Goal: Task Accomplishment & Management: Manage account settings

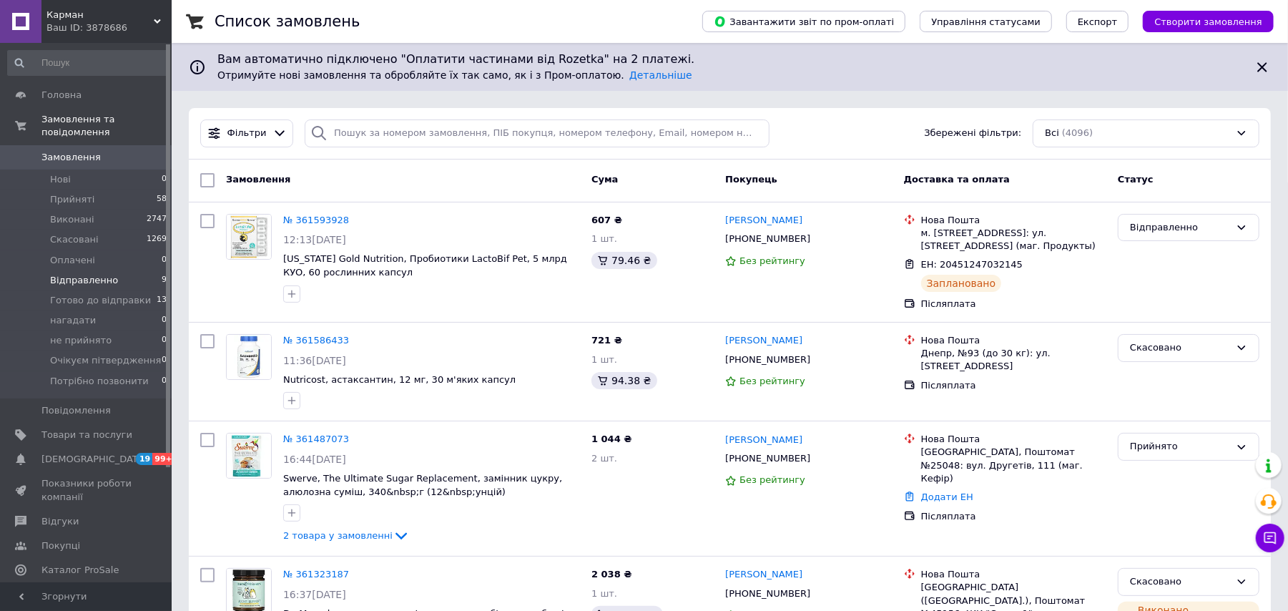
click at [95, 274] on span "Відправленно" at bounding box center [84, 280] width 68 height 13
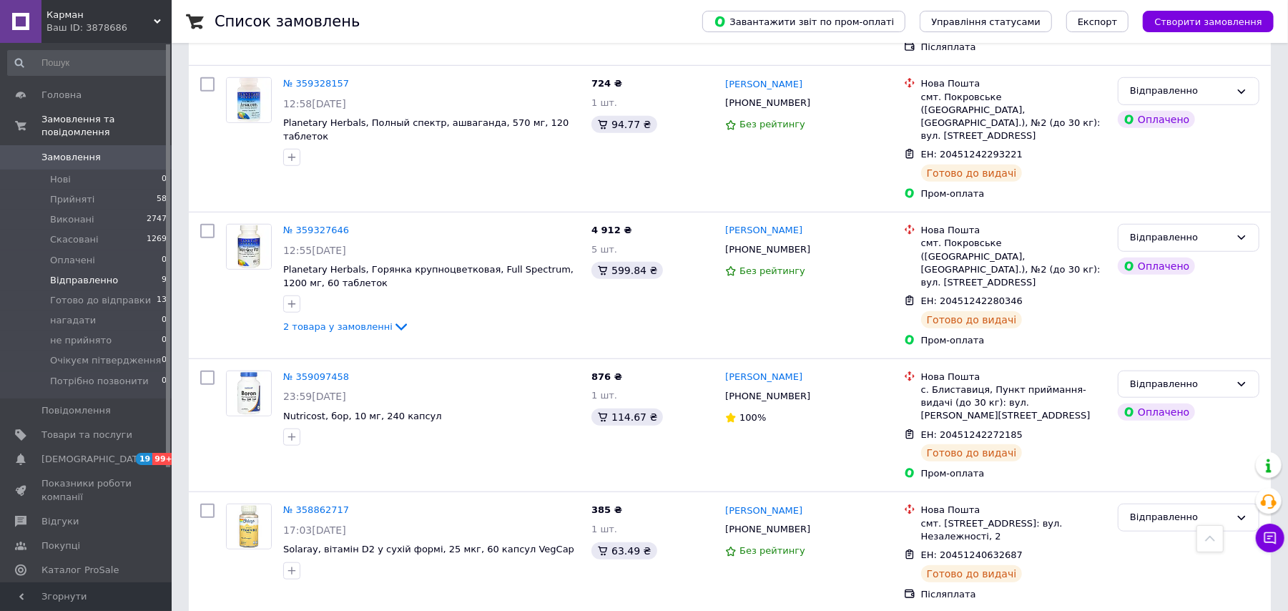
scroll to position [785, 0]
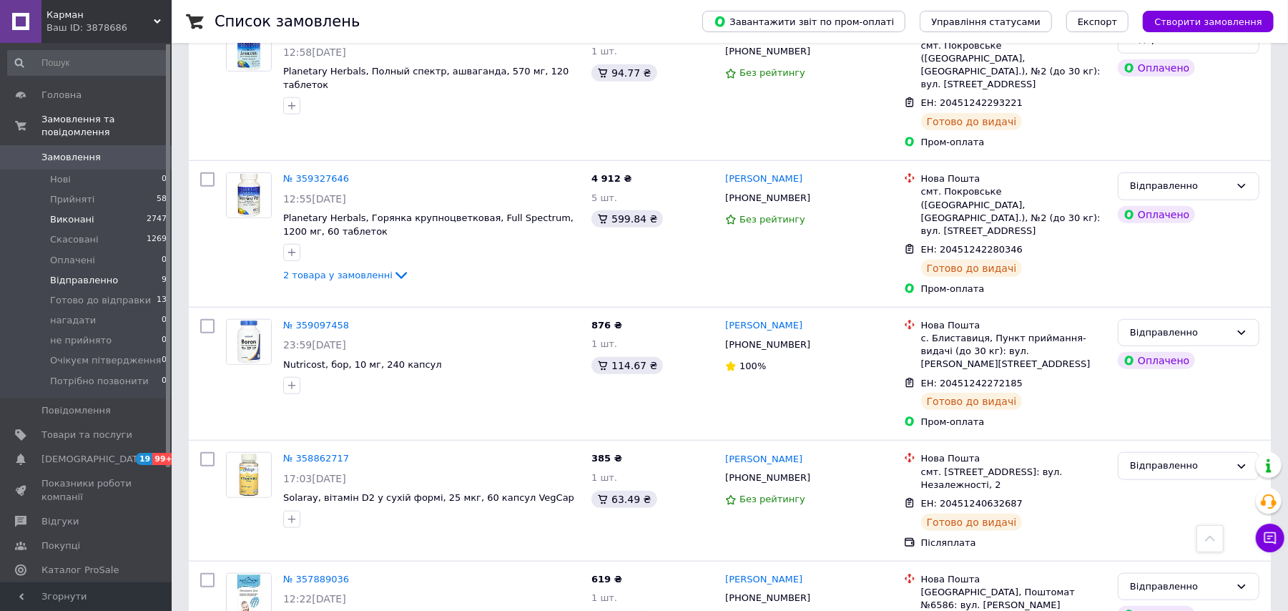
click at [66, 210] on li "Виконані 2747" at bounding box center [87, 220] width 175 height 20
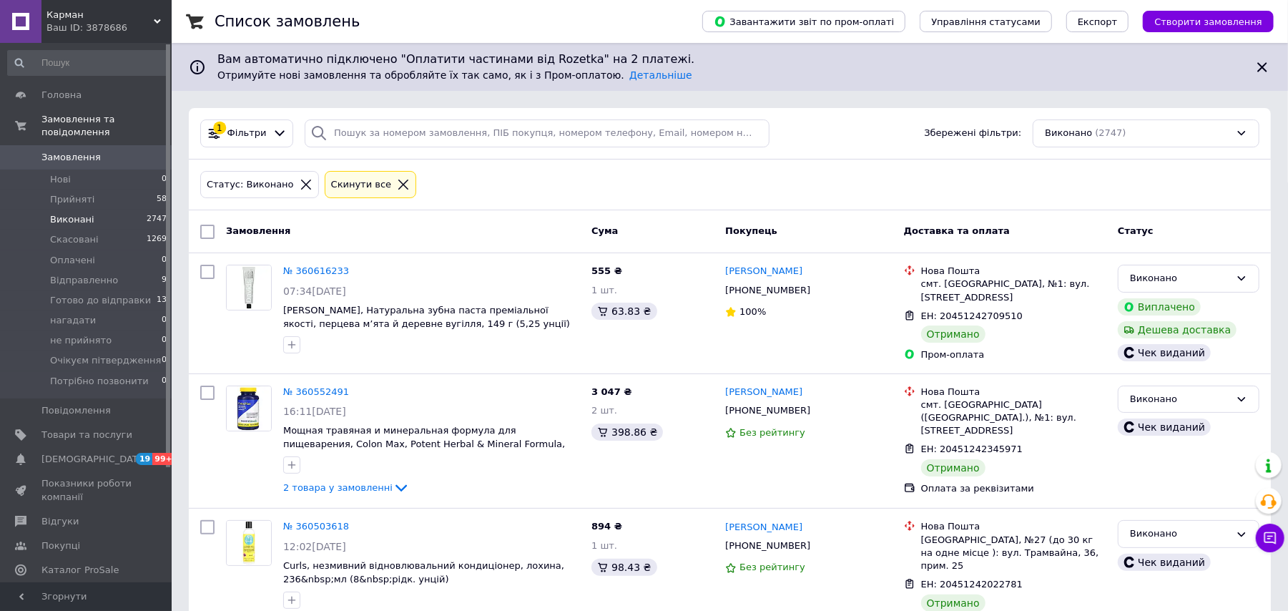
click at [69, 18] on span "Карман" at bounding box center [99, 15] width 107 height 13
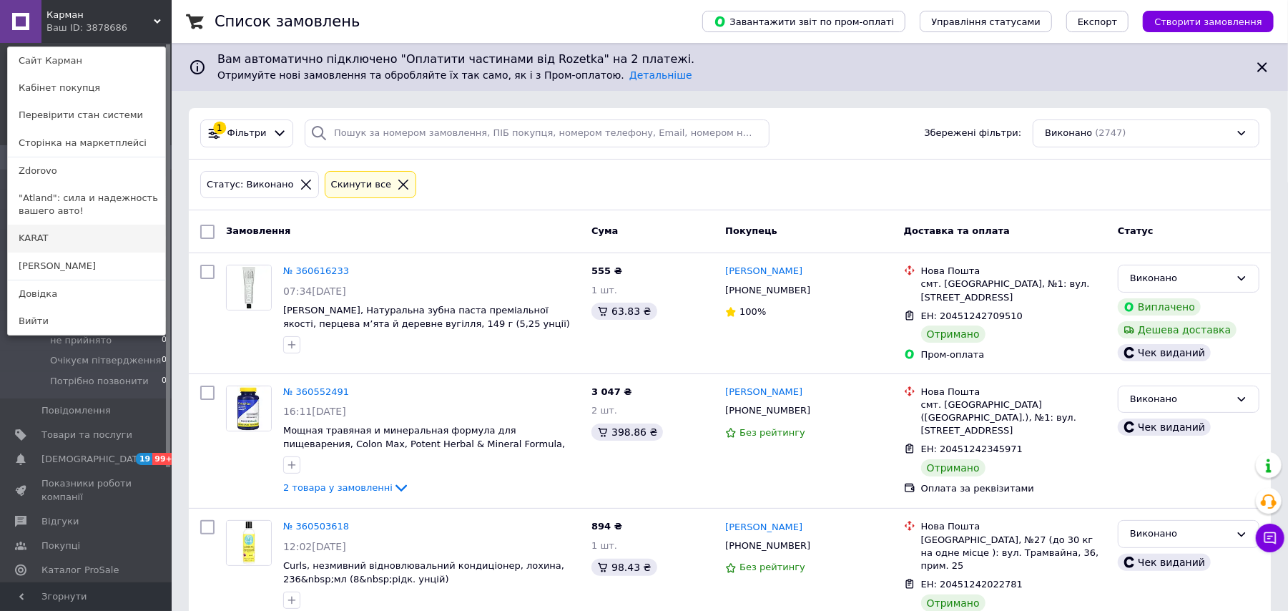
click at [74, 240] on link "KARAT" at bounding box center [86, 238] width 157 height 27
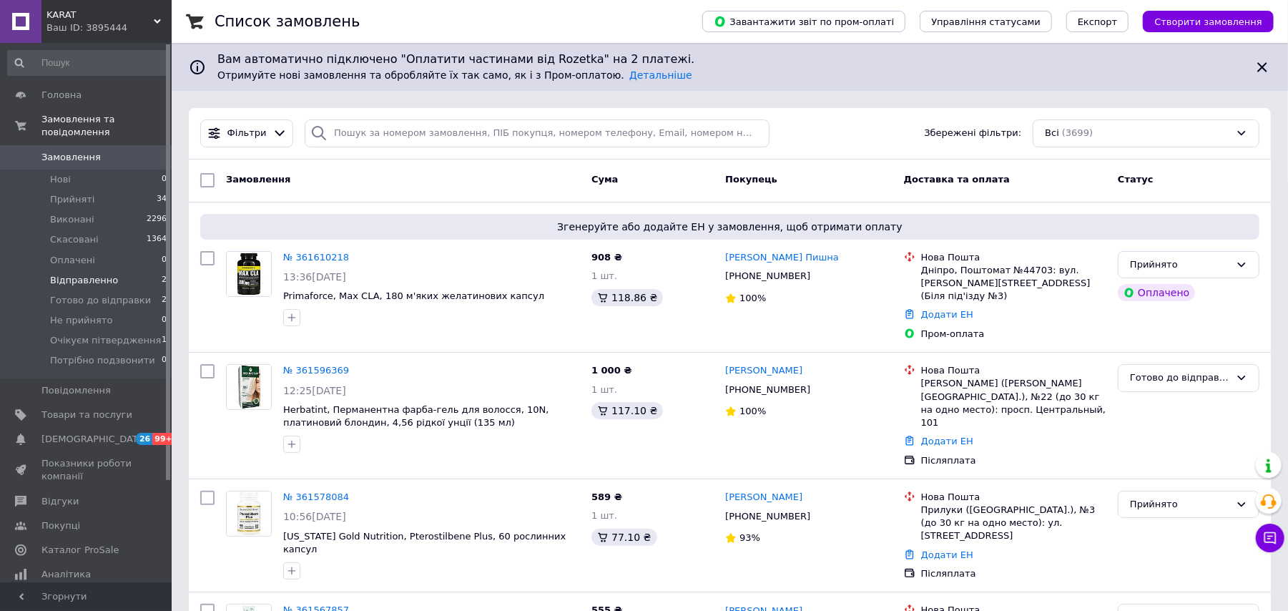
click at [99, 274] on span "Відправленно" at bounding box center [84, 280] width 68 height 13
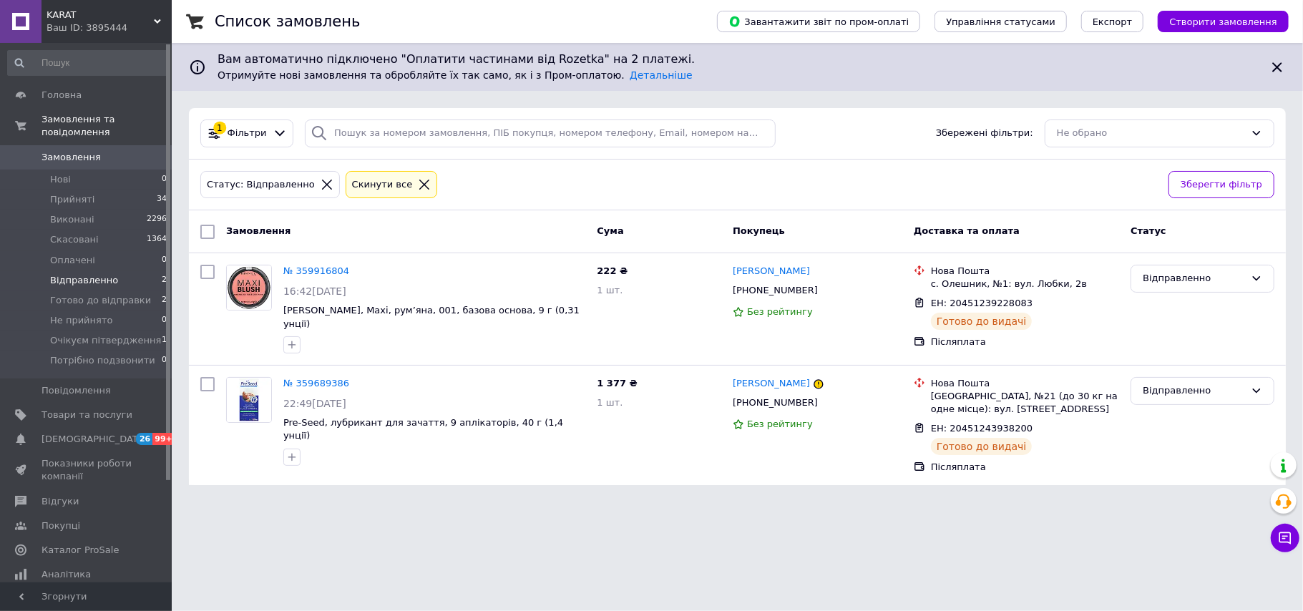
click at [49, 21] on div "Ваш ID: 3895444" at bounding box center [108, 27] width 125 height 13
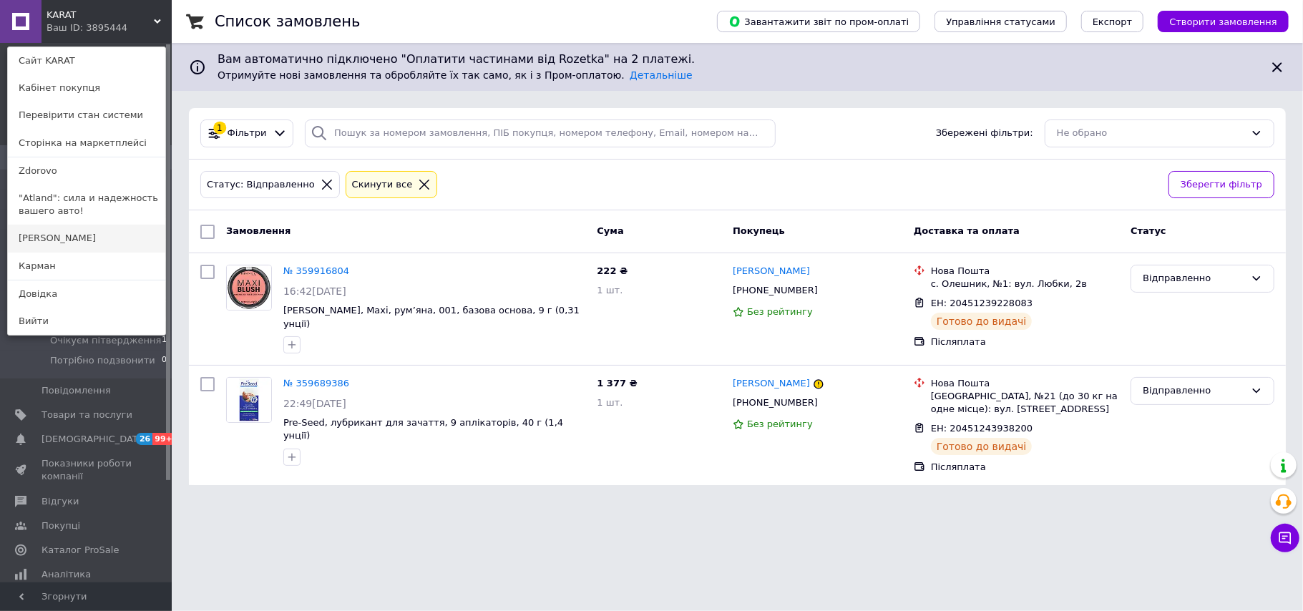
click at [41, 229] on link "[PERSON_NAME]" at bounding box center [86, 238] width 157 height 27
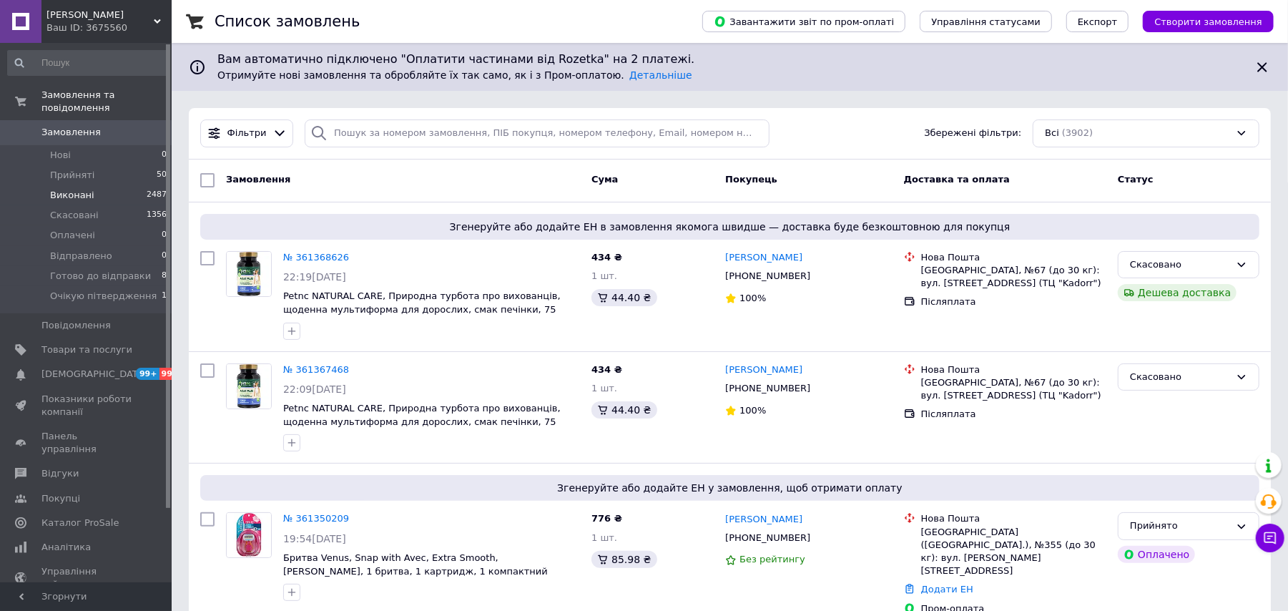
click at [104, 186] on li "Виконані 2487" at bounding box center [87, 195] width 175 height 20
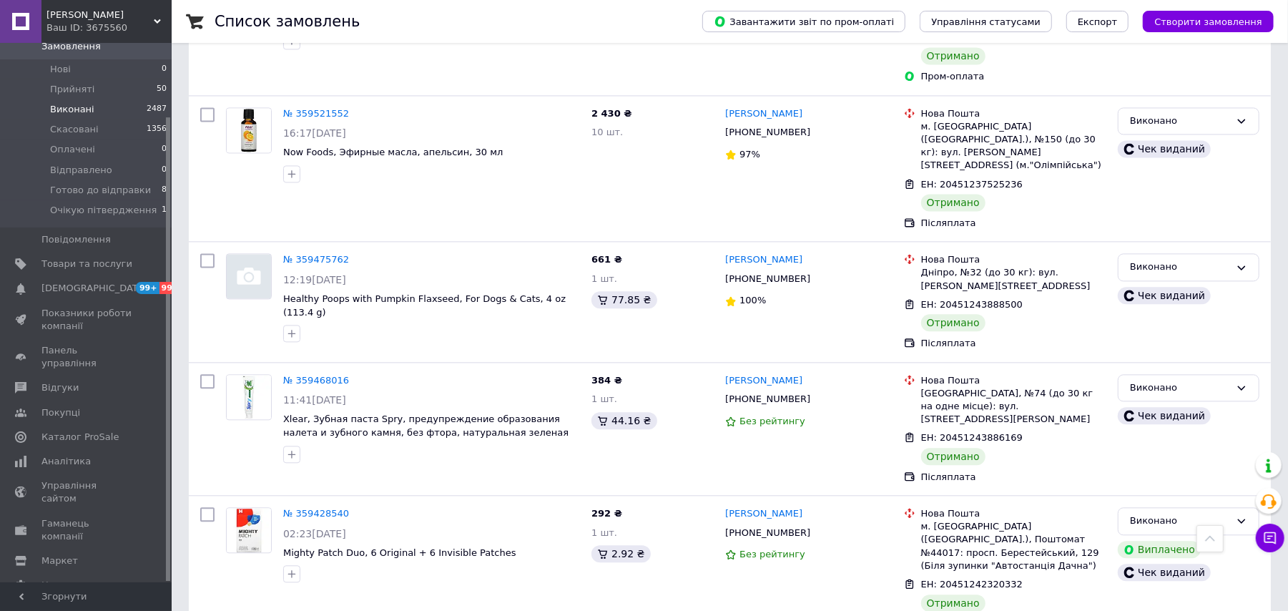
scroll to position [2146, 0]
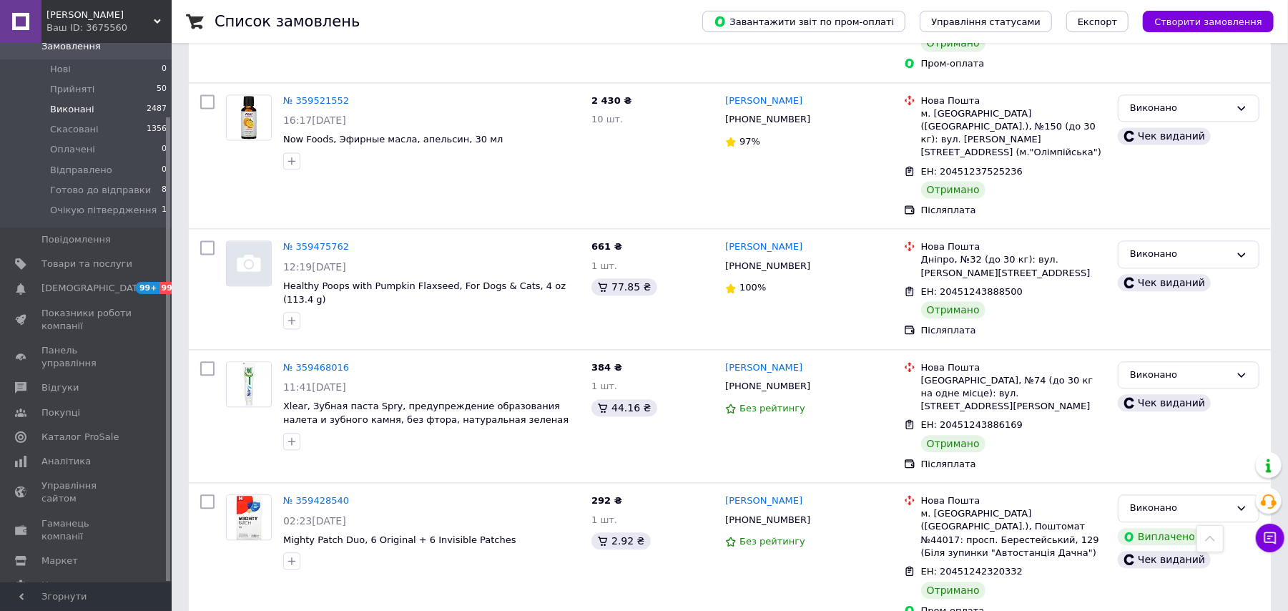
drag, startPoint x: 751, startPoint y: 466, endPoint x: 135, endPoint y: 200, distance: 671.0
click at [135, 204] on span "Очікую пітвердження" at bounding box center [103, 210] width 107 height 13
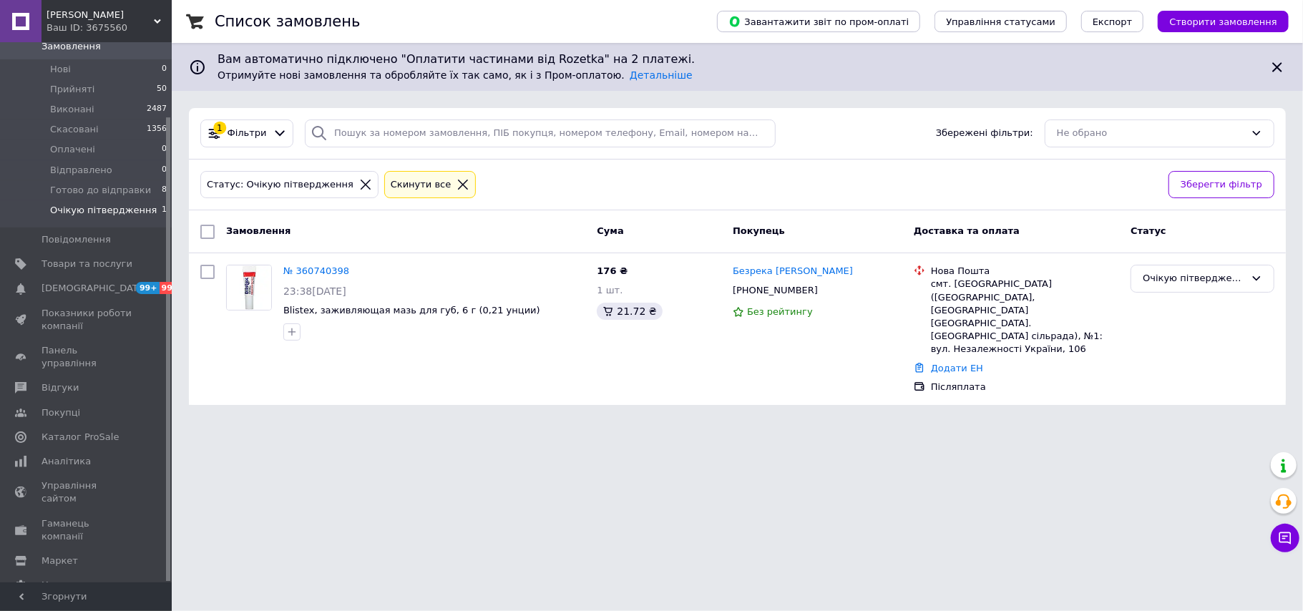
click at [87, 36] on div "Green Day Ваш ID: 3675560" at bounding box center [106, 21] width 130 height 43
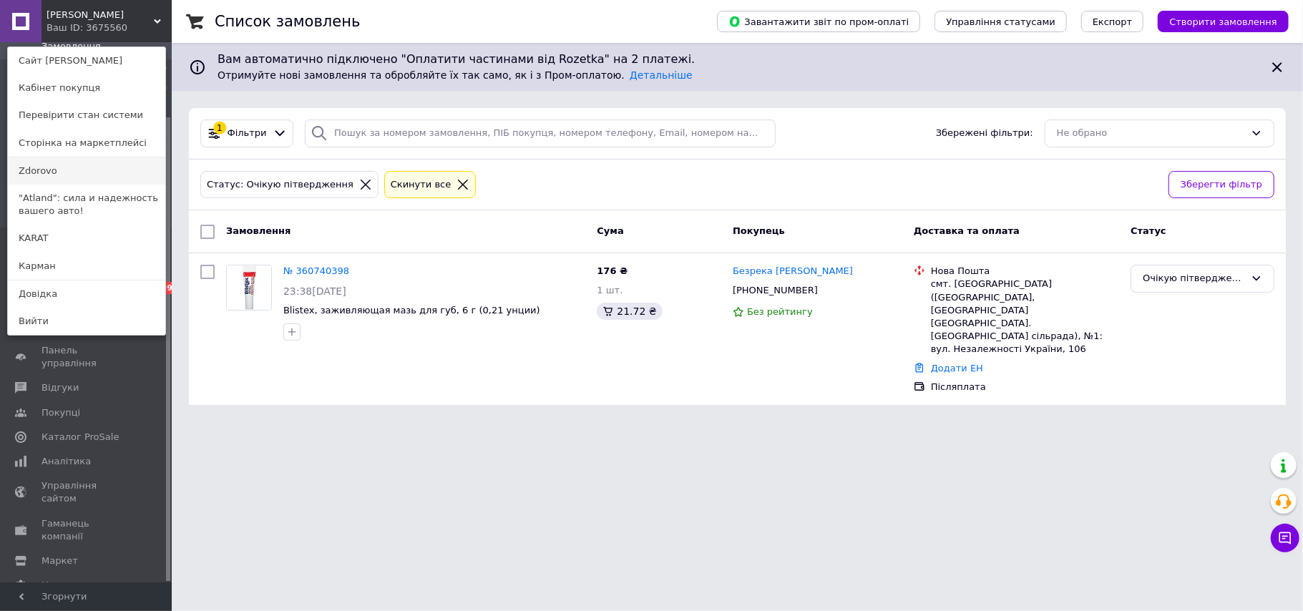
click at [54, 161] on link "Zdorovo" at bounding box center [86, 170] width 157 height 27
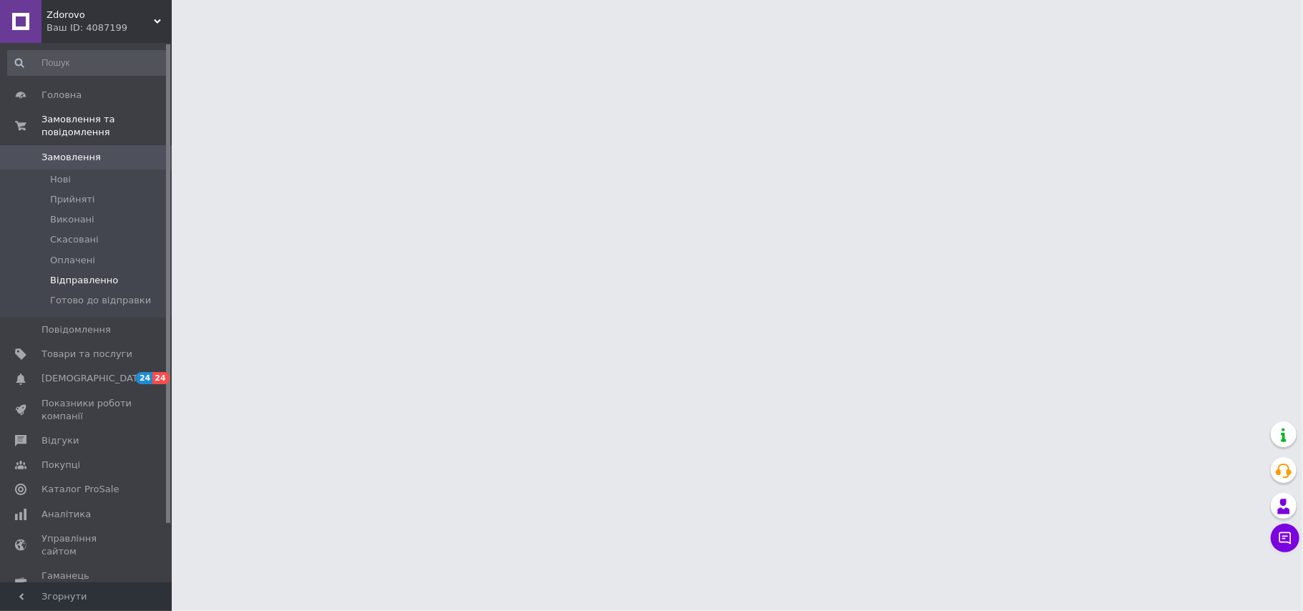
click at [84, 274] on span "Відправленно" at bounding box center [84, 280] width 68 height 13
click at [94, 274] on span "Відправленно" at bounding box center [84, 280] width 68 height 13
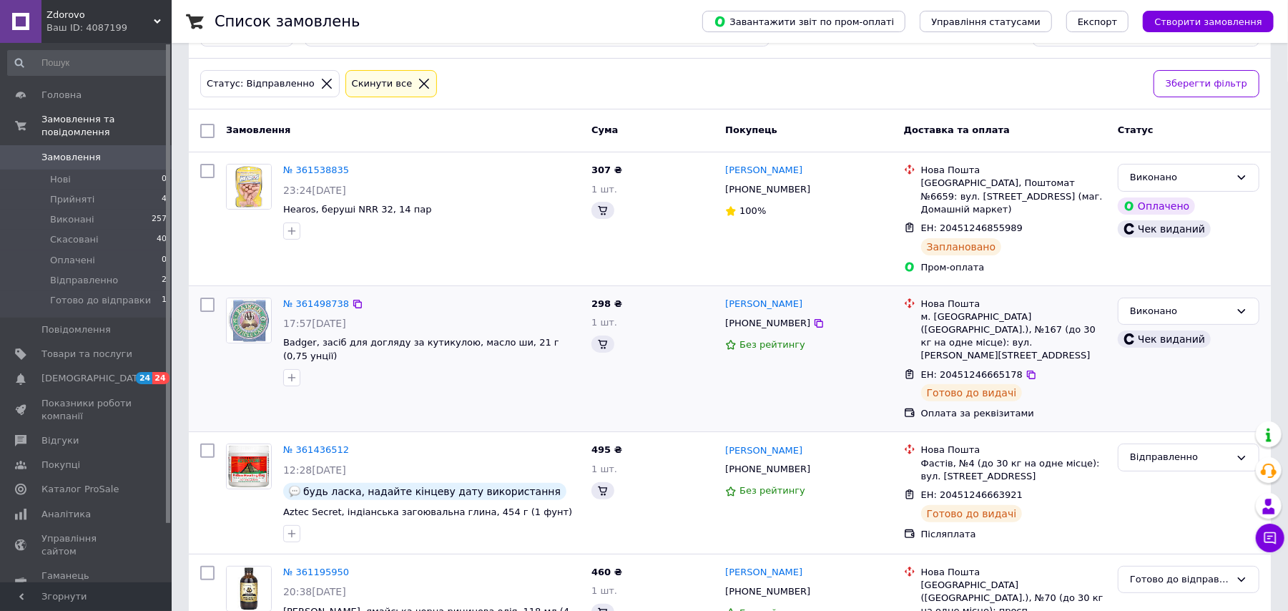
scroll to position [286, 0]
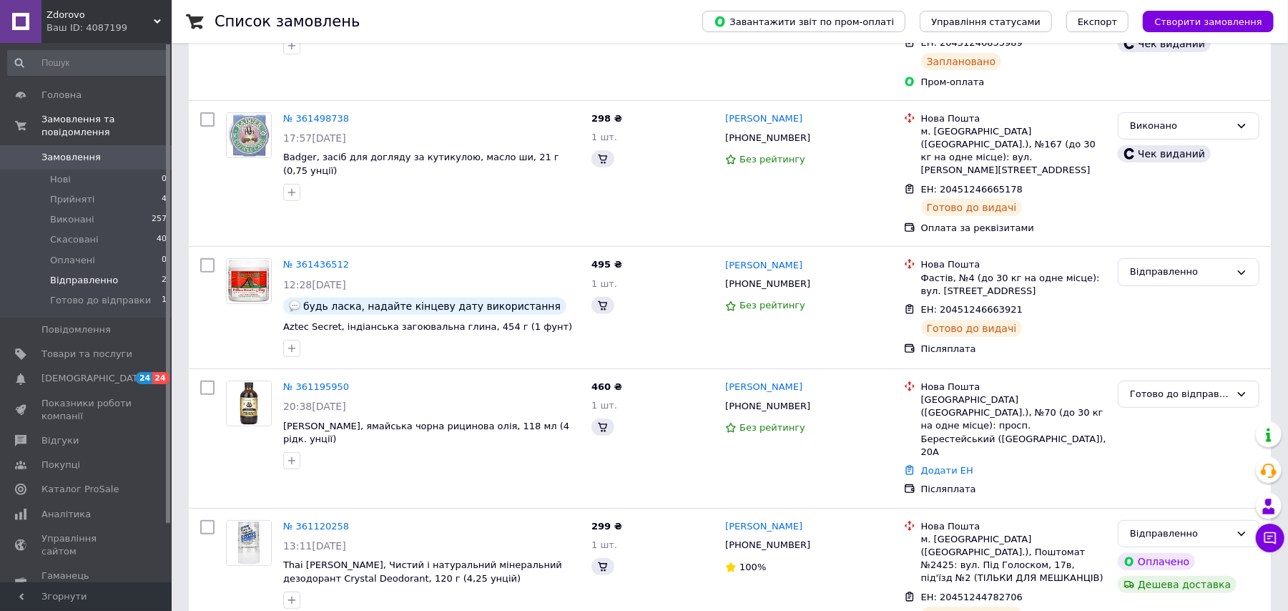
click at [84, 274] on span "Відправленно" at bounding box center [84, 280] width 68 height 13
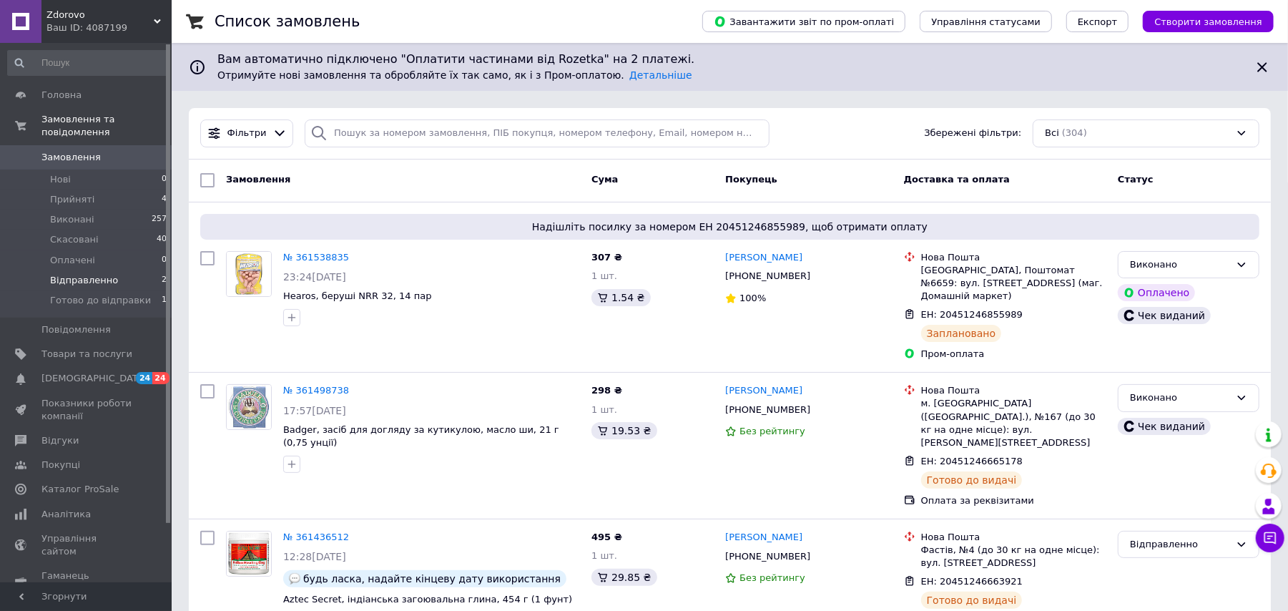
click at [107, 274] on span "Відправленно" at bounding box center [84, 280] width 68 height 13
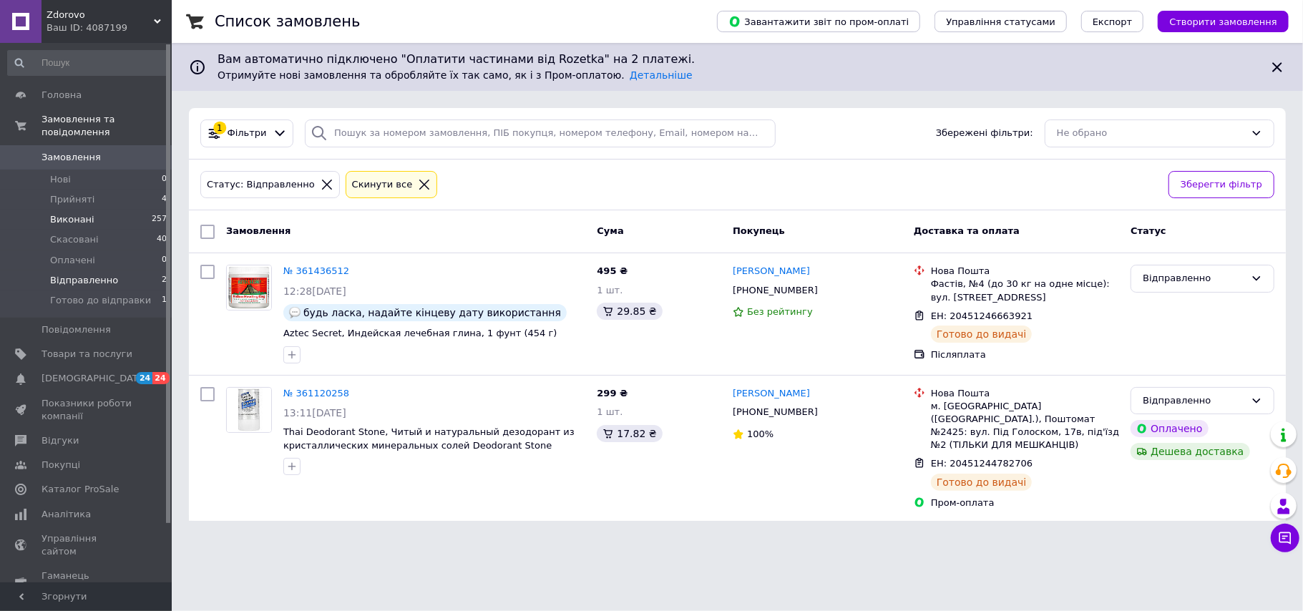
click at [84, 213] on span "Виконані" at bounding box center [72, 219] width 44 height 13
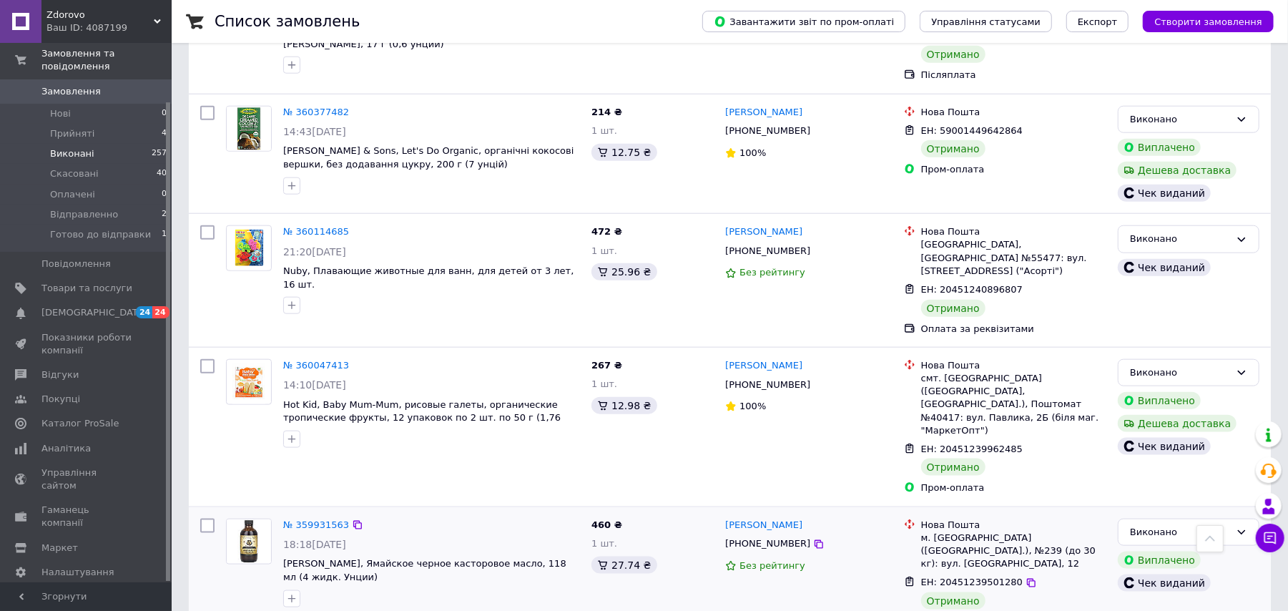
scroll to position [1049, 0]
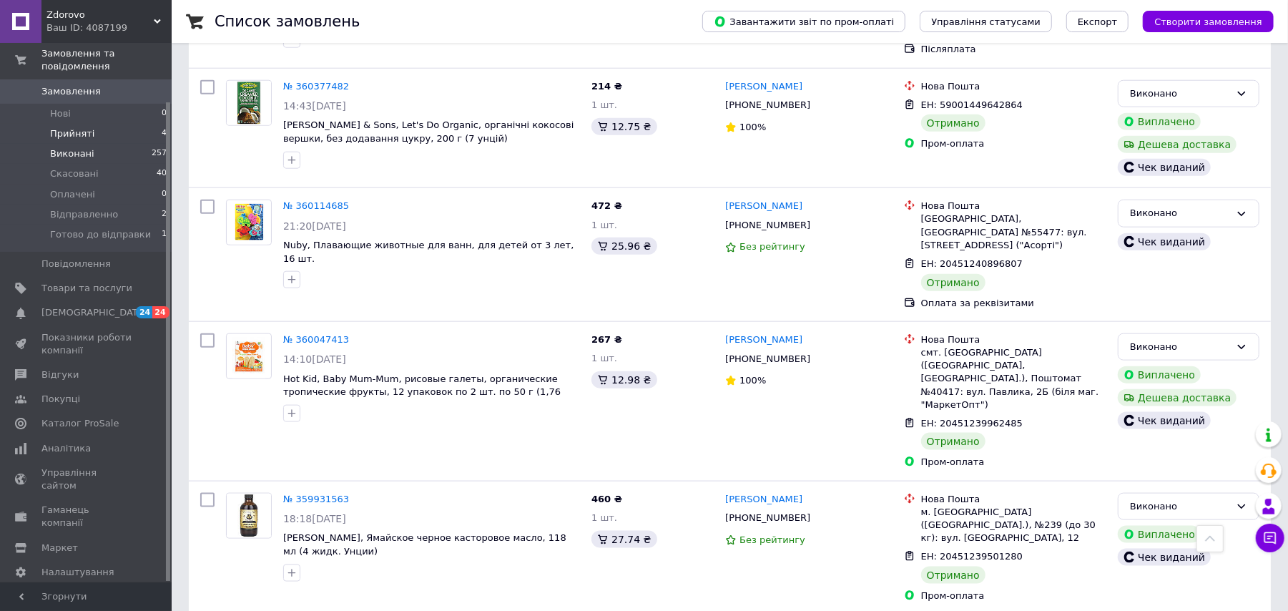
click at [92, 124] on li "Прийняті 4" at bounding box center [87, 134] width 175 height 20
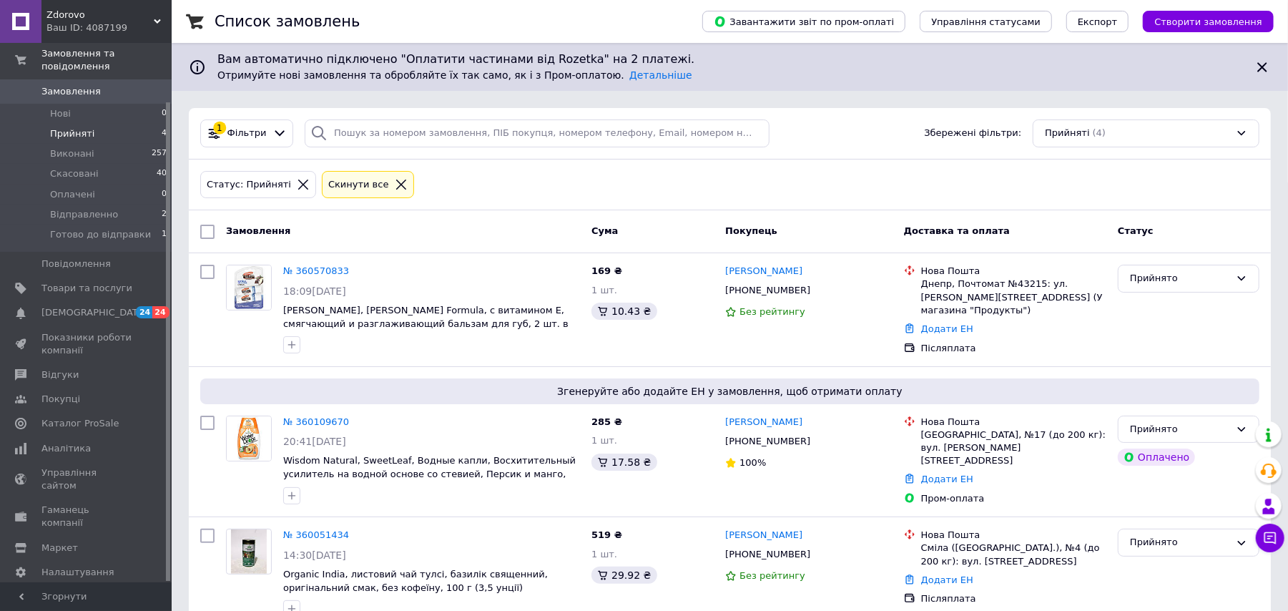
click at [114, 21] on div "Ваш ID: 4087199" at bounding box center [108, 27] width 125 height 13
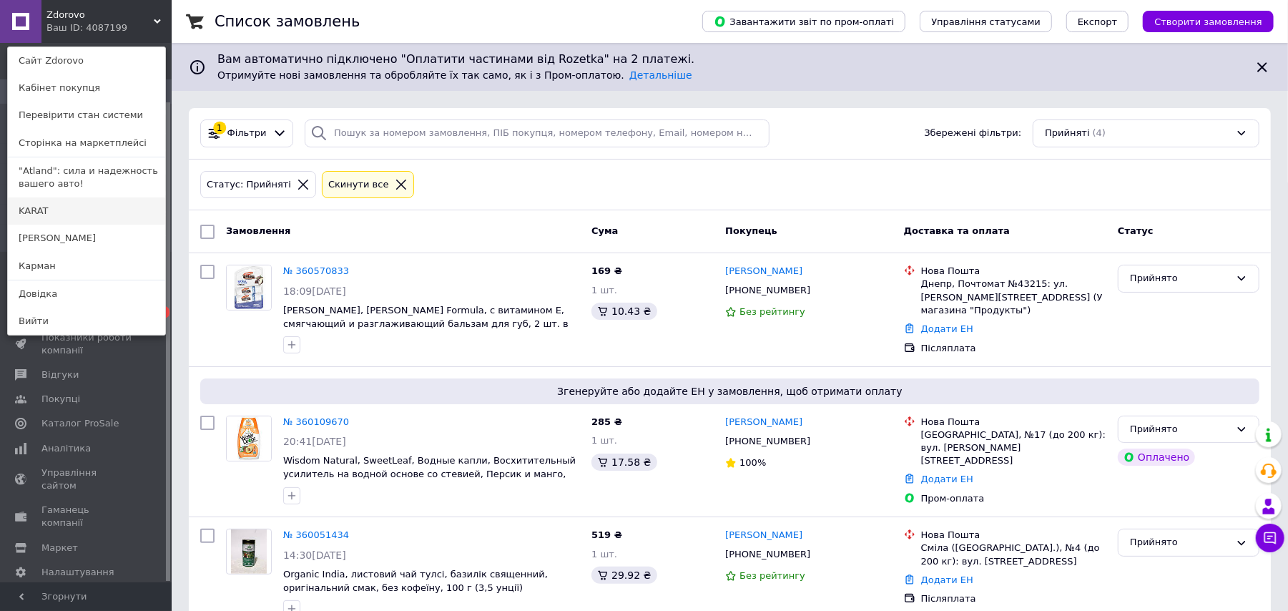
click at [33, 213] on link "KARAT" at bounding box center [86, 210] width 157 height 27
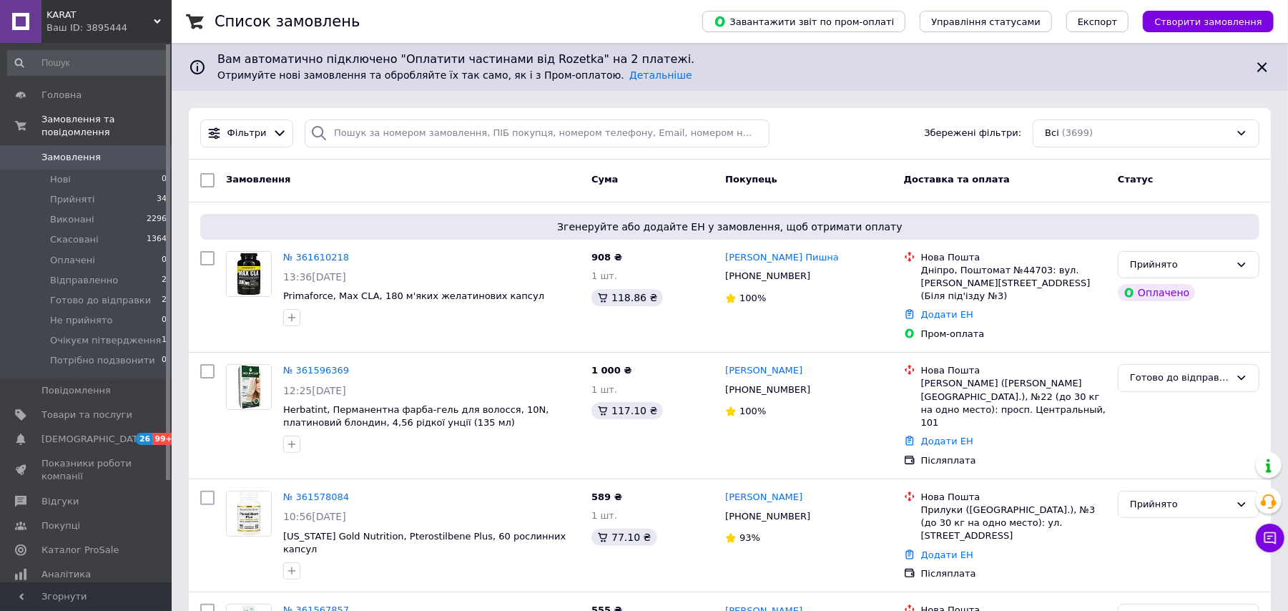
click at [112, 21] on div "Ваш ID: 3895444" at bounding box center [108, 27] width 125 height 13
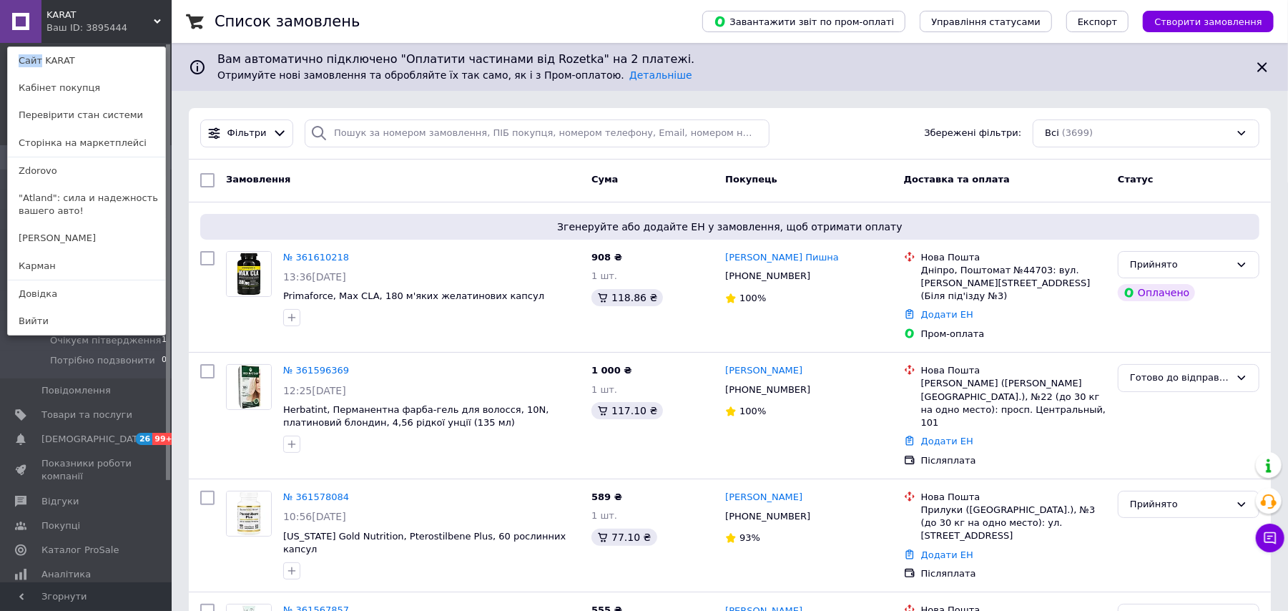
drag, startPoint x: 112, startPoint y: 21, endPoint x: 150, endPoint y: 29, distance: 39.6
click at [150, 29] on div "KARAT Ваш ID: 3895444 Сайт KARAT Кабінет покупця Перевірити стан системи Сторін…" at bounding box center [86, 21] width 172 height 43
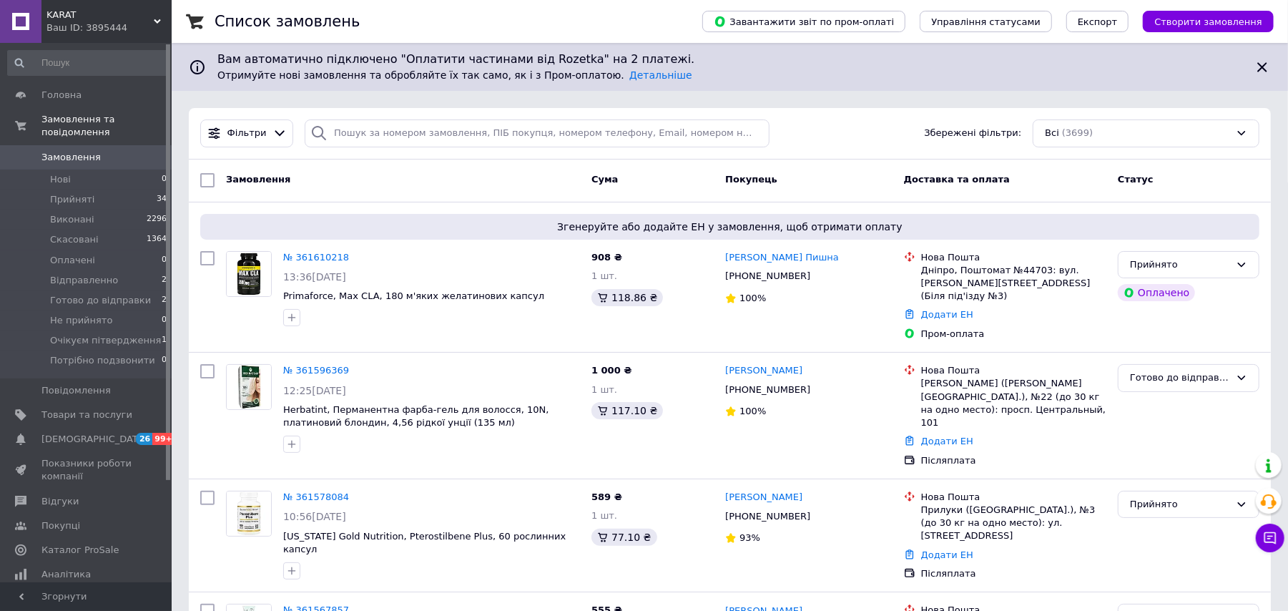
click at [147, 16] on span "KARAT" at bounding box center [99, 15] width 107 height 13
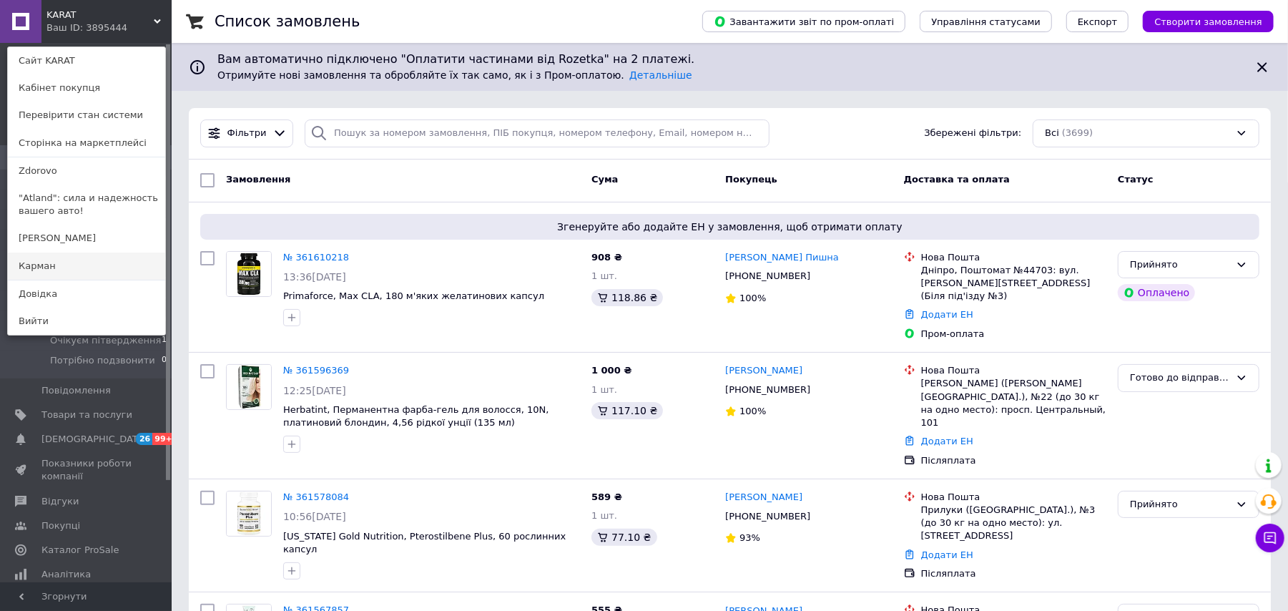
click at [104, 261] on link "Карман" at bounding box center [86, 266] width 157 height 27
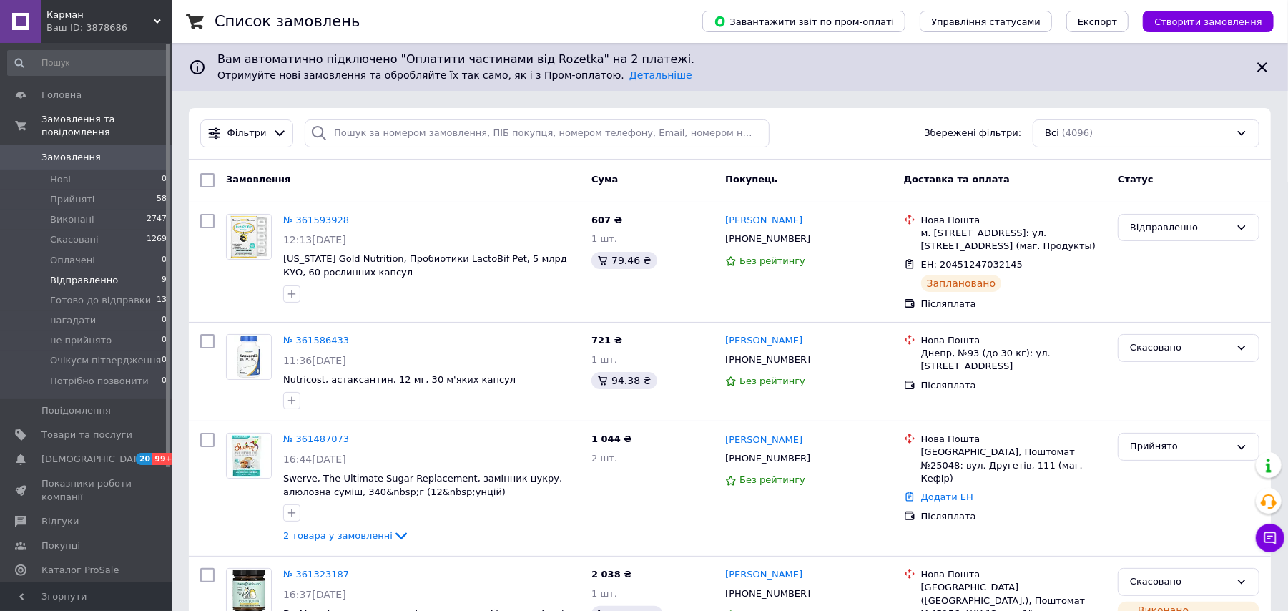
click at [130, 270] on li "Відправленно 9" at bounding box center [87, 280] width 175 height 20
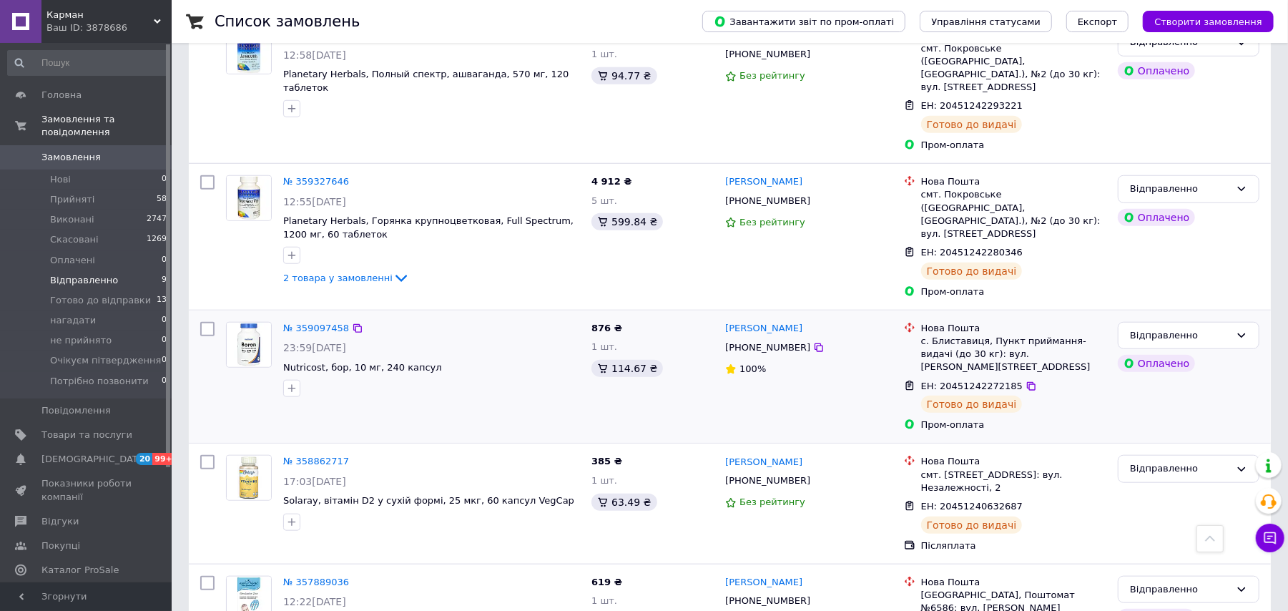
scroll to position [785, 0]
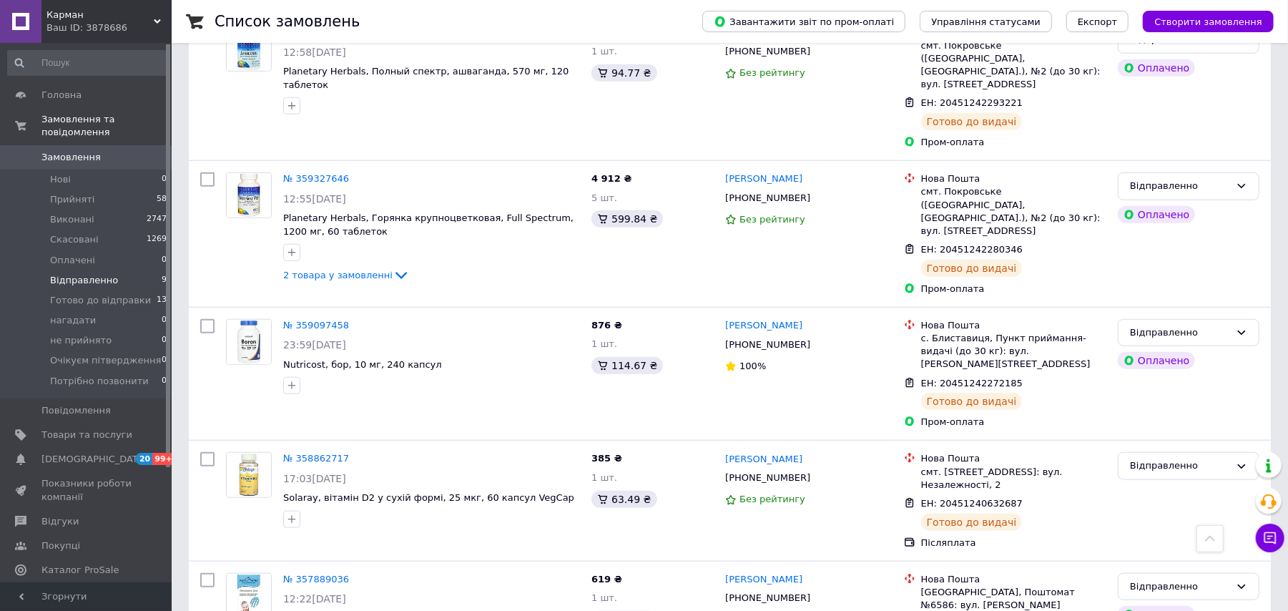
click at [93, 12] on span "Карман" at bounding box center [99, 15] width 107 height 13
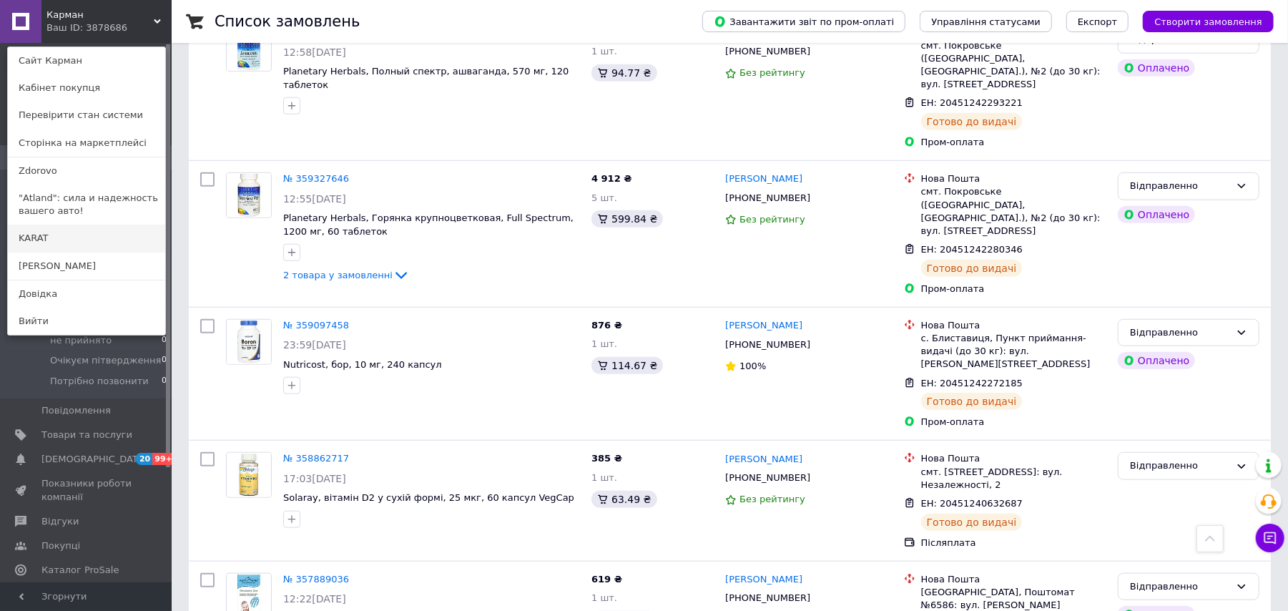
click at [89, 233] on link "KARAT" at bounding box center [86, 238] width 157 height 27
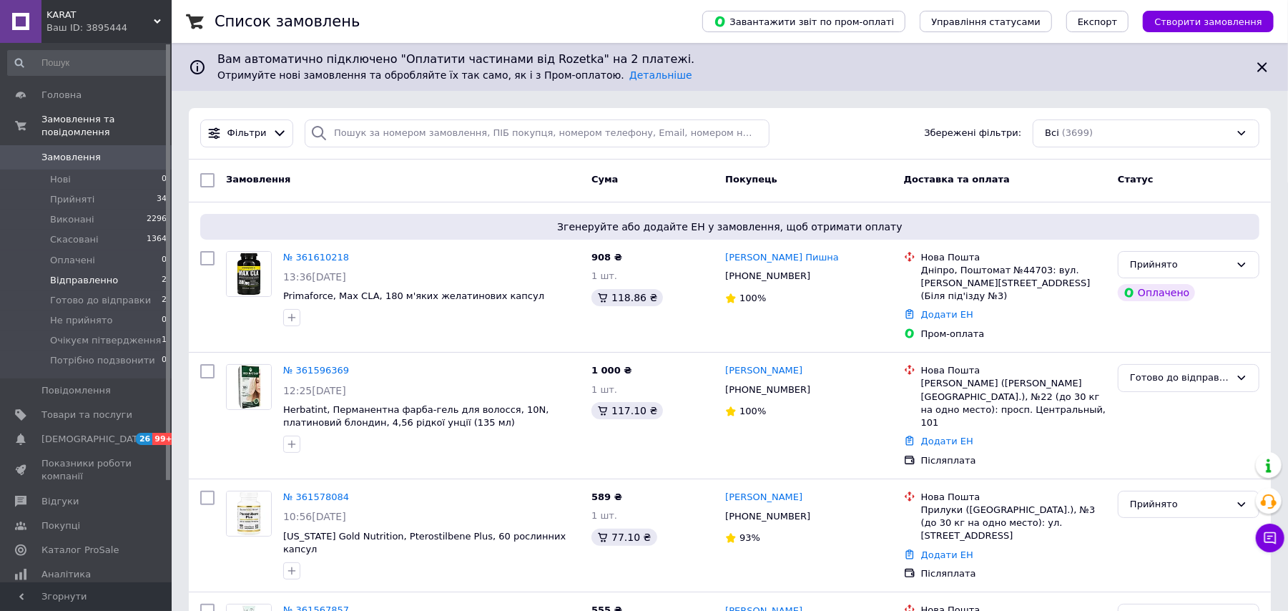
click at [121, 270] on li "Відправленно 2" at bounding box center [87, 280] width 175 height 20
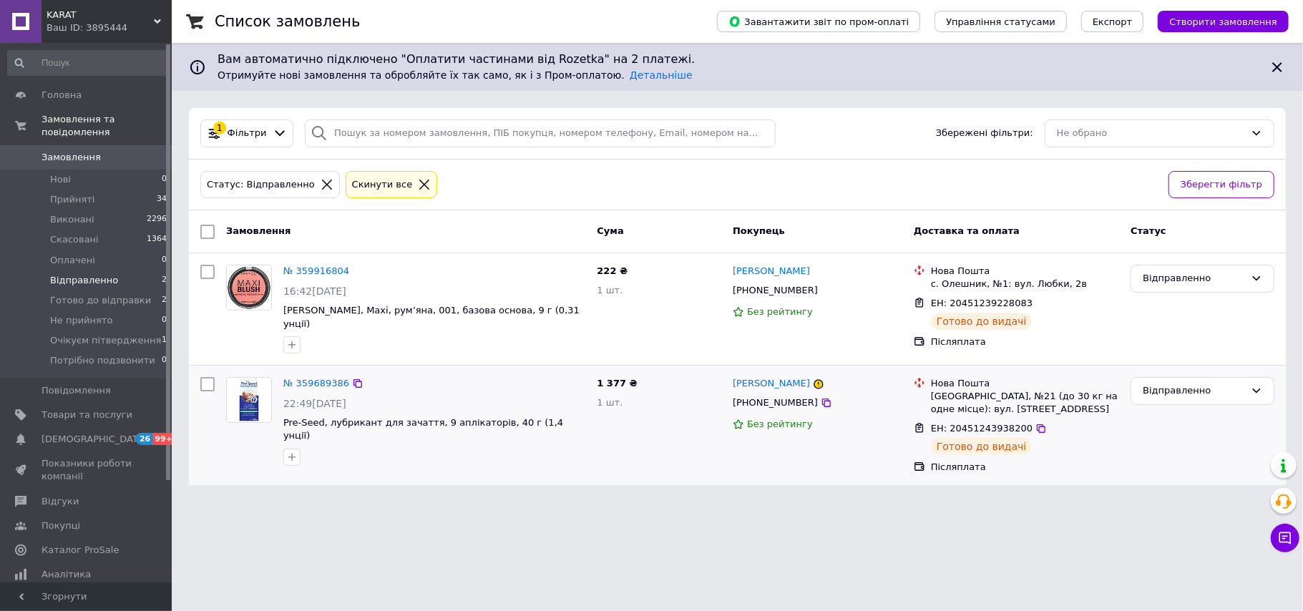
click at [309, 371] on div "№ 359689386 22:49, 30.08.2025 Pre-Seed, лубрикант для зачаття, 9 аплікаторів, 4…" at bounding box center [434, 421] width 313 height 100
click at [332, 378] on link "№ 359689386" at bounding box center [316, 383] width 66 height 11
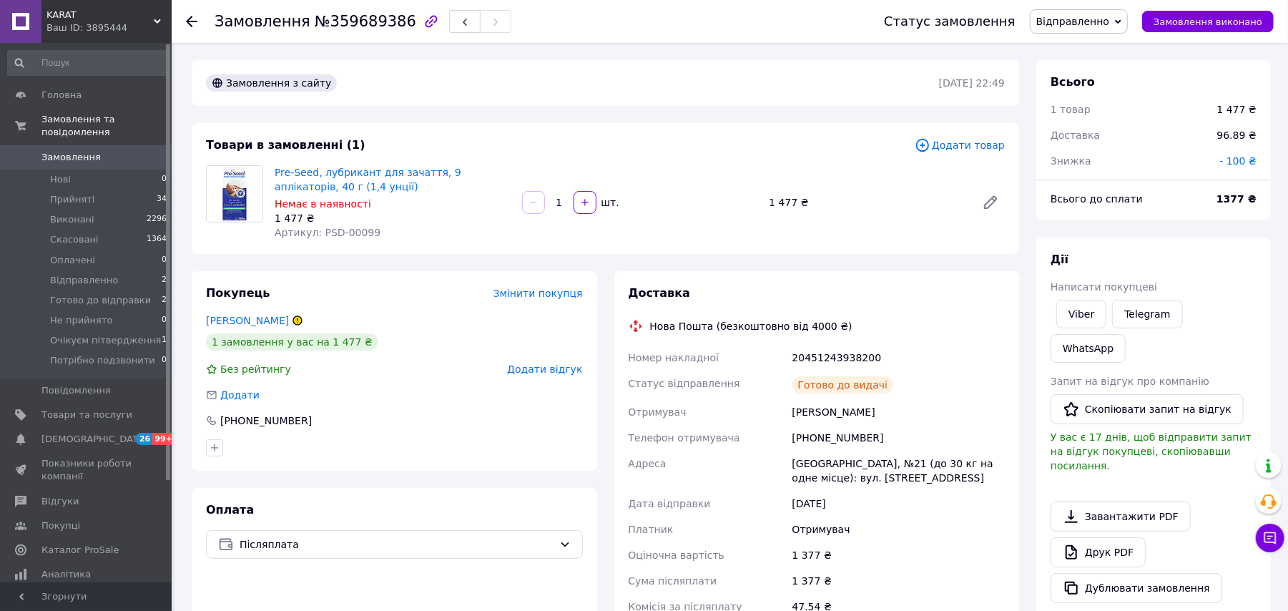
click at [831, 353] on div "20451243938200" at bounding box center [899, 358] width 218 height 26
copy div "20451243938200"
click at [1094, 313] on link "Viber" at bounding box center [1082, 314] width 50 height 29
click at [293, 324] on icon at bounding box center [297, 320] width 9 height 9
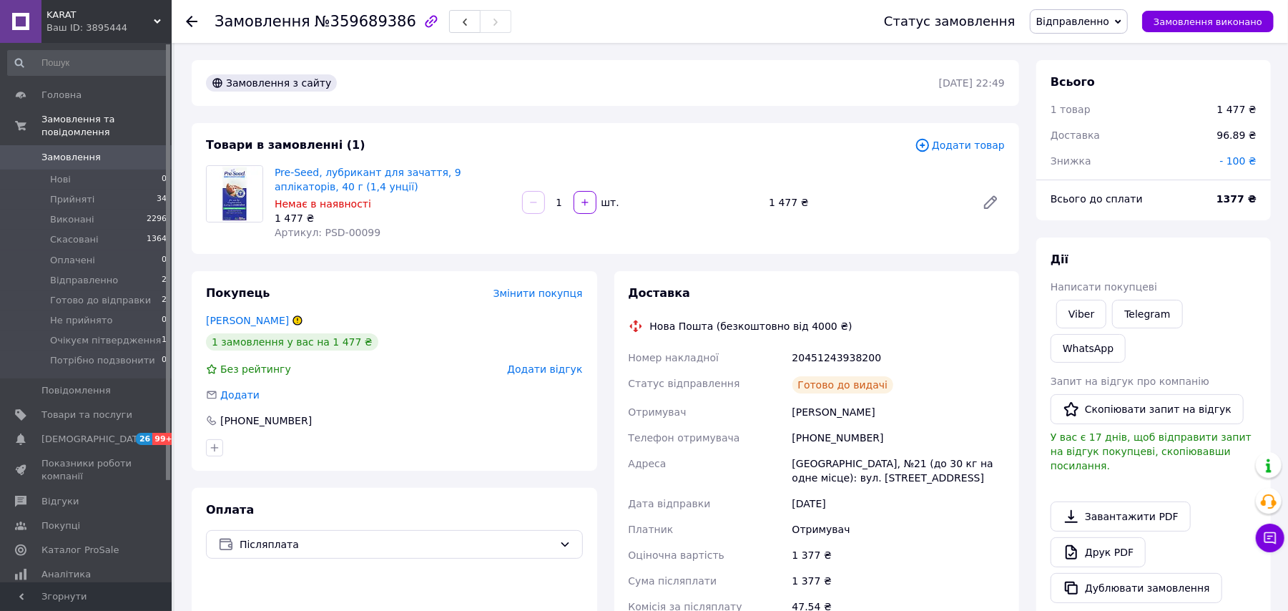
click at [293, 320] on icon at bounding box center [297, 320] width 9 height 9
click at [258, 316] on link "Реутова Марія" at bounding box center [247, 320] width 83 height 11
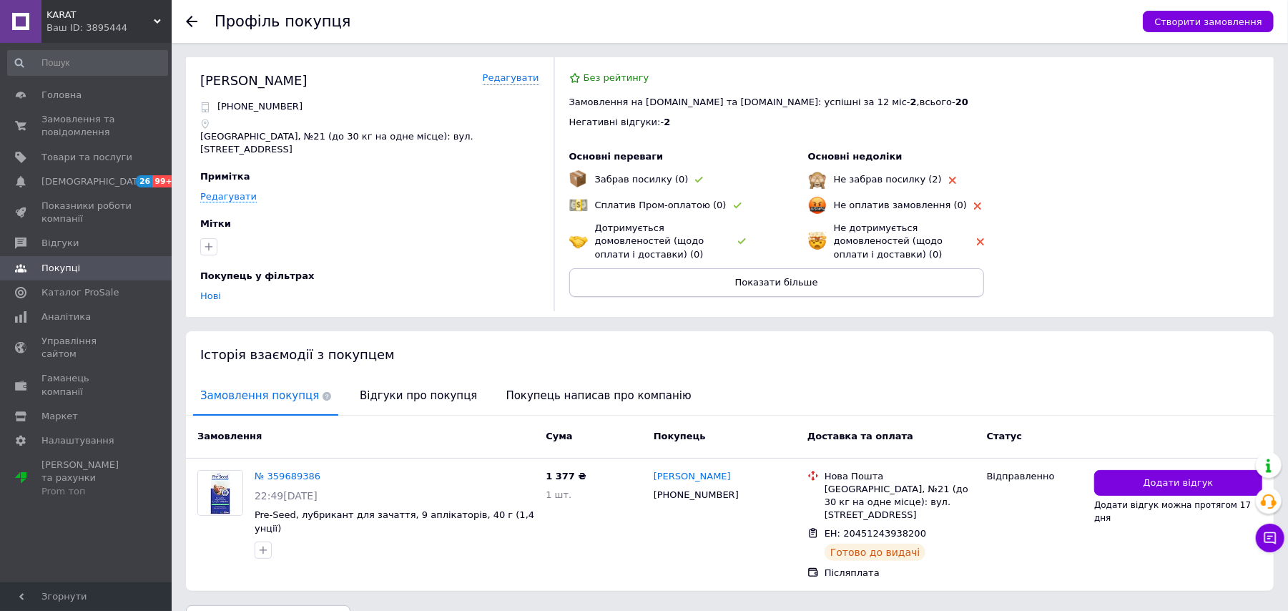
click at [703, 278] on button "Показати більше" at bounding box center [776, 282] width 415 height 29
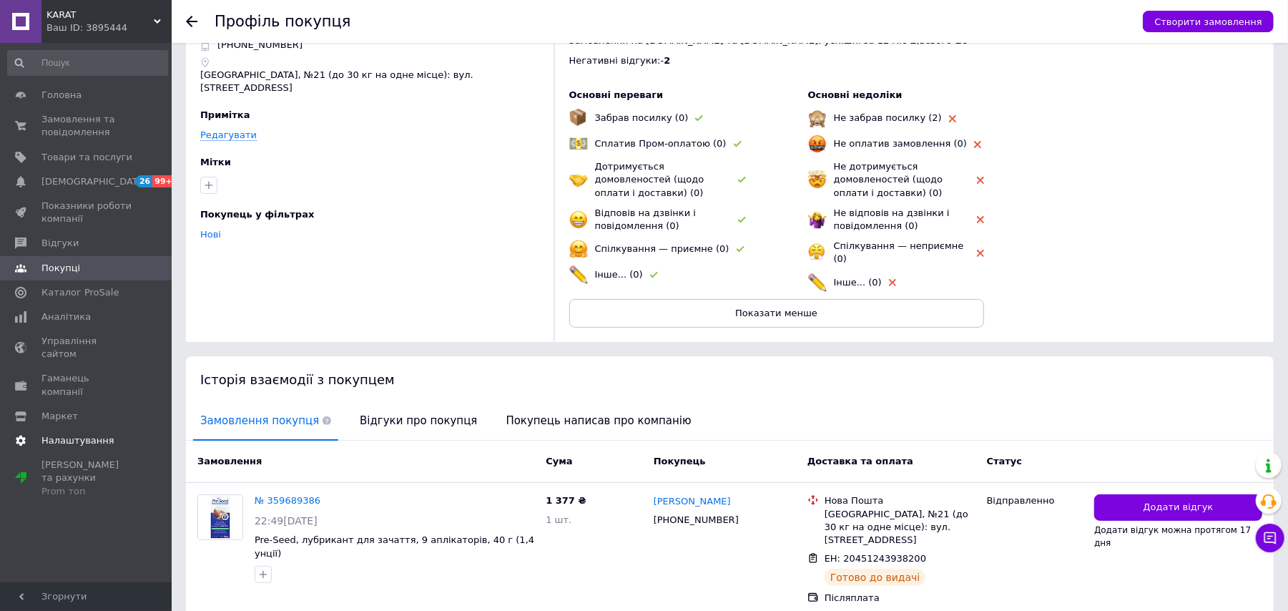
scroll to position [95, 0]
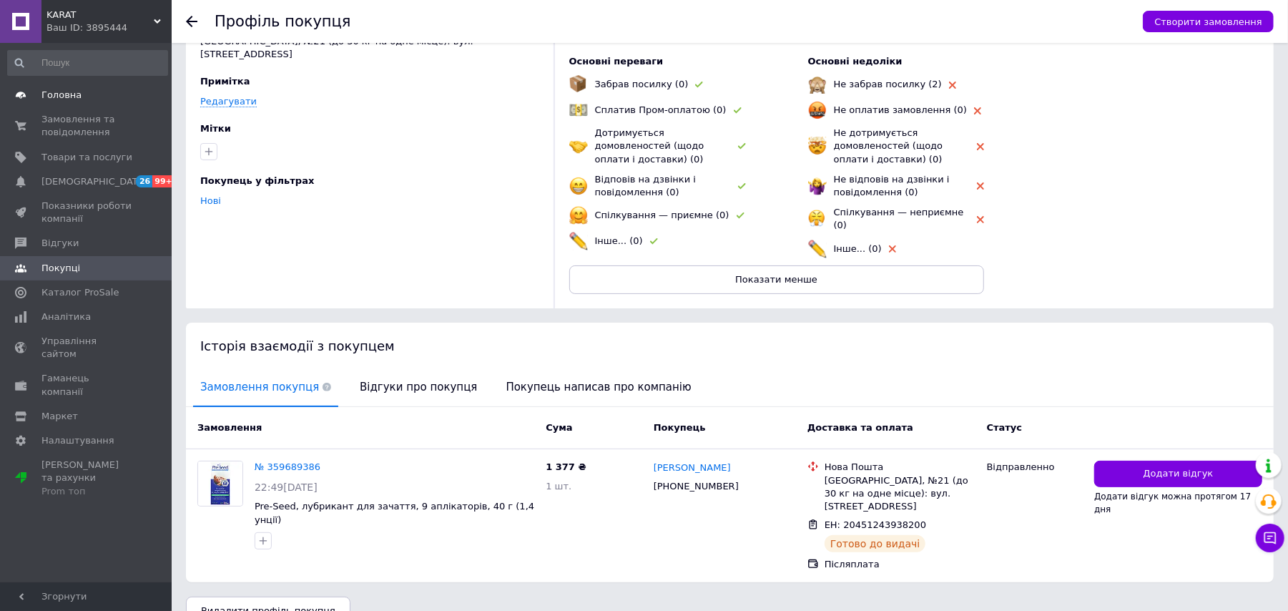
click at [118, 97] on span "Головна" at bounding box center [86, 95] width 91 height 13
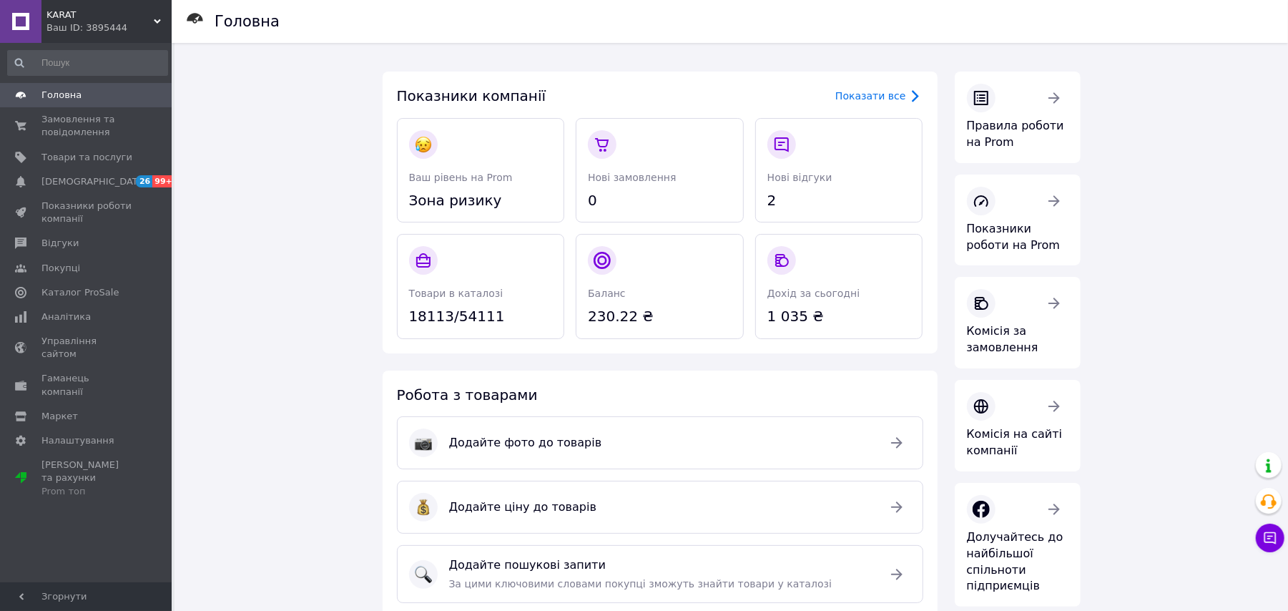
click at [99, 29] on div "Ваш ID: 3895444" at bounding box center [108, 27] width 125 height 13
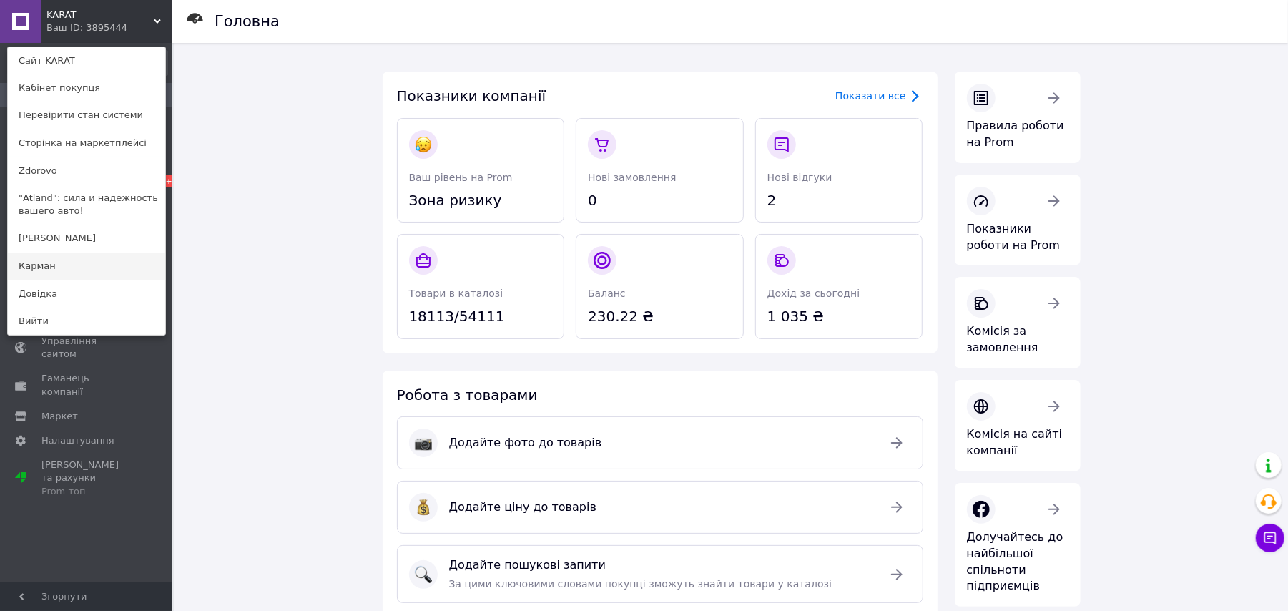
click at [53, 253] on link "Карман" at bounding box center [86, 266] width 157 height 27
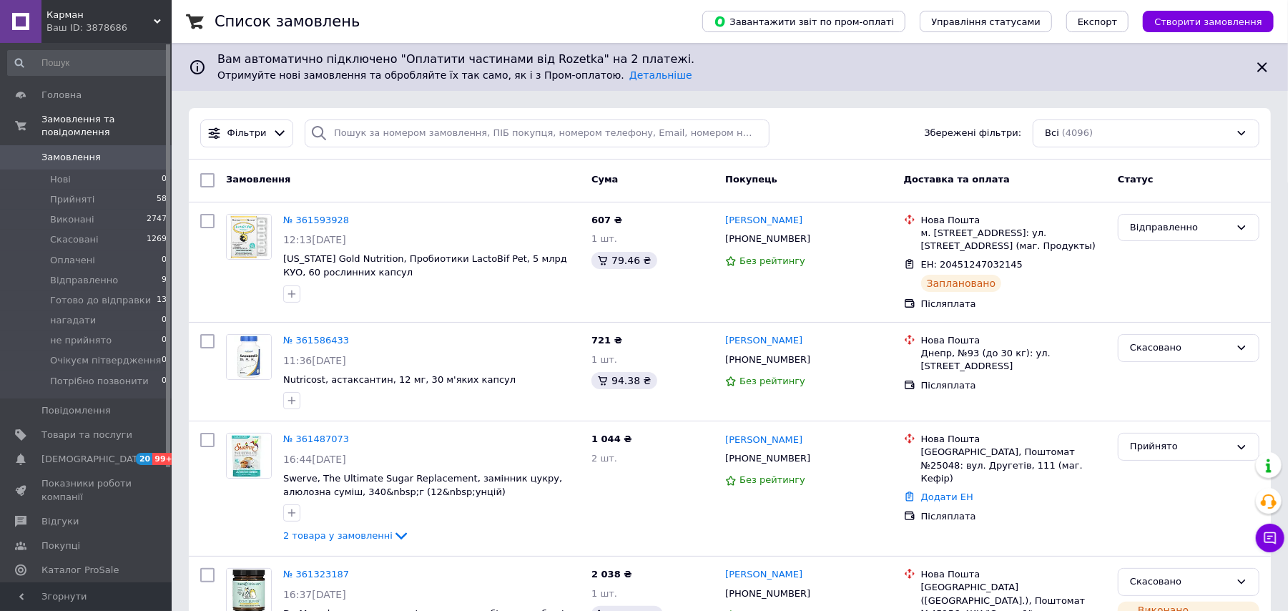
click at [129, 29] on div "Ваш ID: 3878686" at bounding box center [108, 27] width 125 height 13
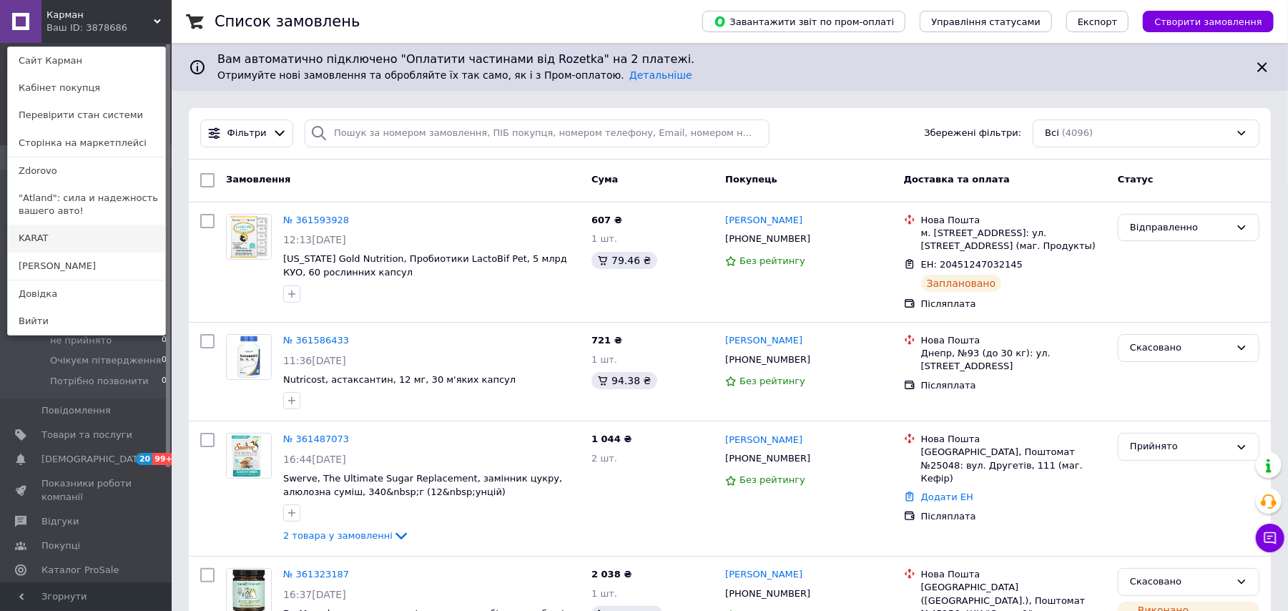
click at [93, 233] on link "KARAT" at bounding box center [86, 238] width 157 height 27
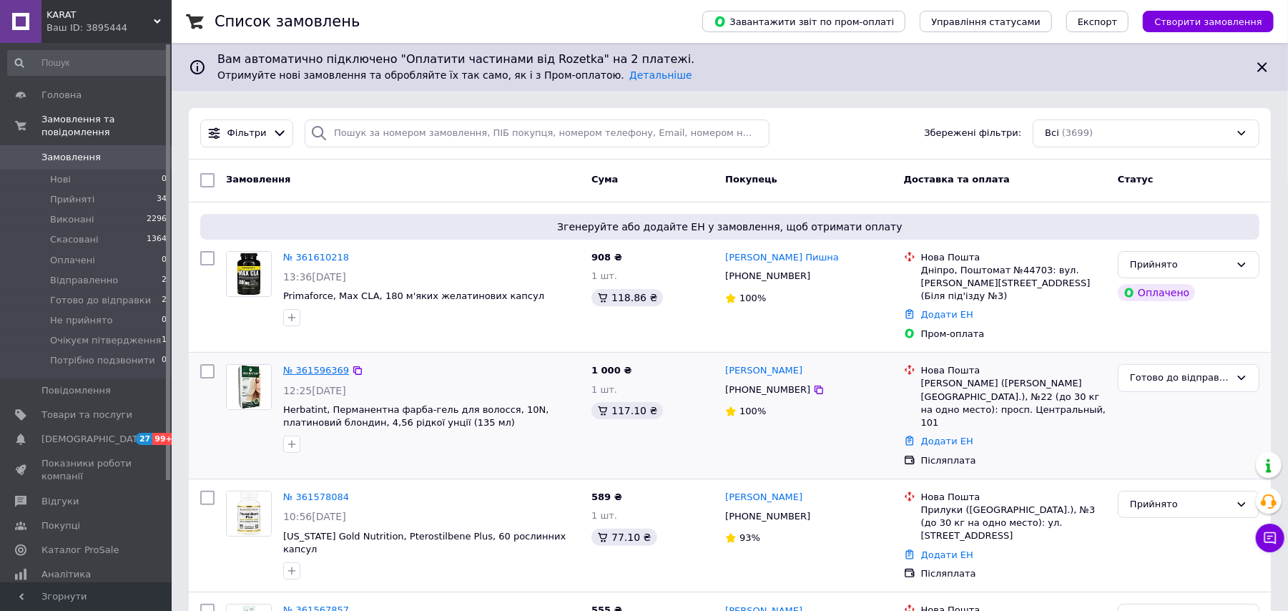
click at [309, 365] on link "№ 361596369" at bounding box center [316, 370] width 66 height 11
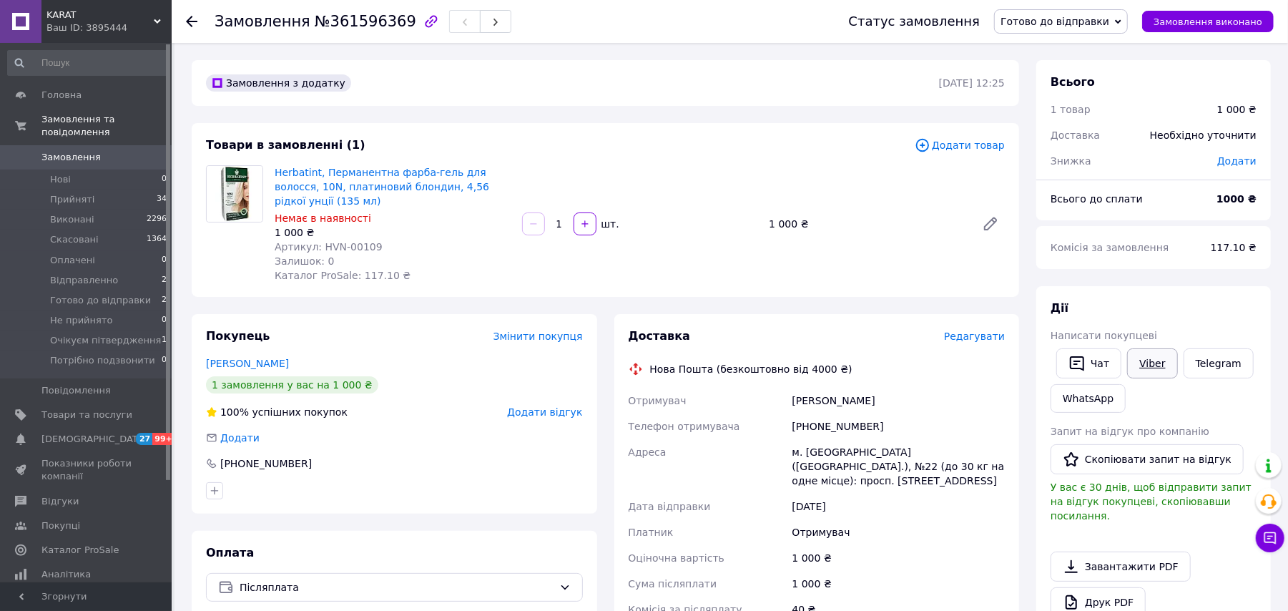
click at [1152, 359] on link "Viber" at bounding box center [1152, 363] width 50 height 30
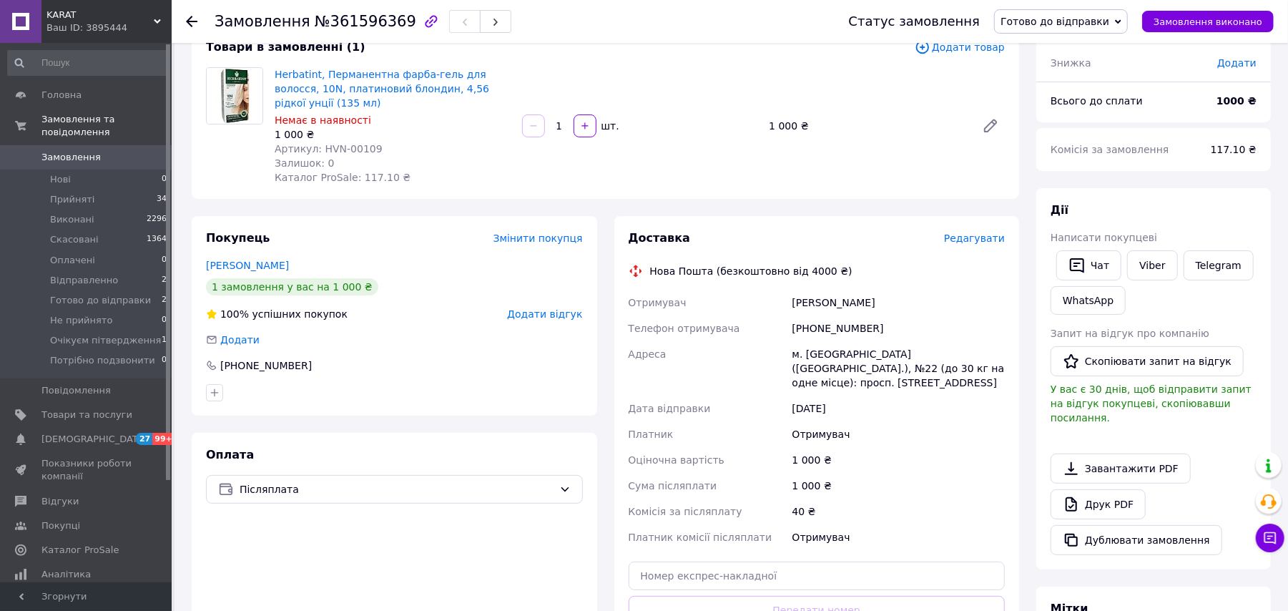
scroll to position [190, 0]
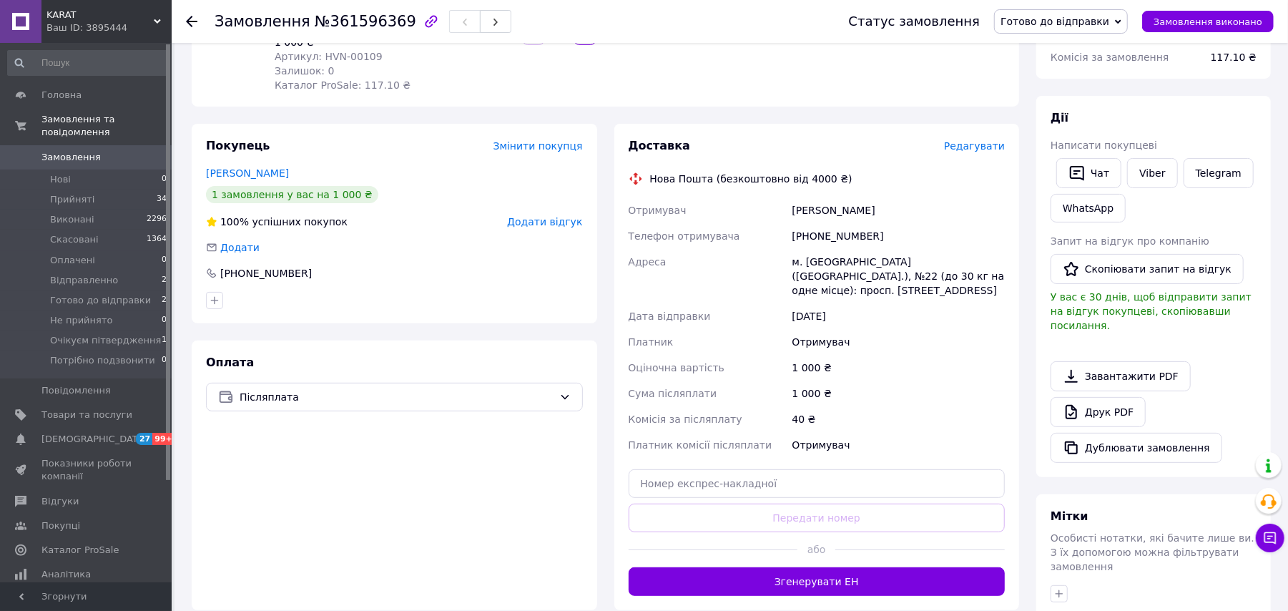
click at [129, 16] on span "KARAT" at bounding box center [99, 15] width 107 height 13
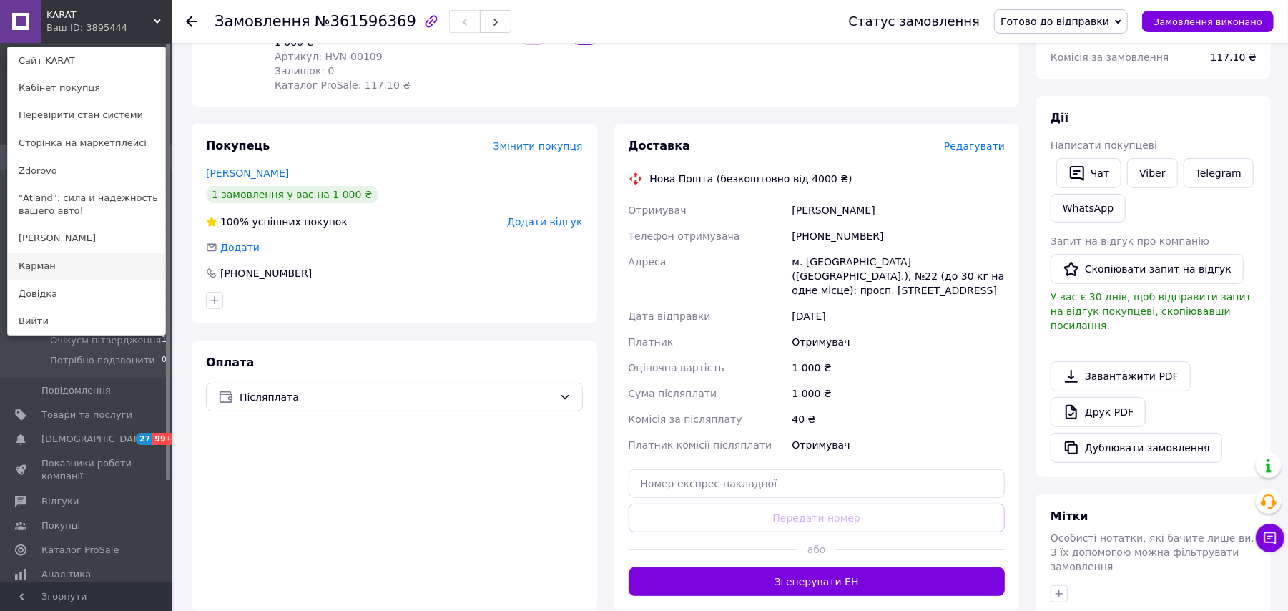
click at [115, 258] on link "Карман" at bounding box center [86, 266] width 157 height 27
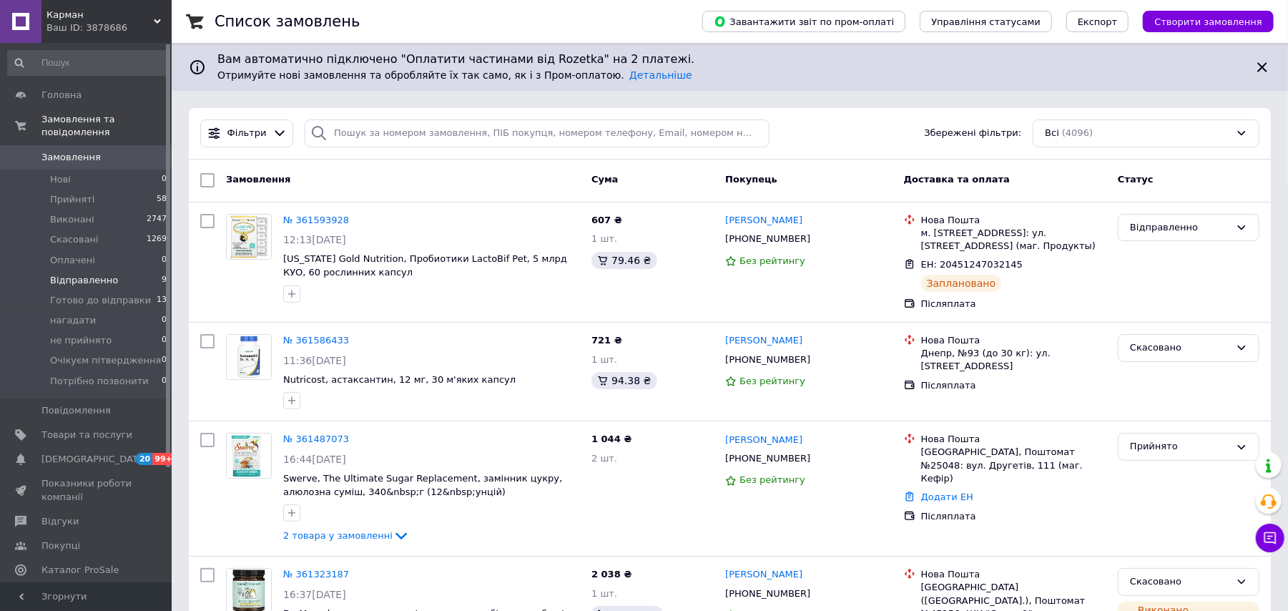
click at [104, 274] on span "Відправленно" at bounding box center [84, 280] width 68 height 13
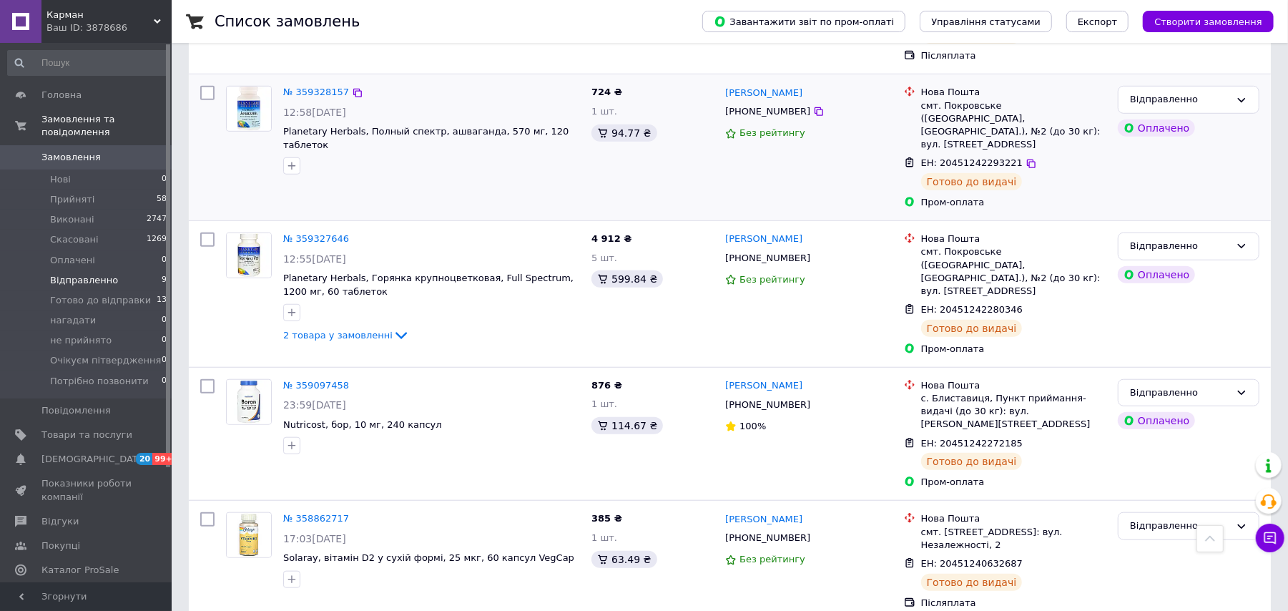
scroll to position [785, 0]
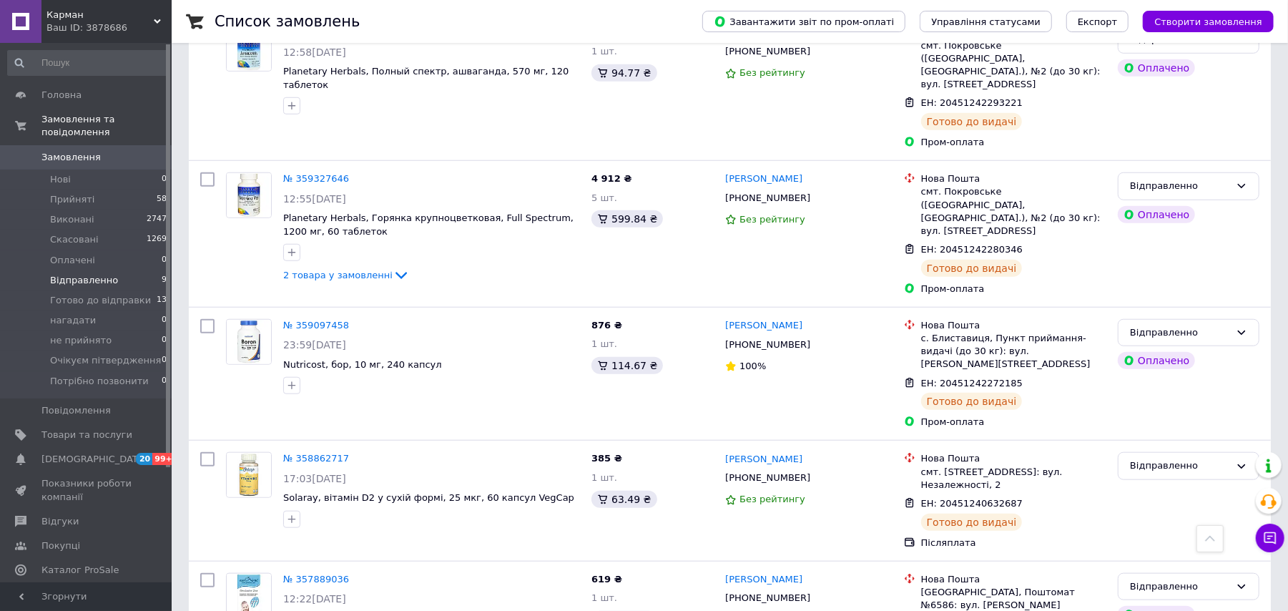
click at [76, 274] on span "Відправленно" at bounding box center [84, 280] width 68 height 13
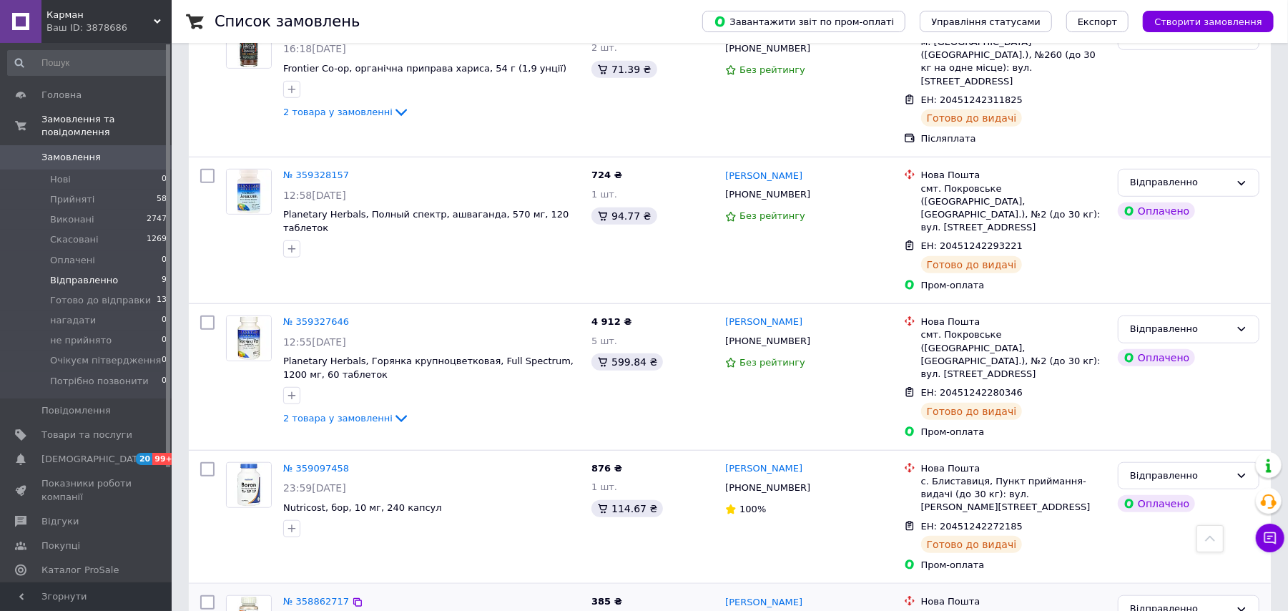
scroll to position [785, 0]
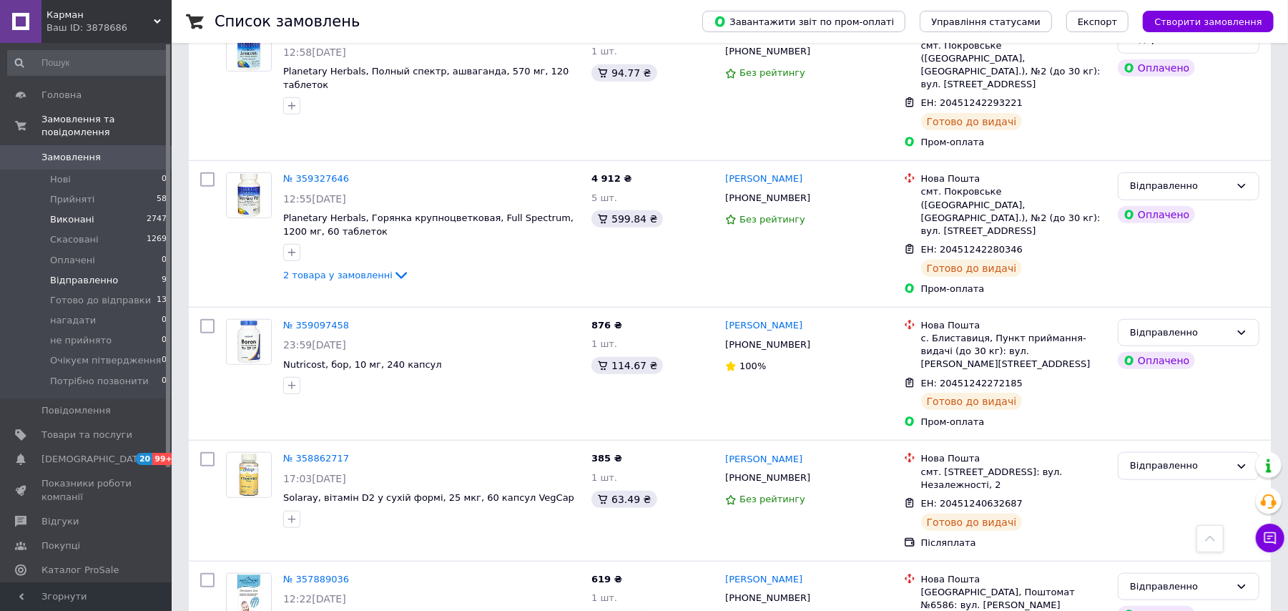
click at [86, 213] on span "Виконані" at bounding box center [72, 219] width 44 height 13
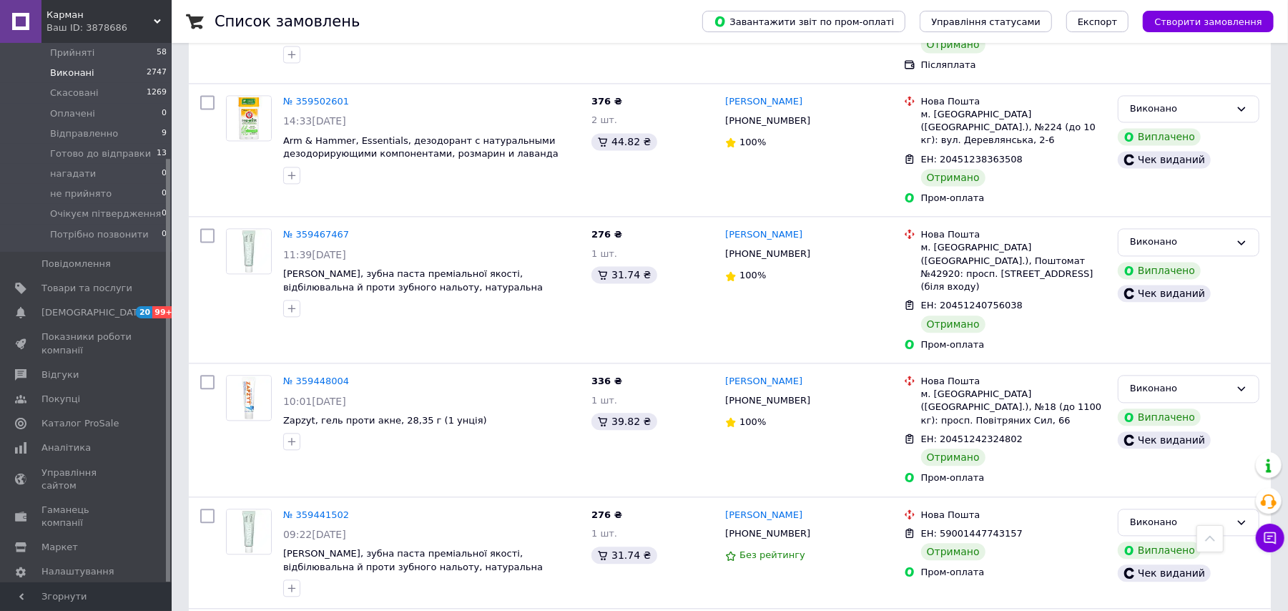
scroll to position [2238, 0]
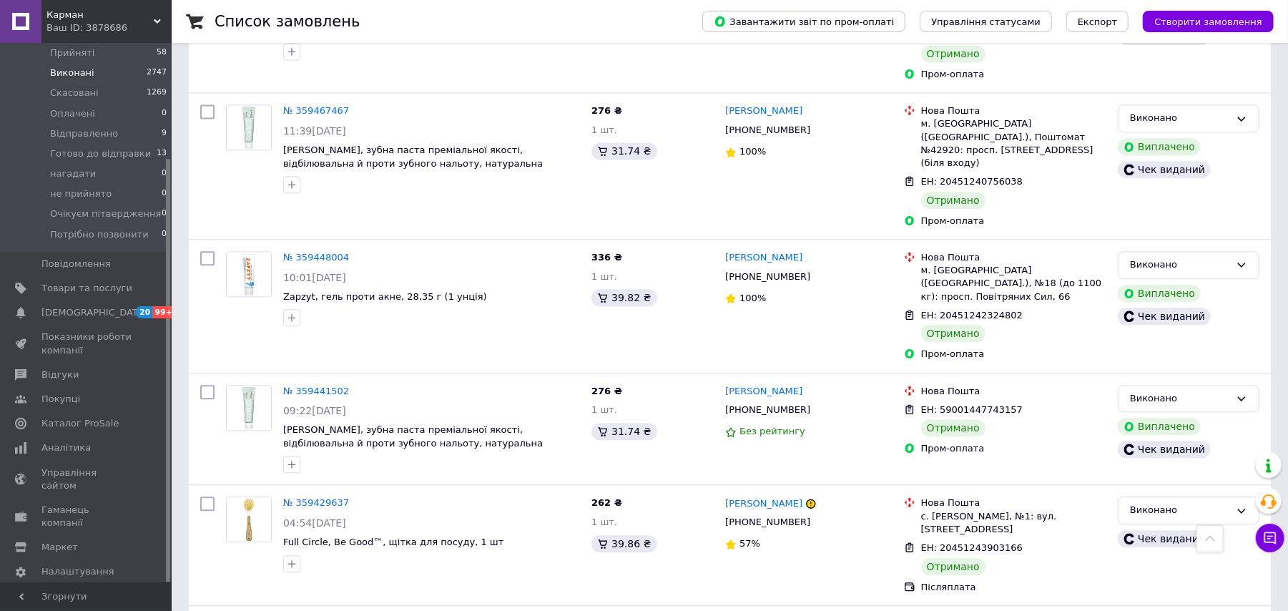
click at [1285, 541] on div "Чат з покупцем" at bounding box center [1270, 538] width 29 height 29
click at [1272, 541] on icon at bounding box center [1270, 538] width 14 height 14
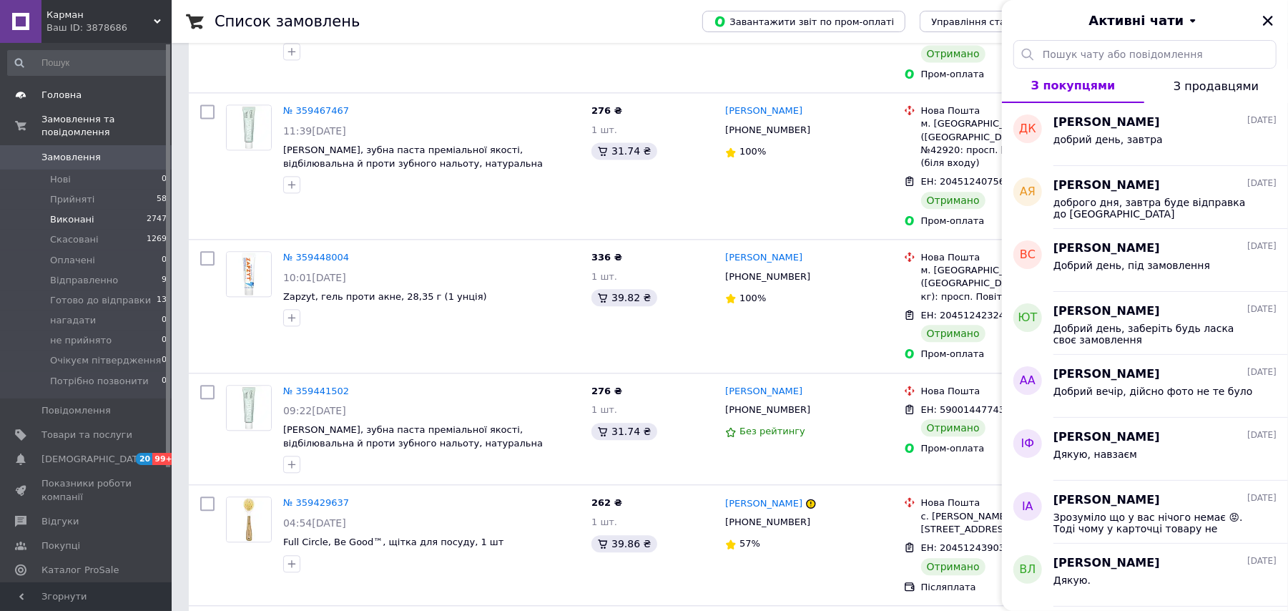
scroll to position [2047, 0]
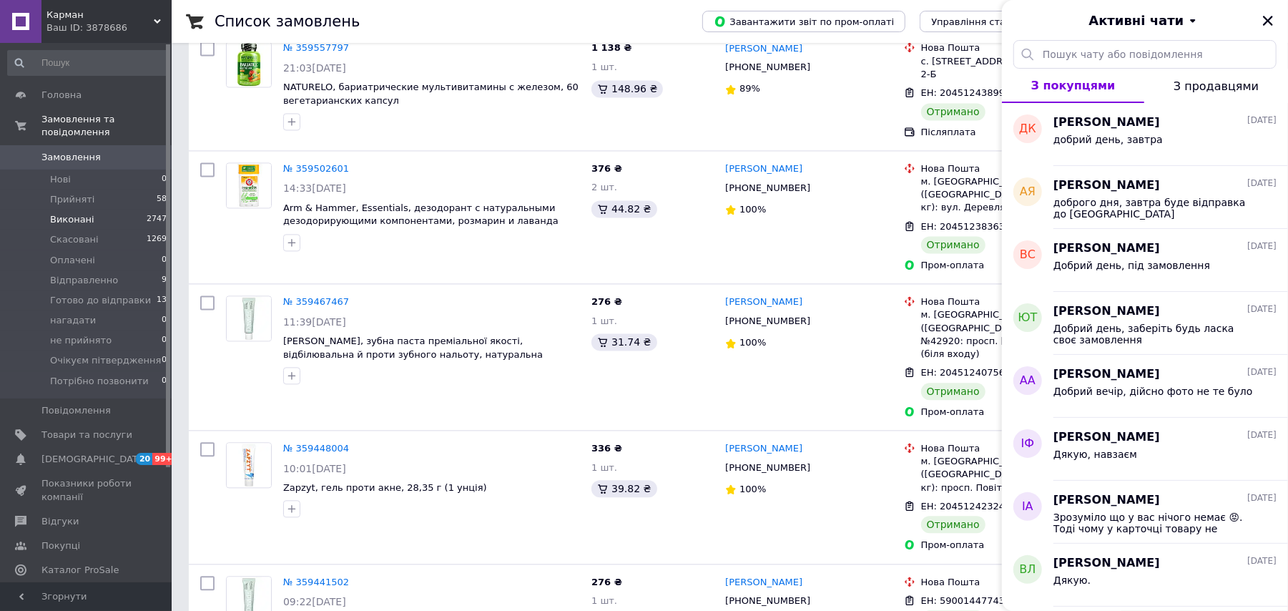
click at [75, 23] on div "Ваш ID: 3878686" at bounding box center [108, 27] width 125 height 13
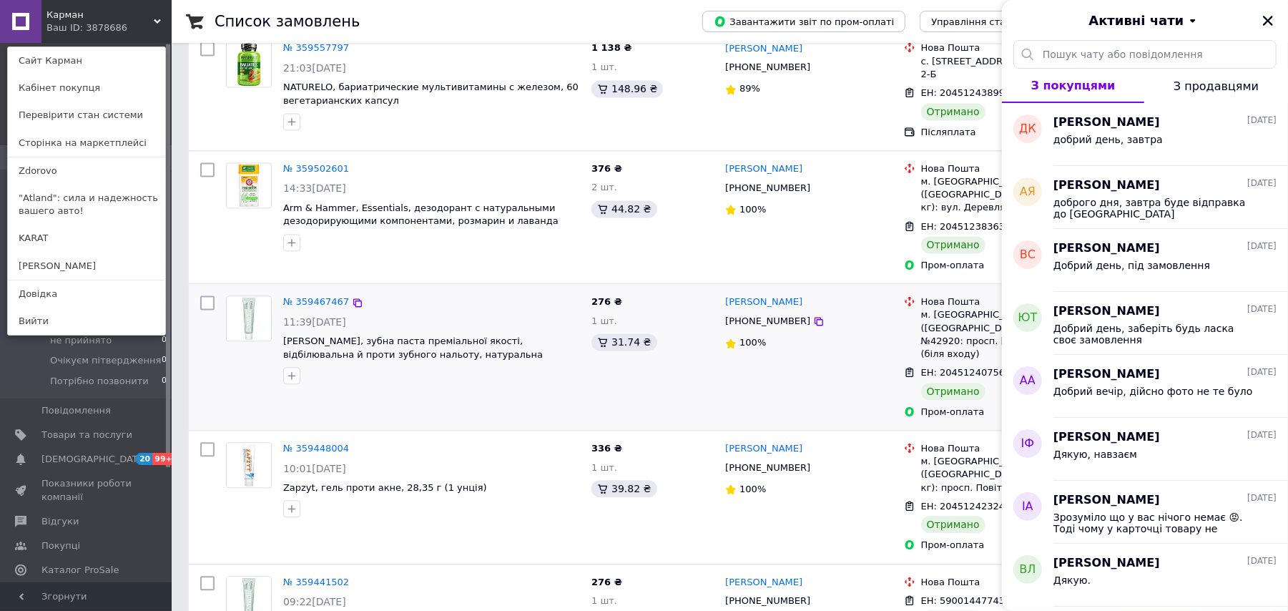
click at [430, 364] on div at bounding box center [431, 375] width 303 height 23
click at [1268, 18] on icon "Закрити" at bounding box center [1268, 20] width 13 height 13
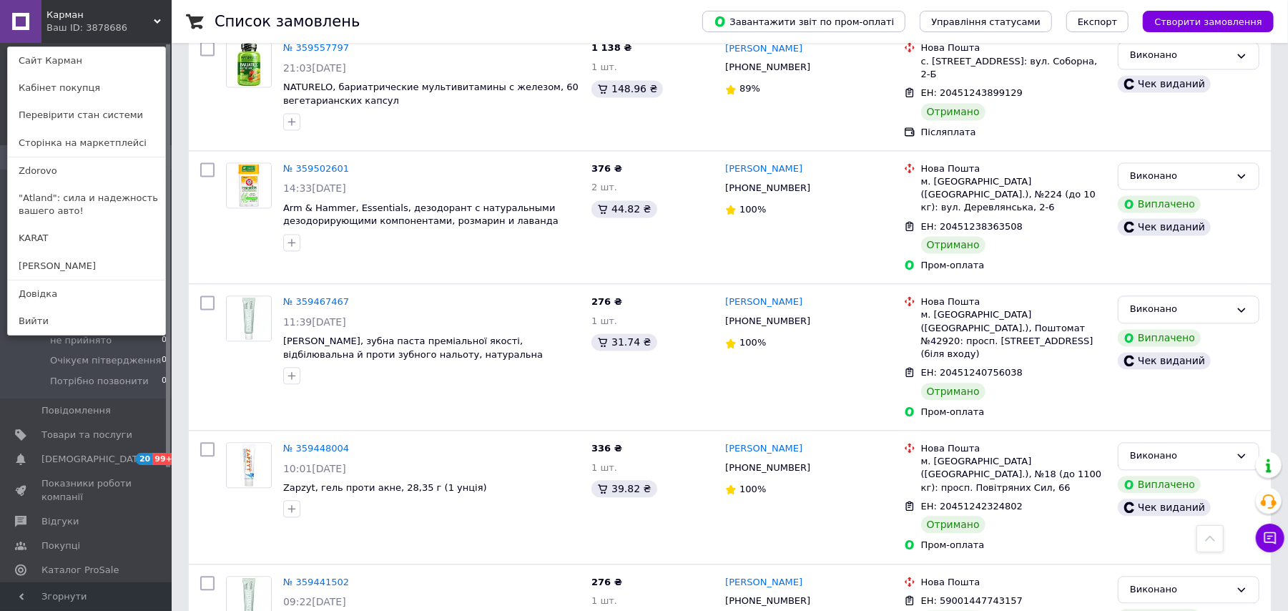
click at [144, 17] on div "Карман Ваш ID: 3878686 Сайт Карман Кабінет покупця Перевірити стан системи Стор…" at bounding box center [86, 21] width 172 height 43
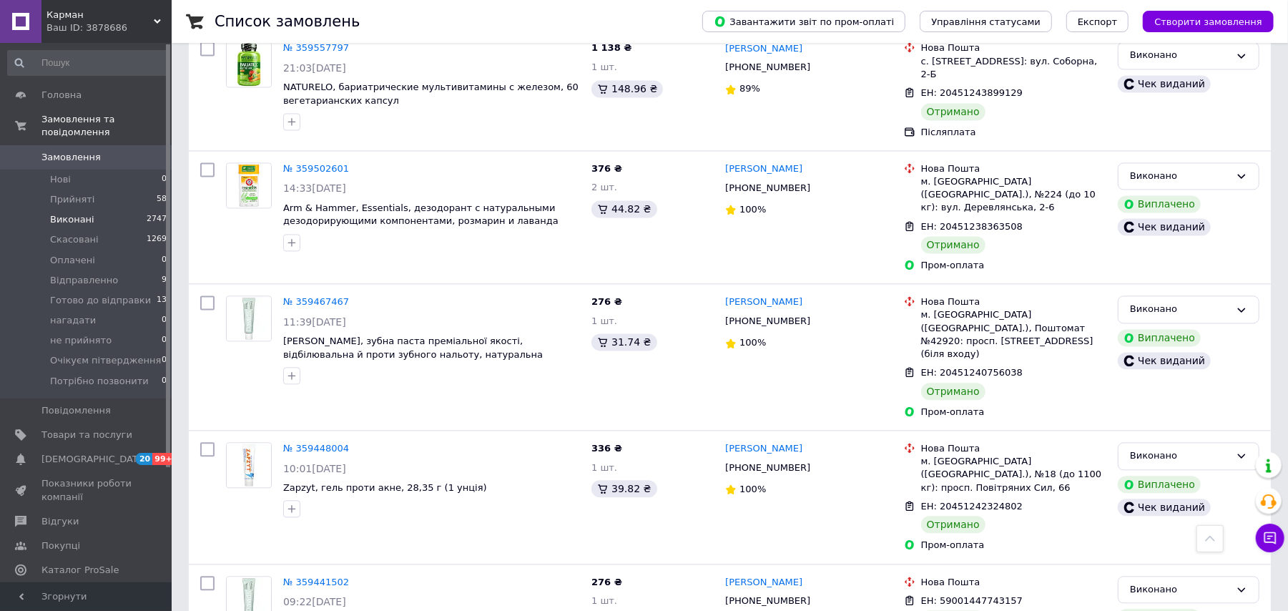
click at [84, 24] on div "Ваш ID: 3878686" at bounding box center [108, 27] width 125 height 13
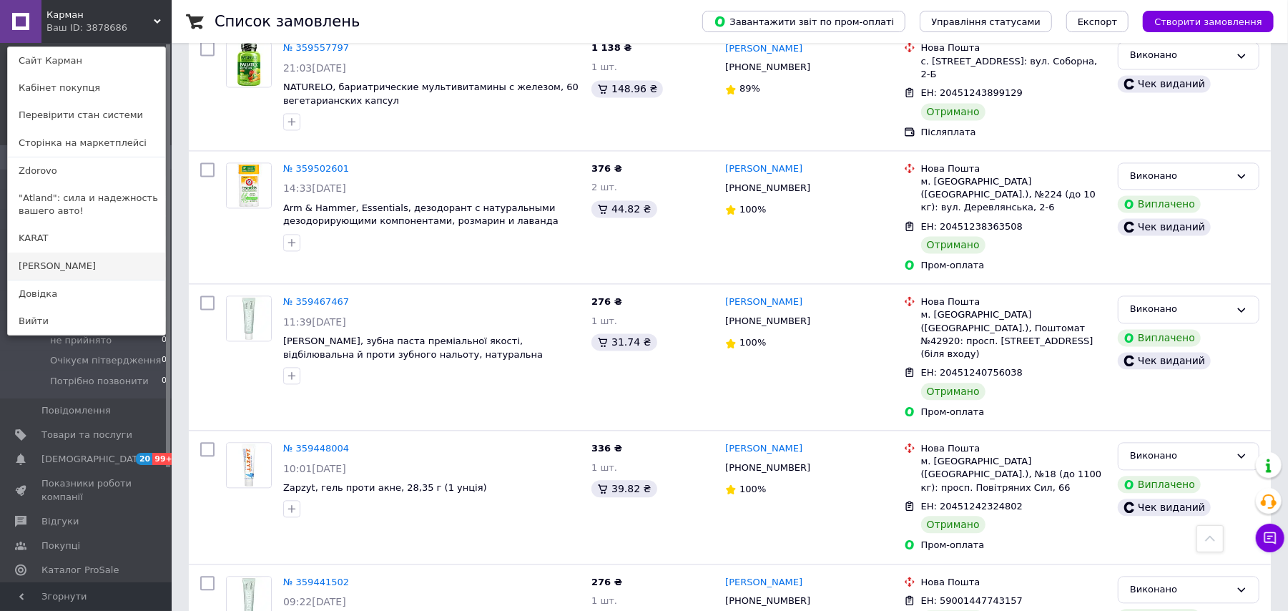
click at [72, 253] on link "[PERSON_NAME]" at bounding box center [86, 266] width 157 height 27
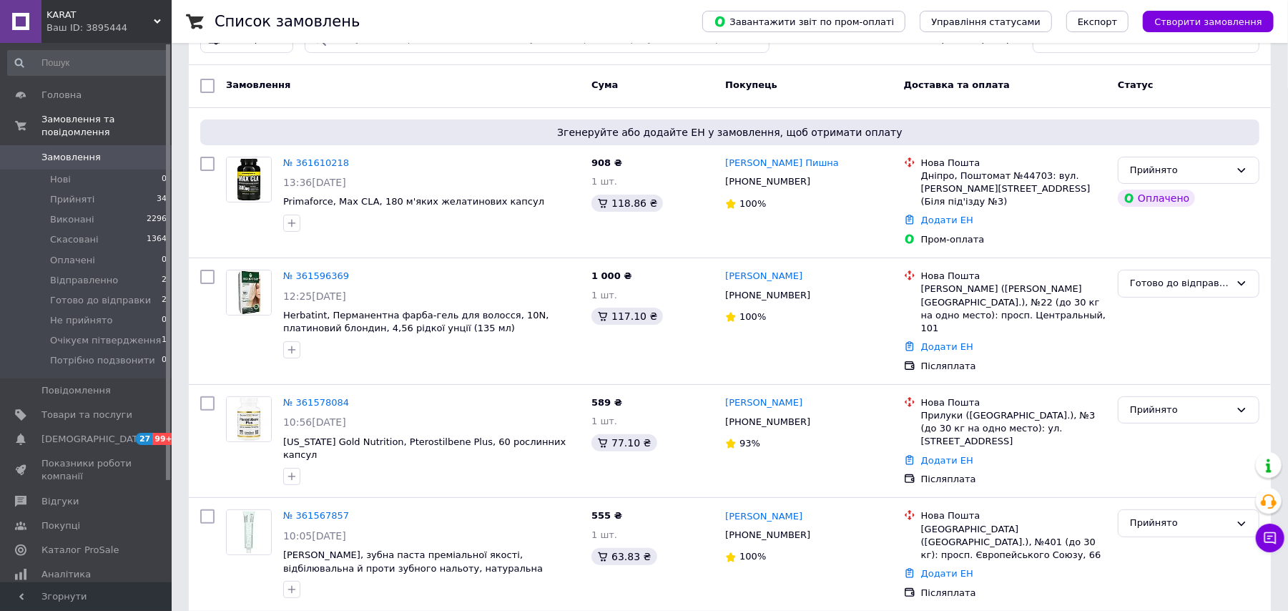
scroll to position [95, 0]
click at [127, 17] on span "KARAT" at bounding box center [99, 15] width 107 height 13
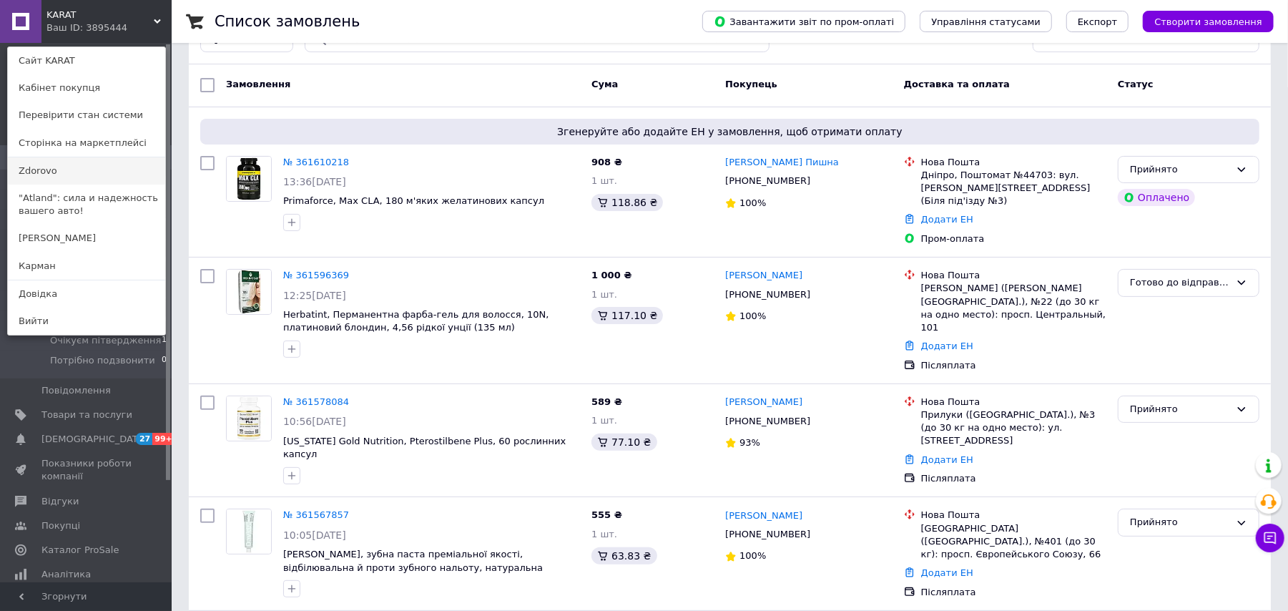
click at [46, 170] on link "Zdorovo" at bounding box center [86, 170] width 157 height 27
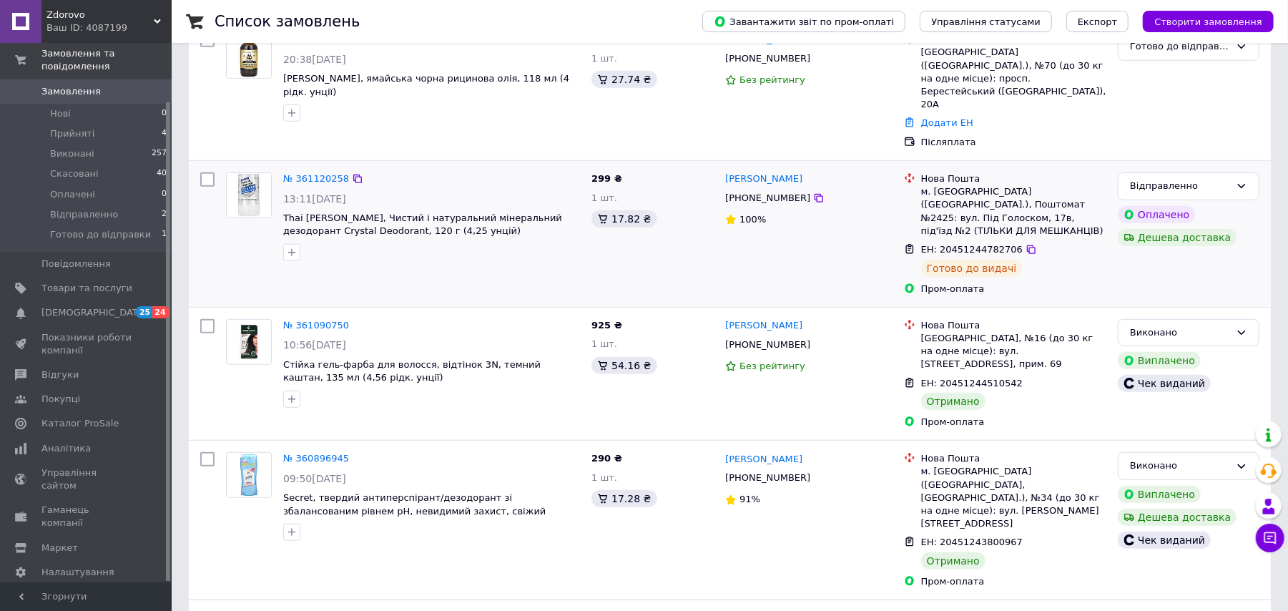
scroll to position [763, 0]
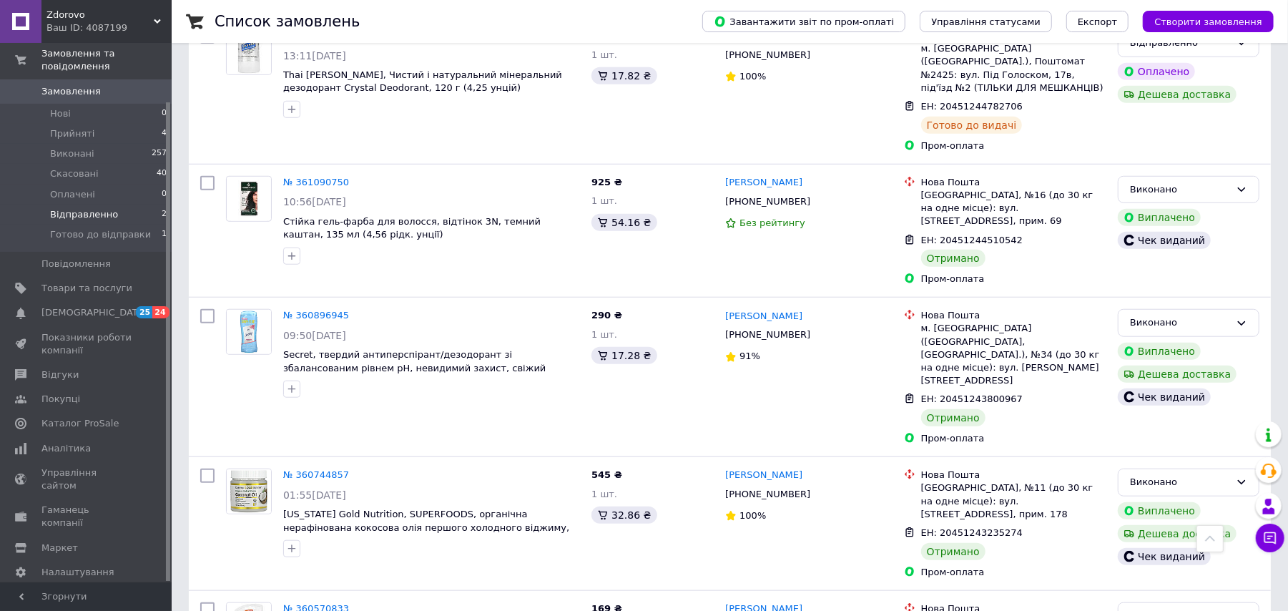
click at [106, 208] on span "Відправленно" at bounding box center [84, 214] width 68 height 13
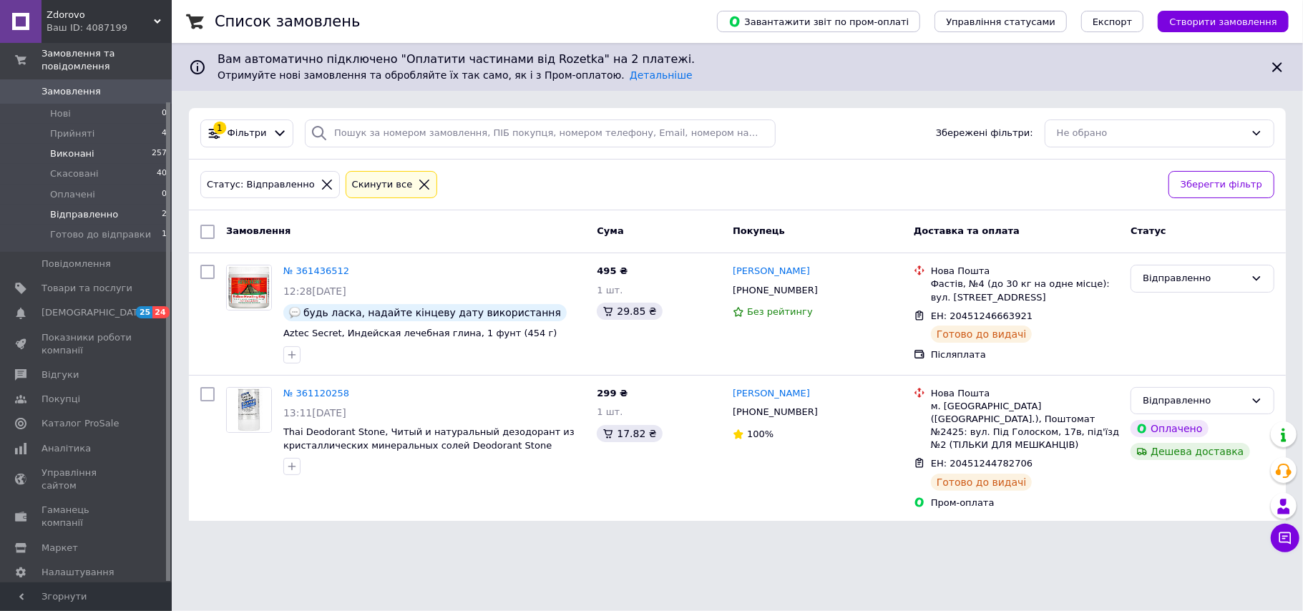
click at [93, 144] on li "Виконані 257" at bounding box center [87, 154] width 175 height 20
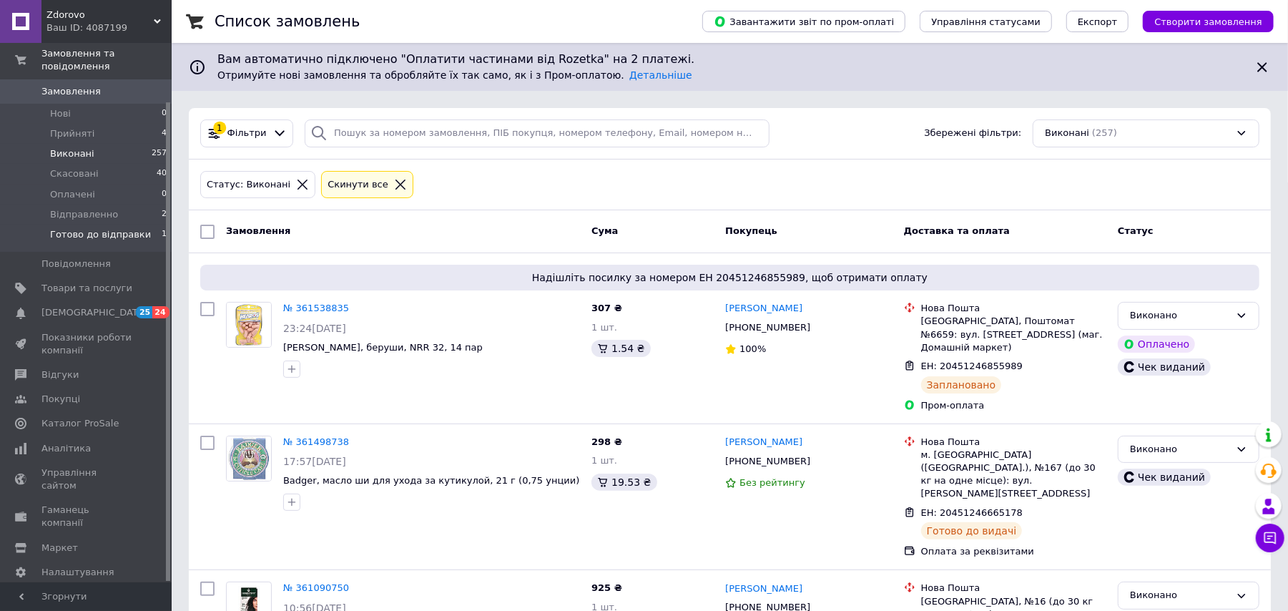
click at [95, 228] on span "Готово до відправки" at bounding box center [100, 234] width 101 height 13
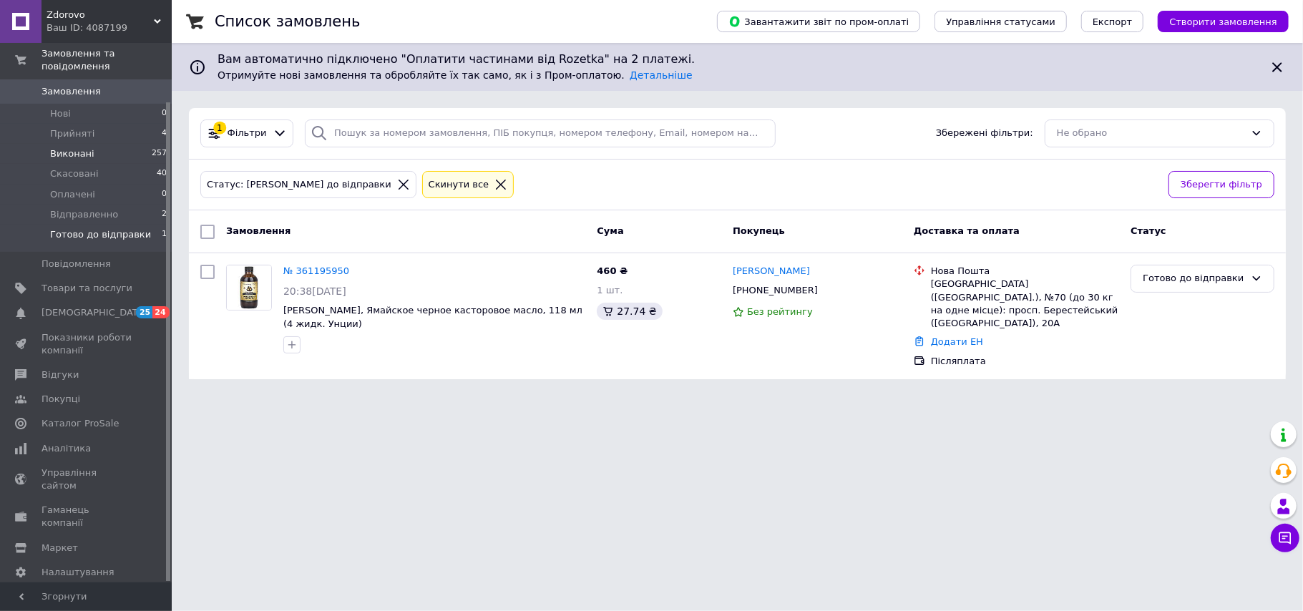
click at [101, 144] on li "Виконані 257" at bounding box center [87, 154] width 175 height 20
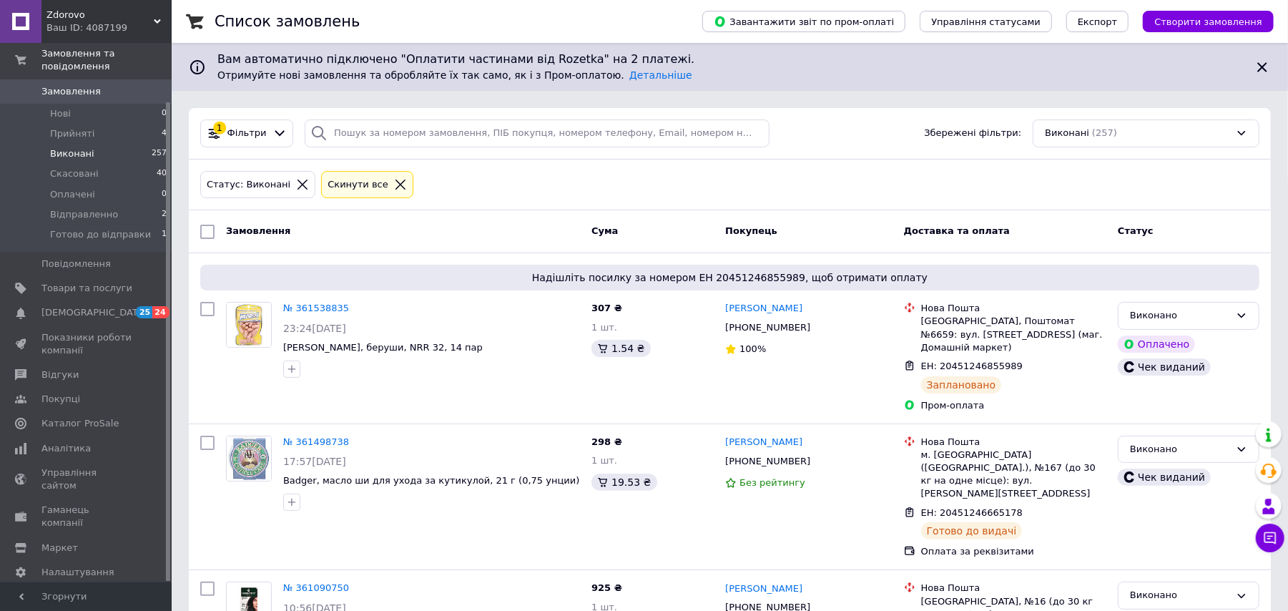
click at [116, 16] on span "Zdorovo" at bounding box center [99, 15] width 107 height 13
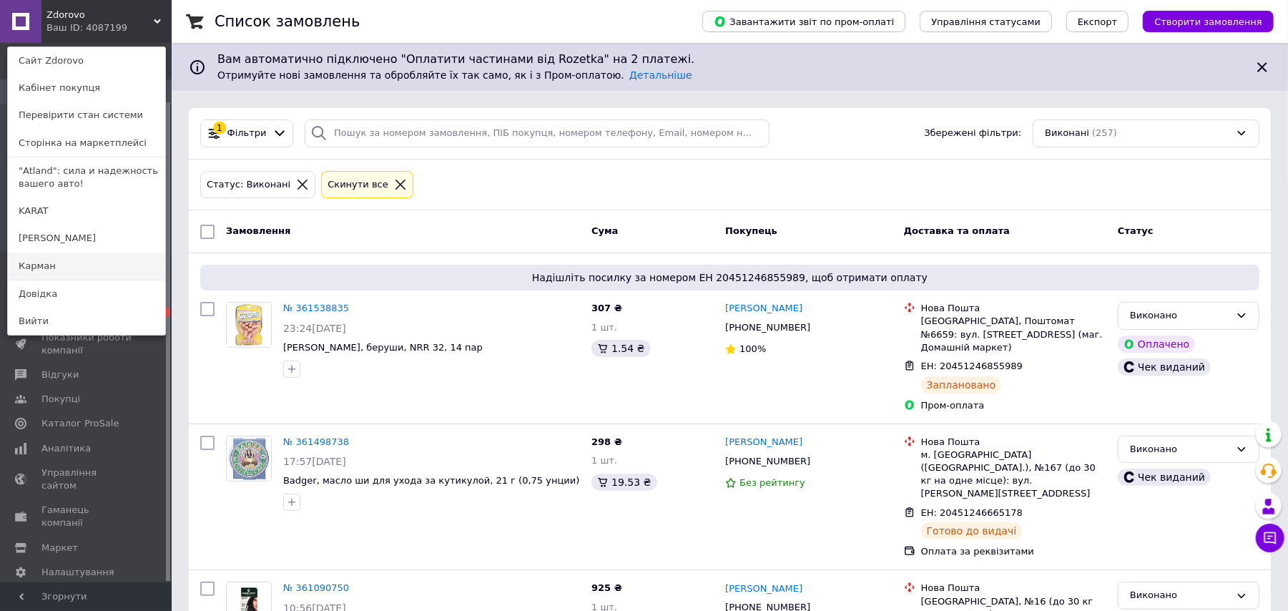
click at [63, 265] on link "Карман" at bounding box center [86, 266] width 157 height 27
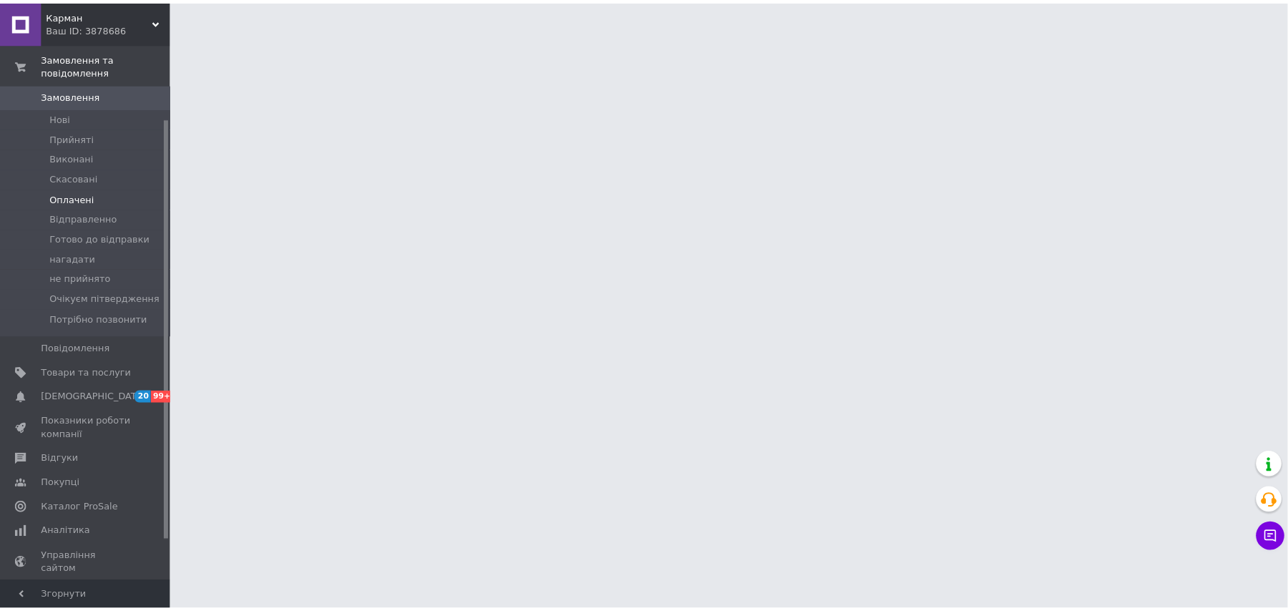
scroll to position [95, 0]
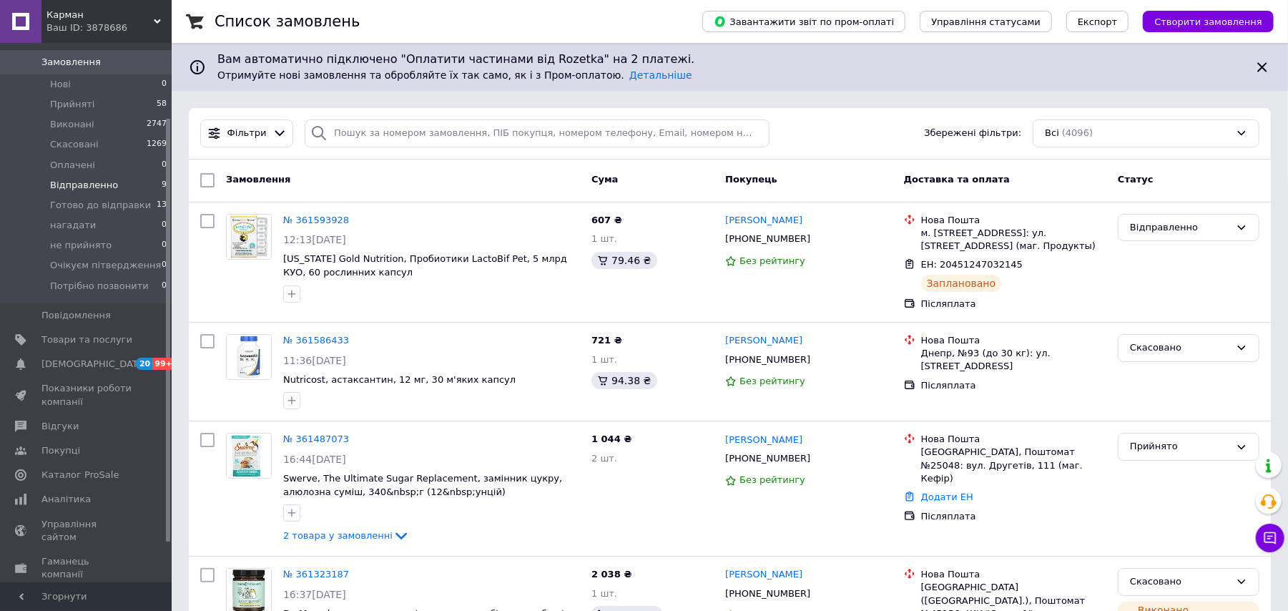
click at [104, 179] on span "Відправленно" at bounding box center [84, 185] width 68 height 13
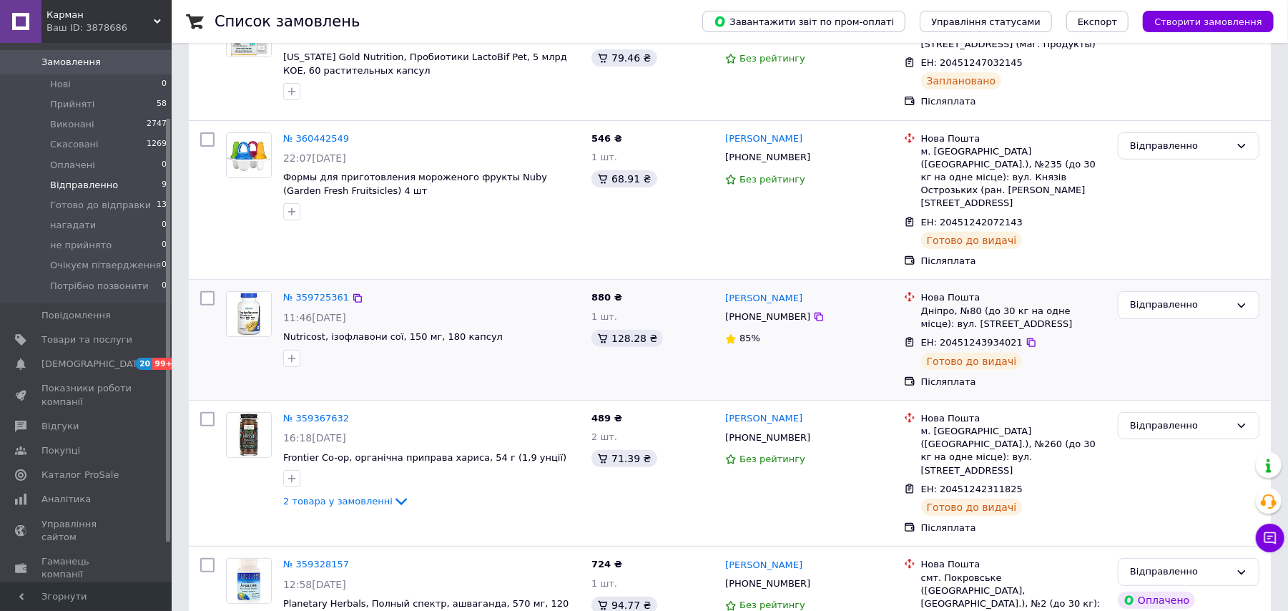
scroll to position [286, 0]
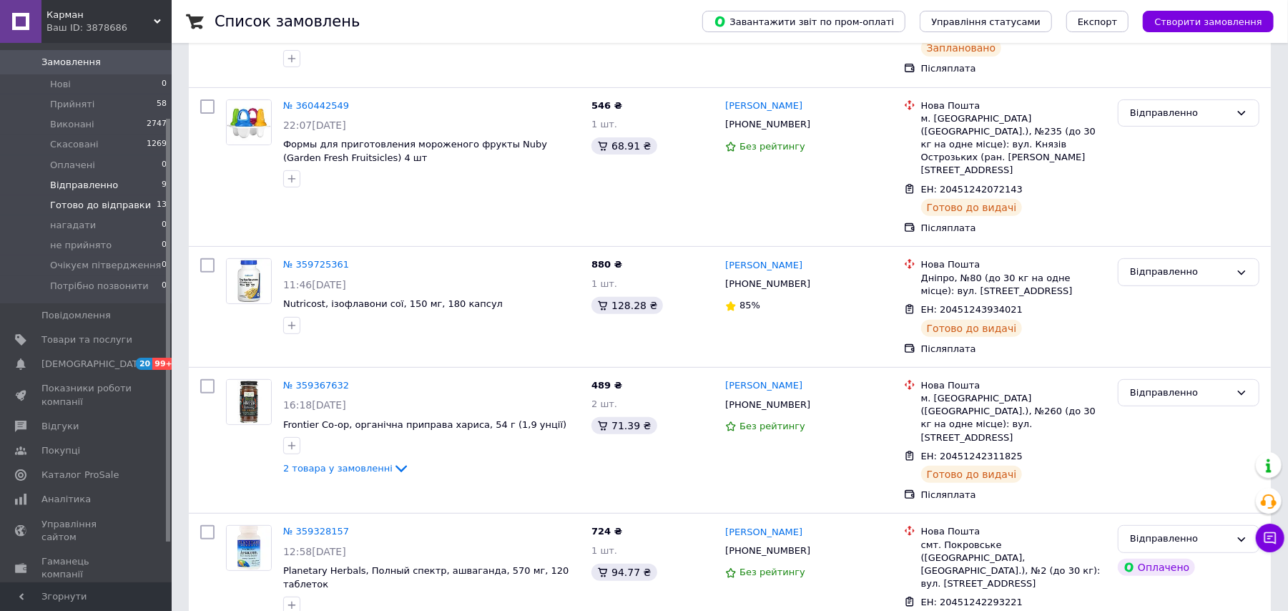
click at [99, 199] on span "Готово до відправки" at bounding box center [100, 205] width 101 height 13
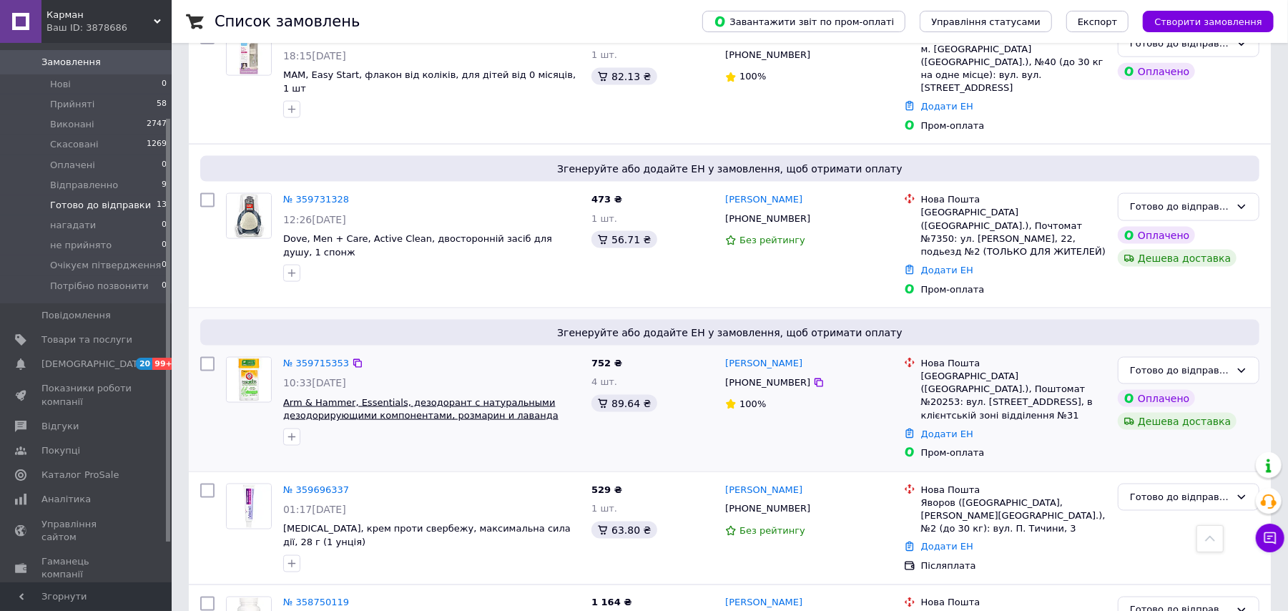
scroll to position [1409, 0]
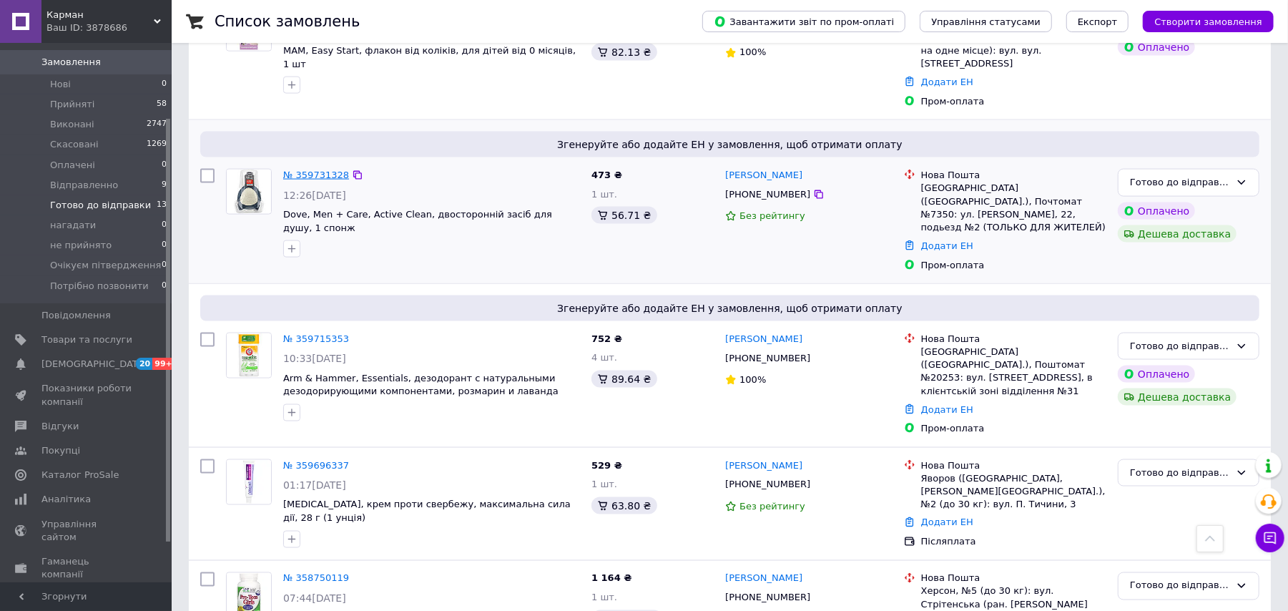
click at [332, 170] on link "№ 359731328" at bounding box center [316, 175] width 66 height 11
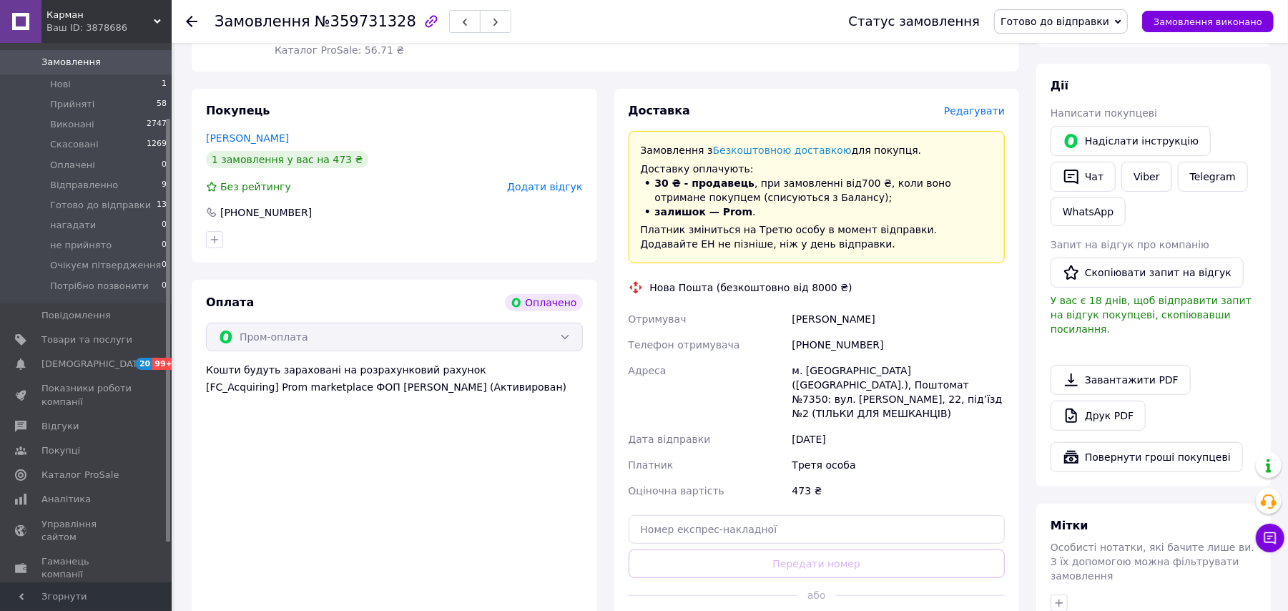
scroll to position [572, 0]
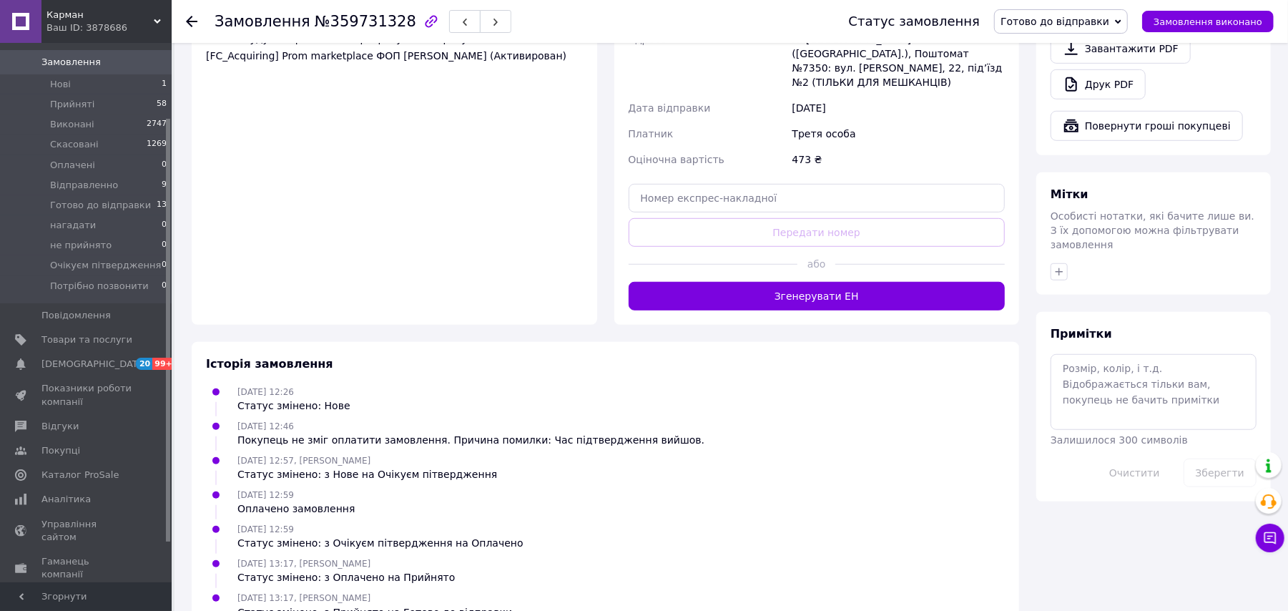
click at [788, 282] on button "Згенерувати ЕН" at bounding box center [817, 296] width 377 height 29
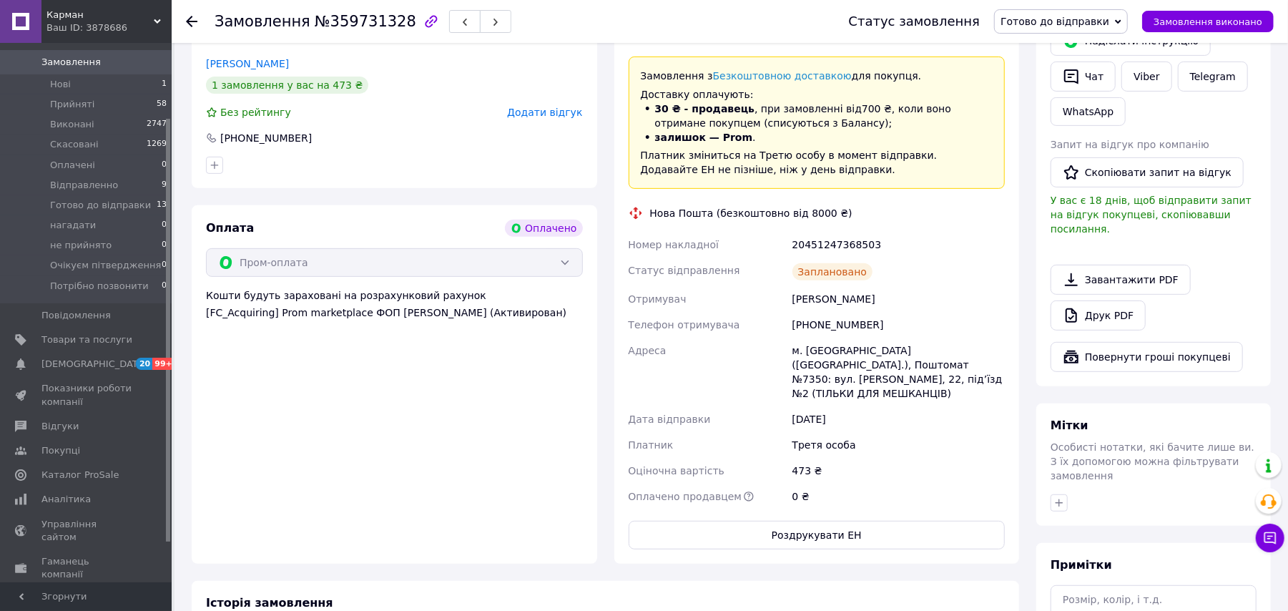
scroll to position [266, 0]
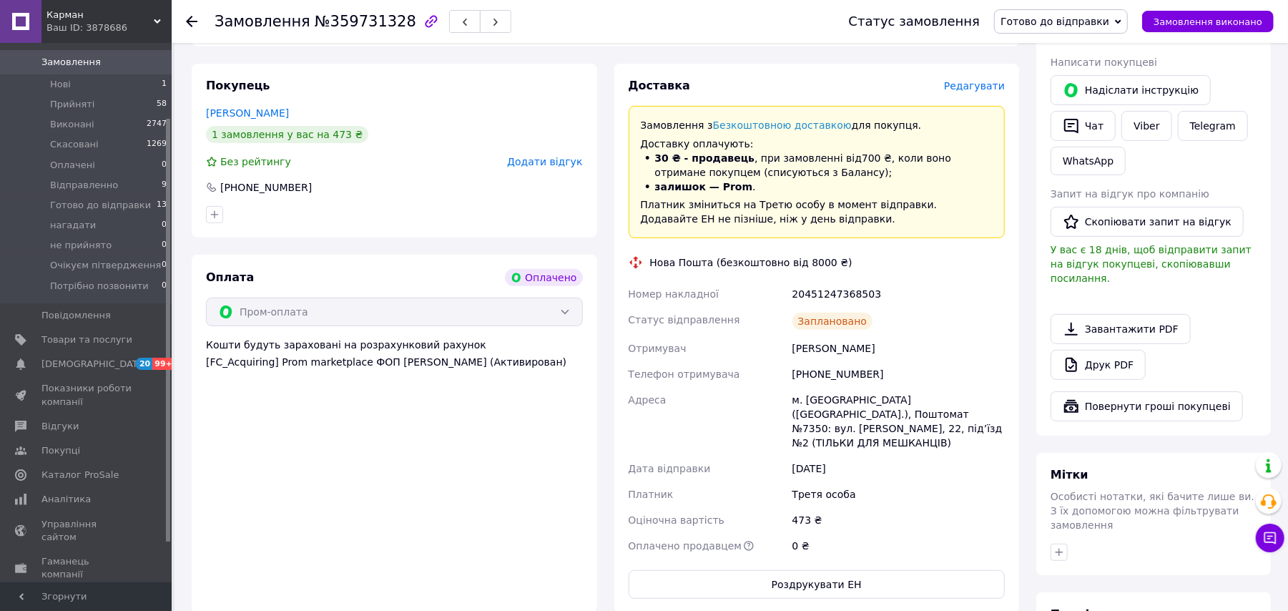
click at [1082, 11] on span "Готово до відправки" at bounding box center [1061, 21] width 134 height 24
click at [1059, 132] on li "Відправленно" at bounding box center [1061, 135] width 132 height 21
click at [190, 21] on use at bounding box center [191, 21] width 11 height 11
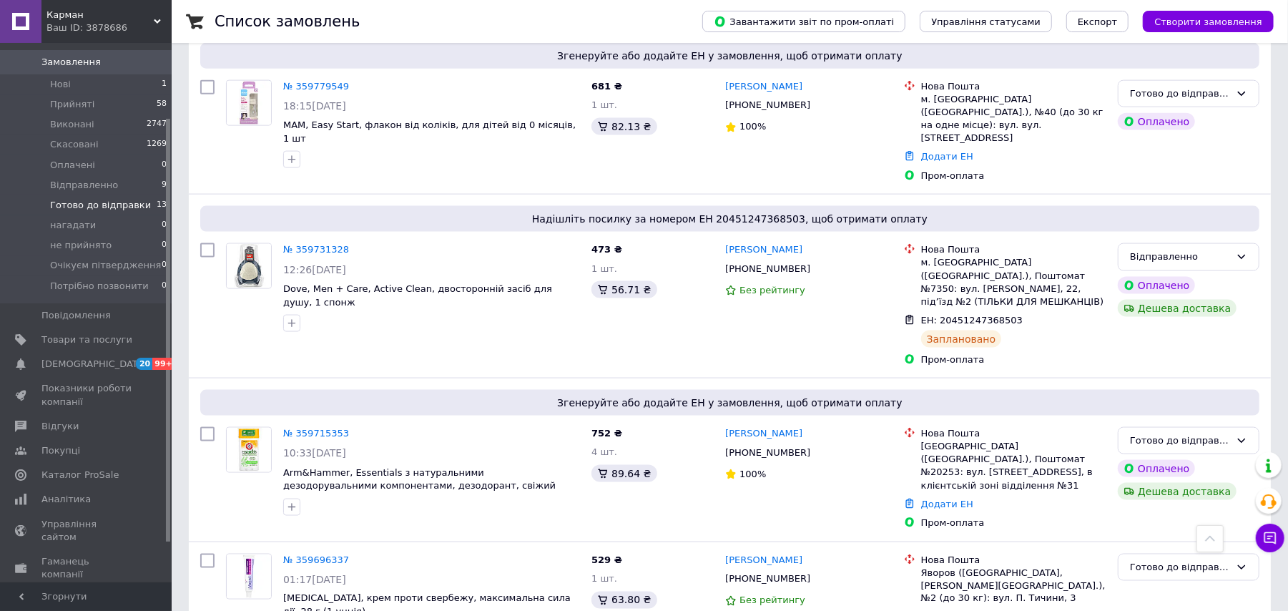
scroll to position [1429, 0]
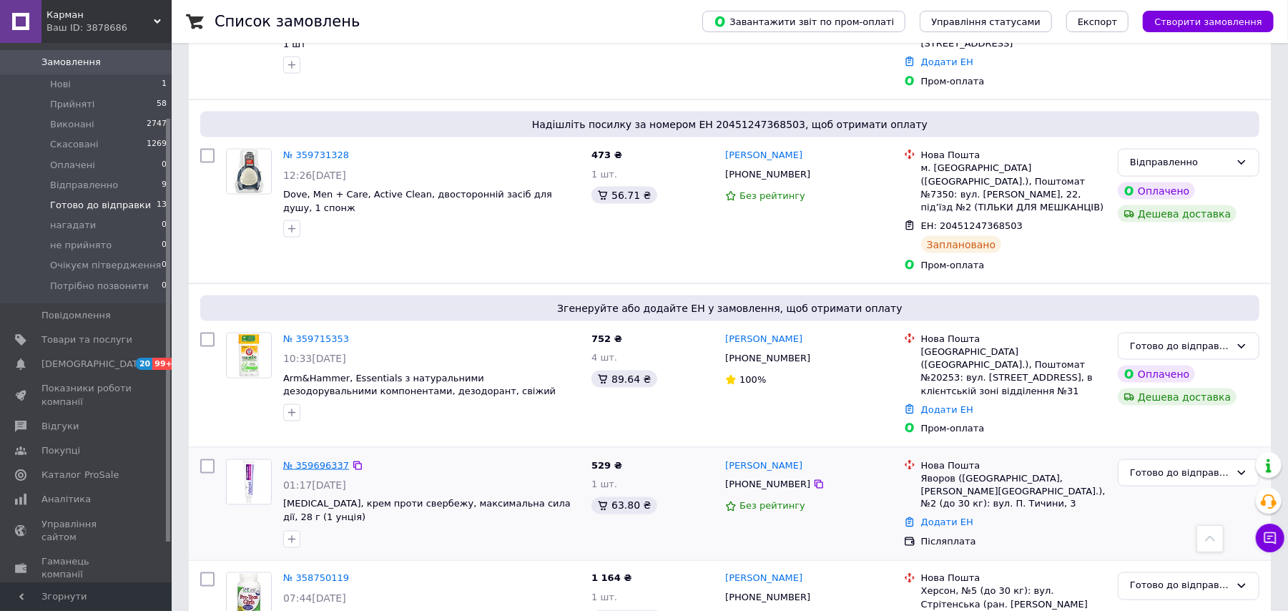
click at [318, 460] on link "№ 359696337" at bounding box center [316, 465] width 66 height 11
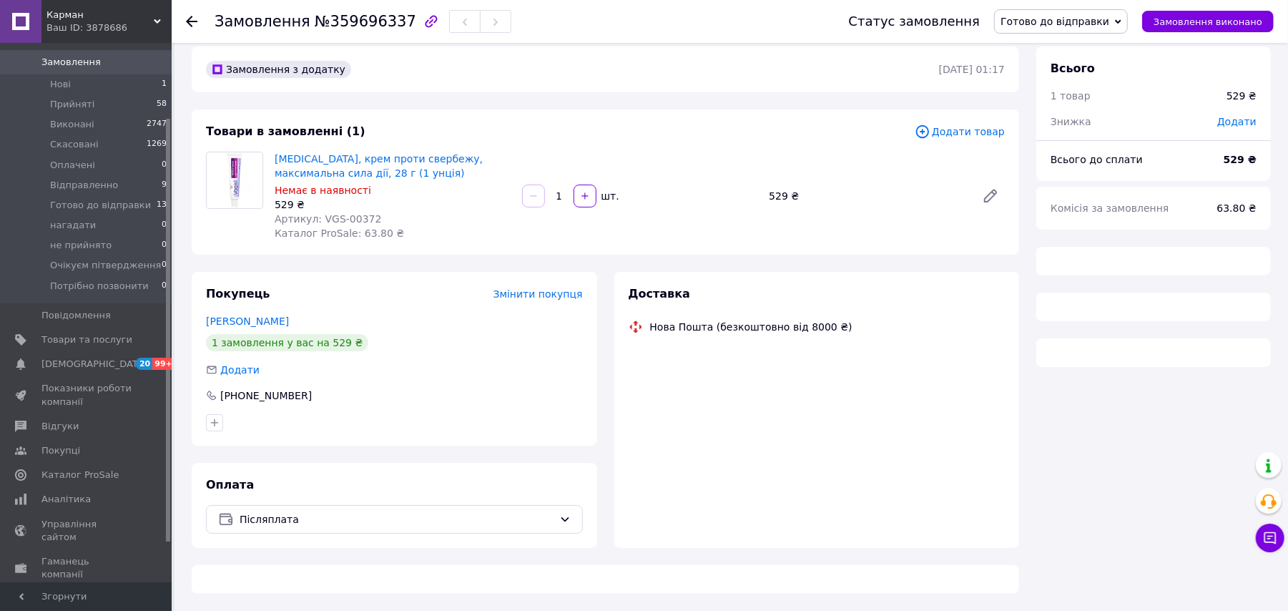
scroll to position [393, 0]
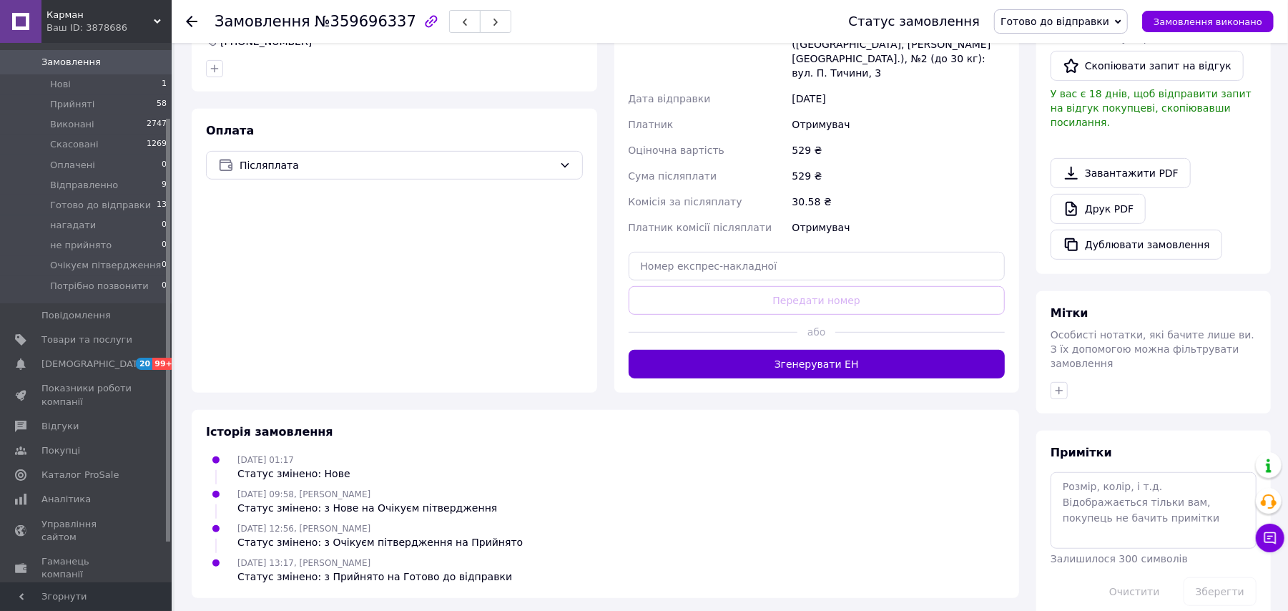
click at [828, 350] on button "Згенерувати ЕН" at bounding box center [817, 364] width 377 height 29
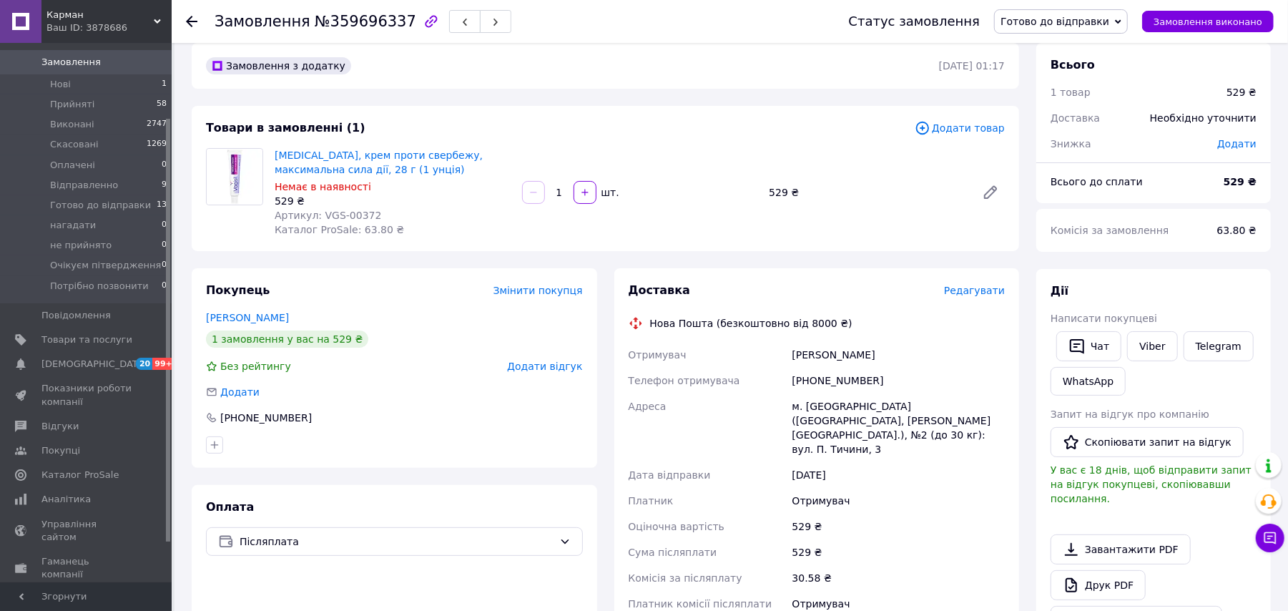
scroll to position [12, 0]
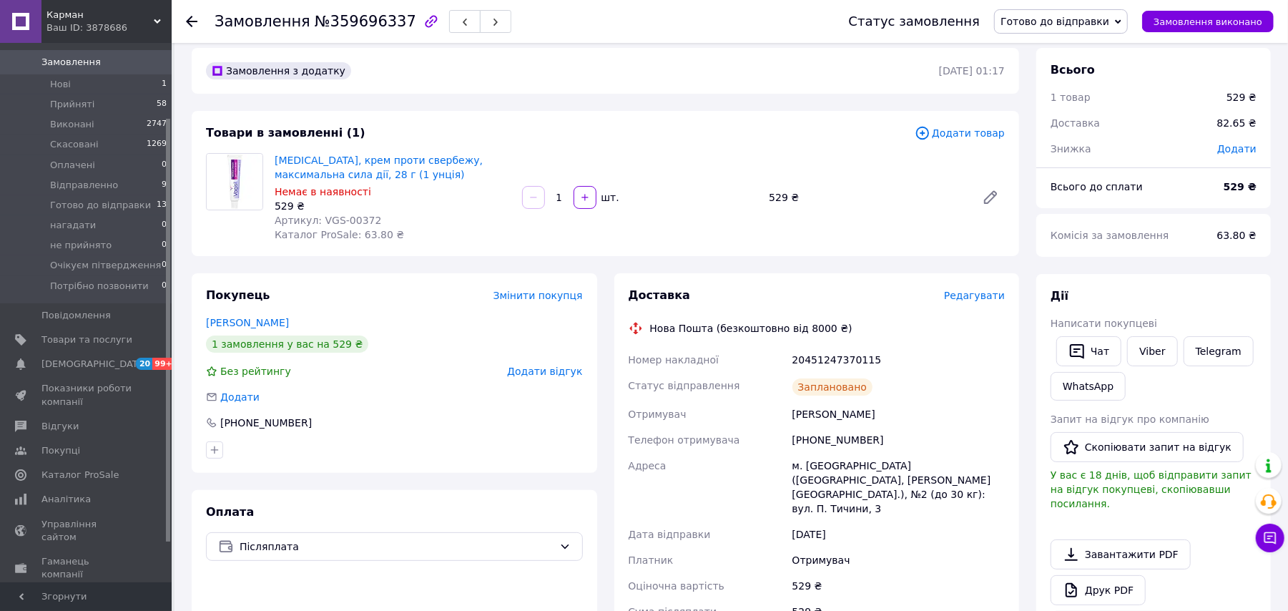
click at [1096, 21] on span "Готово до відправки" at bounding box center [1055, 21] width 109 height 11
click at [1085, 136] on li "Відправленно" at bounding box center [1061, 135] width 132 height 21
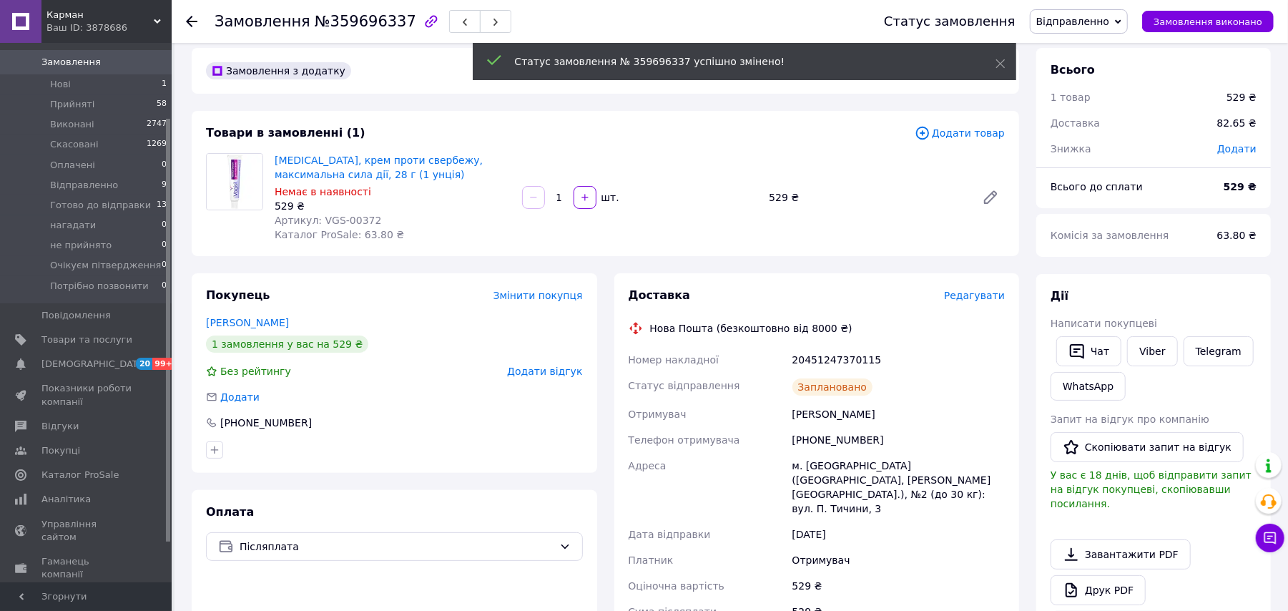
click at [192, 20] on use at bounding box center [191, 21] width 11 height 11
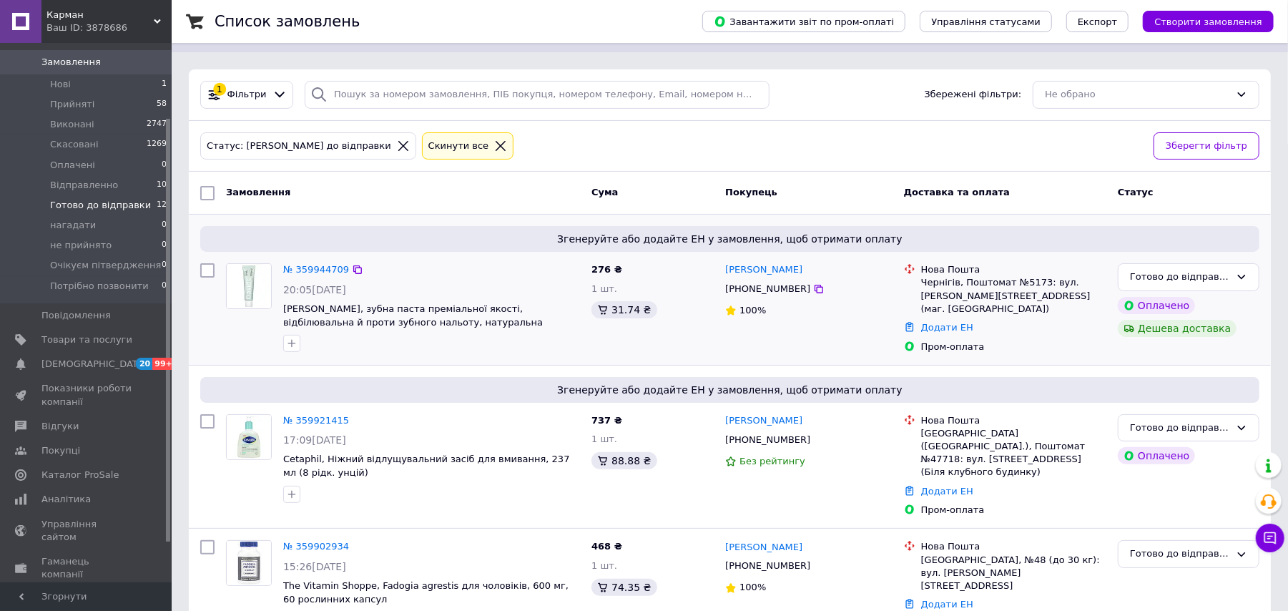
scroll to position [38, 0]
click at [326, 419] on link "№ 359921415" at bounding box center [316, 421] width 66 height 11
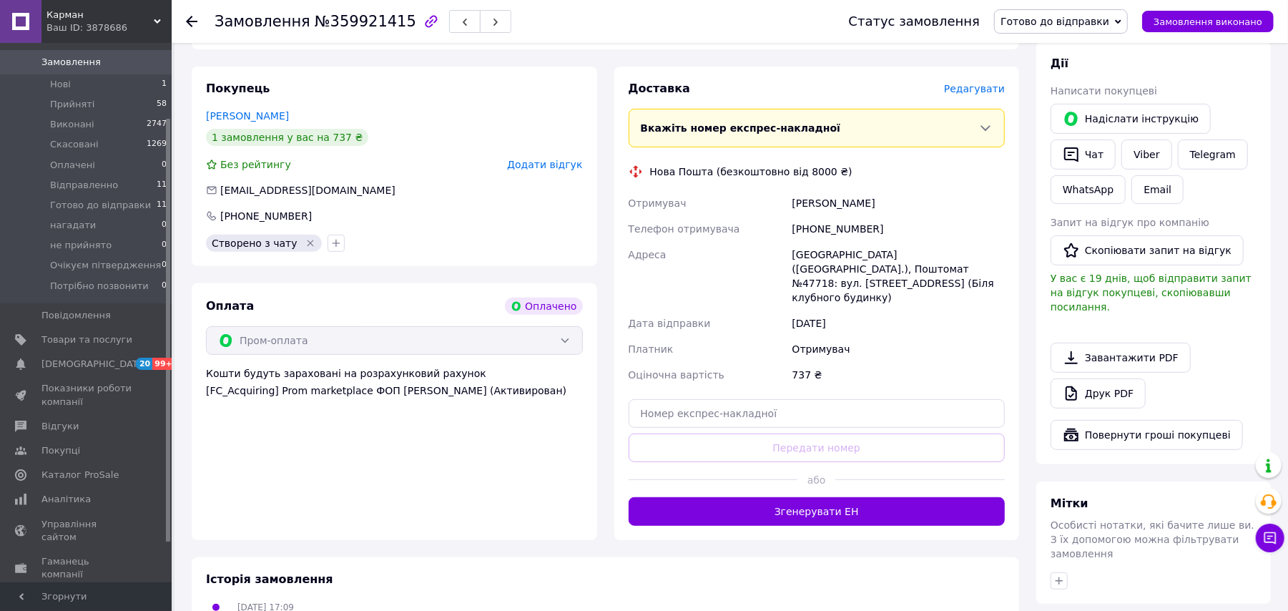
scroll to position [324, 0]
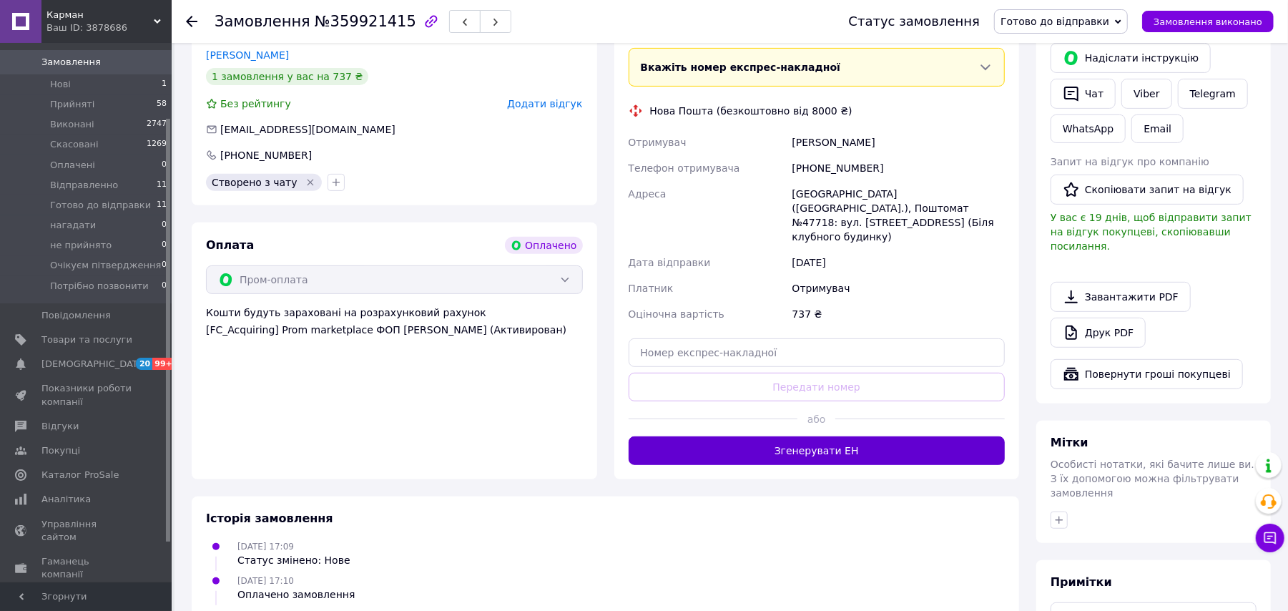
click at [811, 436] on button "Згенерувати ЕН" at bounding box center [817, 450] width 377 height 29
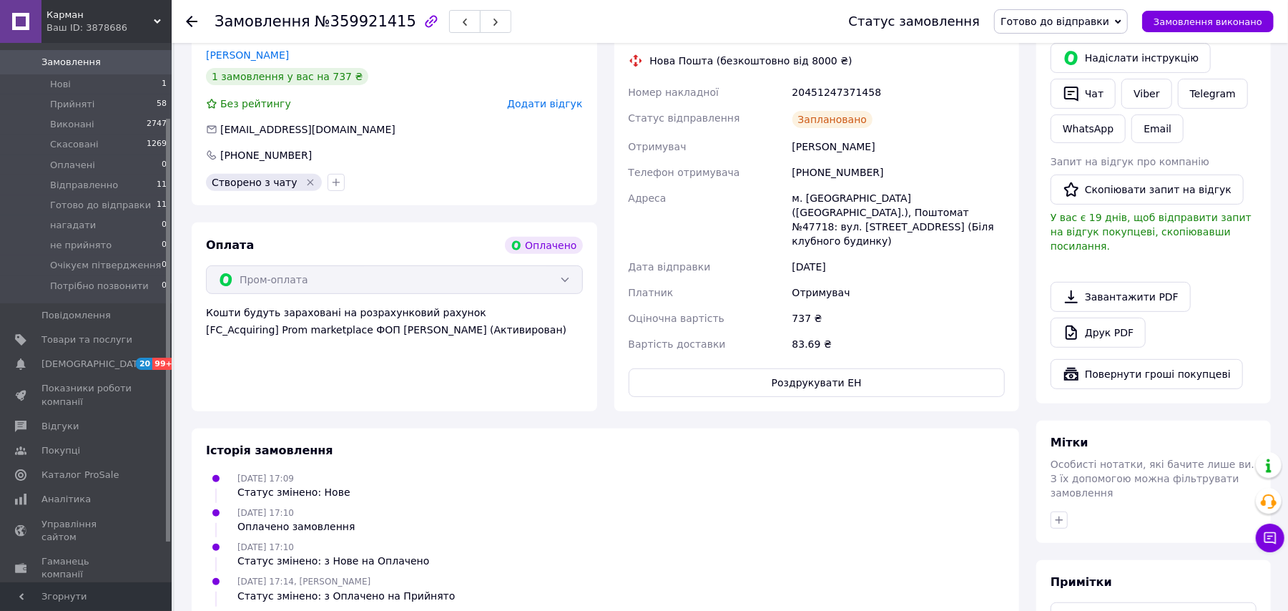
click at [1125, 26] on span "Готово до відправки" at bounding box center [1061, 21] width 134 height 24
click at [1093, 134] on li "Відправленно" at bounding box center [1061, 135] width 132 height 21
click at [189, 16] on icon at bounding box center [191, 21] width 11 height 11
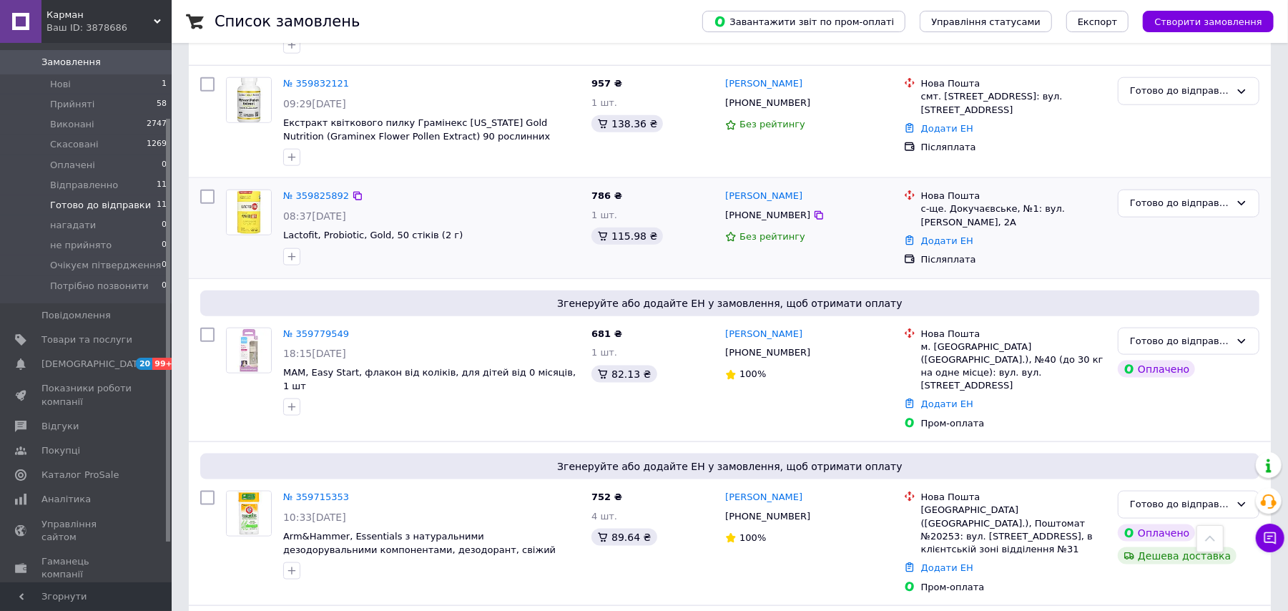
scroll to position [1166, 0]
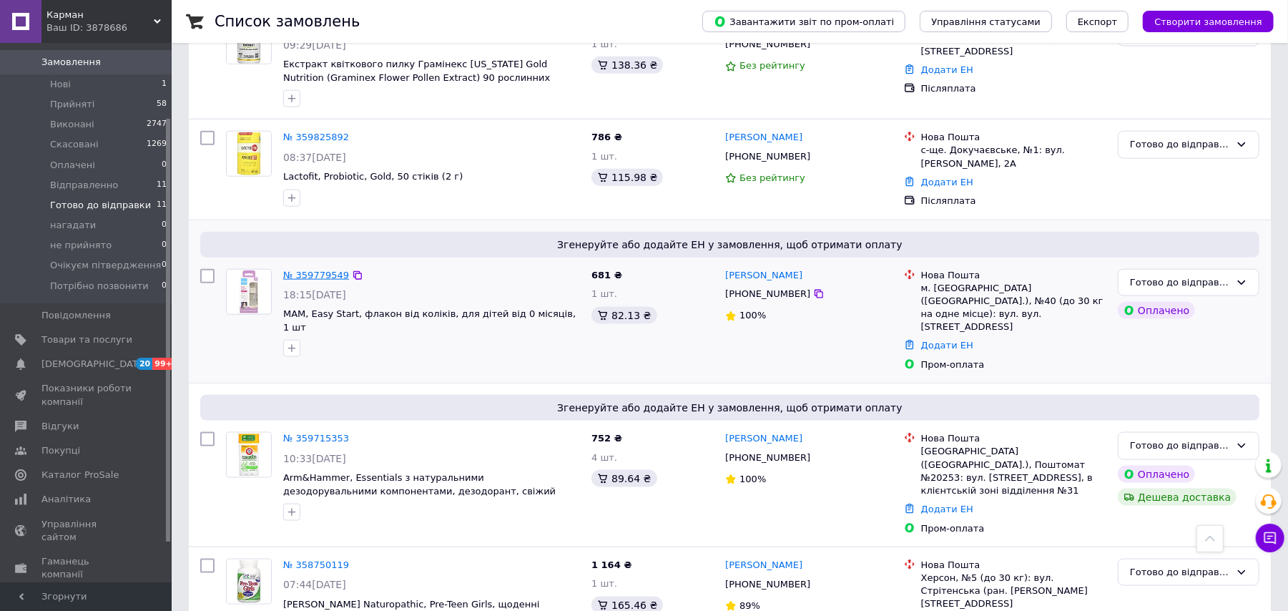
click at [332, 270] on link "№ 359779549" at bounding box center [316, 275] width 66 height 11
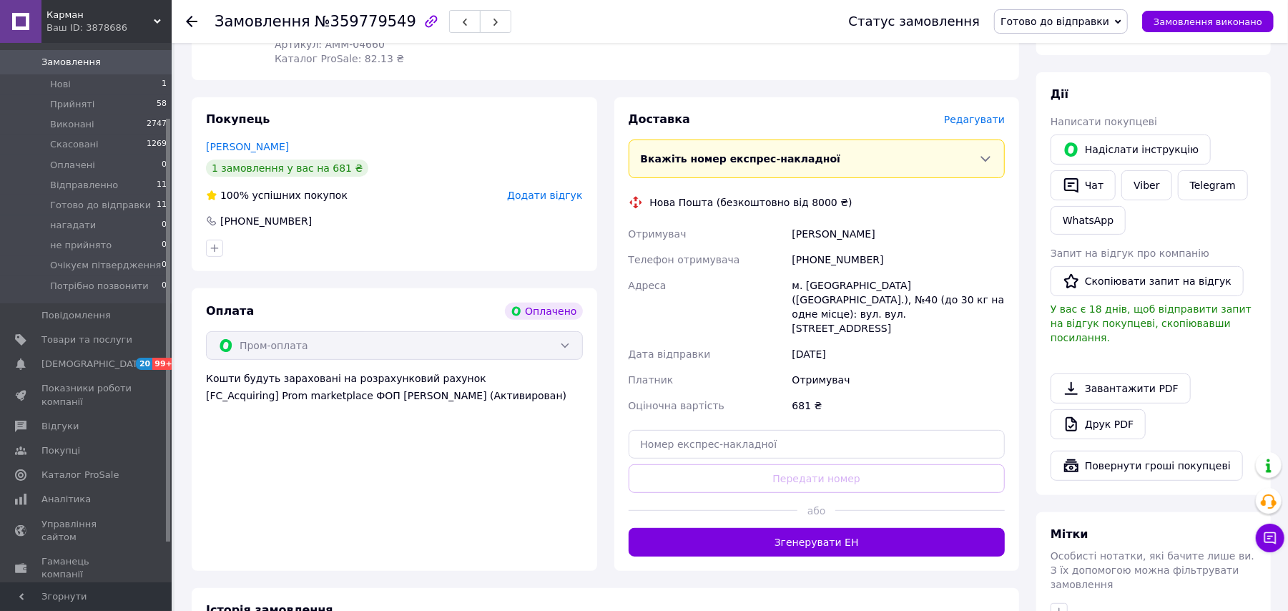
scroll to position [381, 0]
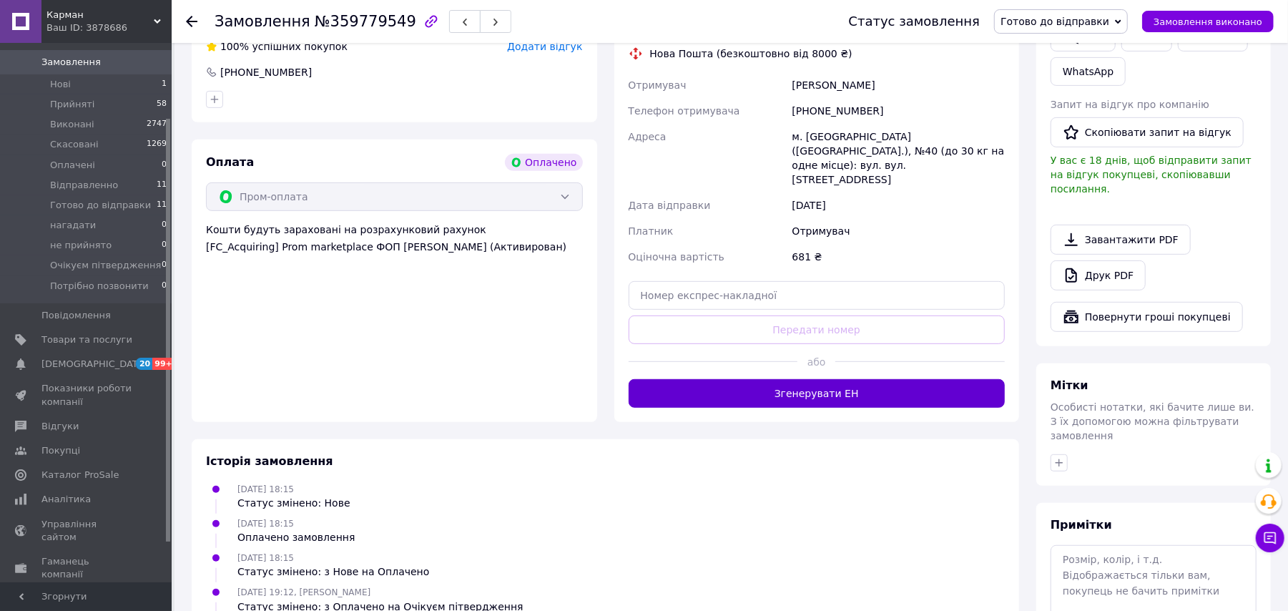
click at [796, 379] on button "Згенерувати ЕН" at bounding box center [817, 393] width 377 height 29
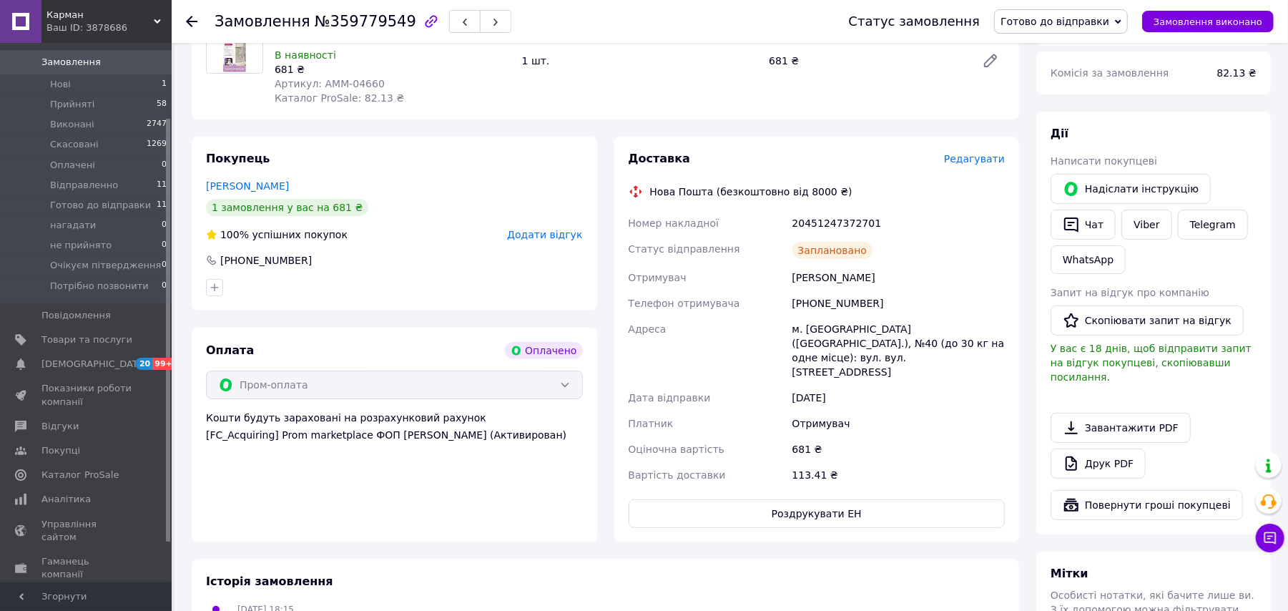
scroll to position [190, 0]
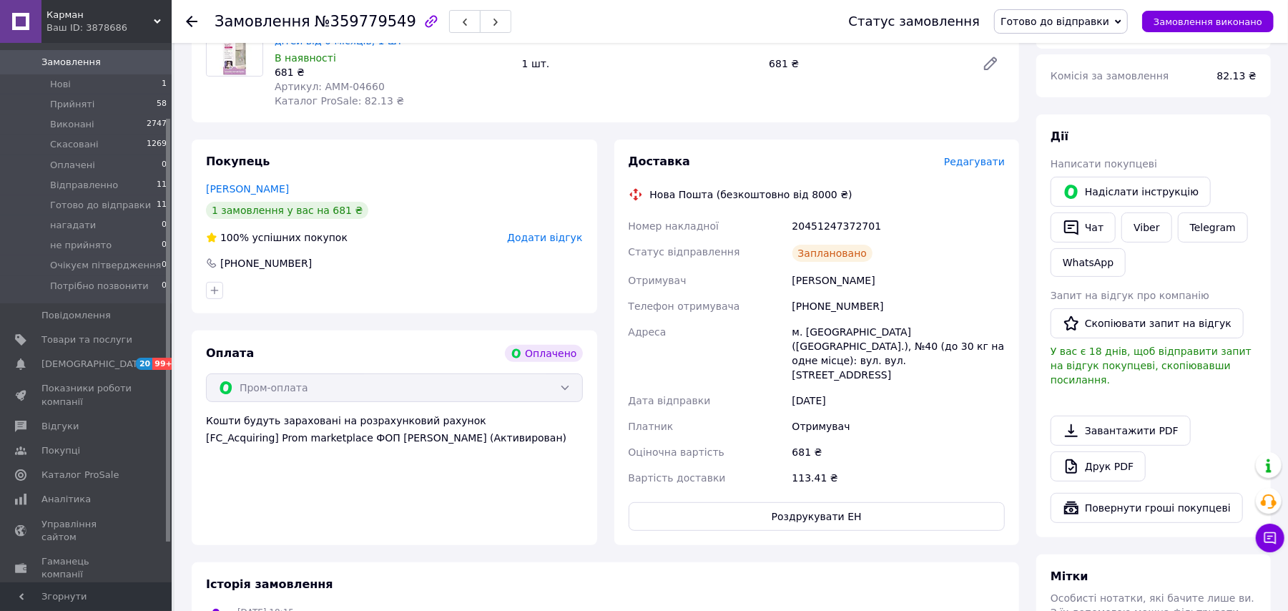
click at [1069, 13] on span "Готово до відправки" at bounding box center [1061, 21] width 134 height 24
click at [1082, 135] on li "Відправленно" at bounding box center [1061, 135] width 132 height 21
click at [190, 18] on icon at bounding box center [191, 21] width 11 height 11
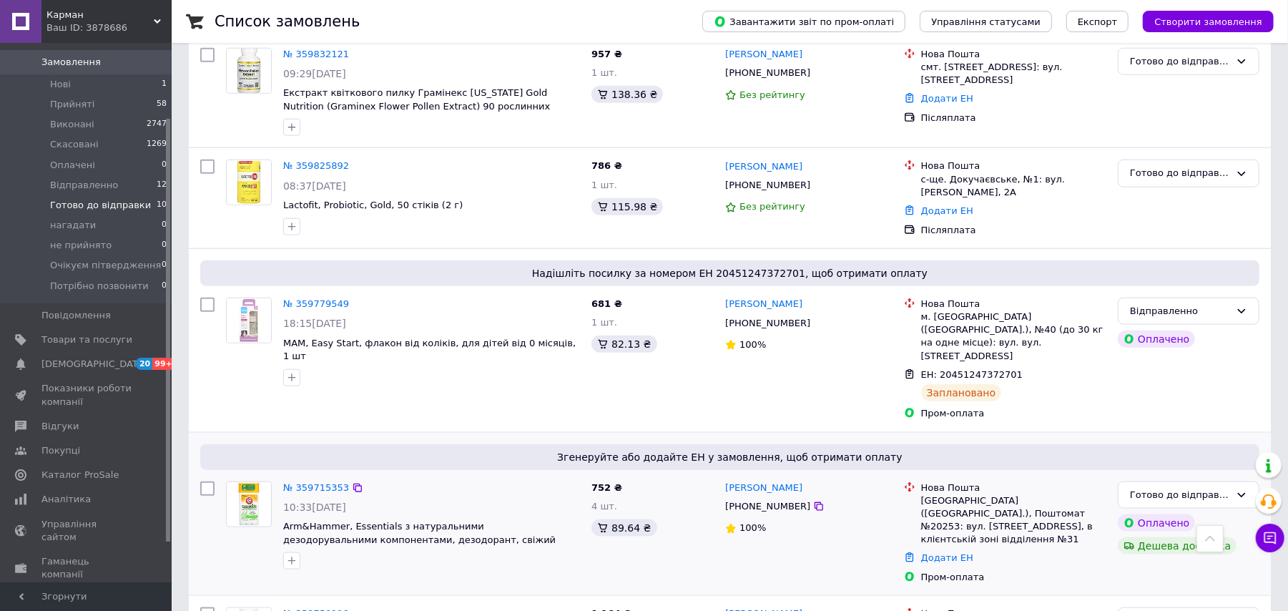
scroll to position [1028, 0]
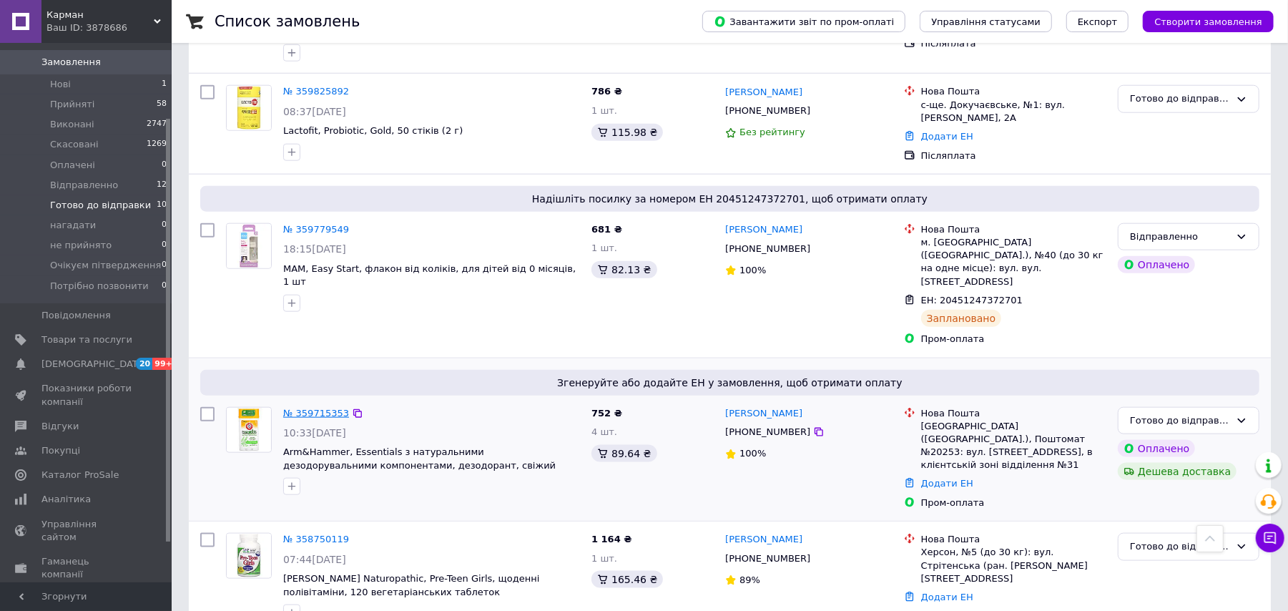
click at [300, 408] on link "№ 359715353" at bounding box center [316, 413] width 66 height 11
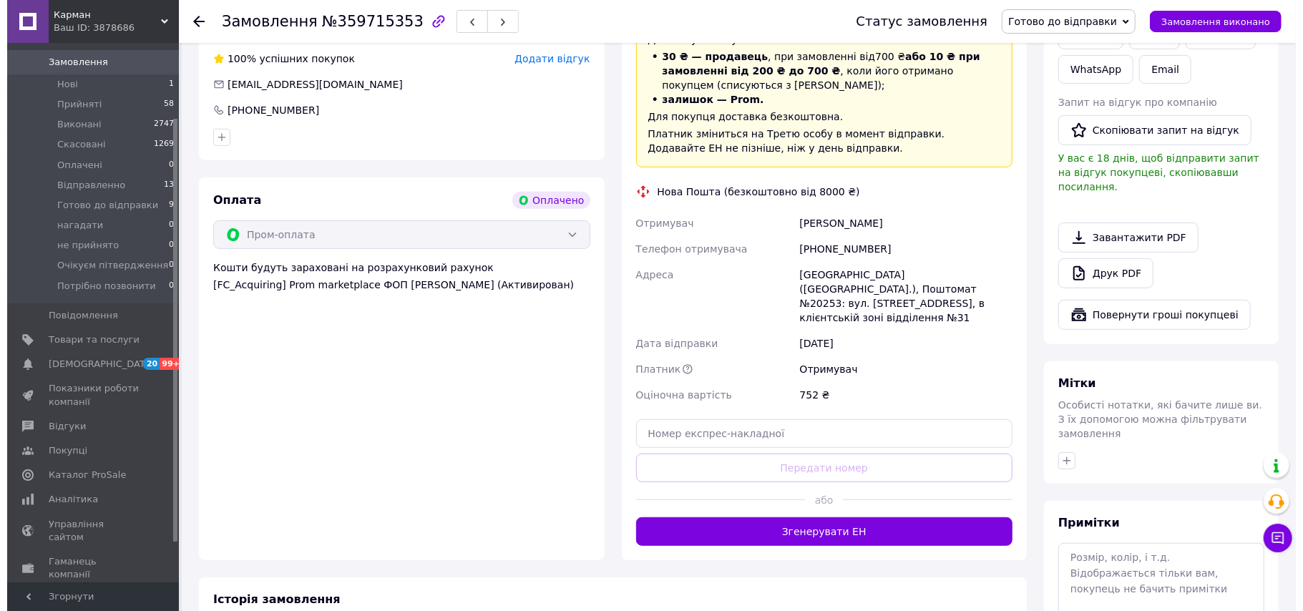
scroll to position [611, 0]
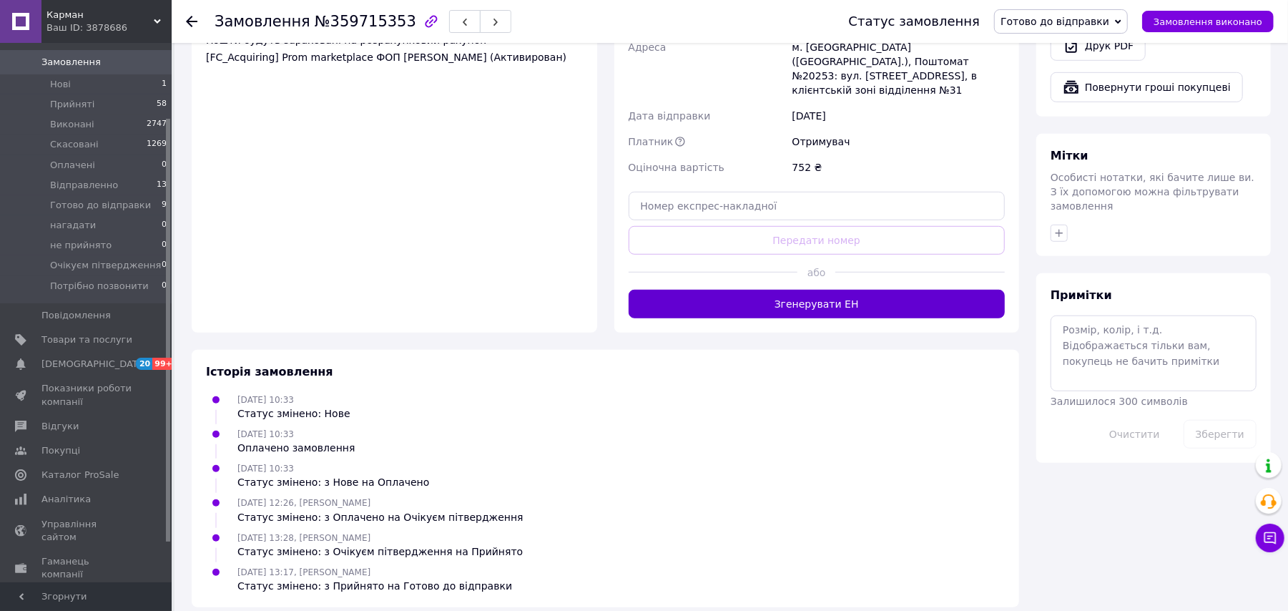
click at [713, 290] on button "Згенерувати ЕН" at bounding box center [817, 304] width 377 height 29
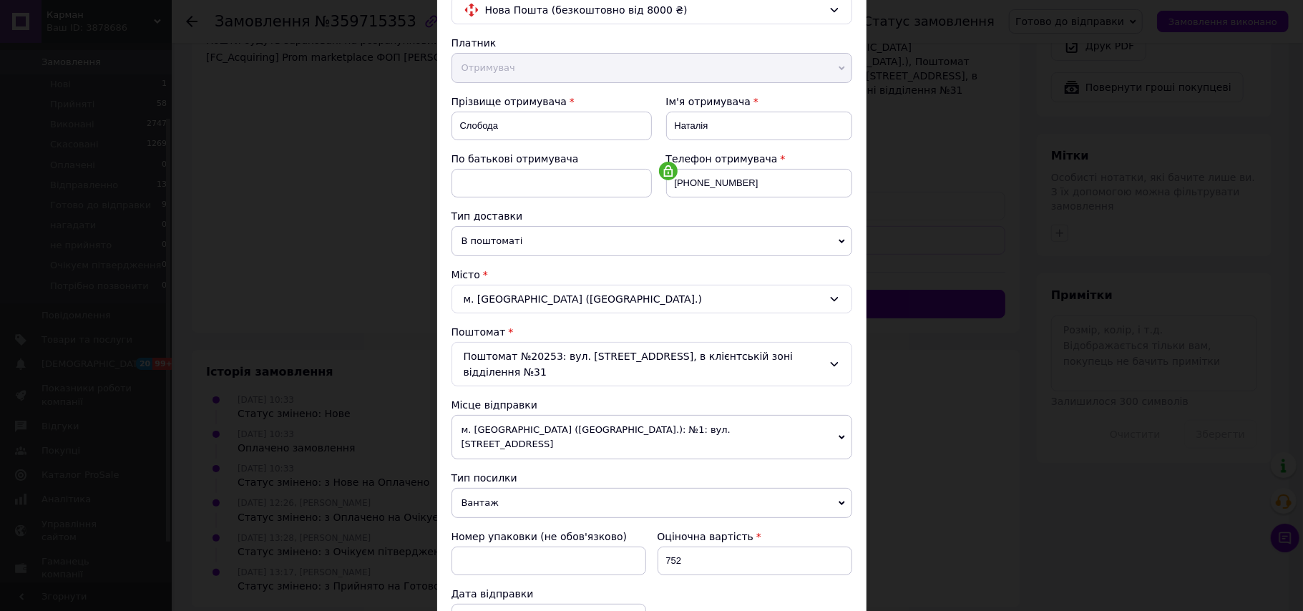
scroll to position [381, 0]
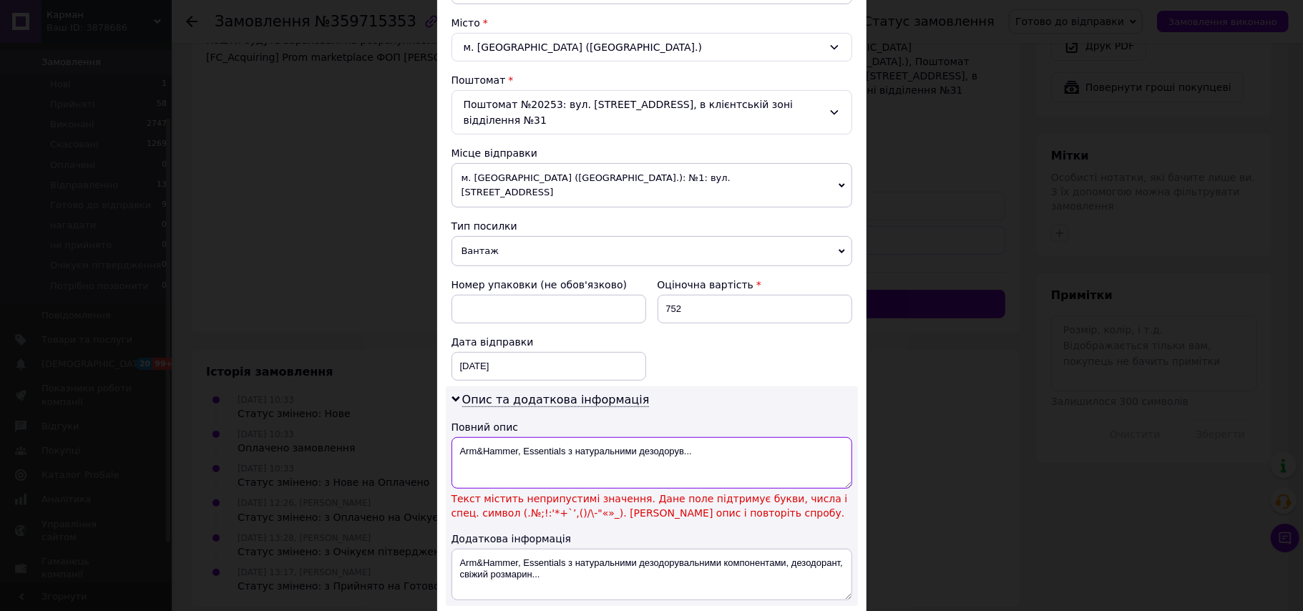
click at [481, 437] on textarea "Arm&Hammer, Essentials з натуральними дезодорув..." at bounding box center [651, 463] width 401 height 52
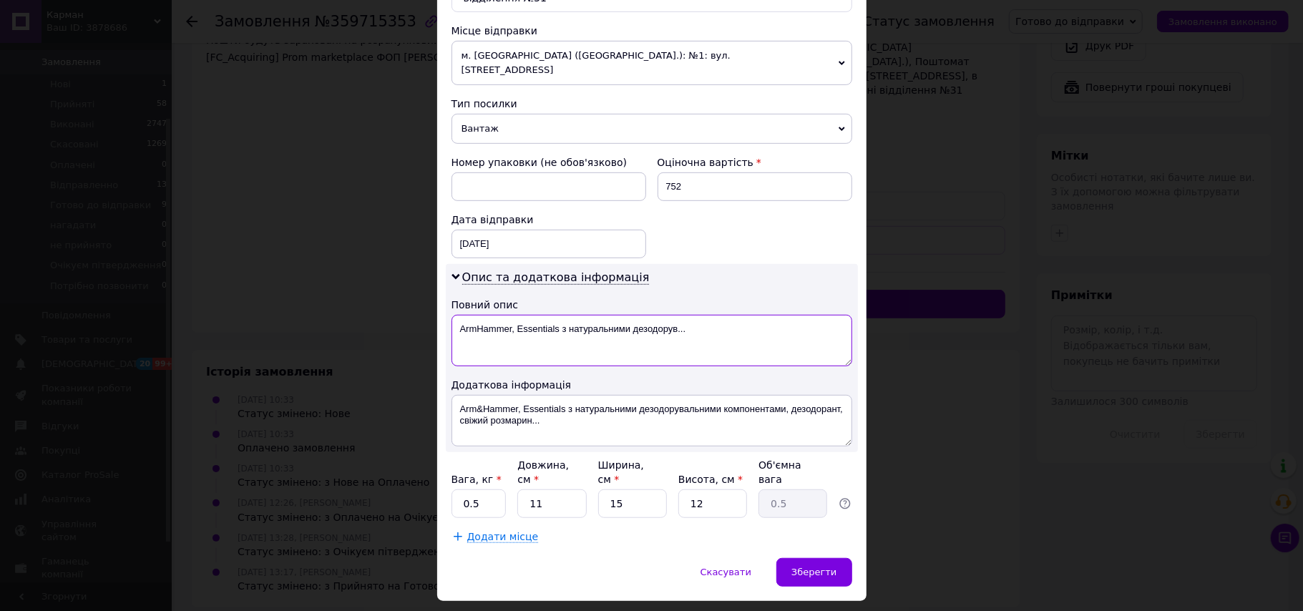
scroll to position [506, 0]
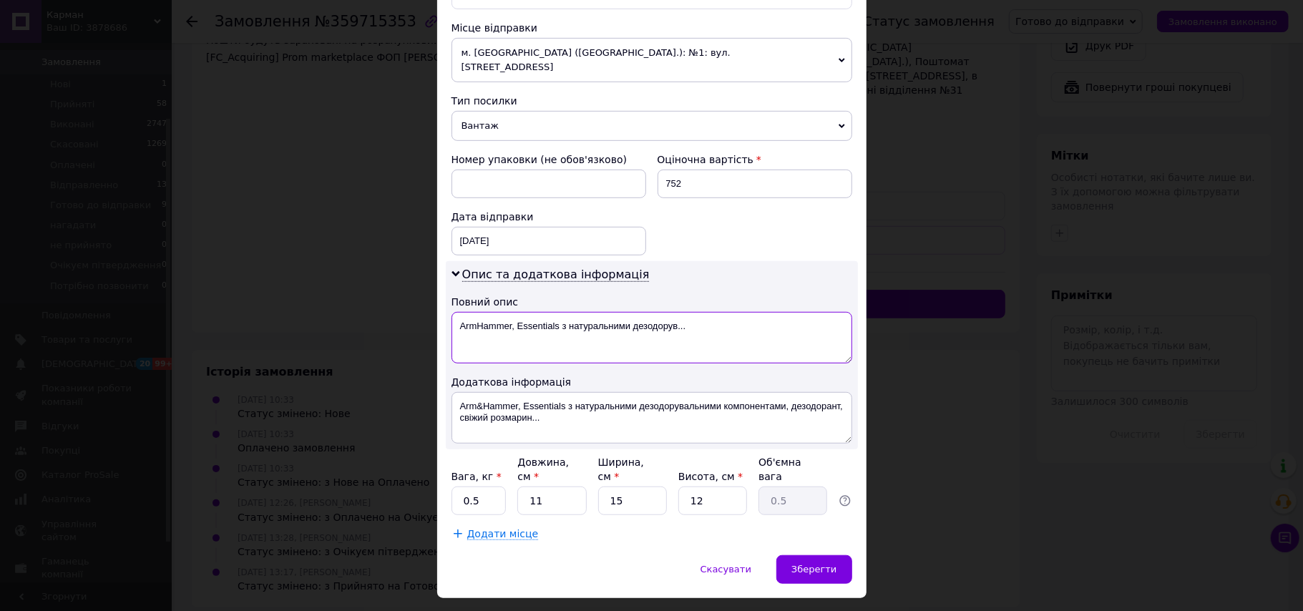
type textarea "ArmHammer, Essentials з натуральними дезодорув..."
click at [488, 486] on input "0.5" at bounding box center [478, 500] width 55 height 29
click at [806, 564] on span "Зберегти" at bounding box center [813, 569] width 45 height 11
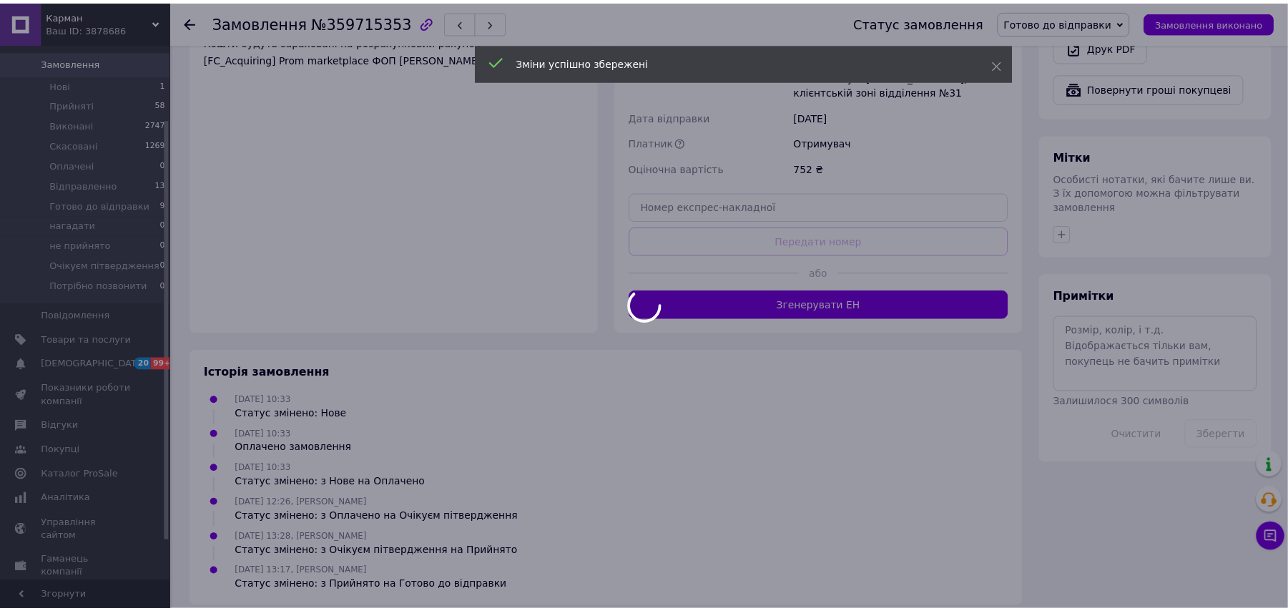
scroll to position [597, 0]
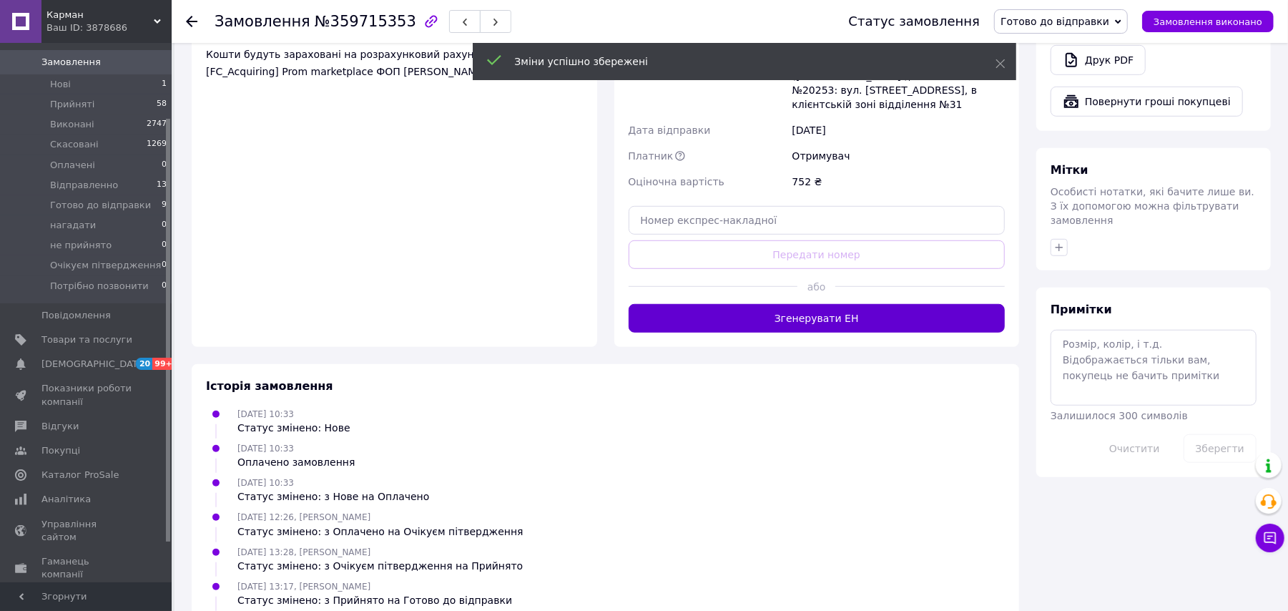
click at [841, 304] on button "Згенерувати ЕН" at bounding box center [817, 318] width 377 height 29
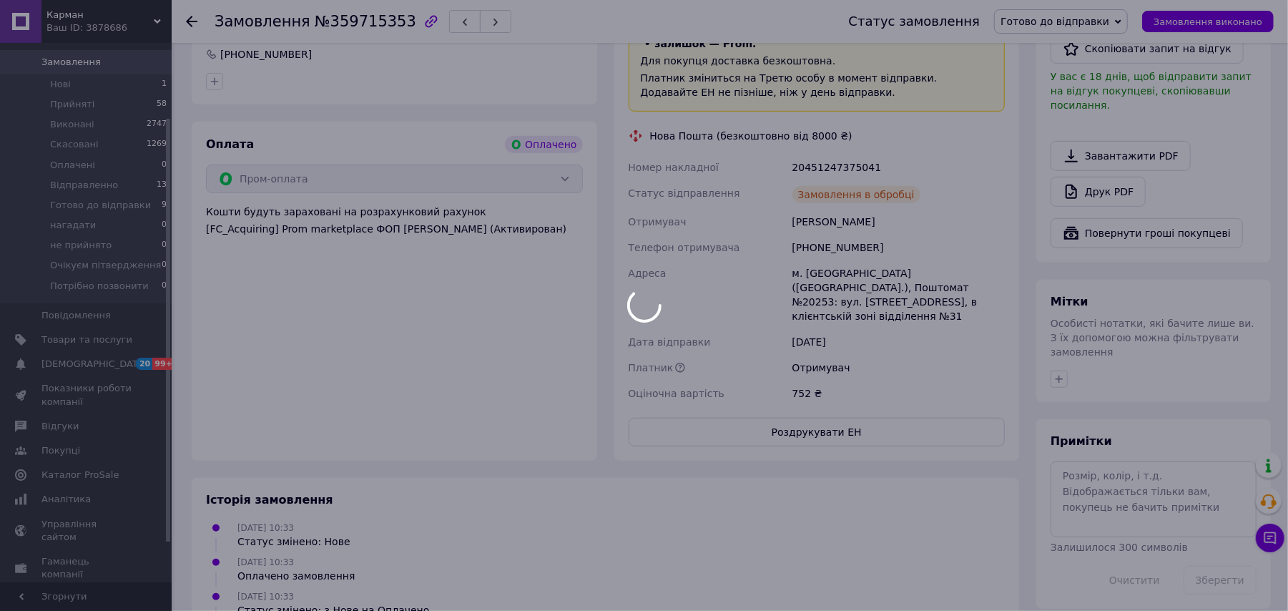
scroll to position [406, 0]
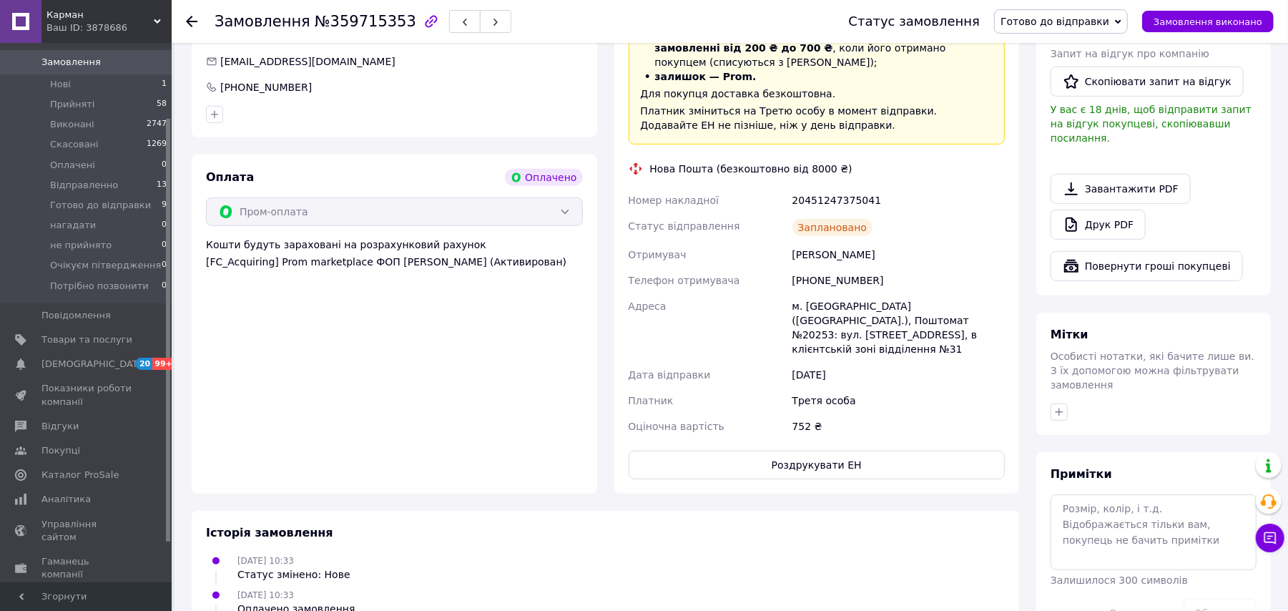
click at [1077, 20] on span "Готово до відправки" at bounding box center [1055, 21] width 109 height 11
click at [1083, 127] on li "Відправленно" at bounding box center [1061, 135] width 132 height 21
click at [189, 21] on use at bounding box center [191, 21] width 11 height 11
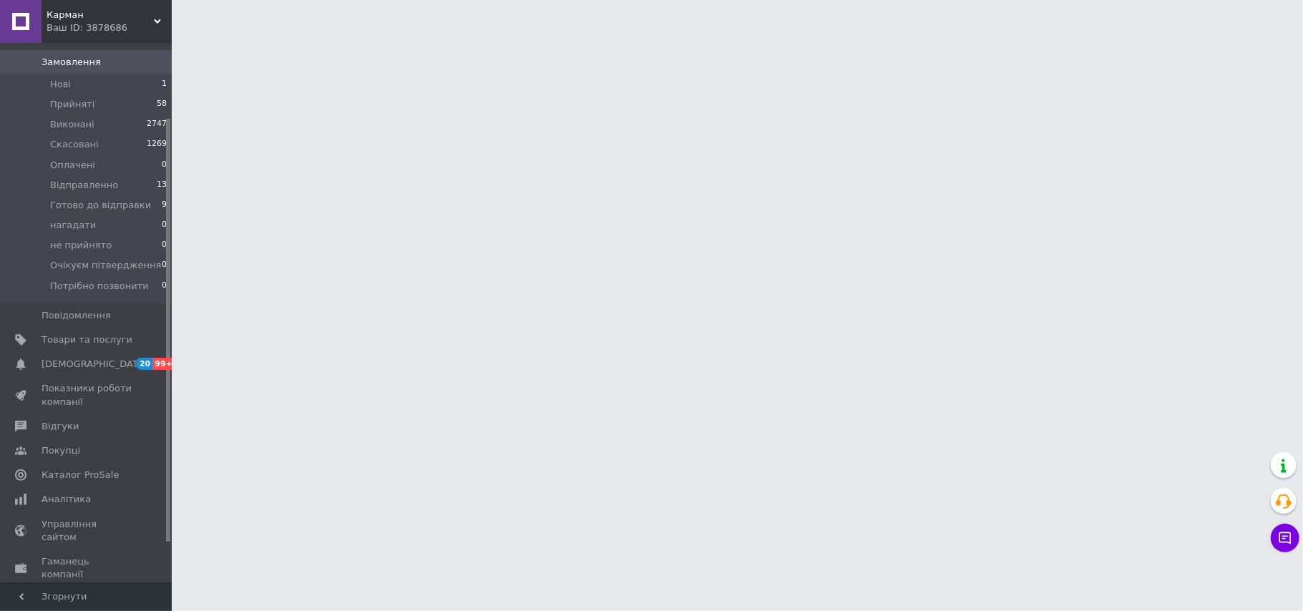
click at [119, 13] on span "Карман" at bounding box center [99, 15] width 107 height 13
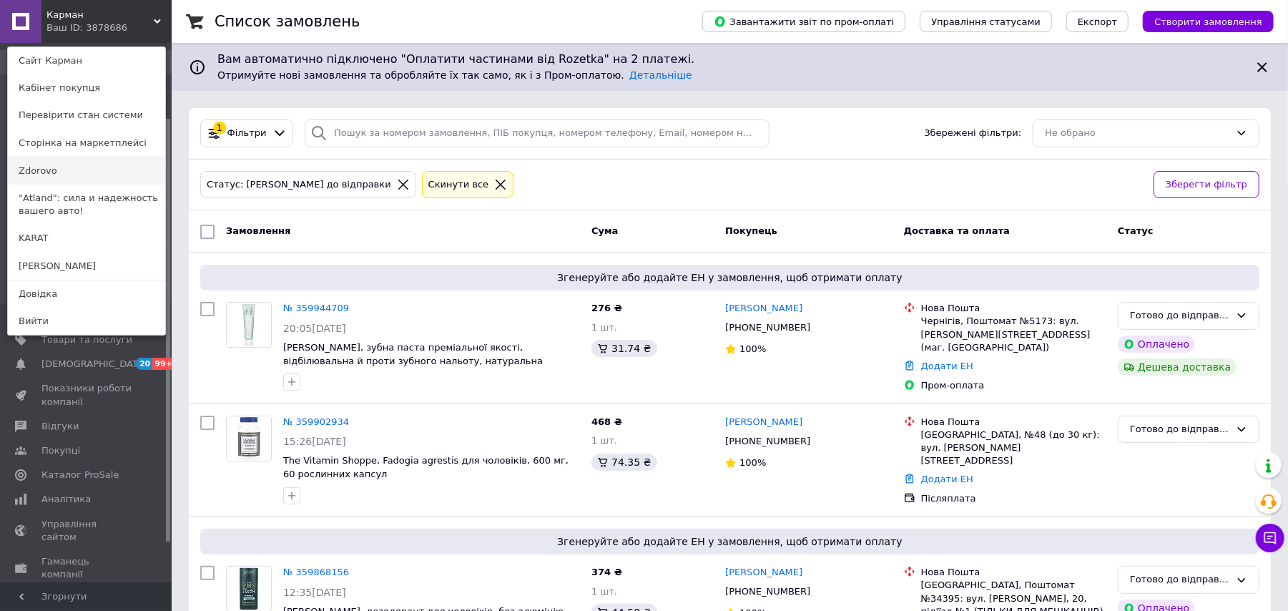
click at [57, 160] on link "Zdorovo" at bounding box center [86, 170] width 157 height 27
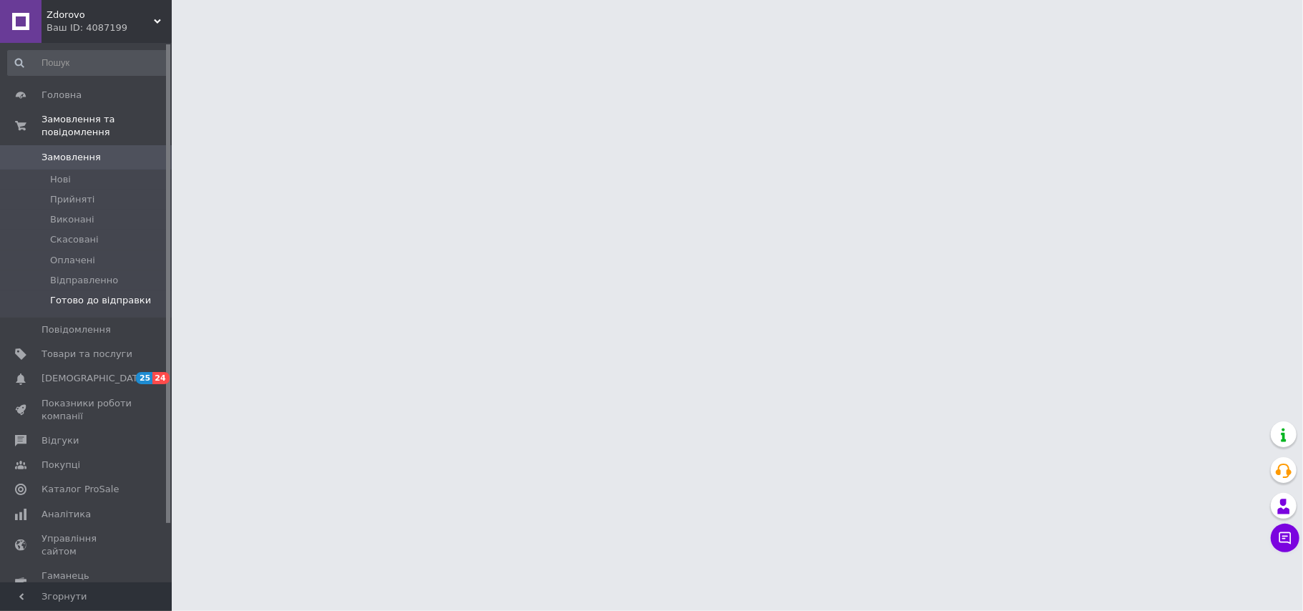
click at [107, 294] on span "Готово до відправки" at bounding box center [100, 300] width 101 height 13
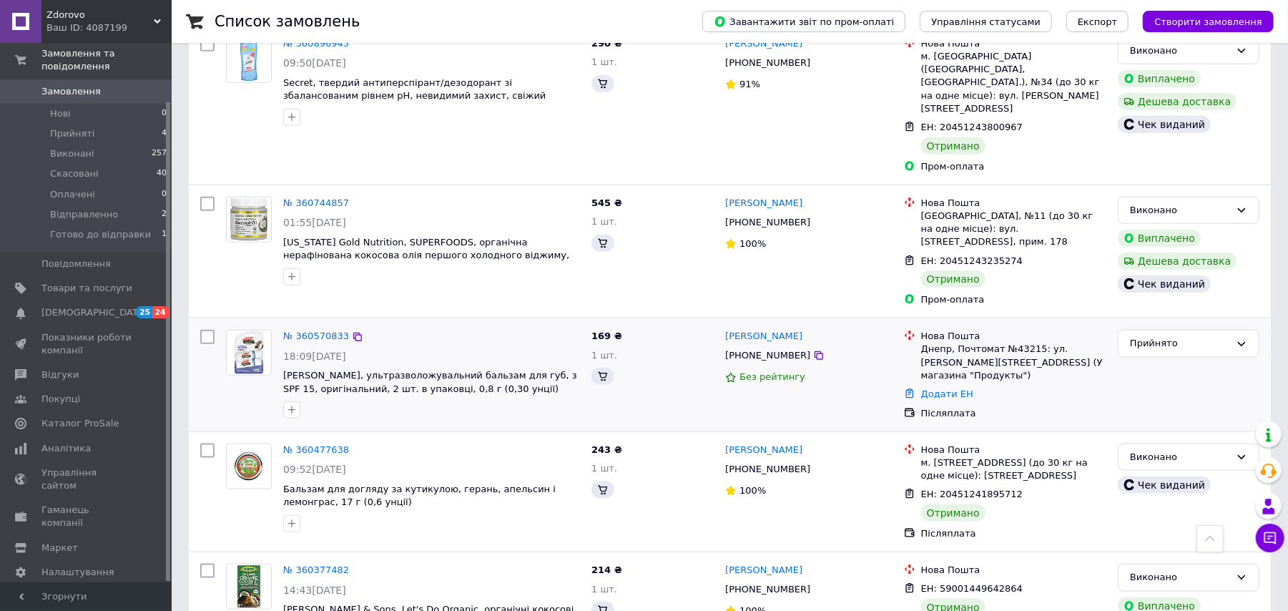
scroll to position [1335, 0]
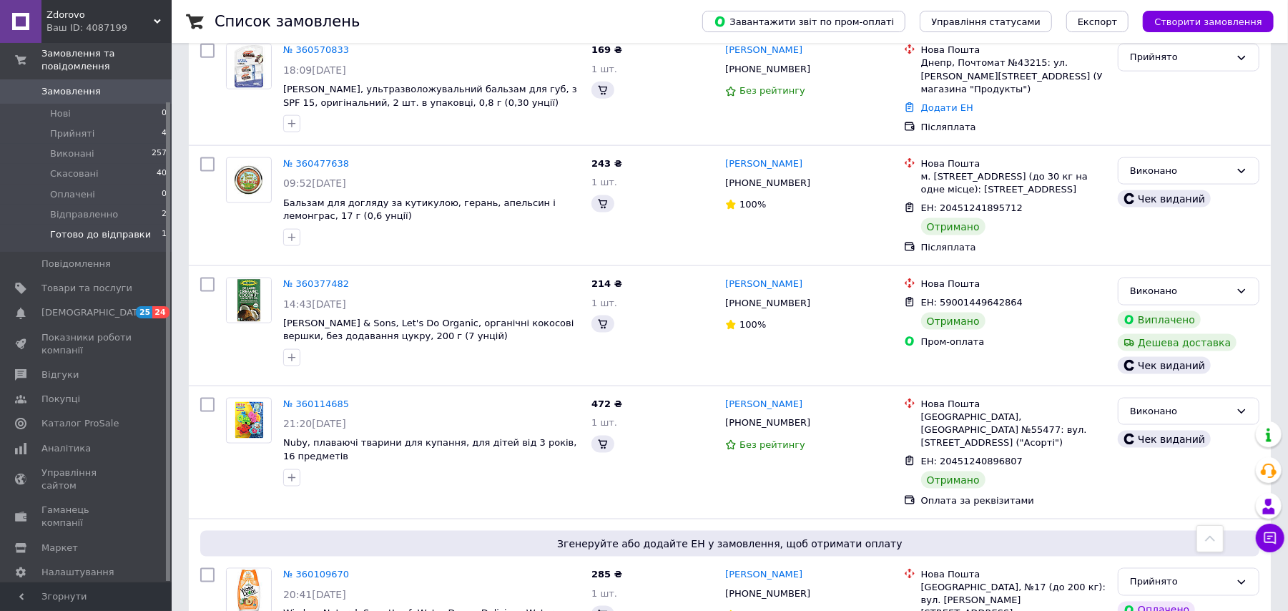
click at [80, 228] on span "Готово до відправки" at bounding box center [100, 234] width 101 height 13
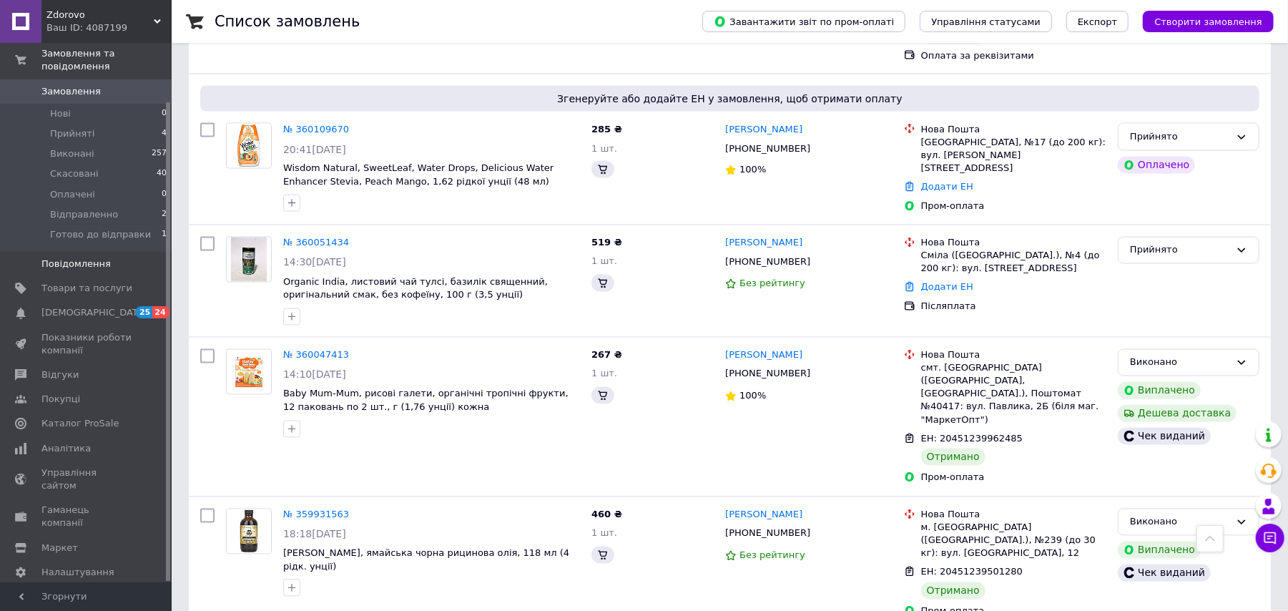
scroll to position [1812, 0]
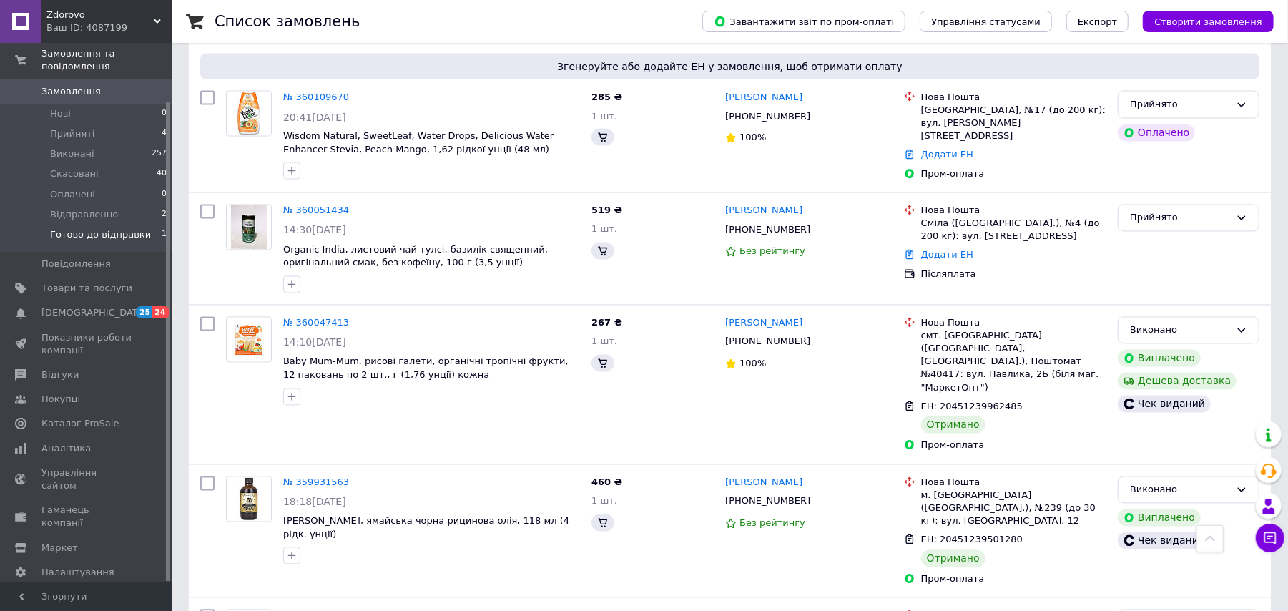
click at [87, 228] on span "Готово до відправки" at bounding box center [100, 234] width 101 height 13
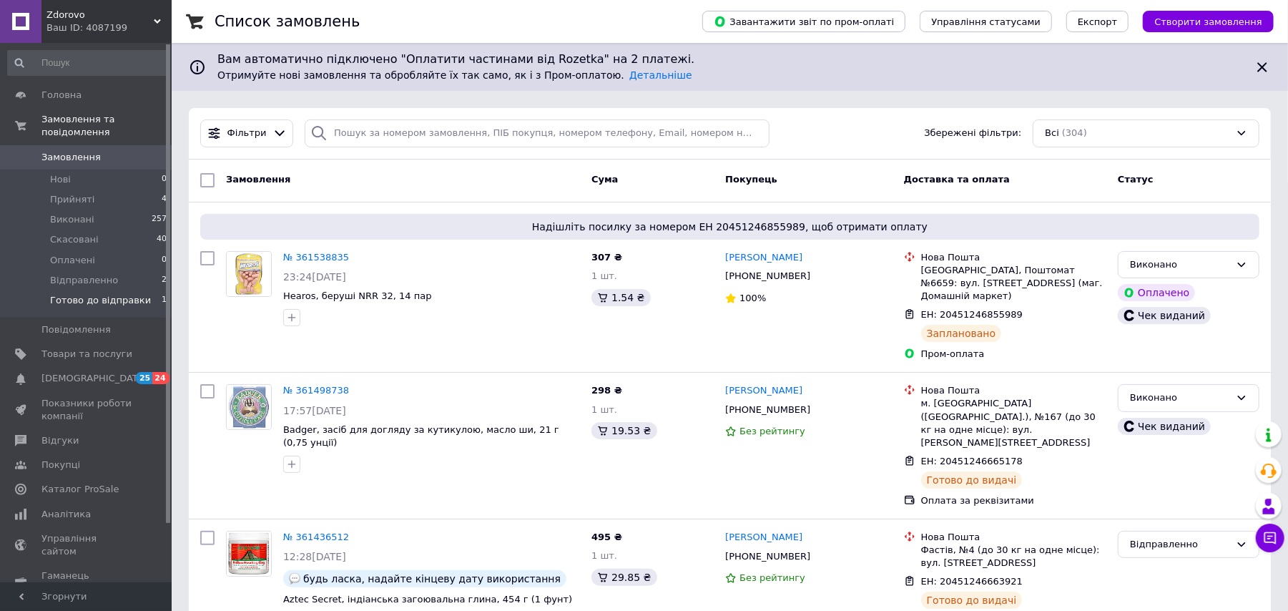
click at [94, 294] on span "Готово до відправки" at bounding box center [100, 300] width 101 height 13
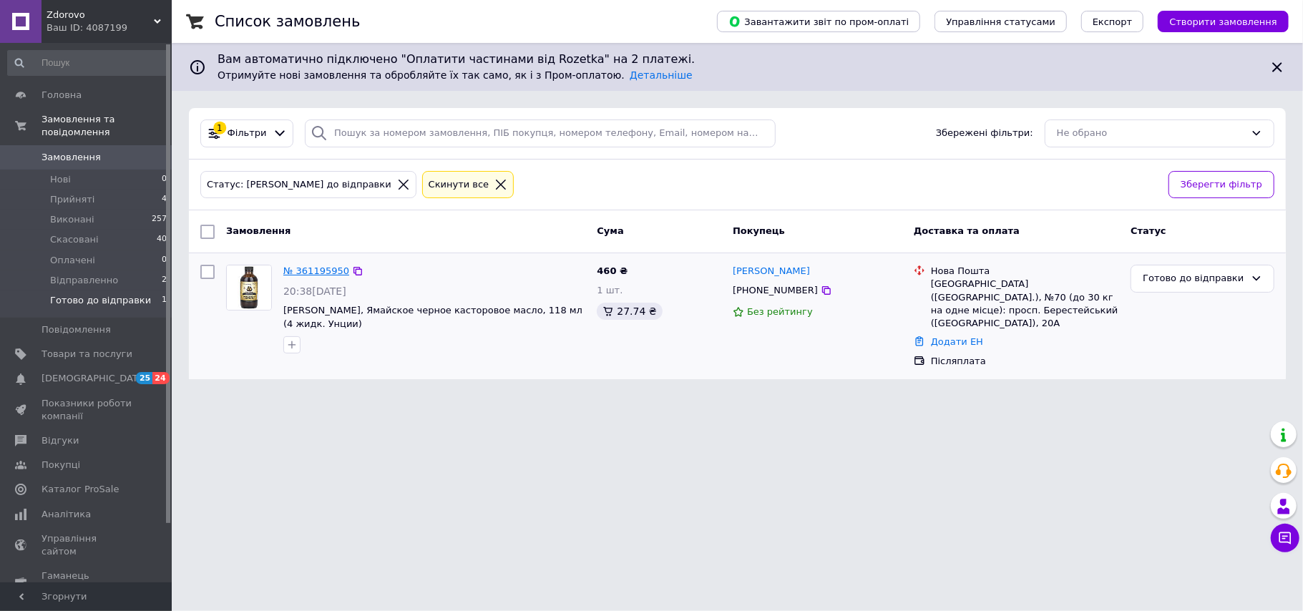
click at [328, 276] on link "№ 361195950" at bounding box center [316, 270] width 66 height 11
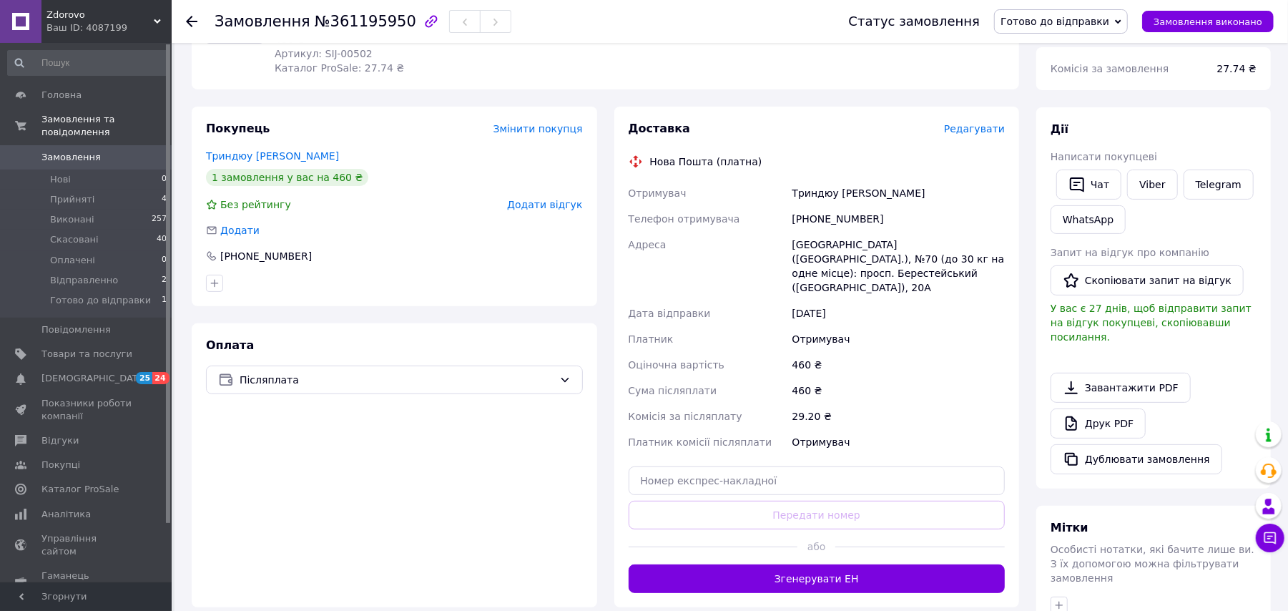
scroll to position [190, 0]
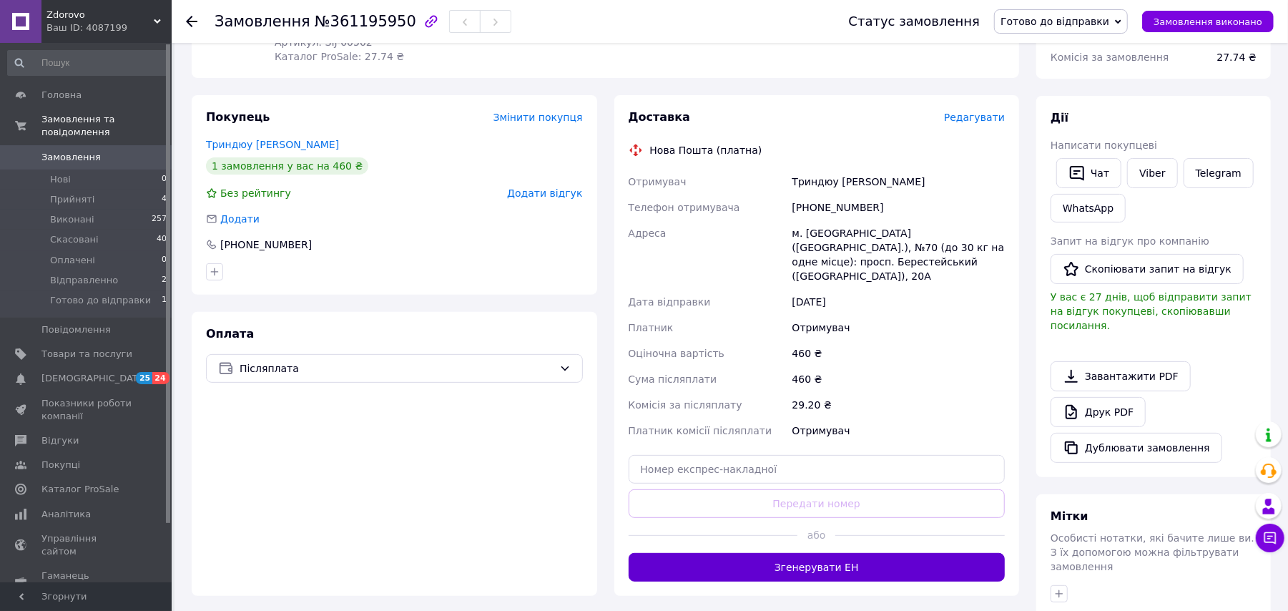
click at [834, 553] on button "Згенерувати ЕН" at bounding box center [817, 567] width 377 height 29
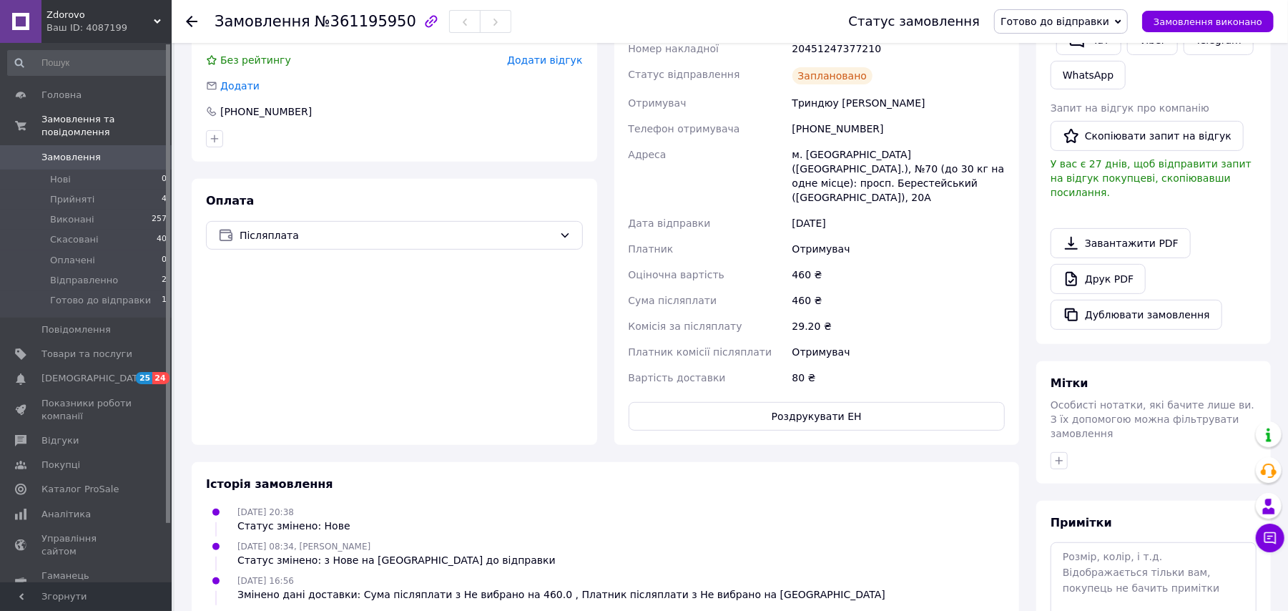
scroll to position [203, 0]
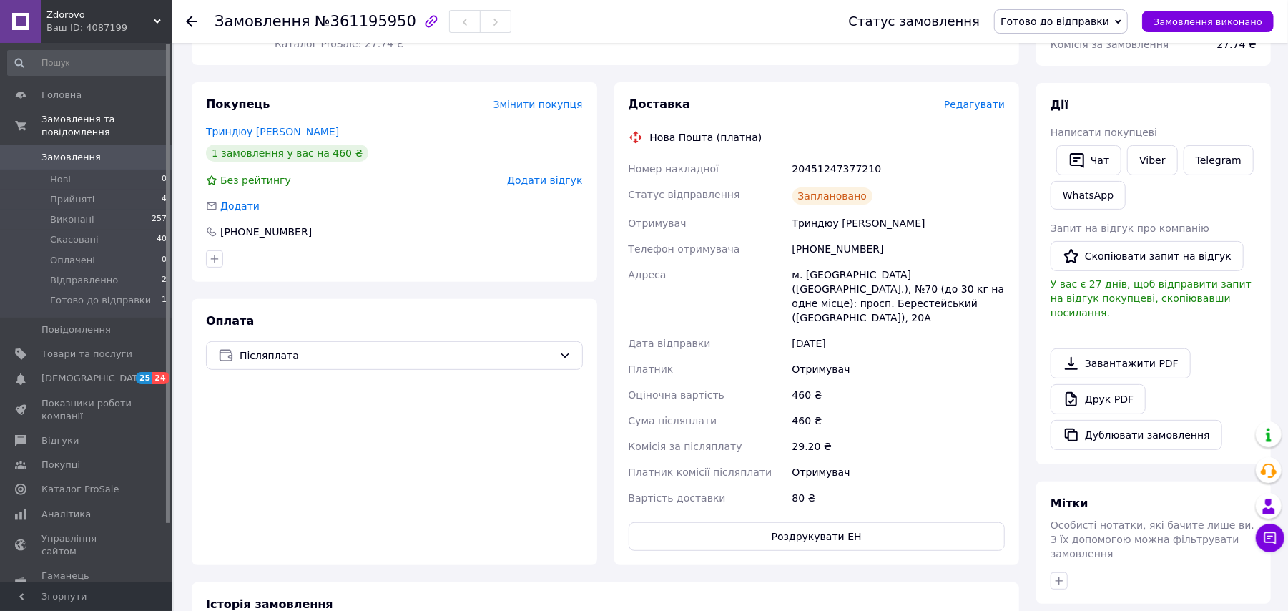
drag, startPoint x: 1102, startPoint y: 24, endPoint x: 1120, endPoint y: 49, distance: 30.6
click at [1103, 24] on span "Готово до відправки" at bounding box center [1055, 21] width 109 height 11
click at [1079, 138] on li "Відправленно" at bounding box center [1061, 135] width 132 height 21
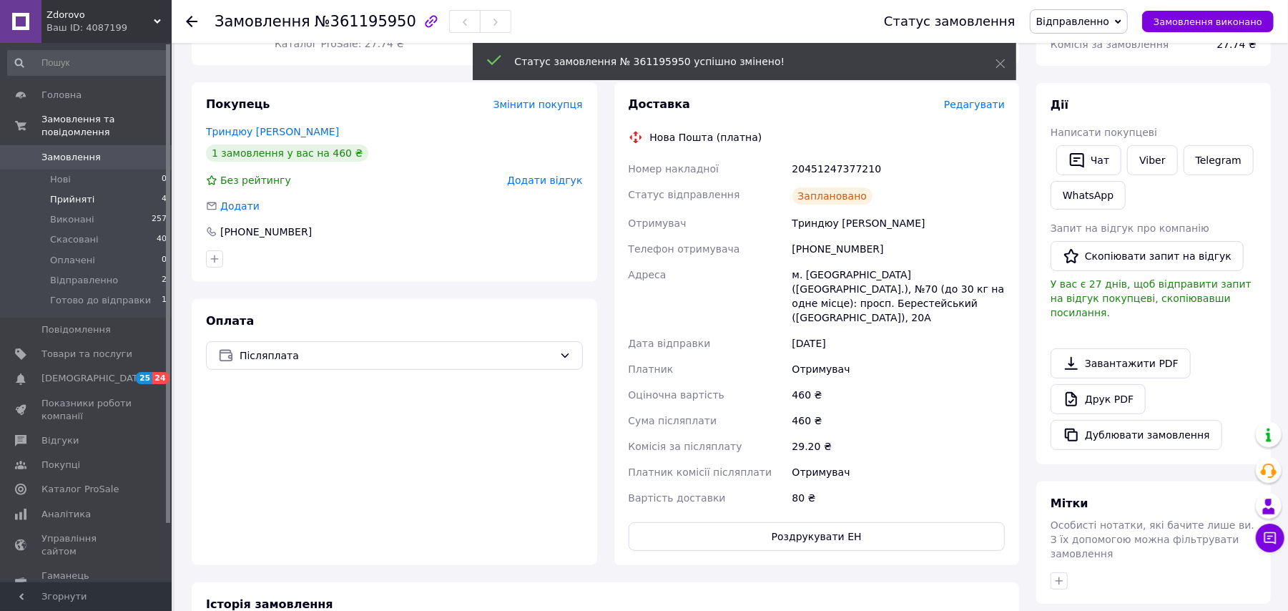
click at [87, 193] on span "Прийняті" at bounding box center [72, 199] width 44 height 13
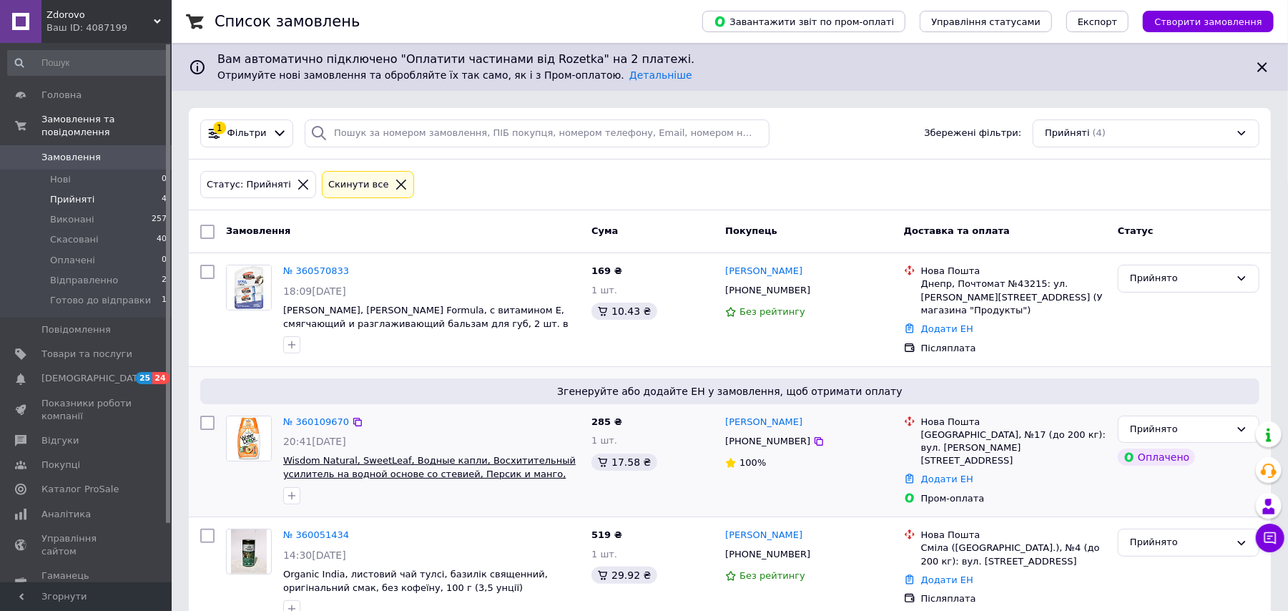
scroll to position [183, 0]
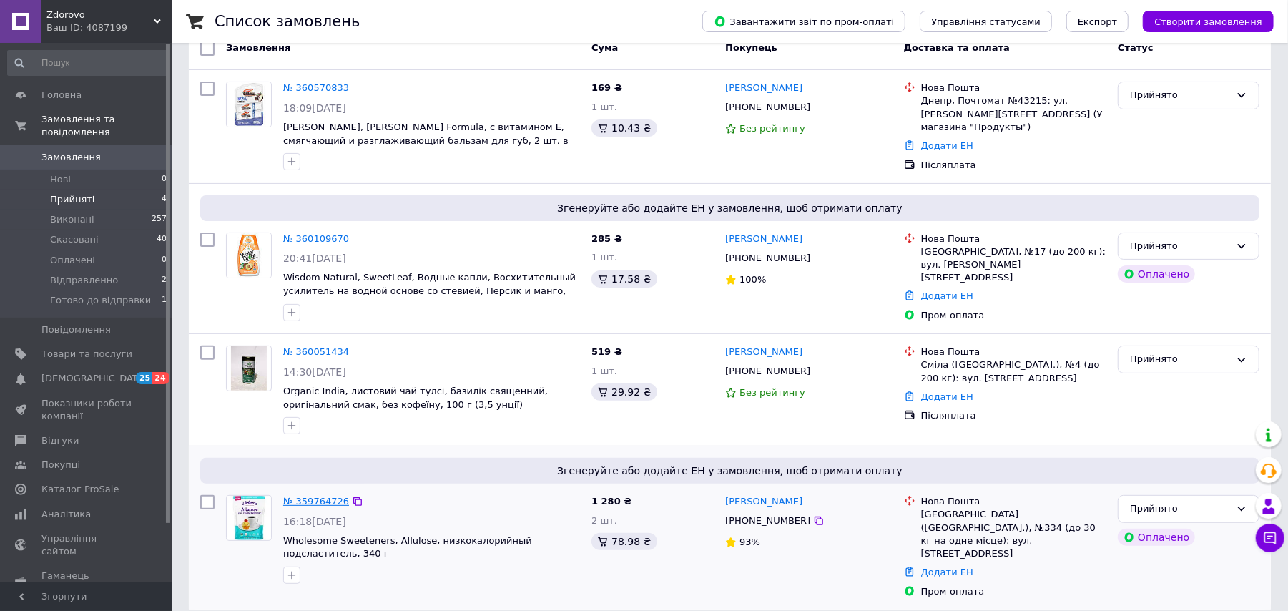
click at [315, 499] on link "№ 359764726" at bounding box center [316, 501] width 66 height 11
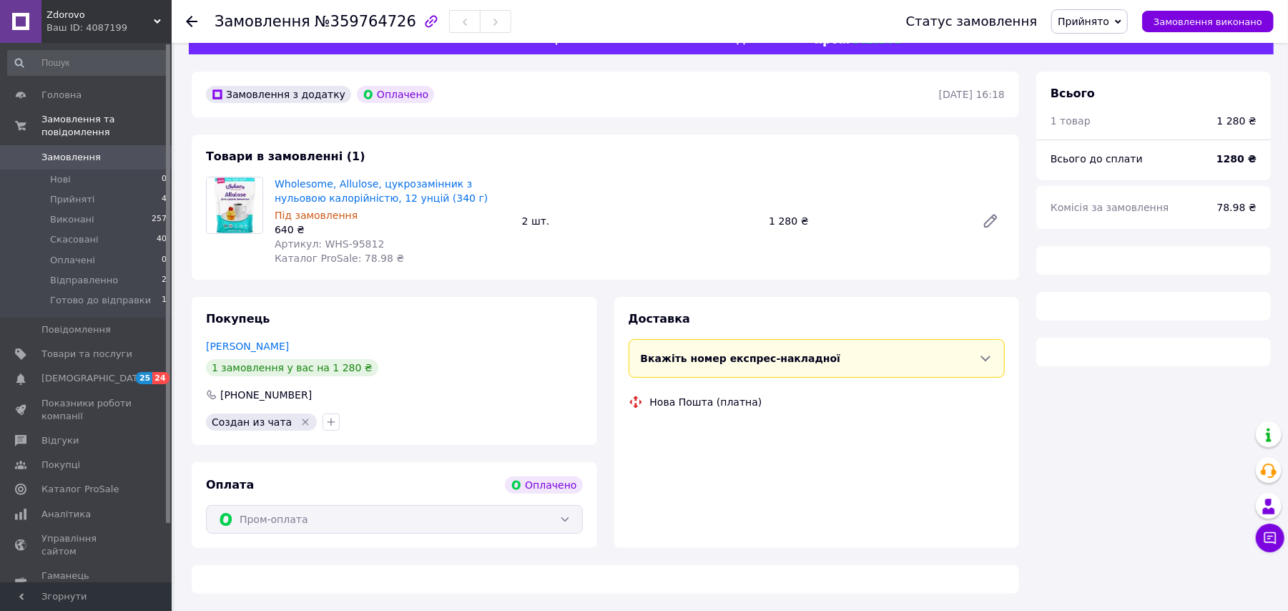
scroll to position [183, 0]
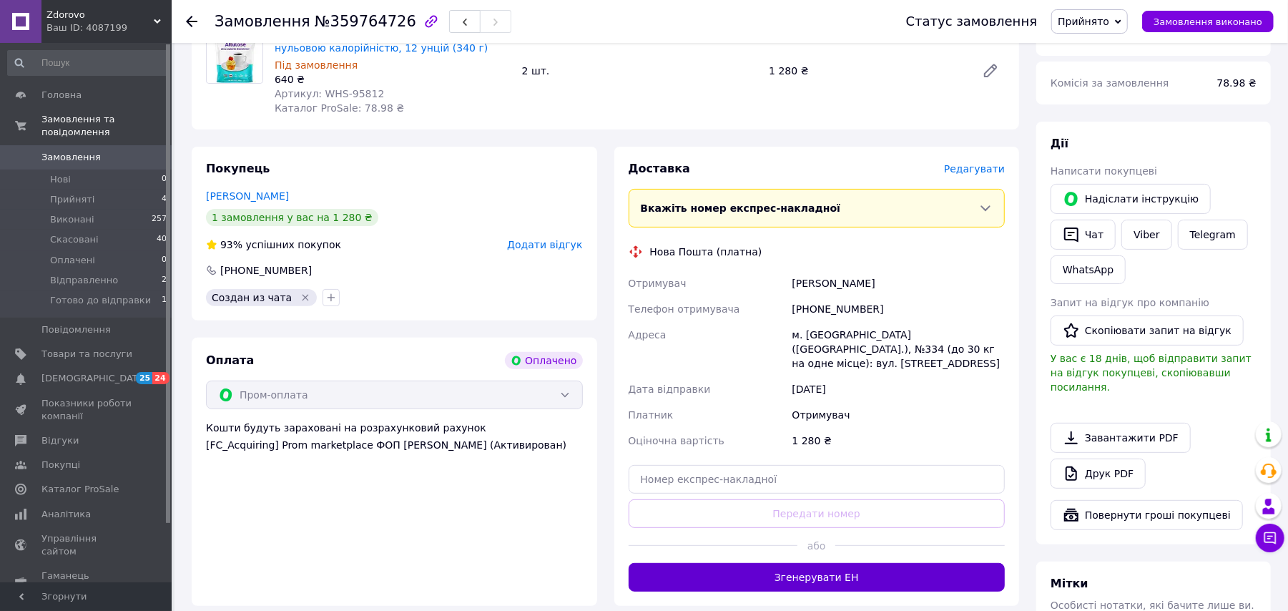
click at [702, 563] on button "Згенерувати ЕН" at bounding box center [817, 577] width 377 height 29
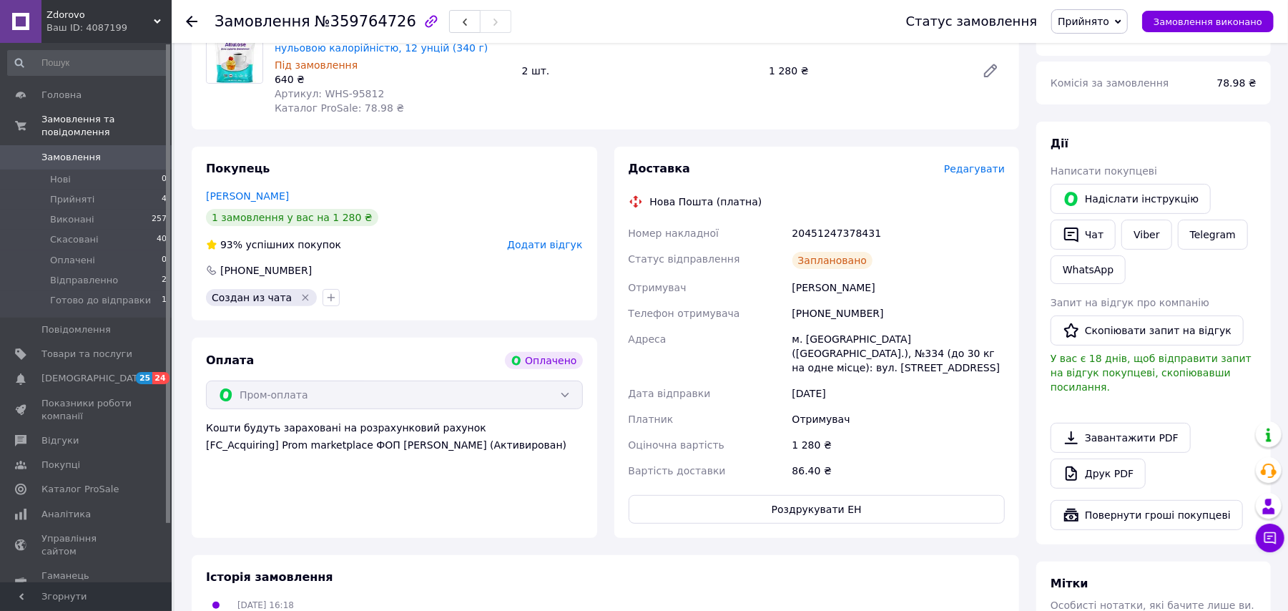
click at [1099, 19] on span "Прийнято" at bounding box center [1084, 21] width 52 height 11
click at [1134, 110] on li "Відправленно" at bounding box center [1109, 114] width 115 height 21
click at [192, 19] on icon at bounding box center [191, 21] width 11 height 11
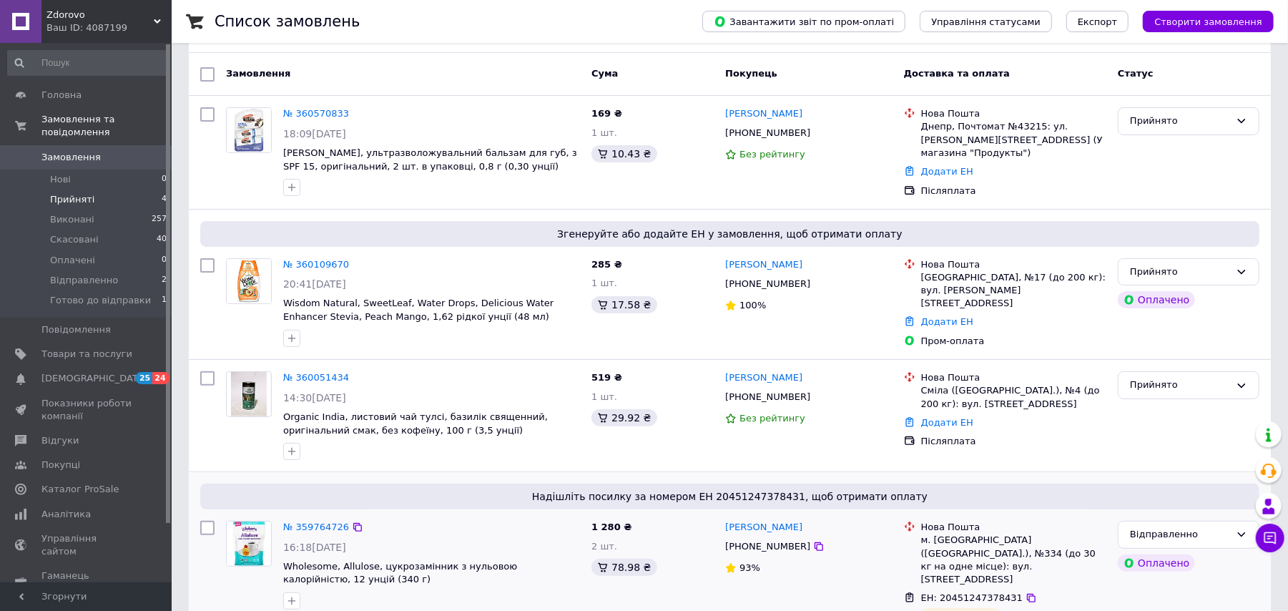
scroll to position [192, 0]
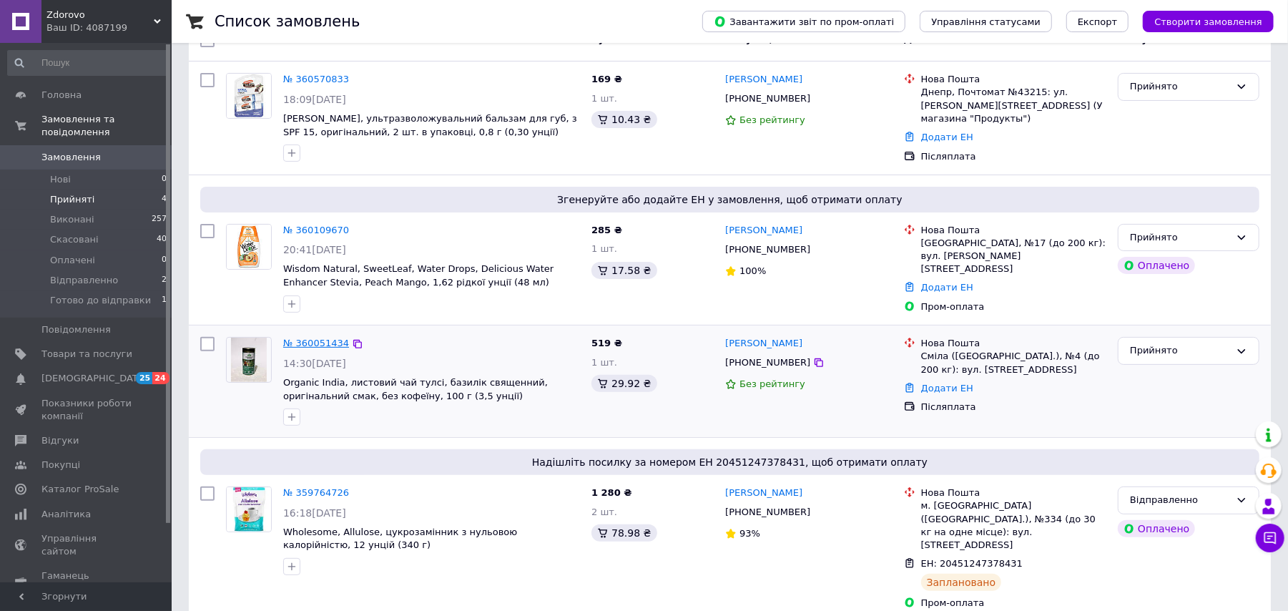
click at [324, 338] on link "№ 360051434" at bounding box center [316, 343] width 66 height 11
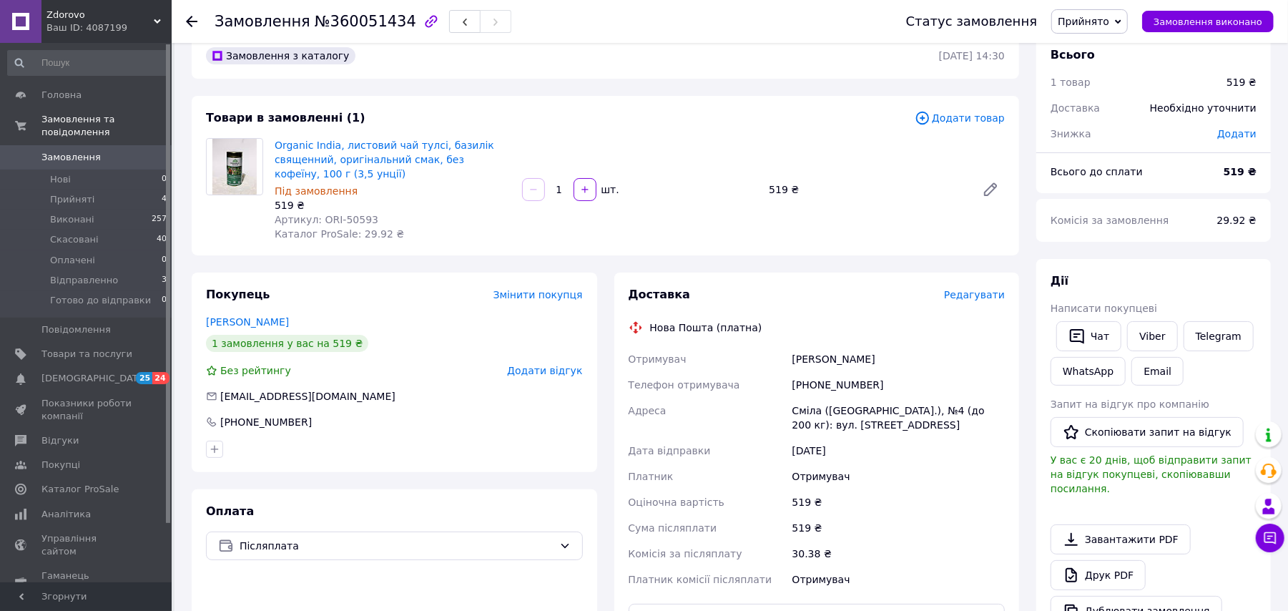
scroll to position [192, 0]
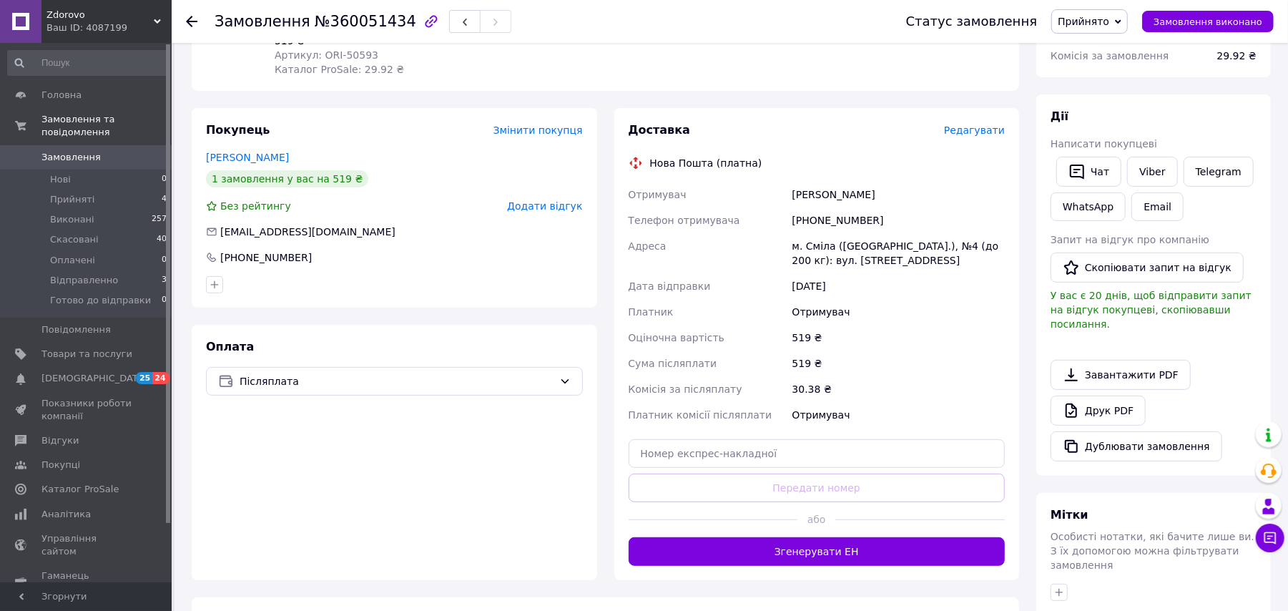
click at [190, 20] on use at bounding box center [191, 21] width 11 height 11
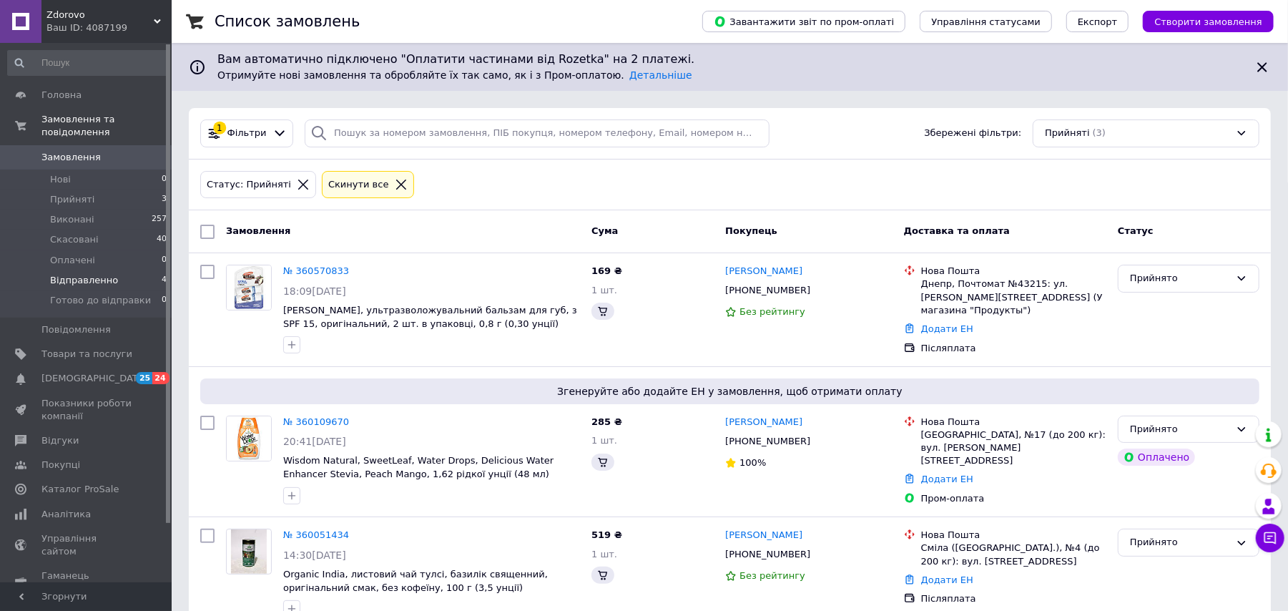
click at [78, 274] on span "Відправленно" at bounding box center [84, 280] width 68 height 13
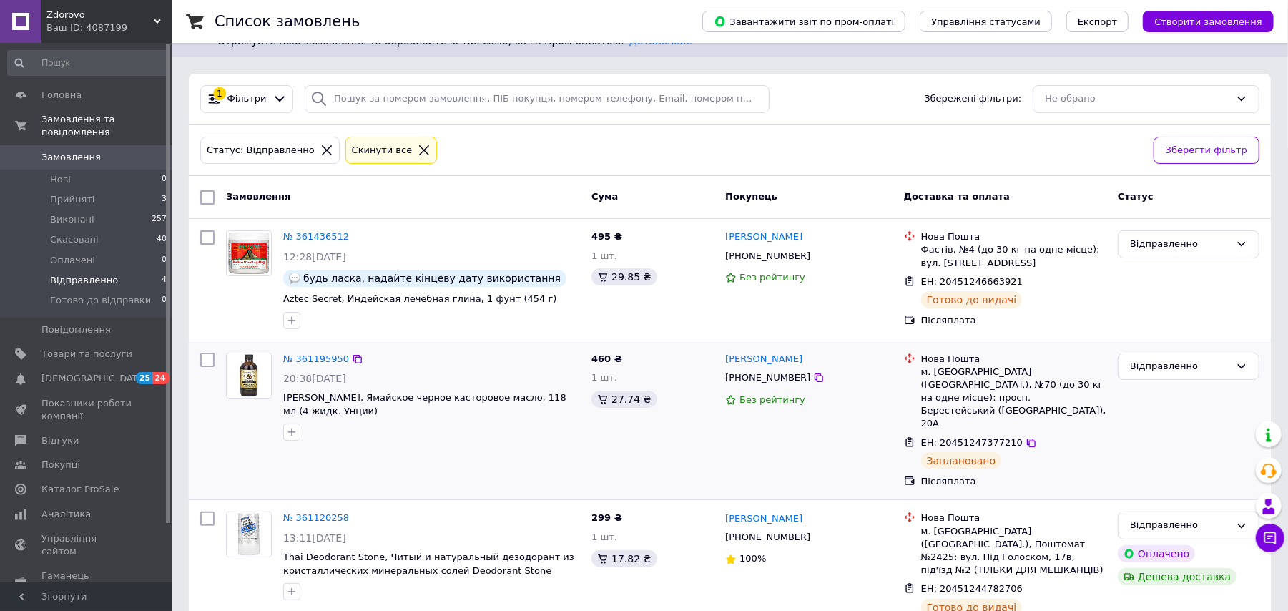
scroll to position [49, 0]
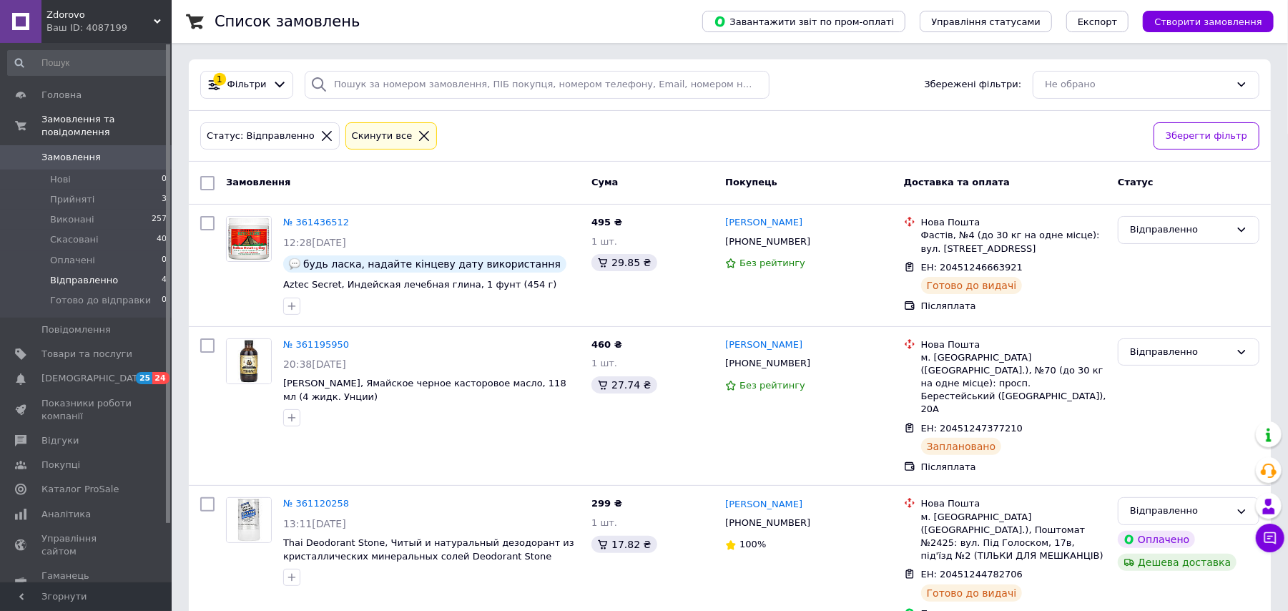
click at [107, 274] on span "Відправленно" at bounding box center [84, 280] width 68 height 13
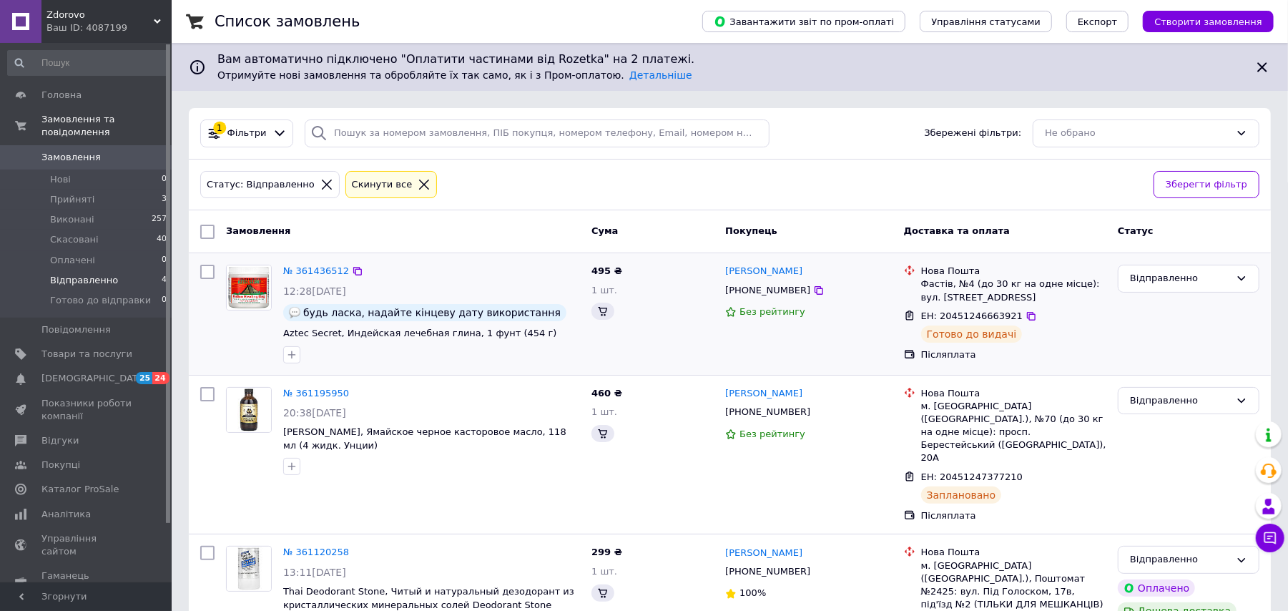
scroll to position [41, 0]
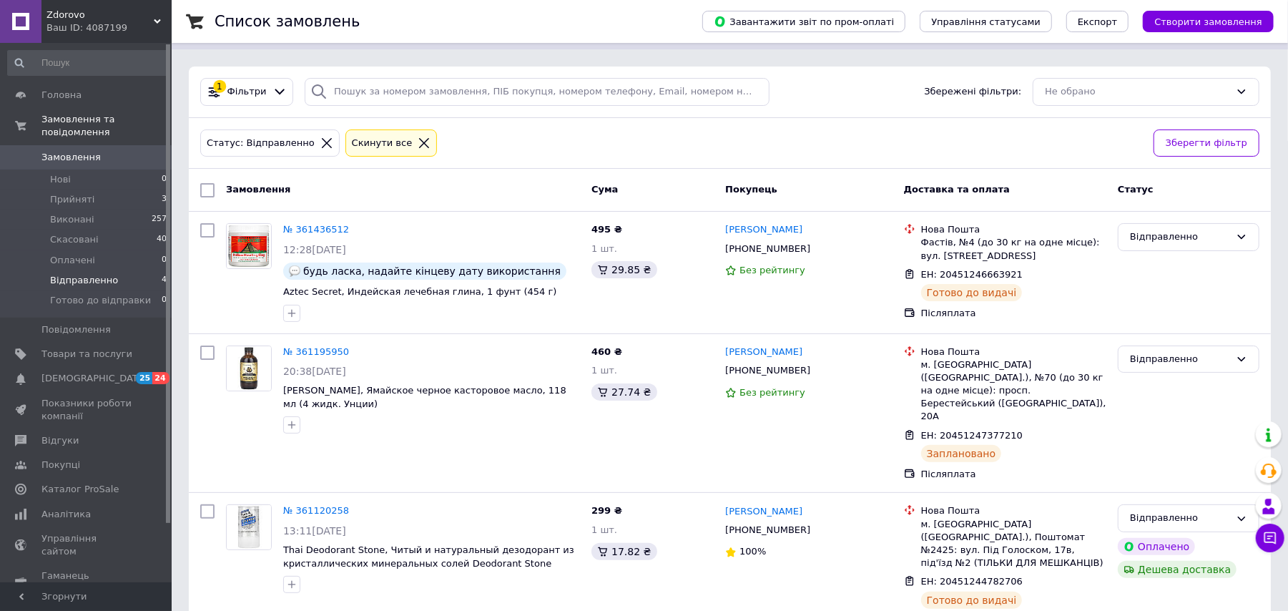
click at [100, 274] on span "Відправленно" at bounding box center [84, 280] width 68 height 13
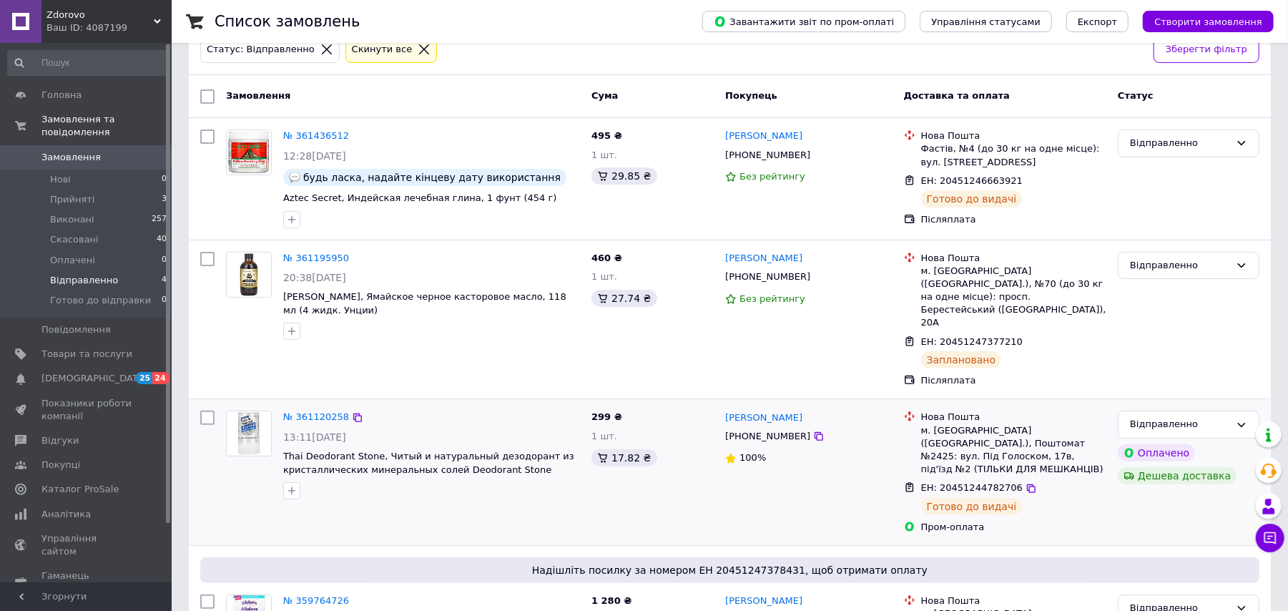
scroll to position [207, 0]
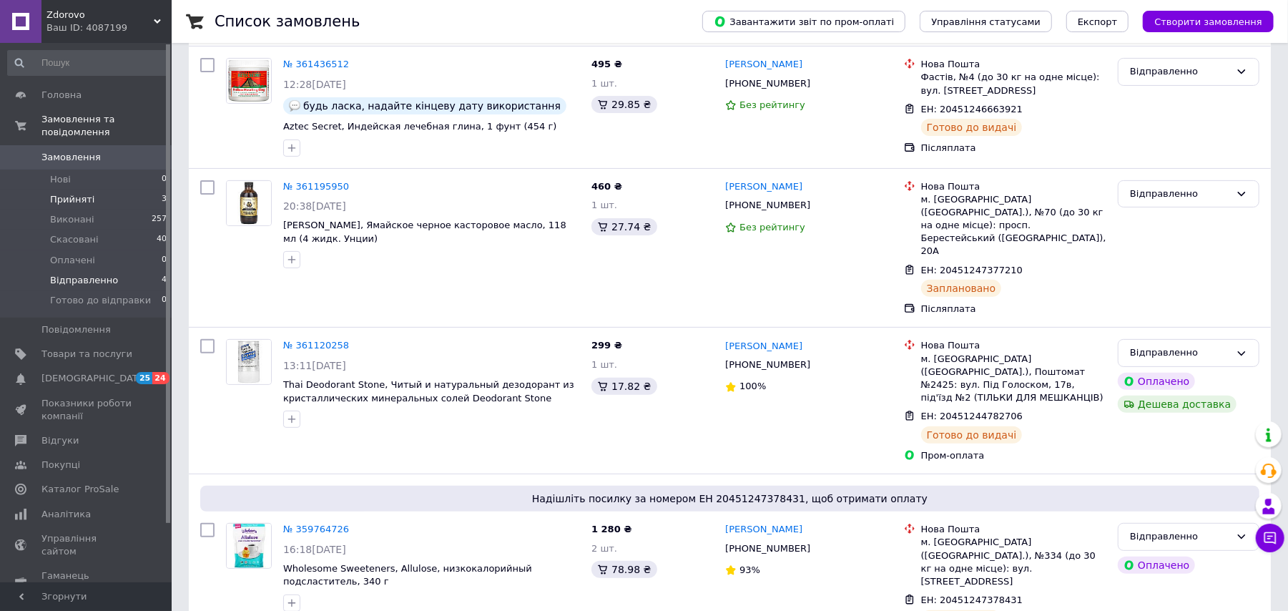
click at [83, 193] on span "Прийняті" at bounding box center [72, 199] width 44 height 13
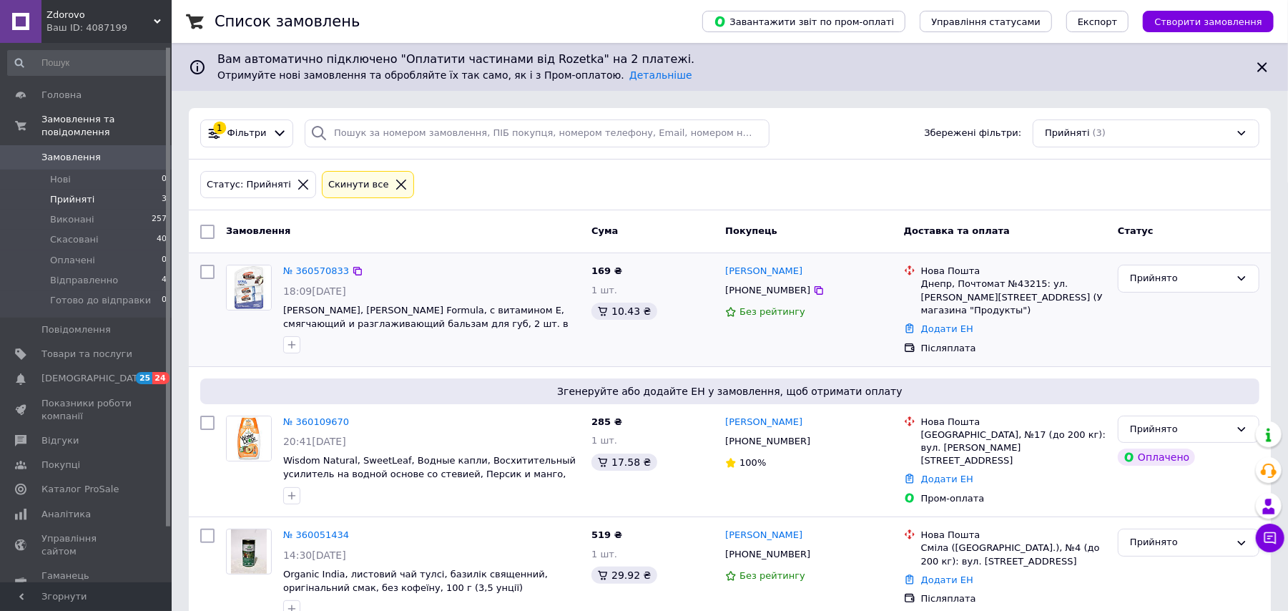
scroll to position [66, 0]
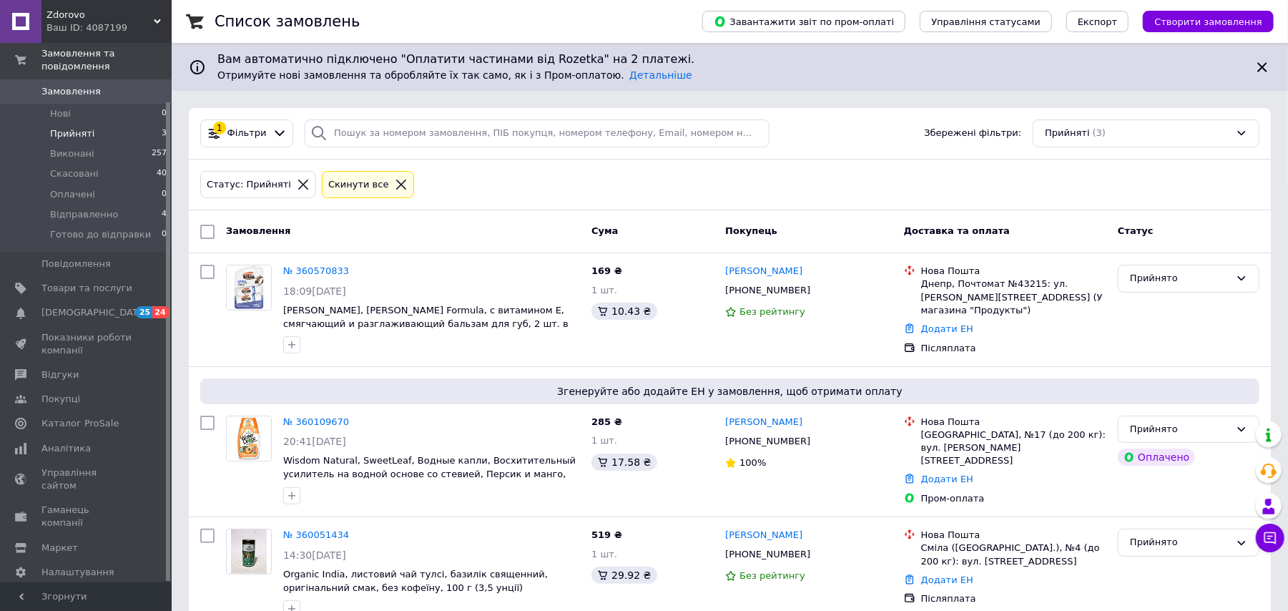
click at [92, 24] on div "Ваш ID: 4087199" at bounding box center [108, 27] width 125 height 13
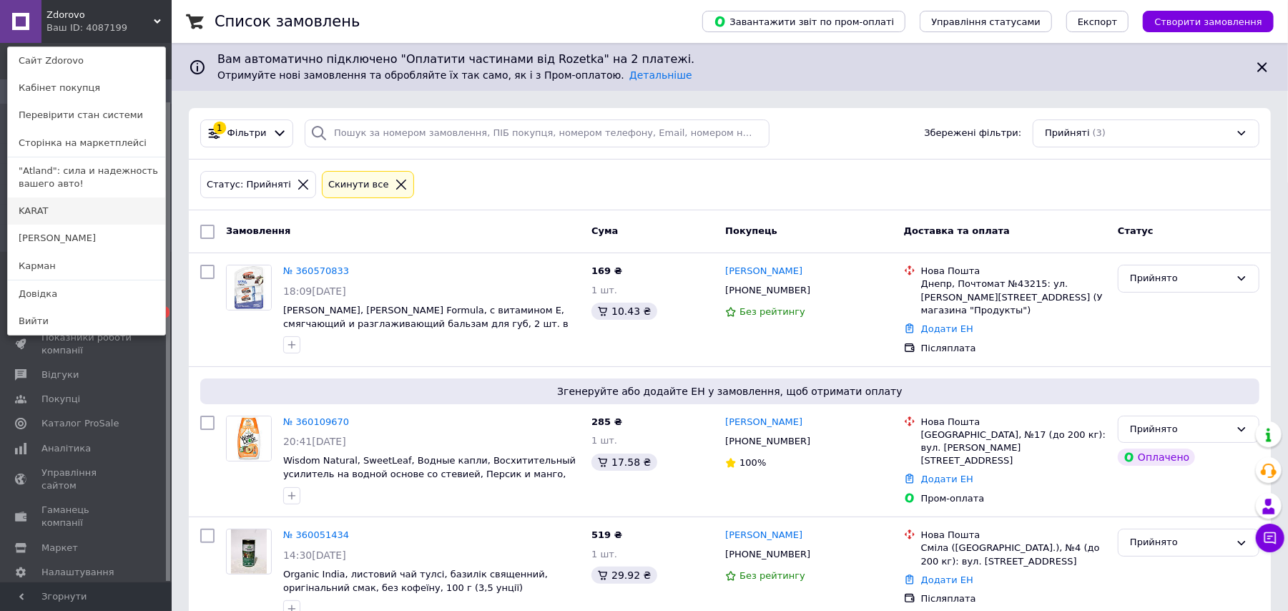
click at [79, 206] on link "KARAT" at bounding box center [86, 210] width 157 height 27
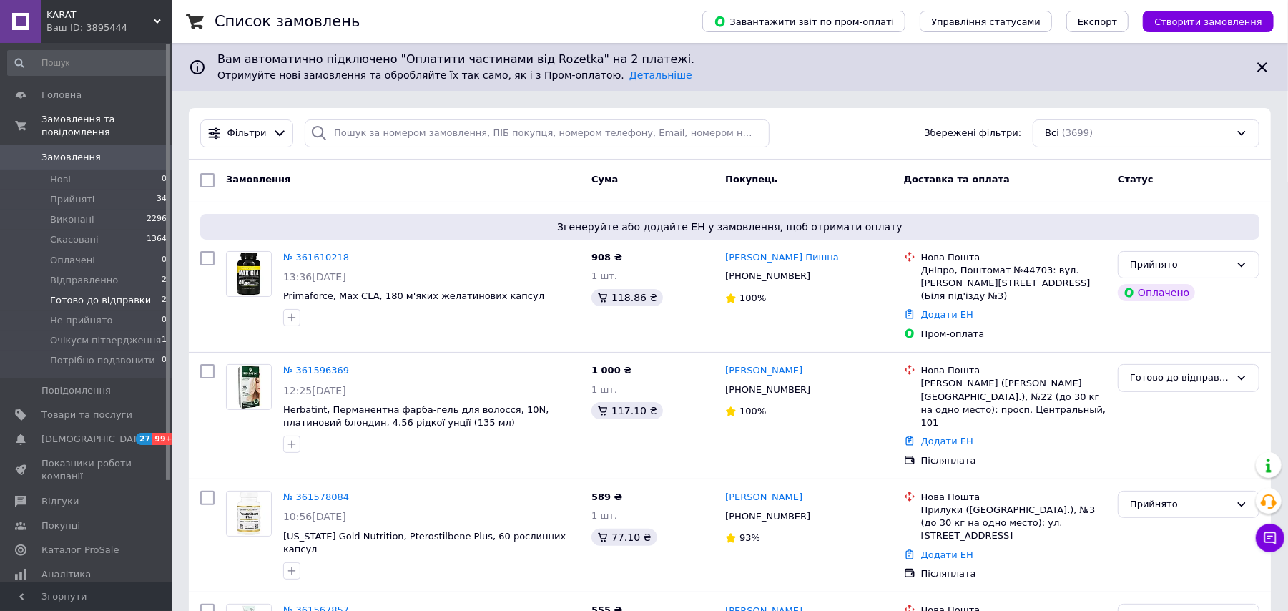
click at [124, 294] on span "Готово до відправки" at bounding box center [100, 300] width 101 height 13
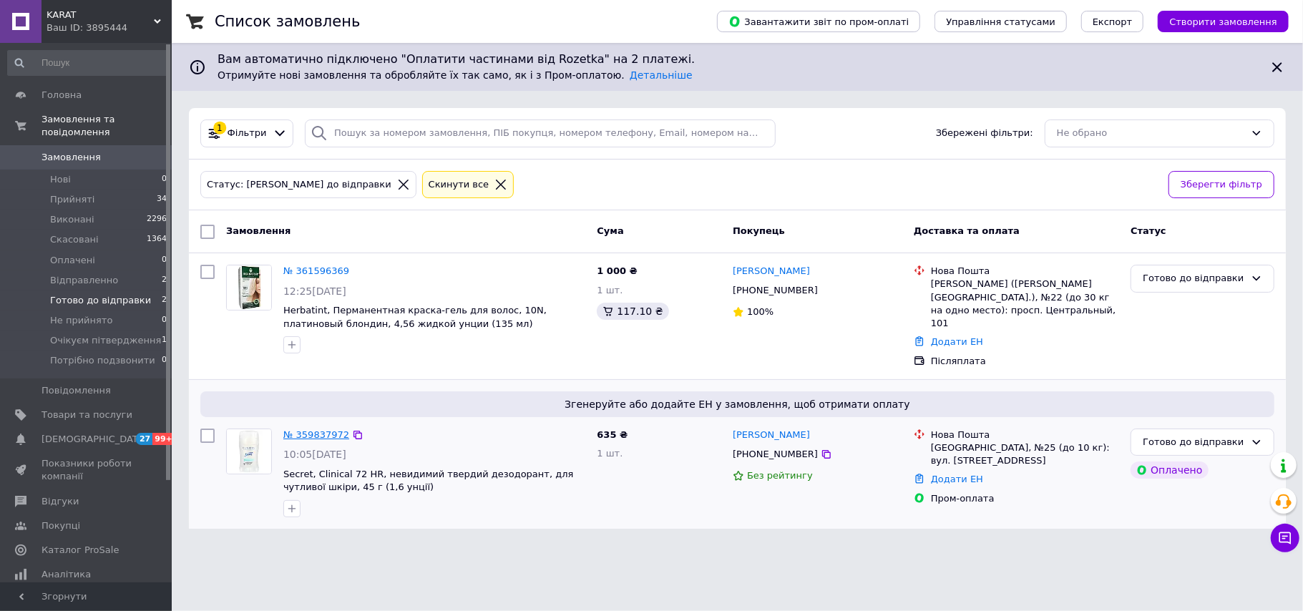
click at [318, 429] on link "№ 359837972" at bounding box center [316, 434] width 66 height 11
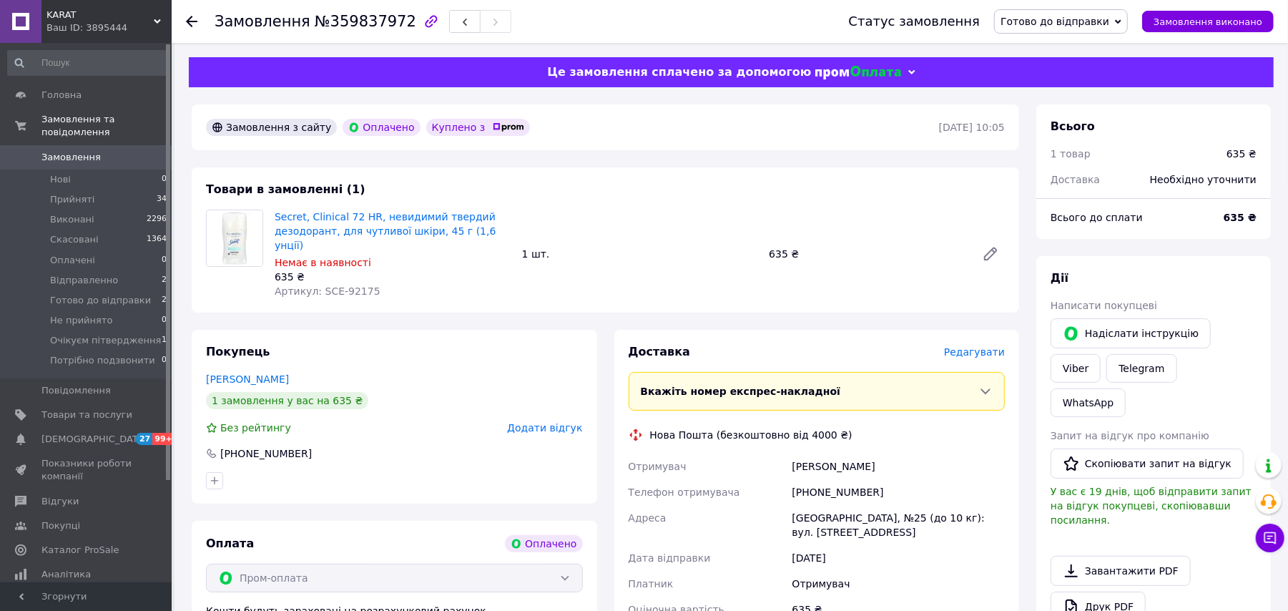
click at [187, 21] on use at bounding box center [191, 21] width 11 height 11
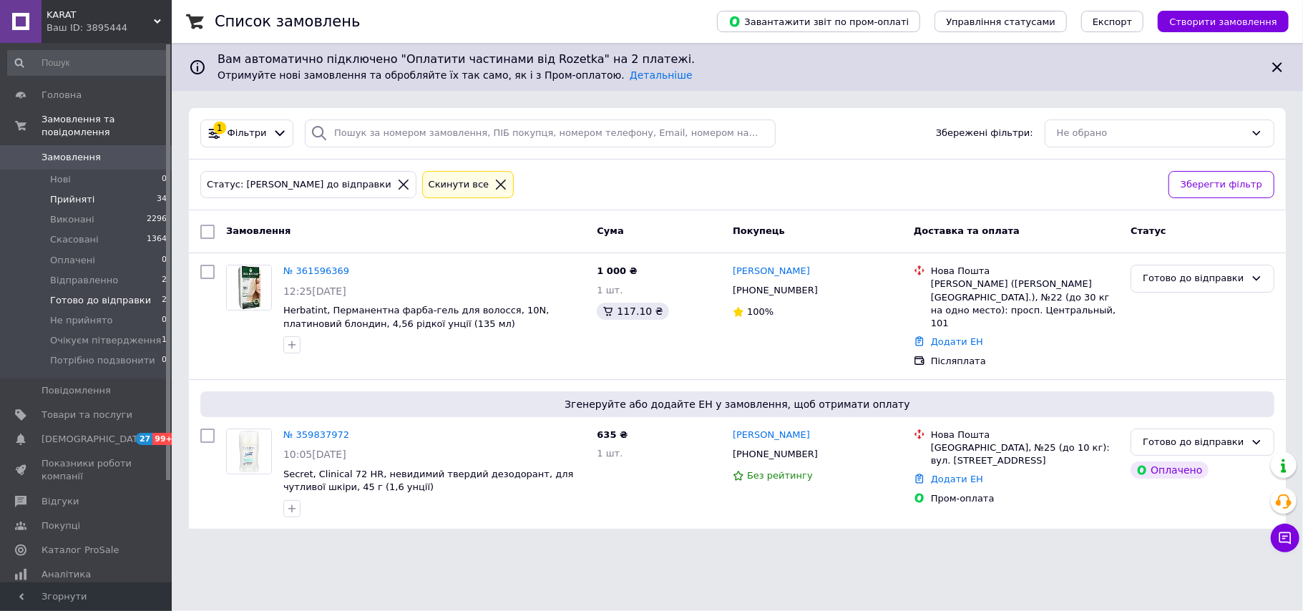
click at [107, 190] on li "Прийняті 34" at bounding box center [87, 200] width 175 height 20
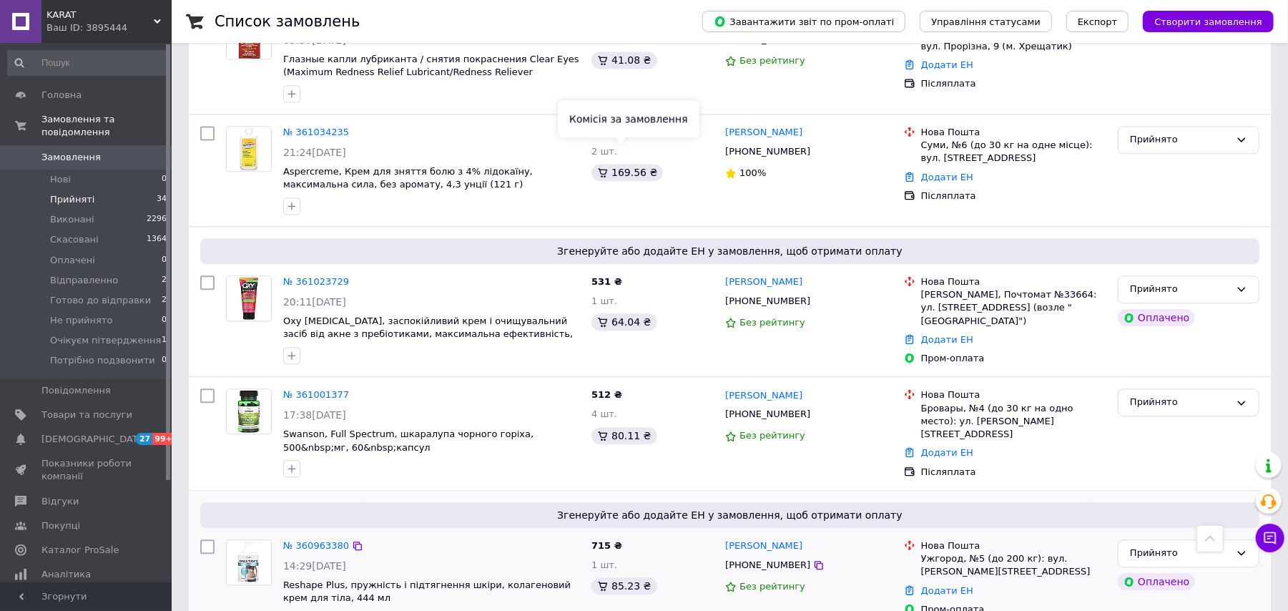
scroll to position [2319, 0]
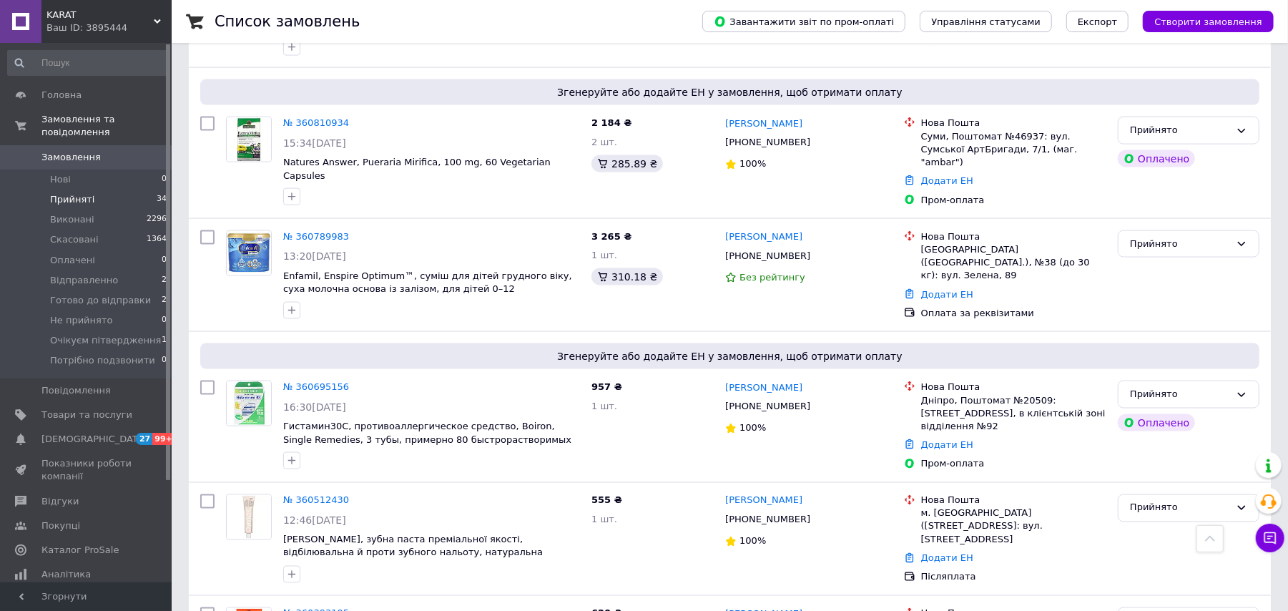
scroll to position [1557, 0]
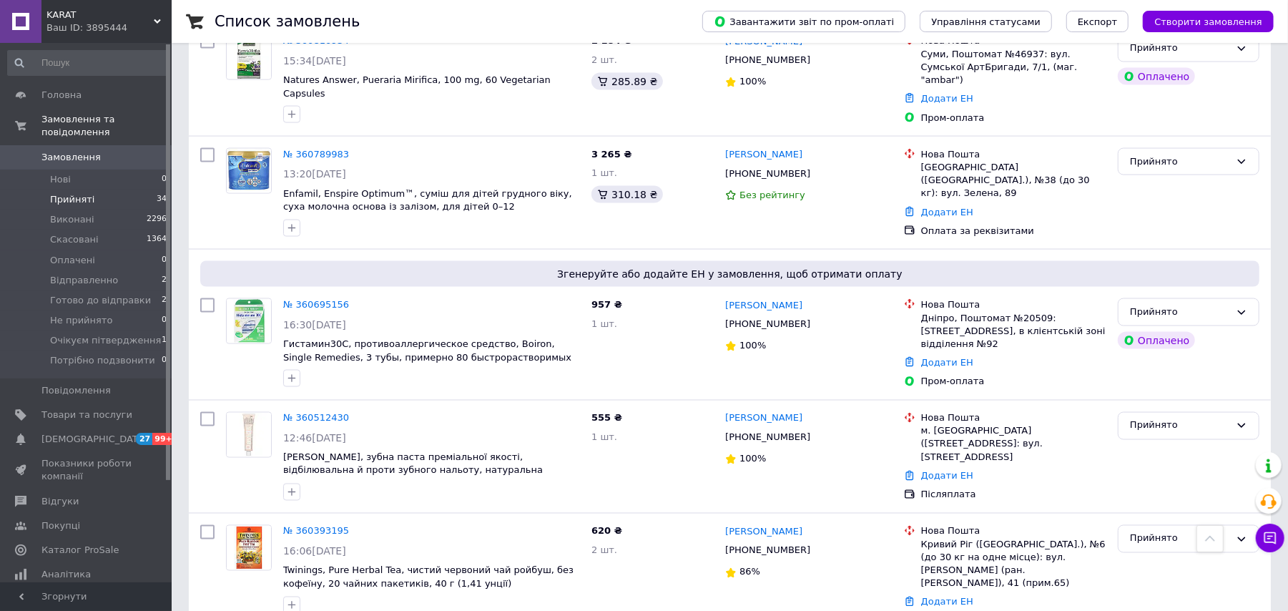
click at [84, 18] on span "KARAT" at bounding box center [99, 15] width 107 height 13
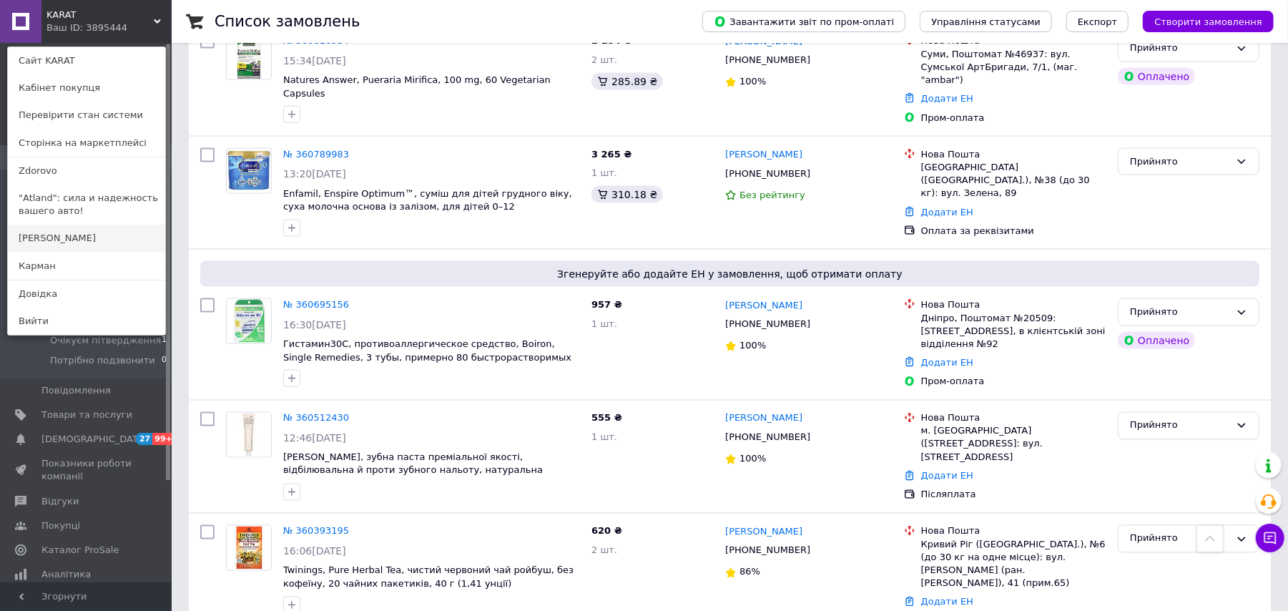
click at [64, 236] on link "[PERSON_NAME]" at bounding box center [86, 238] width 157 height 27
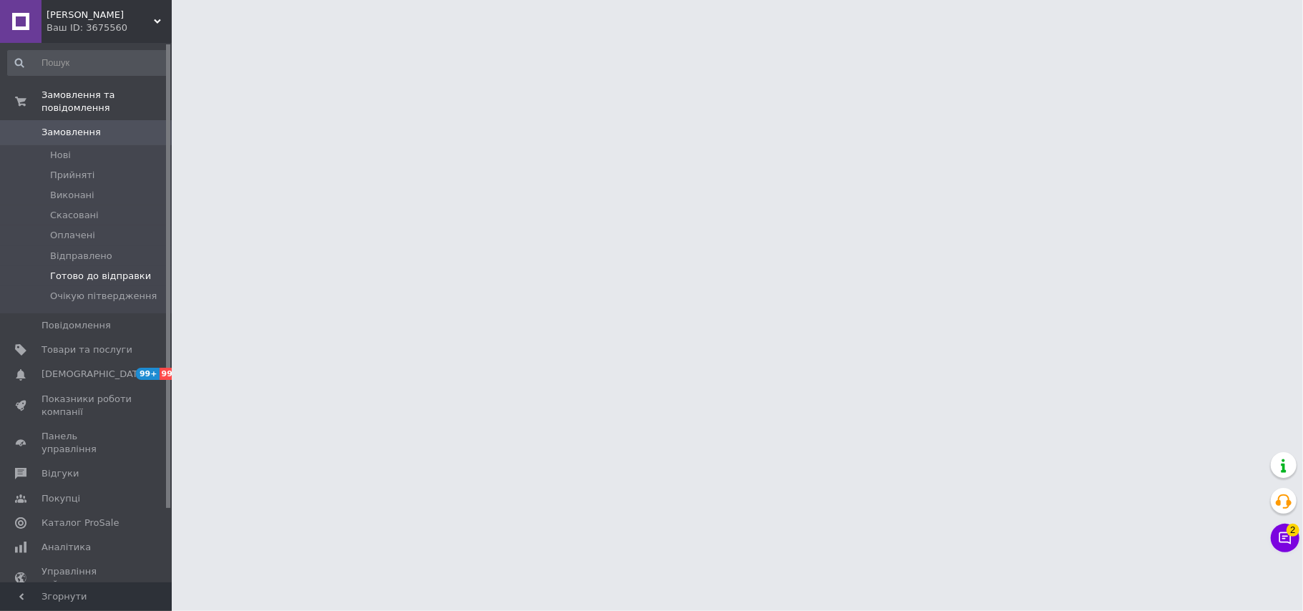
click at [118, 270] on span "Готово до відправки" at bounding box center [100, 276] width 101 height 13
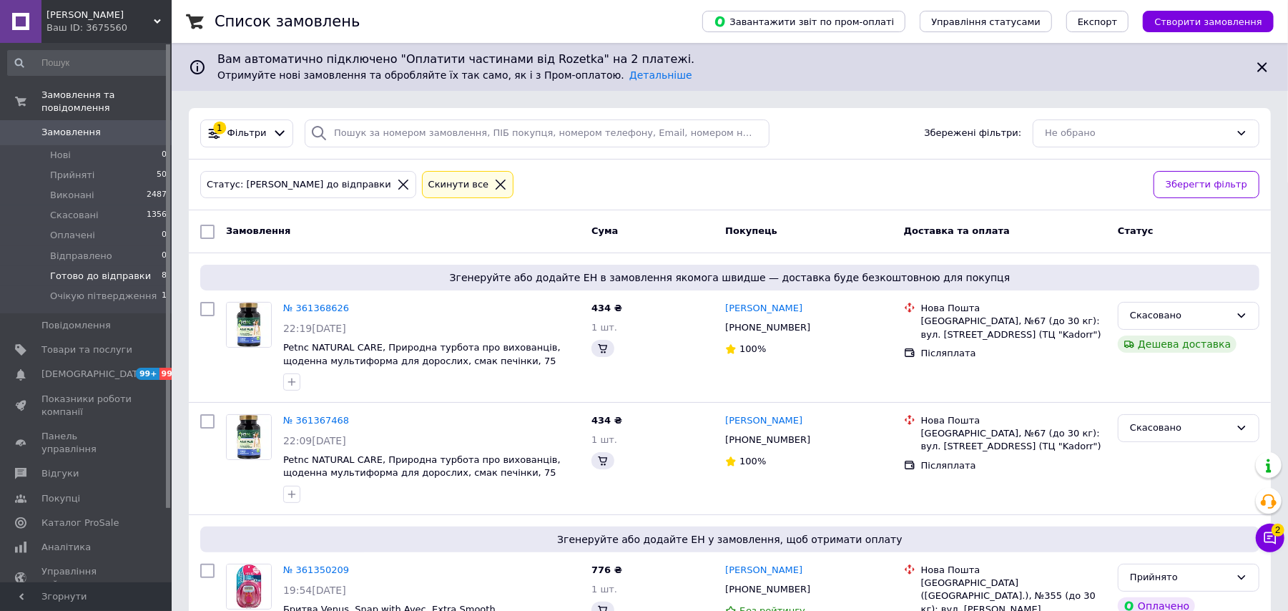
click at [98, 270] on span "Готово до відправки" at bounding box center [100, 276] width 101 height 13
click at [96, 270] on span "Готово до відправки" at bounding box center [100, 276] width 101 height 13
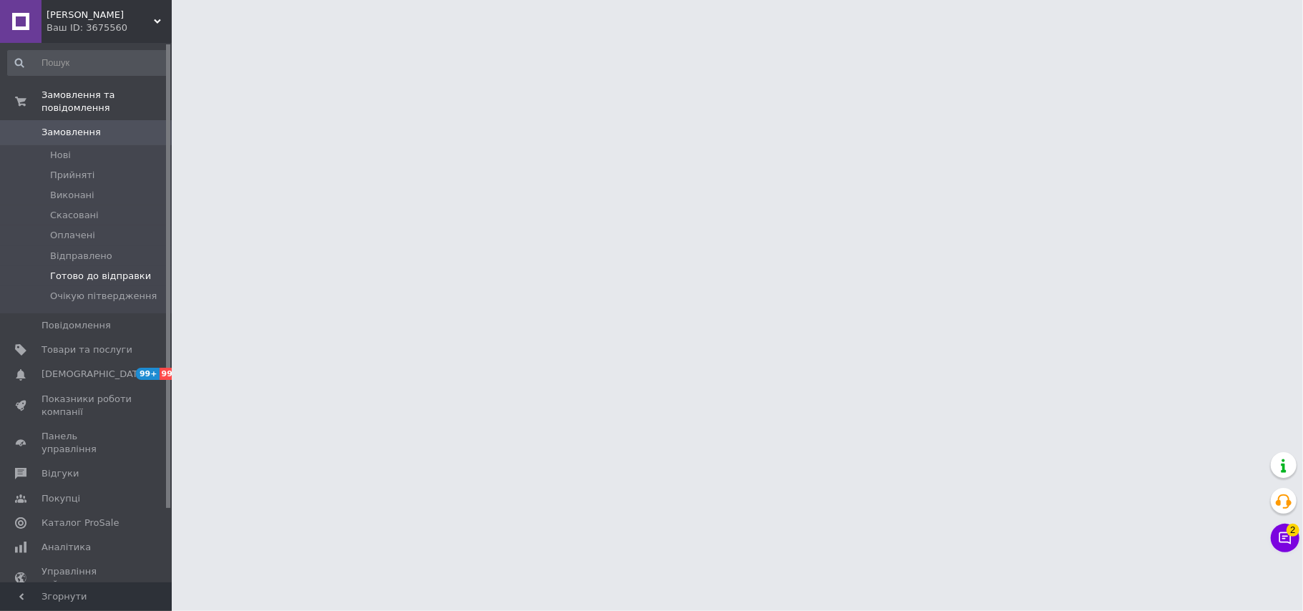
click at [135, 270] on span "Готово до відправки" at bounding box center [100, 276] width 101 height 13
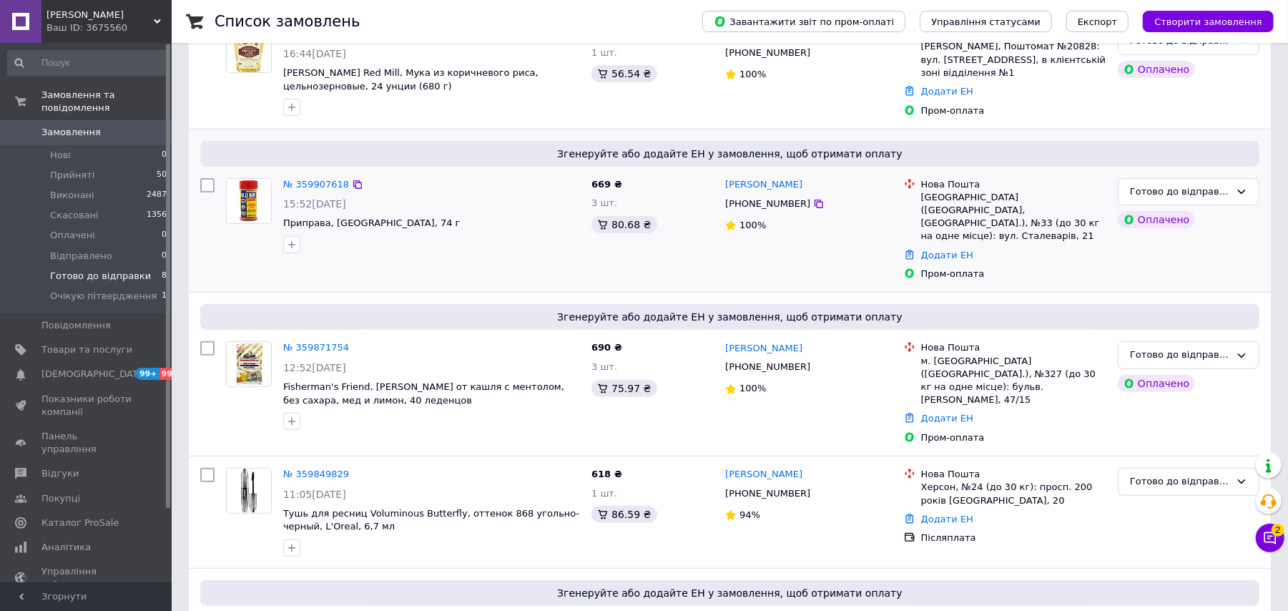
scroll to position [784, 0]
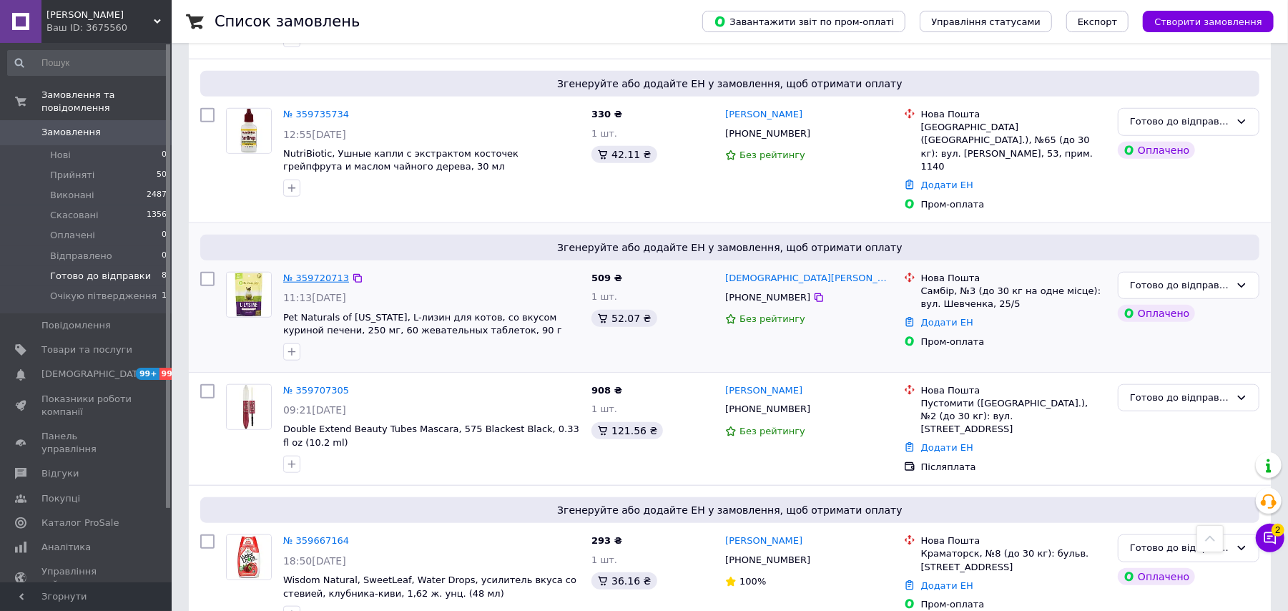
click at [310, 273] on link "№ 359720713" at bounding box center [316, 278] width 66 height 11
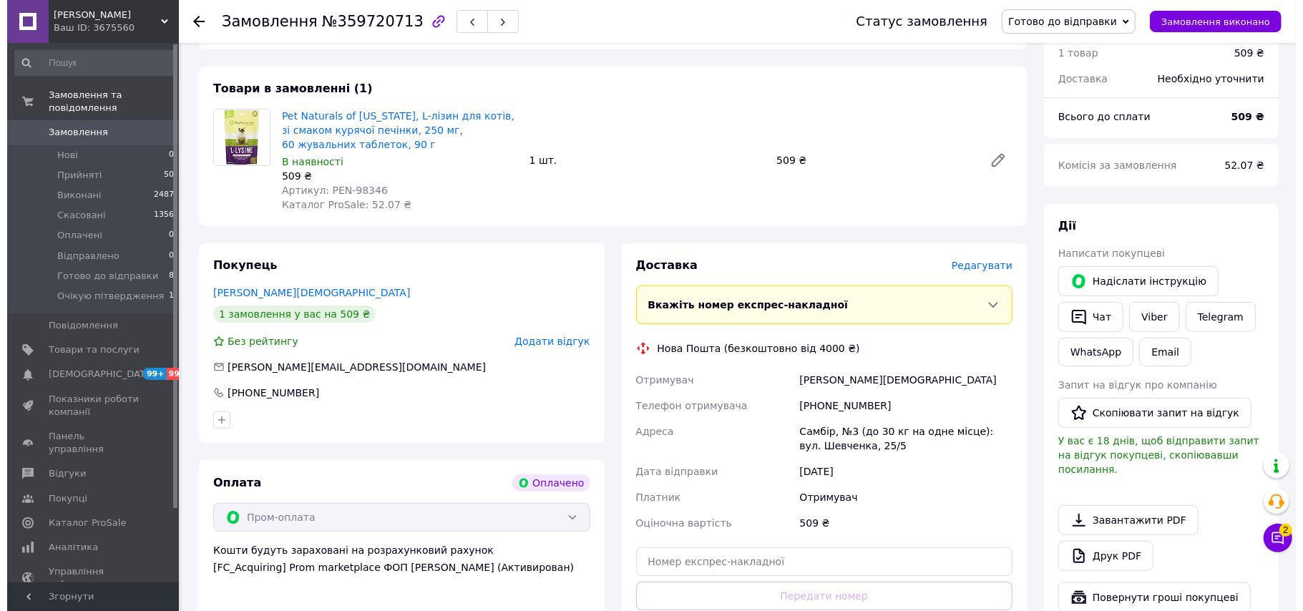
scroll to position [381, 0]
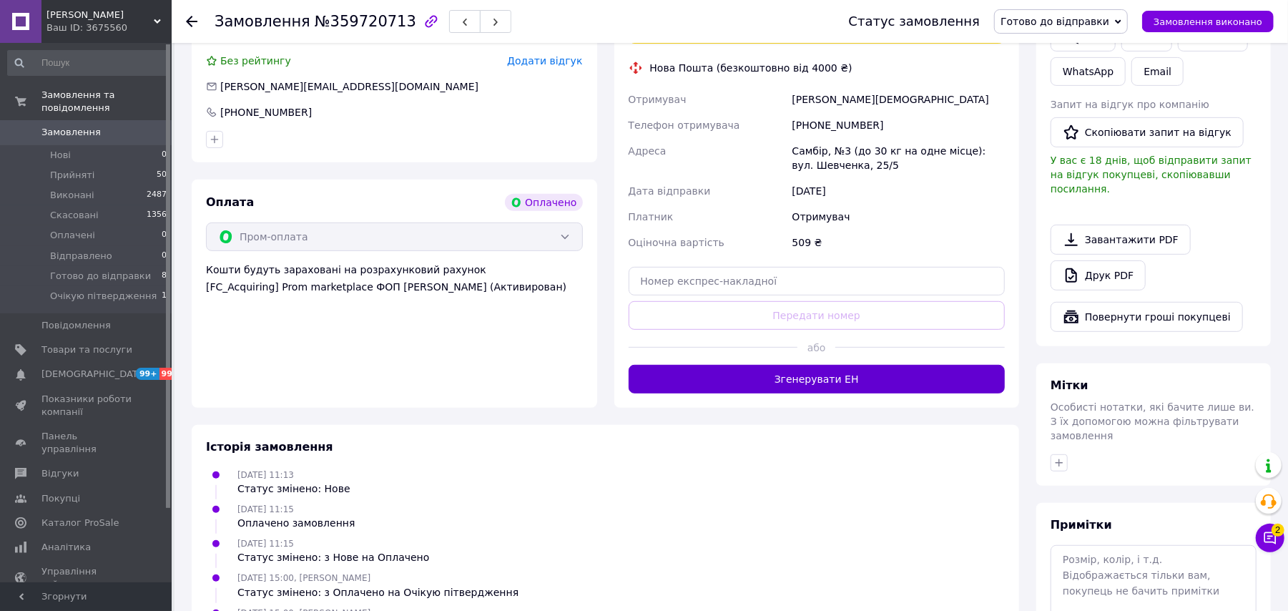
click at [811, 381] on button "Згенерувати ЕН" at bounding box center [817, 379] width 377 height 29
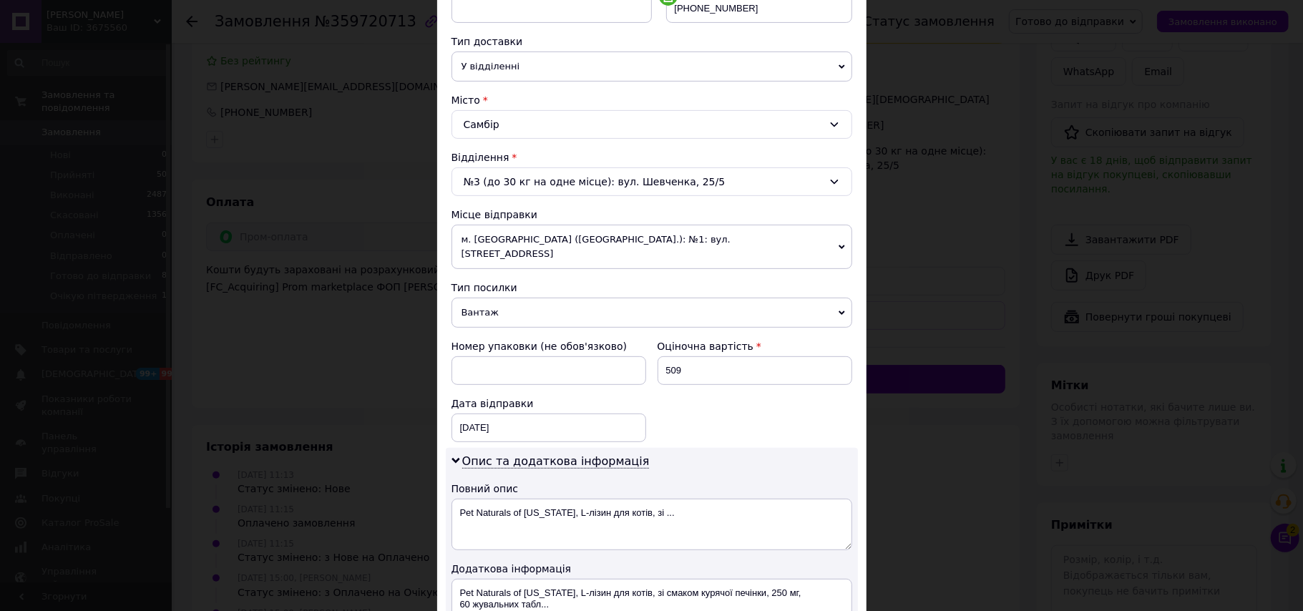
scroll to position [567, 0]
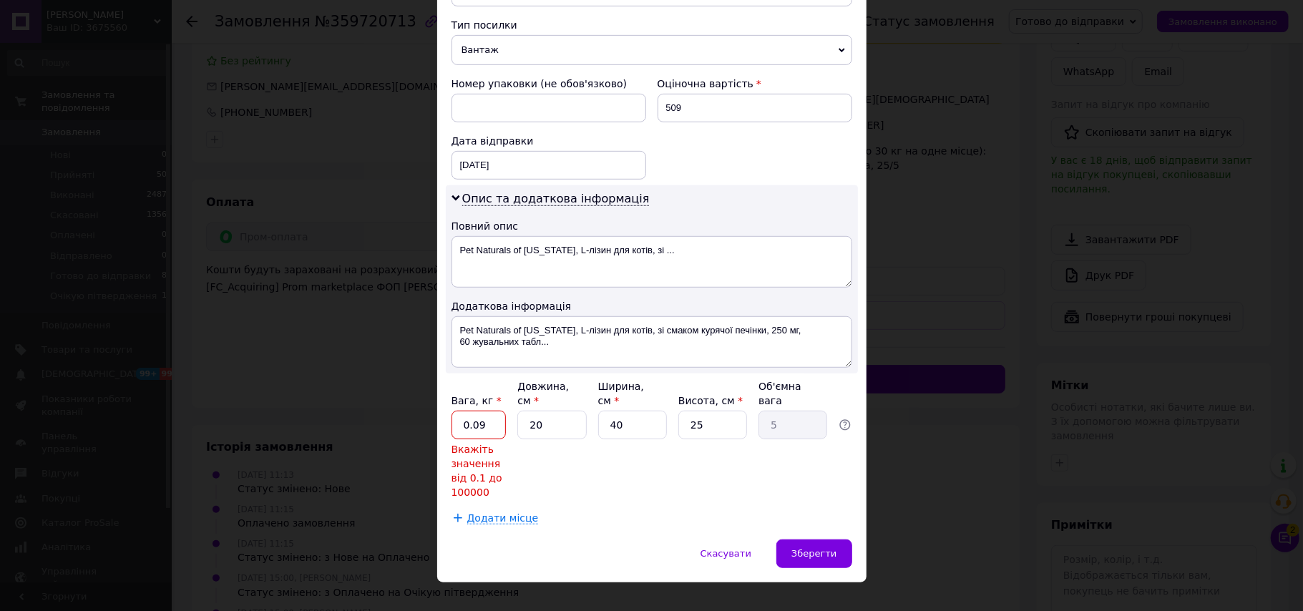
click at [485, 411] on input "0.09" at bounding box center [478, 425] width 55 height 29
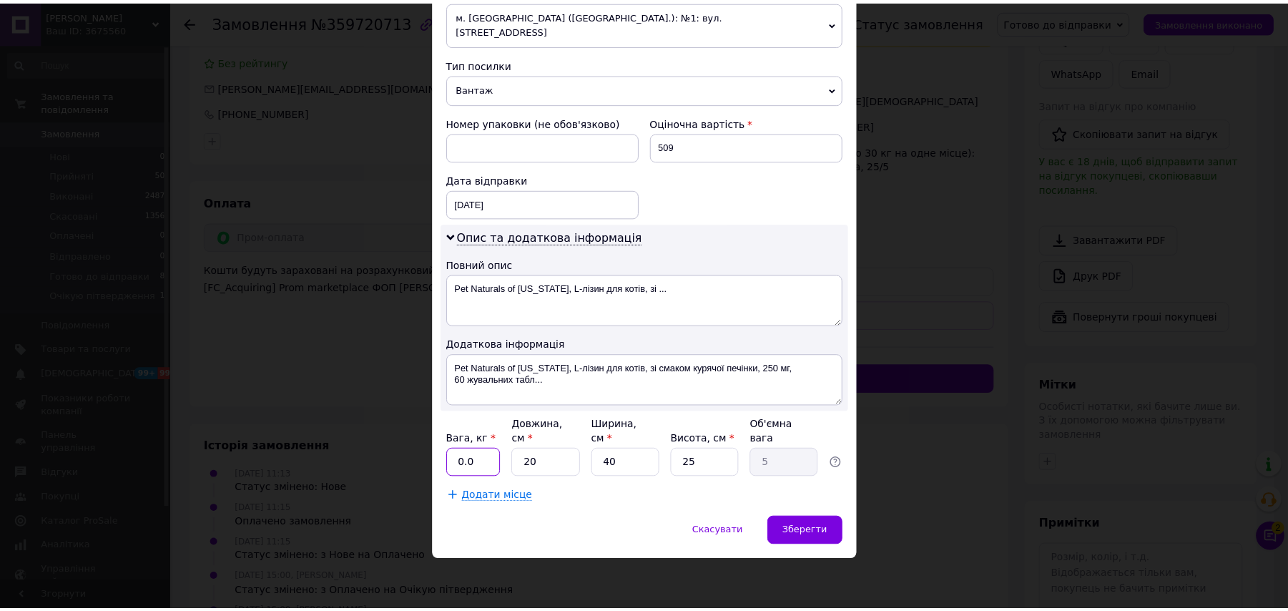
scroll to position [506, 0]
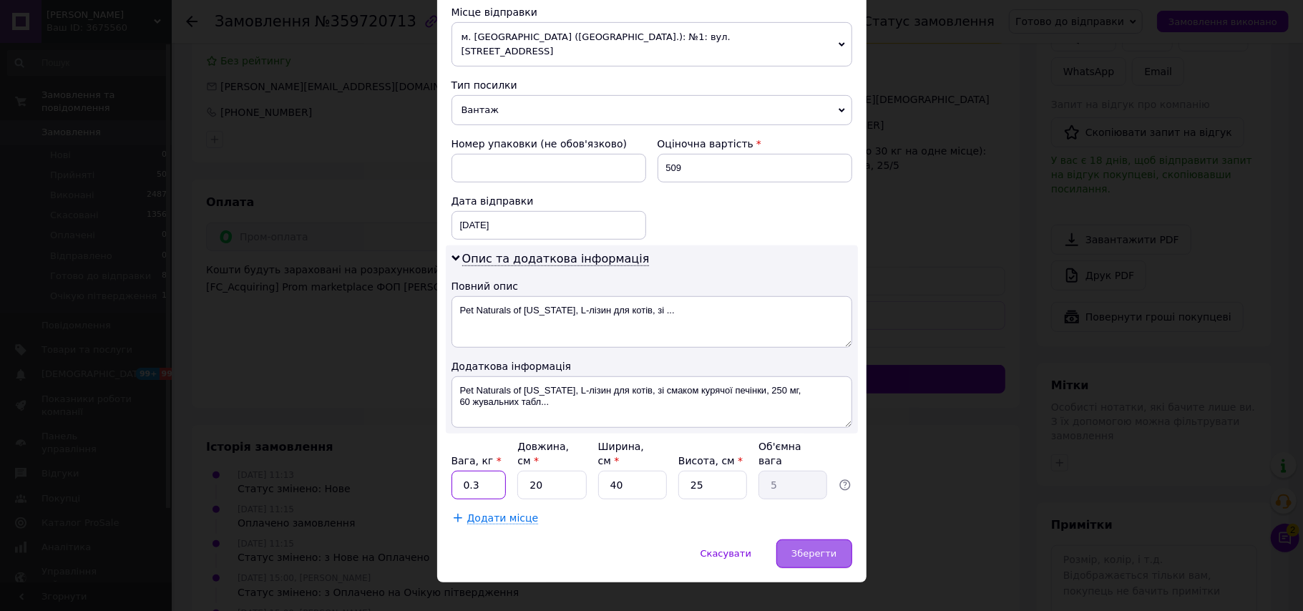
type input "0.3"
click at [810, 539] on div "Зберегти" at bounding box center [813, 553] width 75 height 29
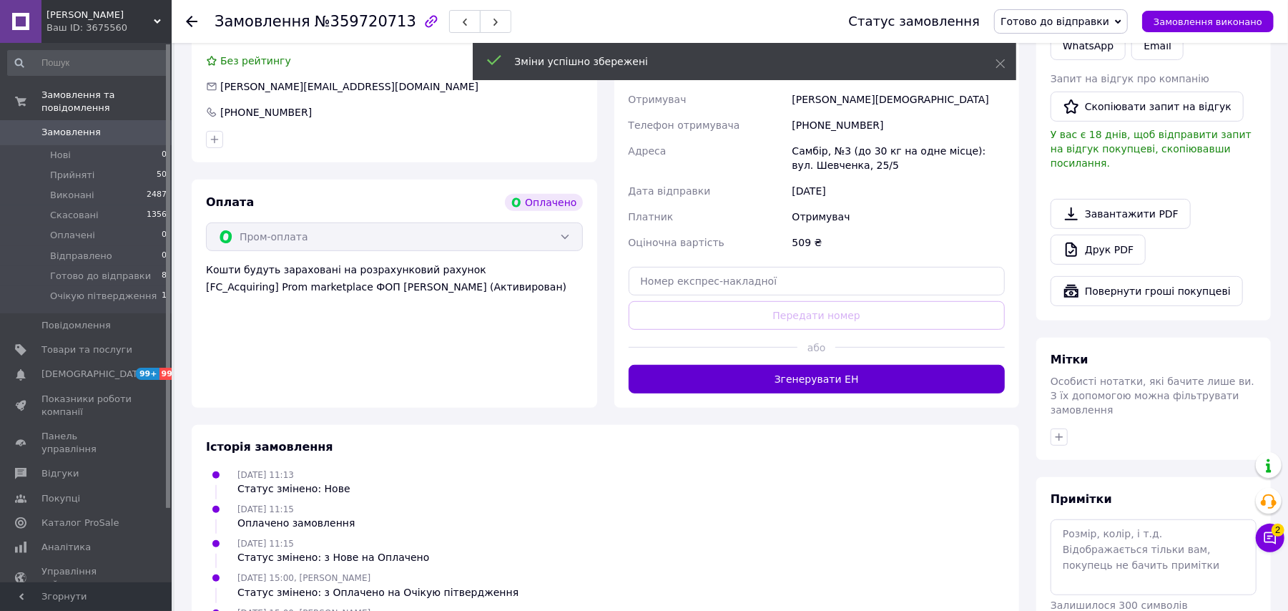
click at [868, 388] on button "Згенерувати ЕН" at bounding box center [817, 379] width 377 height 29
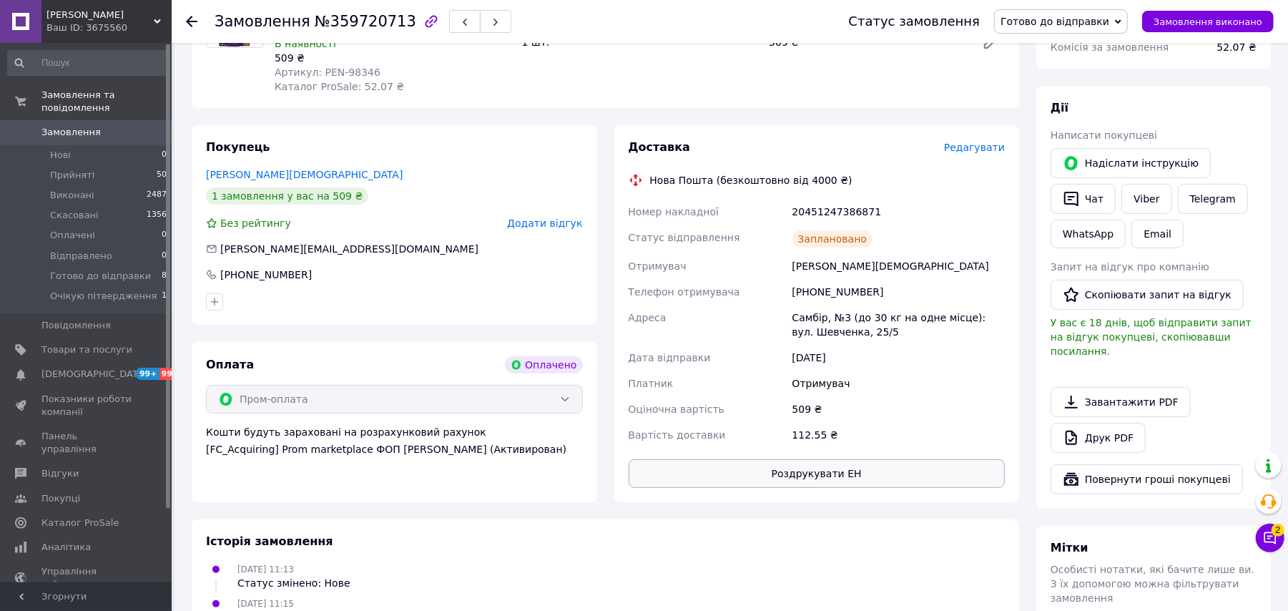
scroll to position [190, 0]
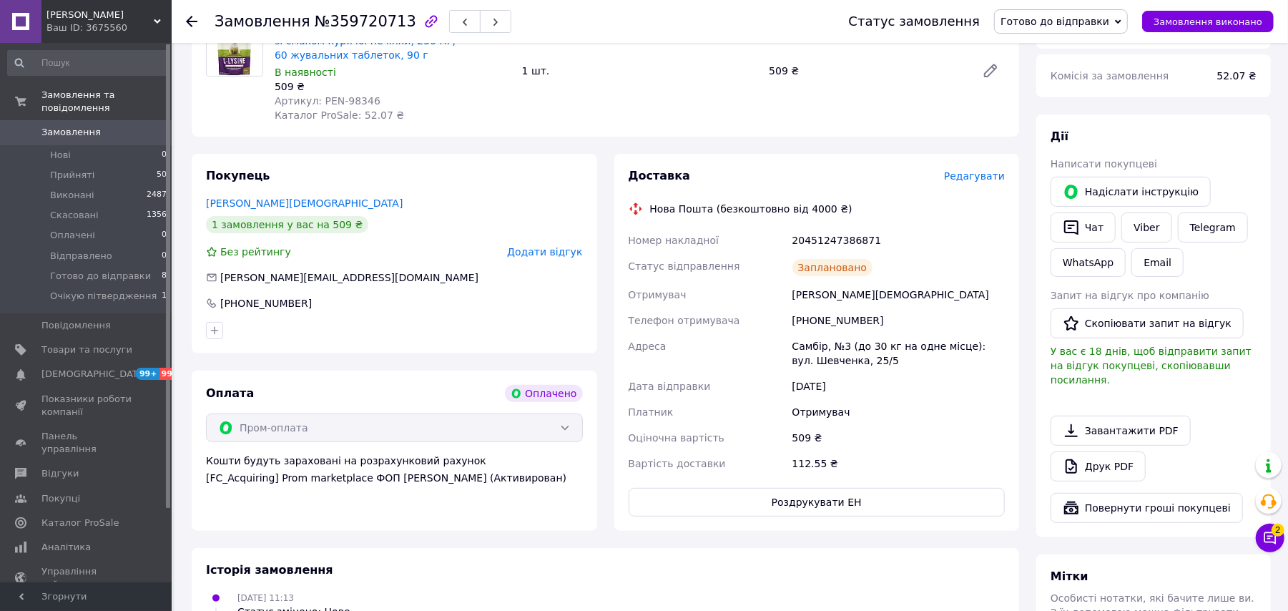
click at [1040, 11] on span "Готово до відправки" at bounding box center [1061, 21] width 134 height 24
click at [1068, 133] on li "Відправлено" at bounding box center [1061, 135] width 132 height 21
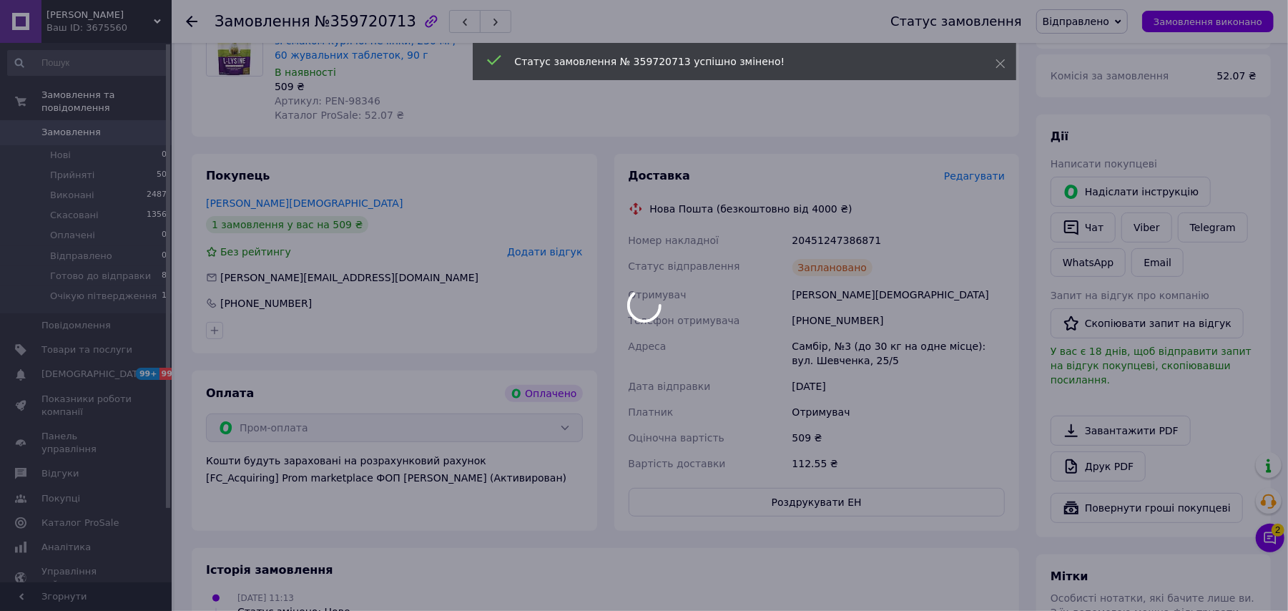
scroll to position [20, 0]
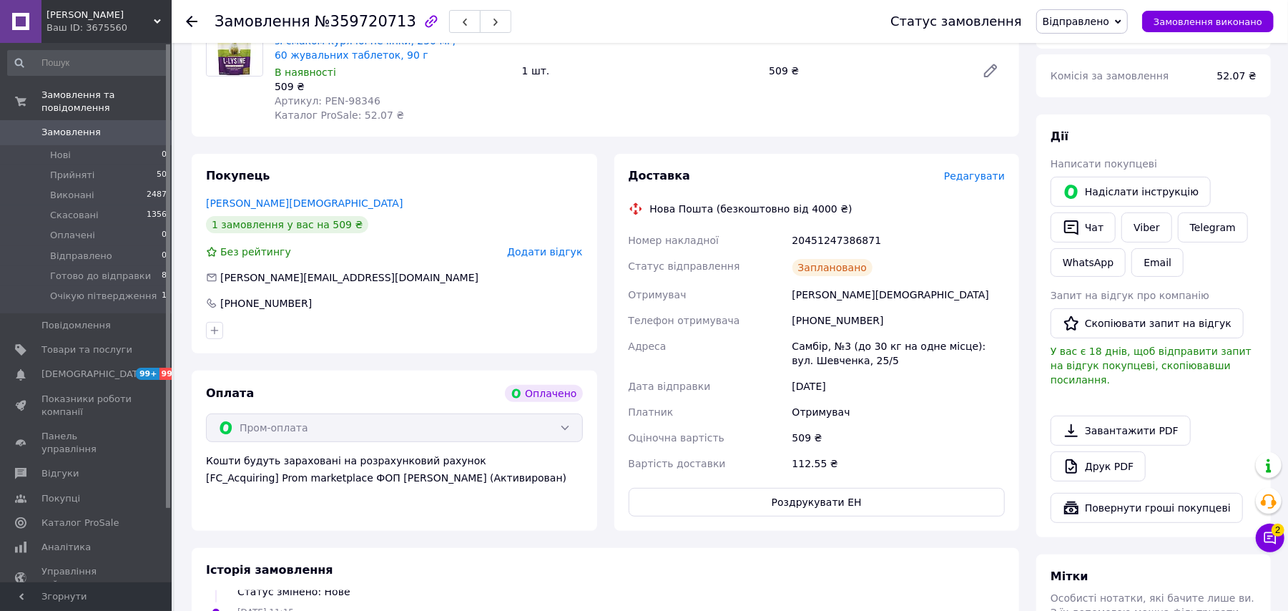
click at [192, 19] on icon at bounding box center [191, 21] width 11 height 11
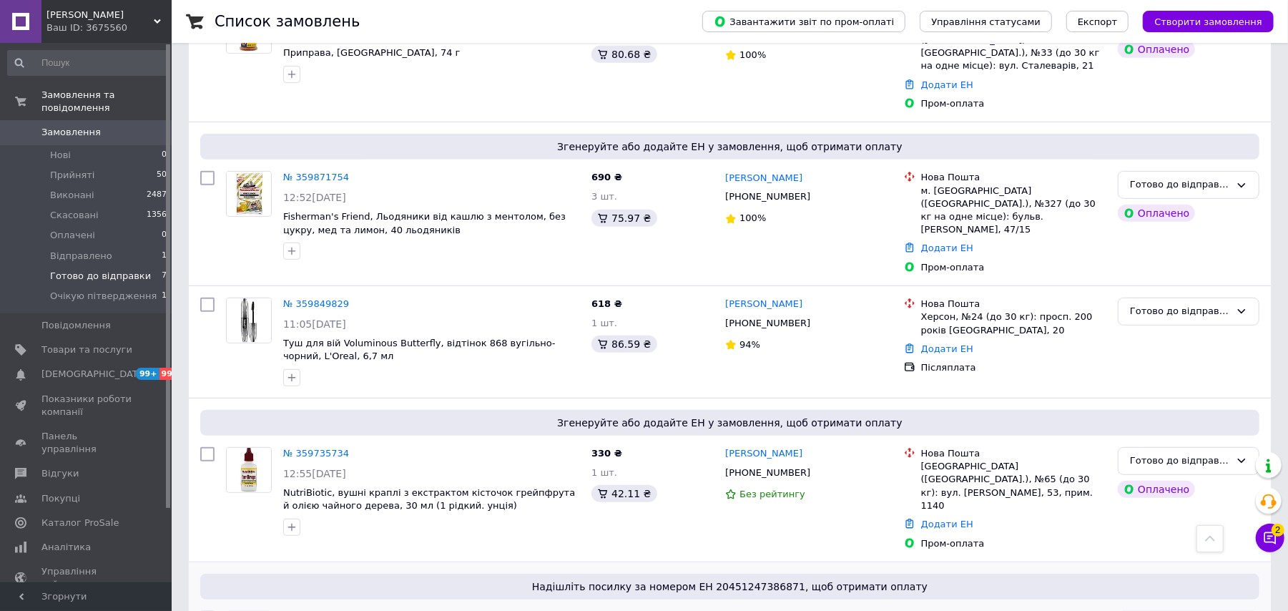
scroll to position [411, 0]
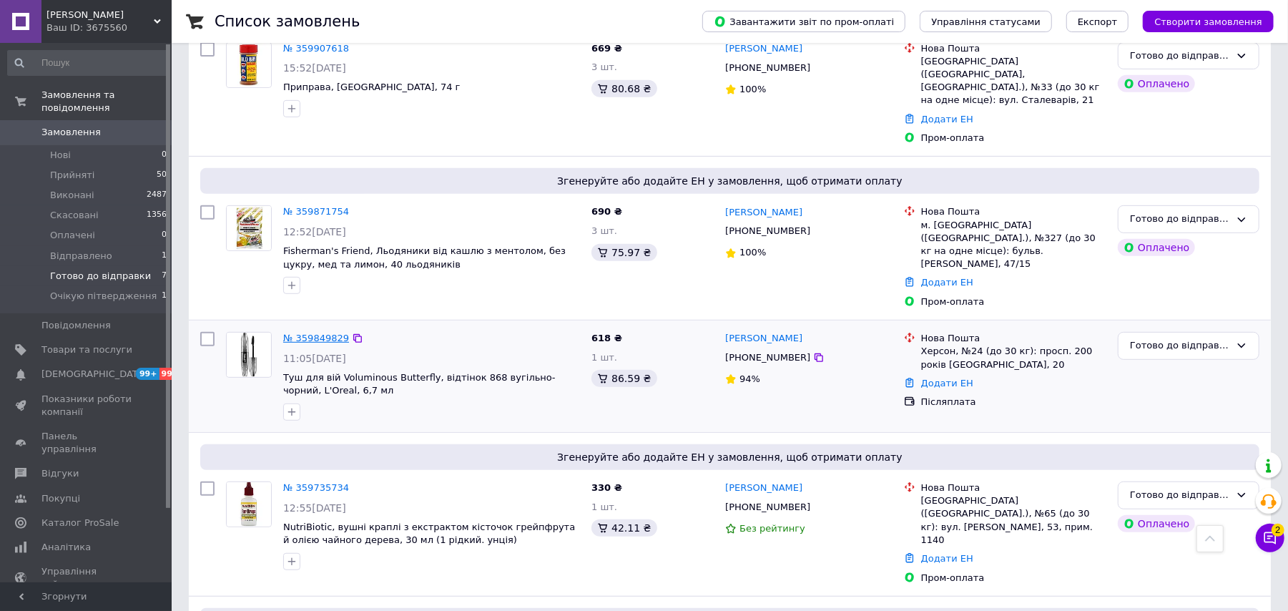
click at [315, 333] on link "№ 359849829" at bounding box center [316, 338] width 66 height 11
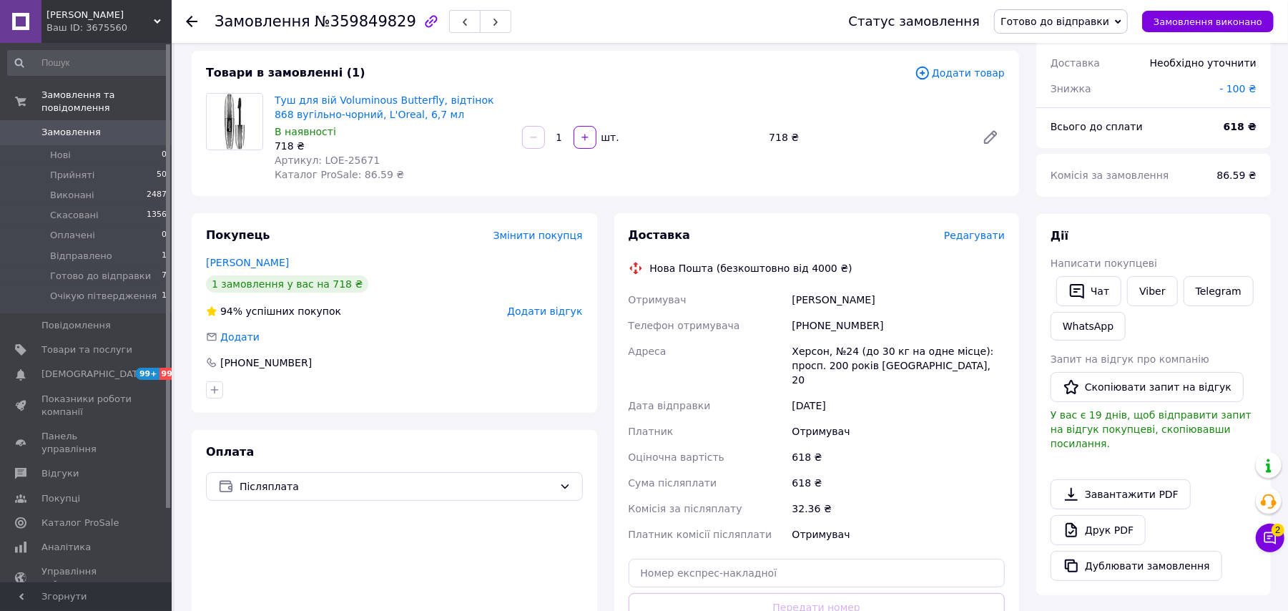
scroll to position [190, 0]
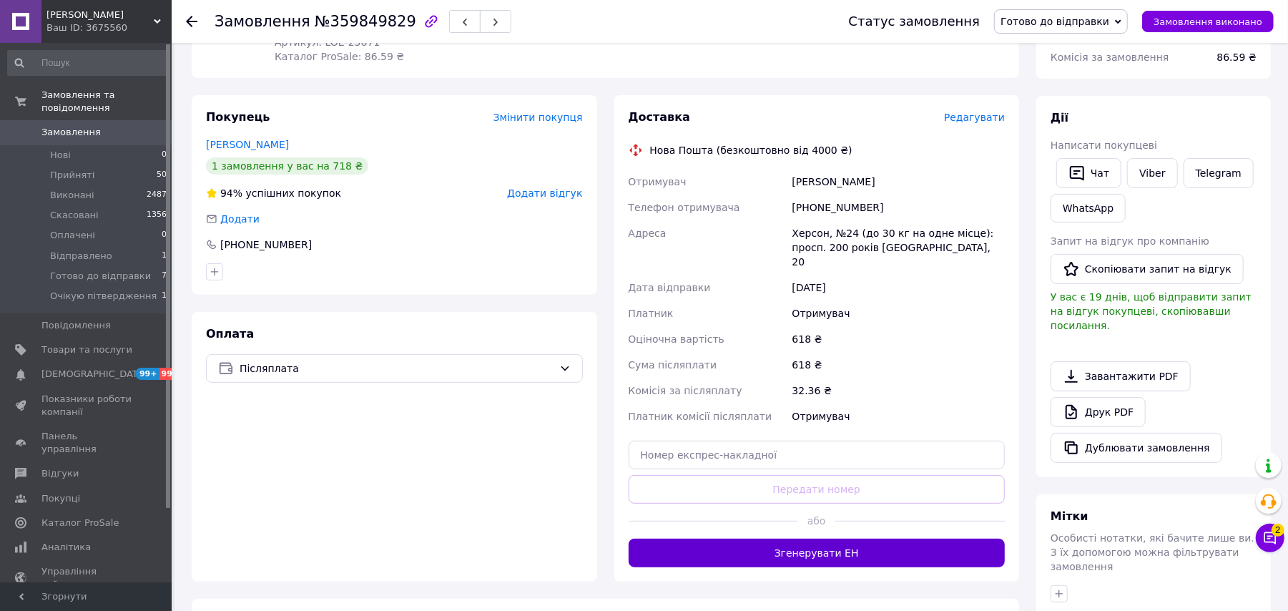
click at [790, 541] on button "Згенерувати ЕН" at bounding box center [817, 553] width 377 height 29
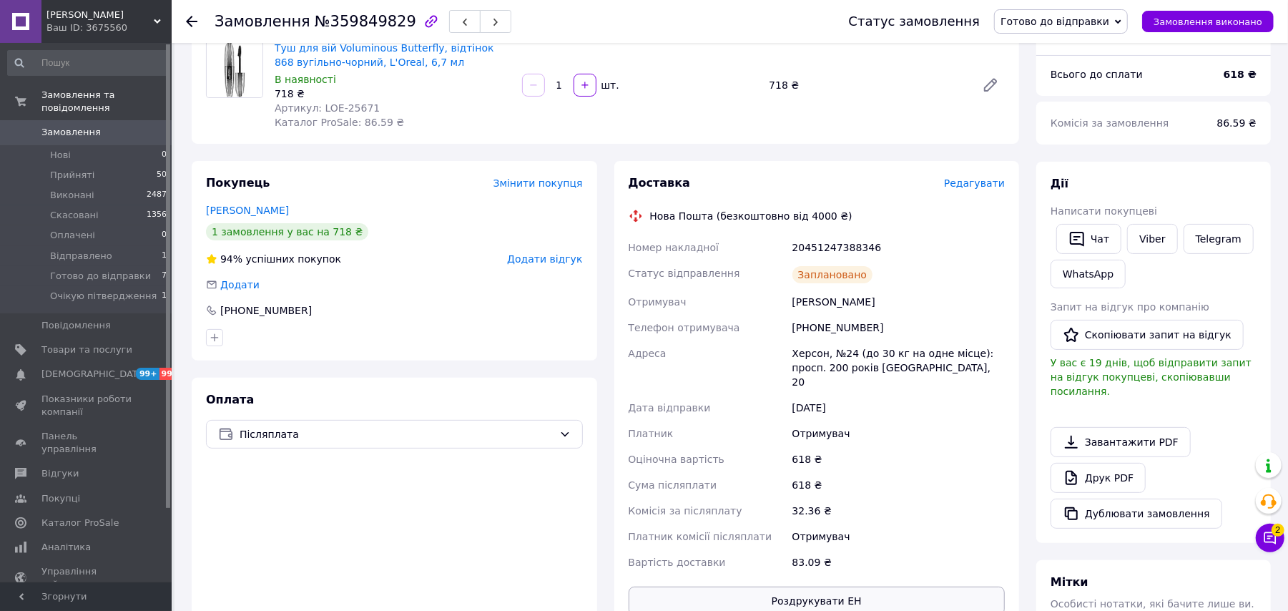
scroll to position [95, 0]
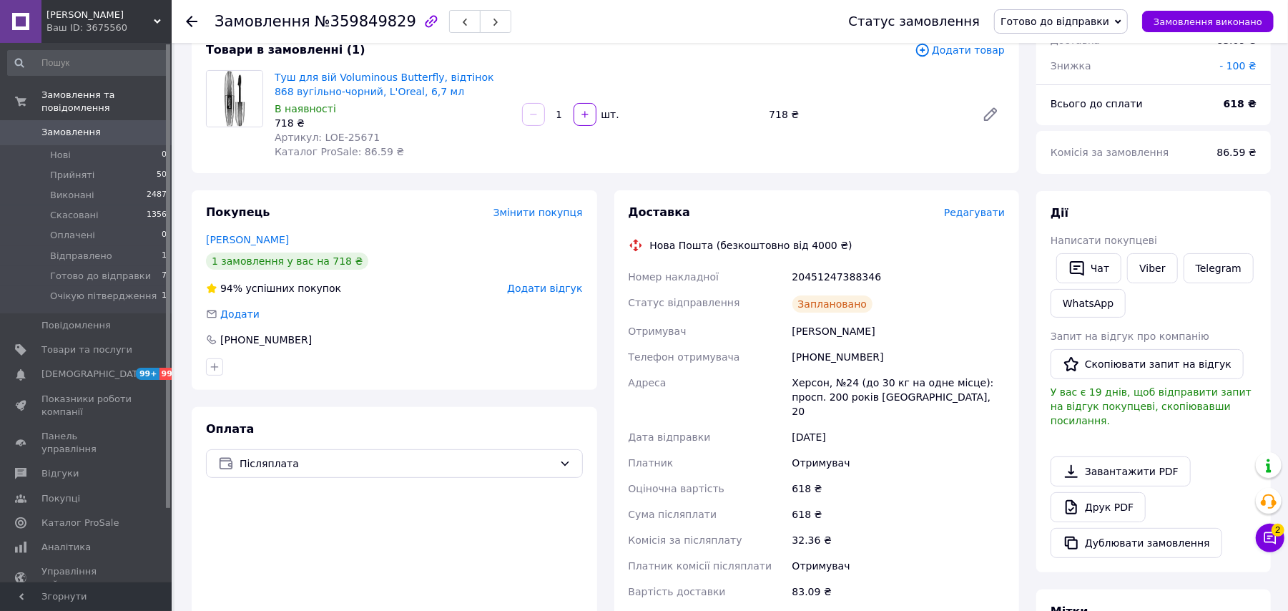
click at [1063, 17] on span "Готово до відправки" at bounding box center [1055, 21] width 109 height 11
click at [1077, 132] on li "Відправлено" at bounding box center [1061, 135] width 132 height 21
click at [193, 24] on icon at bounding box center [191, 21] width 11 height 11
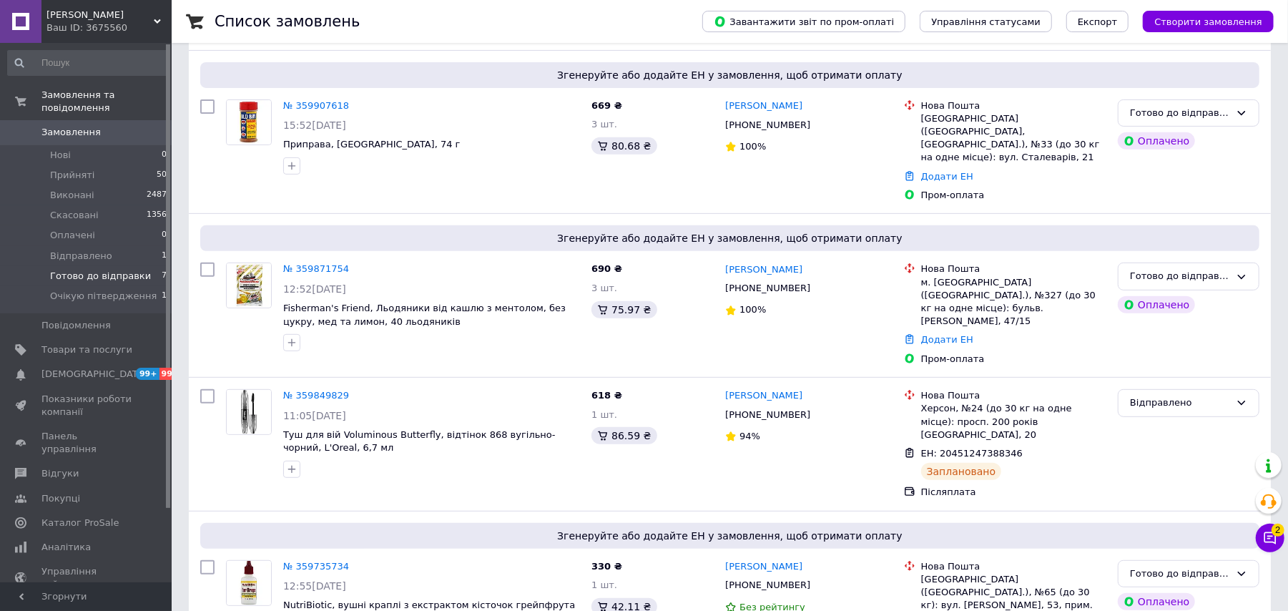
scroll to position [642, 0]
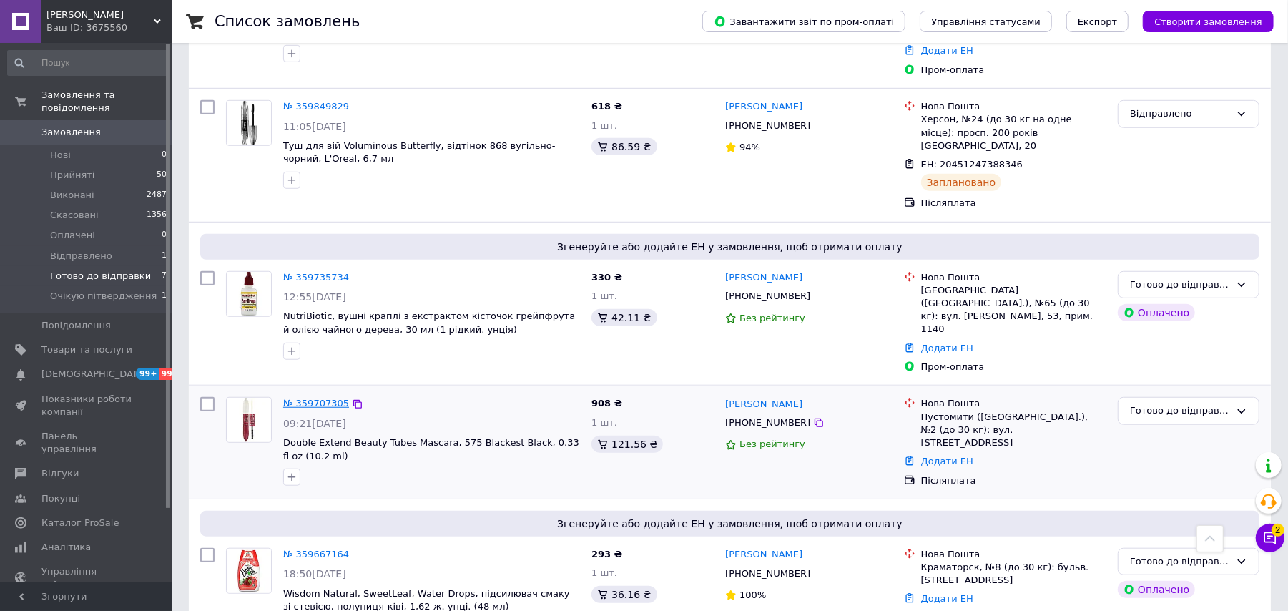
click at [307, 398] on link "№ 359707305" at bounding box center [316, 403] width 66 height 11
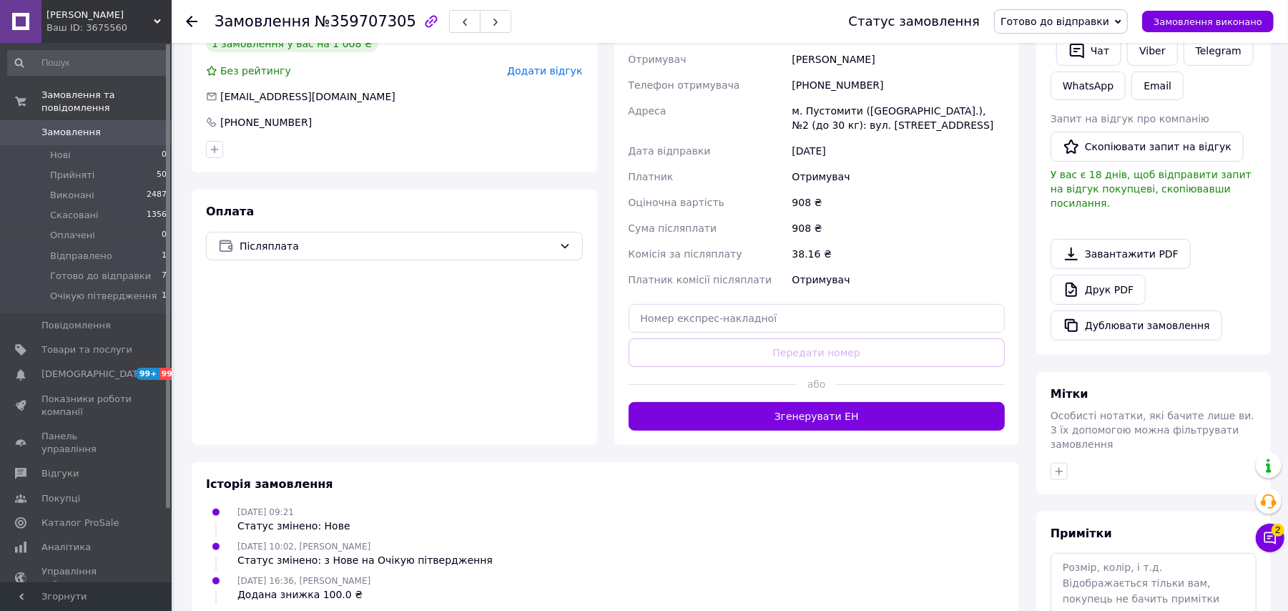
scroll to position [152, 0]
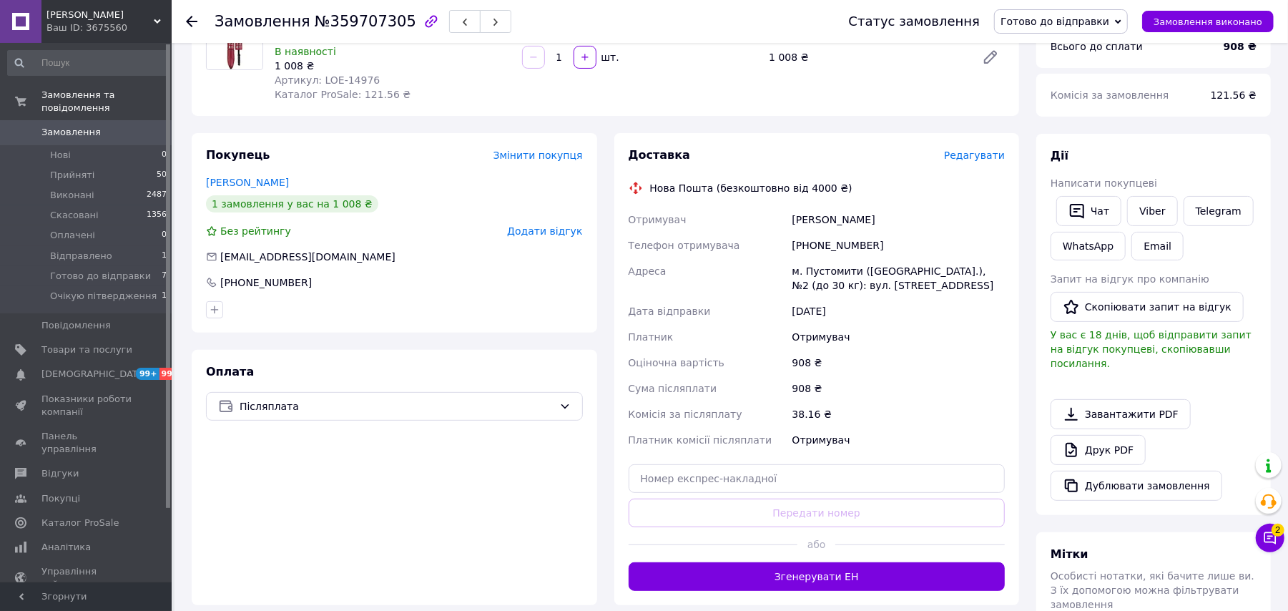
drag, startPoint x: 854, startPoint y: 575, endPoint x: 857, endPoint y: 584, distance: 9.7
click at [851, 579] on button "Згенерувати ЕН" at bounding box center [817, 576] width 377 height 29
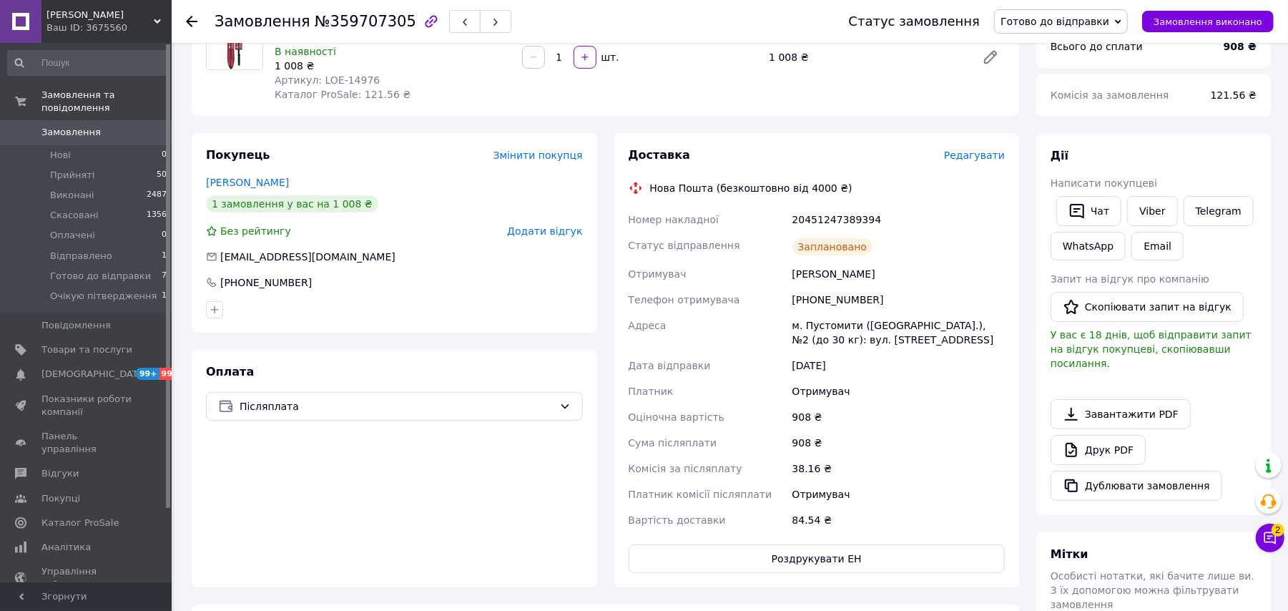
click at [1075, 20] on span "Готово до відправки" at bounding box center [1055, 21] width 109 height 11
click at [1085, 132] on li "Відправлено" at bounding box center [1061, 135] width 132 height 21
click at [192, 21] on icon at bounding box center [191, 21] width 11 height 11
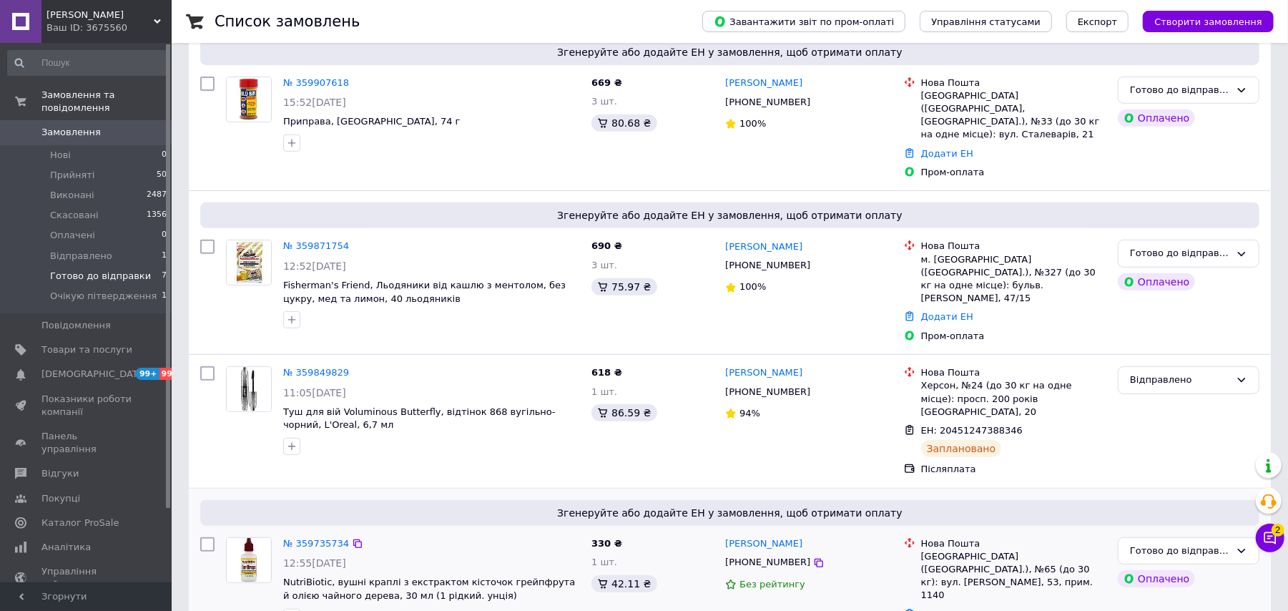
scroll to position [476, 0]
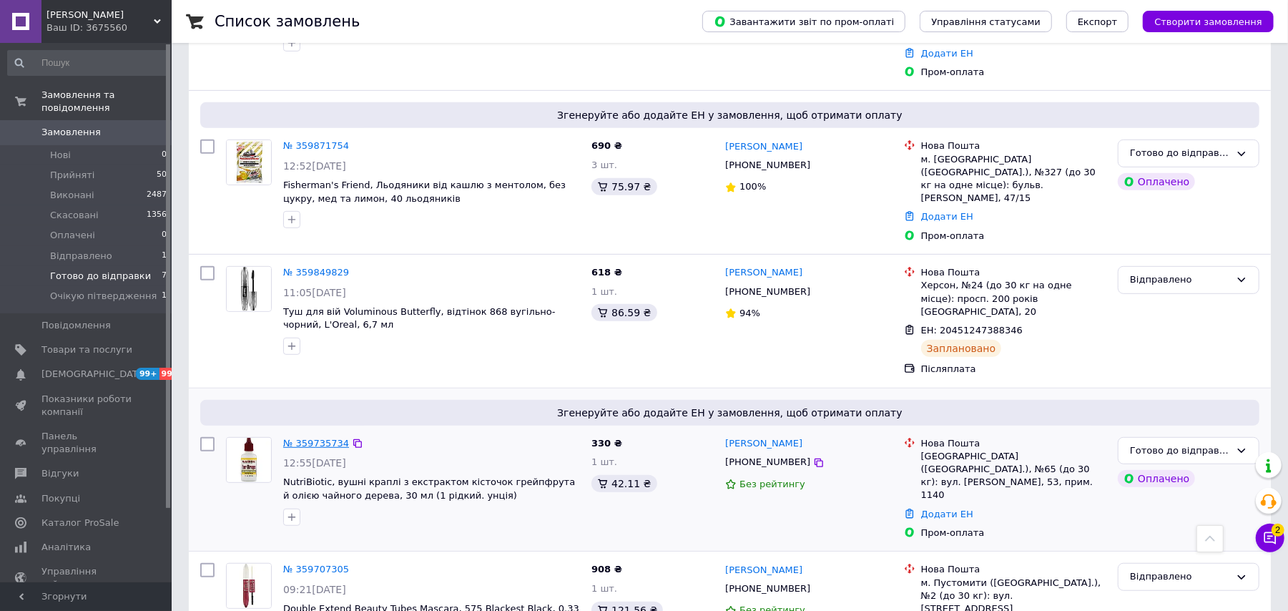
click at [305, 438] on link "№ 359735734" at bounding box center [316, 443] width 66 height 11
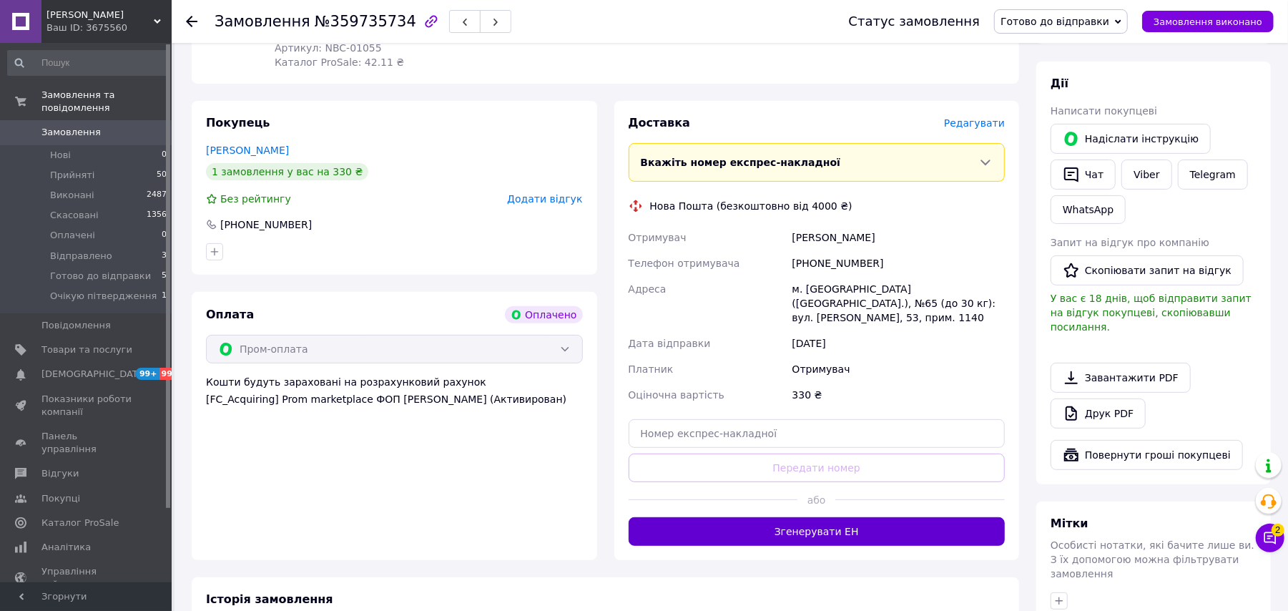
scroll to position [471, 0]
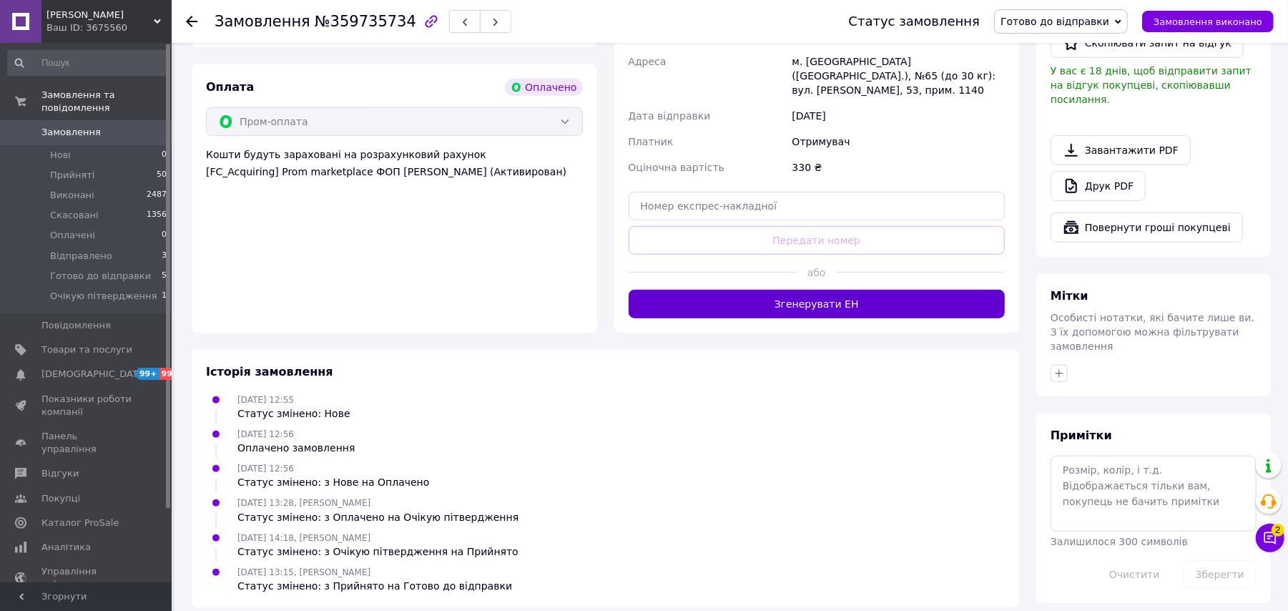
click at [836, 530] on div "31.08.2025 14:18, Олександр Тихончук Статус змінено: з Очікую пітвердження на П…" at bounding box center [605, 544] width 811 height 29
click at [803, 295] on button "Згенерувати ЕН" at bounding box center [817, 304] width 377 height 29
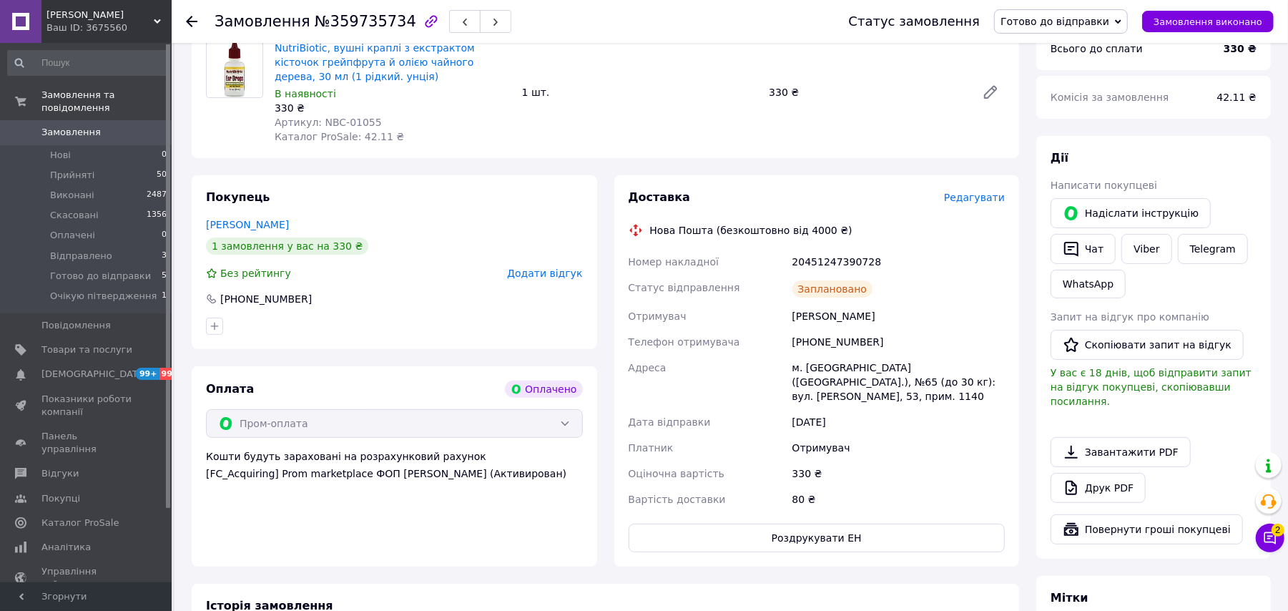
scroll to position [167, 0]
click at [1094, 26] on span "Готово до відправки" at bounding box center [1055, 21] width 109 height 11
click at [1090, 135] on li "Відправлено" at bounding box center [1061, 135] width 132 height 21
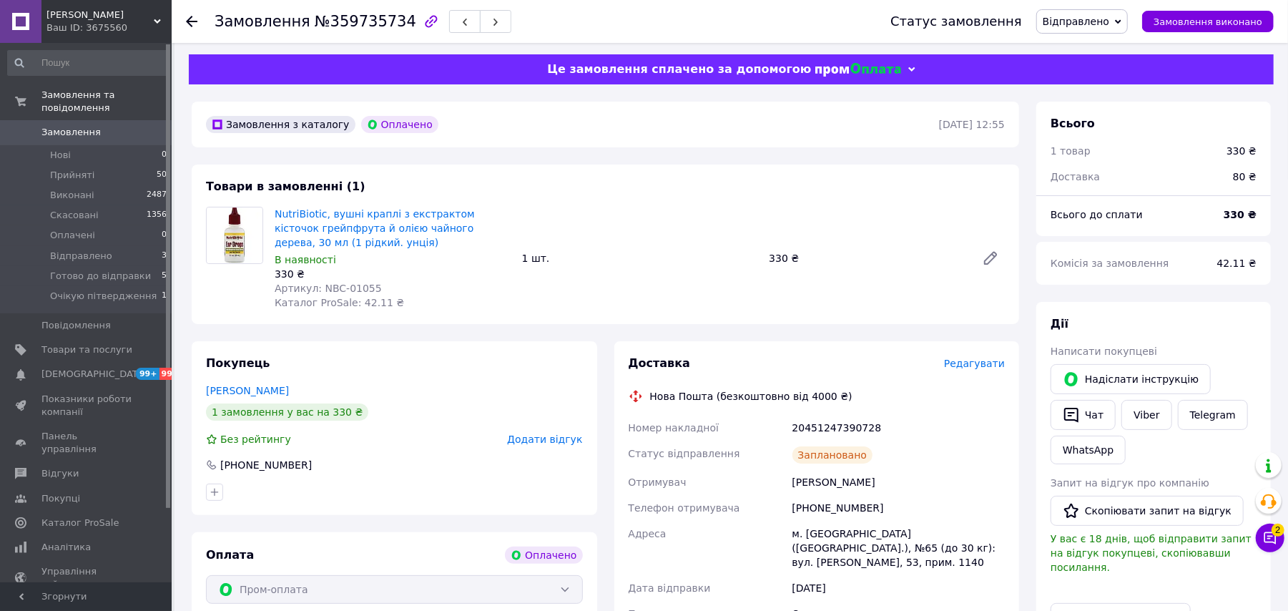
scroll to position [0, 0]
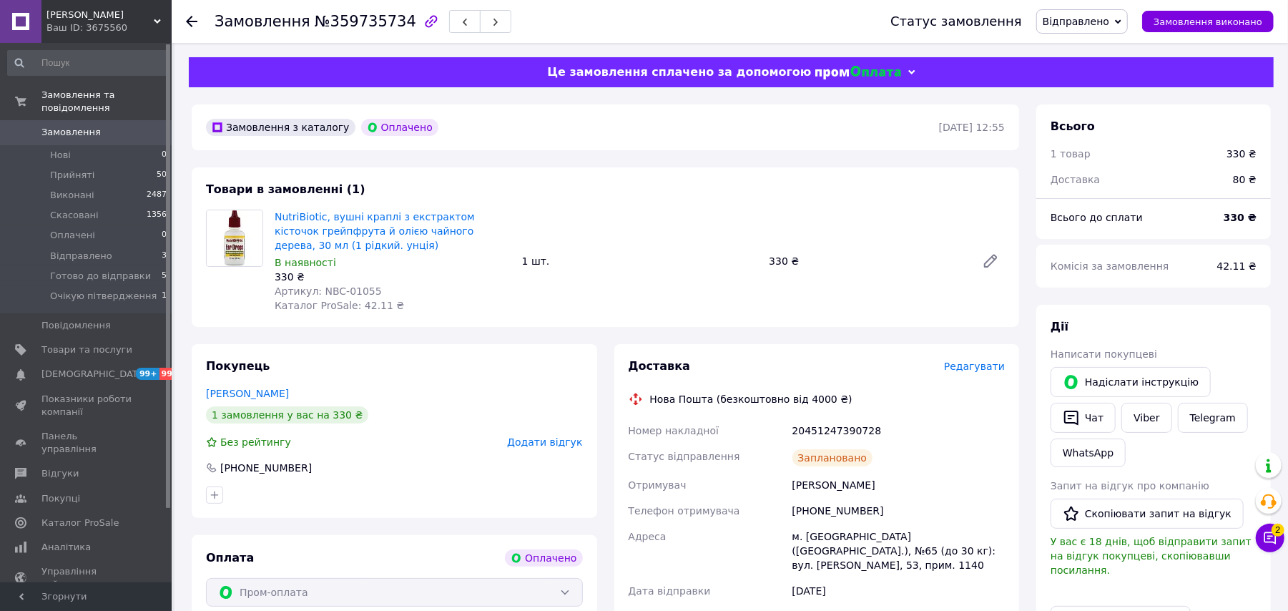
click at [189, 16] on icon at bounding box center [191, 21] width 11 height 11
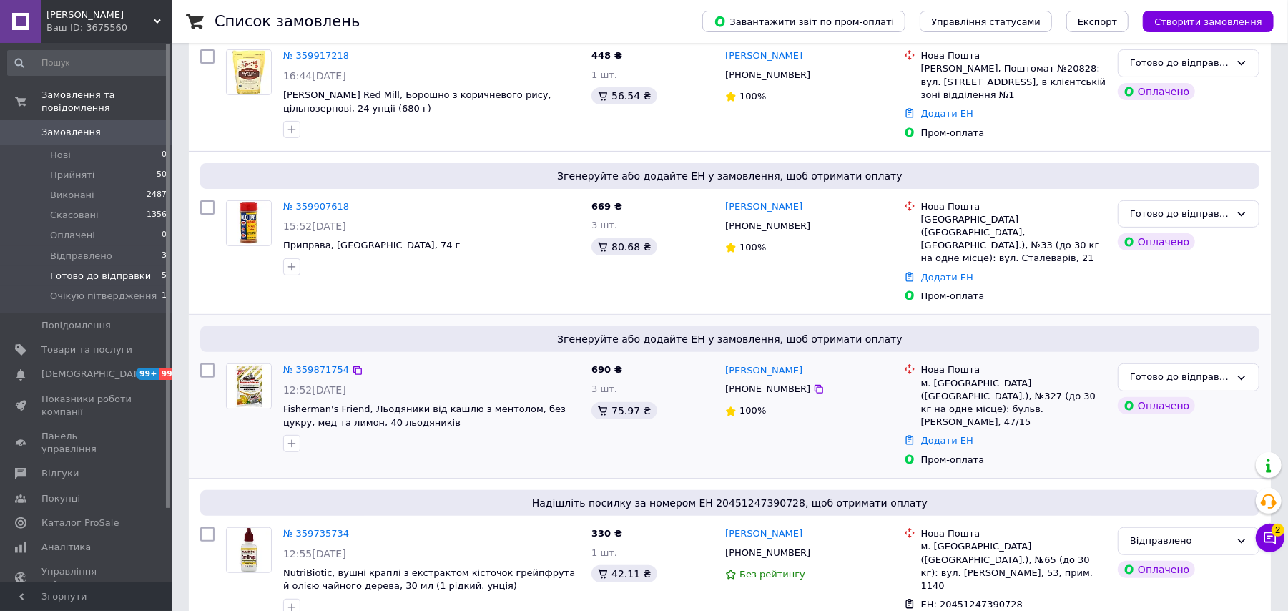
scroll to position [286, 0]
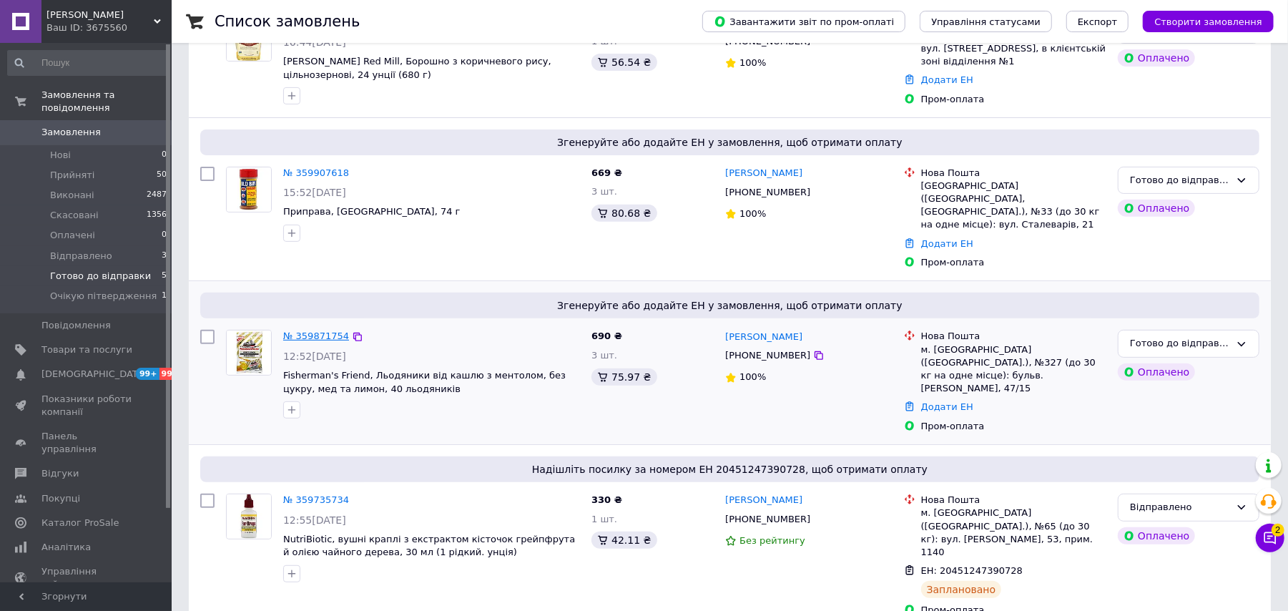
click at [293, 331] on link "№ 359871754" at bounding box center [316, 336] width 66 height 11
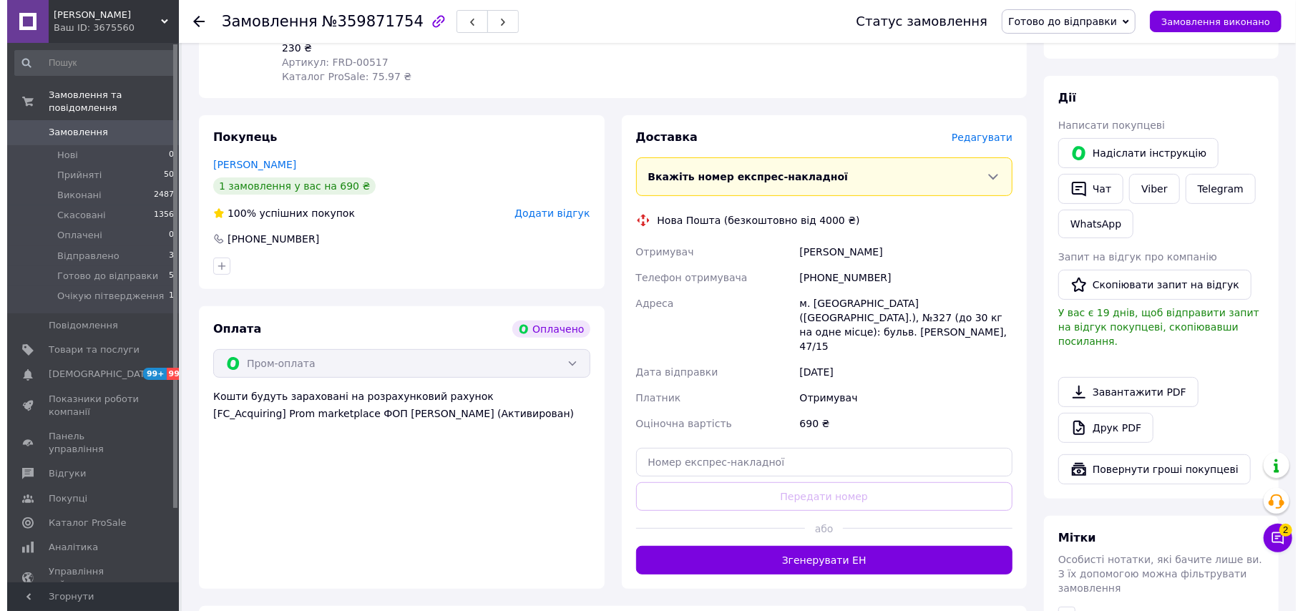
scroll to position [286, 0]
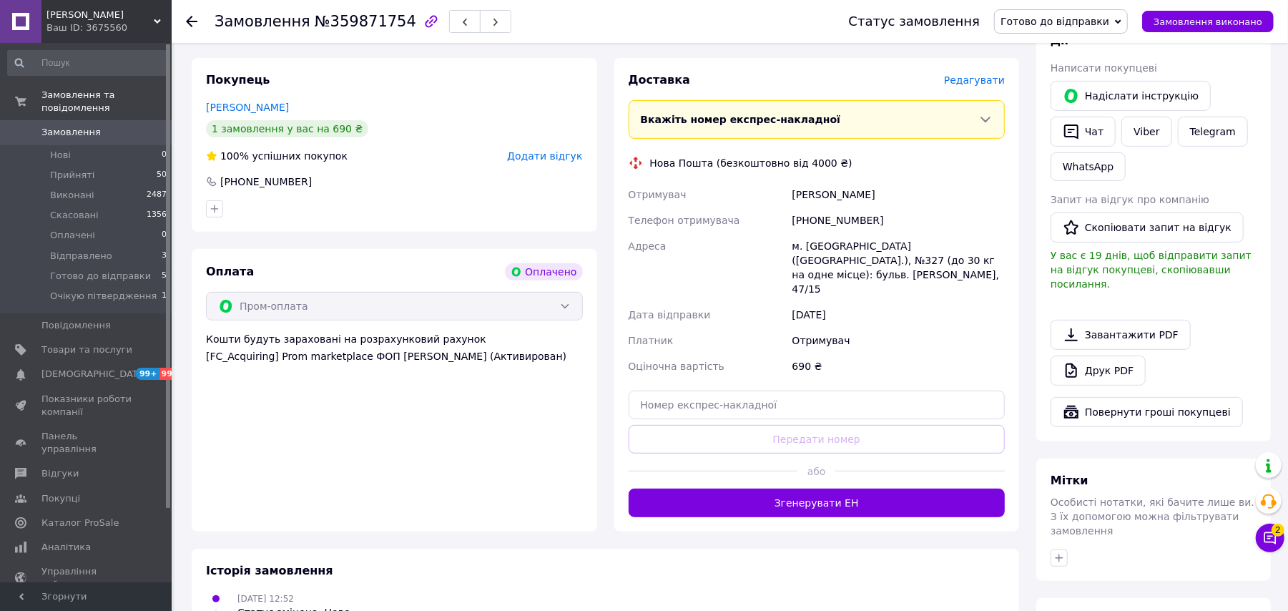
click at [985, 74] on span "Редагувати" at bounding box center [974, 79] width 61 height 11
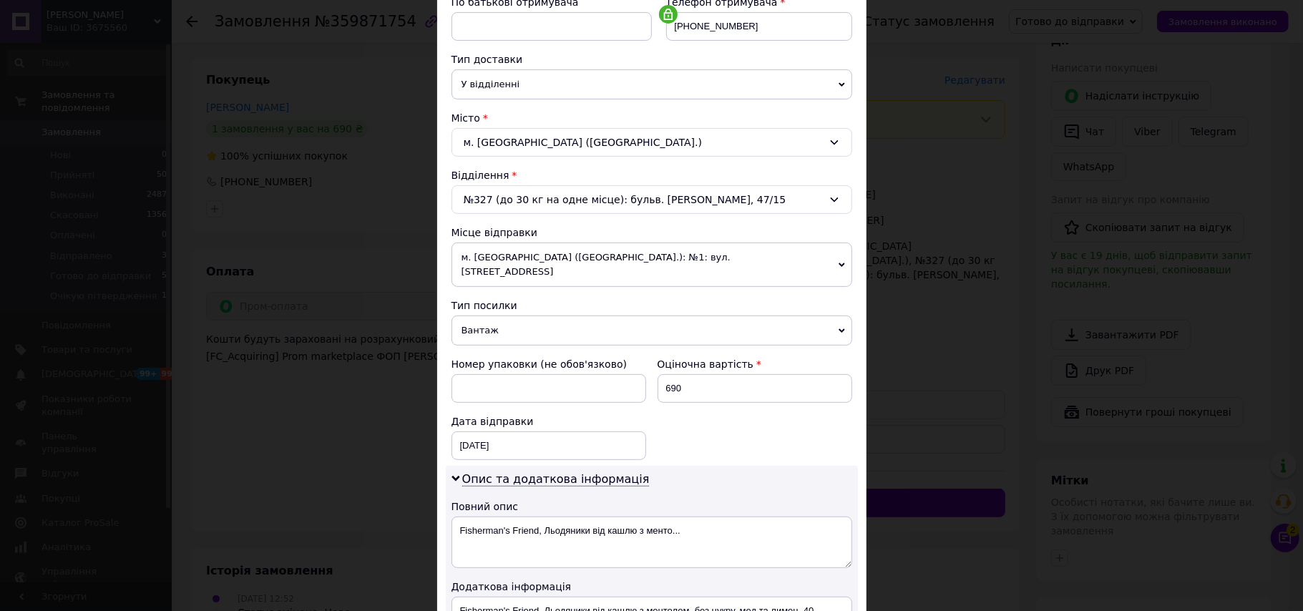
click at [506, 326] on span "Вантаж" at bounding box center [651, 330] width 401 height 30
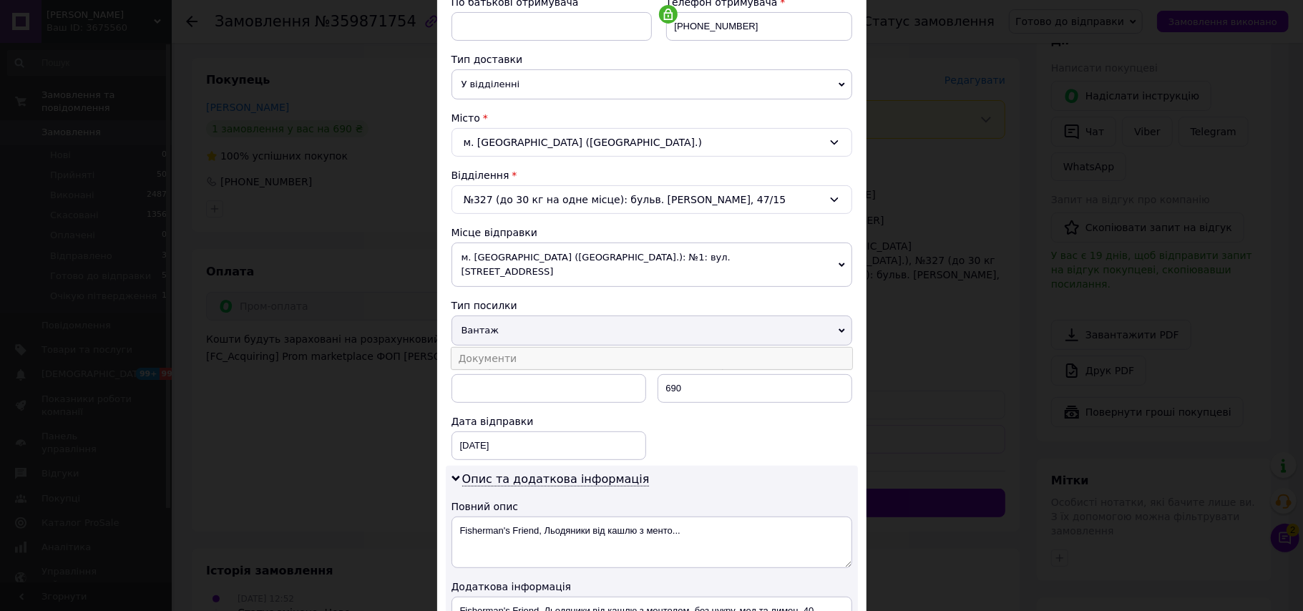
click at [517, 348] on li "Документи" at bounding box center [651, 358] width 401 height 21
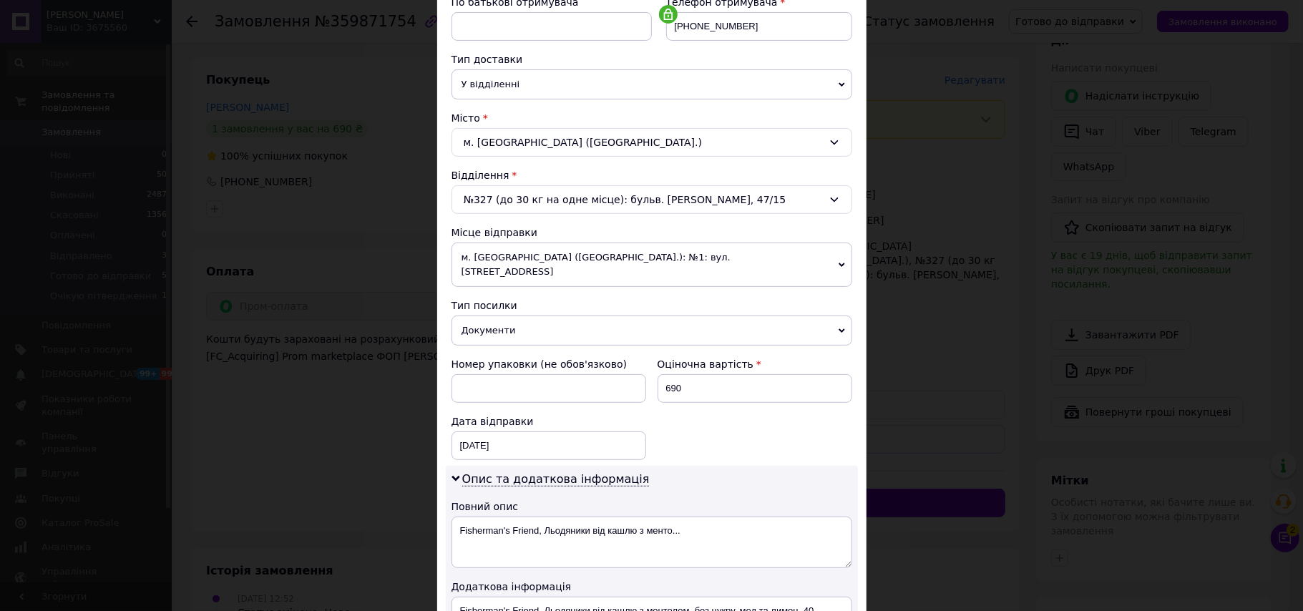
scroll to position [521, 0]
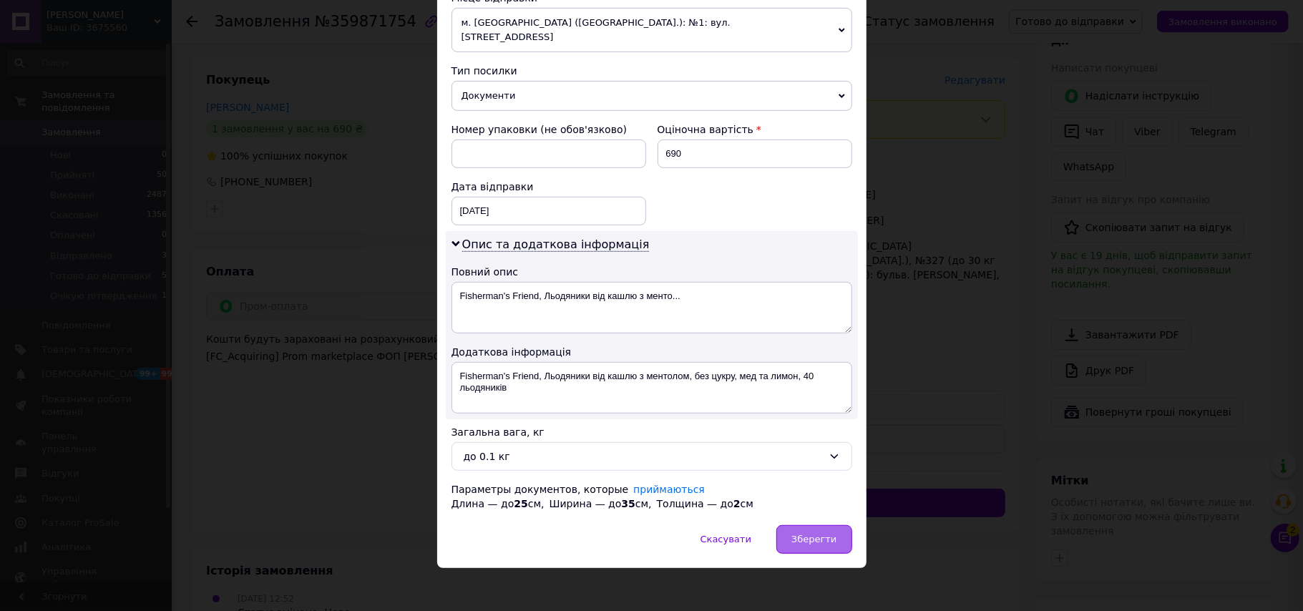
click at [827, 534] on span "Зберегти" at bounding box center [813, 539] width 45 height 11
click at [824, 534] on span "Зберегти" at bounding box center [813, 539] width 45 height 11
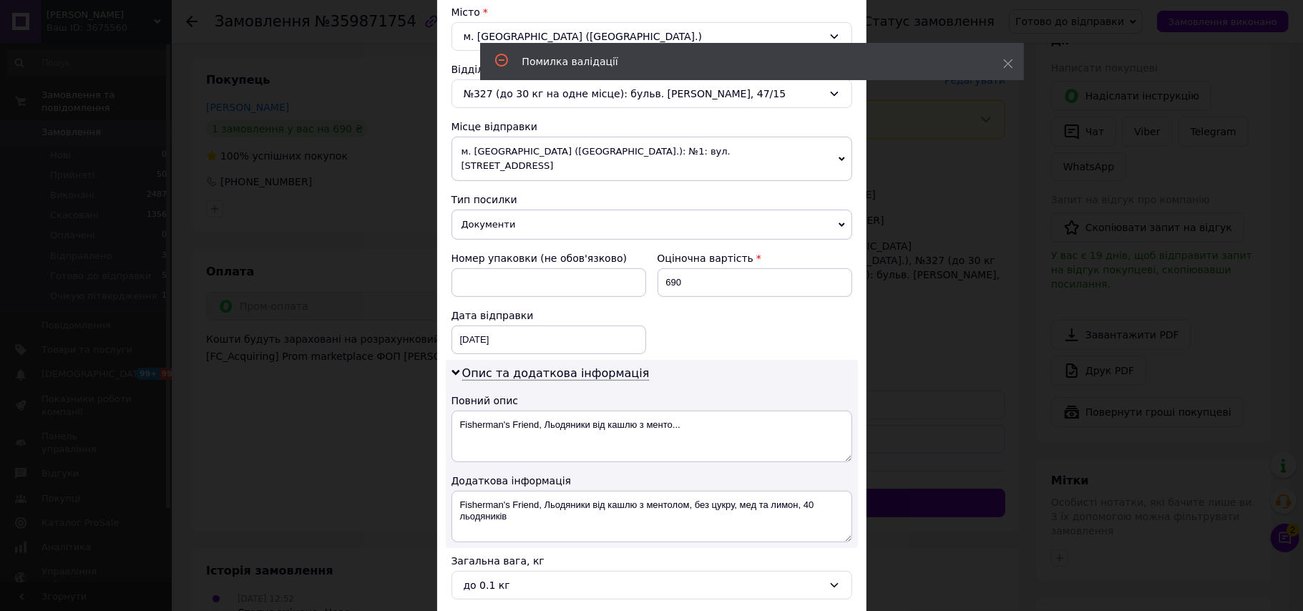
scroll to position [425, 0]
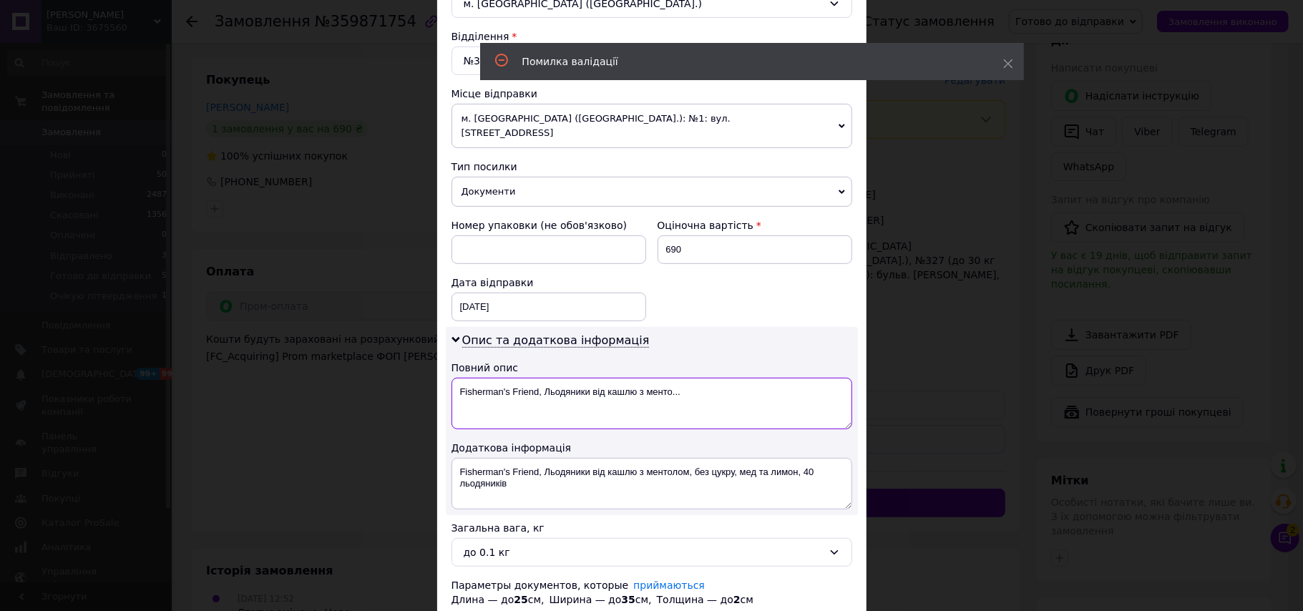
click at [505, 378] on textarea "Fisherman's Friend, Льодяники від кашлю з менто..." at bounding box center [651, 404] width 401 height 52
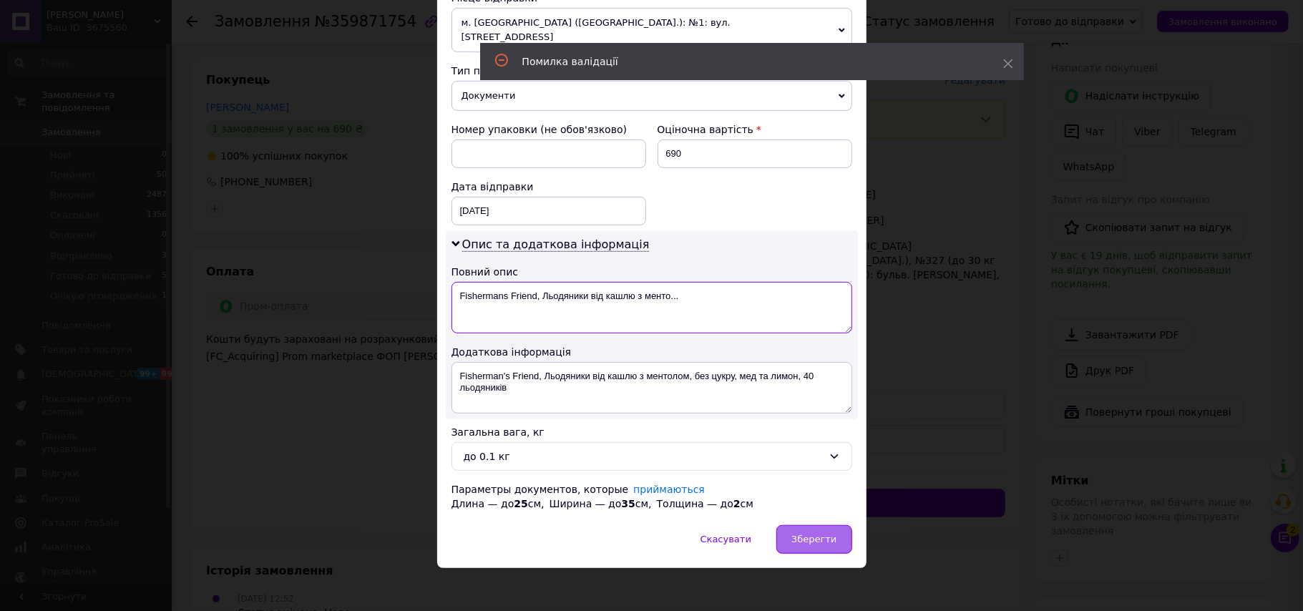
type textarea "Fishermans Friend, Льодяники від кашлю з менто..."
click at [801, 534] on span "Зберегти" at bounding box center [813, 539] width 45 height 11
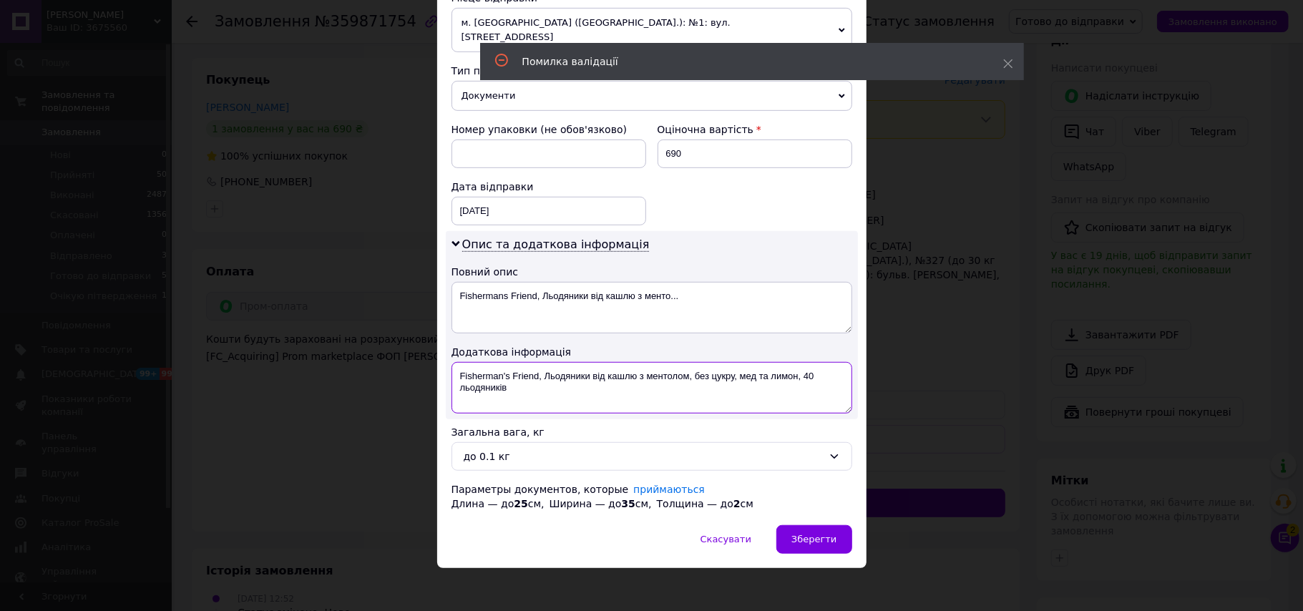
click at [506, 362] on textarea "Fisherman's Friend, Льодяники від кашлю з ментолом, без цукру, мед та лимон, 40…" at bounding box center [651, 388] width 401 height 52
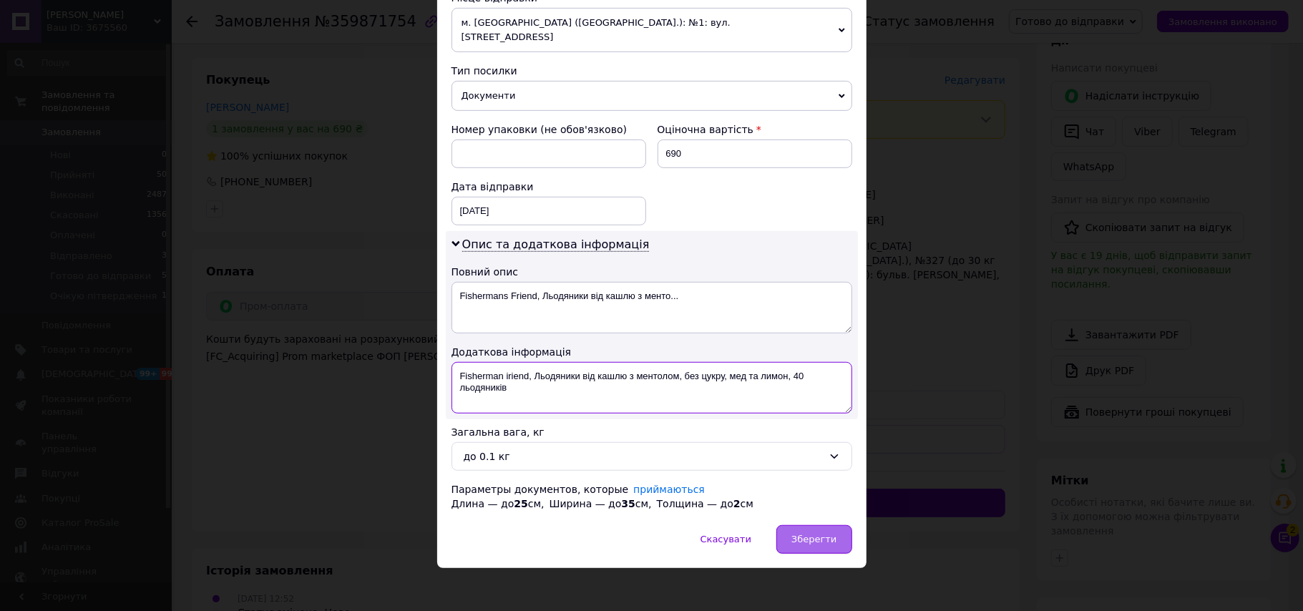
type textarea "Fisherman іriend, Льодяники від кашлю з ментолом, без цукру, мед та лимон, 40 л…"
click at [798, 534] on span "Зберегти" at bounding box center [813, 539] width 45 height 11
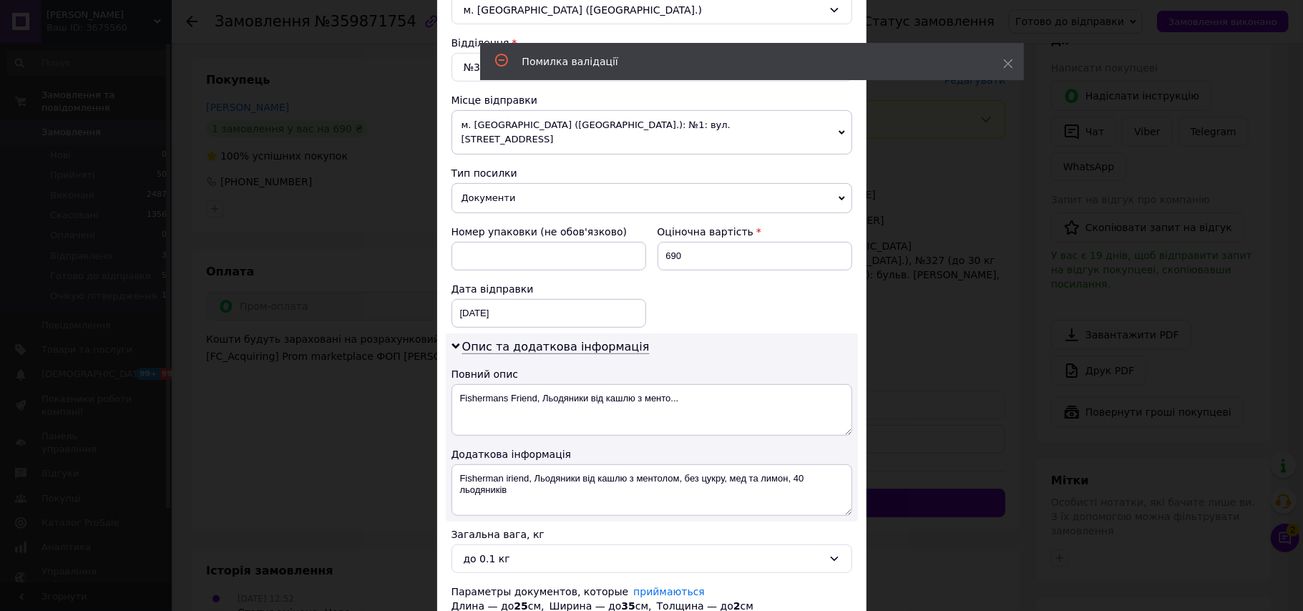
scroll to position [330, 0]
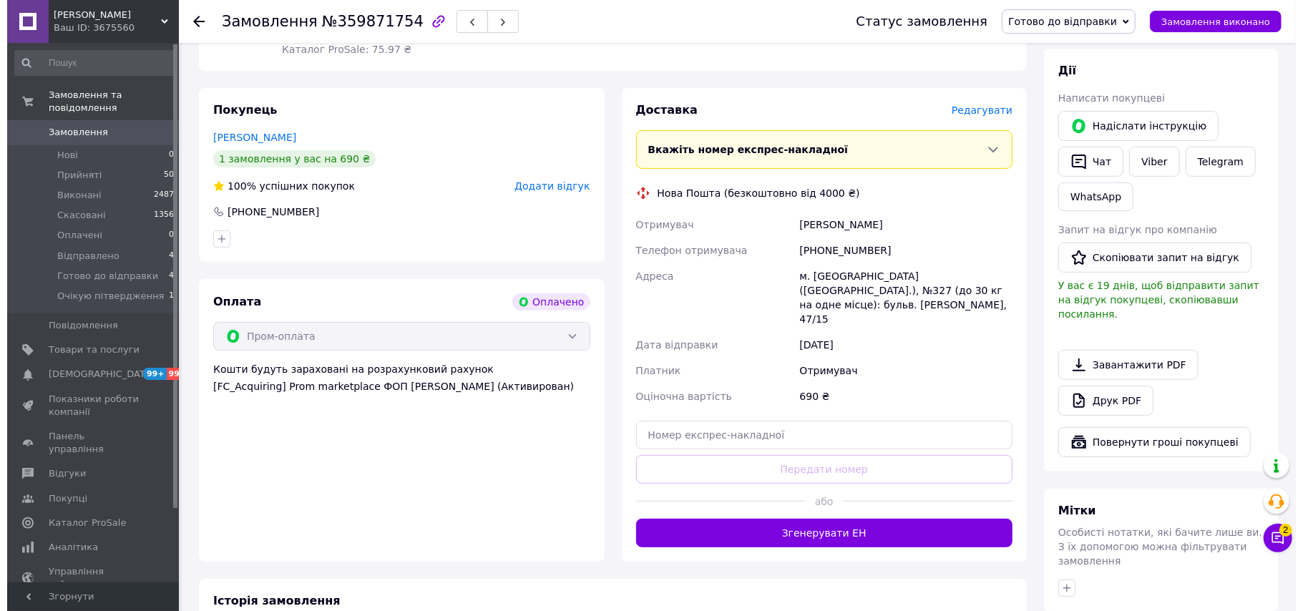
scroll to position [224, 0]
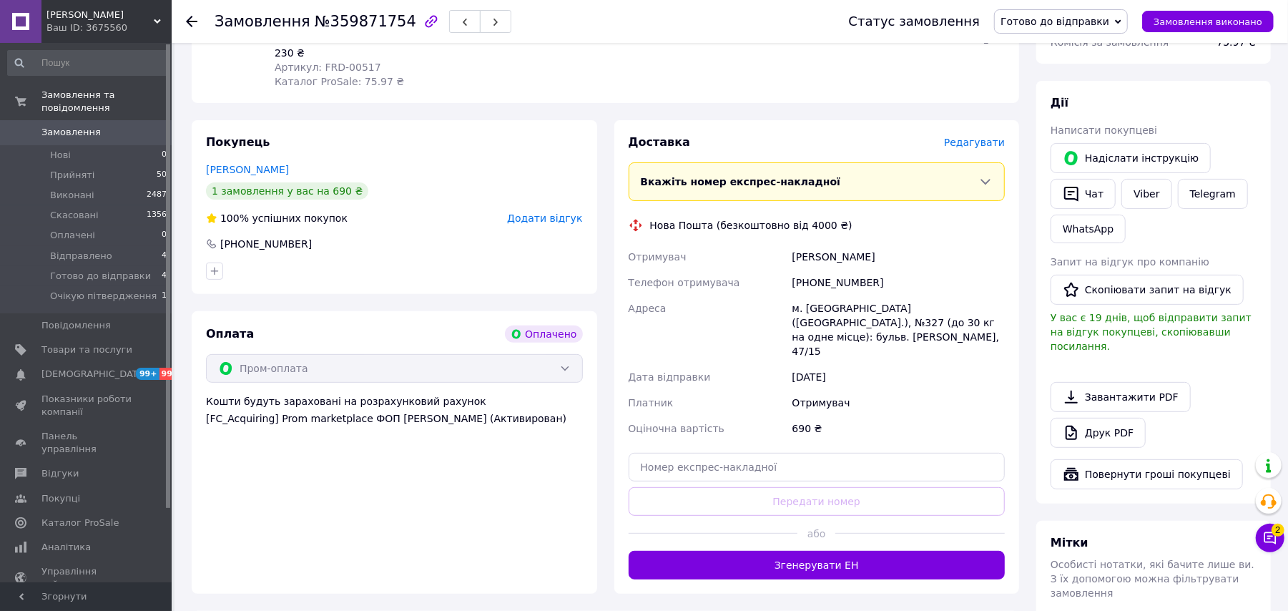
click at [971, 137] on span "Редагувати" at bounding box center [974, 142] width 61 height 11
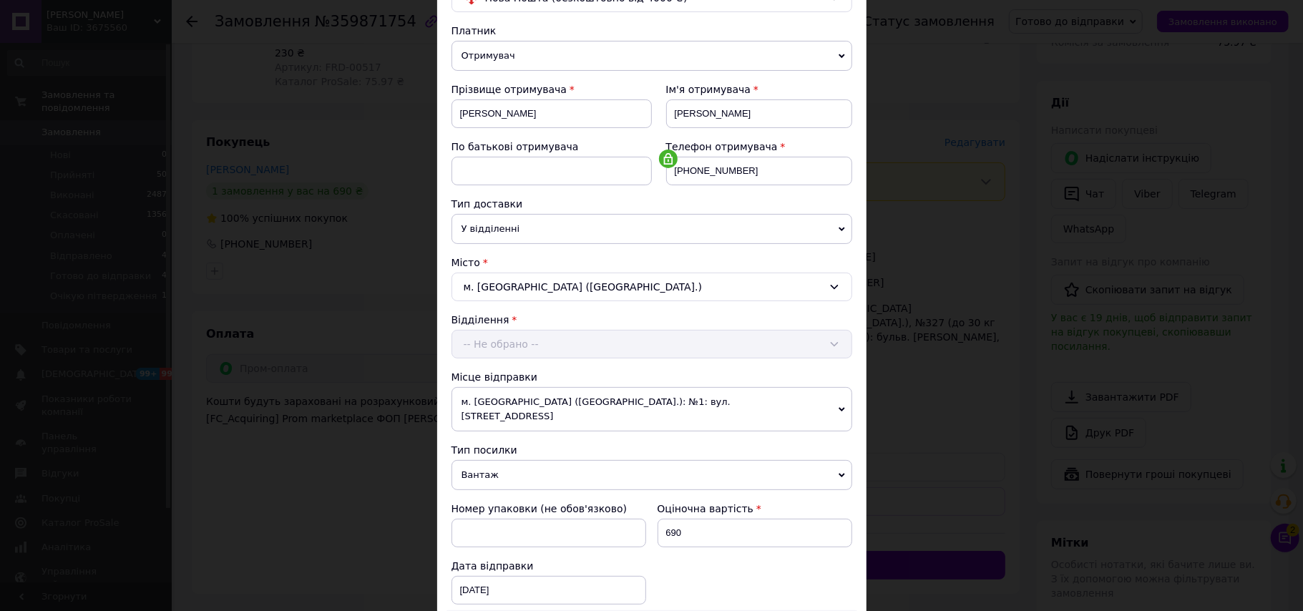
scroll to position [286, 0]
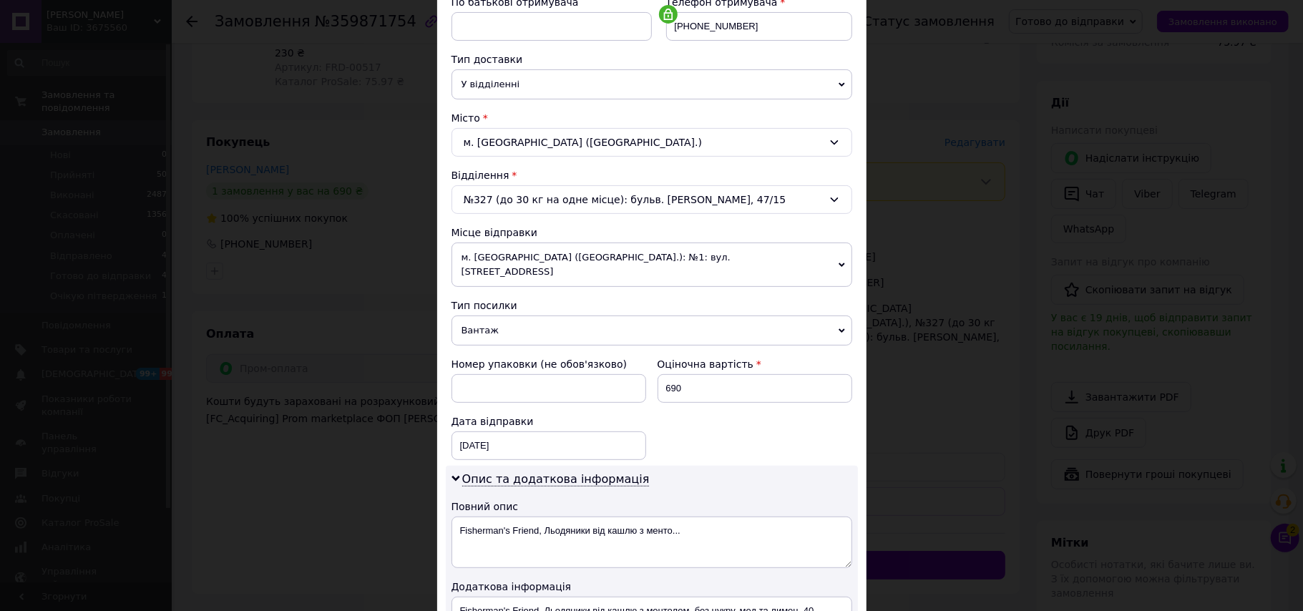
click at [515, 315] on span "Вантаж" at bounding box center [651, 330] width 401 height 30
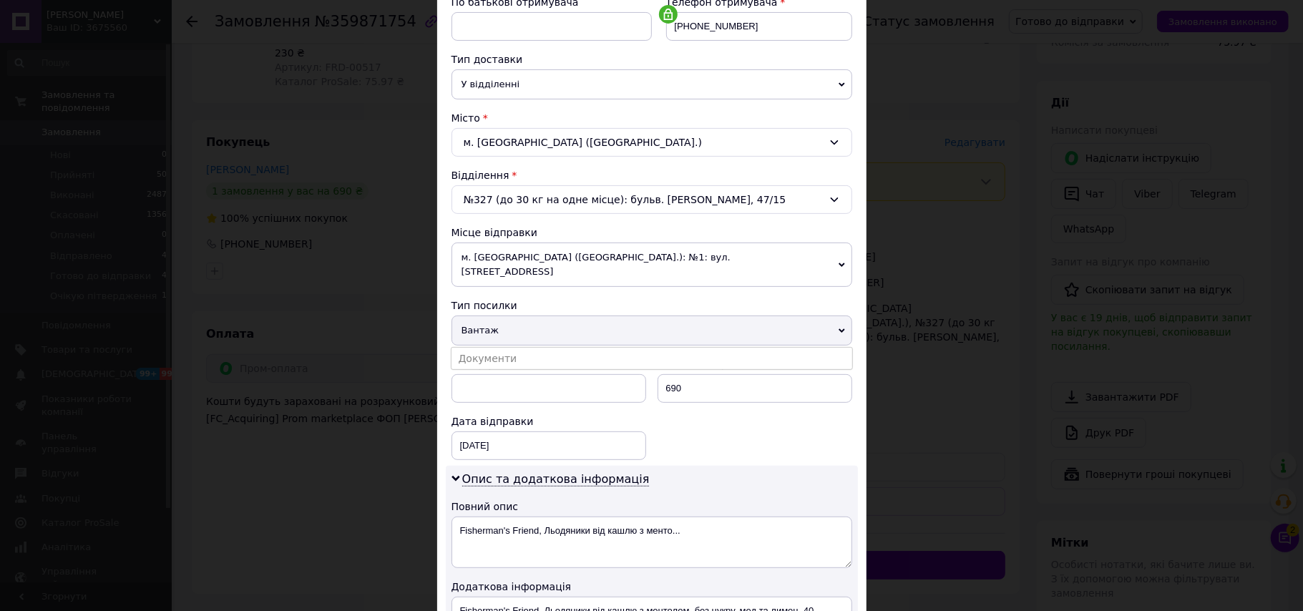
click at [513, 347] on ul "Документи" at bounding box center [652, 358] width 402 height 23
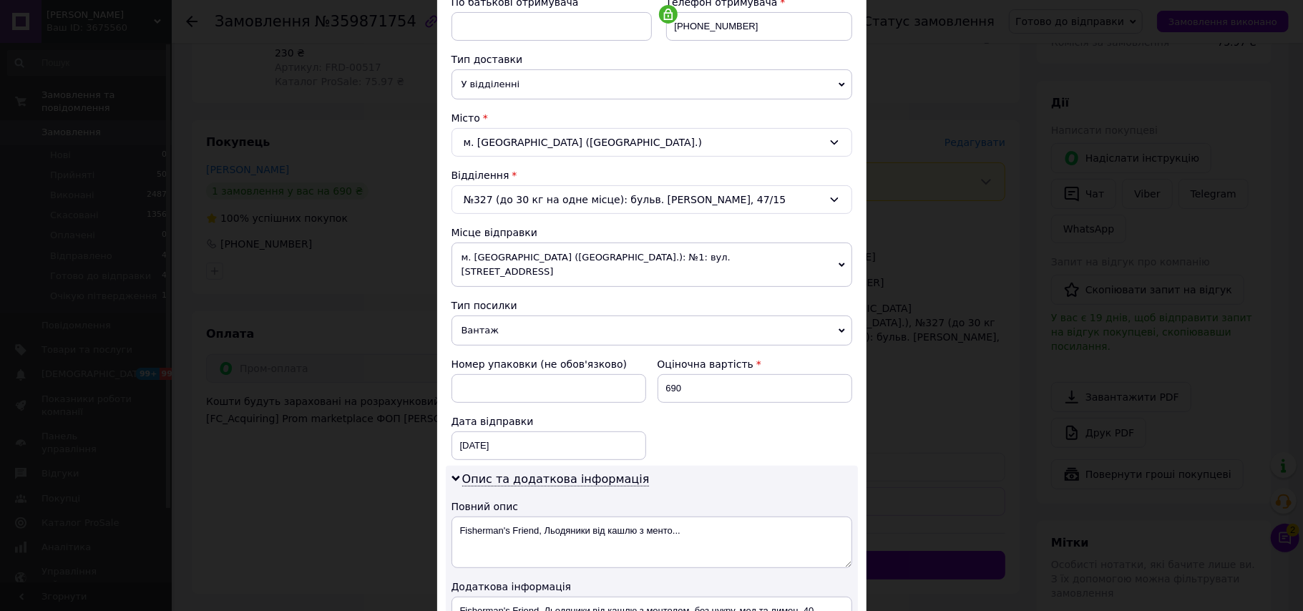
click at [513, 321] on span "Вантаж" at bounding box center [651, 330] width 401 height 30
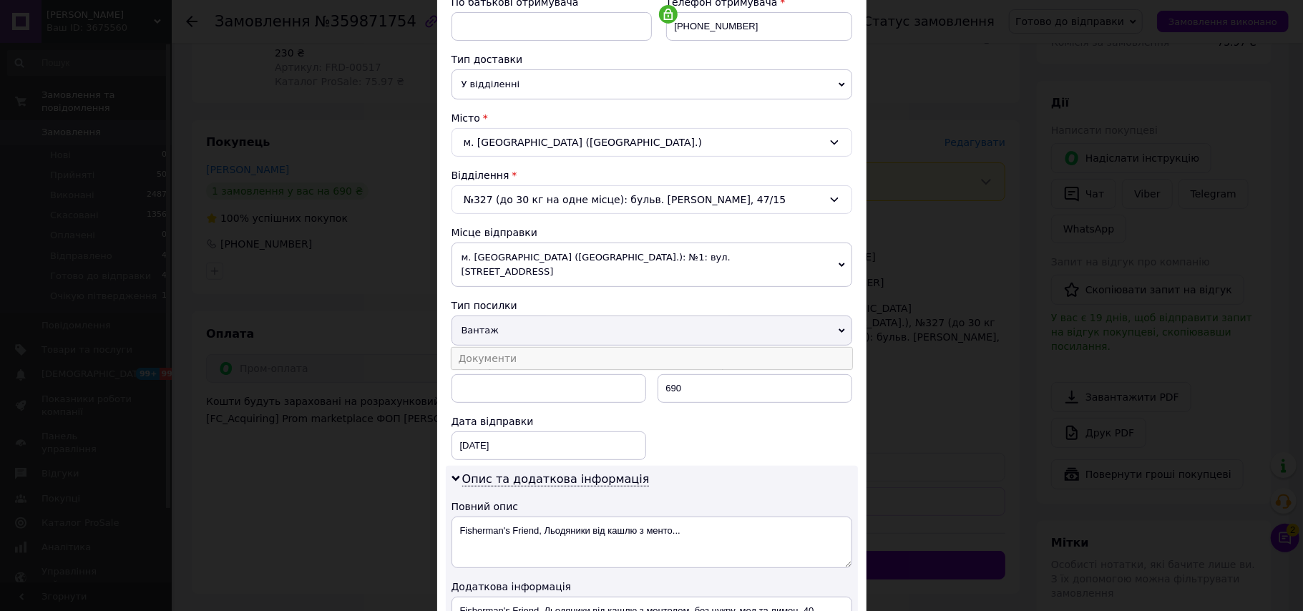
click at [490, 348] on li "Документи" at bounding box center [651, 358] width 401 height 21
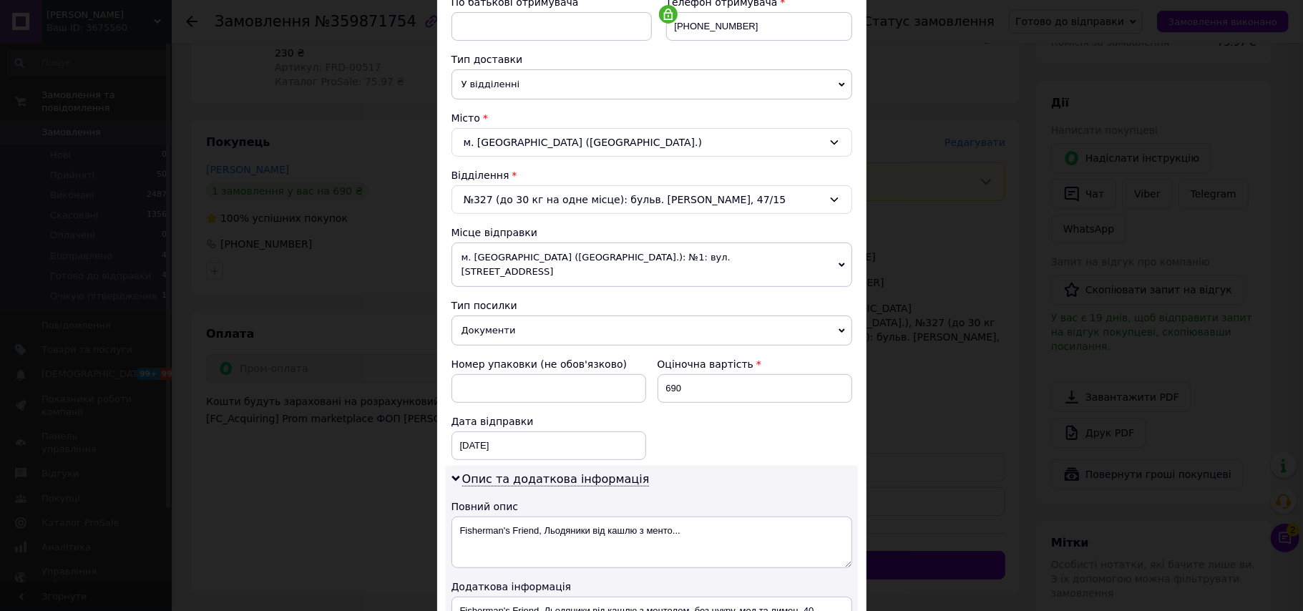
scroll to position [521, 0]
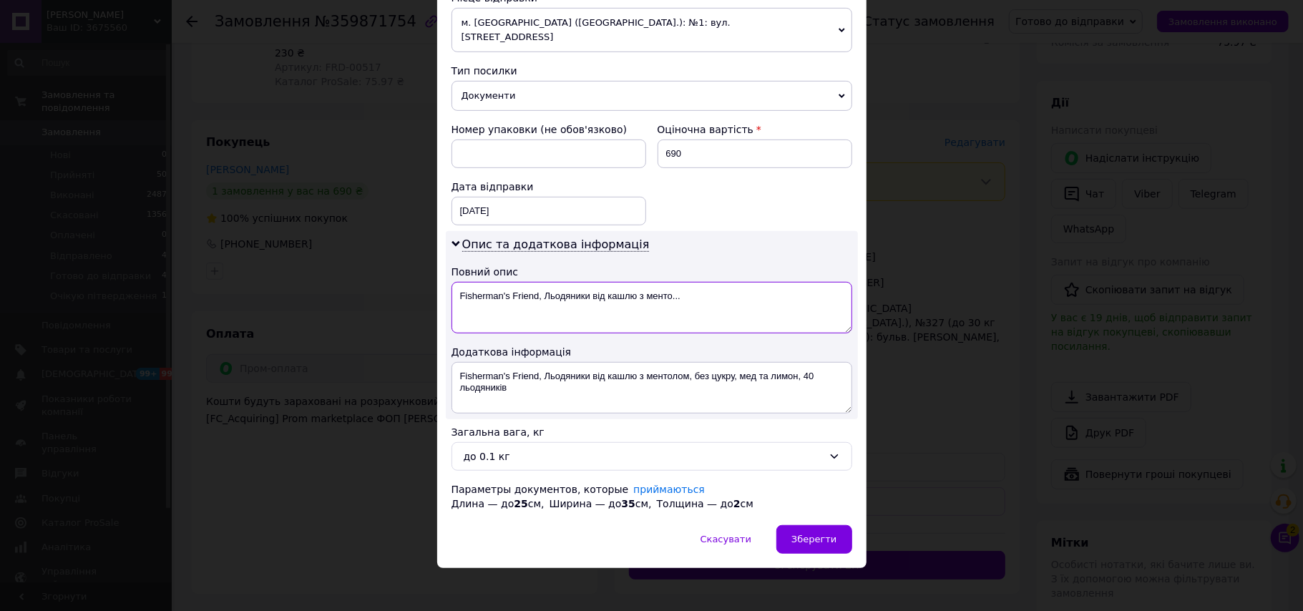
click at [502, 282] on textarea "Fisherman's Friend, Льодяники від кашлю з менто..." at bounding box center [651, 308] width 401 height 52
type textarea "Fishermans Friend, Льодяники від кашлю з менто..."
click at [822, 538] on span "Зберегти" at bounding box center [813, 539] width 45 height 11
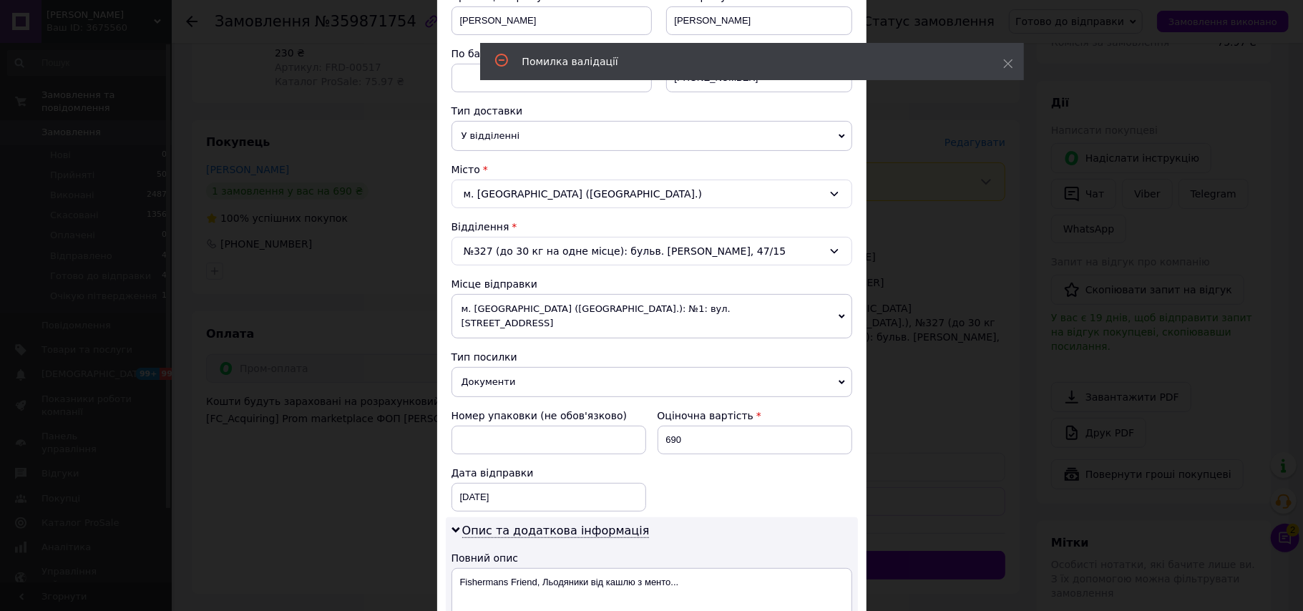
scroll to position [0, 0]
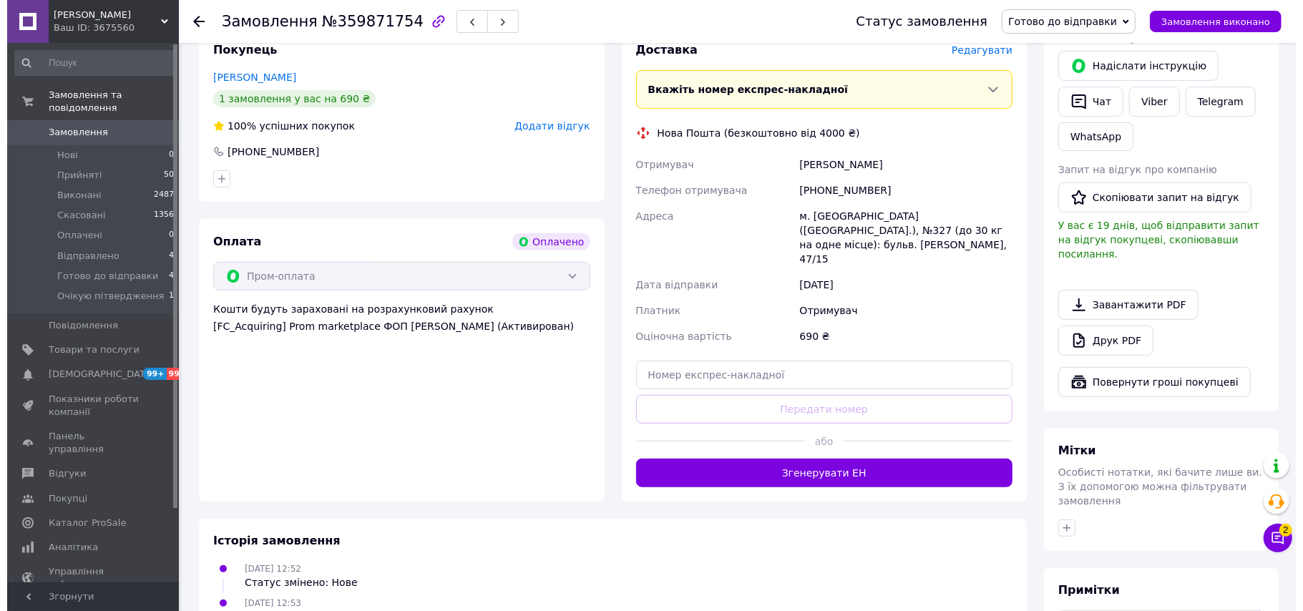
scroll to position [170, 0]
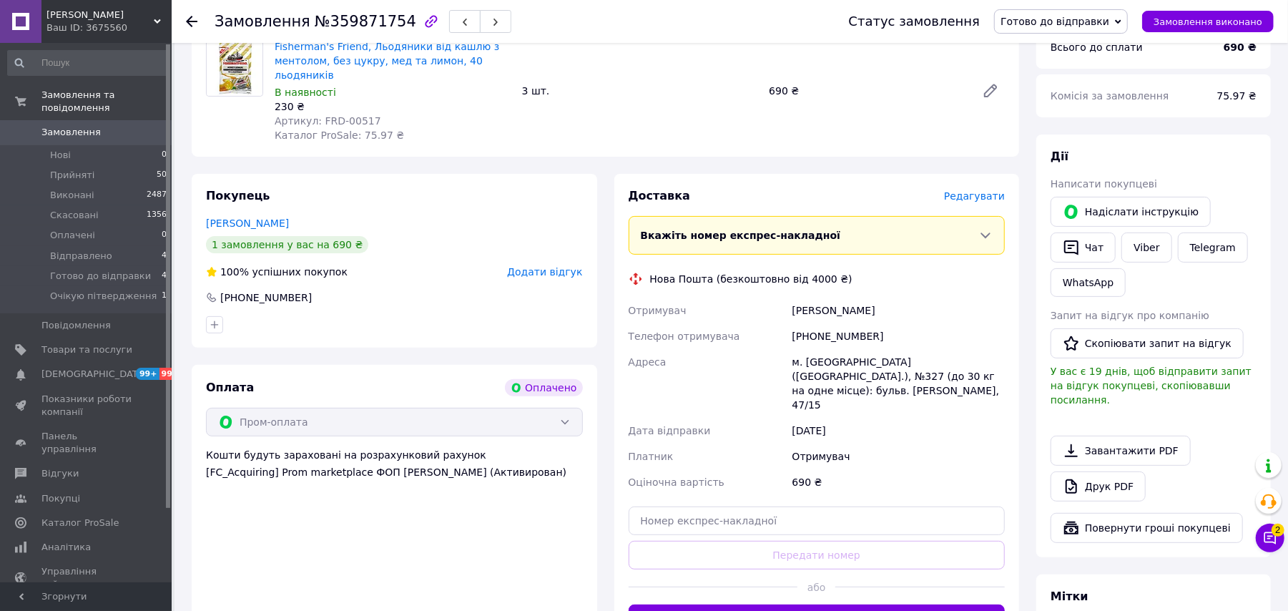
click at [973, 190] on span "Редагувати" at bounding box center [974, 195] width 61 height 11
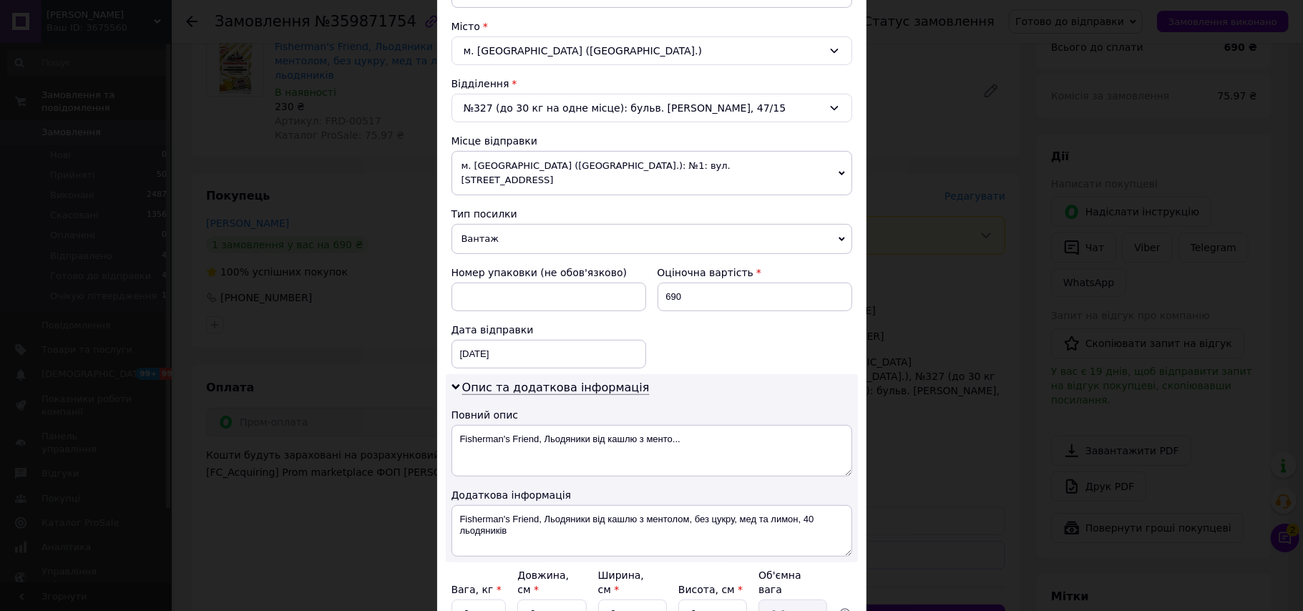
scroll to position [286, 0]
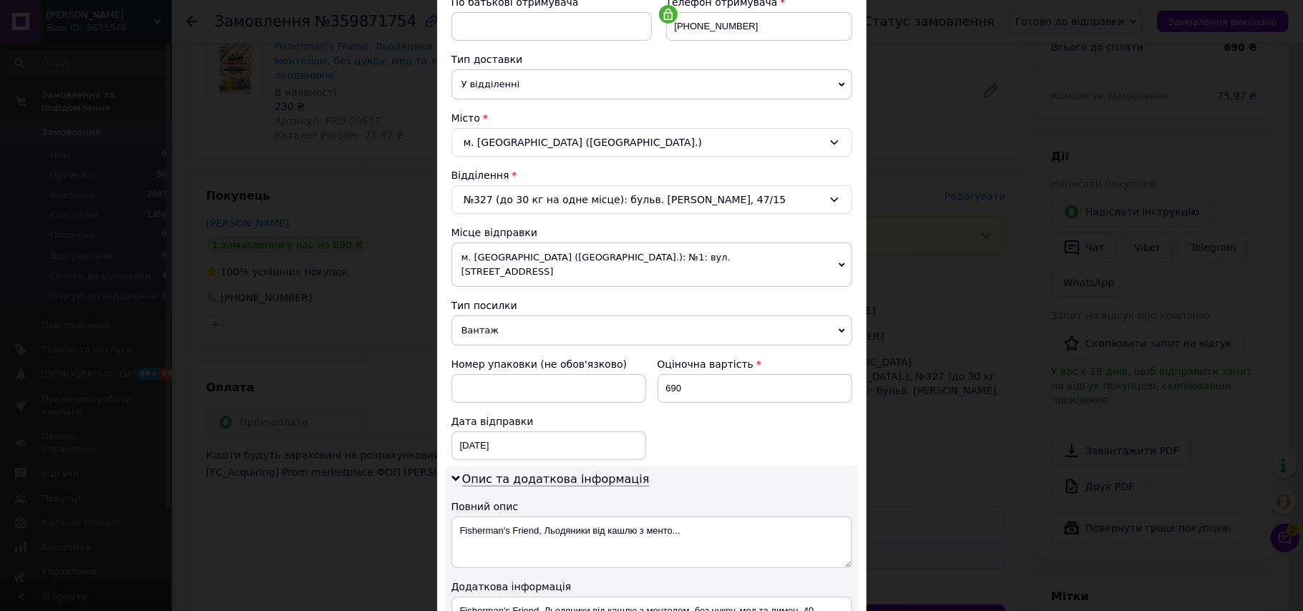
click at [522, 320] on span "Вантаж" at bounding box center [651, 330] width 401 height 30
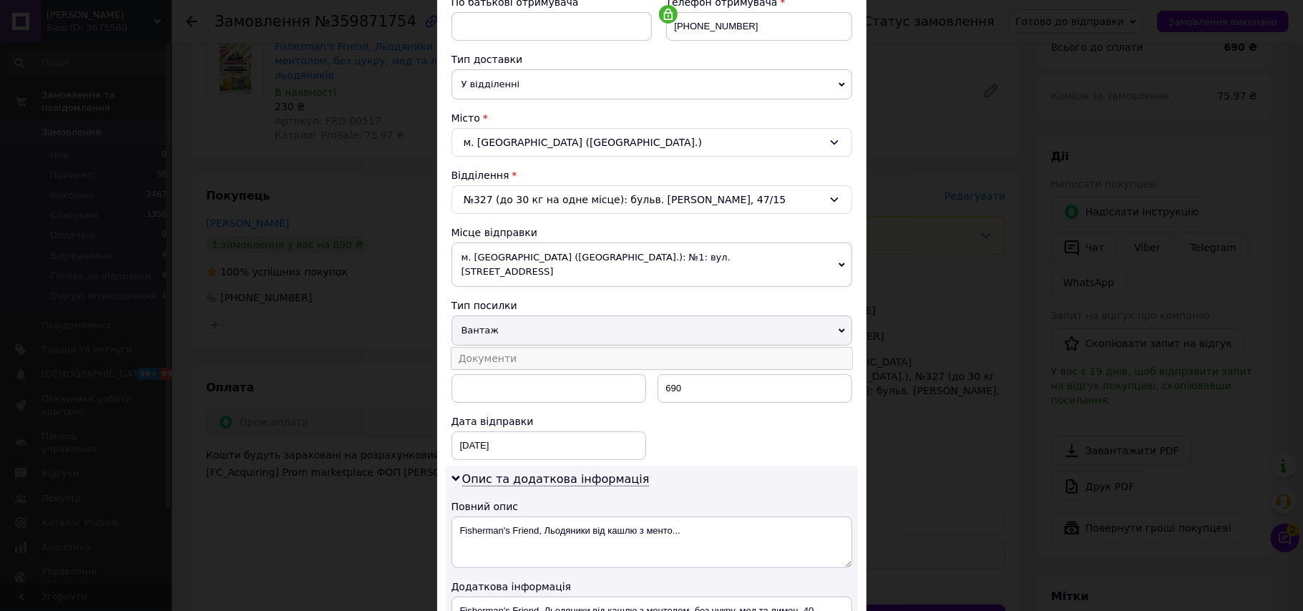
click at [494, 349] on li "Документи" at bounding box center [651, 358] width 401 height 21
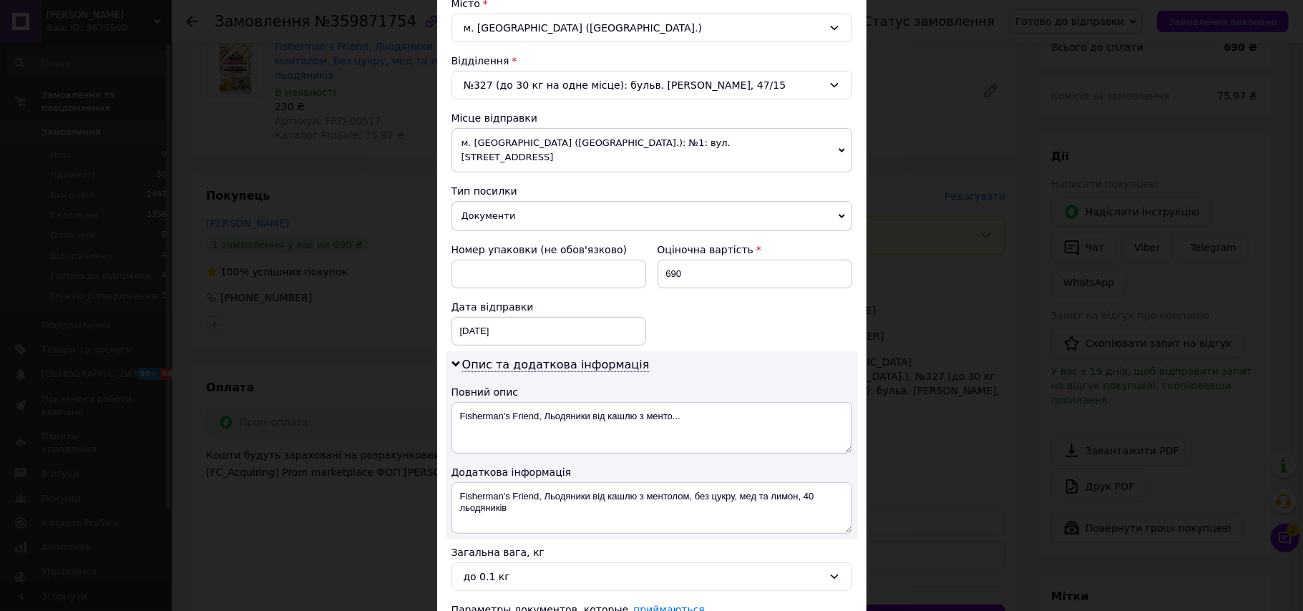
scroll to position [521, 0]
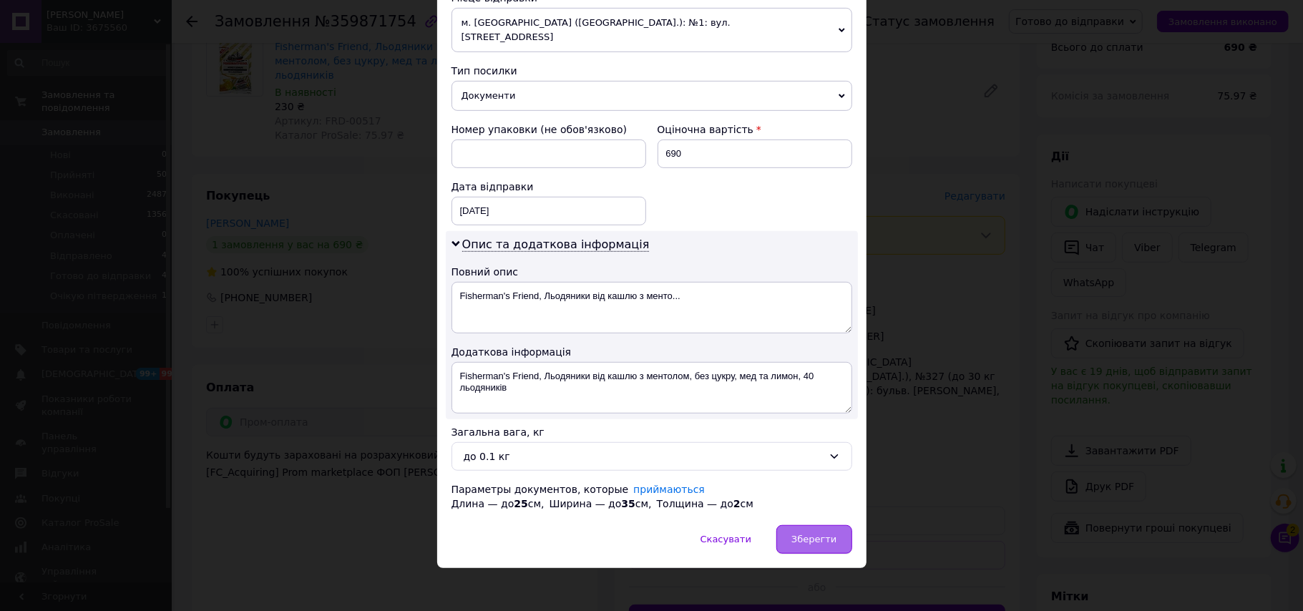
click at [802, 525] on div "Зберегти" at bounding box center [813, 539] width 75 height 29
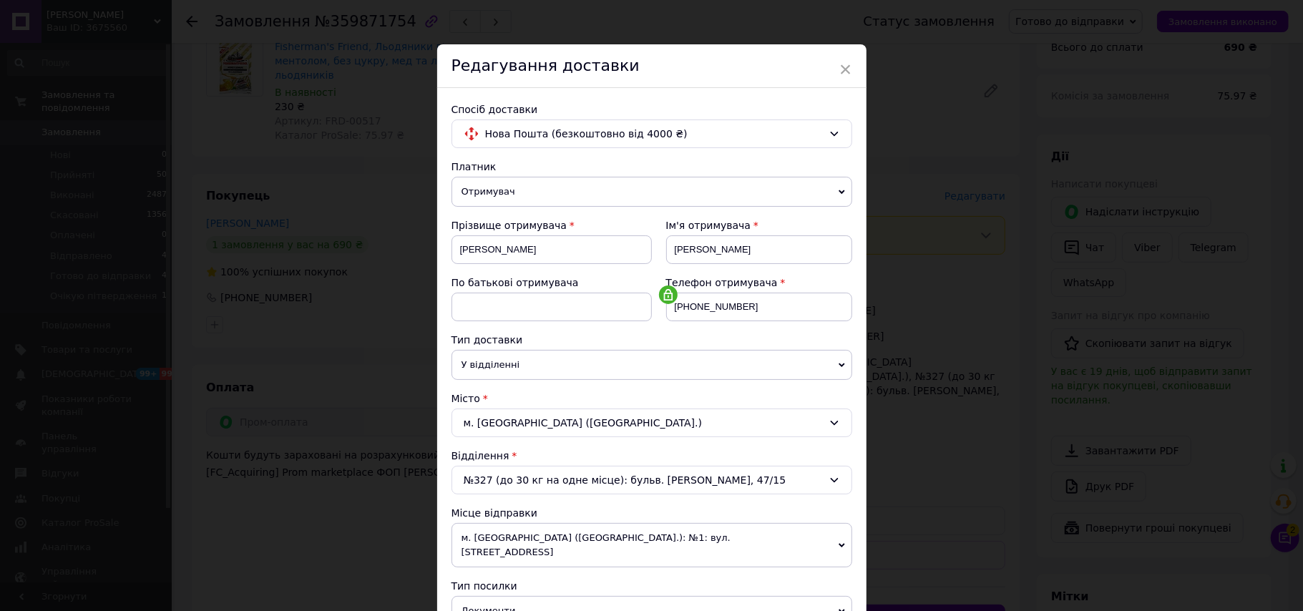
scroll to position [0, 0]
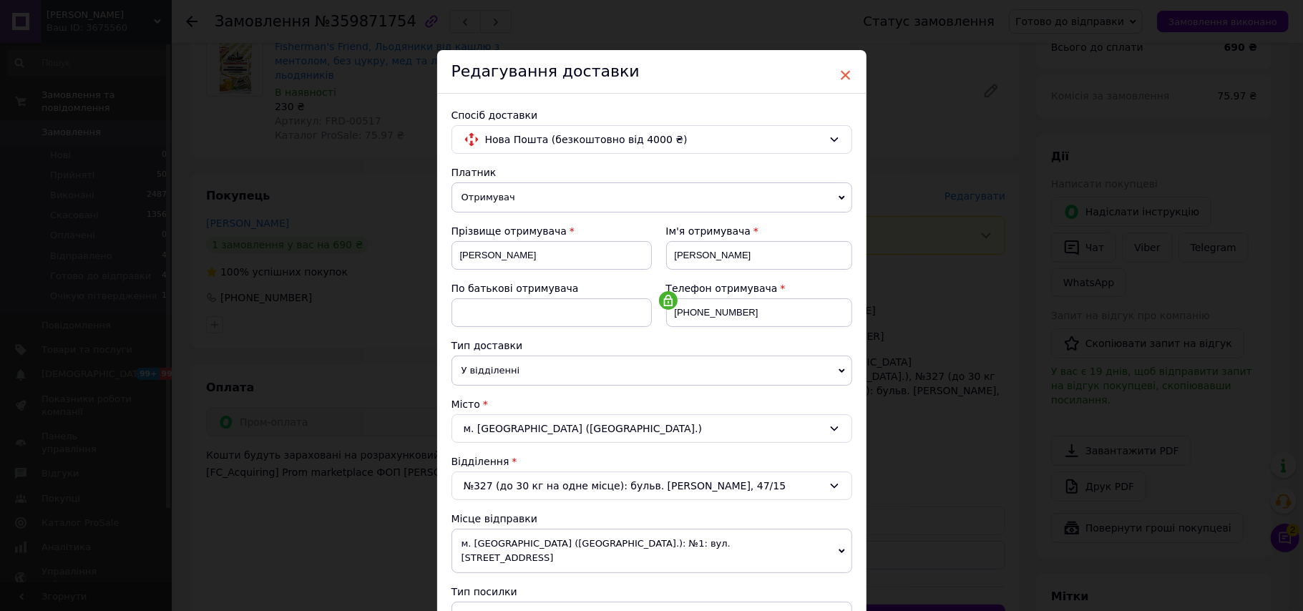
click at [839, 75] on span "×" at bounding box center [845, 75] width 13 height 24
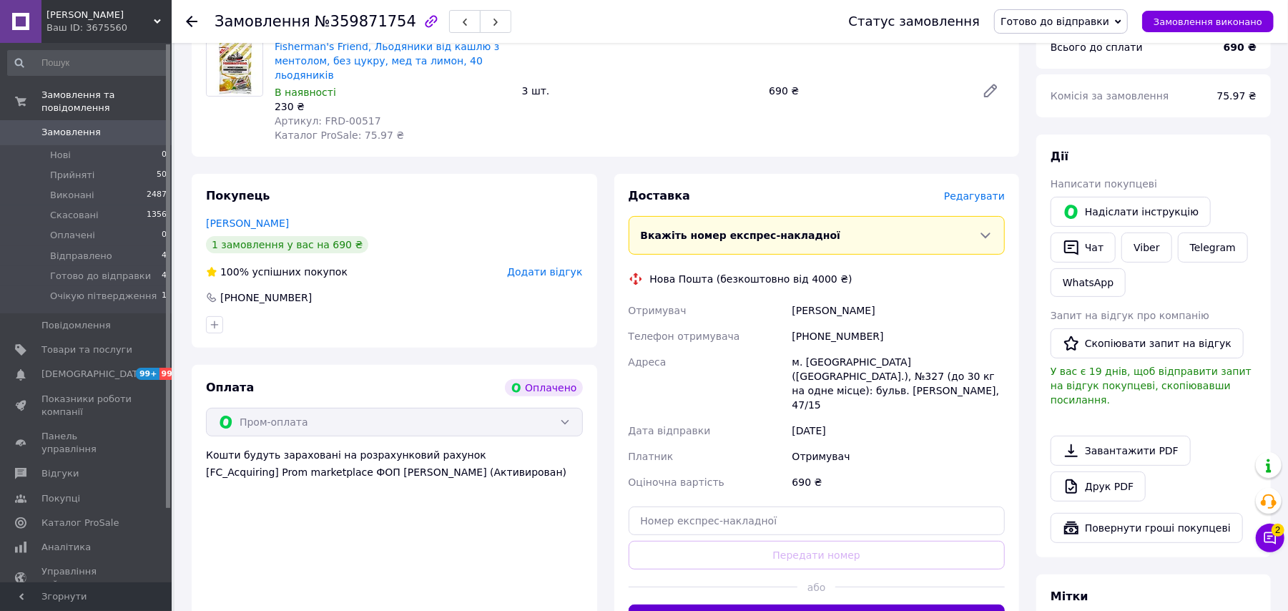
click at [810, 604] on button "Згенерувати ЕН" at bounding box center [817, 618] width 377 height 29
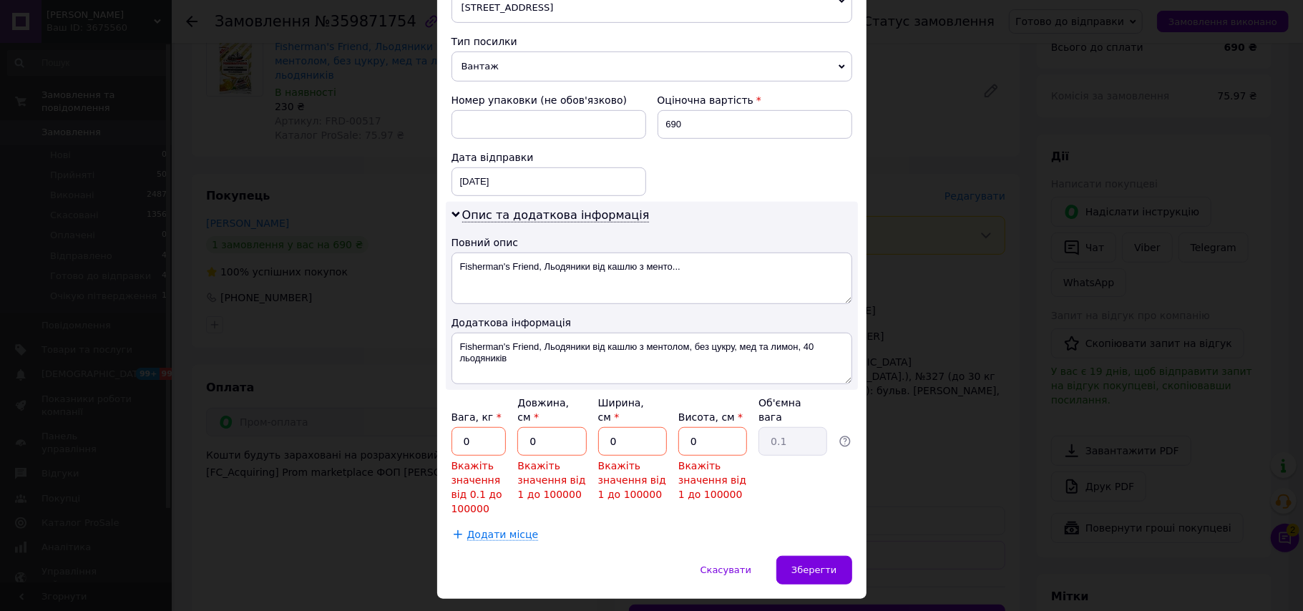
scroll to position [567, 0]
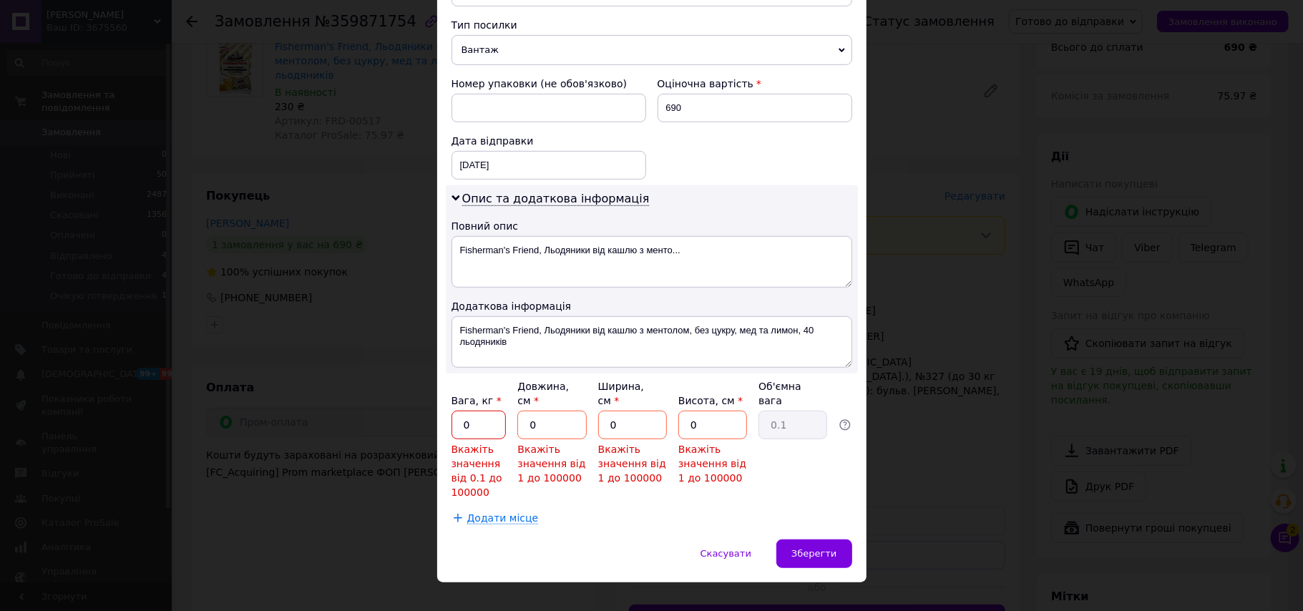
click at [478, 411] on input "0" at bounding box center [478, 425] width 55 height 29
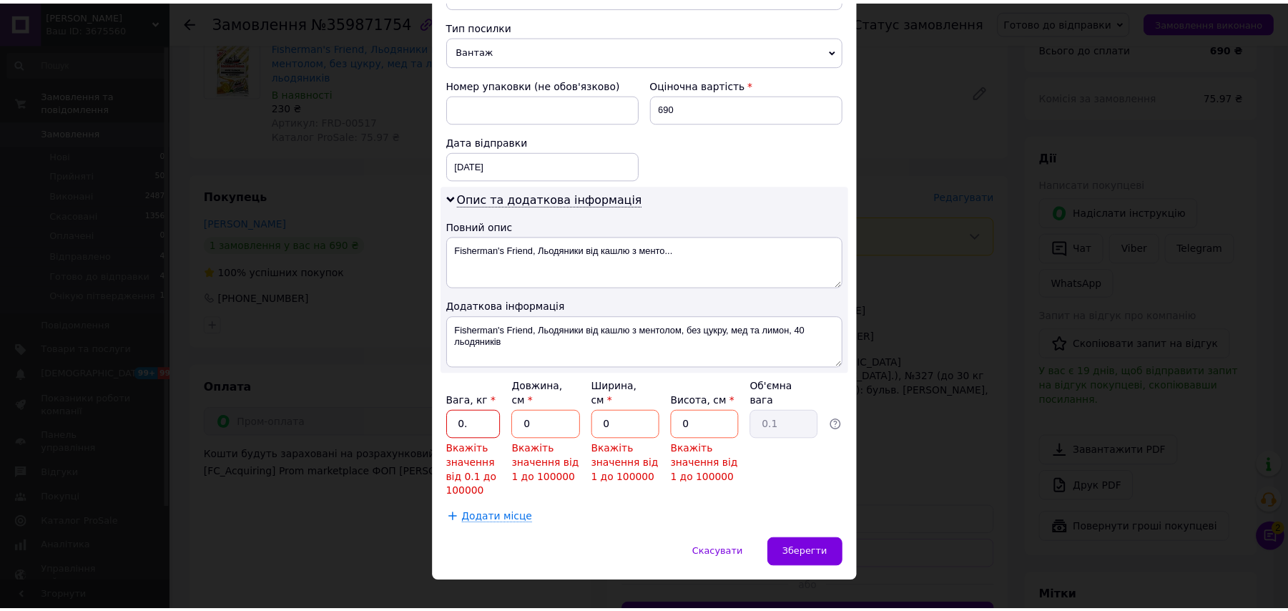
scroll to position [506, 0]
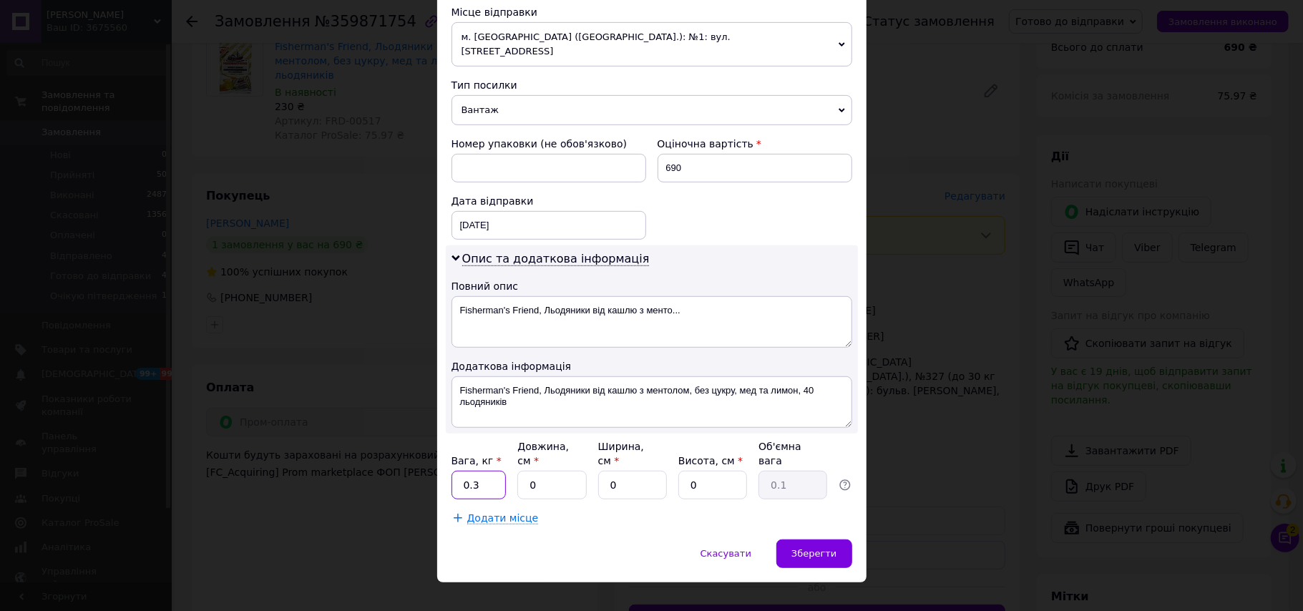
type input "0.3"
drag, startPoint x: 542, startPoint y: 465, endPoint x: 522, endPoint y: 476, distance: 23.1
click at [522, 476] on input "0" at bounding box center [551, 485] width 69 height 29
type input "11"
drag, startPoint x: 611, startPoint y: 459, endPoint x: 602, endPoint y: 464, distance: 10.6
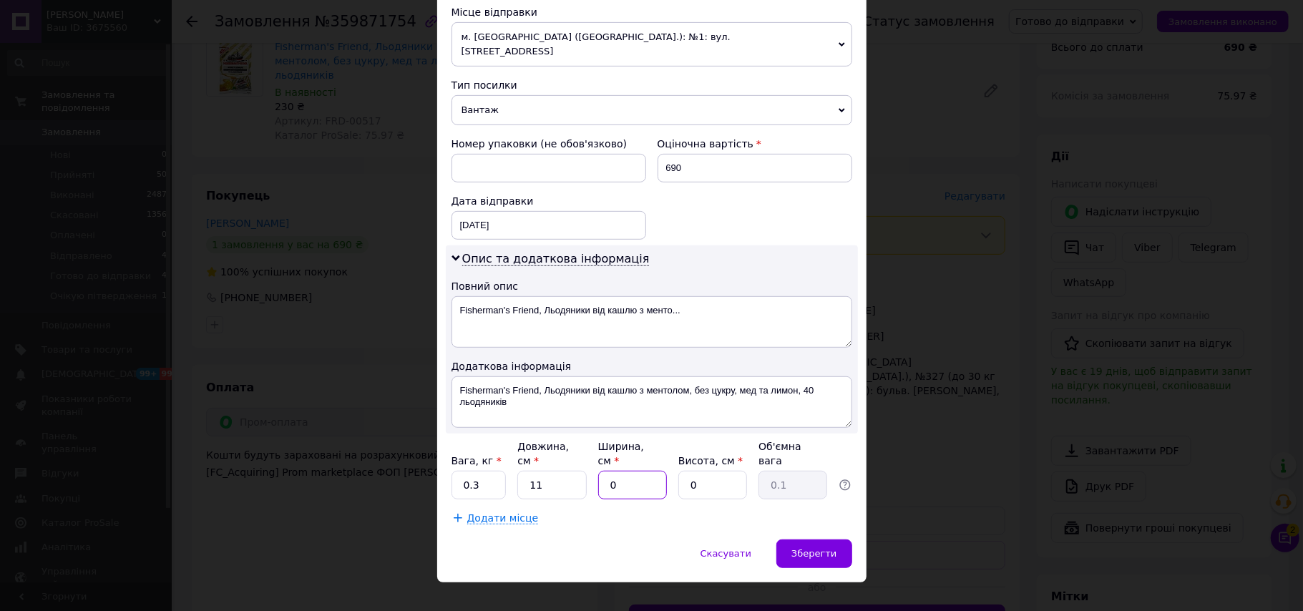
click at [602, 471] on input "0" at bounding box center [632, 485] width 69 height 29
type input "1"
type input "5"
type input "0.1"
type input "5"
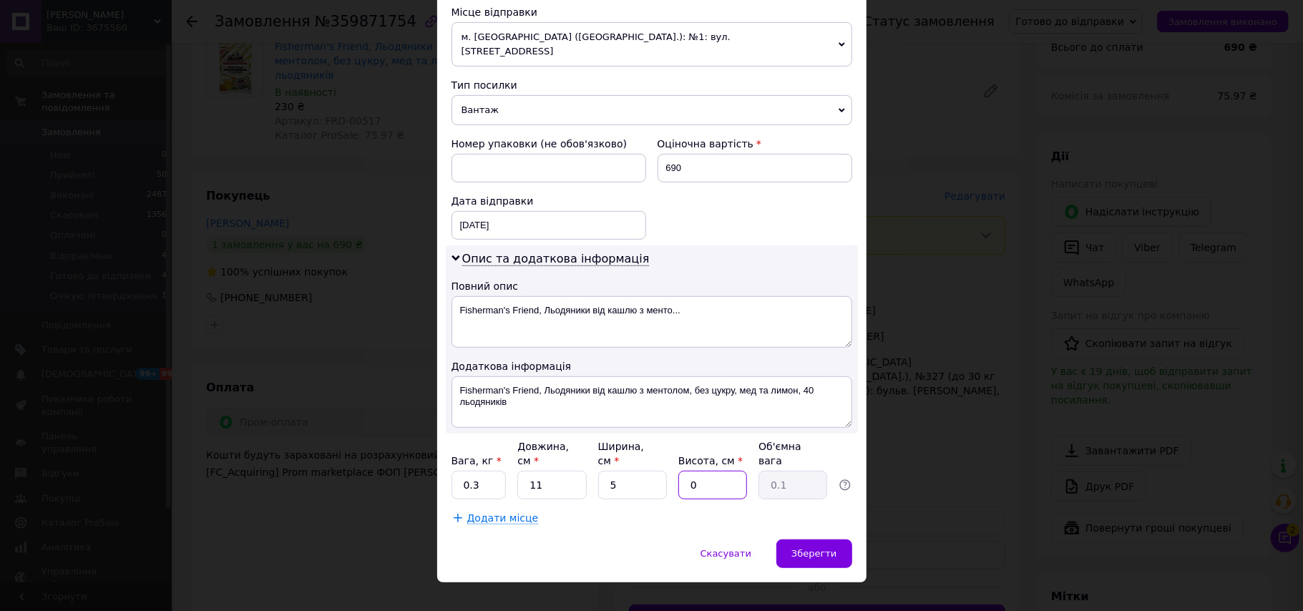
drag, startPoint x: 700, startPoint y: 464, endPoint x: 690, endPoint y: 471, distance: 11.3
click at [690, 471] on input "0" at bounding box center [712, 485] width 69 height 29
type input "15"
type input "0.21"
type input "15"
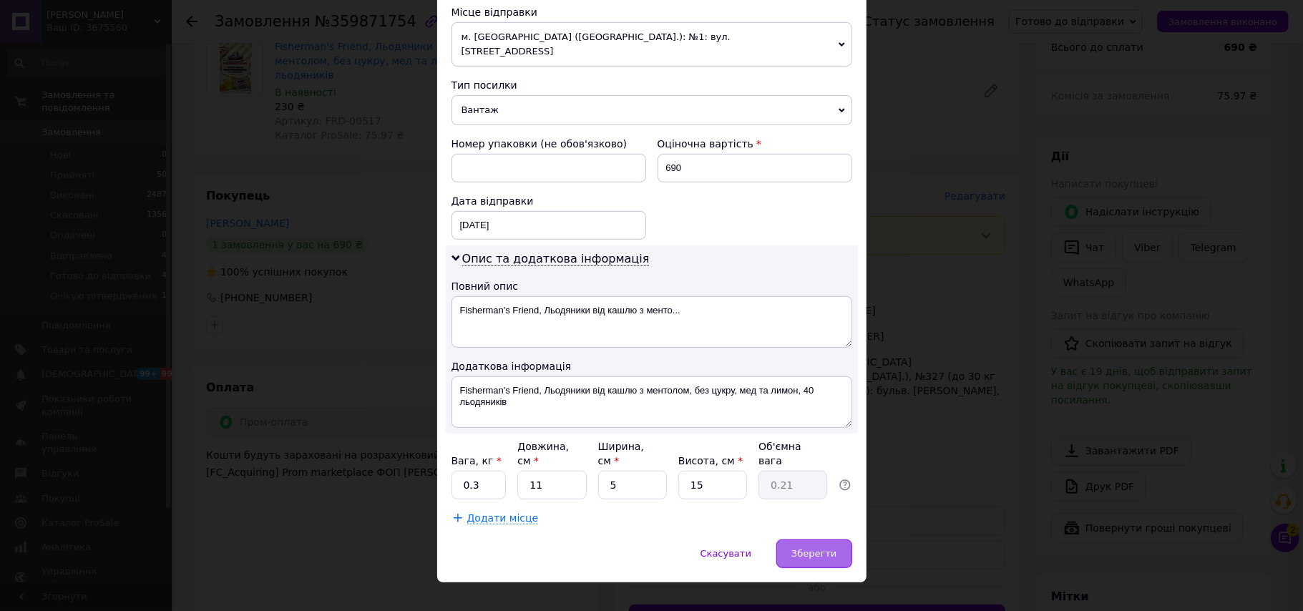
click at [810, 548] on span "Зберегти" at bounding box center [813, 553] width 45 height 11
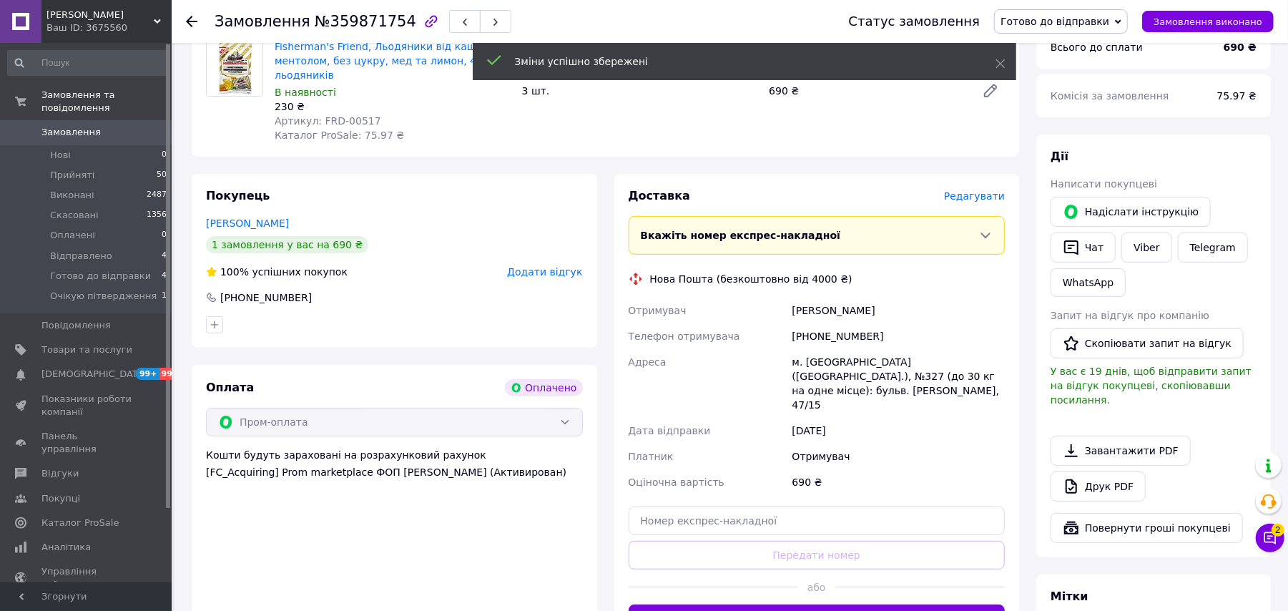
click at [808, 604] on button "Згенерувати ЕН" at bounding box center [817, 618] width 377 height 29
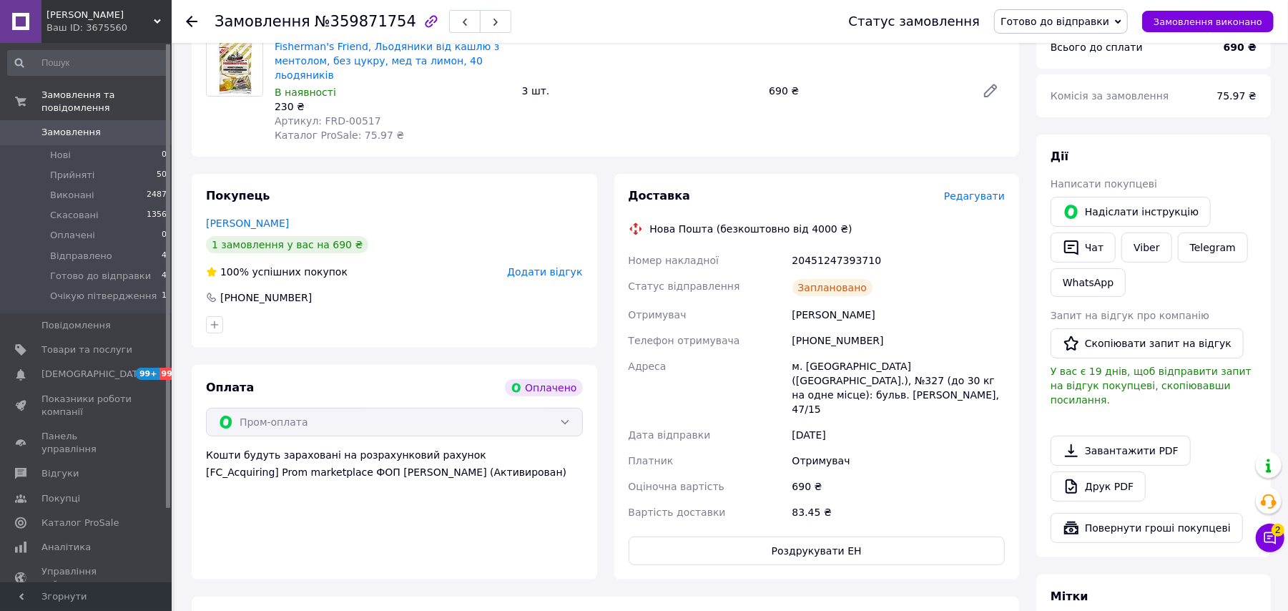
click at [1037, 13] on span "Готово до відправки" at bounding box center [1061, 21] width 134 height 24
click at [1052, 135] on li "Відправлено" at bounding box center [1061, 135] width 132 height 21
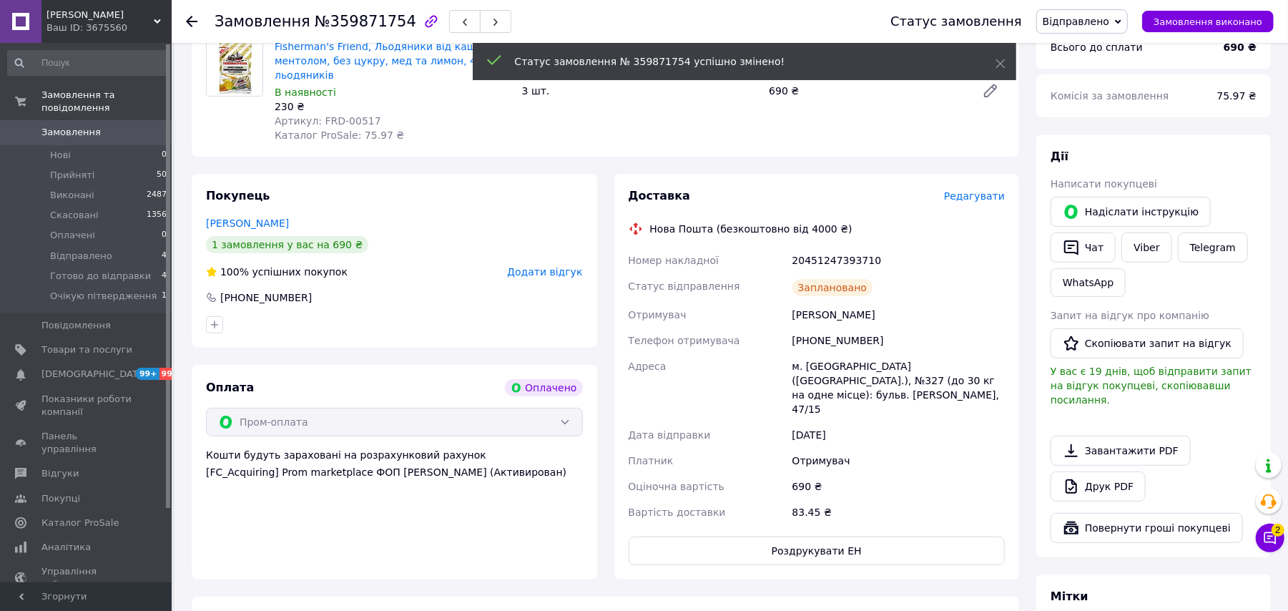
click at [189, 24] on icon at bounding box center [191, 21] width 11 height 11
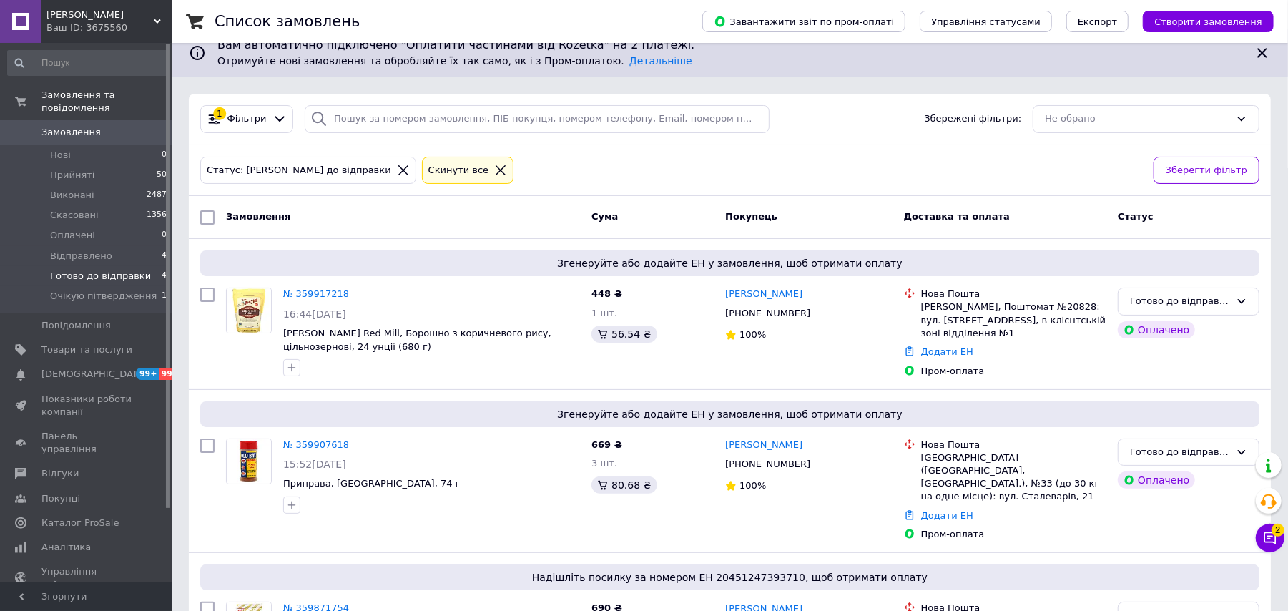
scroll to position [269, 0]
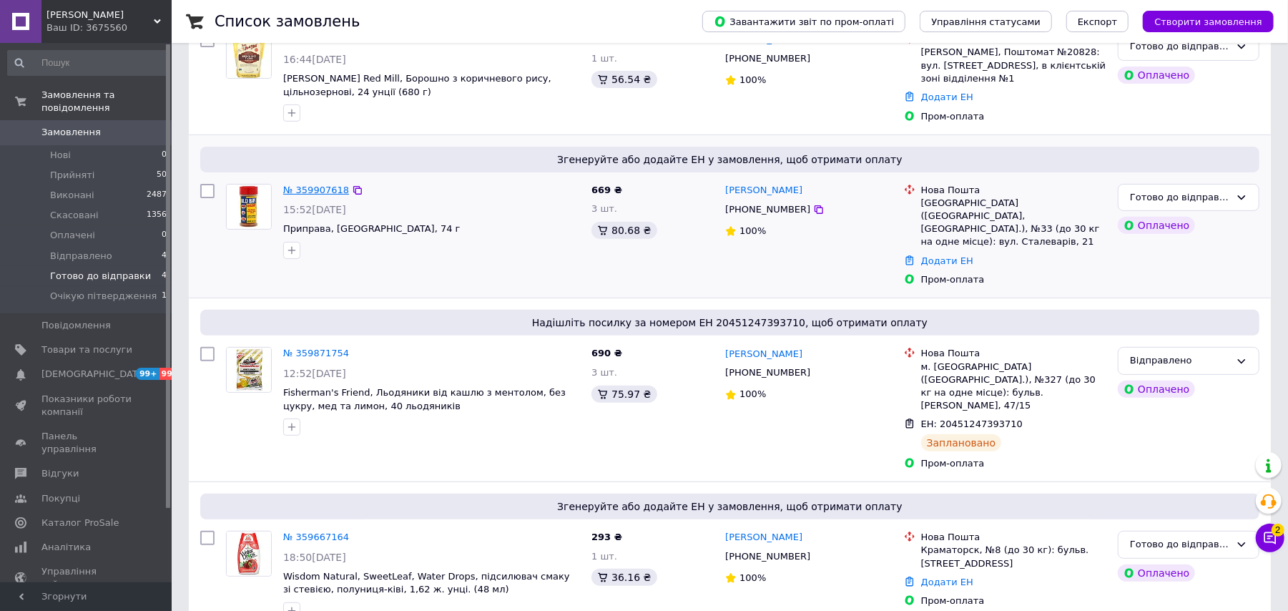
click at [309, 190] on link "№ 359907618" at bounding box center [316, 190] width 66 height 11
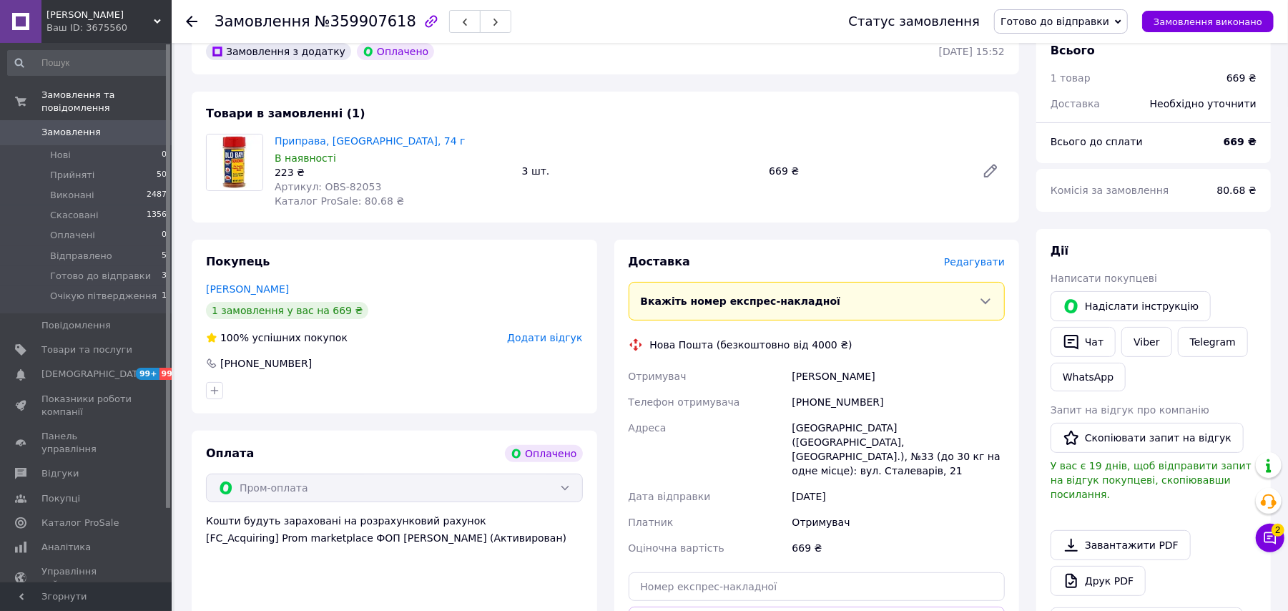
scroll to position [269, 0]
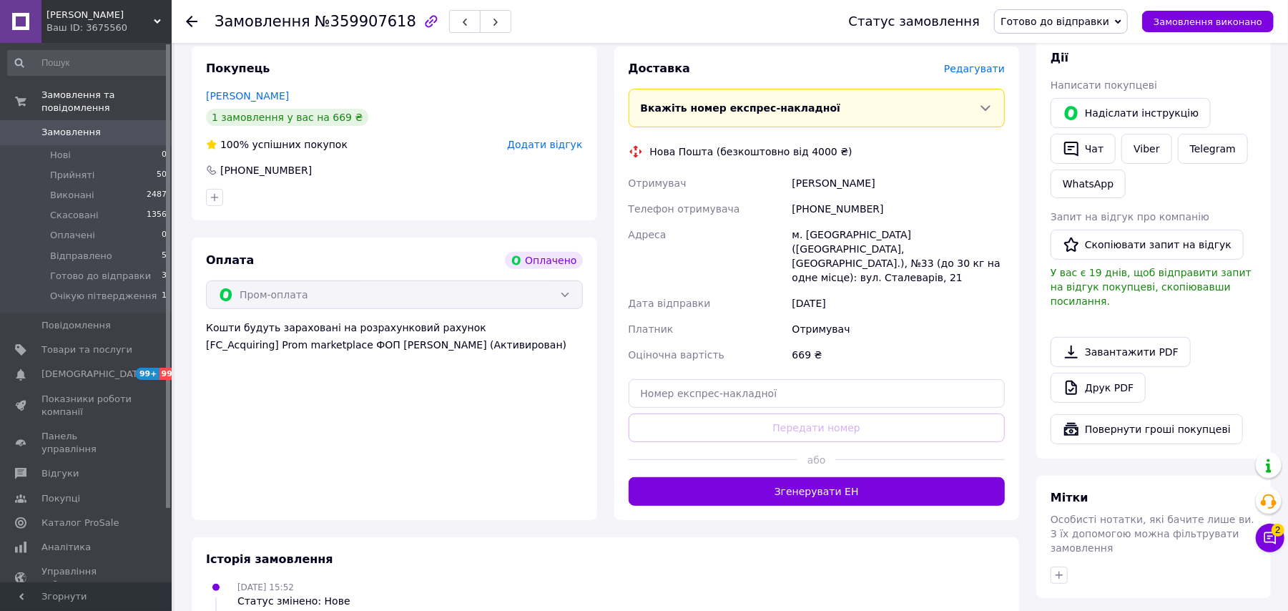
click at [851, 481] on button "Згенерувати ЕН" at bounding box center [817, 491] width 377 height 29
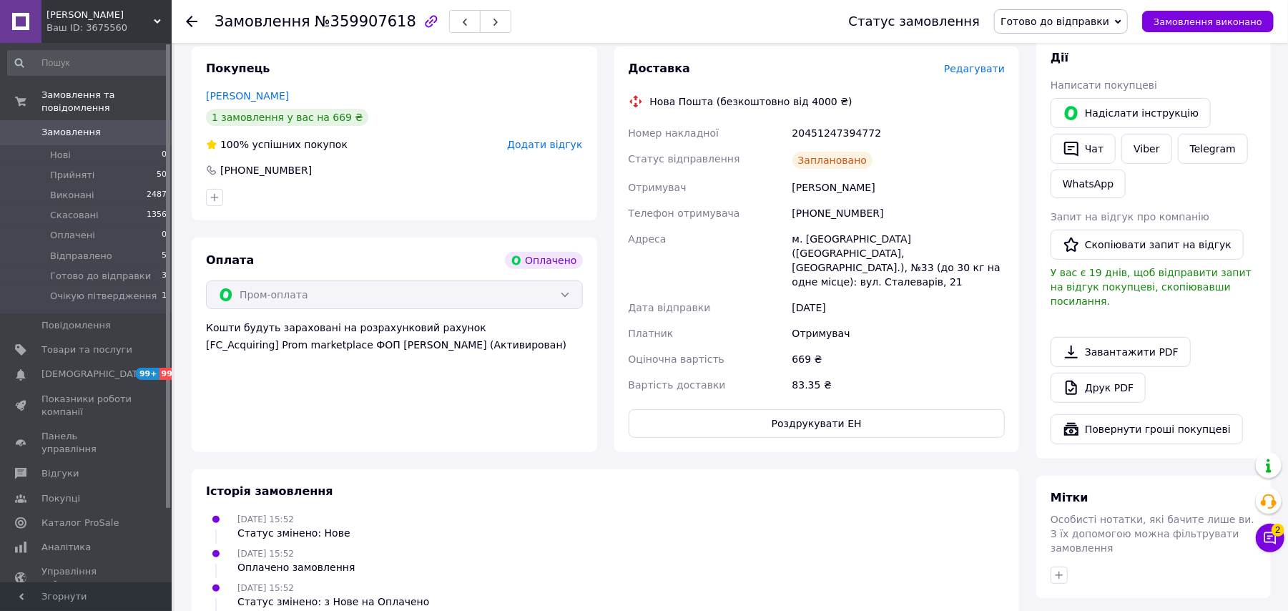
click at [1095, 24] on span "Готово до відправки" at bounding box center [1055, 21] width 109 height 11
click at [1050, 139] on li "Відправлено" at bounding box center [1061, 135] width 132 height 21
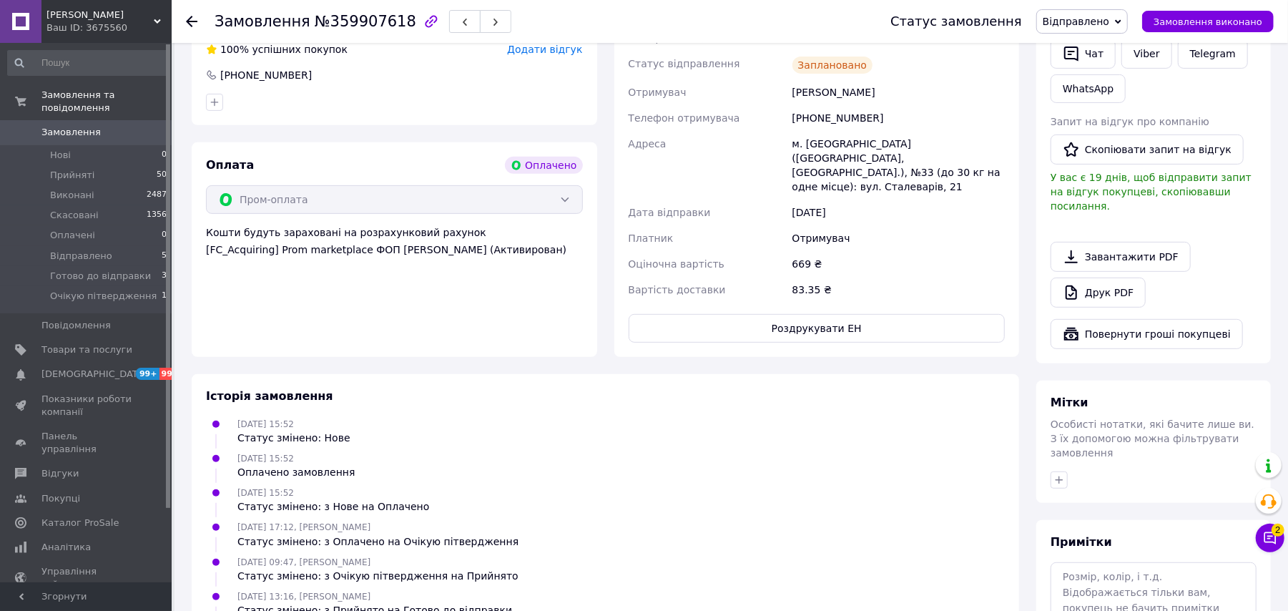
click at [192, 17] on icon at bounding box center [191, 21] width 11 height 11
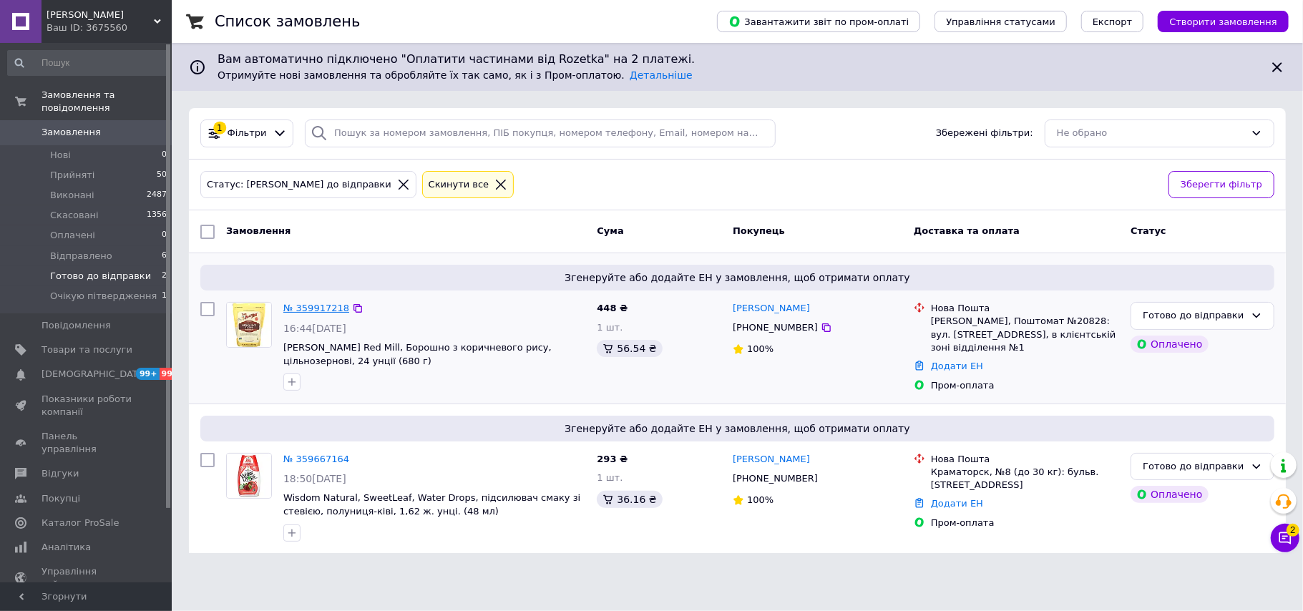
click at [327, 312] on link "№ 359917218" at bounding box center [316, 308] width 66 height 11
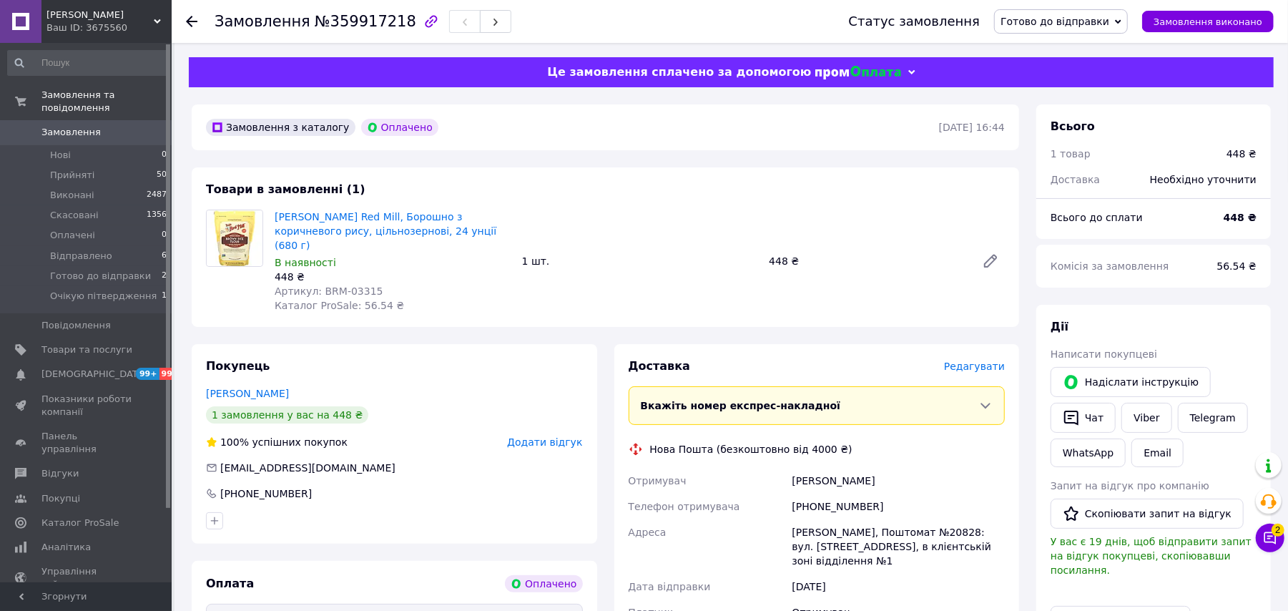
click at [193, 20] on use at bounding box center [191, 21] width 11 height 11
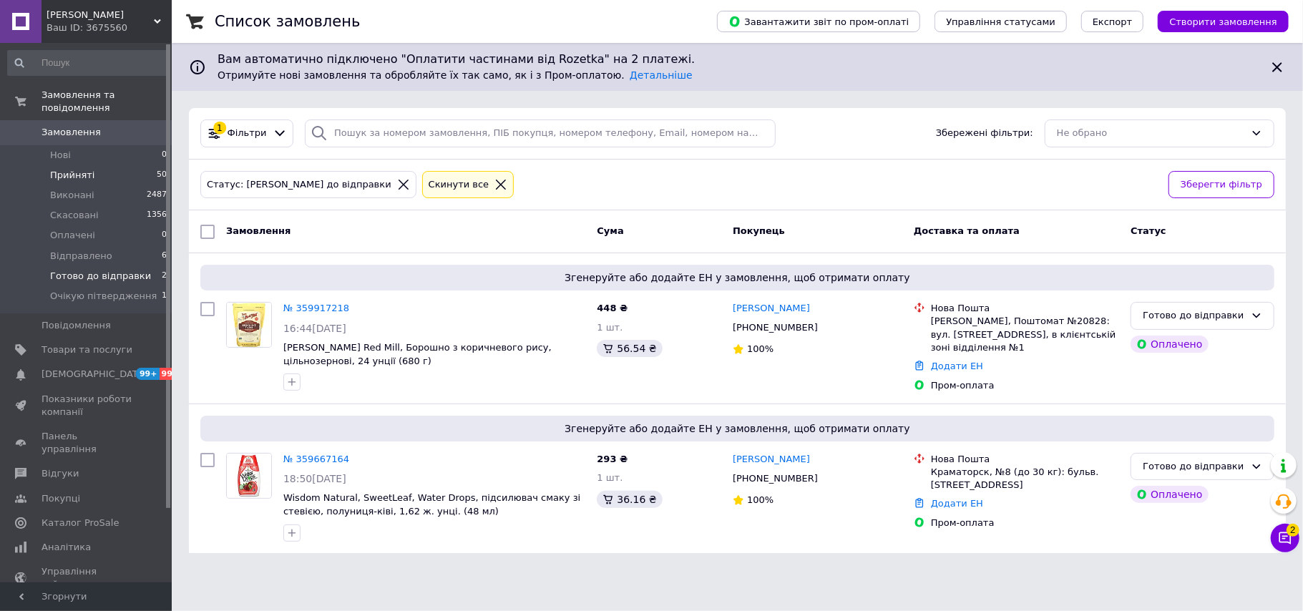
click at [78, 169] on span "Прийняті" at bounding box center [72, 175] width 44 height 13
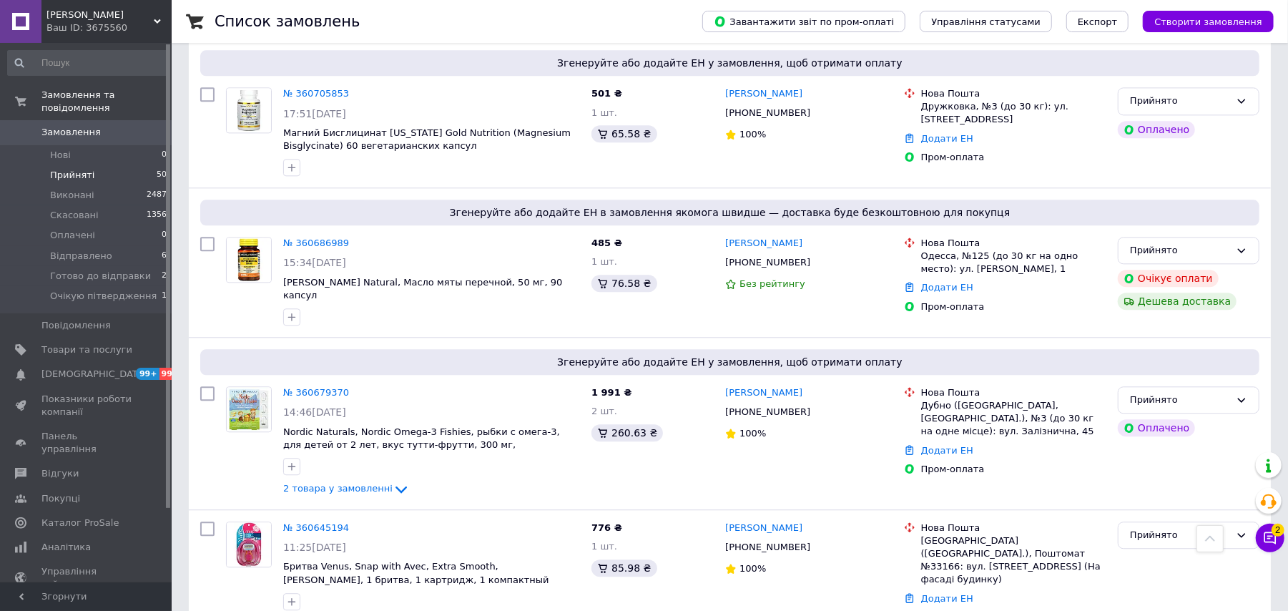
scroll to position [2428, 0]
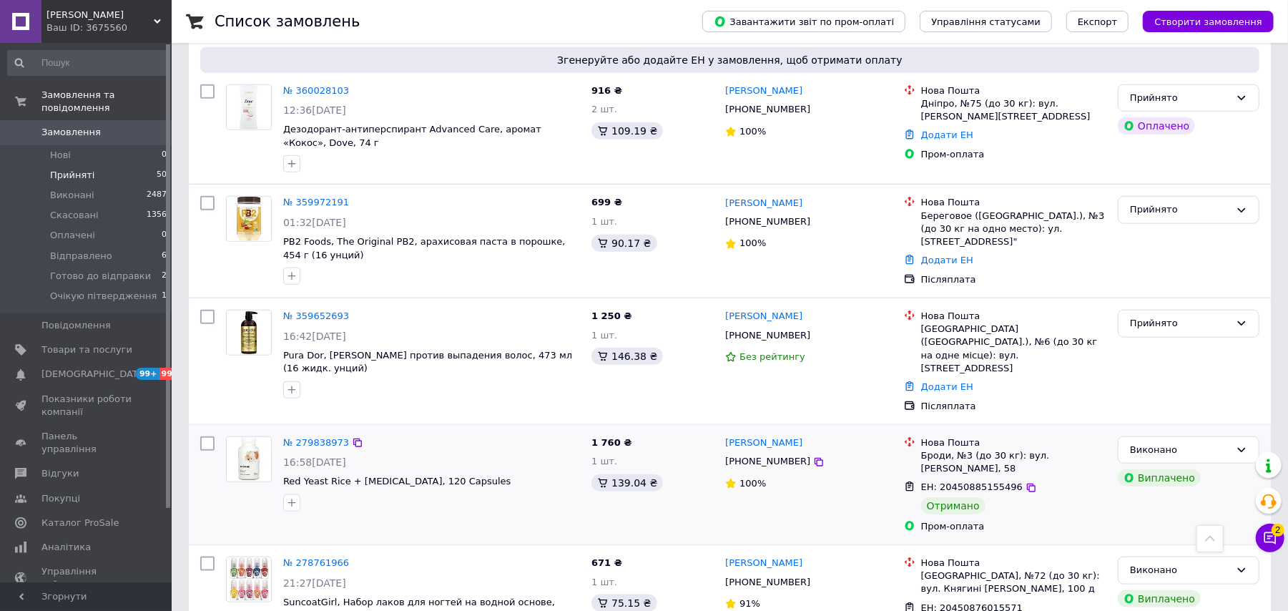
scroll to position [899, 0]
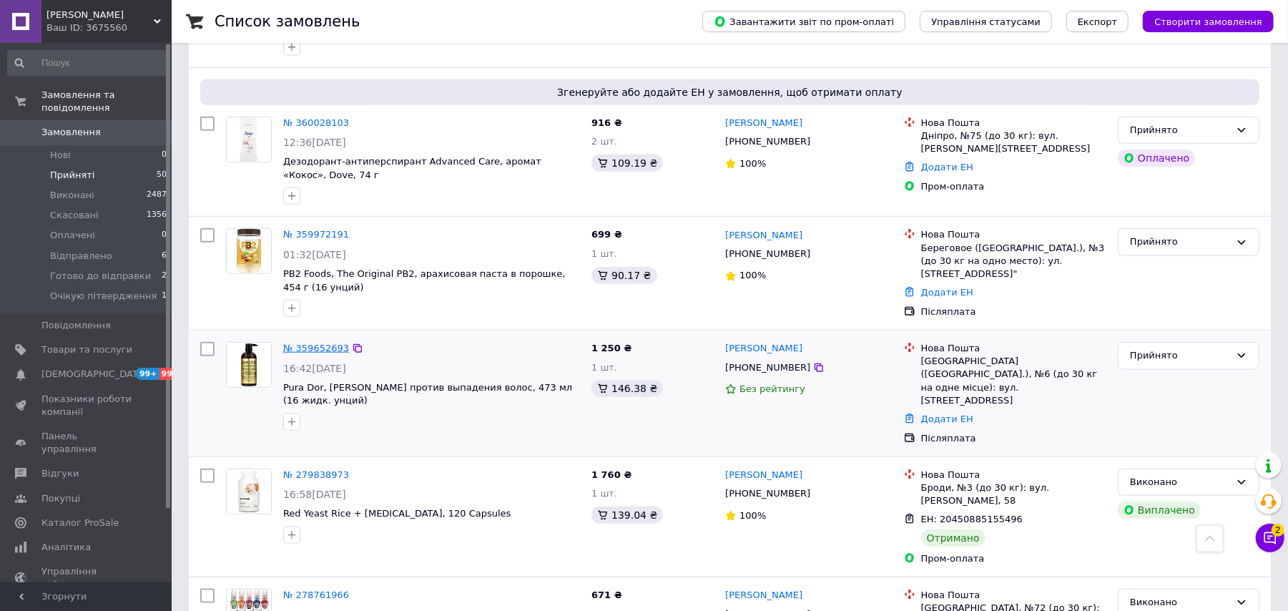
click at [326, 343] on link "№ 359652693" at bounding box center [316, 348] width 66 height 11
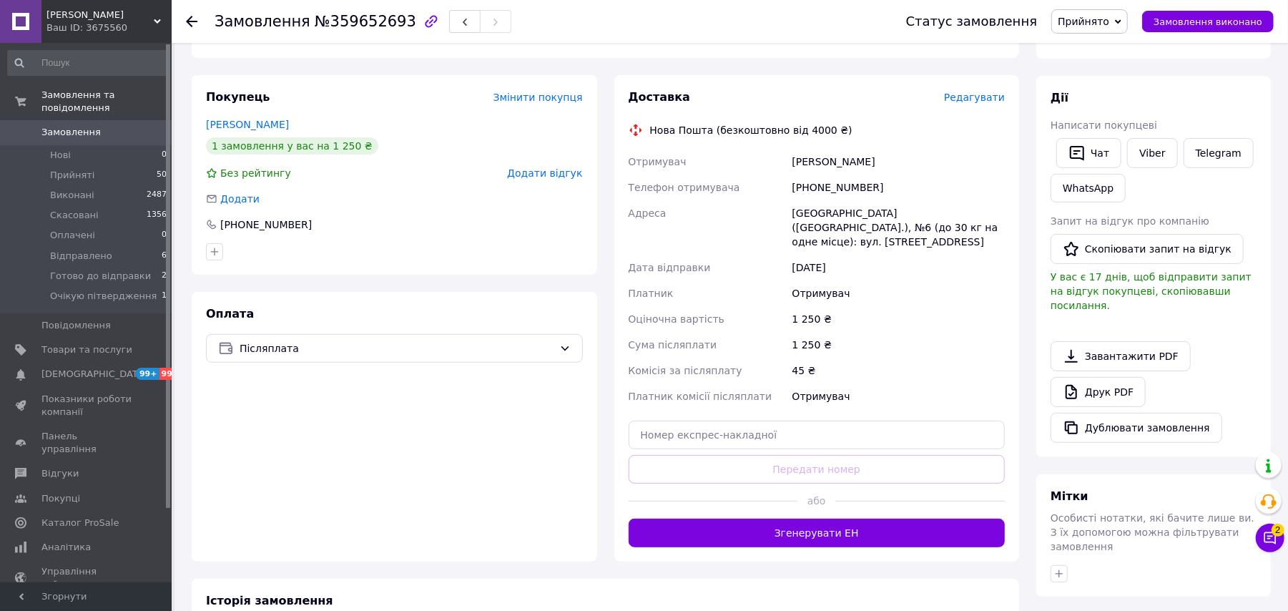
scroll to position [393, 0]
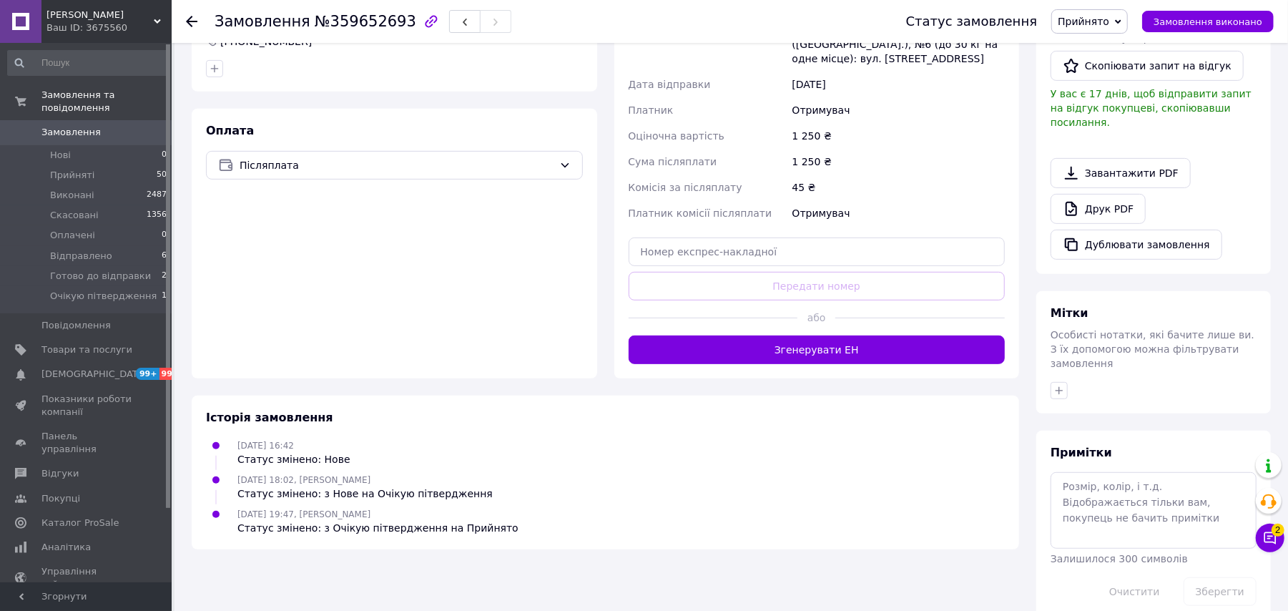
drag, startPoint x: 783, startPoint y: 336, endPoint x: 784, endPoint y: 344, distance: 8.0
click at [780, 339] on button "Згенерувати ЕН" at bounding box center [817, 350] width 377 height 29
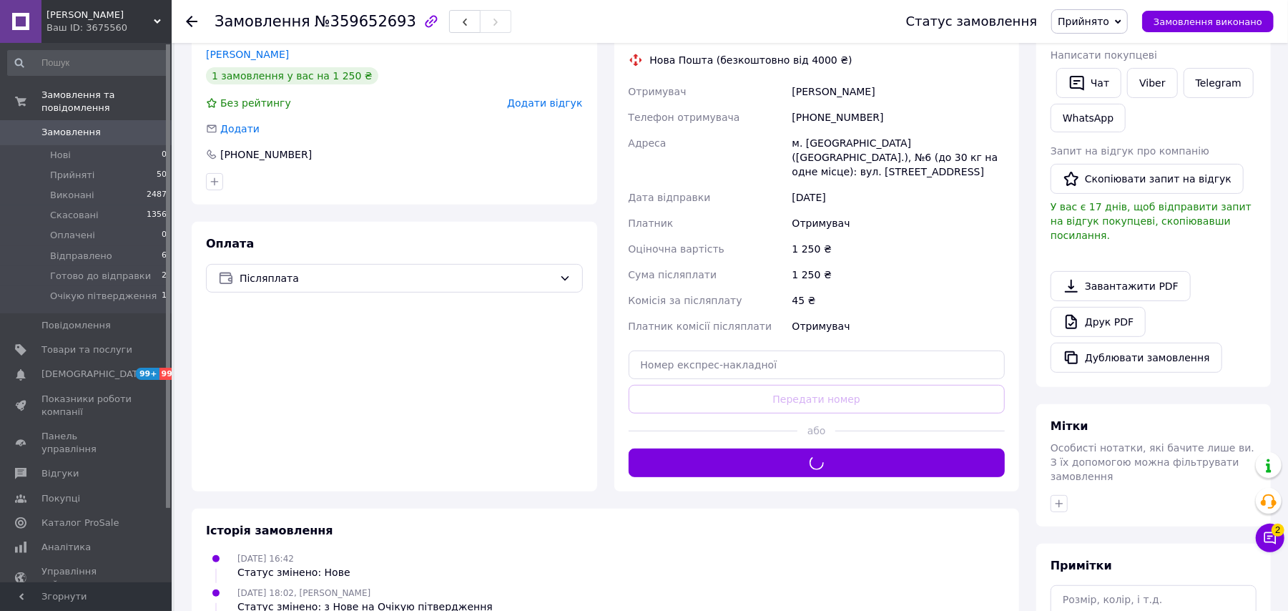
scroll to position [107, 0]
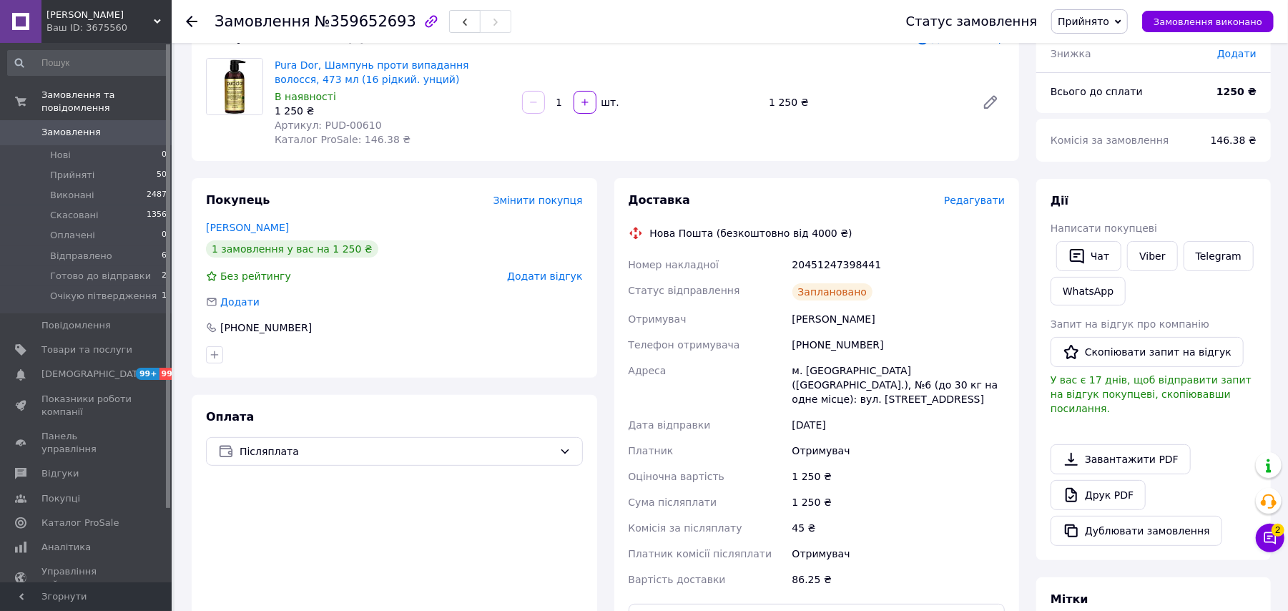
click at [1110, 26] on span "Прийнято" at bounding box center [1084, 21] width 52 height 11
click at [1134, 109] on li "Відправлено" at bounding box center [1112, 114] width 121 height 21
click at [190, 16] on icon at bounding box center [191, 21] width 11 height 11
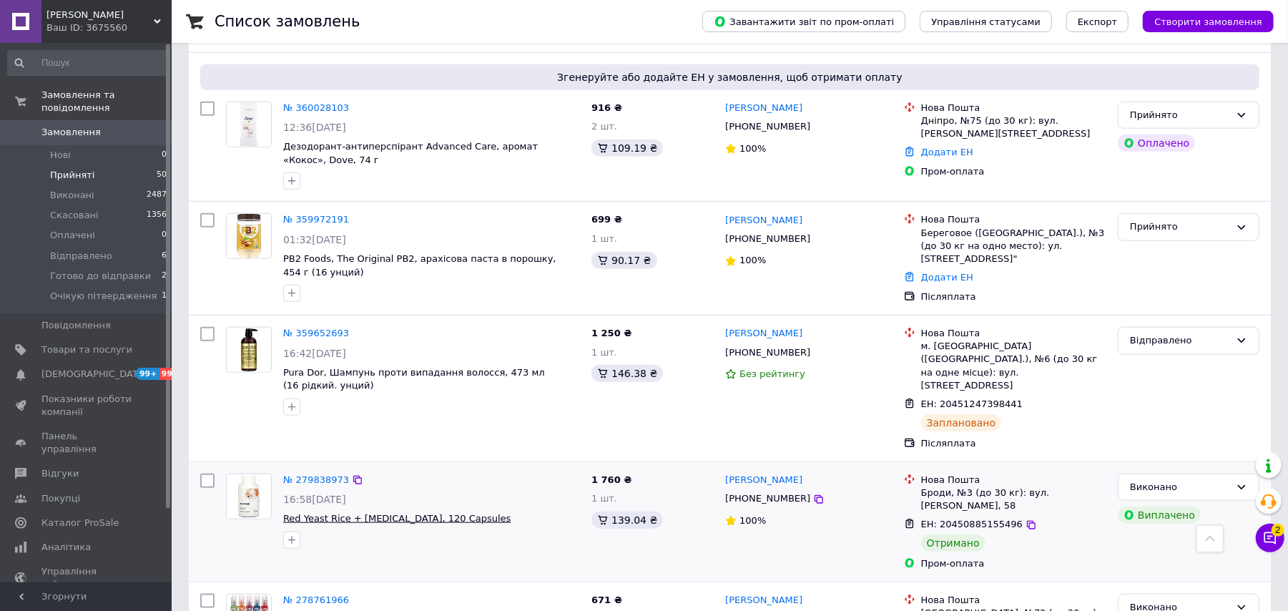
scroll to position [717, 0]
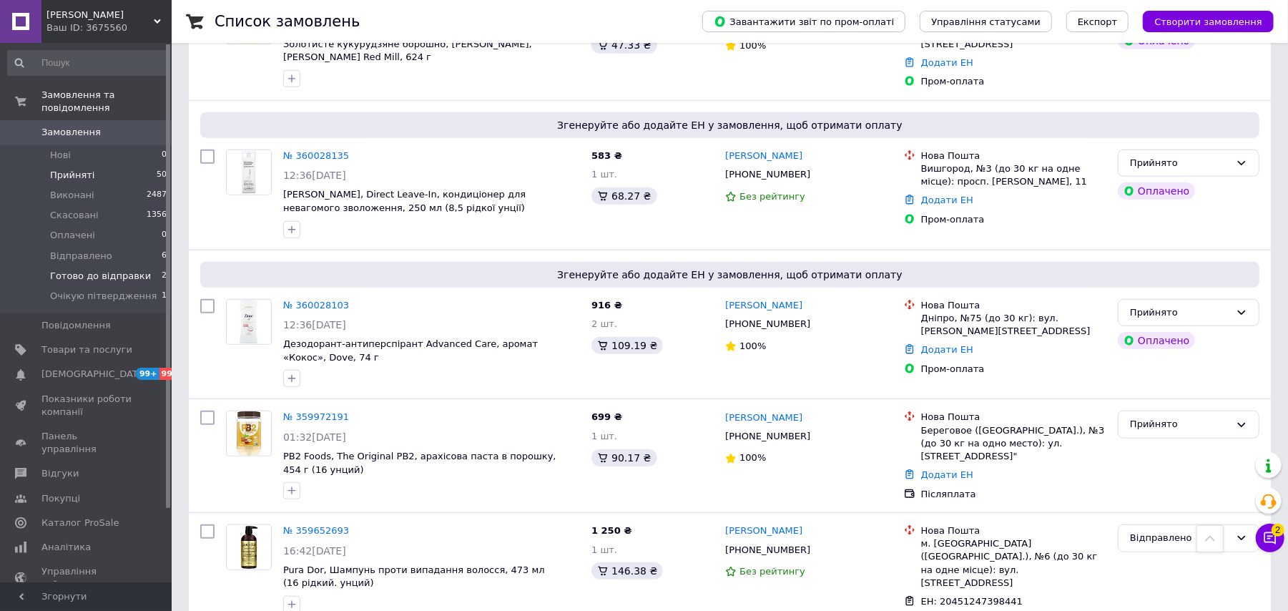
click at [124, 270] on span "Готово до відправки" at bounding box center [100, 276] width 101 height 13
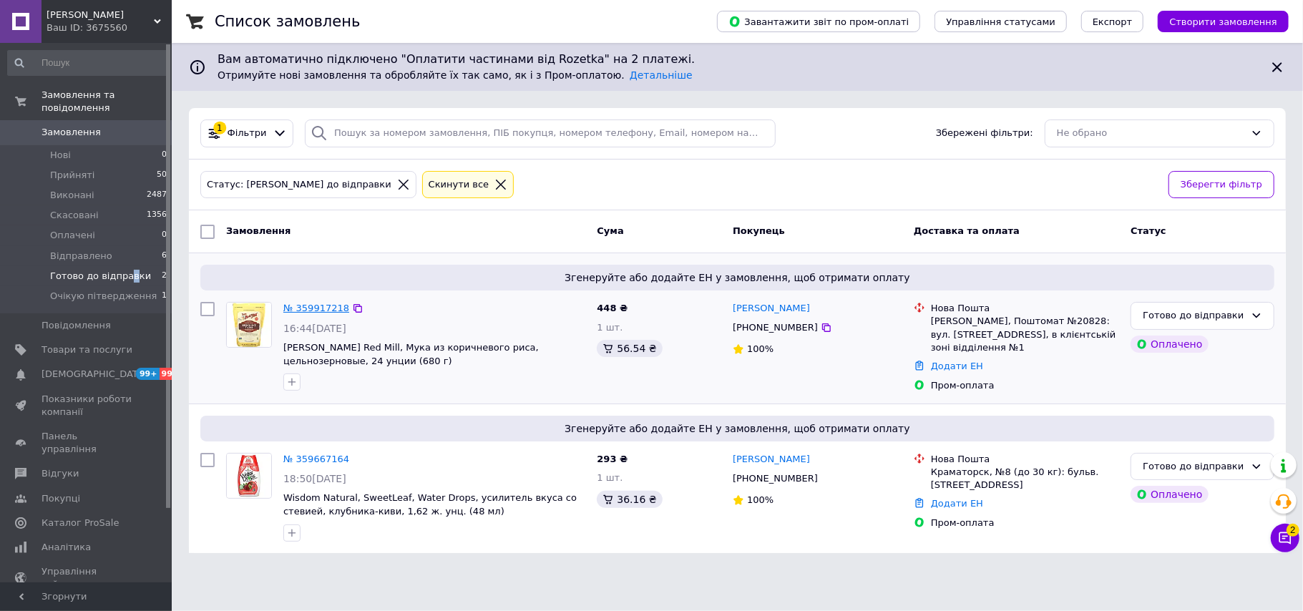
click at [316, 304] on link "№ 359917218" at bounding box center [316, 308] width 66 height 11
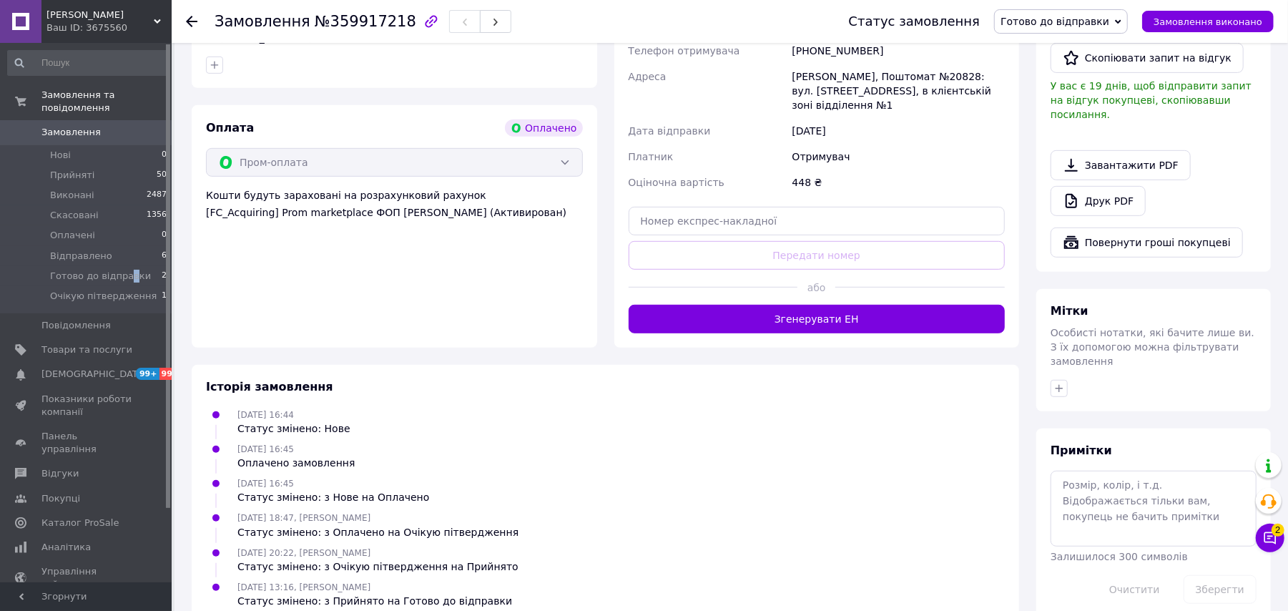
scroll to position [456, 0]
click at [806, 304] on button "Згенерувати ЕН" at bounding box center [817, 318] width 377 height 29
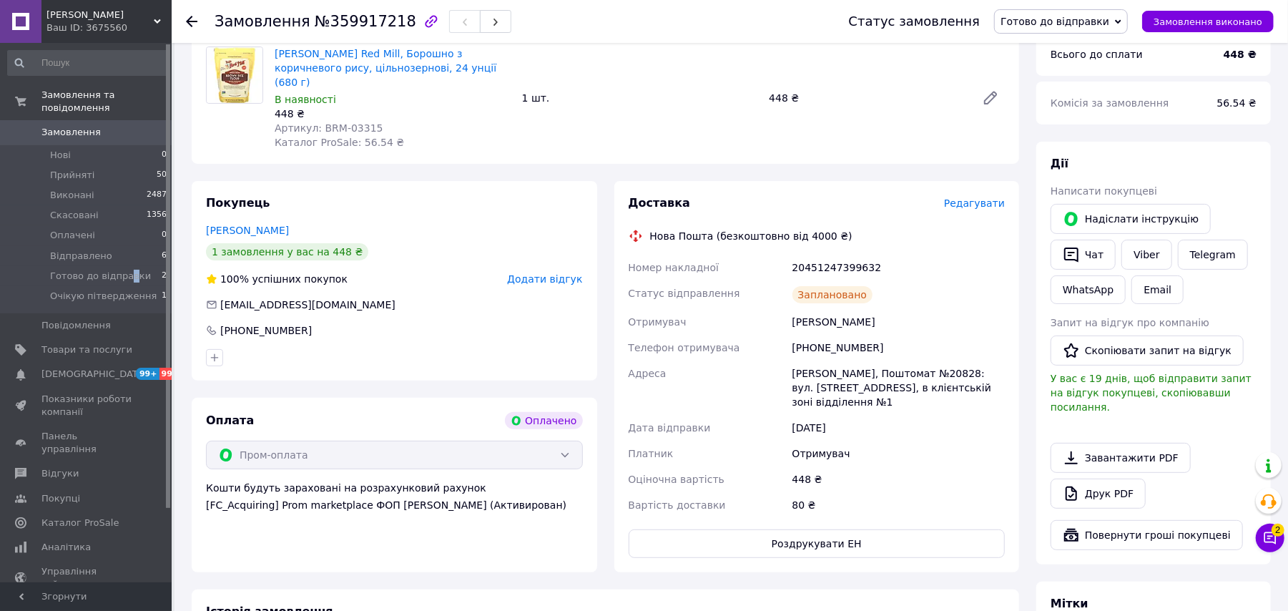
scroll to position [72, 0]
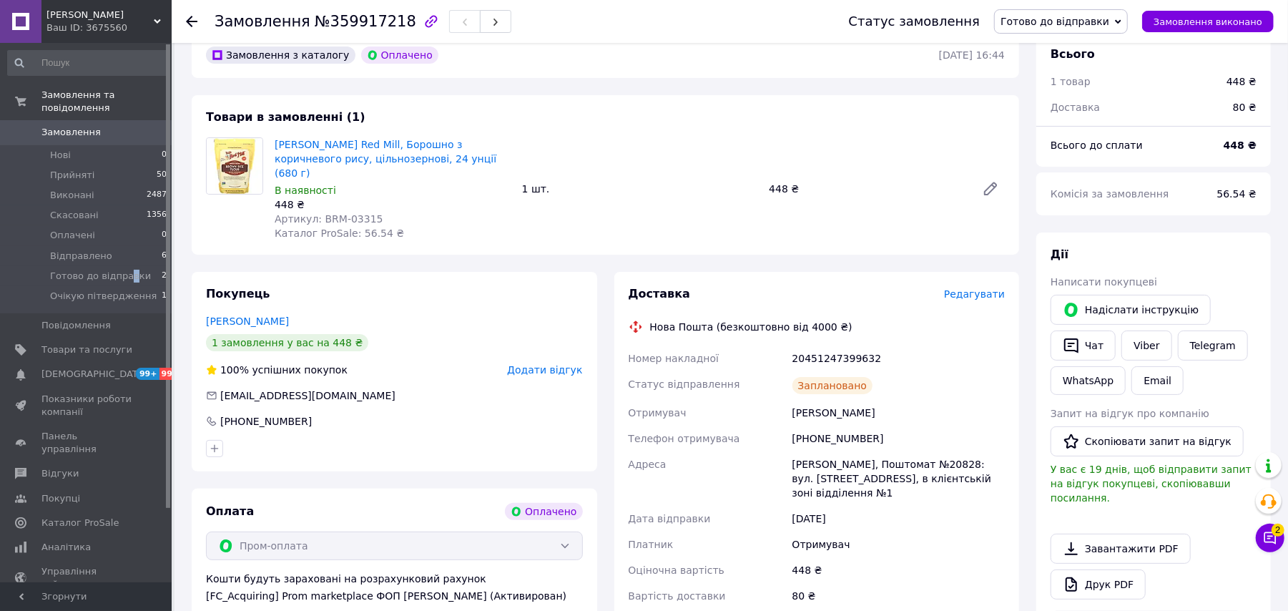
click at [1032, 17] on span "Готово до відправки" at bounding box center [1055, 21] width 109 height 11
click at [1071, 136] on li "Відправлено" at bounding box center [1061, 135] width 132 height 21
click at [197, 11] on div at bounding box center [200, 21] width 29 height 43
click at [192, 16] on icon at bounding box center [191, 21] width 11 height 11
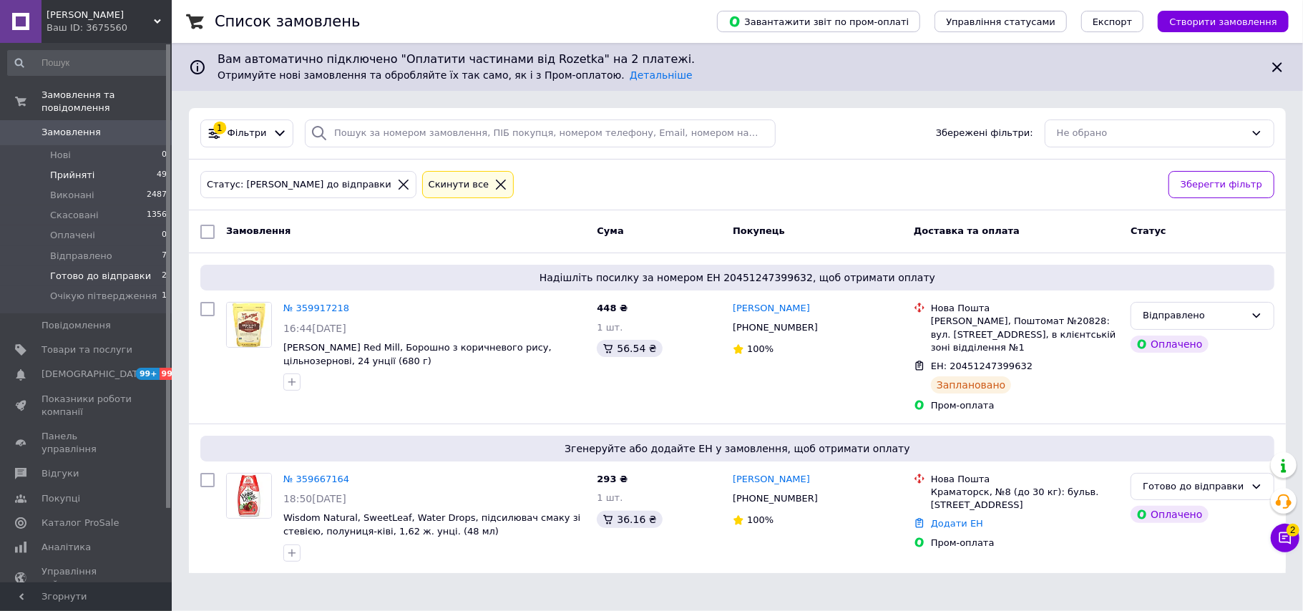
click at [107, 165] on li "Прийняті 49" at bounding box center [87, 175] width 175 height 20
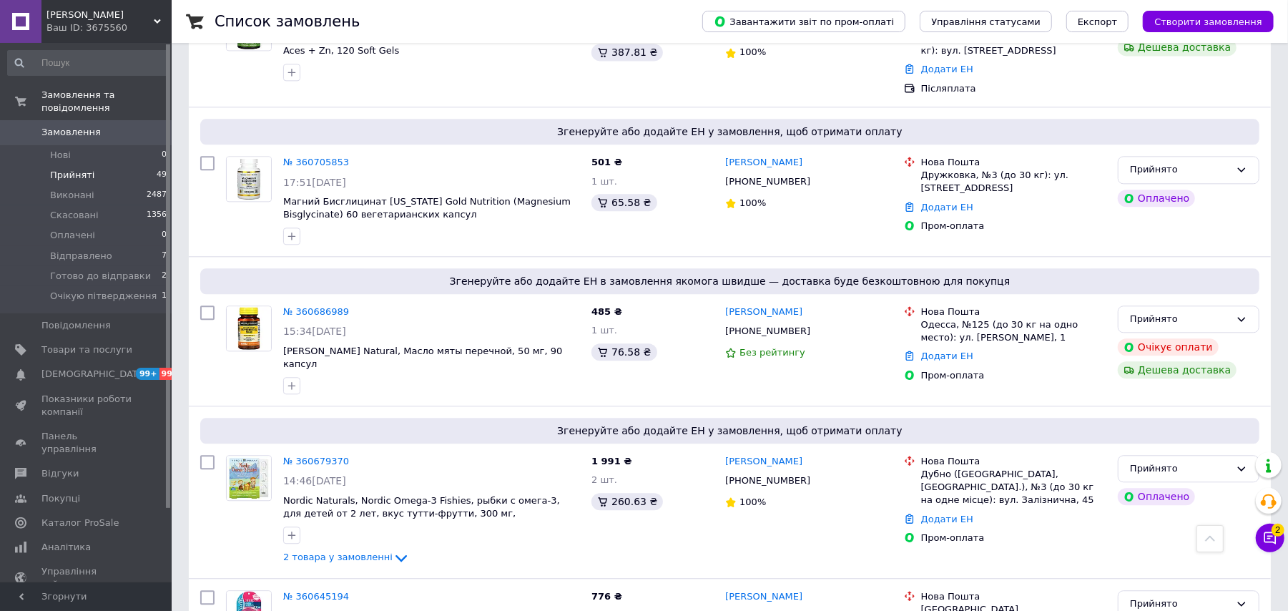
scroll to position [2428, 0]
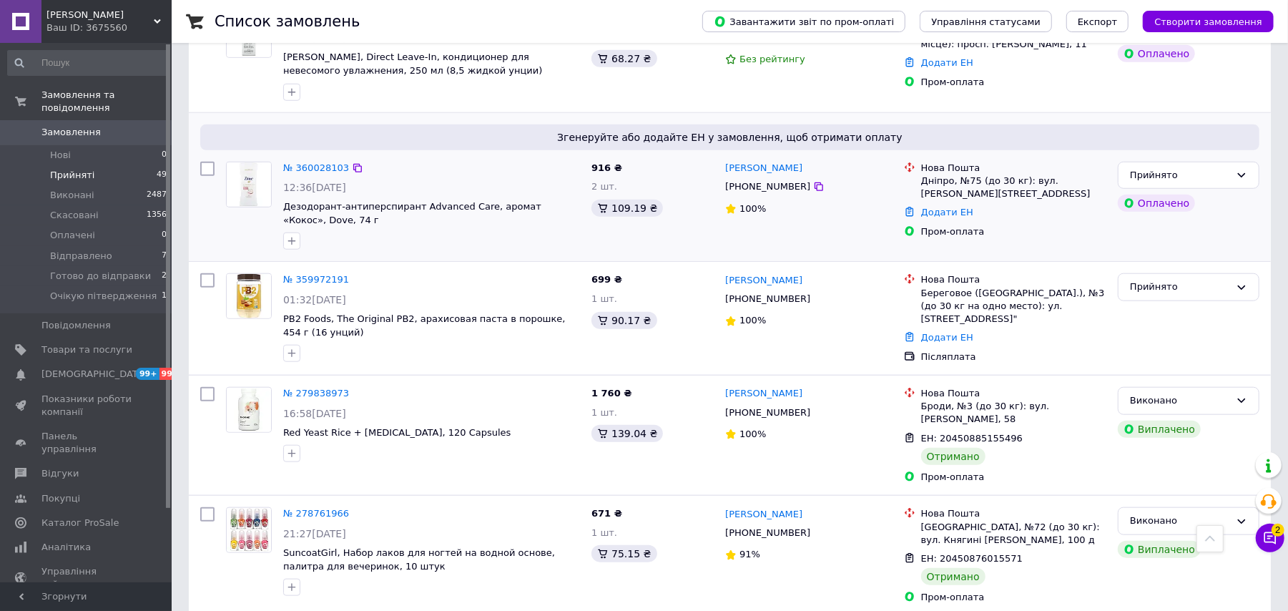
scroll to position [882, 0]
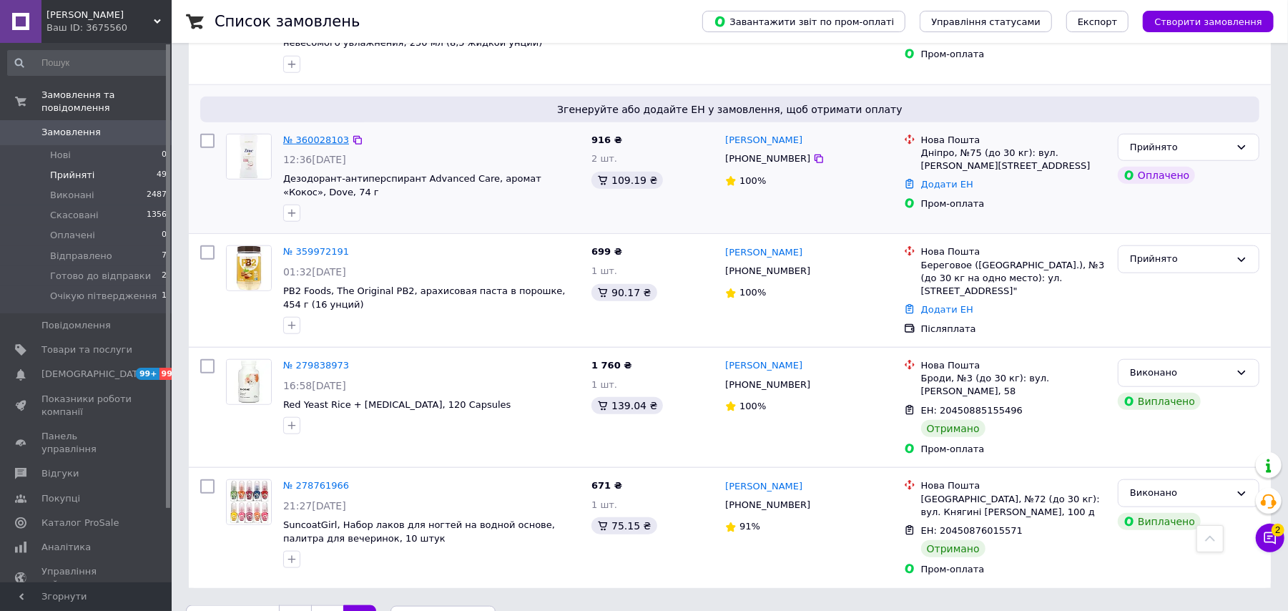
click at [315, 134] on link "№ 360028103" at bounding box center [316, 139] width 66 height 11
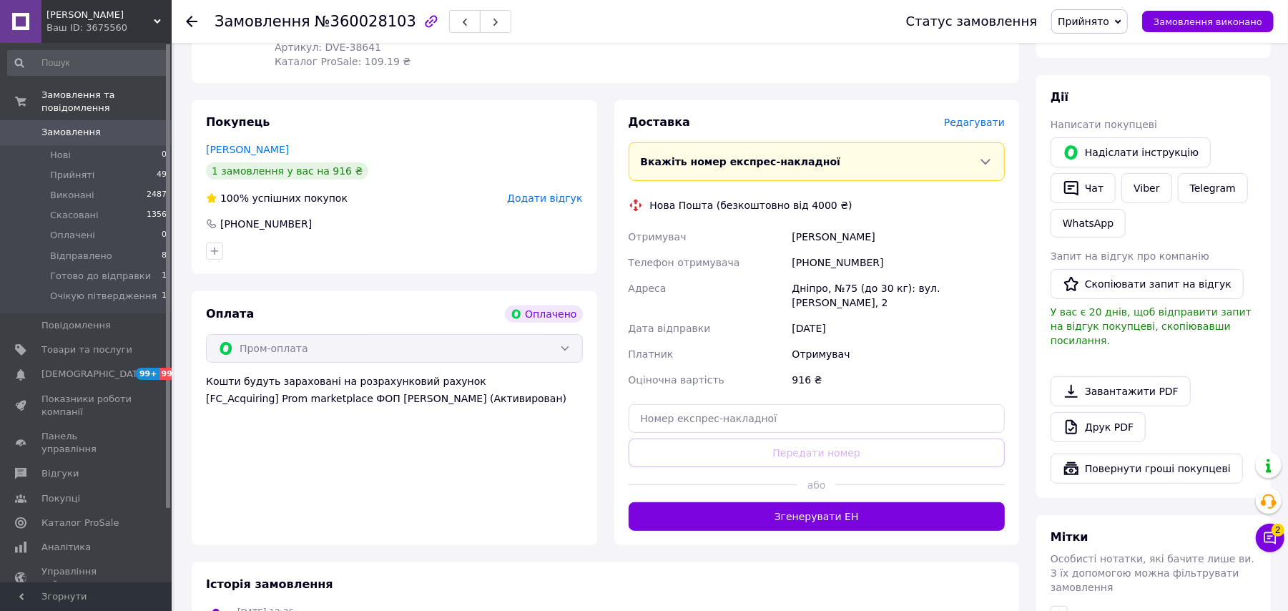
scroll to position [263, 0]
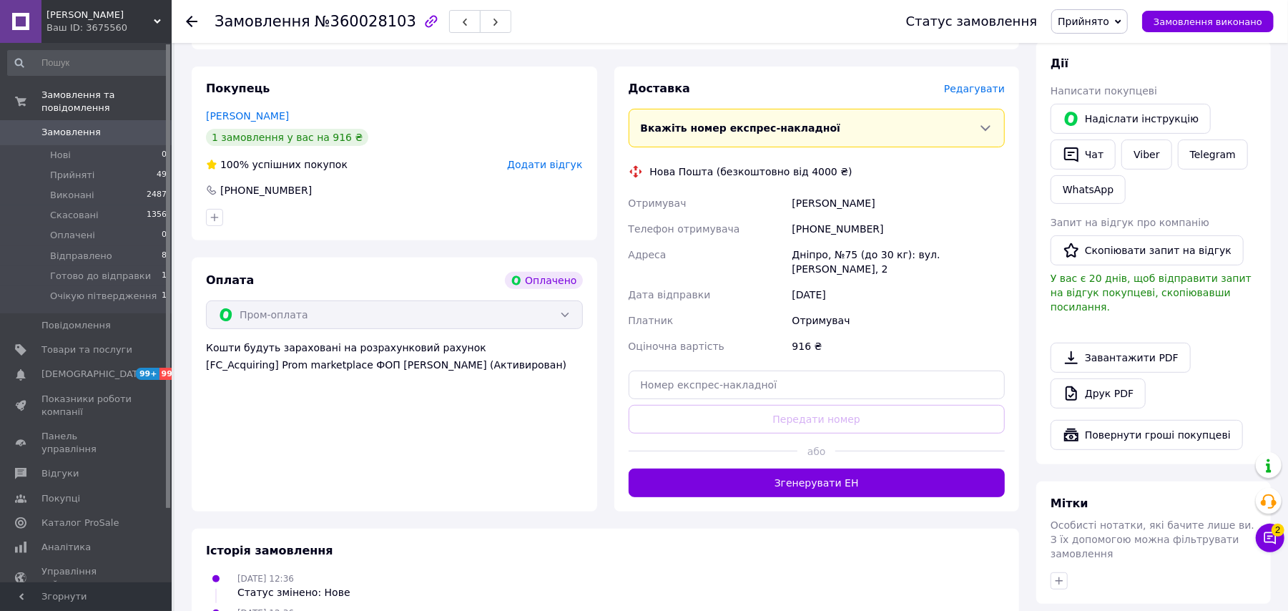
click at [845, 469] on button "Згенерувати ЕН" at bounding box center [817, 483] width 377 height 29
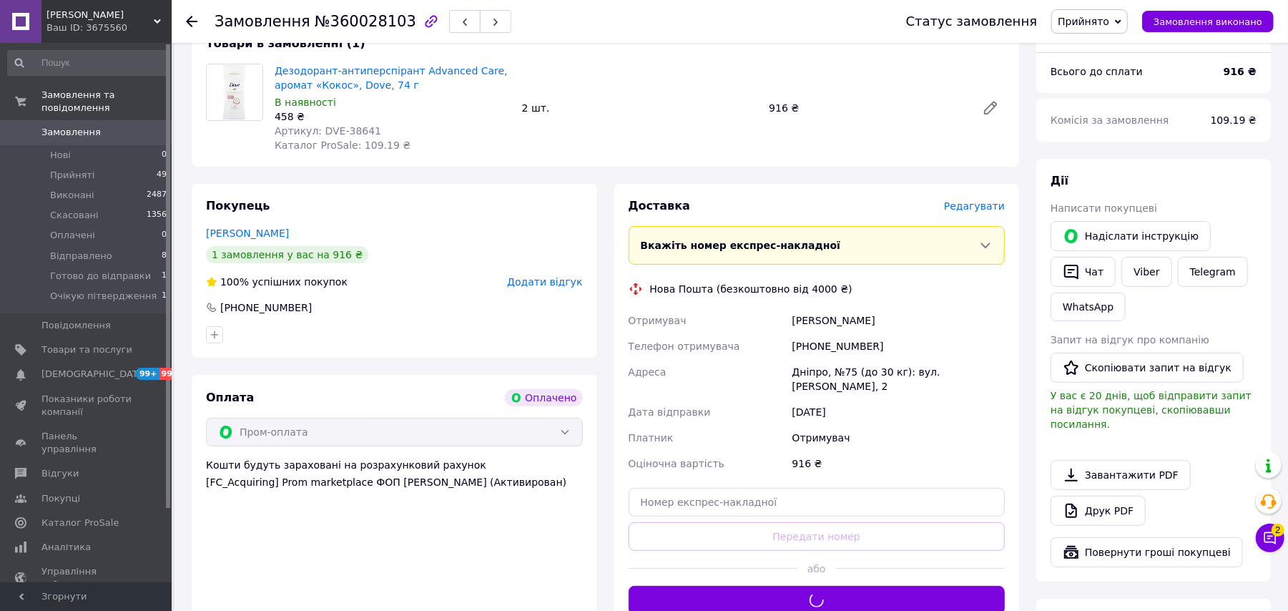
scroll to position [0, 0]
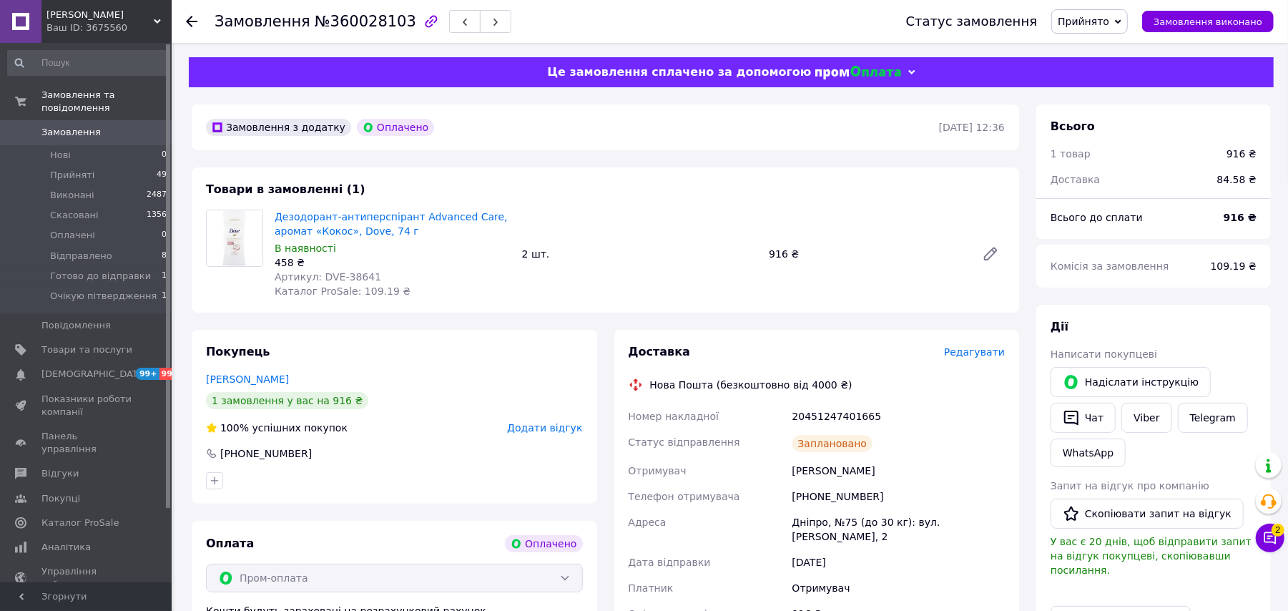
click at [1085, 24] on span "Прийнято" at bounding box center [1084, 21] width 52 height 11
click at [1097, 117] on li "Відправлено" at bounding box center [1112, 114] width 121 height 21
click at [189, 24] on icon at bounding box center [191, 21] width 11 height 11
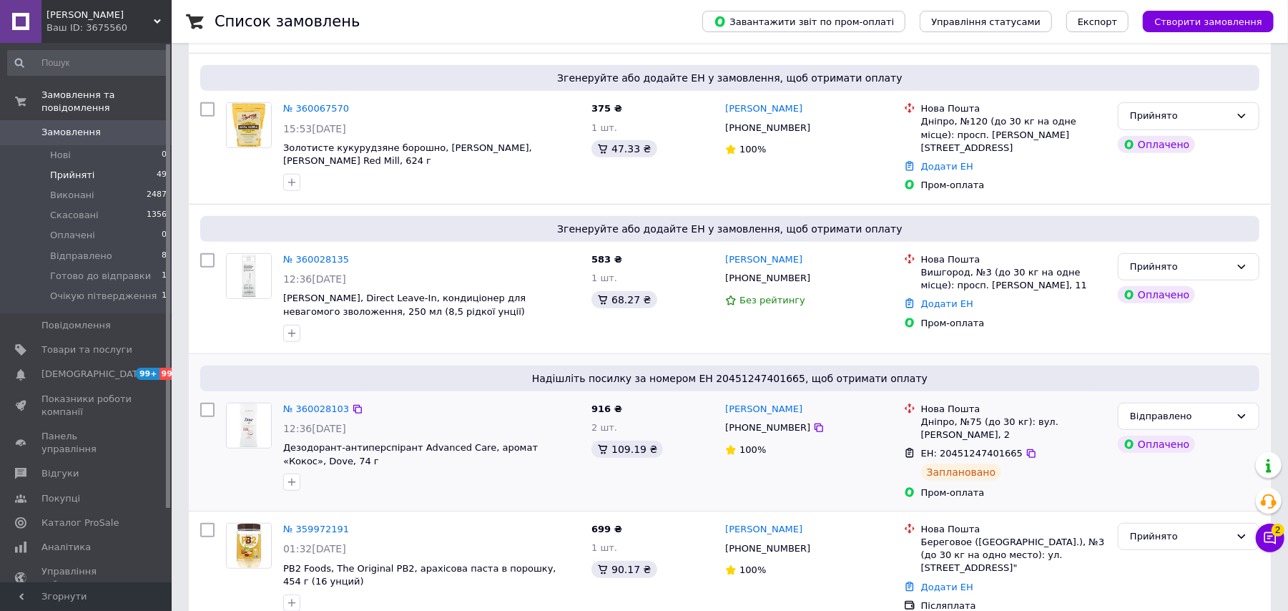
scroll to position [667, 0]
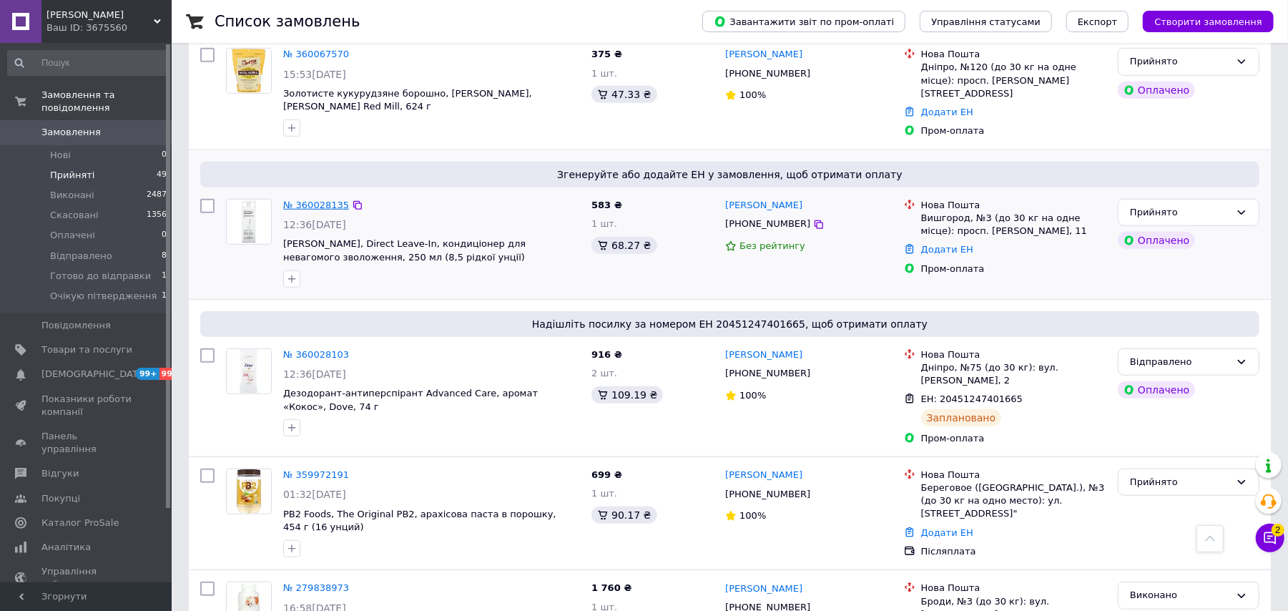
click at [318, 200] on link "№ 360028135" at bounding box center [316, 205] width 66 height 11
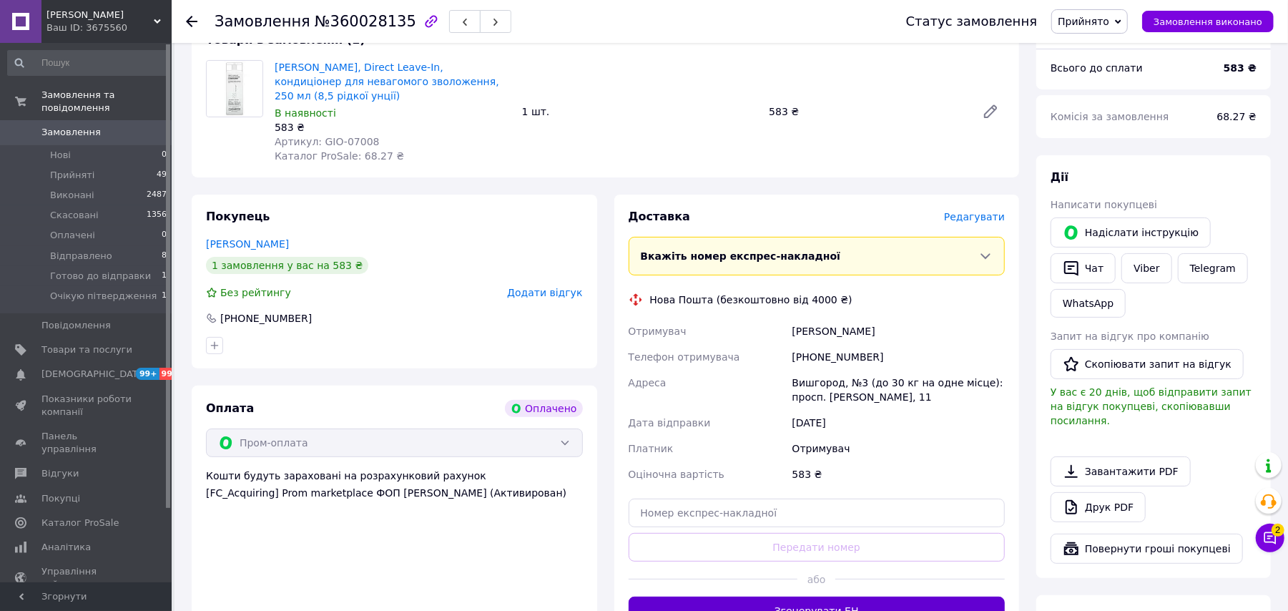
scroll to position [381, 0]
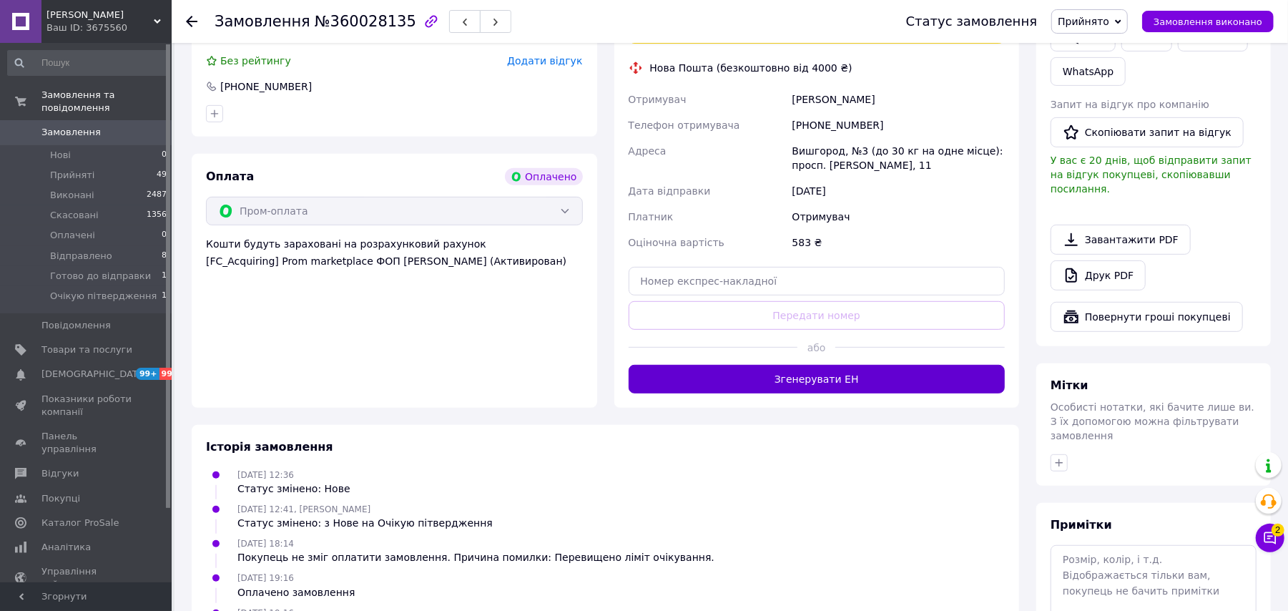
click at [831, 365] on button "Згенерувати ЕН" at bounding box center [817, 379] width 377 height 29
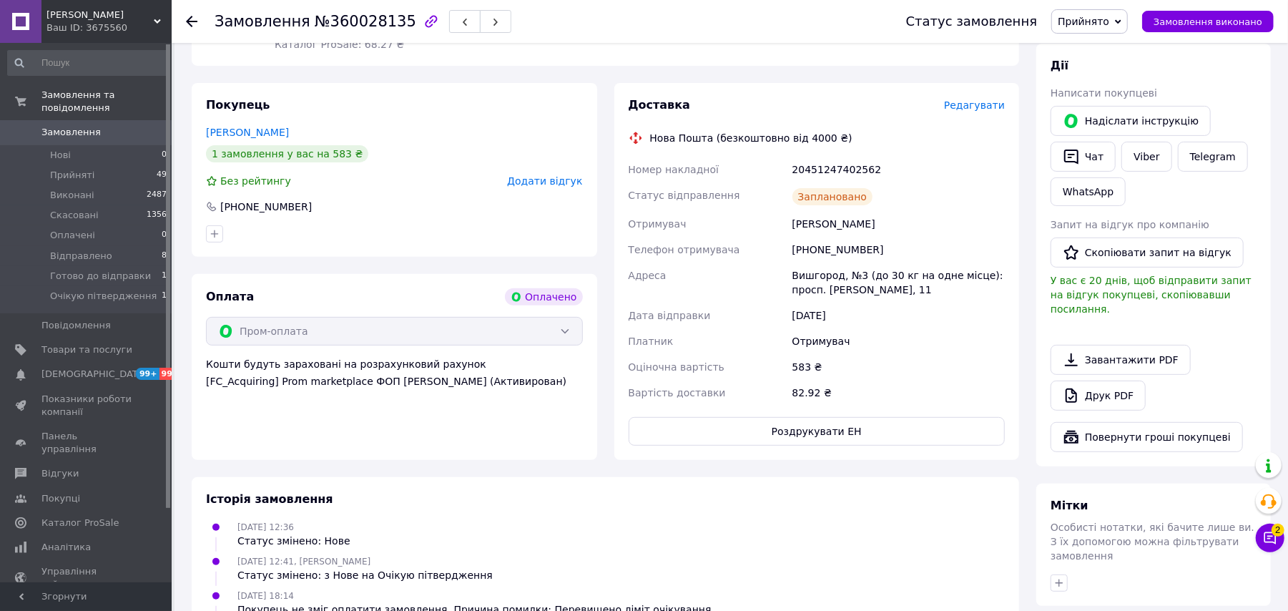
scroll to position [0, 0]
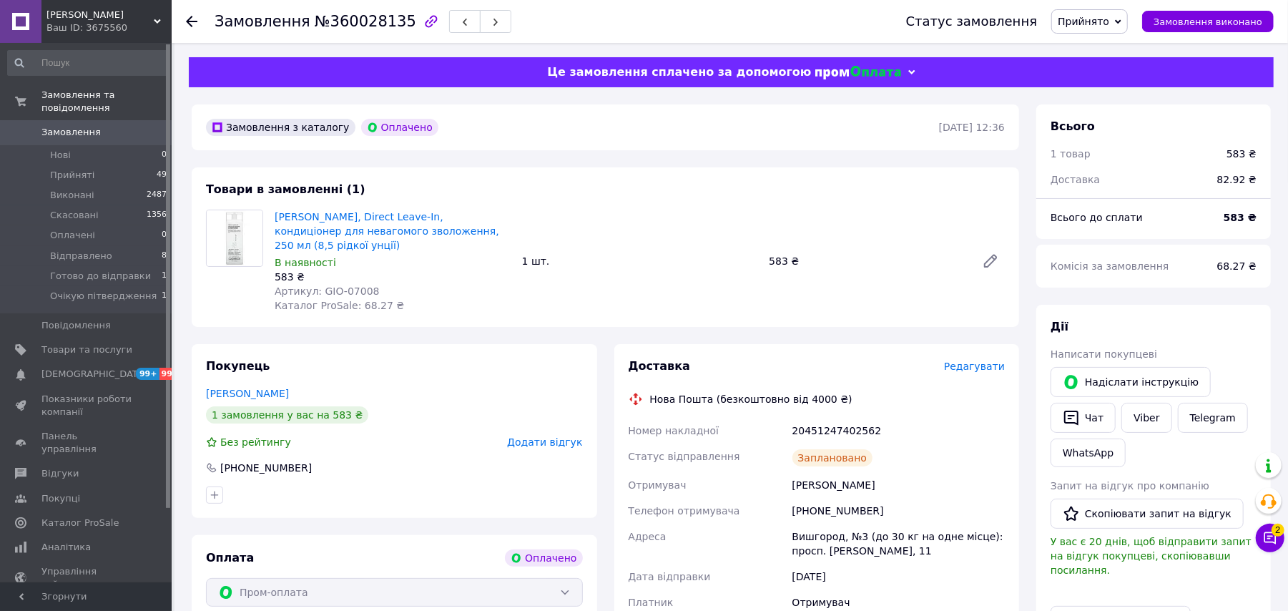
click at [1095, 16] on span "Прийнято" at bounding box center [1084, 21] width 52 height 11
click at [1097, 113] on li "Відправлено" at bounding box center [1112, 114] width 121 height 21
click at [186, 20] on icon at bounding box center [191, 21] width 11 height 11
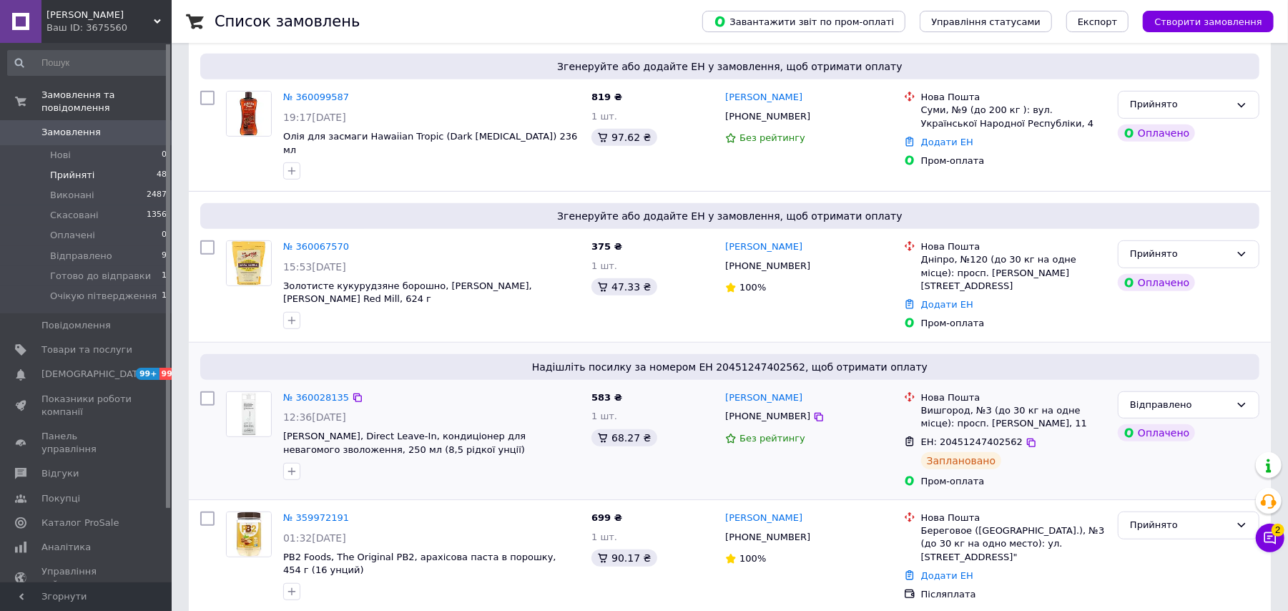
scroll to position [476, 0]
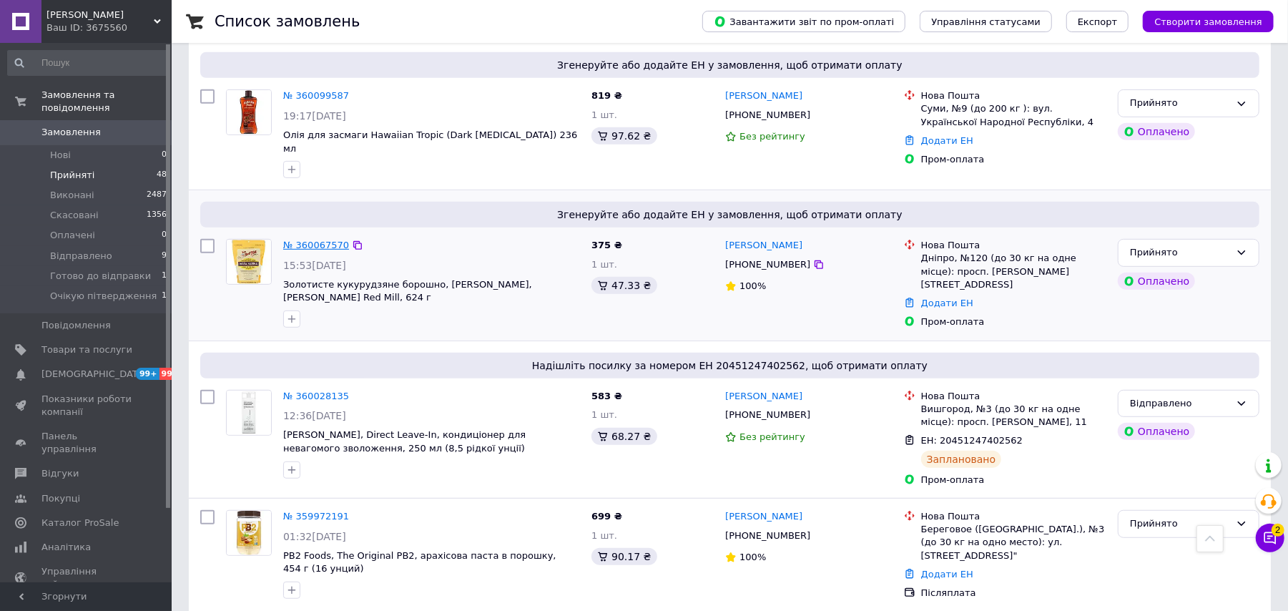
click at [330, 240] on link "№ 360067570" at bounding box center [316, 245] width 66 height 11
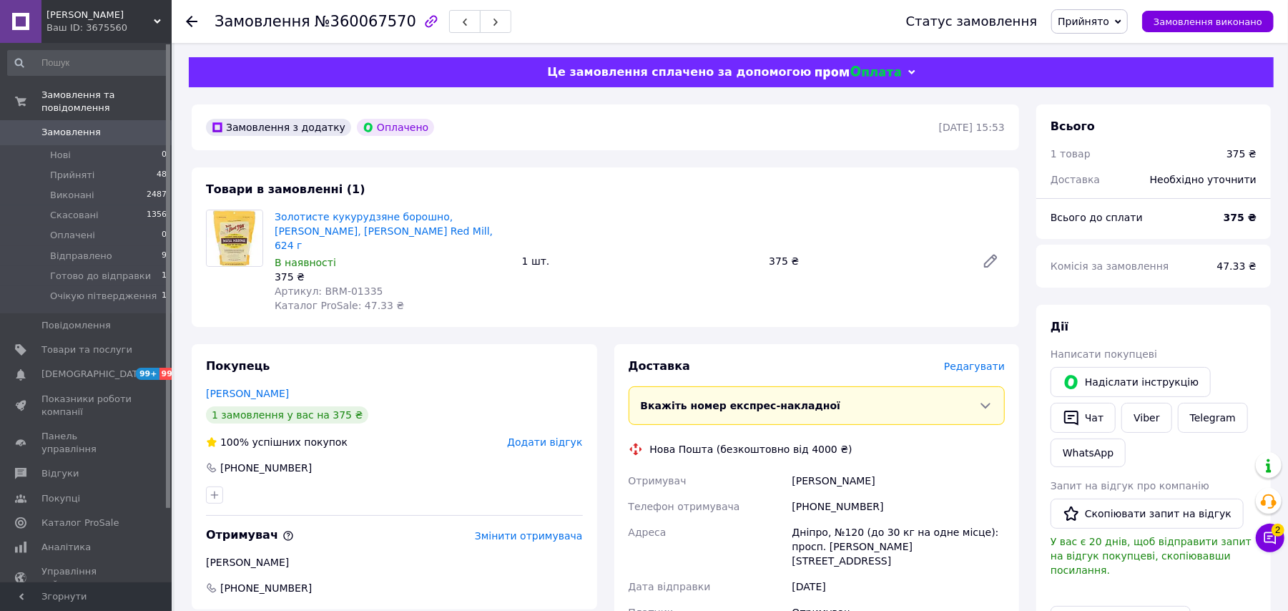
click at [193, 23] on icon at bounding box center [191, 21] width 11 height 11
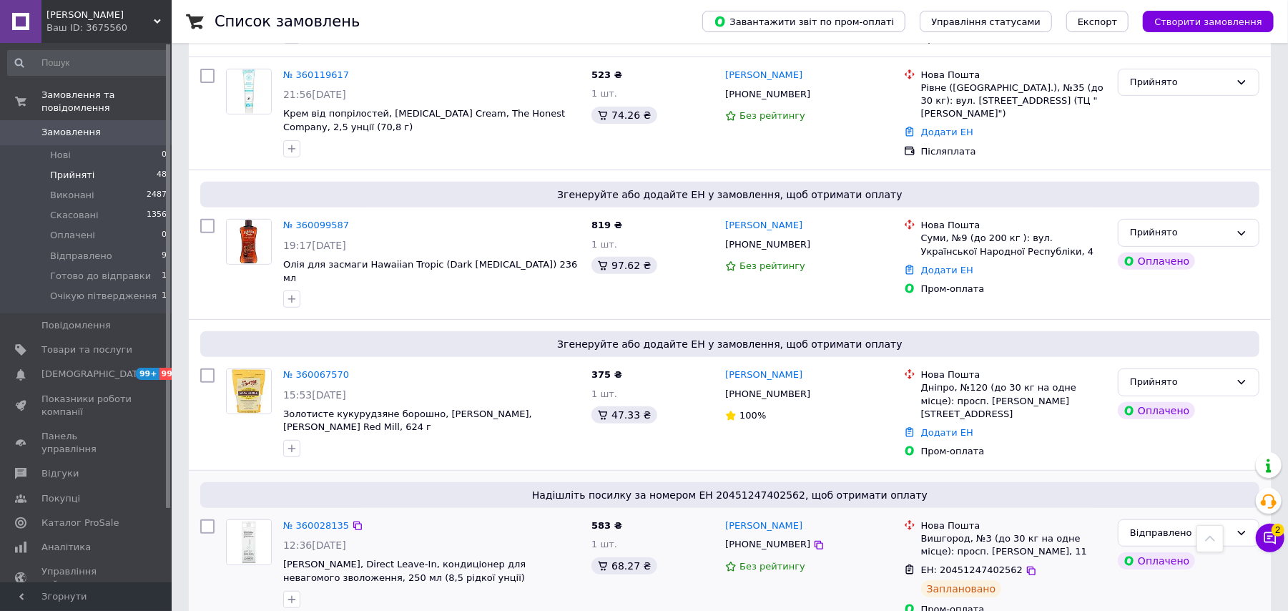
scroll to position [286, 0]
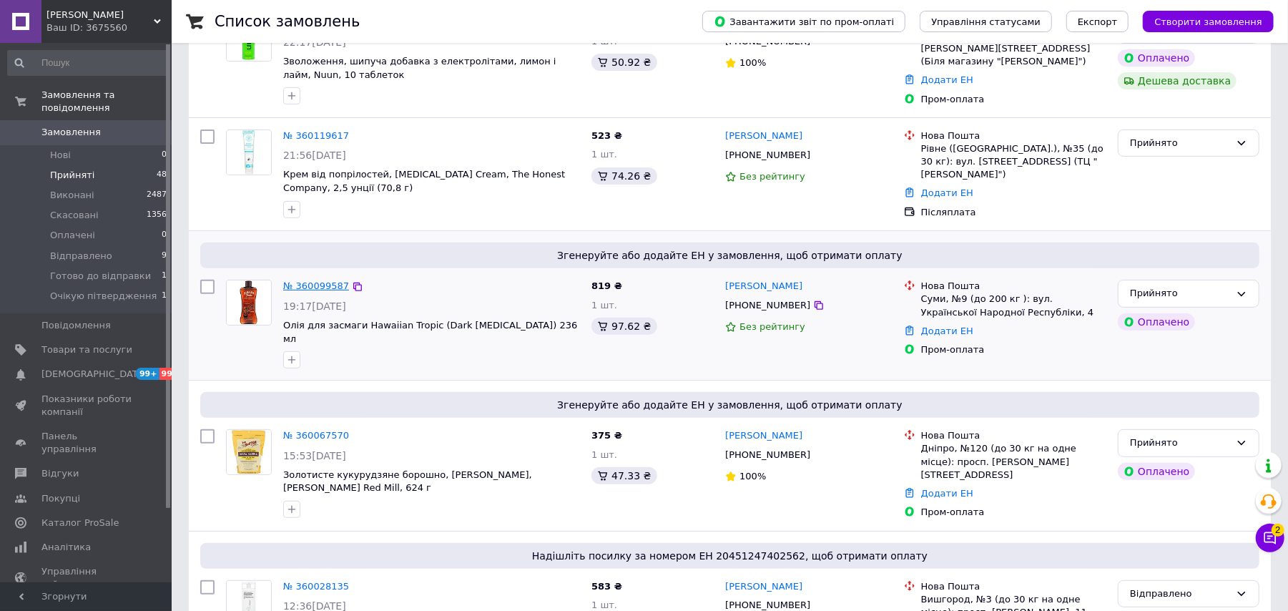
click at [318, 289] on link "№ 360099587" at bounding box center [316, 285] width 66 height 11
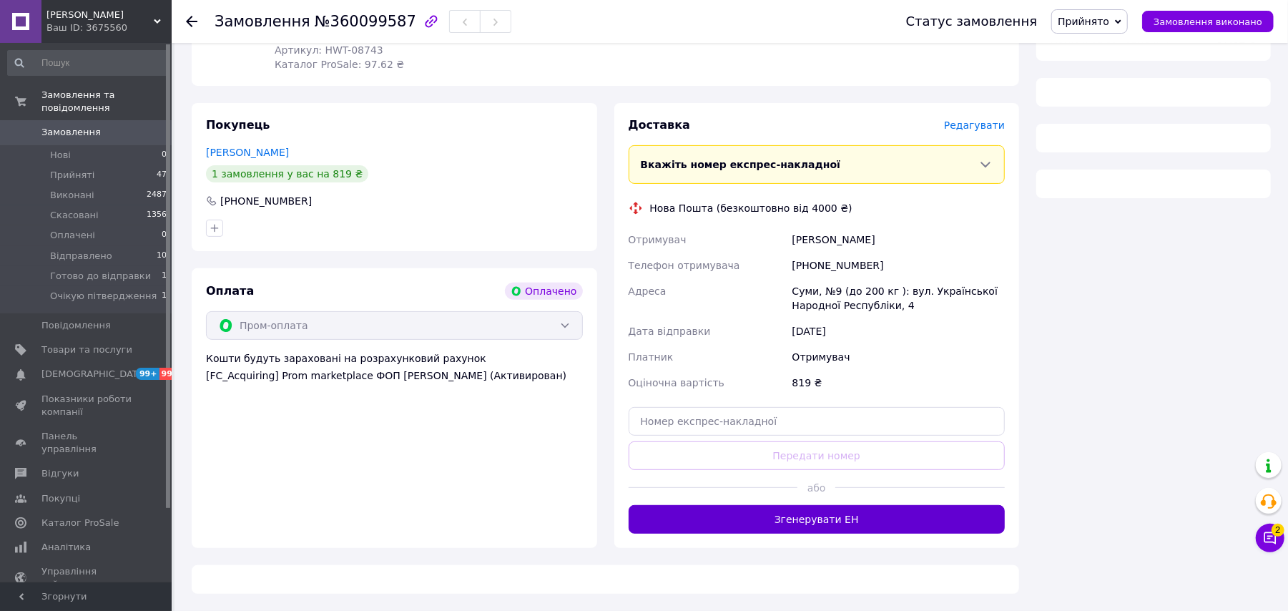
scroll to position [286, 0]
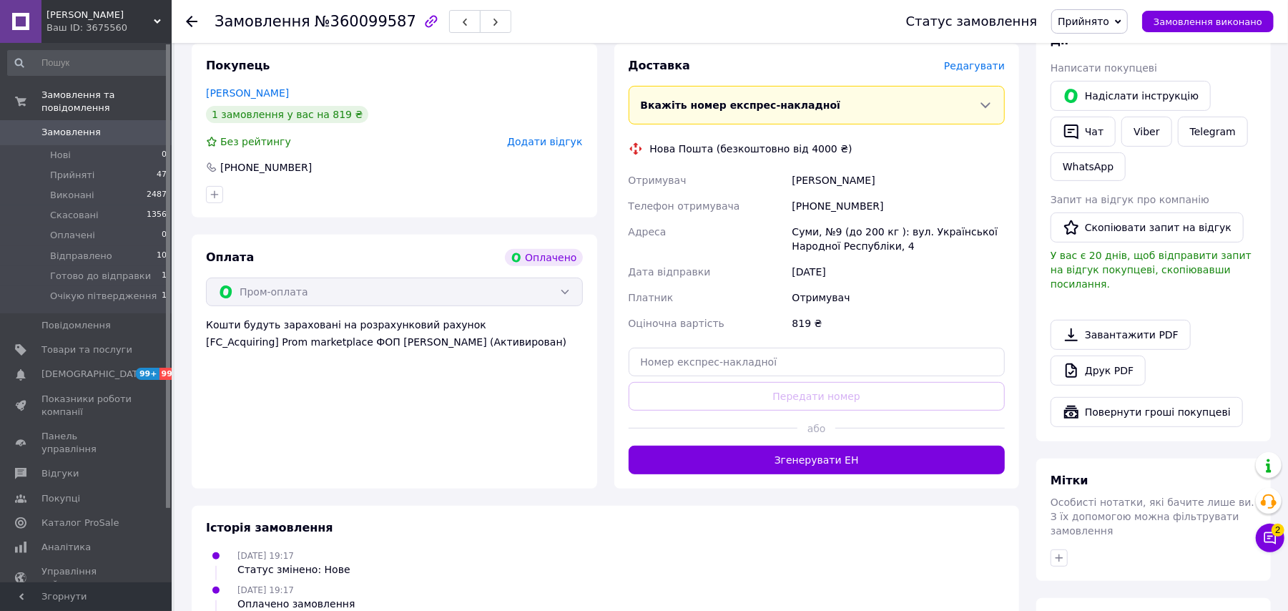
click at [871, 464] on button "Згенерувати ЕН" at bounding box center [817, 460] width 377 height 29
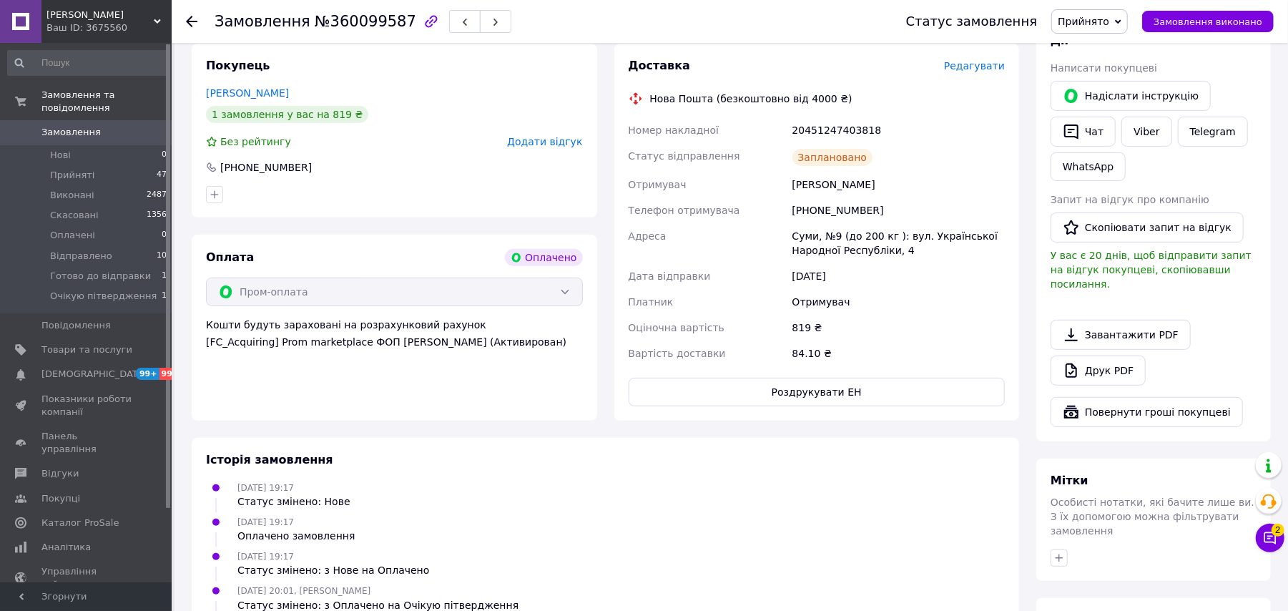
click at [1106, 21] on span "Прийнято" at bounding box center [1084, 21] width 52 height 11
click at [1116, 114] on li "Відправлено" at bounding box center [1112, 114] width 121 height 21
click at [192, 18] on icon at bounding box center [191, 21] width 11 height 11
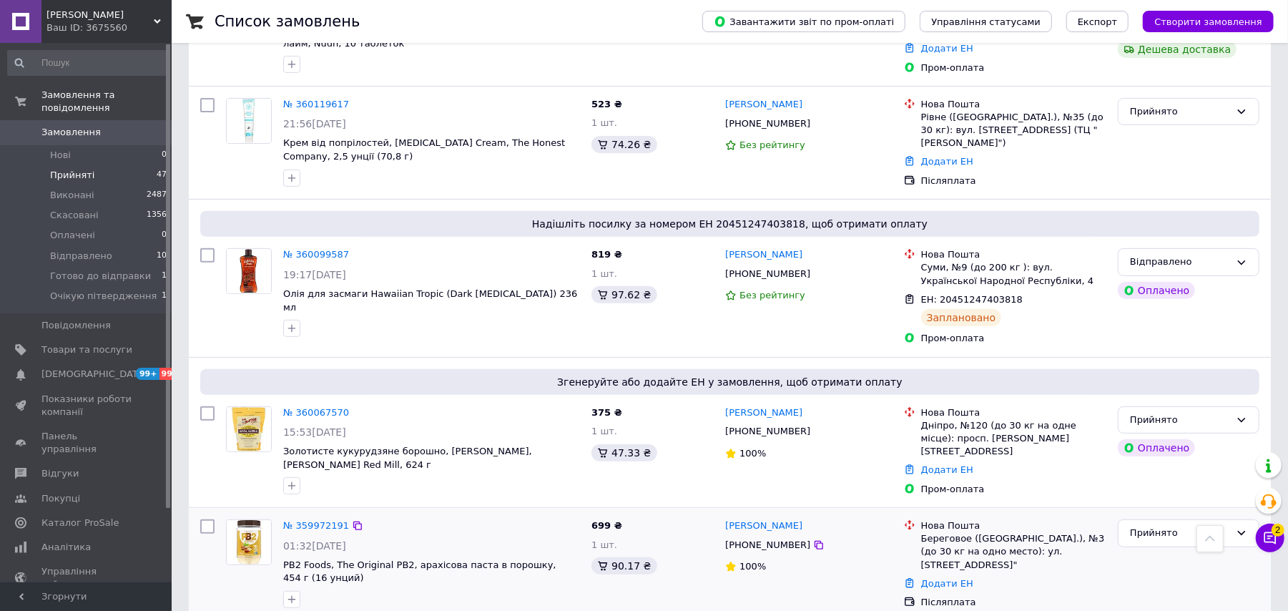
scroll to position [604, 0]
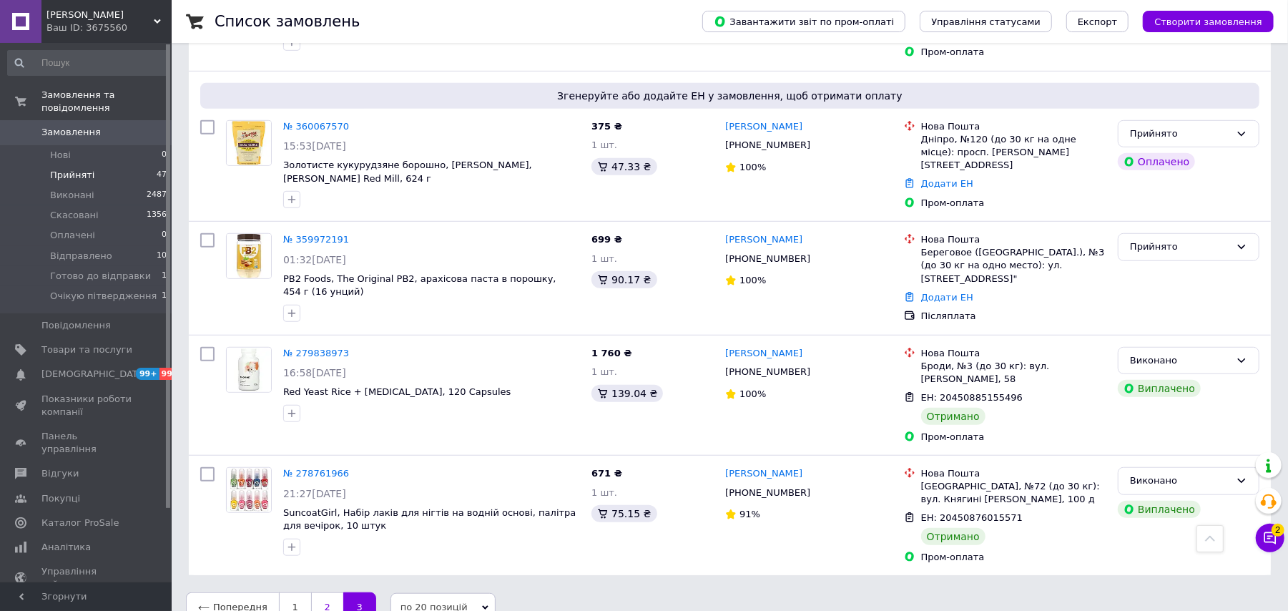
click at [318, 592] on link "2" at bounding box center [327, 607] width 32 height 30
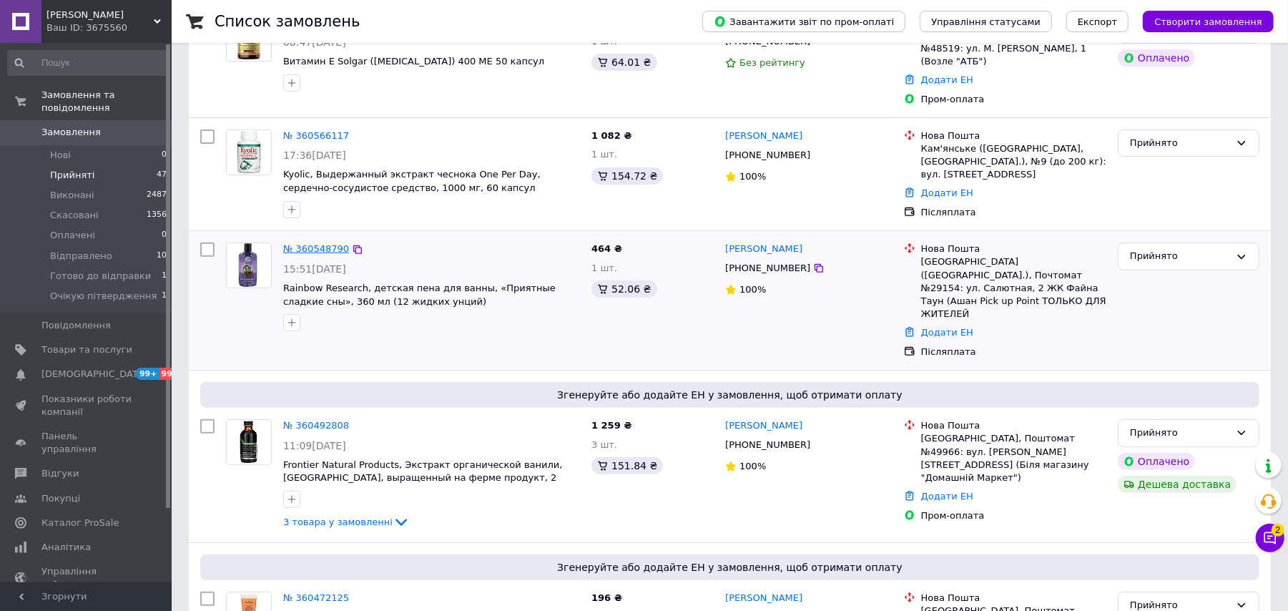
click at [304, 243] on link "№ 360548790" at bounding box center [316, 248] width 66 height 11
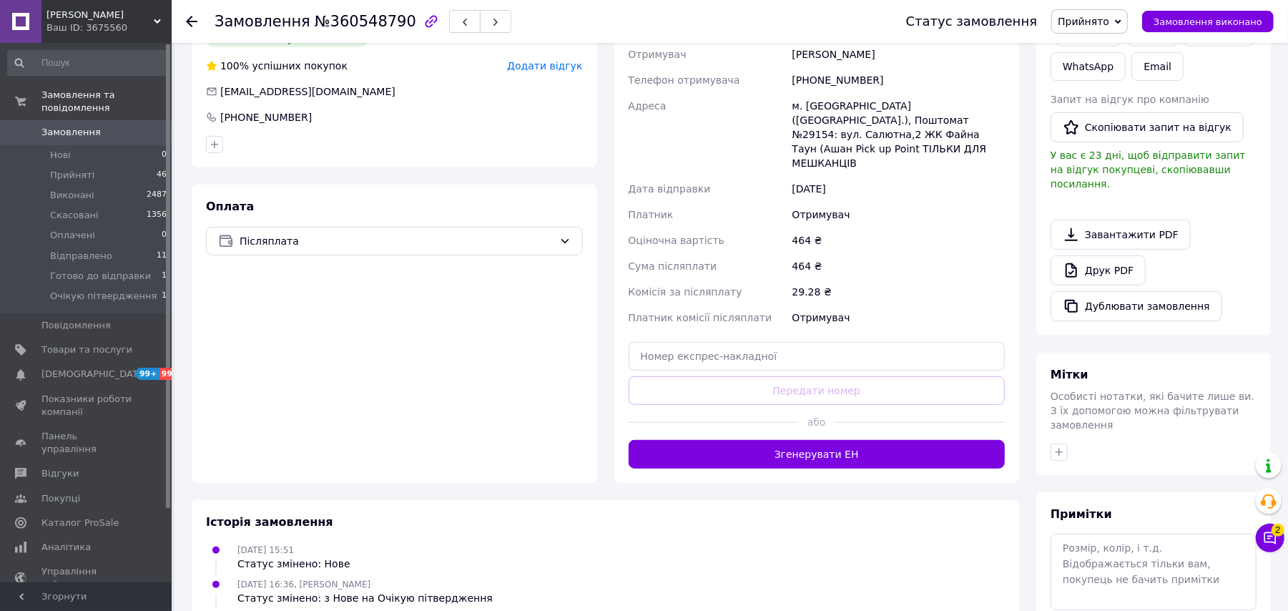
scroll to position [298, 0]
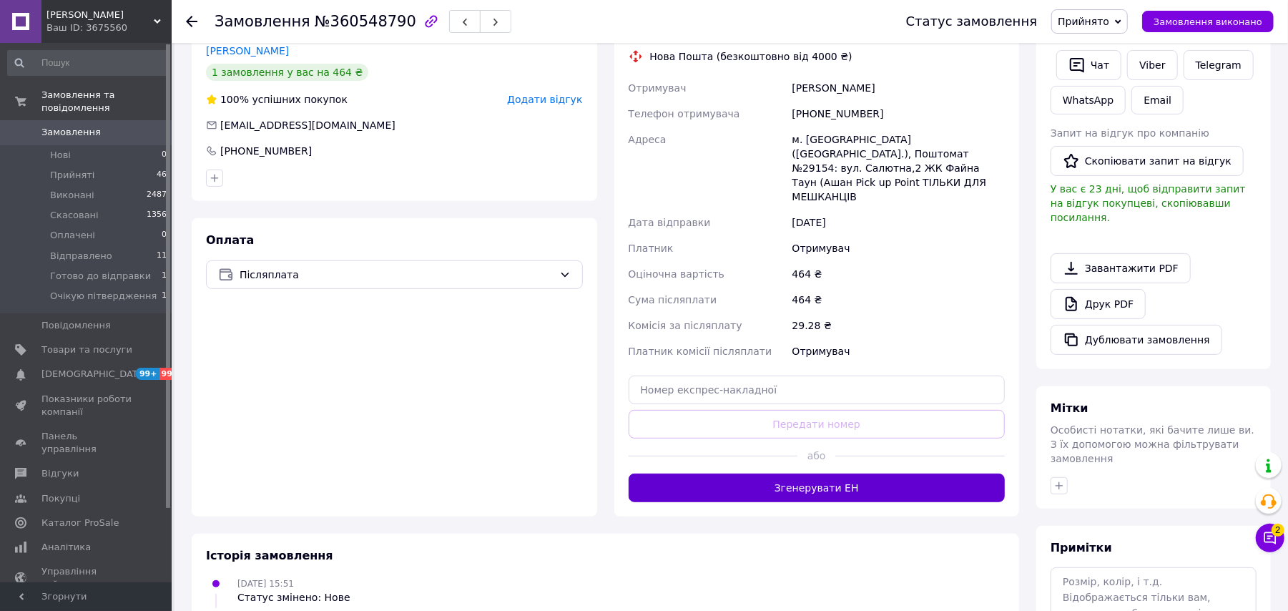
click at [851, 474] on button "Згенерувати ЕН" at bounding box center [817, 488] width 377 height 29
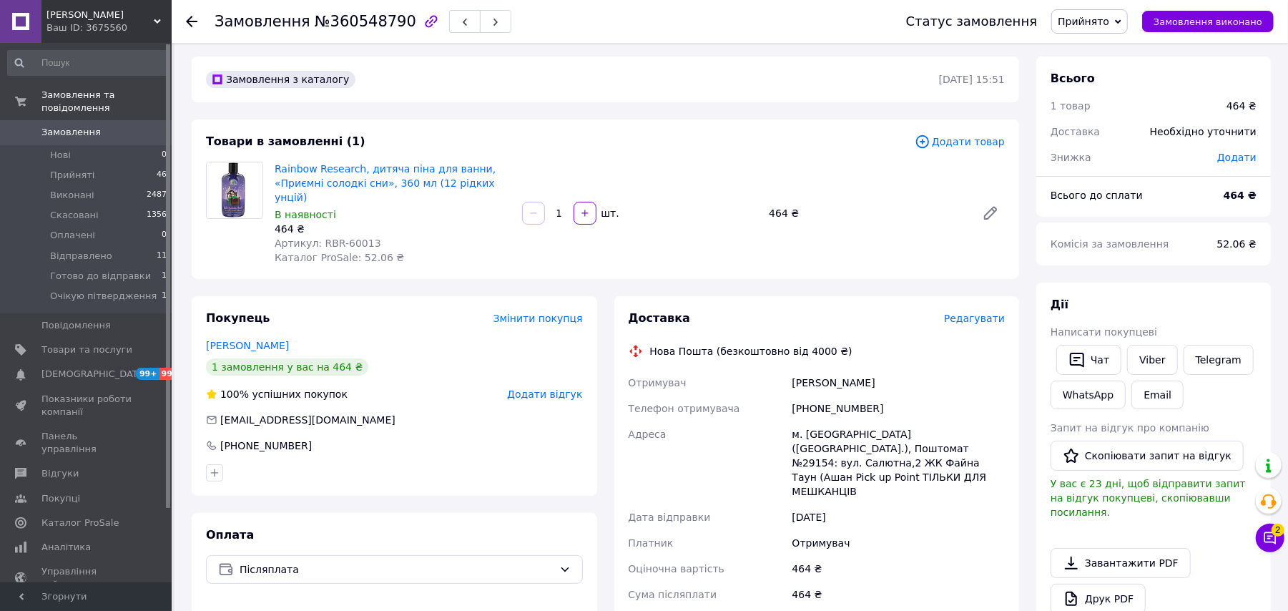
scroll to position [0, 0]
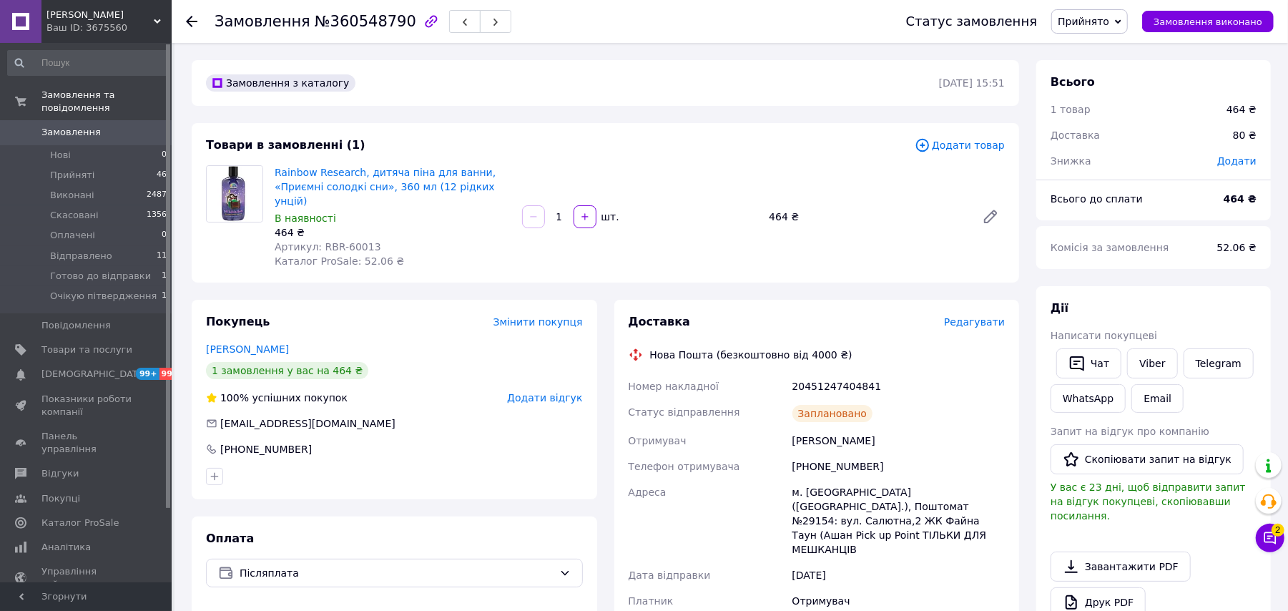
click at [1100, 23] on span "Прийнято" at bounding box center [1084, 21] width 52 height 11
click at [1110, 120] on li "Відправлено" at bounding box center [1112, 114] width 121 height 21
click at [190, 17] on use at bounding box center [191, 21] width 11 height 11
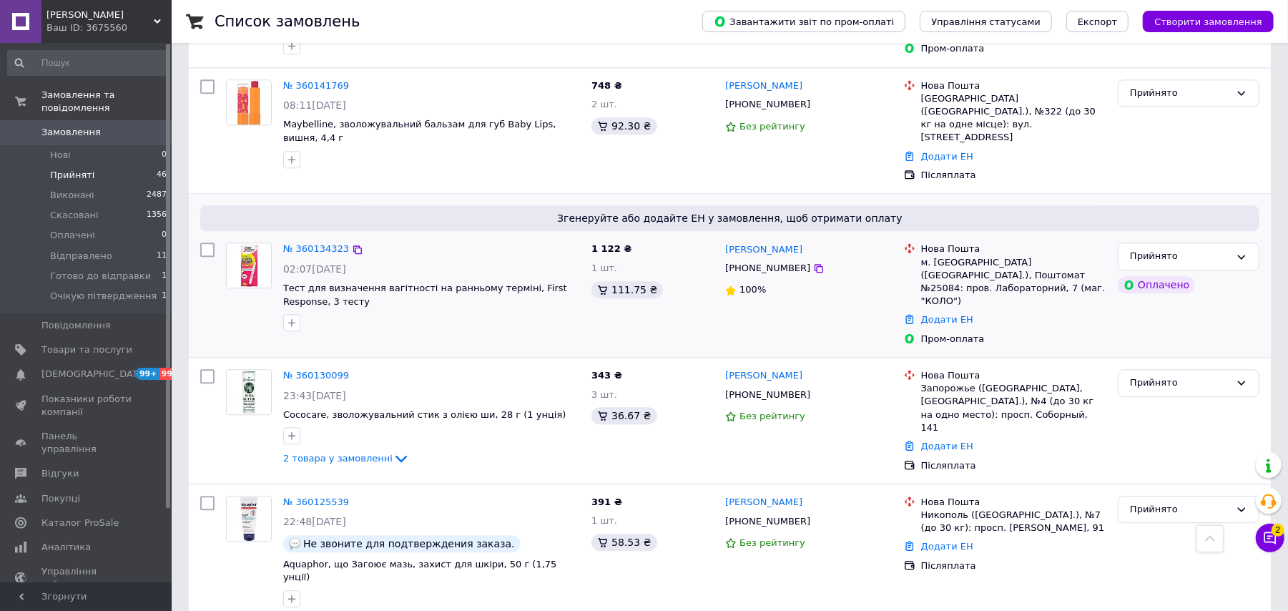
scroll to position [2487, 0]
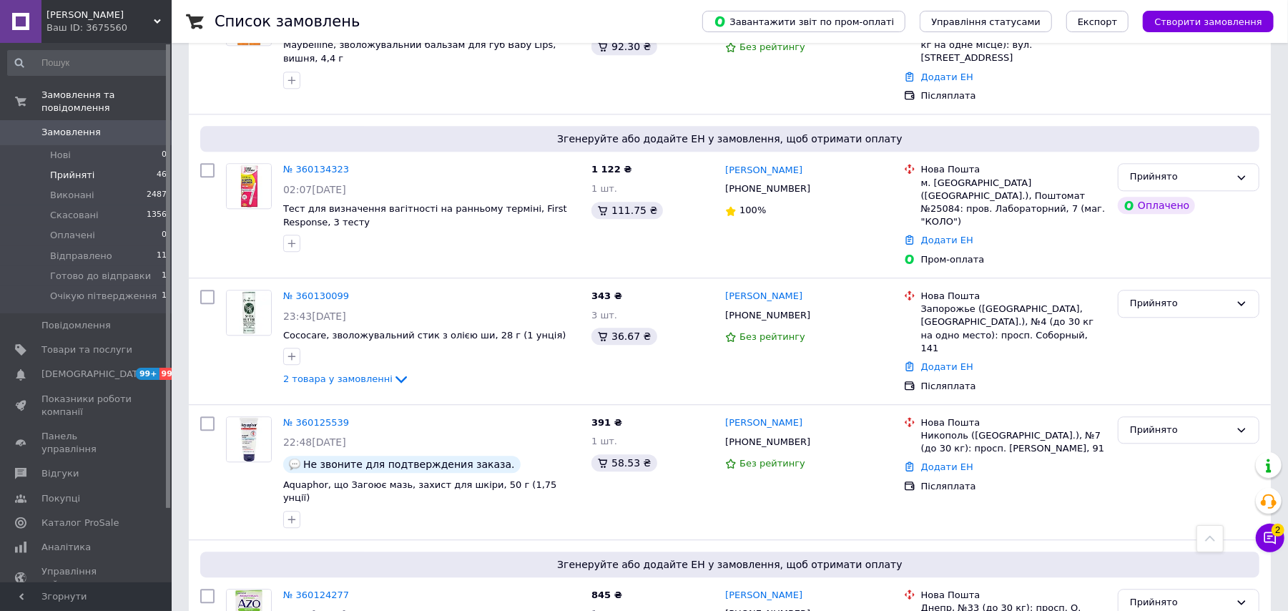
click at [123, 12] on span "[PERSON_NAME]" at bounding box center [99, 15] width 107 height 13
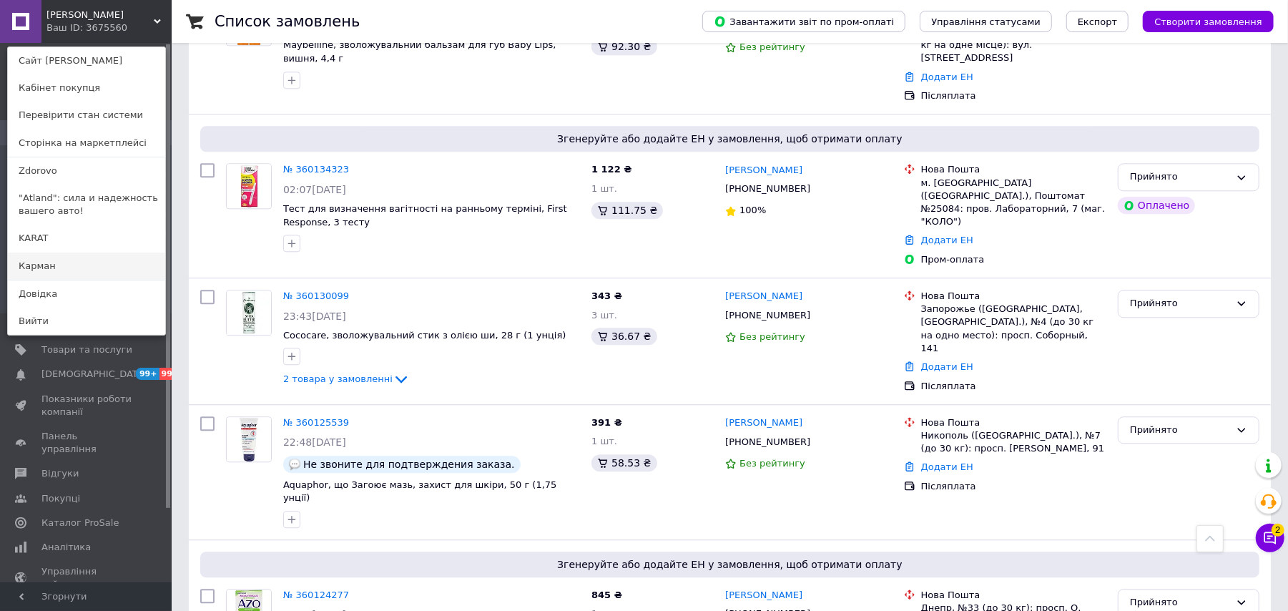
click at [70, 258] on link "Карман" at bounding box center [86, 266] width 157 height 27
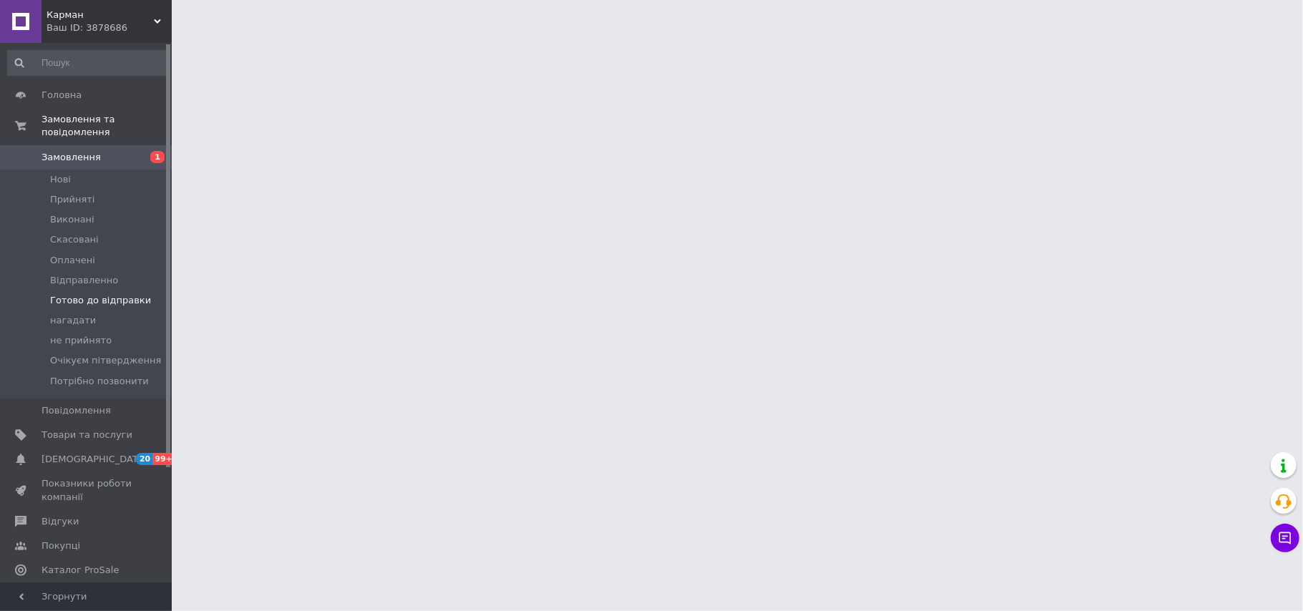
click at [107, 294] on span "Готово до відправки" at bounding box center [100, 300] width 101 height 13
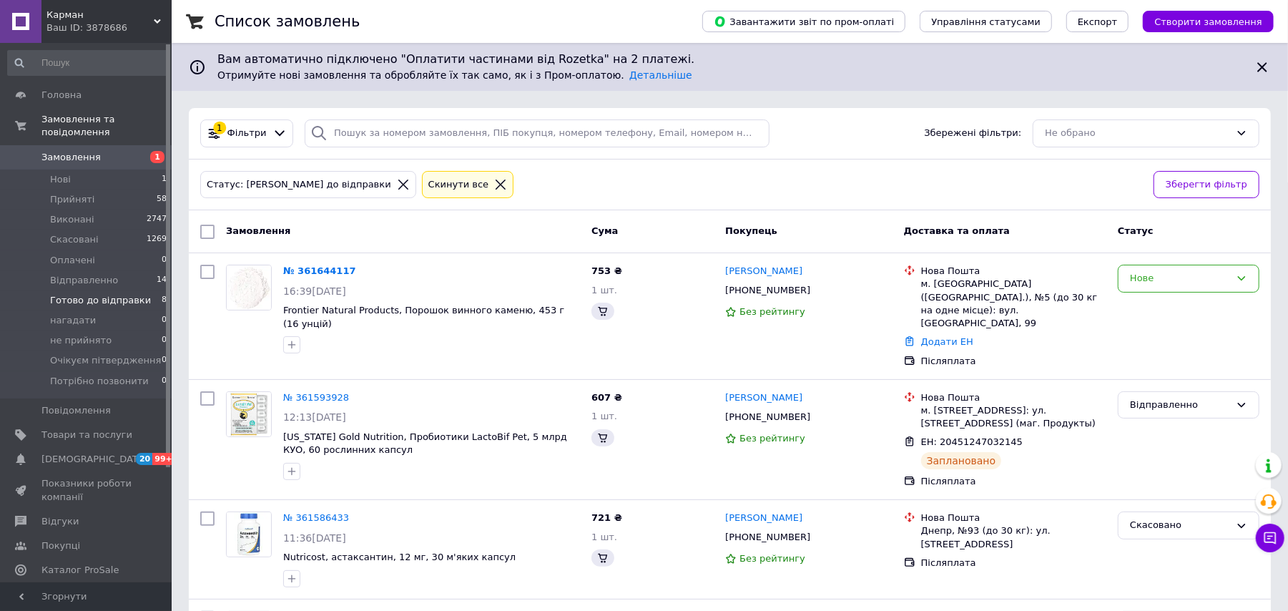
click at [133, 294] on span "Готово до відправки" at bounding box center [100, 300] width 101 height 13
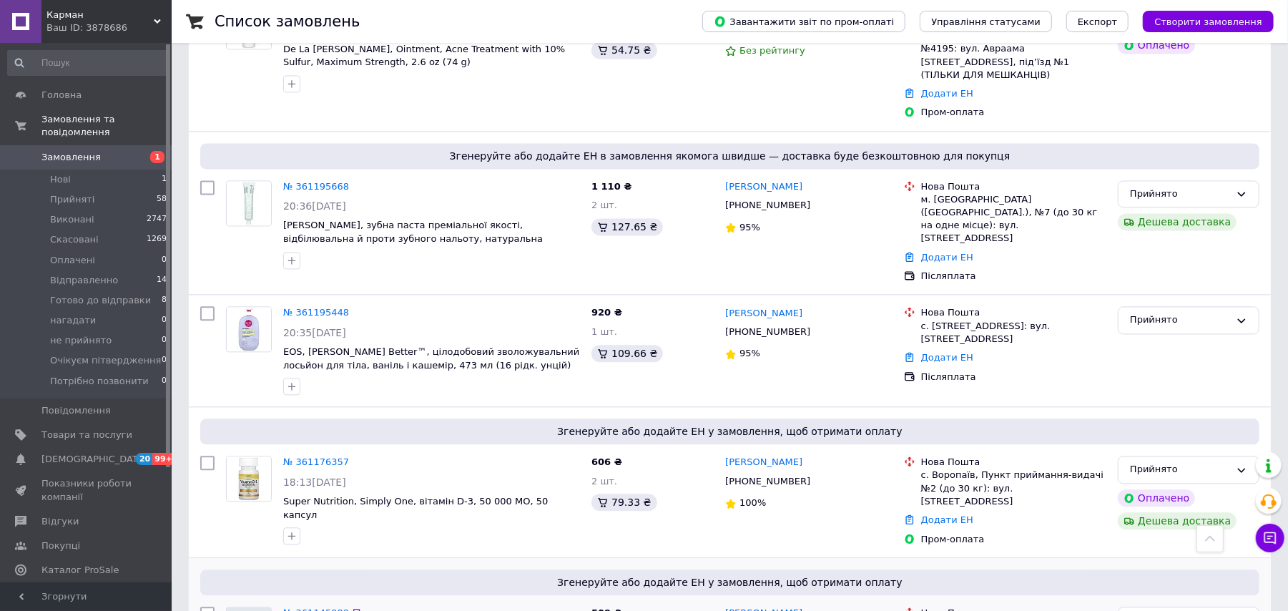
scroll to position [2156, 0]
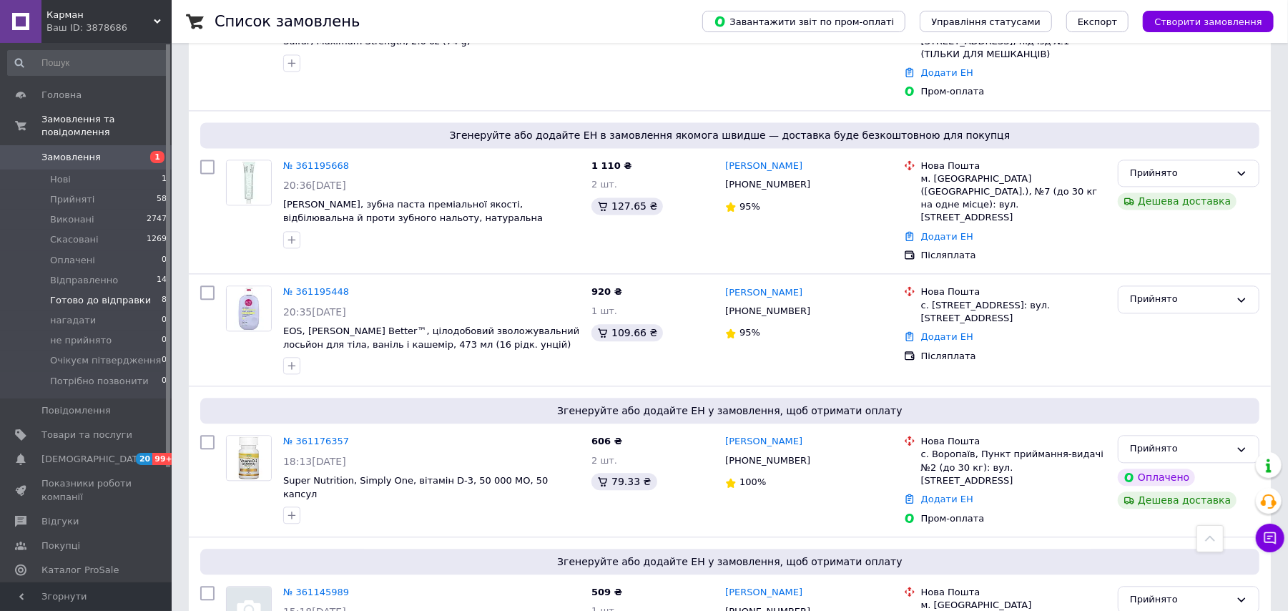
click at [130, 294] on span "Готово до відправки" at bounding box center [100, 300] width 101 height 13
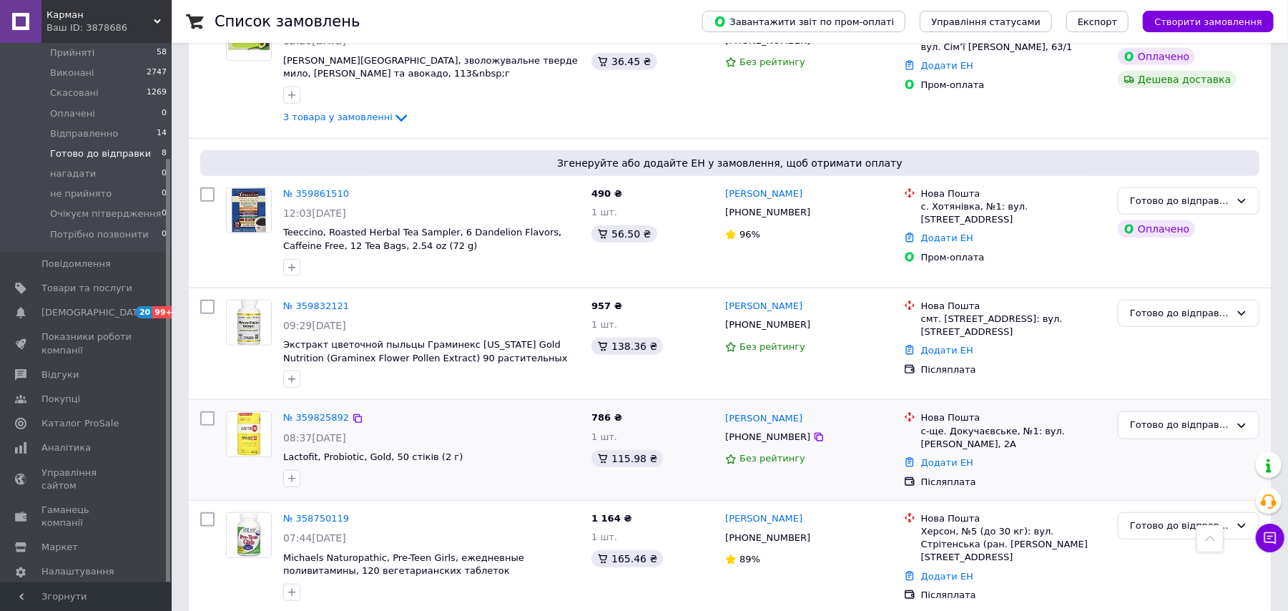
scroll to position [719, 0]
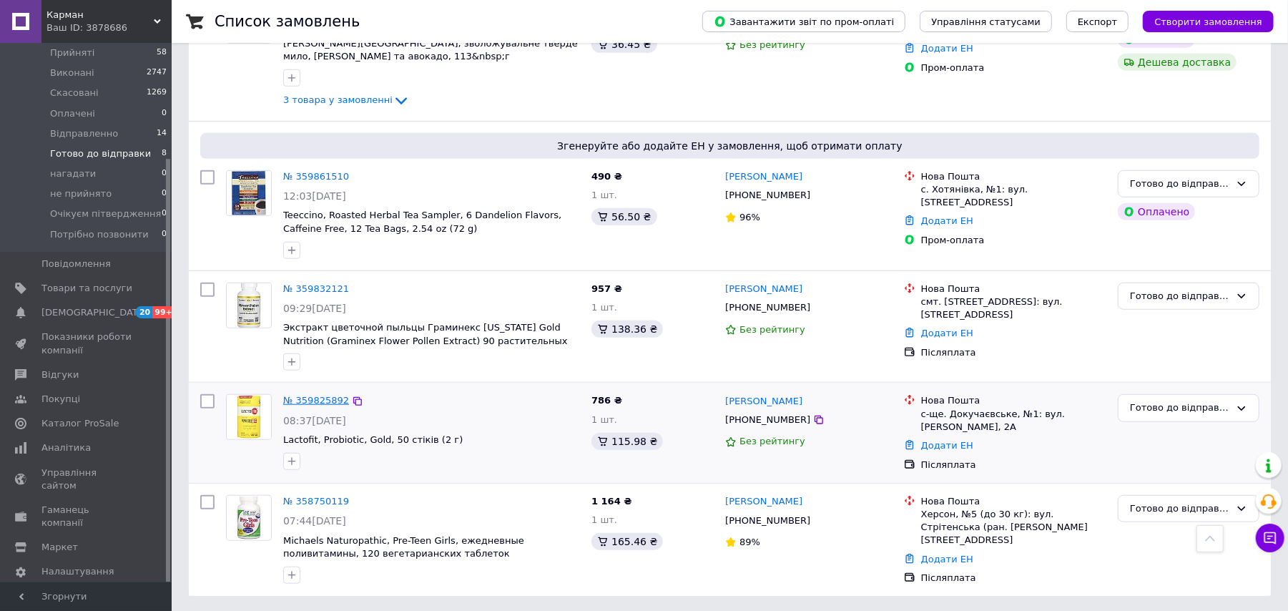
click at [315, 398] on link "№ 359825892" at bounding box center [316, 400] width 66 height 11
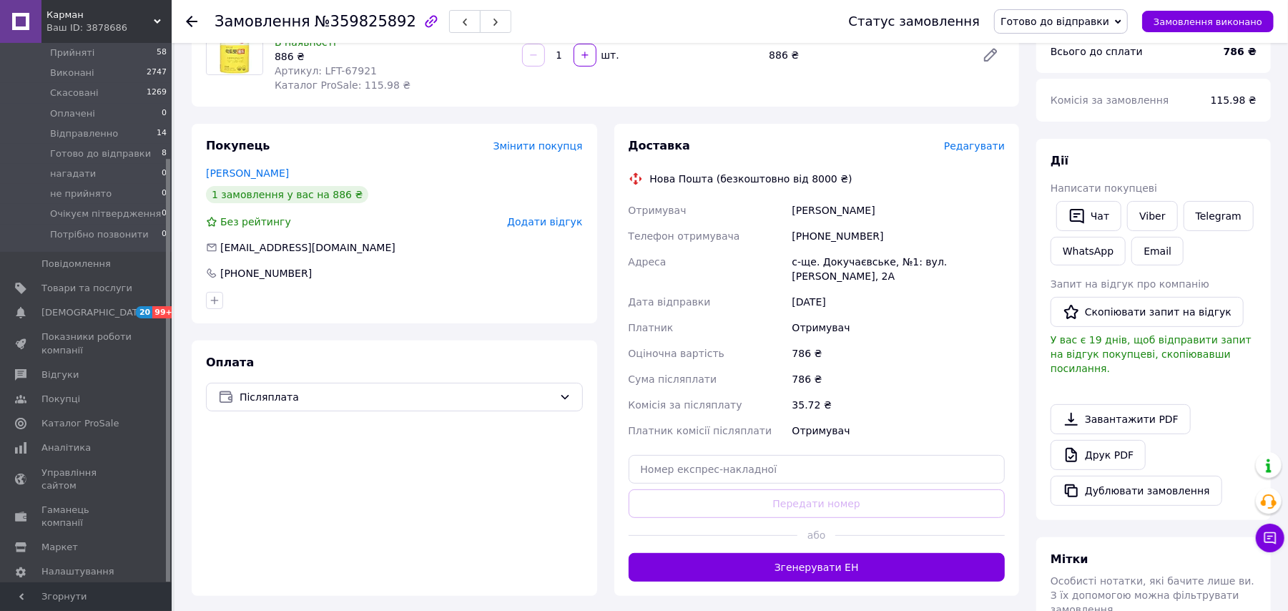
scroll to position [410, 0]
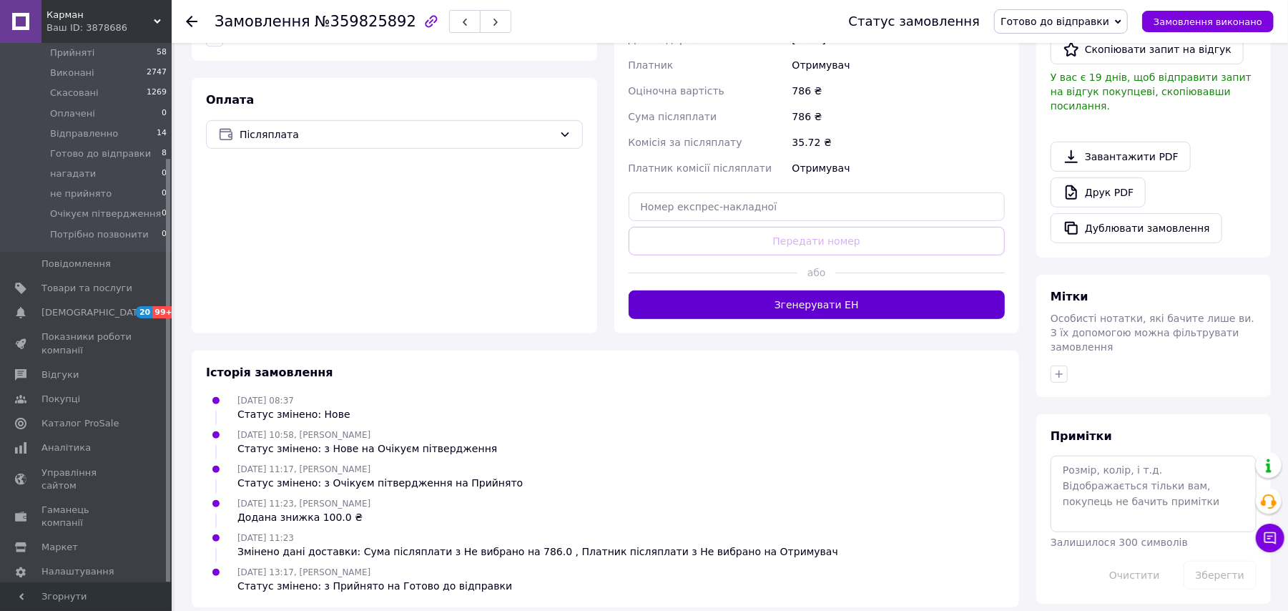
click at [828, 293] on button "Згенерувати ЕН" at bounding box center [817, 304] width 377 height 29
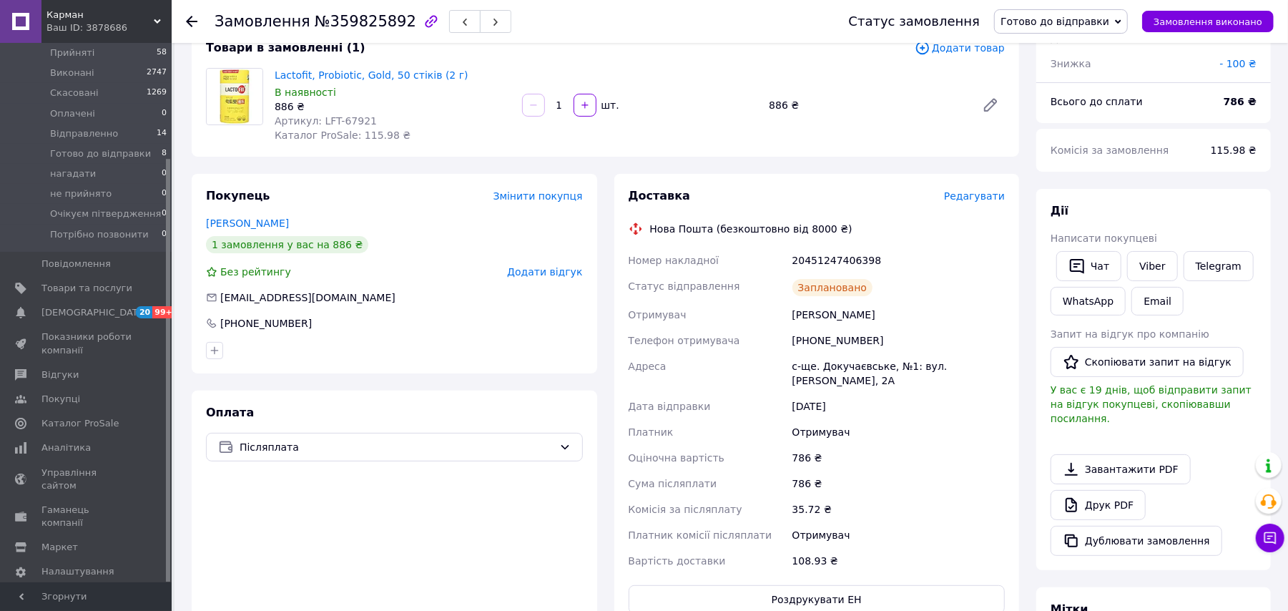
scroll to position [0, 0]
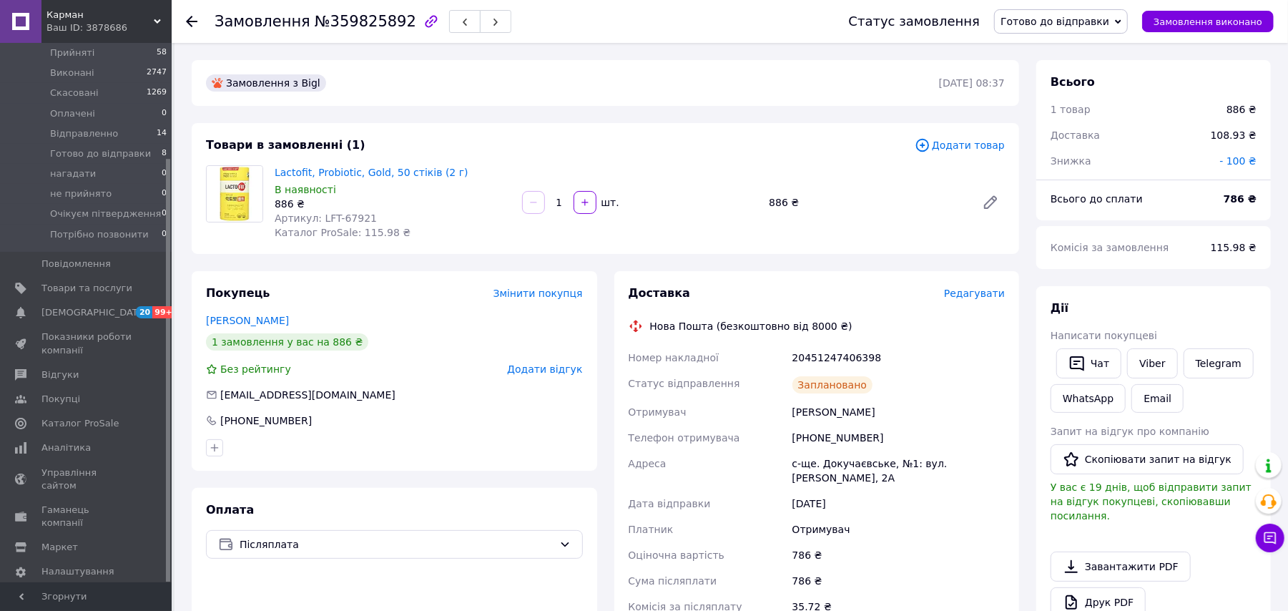
click at [1105, 23] on span "Готово до відправки" at bounding box center [1055, 21] width 109 height 11
drag, startPoint x: 1080, startPoint y: 136, endPoint x: 1085, endPoint y: 107, distance: 29.8
click at [1077, 138] on li "Відправленно" at bounding box center [1061, 135] width 132 height 21
click at [192, 17] on icon at bounding box center [191, 21] width 11 height 11
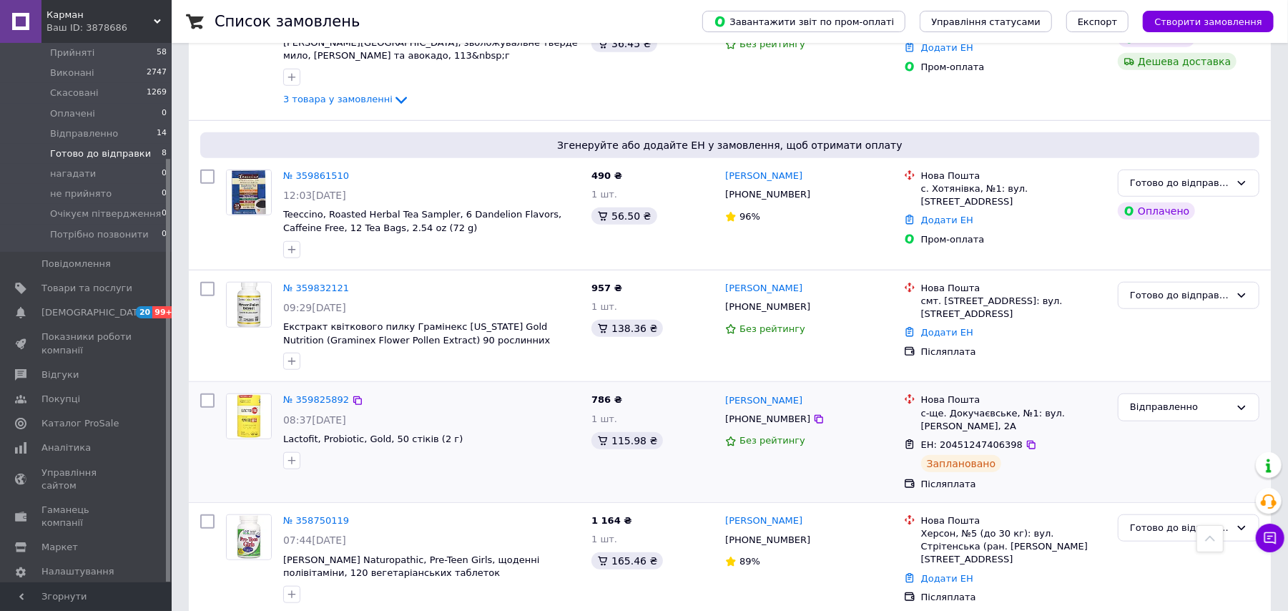
scroll to position [739, 0]
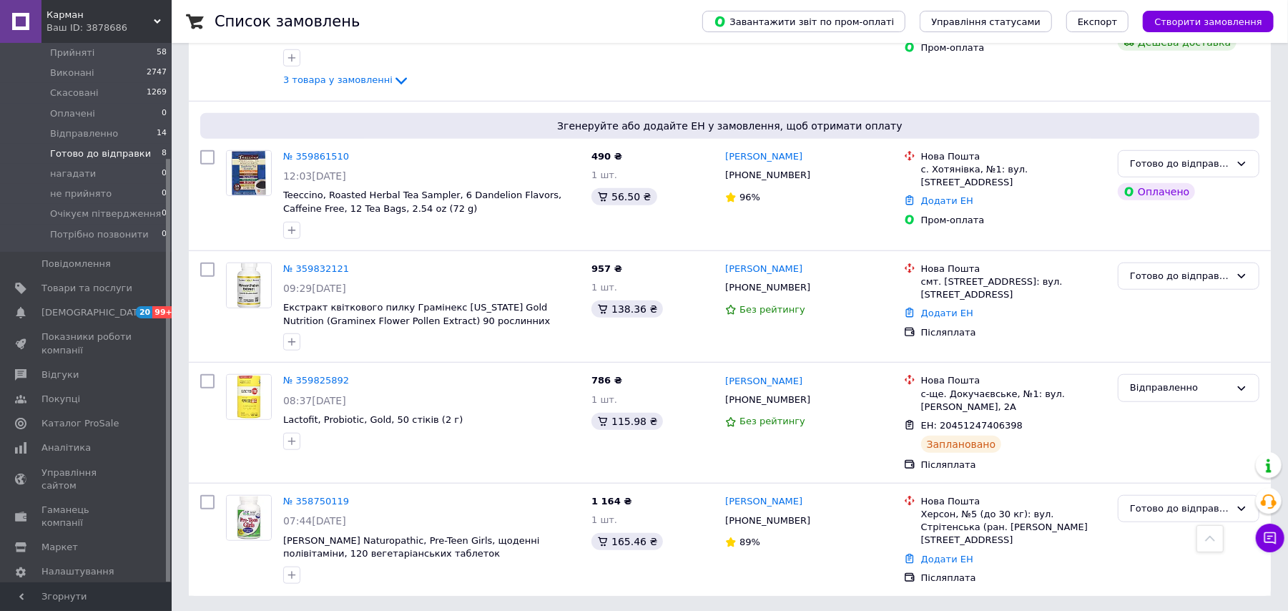
click at [140, 20] on span "Карман" at bounding box center [99, 15] width 107 height 13
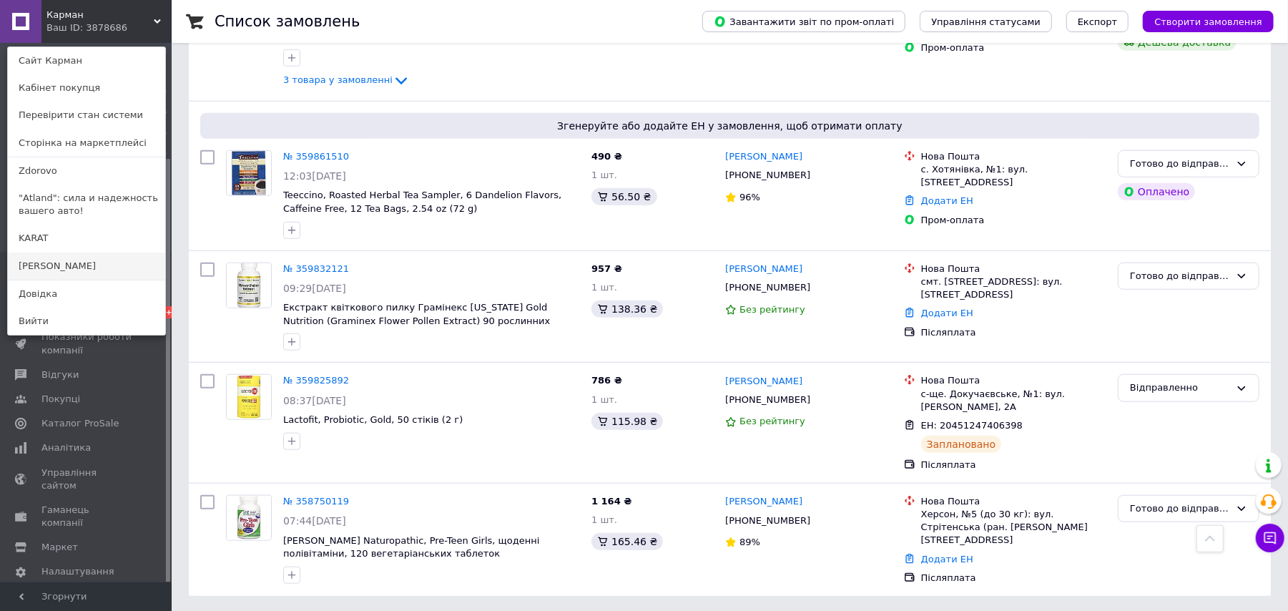
click at [90, 260] on link "[PERSON_NAME]" at bounding box center [86, 266] width 157 height 27
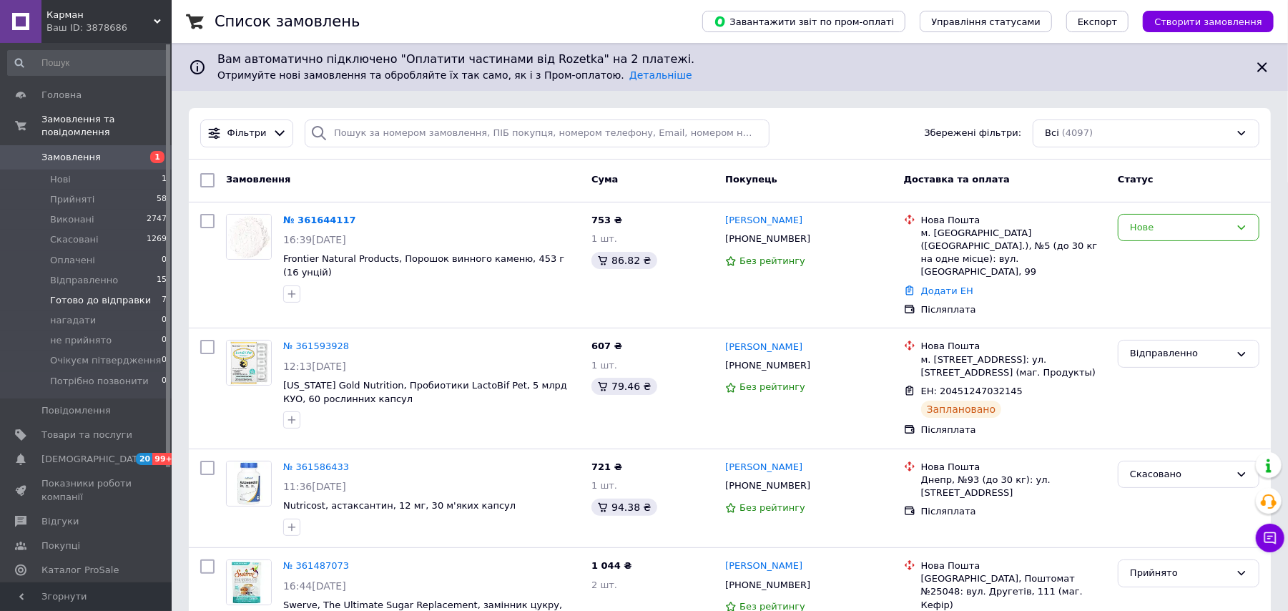
click at [98, 294] on span "Готово до відправки" at bounding box center [100, 300] width 101 height 13
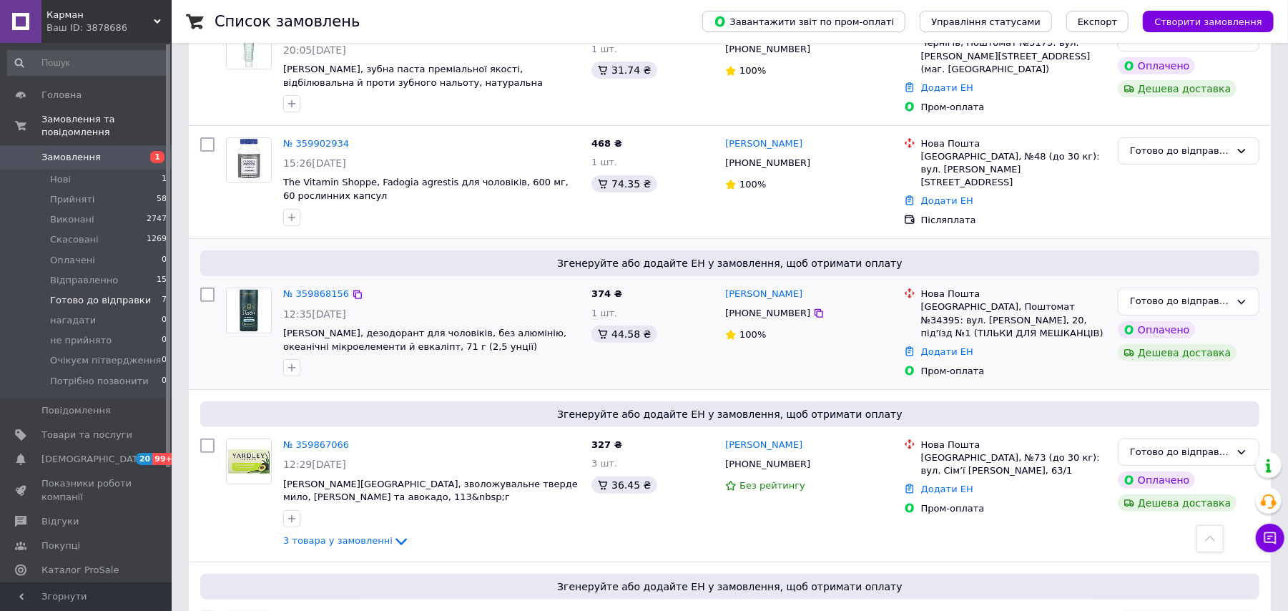
scroll to position [238, 0]
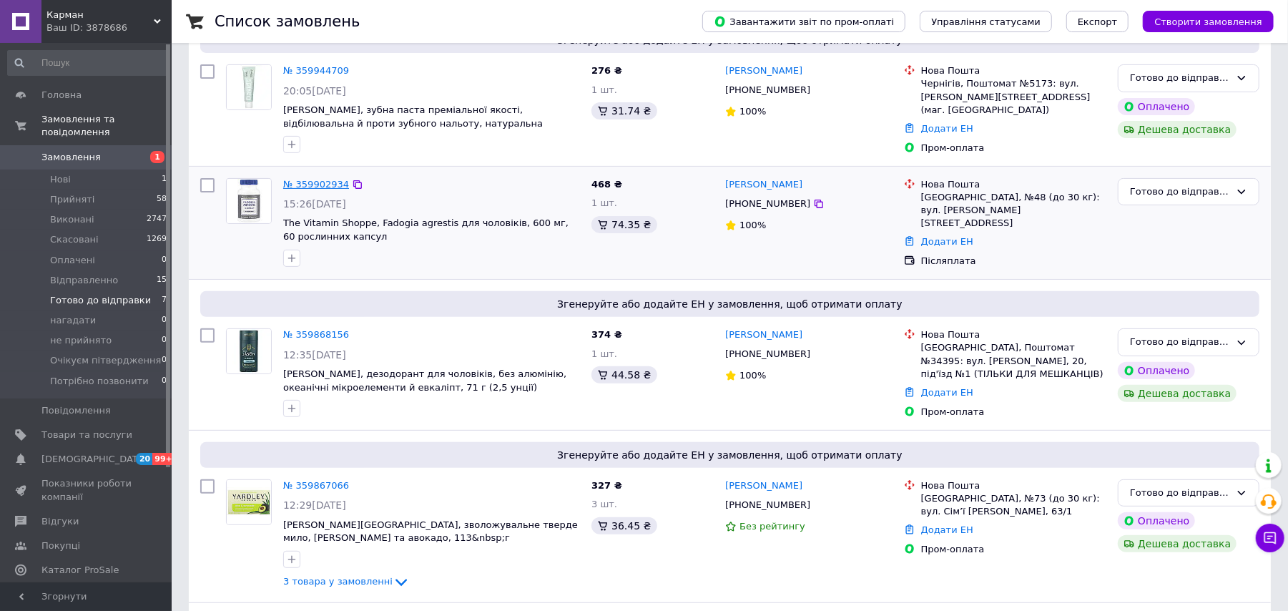
click at [330, 185] on link "№ 359902934" at bounding box center [316, 184] width 66 height 11
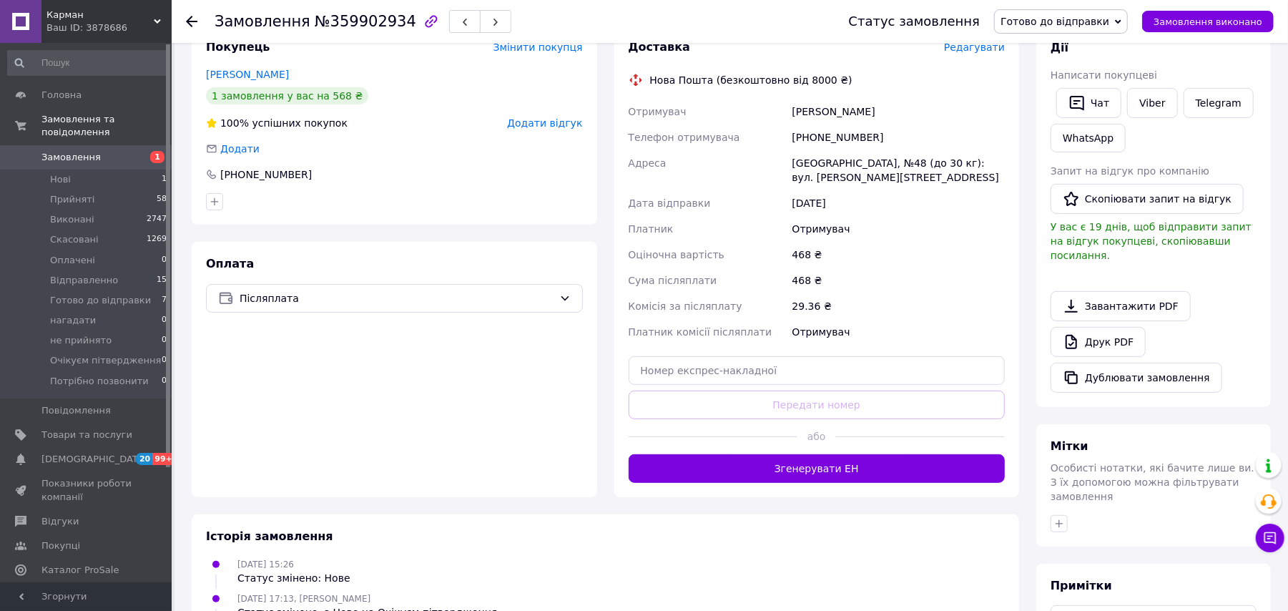
scroll to position [286, 0]
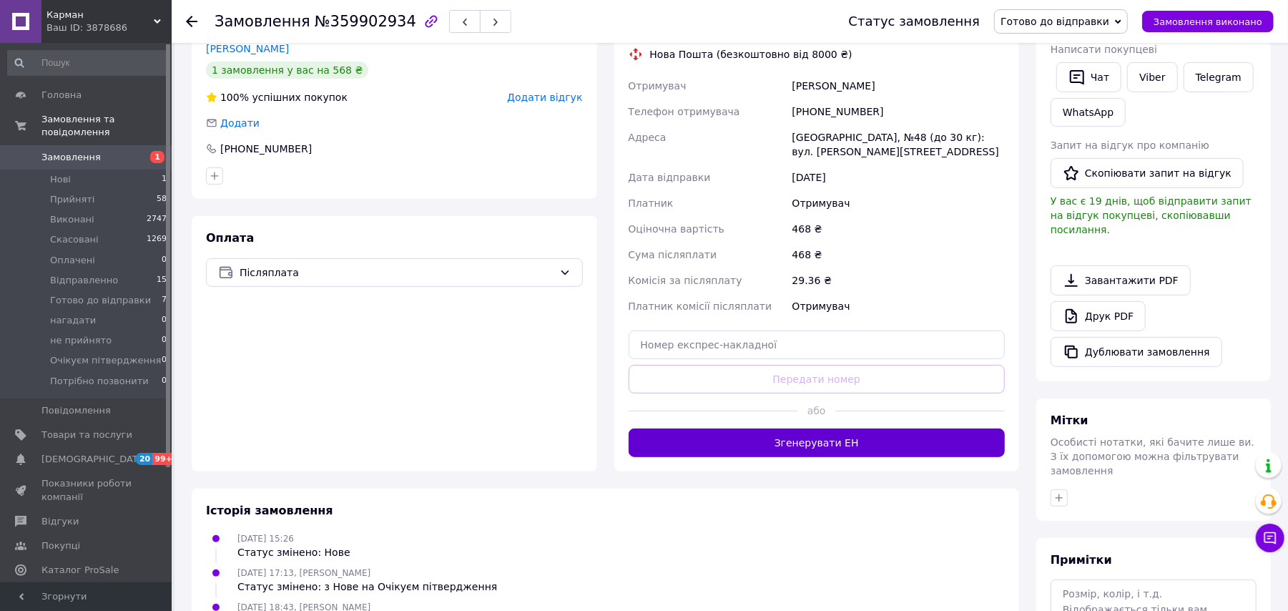
click at [762, 434] on button "Згенерувати ЕН" at bounding box center [817, 443] width 377 height 29
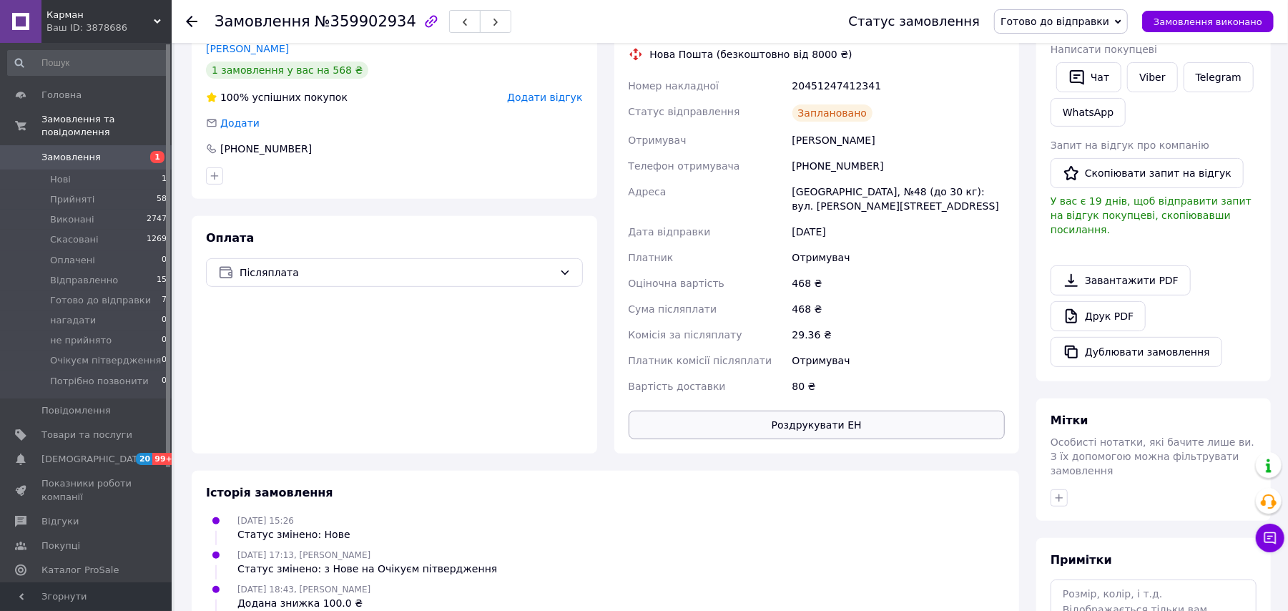
scroll to position [190, 0]
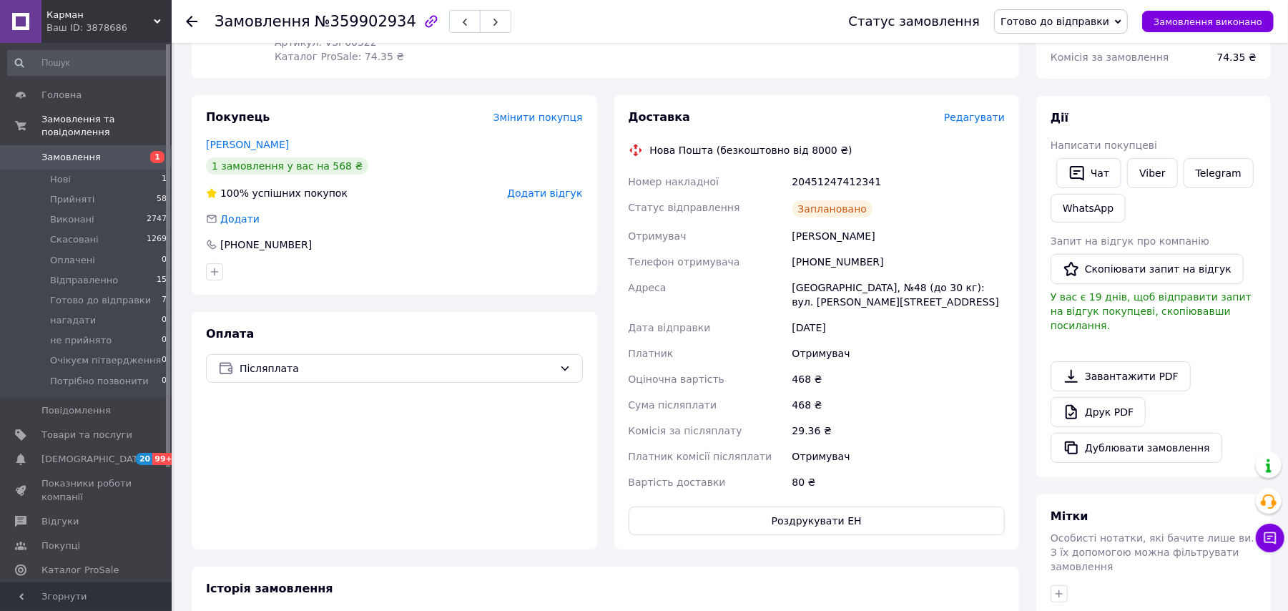
drag, startPoint x: 1056, startPoint y: 20, endPoint x: 1067, endPoint y: 58, distance: 39.6
click at [1057, 20] on span "Готово до відправки" at bounding box center [1055, 21] width 109 height 11
click at [1089, 134] on li "Відправленно" at bounding box center [1061, 135] width 132 height 21
click at [190, 16] on icon at bounding box center [191, 21] width 11 height 11
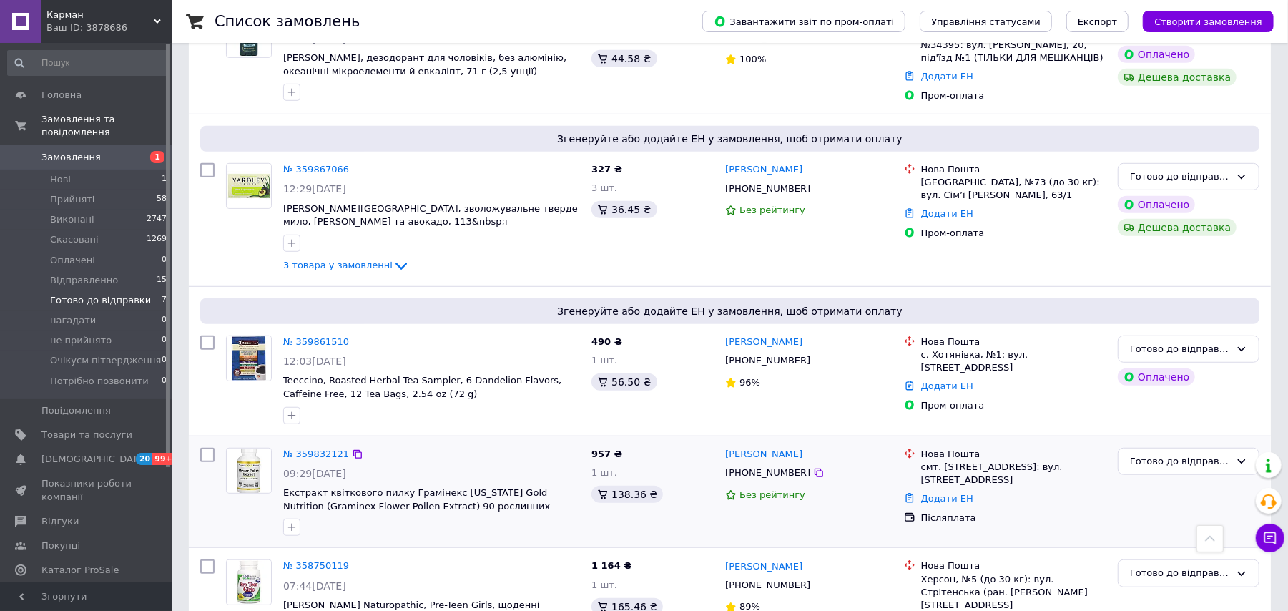
scroll to position [627, 0]
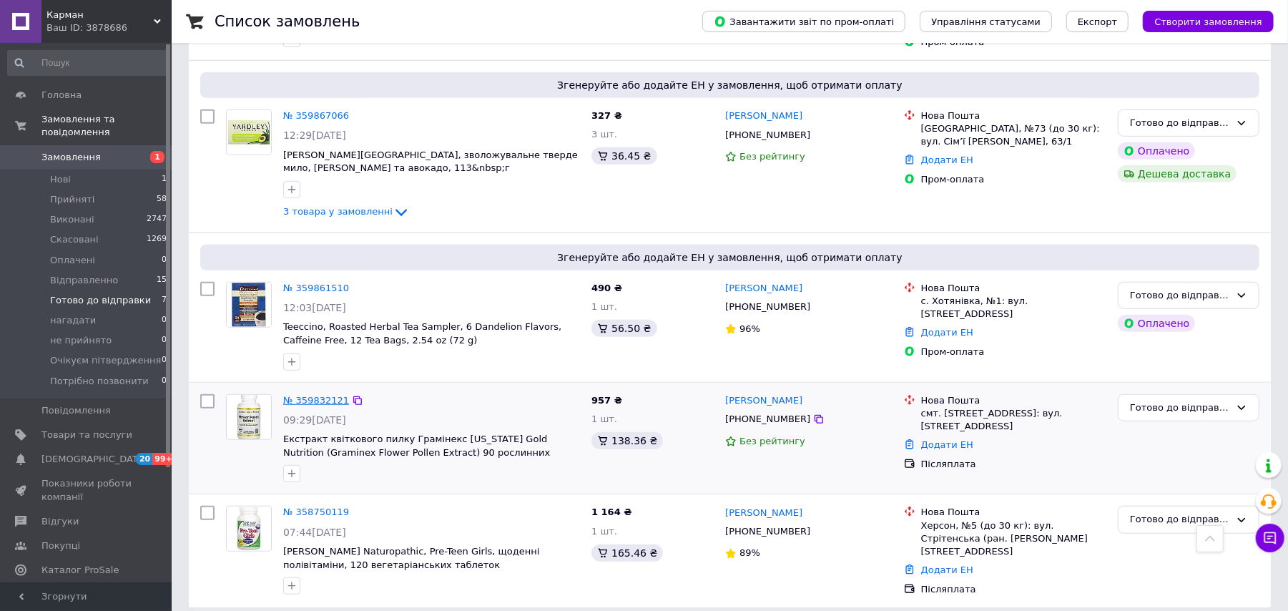
click at [318, 395] on link "№ 359832121" at bounding box center [316, 400] width 66 height 11
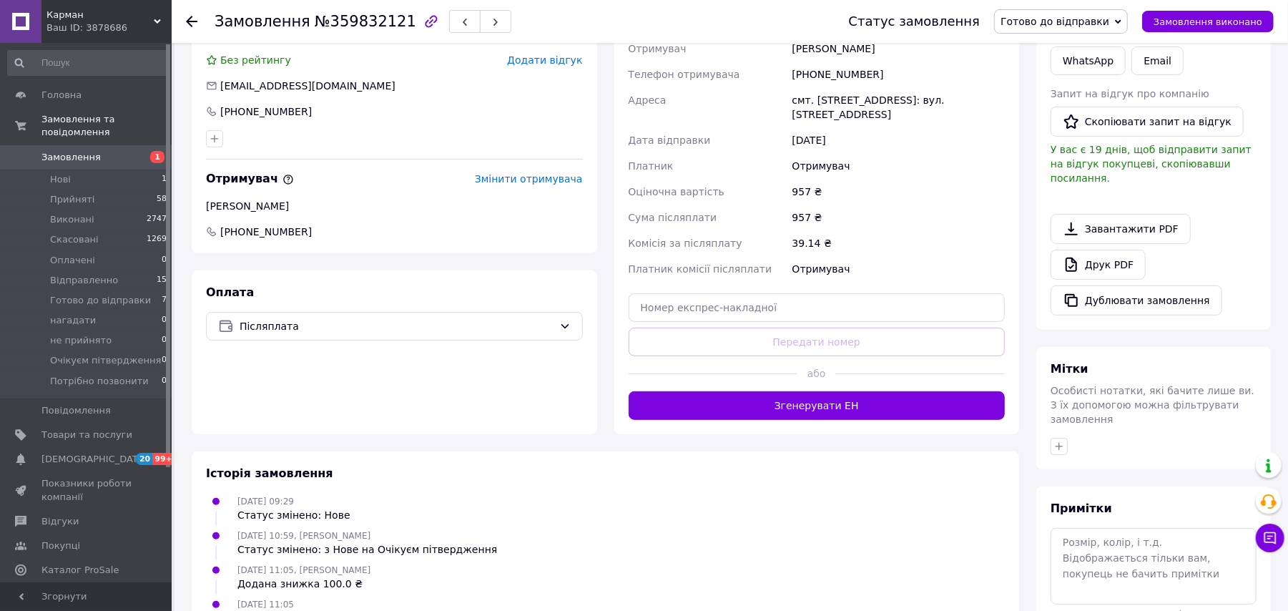
scroll to position [152, 0]
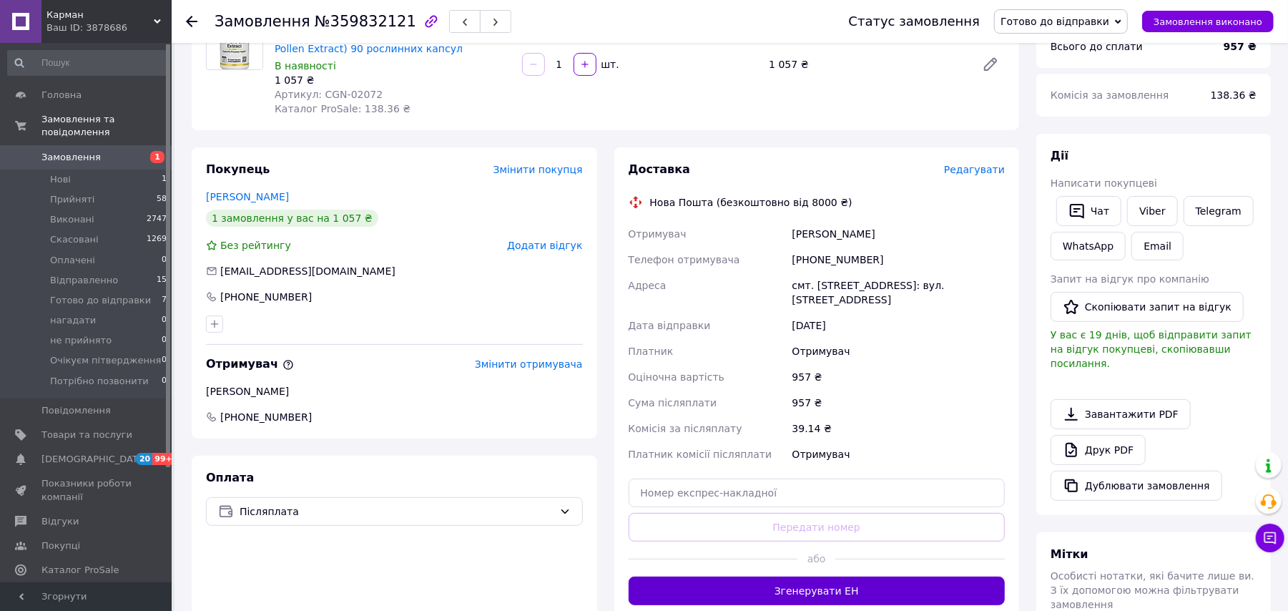
click at [804, 577] on button "Згенерувати ЕН" at bounding box center [817, 591] width 377 height 29
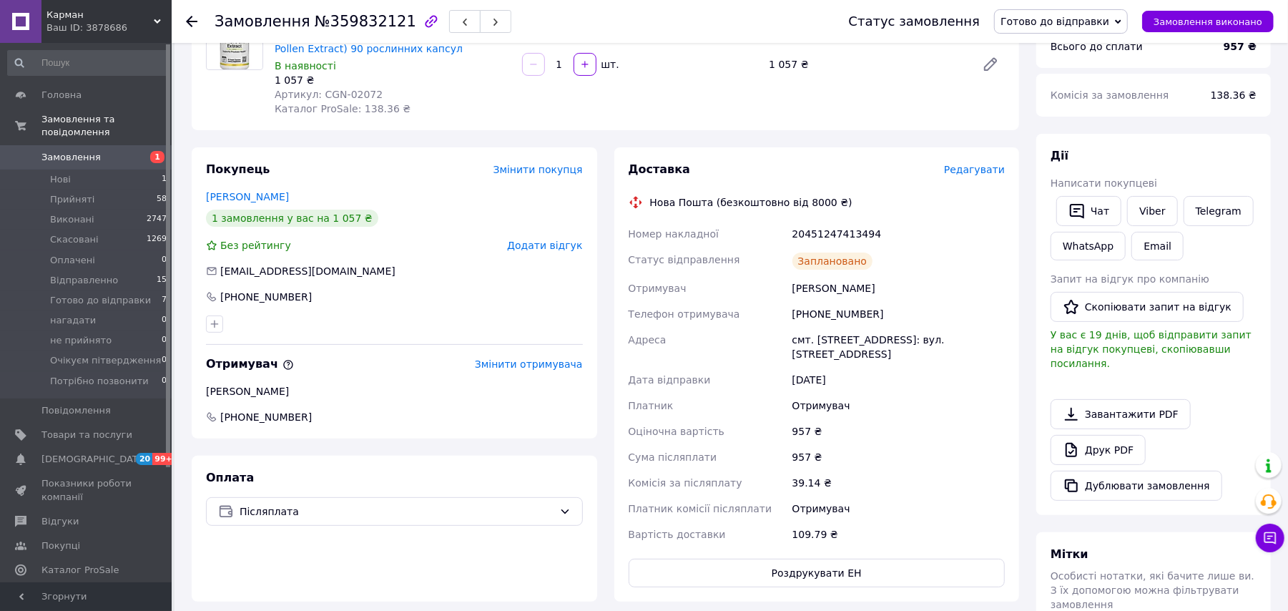
click at [1039, 21] on span "Готово до відправки" at bounding box center [1055, 21] width 109 height 11
click at [1073, 134] on li "Відправленно" at bounding box center [1061, 135] width 132 height 21
click at [185, 24] on div "Замовлення №359832121 Статус замовлення Відправленно Прийнято Виконано Скасован…" at bounding box center [730, 21] width 1117 height 43
click at [193, 17] on icon at bounding box center [191, 21] width 11 height 11
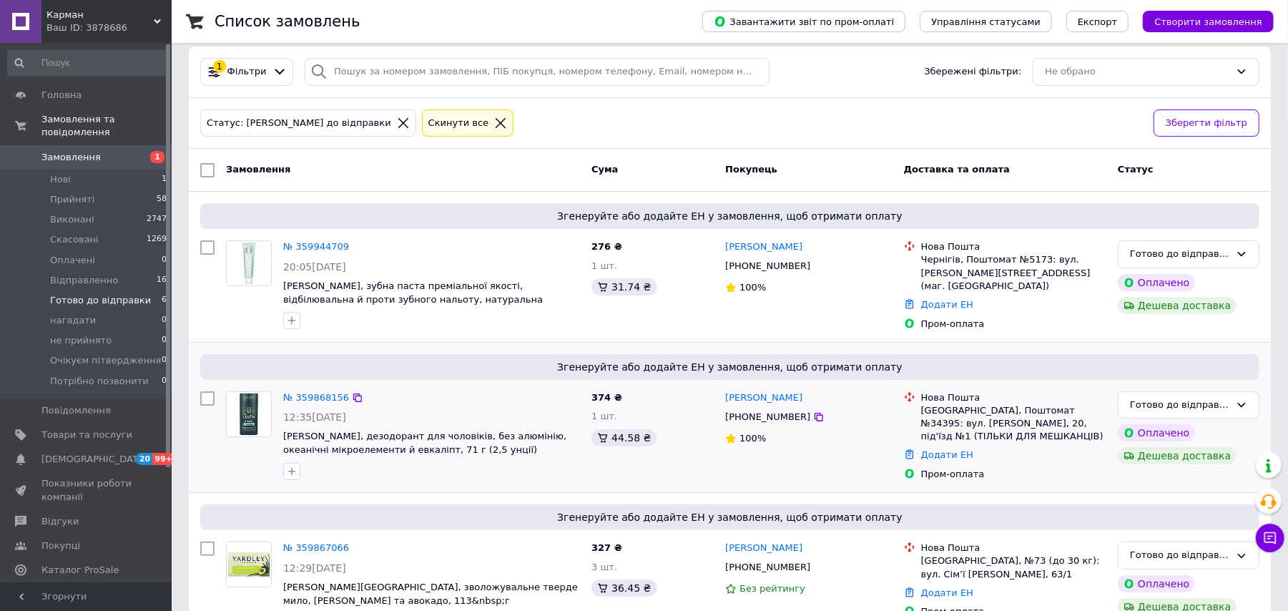
scroll to position [95, 0]
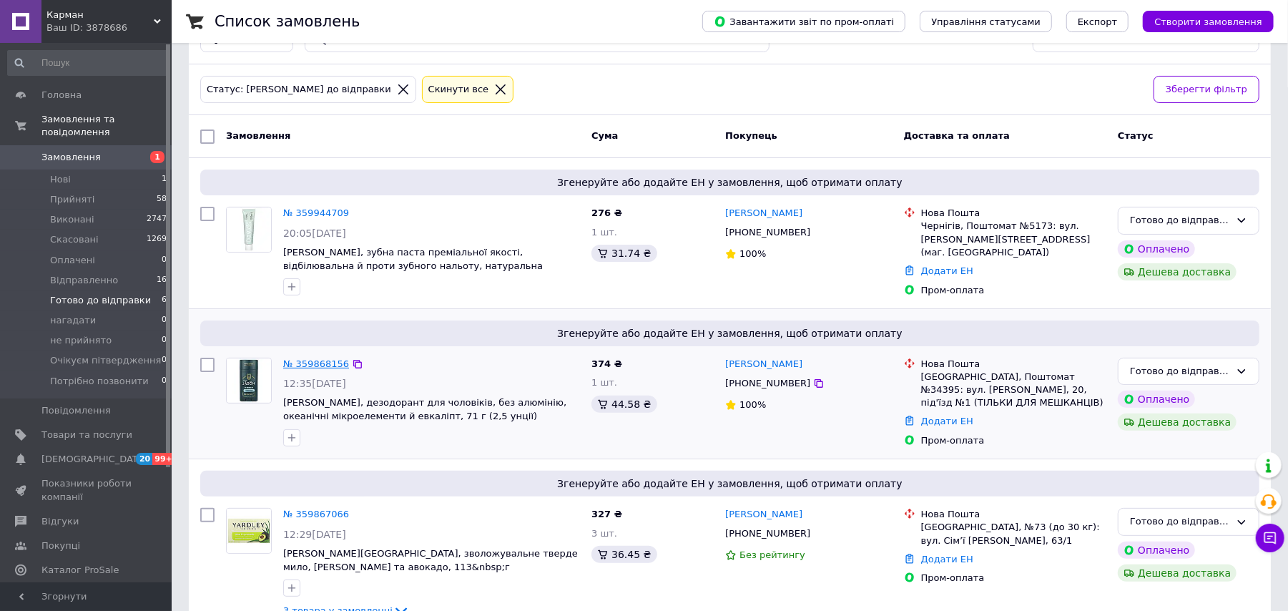
click at [319, 365] on link "№ 359868156" at bounding box center [316, 363] width 66 height 11
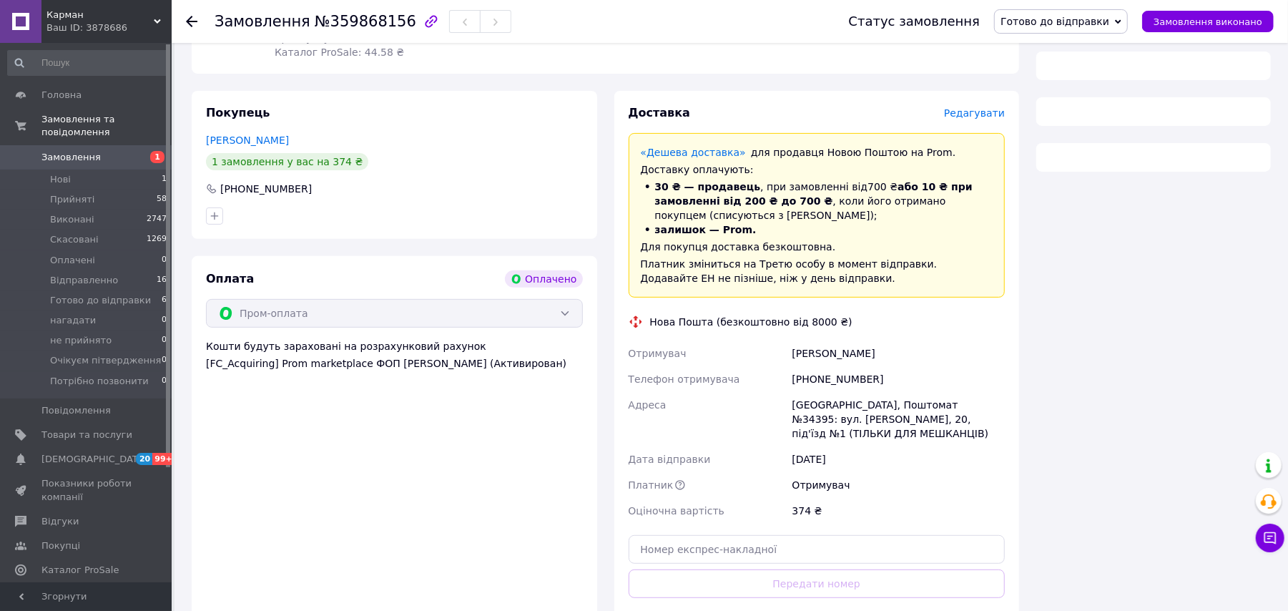
scroll to position [383, 0]
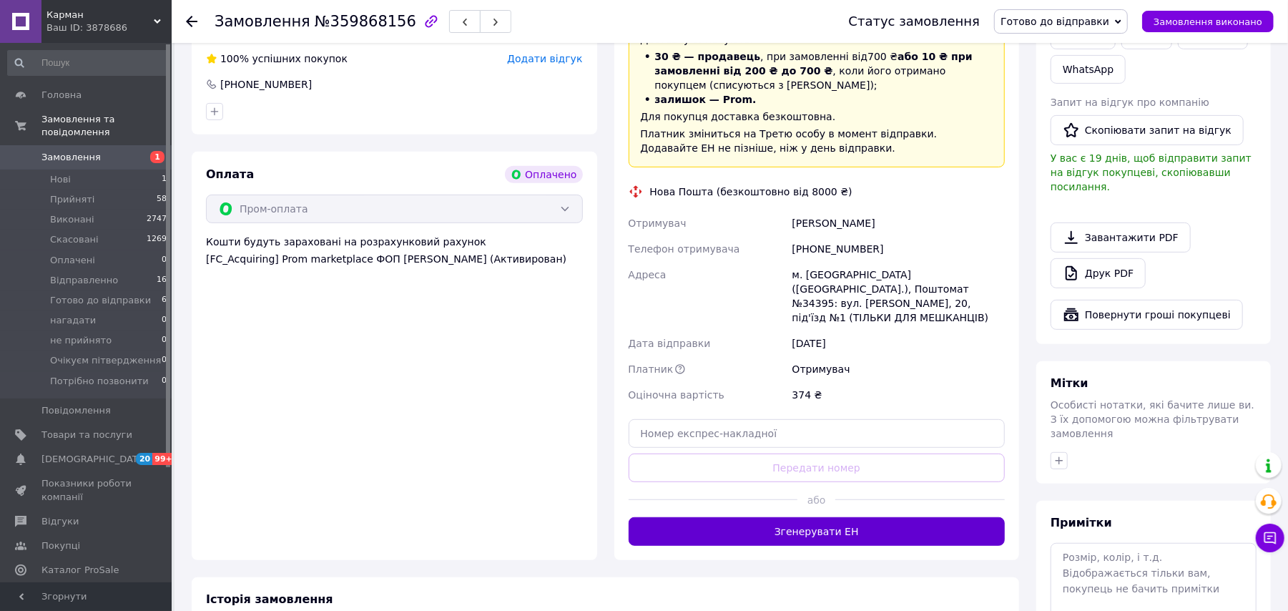
click at [785, 517] on button "Згенерувати ЕН" at bounding box center [817, 531] width 377 height 29
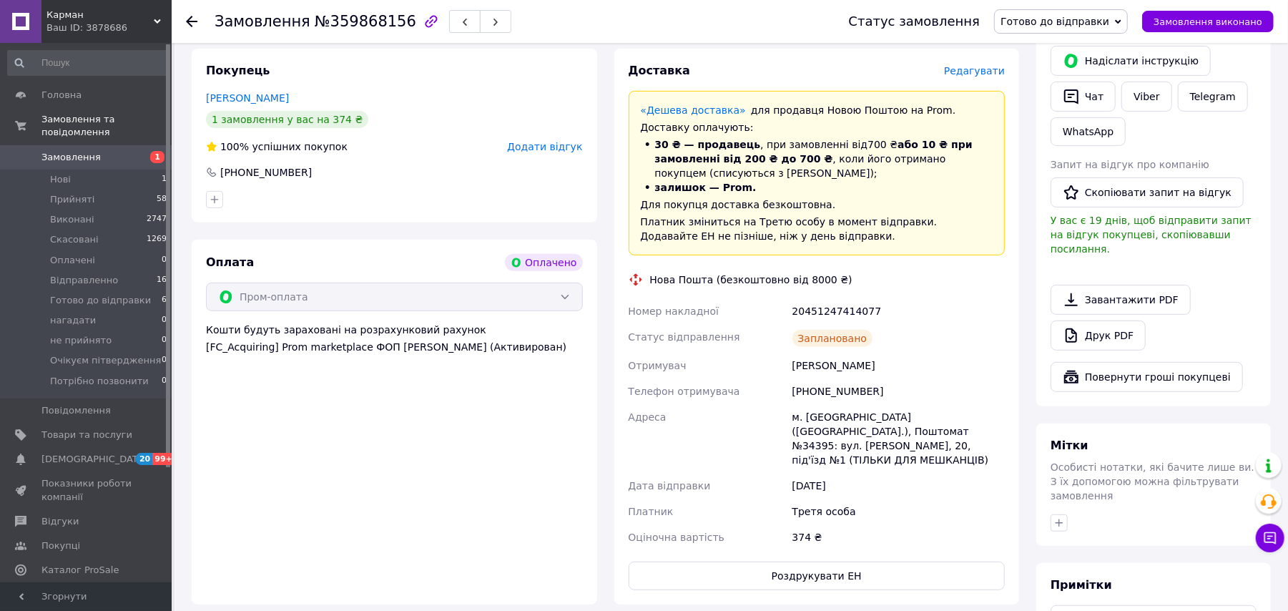
scroll to position [97, 0]
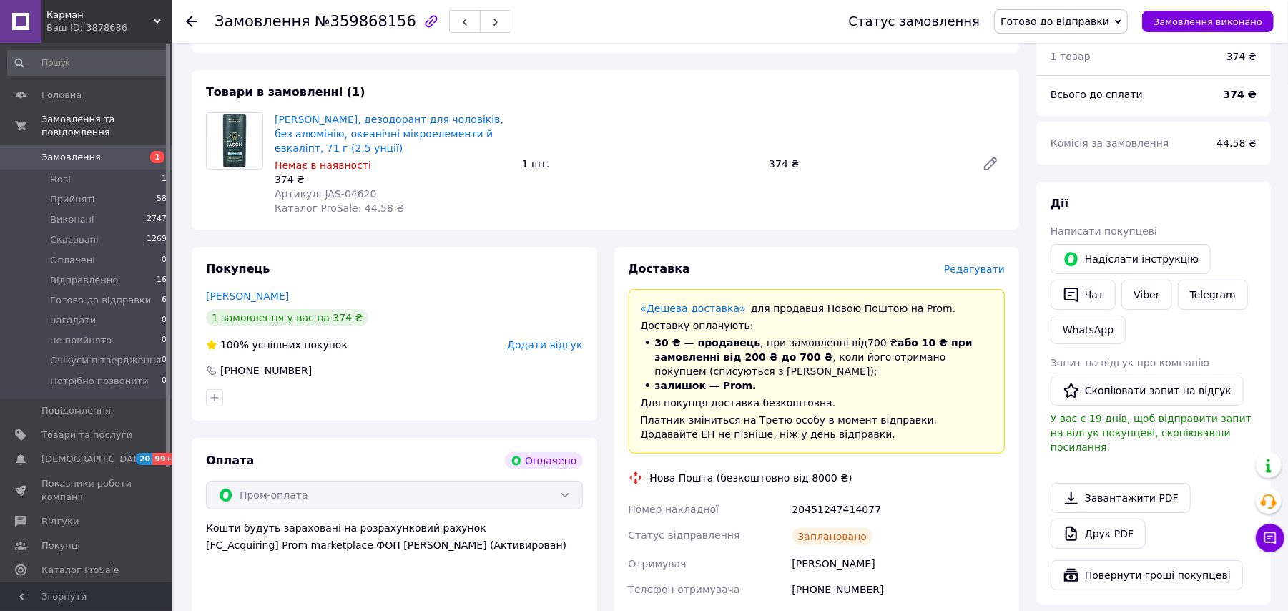
drag, startPoint x: 1046, startPoint y: 9, endPoint x: 1063, endPoint y: 66, distance: 59.1
click at [1046, 11] on span "Готово до відправки" at bounding box center [1061, 21] width 134 height 24
click at [1064, 136] on li "Відправленно" at bounding box center [1061, 135] width 132 height 21
click at [187, 19] on icon at bounding box center [191, 21] width 11 height 11
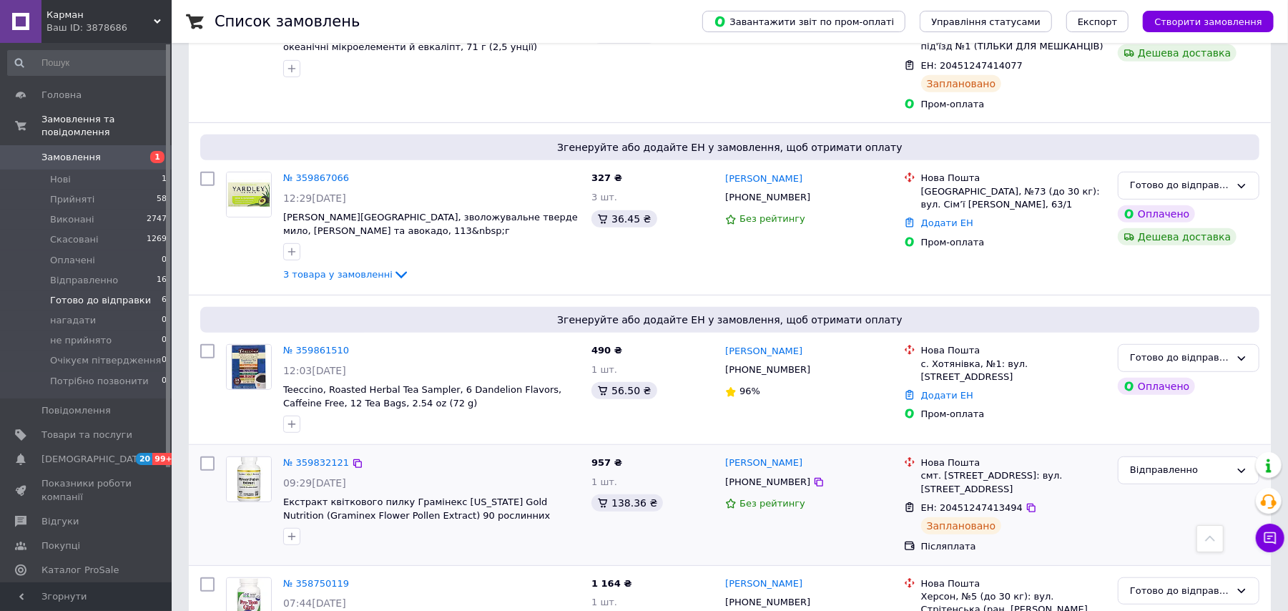
scroll to position [431, 0]
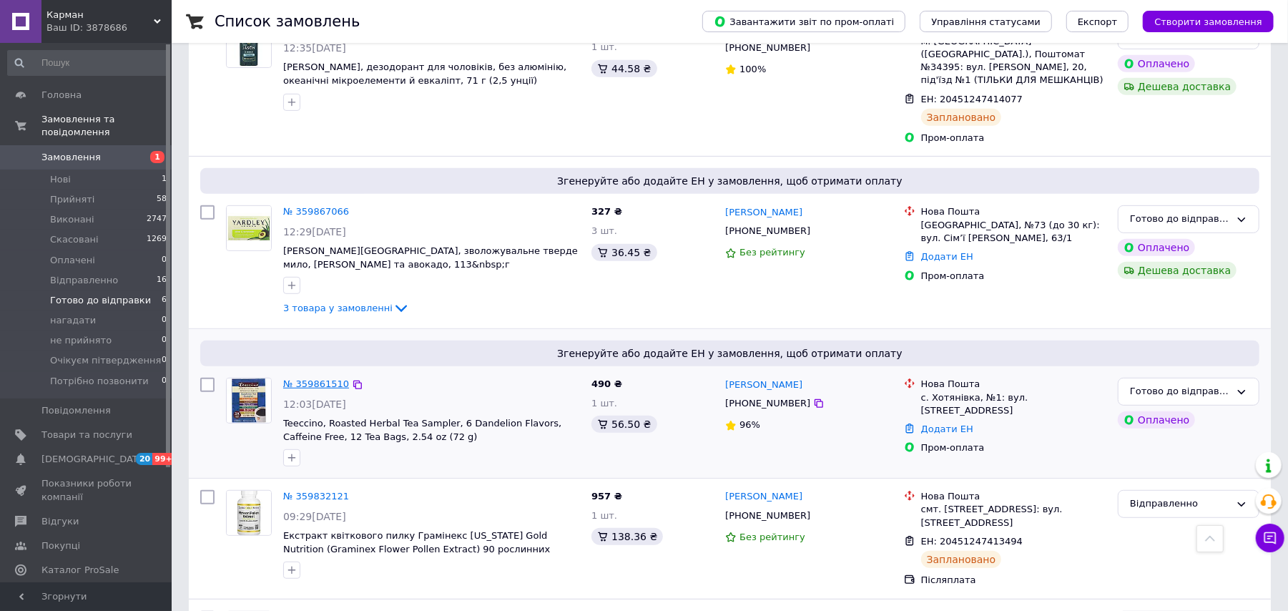
click at [305, 378] on link "№ 359861510" at bounding box center [316, 383] width 66 height 11
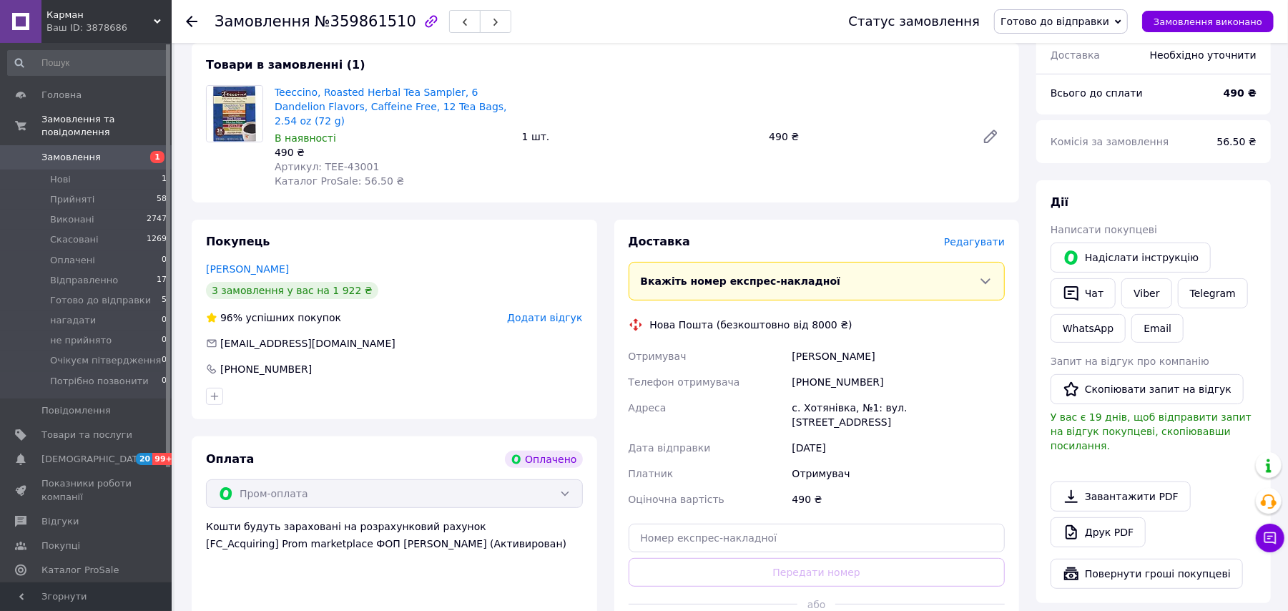
scroll to position [215, 0]
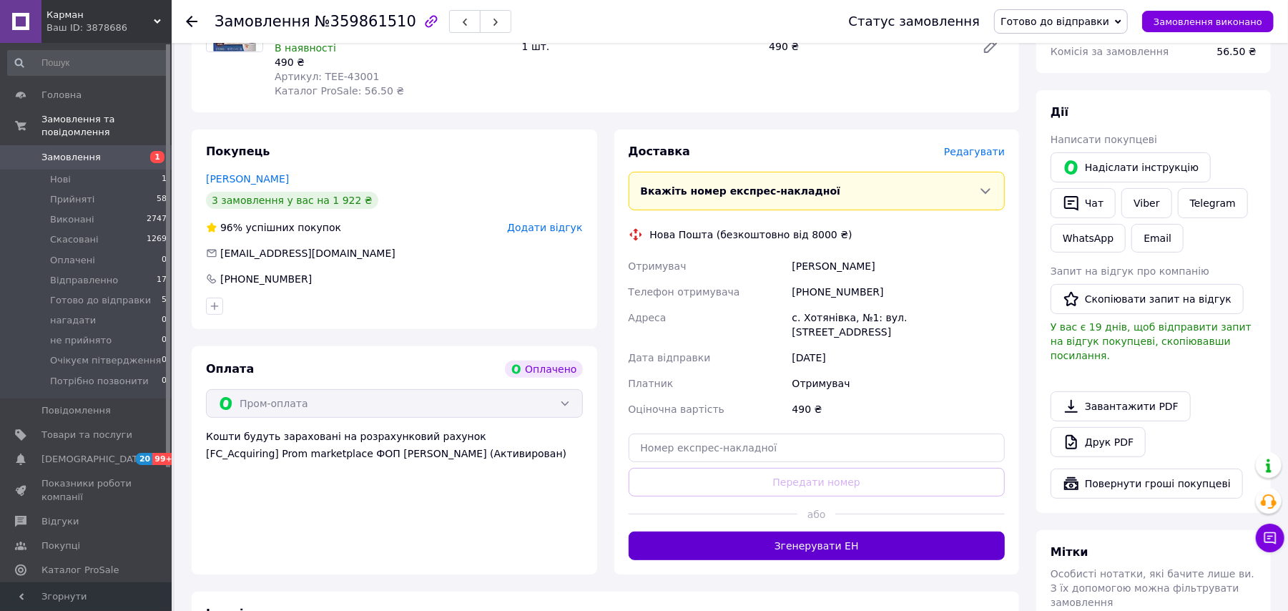
click at [840, 532] on button "Згенерувати ЕН" at bounding box center [817, 546] width 377 height 29
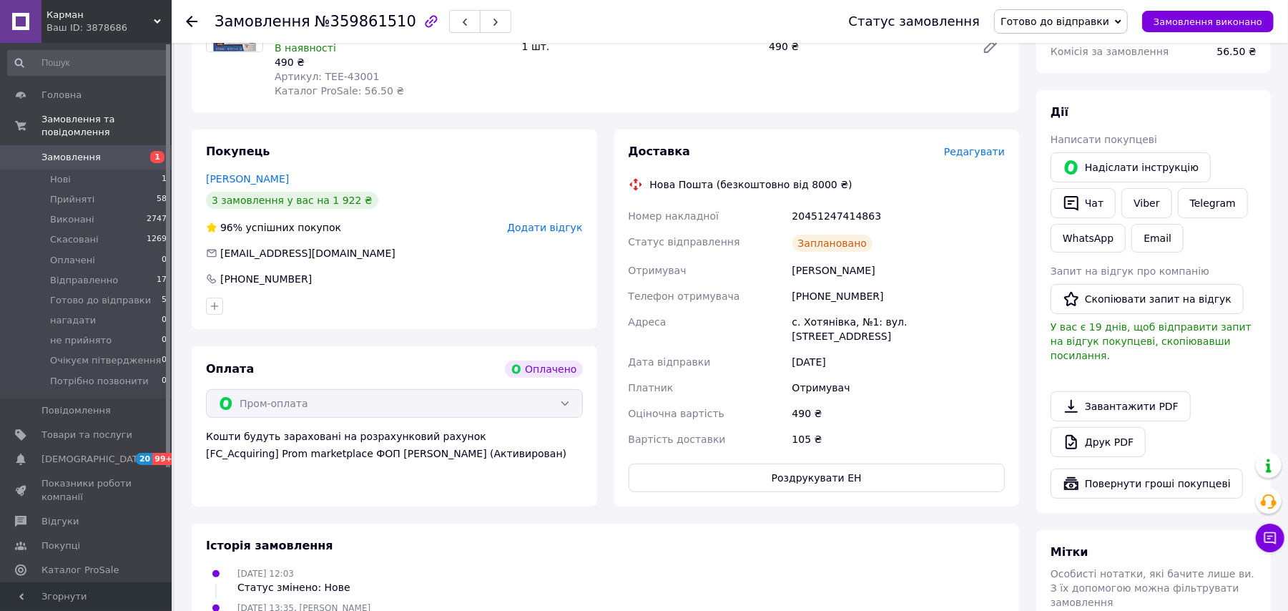
click at [1057, 7] on div "Статус замовлення [PERSON_NAME] до відправки Прийнято Виконано Скасовано Оплаче…" at bounding box center [1048, 21] width 454 height 43
click at [1099, 31] on span "Готово до відправки" at bounding box center [1061, 21] width 134 height 24
click at [1088, 141] on li "Відправленно" at bounding box center [1061, 135] width 132 height 21
click at [192, 20] on use at bounding box center [191, 21] width 11 height 11
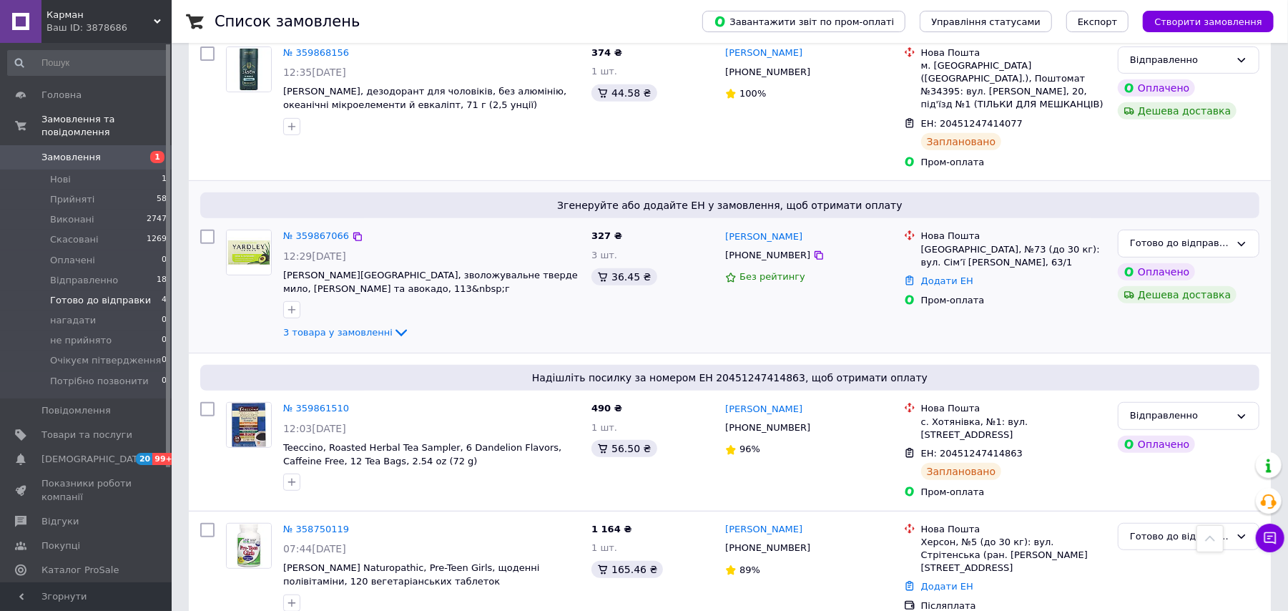
scroll to position [413, 0]
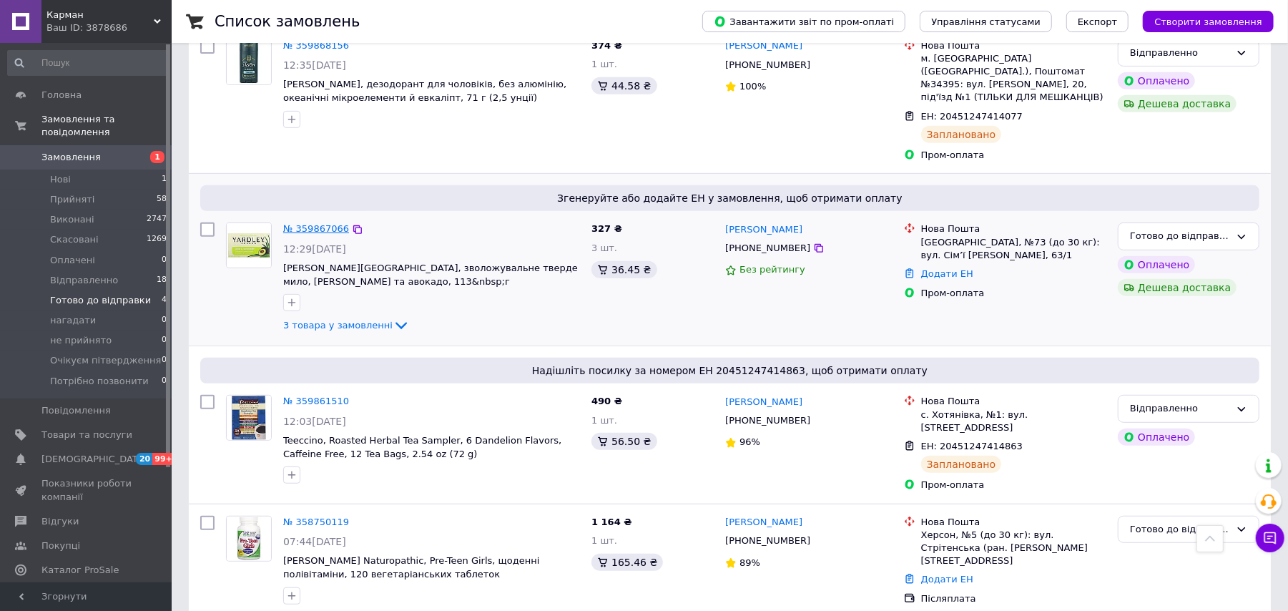
click at [310, 223] on link "№ 359867066" at bounding box center [316, 228] width 66 height 11
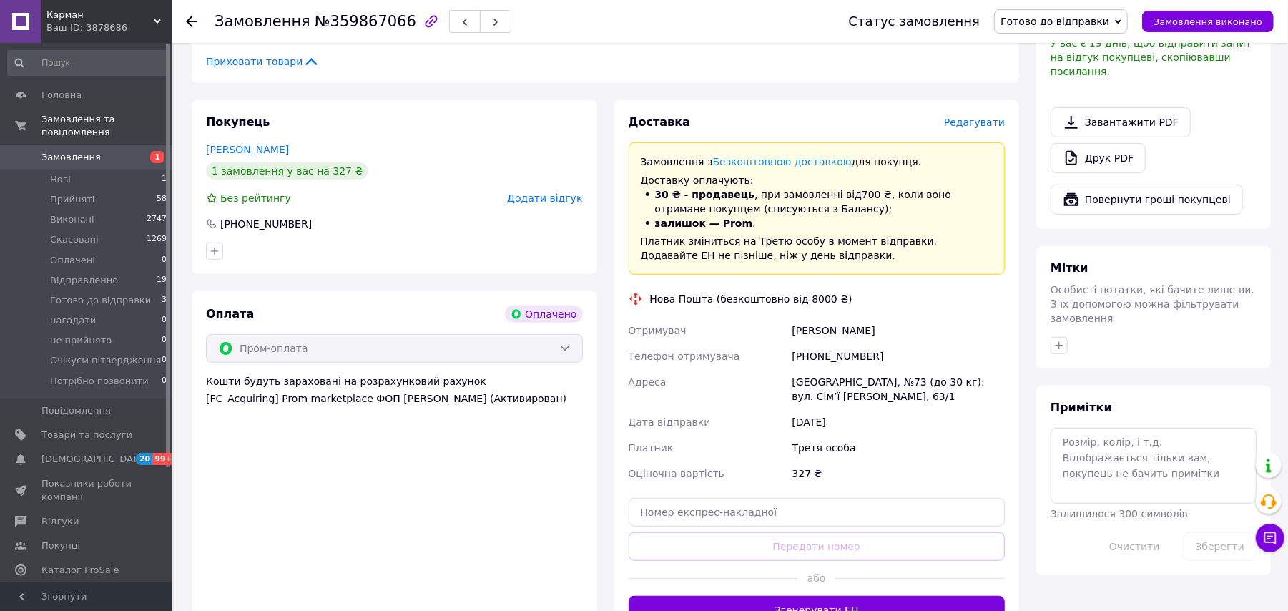
scroll to position [572, 0]
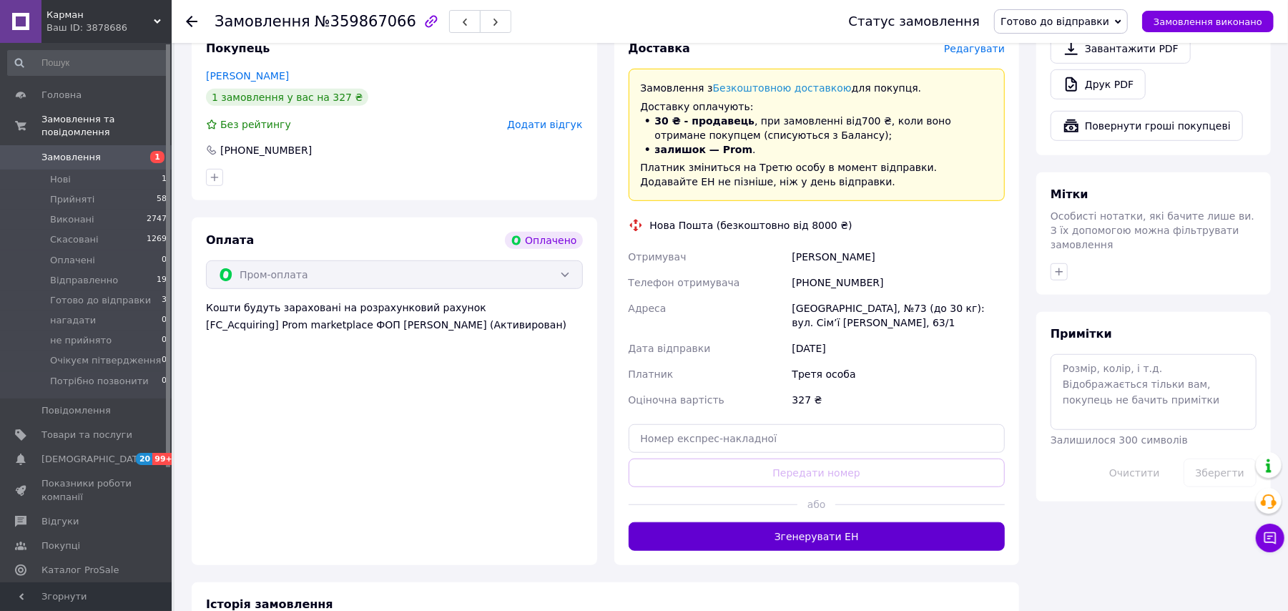
click at [846, 522] on button "Згенерувати ЕН" at bounding box center [817, 536] width 377 height 29
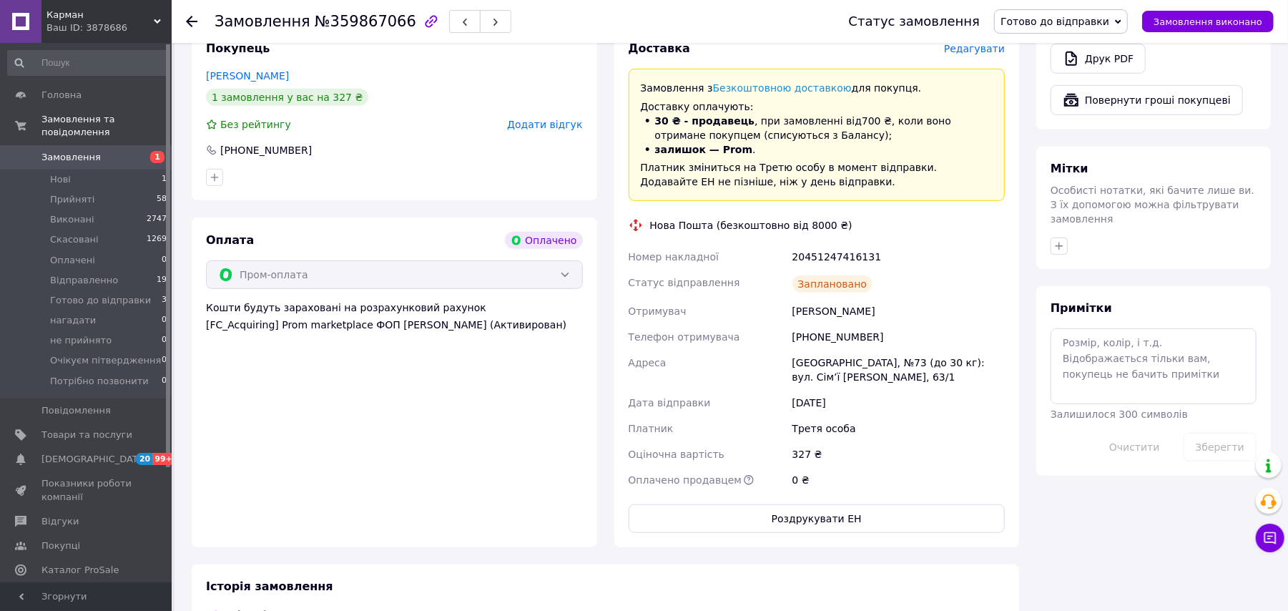
click at [1102, 12] on span "Готово до відправки" at bounding box center [1061, 21] width 134 height 24
click at [1074, 140] on li "Відправленно" at bounding box center [1061, 135] width 132 height 21
click at [195, 26] on icon at bounding box center [191, 21] width 11 height 11
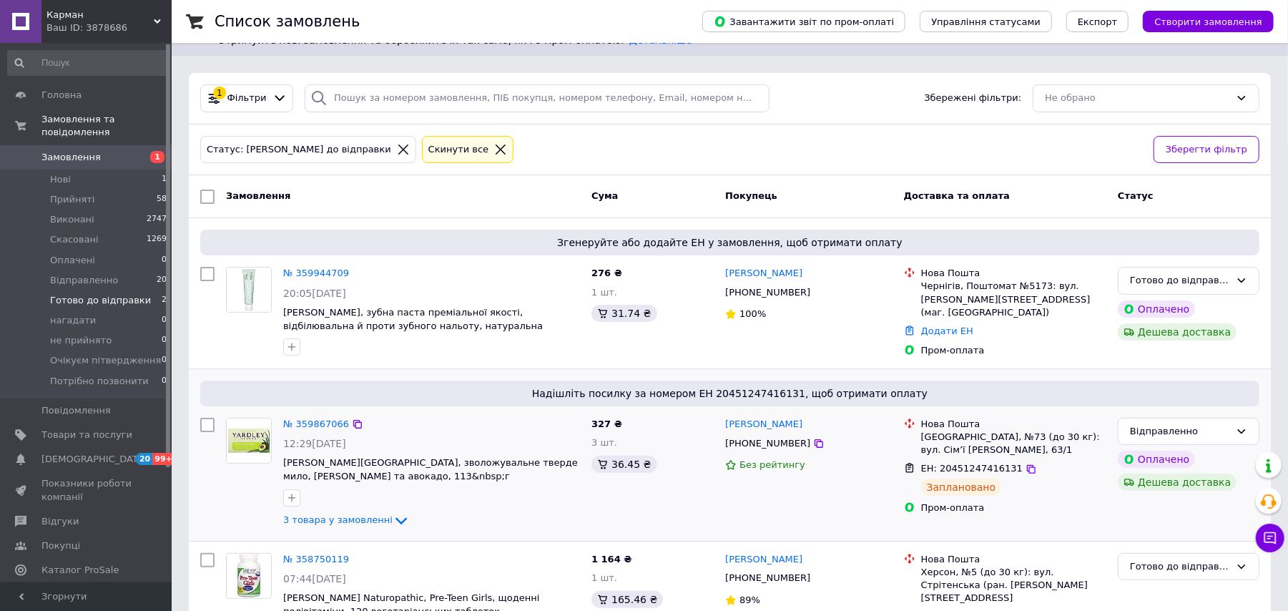
scroll to position [93, 0]
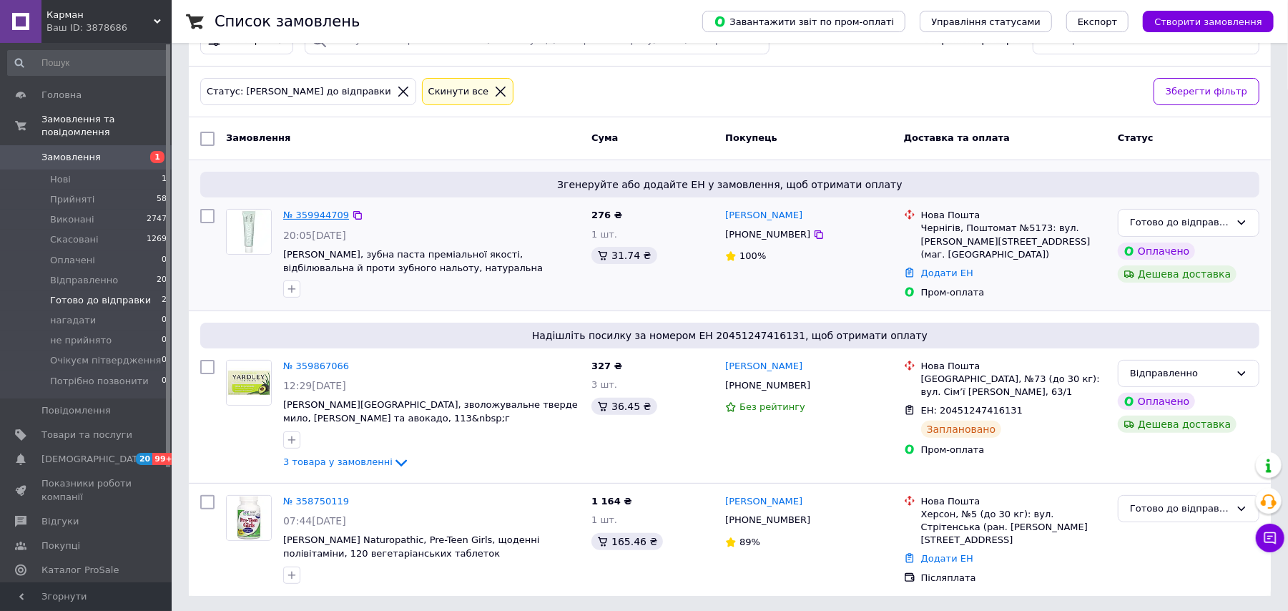
click at [318, 212] on link "№ 359944709" at bounding box center [316, 215] width 66 height 11
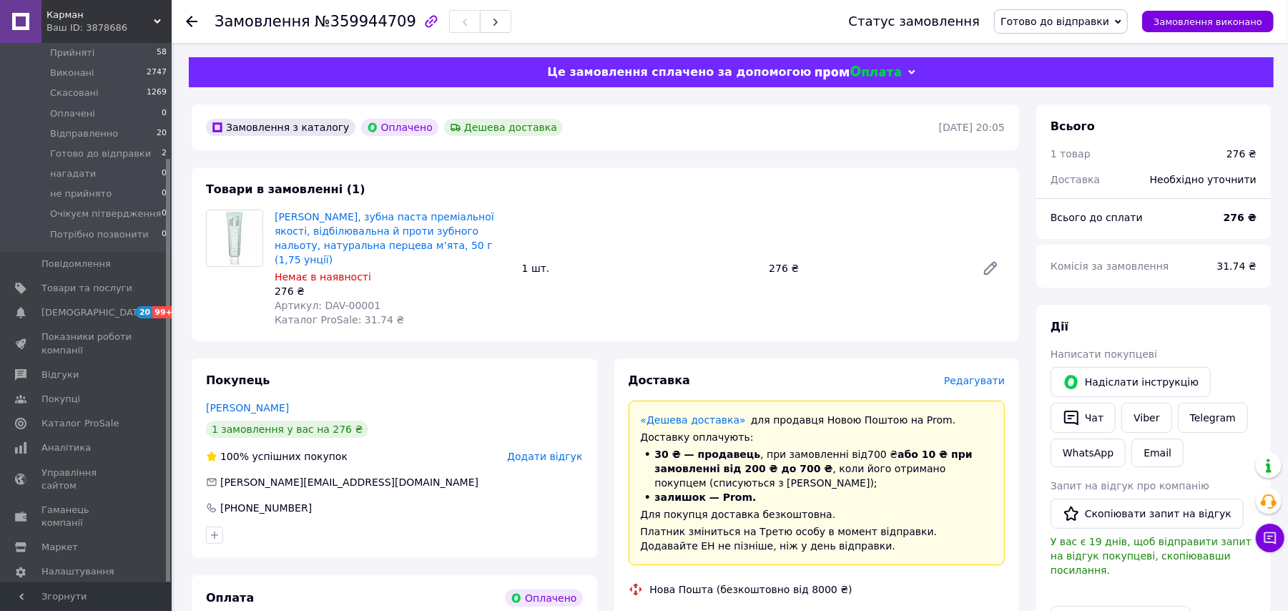
scroll to position [381, 0]
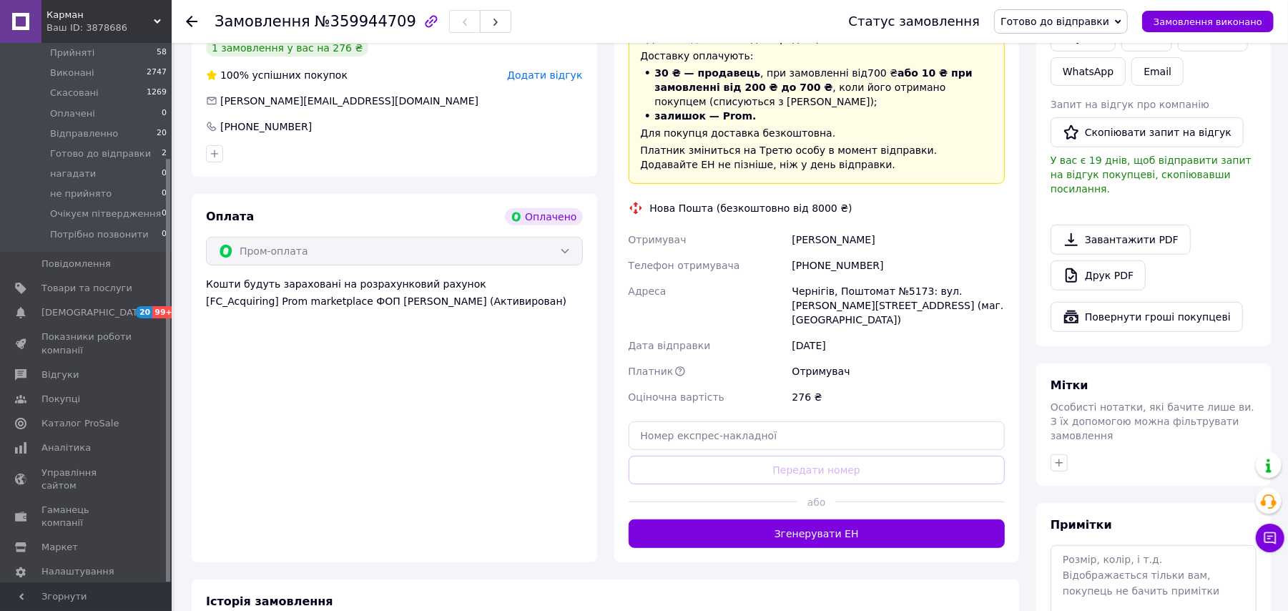
click at [936, 519] on button "Згенерувати ЕН" at bounding box center [817, 533] width 377 height 29
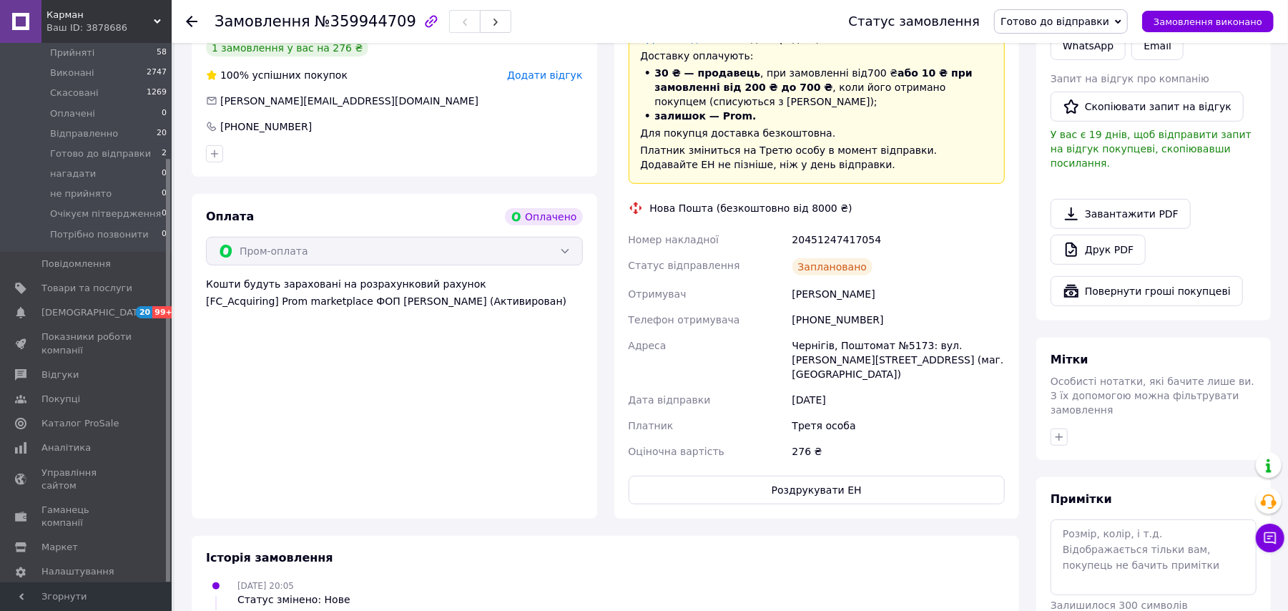
click at [1057, 16] on span "Готово до відправки" at bounding box center [1055, 21] width 109 height 11
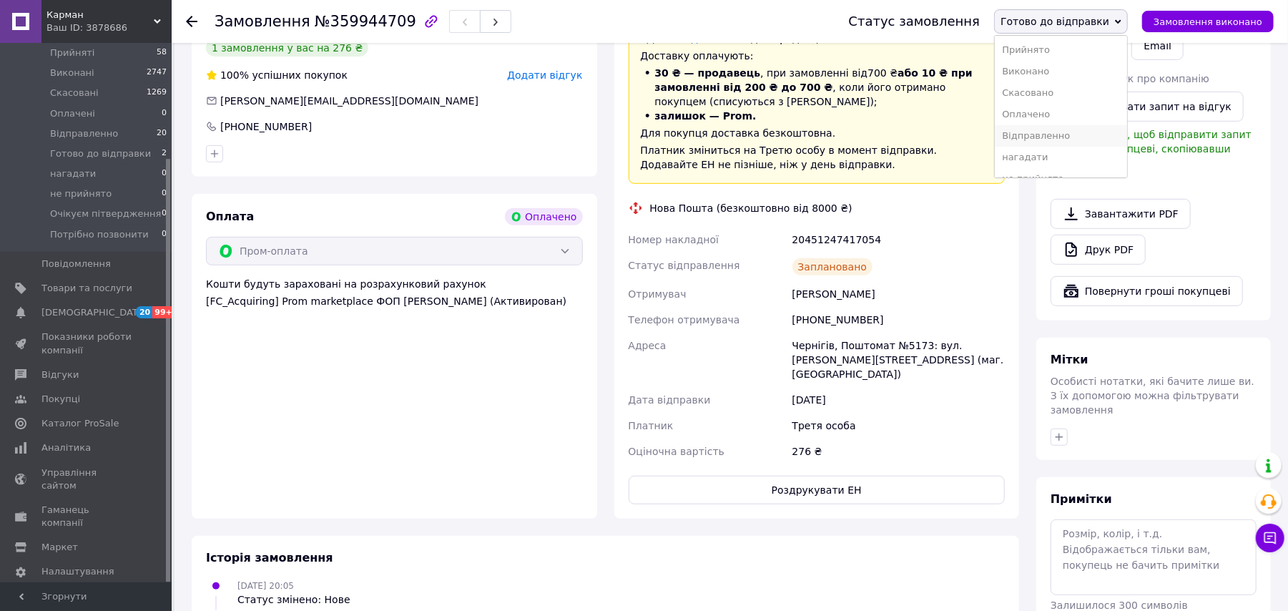
click at [1080, 138] on li "Відправленно" at bounding box center [1061, 135] width 132 height 21
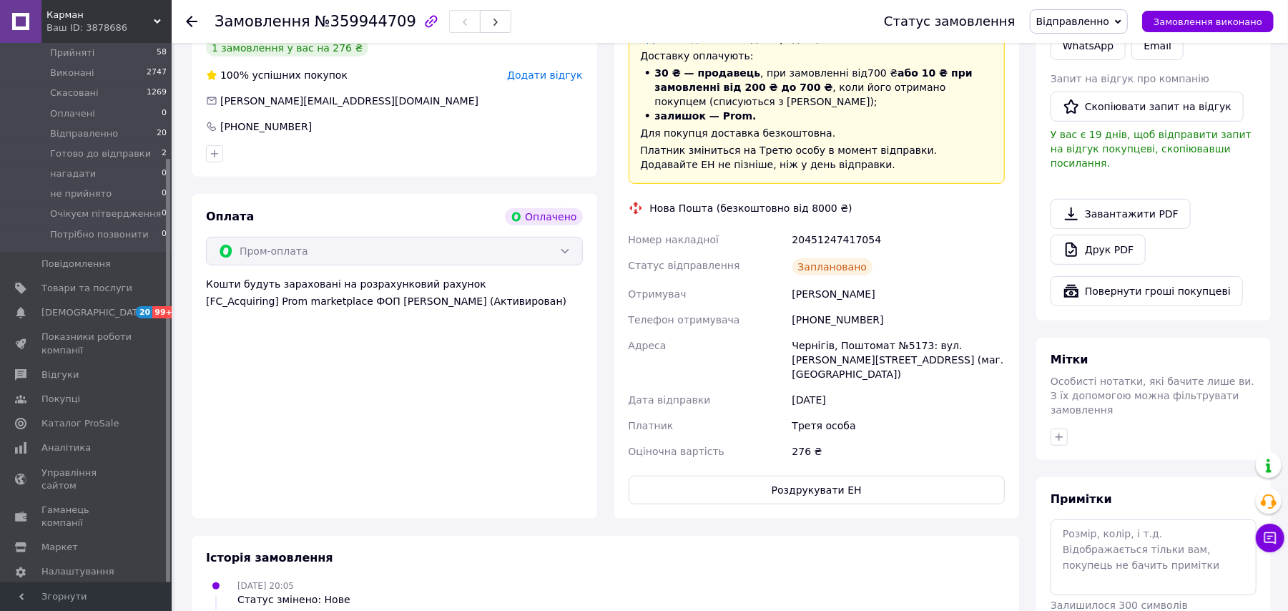
click at [190, 21] on use at bounding box center [191, 21] width 11 height 11
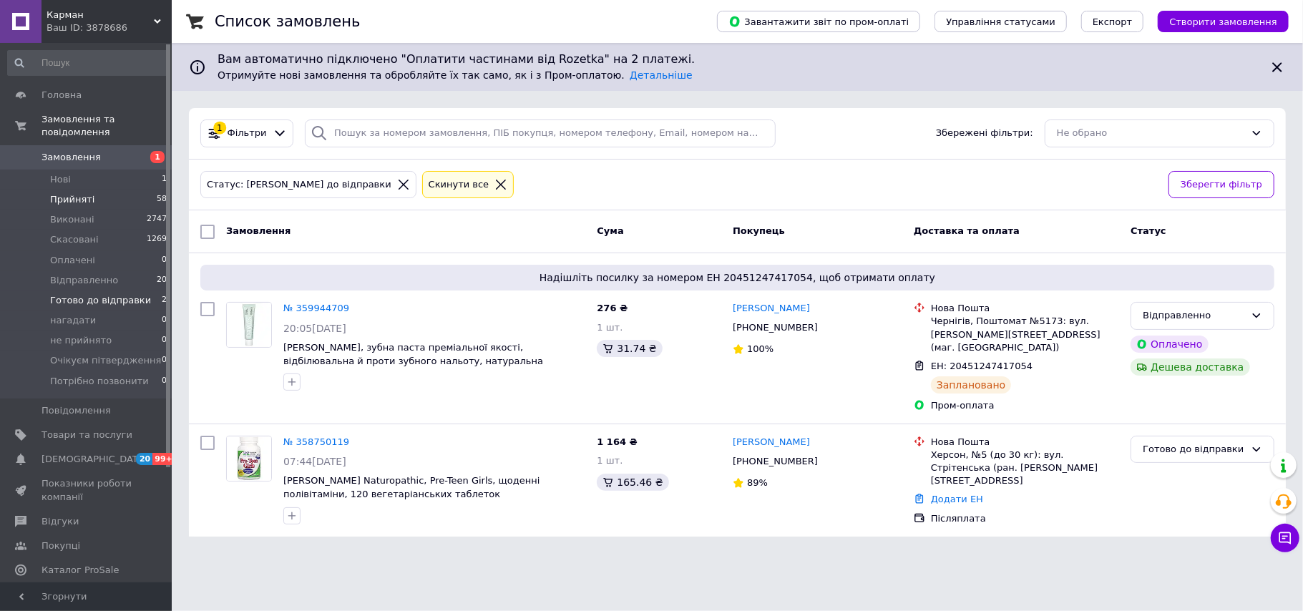
click at [72, 193] on span "Прийняті" at bounding box center [72, 199] width 44 height 13
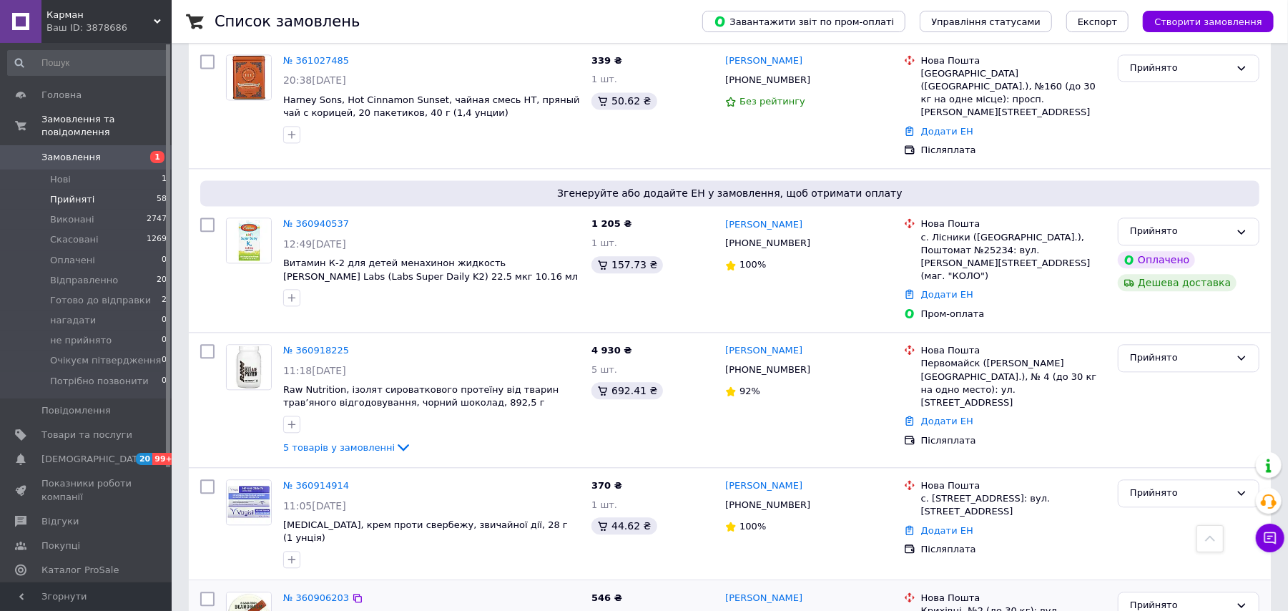
scroll to position [2339, 0]
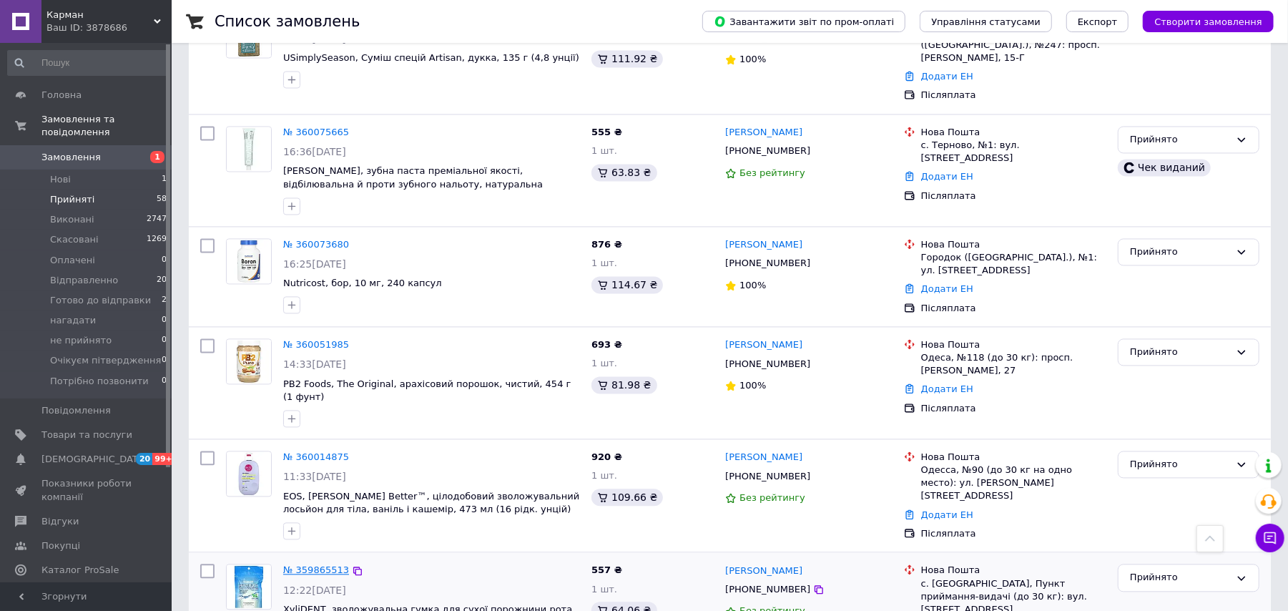
scroll to position [1864, 0]
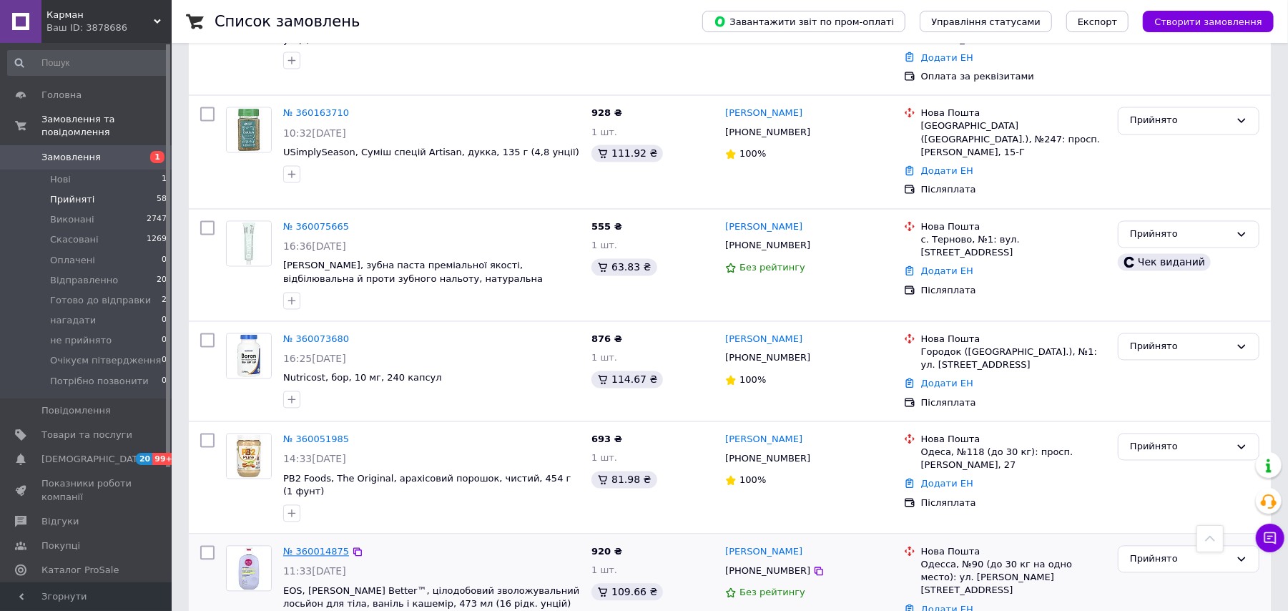
click at [312, 547] on link "№ 360014875" at bounding box center [316, 552] width 66 height 11
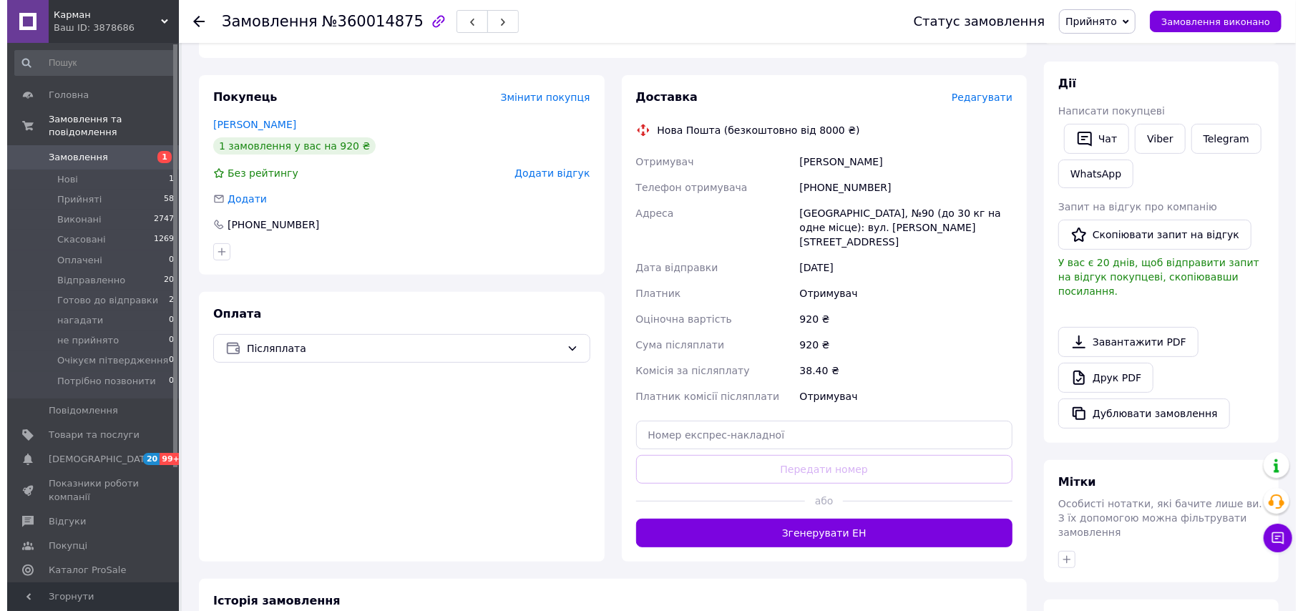
scroll to position [393, 0]
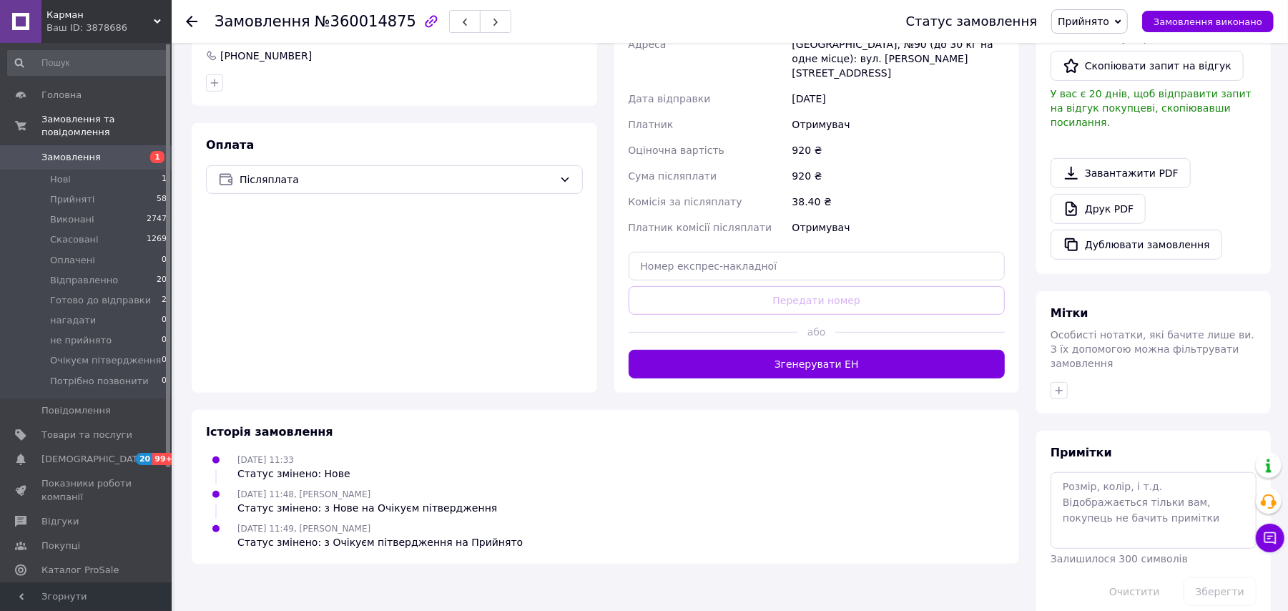
click at [831, 333] on div "або" at bounding box center [817, 332] width 377 height 35
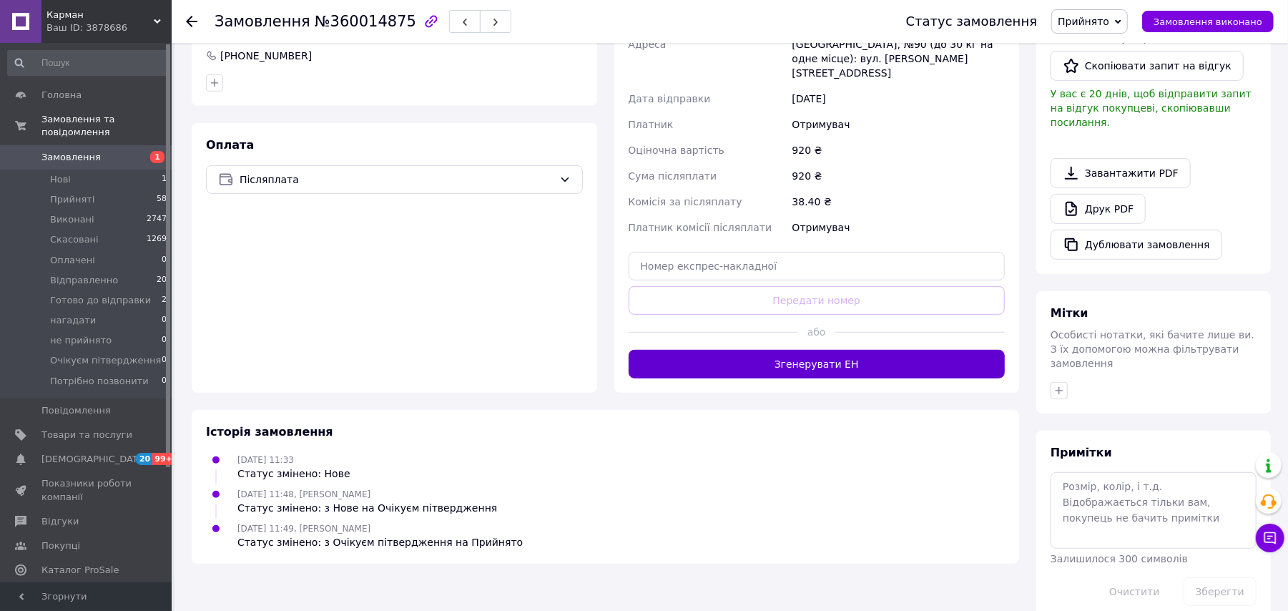
click at [831, 350] on button "Згенерувати ЕН" at bounding box center [817, 364] width 377 height 29
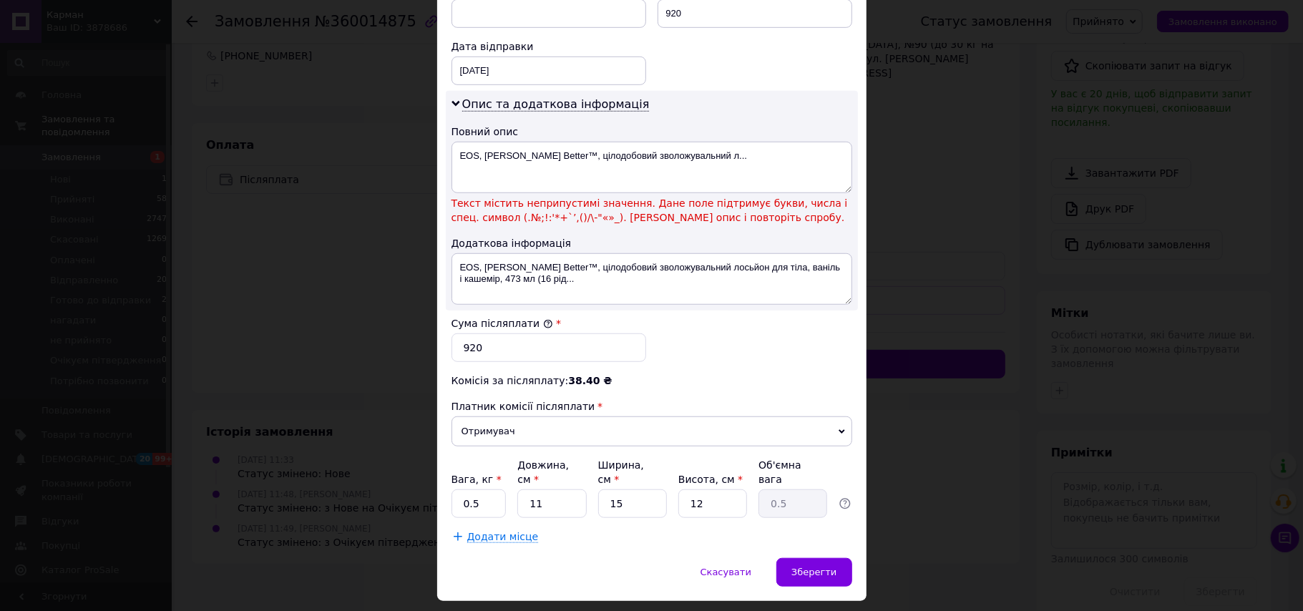
scroll to position [680, 0]
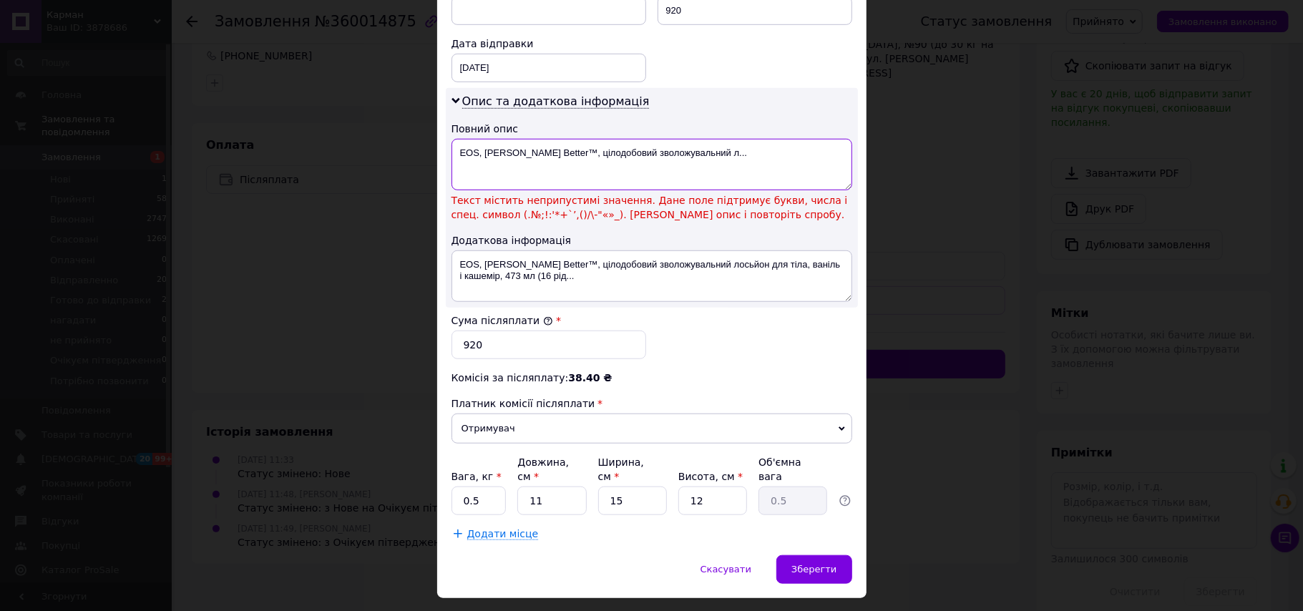
click at [539, 139] on textarea "EOS, Shea Better™, цілодобовий зволожувальний л..." at bounding box center [651, 165] width 401 height 52
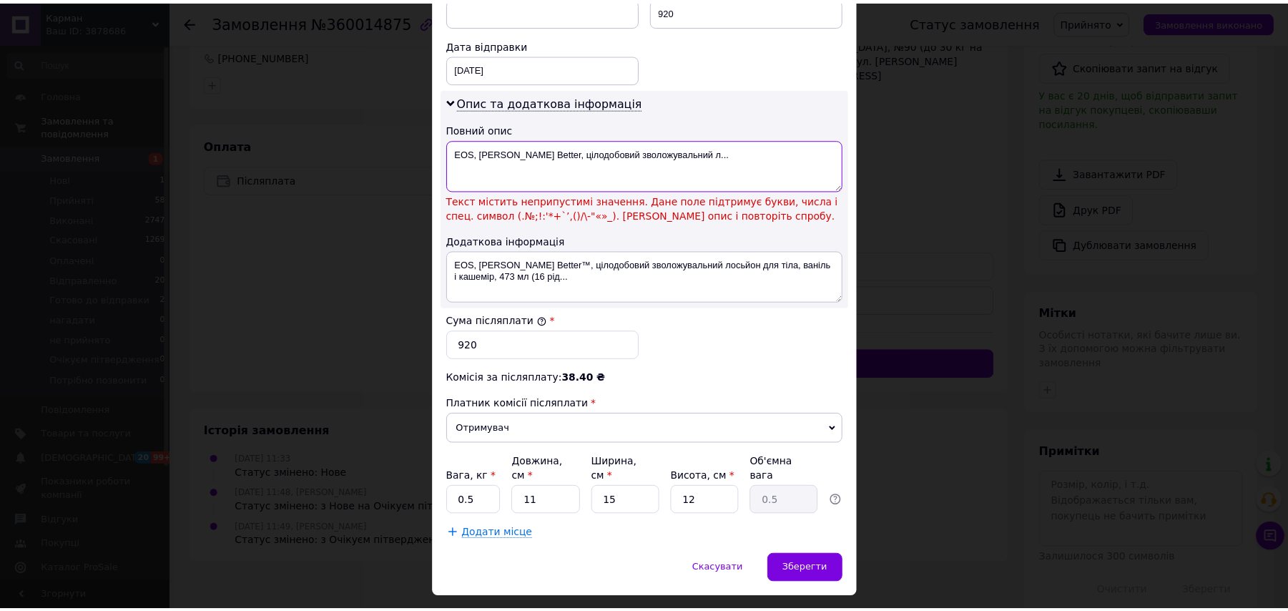
scroll to position [648, 0]
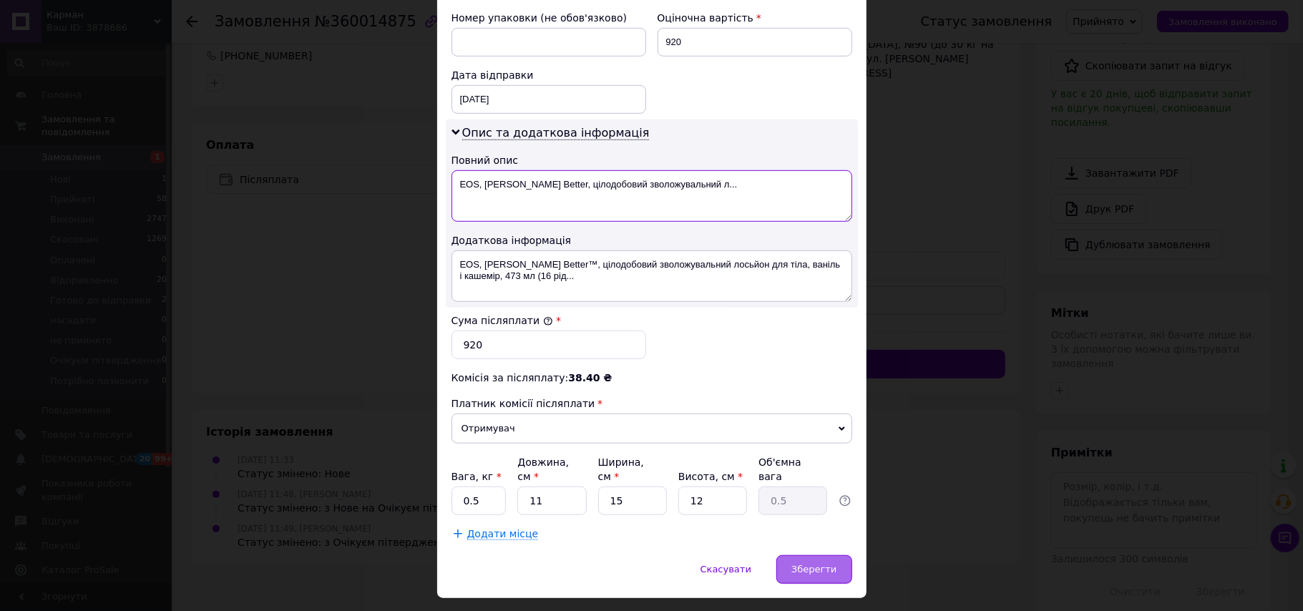
type textarea "EOS, Shea Better, цілодобовий зволожувальний л..."
click at [799, 555] on div "Зберегти" at bounding box center [813, 569] width 75 height 29
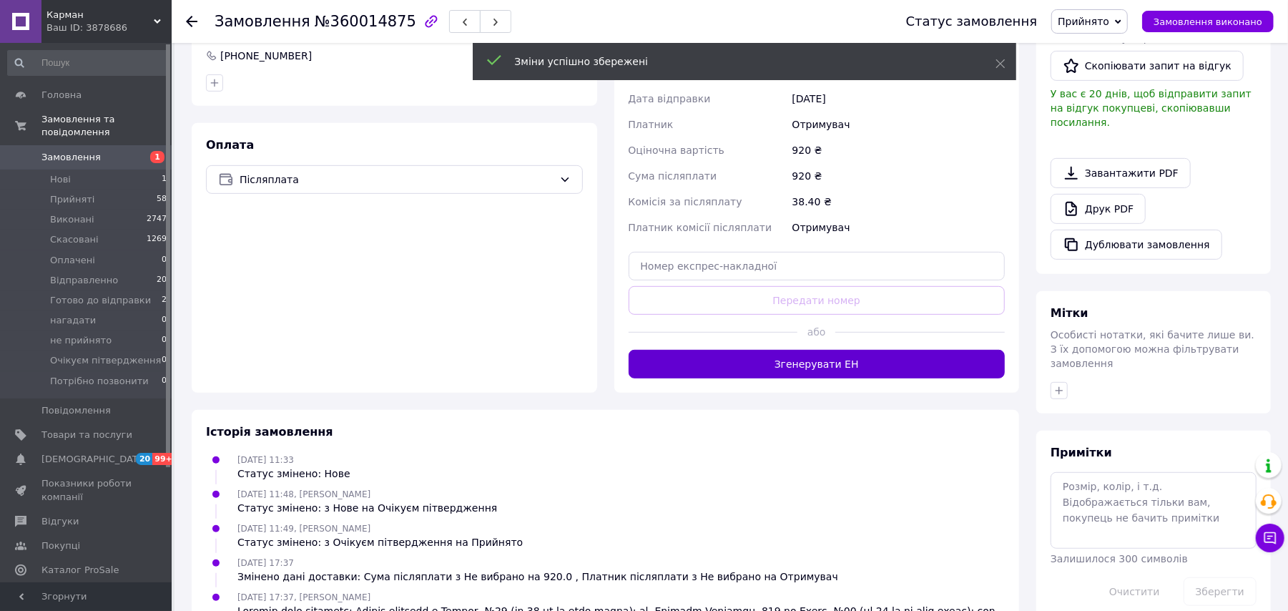
click at [896, 350] on button "Згенерувати ЕН" at bounding box center [817, 364] width 377 height 29
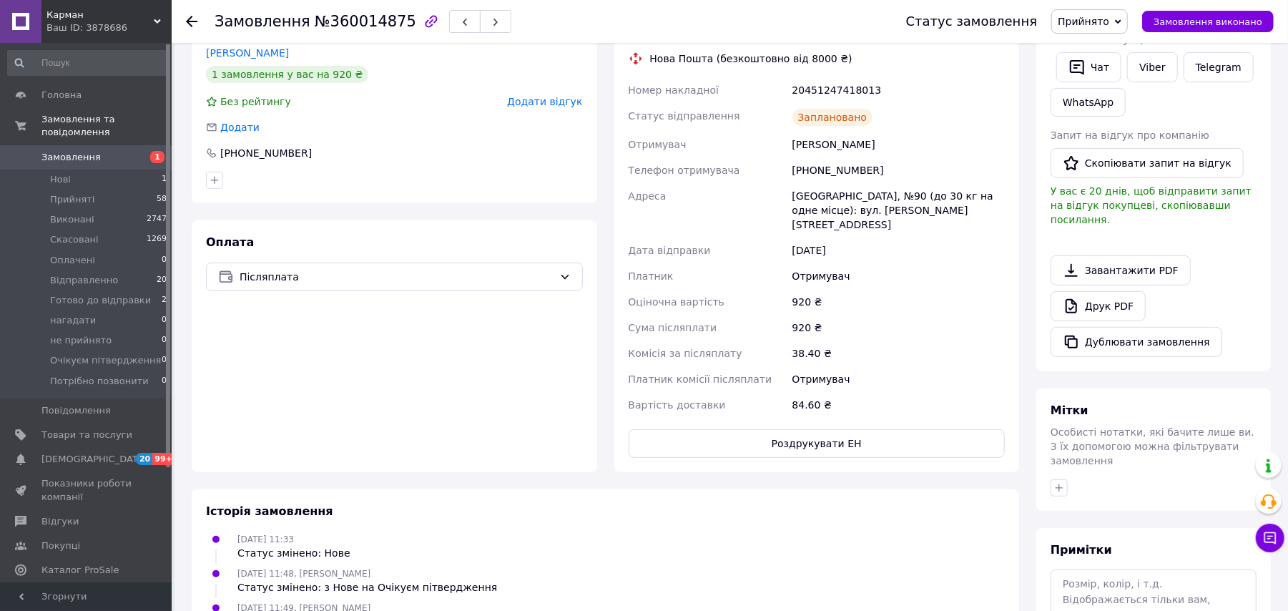
scroll to position [12, 0]
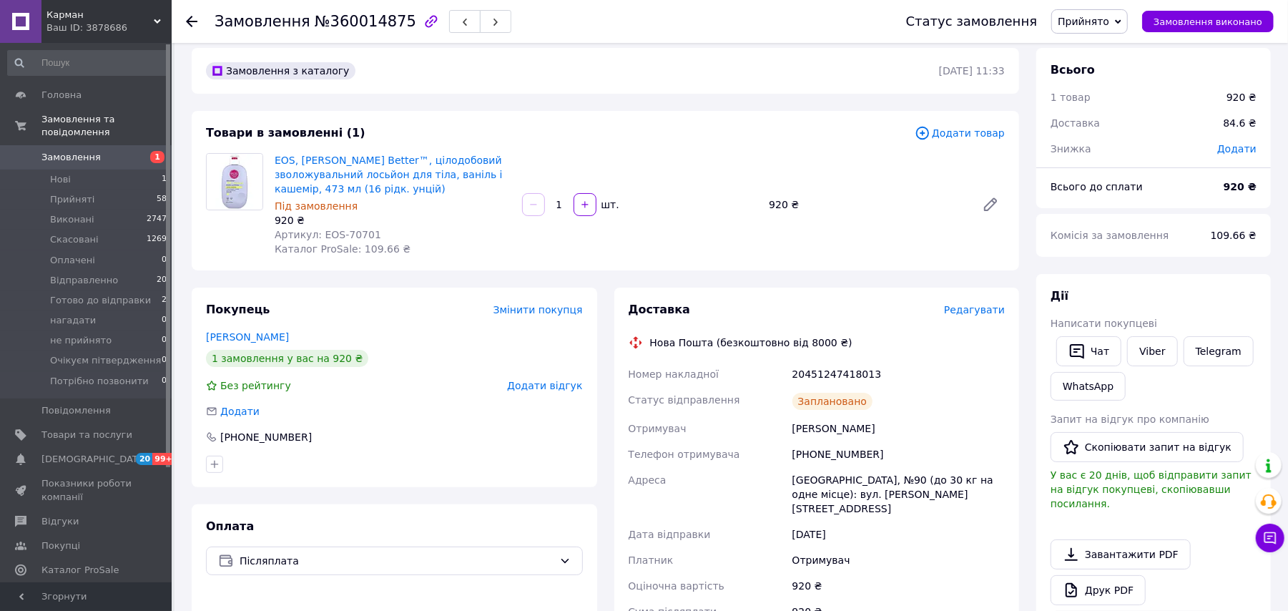
click at [1100, 17] on span "Прийнято" at bounding box center [1084, 21] width 52 height 11
click at [1095, 112] on li "Відправленно" at bounding box center [1114, 114] width 125 height 21
click at [192, 20] on use at bounding box center [191, 21] width 11 height 11
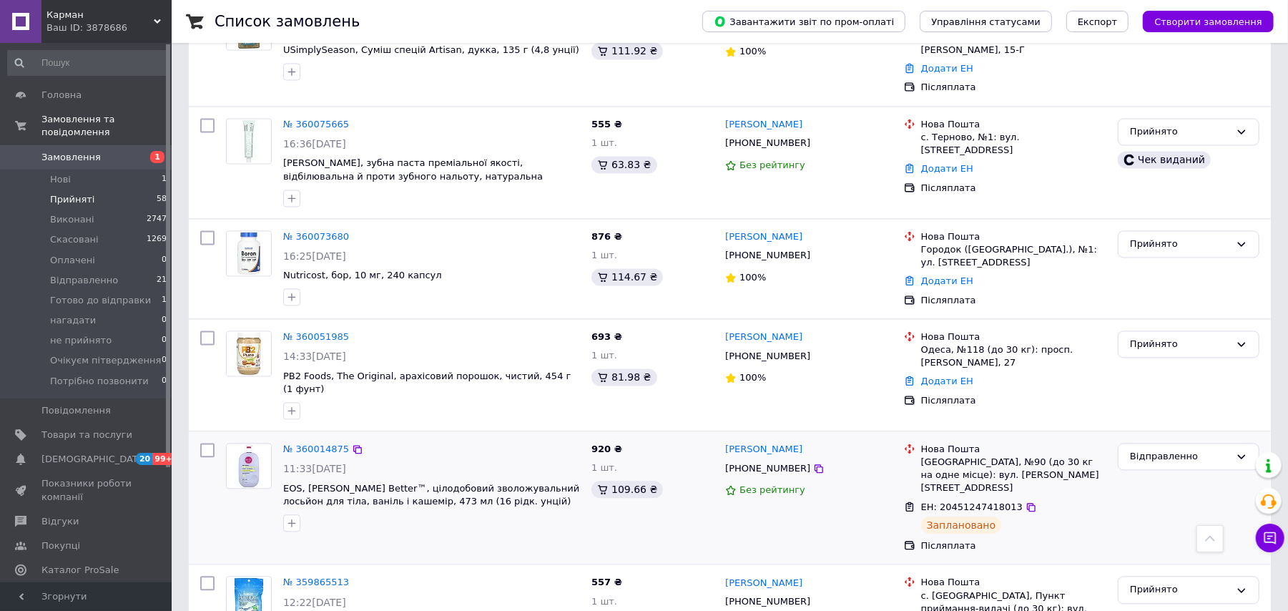
scroll to position [1967, 0]
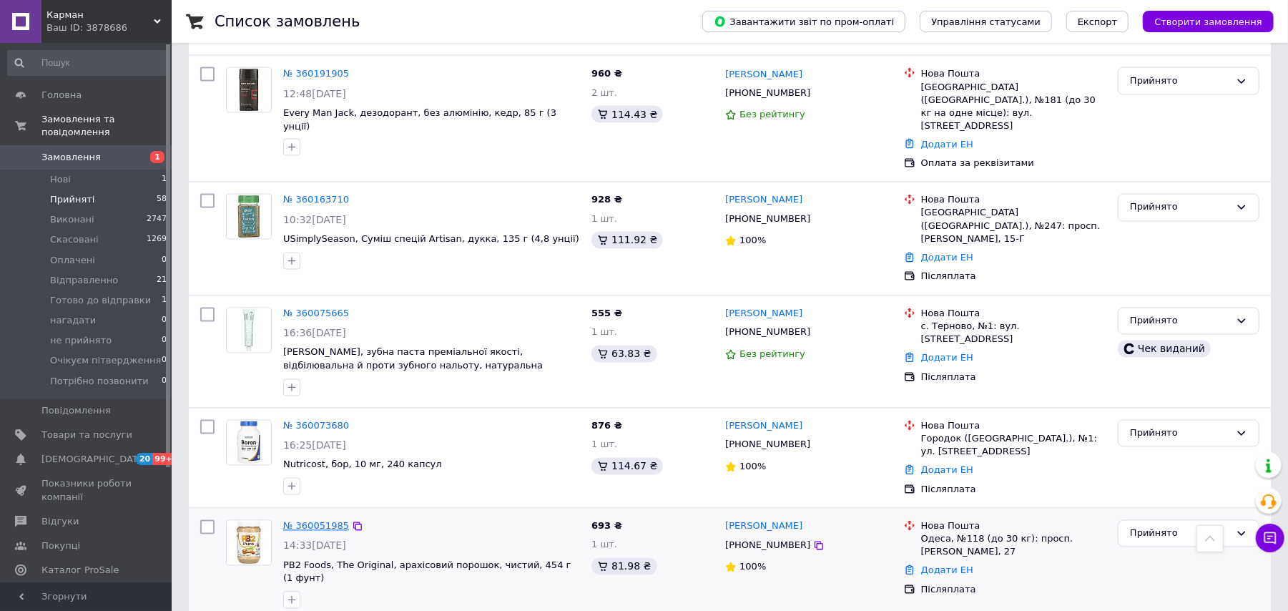
click at [310, 521] on link "№ 360051985" at bounding box center [316, 526] width 66 height 11
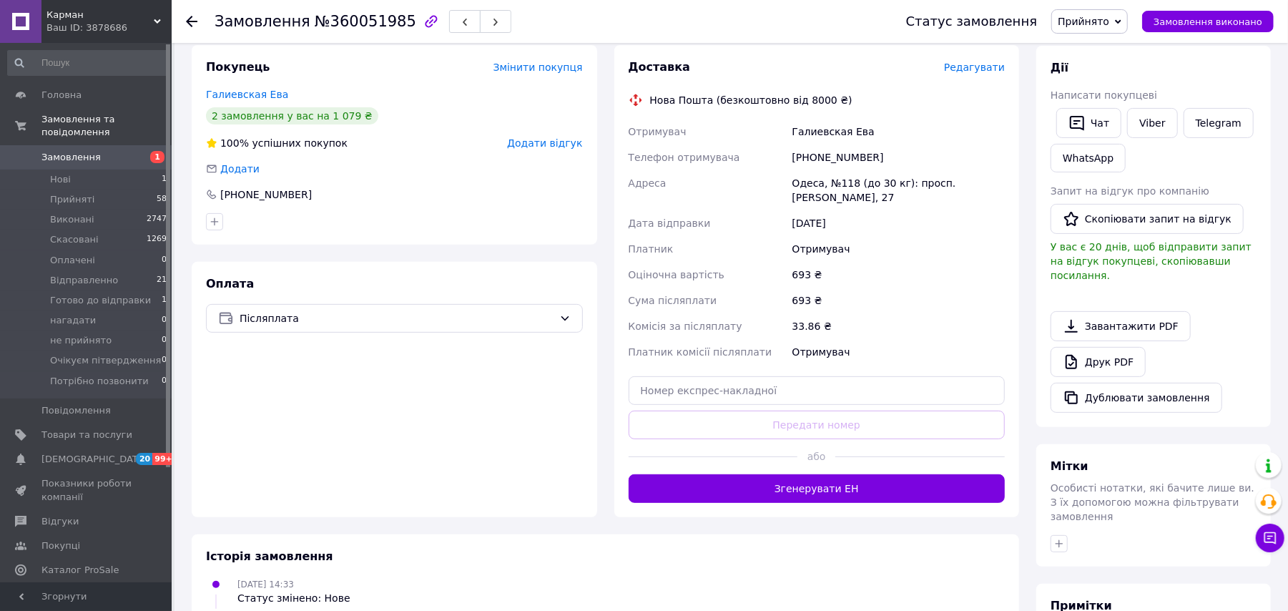
scroll to position [381, 0]
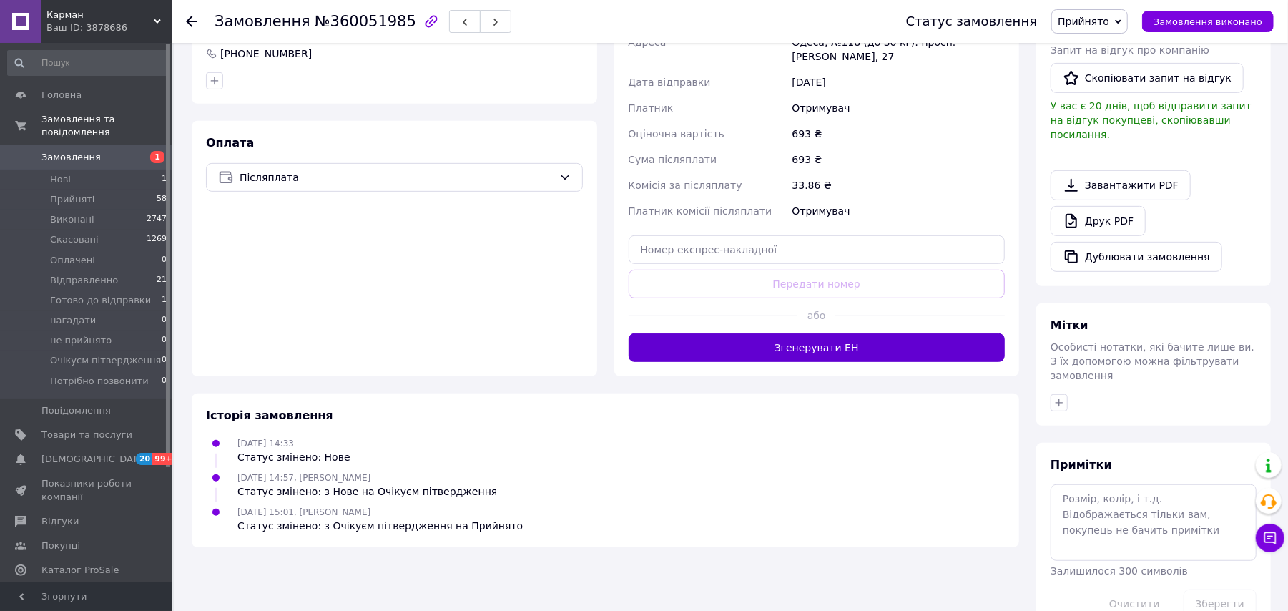
click at [861, 344] on button "Згенерувати ЕН" at bounding box center [817, 347] width 377 height 29
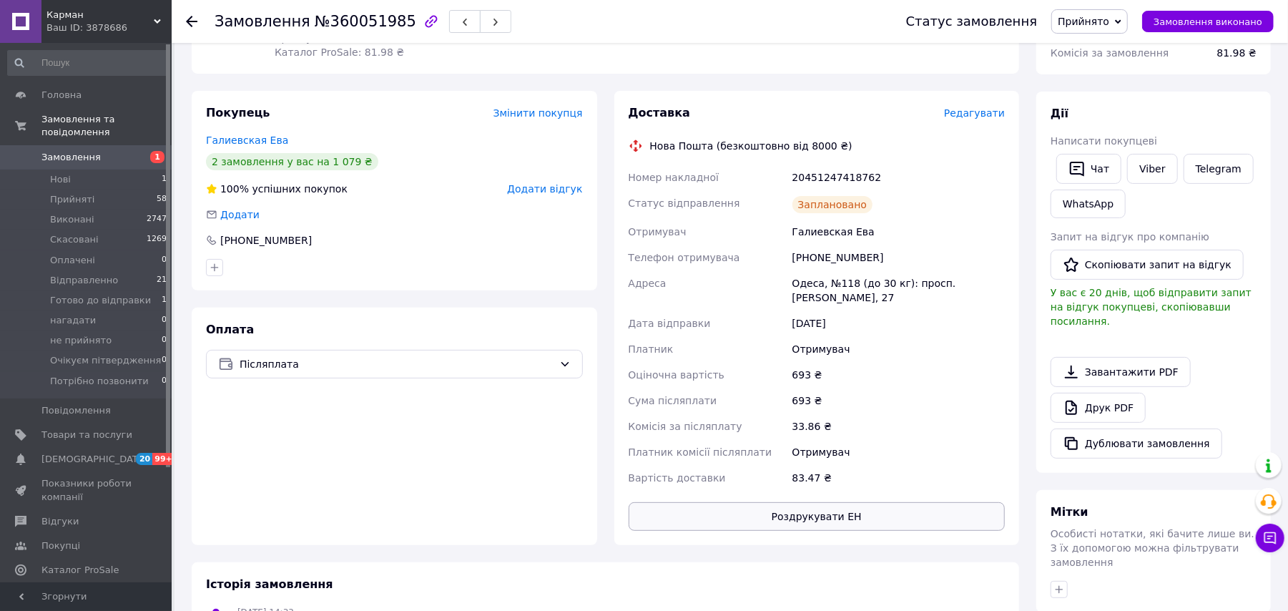
scroll to position [190, 0]
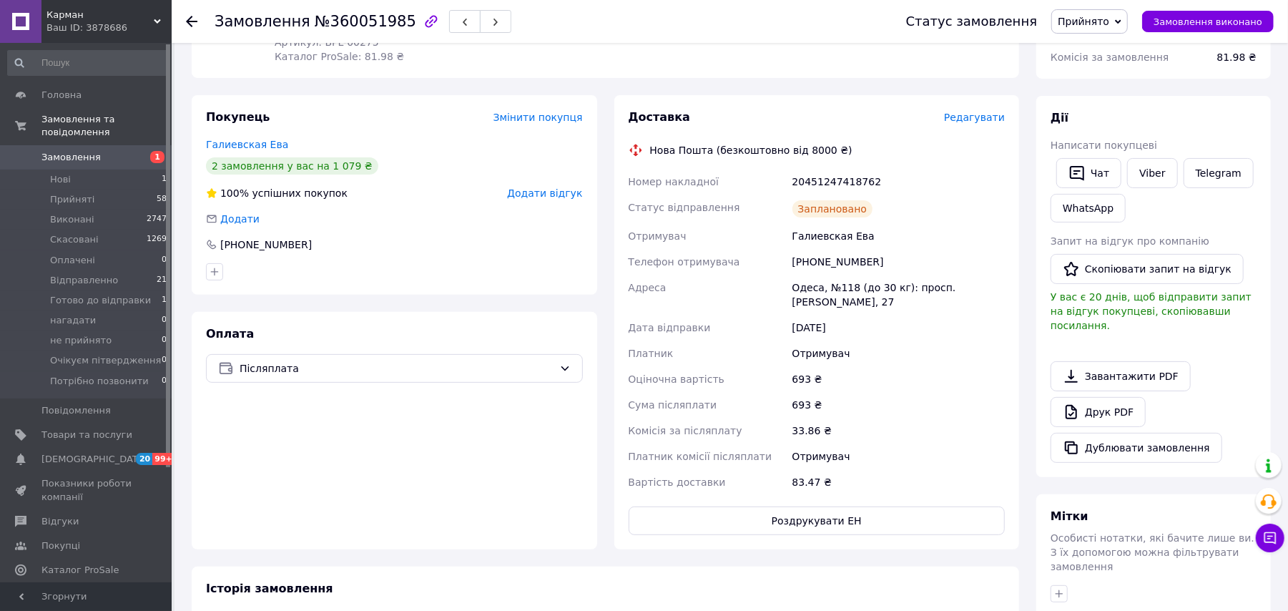
click at [1087, 17] on span "Прийнято" at bounding box center [1084, 21] width 52 height 11
click at [1116, 114] on li "Відправленно" at bounding box center [1114, 114] width 125 height 21
click at [192, 21] on use at bounding box center [191, 21] width 11 height 11
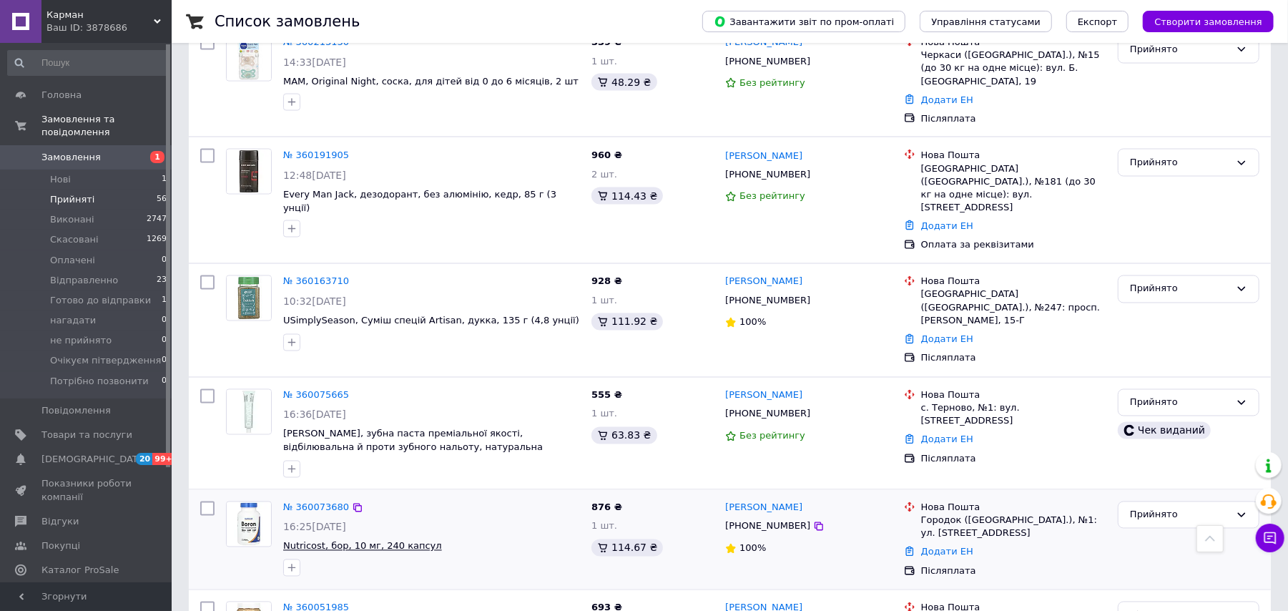
scroll to position [1717, 0]
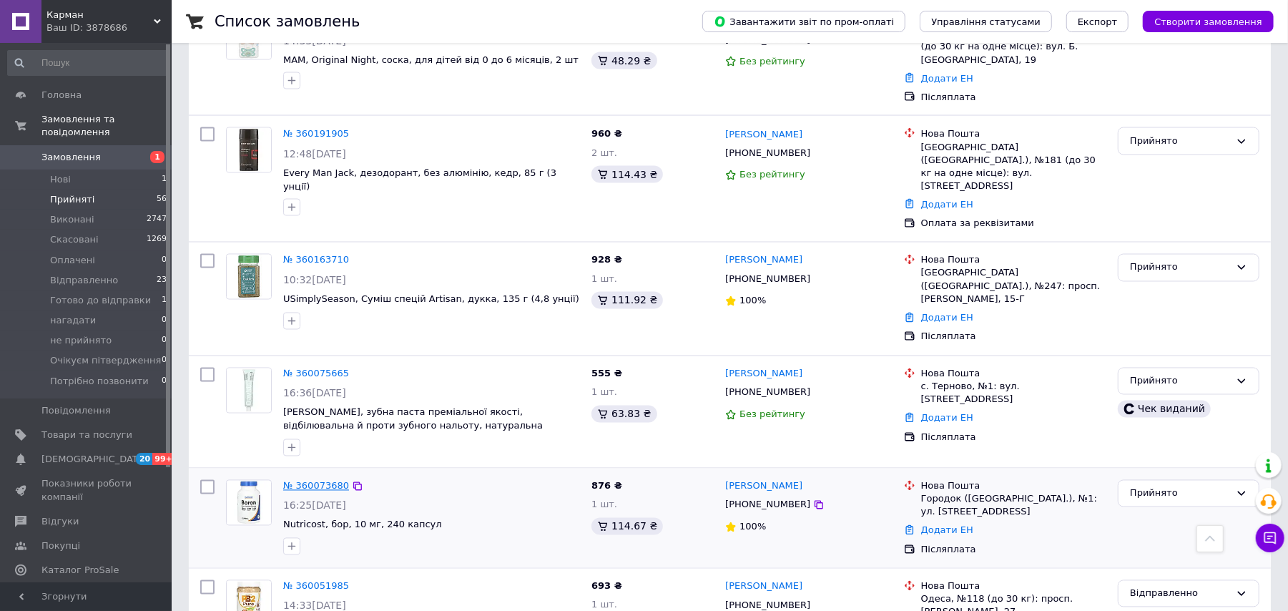
click at [338, 481] on link "№ 360073680" at bounding box center [316, 486] width 66 height 11
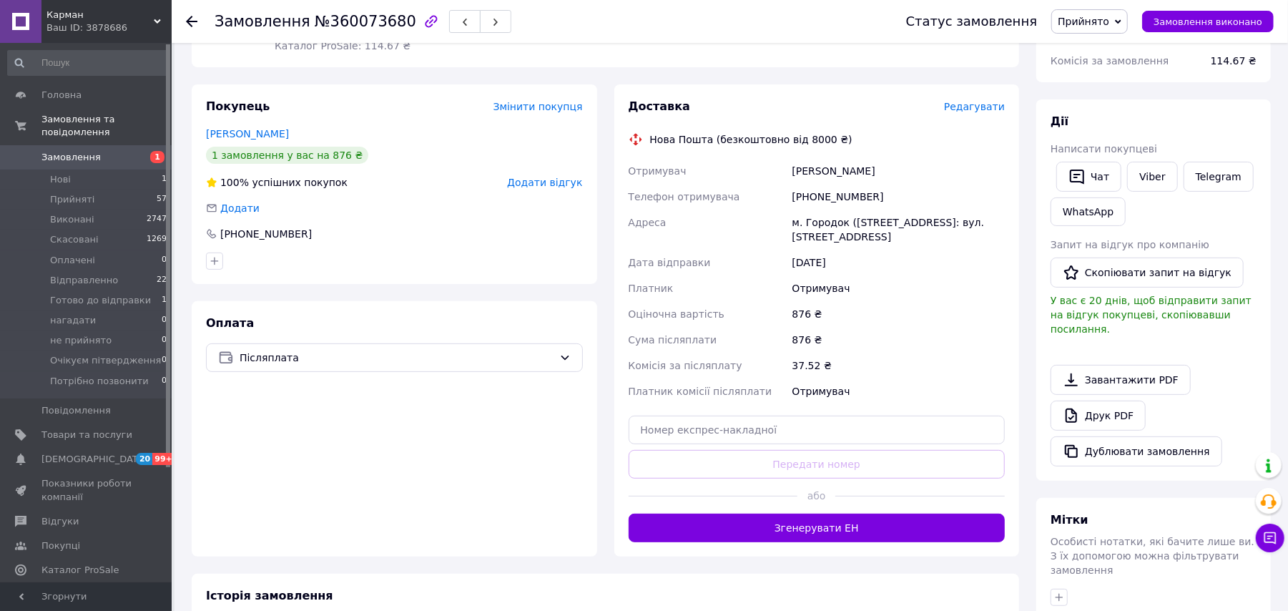
scroll to position [381, 0]
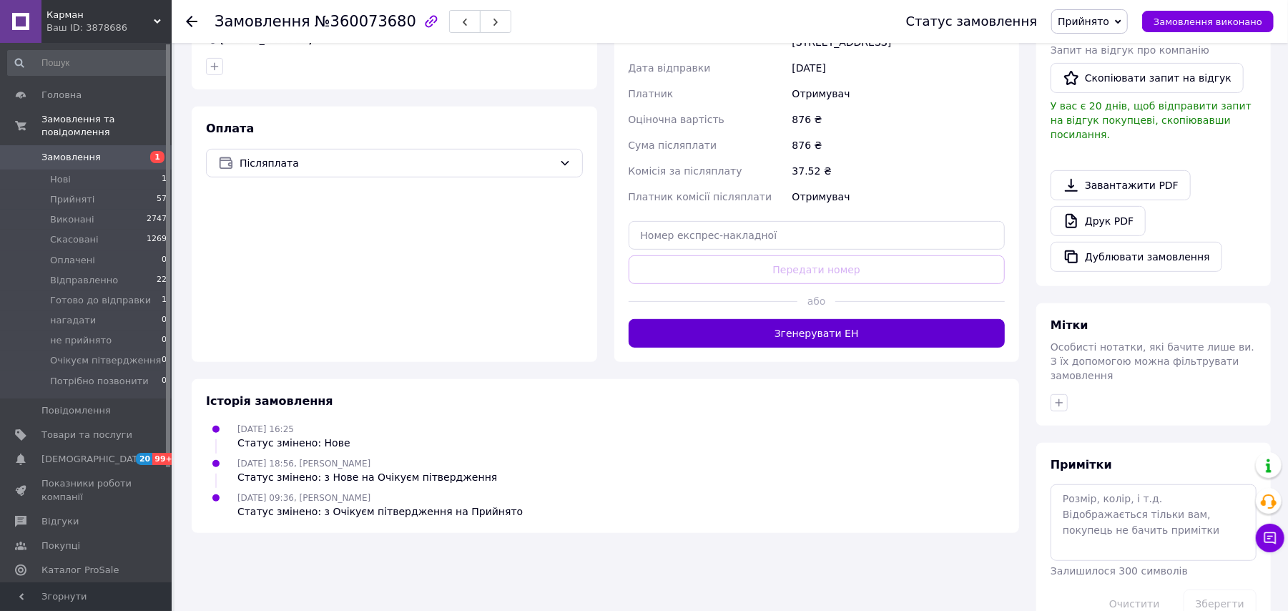
click at [785, 324] on button "Згенерувати ЕН" at bounding box center [817, 333] width 377 height 29
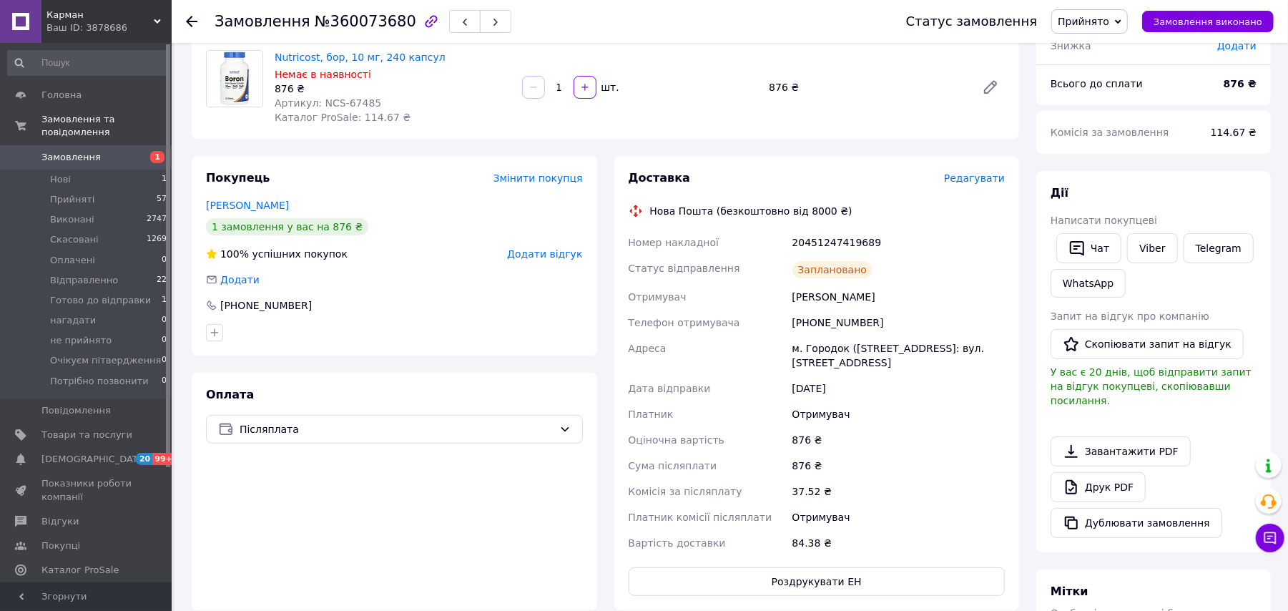
scroll to position [0, 0]
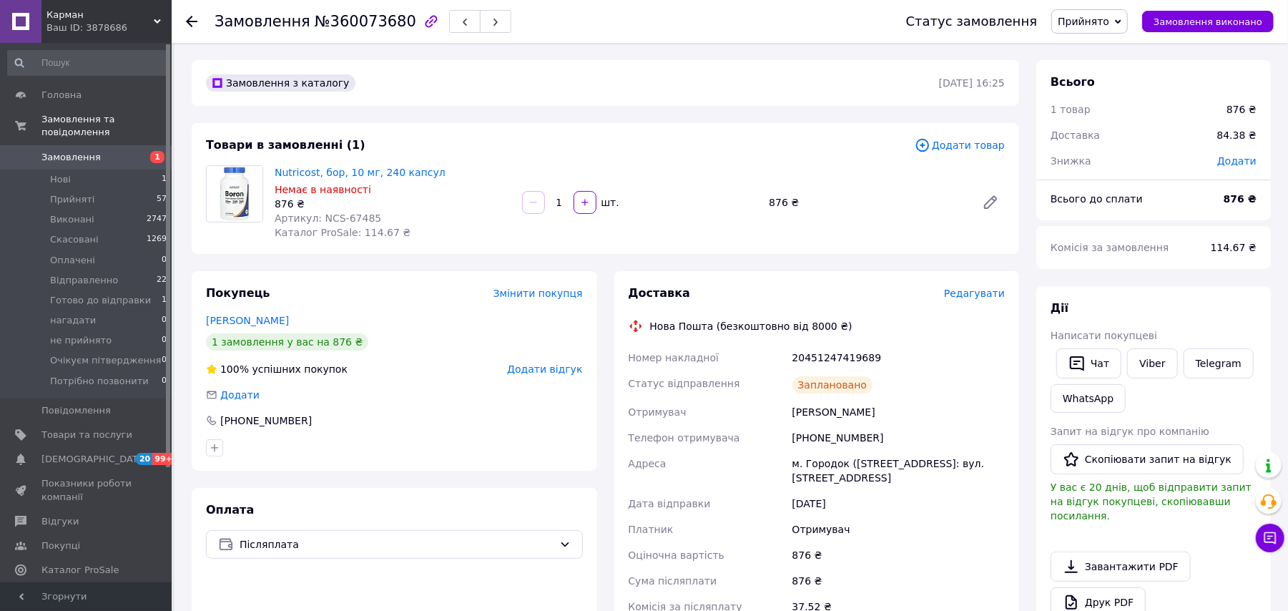
click at [1122, 15] on span "Прийнято" at bounding box center [1090, 21] width 77 height 24
click at [1126, 112] on li "Відправленно" at bounding box center [1114, 114] width 125 height 21
click at [187, 21] on use at bounding box center [191, 21] width 11 height 11
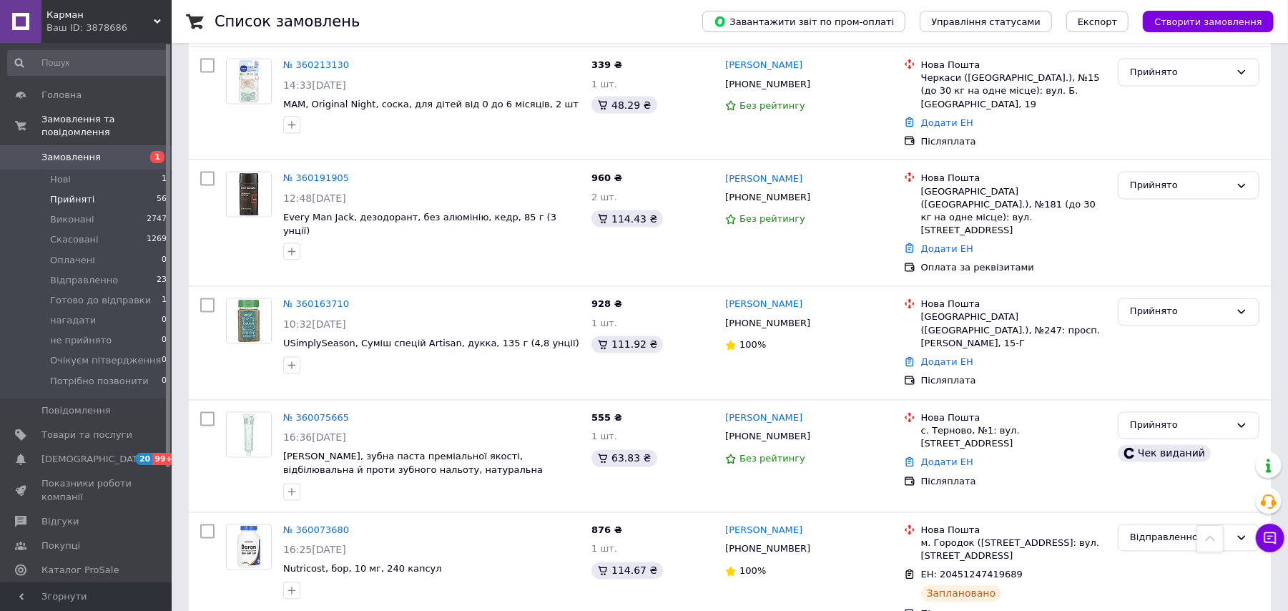
scroll to position [1766, 0]
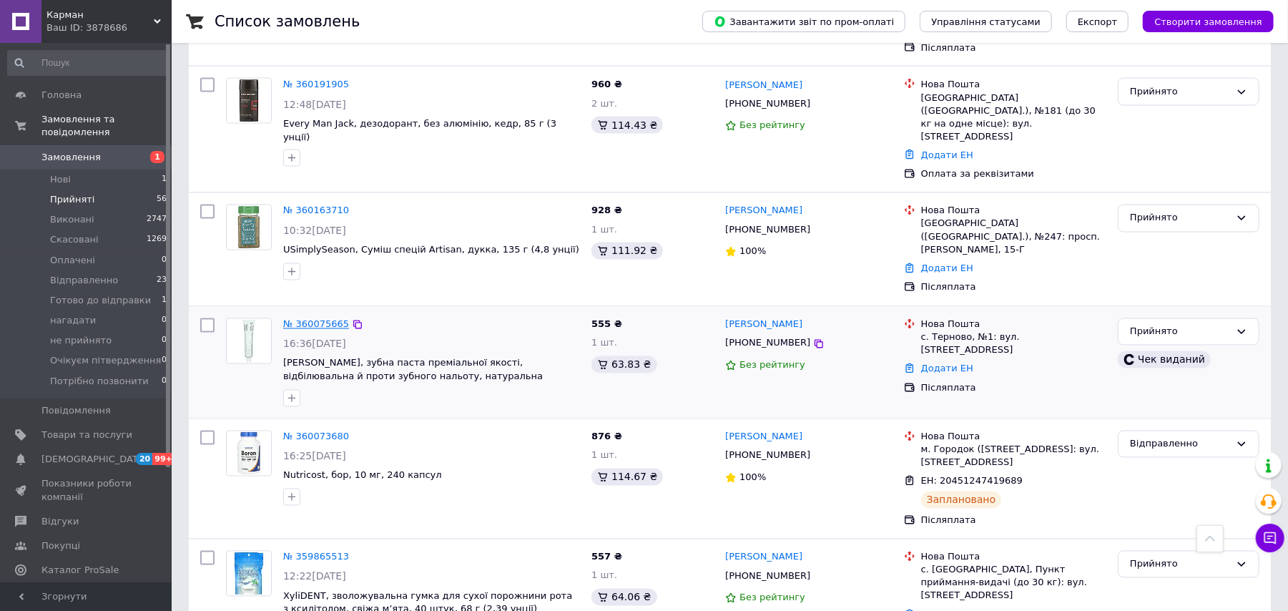
click at [329, 319] on link "№ 360075665" at bounding box center [316, 324] width 66 height 11
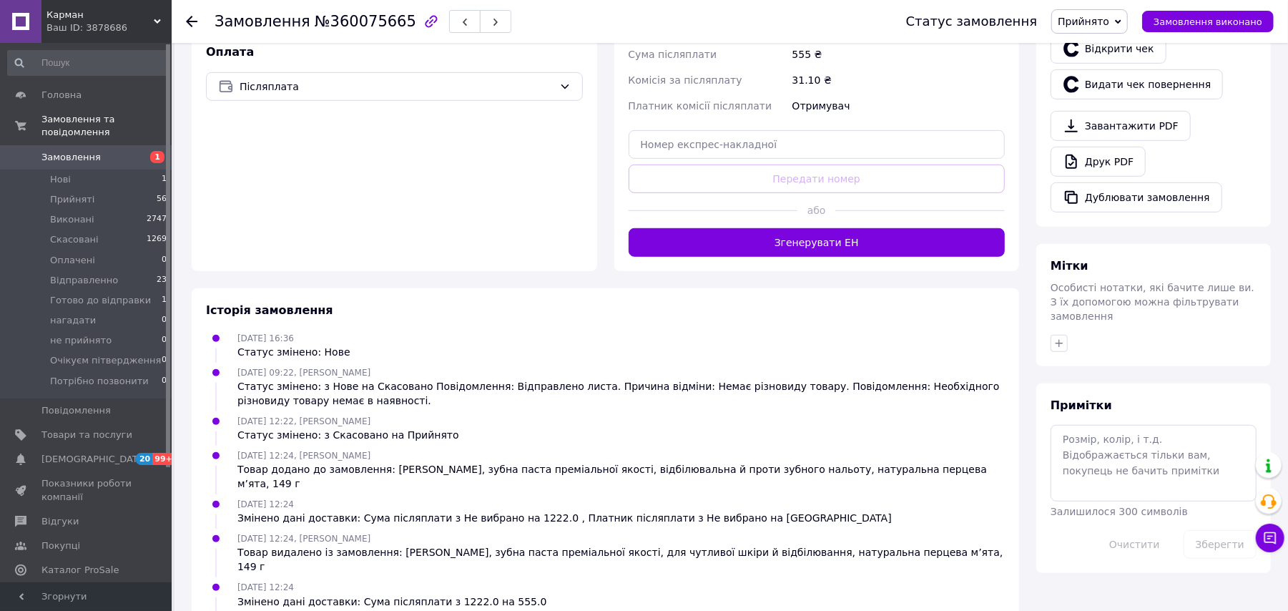
scroll to position [399, 0]
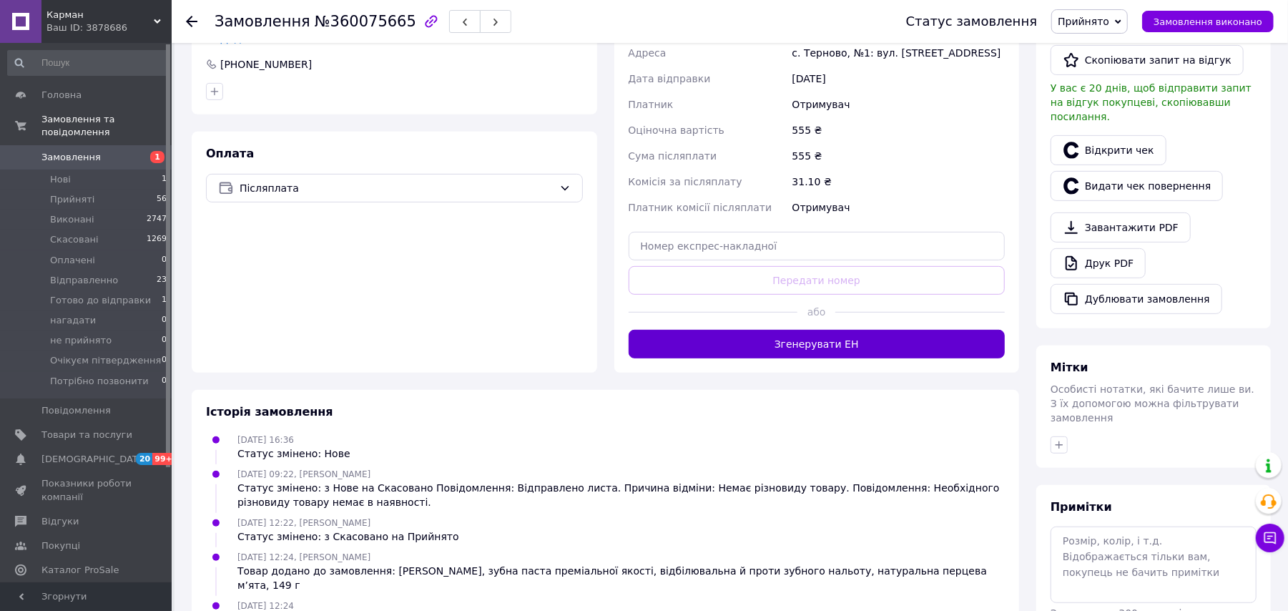
click at [848, 330] on button "Згенерувати ЕН" at bounding box center [817, 344] width 377 height 29
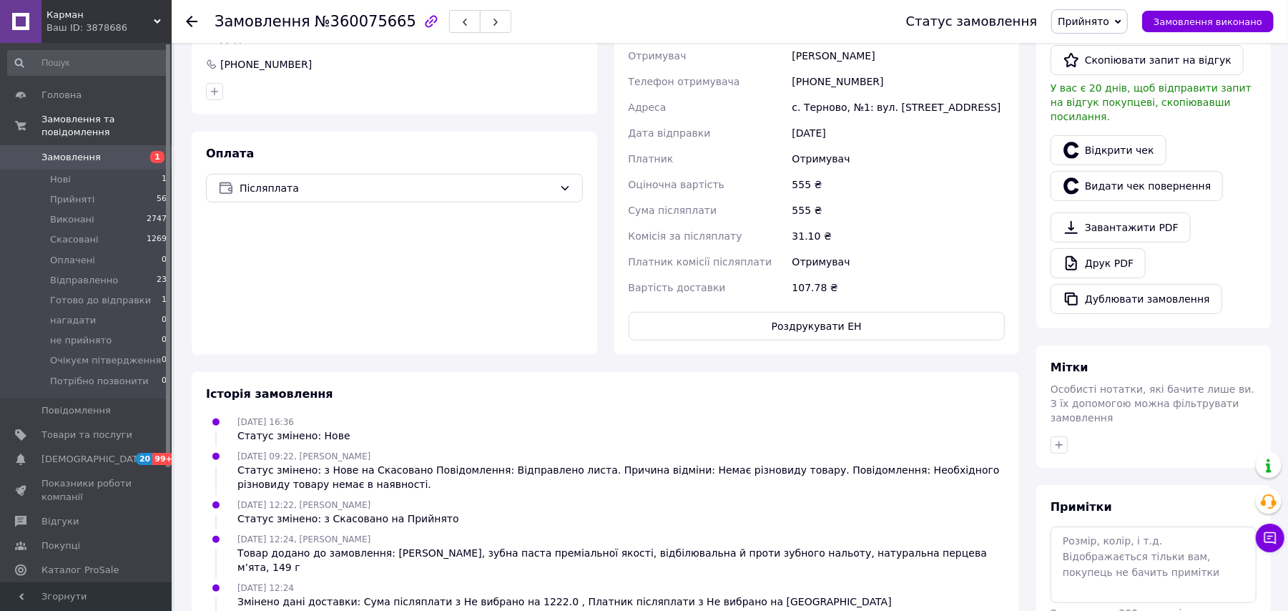
scroll to position [113, 0]
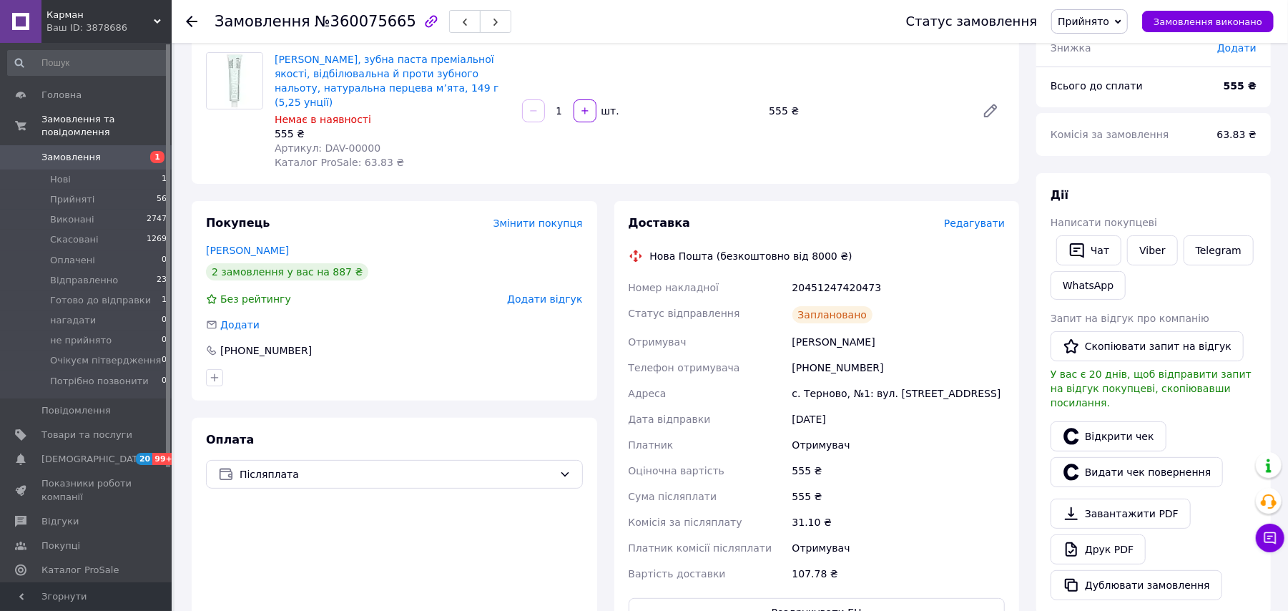
click at [1105, 24] on span "Прийнято" at bounding box center [1084, 21] width 52 height 11
click at [1130, 109] on li "Відправленно" at bounding box center [1114, 114] width 125 height 21
click at [192, 21] on icon at bounding box center [191, 21] width 11 height 11
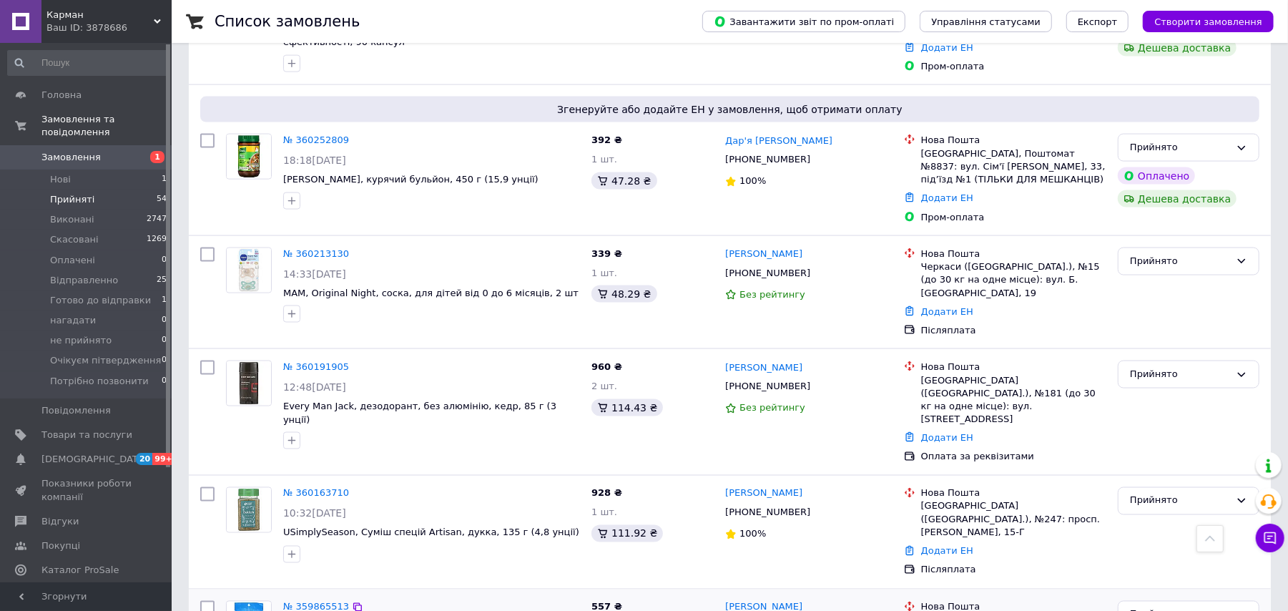
scroll to position [1438, 0]
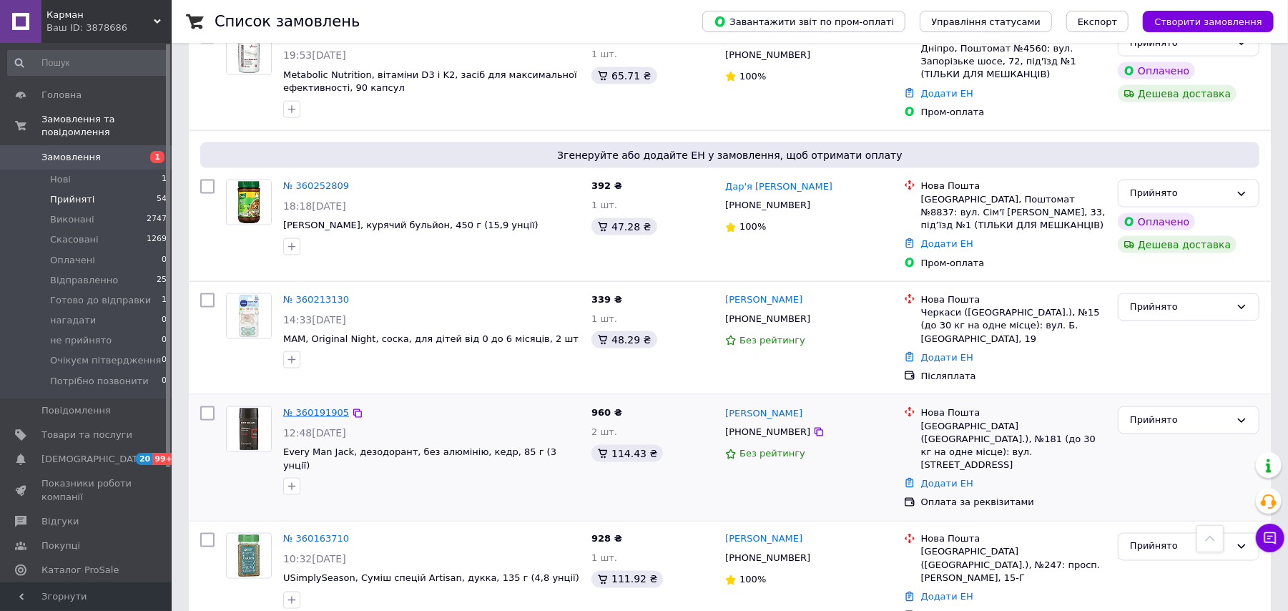
click at [322, 407] on link "№ 360191905" at bounding box center [316, 412] width 66 height 11
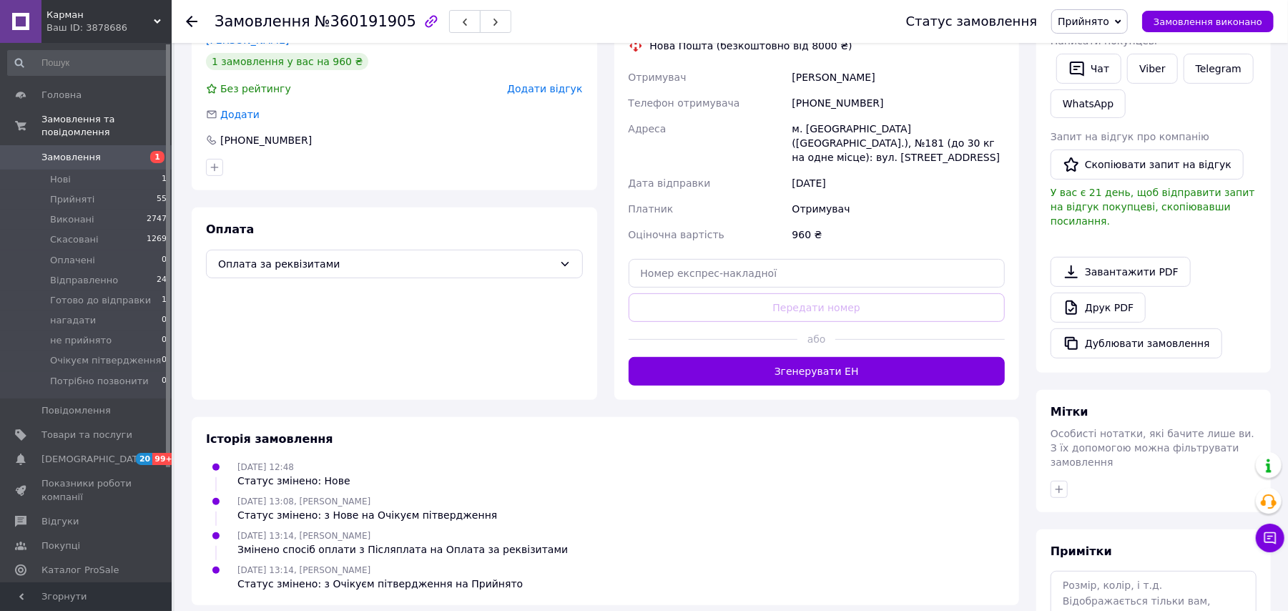
scroll to position [107, 0]
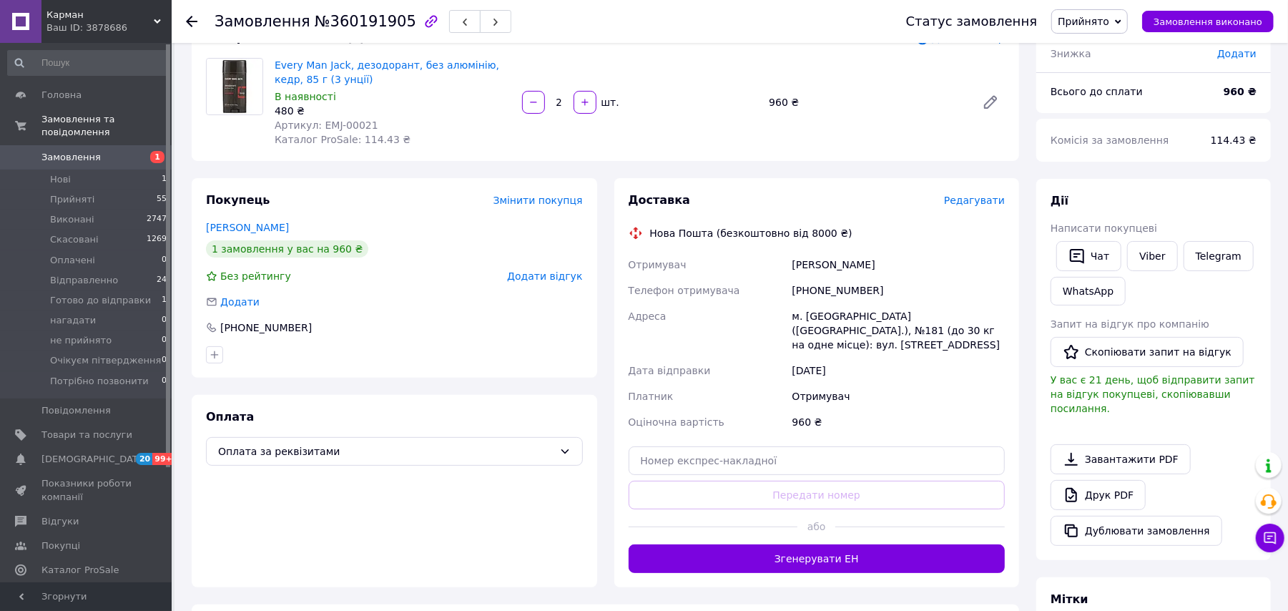
click at [790, 564] on div "Доставка Редагувати Нова Пошта (безкоштовно від 8000 ₴) Отримувач Стасюк Олена …" at bounding box center [818, 382] width 406 height 409
click at [802, 544] on button "Згенерувати ЕН" at bounding box center [817, 558] width 377 height 29
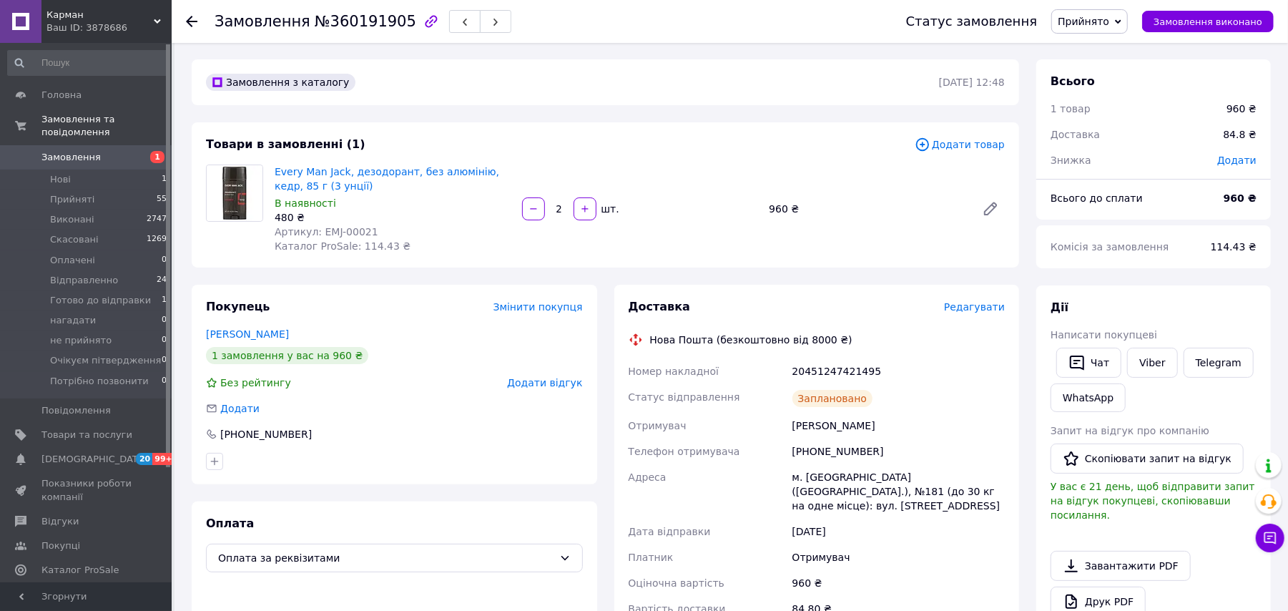
scroll to position [0, 0]
drag, startPoint x: 1116, startPoint y: 1, endPoint x: 1112, endPoint y: 15, distance: 14.9
click at [1112, 13] on div "Статус замовлення Прийнято Виконано Скасовано Оплачено Відправленно Готово до в…" at bounding box center [1076, 21] width 396 height 43
click at [1110, 17] on span "Прийнято" at bounding box center [1084, 21] width 52 height 11
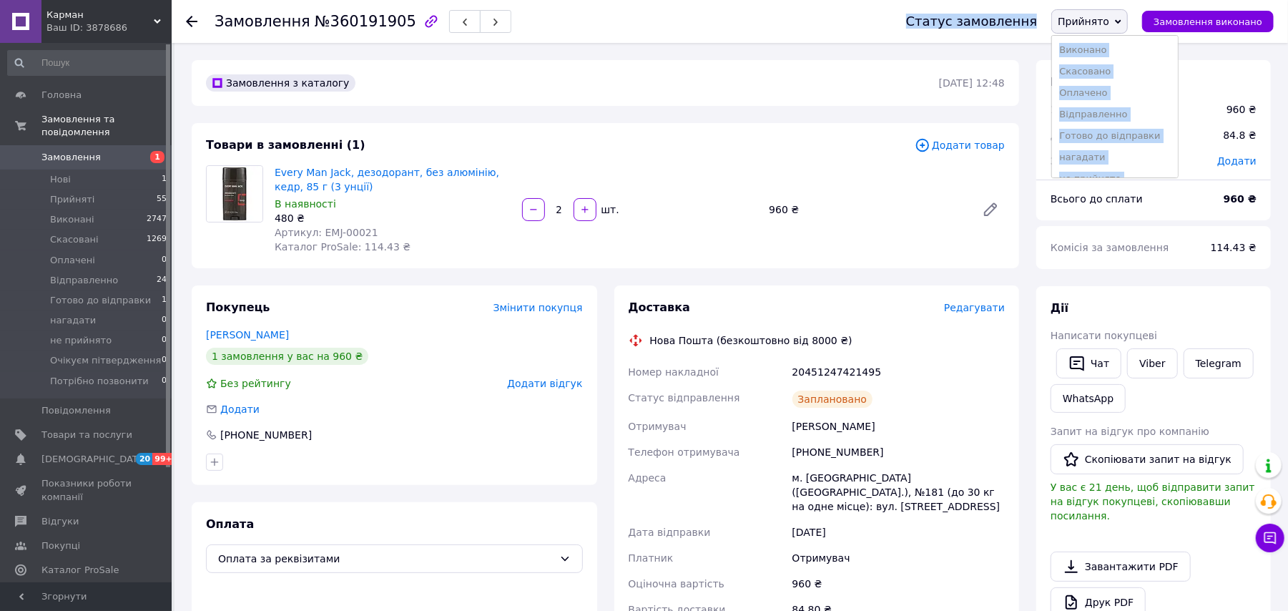
click at [1117, 27] on span "Прийнято" at bounding box center [1090, 21] width 77 height 24
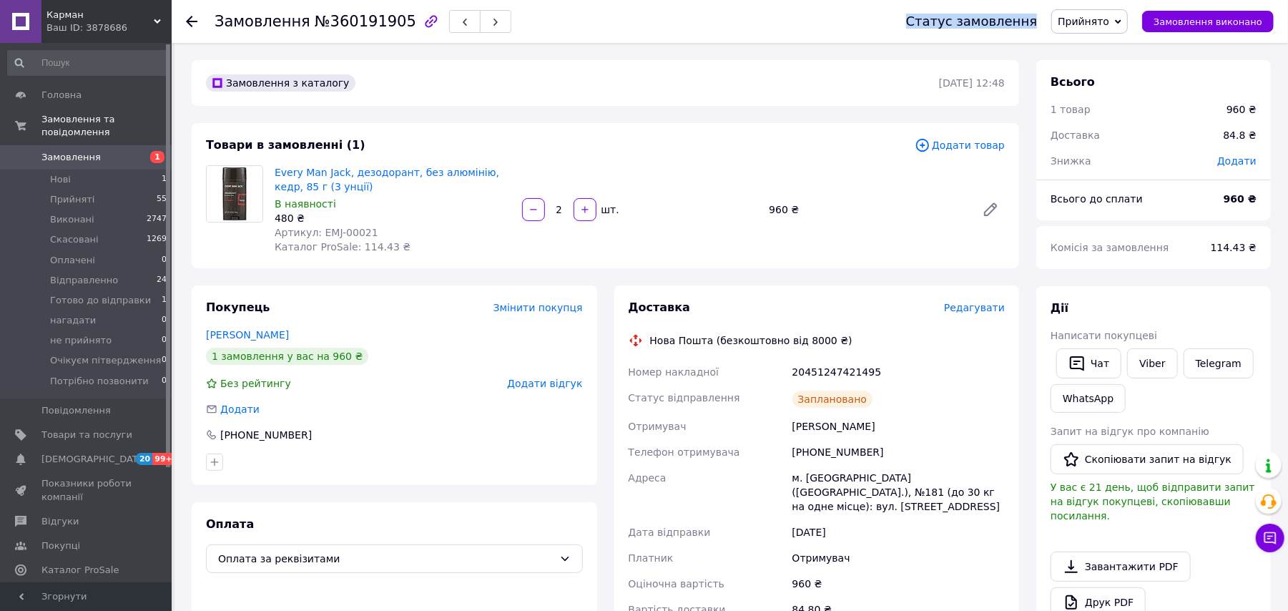
click at [1110, 18] on span "Прийнято" at bounding box center [1084, 21] width 52 height 11
click at [878, 17] on div "Замовлення №360191905" at bounding box center [546, 21] width 663 height 43
click at [1115, 9] on span "Прийнято" at bounding box center [1090, 21] width 77 height 24
click at [1120, 112] on li "Відправленно" at bounding box center [1114, 114] width 125 height 21
click at [190, 19] on icon at bounding box center [191, 21] width 11 height 11
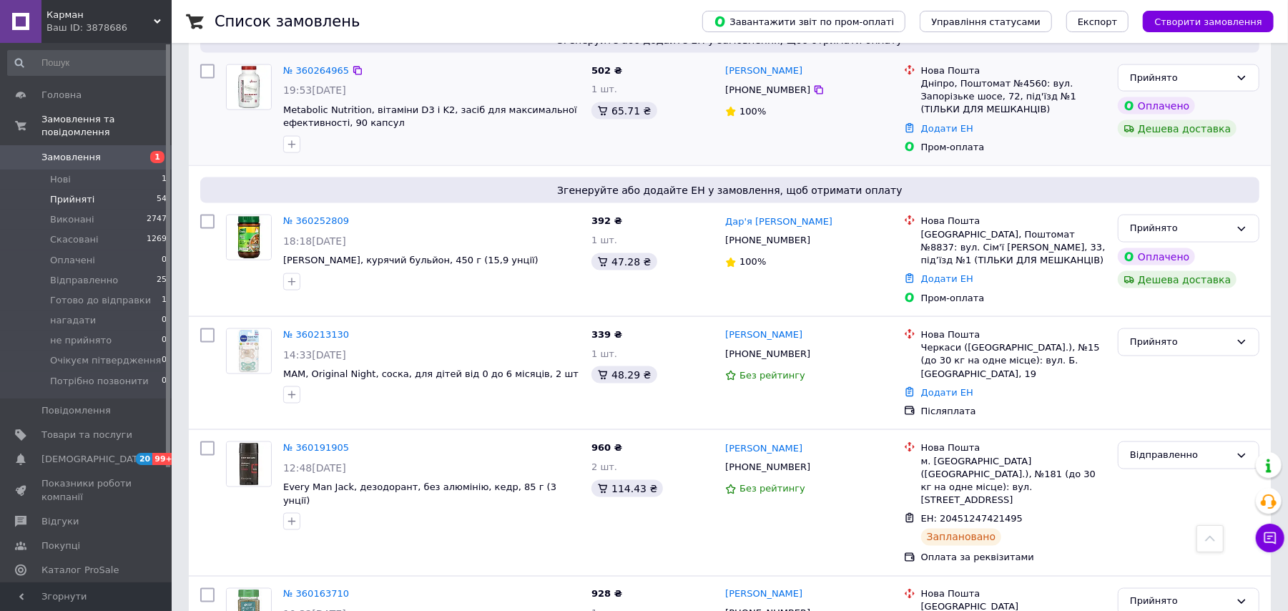
scroll to position [1172, 0]
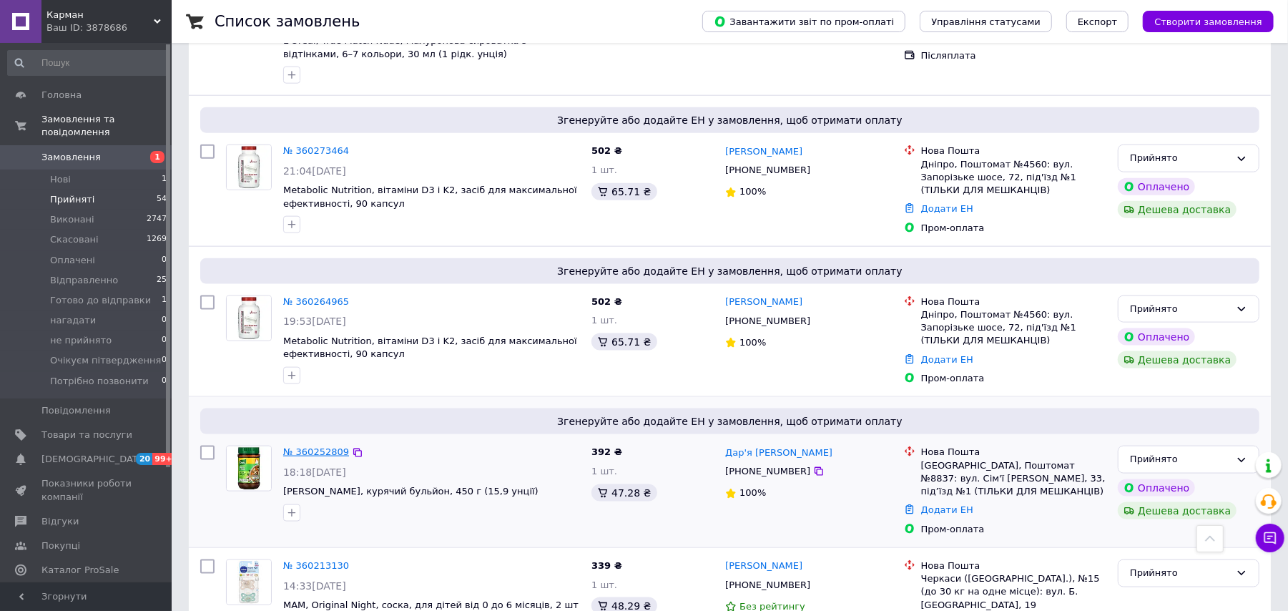
click at [326, 446] on link "№ 360252809" at bounding box center [316, 451] width 66 height 11
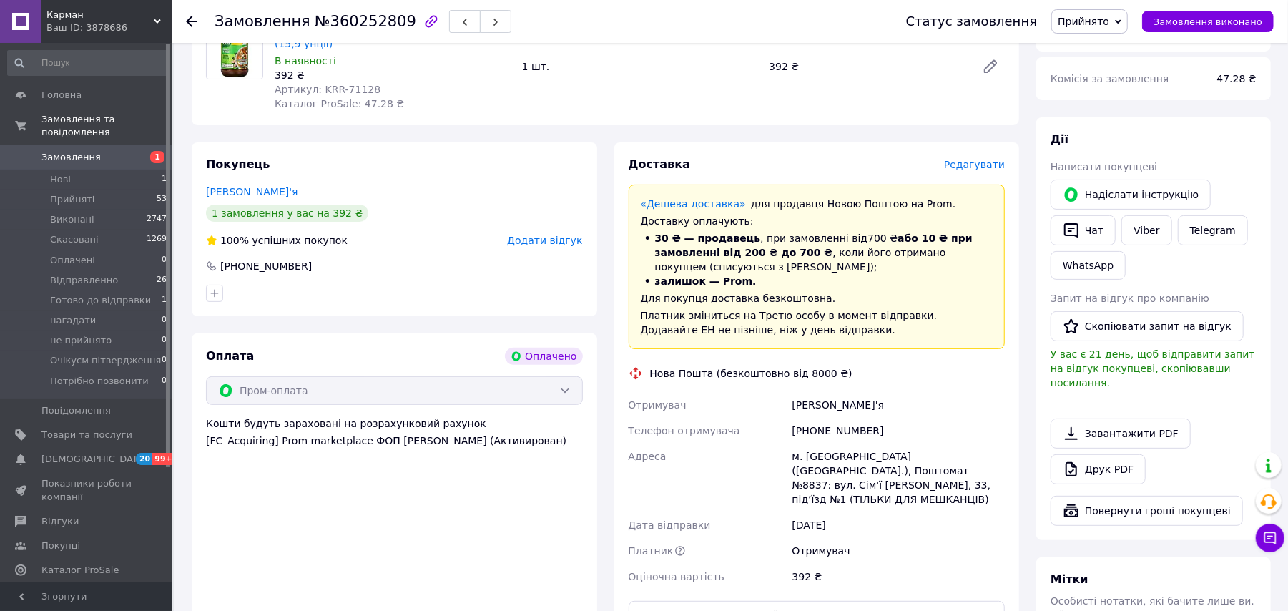
scroll to position [286, 0]
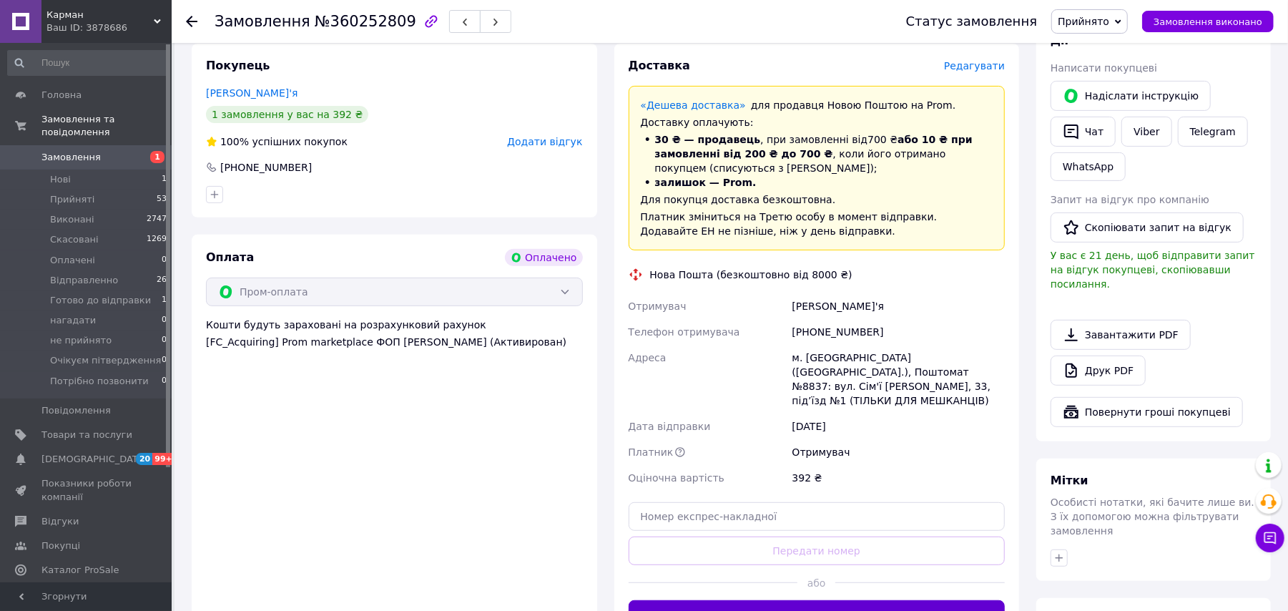
click at [886, 600] on button "Згенерувати ЕН" at bounding box center [817, 614] width 377 height 29
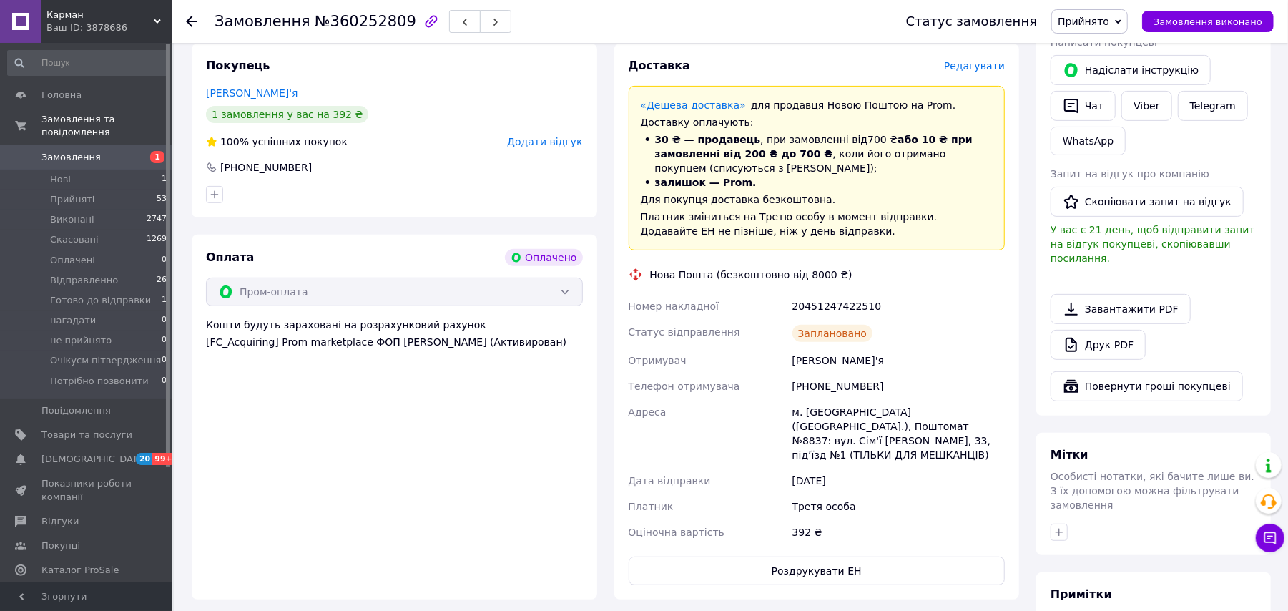
click at [1085, 26] on span "Прийнято" at bounding box center [1084, 21] width 52 height 11
click at [1126, 117] on li "Відправленно" at bounding box center [1114, 114] width 125 height 21
click at [190, 12] on div at bounding box center [200, 21] width 29 height 43
click at [192, 23] on icon at bounding box center [191, 21] width 11 height 11
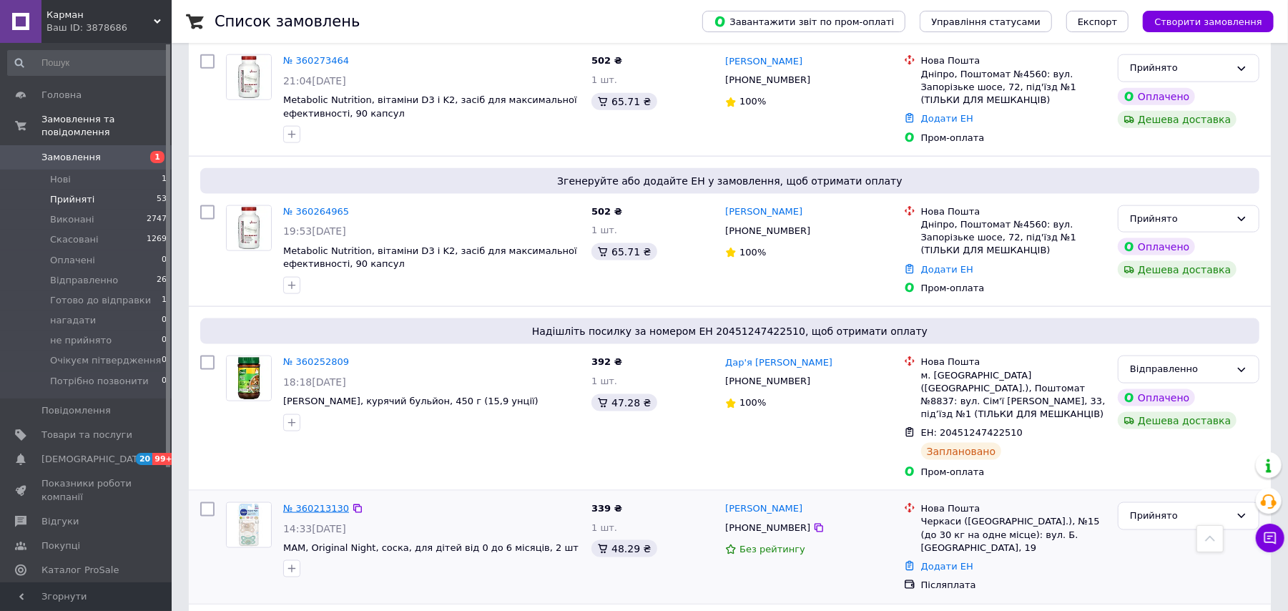
click at [321, 503] on link "№ 360213130" at bounding box center [316, 508] width 66 height 11
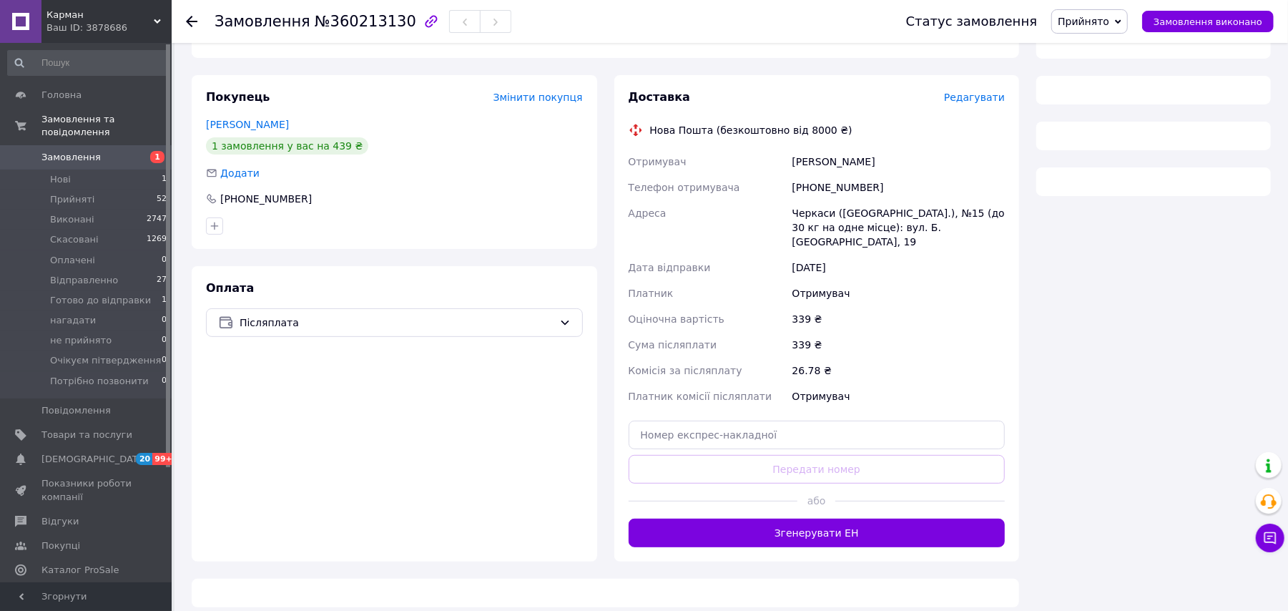
scroll to position [404, 0]
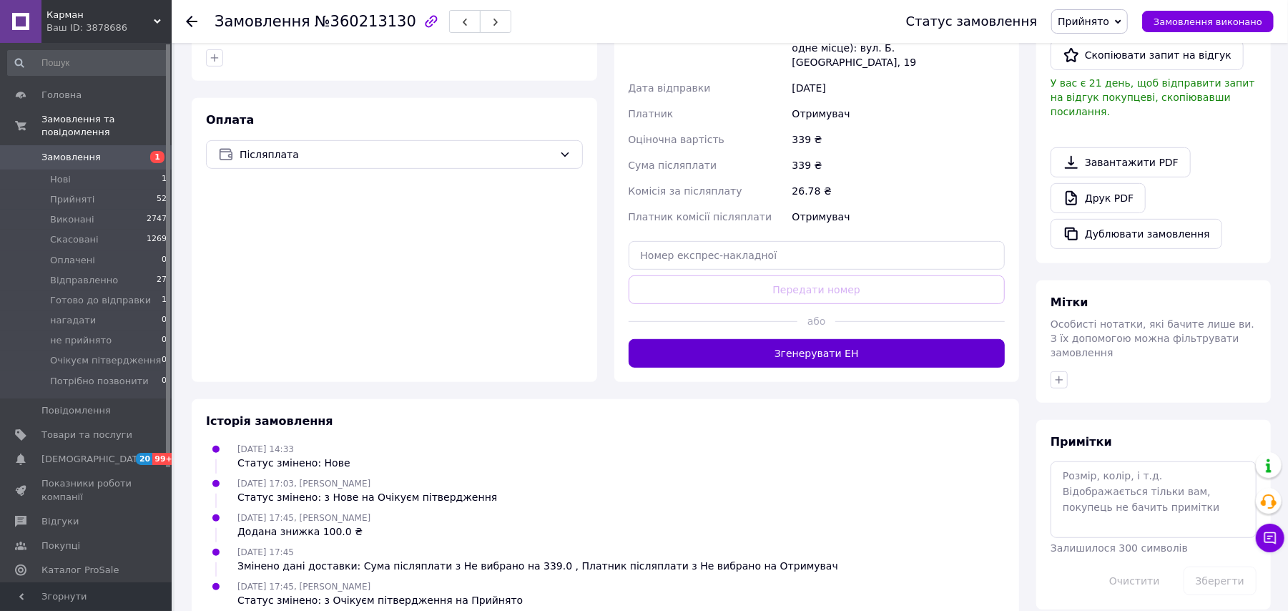
click at [821, 339] on button "Згенерувати ЕН" at bounding box center [817, 353] width 377 height 29
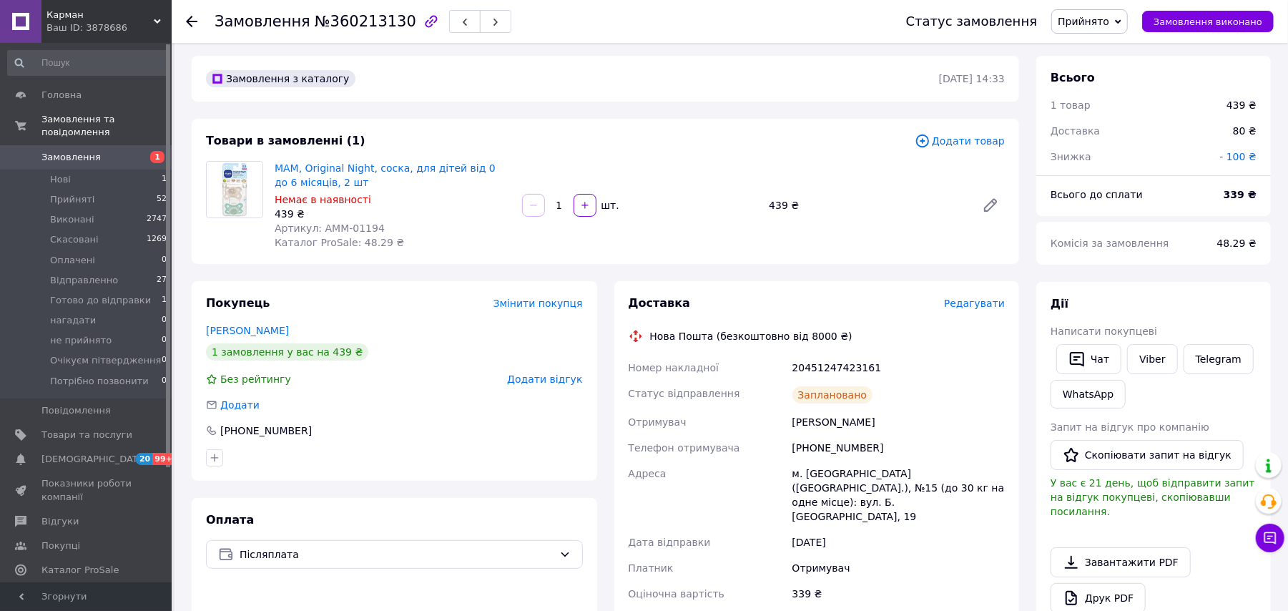
scroll to position [0, 0]
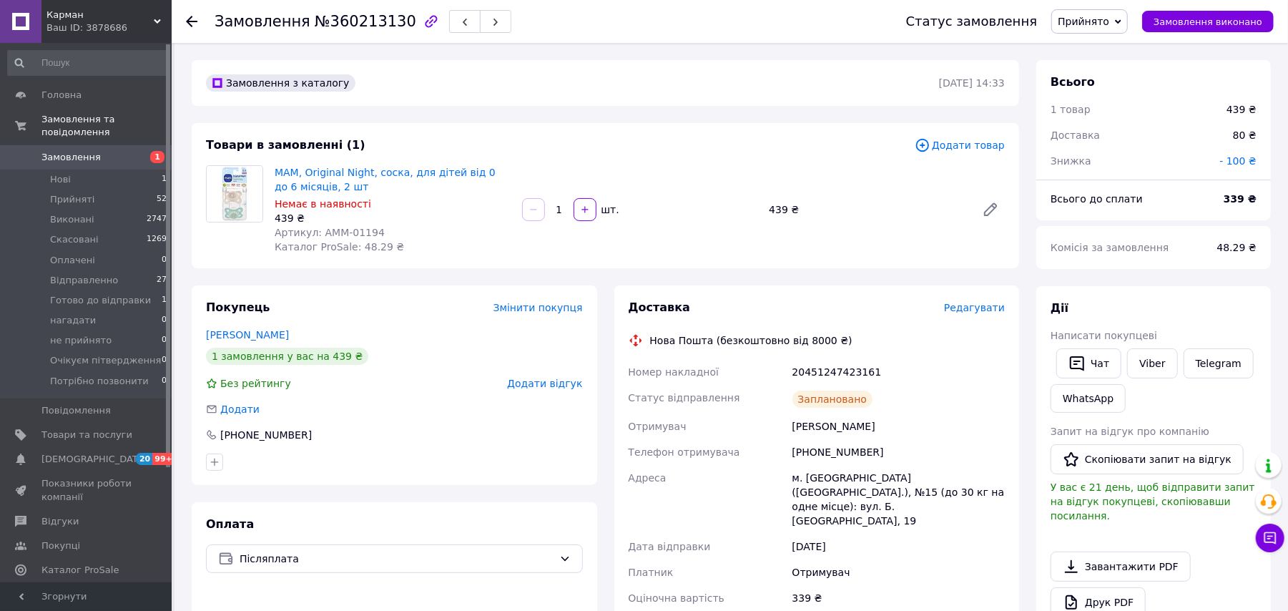
click at [1100, 16] on span "Прийнято" at bounding box center [1084, 21] width 52 height 11
click at [1119, 112] on li "Відправленно" at bounding box center [1114, 114] width 125 height 21
click at [192, 20] on use at bounding box center [191, 21] width 11 height 11
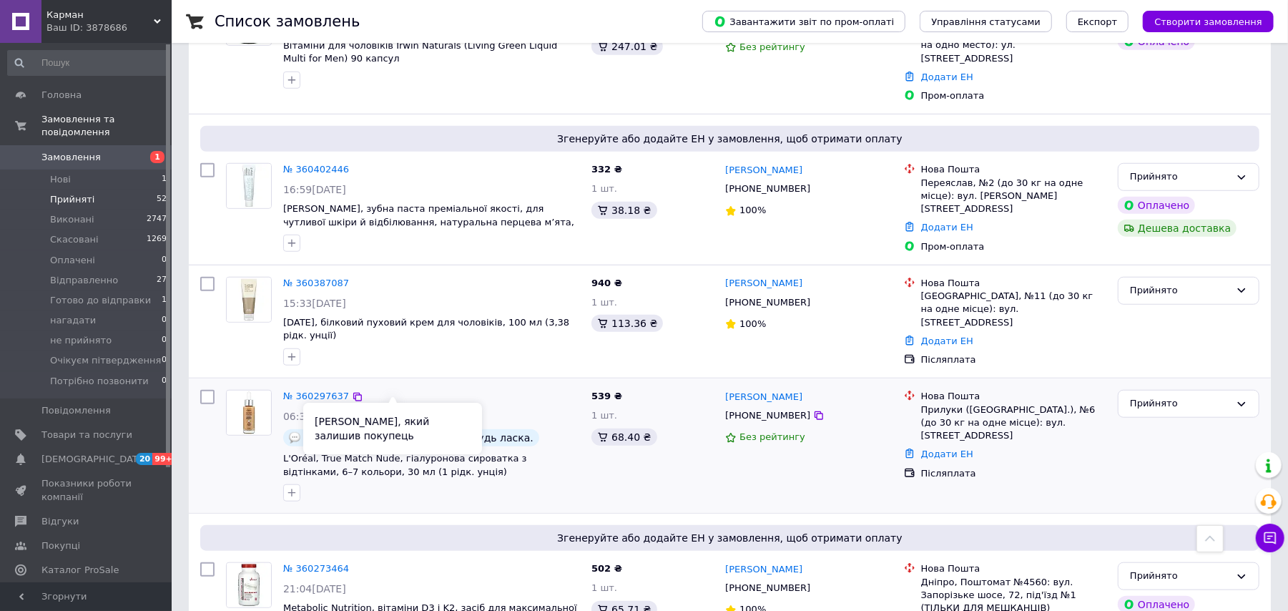
scroll to position [730, 0]
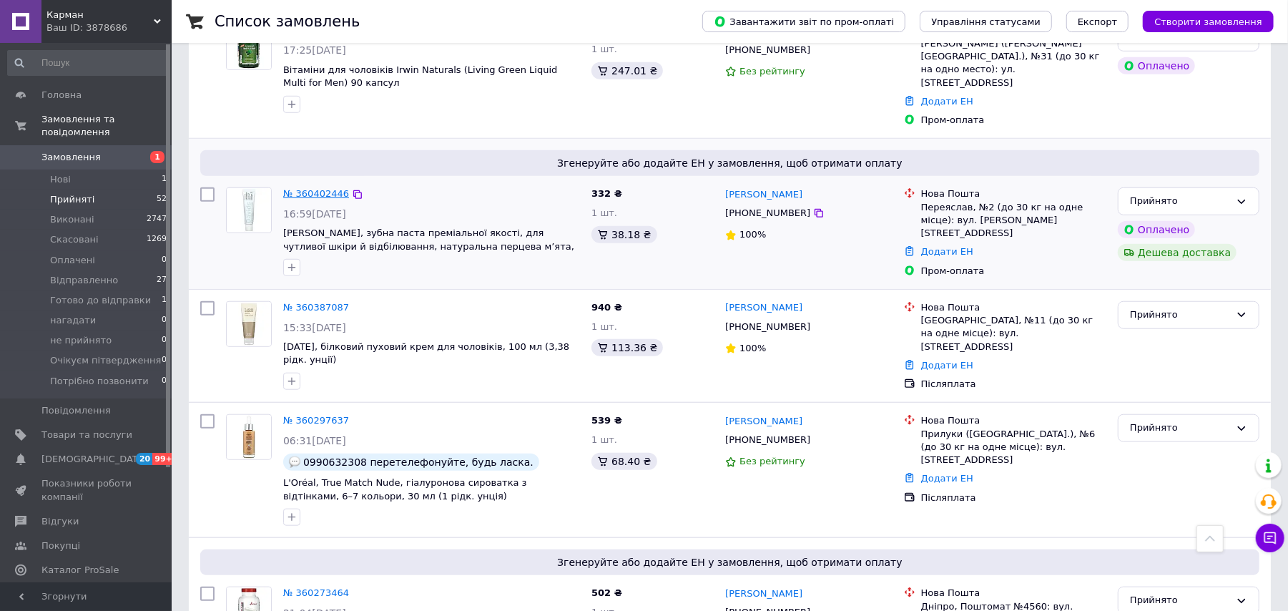
click at [331, 188] on link "№ 360402446" at bounding box center [316, 193] width 66 height 11
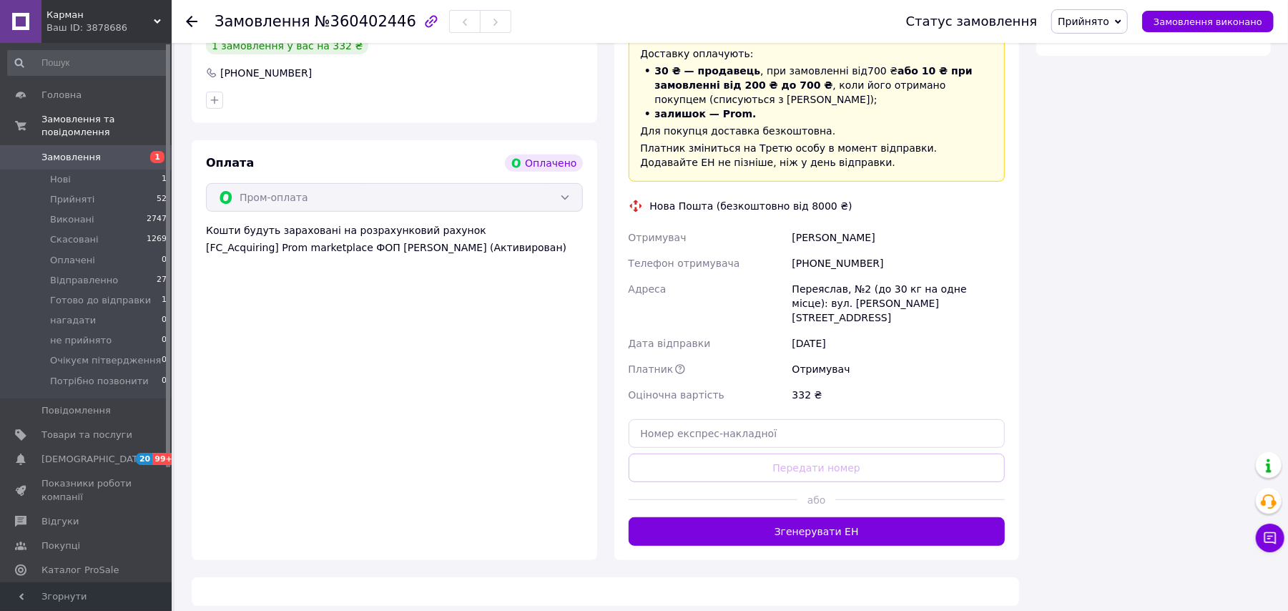
scroll to position [528, 0]
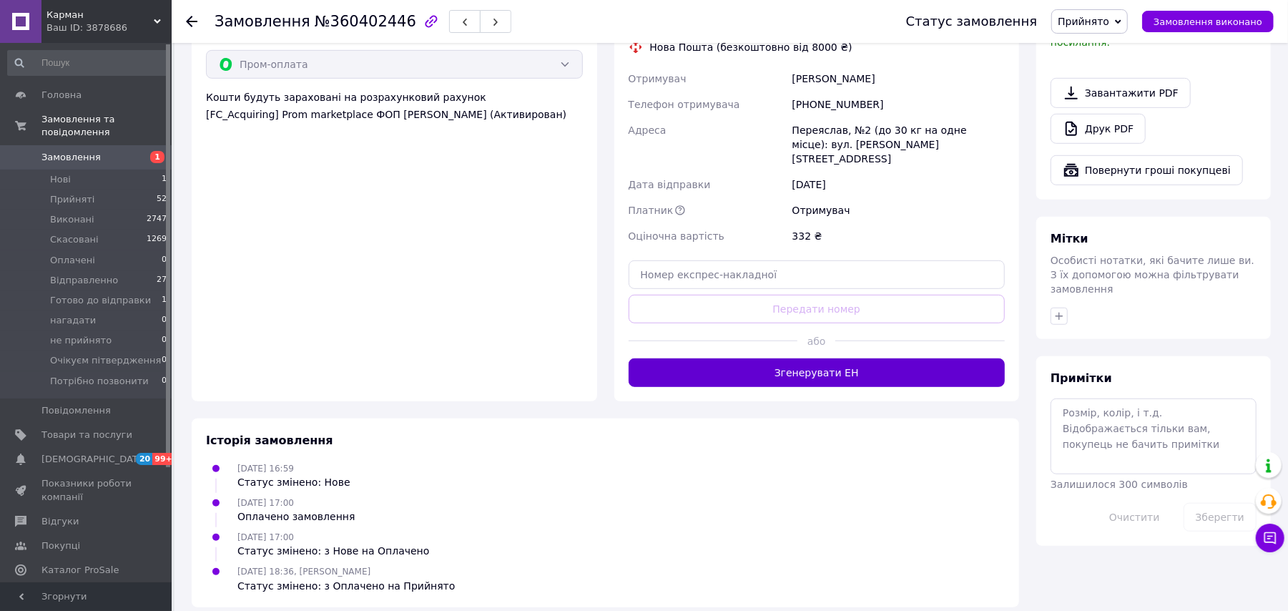
click at [848, 358] on button "Згенерувати ЕН" at bounding box center [817, 372] width 377 height 29
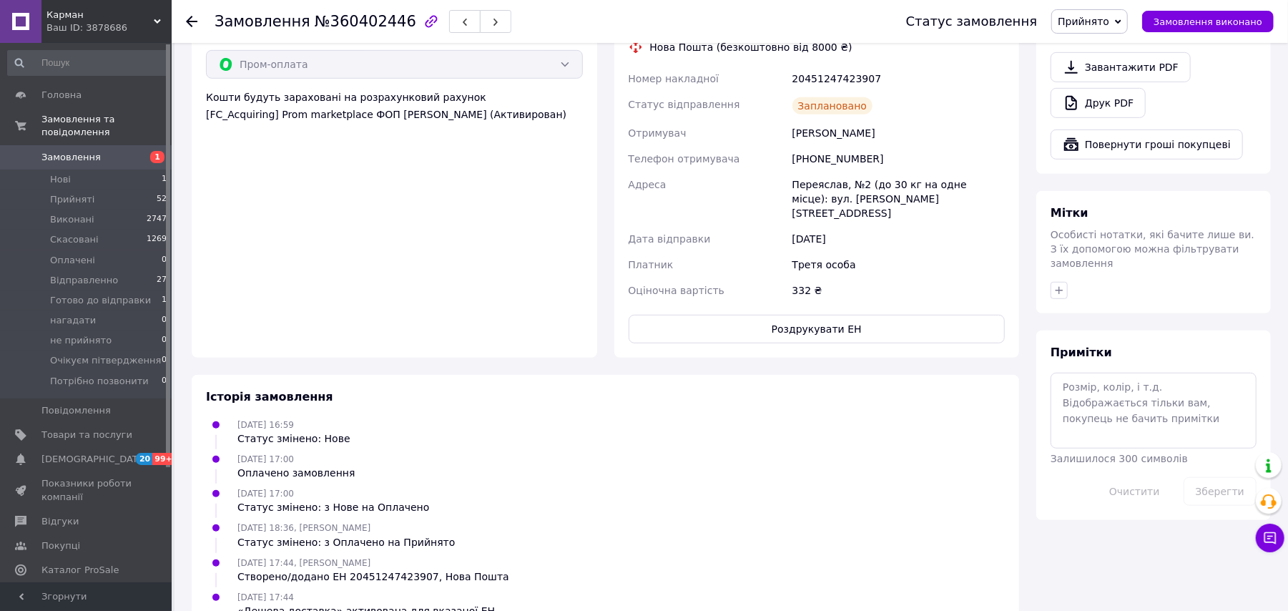
click at [1097, 20] on span "Прийнято" at bounding box center [1084, 21] width 52 height 11
click at [1128, 120] on li "Відправленно" at bounding box center [1114, 114] width 125 height 21
click at [192, 30] on div at bounding box center [200, 21] width 29 height 43
click at [187, 21] on icon at bounding box center [191, 21] width 11 height 11
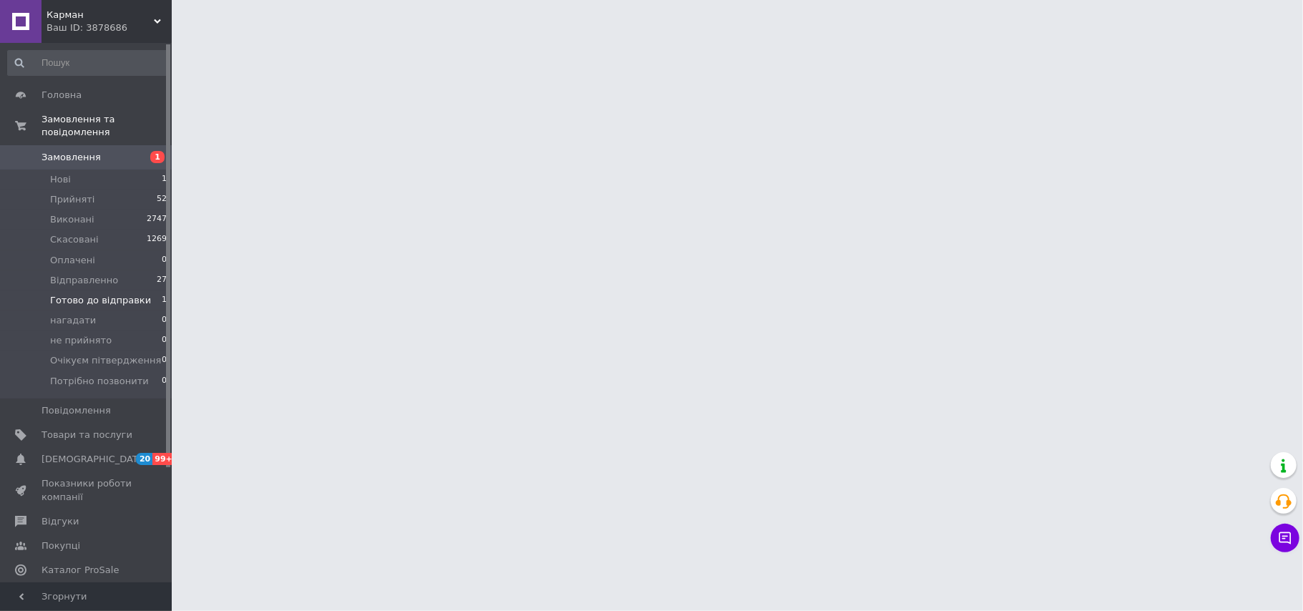
click at [115, 294] on span "Готово до відправки" at bounding box center [100, 300] width 101 height 13
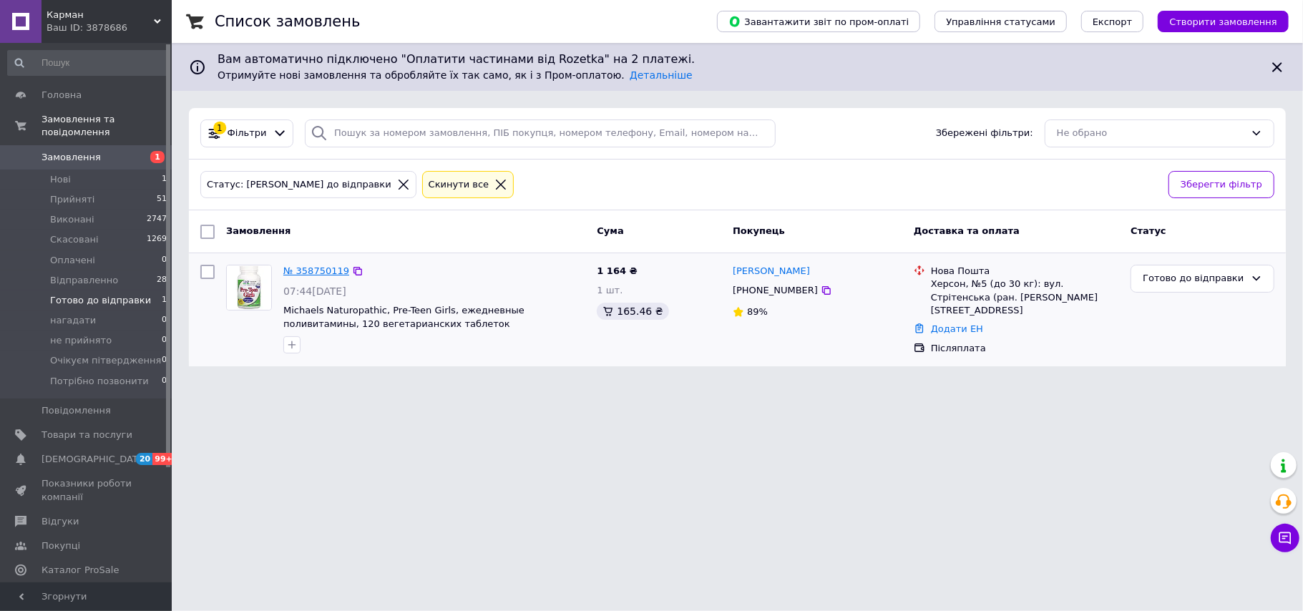
click at [335, 269] on link "№ 358750119" at bounding box center [316, 270] width 66 height 11
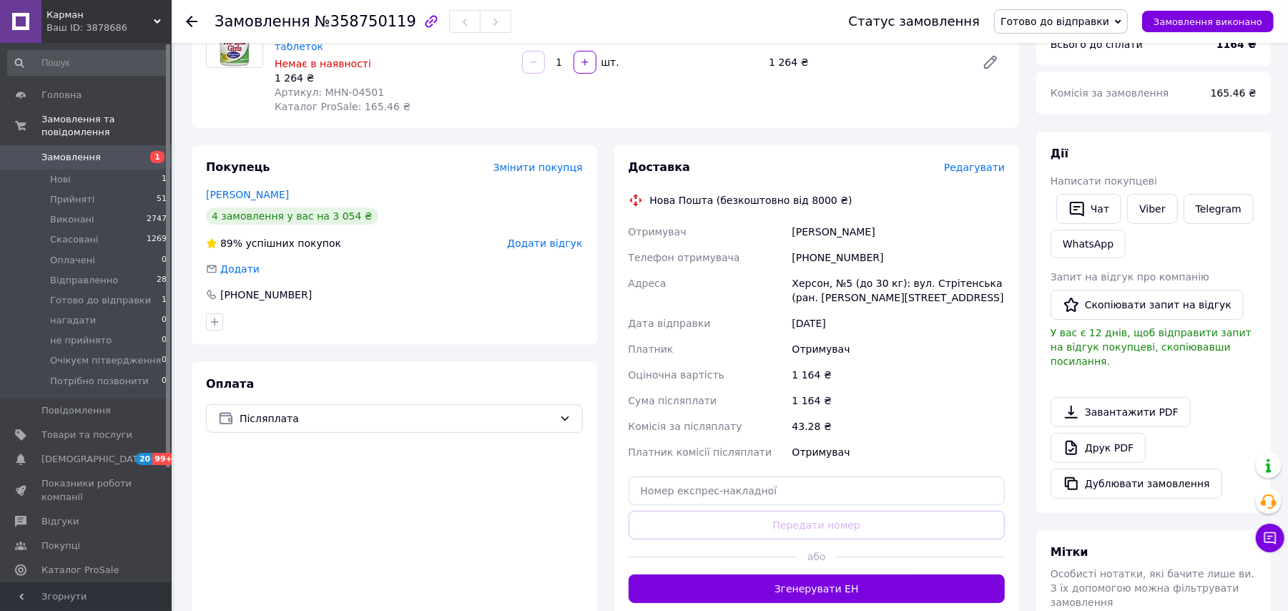
scroll to position [329, 0]
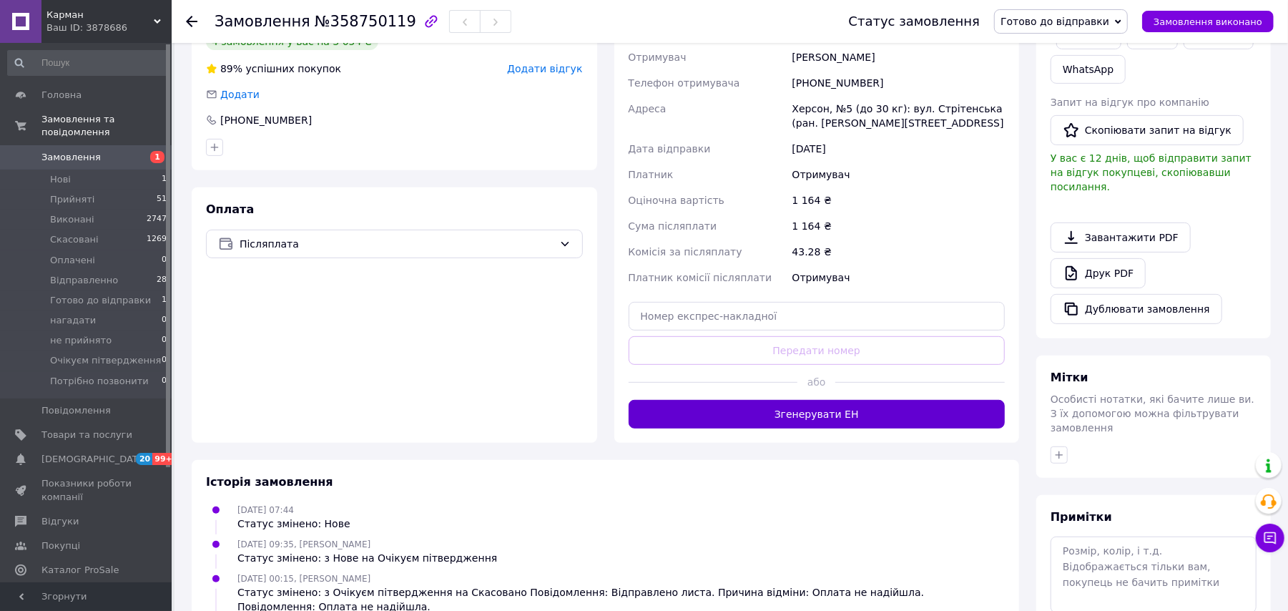
click at [819, 400] on button "Згенерувати ЕН" at bounding box center [817, 414] width 377 height 29
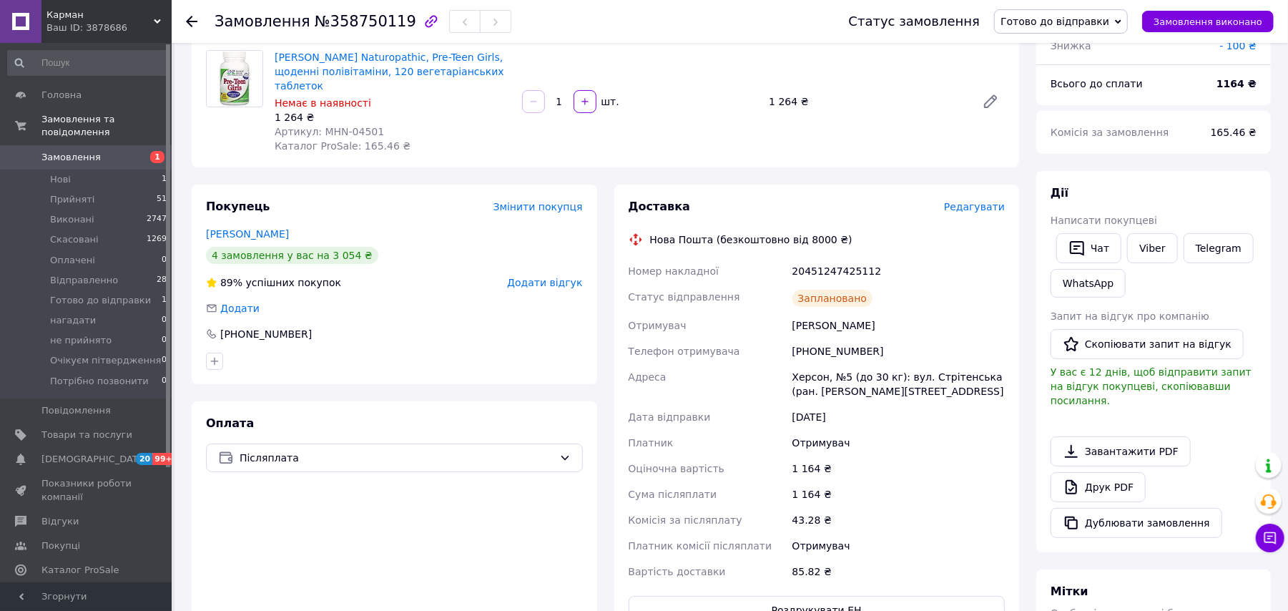
scroll to position [43, 0]
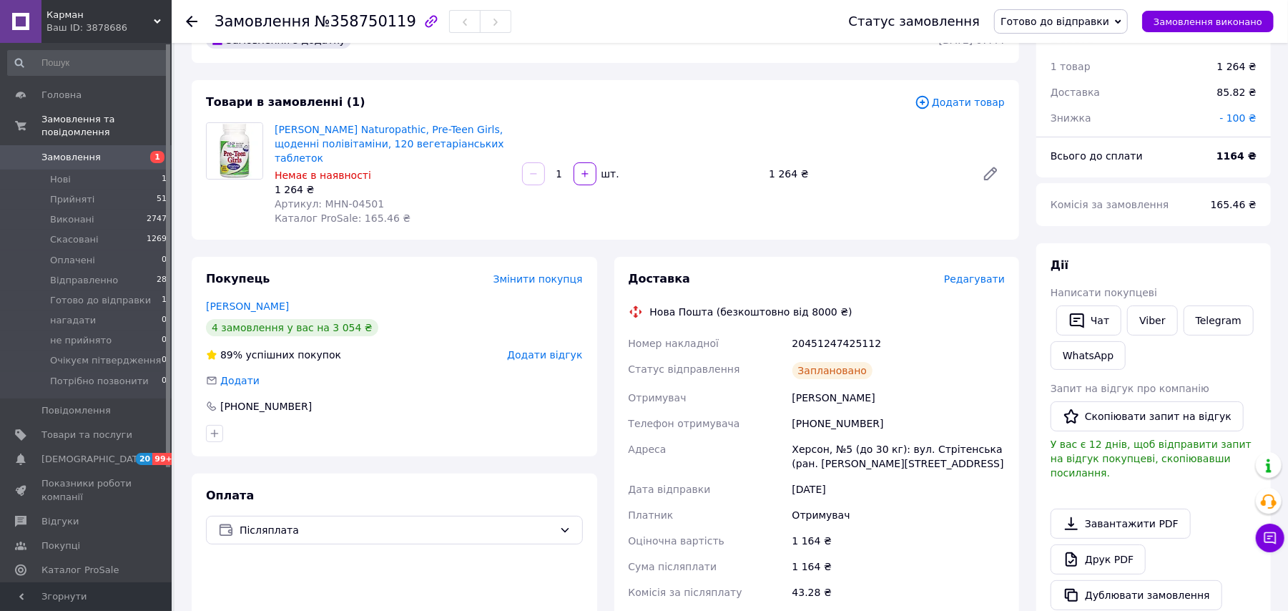
click at [1054, 9] on span "Готово до відправки" at bounding box center [1061, 21] width 134 height 24
click at [1082, 140] on li "Відправленно" at bounding box center [1061, 135] width 132 height 21
click at [186, 21] on icon at bounding box center [191, 21] width 11 height 11
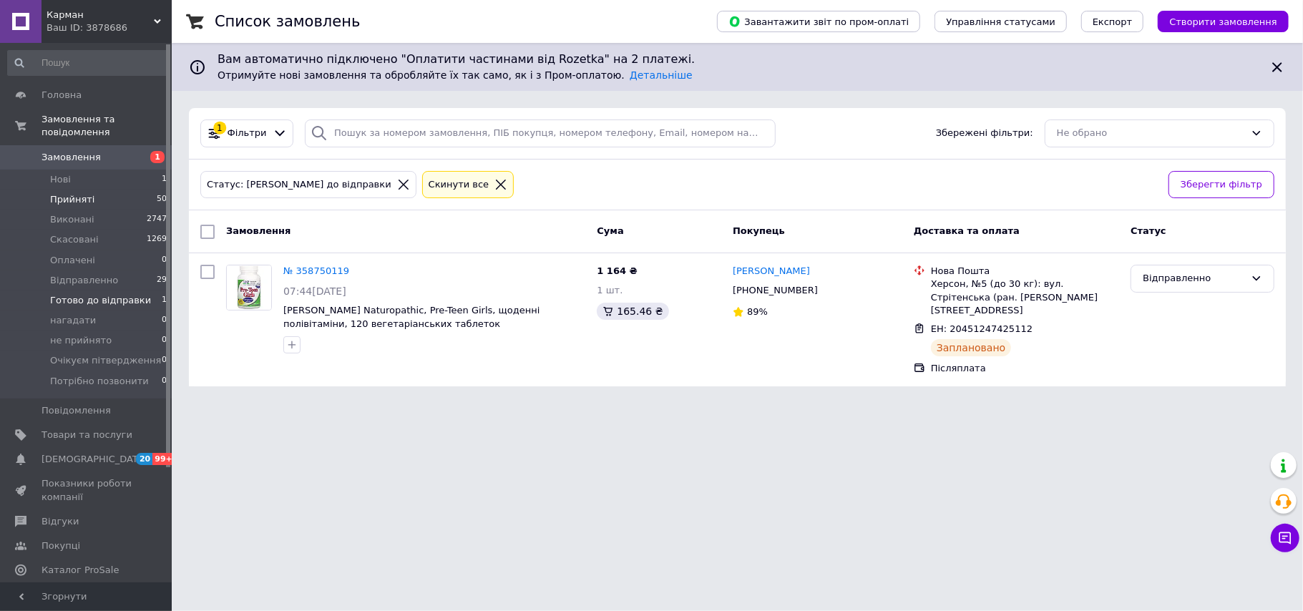
click at [87, 193] on span "Прийняті" at bounding box center [72, 199] width 44 height 13
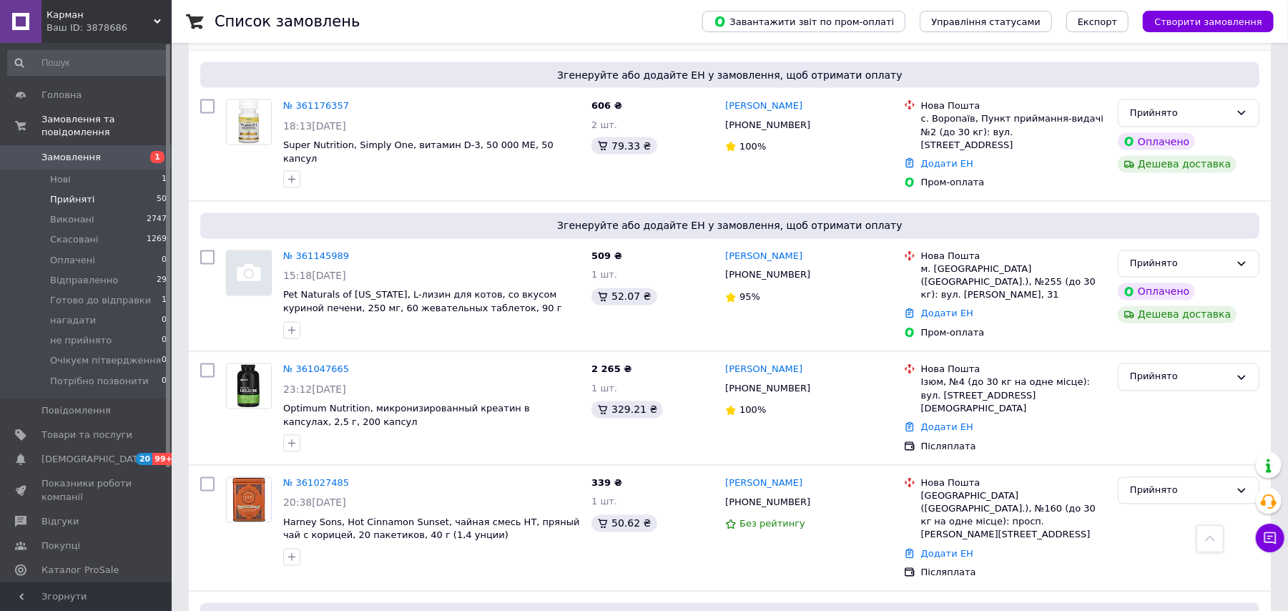
scroll to position [2339, 0]
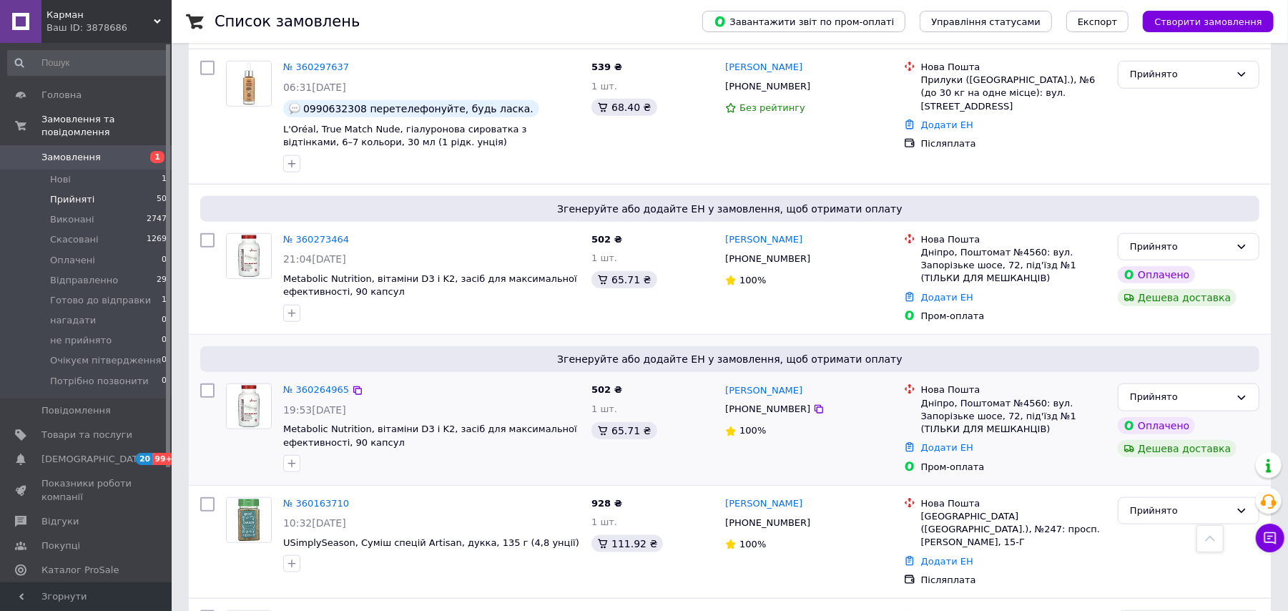
scroll to position [841, 0]
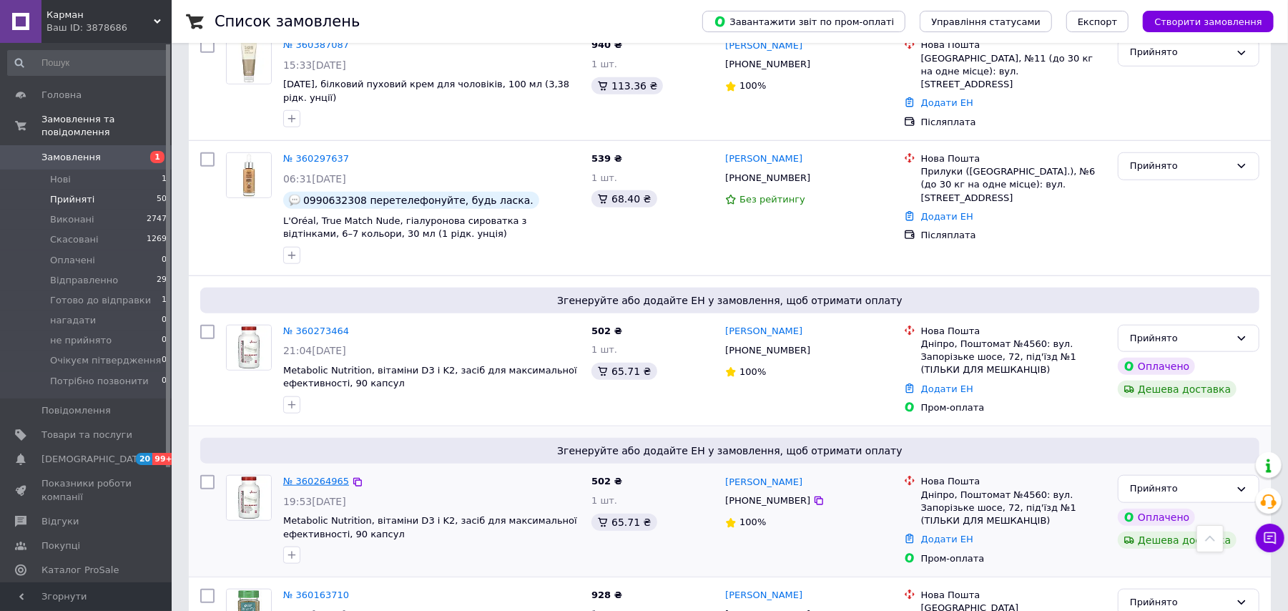
click at [302, 476] on link "№ 360264965" at bounding box center [316, 481] width 66 height 11
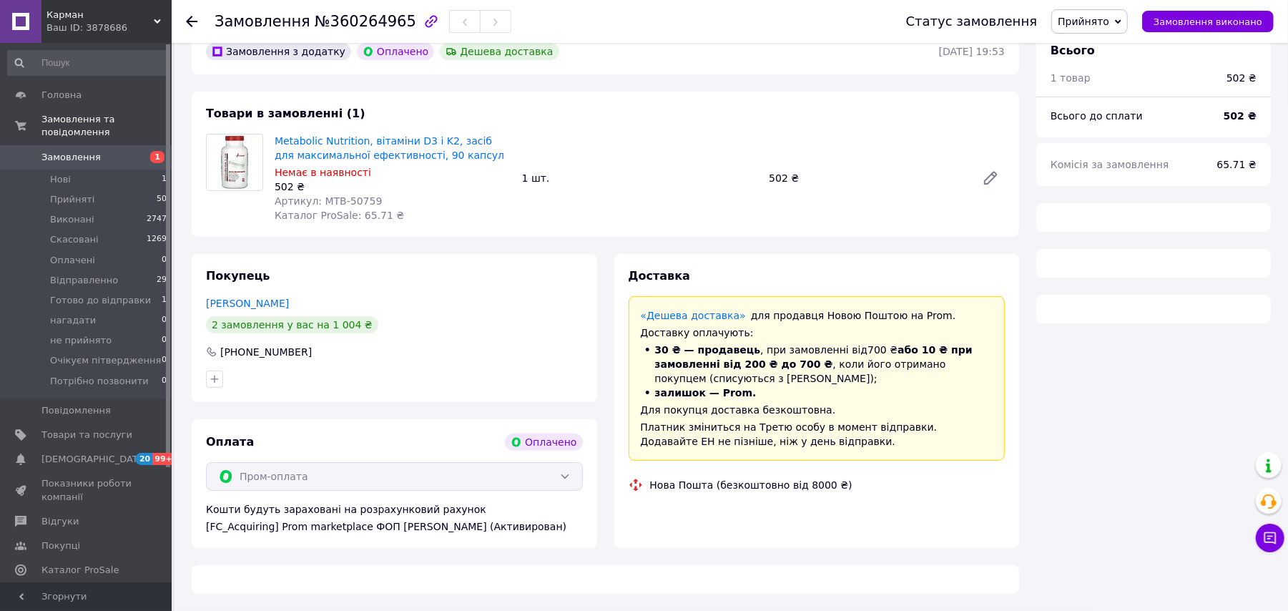
scroll to position [528, 0]
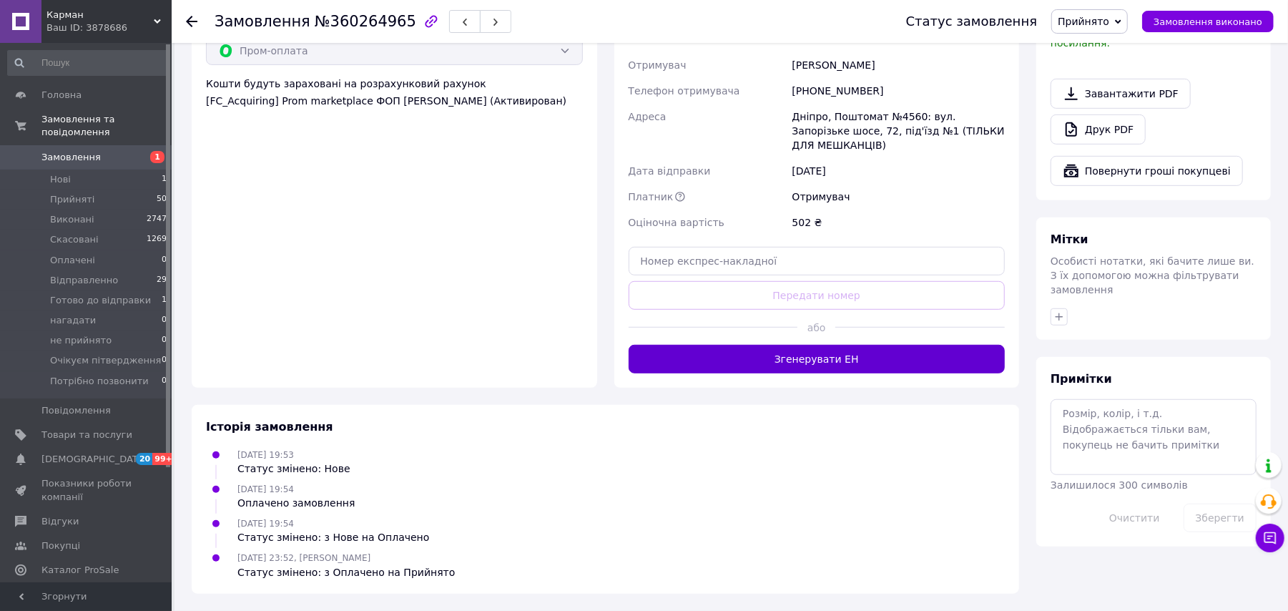
click at [796, 353] on button "Згенерувати ЕН" at bounding box center [817, 359] width 377 height 29
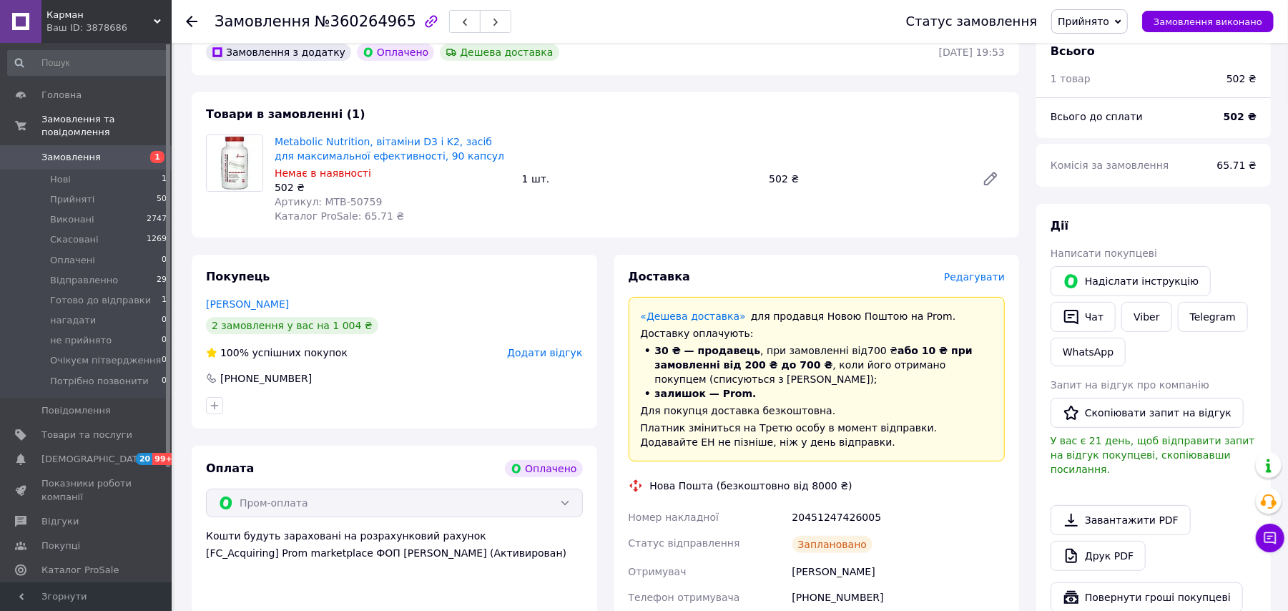
scroll to position [52, 0]
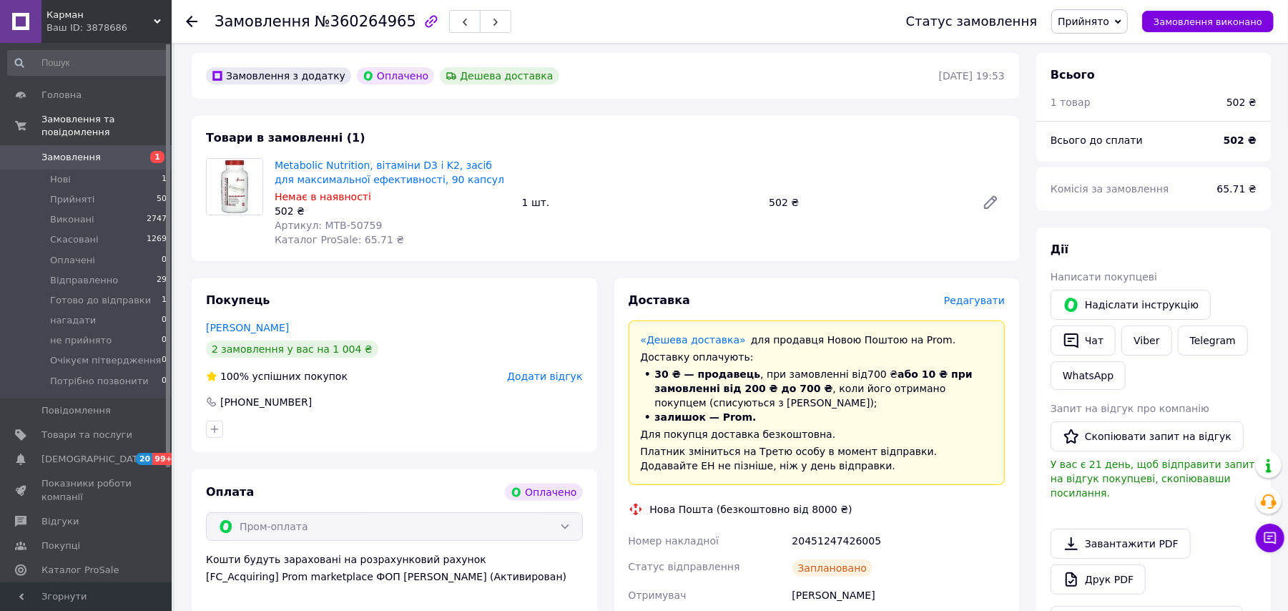
click at [1079, 20] on span "Прийнято" at bounding box center [1084, 21] width 52 height 11
drag, startPoint x: 1123, startPoint y: 116, endPoint x: 1122, endPoint y: 109, distance: 7.2
click at [1123, 115] on li "Відправленно" at bounding box center [1114, 114] width 125 height 21
click at [187, 21] on use at bounding box center [191, 21] width 11 height 11
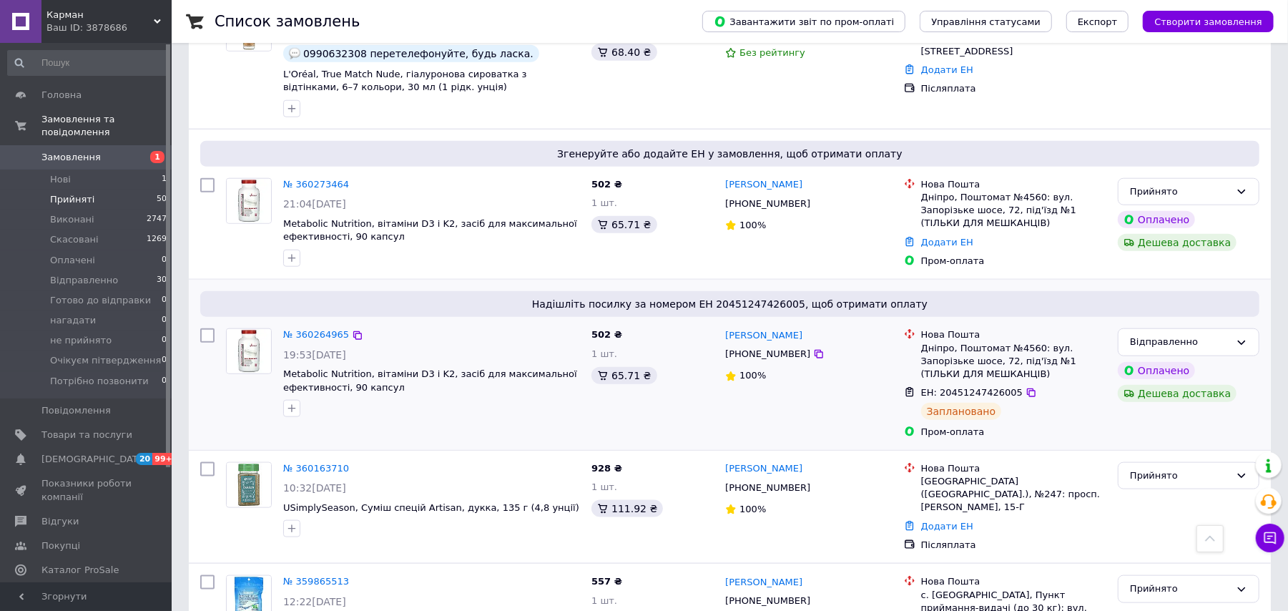
scroll to position [956, 0]
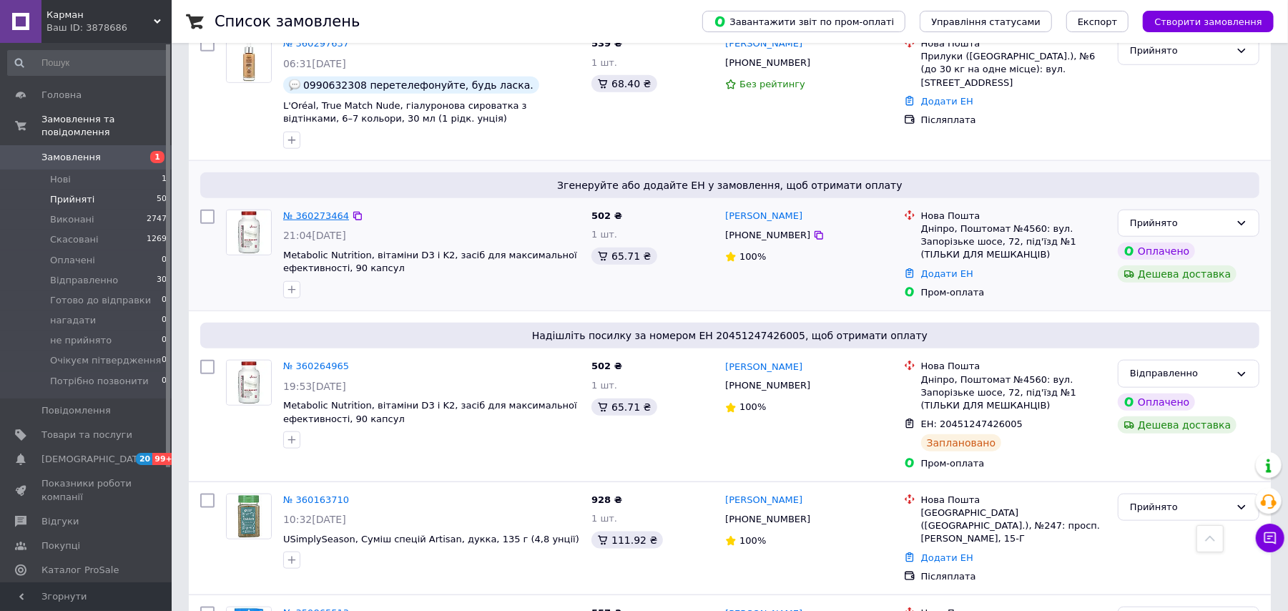
click at [310, 210] on link "№ 360273464" at bounding box center [316, 215] width 66 height 11
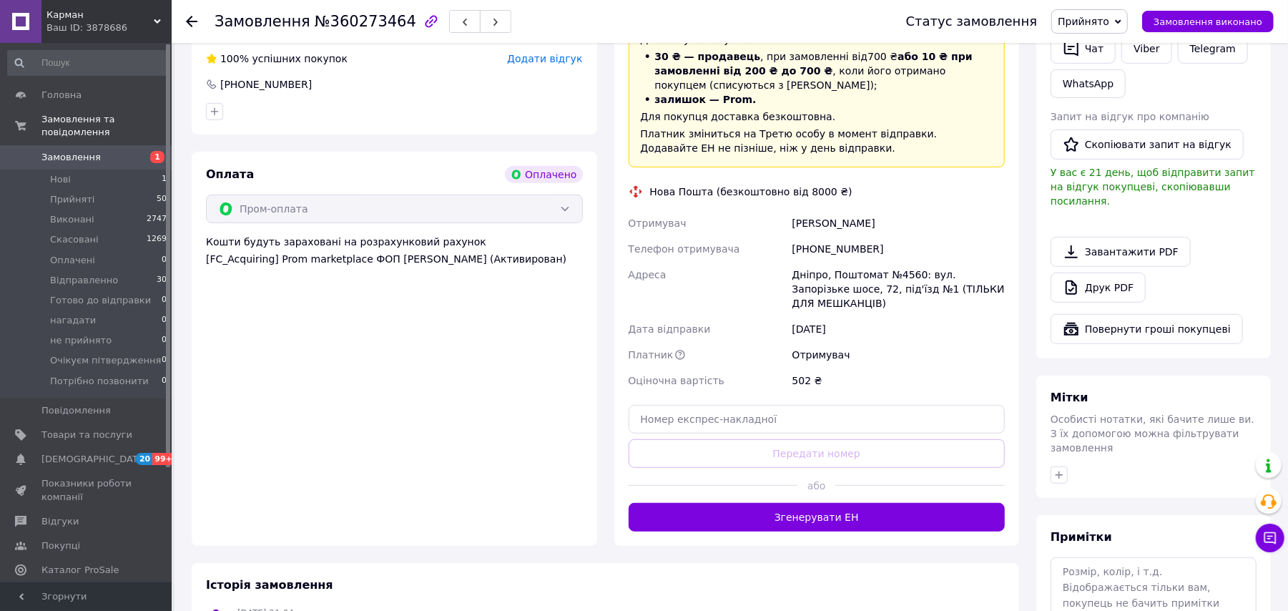
scroll to position [528, 0]
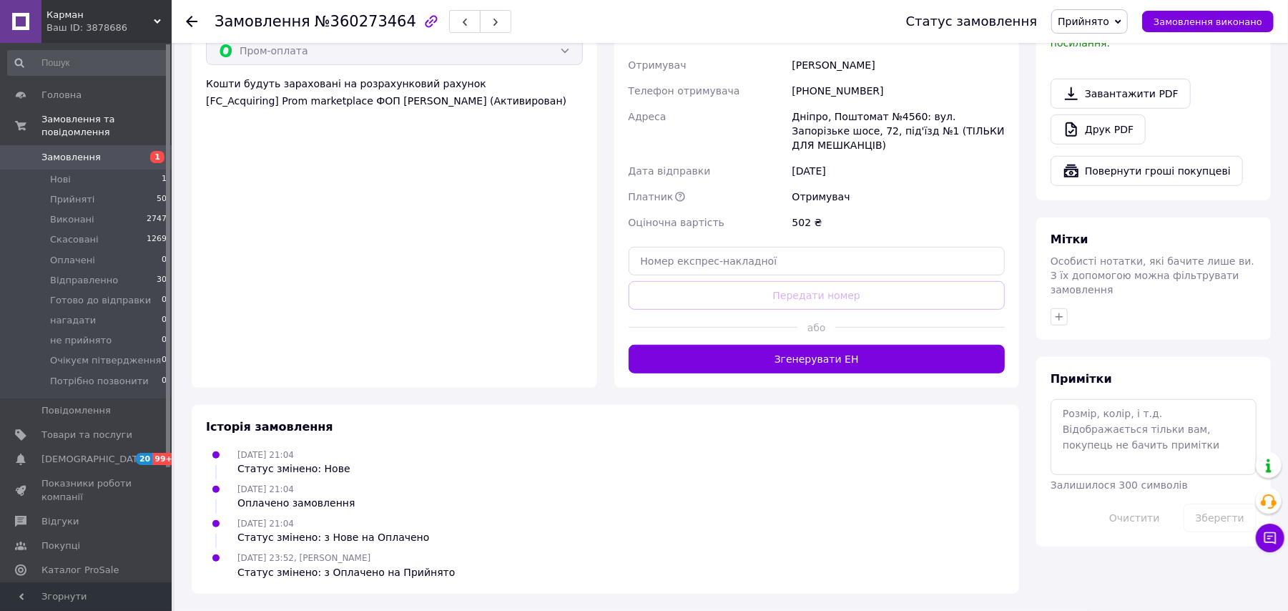
click at [857, 509] on div "03.09.2025 21:04 Оплачено замовлення" at bounding box center [605, 495] width 811 height 29
click at [871, 358] on button "Згенерувати ЕН" at bounding box center [817, 359] width 377 height 29
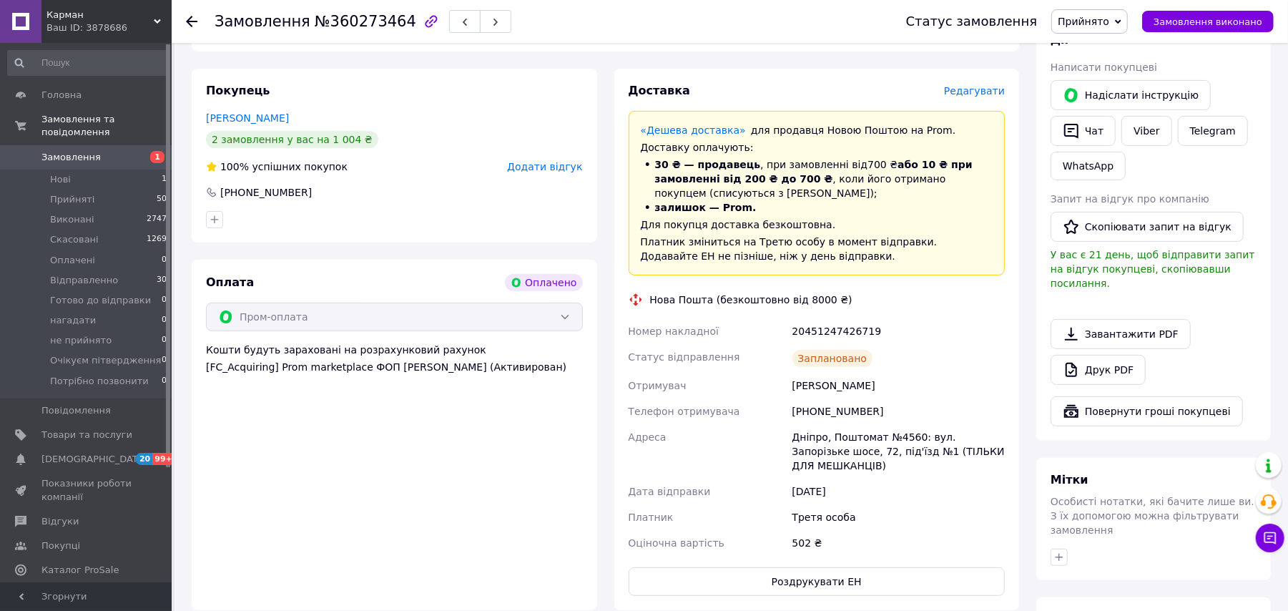
scroll to position [242, 0]
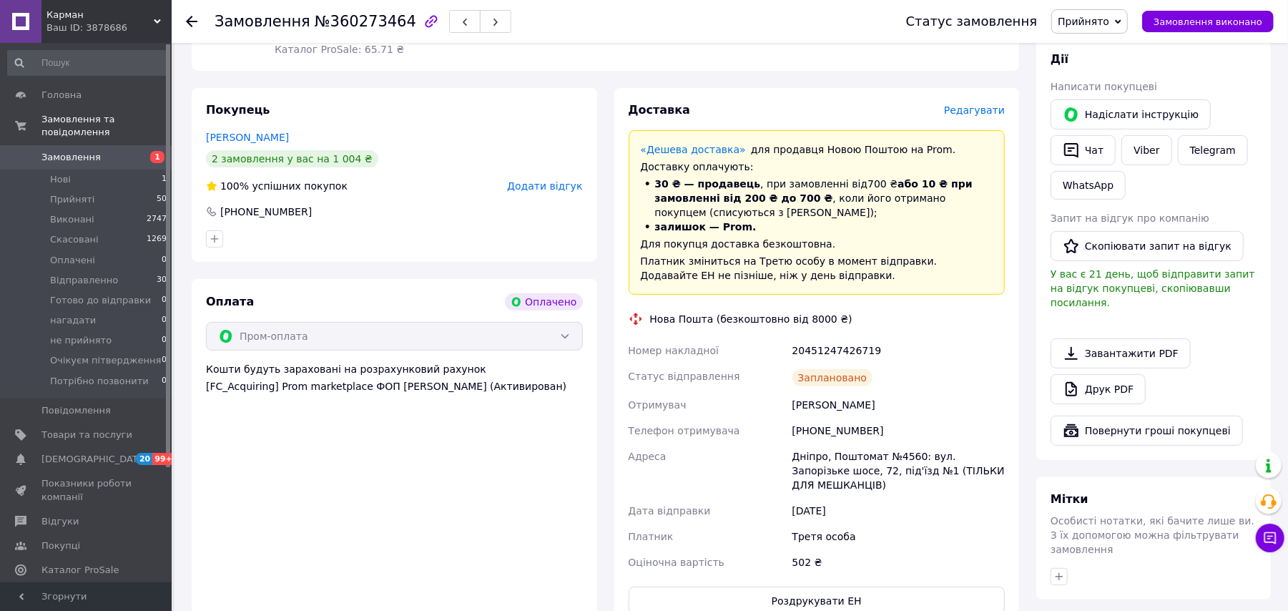
click at [1086, 21] on span "Прийнято" at bounding box center [1084, 21] width 52 height 11
click at [1107, 119] on li "Відправленно" at bounding box center [1114, 114] width 125 height 21
click at [193, 20] on use at bounding box center [191, 21] width 11 height 11
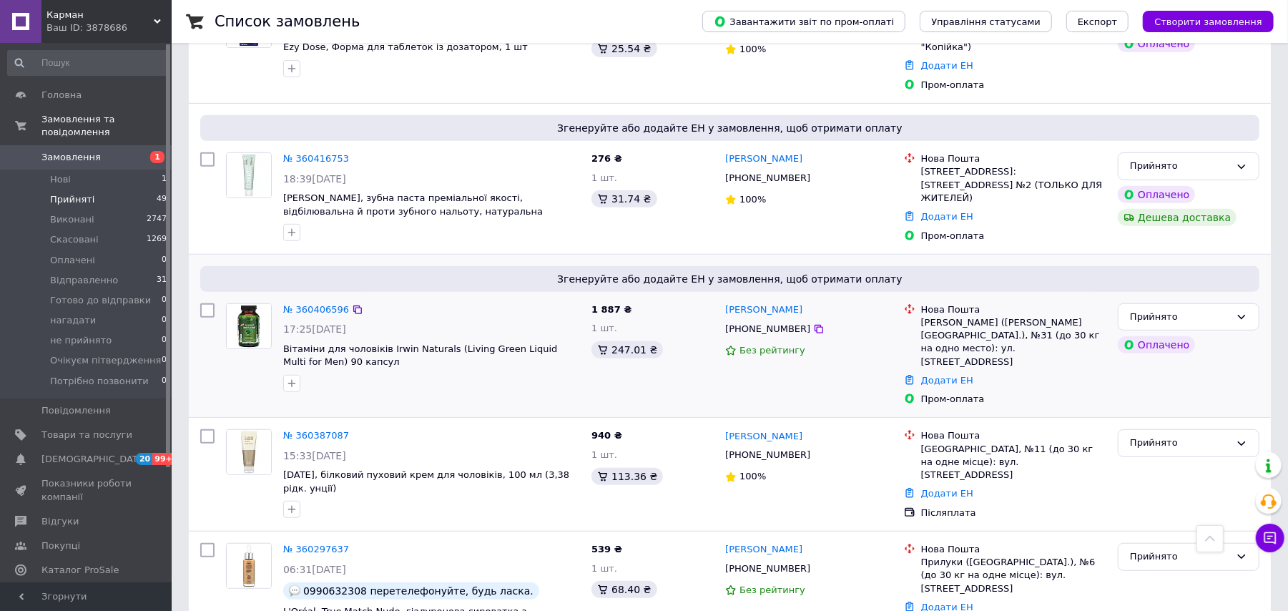
scroll to position [444, 0]
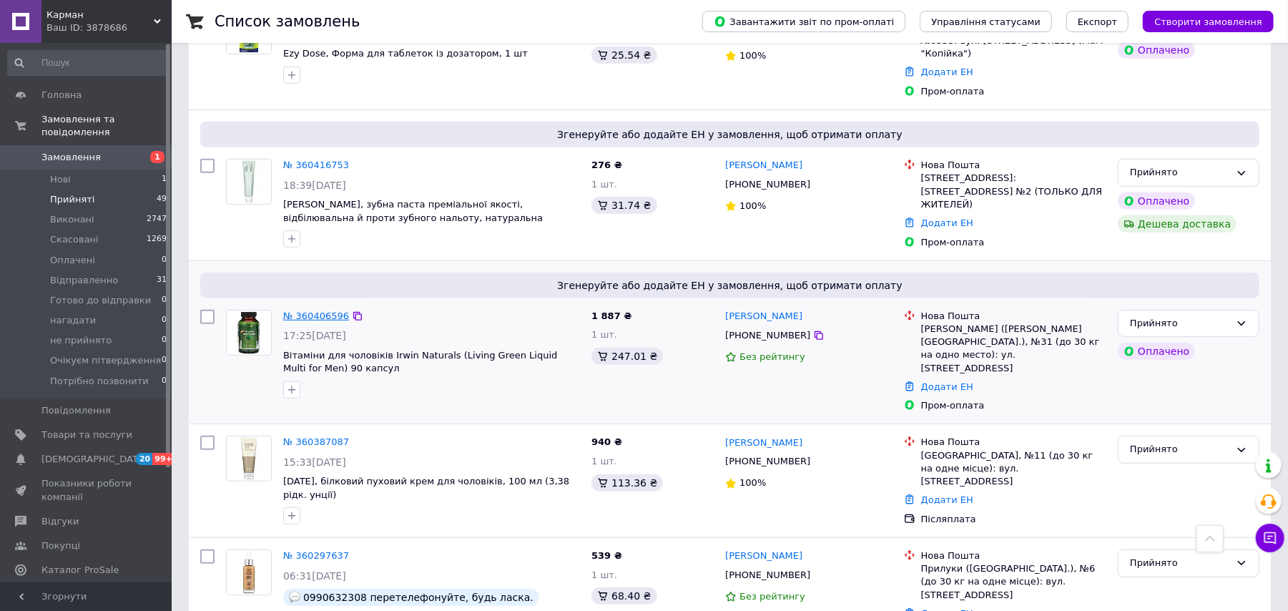
click at [315, 310] on link "№ 360406596" at bounding box center [316, 315] width 66 height 11
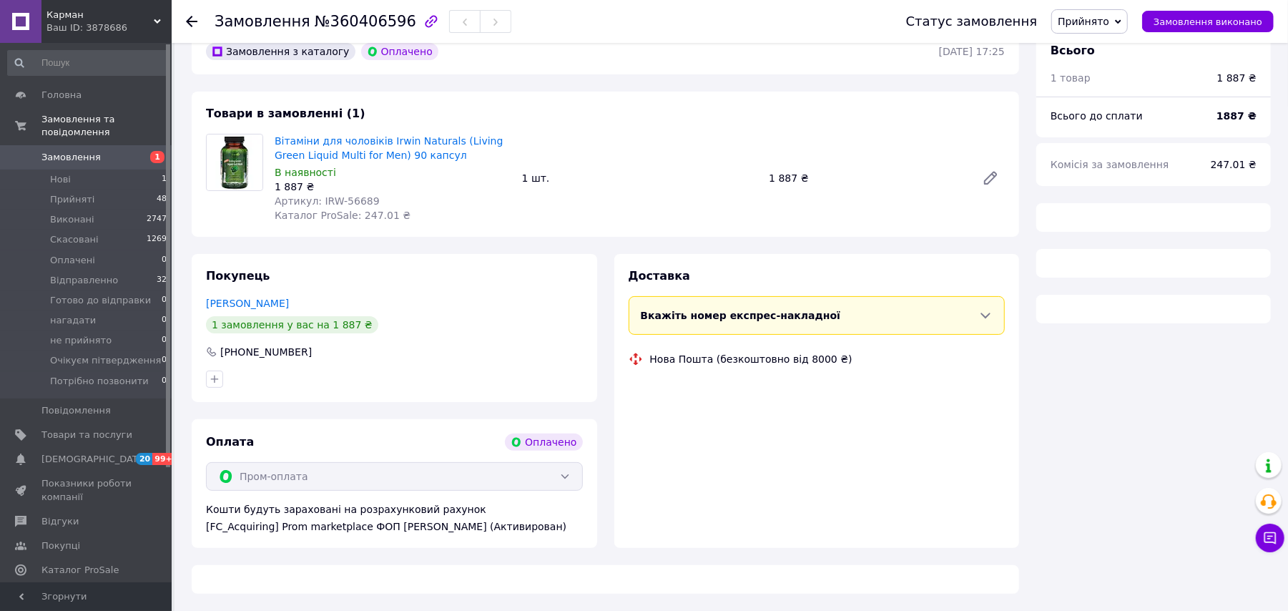
scroll to position [444, 0]
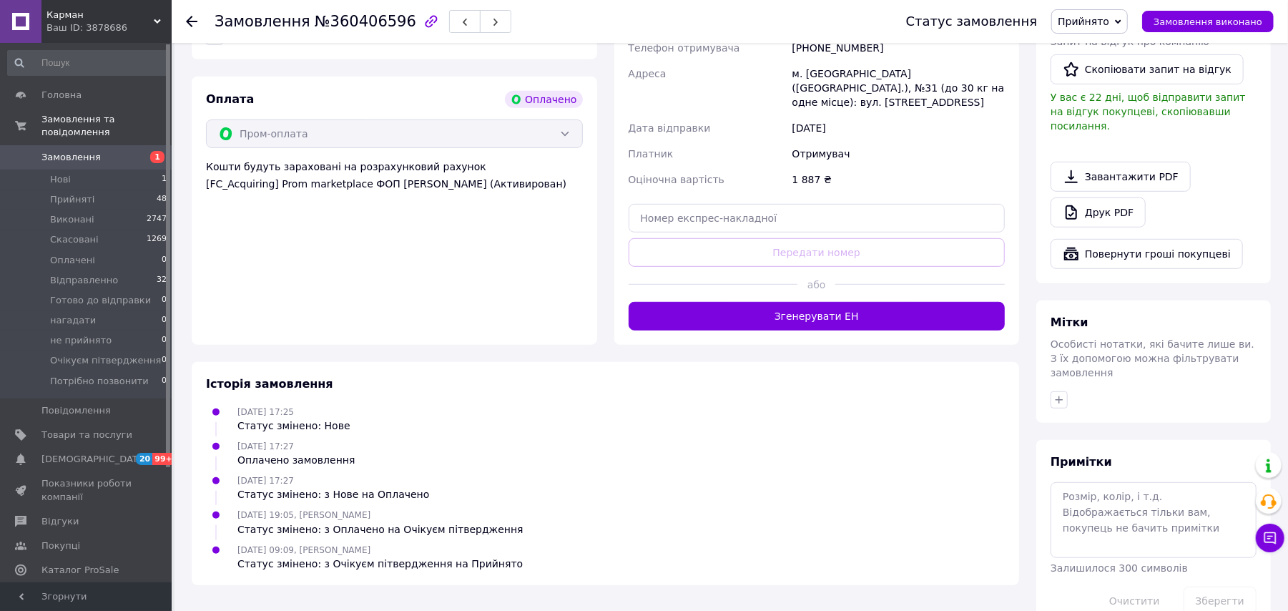
click at [1068, 217] on div "Дії Написати покупцеві   Надіслати інструкцію   Чат Viber Telegram WhatsApp Зап…" at bounding box center [1154, 72] width 206 height 394
click at [770, 302] on button "Згенерувати ЕН" at bounding box center [817, 316] width 377 height 29
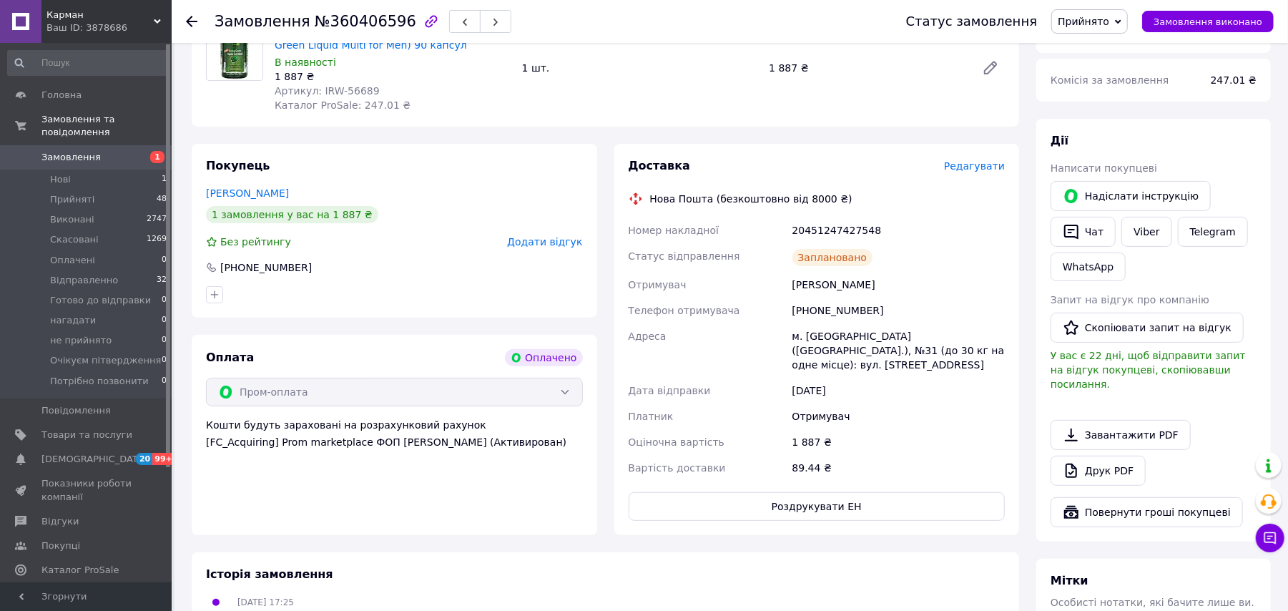
scroll to position [158, 0]
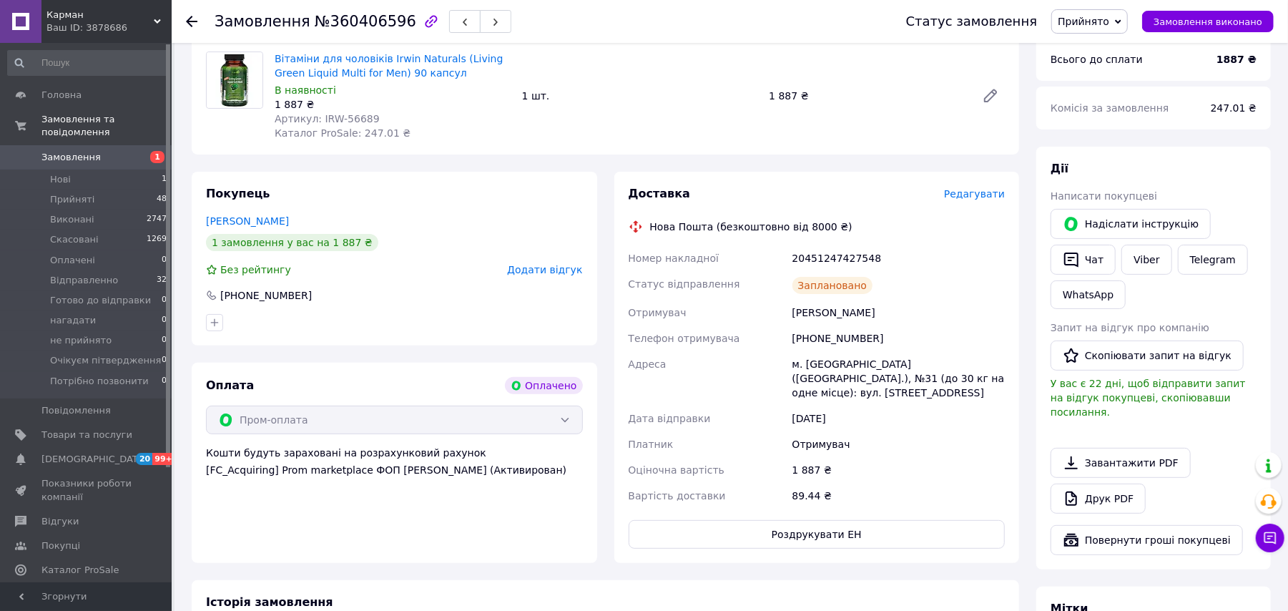
click at [1075, 14] on span "Прийнято" at bounding box center [1090, 21] width 77 height 24
click at [1111, 114] on li "Відправленно" at bounding box center [1114, 114] width 125 height 21
click at [192, 24] on icon at bounding box center [191, 21] width 11 height 11
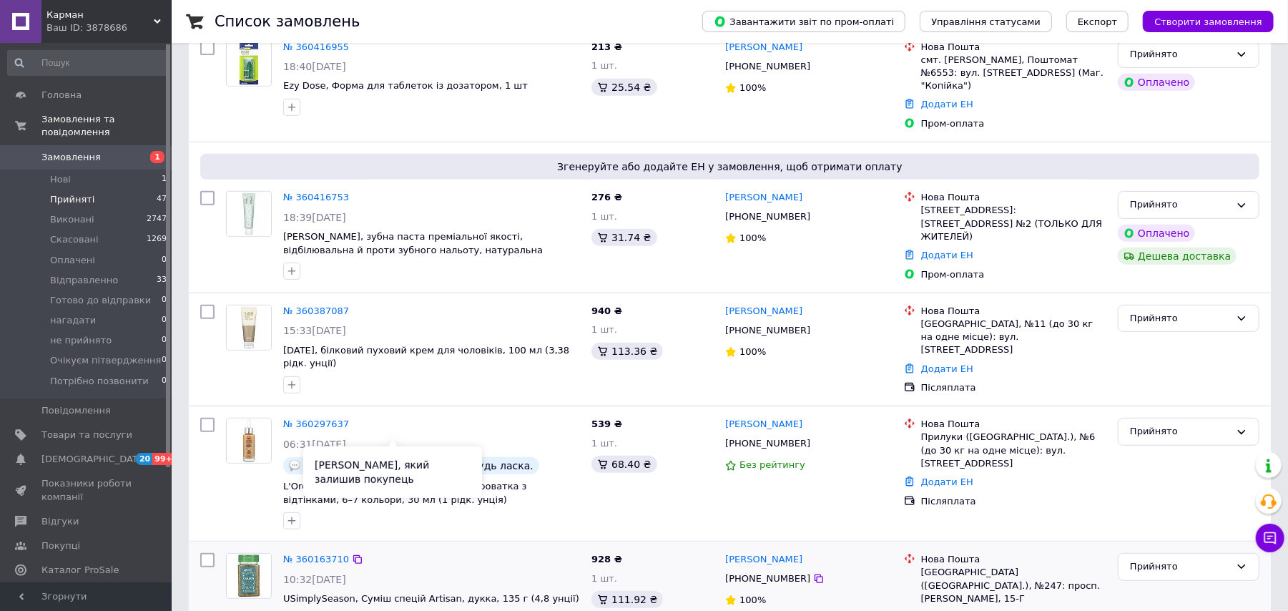
scroll to position [581, 0]
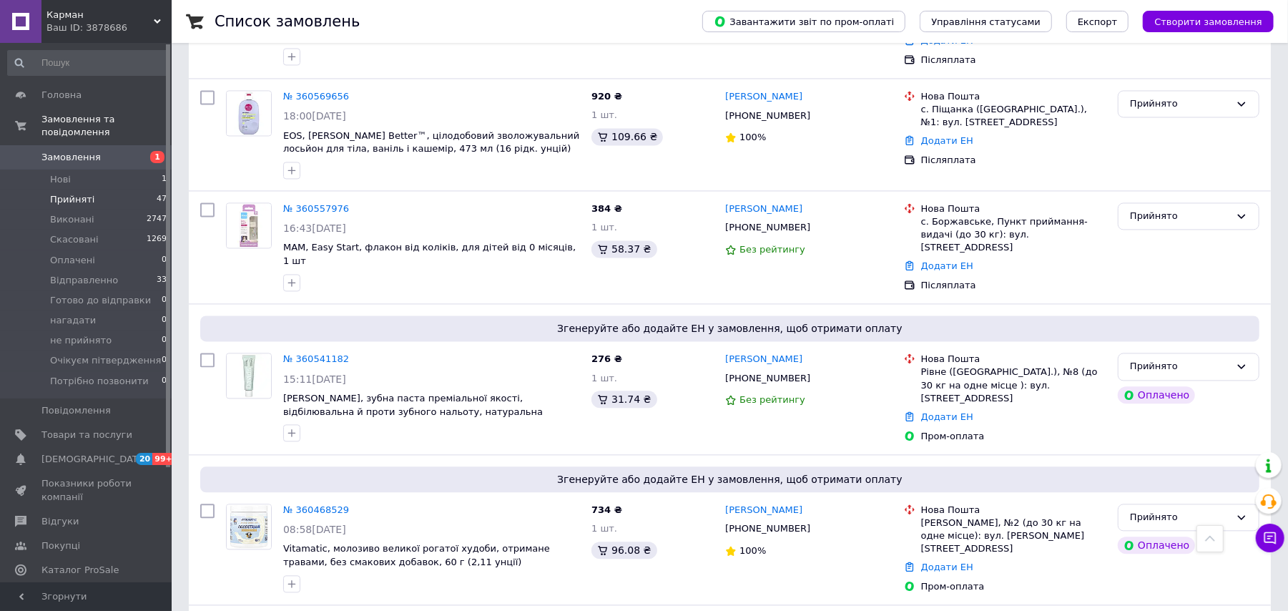
scroll to position [2175, 0]
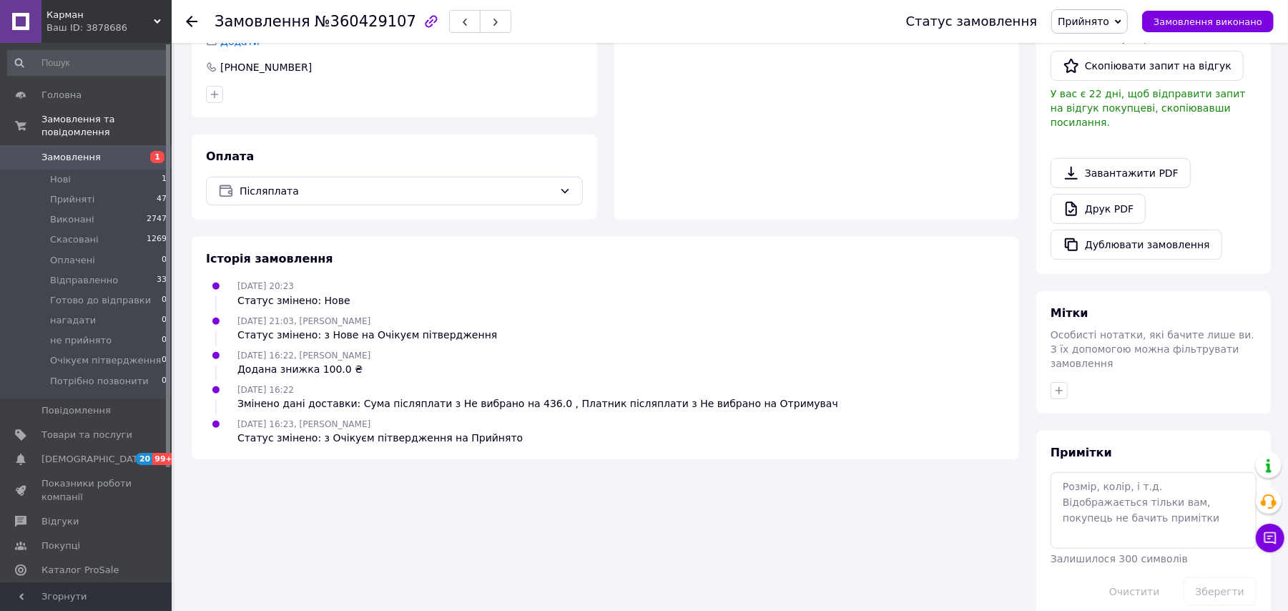
scroll to position [393, 0]
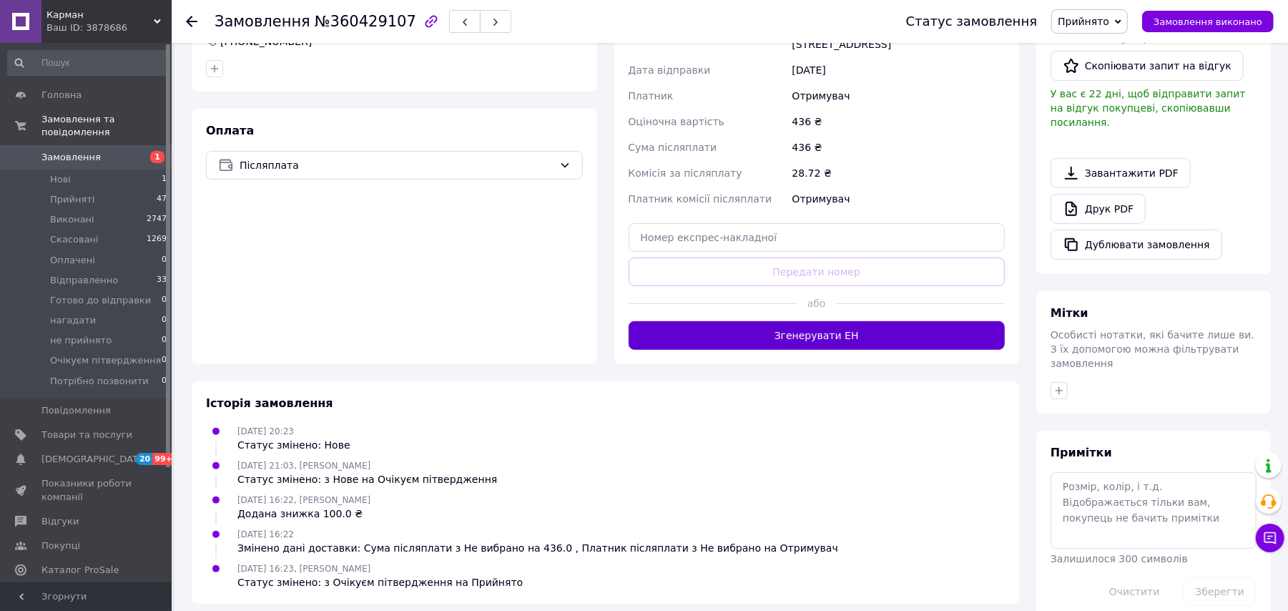
click at [871, 321] on button "Згенерувати ЕН" at bounding box center [817, 335] width 377 height 29
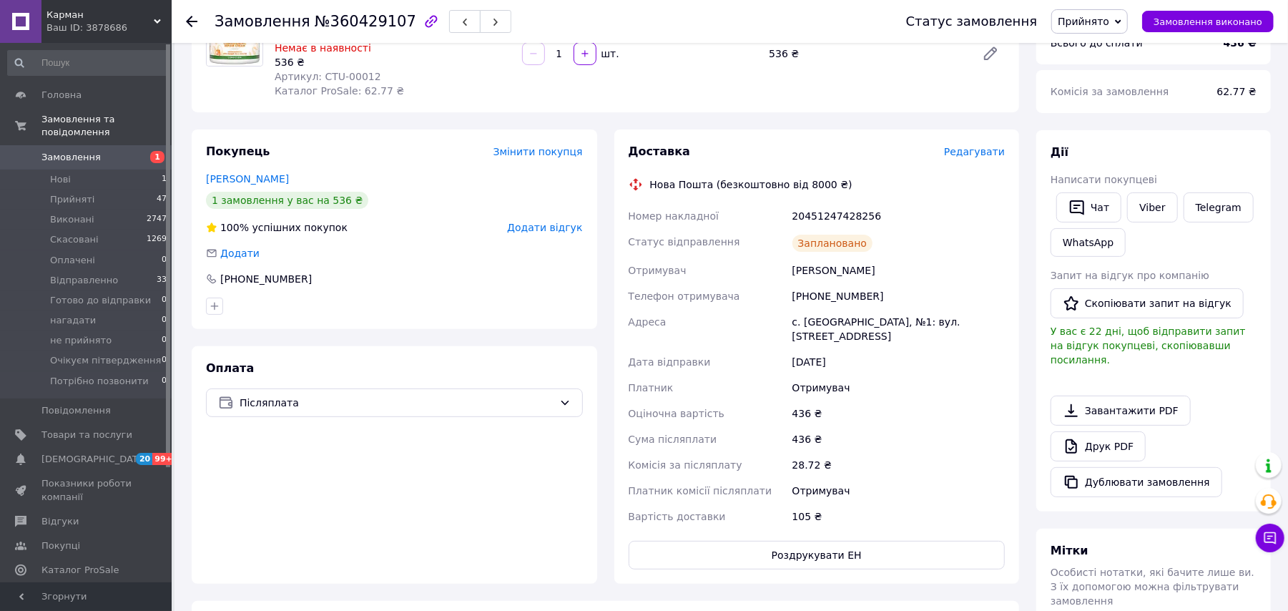
scroll to position [107, 0]
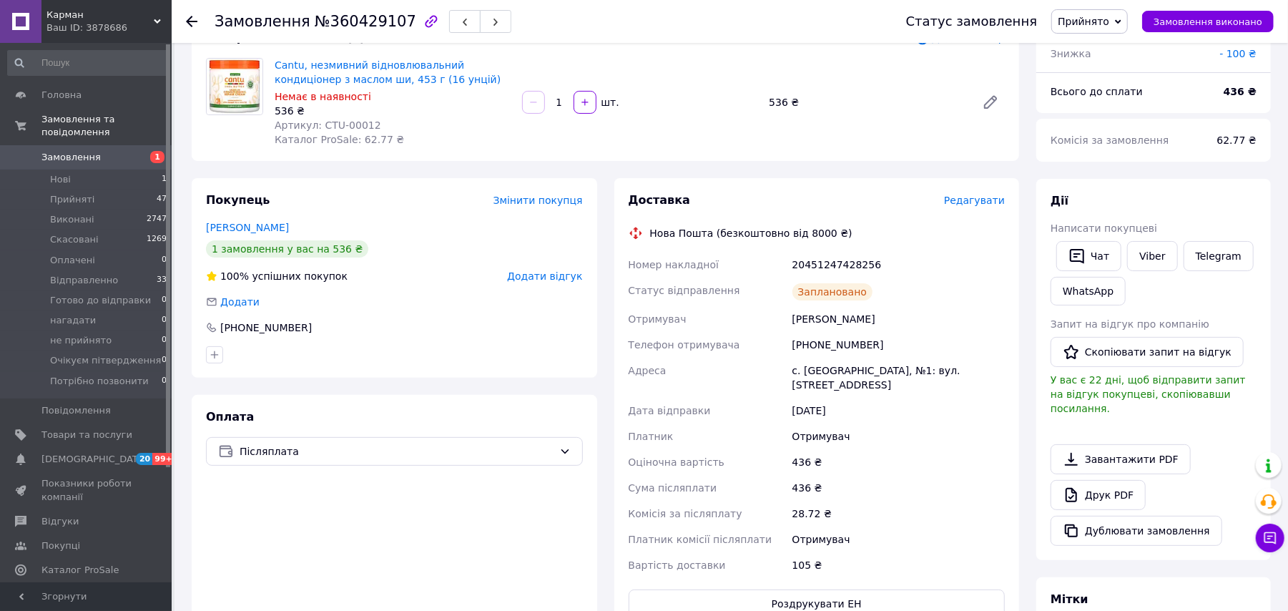
click at [1105, 21] on span "Прийнято" at bounding box center [1084, 21] width 52 height 11
click at [1117, 112] on li "Відправленно" at bounding box center [1114, 114] width 125 height 21
click at [187, 21] on use at bounding box center [191, 21] width 11 height 11
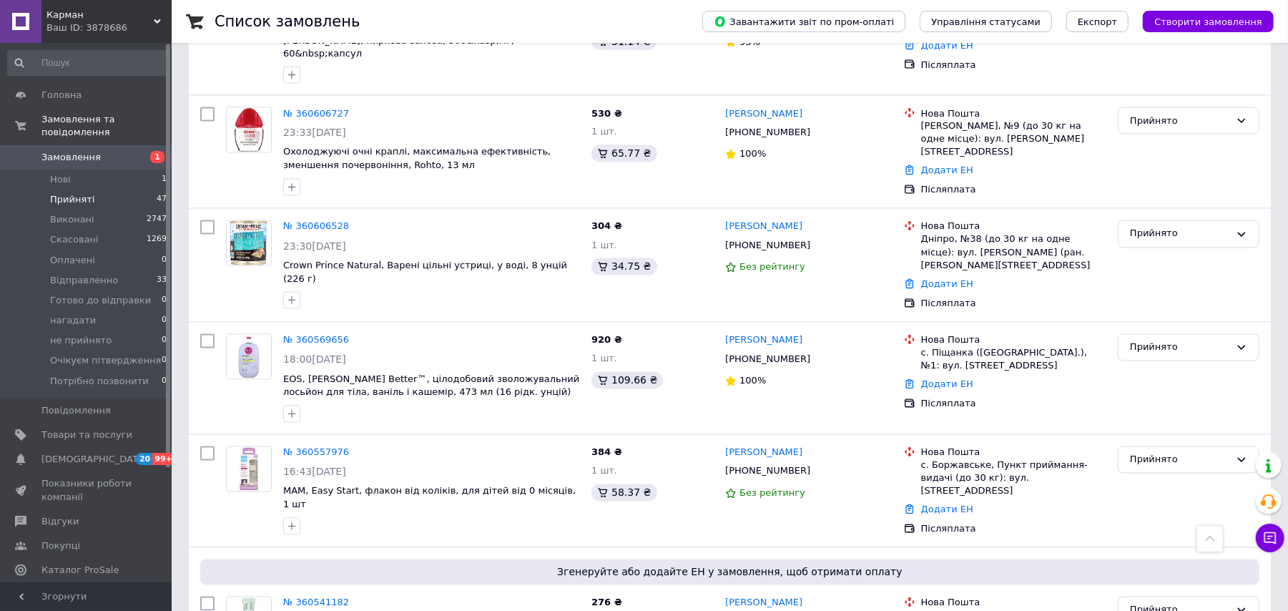
scroll to position [1801, 0]
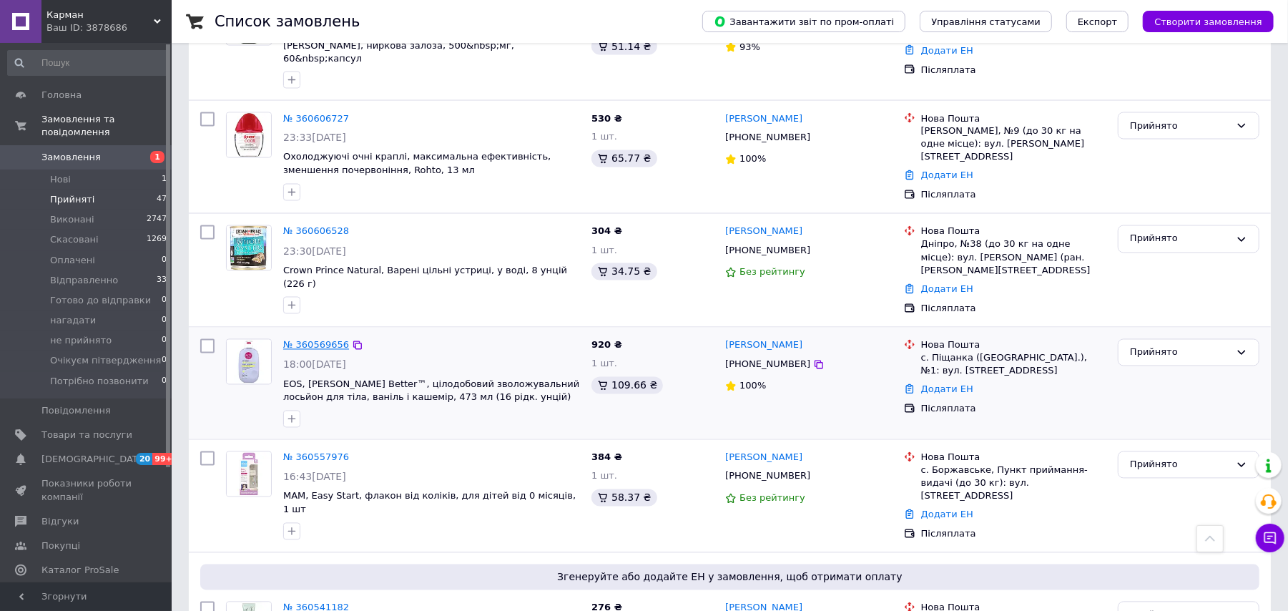
click at [324, 340] on link "№ 360569656" at bounding box center [316, 345] width 66 height 11
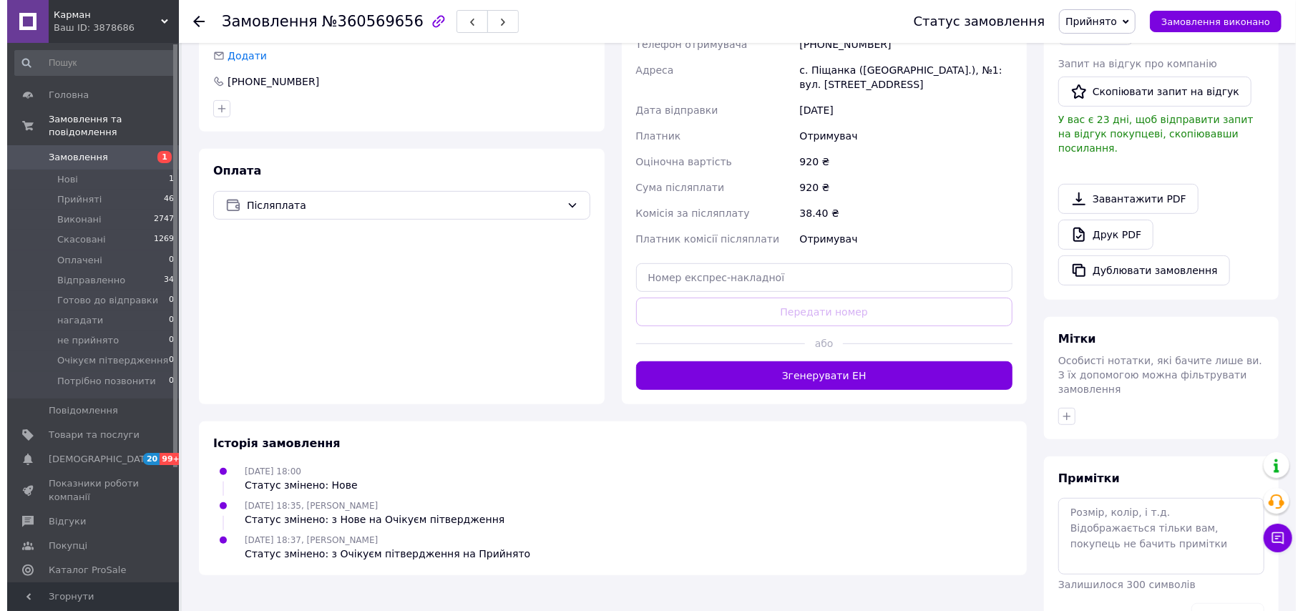
scroll to position [393, 0]
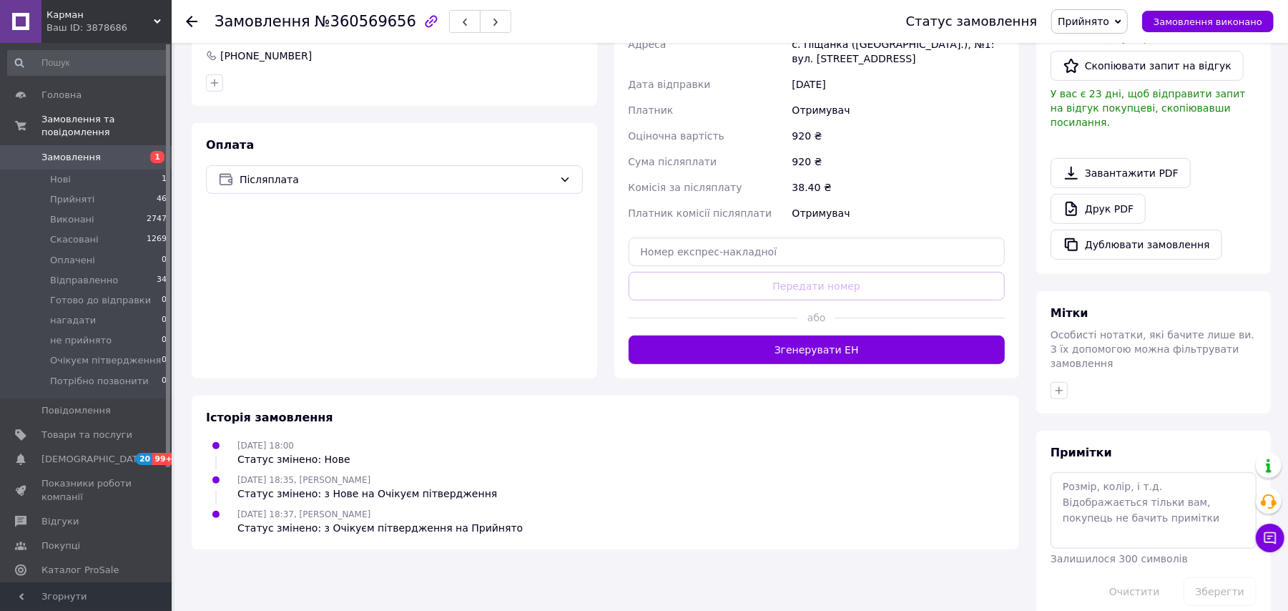
drag, startPoint x: 819, startPoint y: 331, endPoint x: 811, endPoint y: 338, distance: 11.6
click at [817, 331] on div "або" at bounding box center [817, 317] width 377 height 35
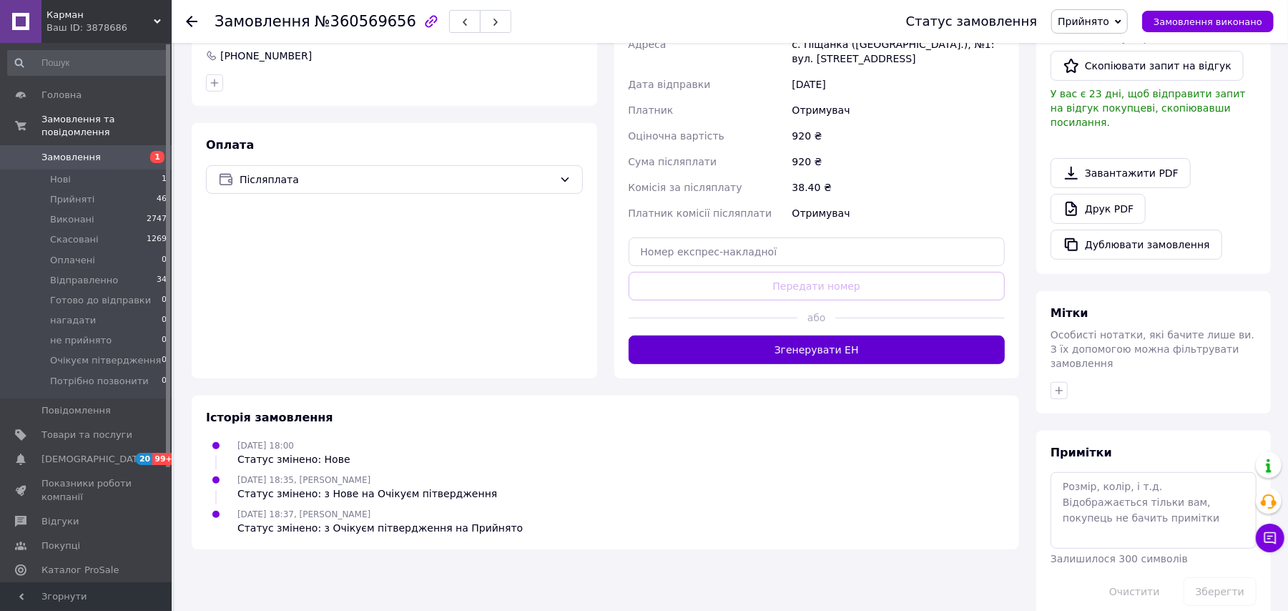
click at [807, 344] on button "Згенерувати ЕН" at bounding box center [817, 350] width 377 height 29
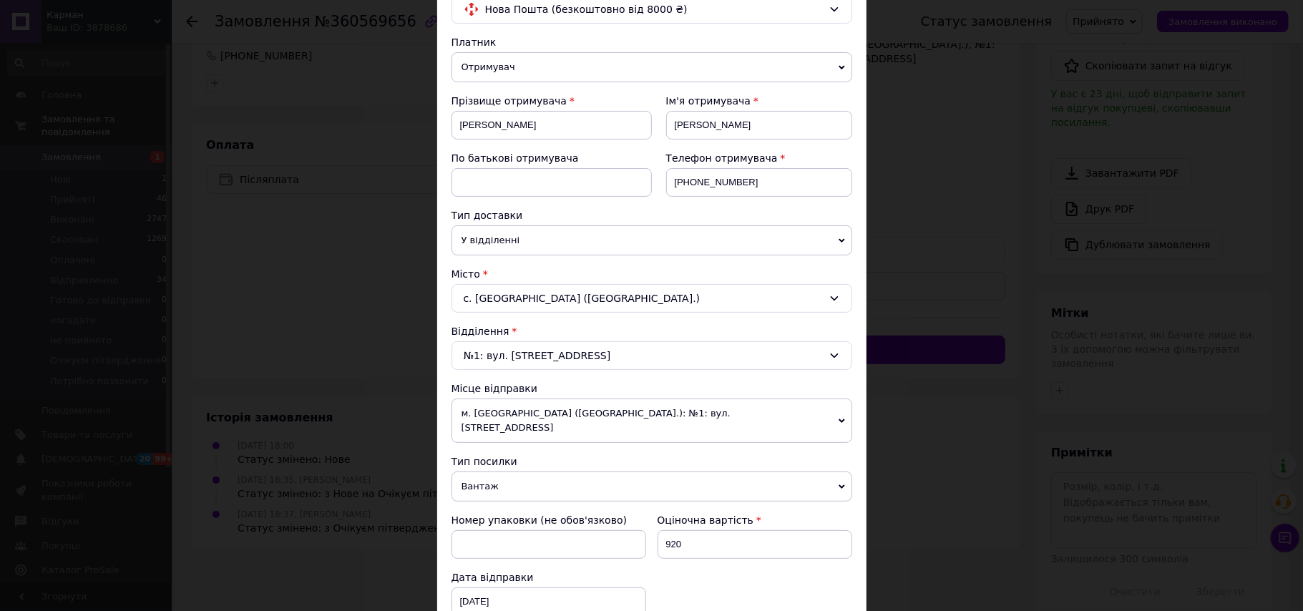
scroll to position [381, 0]
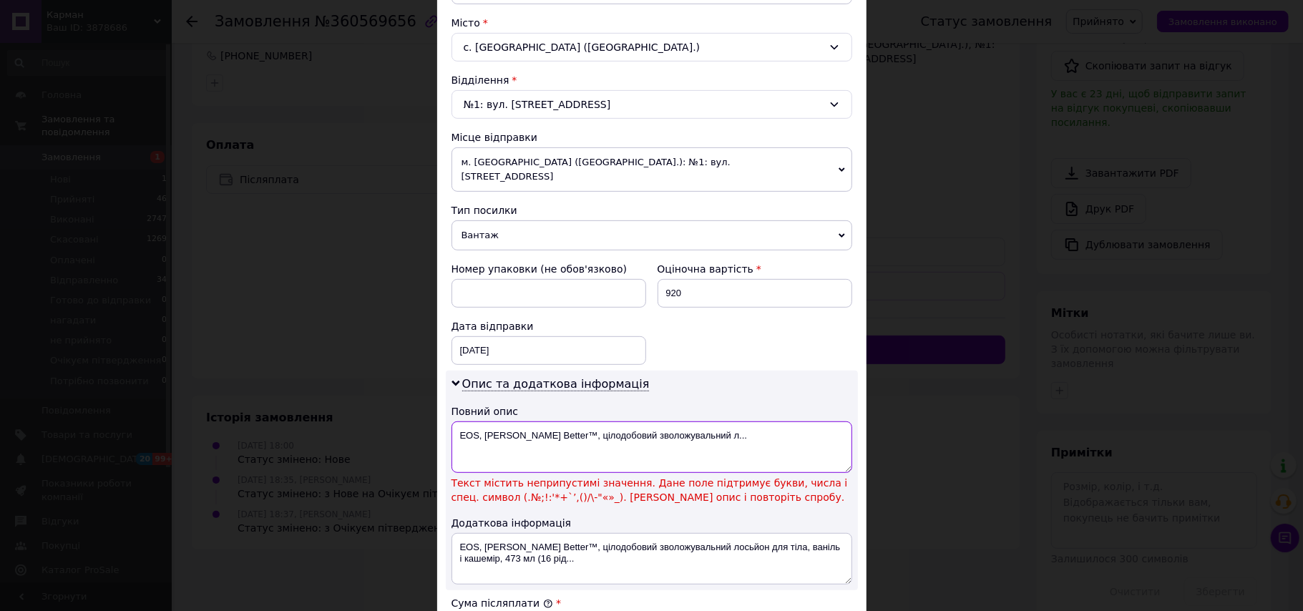
click at [537, 425] on textarea "EOS, Shea Better™, цілодобовий зволожувальний л..." at bounding box center [651, 447] width 401 height 52
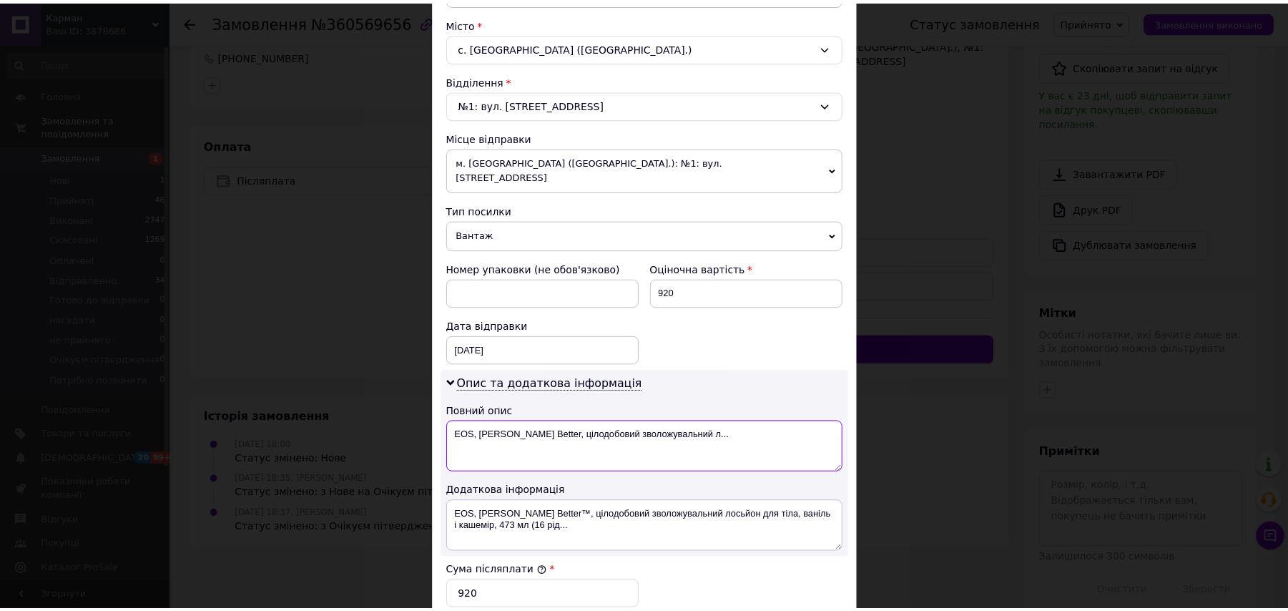
scroll to position [648, 0]
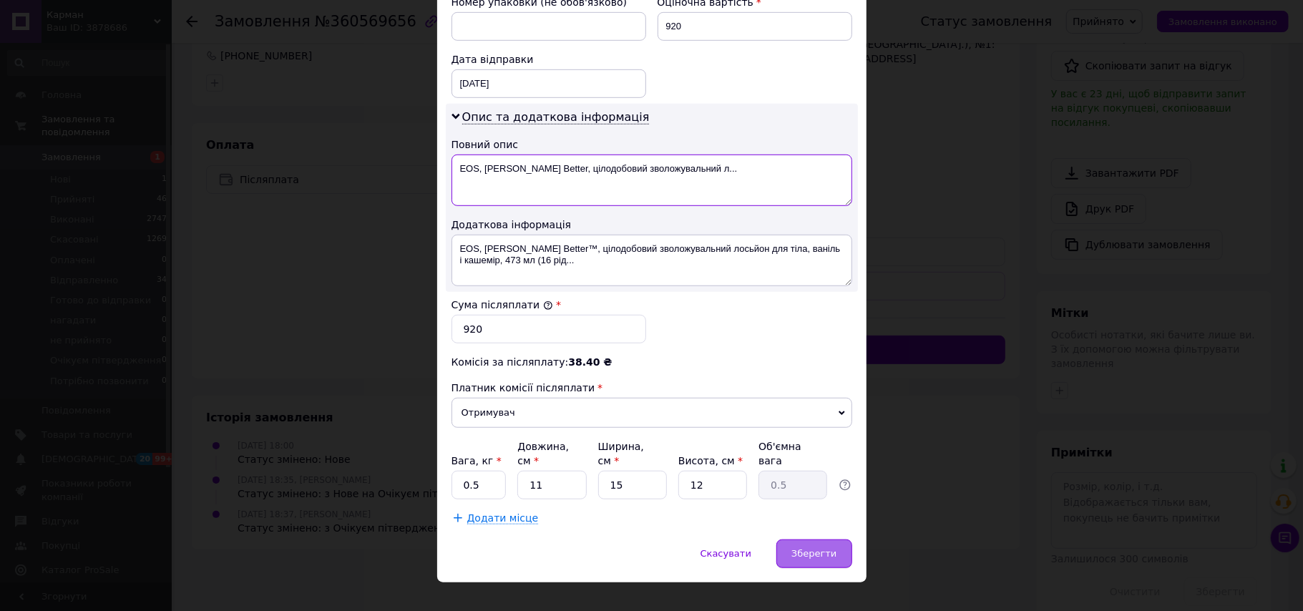
type textarea "EOS, Shea Better, цілодобовий зволожувальний л..."
click at [818, 548] on span "Зберегти" at bounding box center [813, 553] width 45 height 11
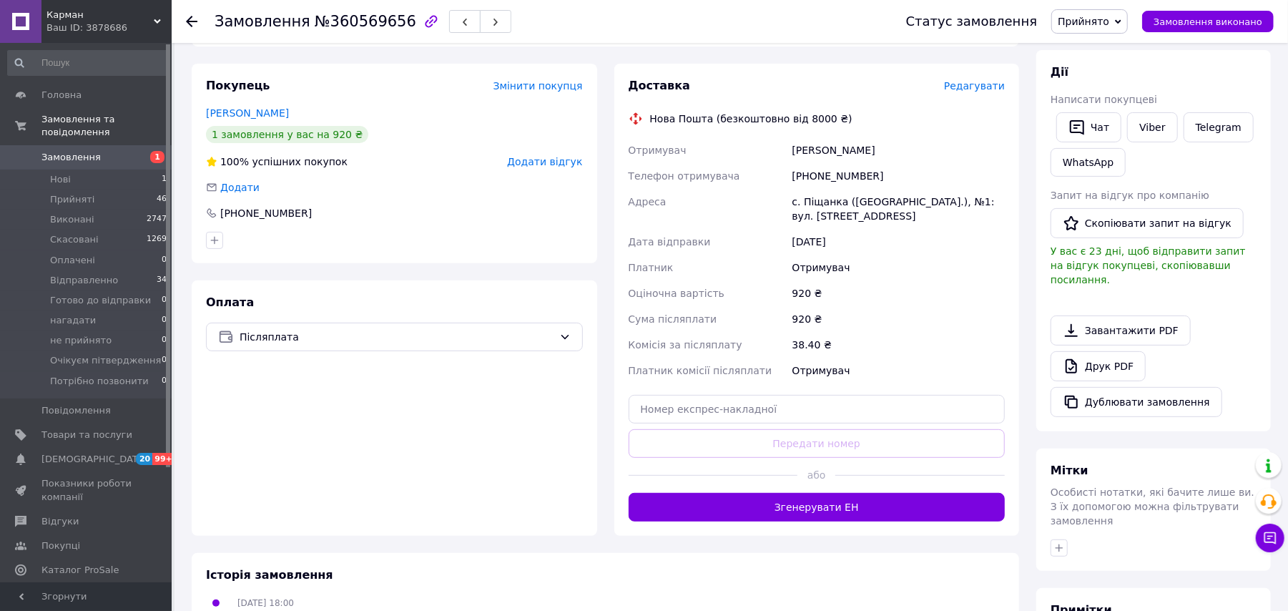
scroll to position [203, 0]
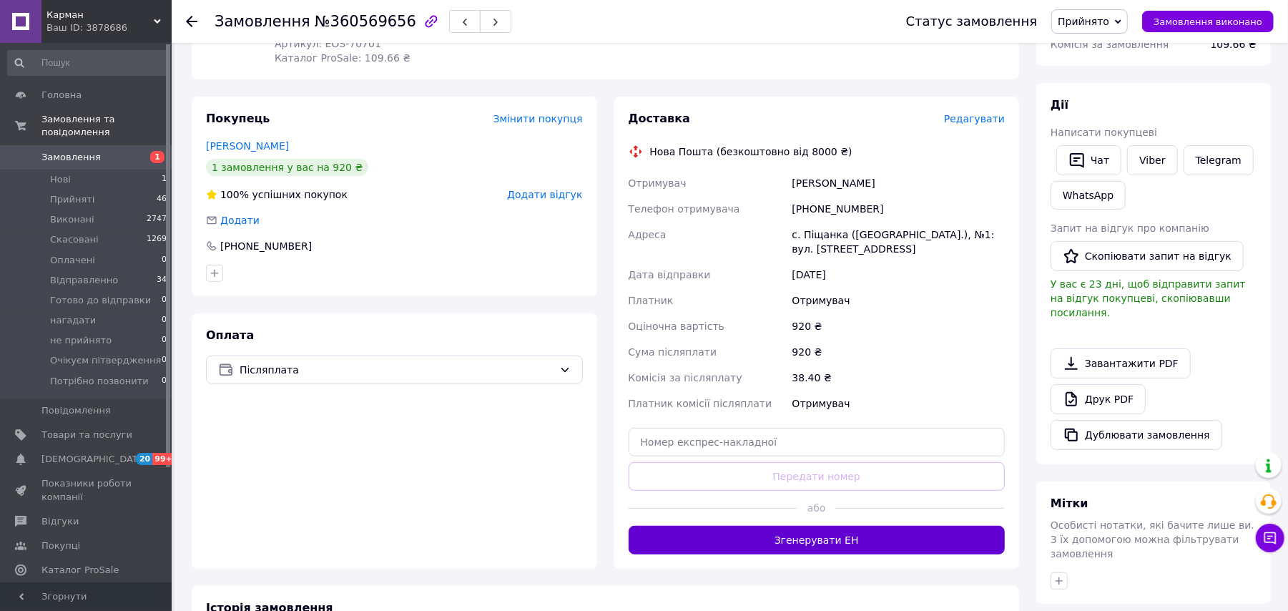
click at [931, 547] on button "Згенерувати ЕН" at bounding box center [817, 540] width 377 height 29
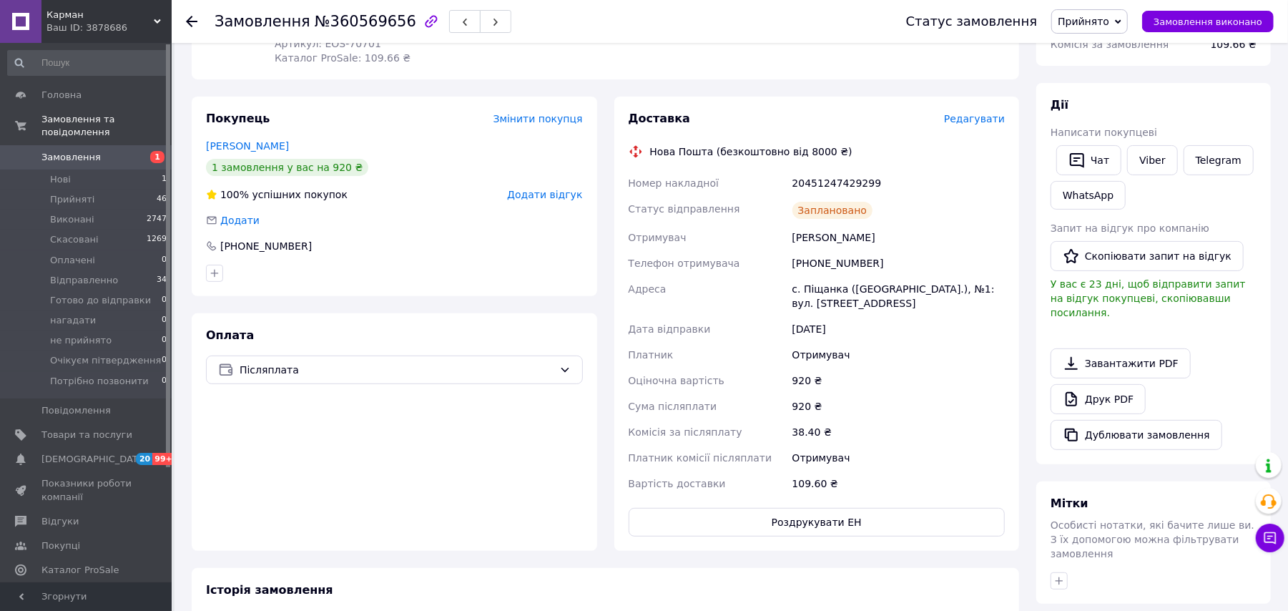
click at [1079, 24] on span "Прийнято" at bounding box center [1084, 21] width 52 height 11
click at [1117, 121] on li "Відправленно" at bounding box center [1114, 114] width 125 height 21
click at [187, 21] on use at bounding box center [191, 21] width 11 height 11
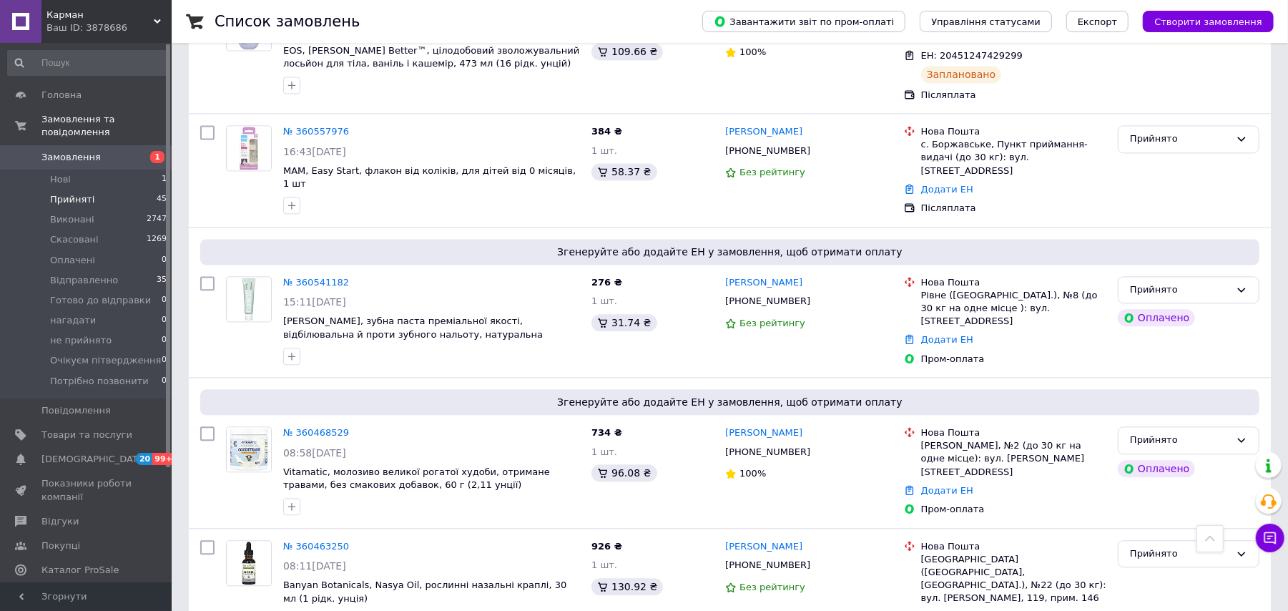
scroll to position [2208, 0]
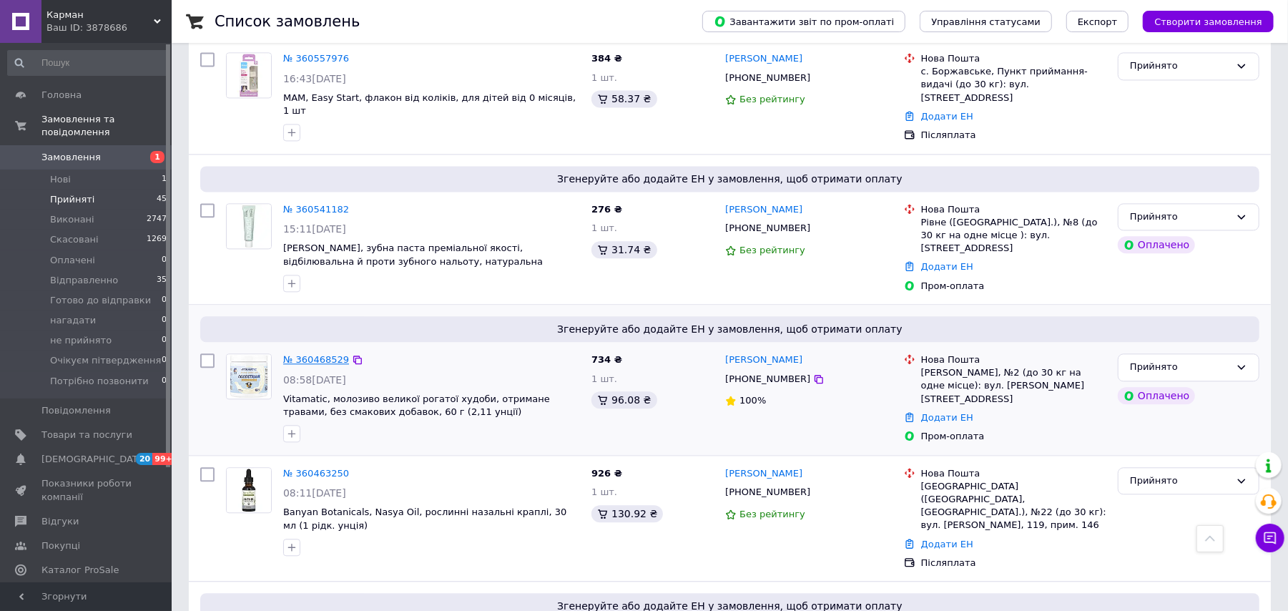
click at [307, 354] on link "№ 360468529" at bounding box center [316, 359] width 66 height 11
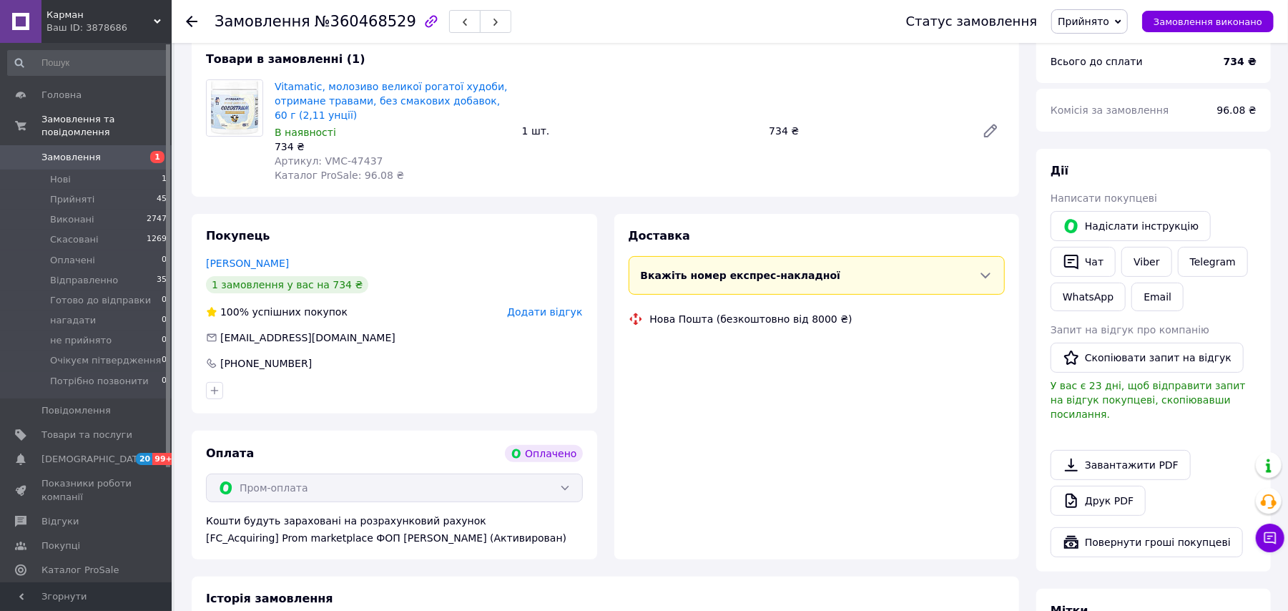
scroll to position [471, 0]
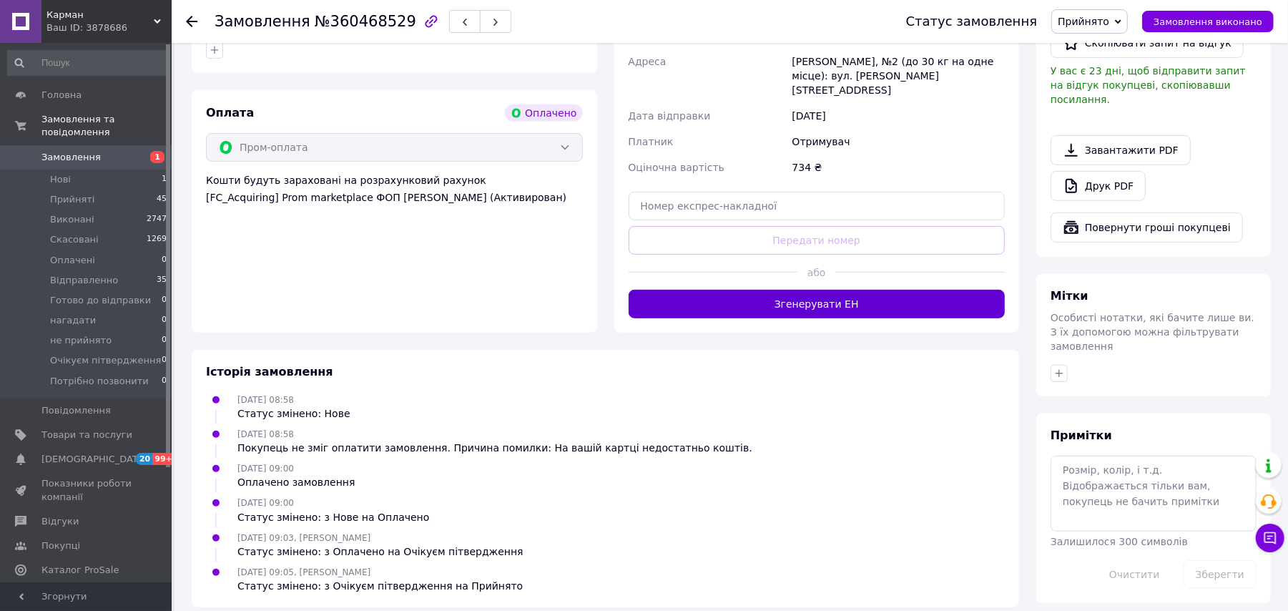
click at [867, 295] on button "Згенерувати ЕН" at bounding box center [817, 304] width 377 height 29
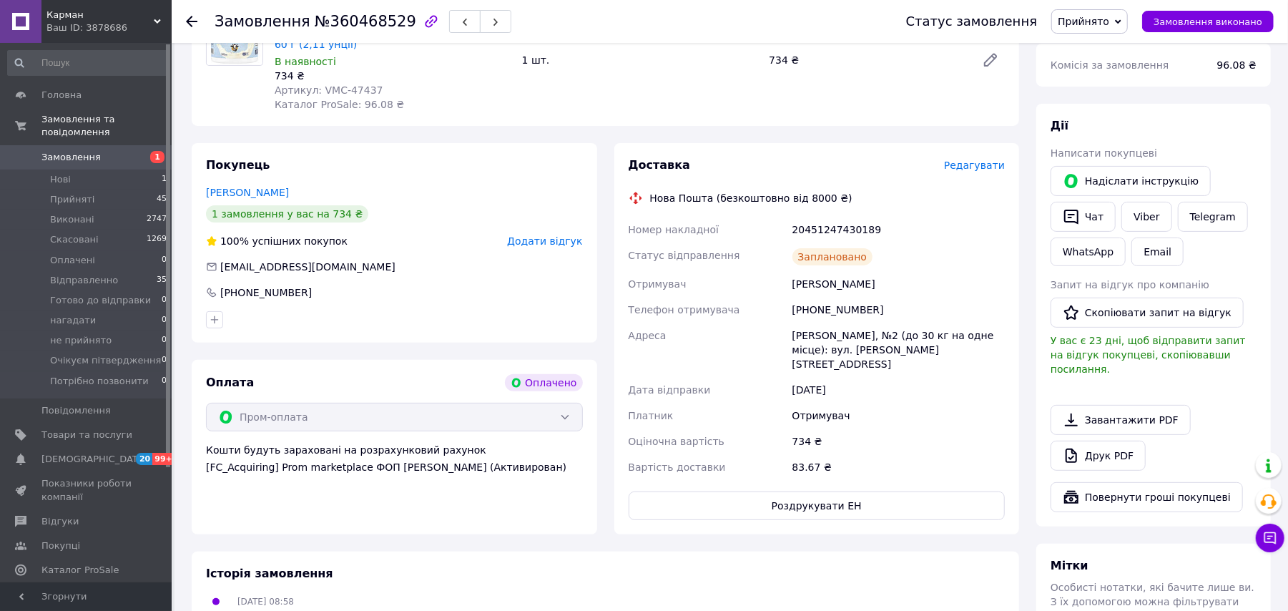
scroll to position [167, 0]
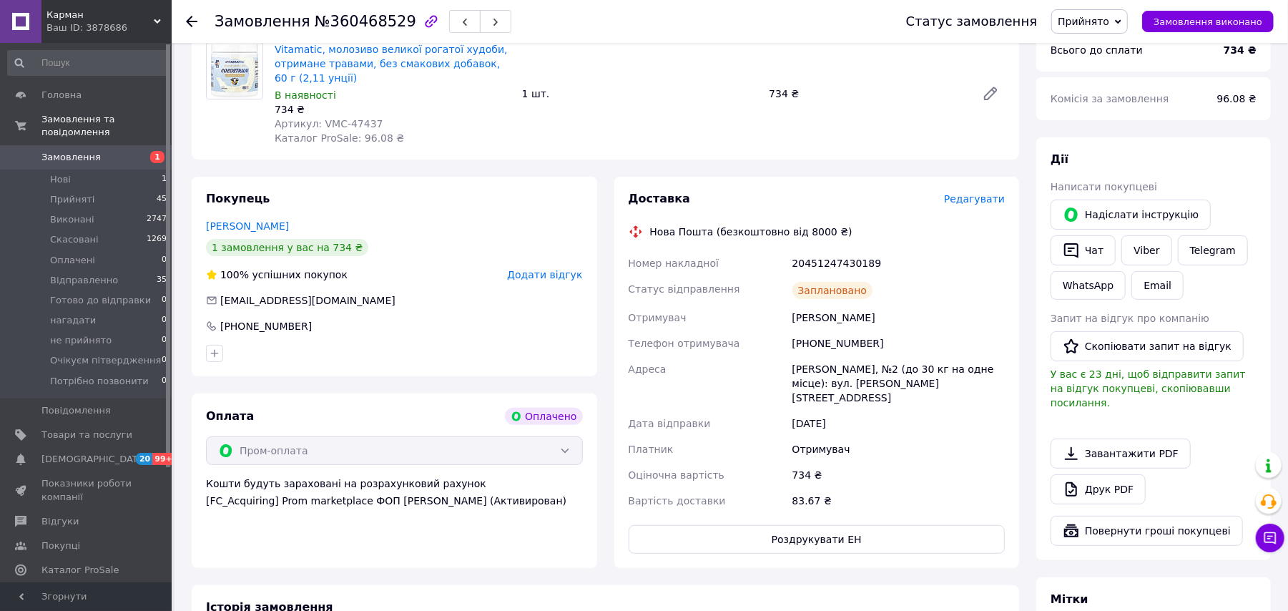
click at [1082, 29] on span "Прийнято" at bounding box center [1090, 21] width 77 height 24
click at [1109, 115] on li "Відправленно" at bounding box center [1114, 114] width 125 height 21
click at [183, 18] on div "Замовлення №360468529 Статус замовлення Відправленно Прийнято Виконано Скасован…" at bounding box center [730, 21] width 1117 height 43
click at [195, 11] on div at bounding box center [200, 21] width 29 height 43
click at [192, 17] on icon at bounding box center [191, 21] width 11 height 11
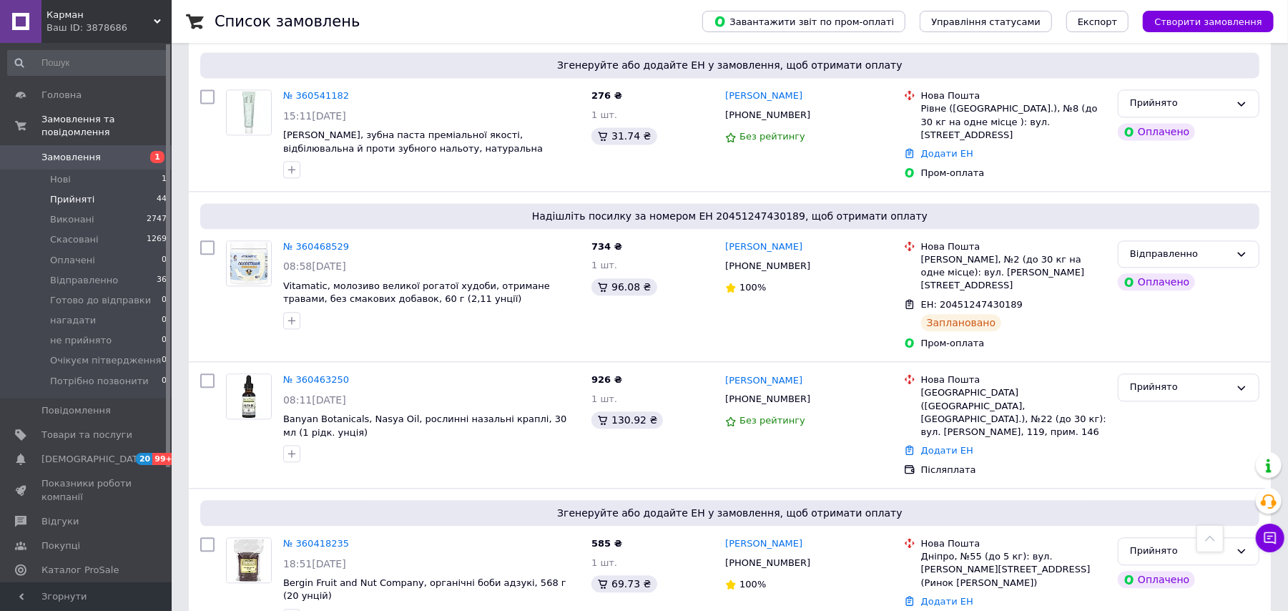
scroll to position [2233, 0]
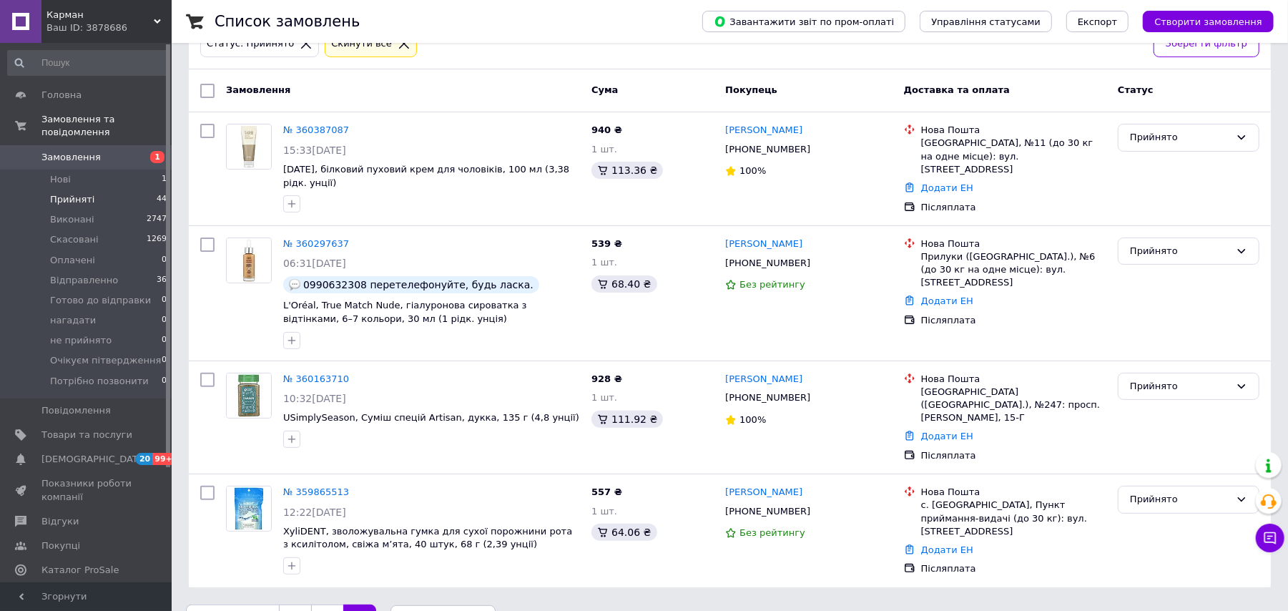
scroll to position [155, 0]
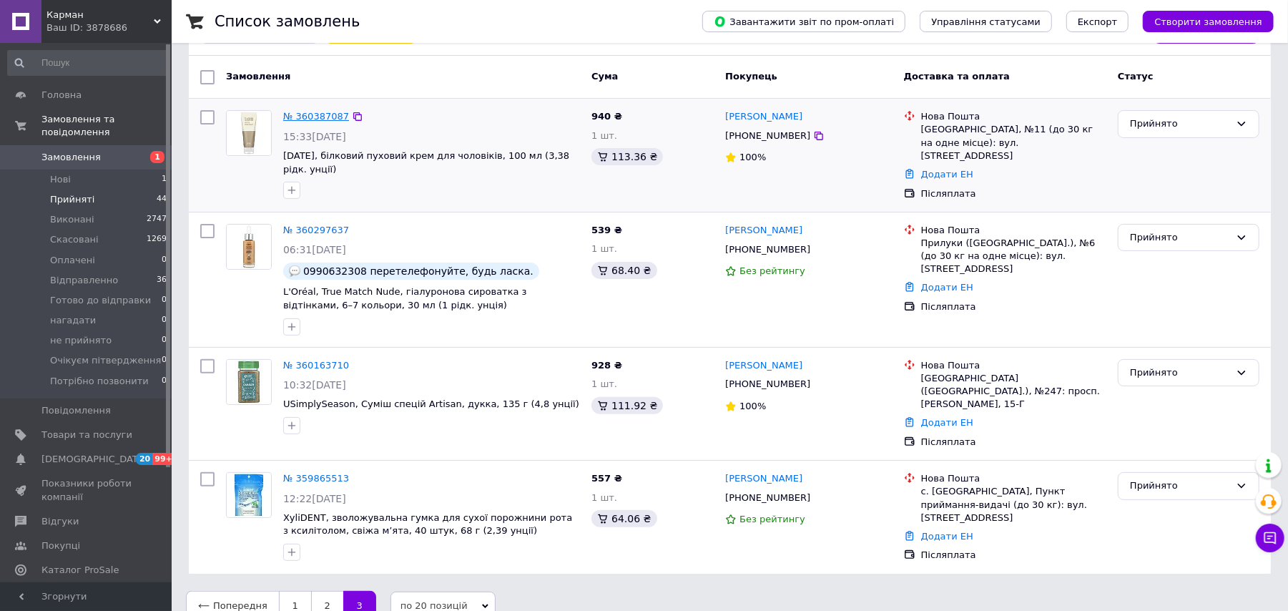
click at [293, 116] on link "№ 360387087" at bounding box center [316, 116] width 66 height 11
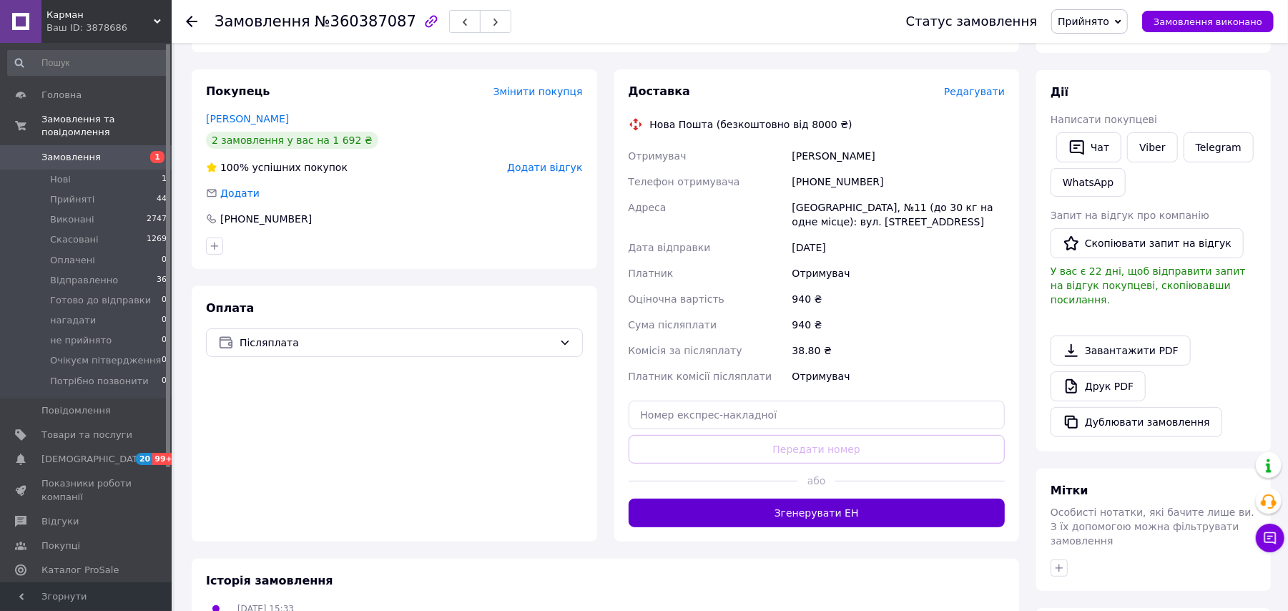
scroll to position [250, 0]
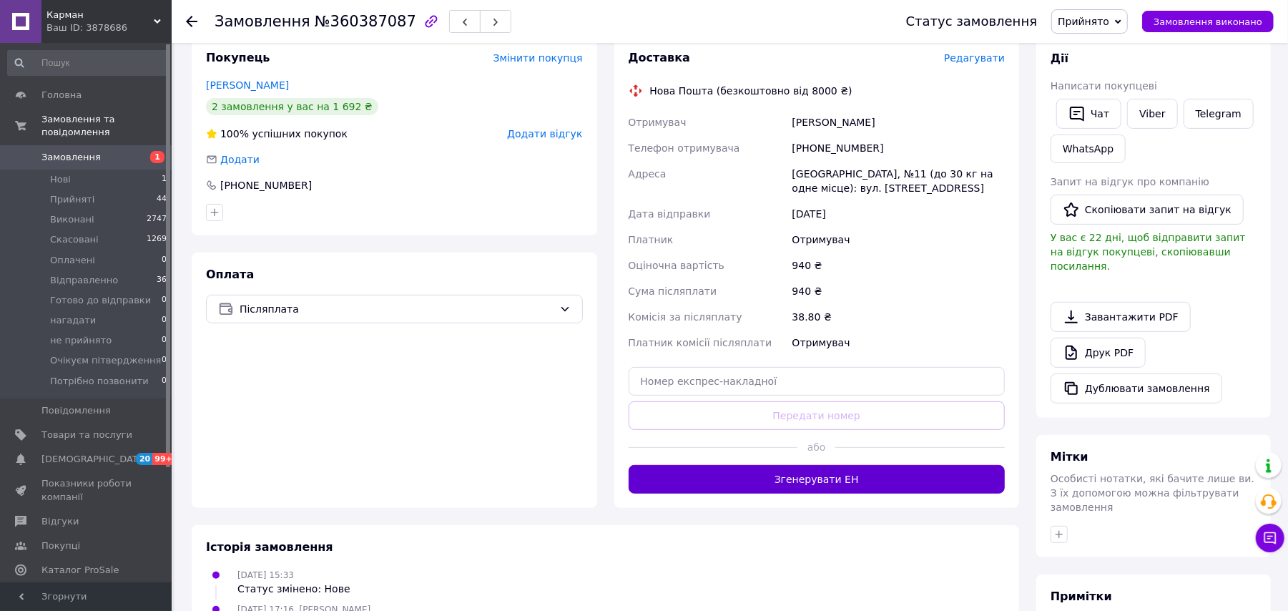
click at [837, 472] on button "Згенерувати ЕН" at bounding box center [817, 479] width 377 height 29
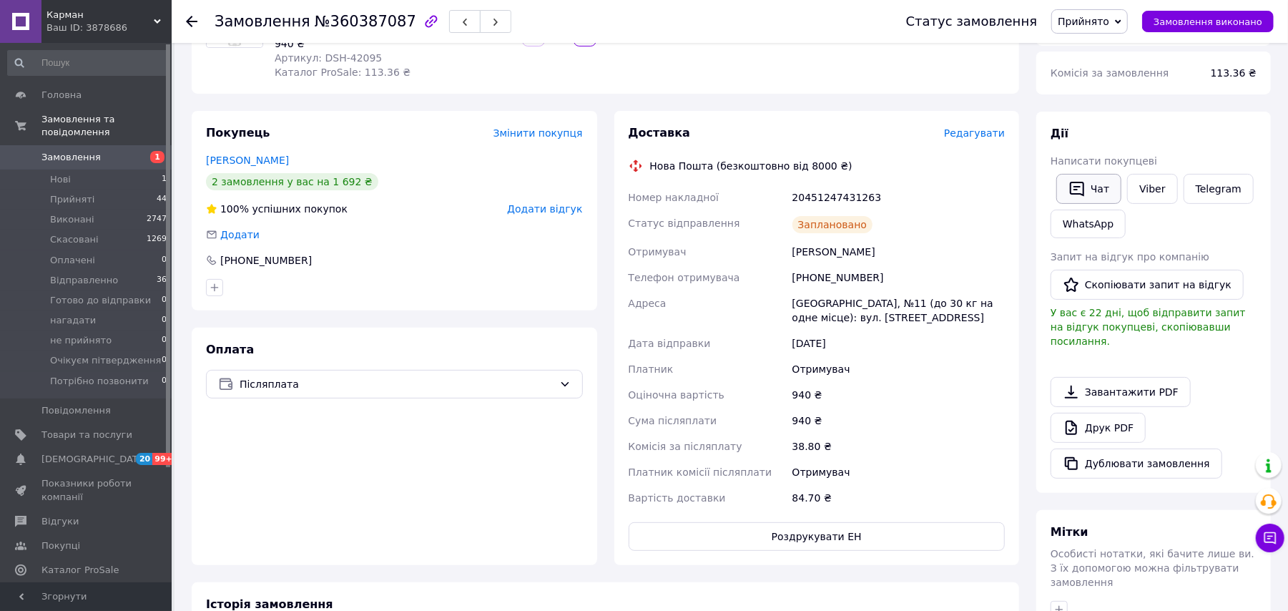
scroll to position [59, 0]
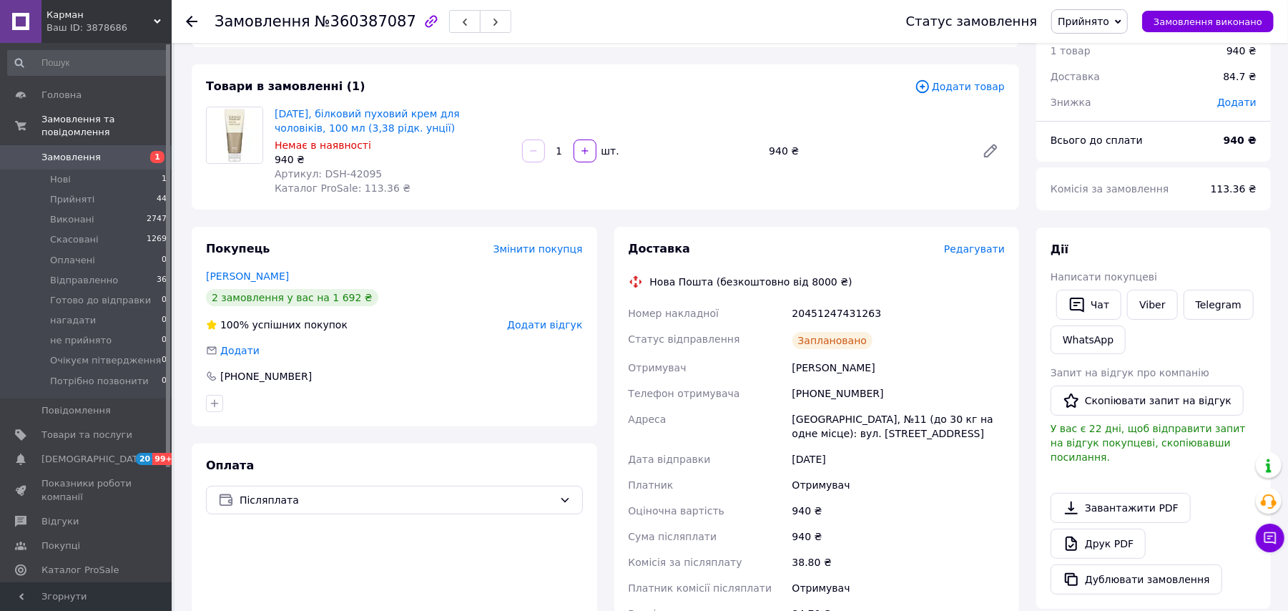
click at [1110, 26] on span "Прийнято" at bounding box center [1084, 21] width 52 height 11
click at [1106, 113] on li "Відправленно" at bounding box center [1114, 114] width 125 height 21
click at [193, 20] on use at bounding box center [191, 21] width 11 height 11
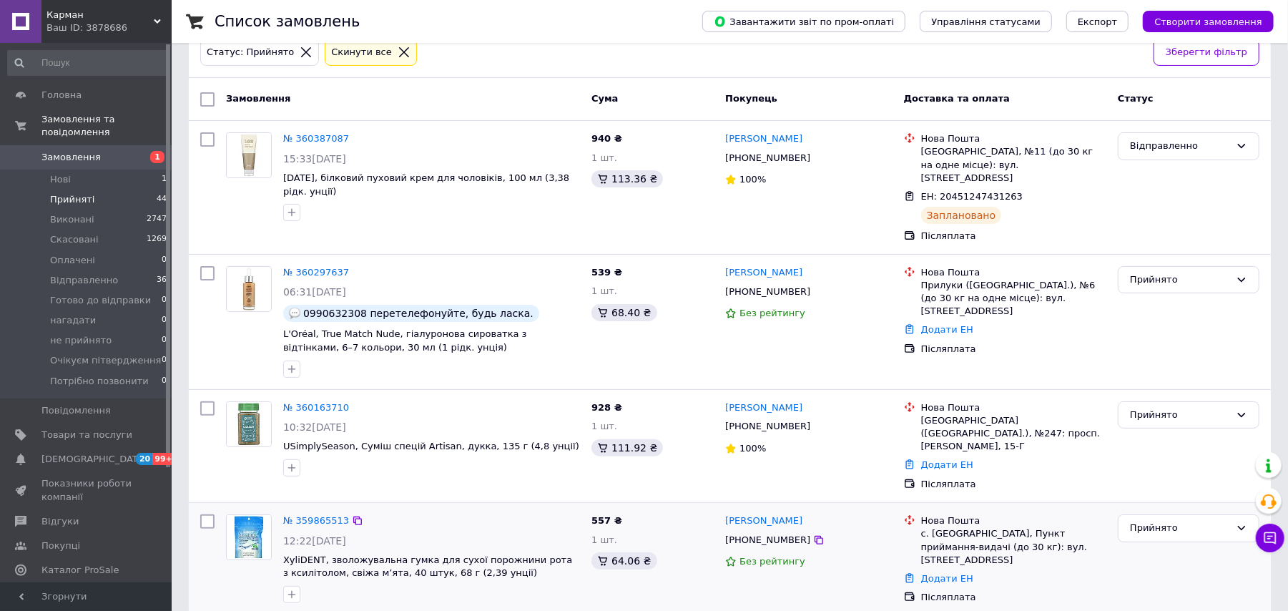
scroll to position [175, 0]
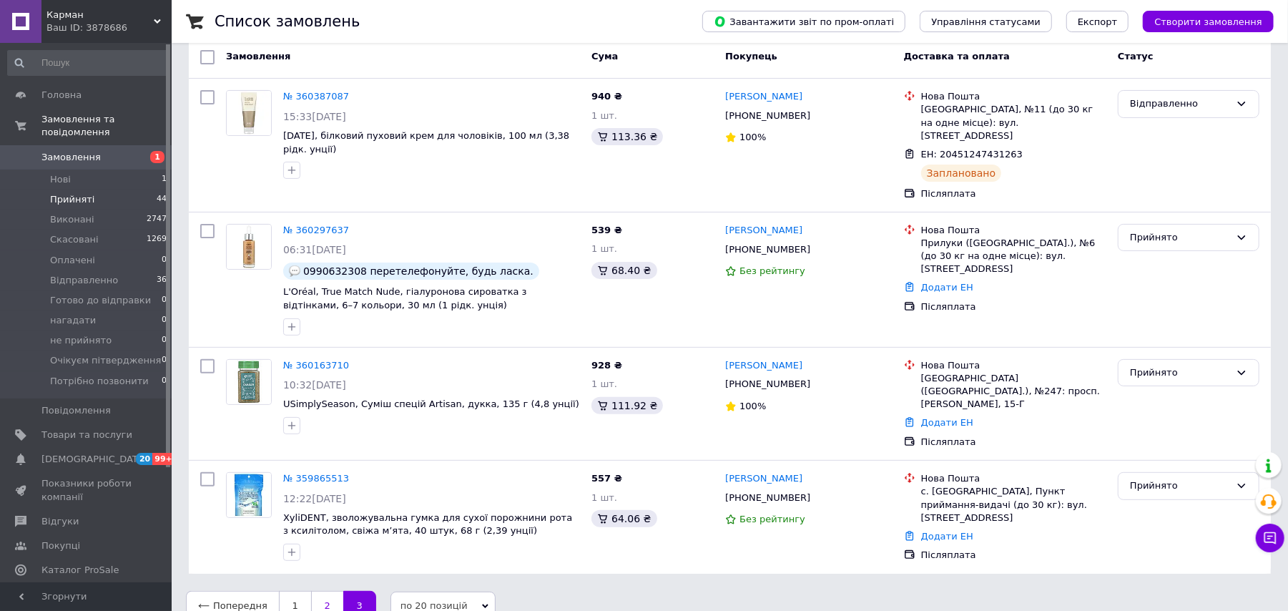
click at [316, 591] on link "2" at bounding box center [327, 606] width 32 height 30
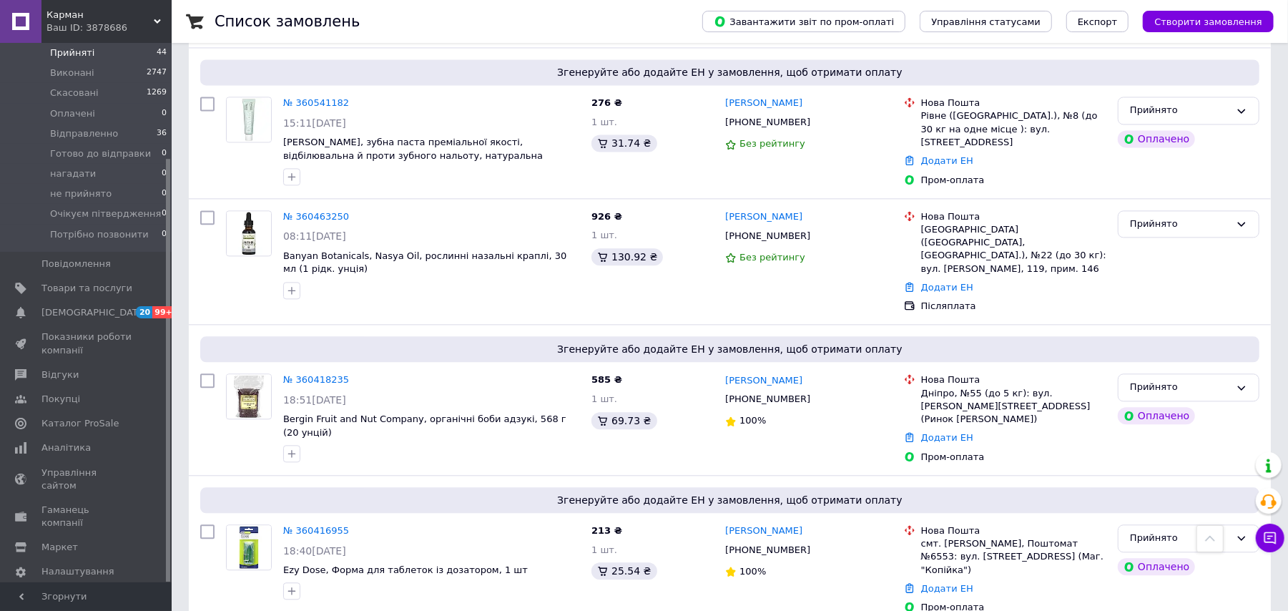
scroll to position [2226, 0]
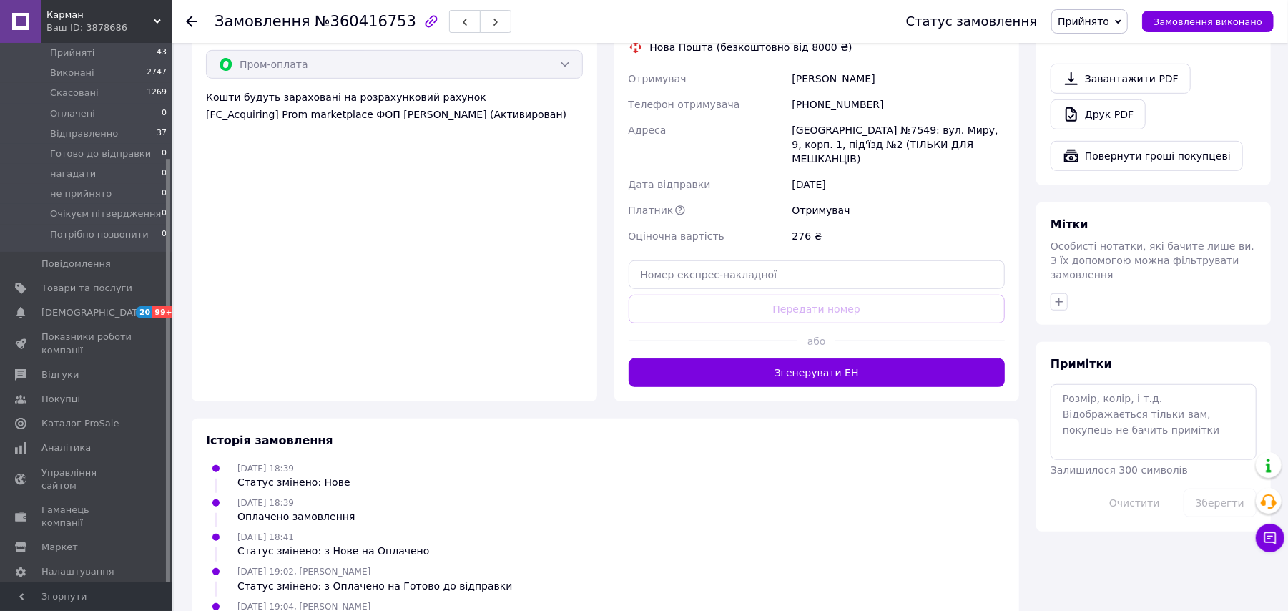
scroll to position [325, 0]
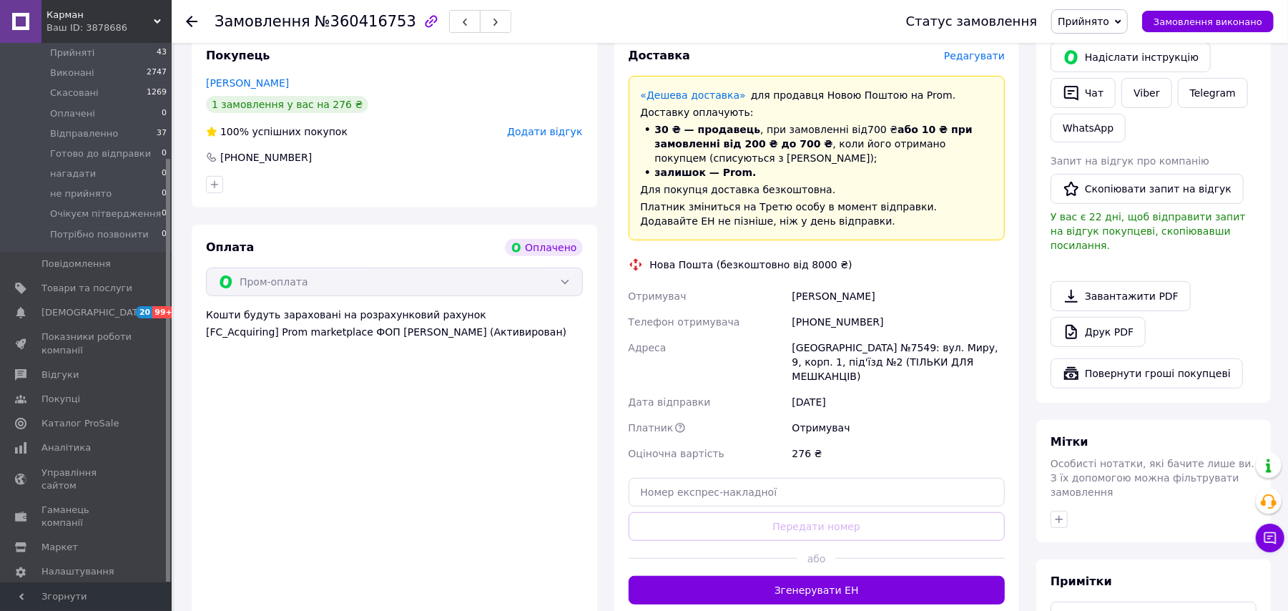
drag, startPoint x: 888, startPoint y: 574, endPoint x: 887, endPoint y: 582, distance: 7.9
click at [887, 582] on button "Згенерувати ЕН" at bounding box center [817, 590] width 377 height 29
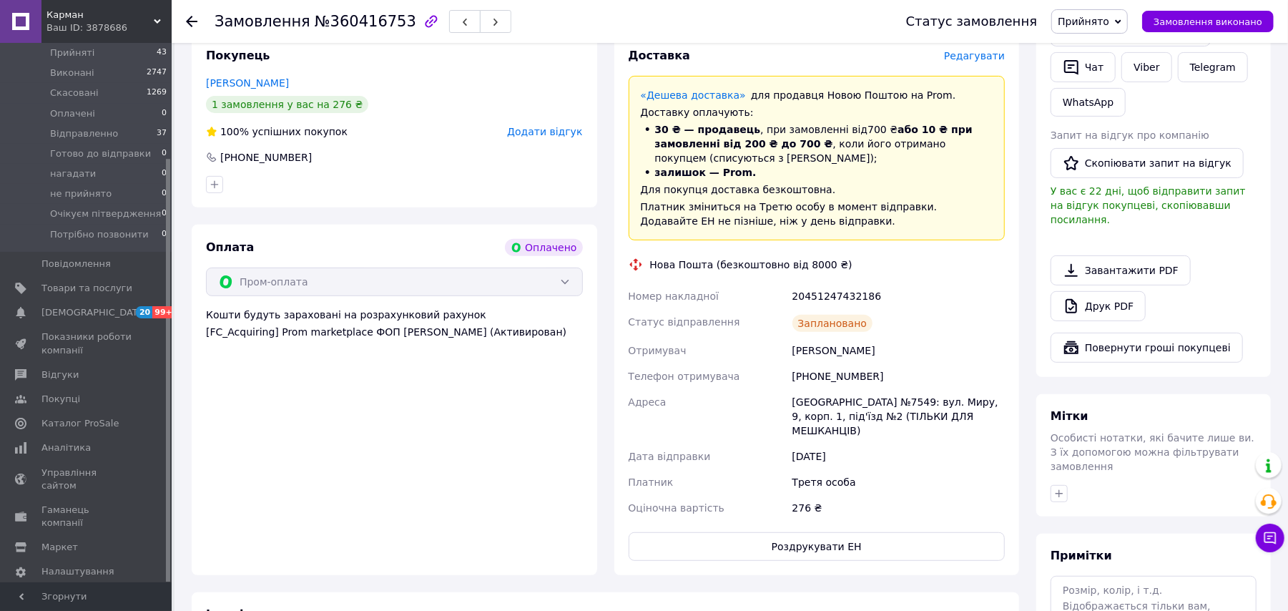
click at [1110, 18] on span "Прийнято" at bounding box center [1084, 21] width 52 height 11
drag, startPoint x: 1119, startPoint y: 119, endPoint x: 1136, endPoint y: 98, distance: 26.9
click at [1117, 119] on li "Відправленно" at bounding box center [1114, 114] width 125 height 21
click at [192, 16] on icon at bounding box center [191, 21] width 11 height 11
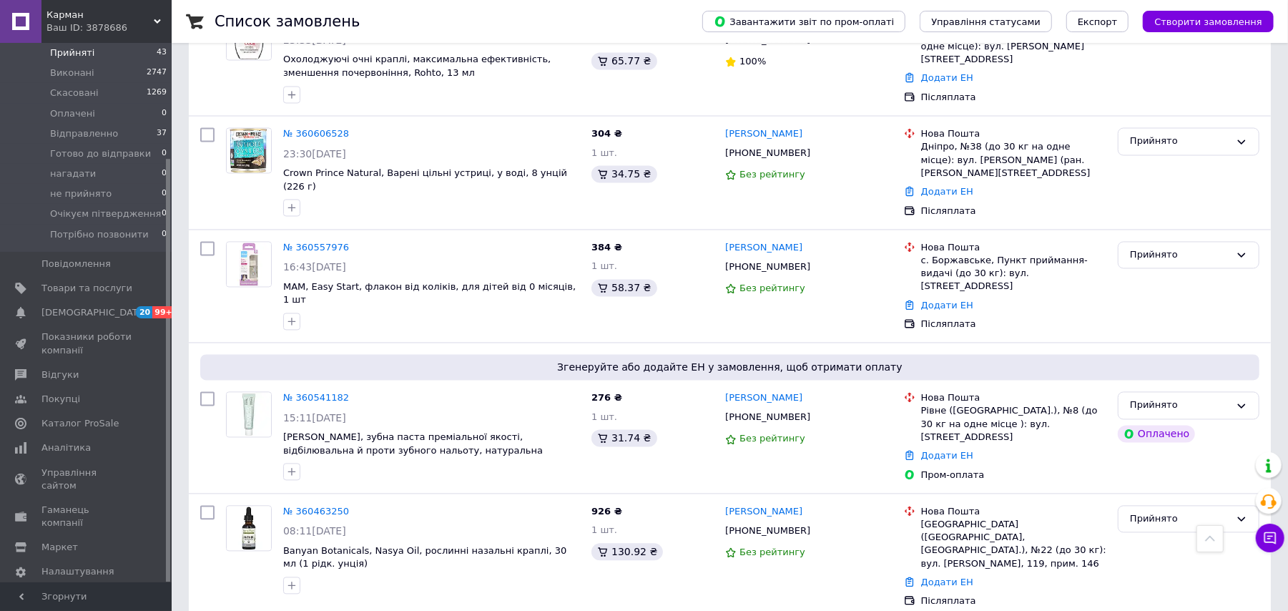
scroll to position [2246, 0]
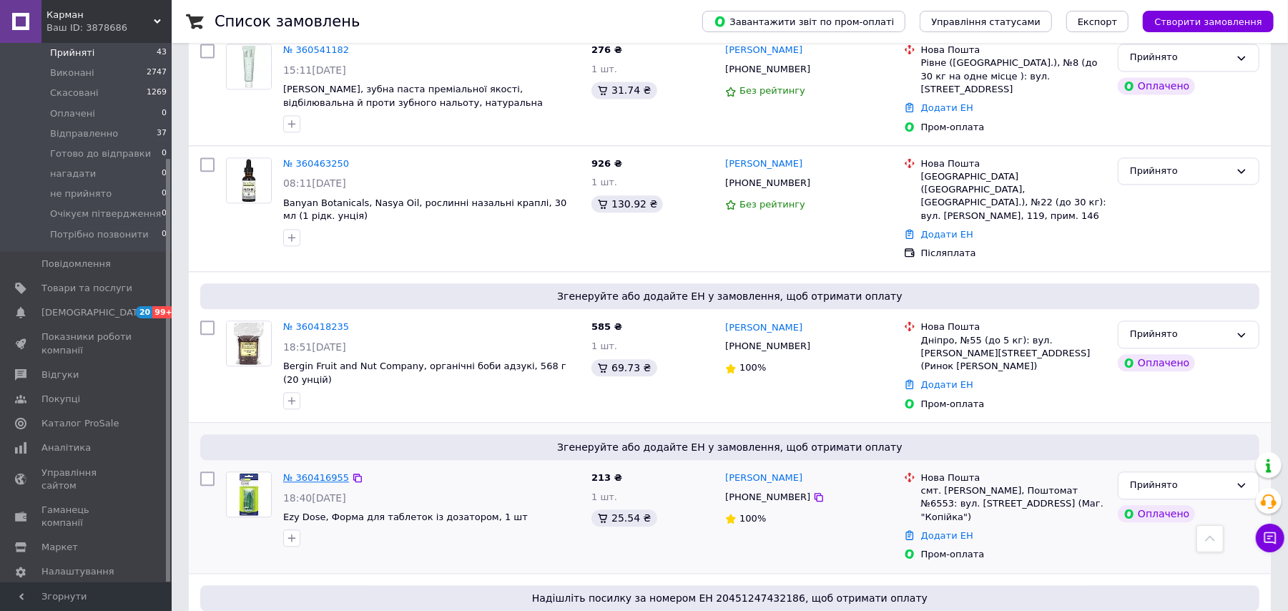
click at [309, 472] on link "№ 360416955" at bounding box center [316, 477] width 66 height 11
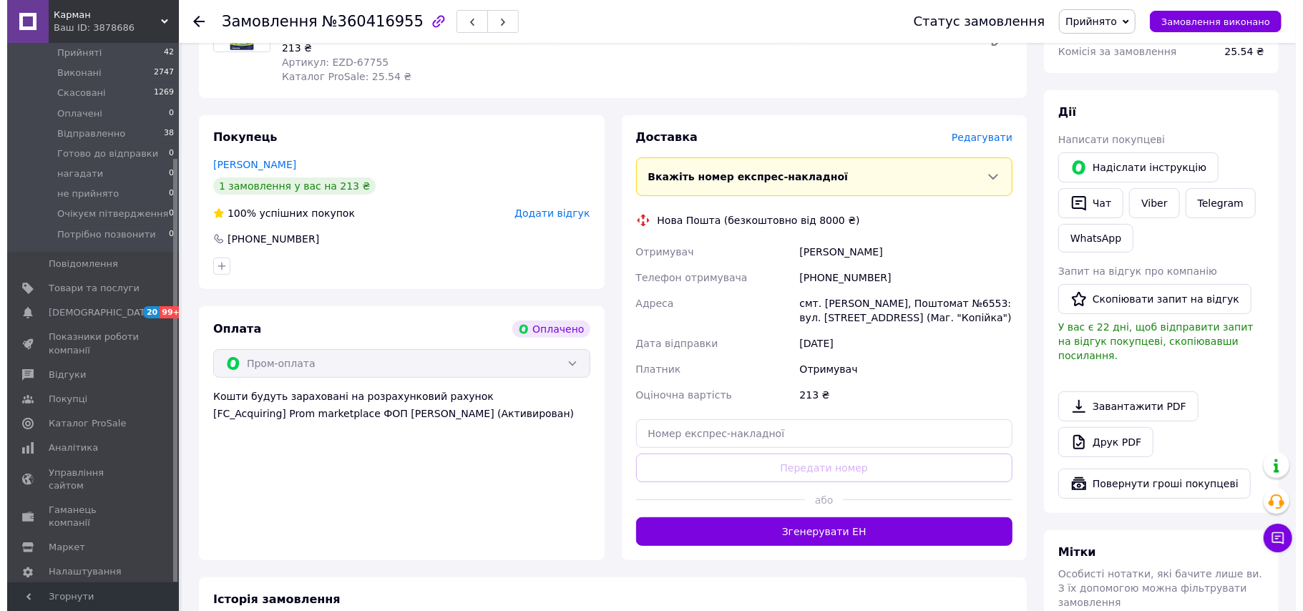
scroll to position [454, 0]
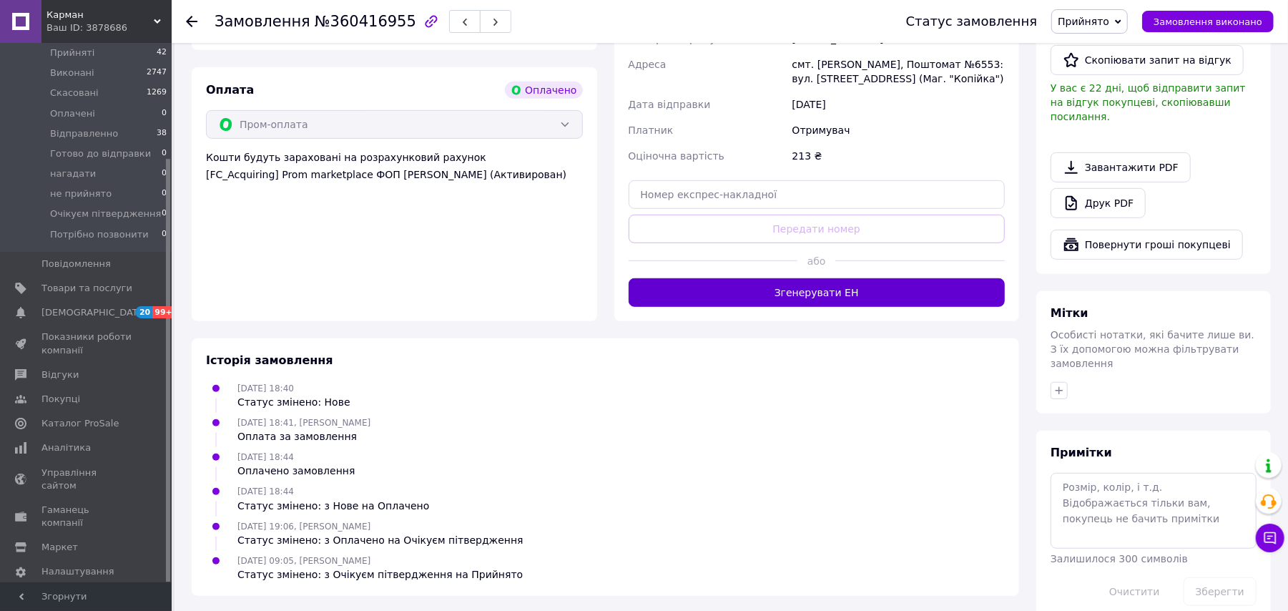
click at [919, 278] on button "Згенерувати ЕН" at bounding box center [817, 292] width 377 height 29
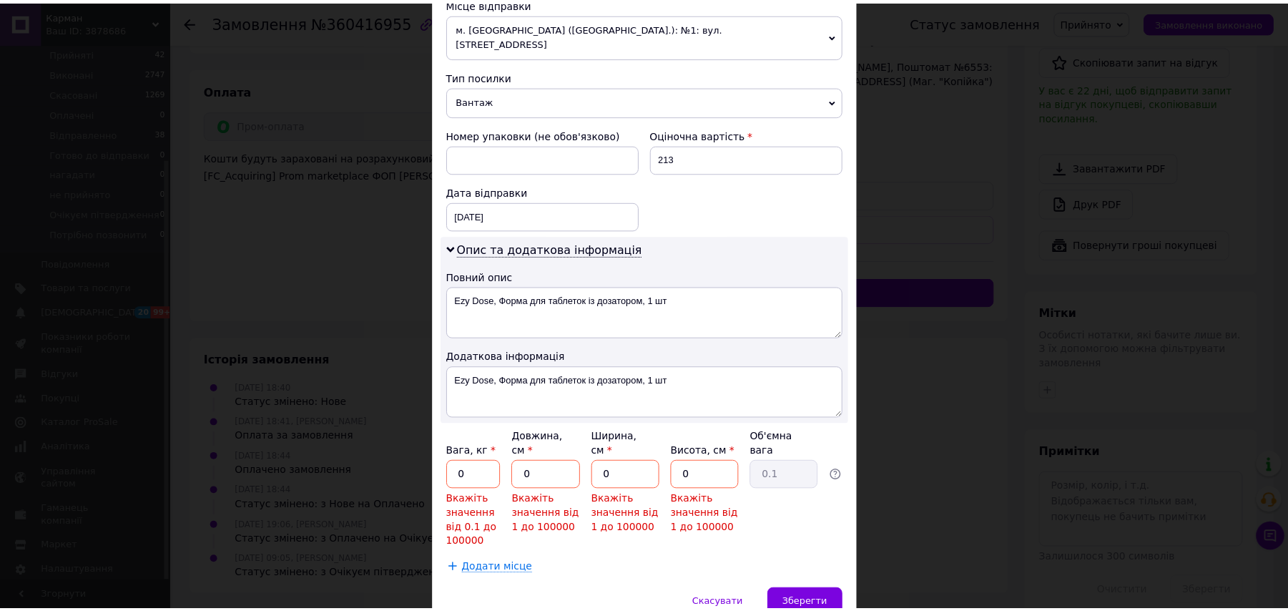
scroll to position [567, 0]
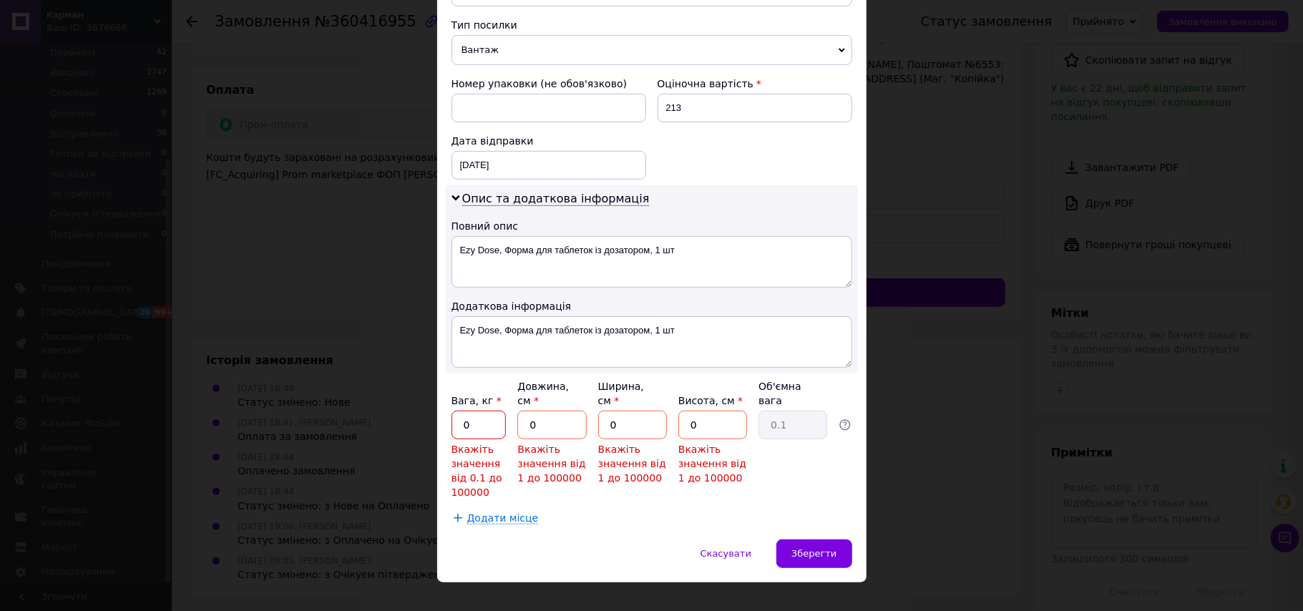
click at [489, 411] on input "0" at bounding box center [478, 425] width 55 height 29
click at [1169, 326] on div "× Редагування доставки Спосіб доставки Нова Пошта (безкоштовно від 8000 ₴) Плат…" at bounding box center [651, 305] width 1303 height 611
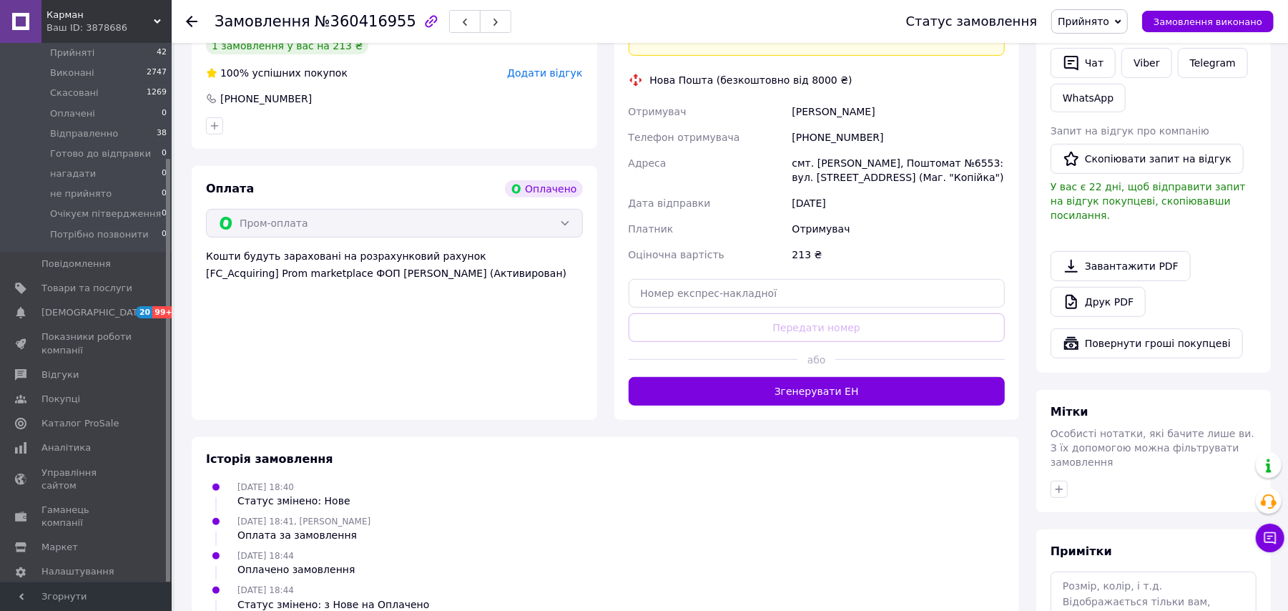
scroll to position [263, 0]
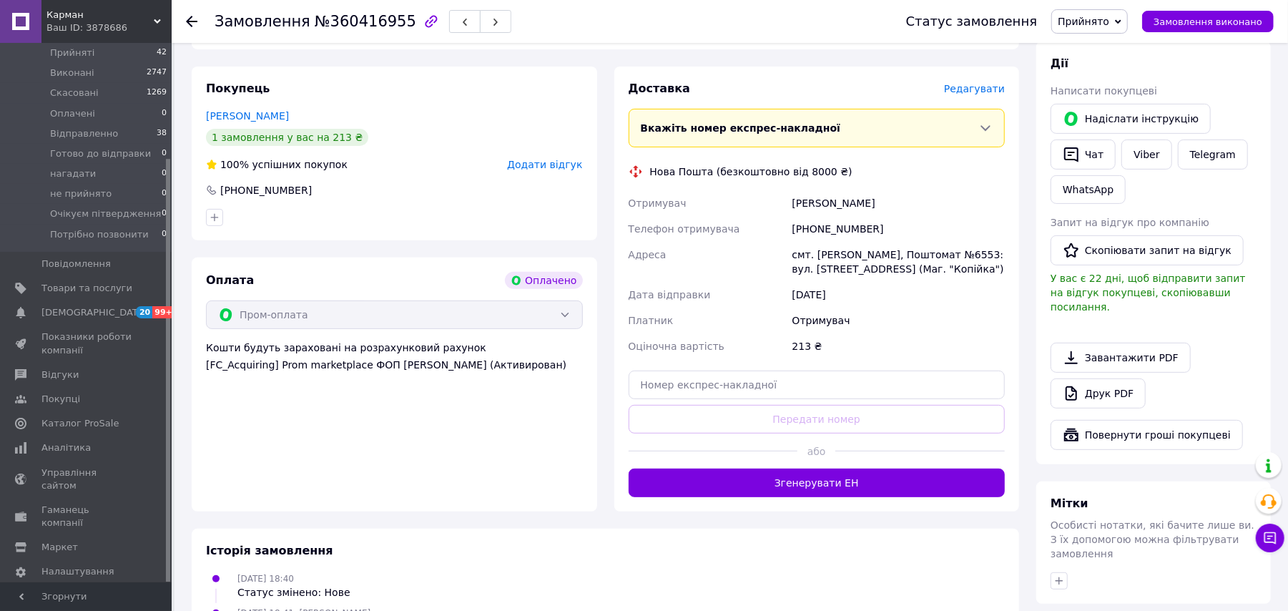
click at [984, 83] on span "Редагувати" at bounding box center [974, 88] width 61 height 11
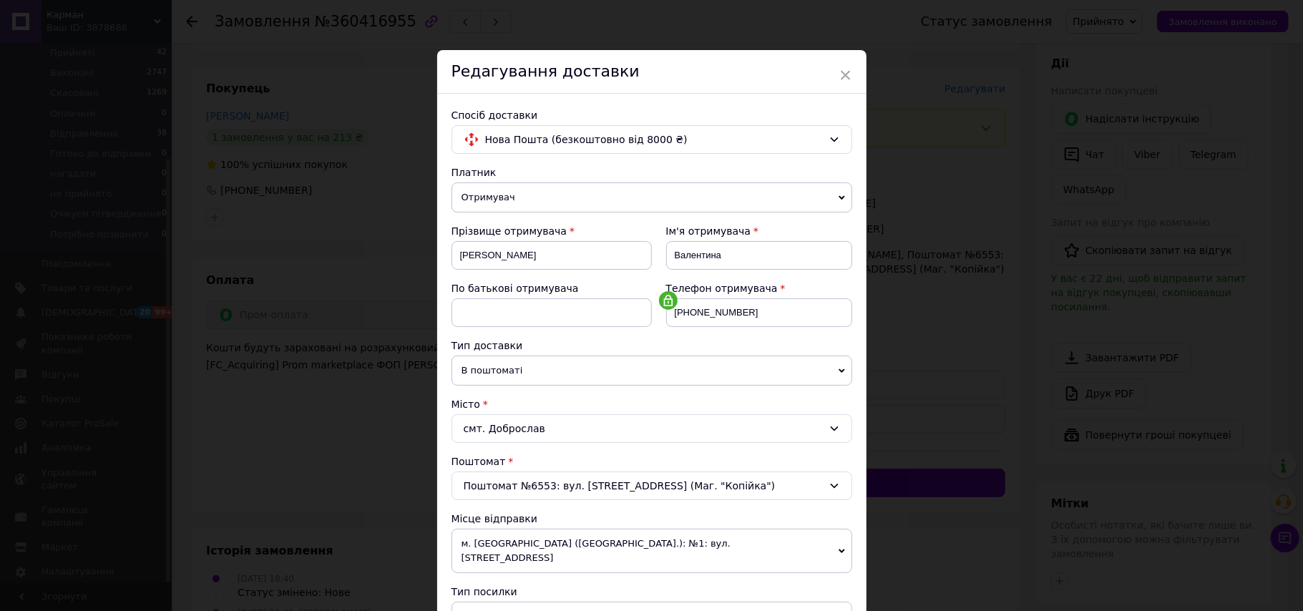
drag, startPoint x: 528, startPoint y: 365, endPoint x: 525, endPoint y: 373, distance: 9.0
click at [527, 366] on span "В поштоматі" at bounding box center [651, 371] width 401 height 30
click at [949, 172] on div "× Редагування доставки Спосіб доставки Нова Пошта (безкоштовно від 8000 ₴) Плат…" at bounding box center [651, 305] width 1303 height 611
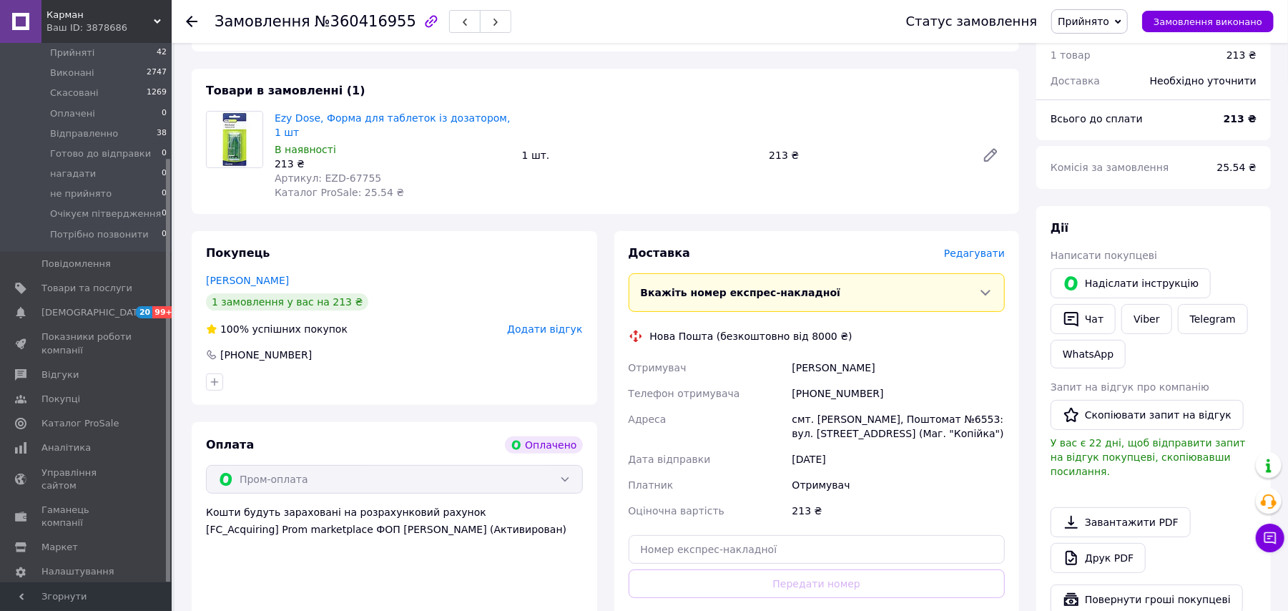
scroll to position [0, 0]
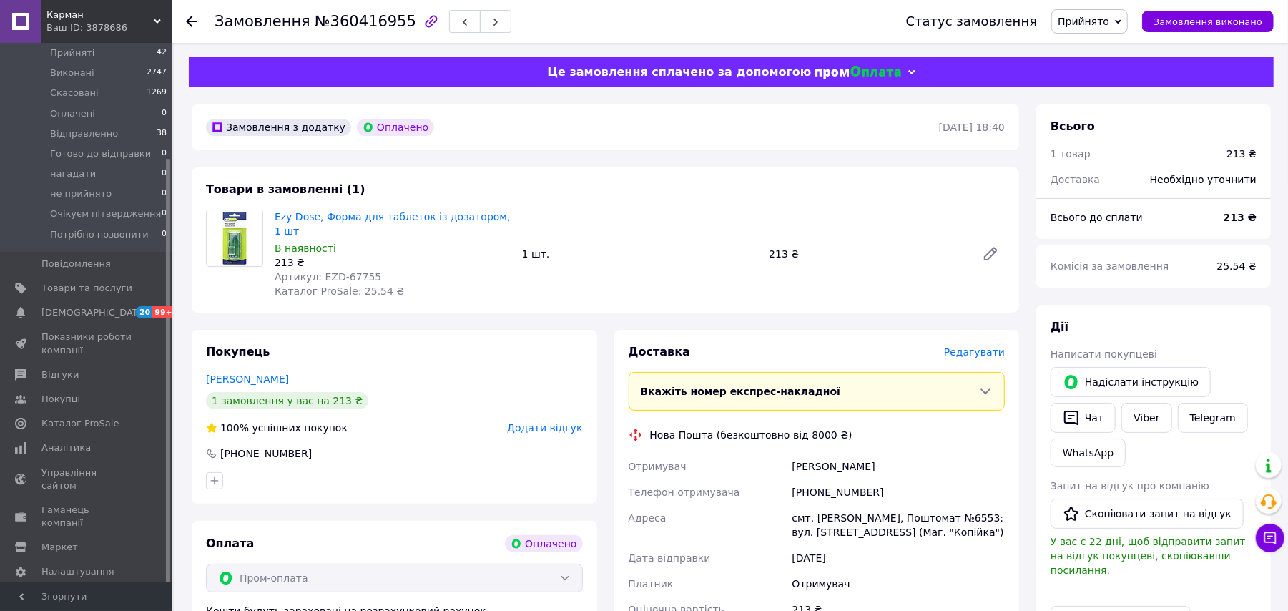
click at [76, 26] on div "Ваш ID: 3878686" at bounding box center [108, 27] width 125 height 13
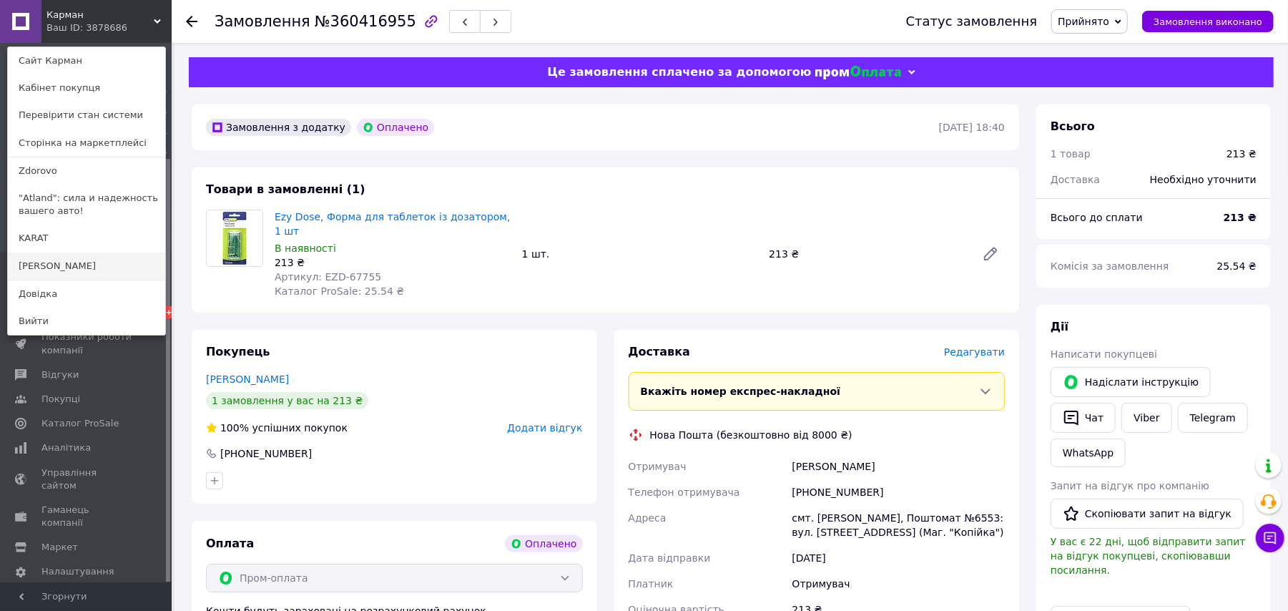
click at [84, 266] on link "[PERSON_NAME]" at bounding box center [86, 266] width 157 height 27
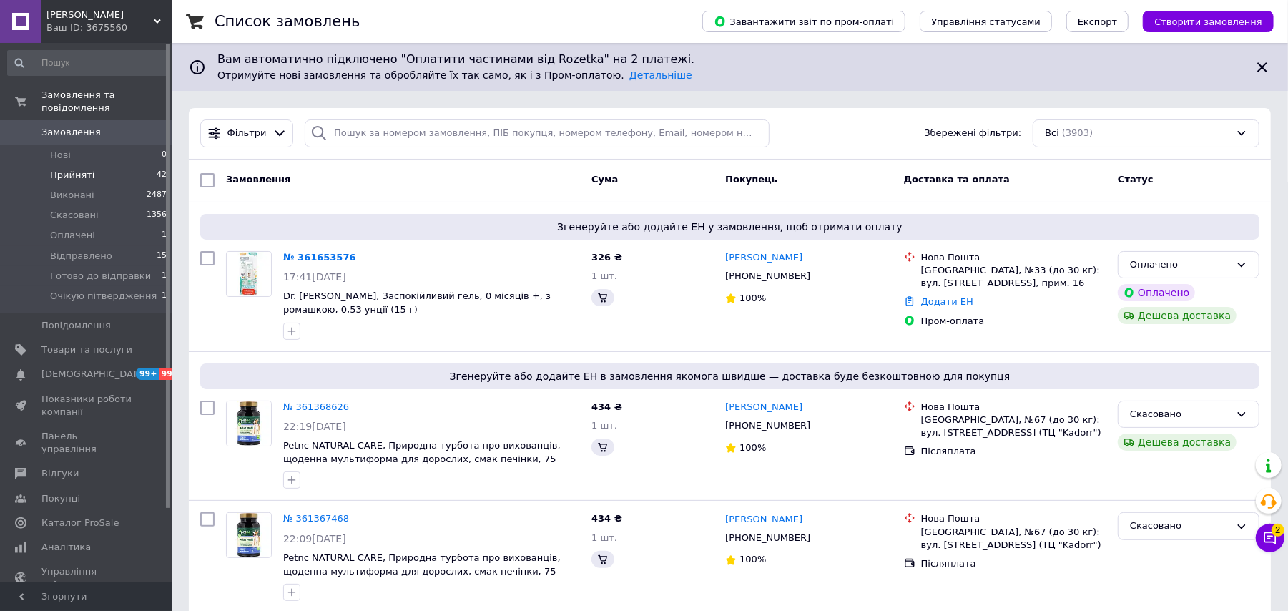
click at [104, 165] on li "Прийняті 42" at bounding box center [87, 175] width 175 height 20
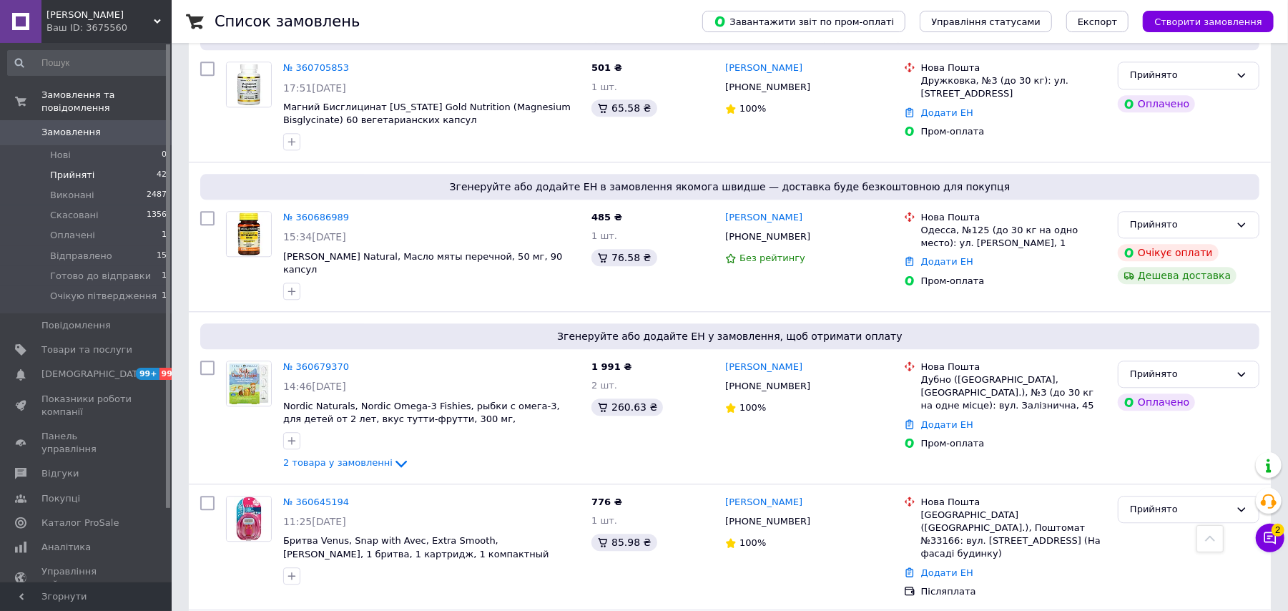
scroll to position [2428, 0]
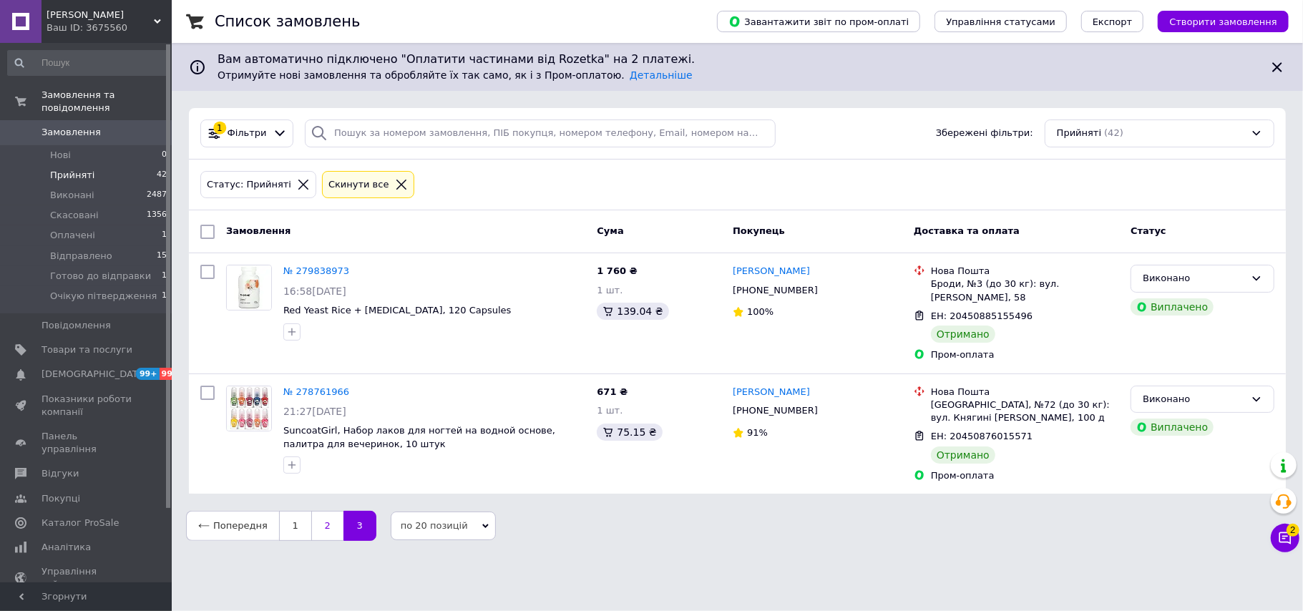
click at [324, 511] on link "2" at bounding box center [327, 526] width 32 height 30
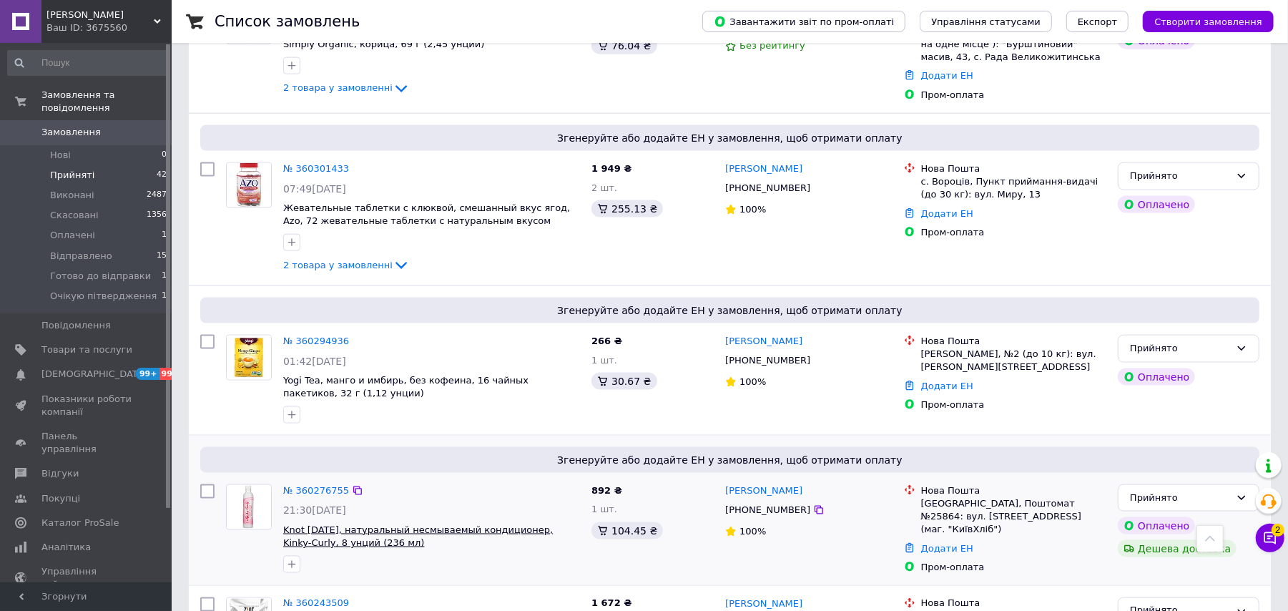
scroll to position [1454, 0]
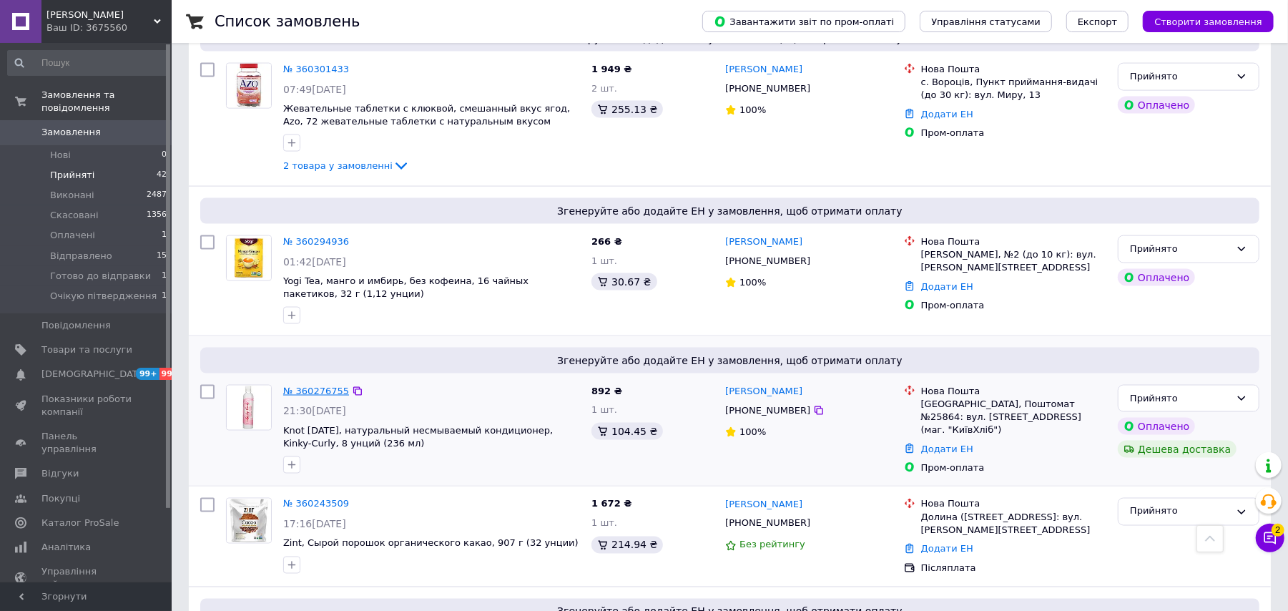
click at [316, 386] on link "№ 360276755" at bounding box center [316, 391] width 66 height 11
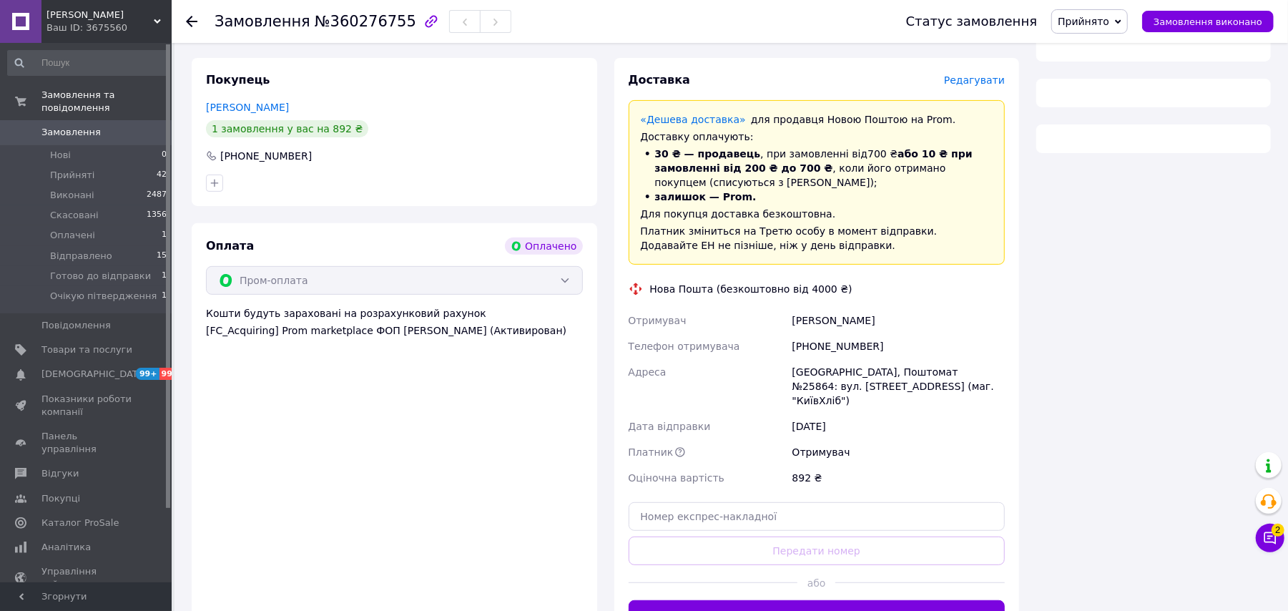
scroll to position [355, 0]
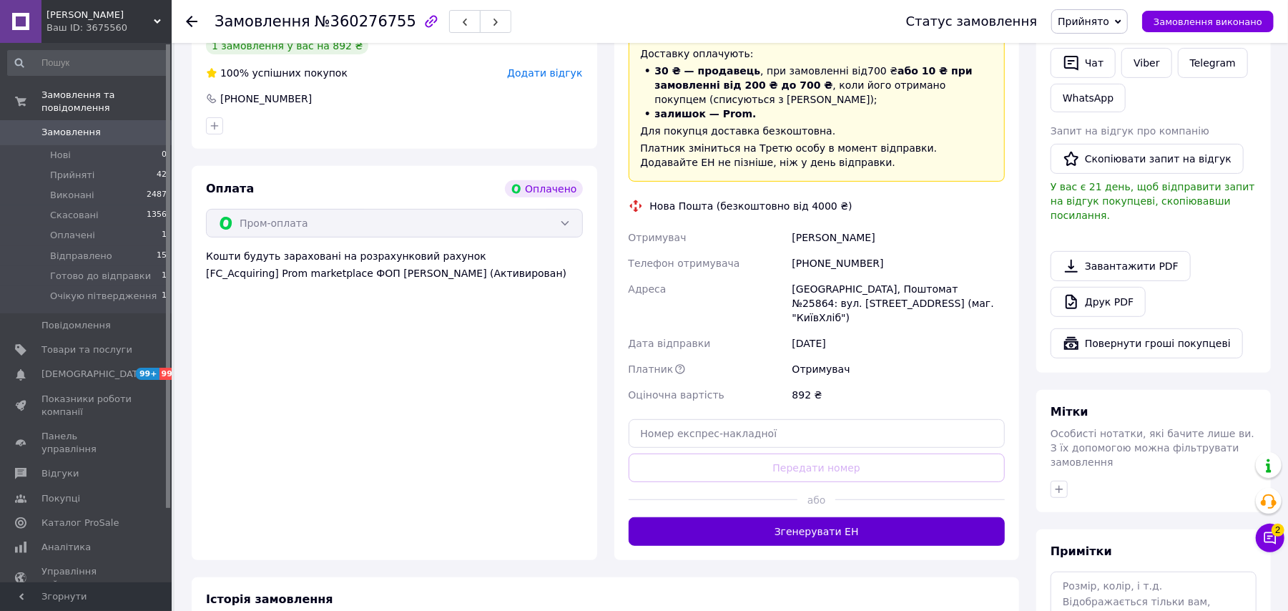
click at [842, 522] on button "Згенерувати ЕН" at bounding box center [817, 531] width 377 height 29
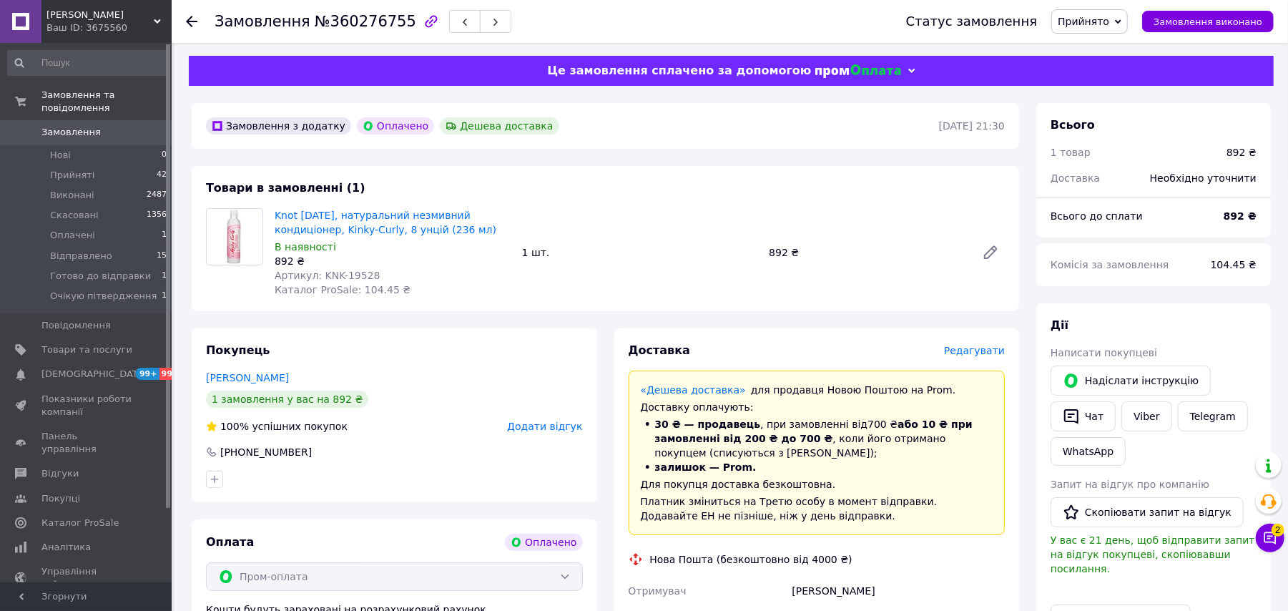
scroll to position [0, 0]
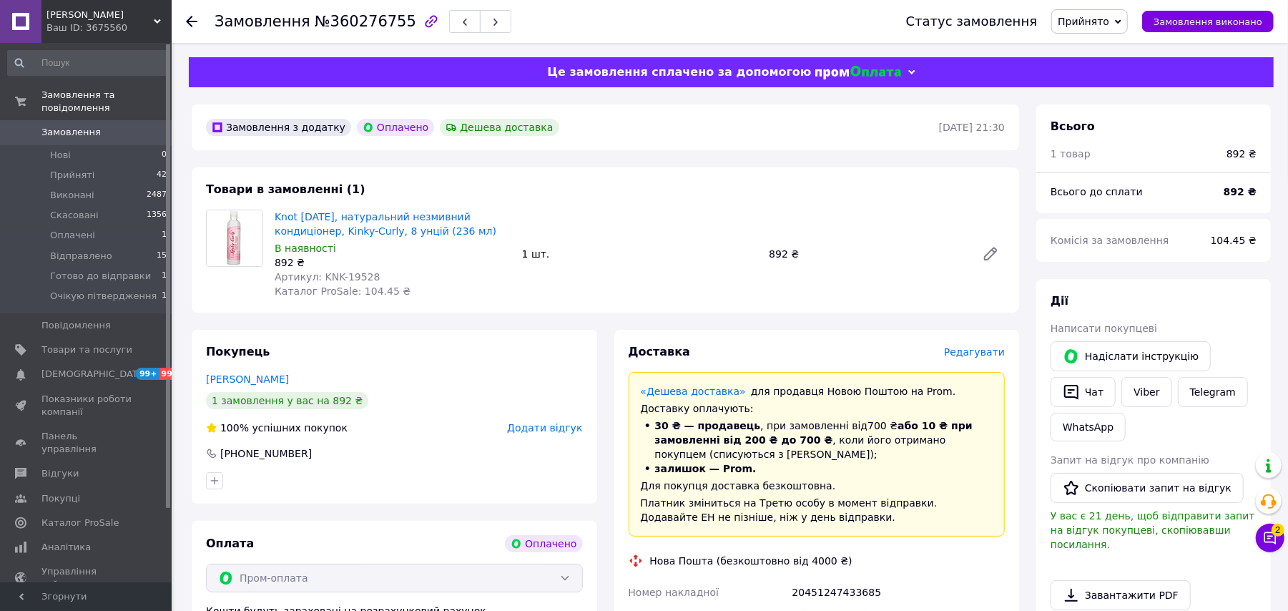
click at [1103, 12] on span "Прийнято" at bounding box center [1090, 21] width 77 height 24
drag, startPoint x: 1116, startPoint y: 116, endPoint x: 1116, endPoint y: 107, distance: 8.6
click at [1116, 115] on li "Відправлено" at bounding box center [1112, 114] width 121 height 21
click at [193, 16] on icon at bounding box center [191, 21] width 11 height 11
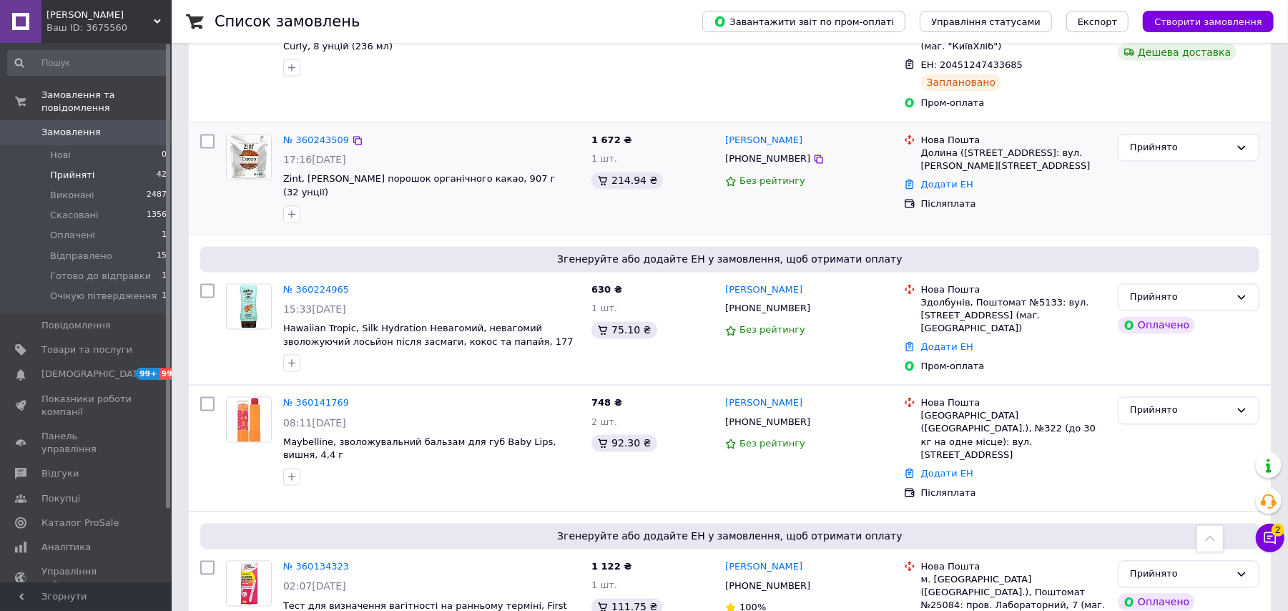
scroll to position [1812, 0]
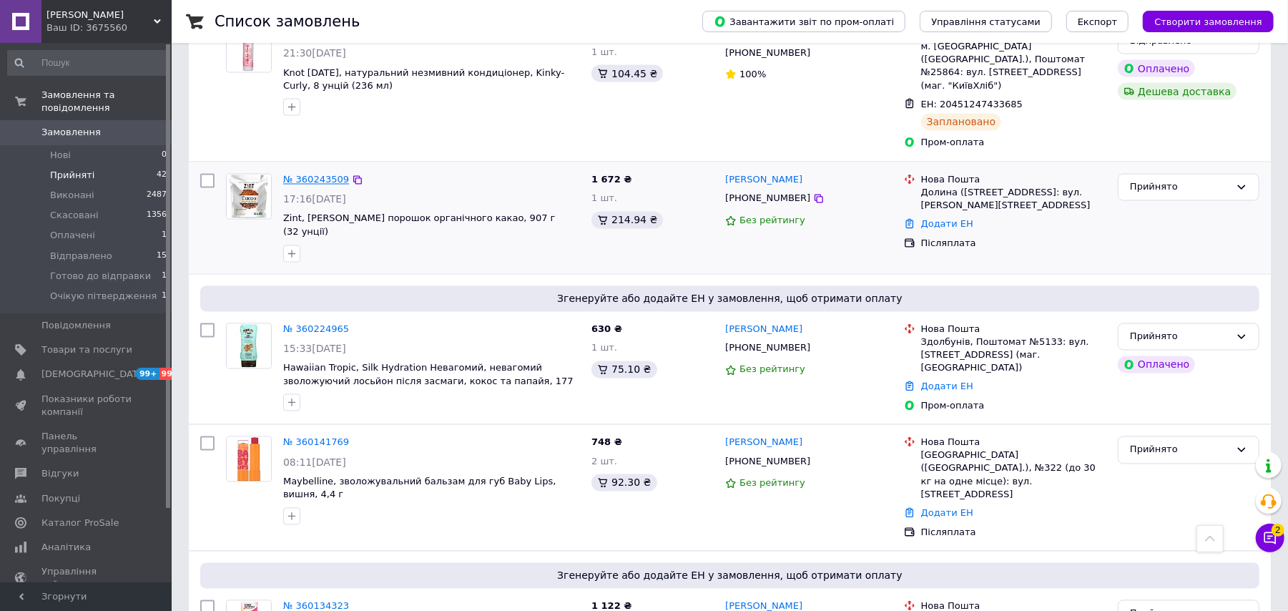
click at [331, 175] on link "№ 360243509" at bounding box center [316, 180] width 66 height 11
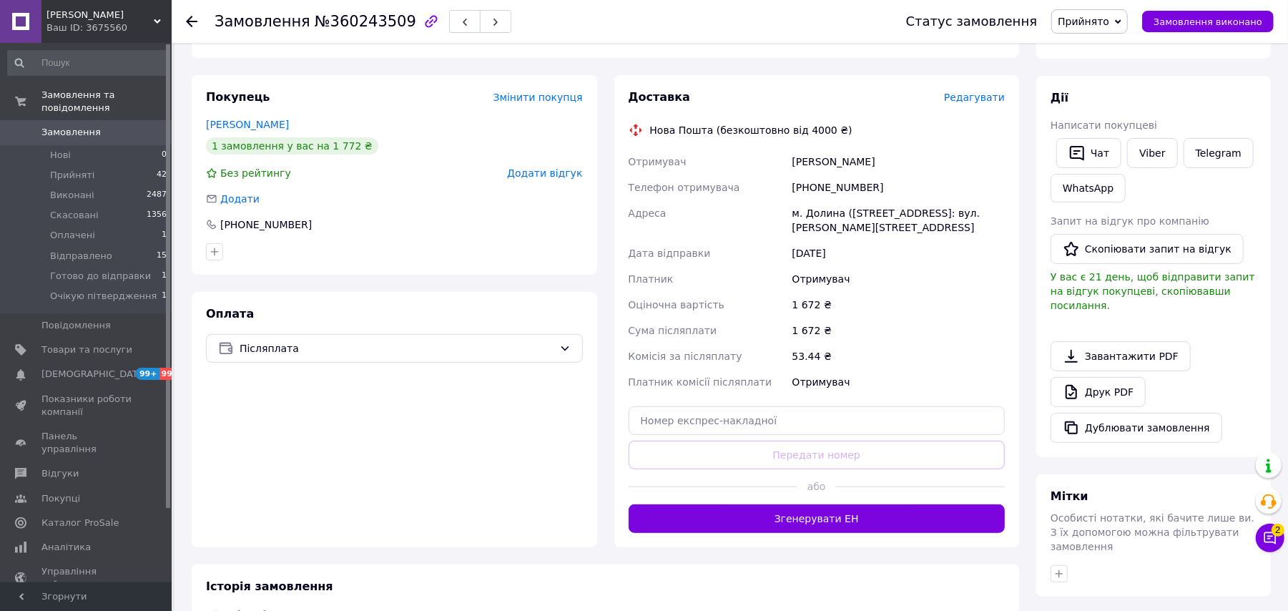
scroll to position [404, 0]
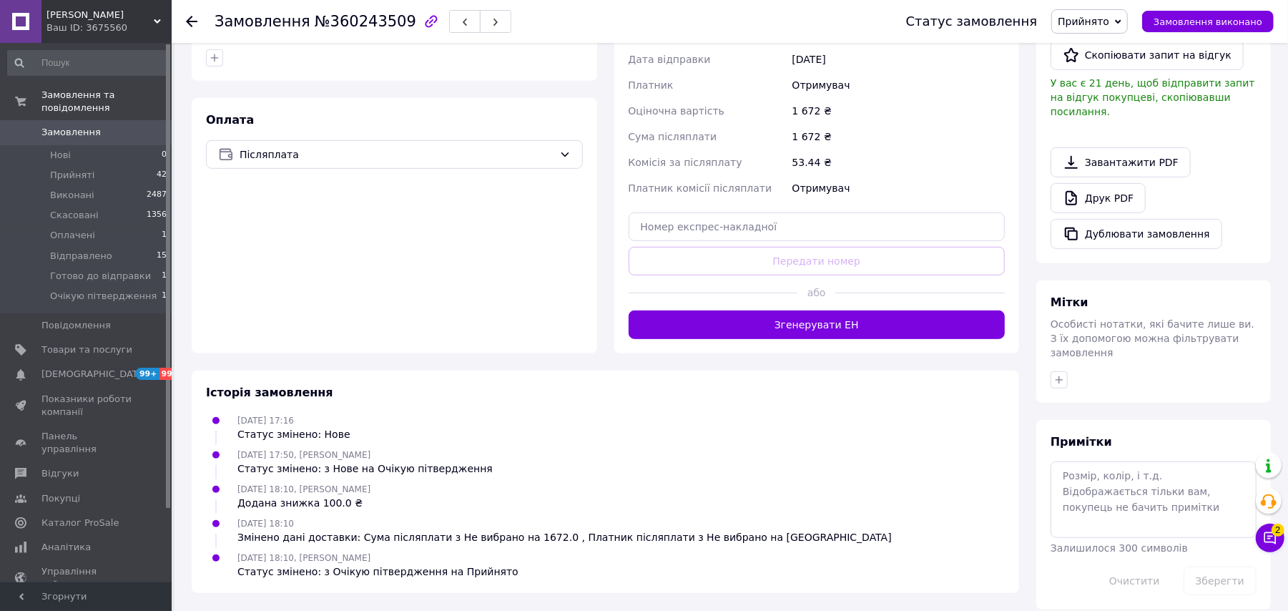
drag, startPoint x: 331, startPoint y: 107, endPoint x: 670, endPoint y: 385, distance: 438.8
click at [393, 170] on div "Оплата Післяплата" at bounding box center [395, 225] width 406 height 255
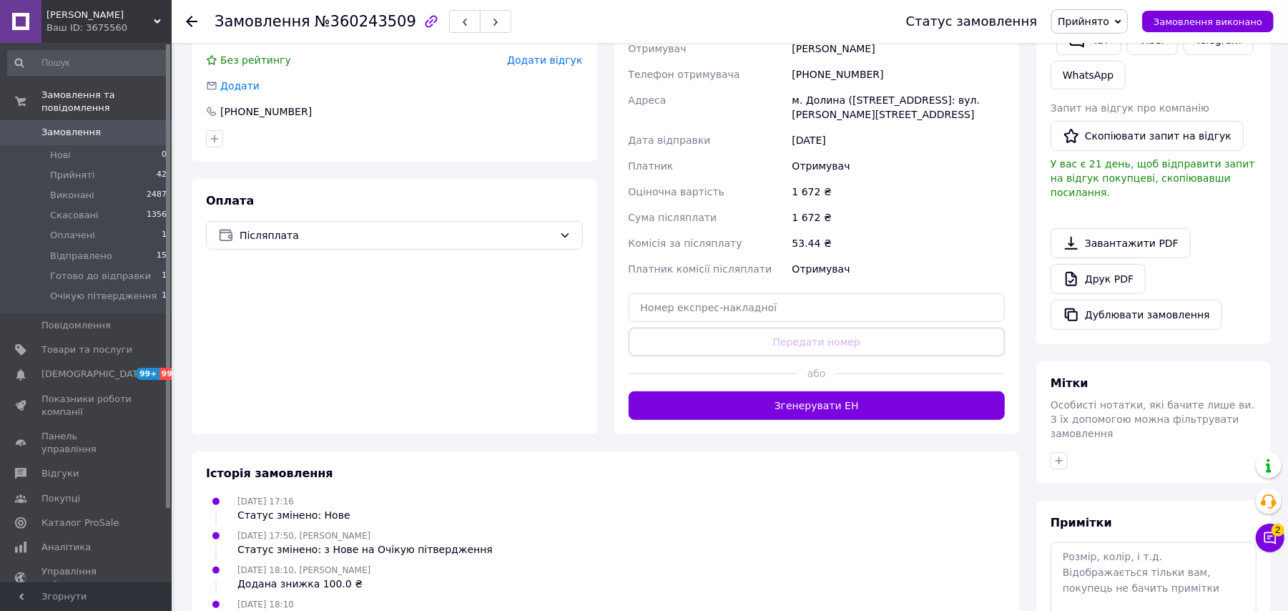
scroll to position [213, 0]
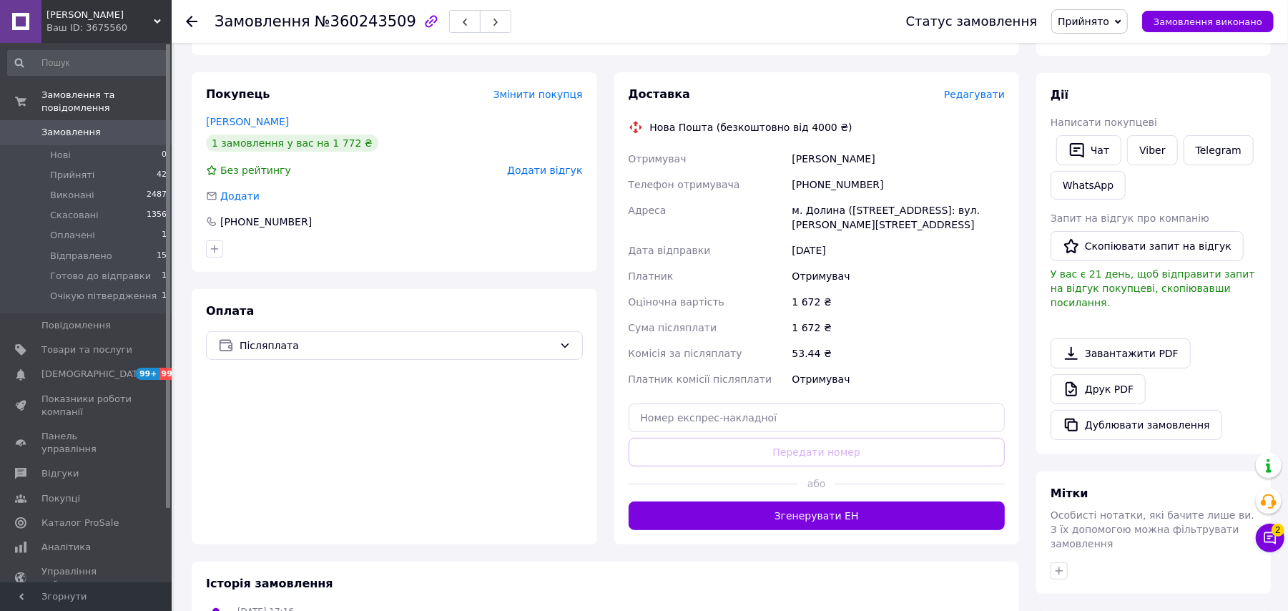
drag, startPoint x: 902, startPoint y: 527, endPoint x: 896, endPoint y: 533, distance: 9.1
click at [897, 531] on div "Доставка Редагувати Нова Пошта (безкоштовно від 4000 ₴) Отримувач [PERSON_NAME]…" at bounding box center [818, 308] width 406 height 472
click at [910, 506] on button "Згенерувати ЕН" at bounding box center [817, 515] width 377 height 29
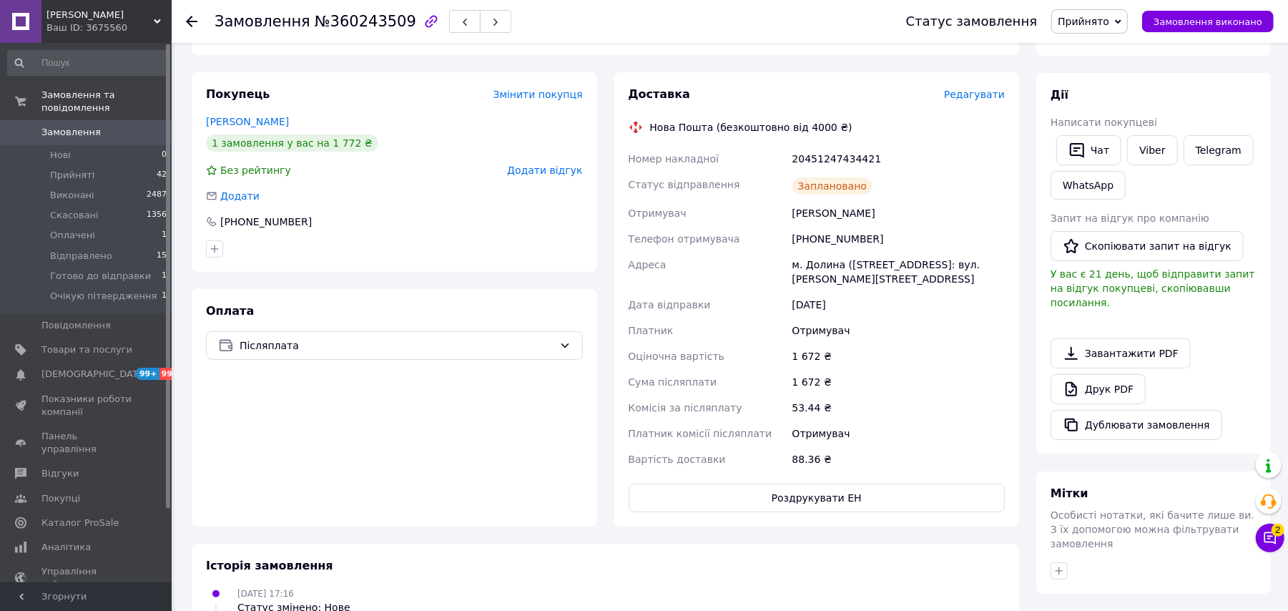
click at [1110, 17] on span "Прийнято" at bounding box center [1084, 21] width 52 height 11
click at [1117, 112] on li "Відправлено" at bounding box center [1112, 114] width 121 height 21
click at [190, 16] on icon at bounding box center [191, 21] width 11 height 11
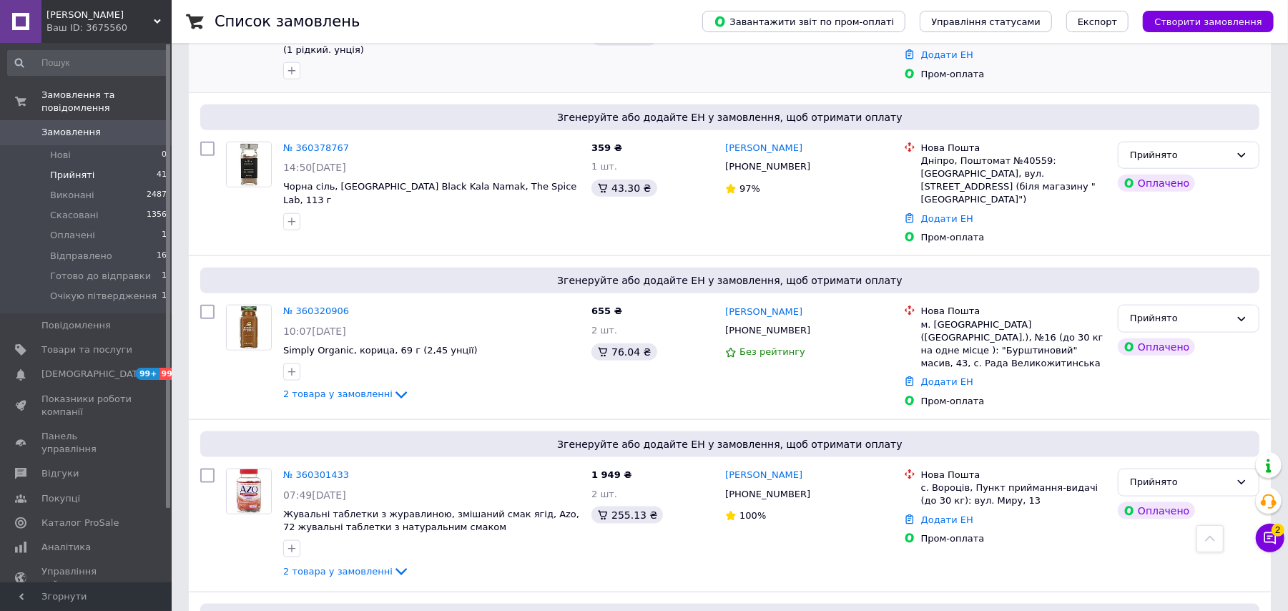
scroll to position [763, 0]
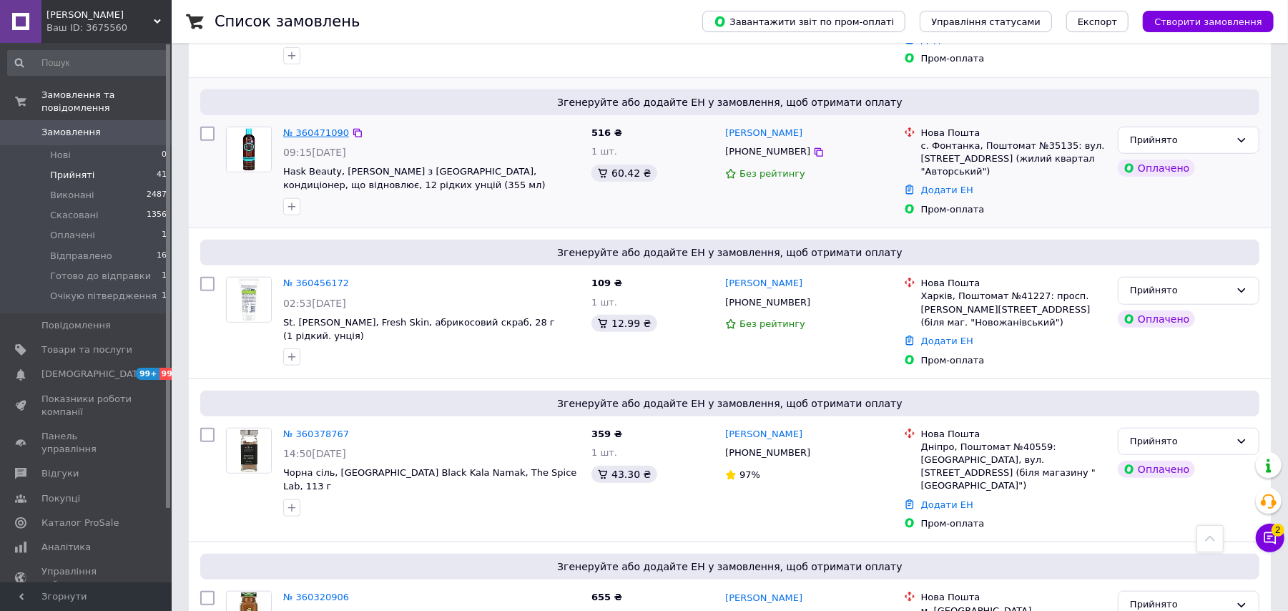
click at [316, 127] on link "№ 360471090" at bounding box center [316, 132] width 66 height 11
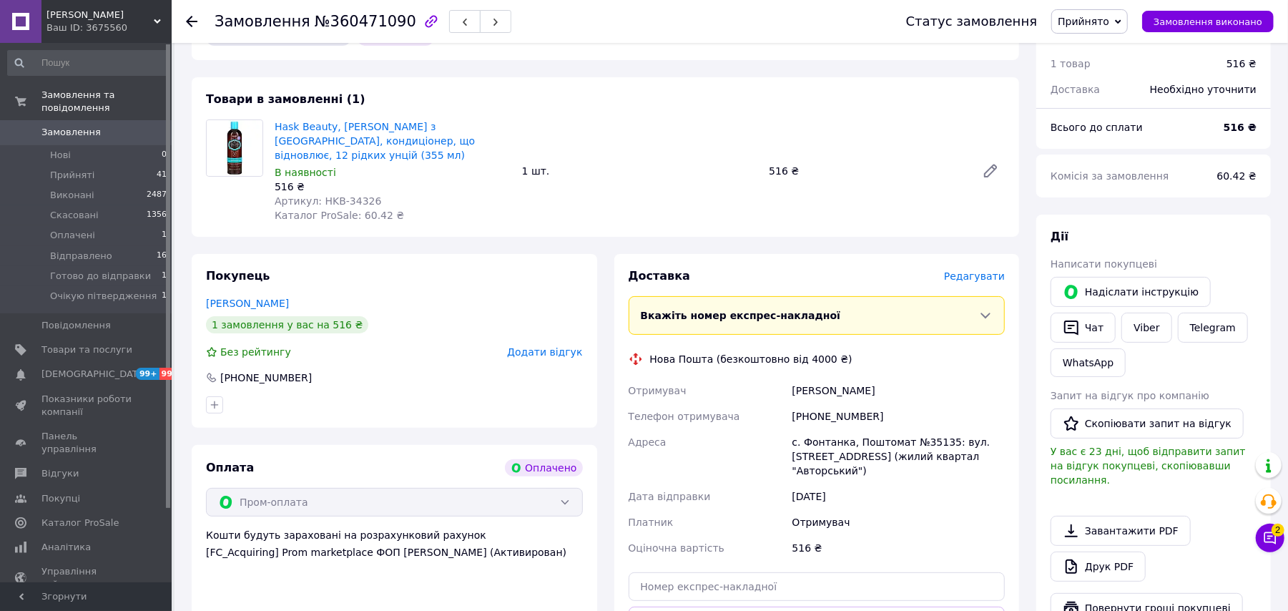
scroll to position [454, 0]
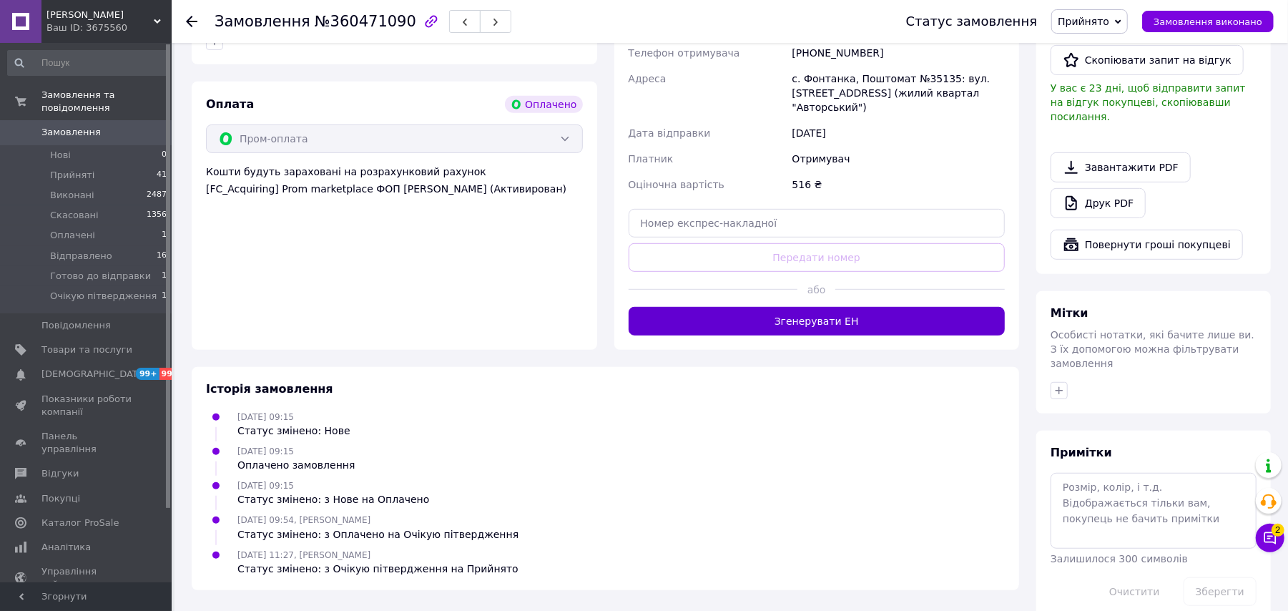
click at [864, 307] on button "Згенерувати ЕН" at bounding box center [817, 321] width 377 height 29
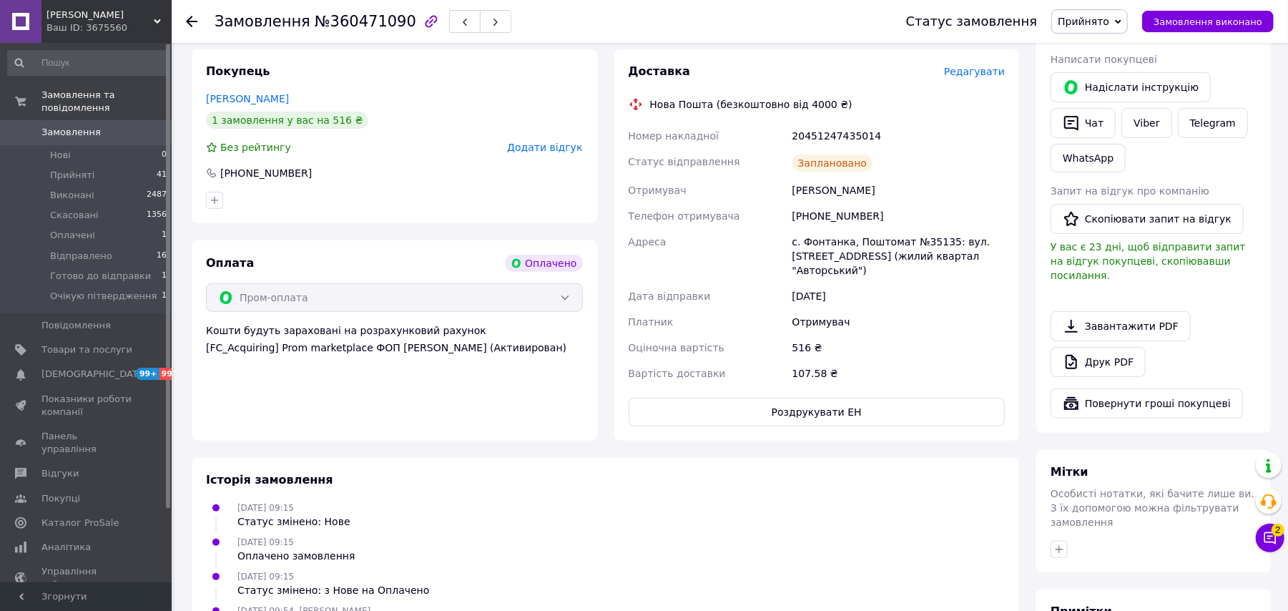
scroll to position [167, 0]
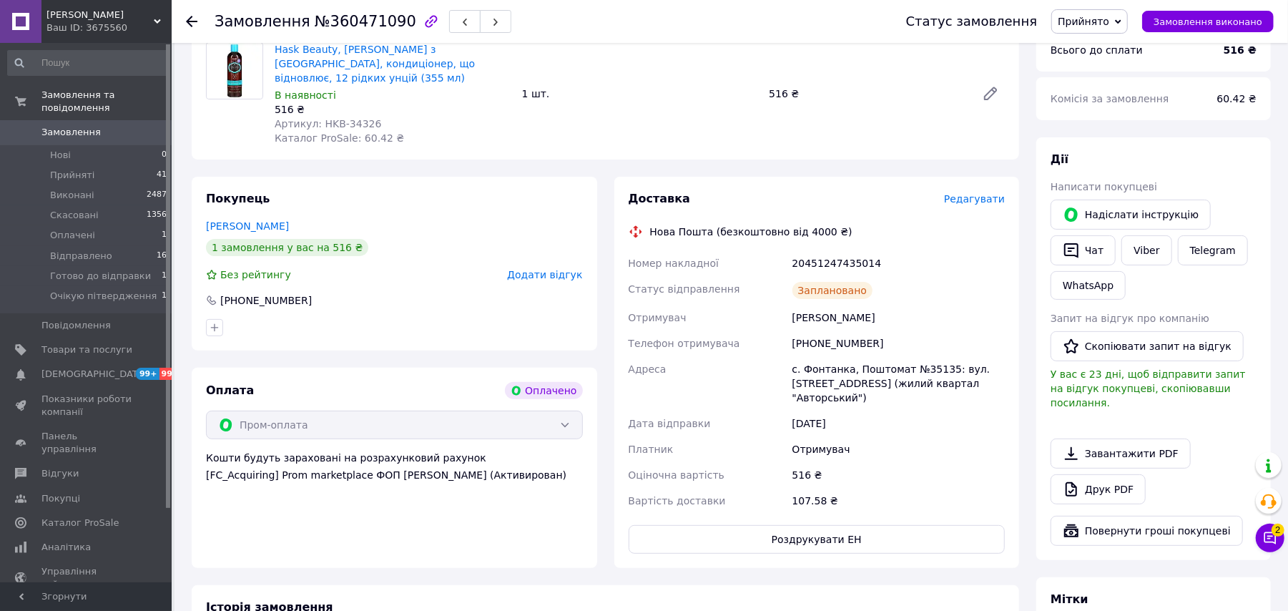
click at [1110, 20] on span "Прийнято" at bounding box center [1084, 21] width 52 height 11
click at [1094, 121] on li "Відправлено" at bounding box center [1112, 114] width 121 height 21
click at [192, 18] on icon at bounding box center [191, 21] width 11 height 11
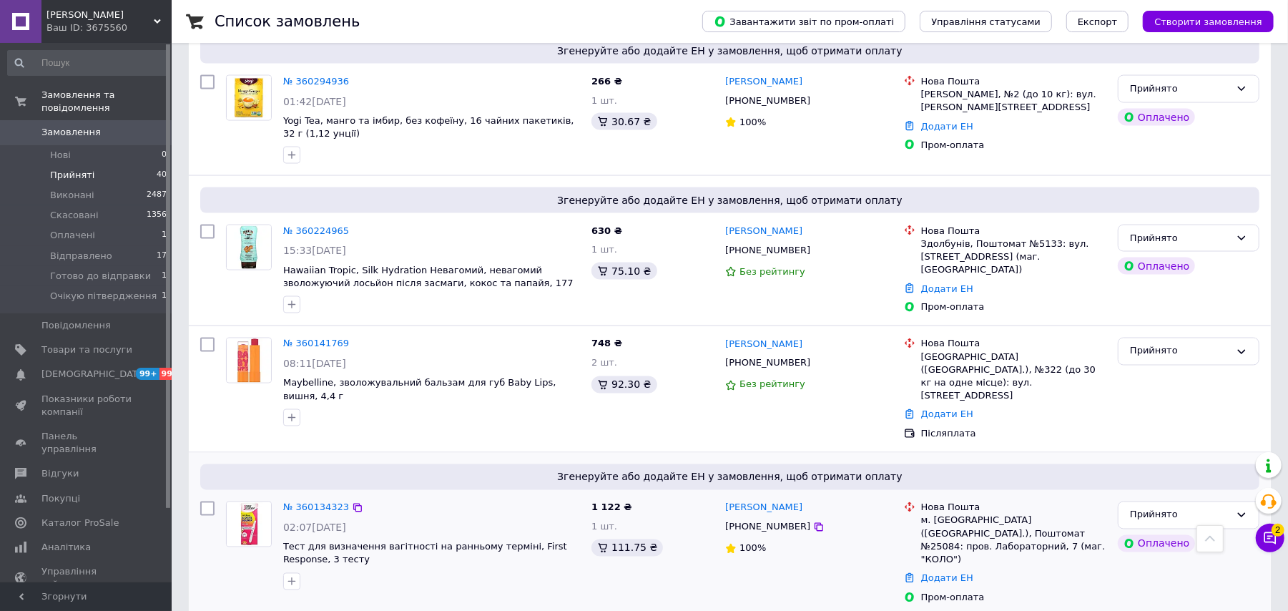
scroll to position [1632, 0]
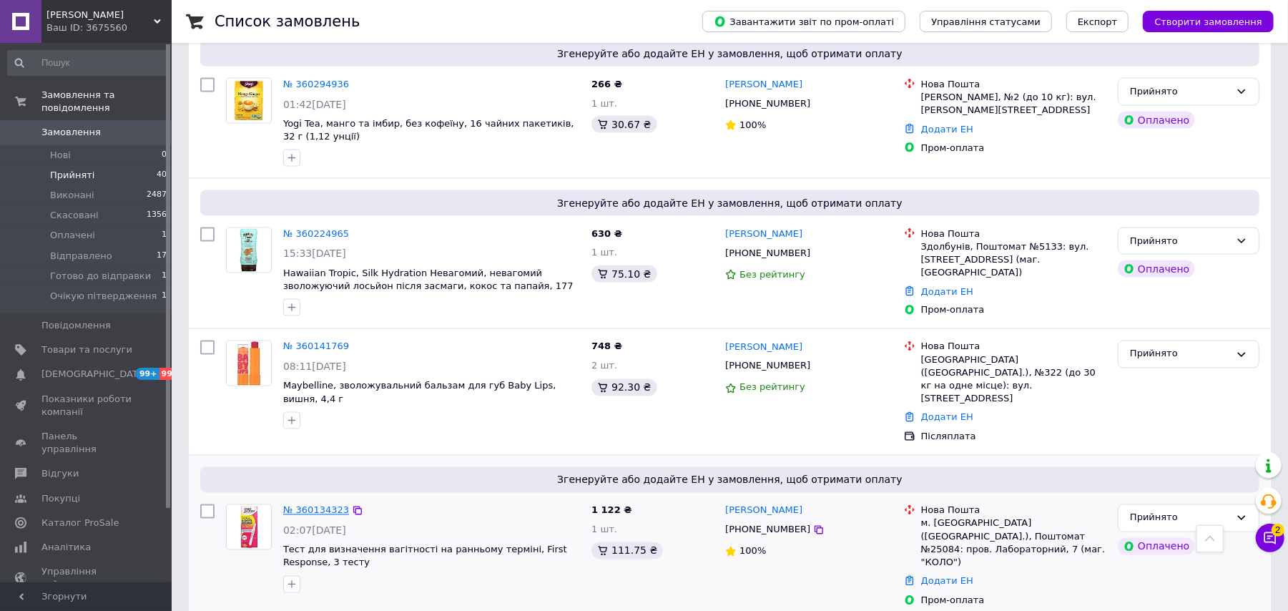
click at [313, 505] on link "№ 360134323" at bounding box center [316, 510] width 66 height 11
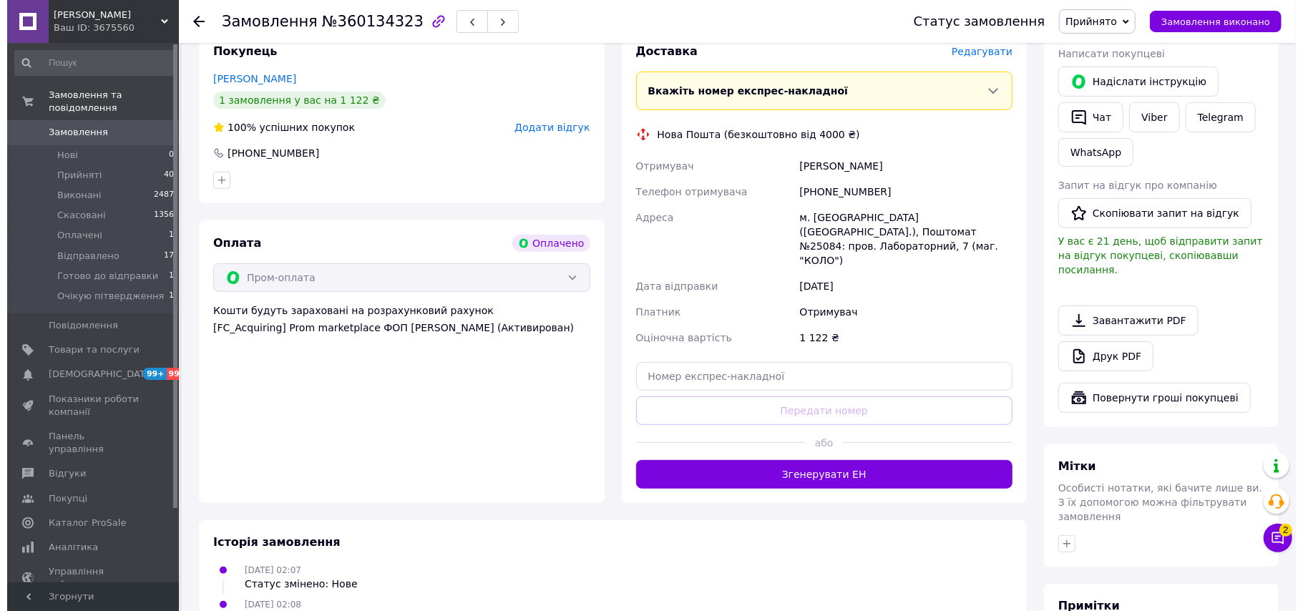
scroll to position [167, 0]
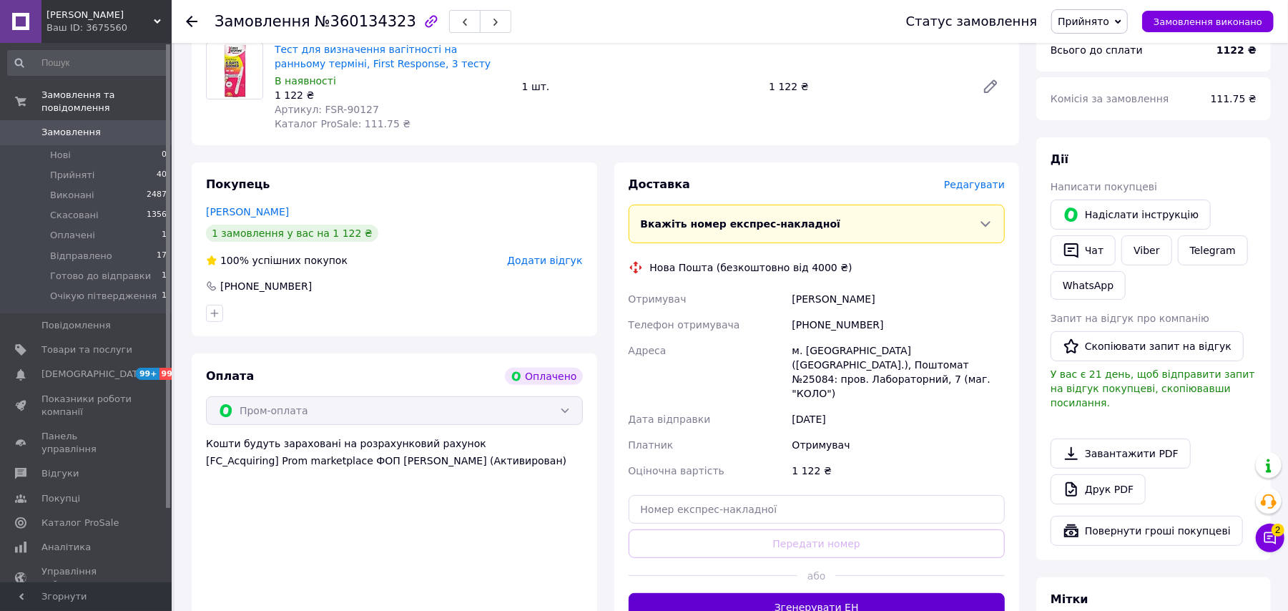
click at [818, 593] on button "Згенерувати ЕН" at bounding box center [817, 607] width 377 height 29
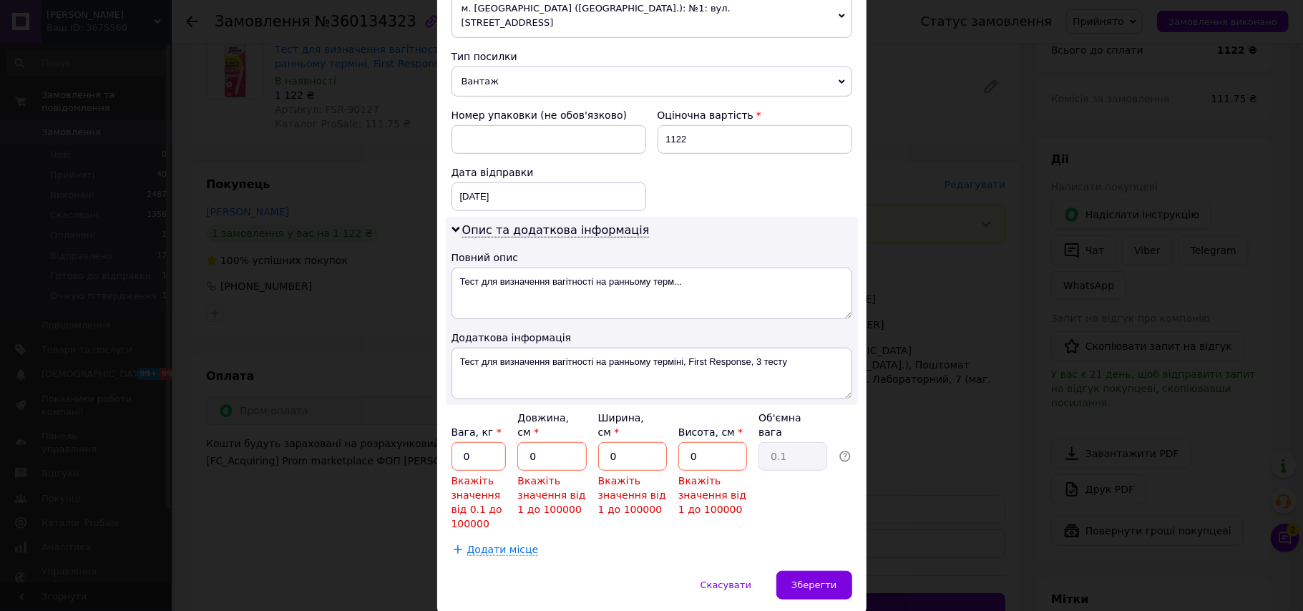
scroll to position [567, 0]
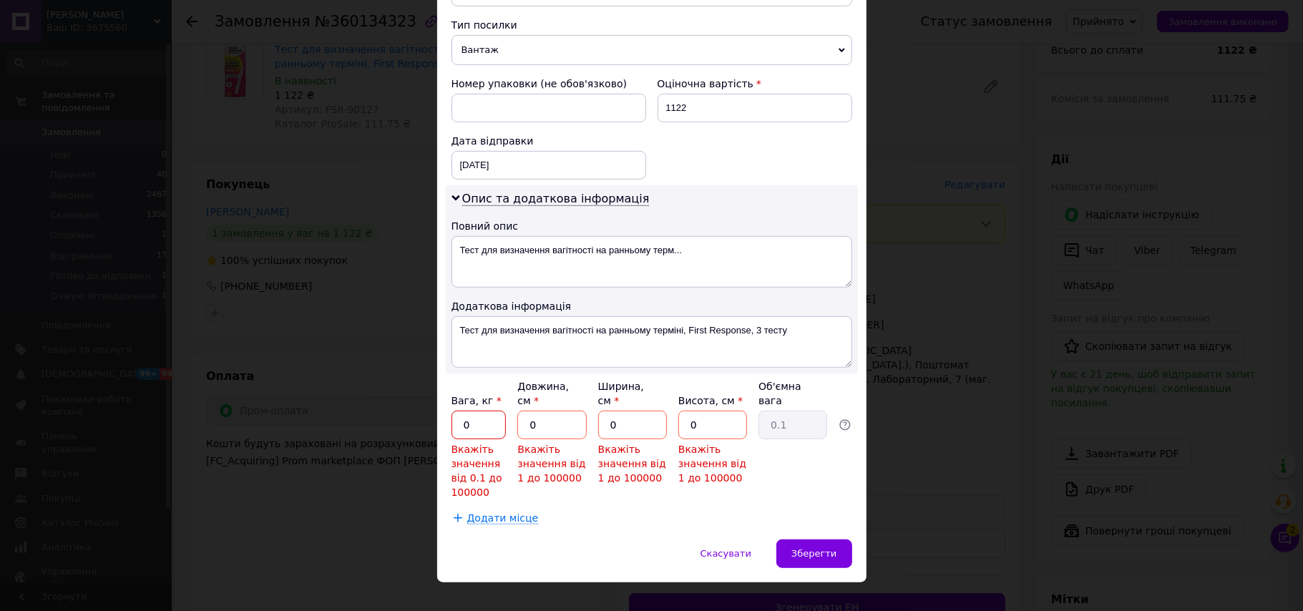
click at [481, 411] on input "0" at bounding box center [478, 425] width 55 height 29
type input "0.5"
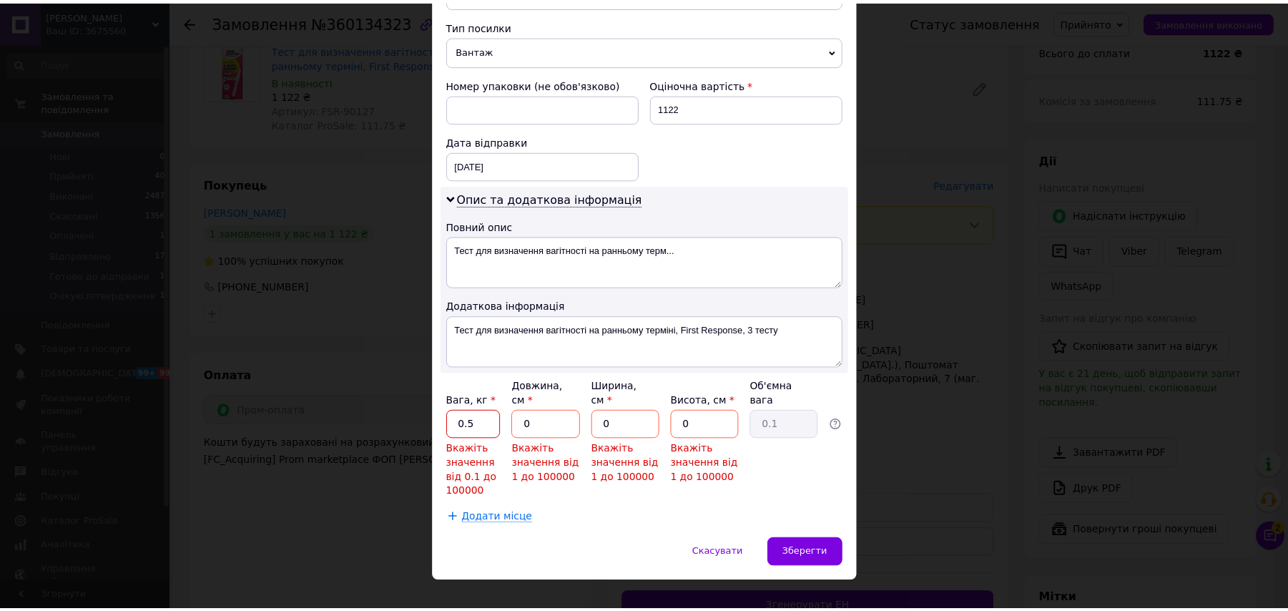
scroll to position [506, 0]
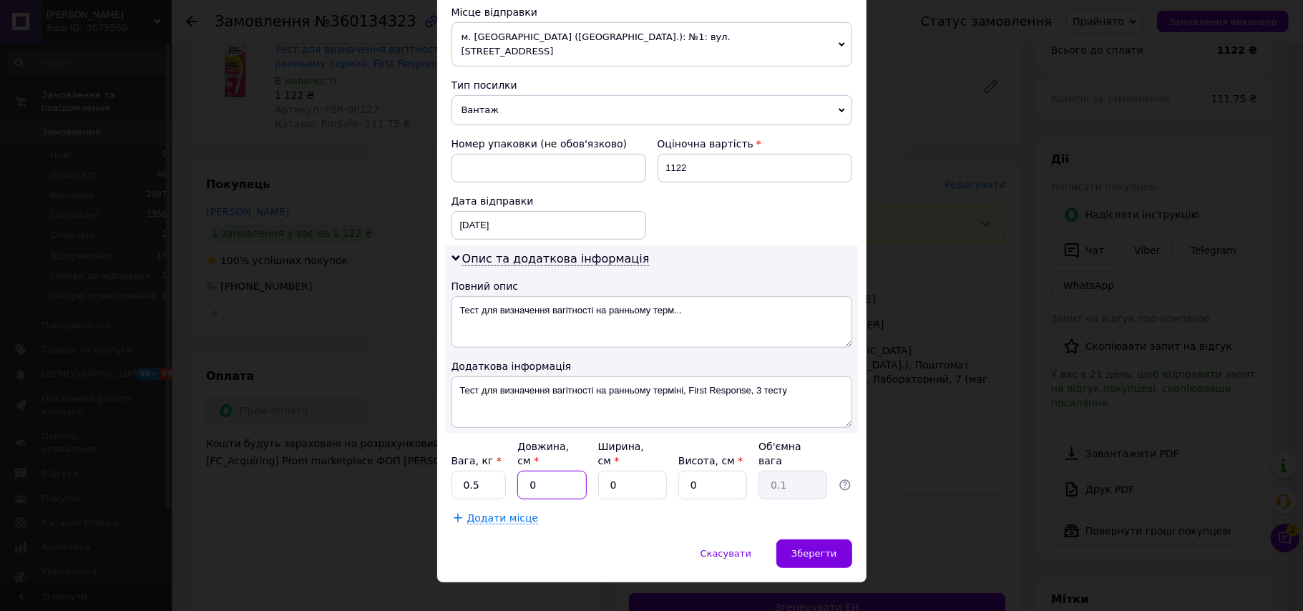
drag, startPoint x: 549, startPoint y: 456, endPoint x: 521, endPoint y: 464, distance: 29.7
click at [521, 471] on input "0" at bounding box center [551, 485] width 69 height 29
type input "10"
click at [630, 471] on input "0" at bounding box center [632, 485] width 69 height 29
type input "6"
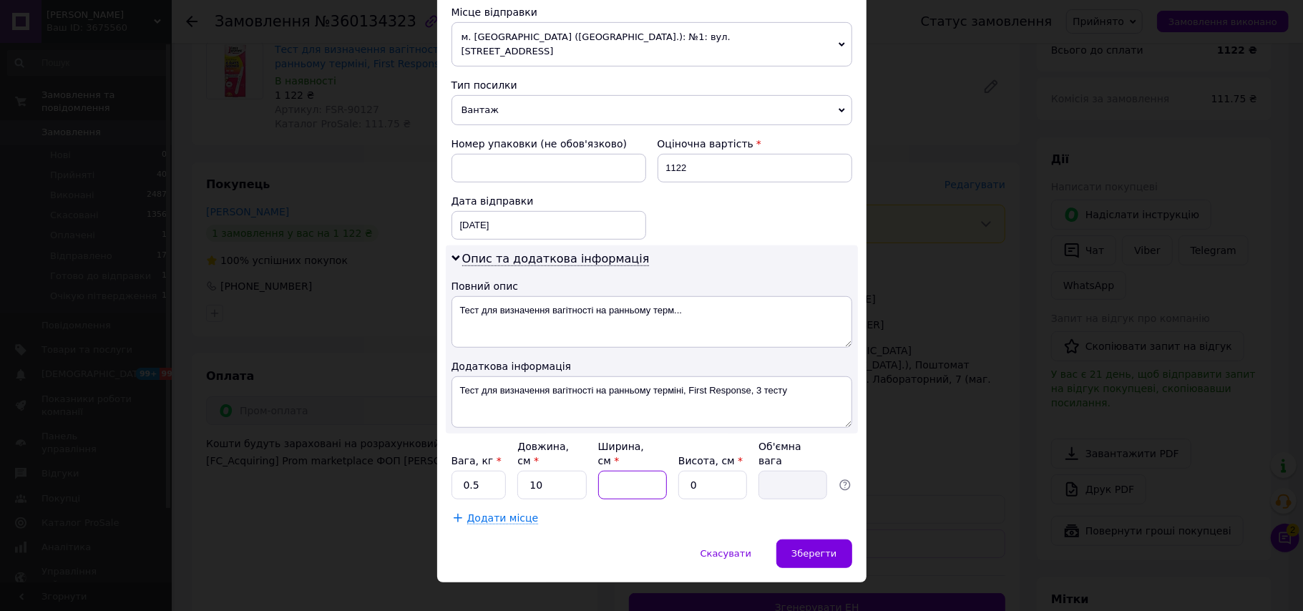
type input "0.1"
type input "6"
drag, startPoint x: 713, startPoint y: 464, endPoint x: 681, endPoint y: 462, distance: 32.3
click at [680, 471] on input "0" at bounding box center [712, 485] width 69 height 29
type input "10"
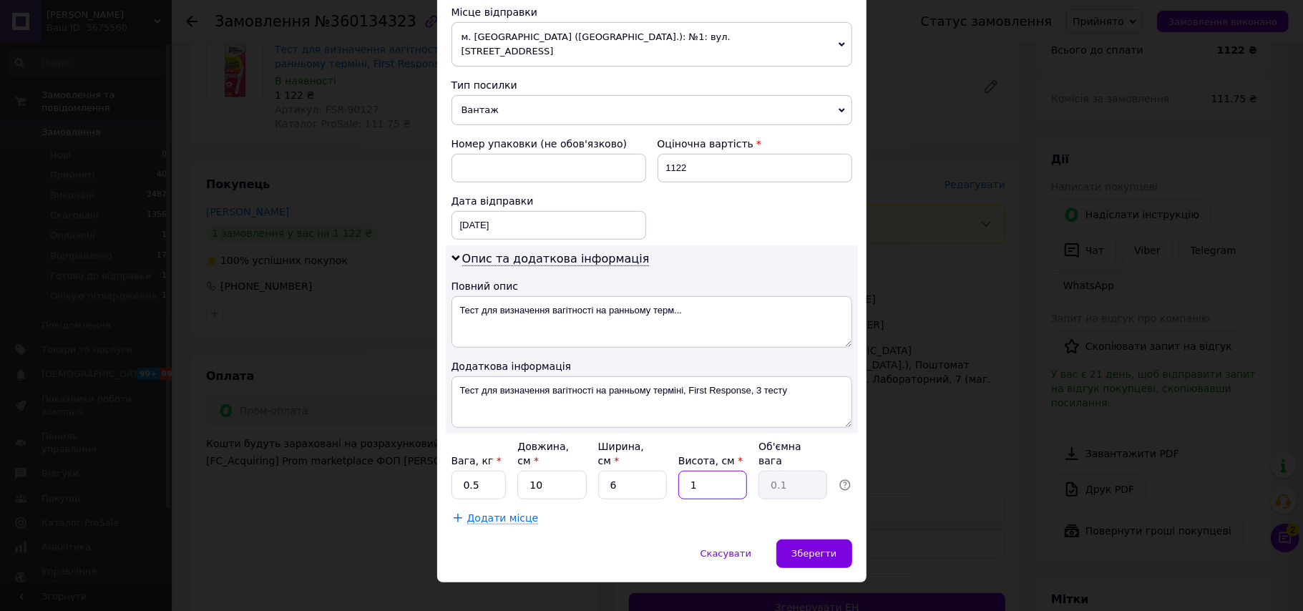
type input "0.15"
type input "10"
click at [808, 548] on span "Зберегти" at bounding box center [813, 553] width 45 height 11
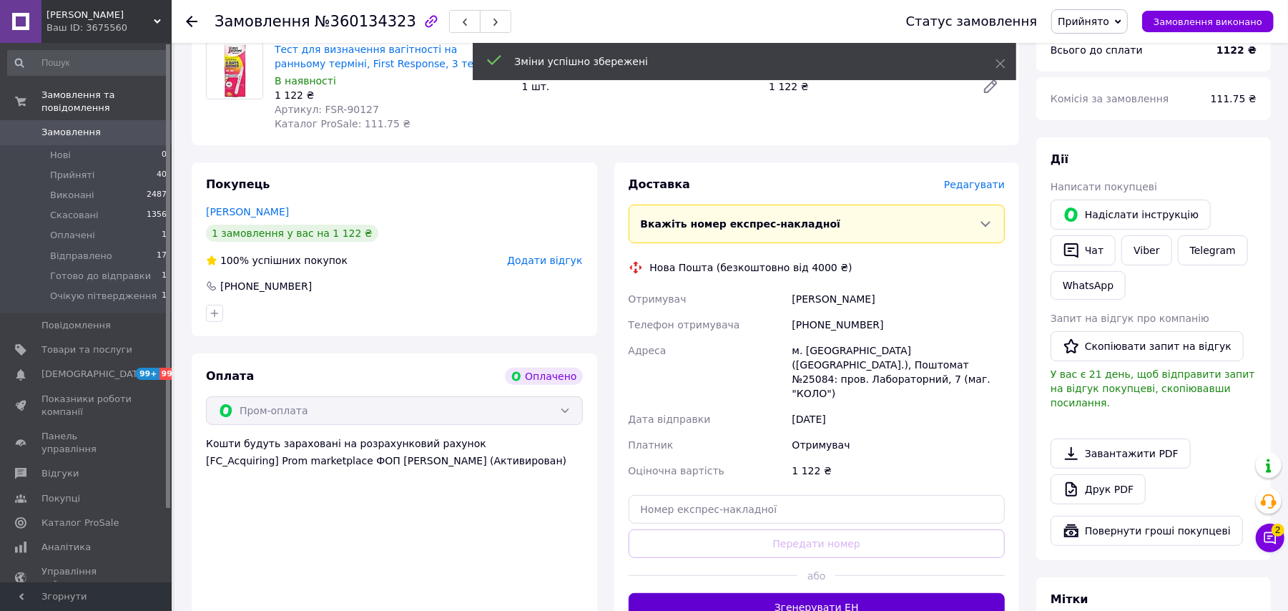
click at [866, 593] on button "Згенерувати ЕН" at bounding box center [817, 607] width 377 height 29
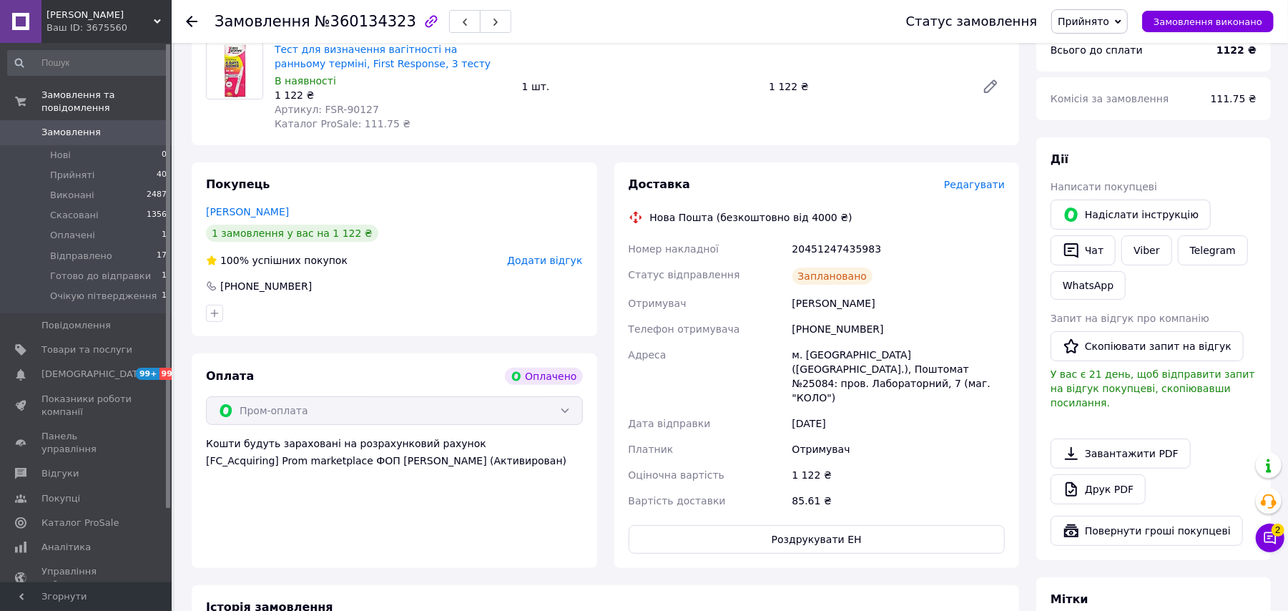
click at [1082, 11] on span "Прийнято" at bounding box center [1090, 21] width 77 height 24
click at [1155, 114] on li "Відправлено" at bounding box center [1112, 114] width 121 height 21
click at [190, 21] on icon at bounding box center [191, 21] width 11 height 11
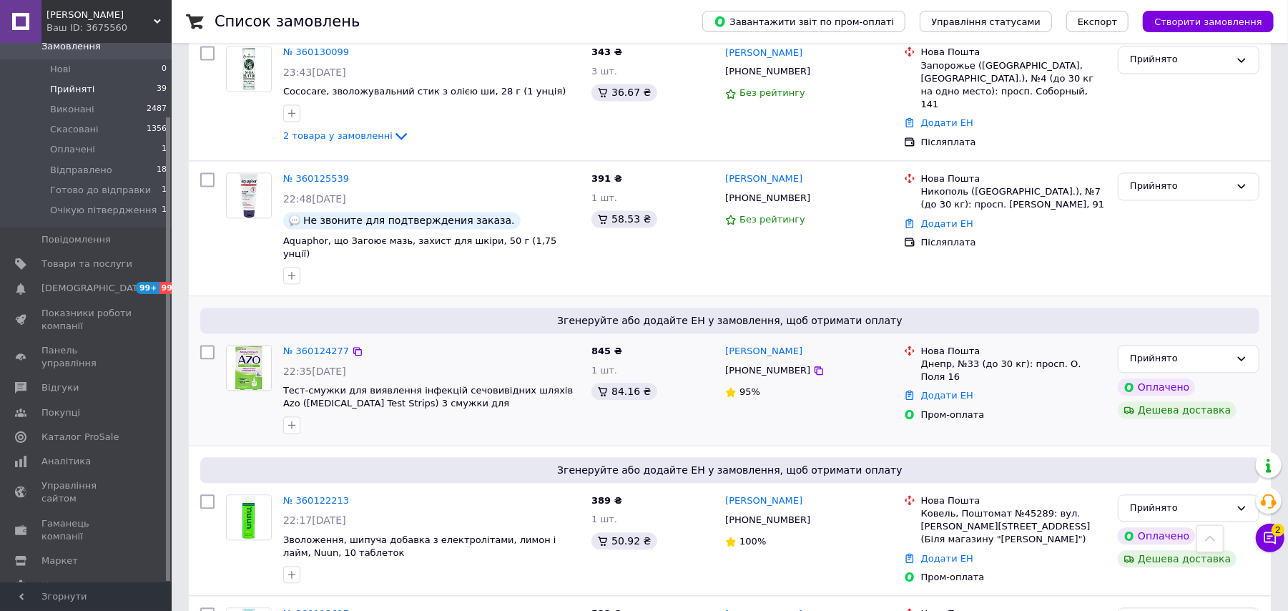
scroll to position [2098, 0]
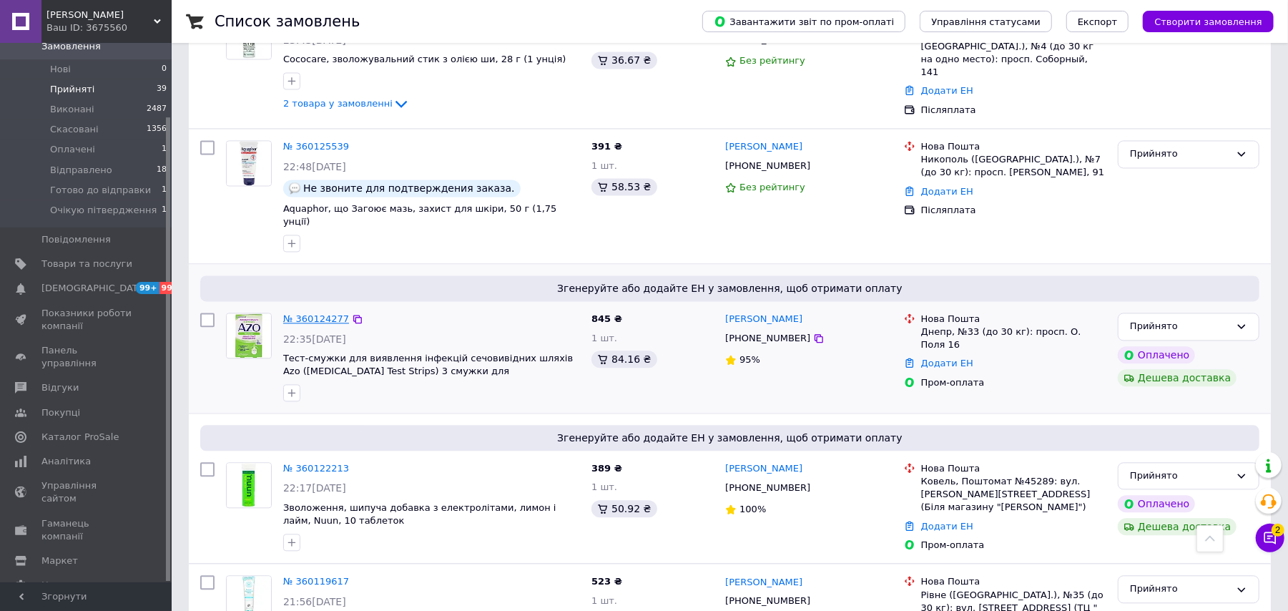
click at [333, 313] on link "№ 360124277" at bounding box center [316, 318] width 66 height 11
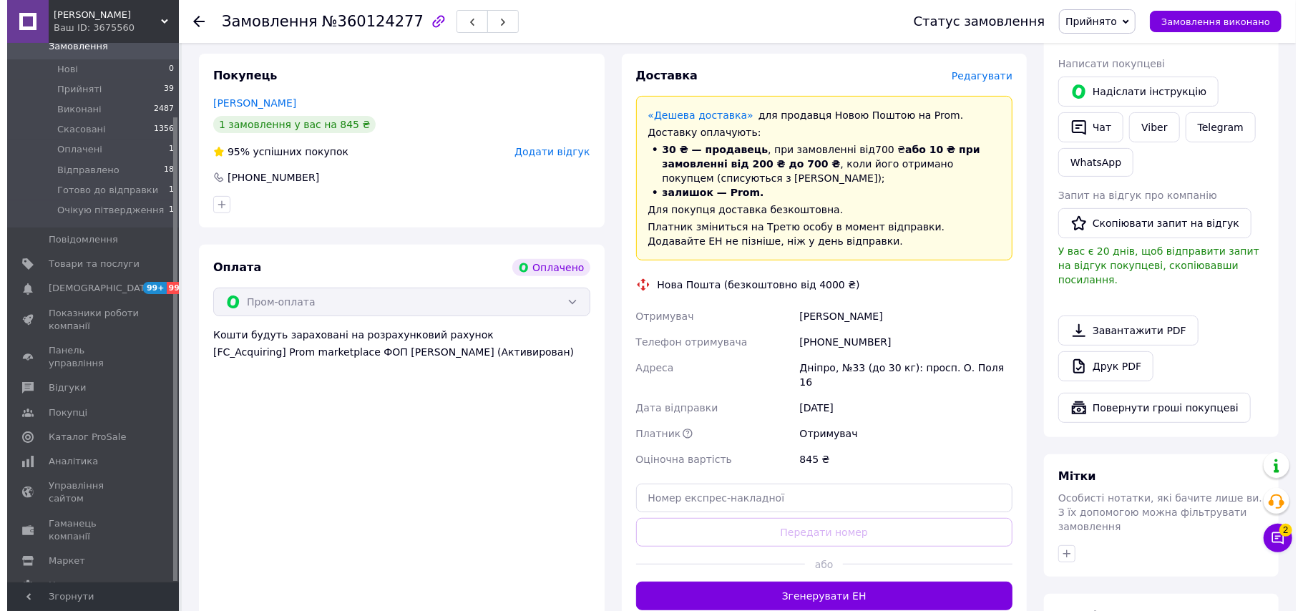
scroll to position [262, 0]
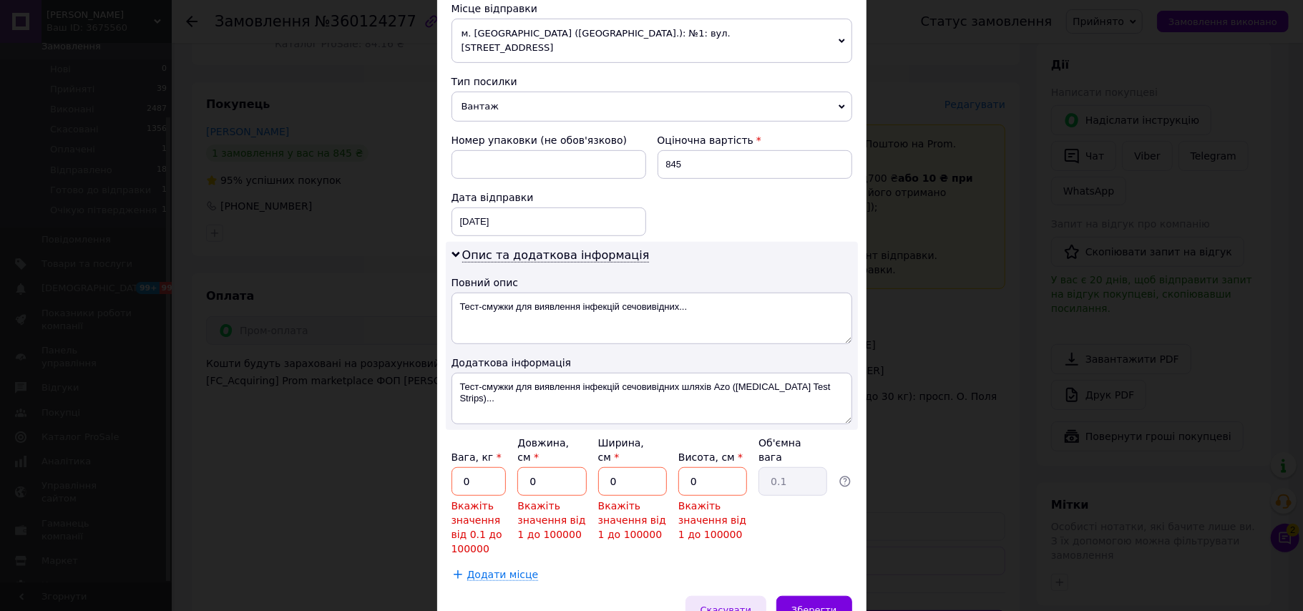
scroll to position [567, 0]
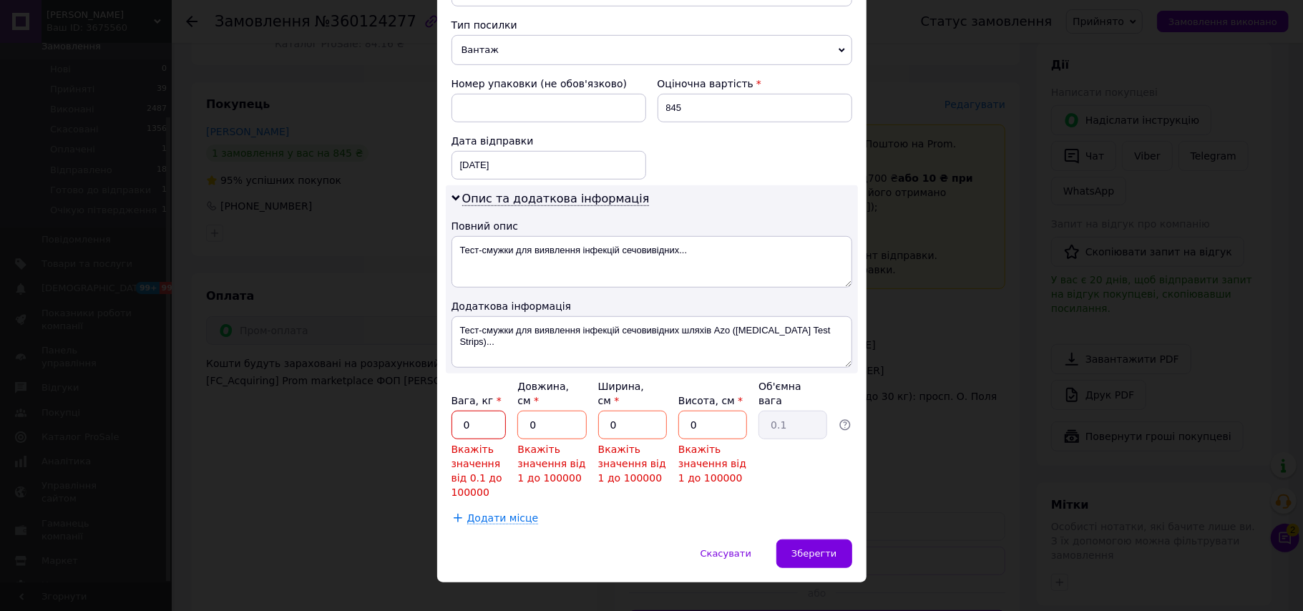
drag, startPoint x: 484, startPoint y: 405, endPoint x: 459, endPoint y: 402, distance: 24.5
click at [459, 411] on input "0" at bounding box center [478, 425] width 55 height 29
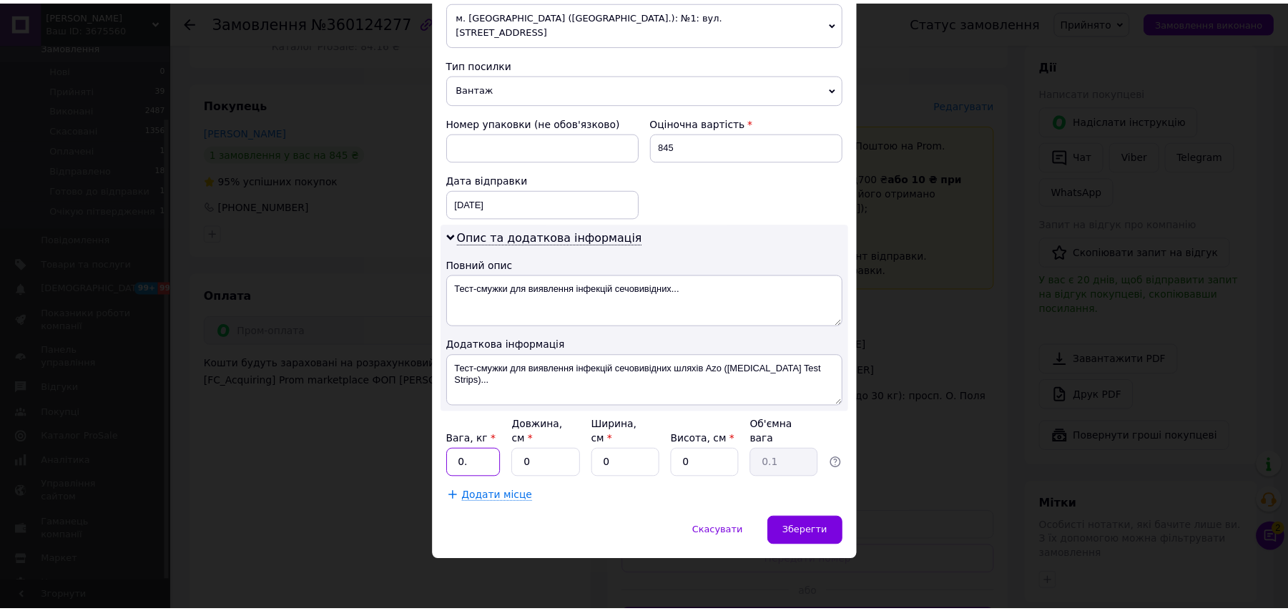
scroll to position [506, 0]
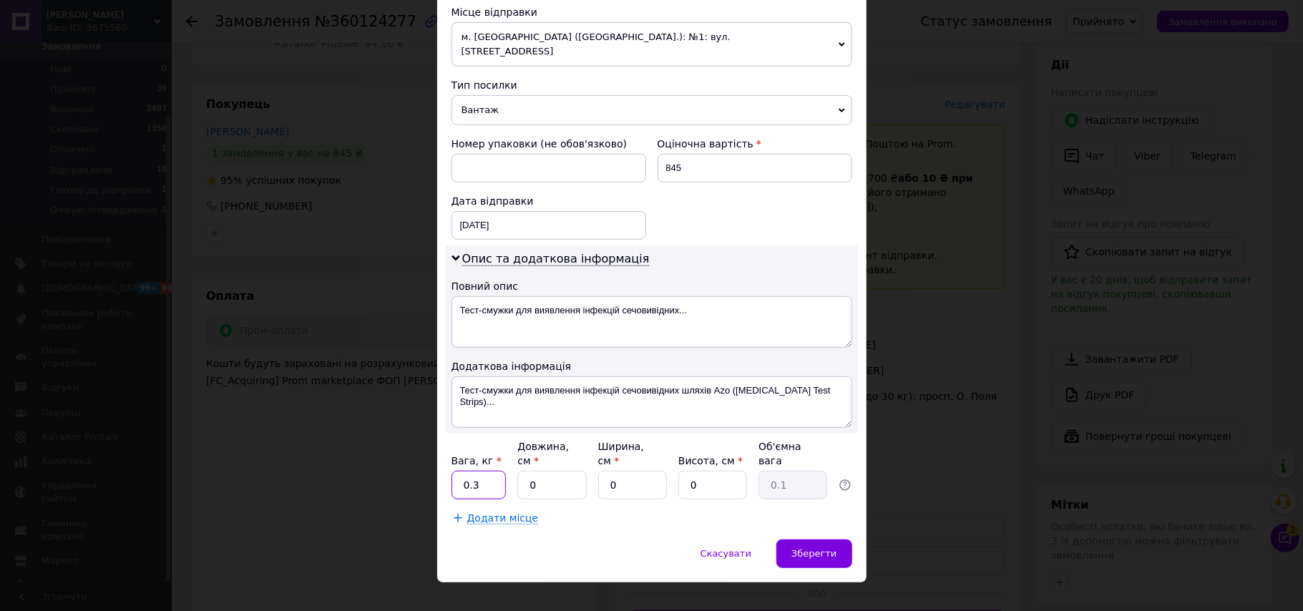
type input "0.3"
drag, startPoint x: 544, startPoint y: 461, endPoint x: 519, endPoint y: 452, distance: 26.7
click at [519, 471] on input "0" at bounding box center [551, 485] width 69 height 29
type input "19"
drag, startPoint x: 613, startPoint y: 468, endPoint x: 608, endPoint y: 478, distance: 11.2
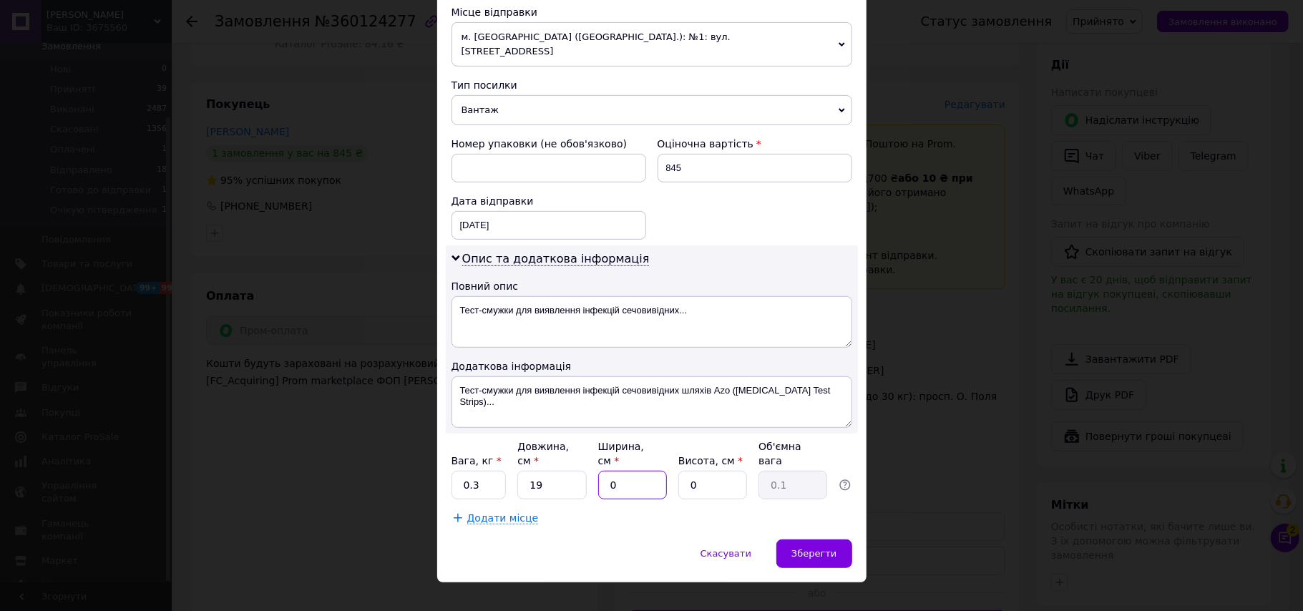
click at [596, 478] on div "Платник Отримувач Відправник Прізвище отримувача [PERSON_NAME] Ім'я отримувача …" at bounding box center [651, 92] width 401 height 866
type input "5"
drag, startPoint x: 705, startPoint y: 462, endPoint x: 682, endPoint y: 466, distance: 22.6
click at [682, 471] on input "0" at bounding box center [712, 485] width 69 height 29
type input "10"
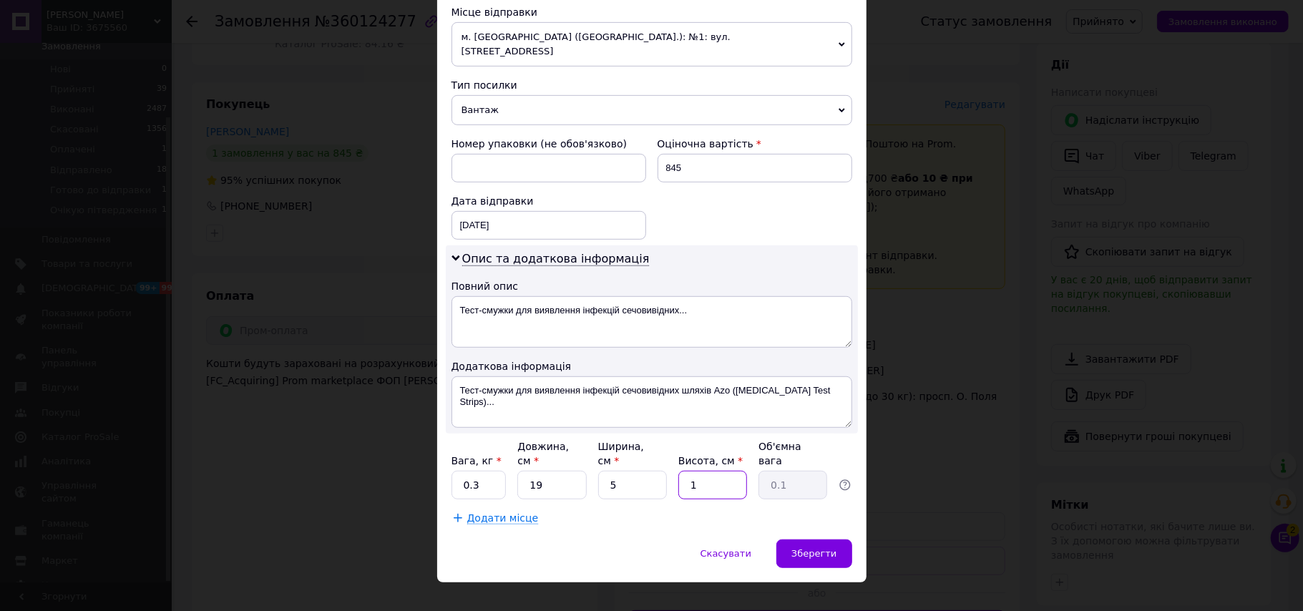
type input "0.24"
type input "10"
click at [816, 539] on div "Зберегти" at bounding box center [813, 553] width 75 height 29
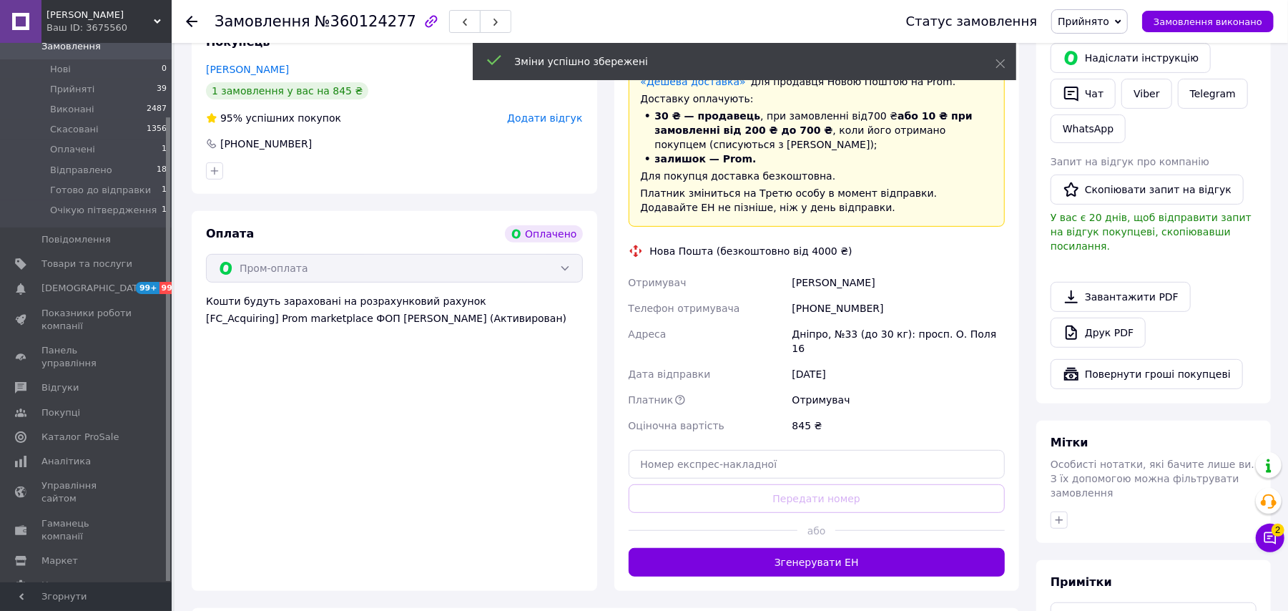
scroll to position [358, 0]
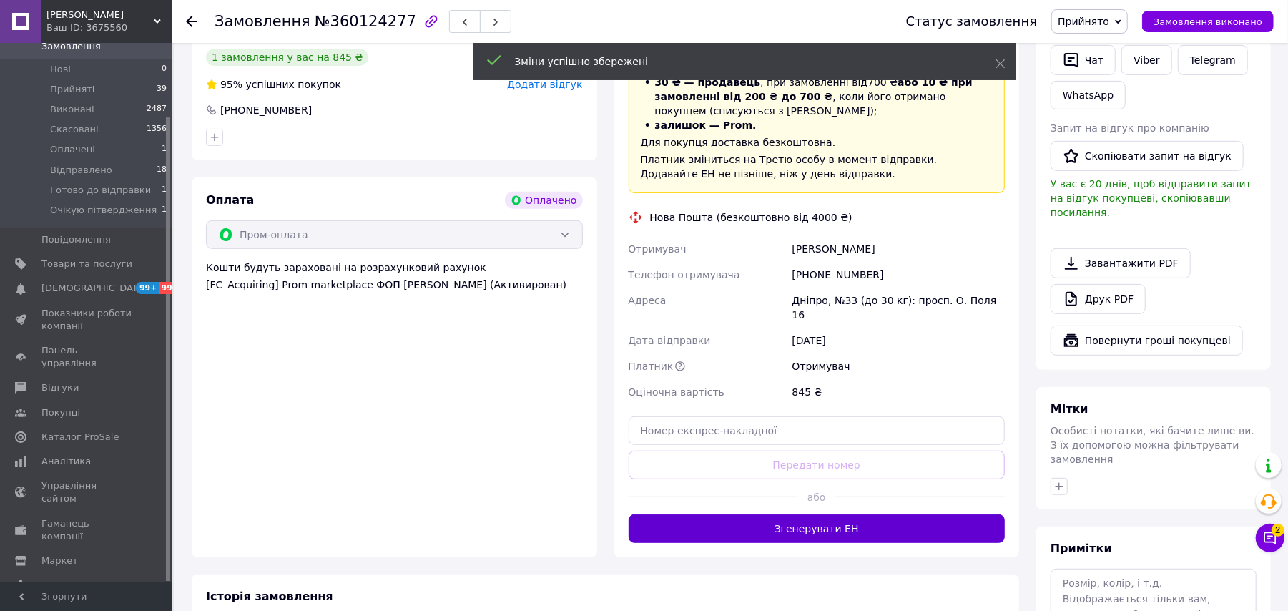
click at [877, 519] on button "Згенерувати ЕН" at bounding box center [817, 528] width 377 height 29
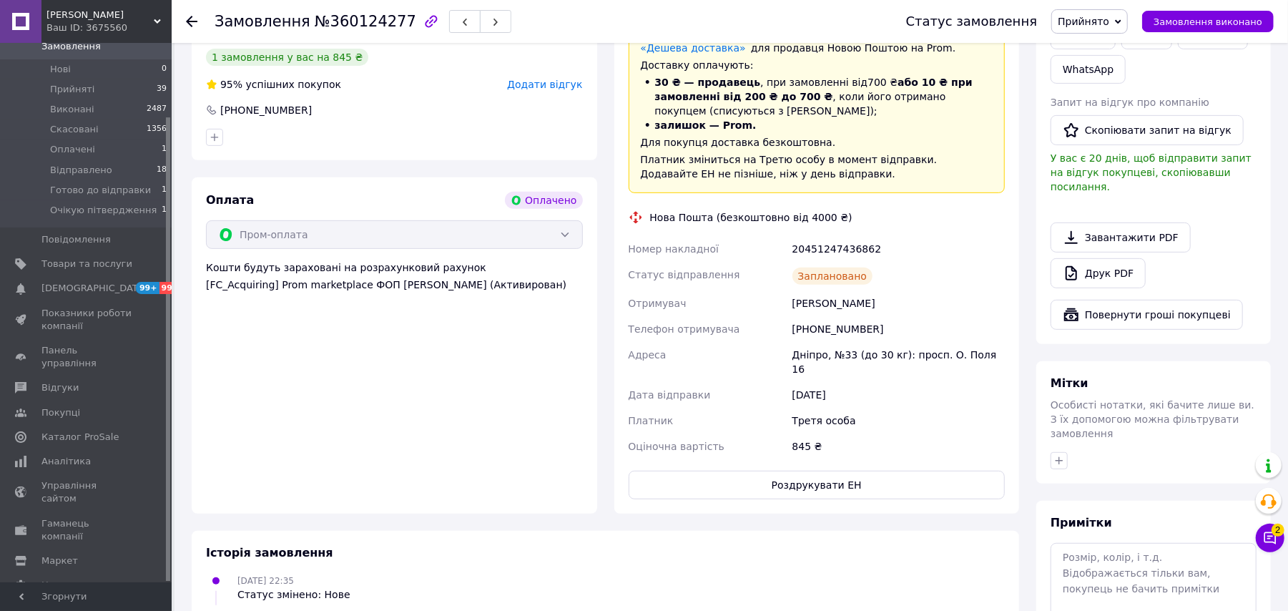
click at [1082, 21] on span "Прийнято" at bounding box center [1084, 21] width 52 height 11
click at [1117, 112] on li "Відправлено" at bounding box center [1112, 114] width 121 height 21
click at [189, 19] on use at bounding box center [191, 21] width 11 height 11
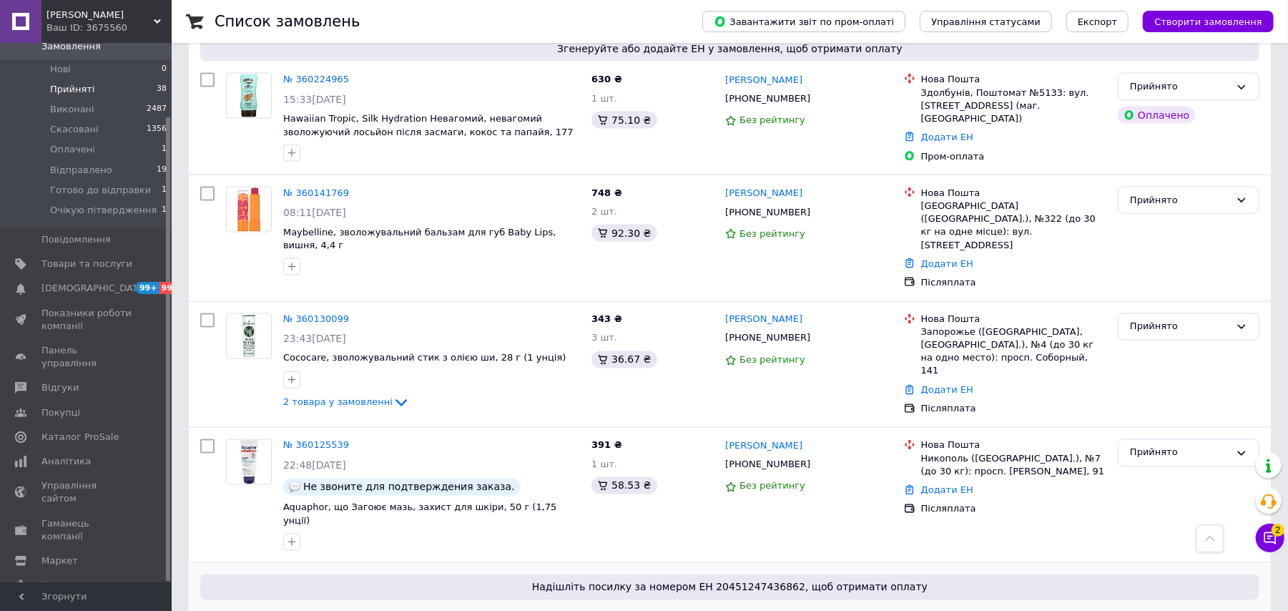
scroll to position [1610, 0]
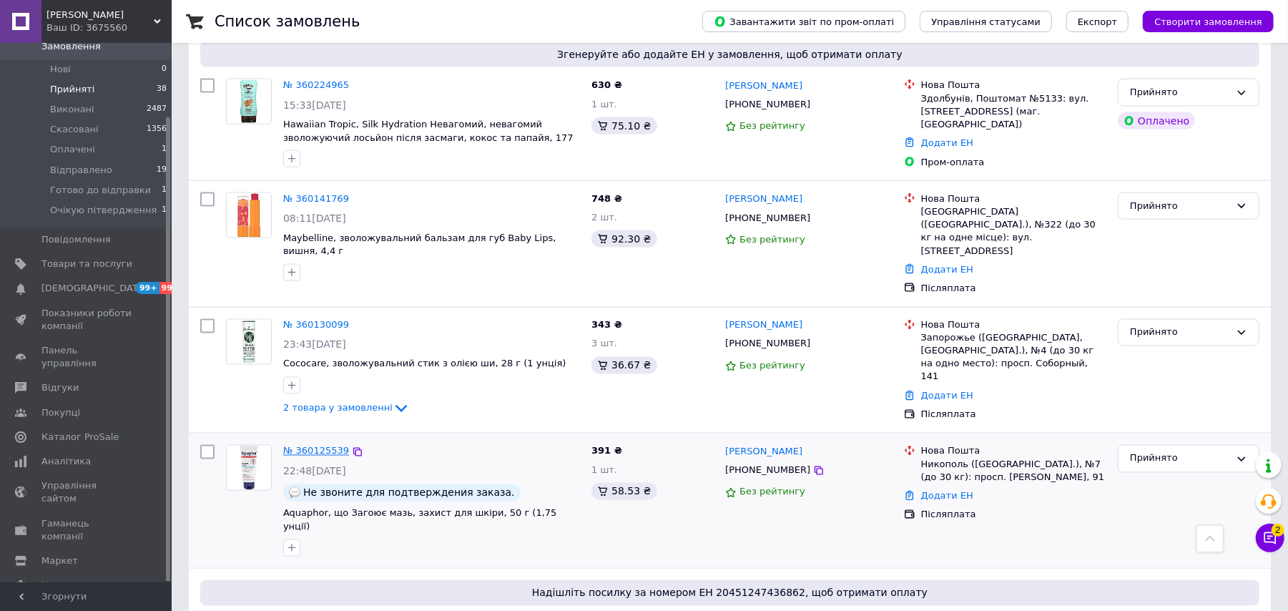
click at [330, 446] on link "№ 360125539" at bounding box center [316, 451] width 66 height 11
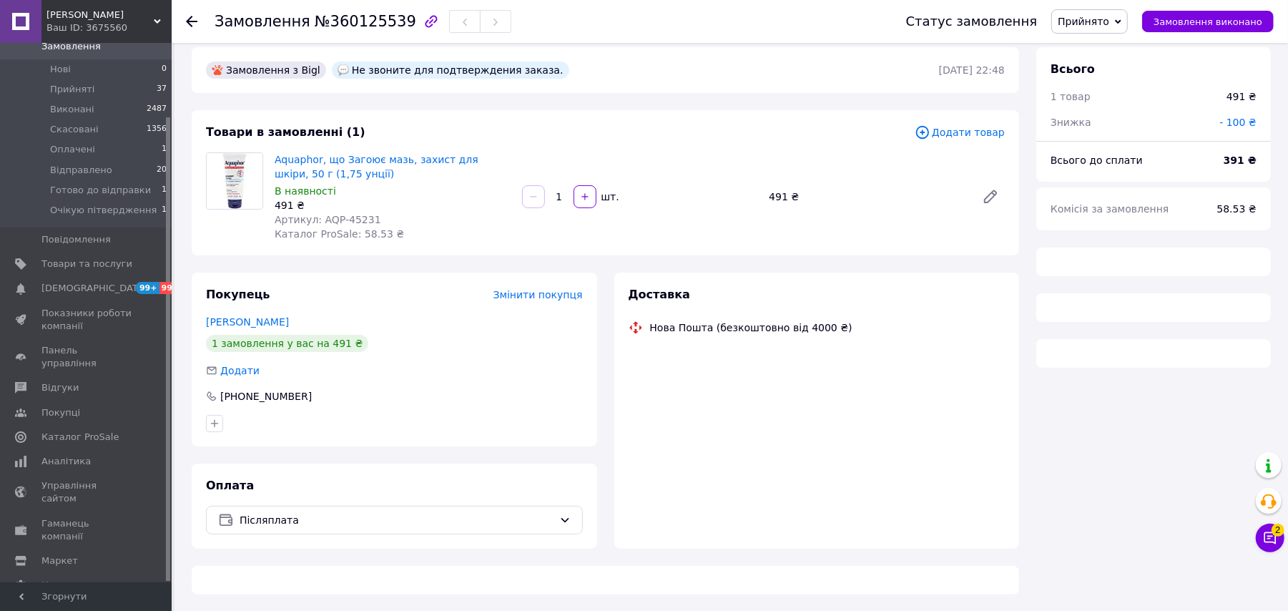
scroll to position [404, 0]
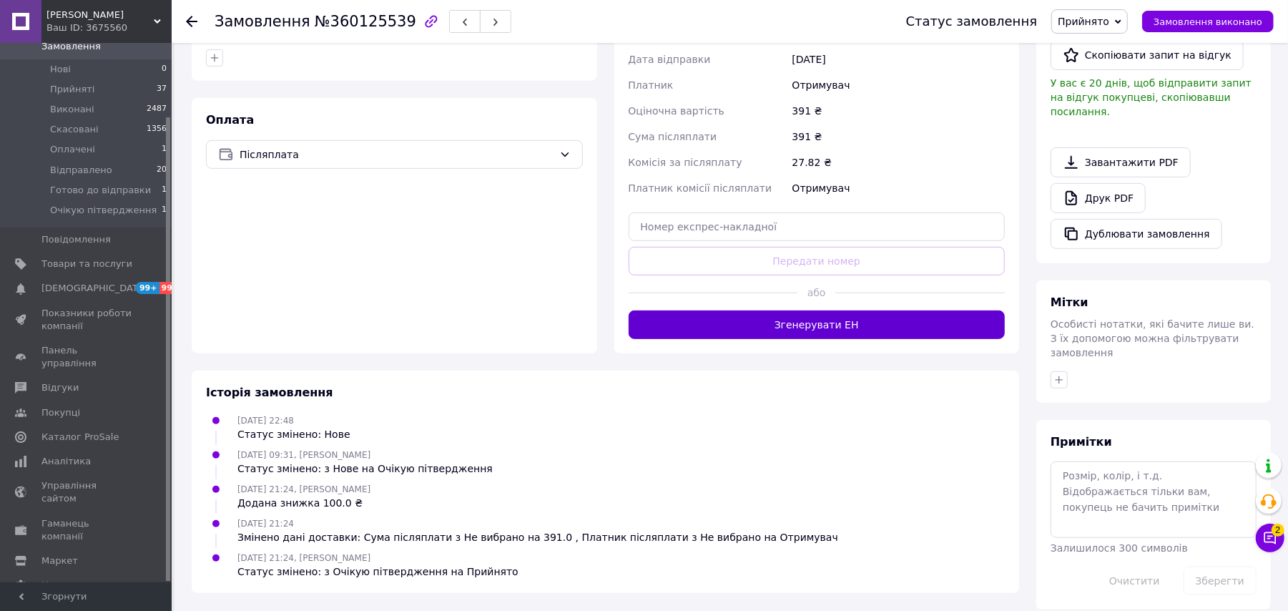
click at [857, 319] on button "Згенерувати ЕН" at bounding box center [817, 324] width 377 height 29
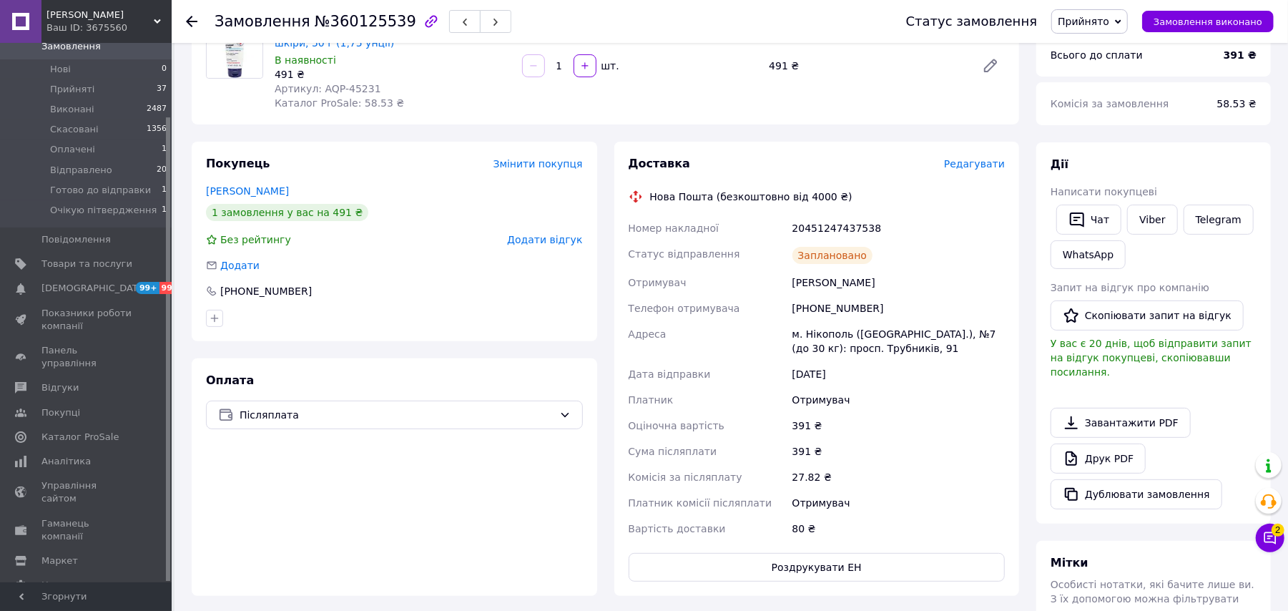
scroll to position [118, 0]
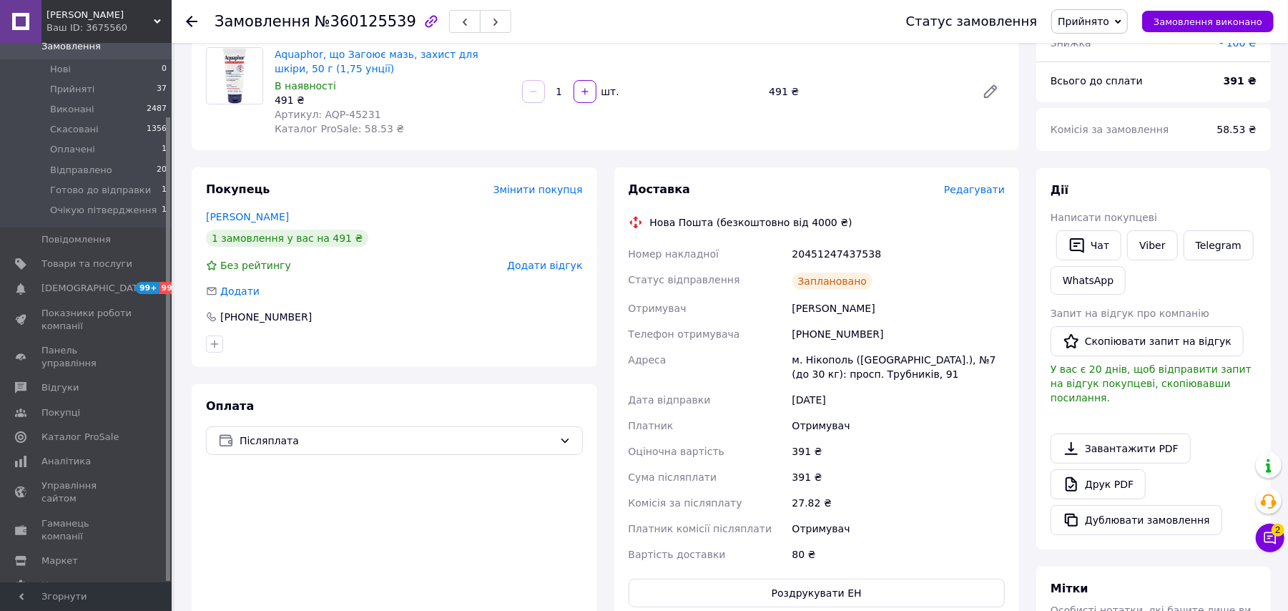
drag, startPoint x: 1066, startPoint y: 3, endPoint x: 1090, endPoint y: 18, distance: 28.6
click at [1066, 4] on div "Статус замовлення Прийнято Виконано Скасовано Оплачено Відправлено Готово до ві…" at bounding box center [1076, 21] width 396 height 43
click at [1096, 29] on span "Прийнято" at bounding box center [1090, 21] width 77 height 24
drag, startPoint x: 1122, startPoint y: 112, endPoint x: 1105, endPoint y: 109, distance: 17.5
click at [1120, 113] on li "Відправлено" at bounding box center [1112, 114] width 121 height 21
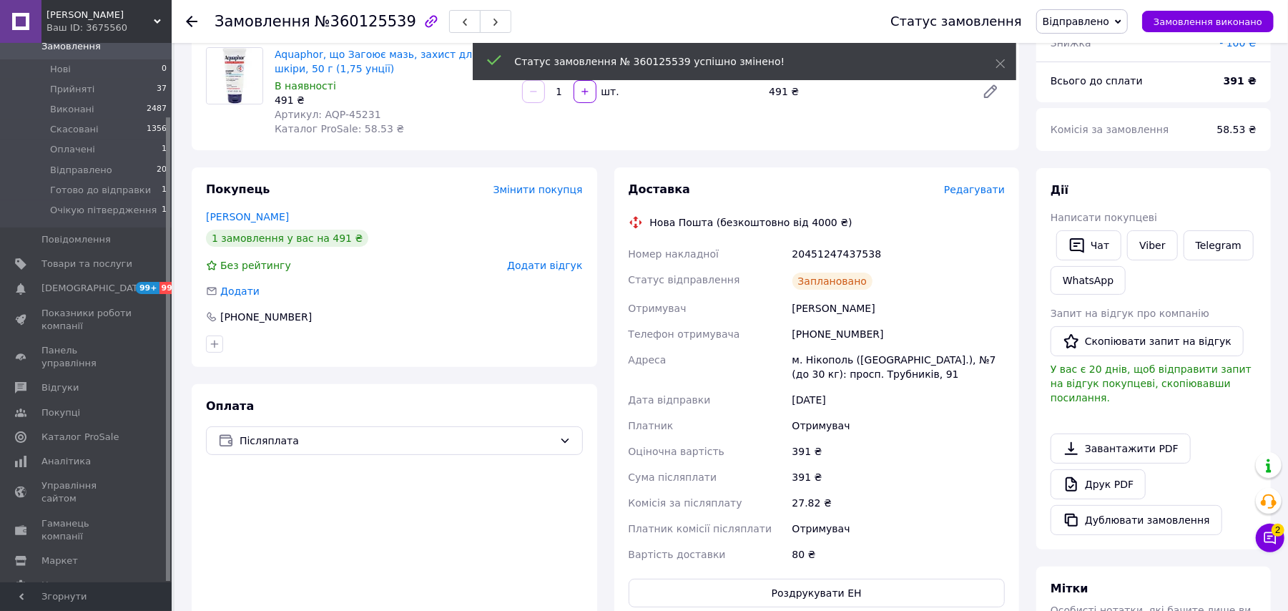
click at [195, 17] on icon at bounding box center [191, 21] width 11 height 11
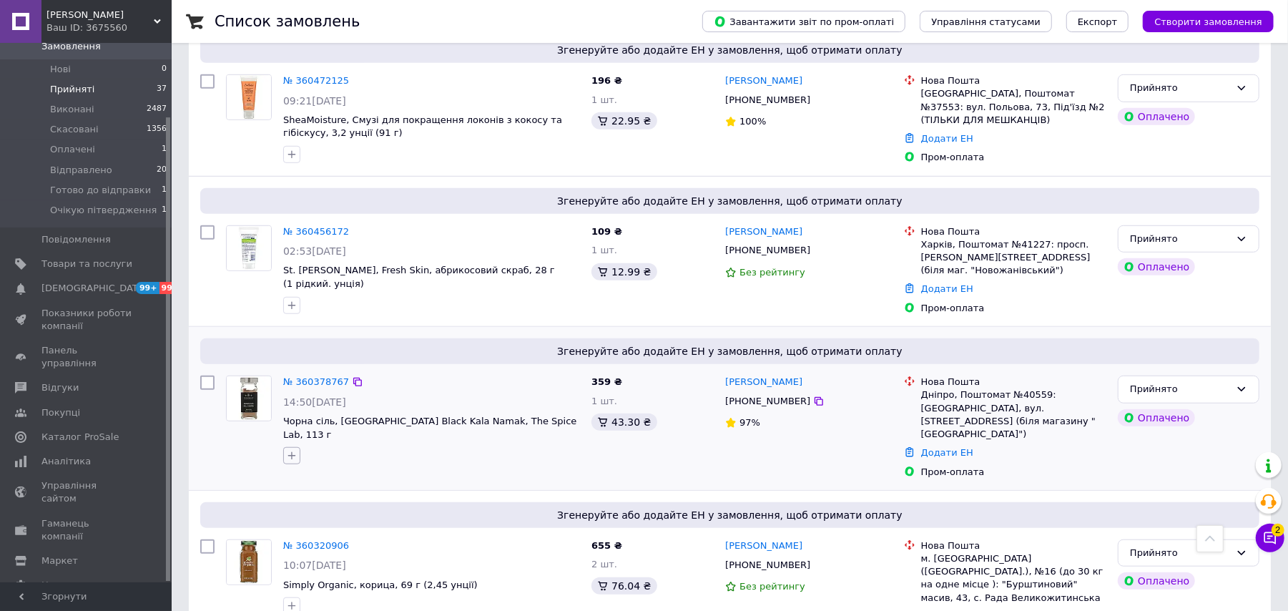
scroll to position [667, 0]
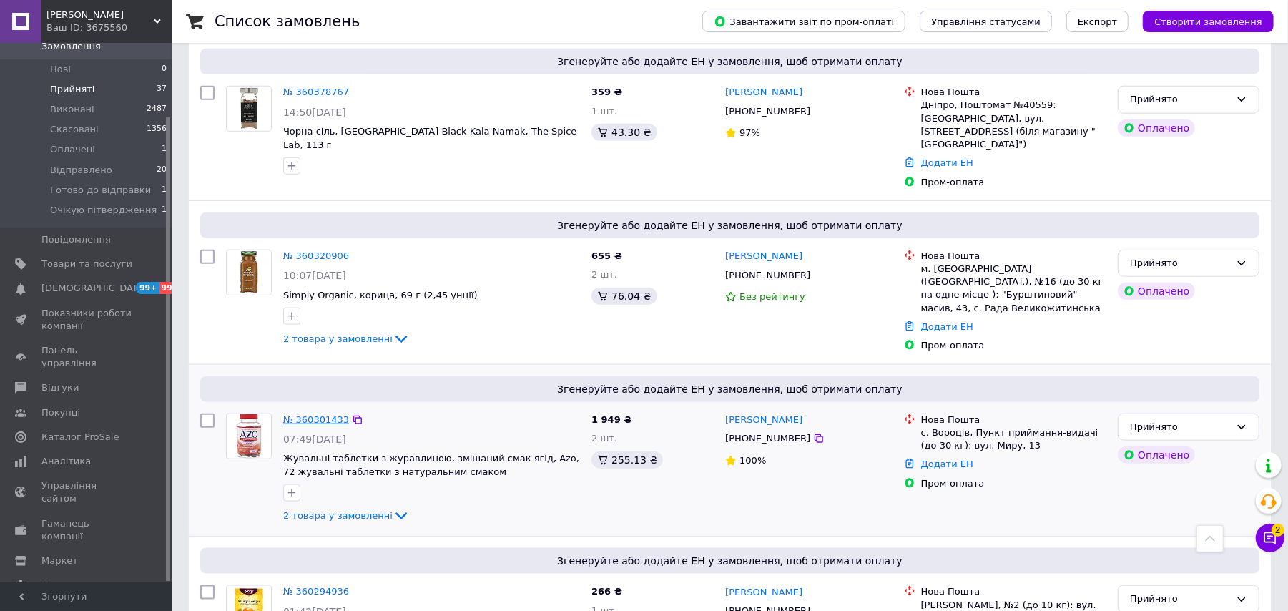
click at [312, 414] on link "№ 360301433" at bounding box center [316, 419] width 66 height 11
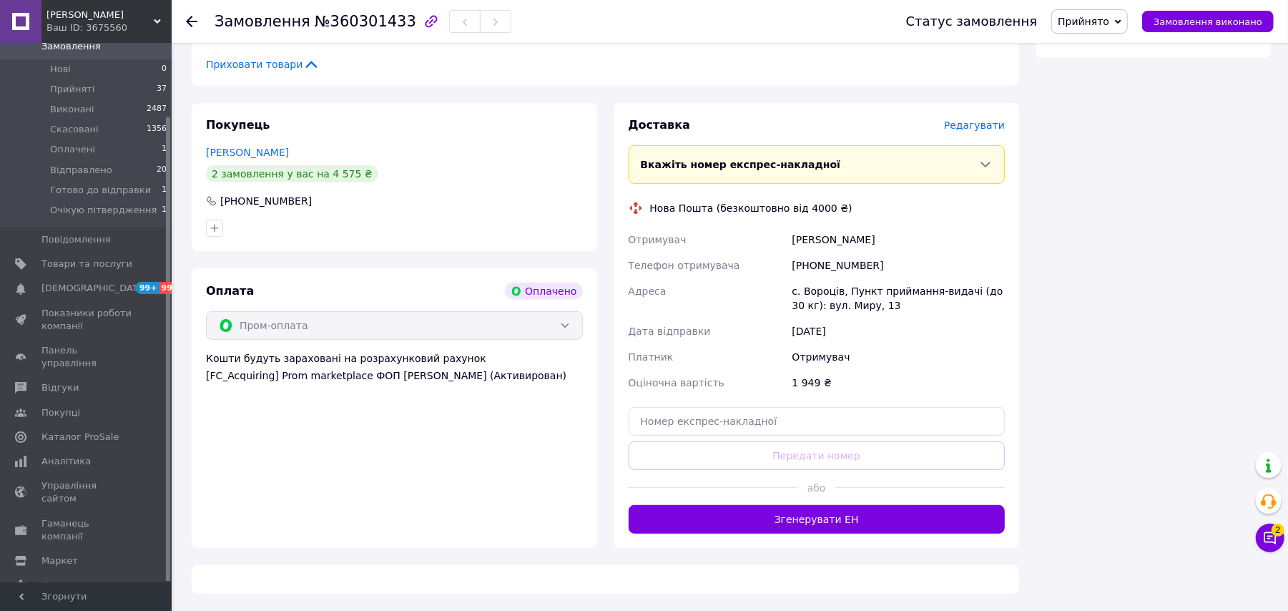
scroll to position [562, 0]
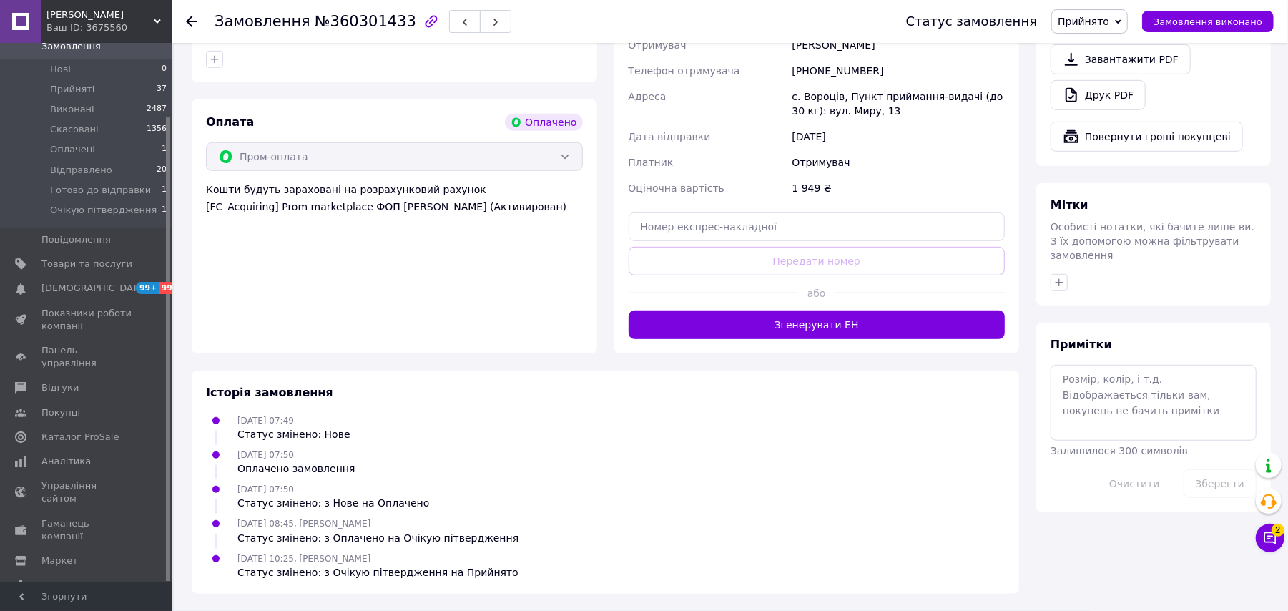
click at [129, 23] on div "Ваш ID: 3675560" at bounding box center [108, 27] width 125 height 13
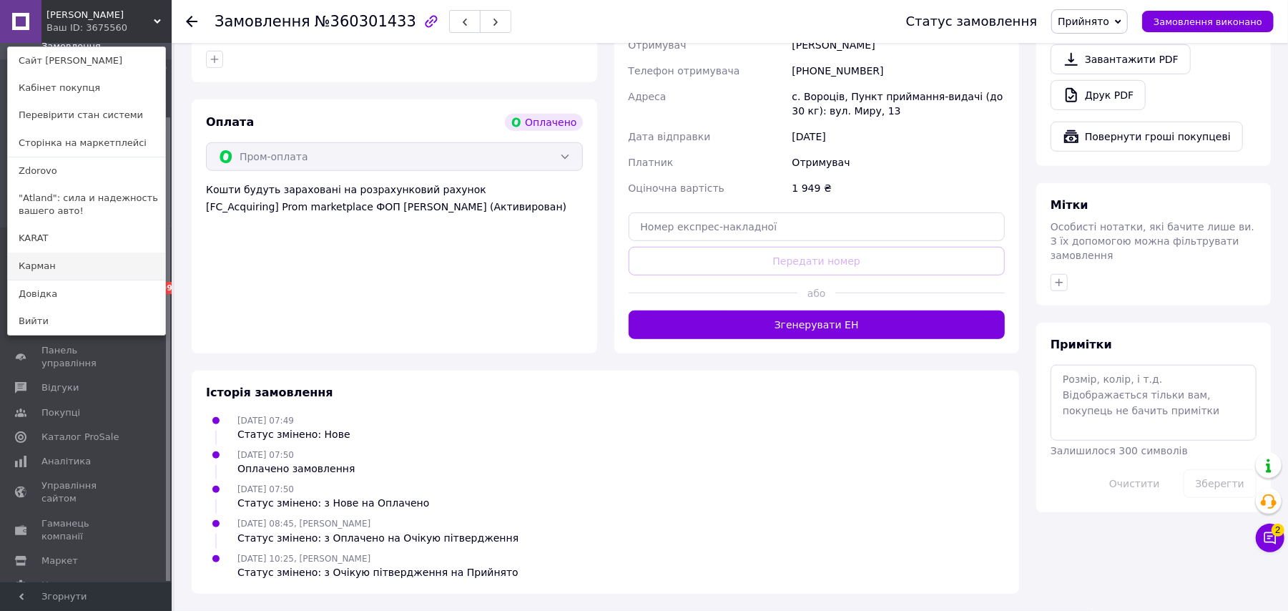
click at [55, 261] on link "Карман" at bounding box center [86, 266] width 157 height 27
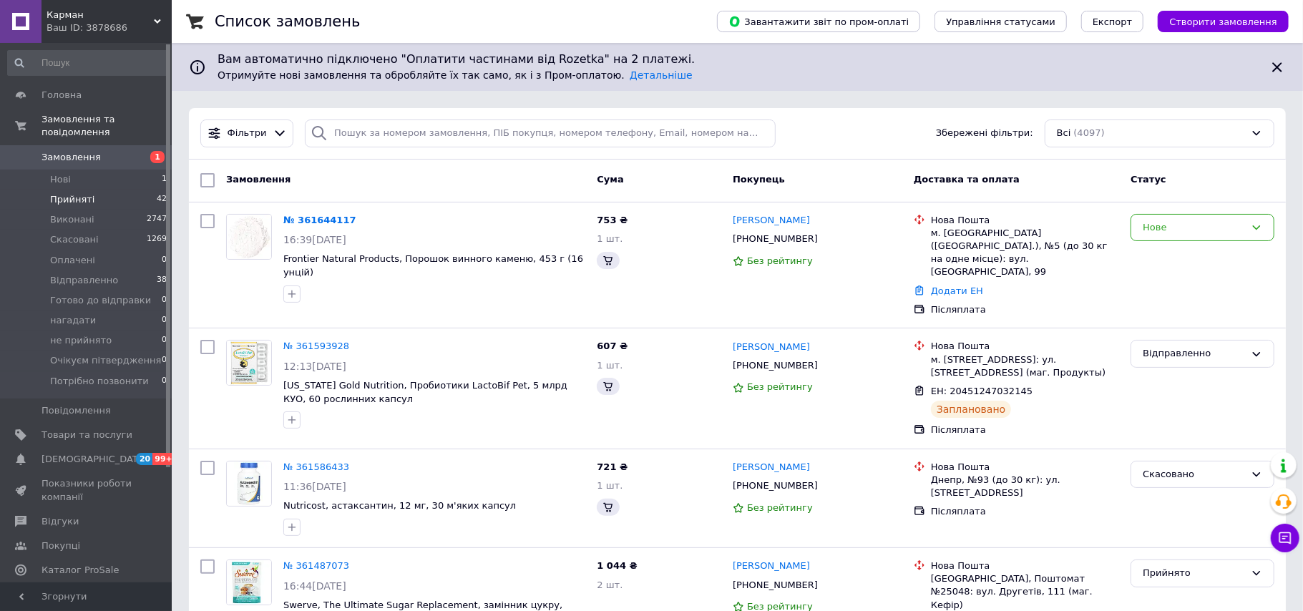
click at [101, 190] on li "Прийняті 42" at bounding box center [87, 200] width 175 height 20
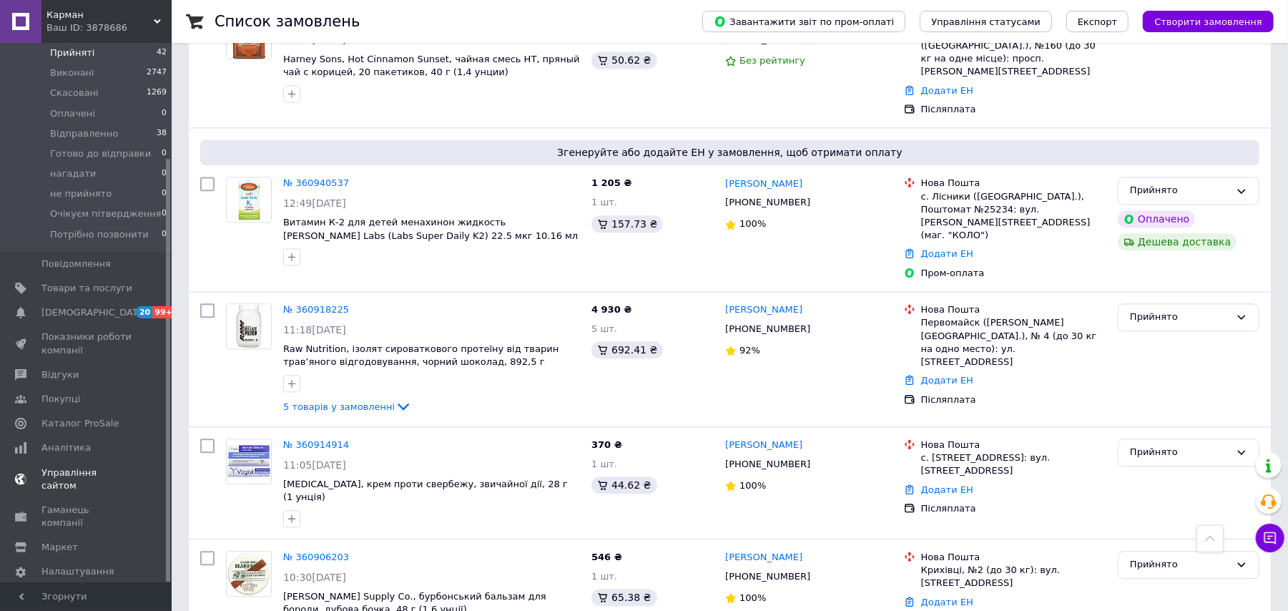
scroll to position [2339, 0]
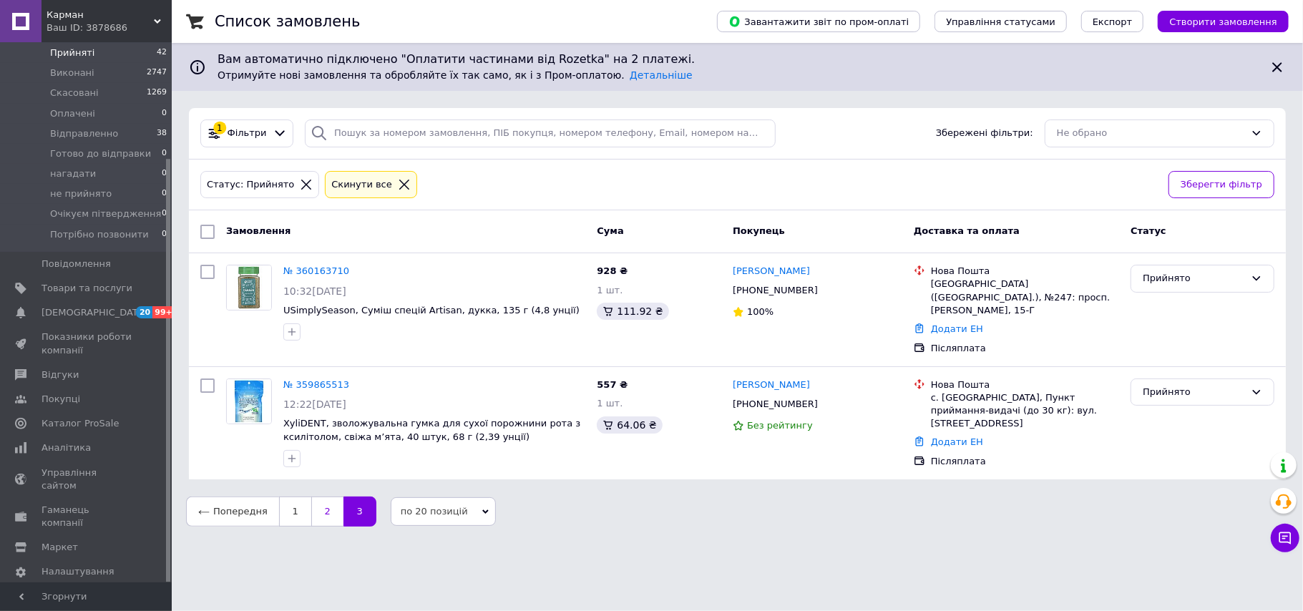
click at [322, 504] on link "2" at bounding box center [327, 511] width 32 height 30
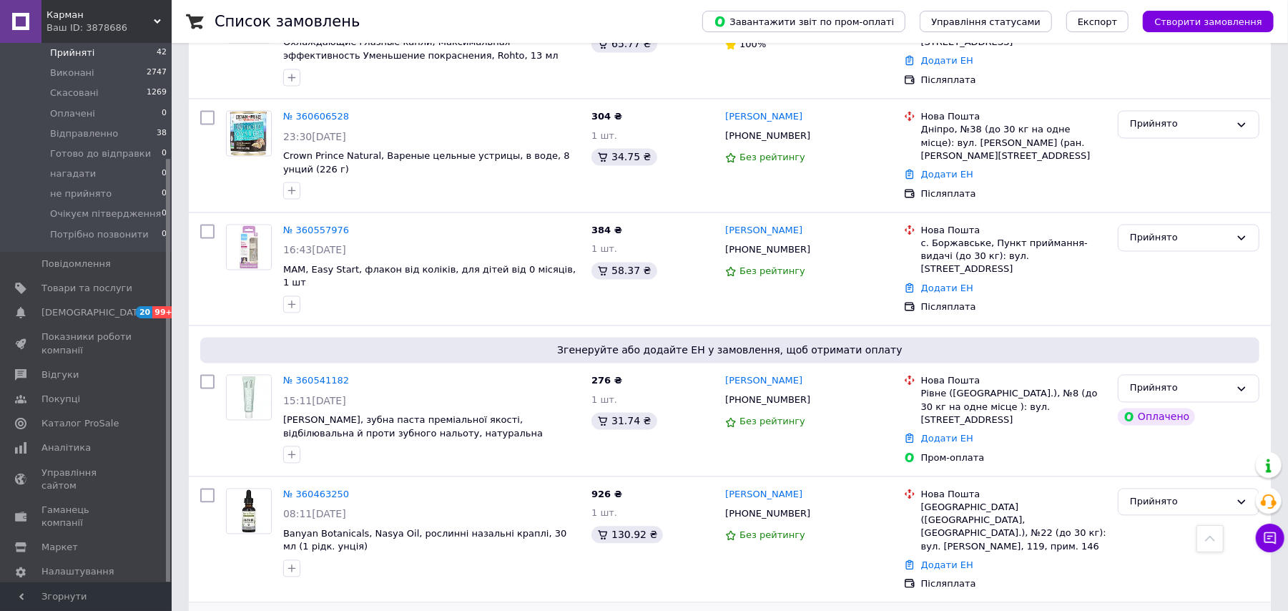
scroll to position [1829, 0]
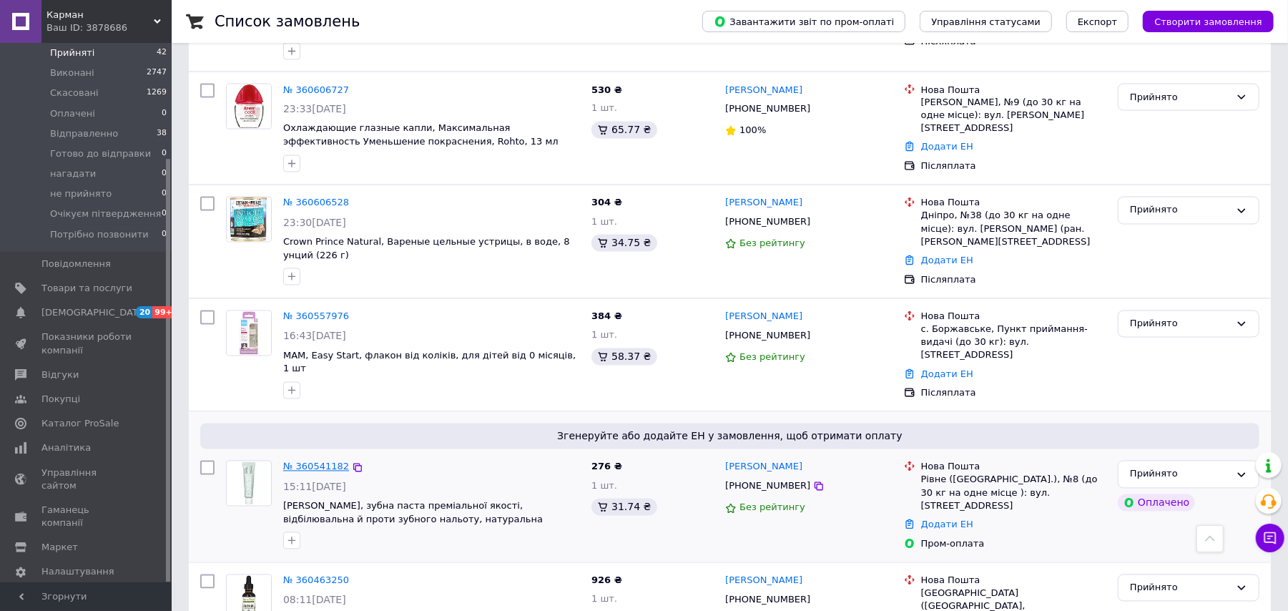
click at [301, 461] on link "№ 360541182" at bounding box center [316, 466] width 66 height 11
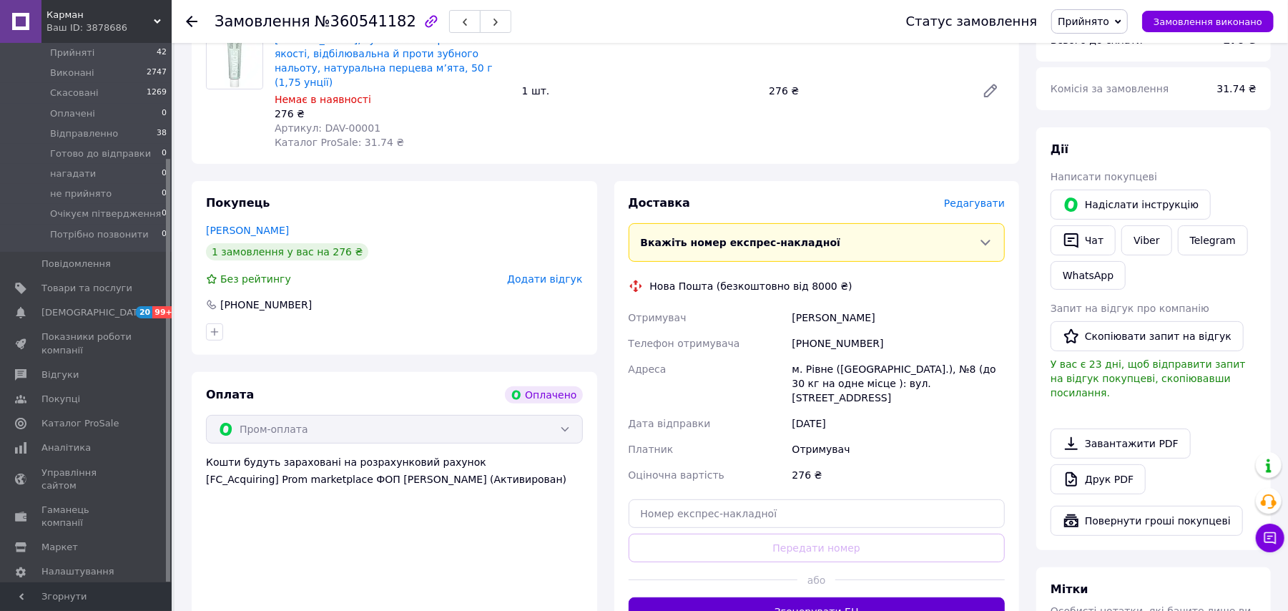
scroll to position [381, 0]
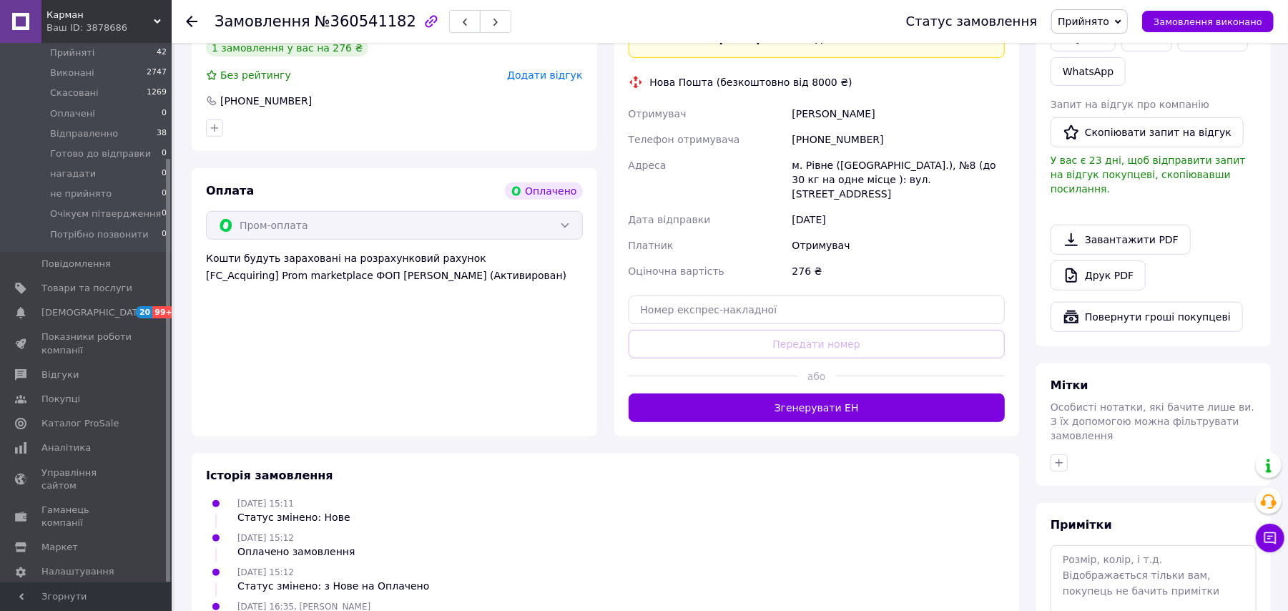
click at [908, 393] on button "Згенерувати ЕН" at bounding box center [817, 407] width 377 height 29
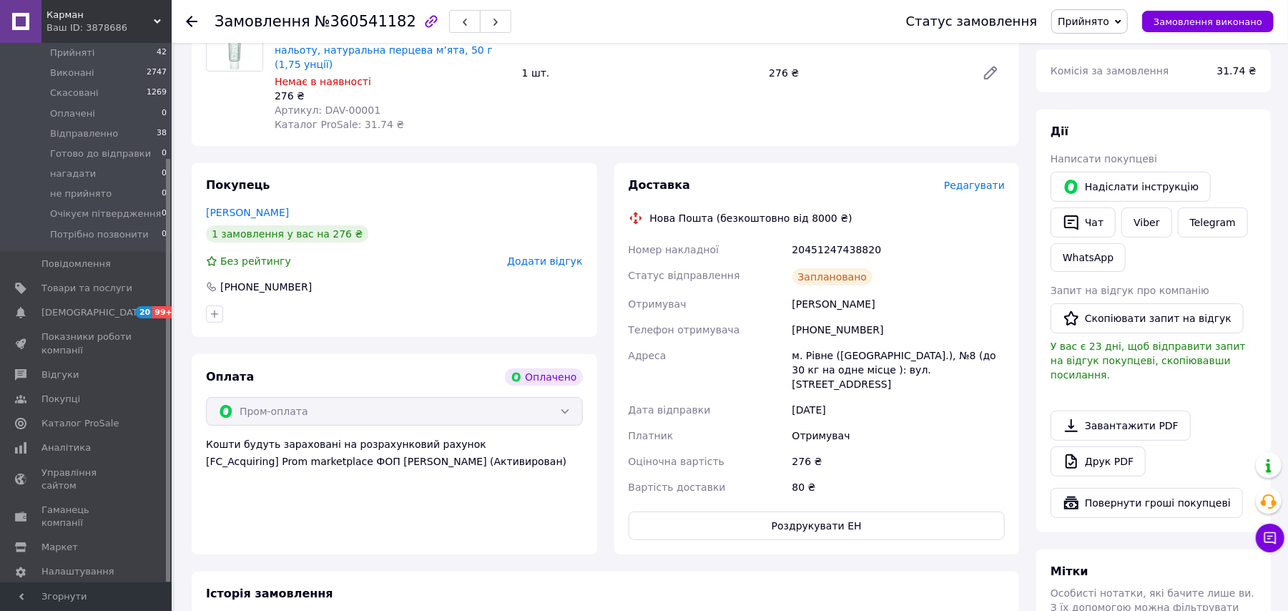
scroll to position [190, 0]
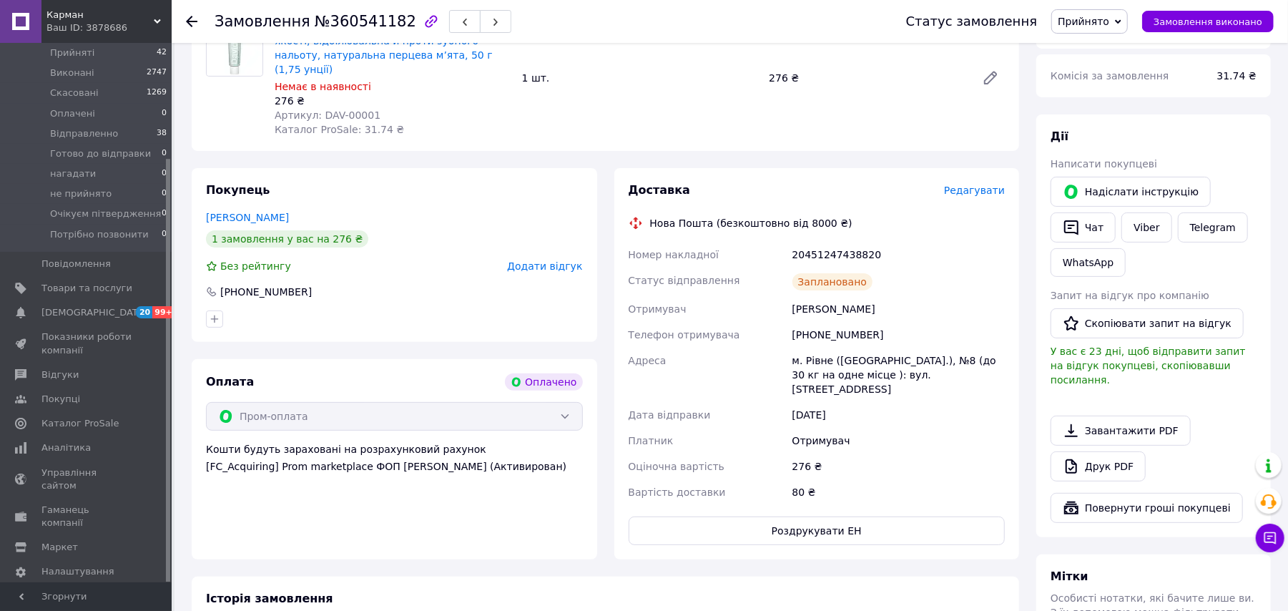
click at [1080, 19] on span "Прийнято" at bounding box center [1084, 21] width 52 height 11
click at [1102, 121] on li "Відправленно" at bounding box center [1114, 114] width 125 height 21
click at [186, 21] on icon at bounding box center [191, 21] width 11 height 11
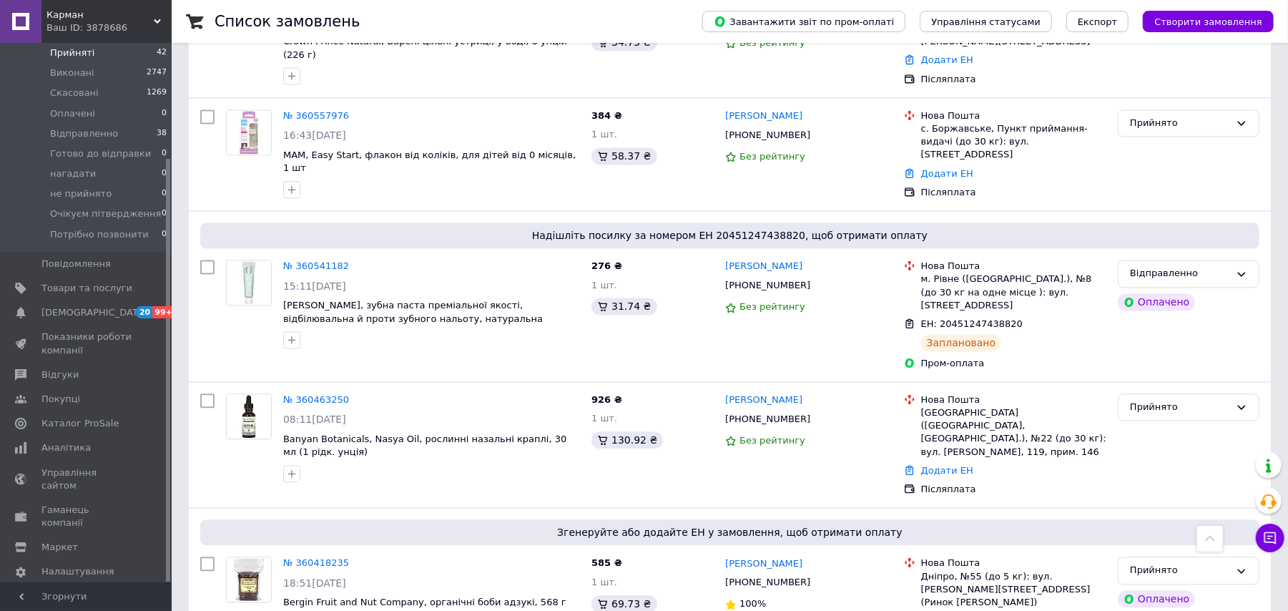
scroll to position [2029, 0]
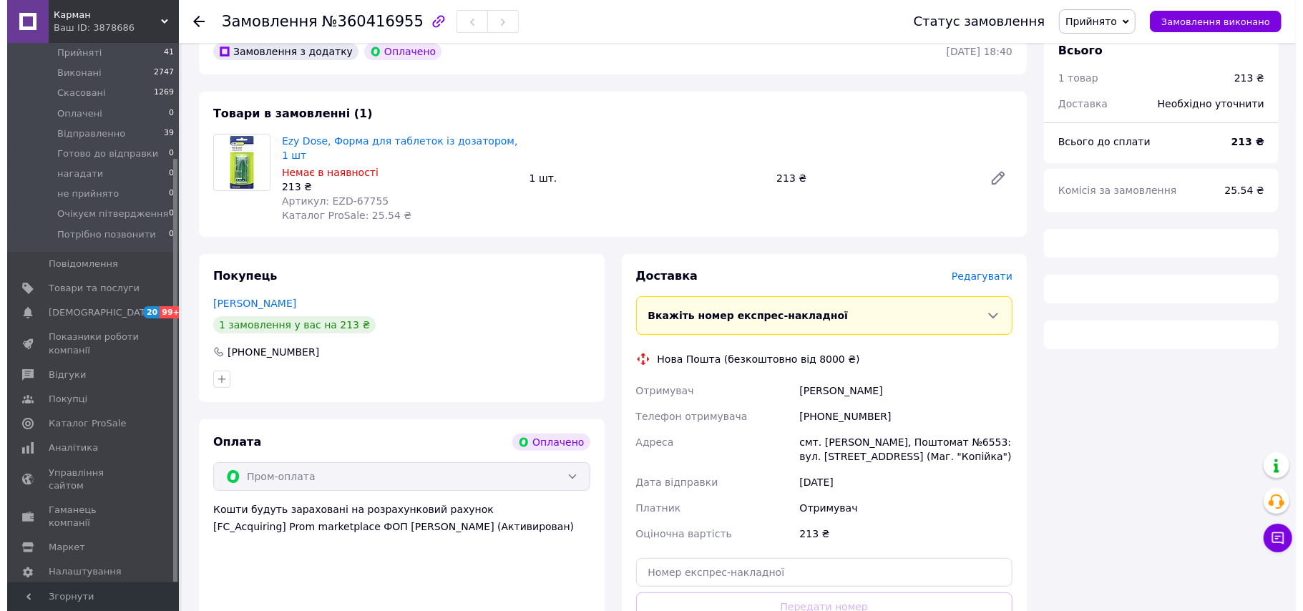
scroll to position [454, 0]
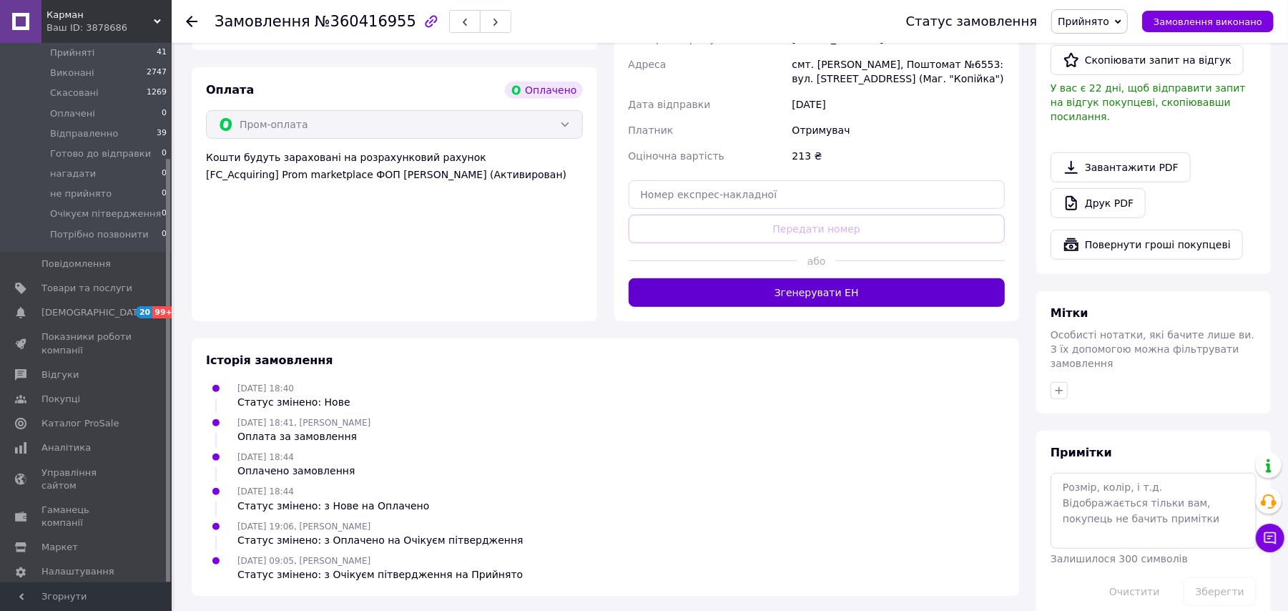
click at [768, 281] on button "Згенерувати ЕН" at bounding box center [817, 292] width 377 height 29
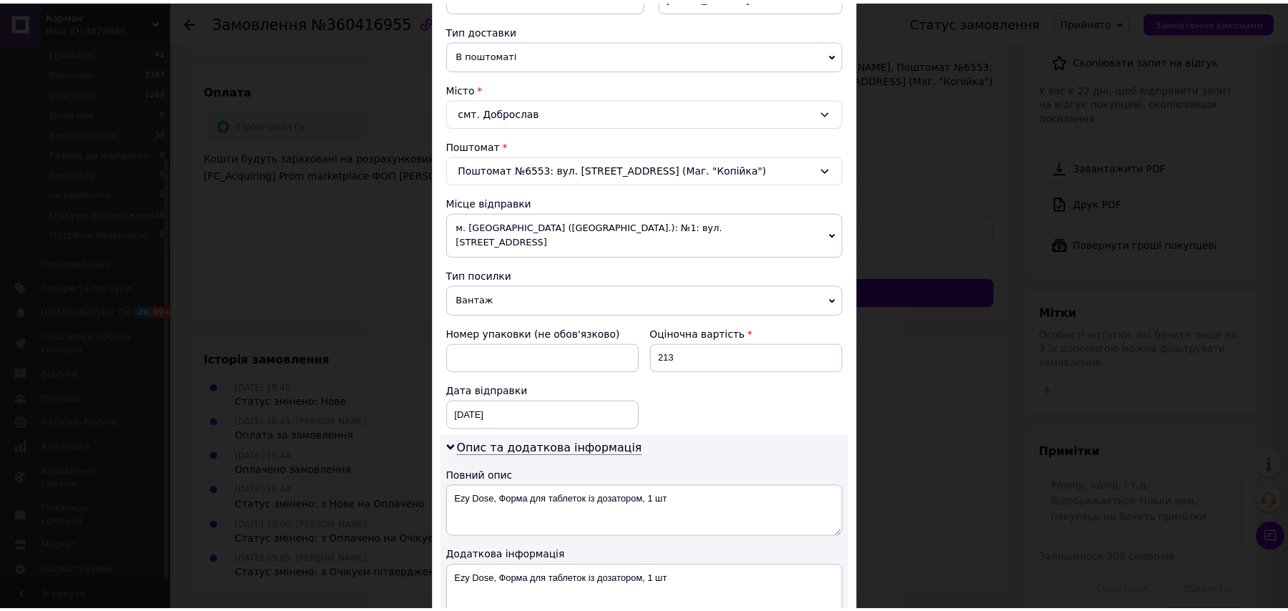
scroll to position [476, 0]
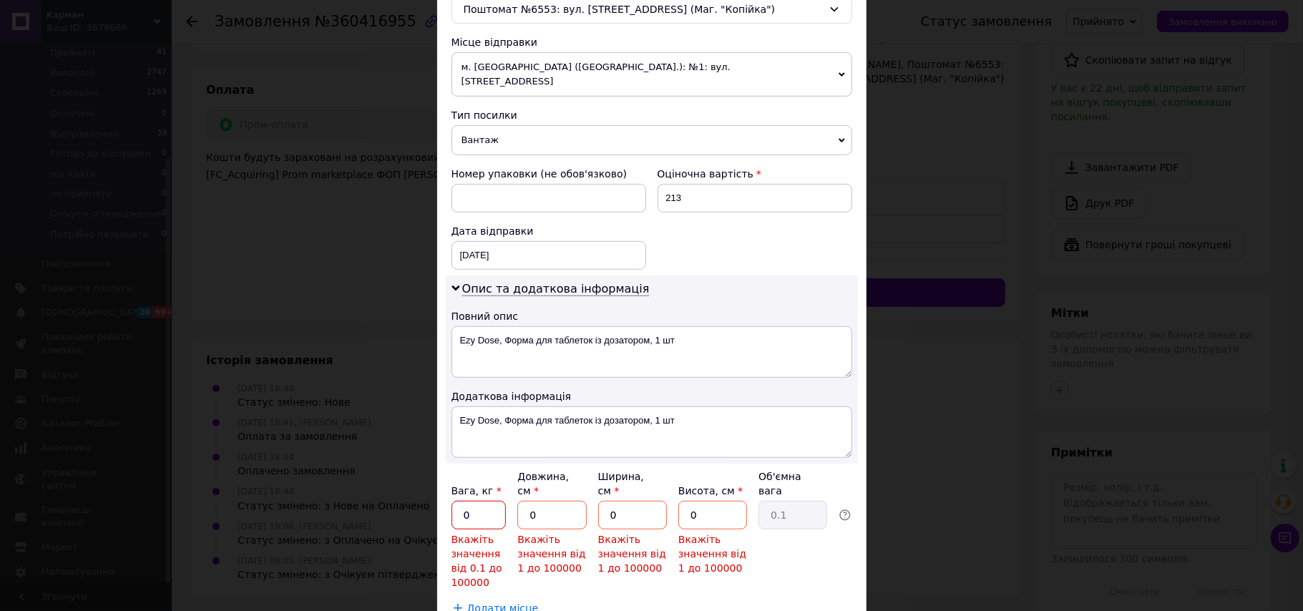
click at [462, 501] on input "0" at bounding box center [478, 515] width 55 height 29
click at [475, 501] on input "0" at bounding box center [478, 515] width 55 height 29
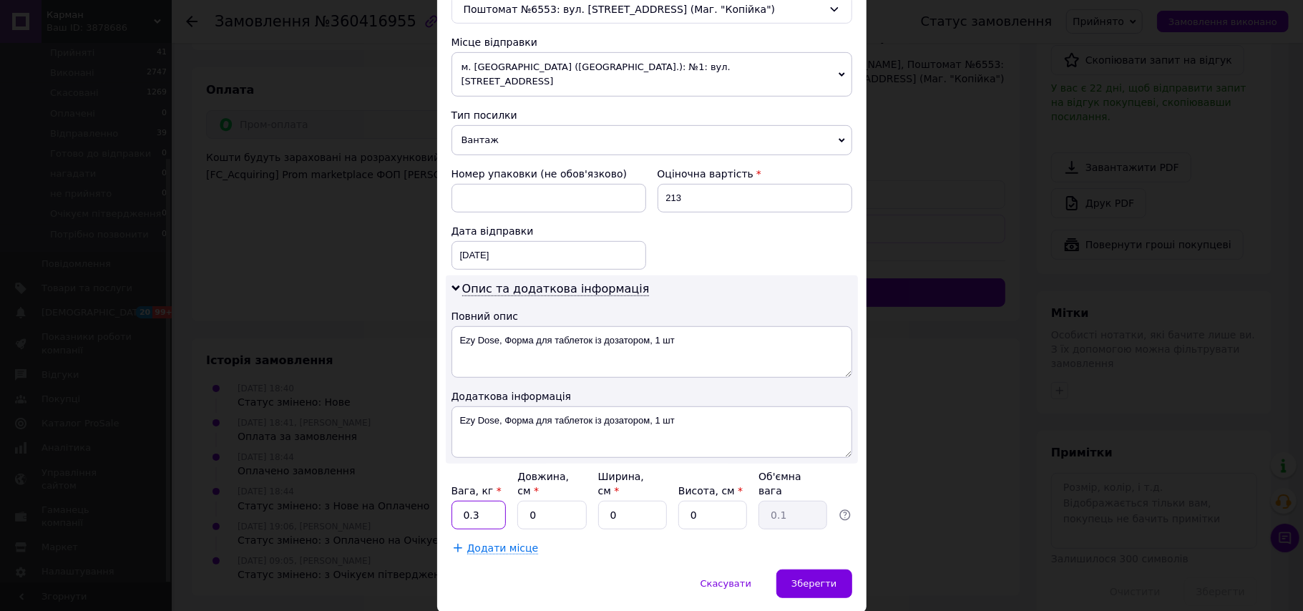
type input "0.3"
drag, startPoint x: 530, startPoint y: 486, endPoint x: 504, endPoint y: 496, distance: 27.6
click at [505, 495] on div "Вага, кг * 0.3 Довжина, см * 0 Ширина, см * 0 Висота, см * 0 Об'ємна вага 0.1" at bounding box center [651, 499] width 401 height 60
type input "1"
drag, startPoint x: 625, startPoint y: 496, endPoint x: 601, endPoint y: 518, distance: 32.4
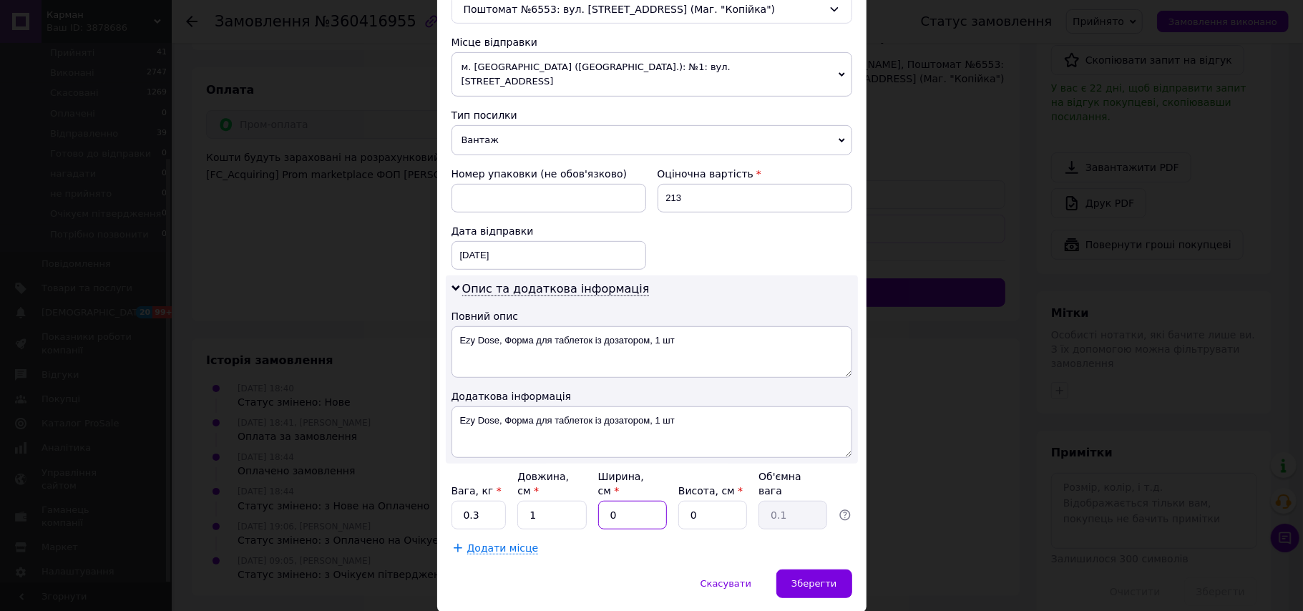
click at [596, 518] on div "Платник Отримувач Відправник Прізвище отримувача [PERSON_NAME] Ім'я отримувача …" at bounding box center [651, 122] width 401 height 866
type input "1"
drag, startPoint x: 698, startPoint y: 499, endPoint x: 675, endPoint y: 506, distance: 24.2
click at [675, 506] on div "Вага, кг * 0.3 Довжина, см * 1 Ширина, см * 1 Висота, см * 0 Об'ємна вага 0.1" at bounding box center [651, 499] width 401 height 60
type input "1"
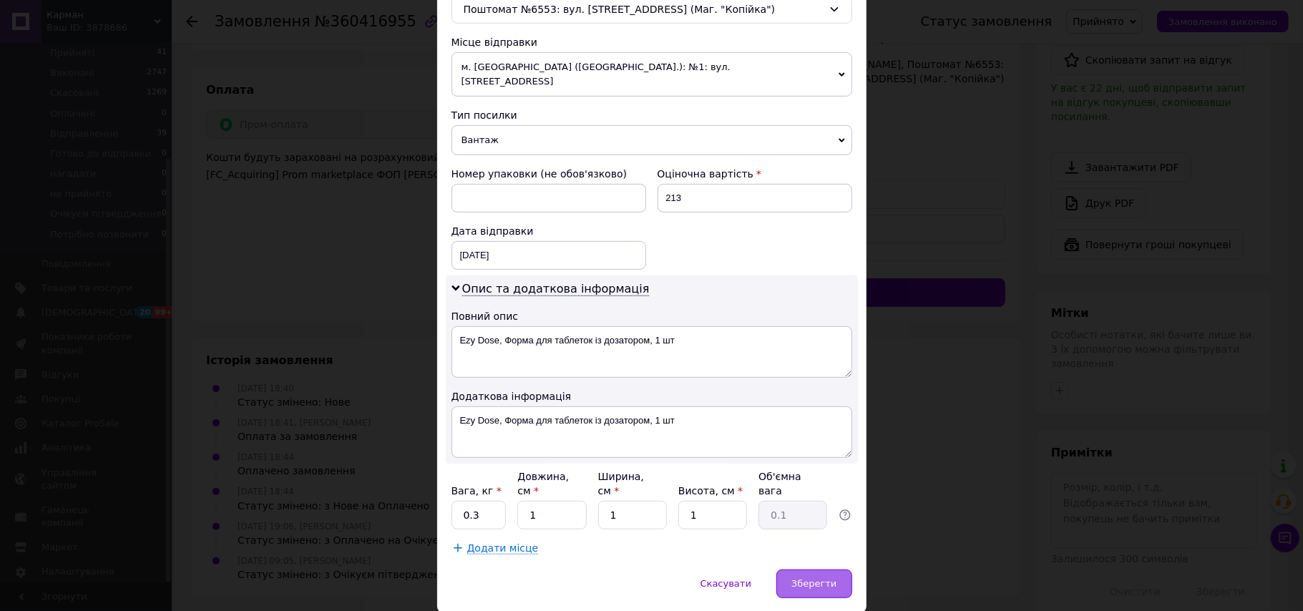
click at [790, 569] on div "Зберегти" at bounding box center [813, 583] width 75 height 29
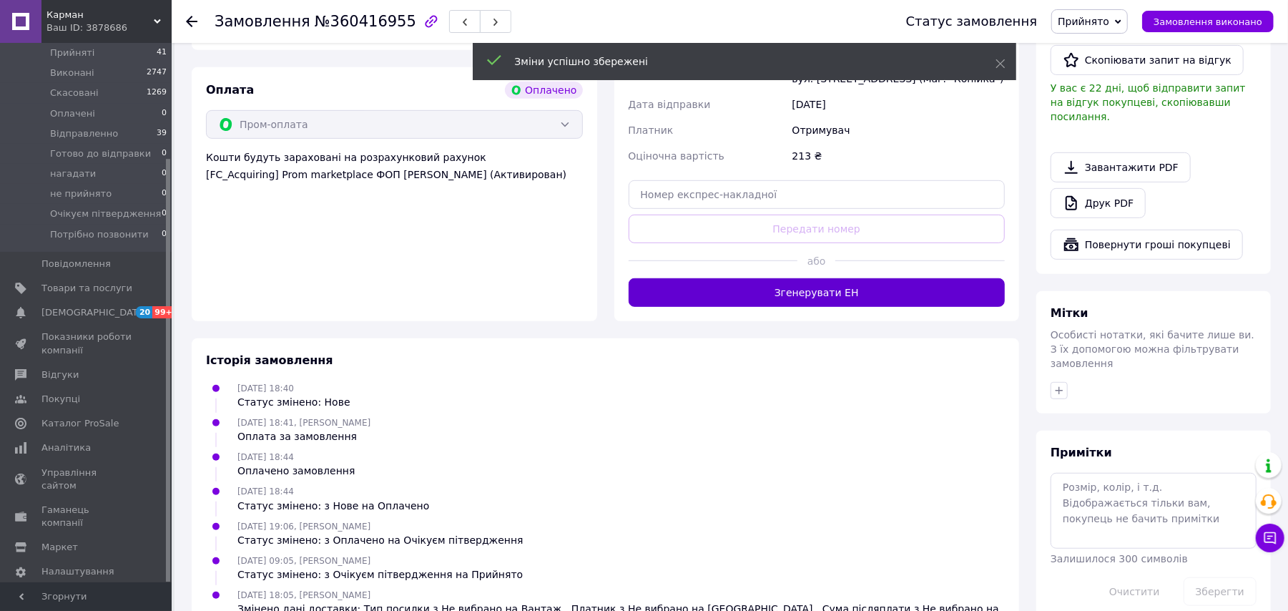
click at [894, 278] on button "Згенерувати ЕН" at bounding box center [817, 292] width 377 height 29
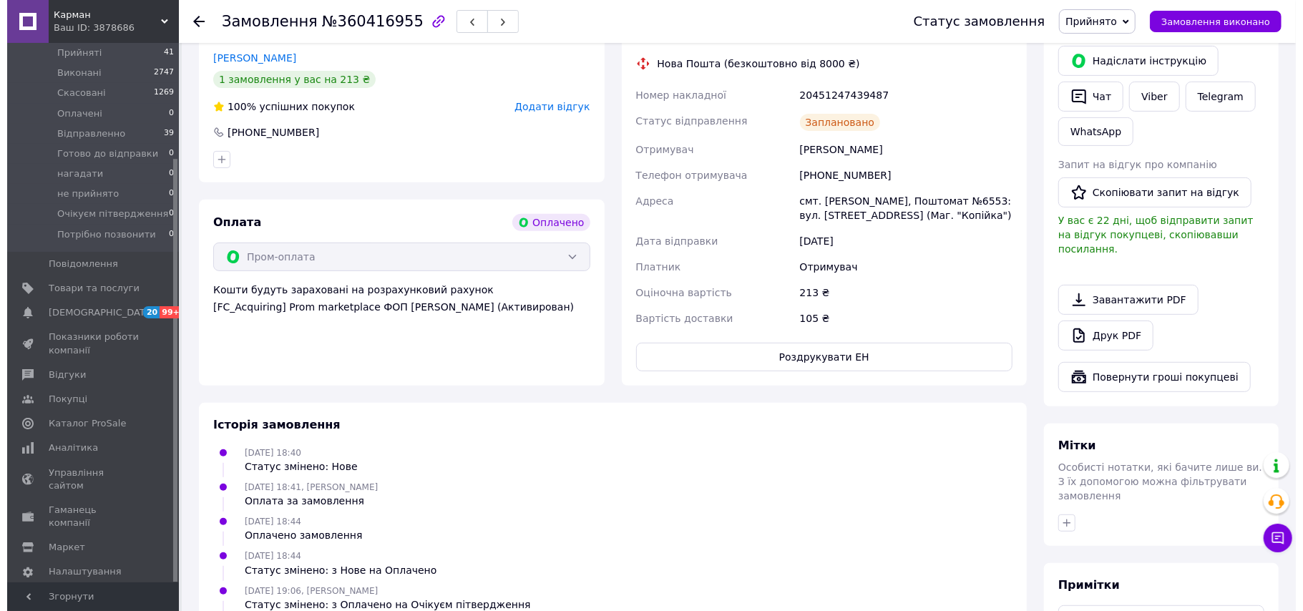
scroll to position [167, 0]
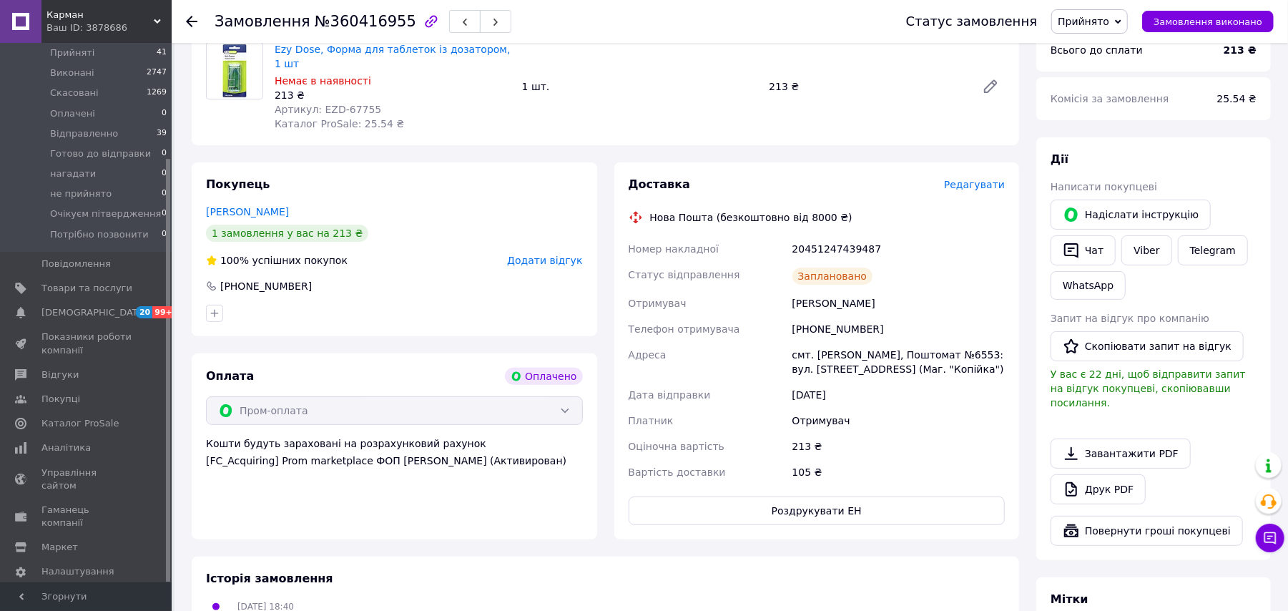
click at [976, 179] on span "Редагувати" at bounding box center [974, 184] width 61 height 11
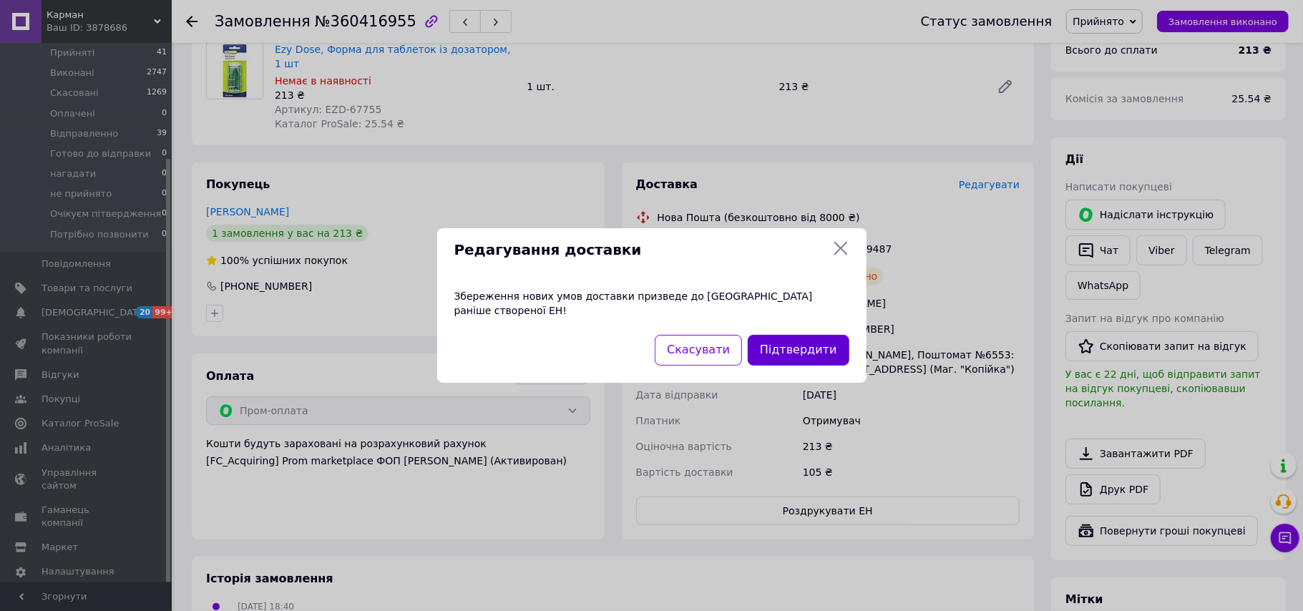
click at [798, 358] on button "Підтвердити" at bounding box center [798, 350] width 101 height 31
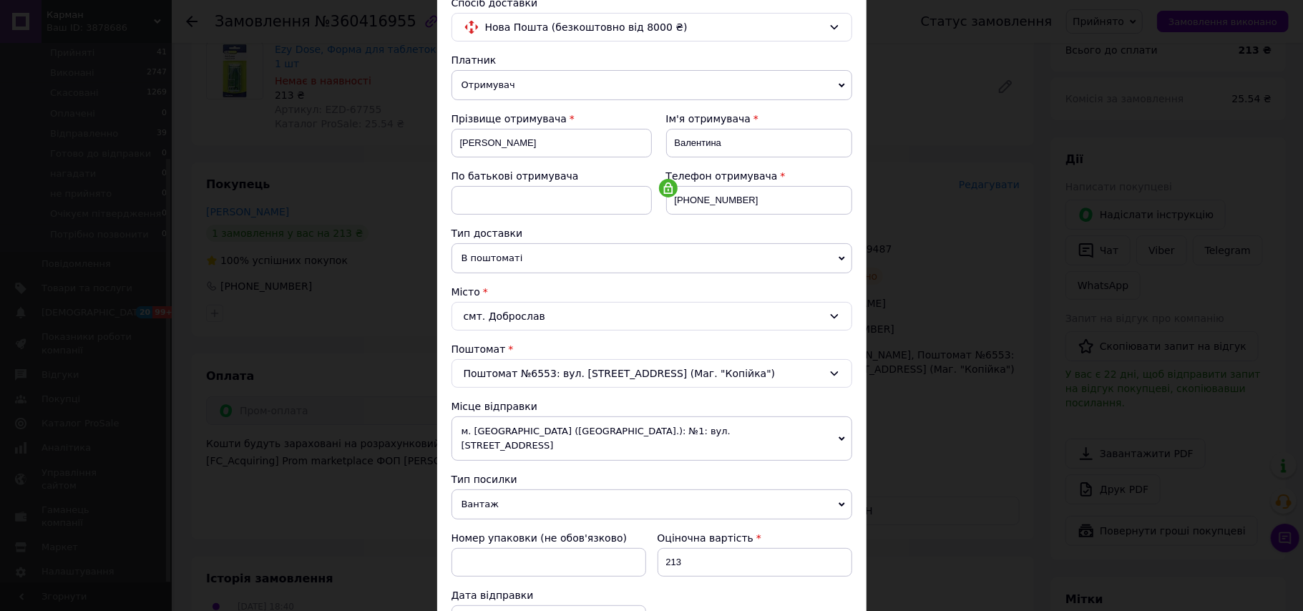
scroll to position [190, 0]
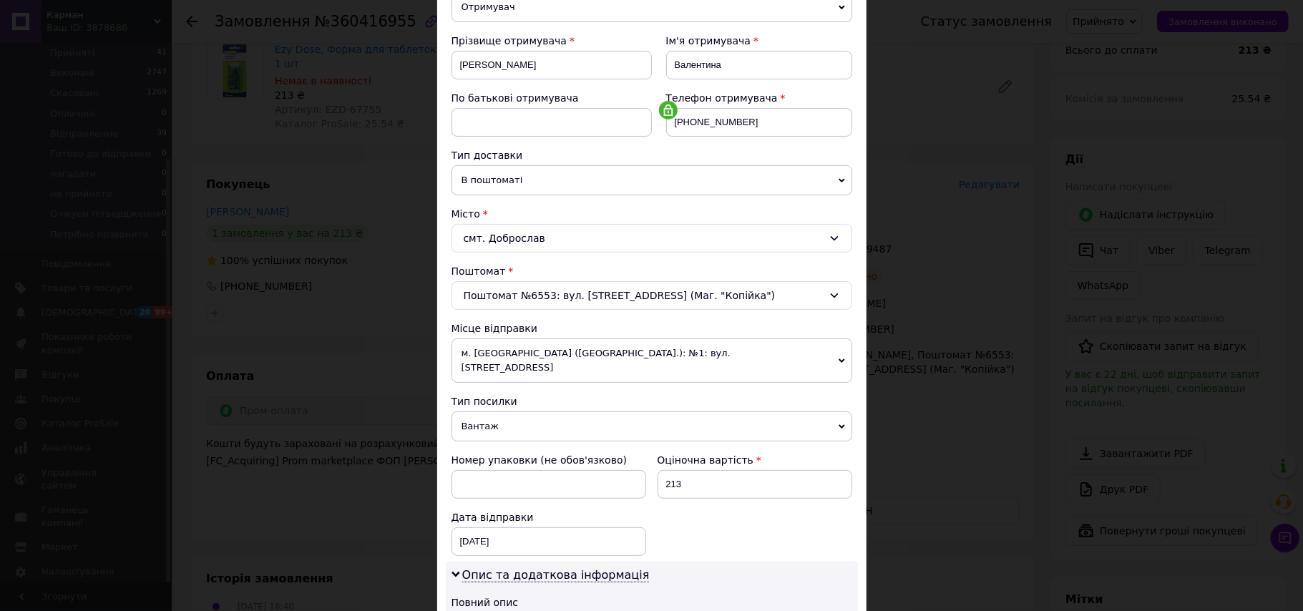
click at [496, 424] on span "Вантаж" at bounding box center [651, 426] width 401 height 30
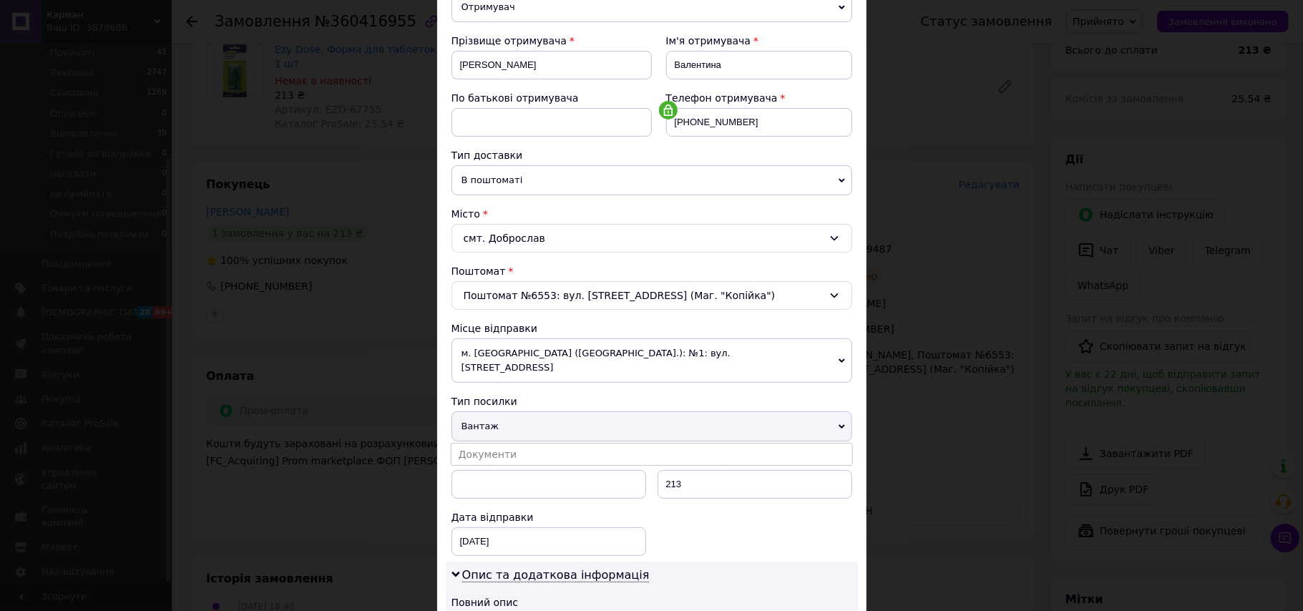
click at [501, 448] on li "Документи" at bounding box center [651, 454] width 401 height 21
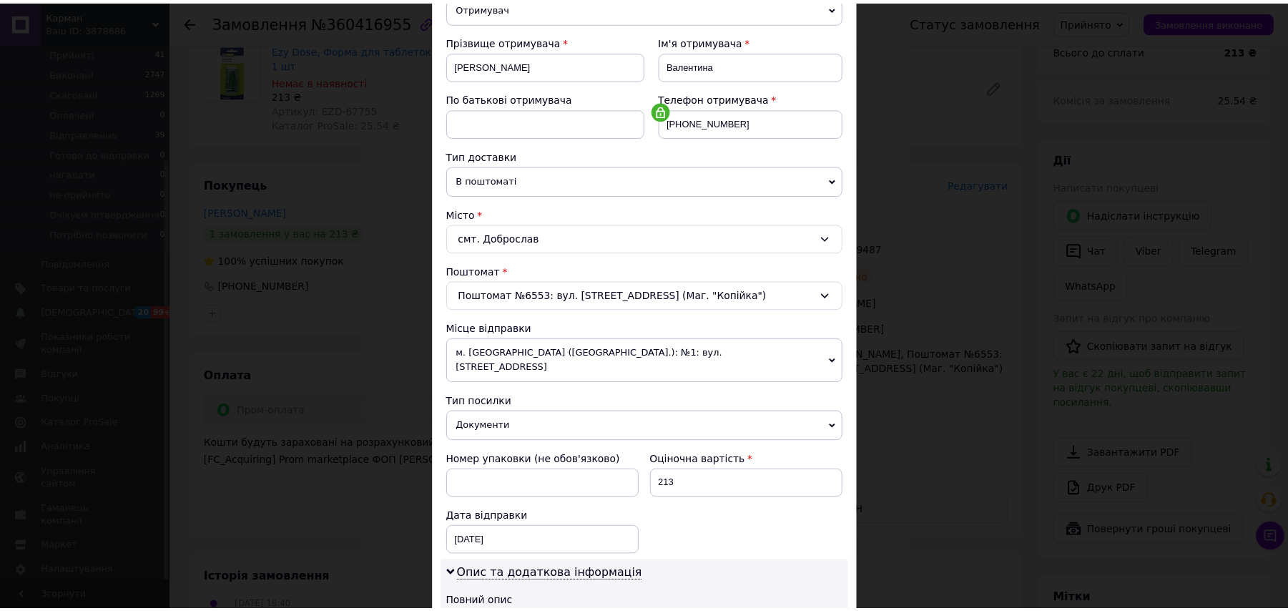
scroll to position [521, 0]
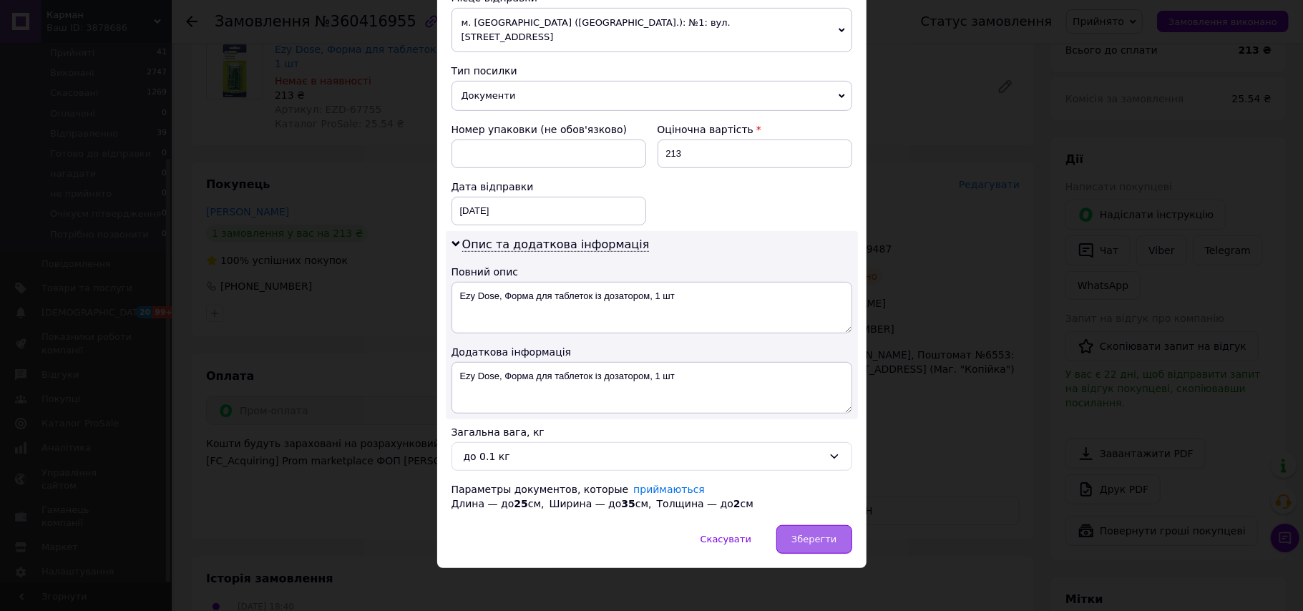
click at [828, 534] on span "Зберегти" at bounding box center [813, 539] width 45 height 11
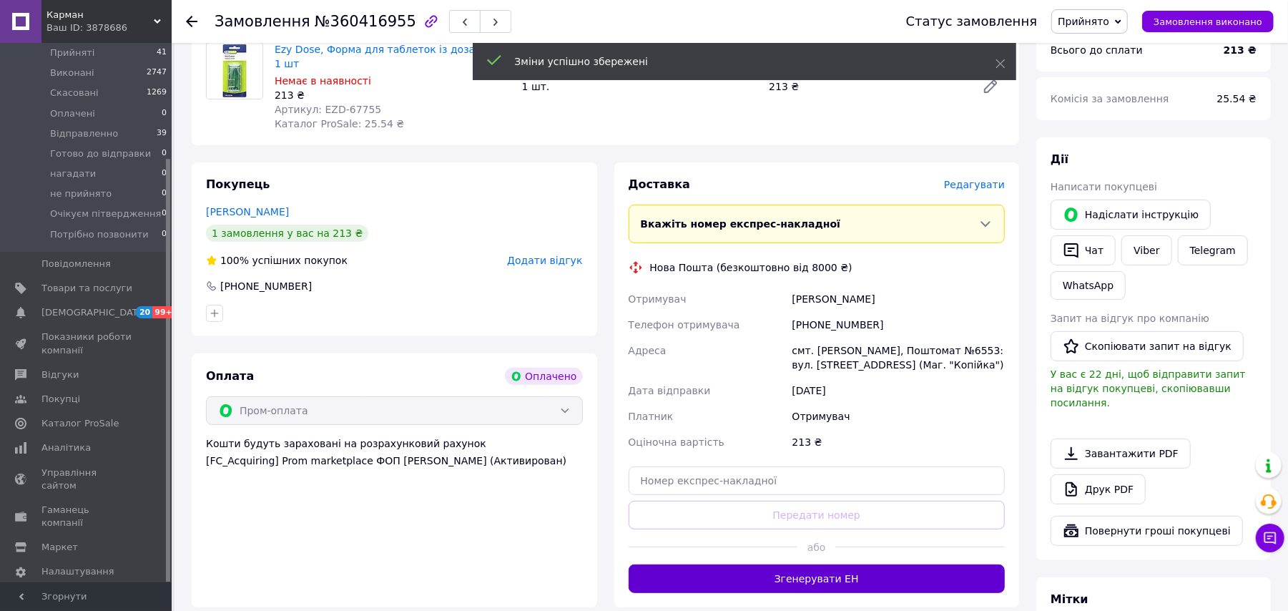
click at [848, 564] on button "Згенерувати ЕН" at bounding box center [817, 578] width 377 height 29
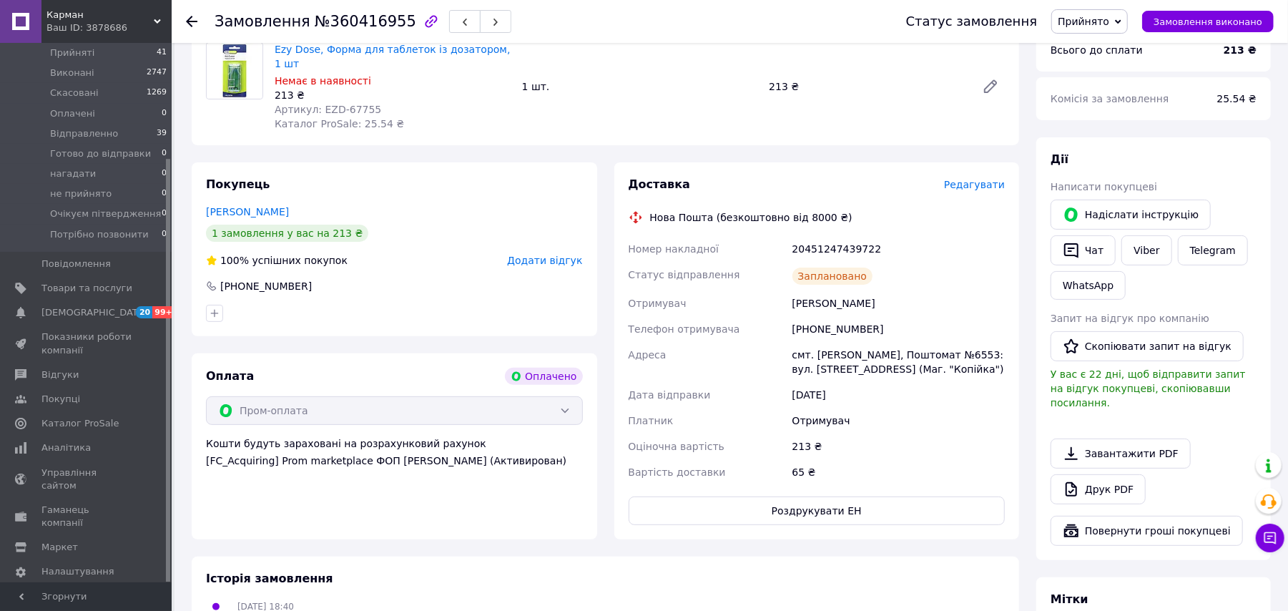
click at [1080, 26] on span "Прийнято" at bounding box center [1084, 21] width 52 height 11
click at [1110, 114] on li "Відправленно" at bounding box center [1114, 114] width 125 height 21
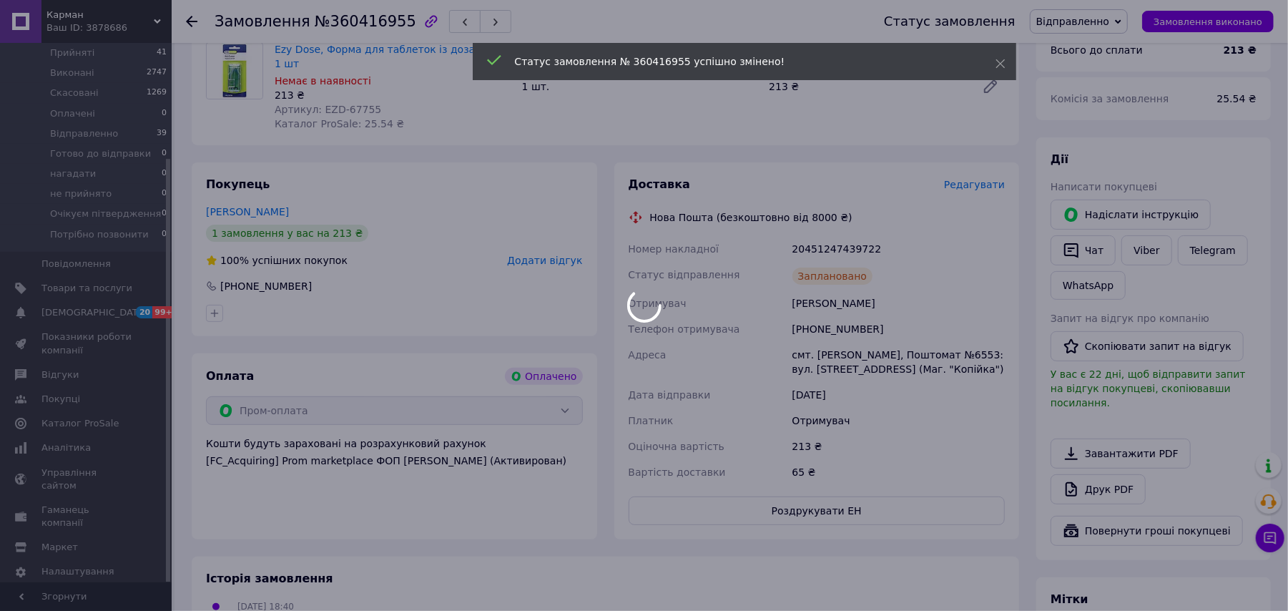
scroll to position [20, 0]
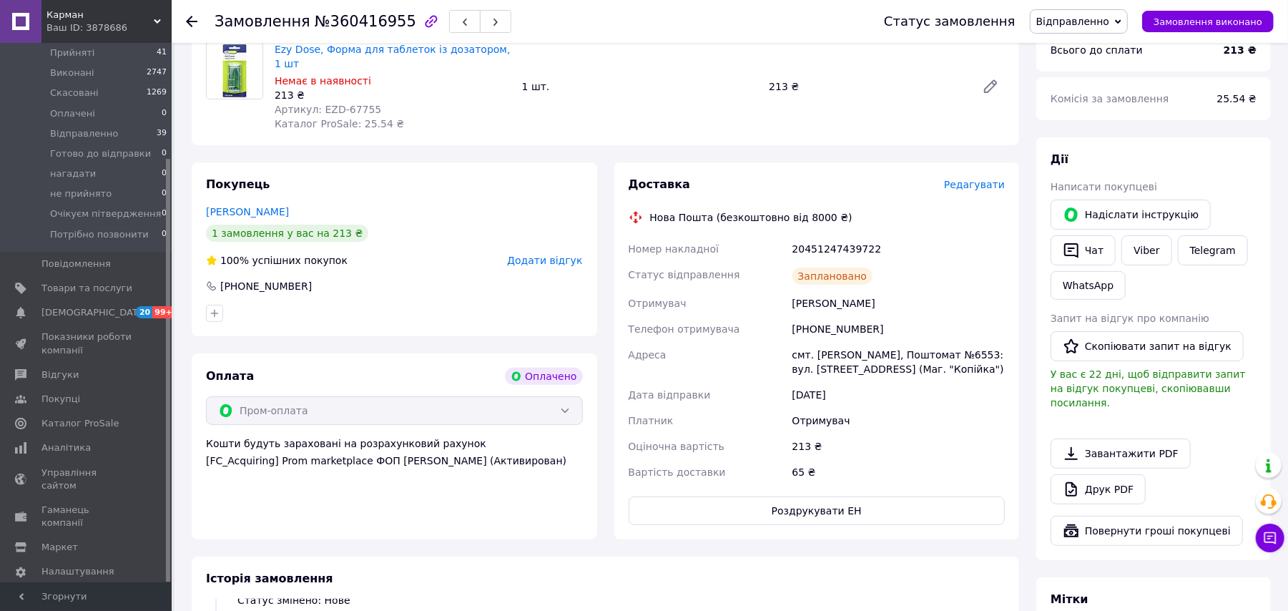
click at [199, 18] on div at bounding box center [200, 21] width 29 height 43
click at [187, 24] on icon at bounding box center [191, 21] width 11 height 11
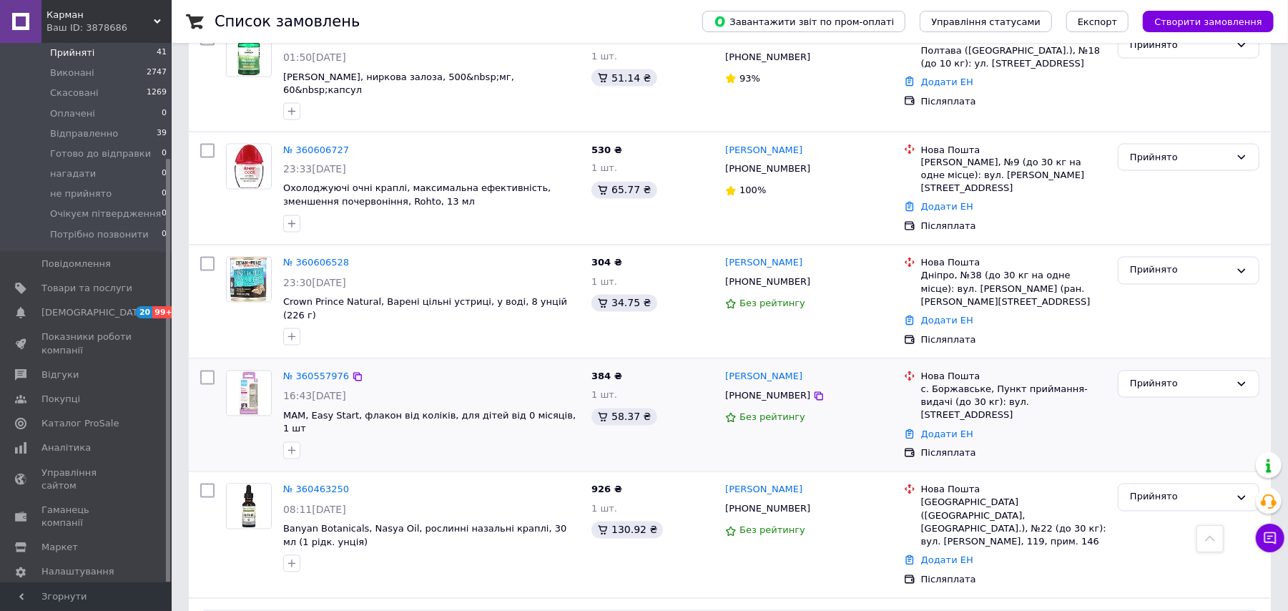
scroll to position [1705, 0]
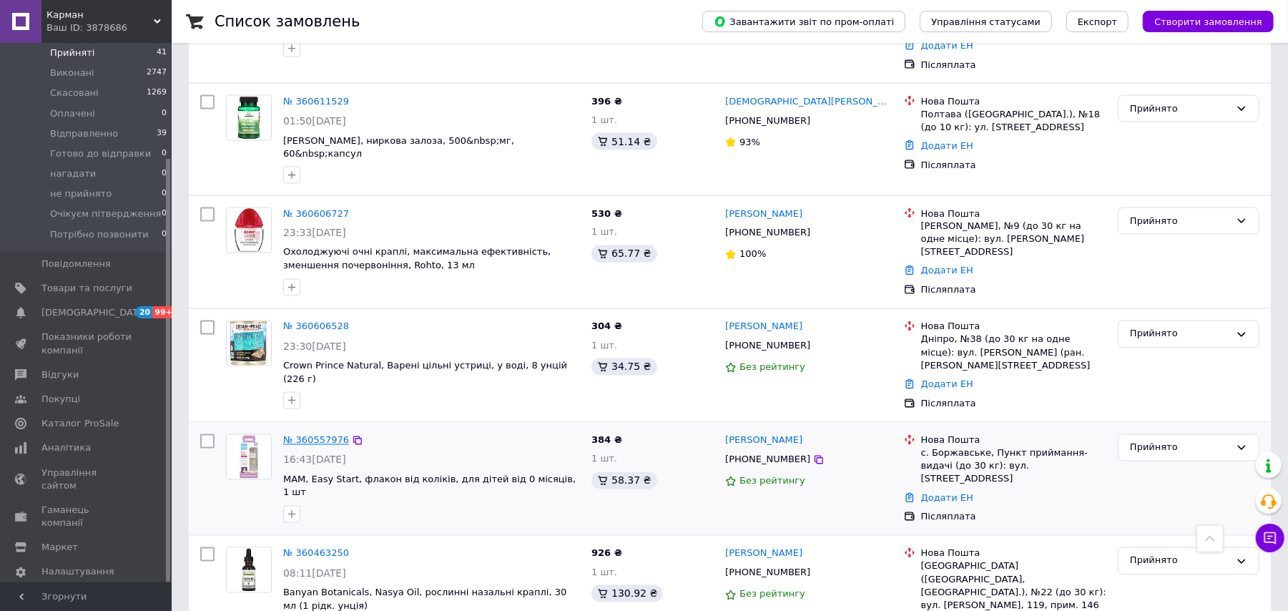
click at [323, 435] on link "№ 360557976" at bounding box center [316, 440] width 66 height 11
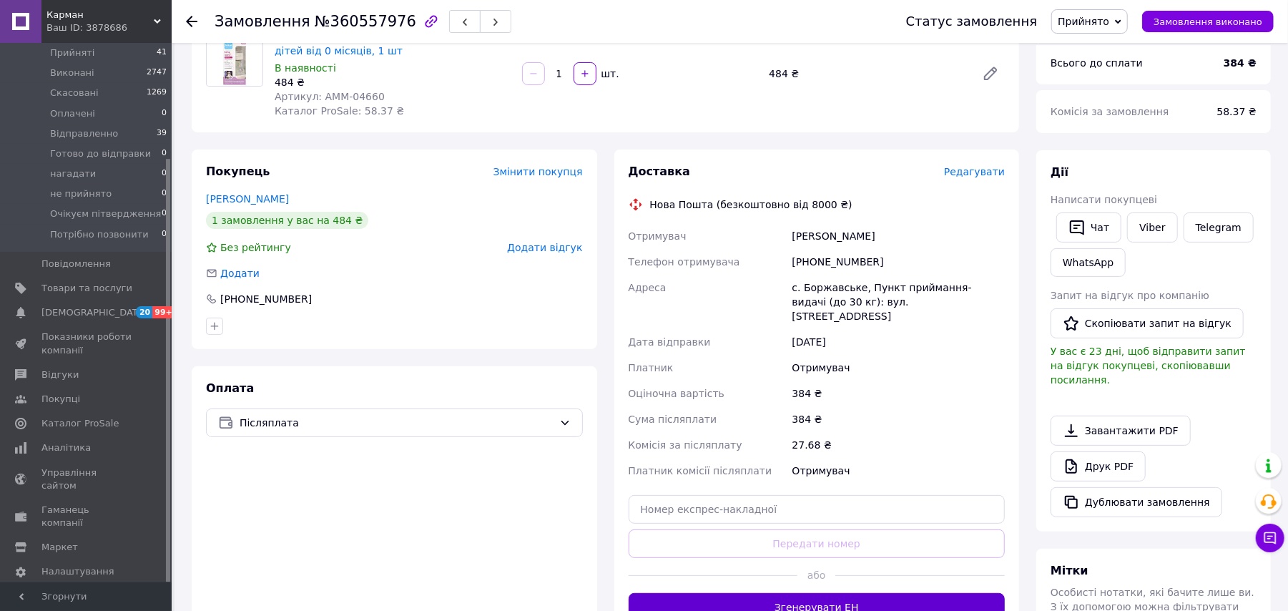
scroll to position [309, 0]
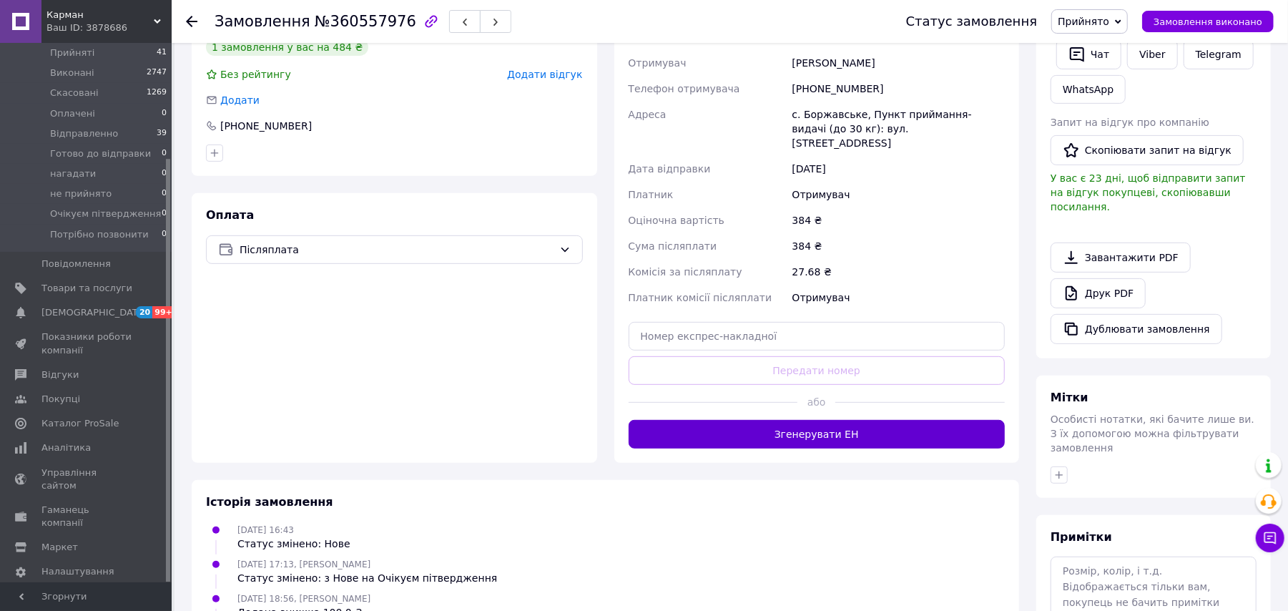
click at [844, 420] on button "Згенерувати ЕН" at bounding box center [817, 434] width 377 height 29
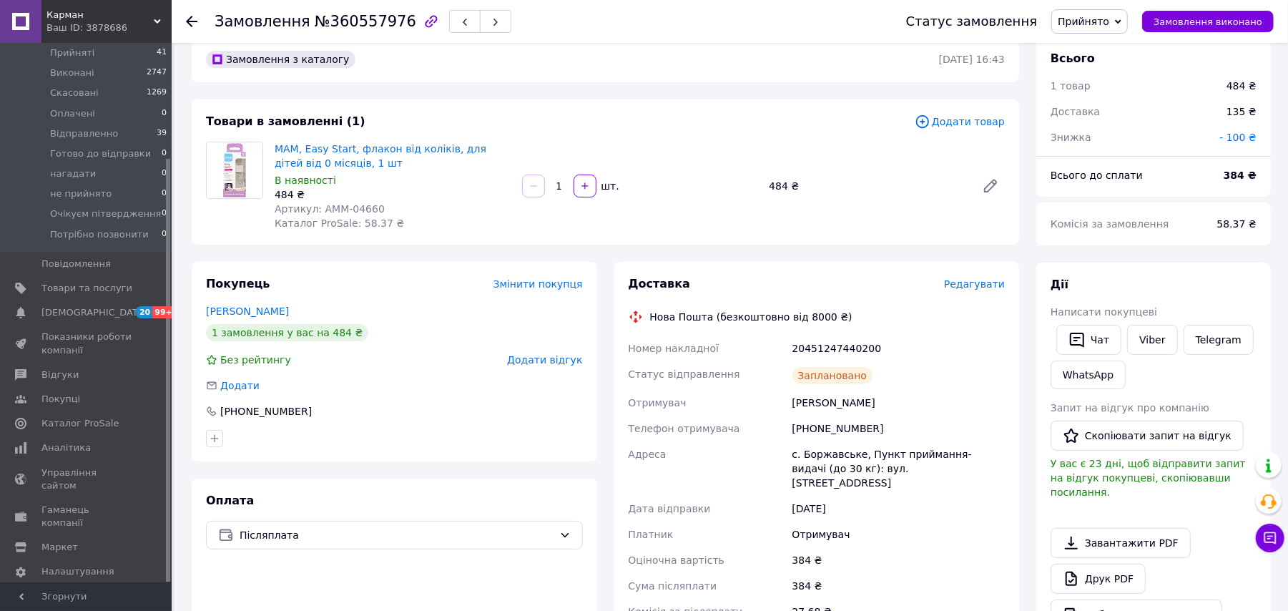
scroll to position [23, 0]
click at [1102, 20] on span "Прийнято" at bounding box center [1084, 21] width 52 height 11
click at [1125, 113] on li "Відправленно" at bounding box center [1114, 114] width 125 height 21
click at [186, 19] on icon at bounding box center [191, 21] width 11 height 11
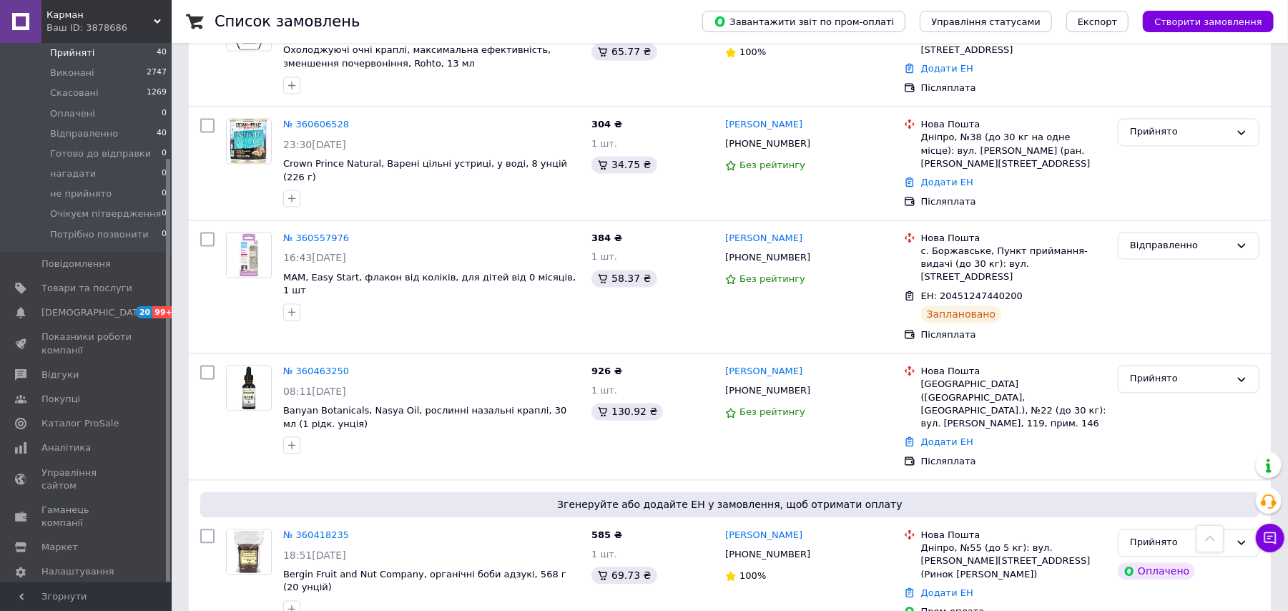
scroll to position [2156, 0]
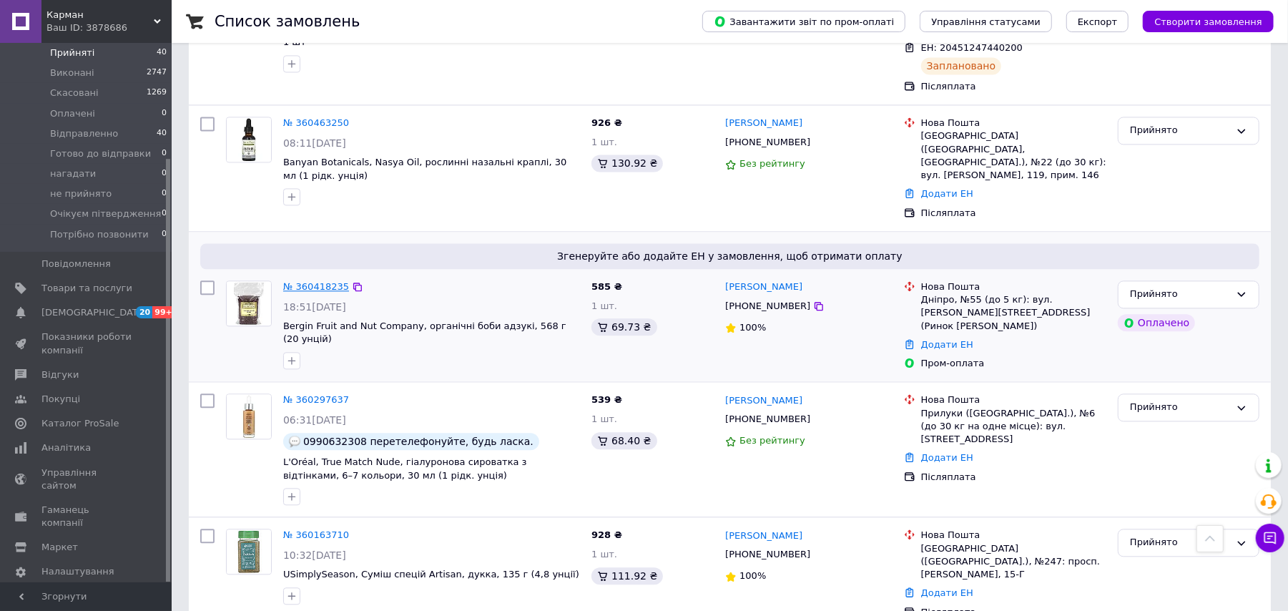
click at [328, 281] on link "№ 360418235" at bounding box center [316, 286] width 66 height 11
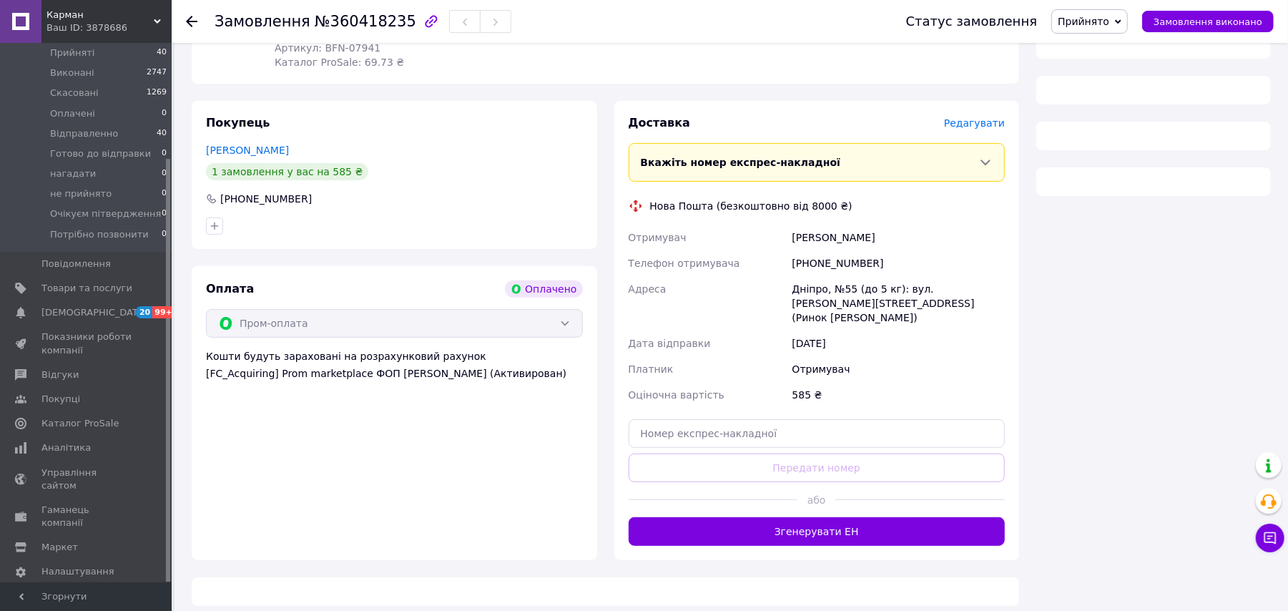
scroll to position [454, 0]
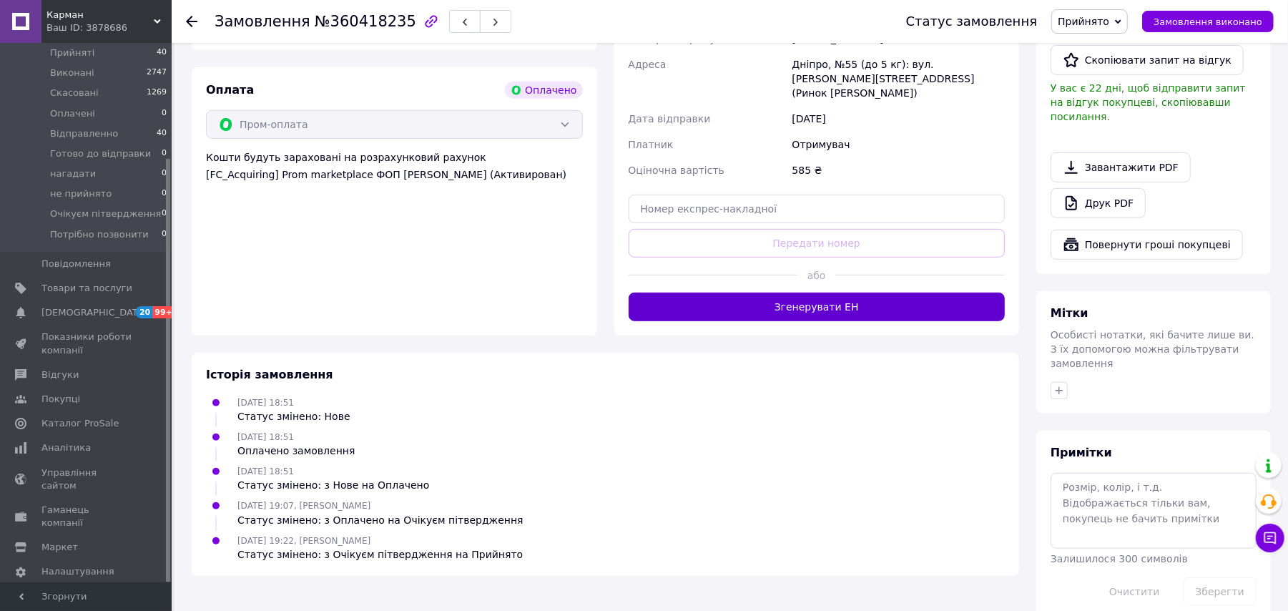
click at [925, 295] on button "Згенерувати ЕН" at bounding box center [817, 307] width 377 height 29
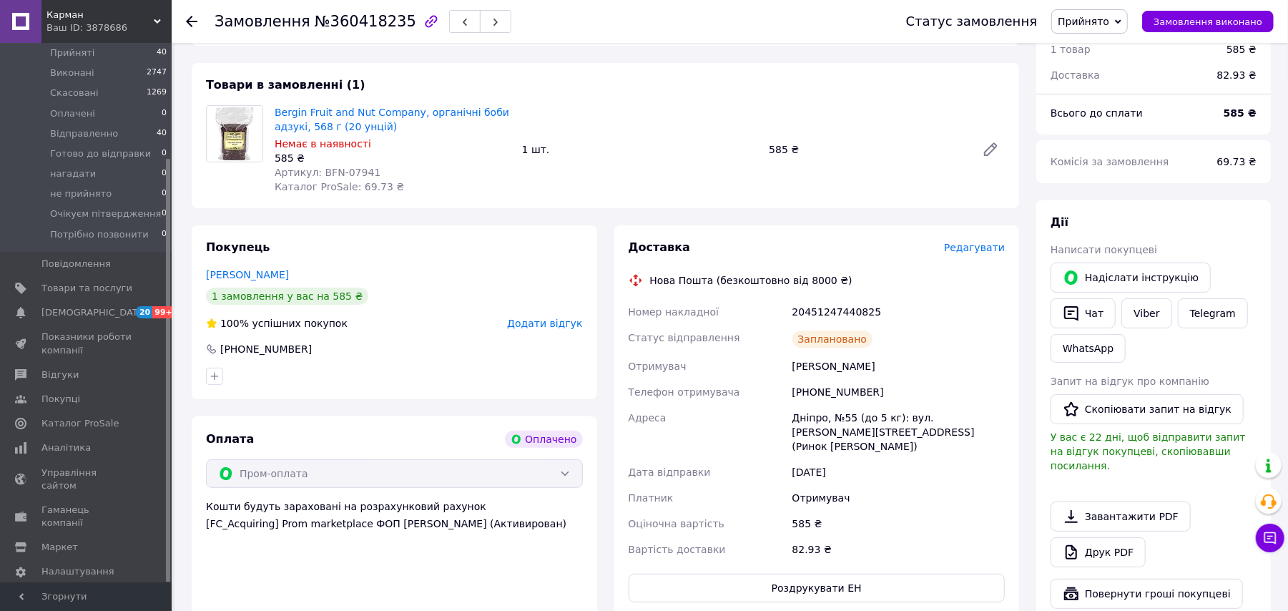
scroll to position [72, 0]
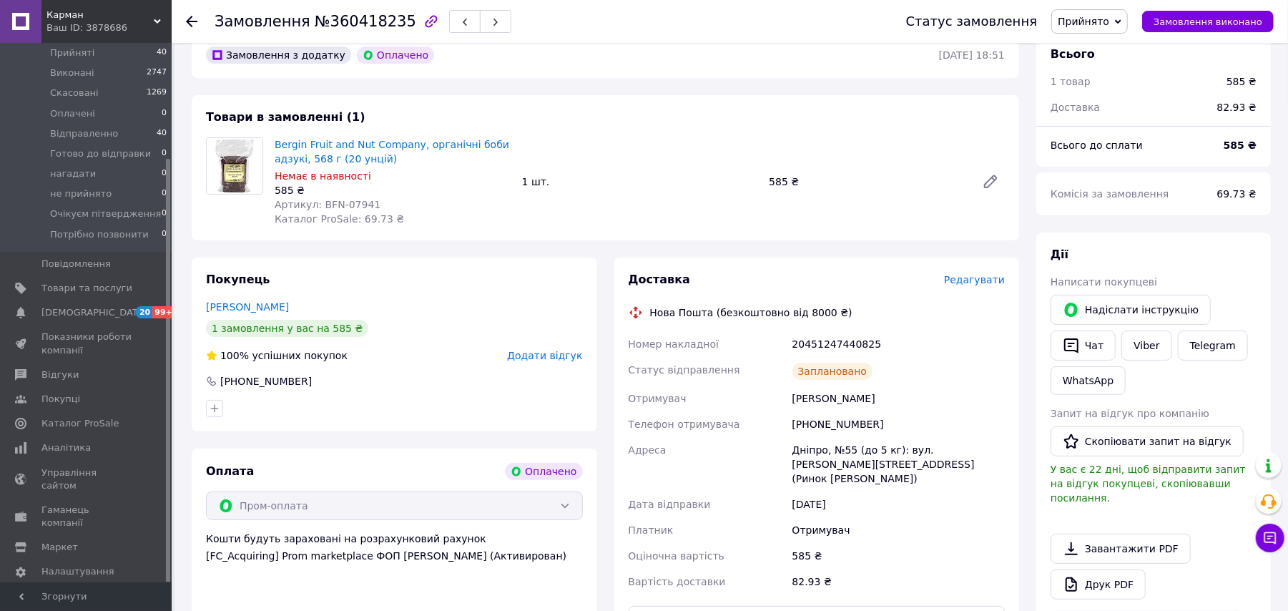
click at [1122, 21] on span "Прийнято" at bounding box center [1090, 21] width 77 height 24
click at [1106, 112] on li "Відправленно" at bounding box center [1114, 114] width 125 height 21
click at [192, 18] on icon at bounding box center [191, 21] width 11 height 11
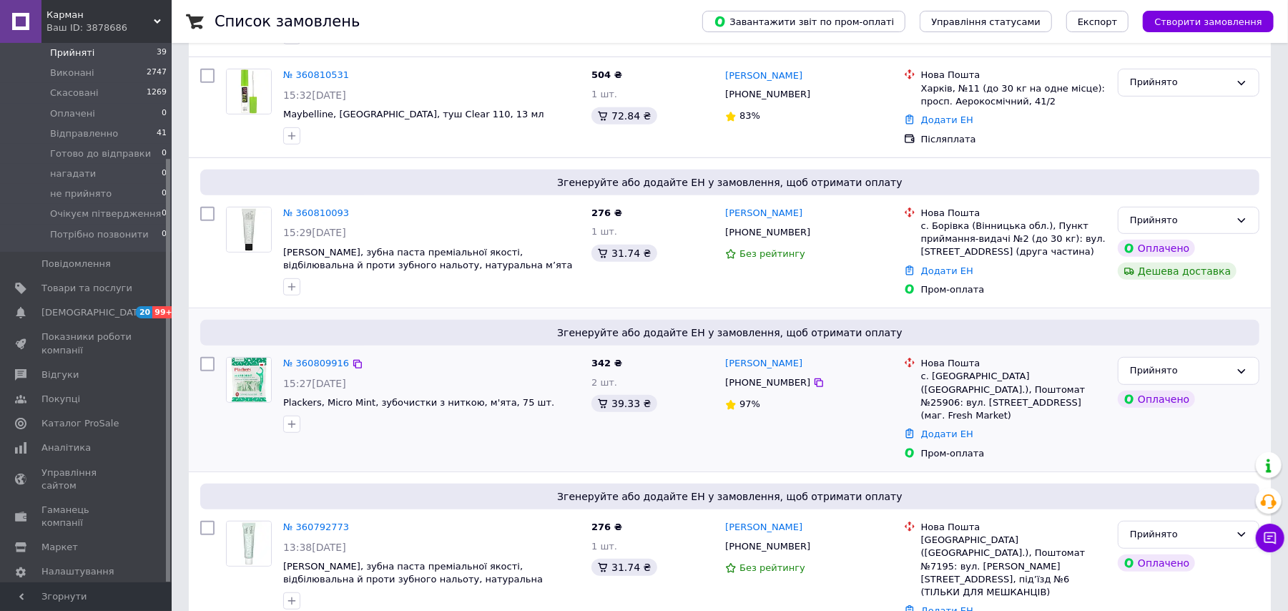
scroll to position [476, 0]
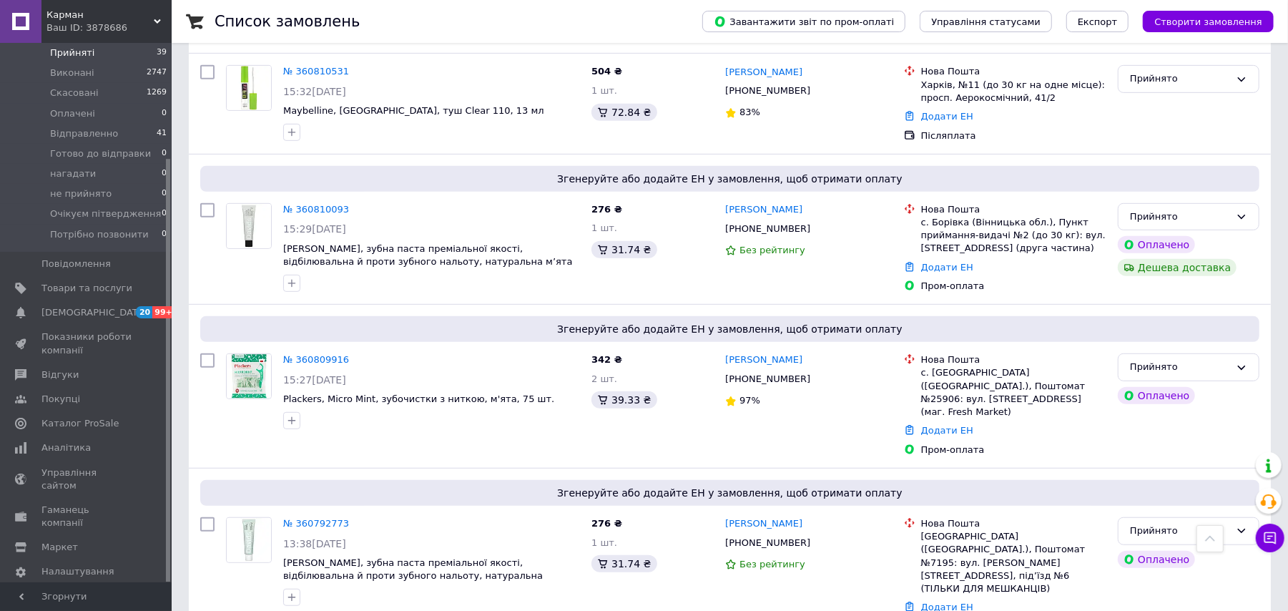
click at [120, 21] on div "Ваш ID: 3878686" at bounding box center [108, 27] width 125 height 13
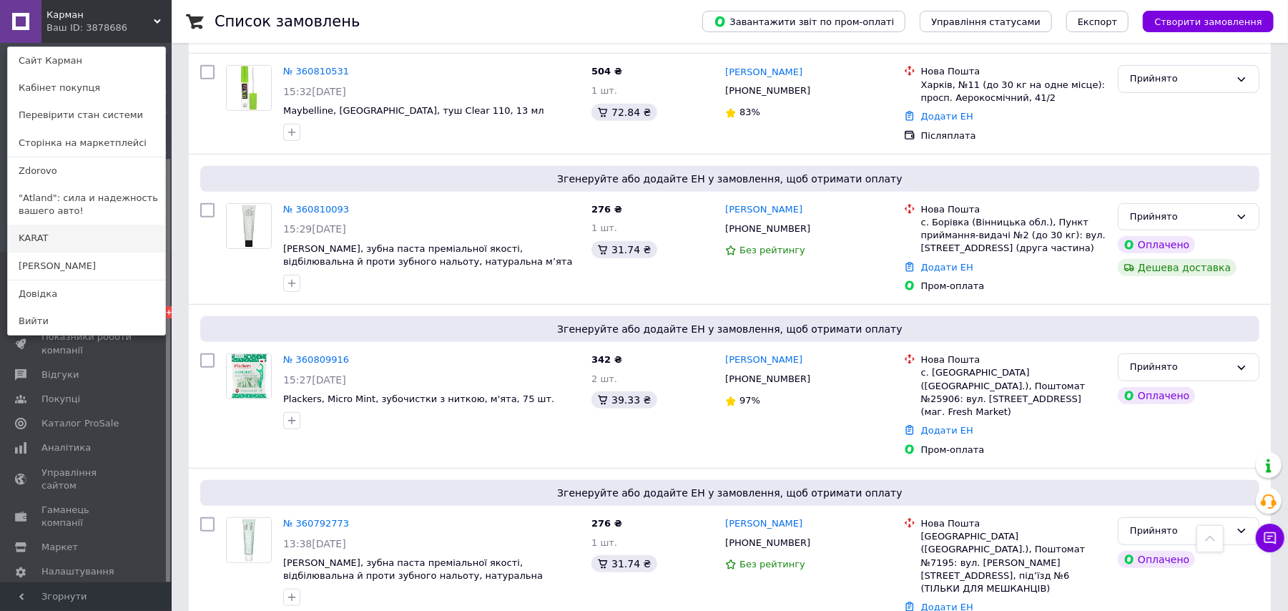
click at [107, 236] on link "KARAT" at bounding box center [86, 238] width 157 height 27
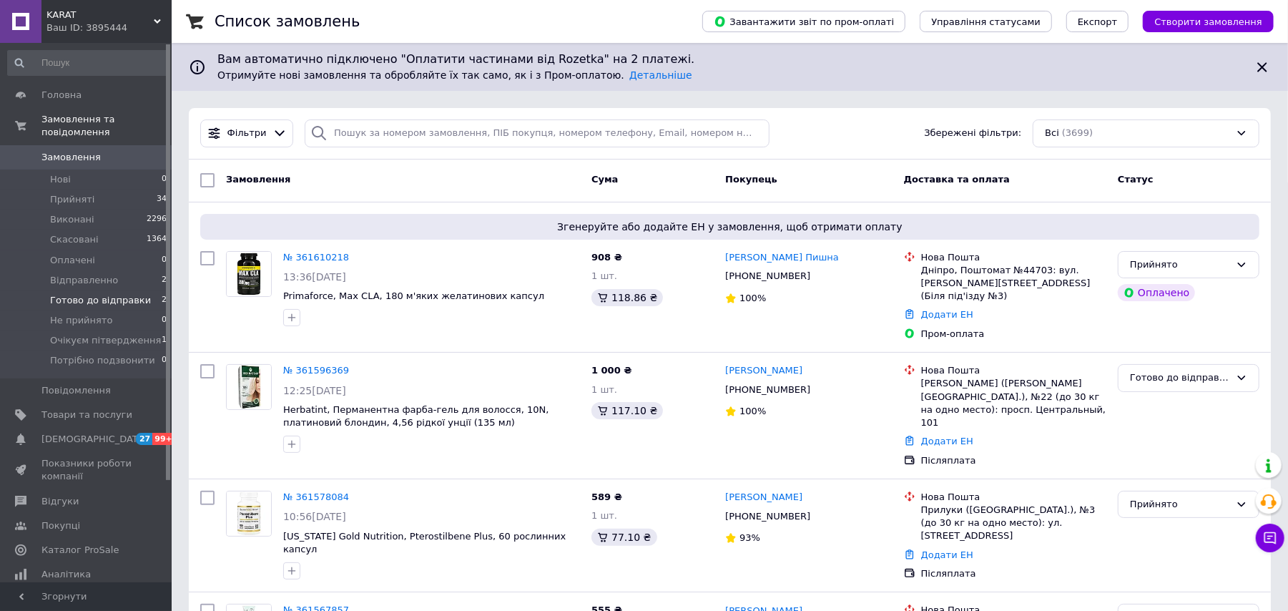
click at [99, 294] on span "Готово до відправки" at bounding box center [100, 300] width 101 height 13
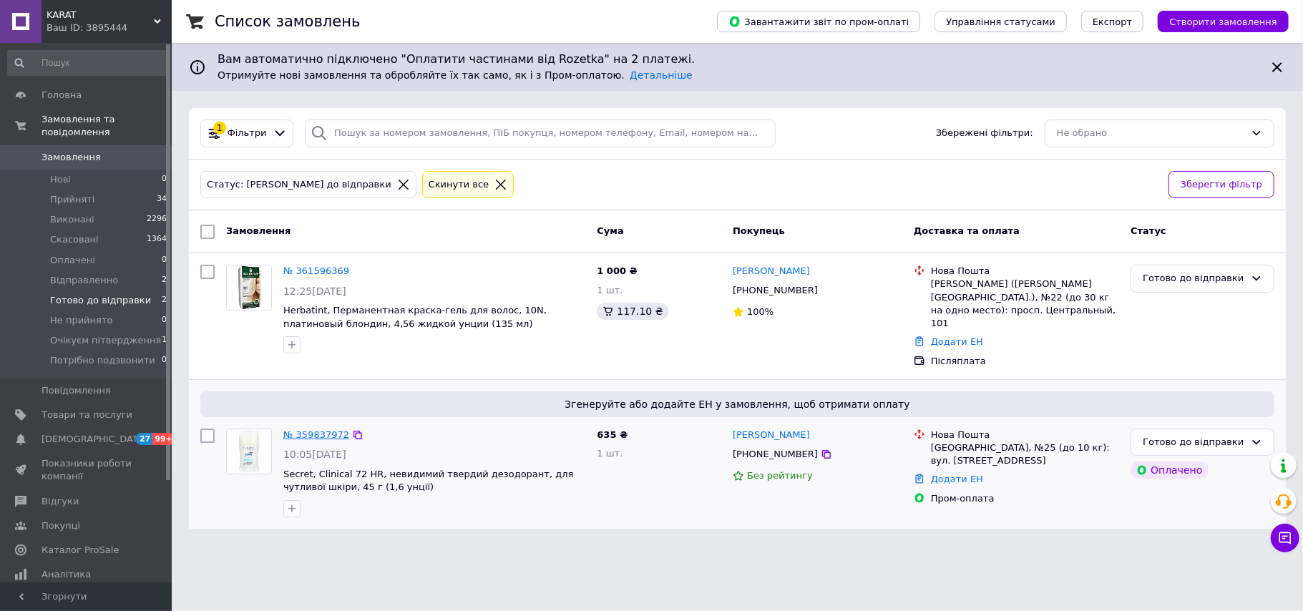
click at [315, 429] on link "№ 359837972" at bounding box center [316, 434] width 66 height 11
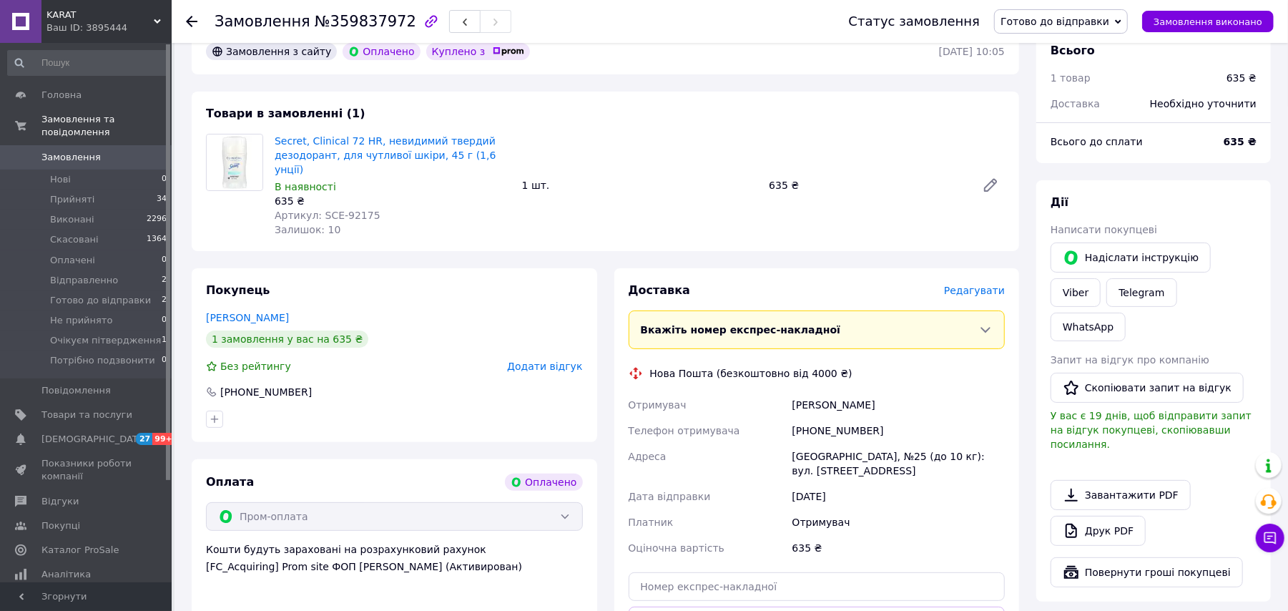
scroll to position [229, 0]
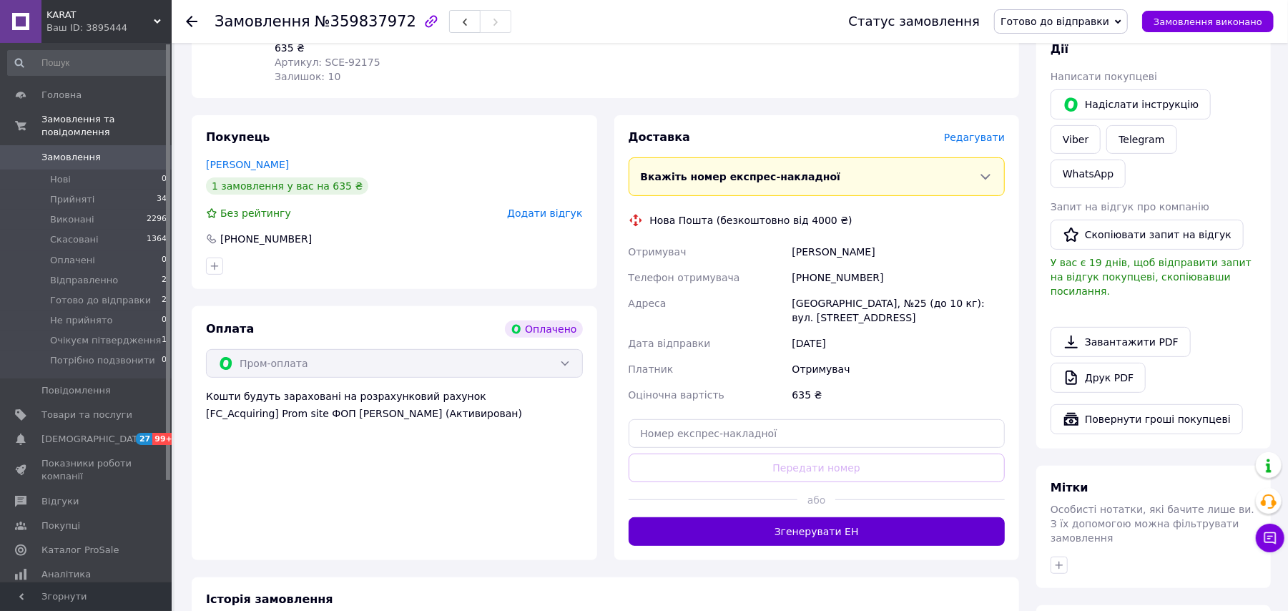
click at [831, 521] on button "Згенерувати ЕН" at bounding box center [817, 531] width 377 height 29
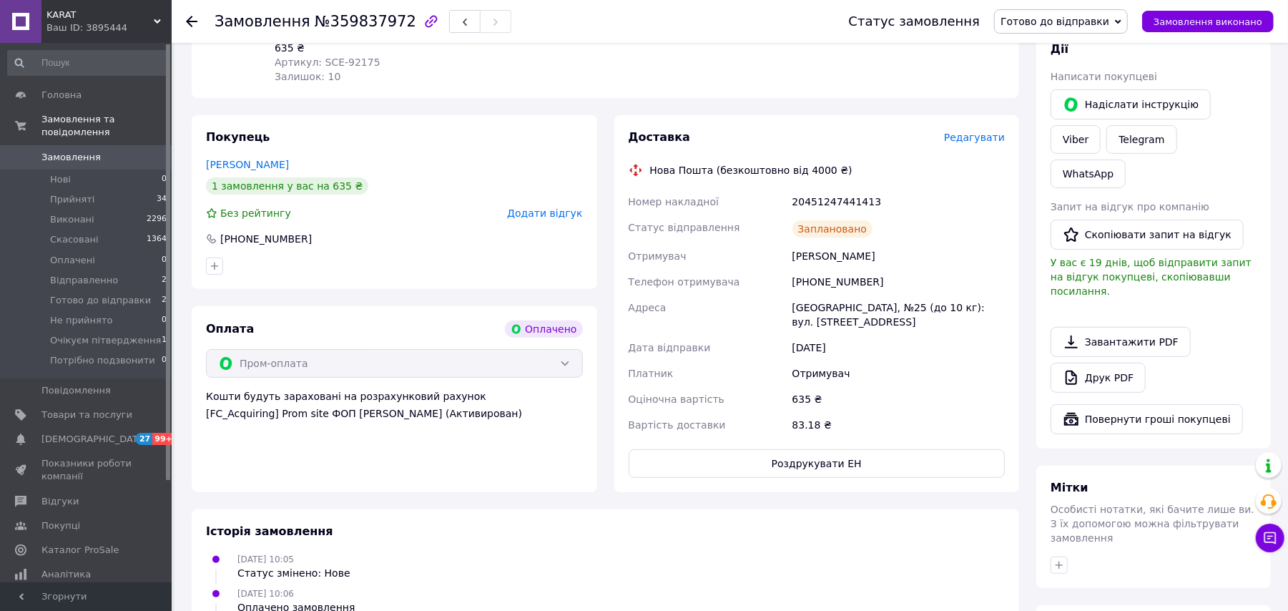
drag, startPoint x: 1128, startPoint y: 21, endPoint x: 1120, endPoint y: 52, distance: 32.4
click at [1126, 21] on div "Готово до відправки Прийнято Виконано Скасовано Оплачено Відправленно Не прийня…" at bounding box center [1061, 21] width 134 height 24
click at [1088, 133] on li "Відправленно" at bounding box center [1061, 135] width 132 height 21
click at [192, 16] on use at bounding box center [191, 21] width 11 height 11
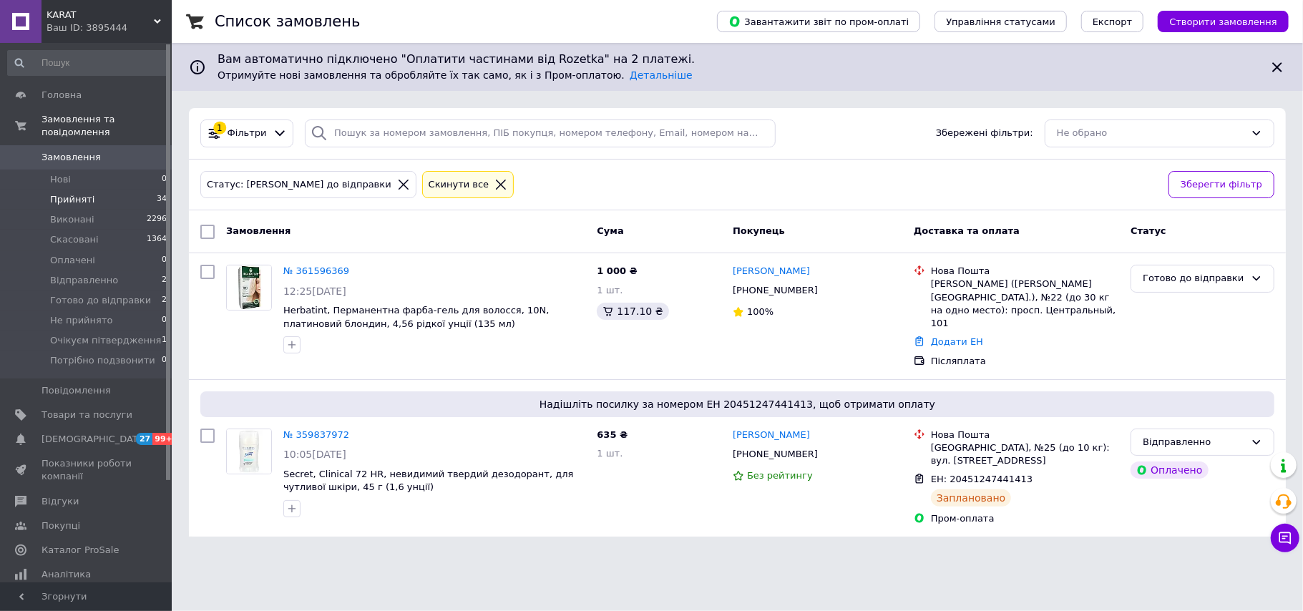
click at [94, 190] on li "Прийняті 34" at bounding box center [87, 200] width 175 height 20
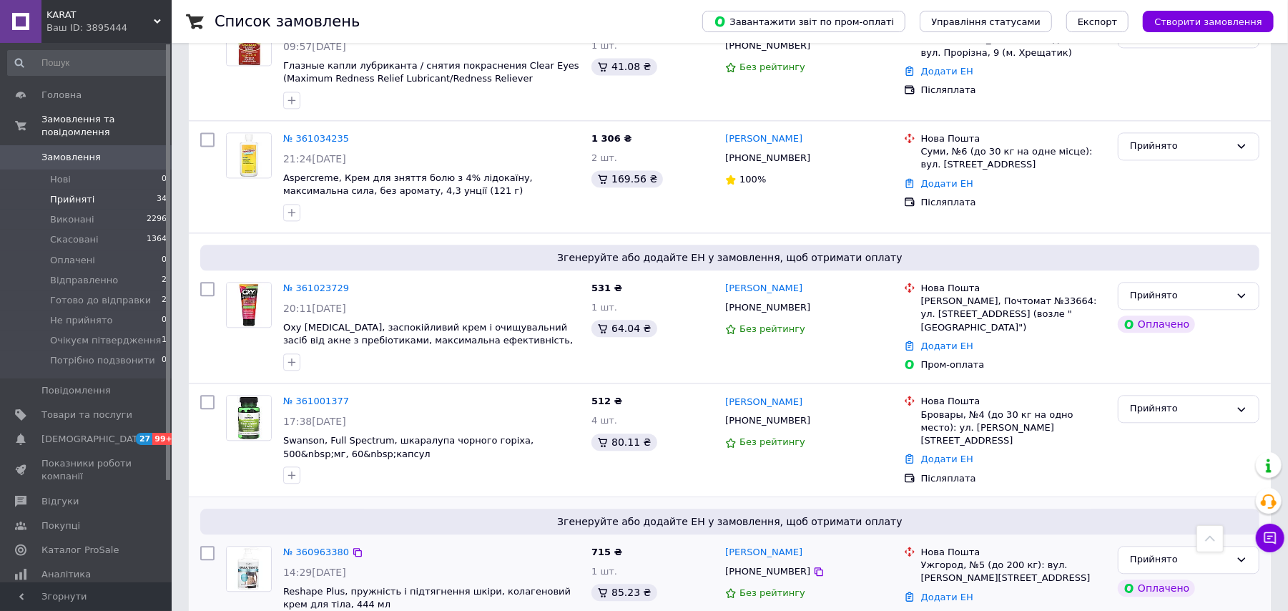
scroll to position [2319, 0]
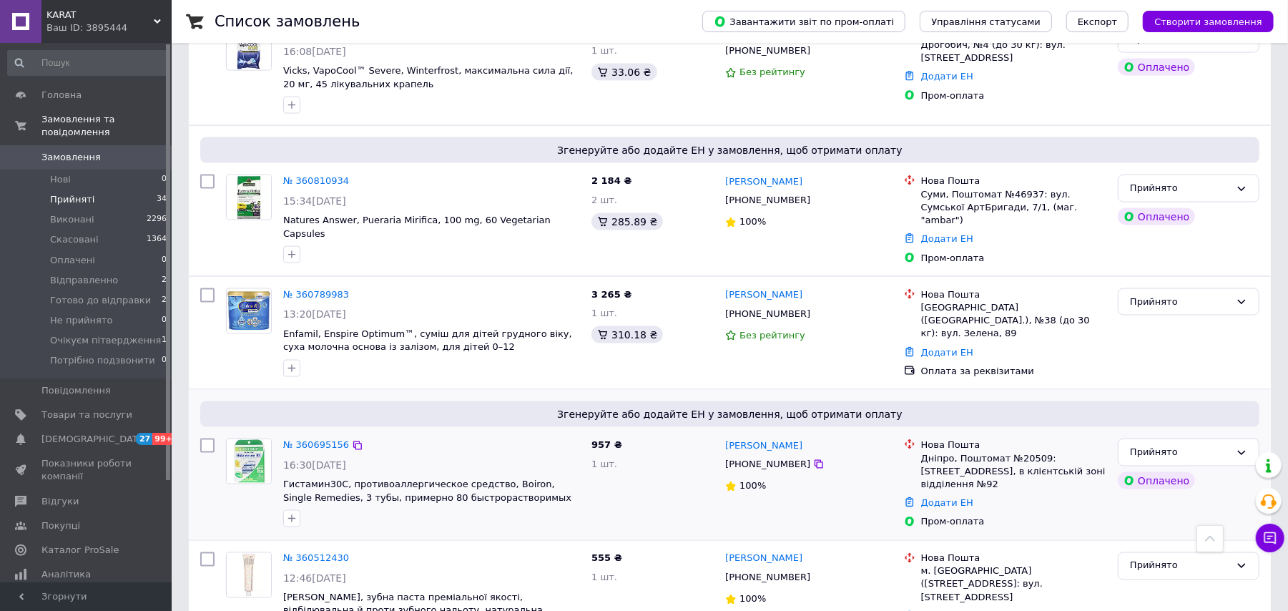
scroll to position [1557, 0]
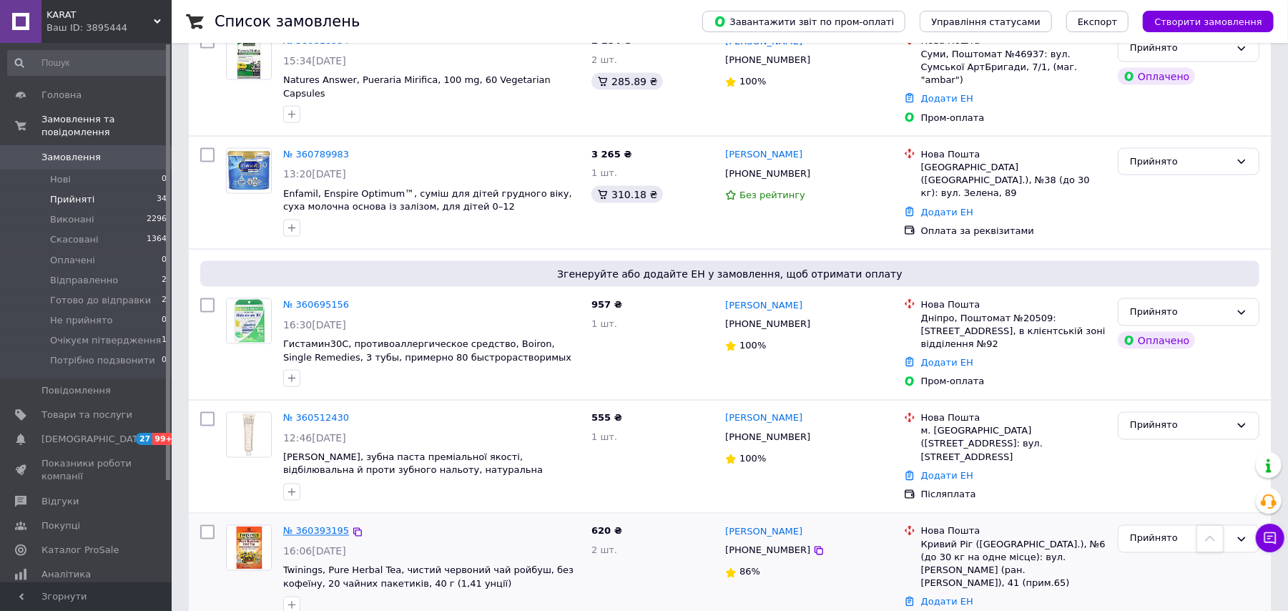
click at [305, 526] on link "№ 360393195" at bounding box center [316, 531] width 66 height 11
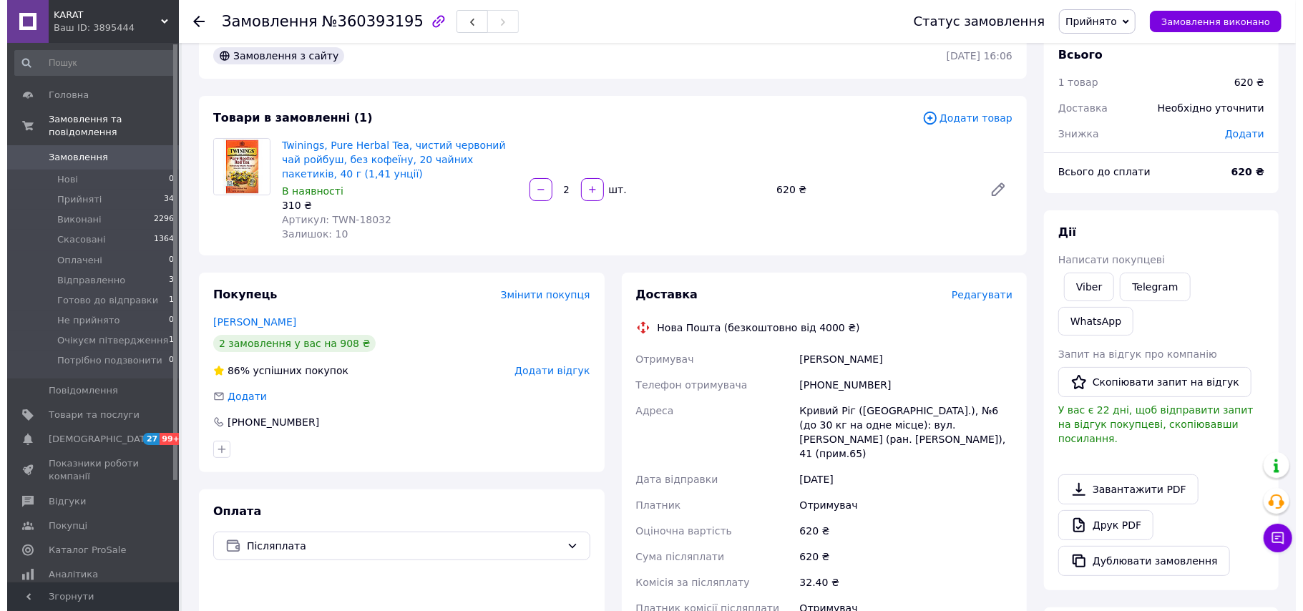
scroll to position [364, 0]
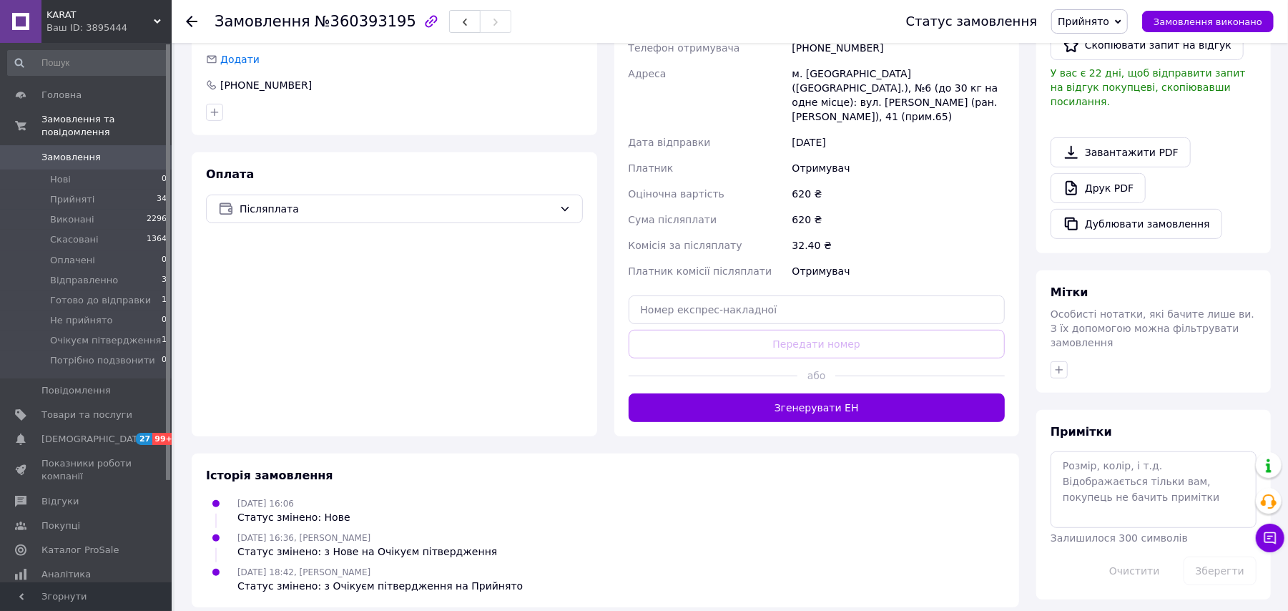
drag, startPoint x: 842, startPoint y: 366, endPoint x: 843, endPoint y: 378, distance: 11.5
click at [839, 368] on div at bounding box center [921, 375] width 170 height 35
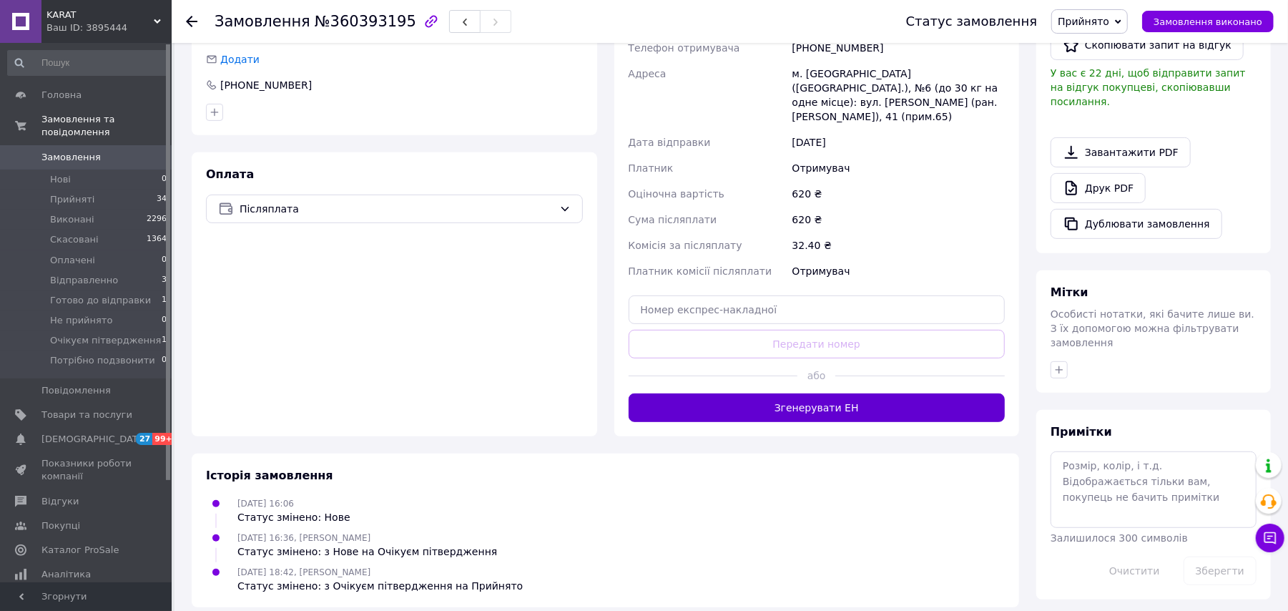
click at [845, 393] on button "Згенерувати ЕН" at bounding box center [817, 407] width 377 height 29
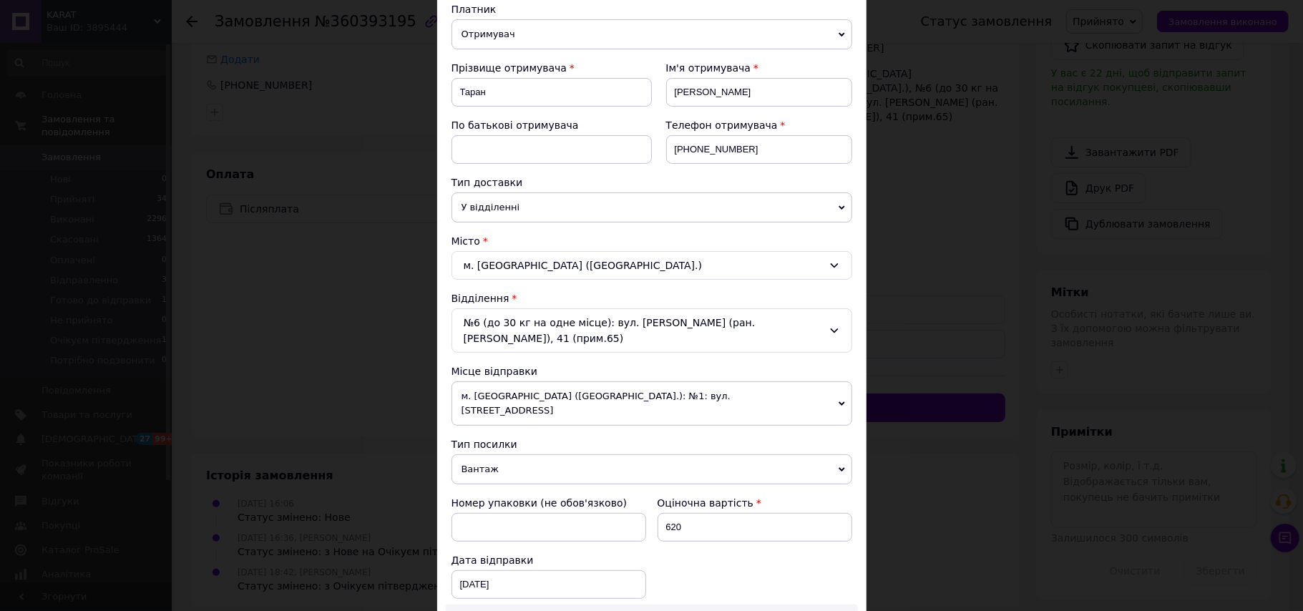
scroll to position [572, 0]
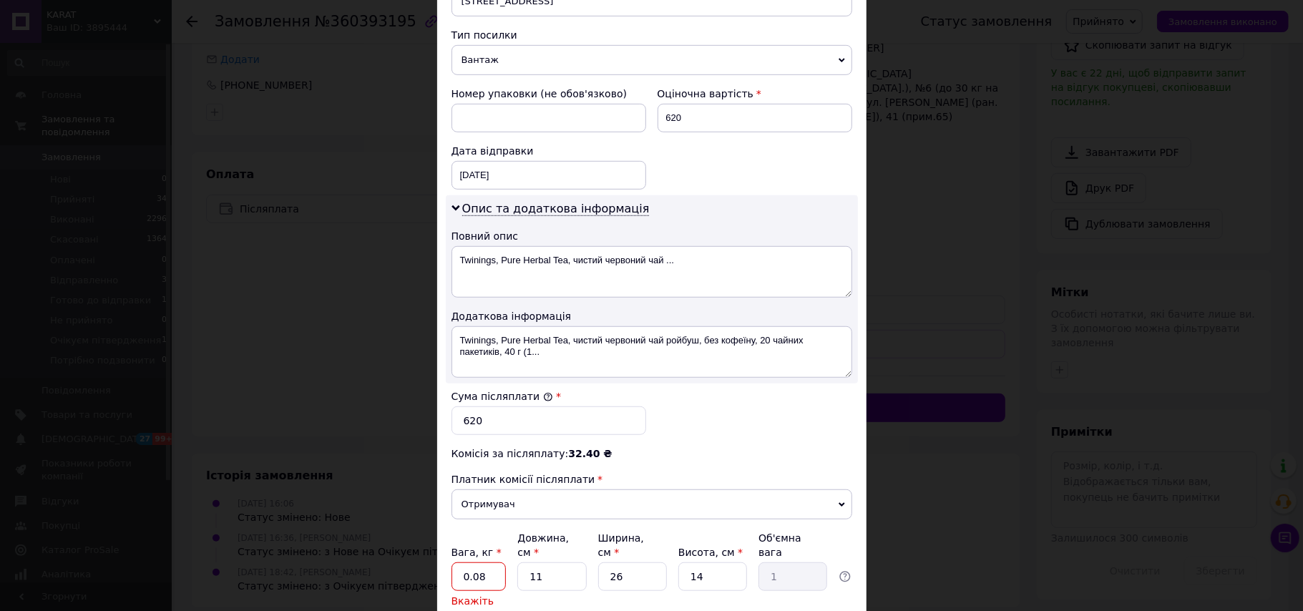
click at [481, 562] on input "0.08" at bounding box center [478, 576] width 55 height 29
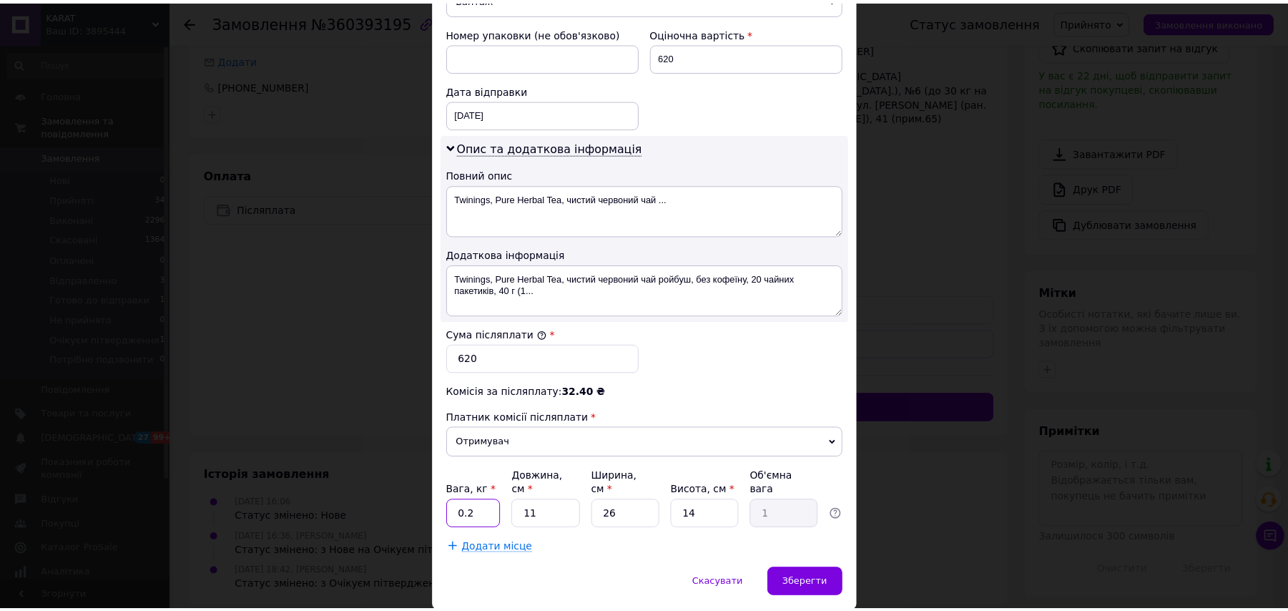
scroll to position [665, 0]
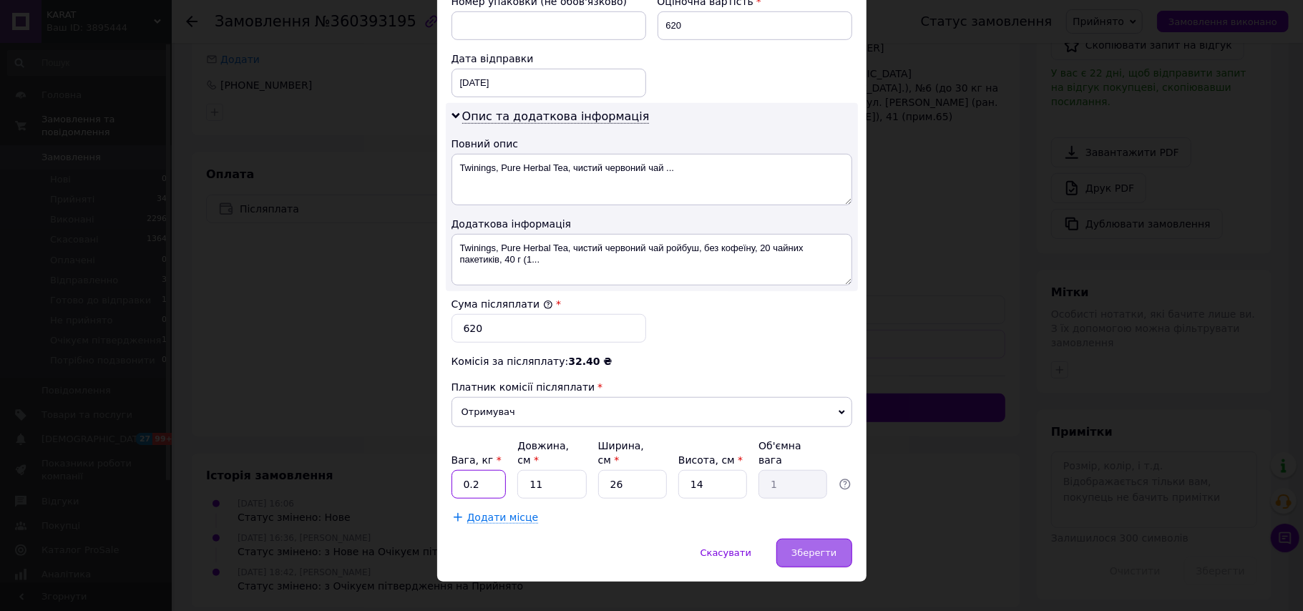
type input "0.2"
click at [828, 547] on span "Зберегти" at bounding box center [813, 552] width 45 height 11
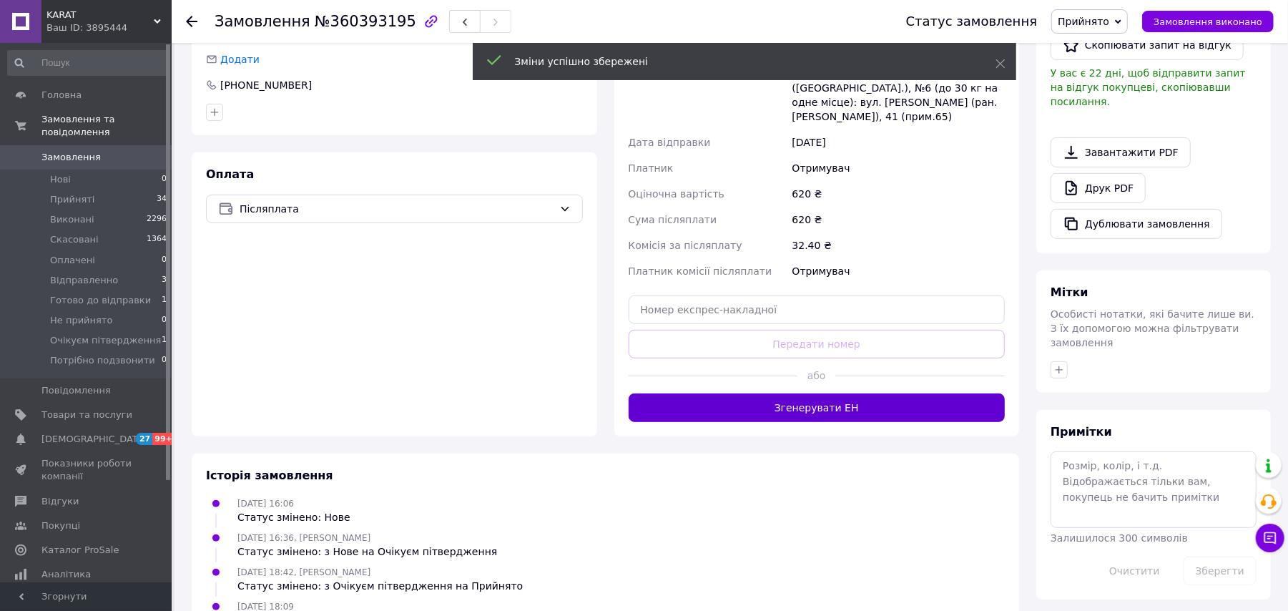
click at [851, 393] on button "Згенерувати ЕН" at bounding box center [817, 407] width 377 height 29
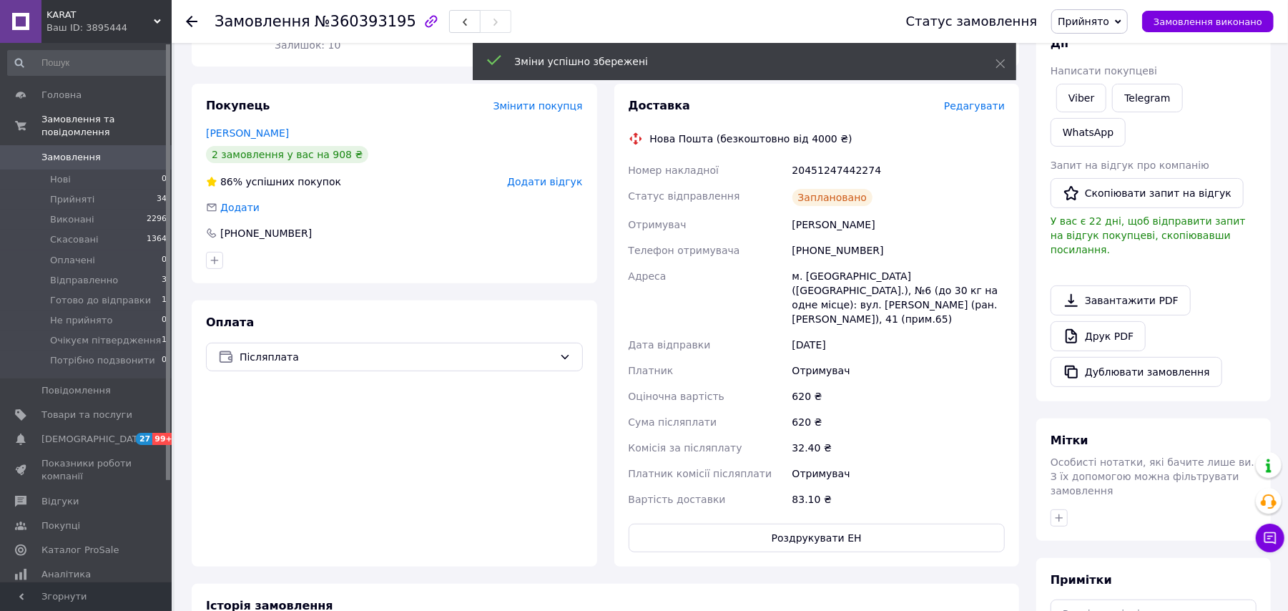
scroll to position [173, 0]
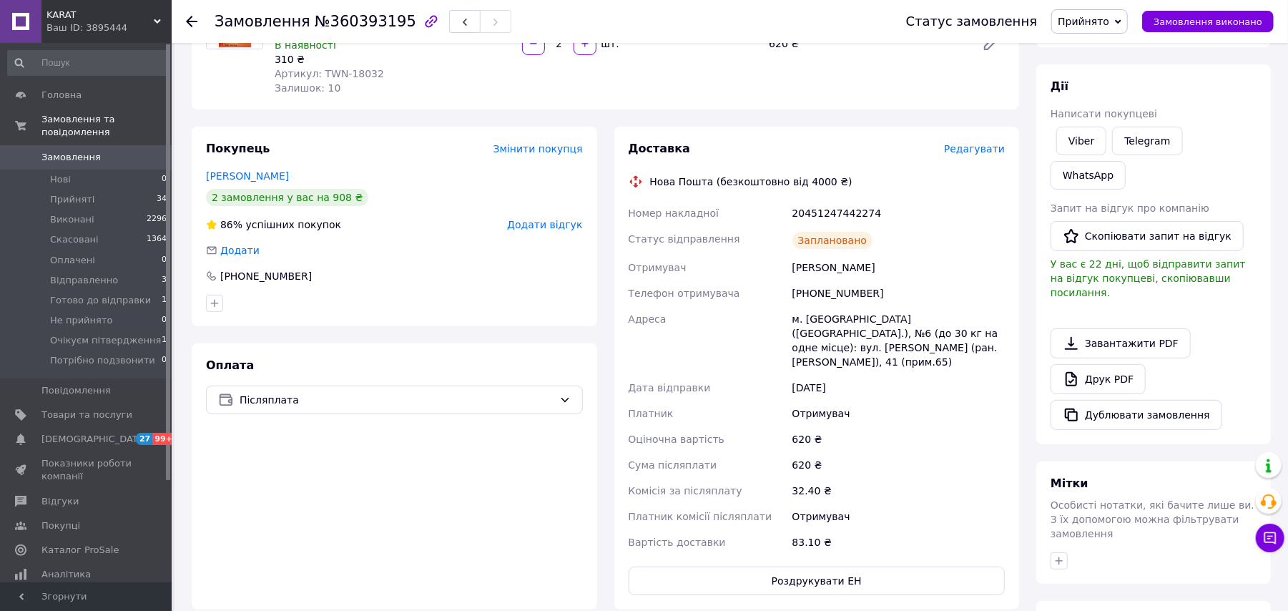
click at [1110, 23] on span "Прийнято" at bounding box center [1084, 21] width 52 height 11
click at [1112, 109] on li "Відправленно" at bounding box center [1114, 114] width 125 height 21
click at [192, 20] on use at bounding box center [191, 21] width 11 height 11
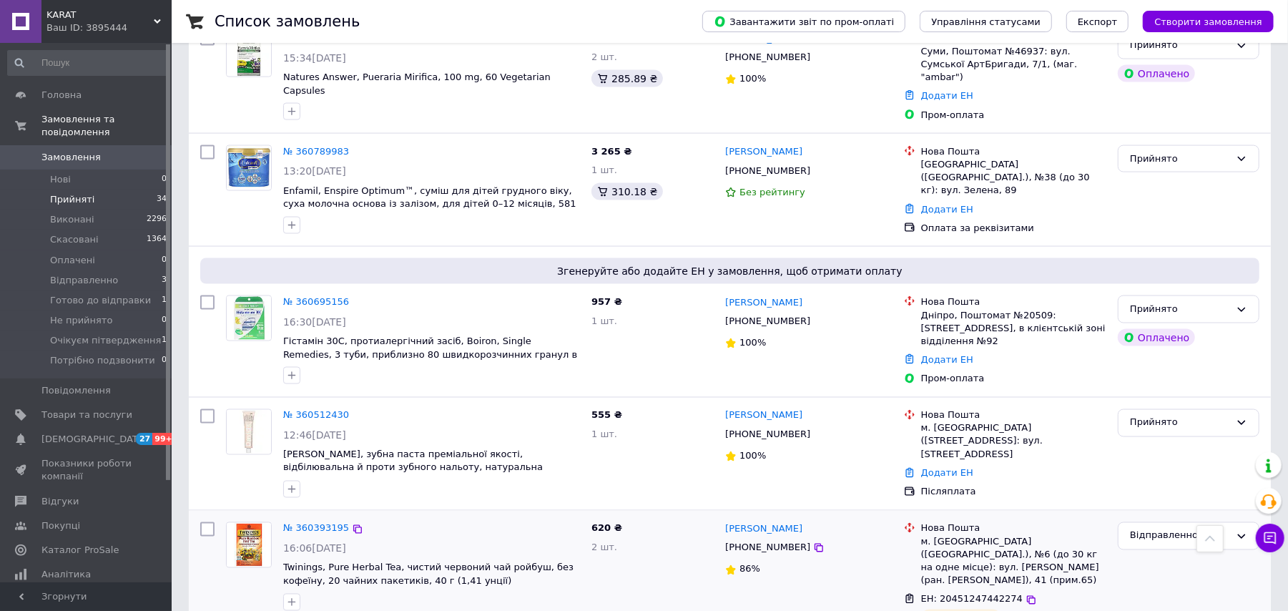
scroll to position [1577, 0]
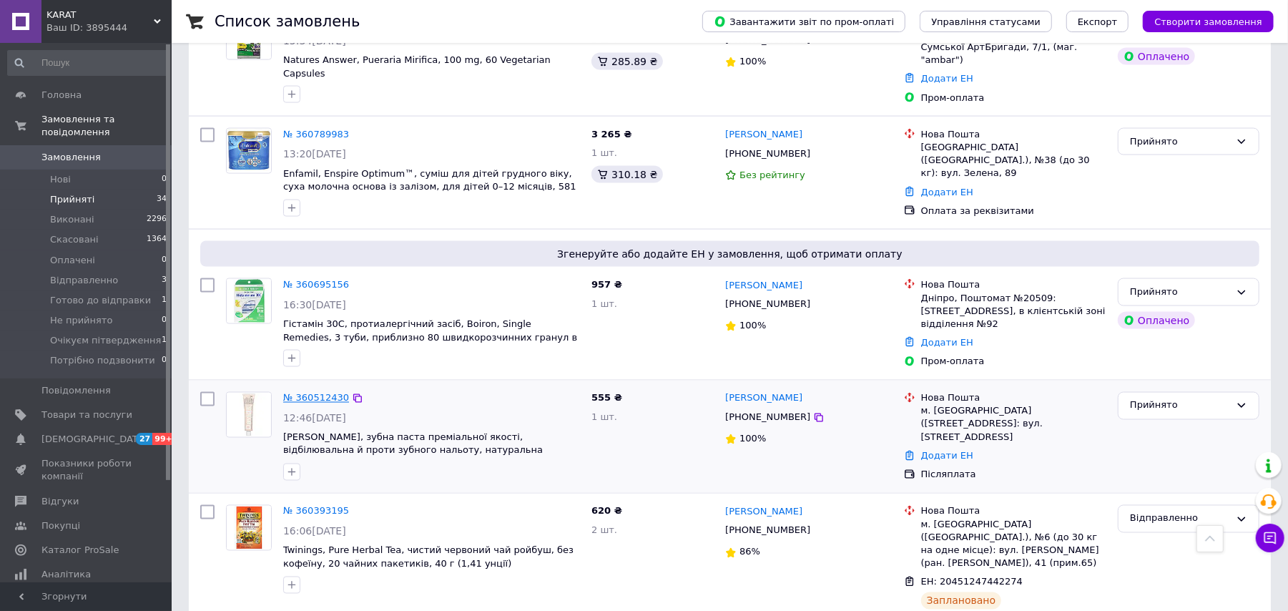
click at [315, 393] on link "№ 360512430" at bounding box center [316, 398] width 66 height 11
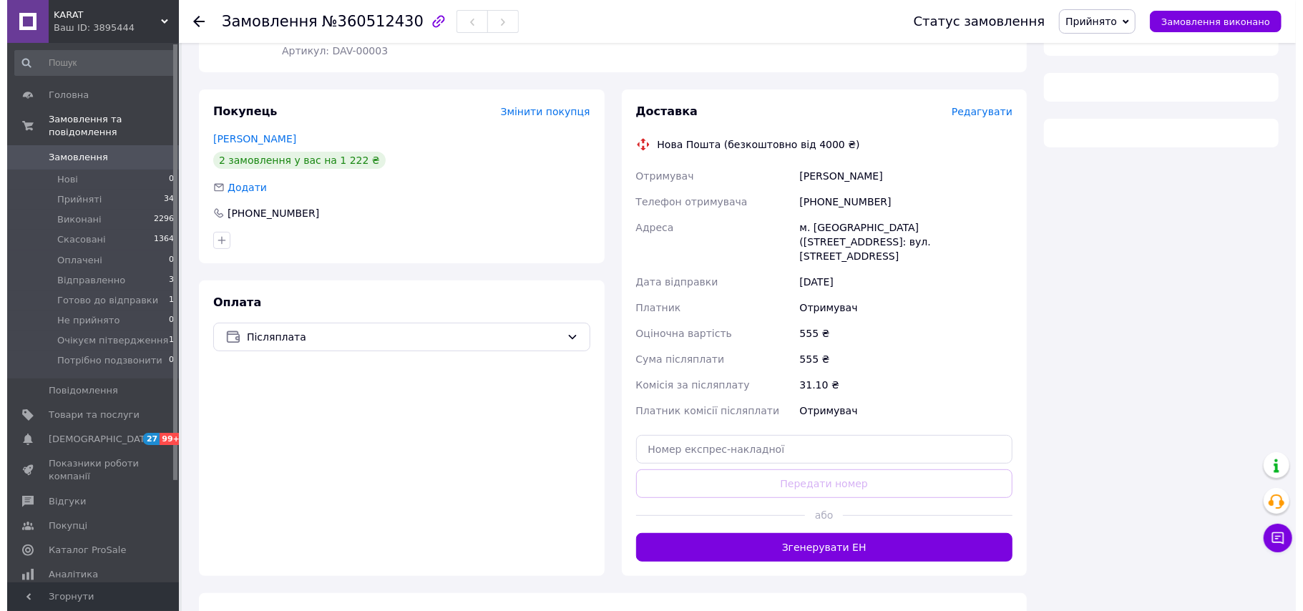
scroll to position [439, 0]
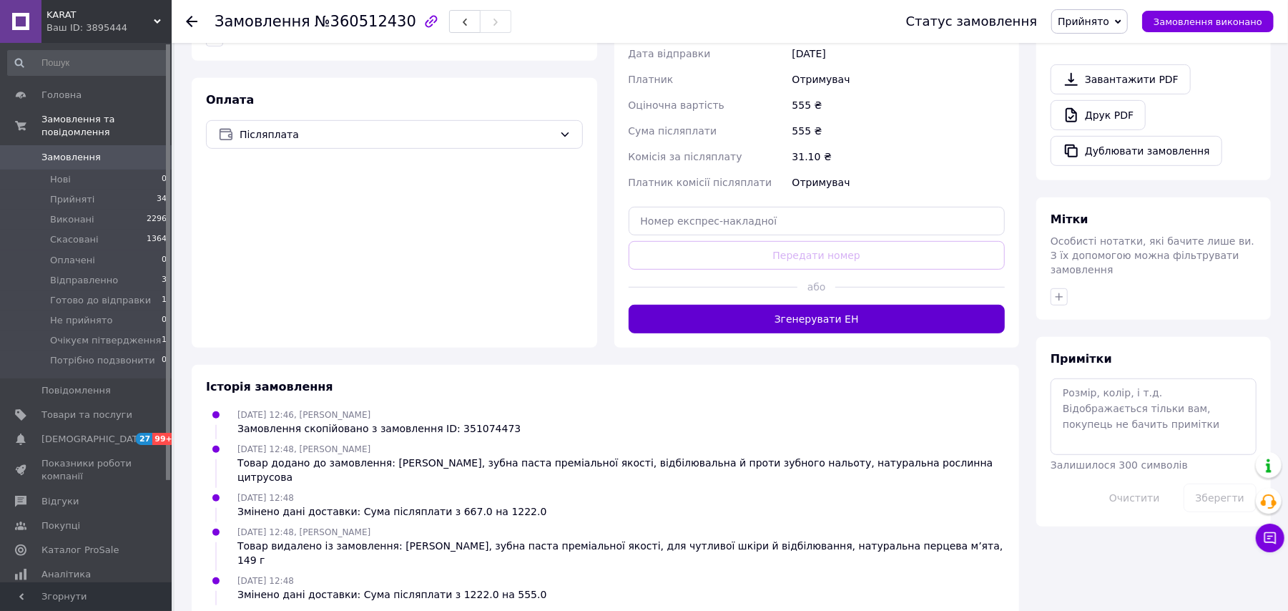
click at [951, 305] on button "Згенерувати ЕН" at bounding box center [817, 319] width 377 height 29
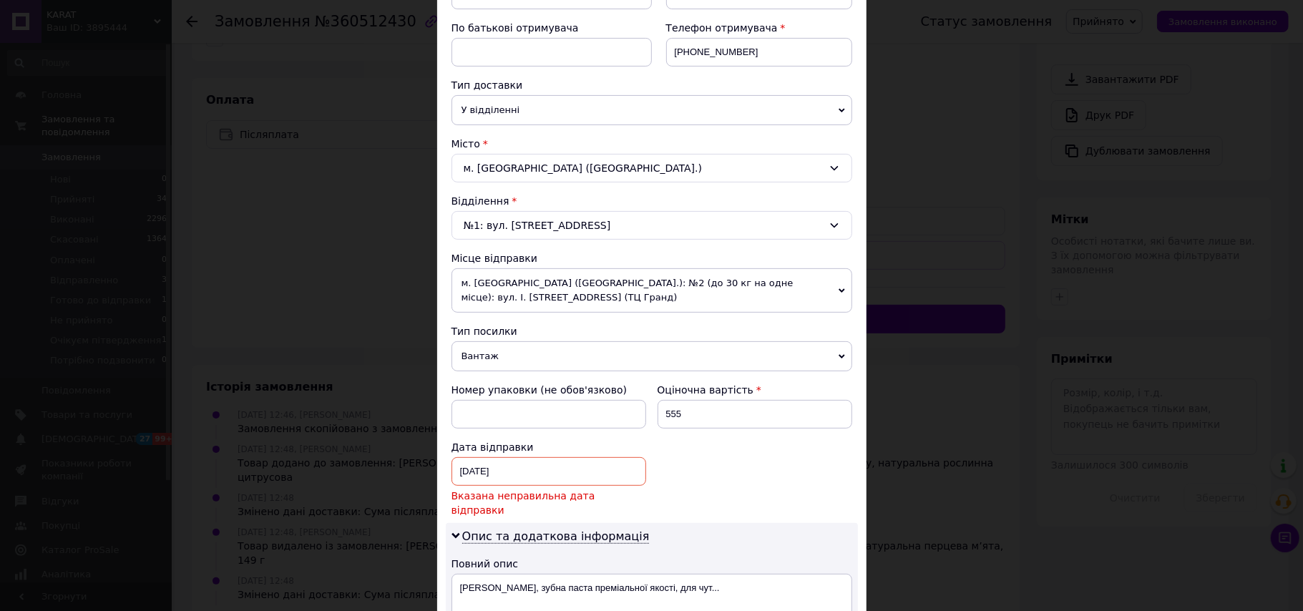
scroll to position [476, 0]
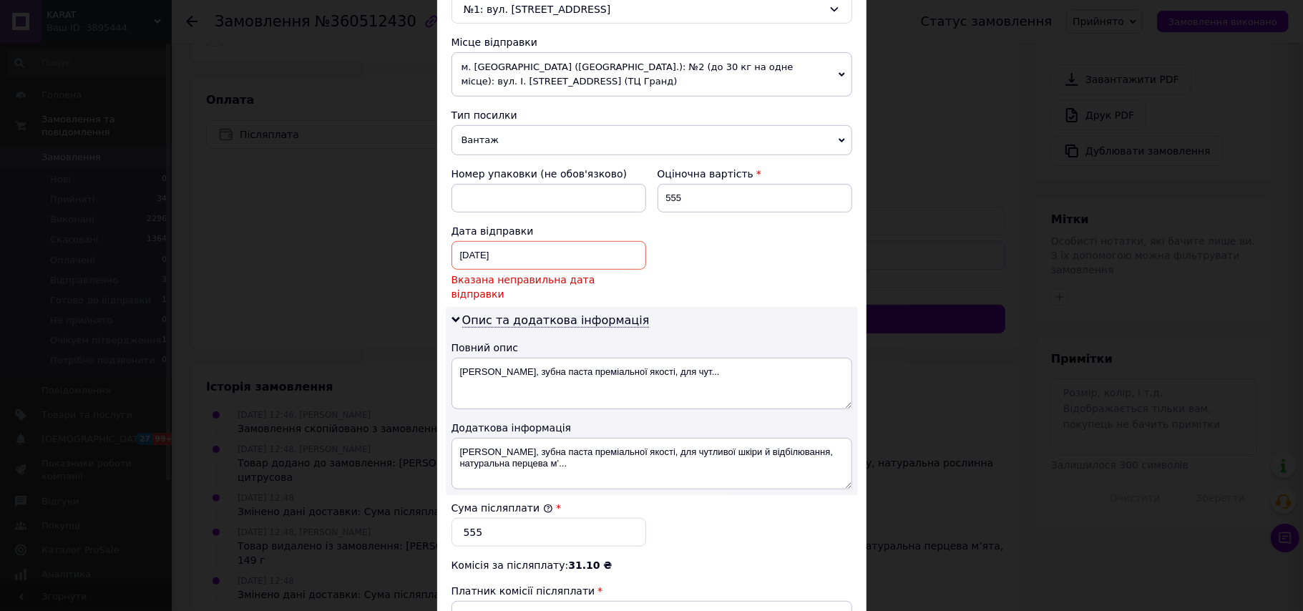
click at [501, 259] on div "[DATE] < 2025 > < Июль > Пн Вт Ср Чт Пт Сб Вс 30 1 2 3 4 5 6 7 8 9 10 11 12 13 …" at bounding box center [548, 255] width 195 height 29
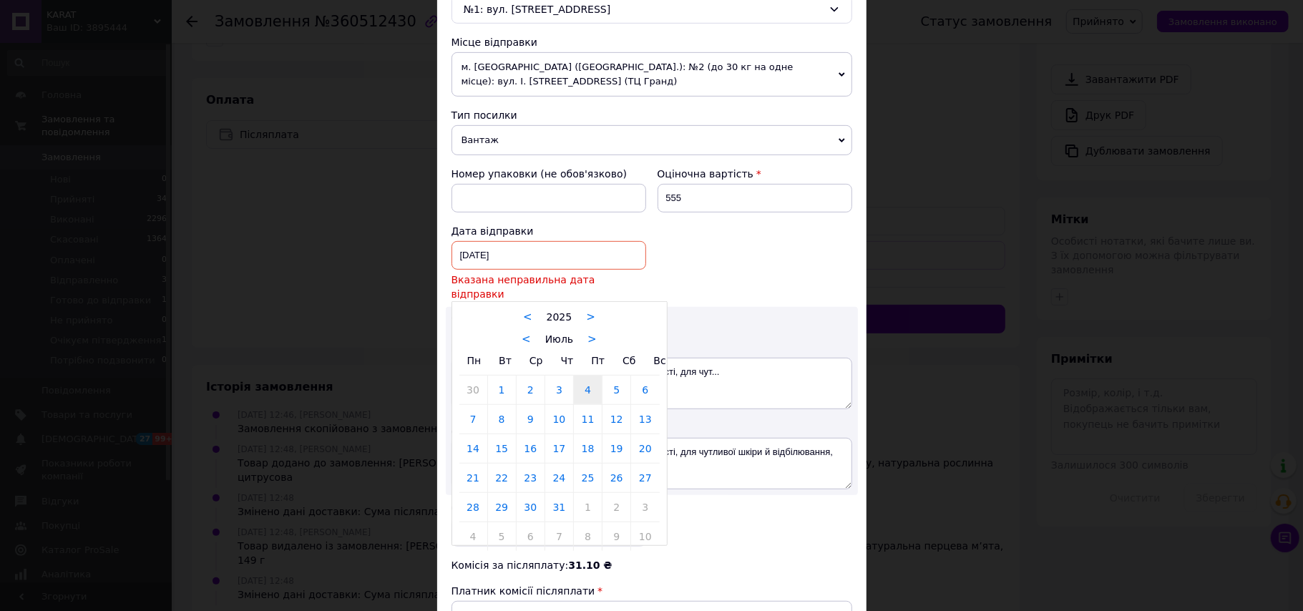
click at [582, 332] on div "< Июль >" at bounding box center [559, 338] width 200 height 15
click at [587, 333] on link ">" at bounding box center [591, 339] width 9 height 13
click at [591, 333] on link ">" at bounding box center [595, 339] width 9 height 13
click at [584, 407] on link "12" at bounding box center [588, 419] width 28 height 29
type input "[DATE]"
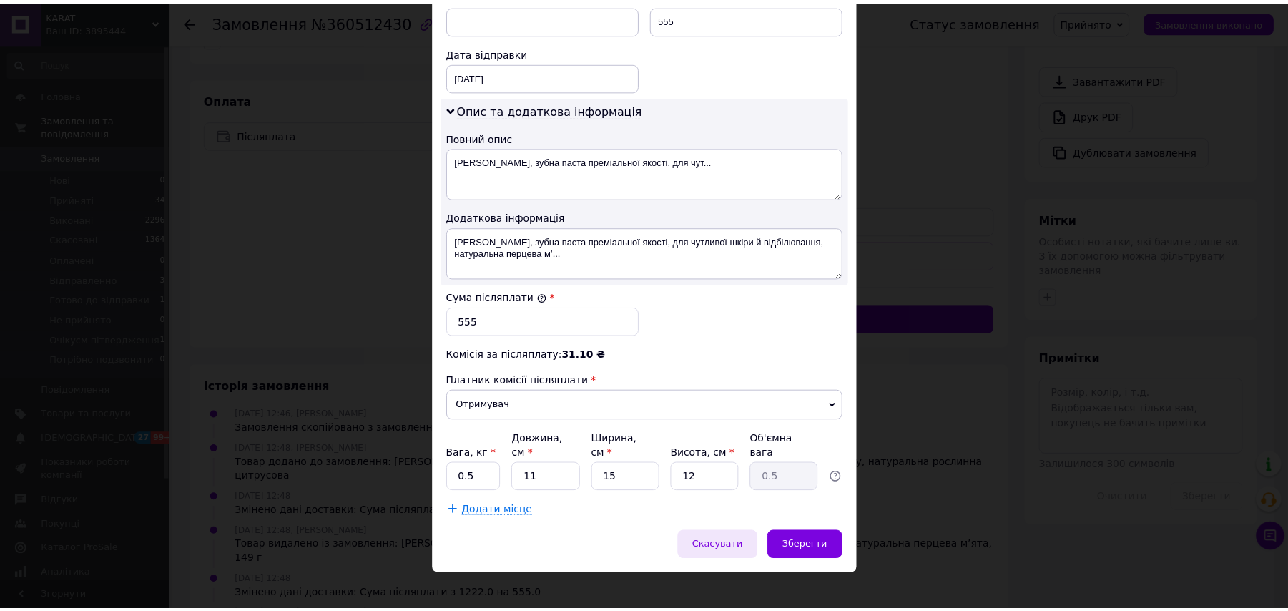
scroll to position [662, 0]
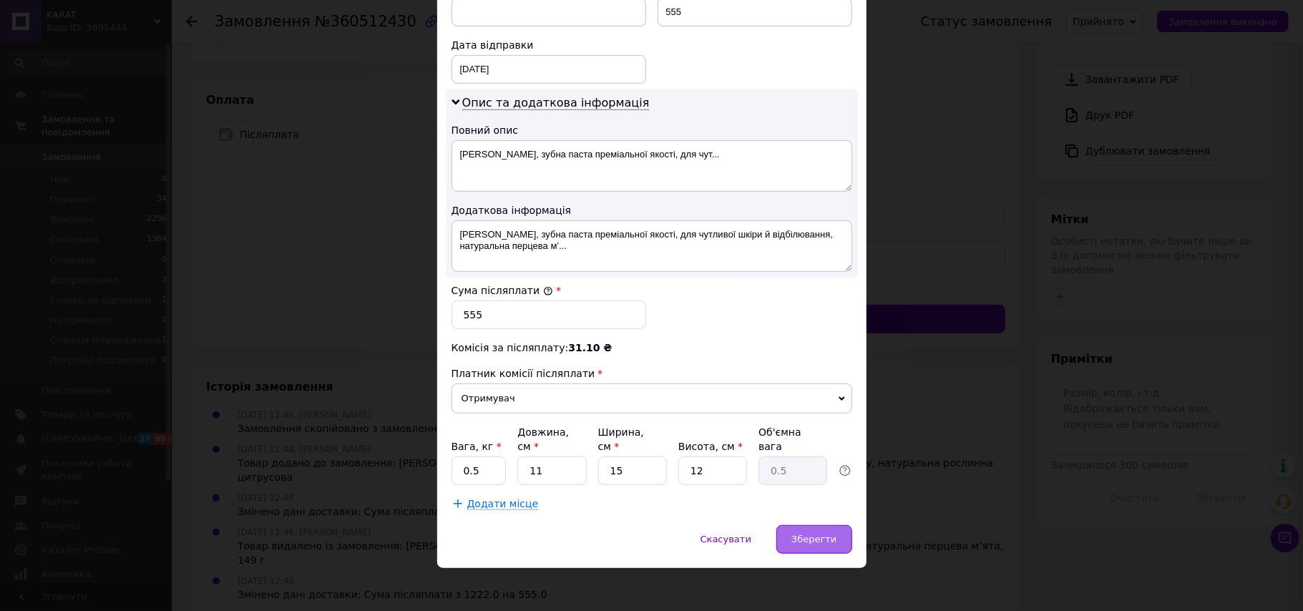
click at [813, 534] on span "Зберегти" at bounding box center [813, 539] width 45 height 11
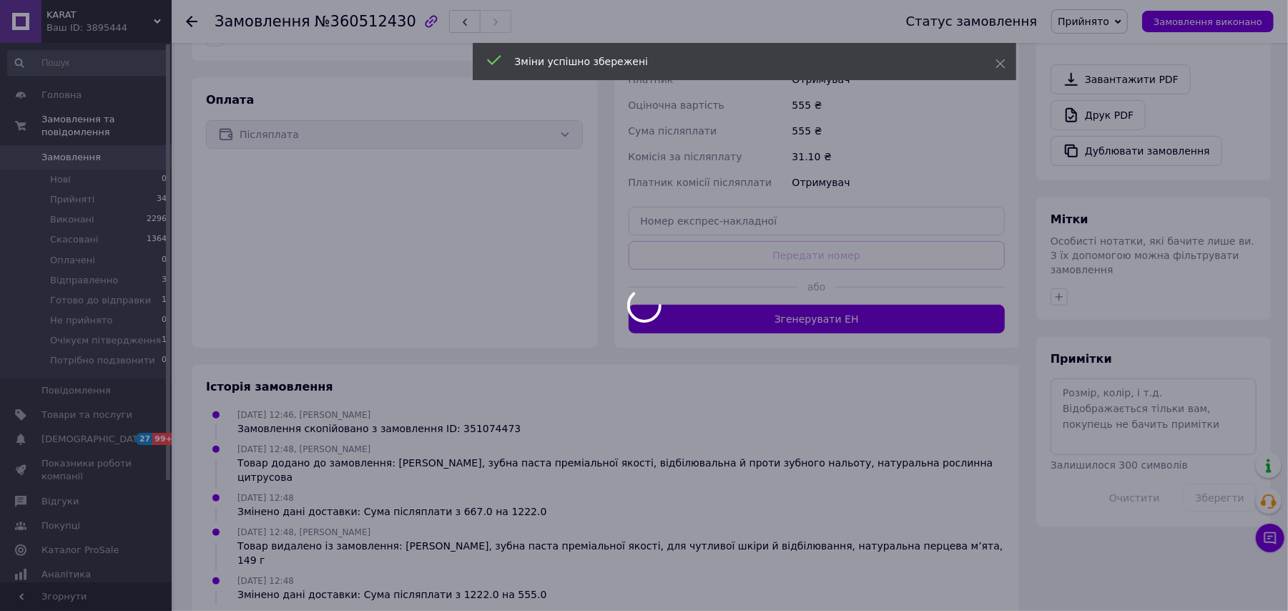
click at [808, 281] on body "KARAT Ваш ID: 3895444 Сайт KARAT Кабінет покупця Перевірити стан системи Сторін…" at bounding box center [644, 114] width 1288 height 1106
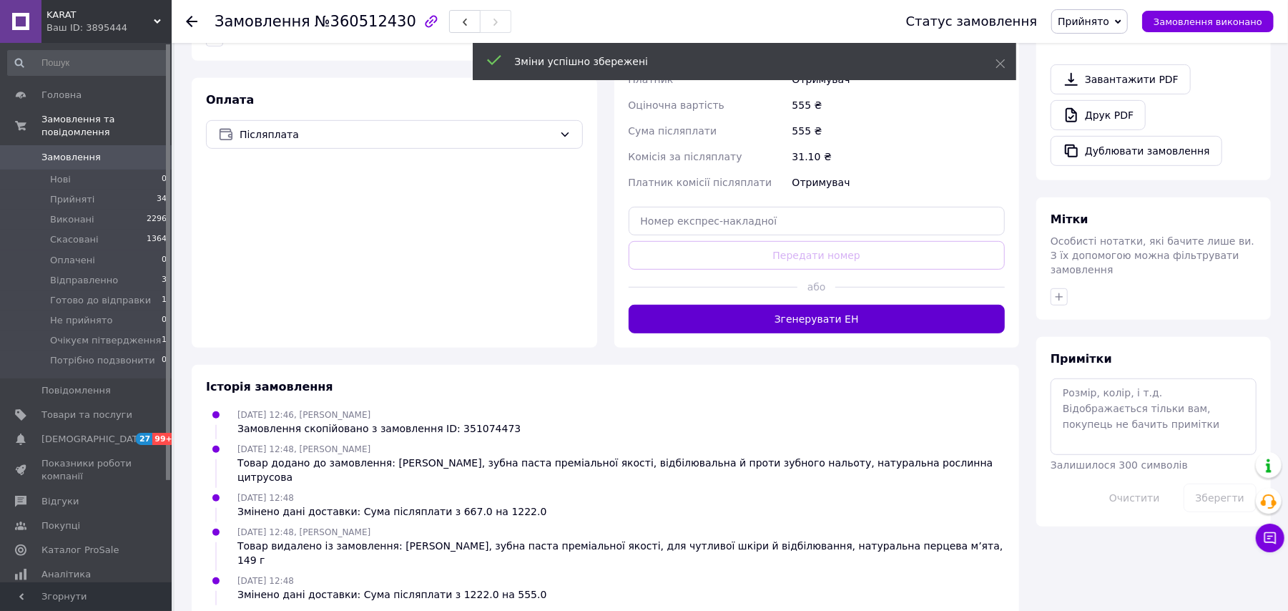
click at [816, 305] on button "Згенерувати ЕН" at bounding box center [817, 319] width 377 height 29
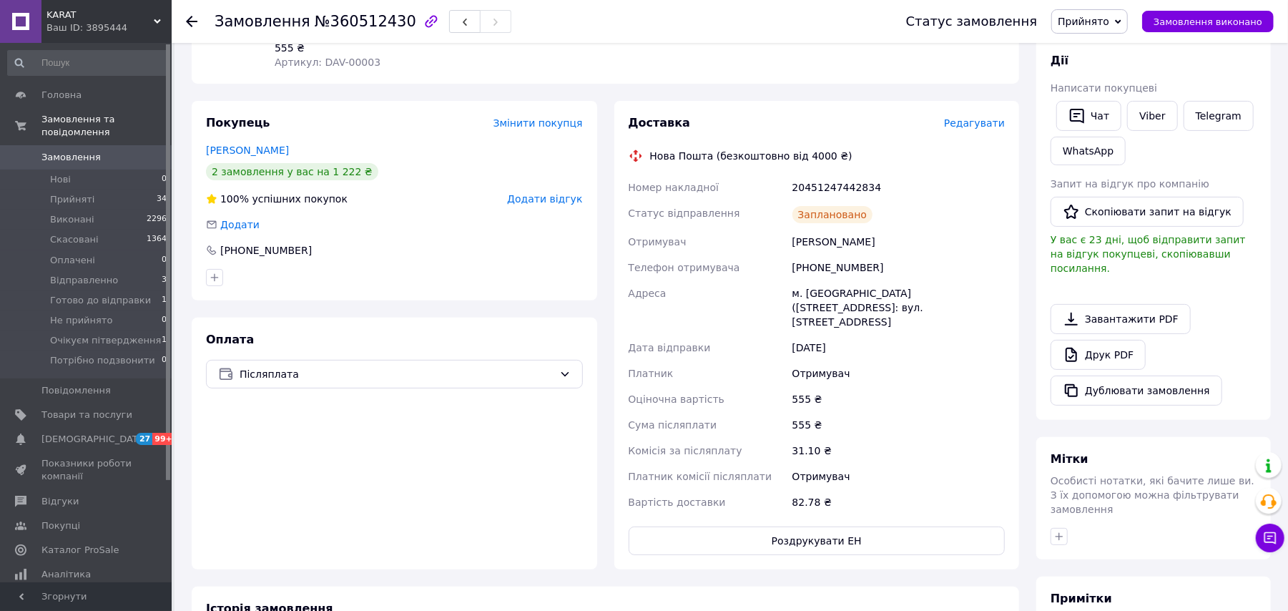
scroll to position [152, 0]
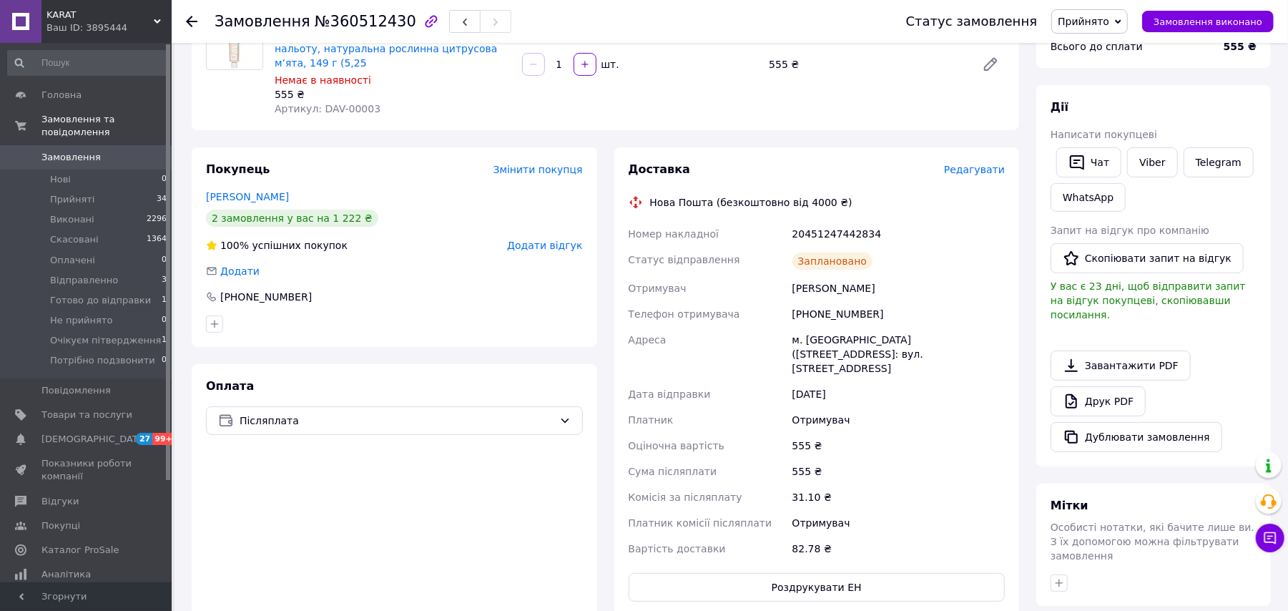
click at [1100, 14] on span "Прийнято" at bounding box center [1090, 21] width 77 height 24
click at [1105, 115] on li "Відправленно" at bounding box center [1114, 114] width 125 height 21
click at [193, 20] on use at bounding box center [191, 21] width 11 height 11
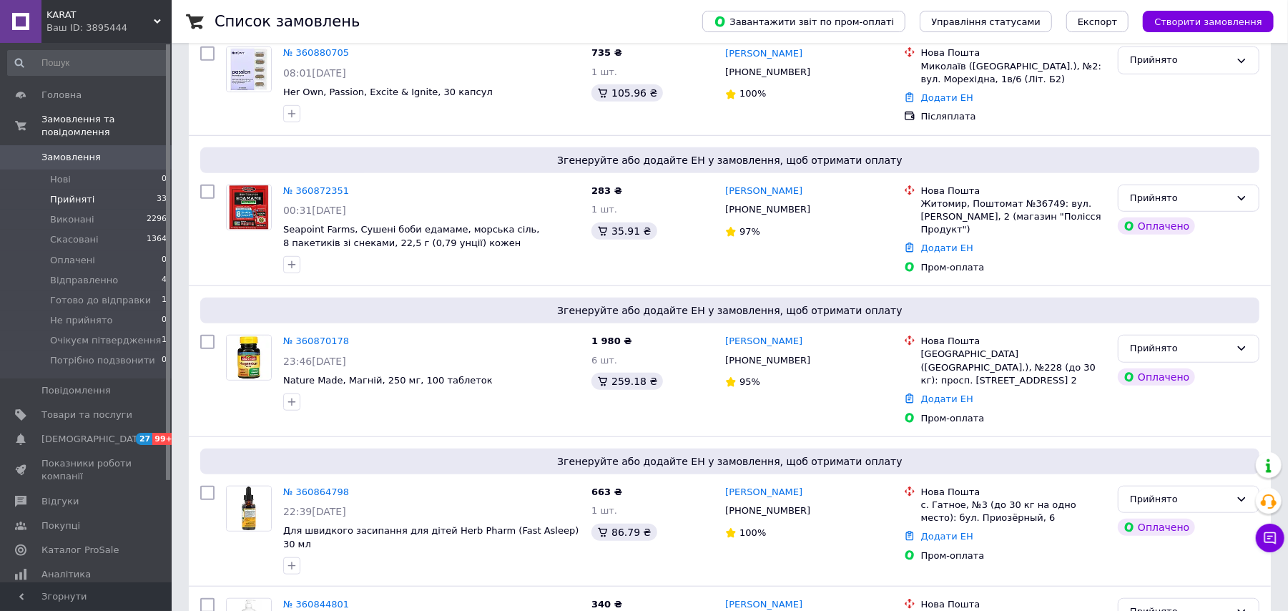
scroll to position [1452, 0]
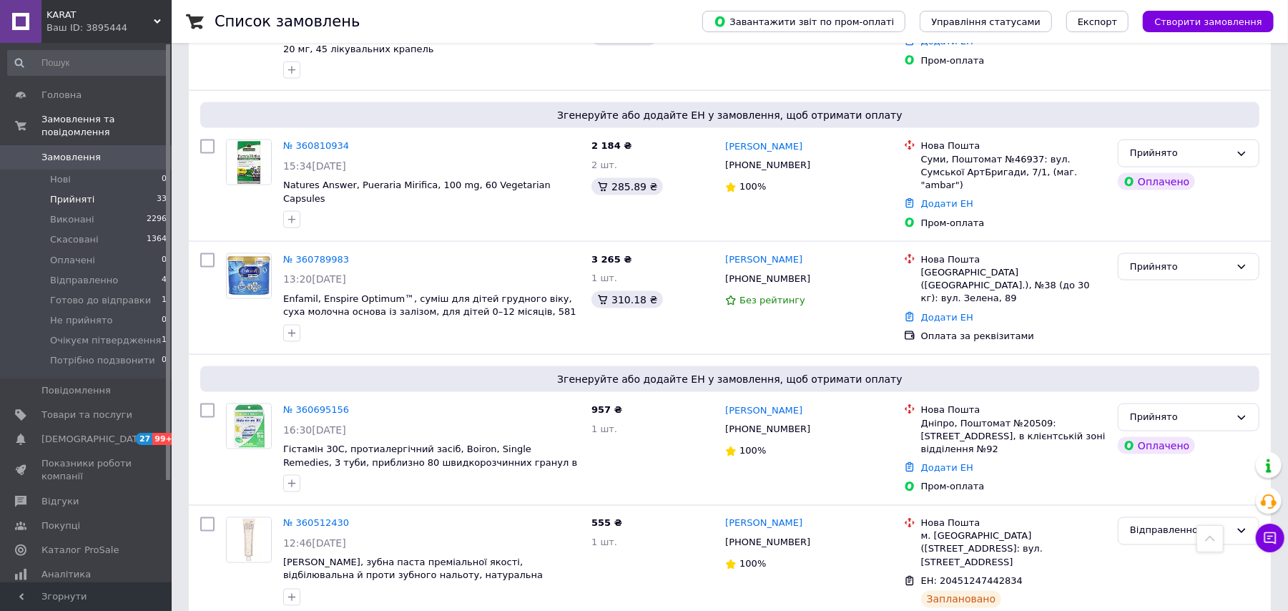
click at [140, 12] on span "KARAT" at bounding box center [99, 15] width 107 height 13
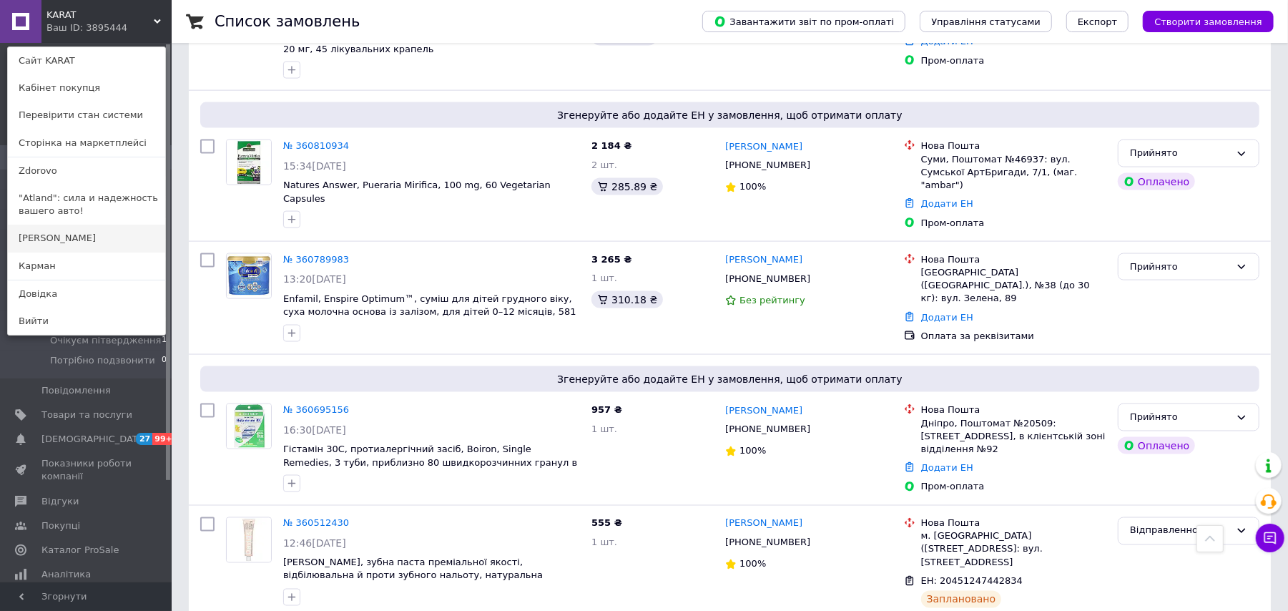
click at [46, 240] on link "[PERSON_NAME]" at bounding box center [86, 238] width 157 height 27
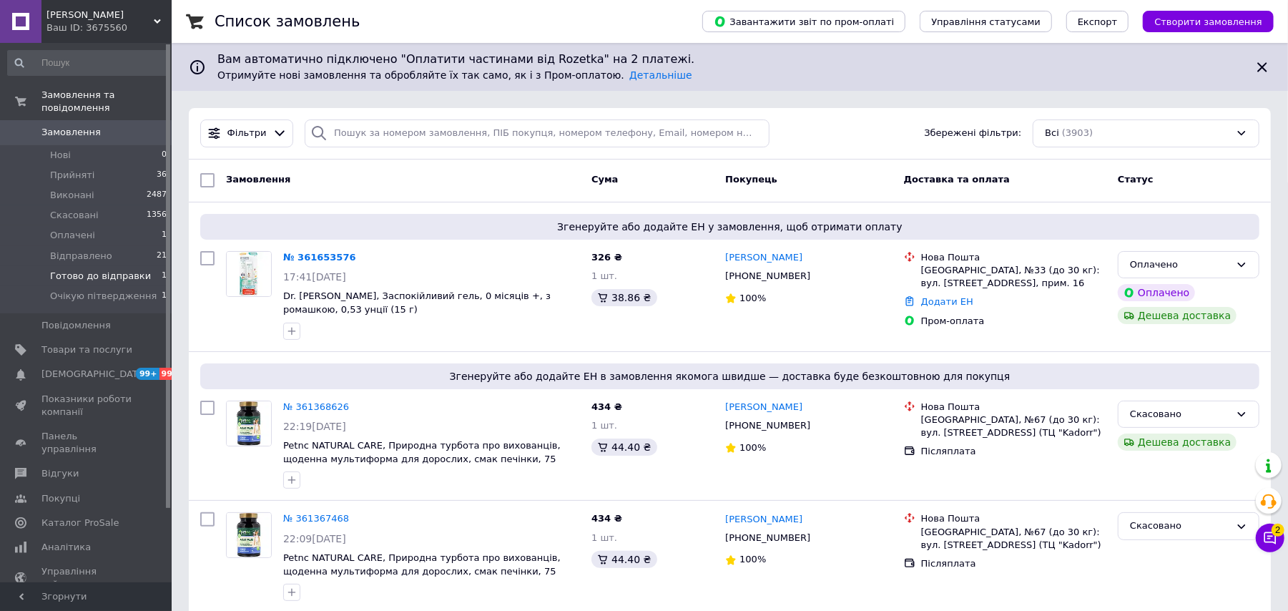
click at [107, 270] on span "Готово до відправки" at bounding box center [100, 276] width 101 height 13
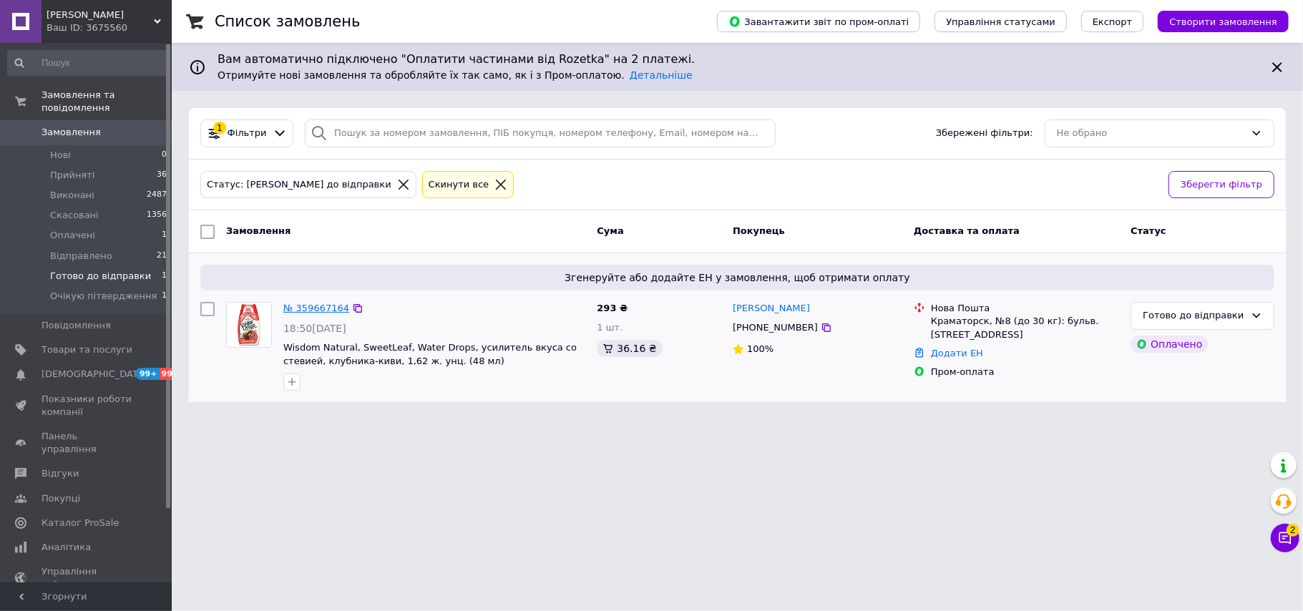
click at [305, 303] on link "№ 359667164" at bounding box center [316, 308] width 66 height 11
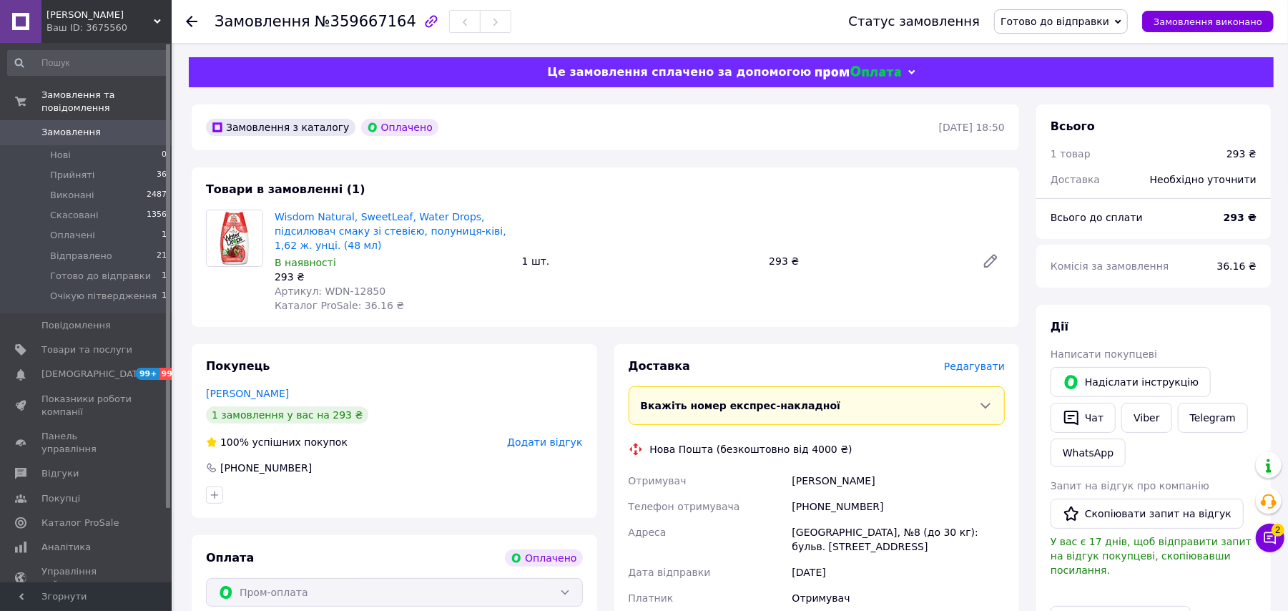
click at [971, 361] on span "Редагувати" at bounding box center [974, 366] width 61 height 11
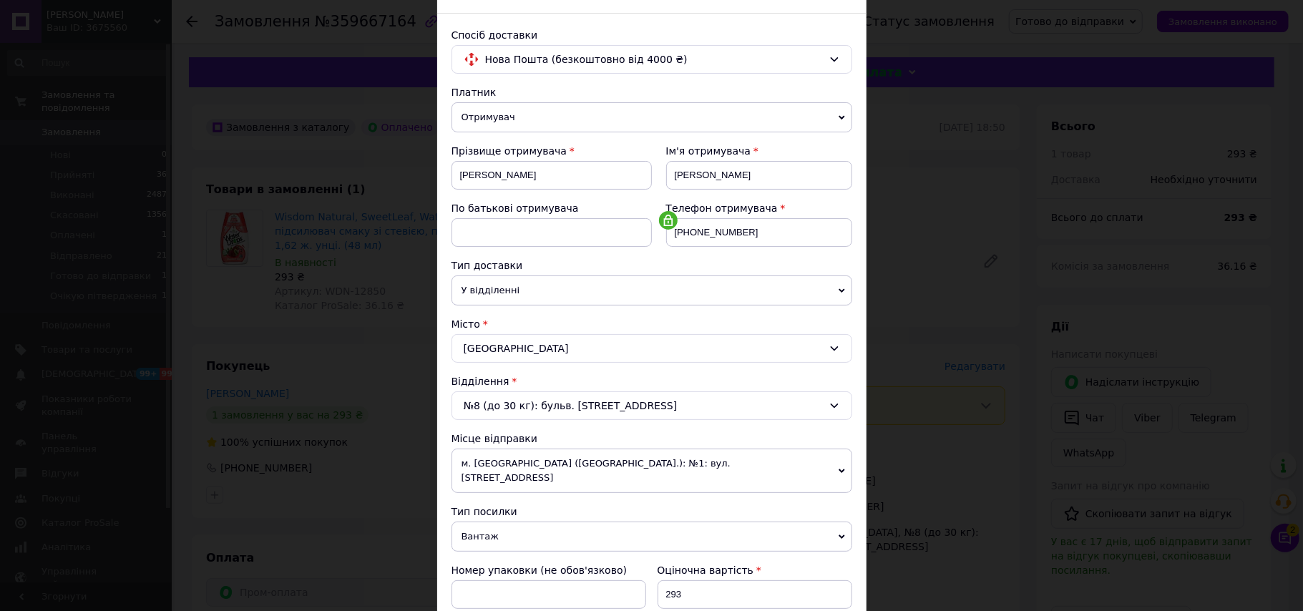
scroll to position [190, 0]
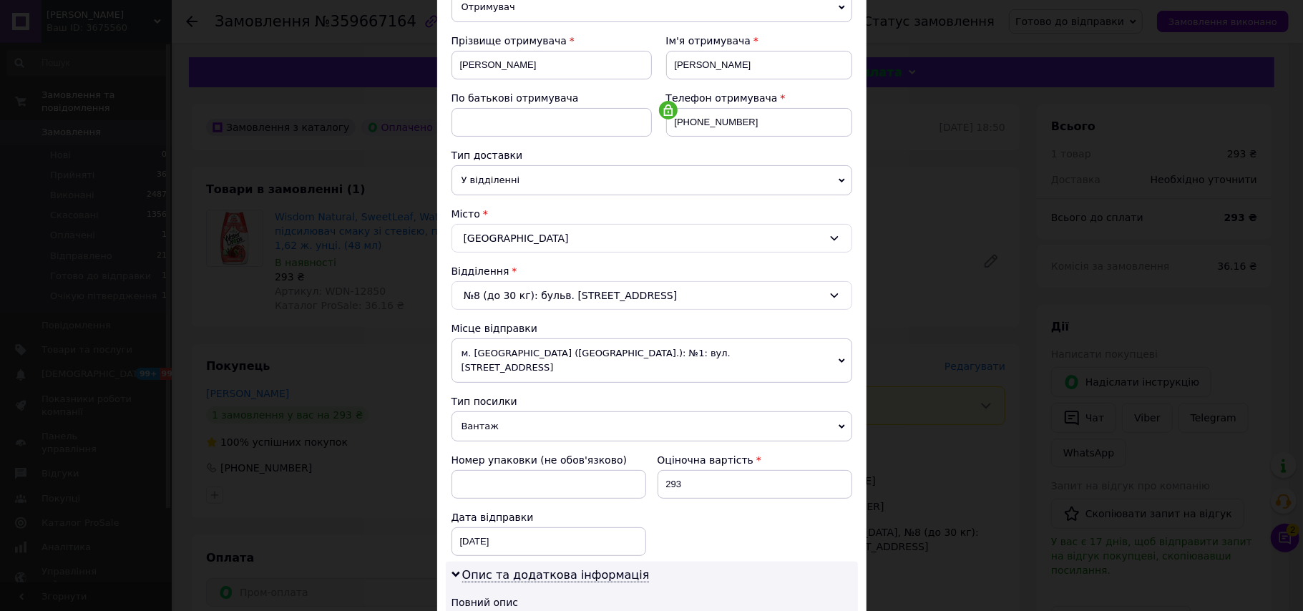
click at [533, 429] on span "Вантаж" at bounding box center [651, 426] width 401 height 30
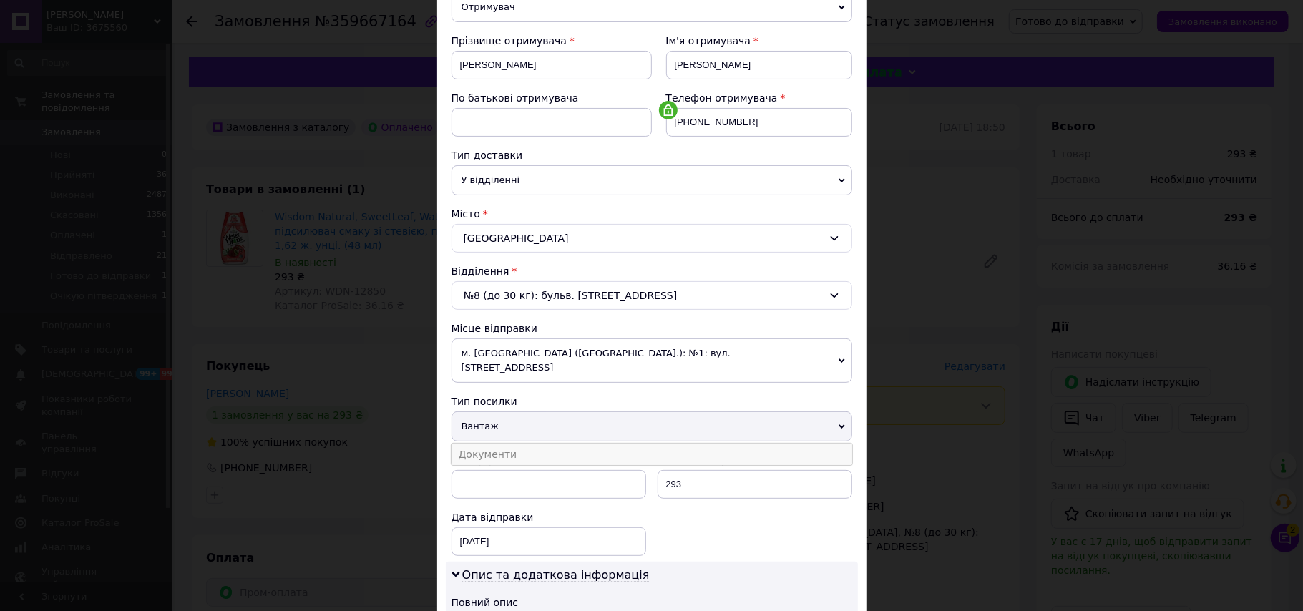
click at [529, 444] on li "Документи" at bounding box center [651, 454] width 401 height 21
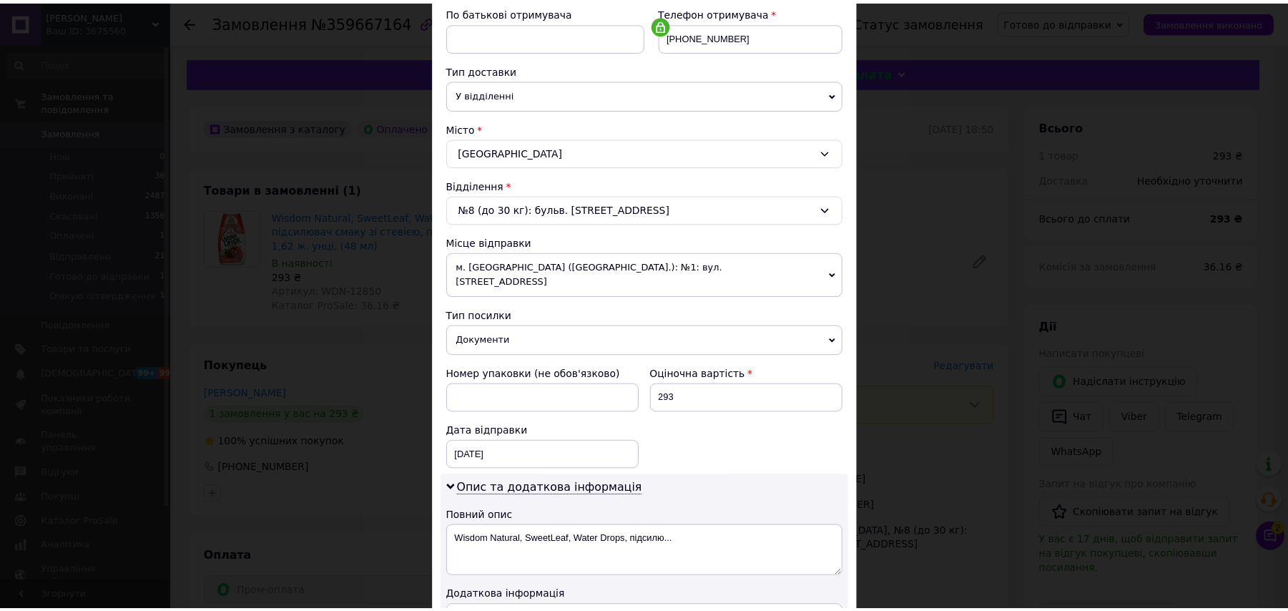
scroll to position [521, 0]
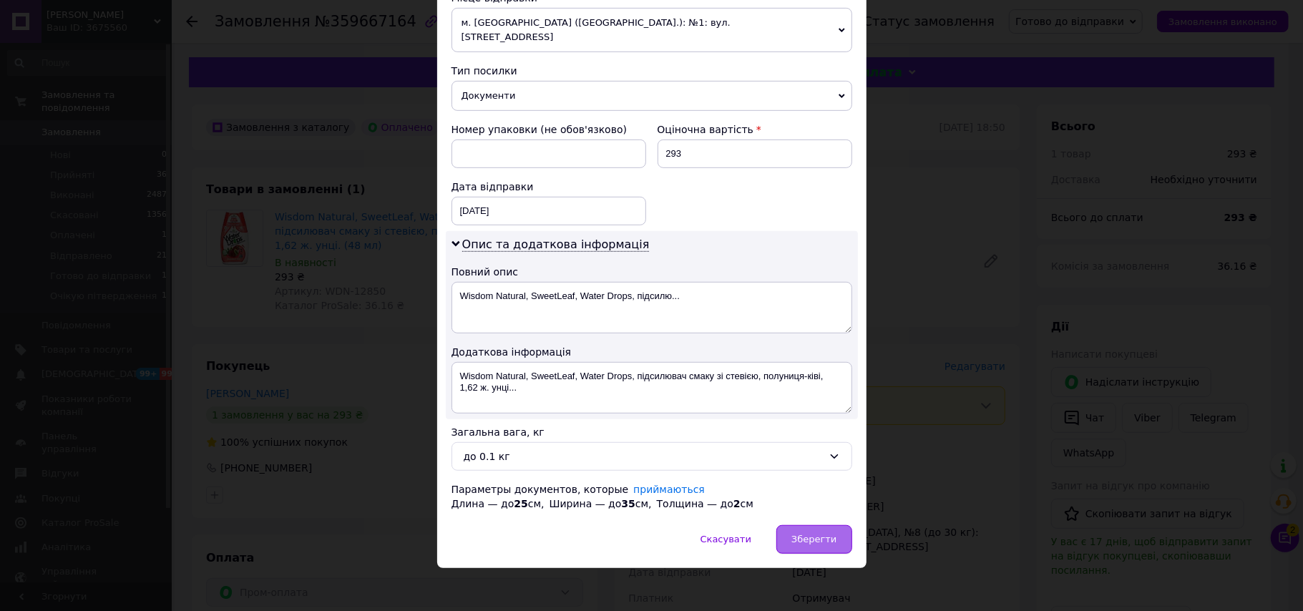
click at [800, 534] on span "Зберегти" at bounding box center [813, 539] width 45 height 11
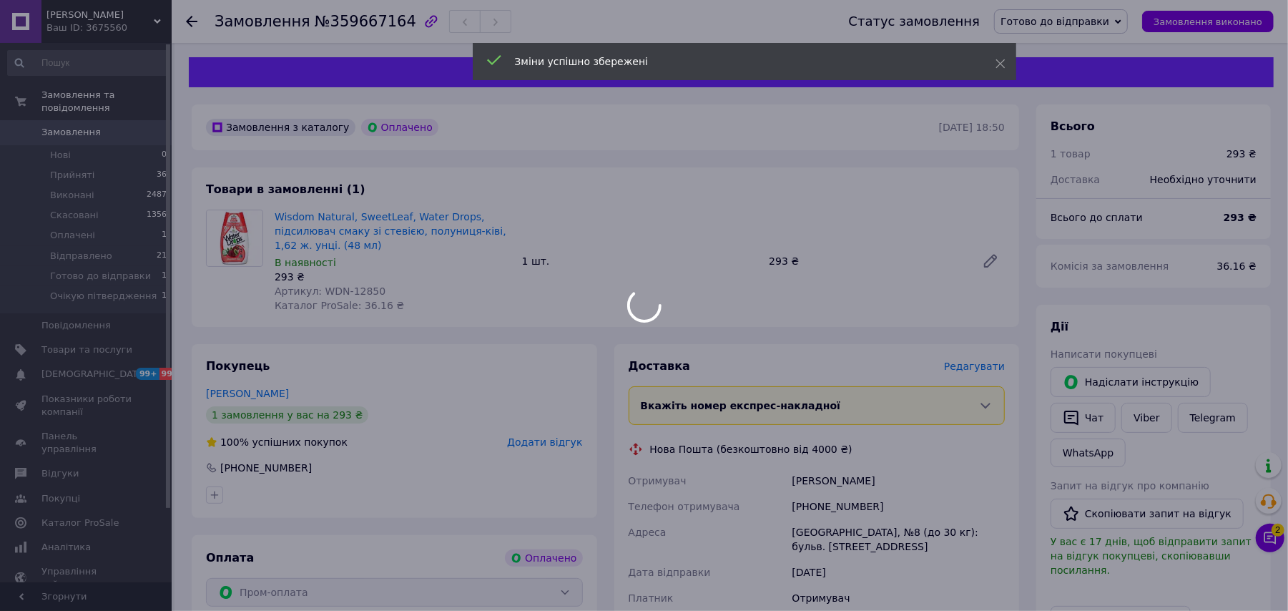
scroll to position [471, 0]
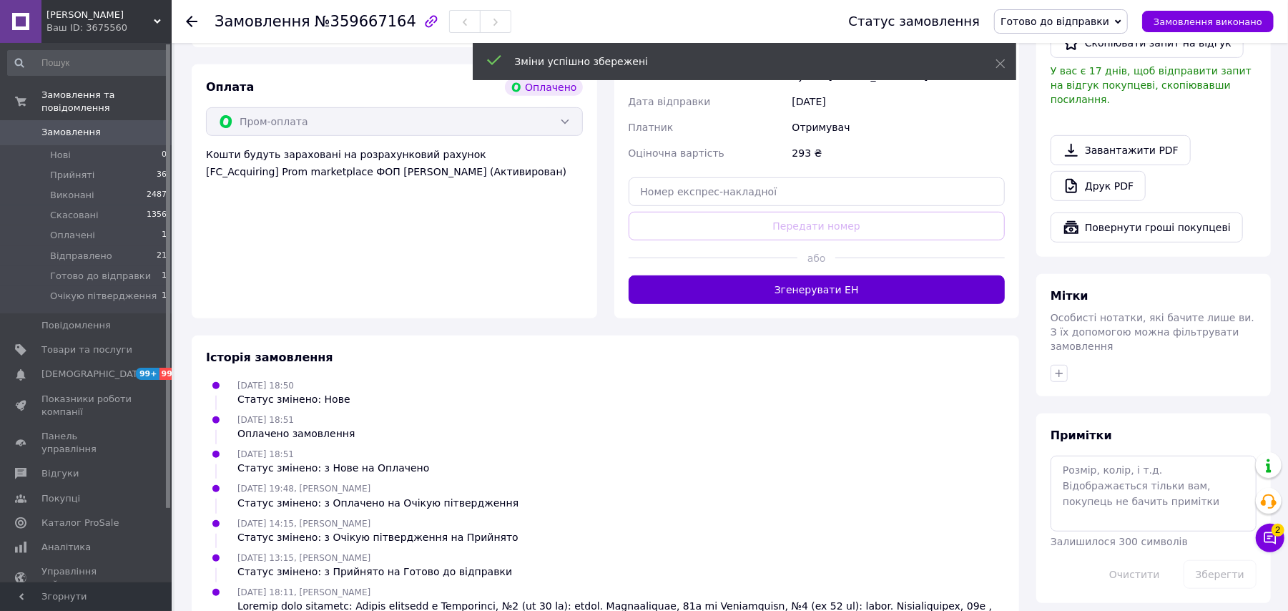
click at [808, 278] on button "Згенерувати ЕН" at bounding box center [817, 289] width 377 height 29
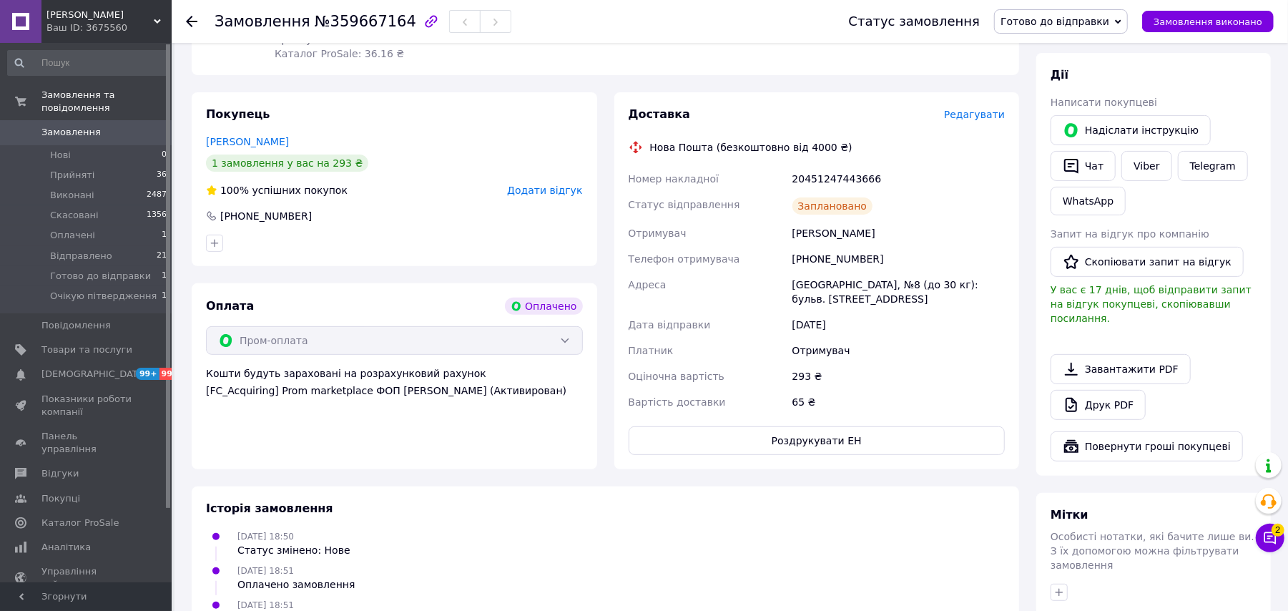
scroll to position [241, 0]
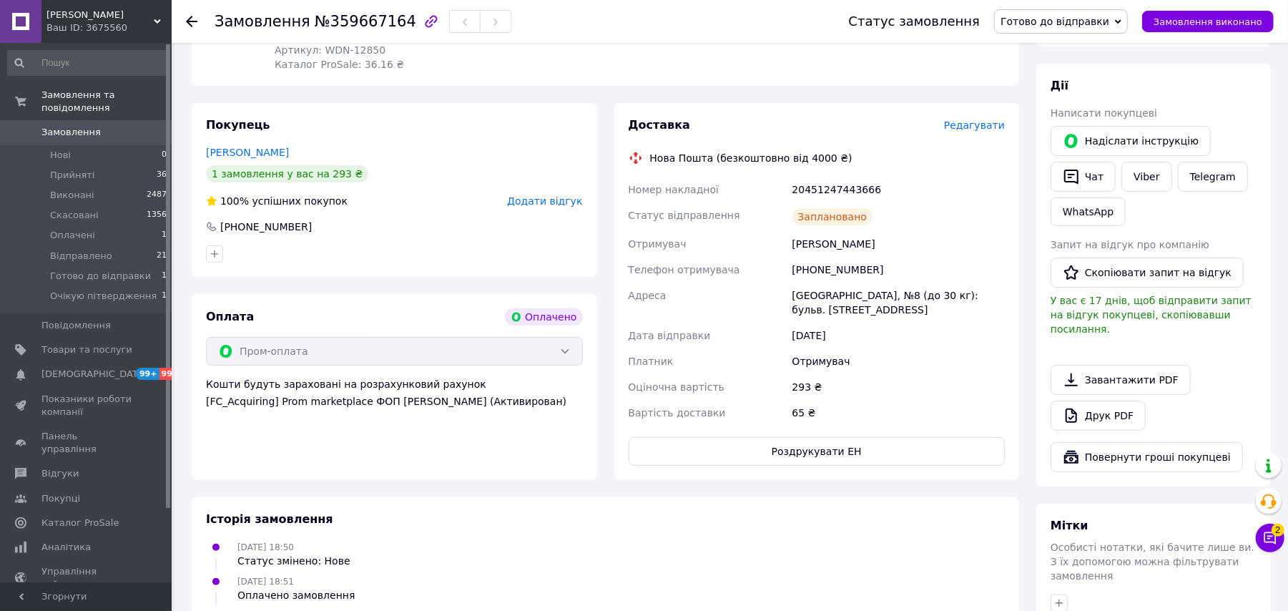
click at [1085, 24] on span "Готово до відправки" at bounding box center [1055, 21] width 109 height 11
click at [1094, 130] on li "Відправлено" at bounding box center [1061, 135] width 132 height 21
click at [62, 169] on span "Прийняті" at bounding box center [72, 175] width 44 height 13
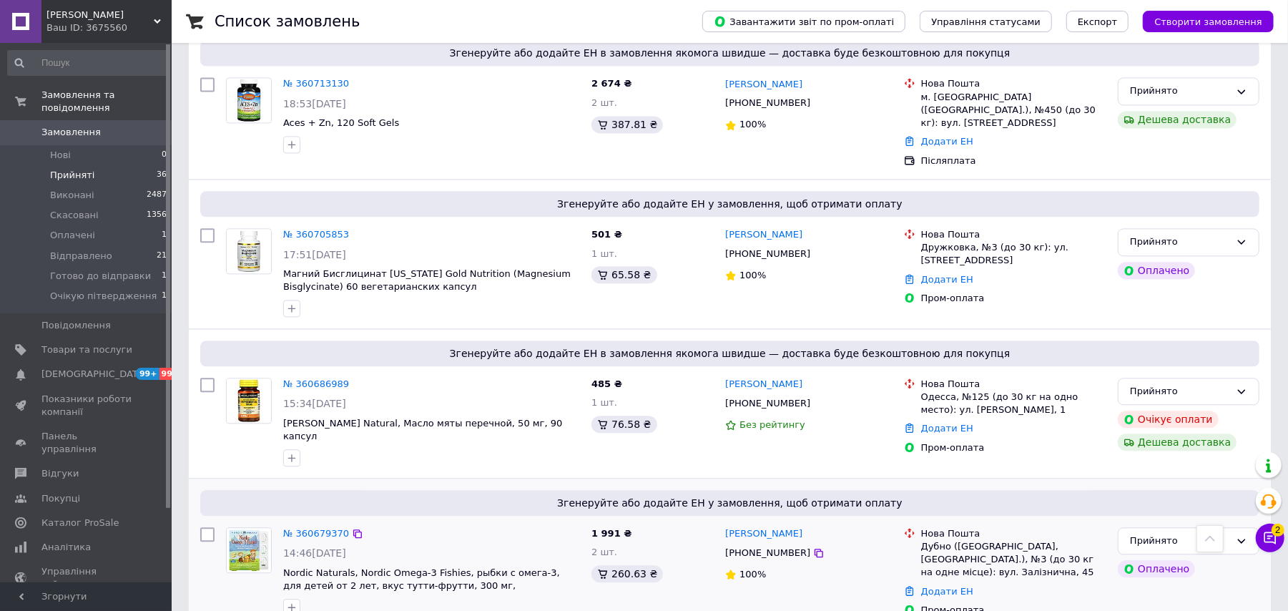
scroll to position [2238, 0]
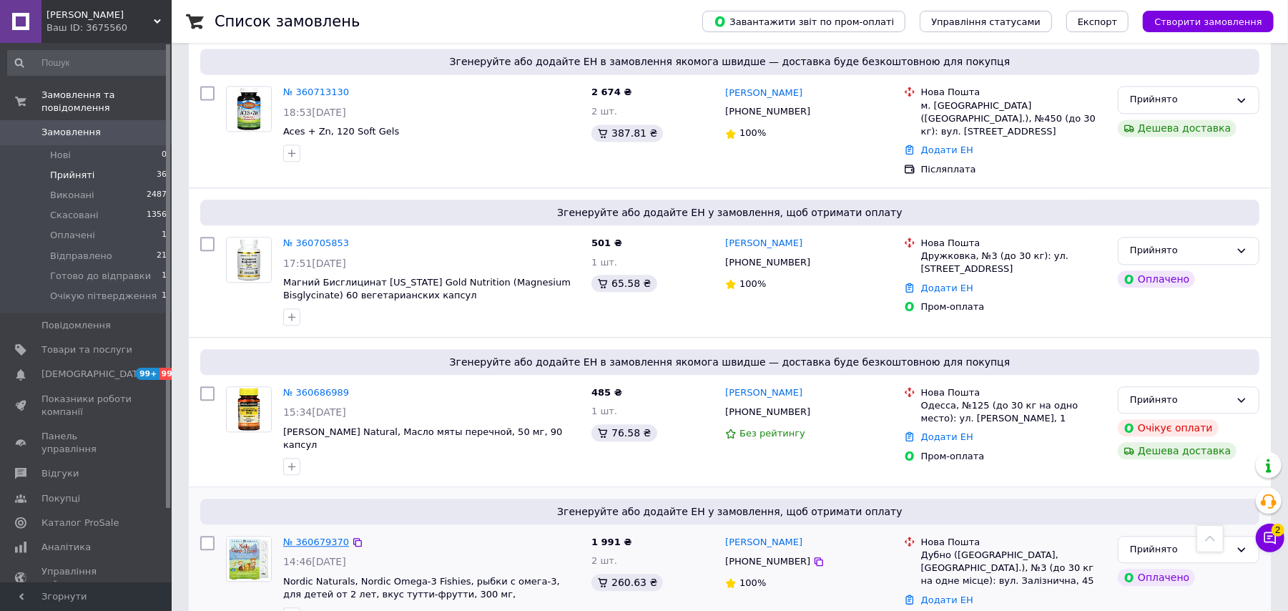
click at [325, 537] on link "№ 360679370" at bounding box center [316, 542] width 66 height 11
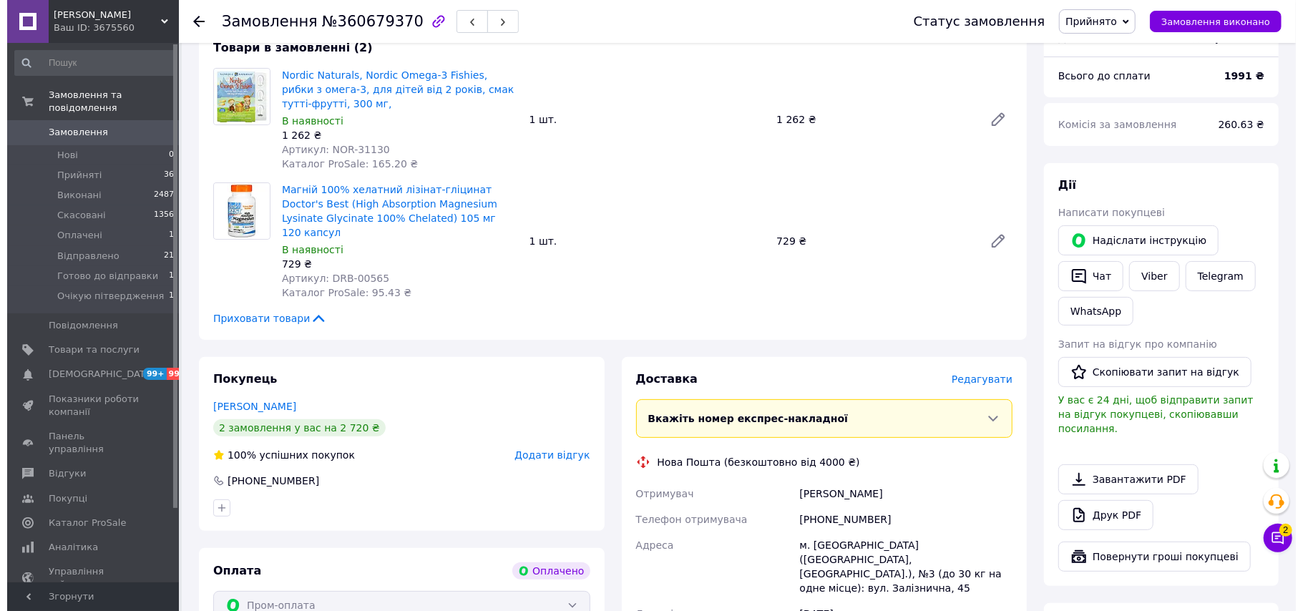
scroll to position [381, 0]
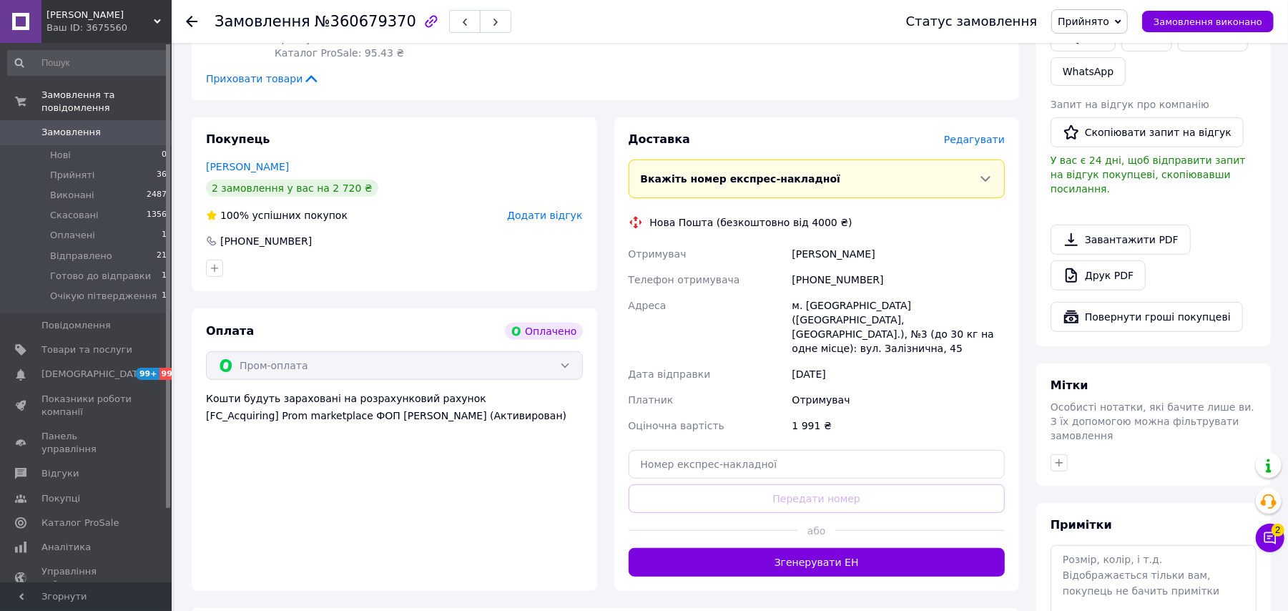
click at [934, 548] on button "Згенерувати ЕН" at bounding box center [817, 562] width 377 height 29
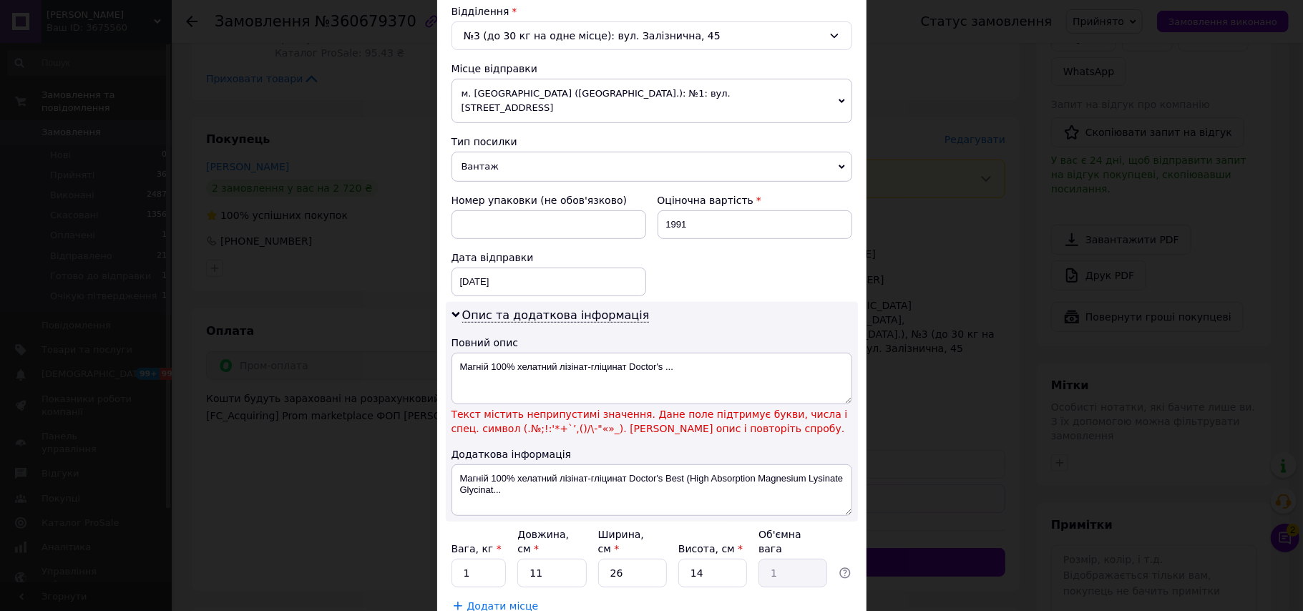
scroll to position [538, 0]
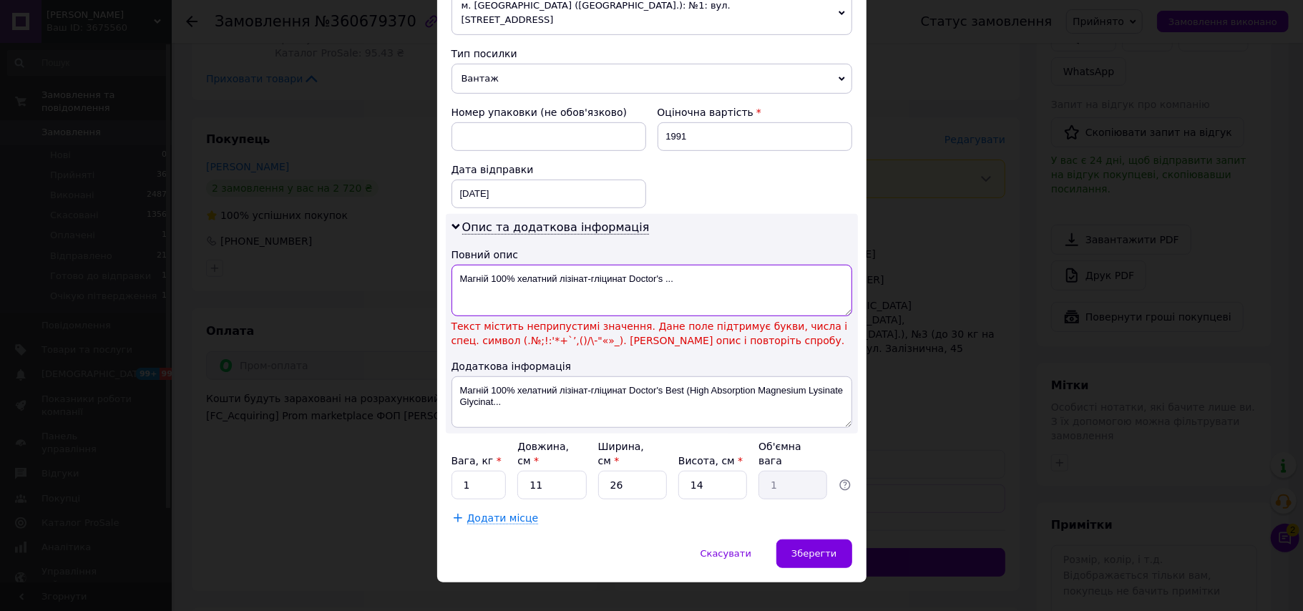
click at [516, 265] on textarea "Магній 100% хелатний лізінат-гліцинат Doctor's ..." at bounding box center [651, 291] width 401 height 52
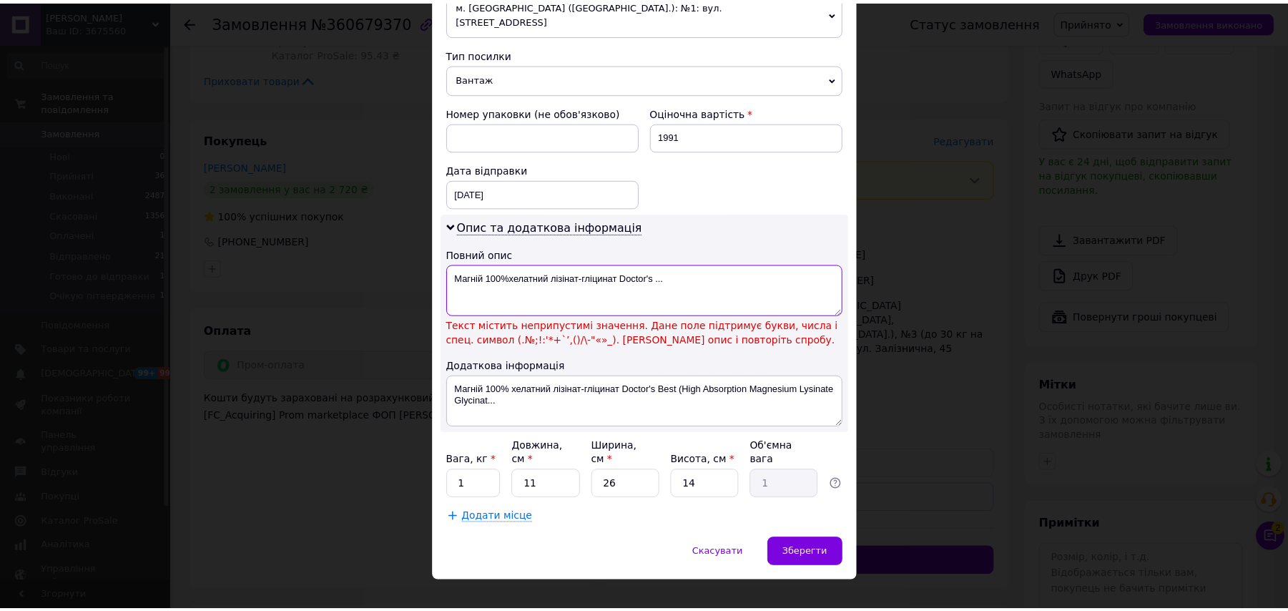
scroll to position [506, 0]
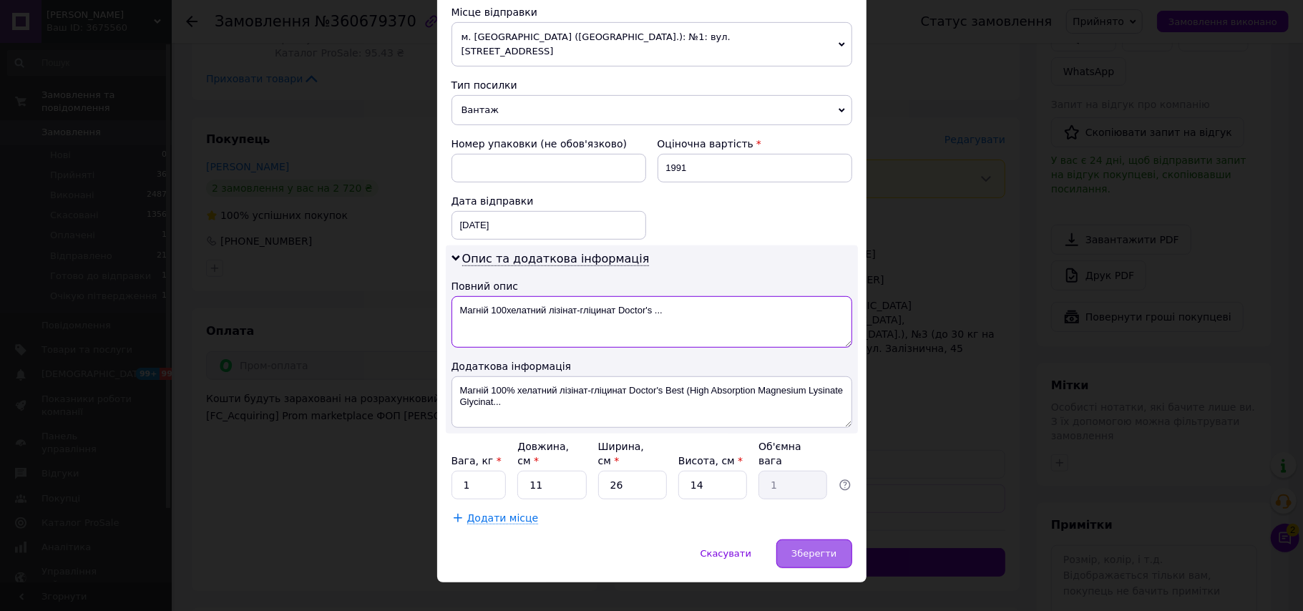
type textarea "Магній 100хелатний лізінат-гліцинат Doctor's ..."
click at [818, 548] on span "Зберегти" at bounding box center [813, 553] width 45 height 11
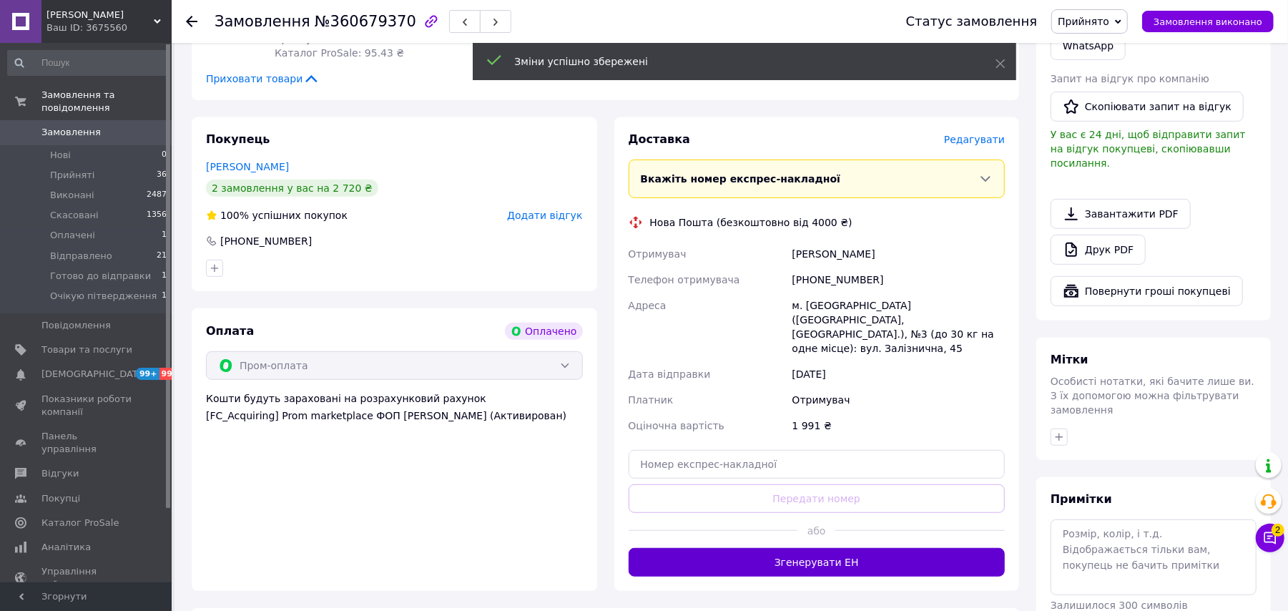
click at [793, 548] on button "Згенерувати ЕН" at bounding box center [817, 562] width 377 height 29
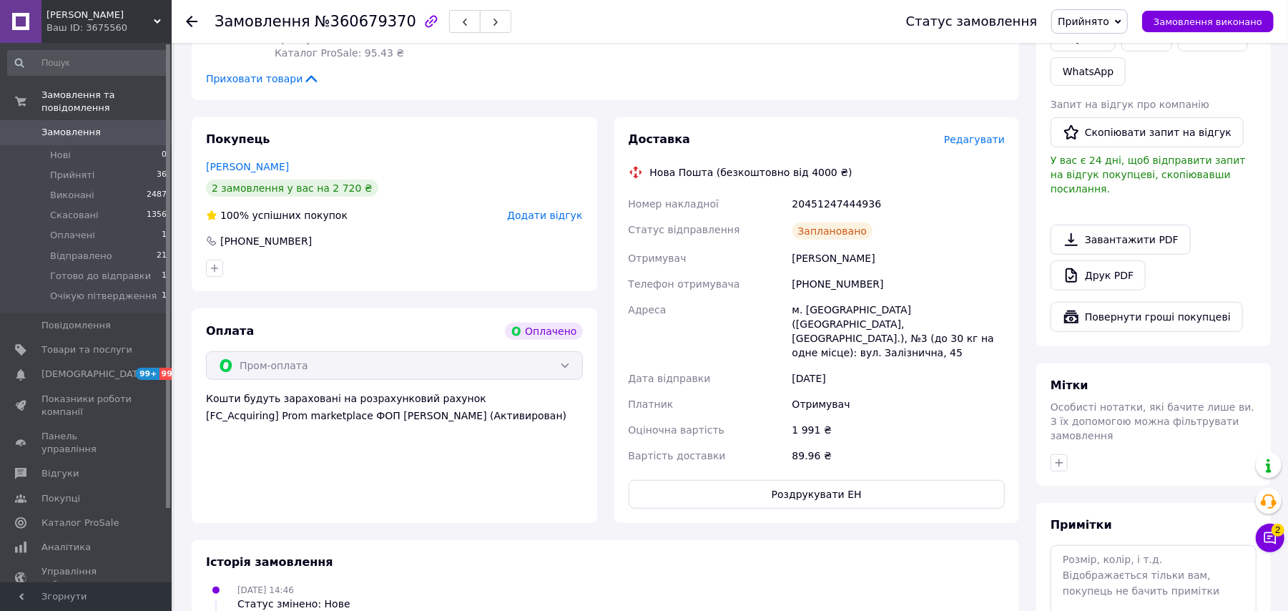
click at [1110, 24] on span "Прийнято" at bounding box center [1084, 21] width 52 height 11
click at [1120, 114] on li "Відправлено" at bounding box center [1112, 114] width 121 height 21
click at [195, 21] on use at bounding box center [191, 21] width 11 height 11
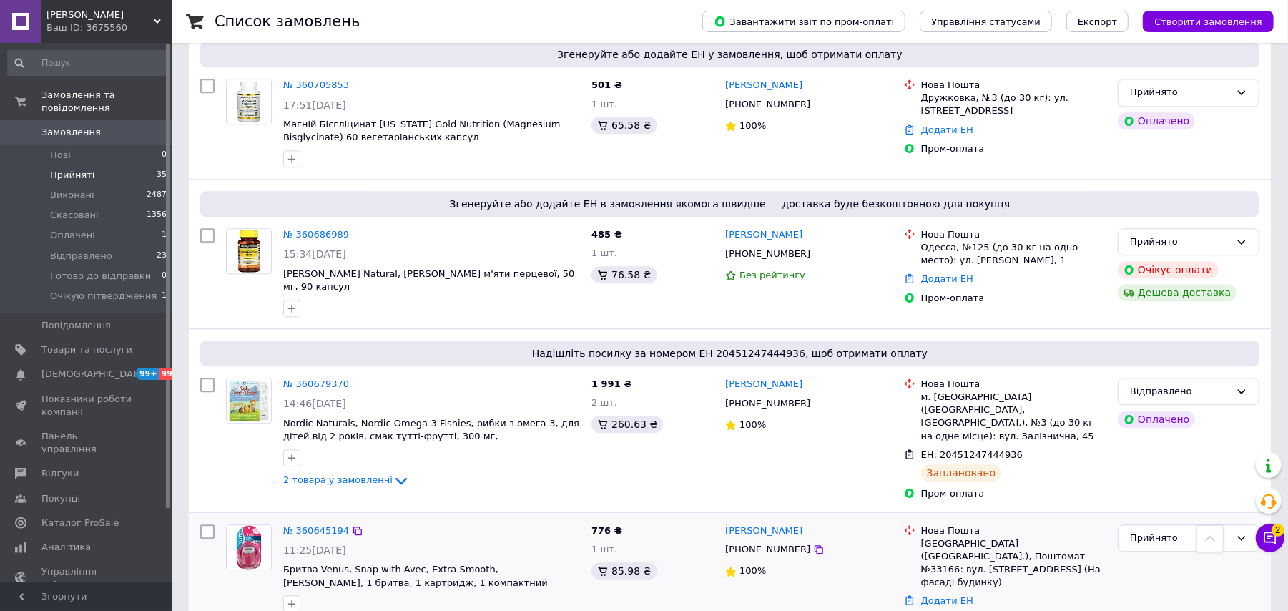
scroll to position [2428, 0]
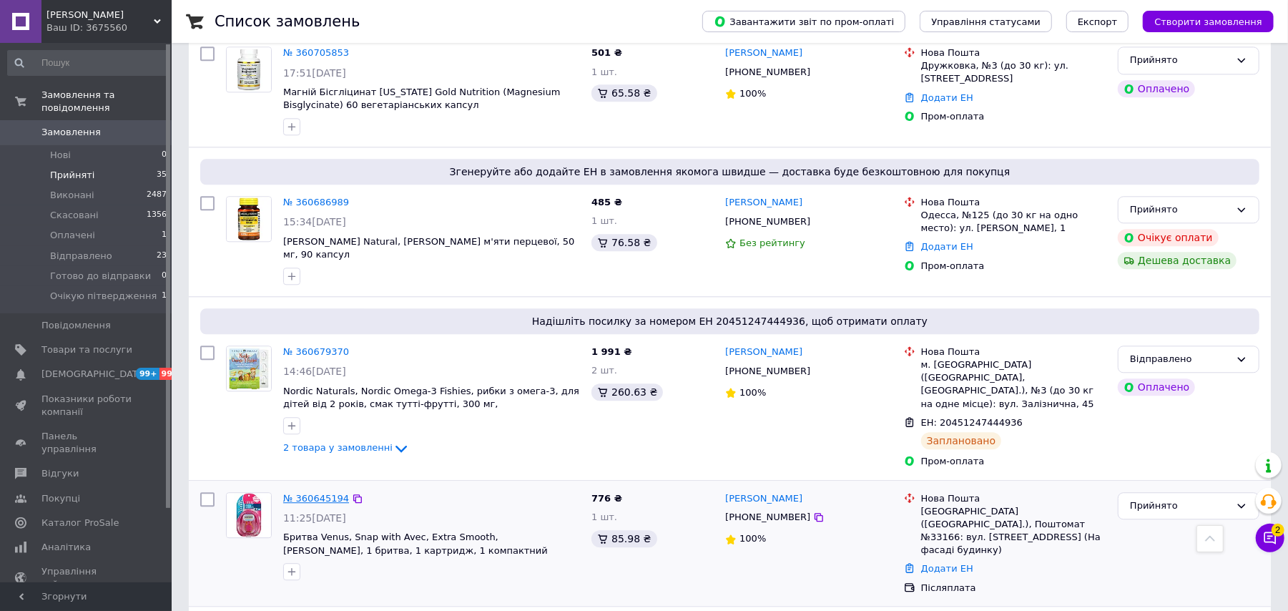
click at [312, 493] on link "№ 360645194" at bounding box center [316, 498] width 66 height 11
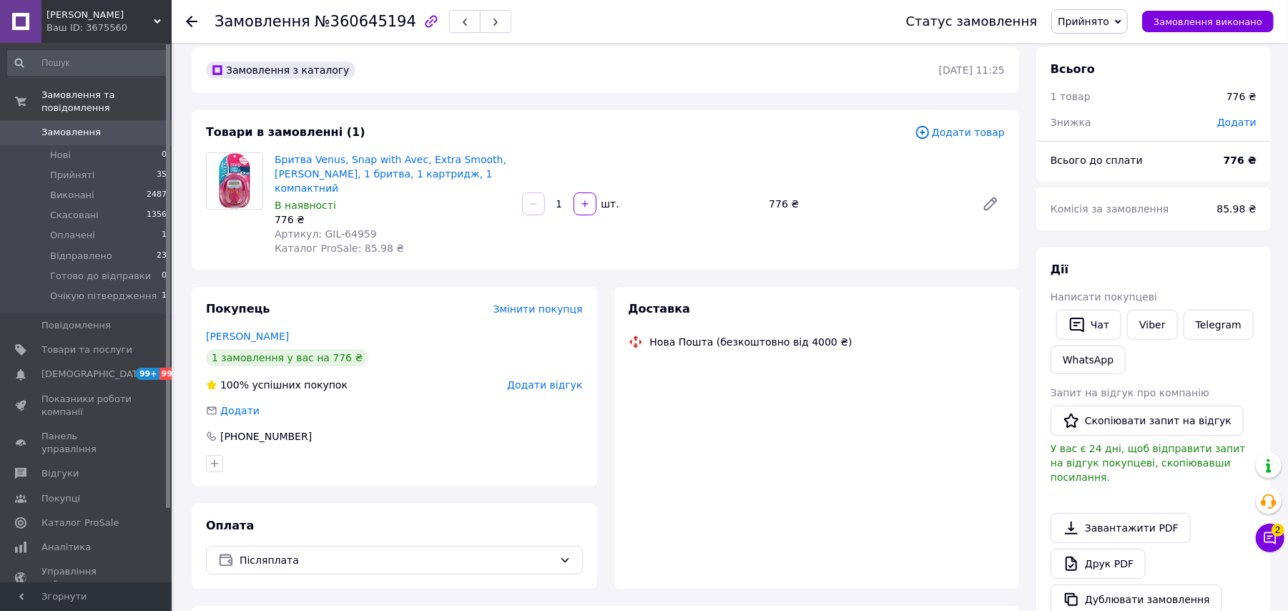
scroll to position [393, 0]
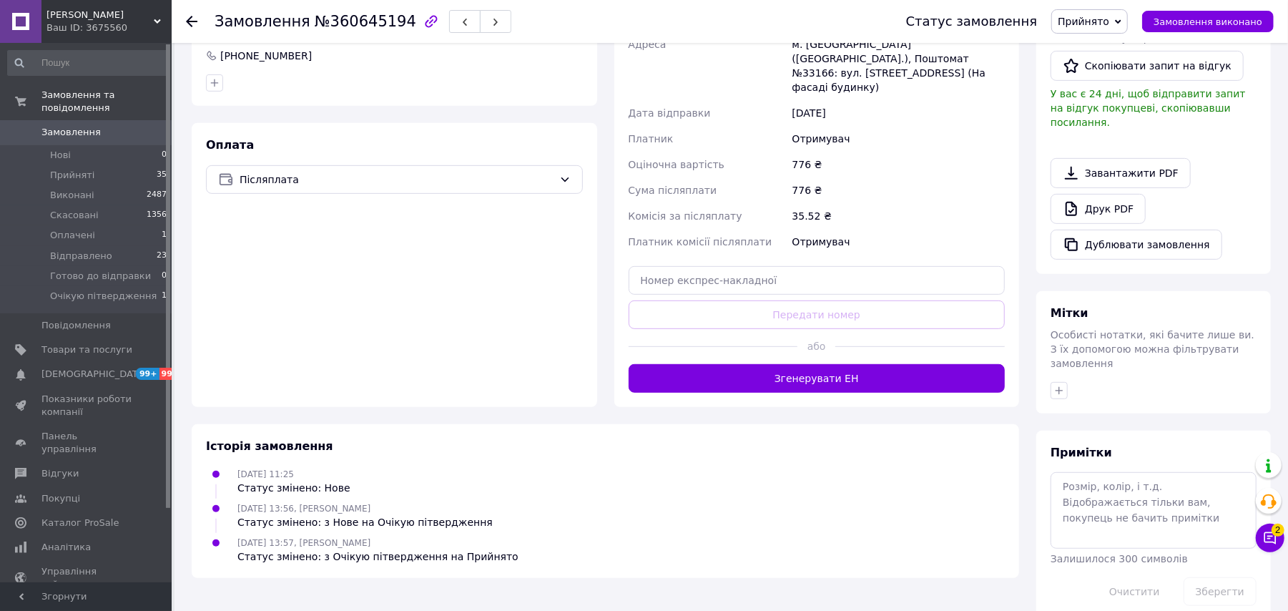
click at [777, 364] on button "Згенерувати ЕН" at bounding box center [817, 378] width 377 height 29
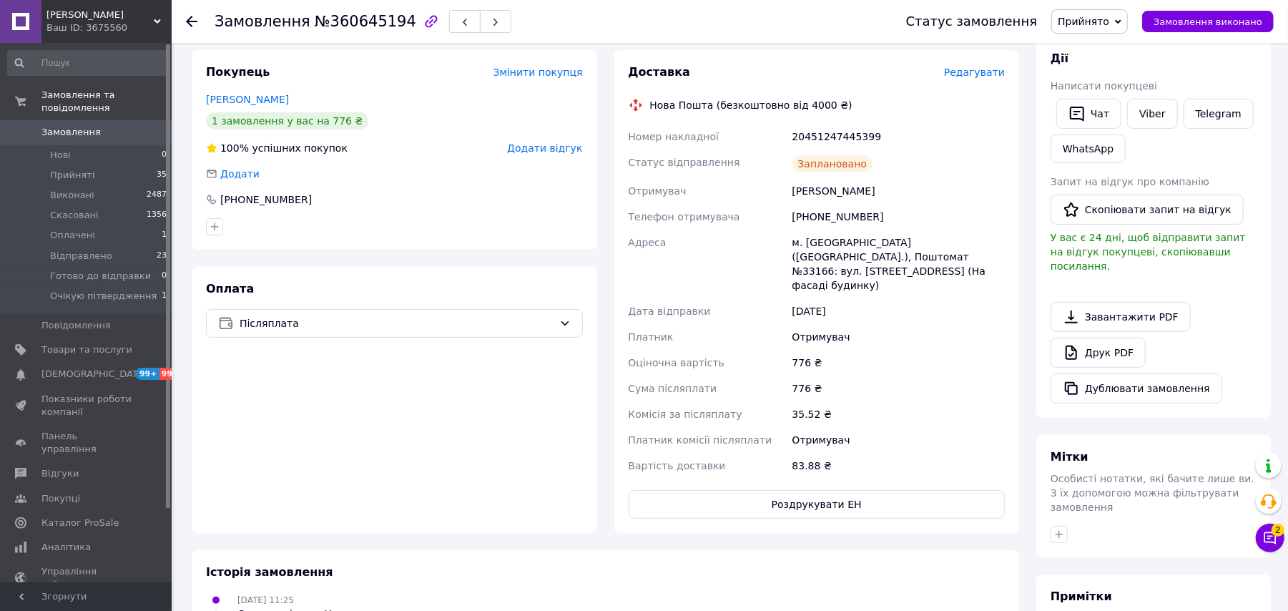
scroll to position [12, 0]
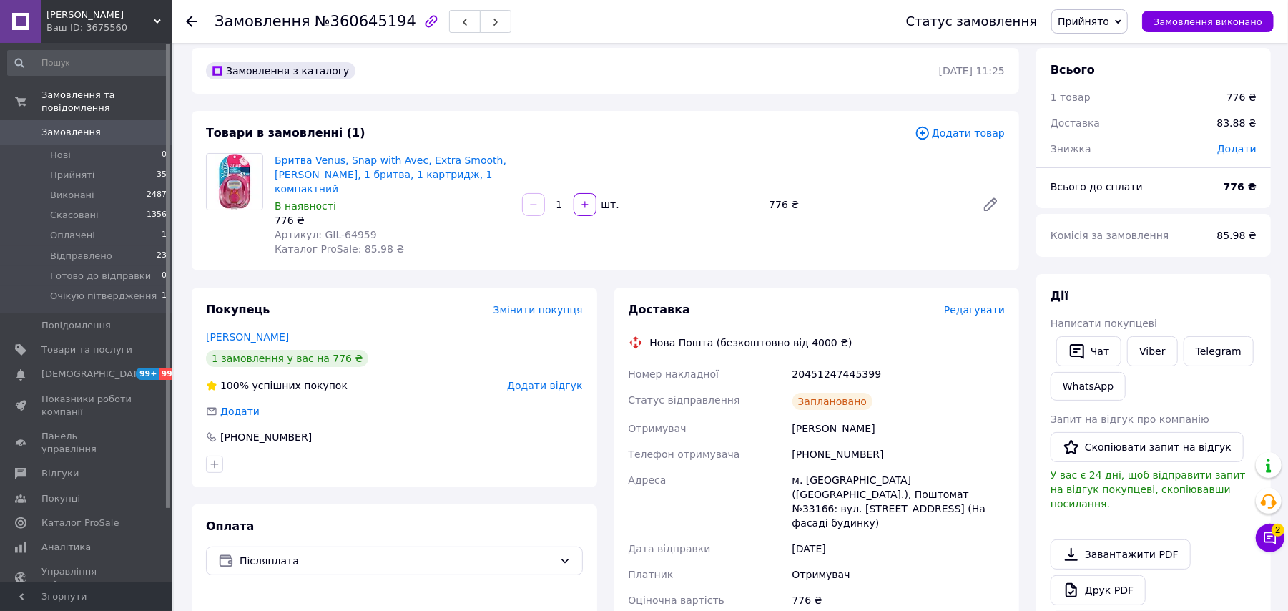
drag, startPoint x: 1162, startPoint y: 60, endPoint x: 1080, endPoint y: 13, distance: 94.9
click at [1156, 55] on div "Всього 1 товар 776 ₴ Доставка 83.88 ₴ Знижка Додати" at bounding box center [1154, 102] width 235 height 108
click at [1082, 13] on span "Прийнято" at bounding box center [1090, 21] width 77 height 24
click at [1127, 109] on li "Відправлено" at bounding box center [1112, 114] width 121 height 21
click at [192, 21] on use at bounding box center [191, 21] width 11 height 11
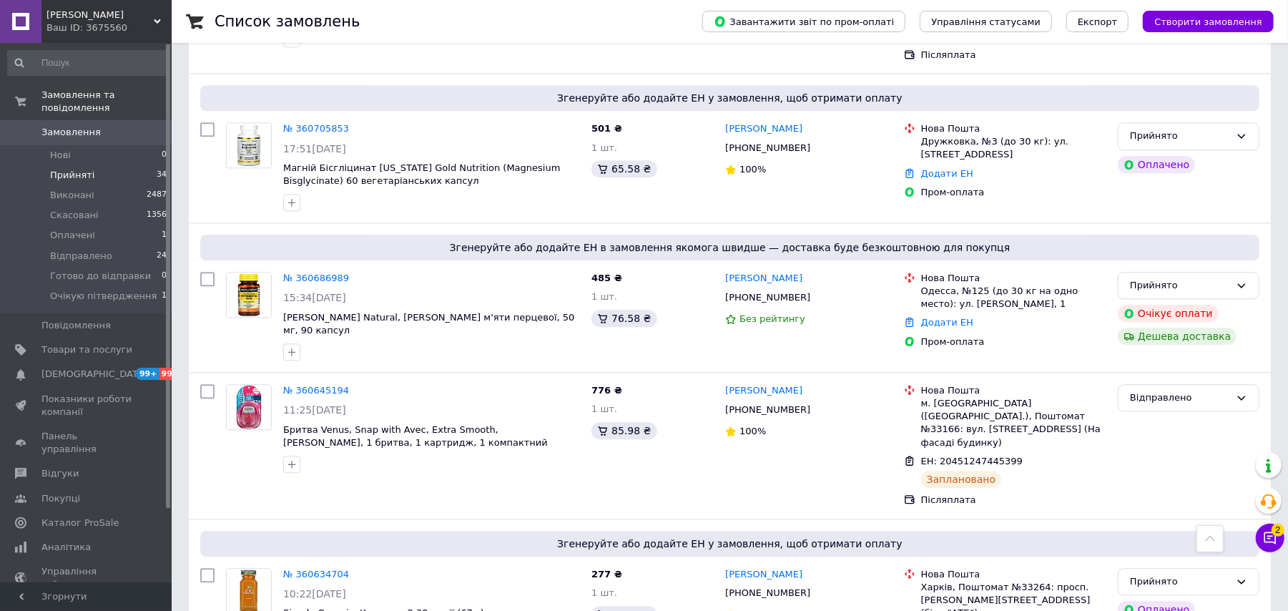
scroll to position [2415, 0]
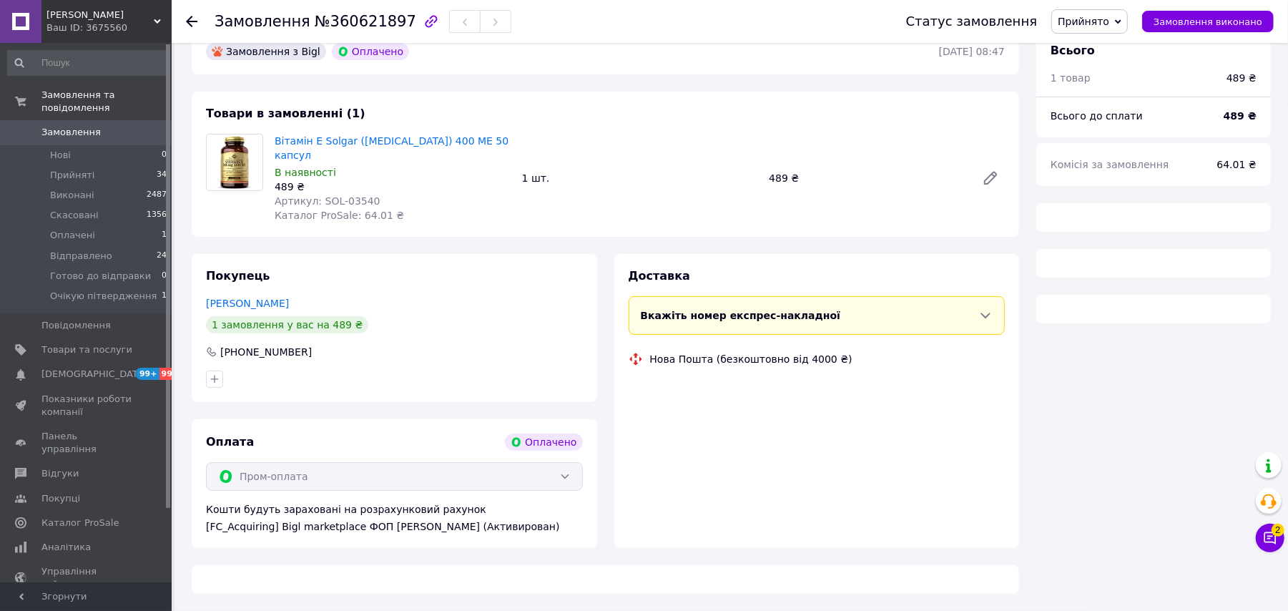
scroll to position [454, 0]
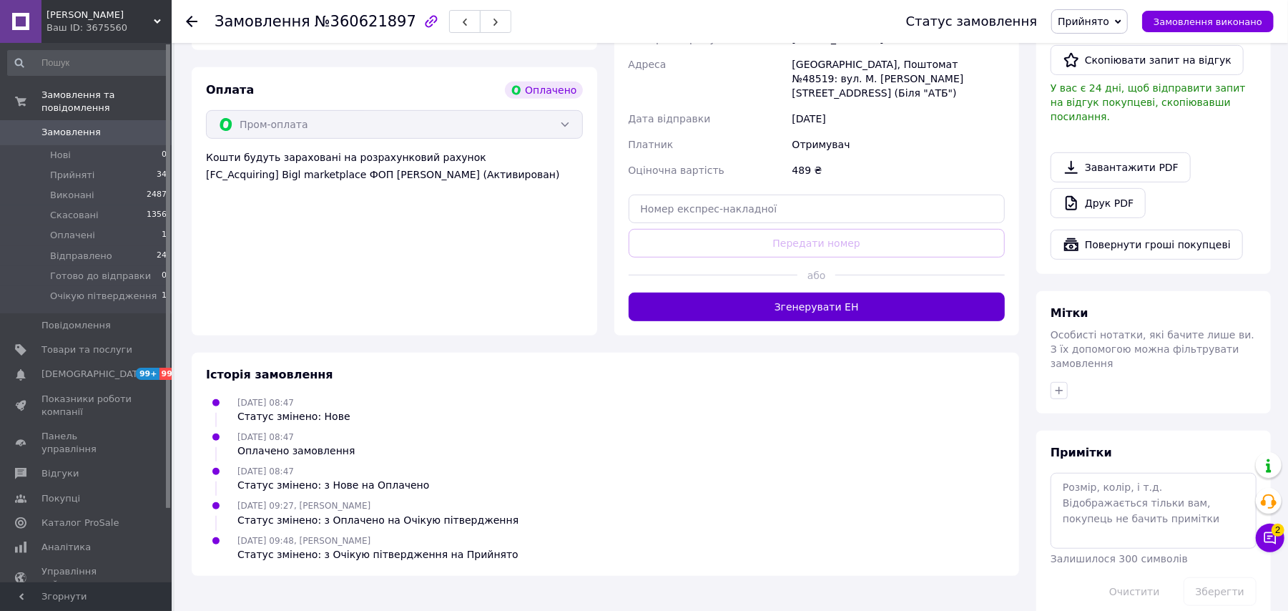
click at [888, 293] on button "Згенерувати ЕН" at bounding box center [817, 307] width 377 height 29
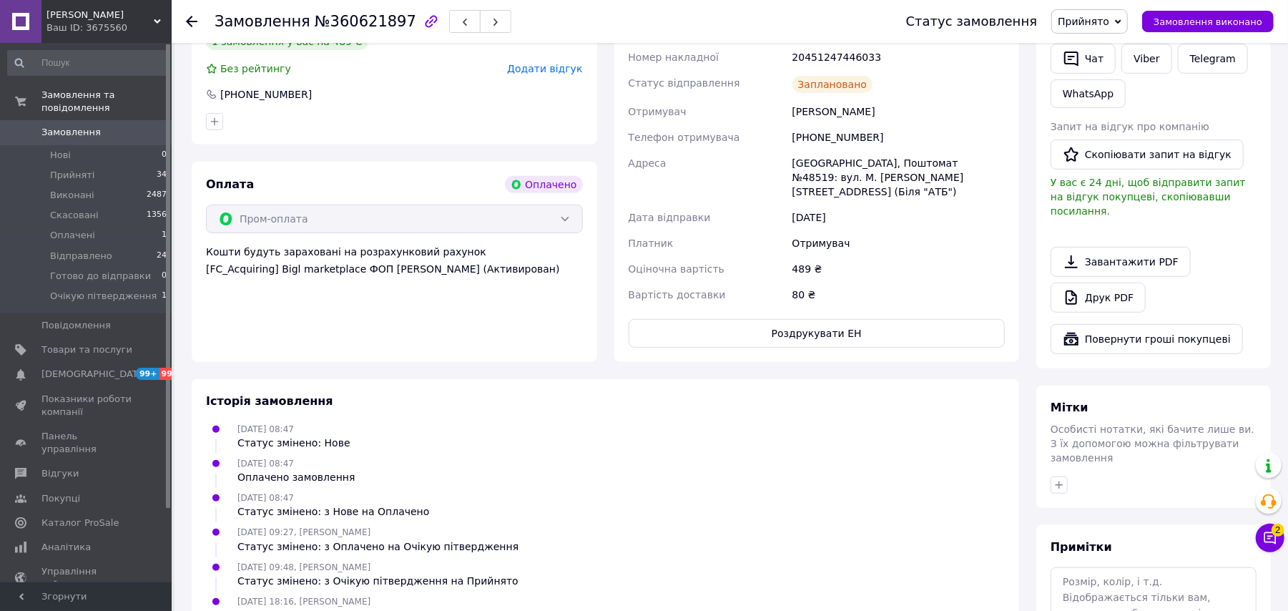
scroll to position [263, 0]
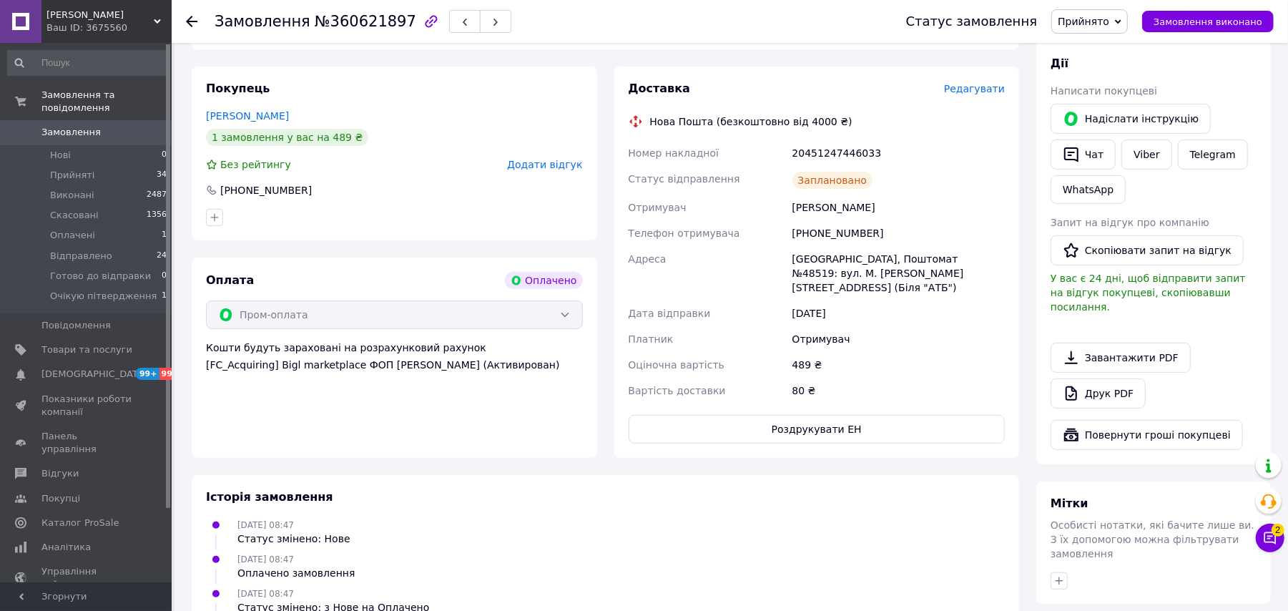
click at [1107, 27] on span "Прийнято" at bounding box center [1090, 21] width 77 height 24
click at [1127, 113] on li "Відправлено" at bounding box center [1112, 114] width 121 height 21
click at [192, 19] on icon at bounding box center [191, 21] width 11 height 11
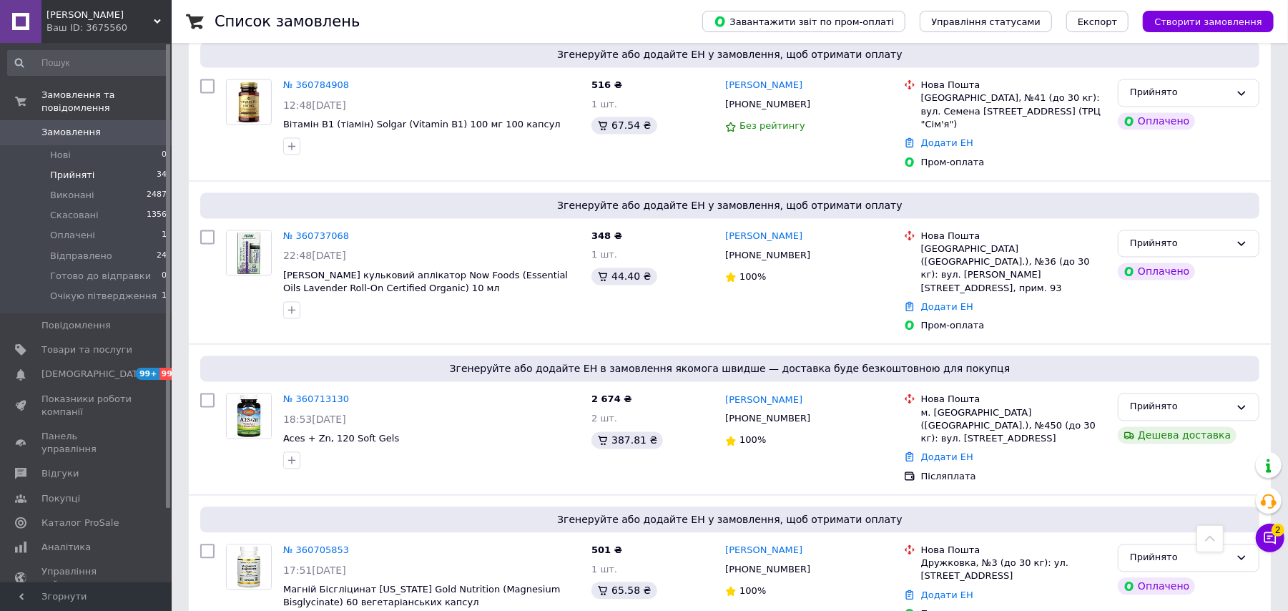
scroll to position [2415, 0]
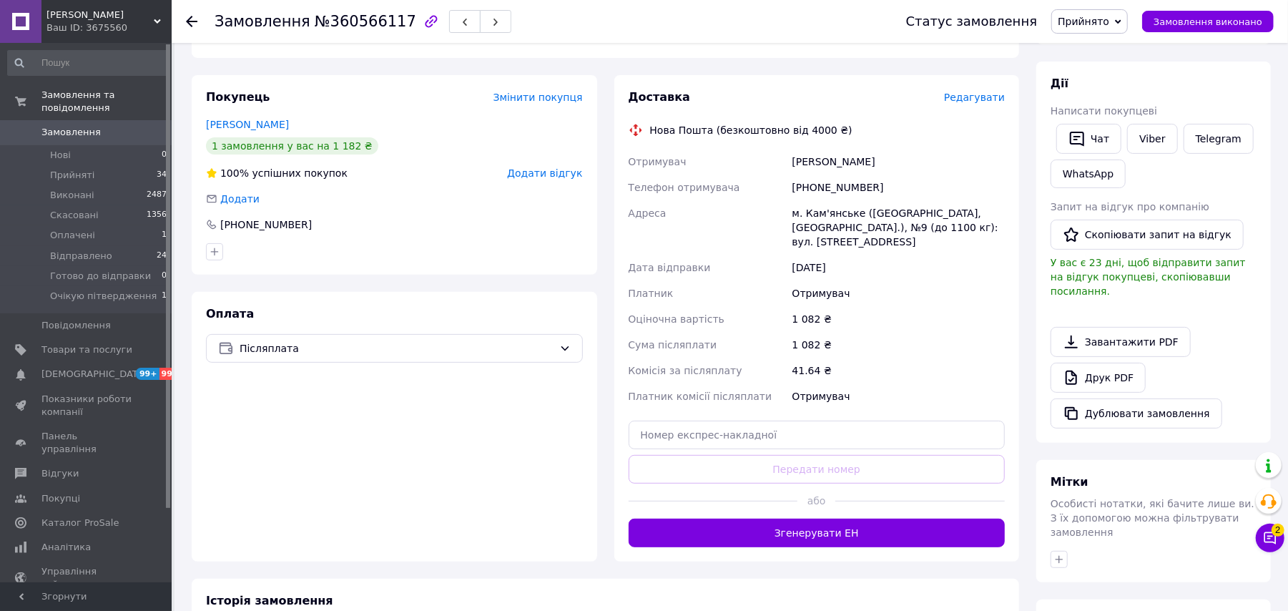
scroll to position [418, 0]
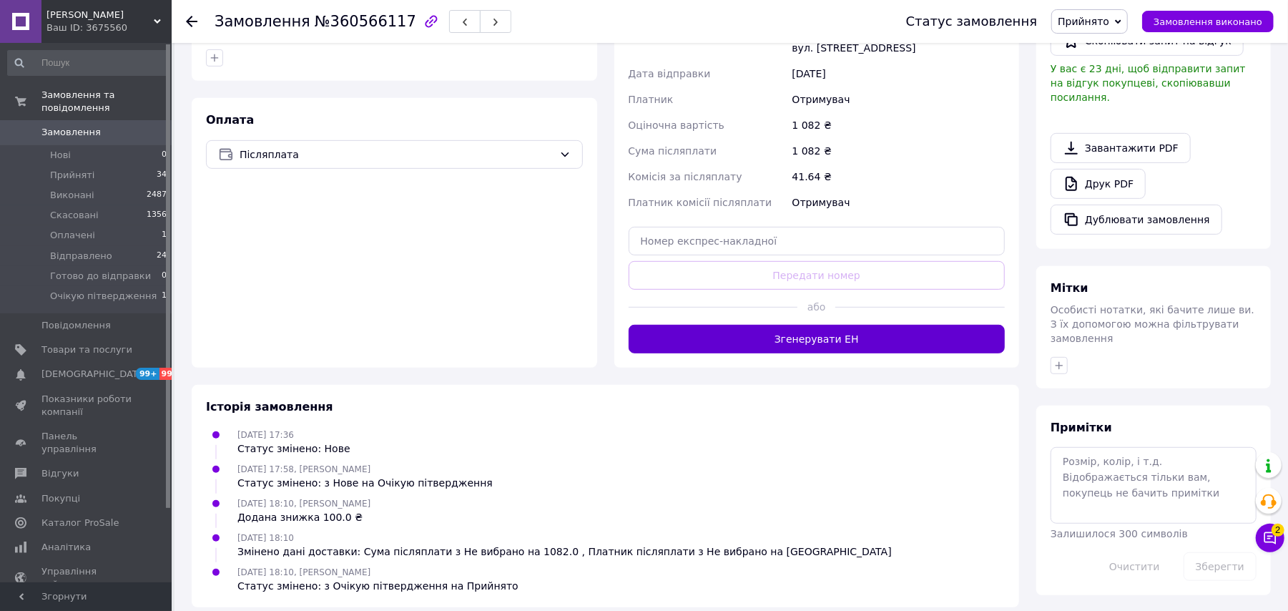
click at [891, 325] on button "Згенерувати ЕН" at bounding box center [817, 339] width 377 height 29
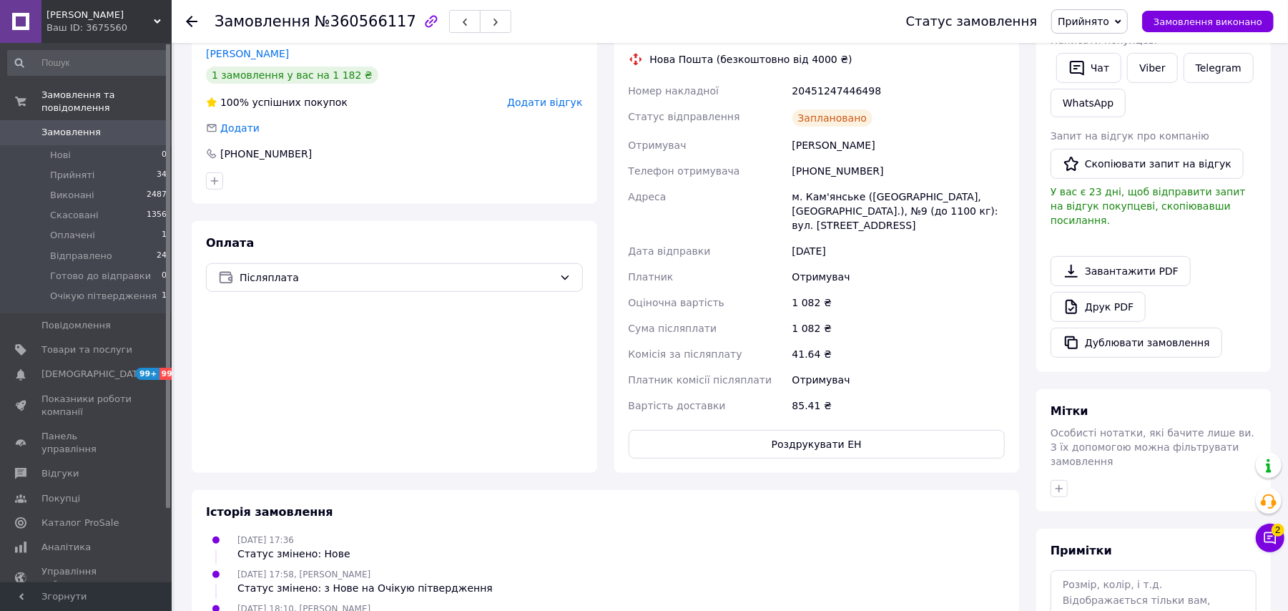
scroll to position [132, 0]
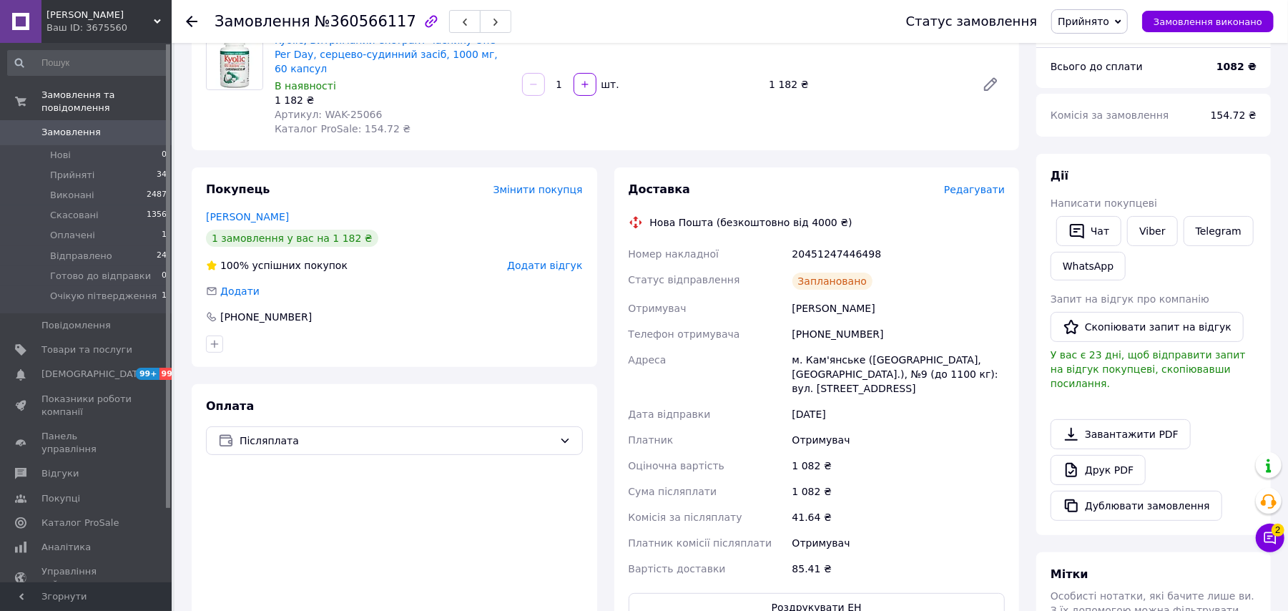
click at [1102, 12] on span "Прийнято" at bounding box center [1090, 21] width 77 height 24
click at [1126, 114] on li "Відправлено" at bounding box center [1112, 114] width 121 height 21
click at [189, 21] on use at bounding box center [191, 21] width 11 height 11
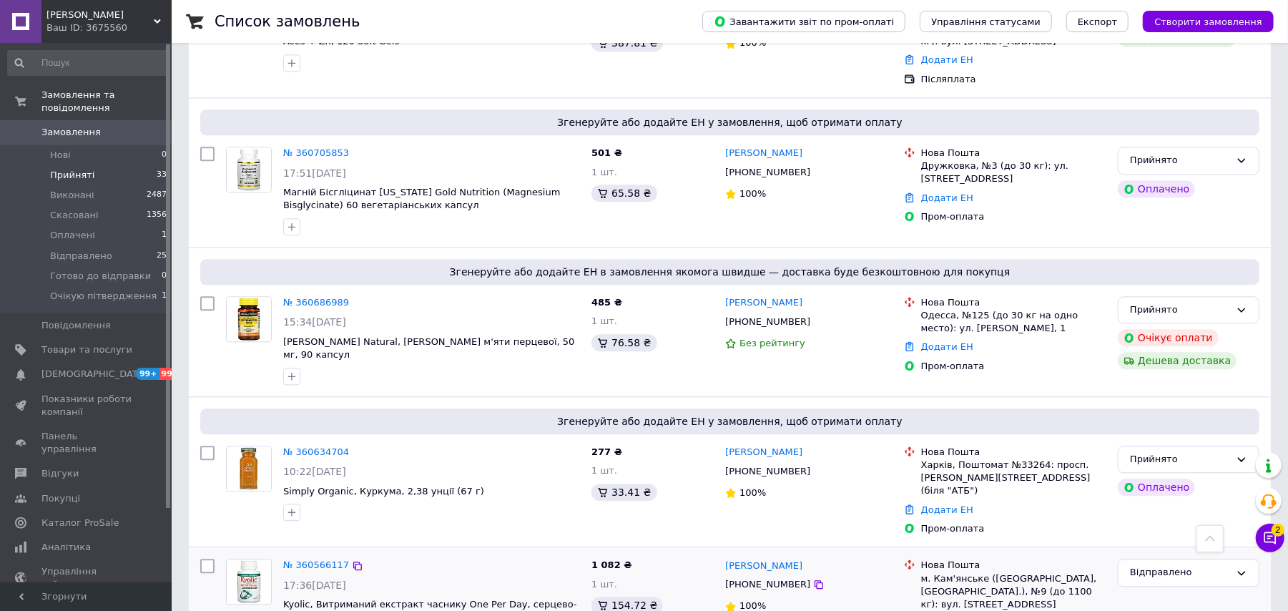
scroll to position [2449, 0]
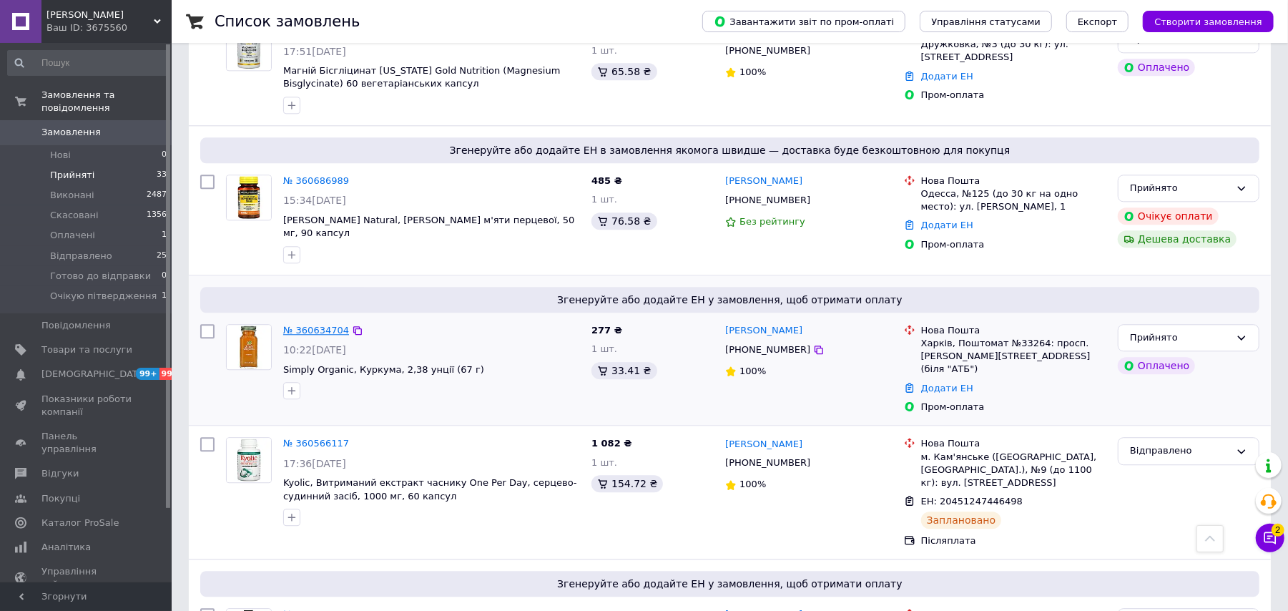
click at [318, 325] on link "№ 360634704" at bounding box center [316, 330] width 66 height 11
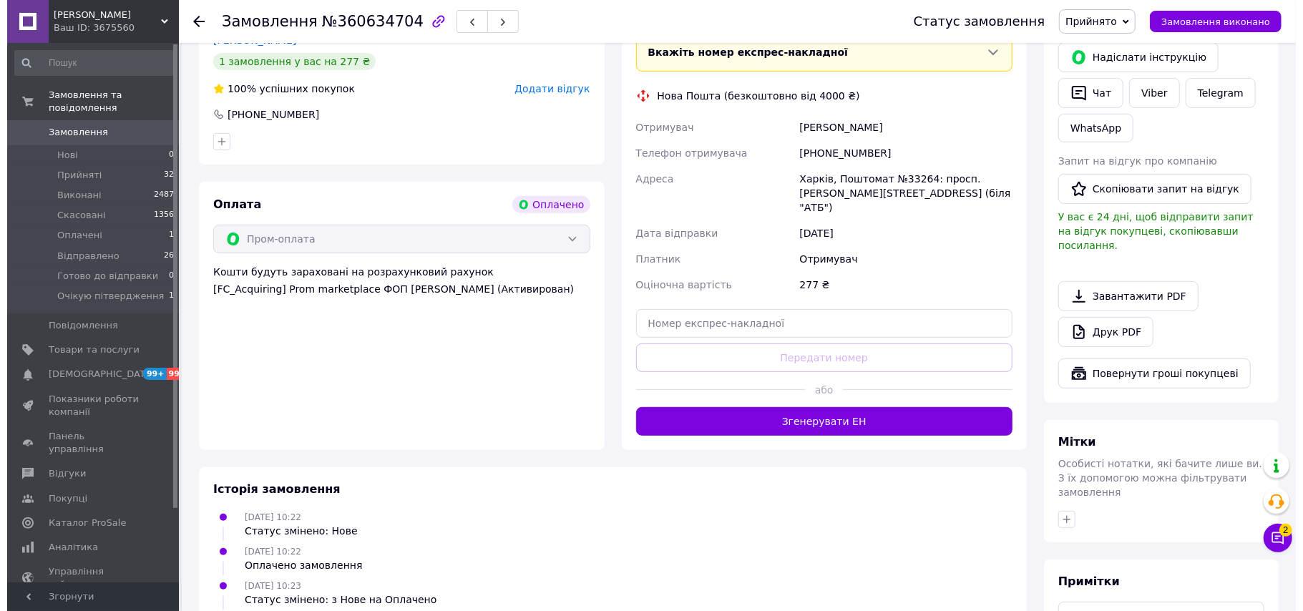
scroll to position [454, 0]
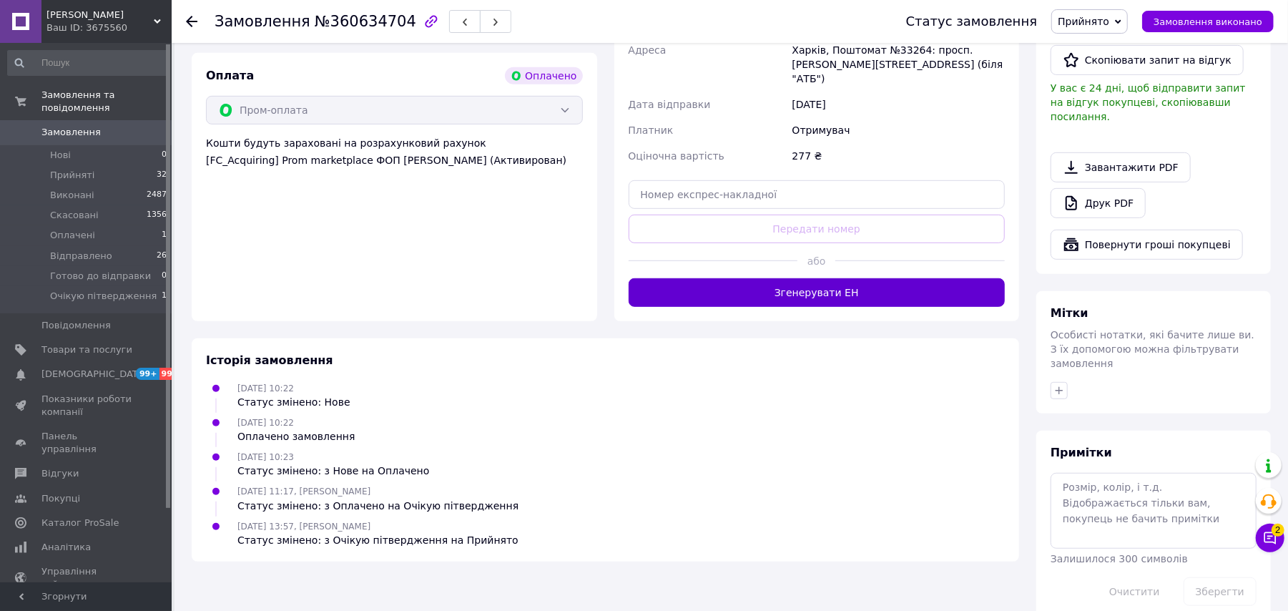
click at [844, 278] on button "Згенерувати ЕН" at bounding box center [817, 292] width 377 height 29
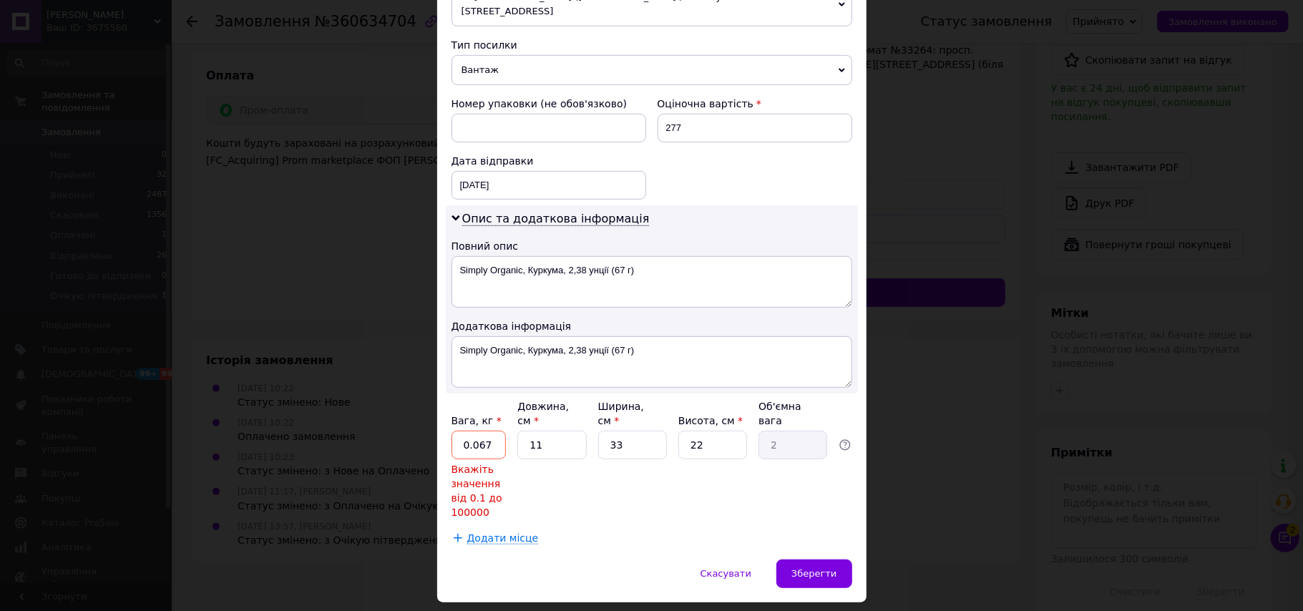
scroll to position [567, 0]
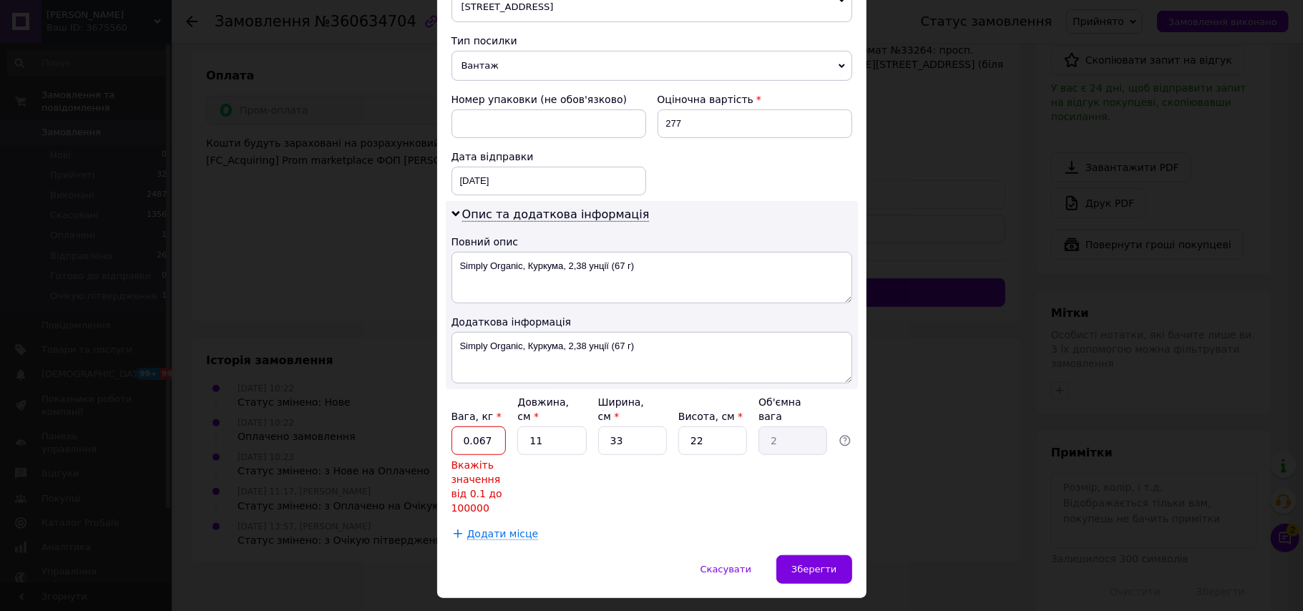
click at [491, 426] on input "0.067" at bounding box center [478, 440] width 55 height 29
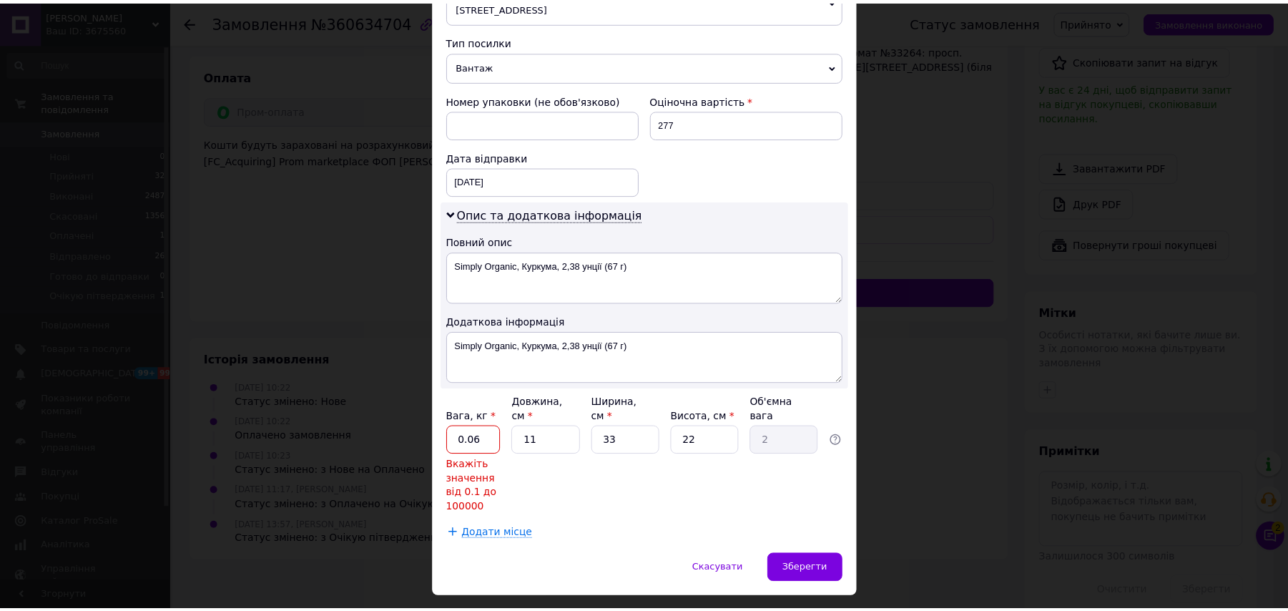
scroll to position [506, 0]
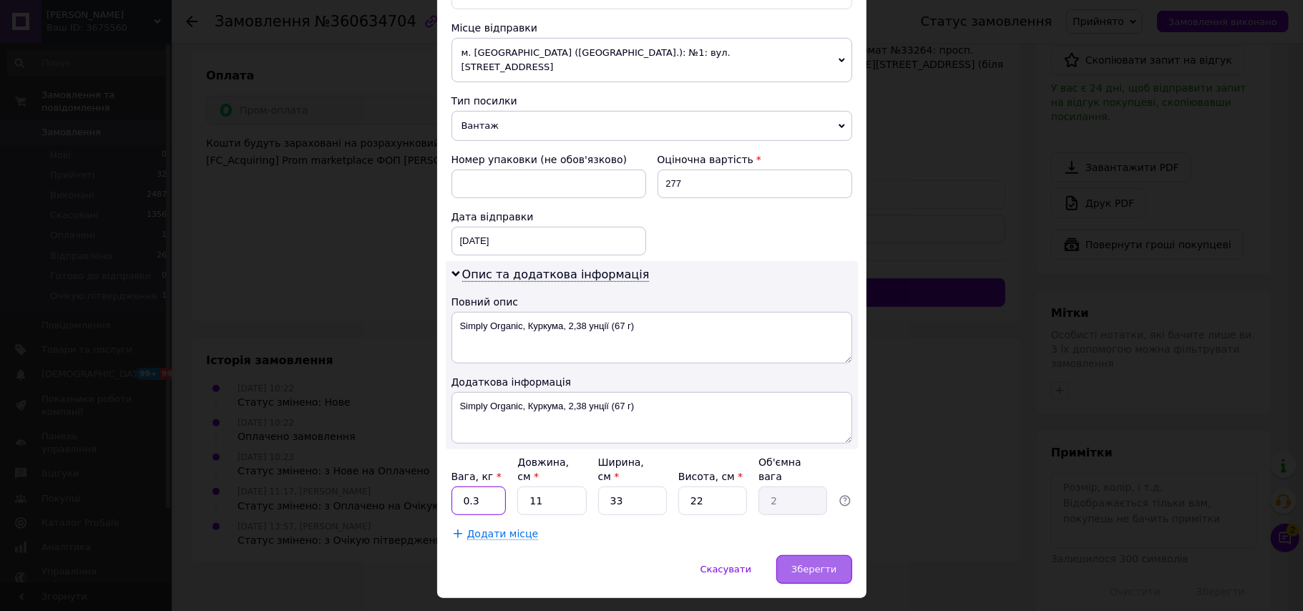
type input "0.3"
click at [822, 564] on span "Зберегти" at bounding box center [813, 569] width 45 height 11
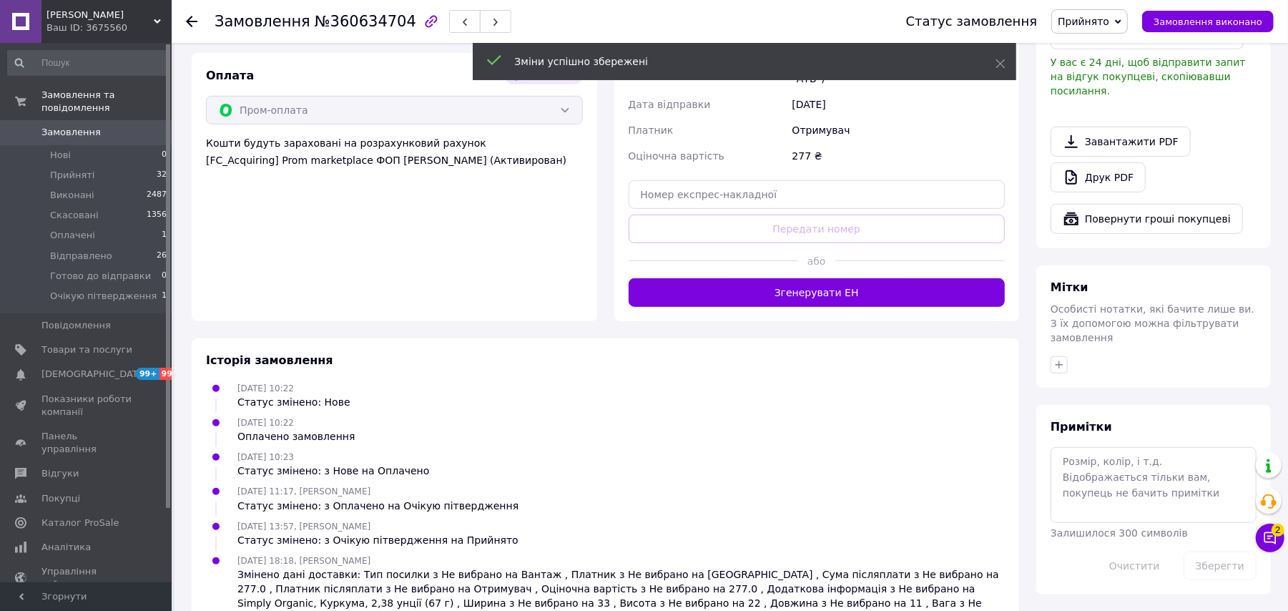
click at [870, 281] on button "Згенерувати ЕН" at bounding box center [817, 292] width 377 height 29
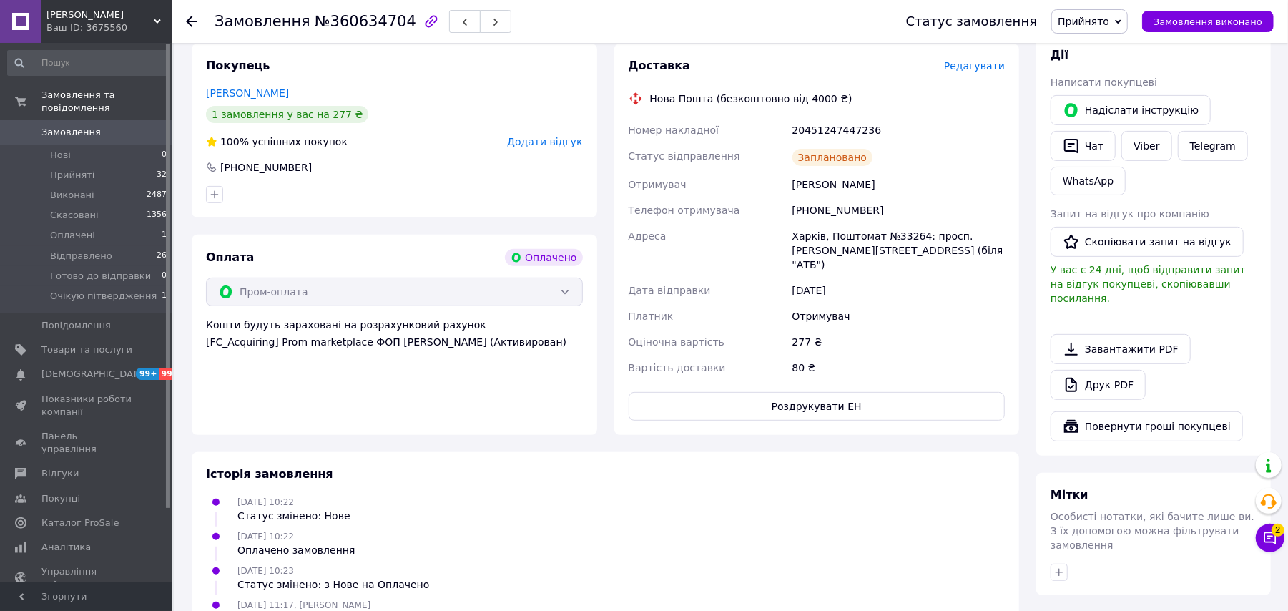
scroll to position [167, 0]
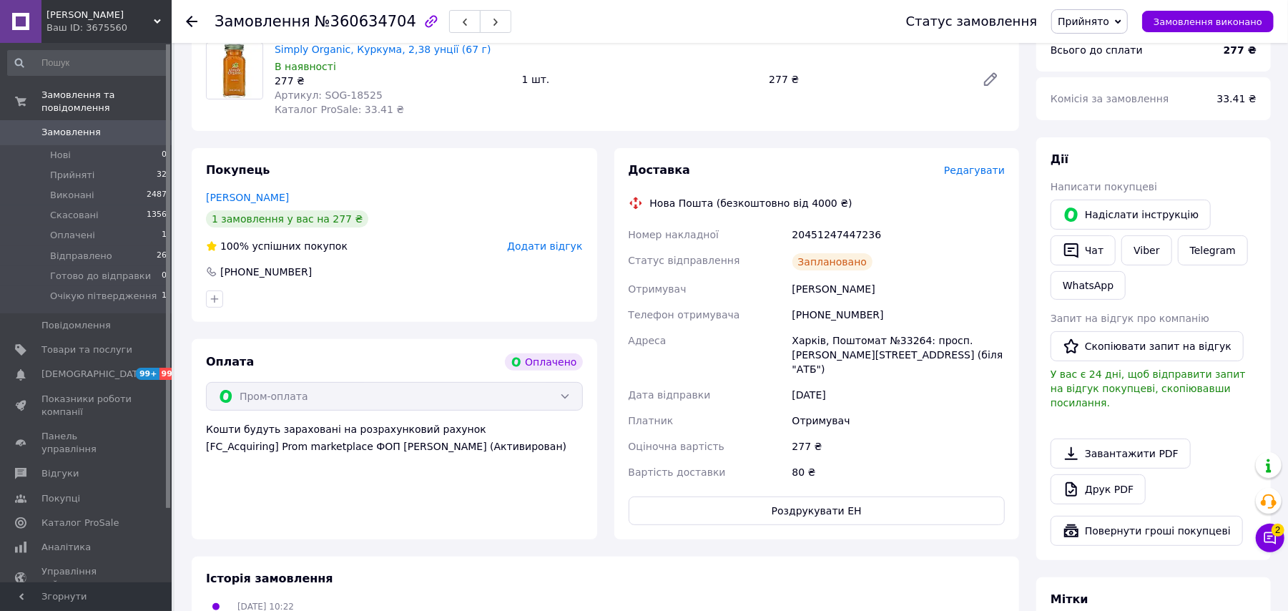
click at [1115, 6] on div "Статус замовлення Прийнято Виконано Скасовано Оплачено Відправлено Готово до ві…" at bounding box center [1076, 21] width 396 height 43
click at [1128, 26] on span "Прийнято" at bounding box center [1090, 21] width 77 height 24
click at [1109, 107] on li "Відправлено" at bounding box center [1112, 114] width 121 height 21
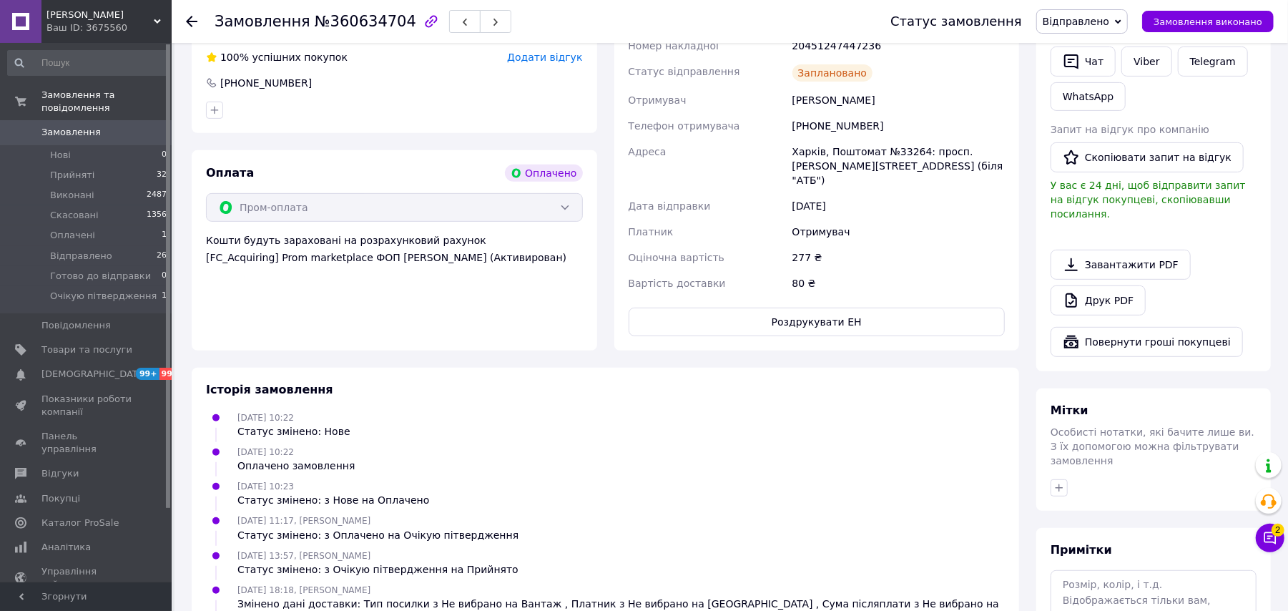
scroll to position [358, 0]
click at [116, 165] on li "Прийняті 32" at bounding box center [87, 175] width 175 height 20
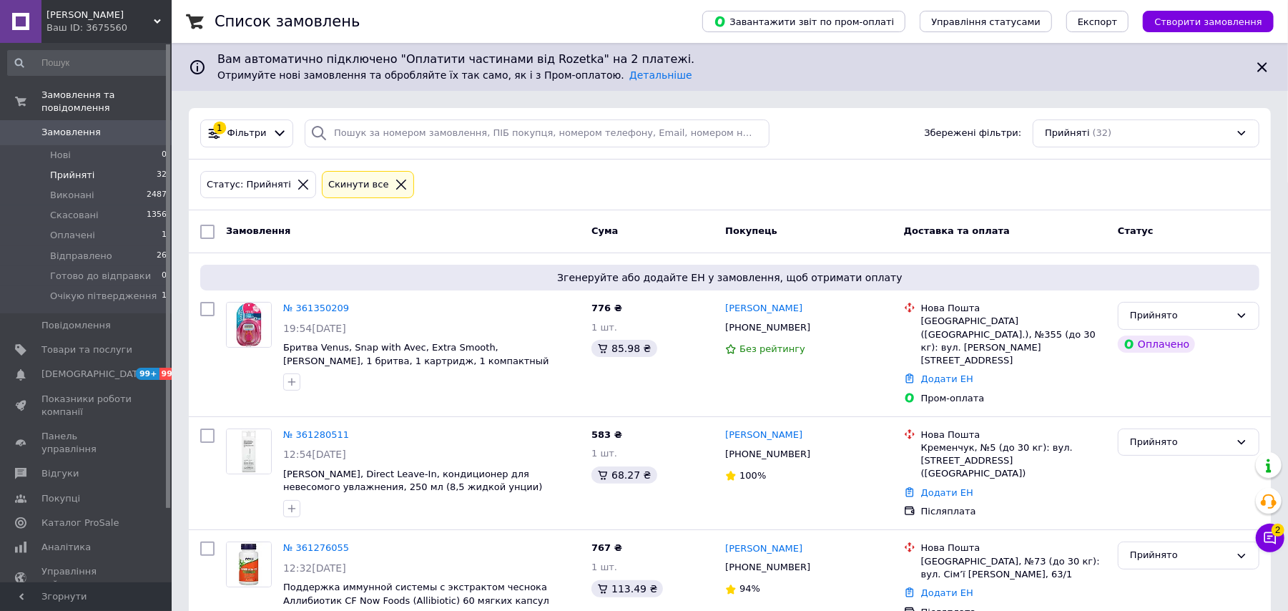
click at [123, 165] on li "Прийняті 32" at bounding box center [87, 175] width 175 height 20
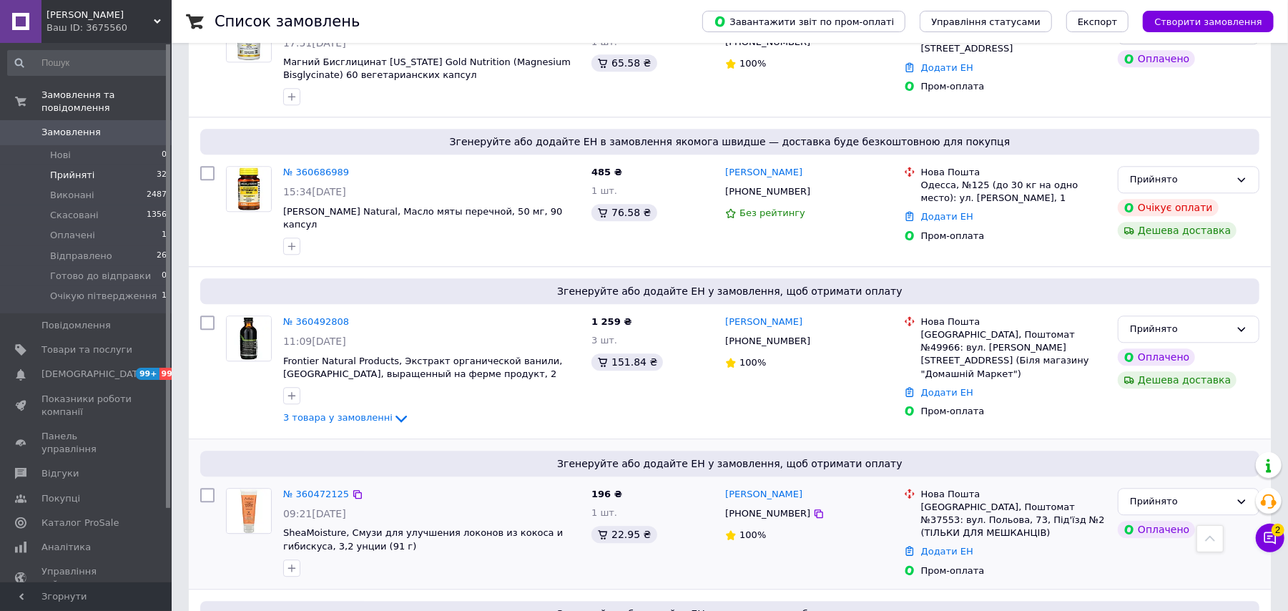
scroll to position [2465, 0]
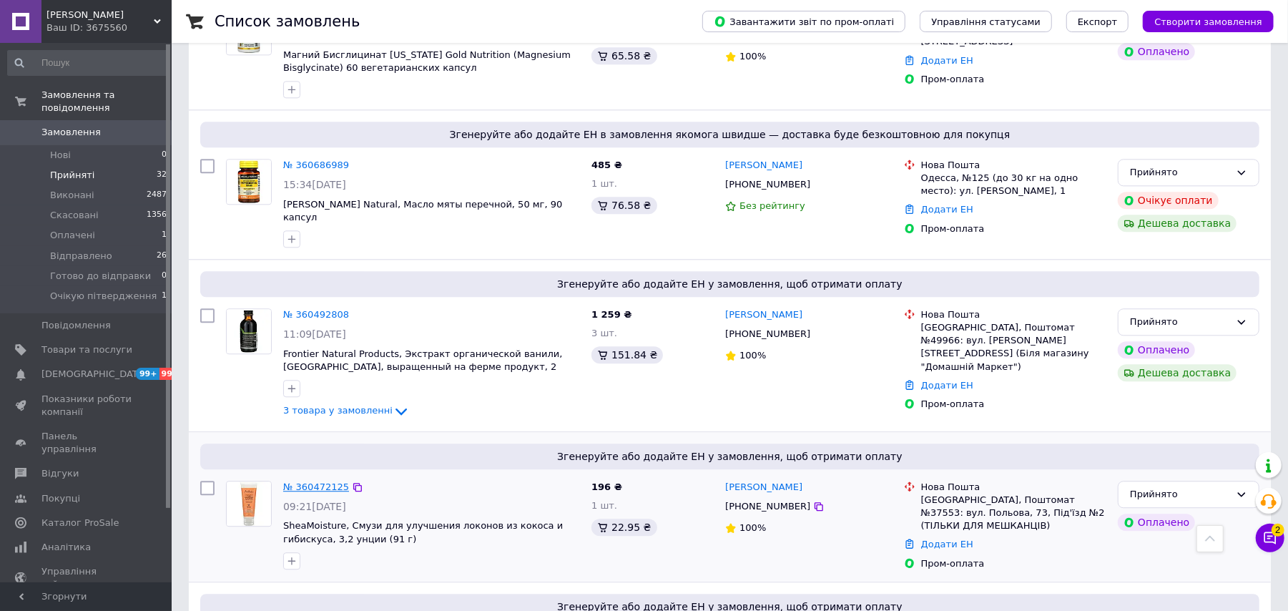
click at [310, 481] on link "№ 360472125" at bounding box center [316, 486] width 66 height 11
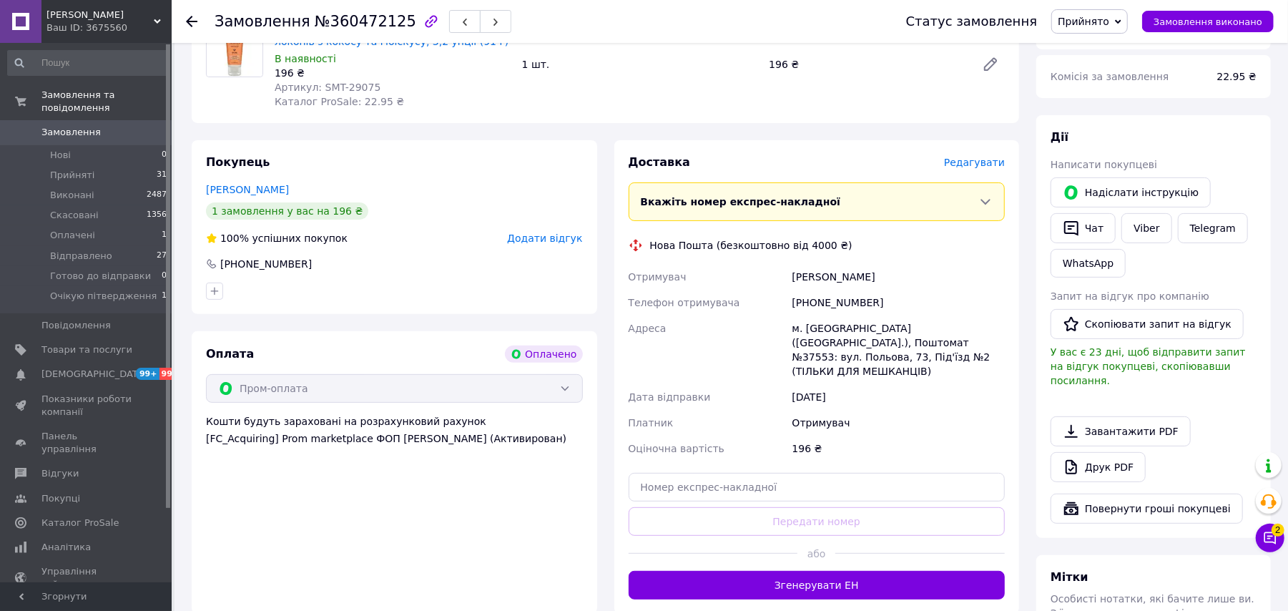
scroll to position [190, 0]
drag, startPoint x: 881, startPoint y: 577, endPoint x: 873, endPoint y: 581, distance: 9.0
click at [878, 578] on button "Згенерувати ЕН" at bounding box center [817, 584] width 377 height 29
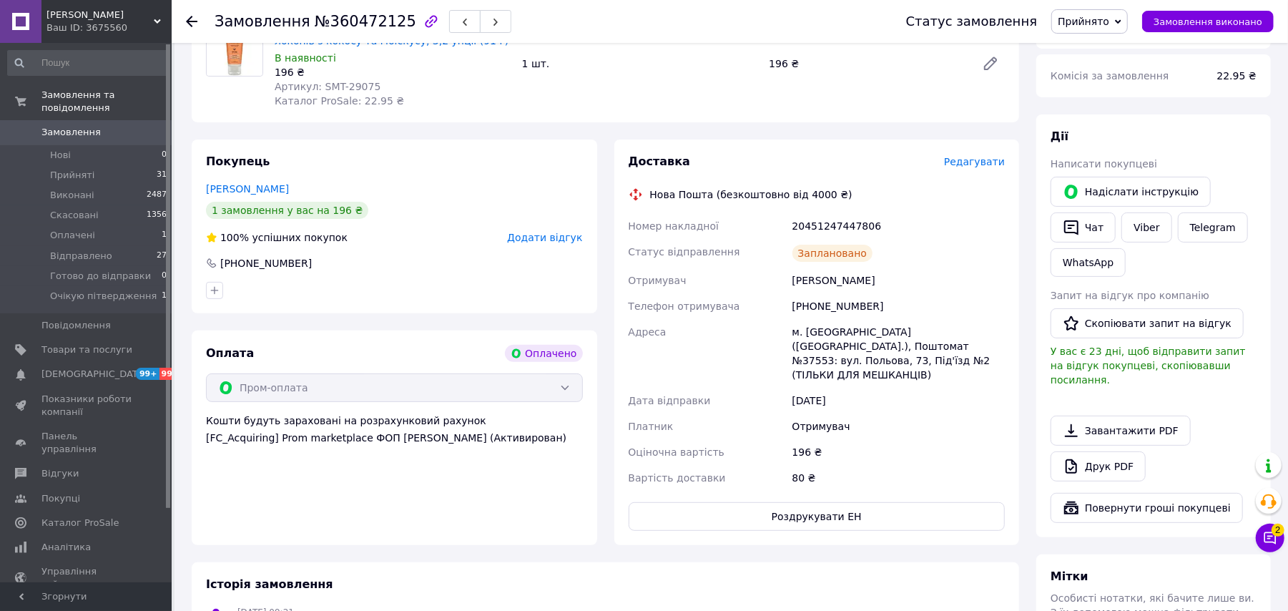
click at [1075, 6] on div "Статус замовлення Прийнято Виконано Скасовано Оплачено Відправлено Готово до ві…" at bounding box center [1076, 21] width 396 height 43
click at [1110, 24] on span "Прийнято" at bounding box center [1084, 21] width 52 height 11
click at [1120, 116] on li "Відправлено" at bounding box center [1112, 114] width 121 height 21
click at [187, 20] on use at bounding box center [191, 21] width 11 height 11
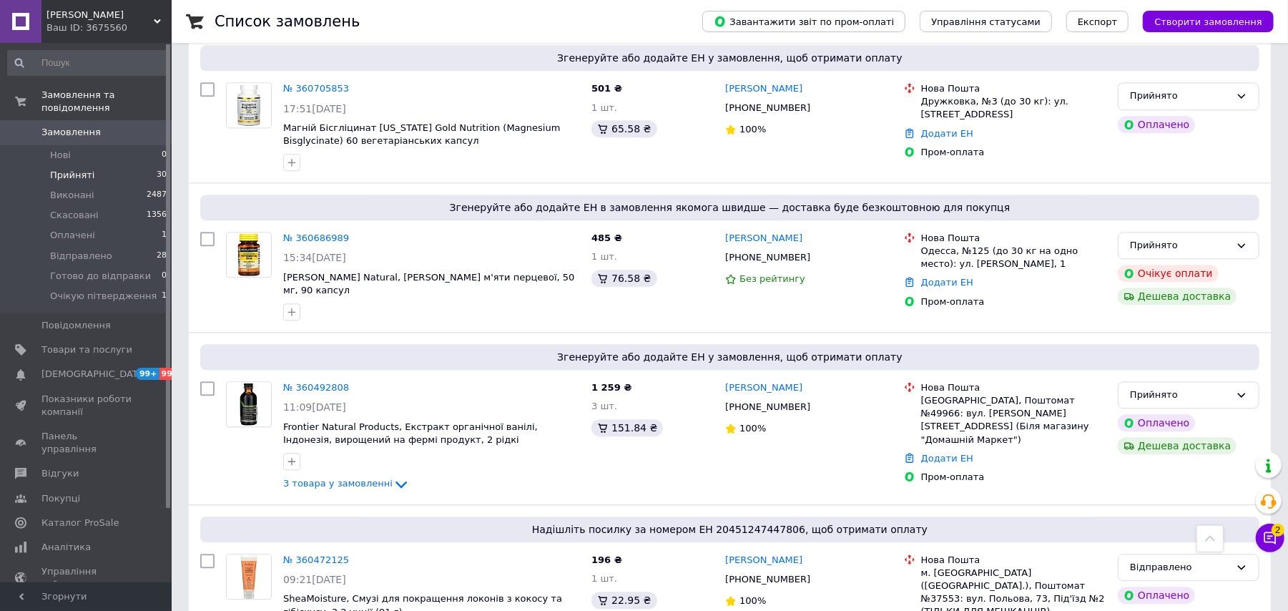
scroll to position [2487, 0]
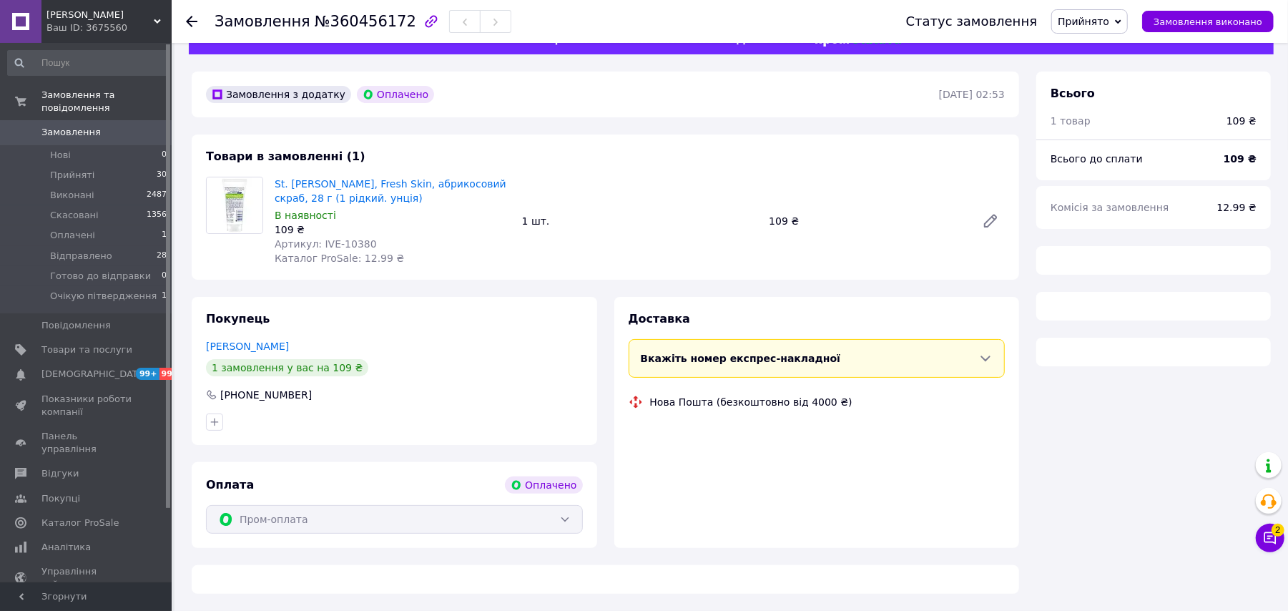
scroll to position [454, 0]
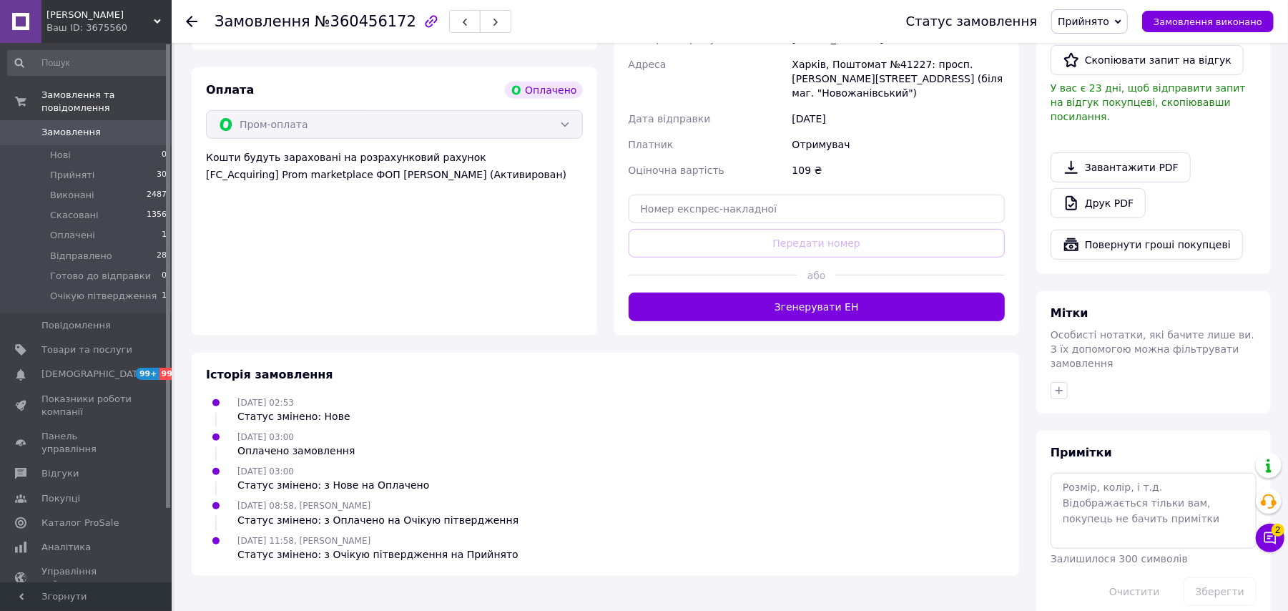
click at [134, 24] on div "Ваш ID: 3675560" at bounding box center [108, 27] width 125 height 13
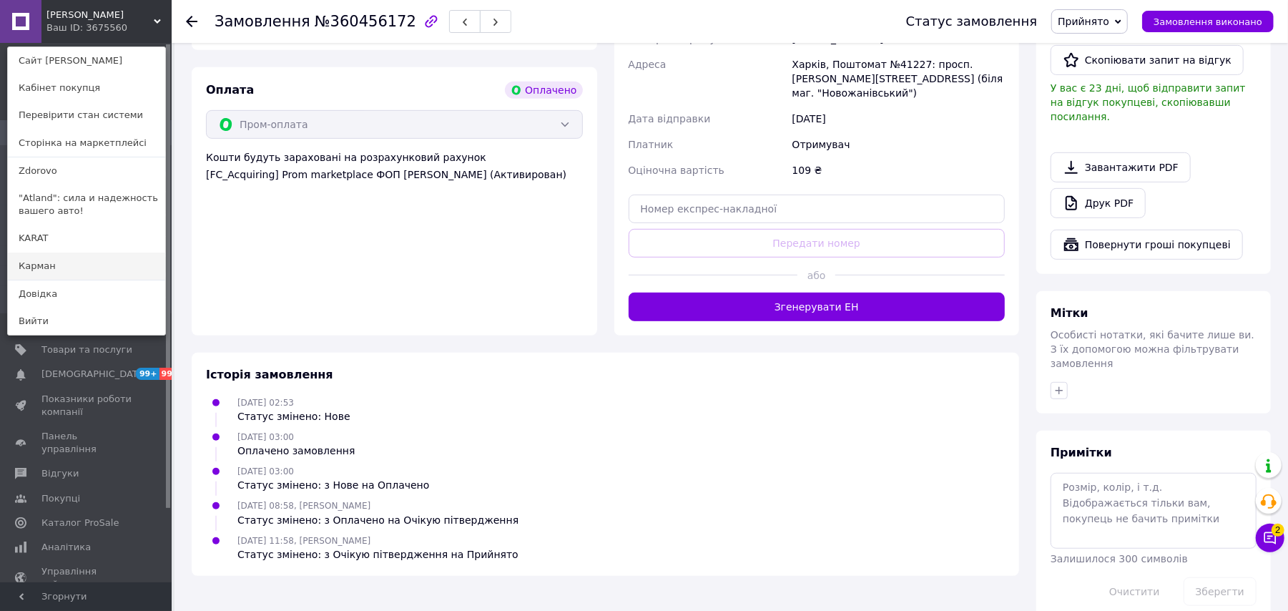
click at [81, 267] on link "Карман" at bounding box center [86, 266] width 157 height 27
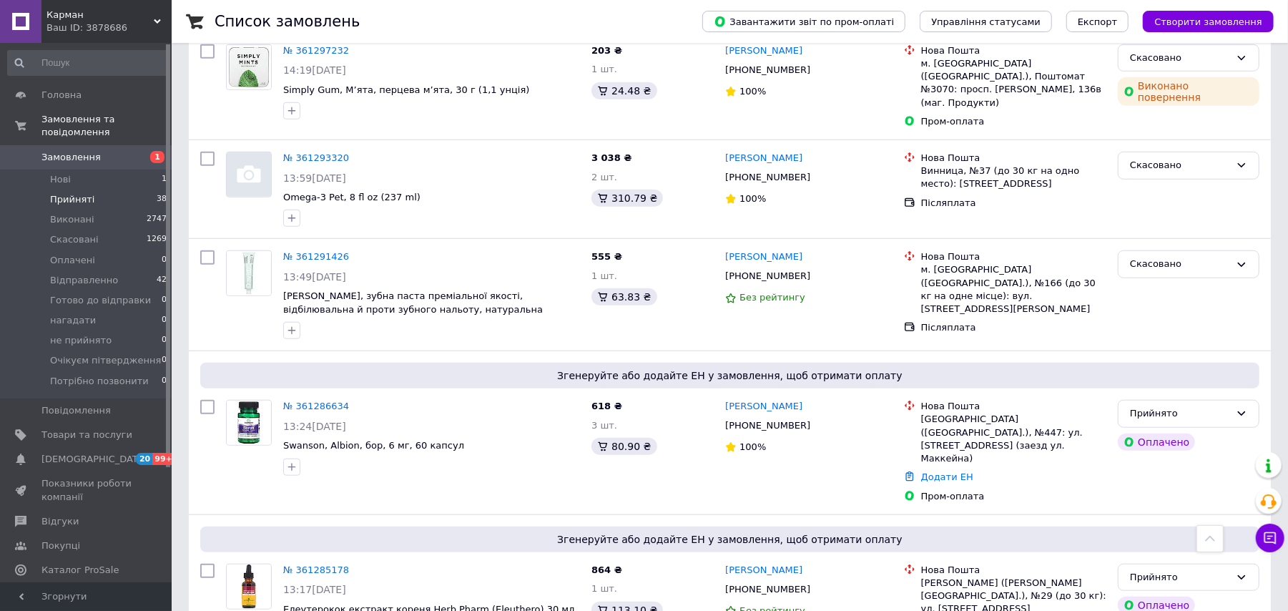
click at [94, 190] on li "Прийняті 38" at bounding box center [87, 200] width 175 height 20
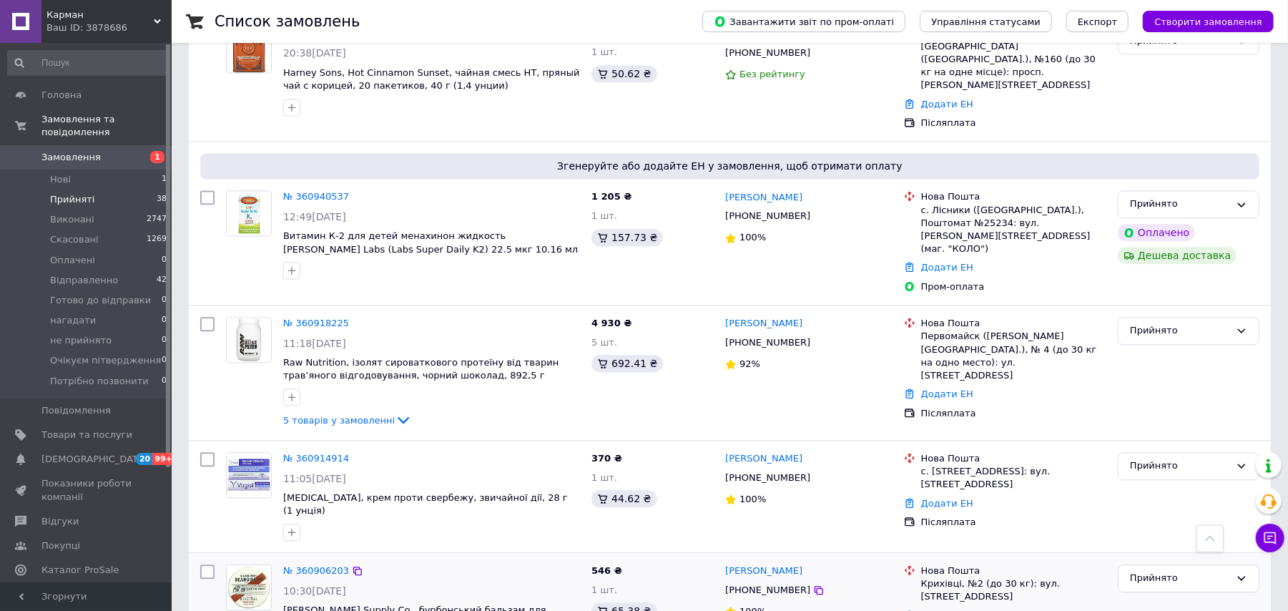
scroll to position [2339, 0]
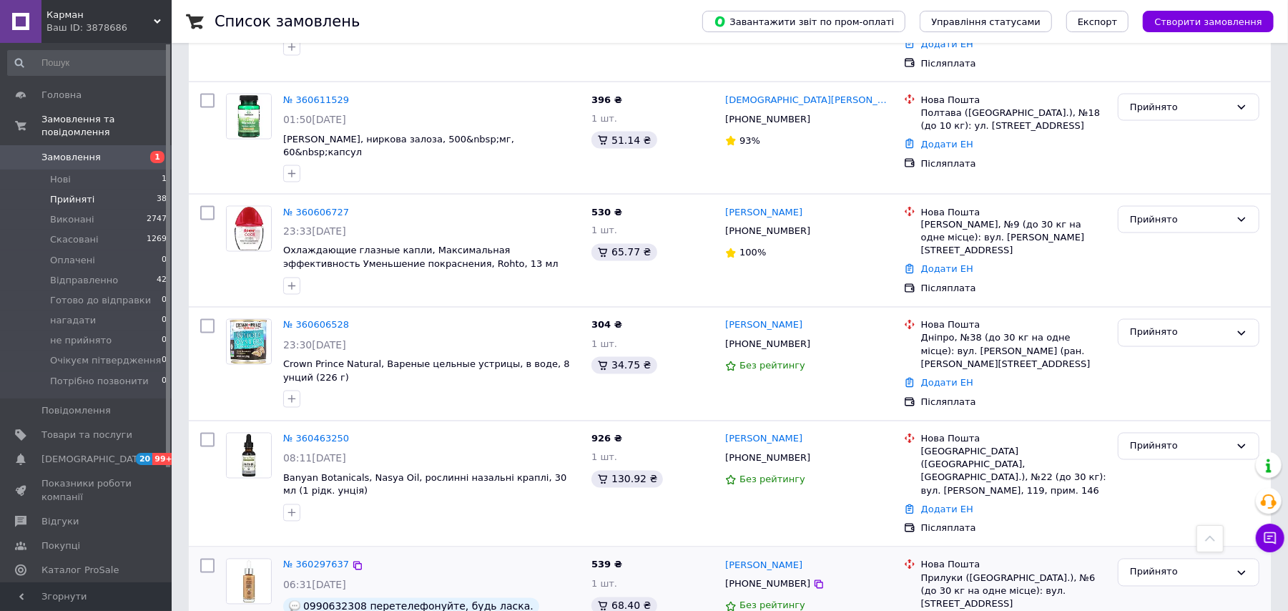
scroll to position [1612, 0]
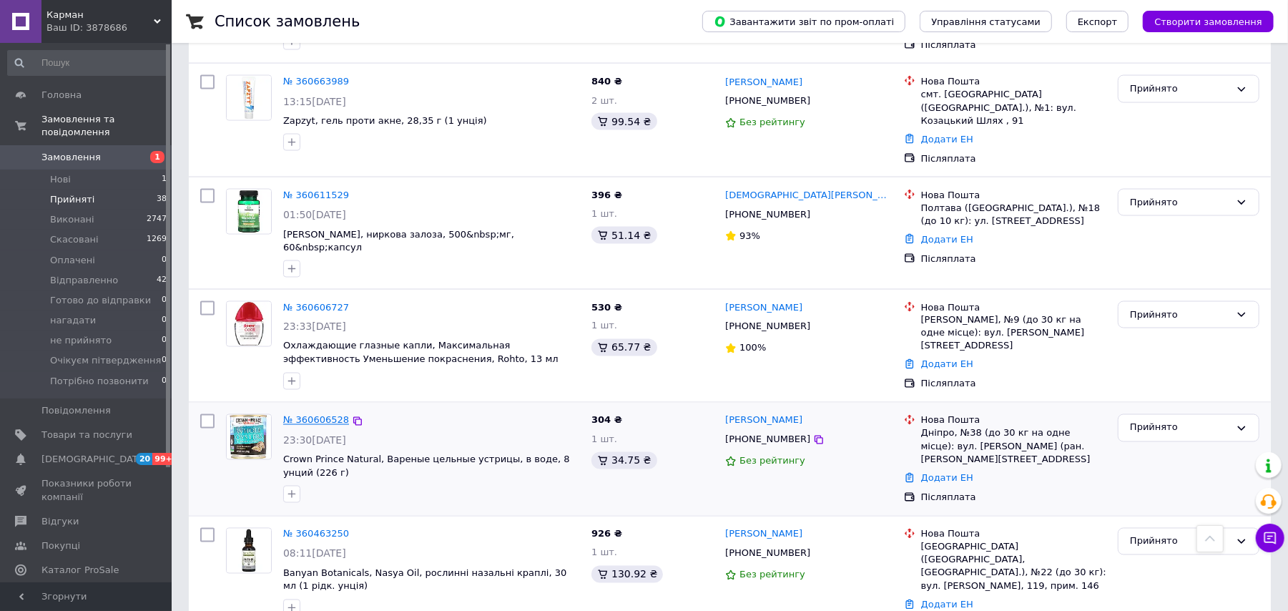
click at [326, 415] on link "№ 360606528" at bounding box center [316, 420] width 66 height 11
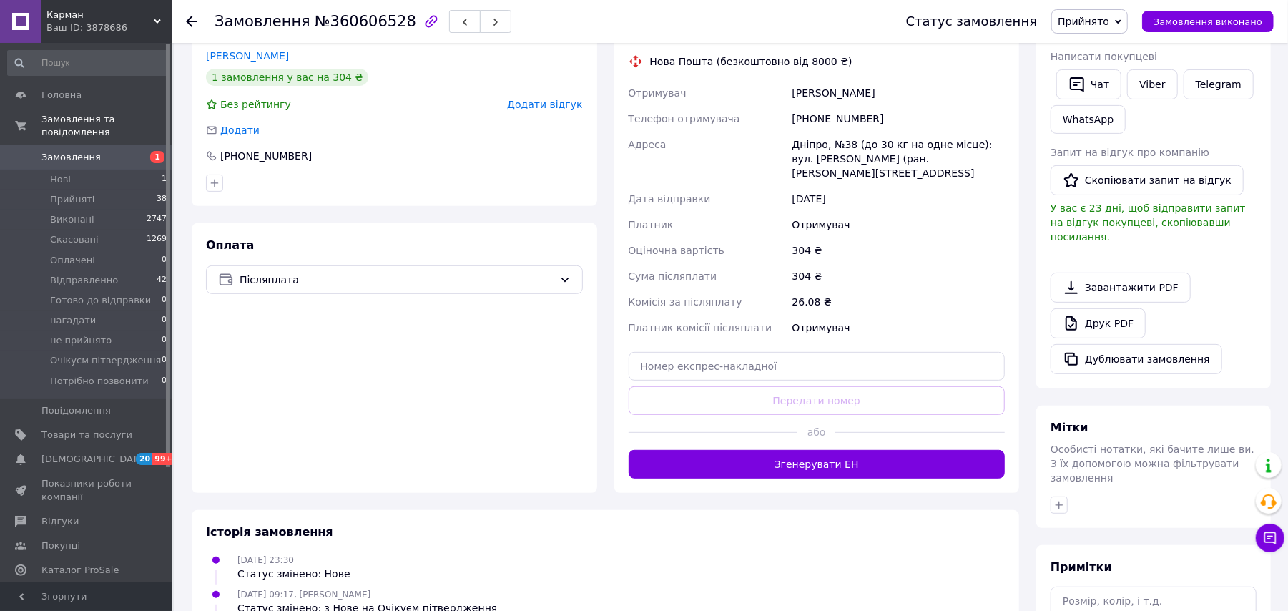
scroll to position [393, 0]
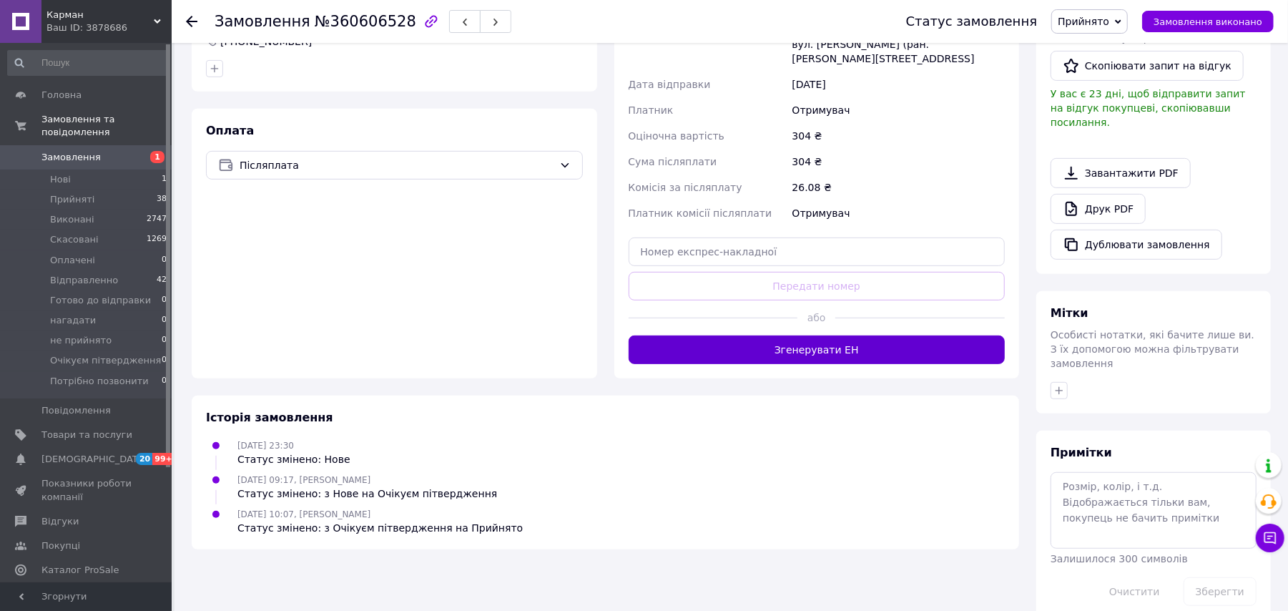
click at [930, 346] on button "Згенерувати ЕН" at bounding box center [817, 350] width 377 height 29
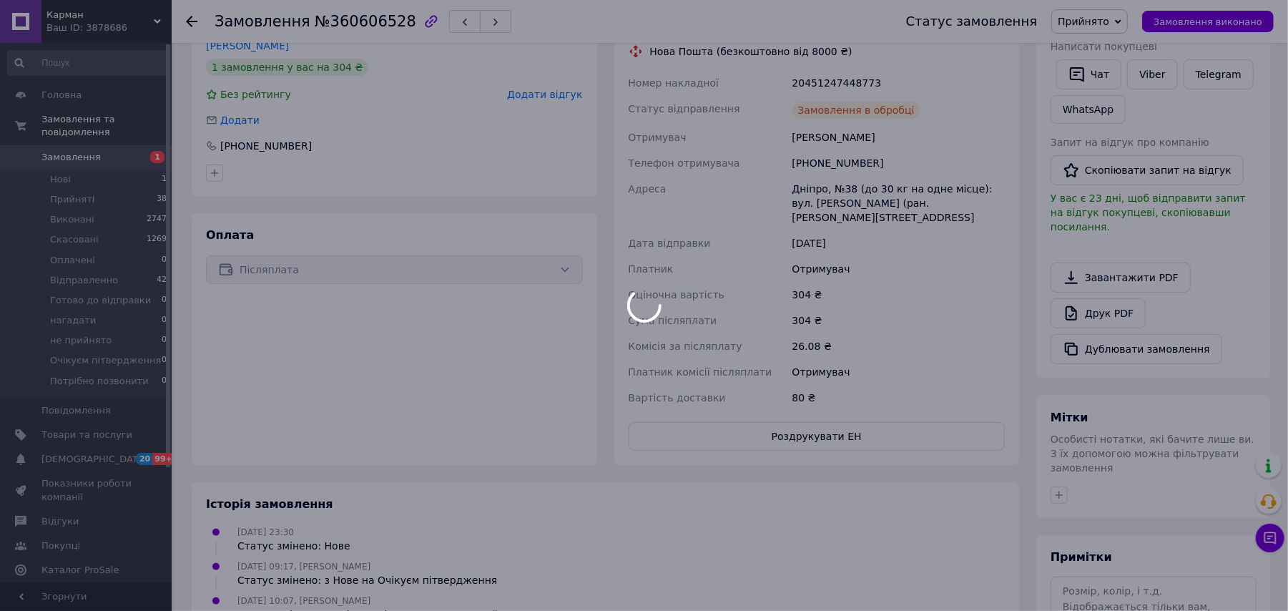
scroll to position [107, 0]
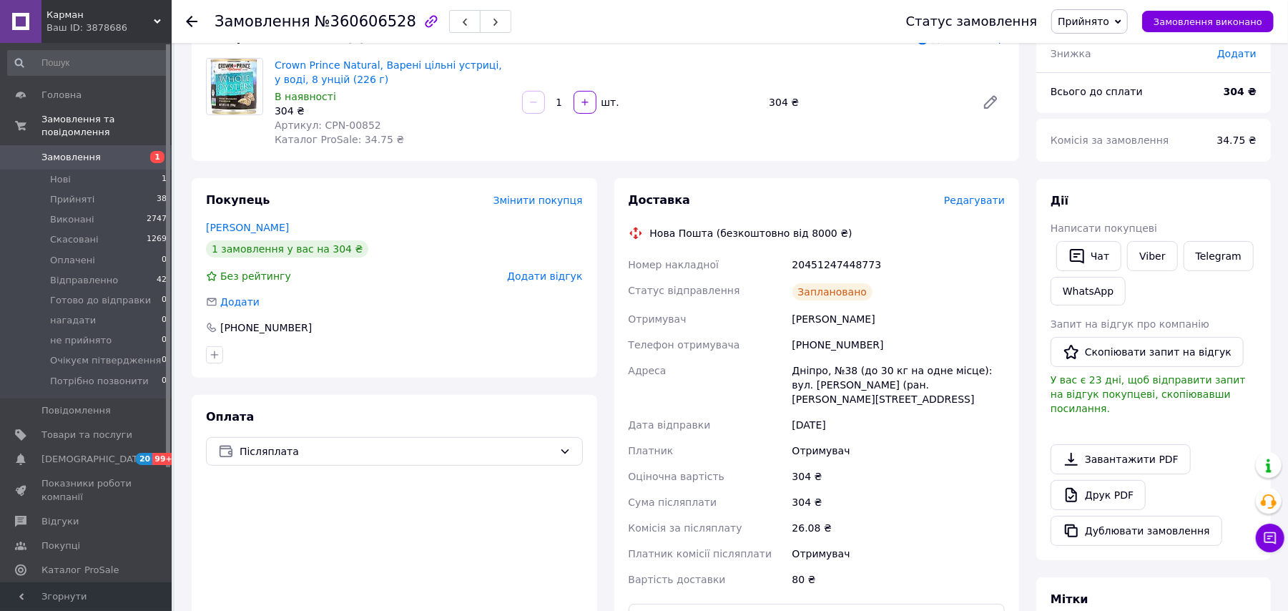
click at [1110, 16] on span "Прийнято" at bounding box center [1084, 21] width 52 height 11
click at [1115, 116] on li "Відправленно" at bounding box center [1114, 114] width 125 height 21
click at [190, 21] on icon at bounding box center [191, 21] width 11 height 11
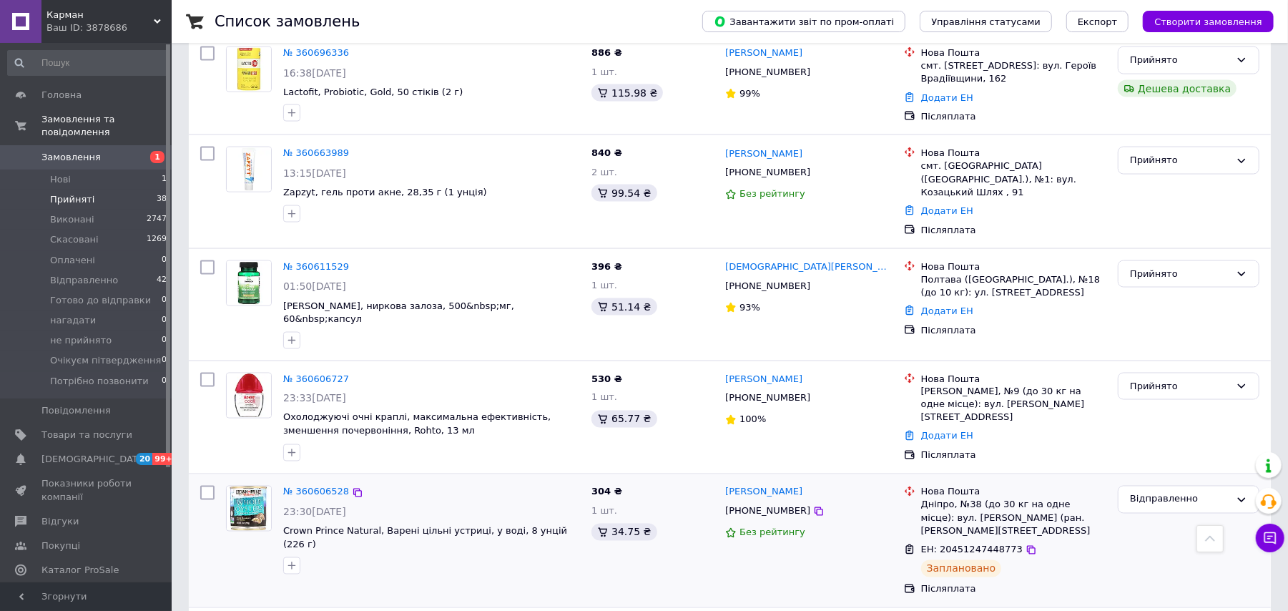
scroll to position [1537, 0]
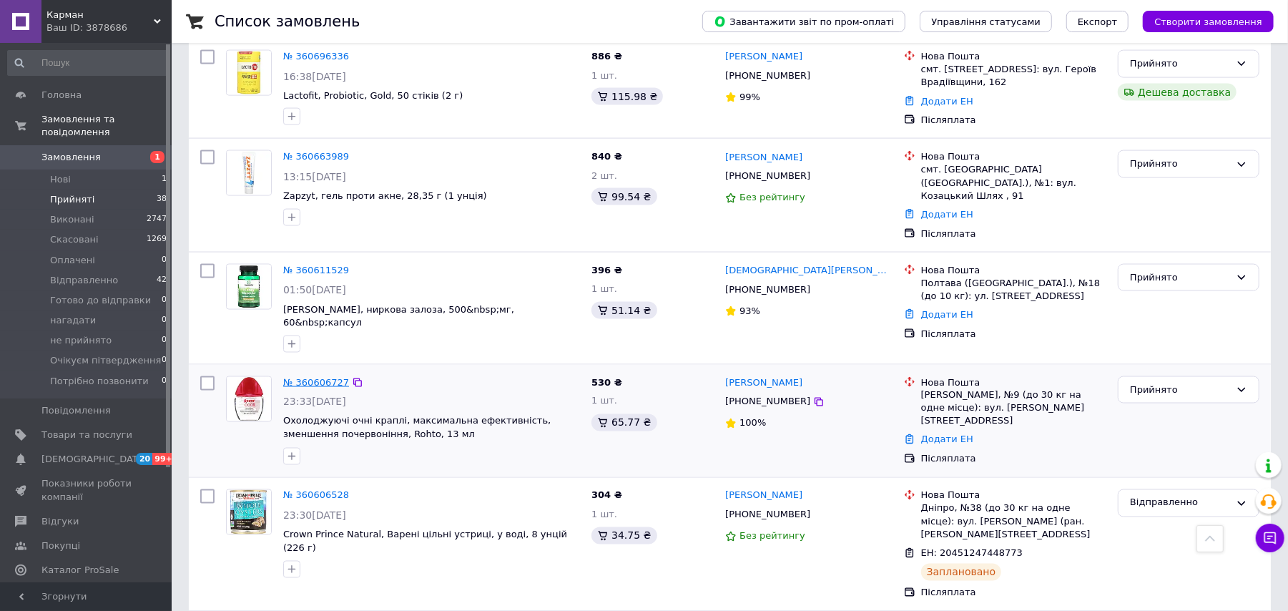
click at [327, 377] on link "№ 360606727" at bounding box center [316, 382] width 66 height 11
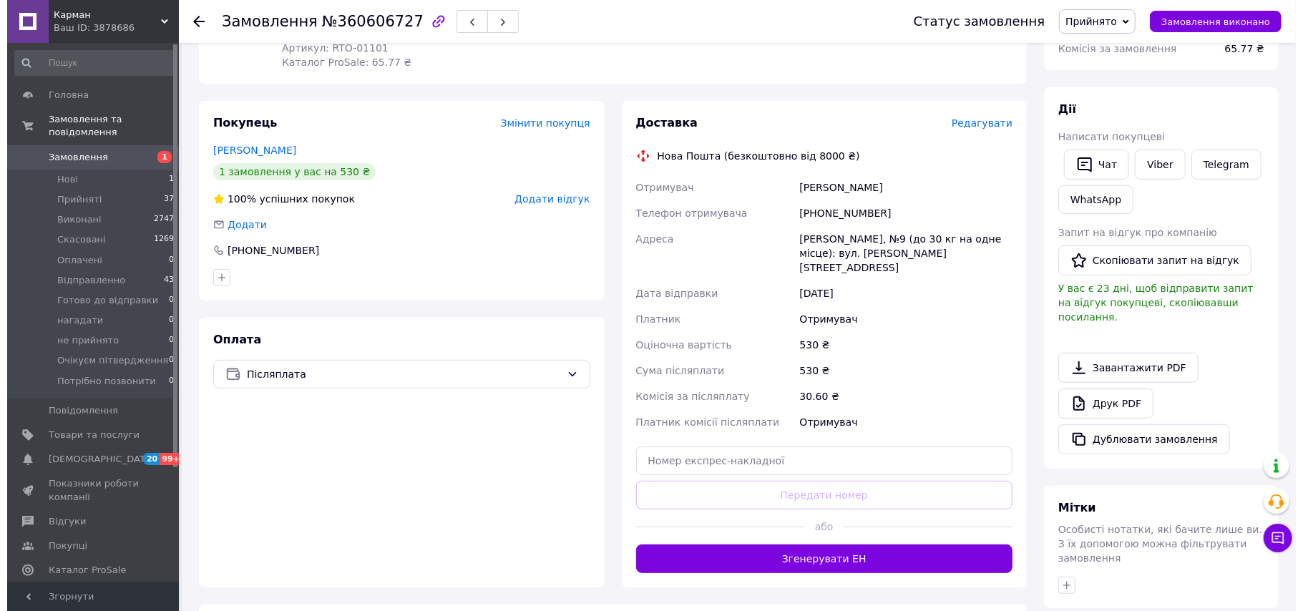
scroll to position [12, 0]
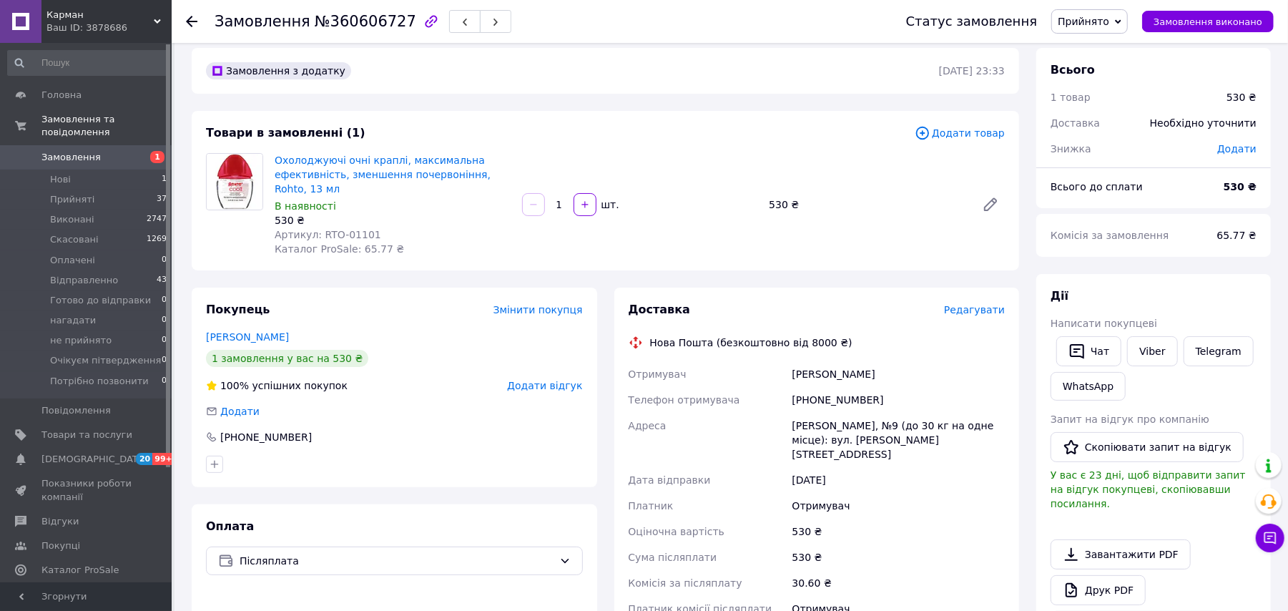
click at [977, 309] on span "Редагувати" at bounding box center [974, 309] width 61 height 11
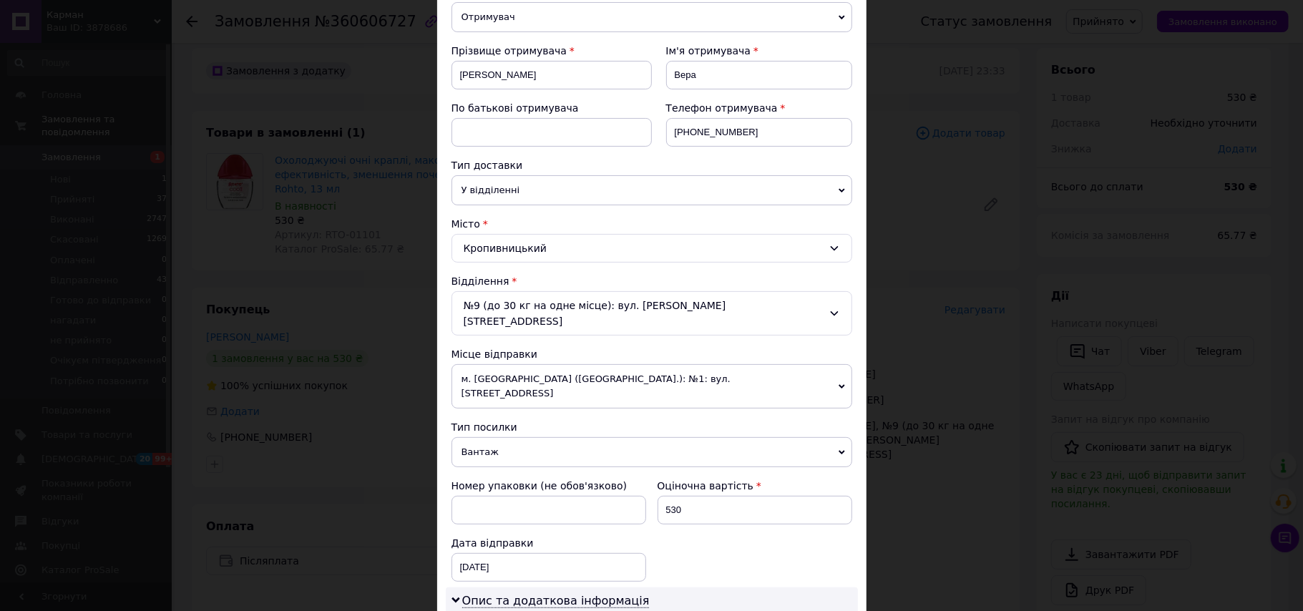
scroll to position [286, 0]
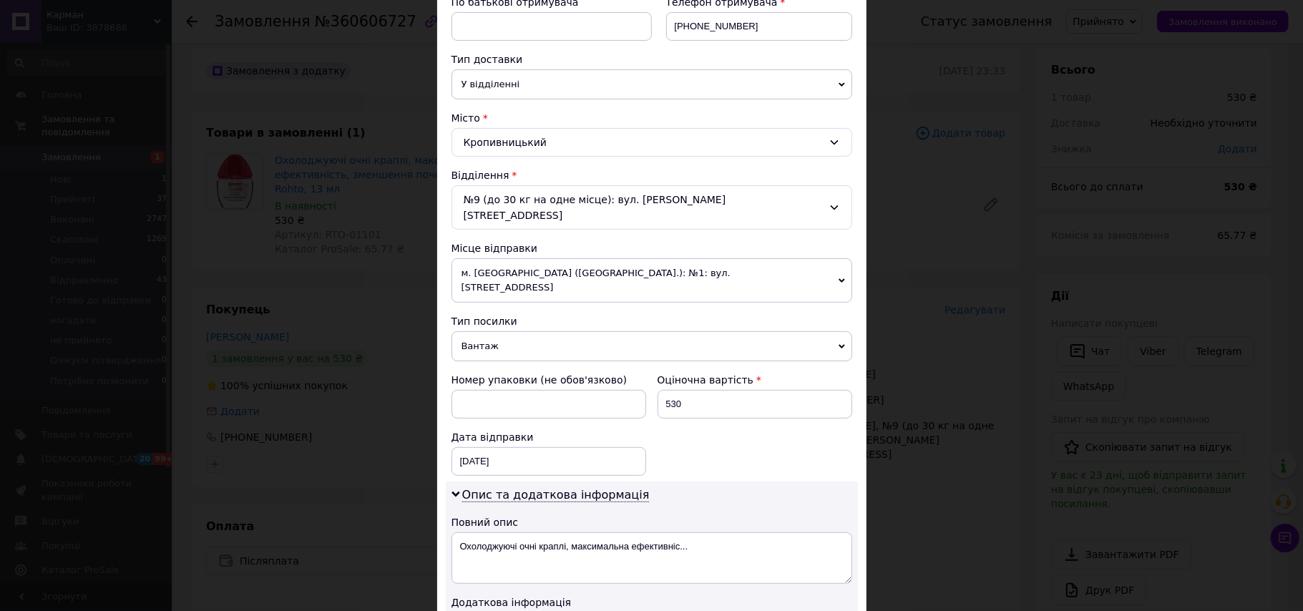
click at [504, 331] on span "Вантаж" at bounding box center [651, 346] width 401 height 30
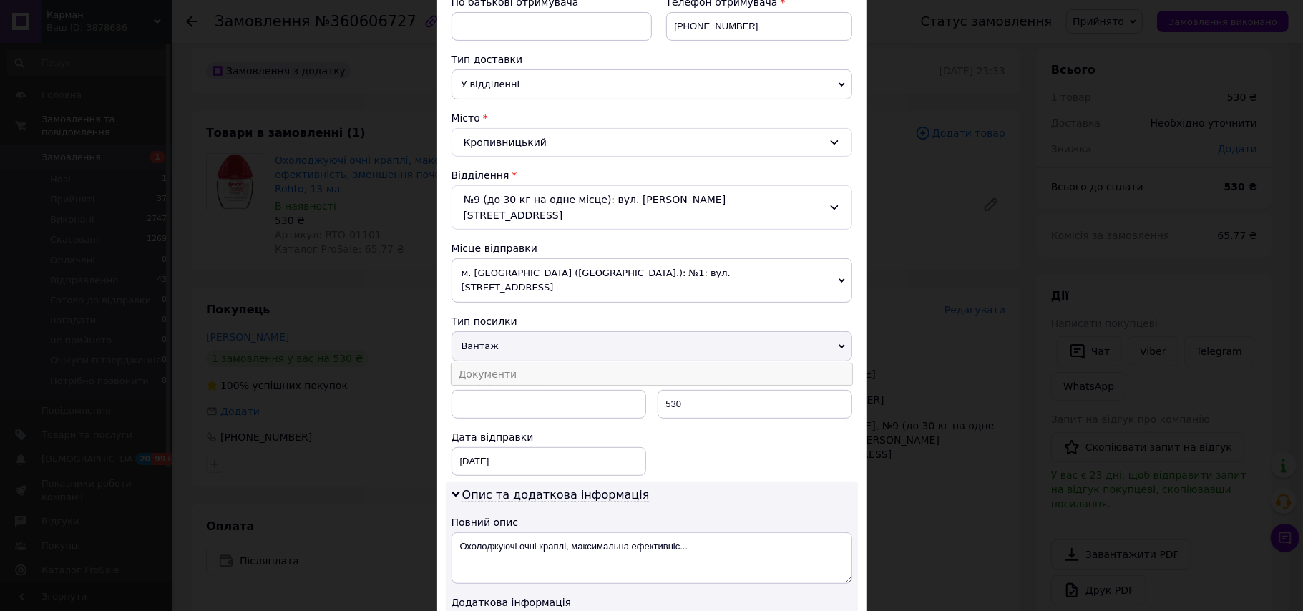
click at [499, 363] on li "Документи" at bounding box center [651, 373] width 401 height 21
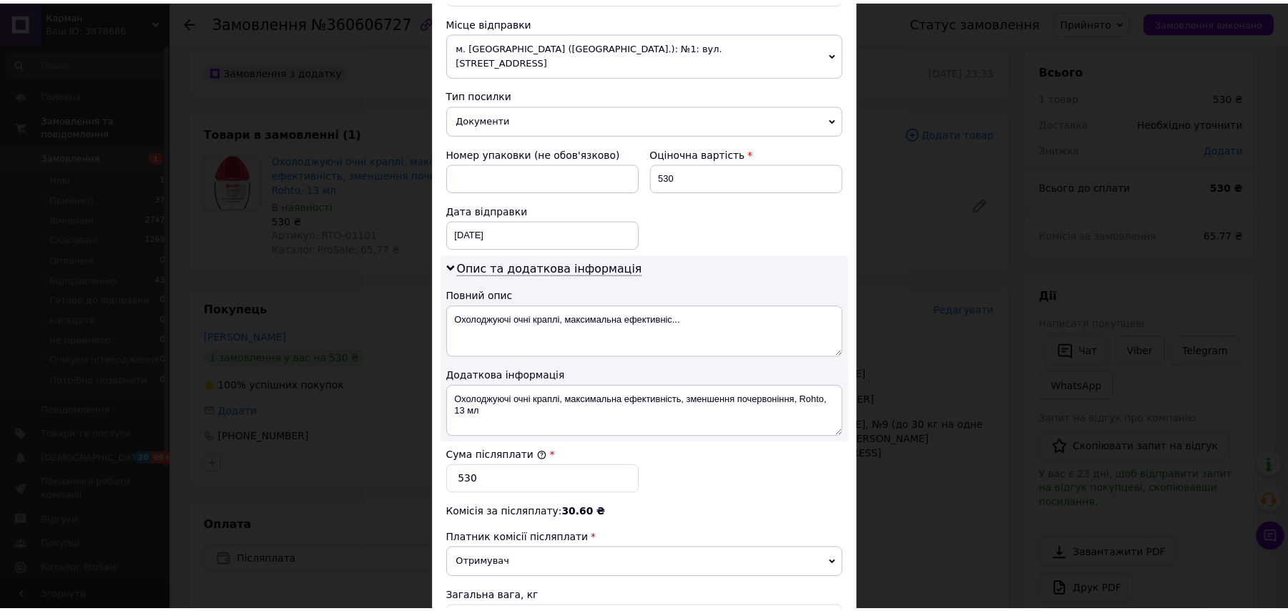
scroll to position [662, 0]
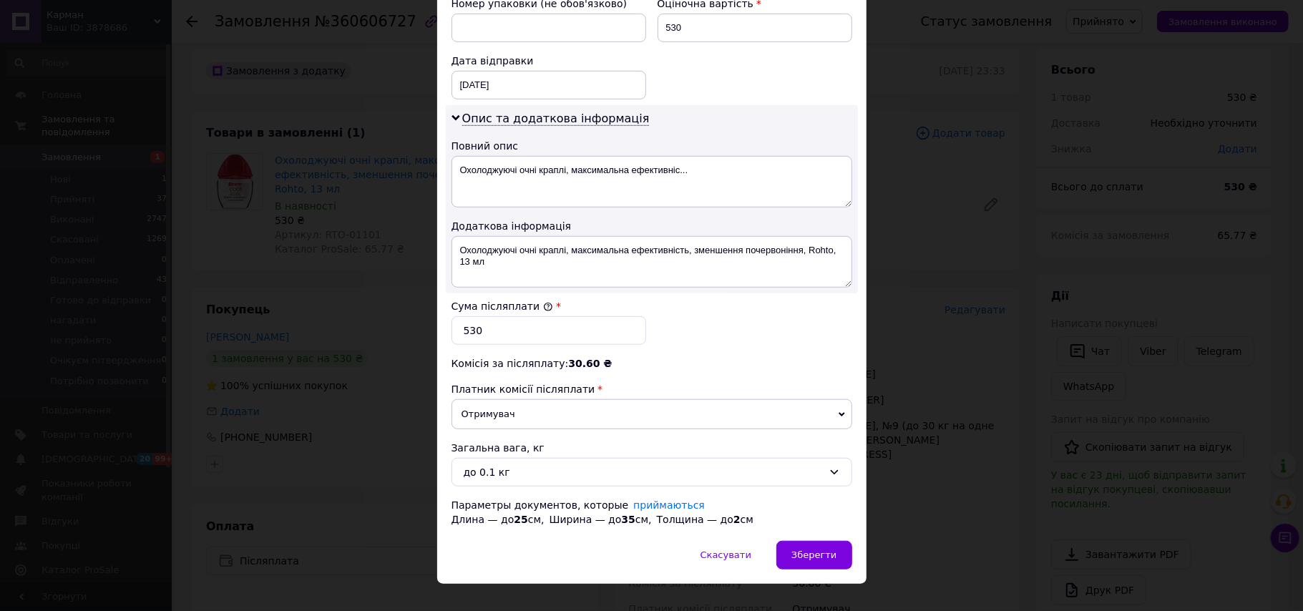
drag, startPoint x: 810, startPoint y: 532, endPoint x: 859, endPoint y: 469, distance: 80.0
click at [816, 549] on span "Зберегти" at bounding box center [813, 554] width 45 height 11
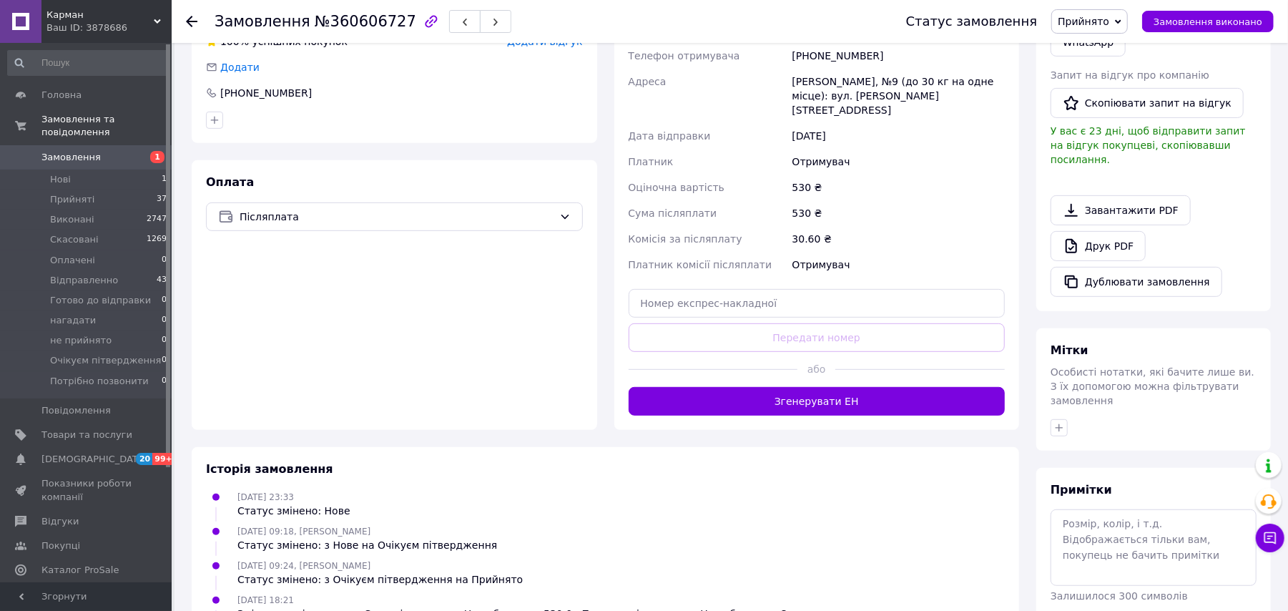
scroll to position [461, 0]
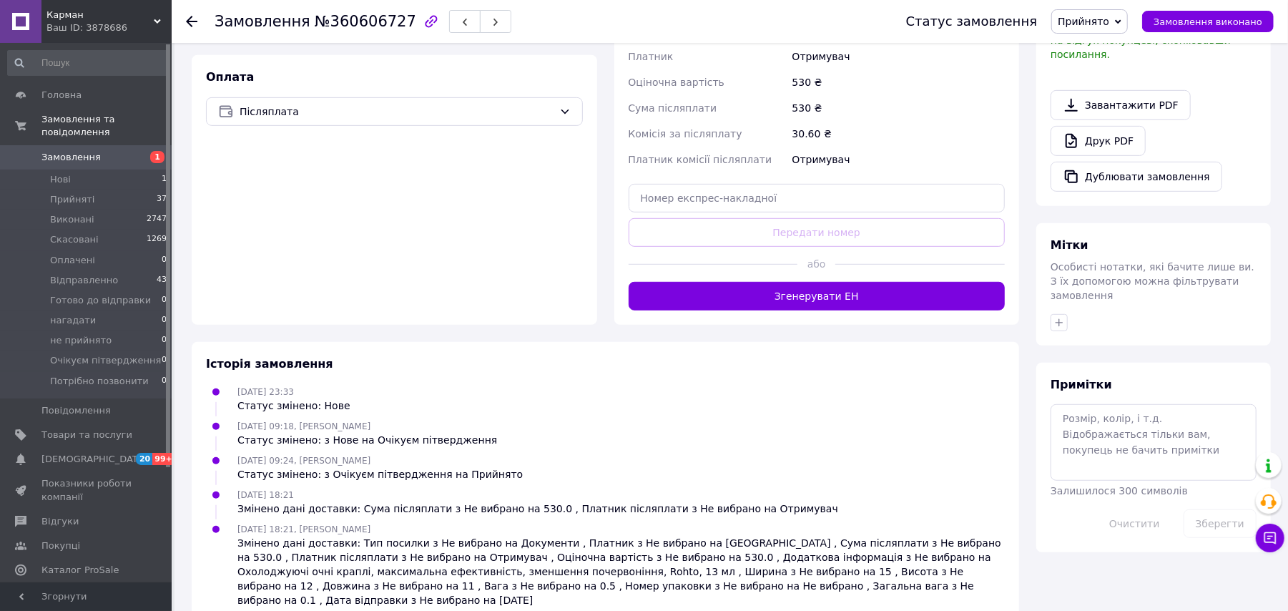
click at [862, 282] on button "Згенерувати ЕН" at bounding box center [817, 296] width 377 height 29
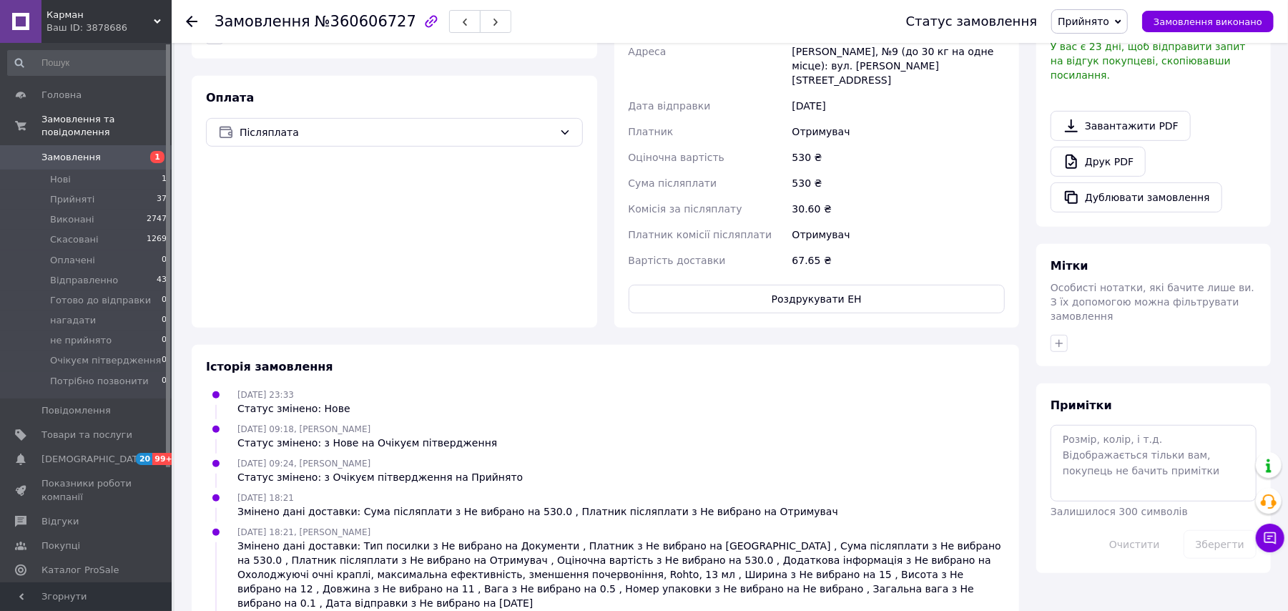
scroll to position [175, 0]
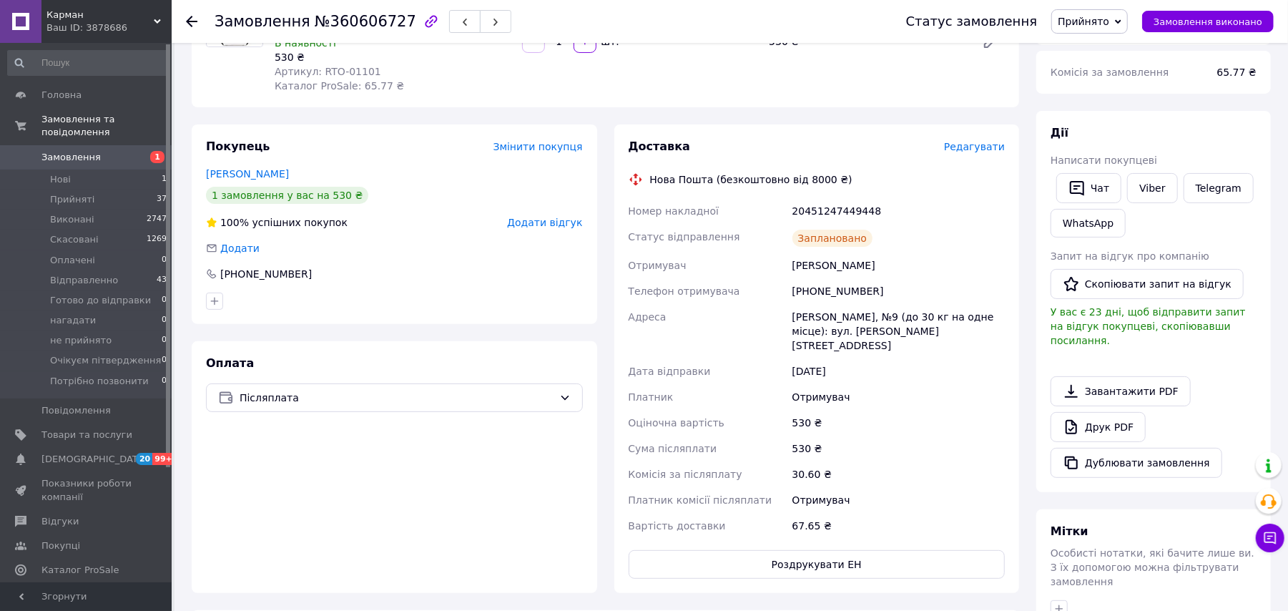
drag, startPoint x: 1105, startPoint y: 20, endPoint x: 1114, endPoint y: 52, distance: 32.8
click at [1105, 20] on span "Прийнято" at bounding box center [1084, 21] width 52 height 11
click at [1125, 117] on li "Відправленно" at bounding box center [1114, 114] width 125 height 21
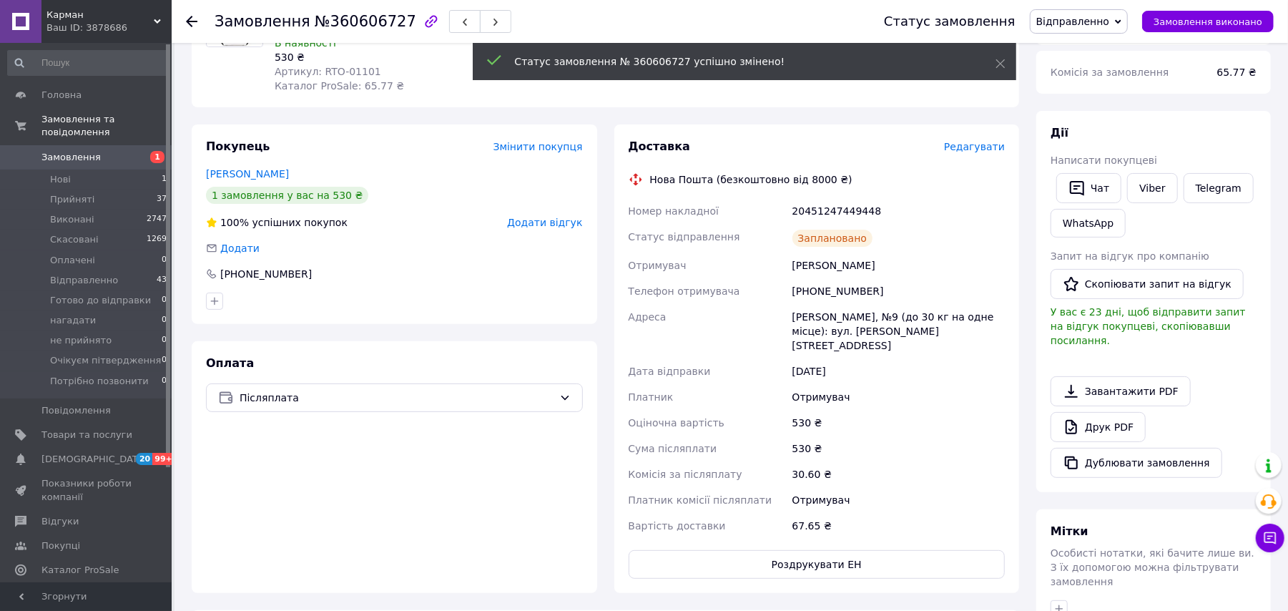
click at [193, 17] on icon at bounding box center [191, 21] width 11 height 11
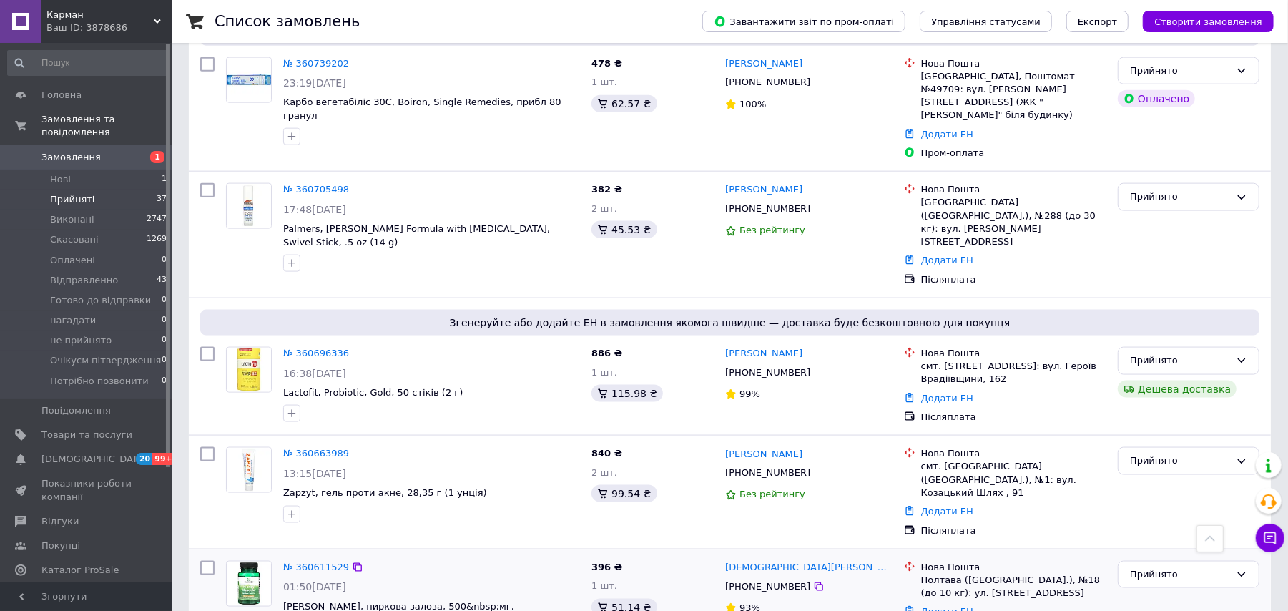
scroll to position [1793, 0]
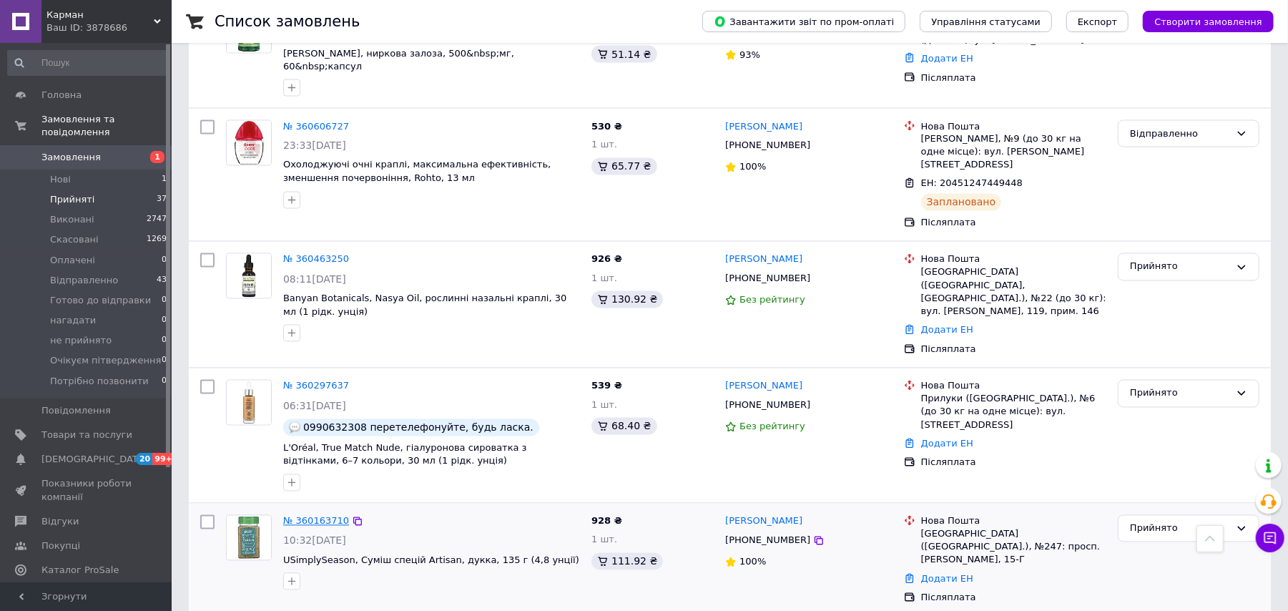
click at [307, 516] on link "№ 360163710" at bounding box center [316, 521] width 66 height 11
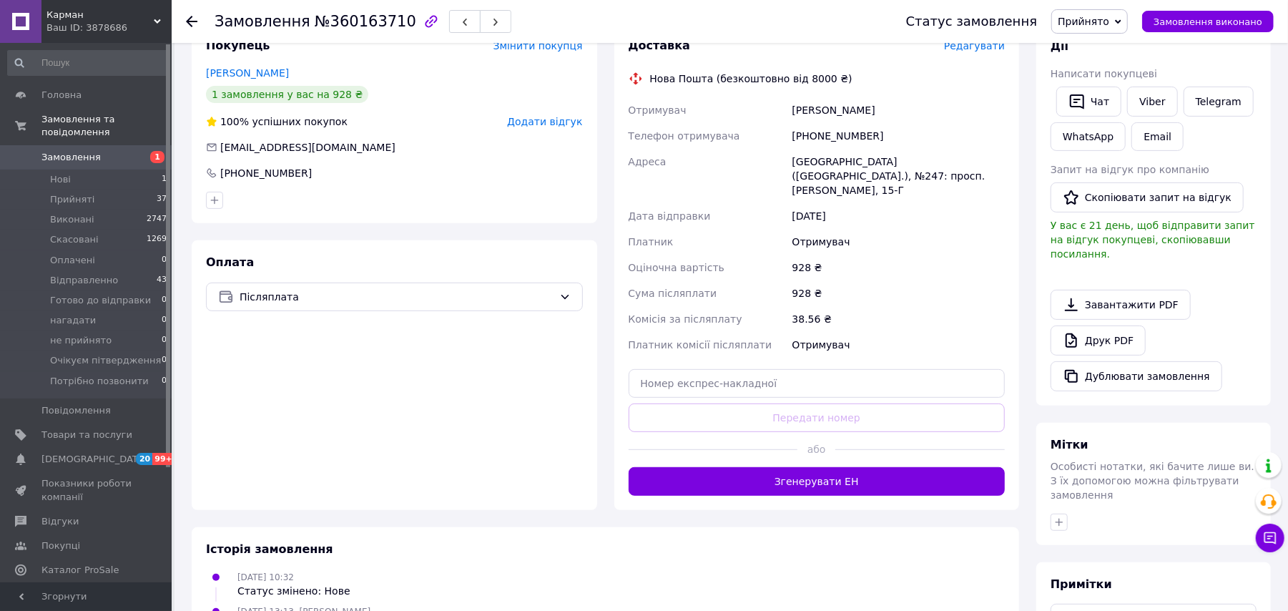
scroll to position [107, 0]
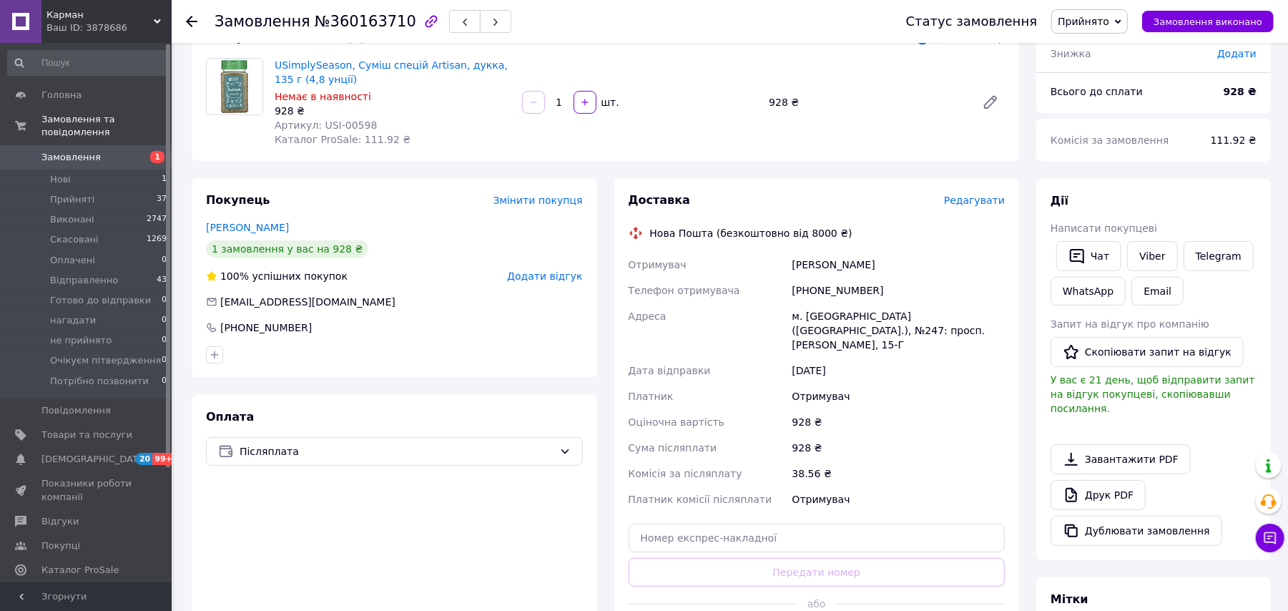
click at [193, 20] on use at bounding box center [191, 21] width 11 height 11
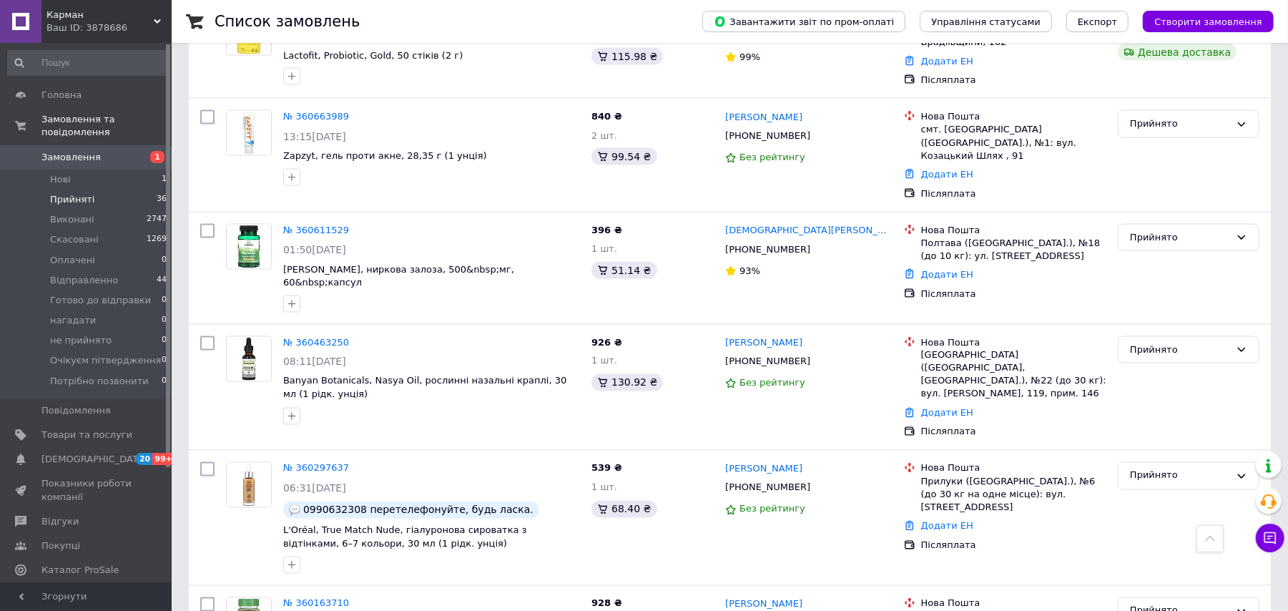
scroll to position [1481, 0]
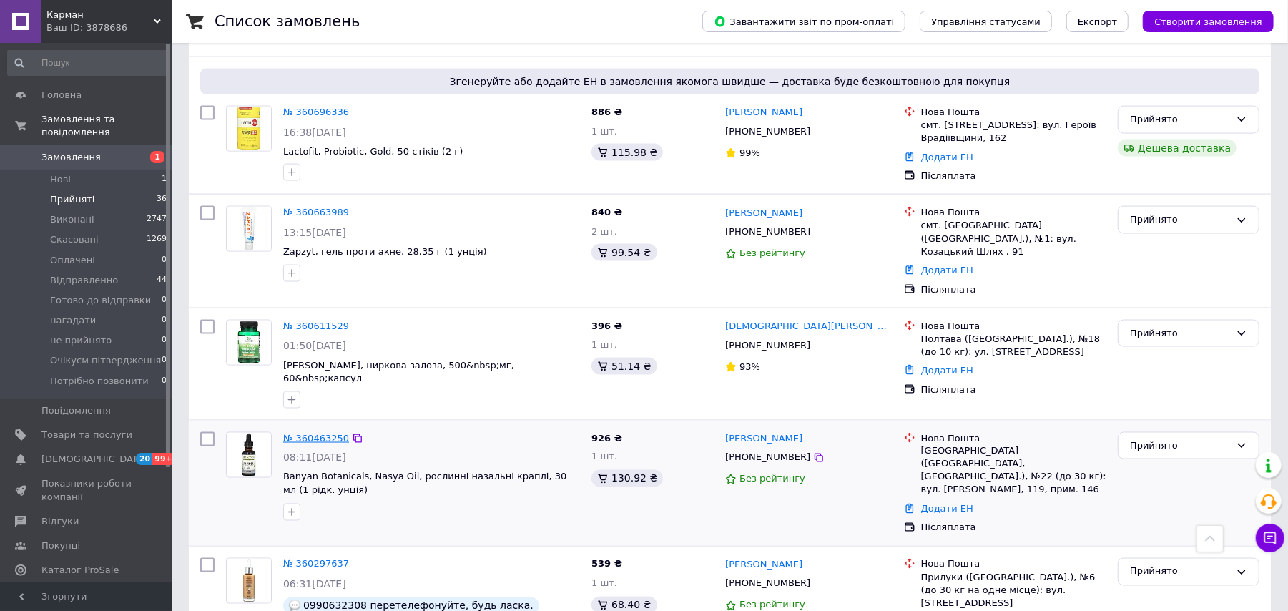
click at [336, 433] on link "№ 360463250" at bounding box center [316, 438] width 66 height 11
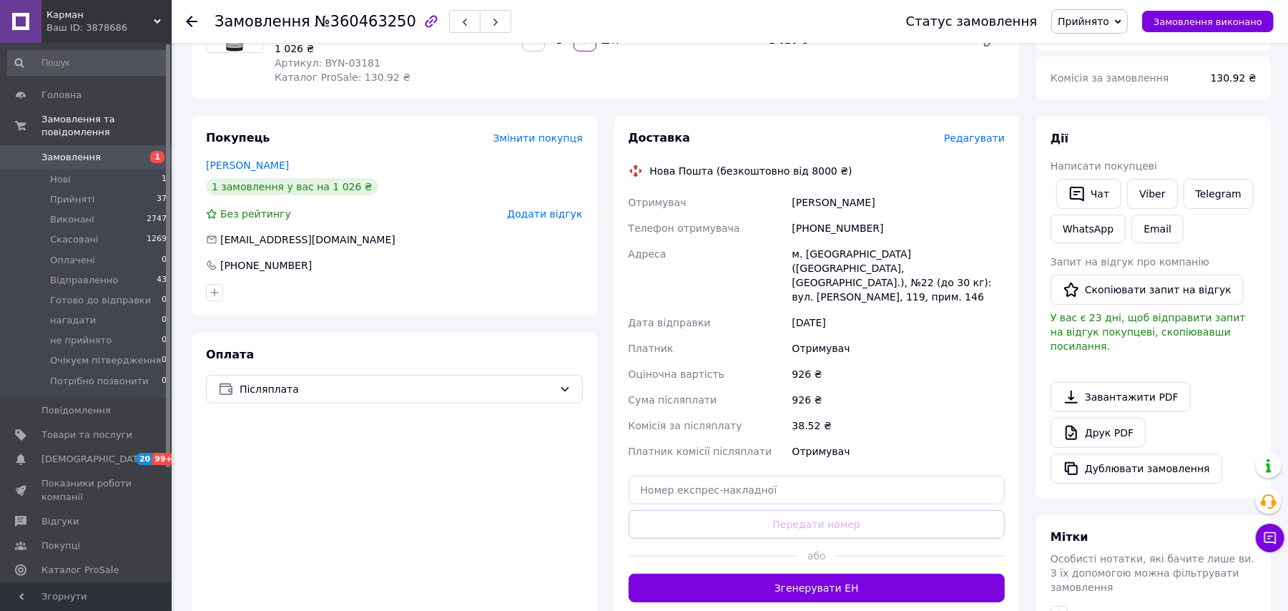
scroll to position [381, 0]
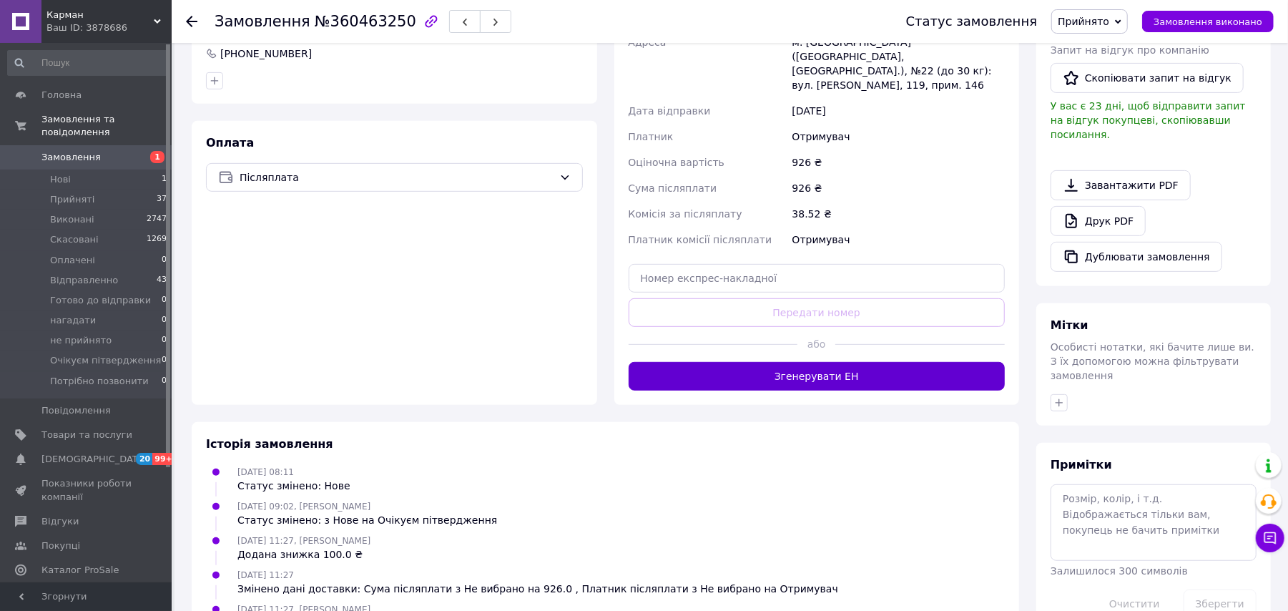
click at [716, 362] on button "Згенерувати ЕН" at bounding box center [817, 376] width 377 height 29
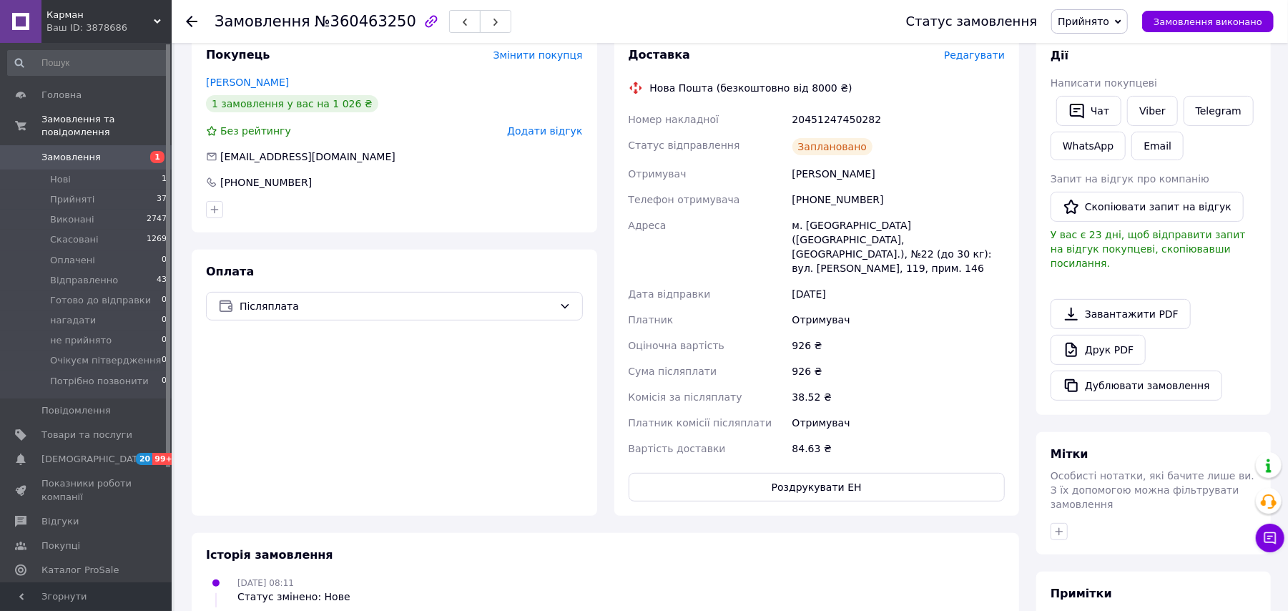
scroll to position [0, 0]
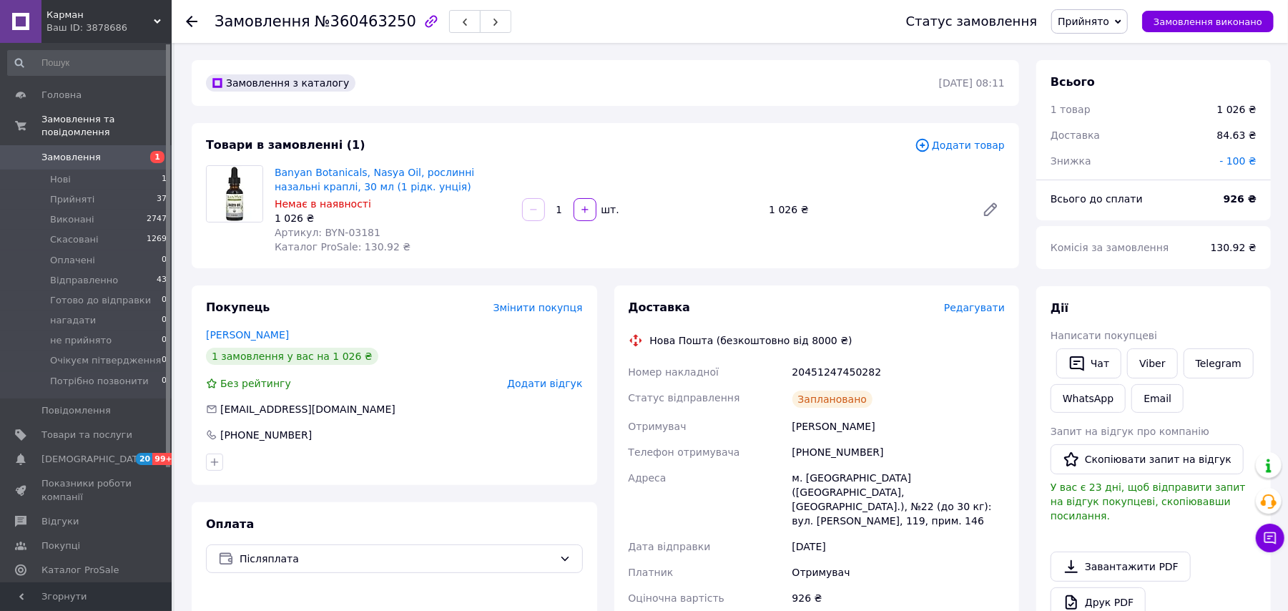
click at [1086, 21] on span "Прийнято" at bounding box center [1084, 21] width 52 height 11
click at [1105, 109] on li "Відправленно" at bounding box center [1114, 114] width 125 height 21
click at [192, 23] on icon at bounding box center [191, 21] width 11 height 11
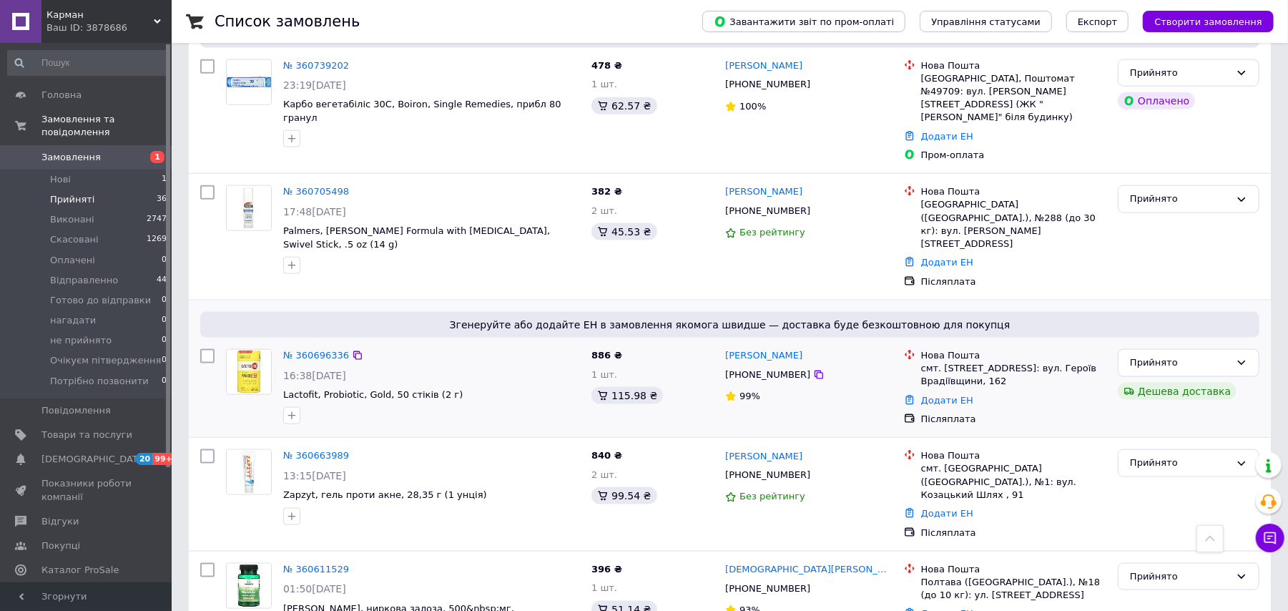
scroll to position [1120, 0]
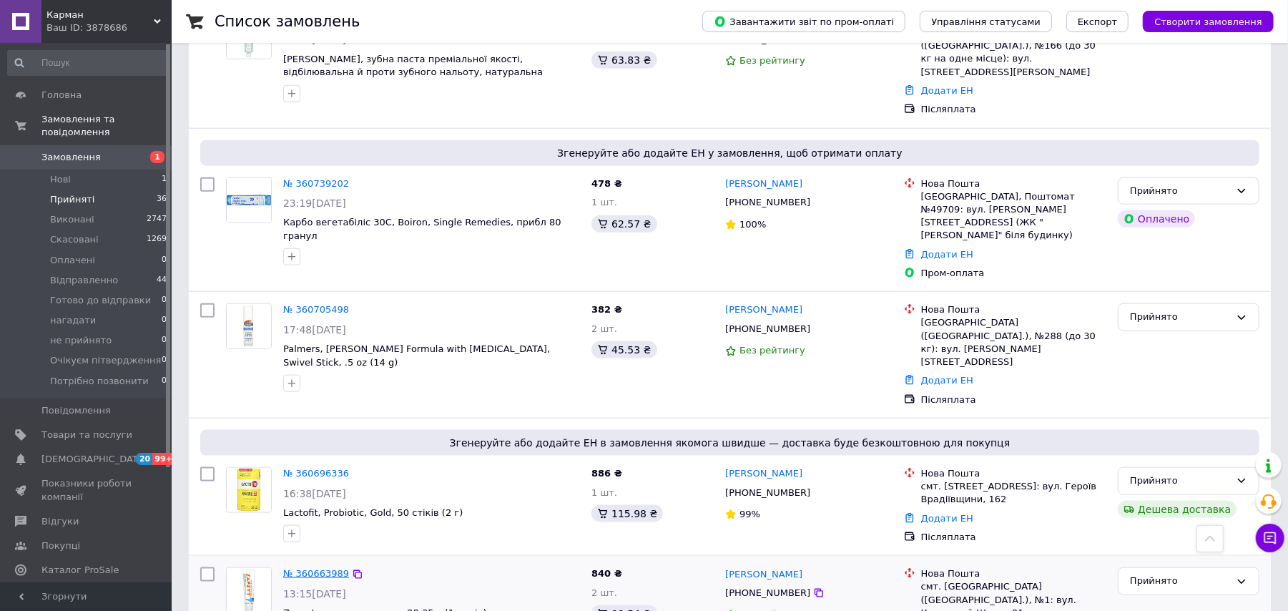
click at [328, 568] on link "№ 360663989" at bounding box center [316, 573] width 66 height 11
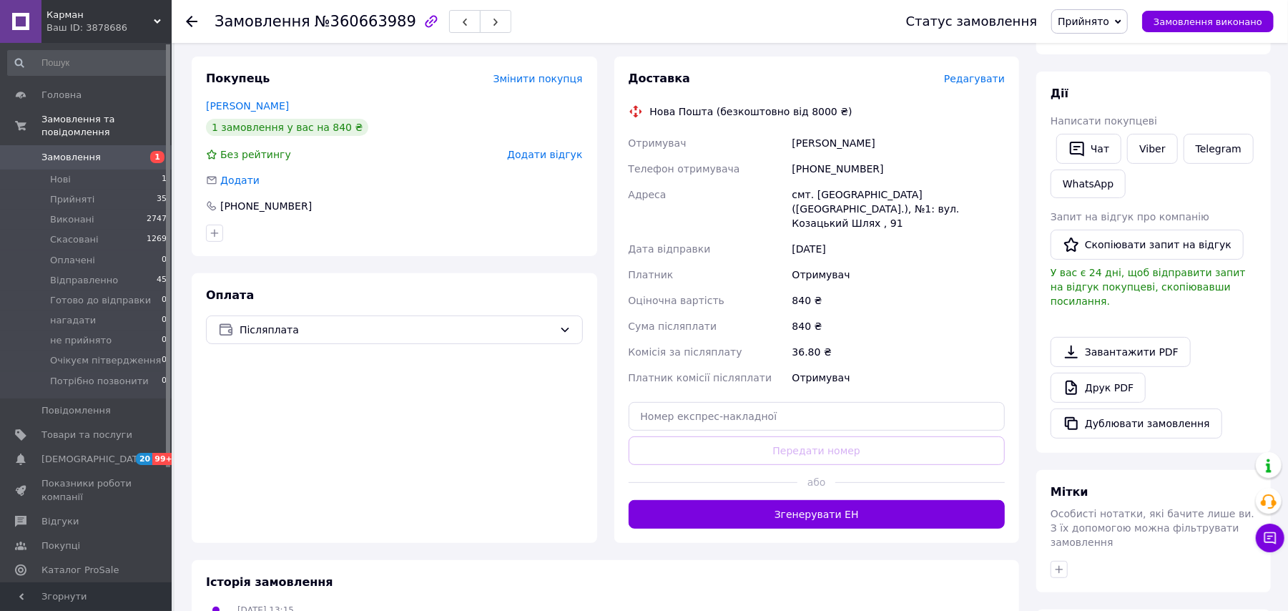
scroll to position [381, 0]
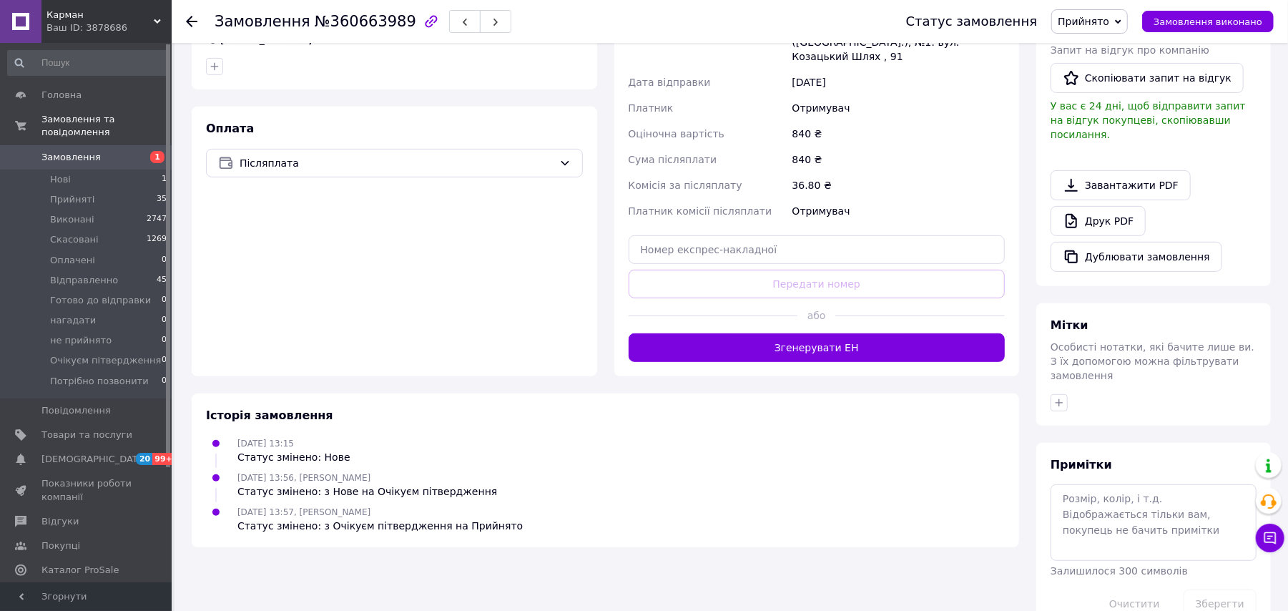
drag, startPoint x: 816, startPoint y: 341, endPoint x: 884, endPoint y: 121, distance: 229.9
click at [827, 315] on div "Доставка Редагувати Нова Пошта (безкоштовно від 8000 ₴) Отримувач Хмарская Веро…" at bounding box center [817, 133] width 377 height 458
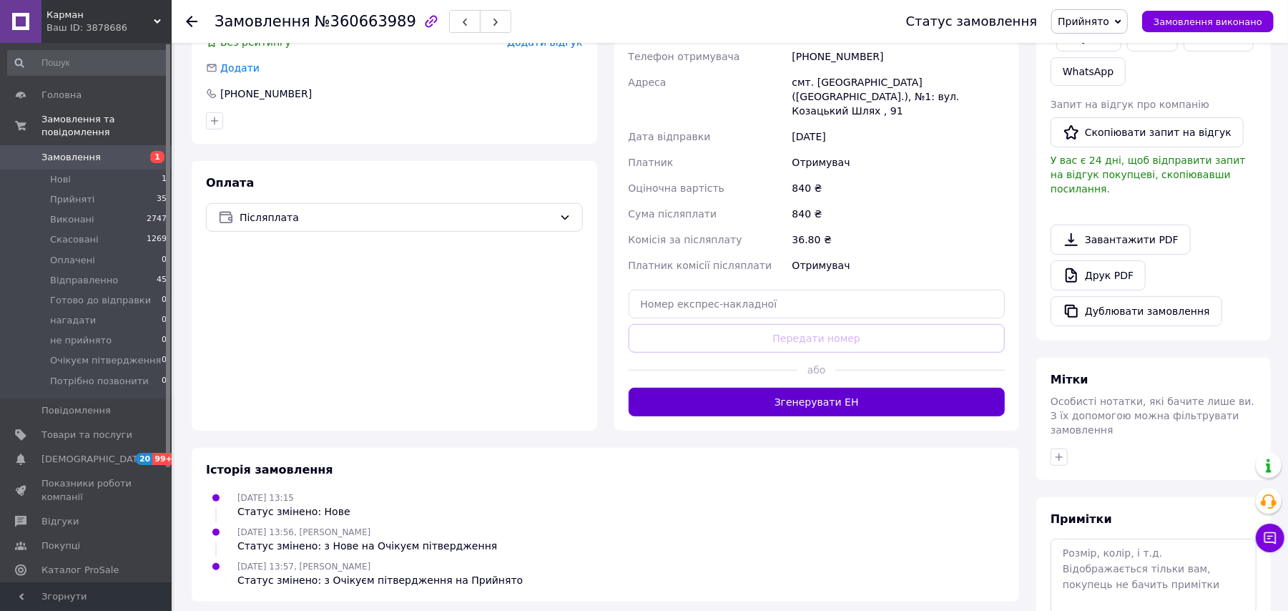
scroll to position [286, 0]
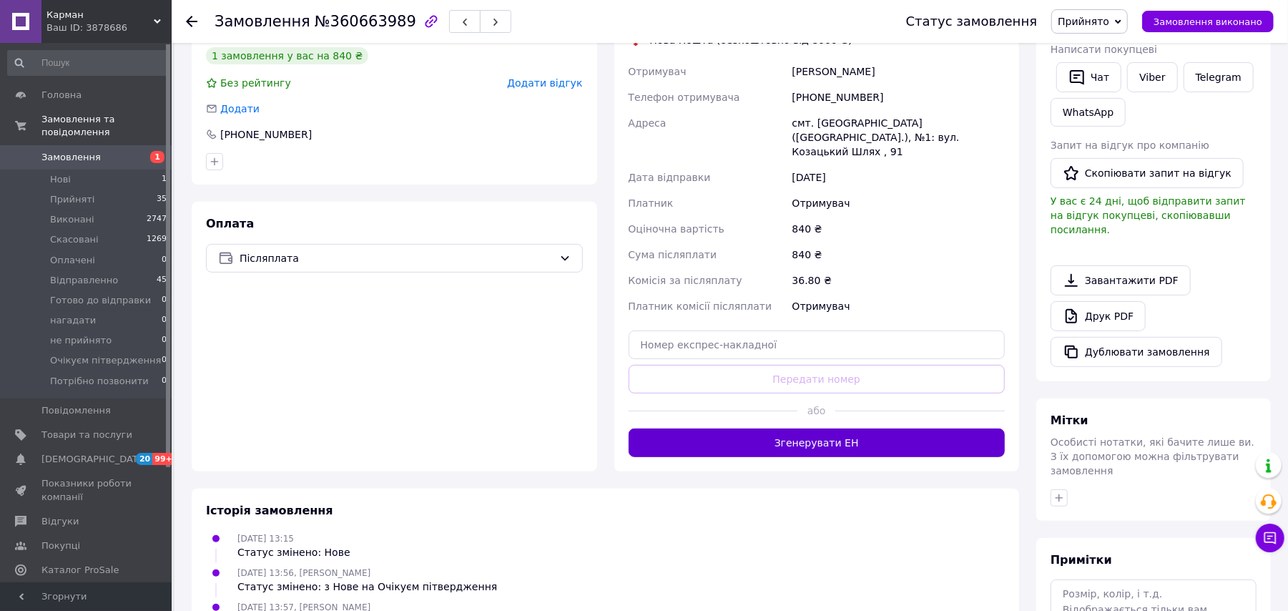
click at [888, 436] on button "Згенерувати ЕН" at bounding box center [817, 443] width 377 height 29
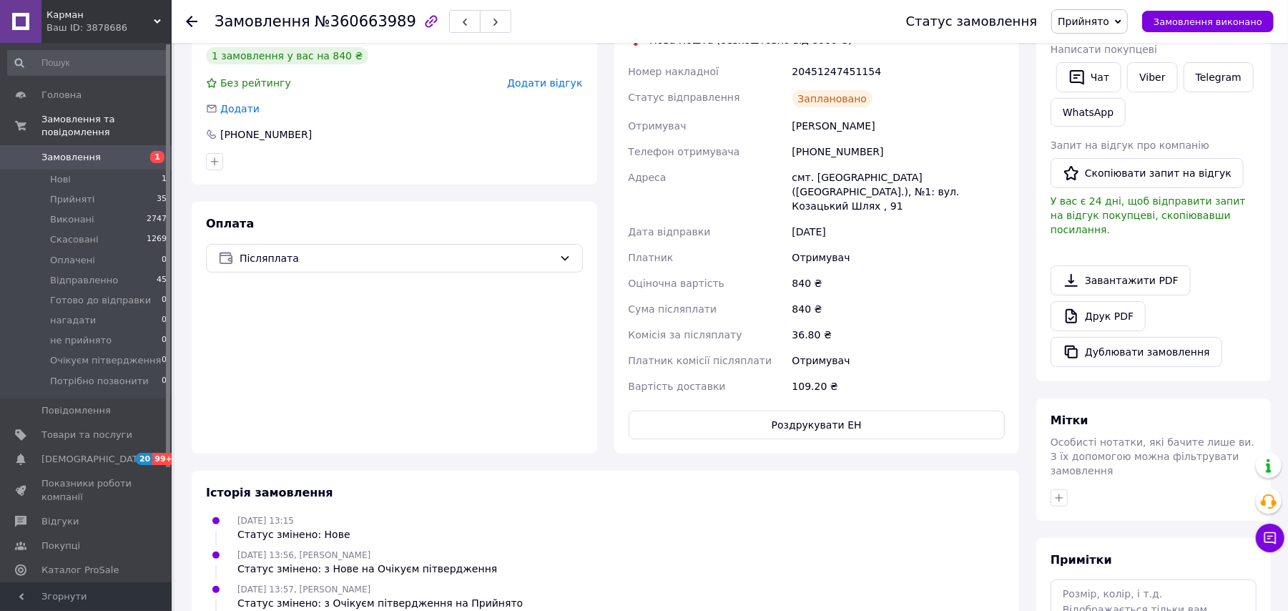
scroll to position [190, 0]
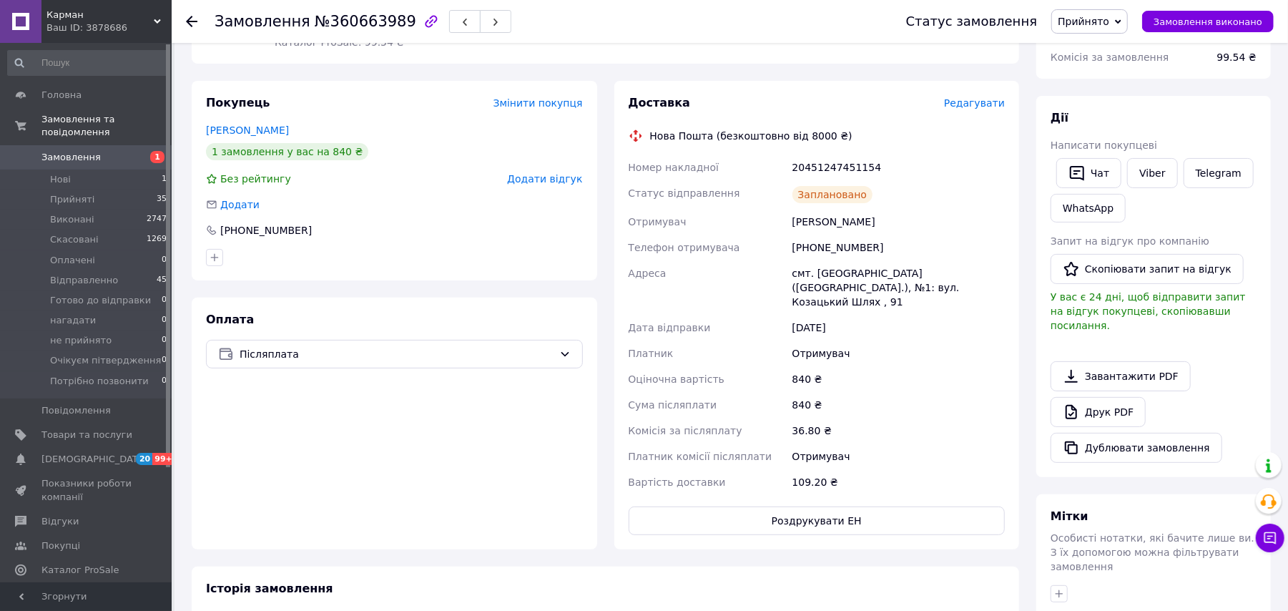
click at [1128, 32] on span "Прийнято" at bounding box center [1090, 21] width 77 height 24
click at [1140, 112] on li "Відправленно" at bounding box center [1114, 114] width 125 height 21
click at [187, 21] on use at bounding box center [191, 21] width 11 height 11
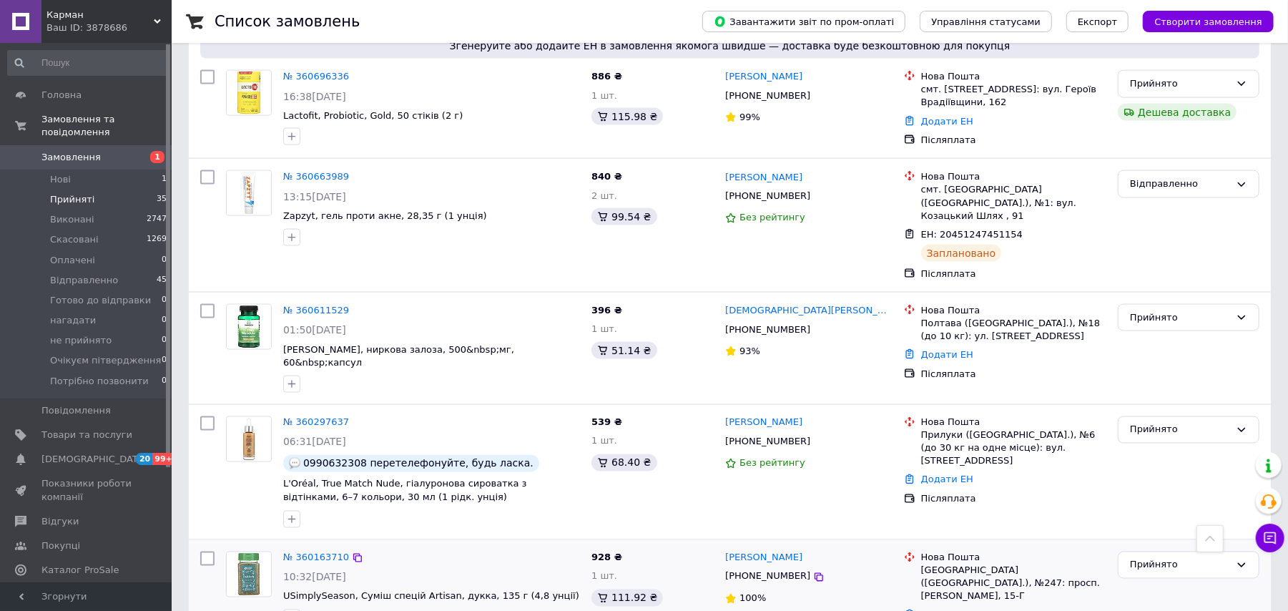
scroll to position [1483, 0]
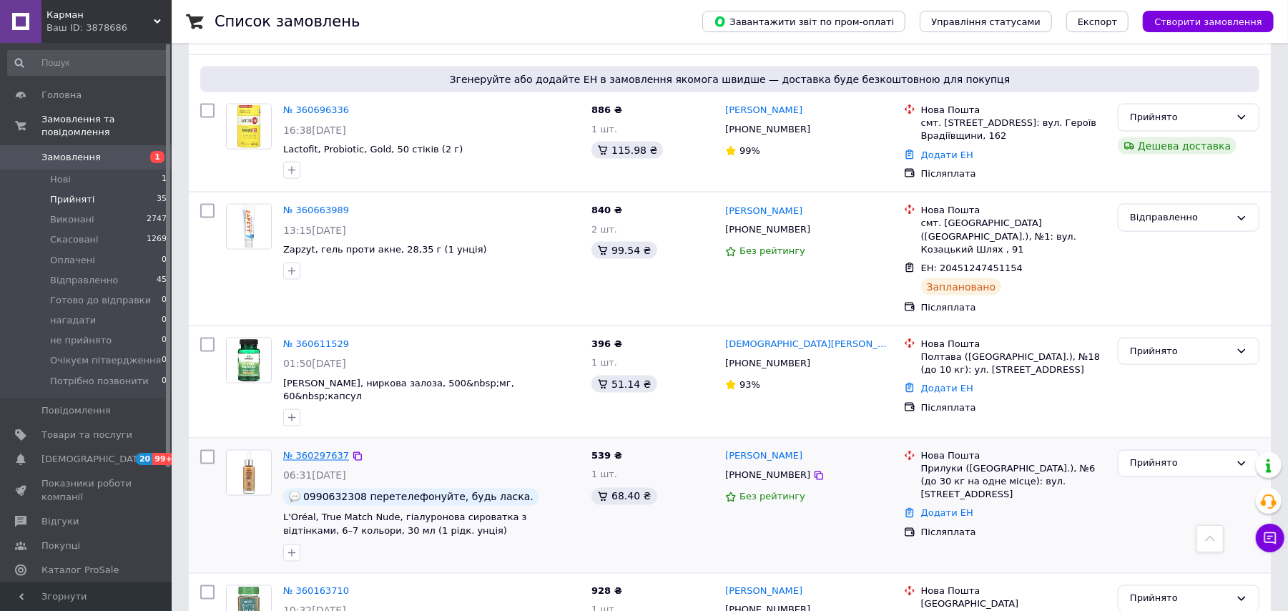
click at [305, 451] on link "№ 360297637" at bounding box center [316, 456] width 66 height 11
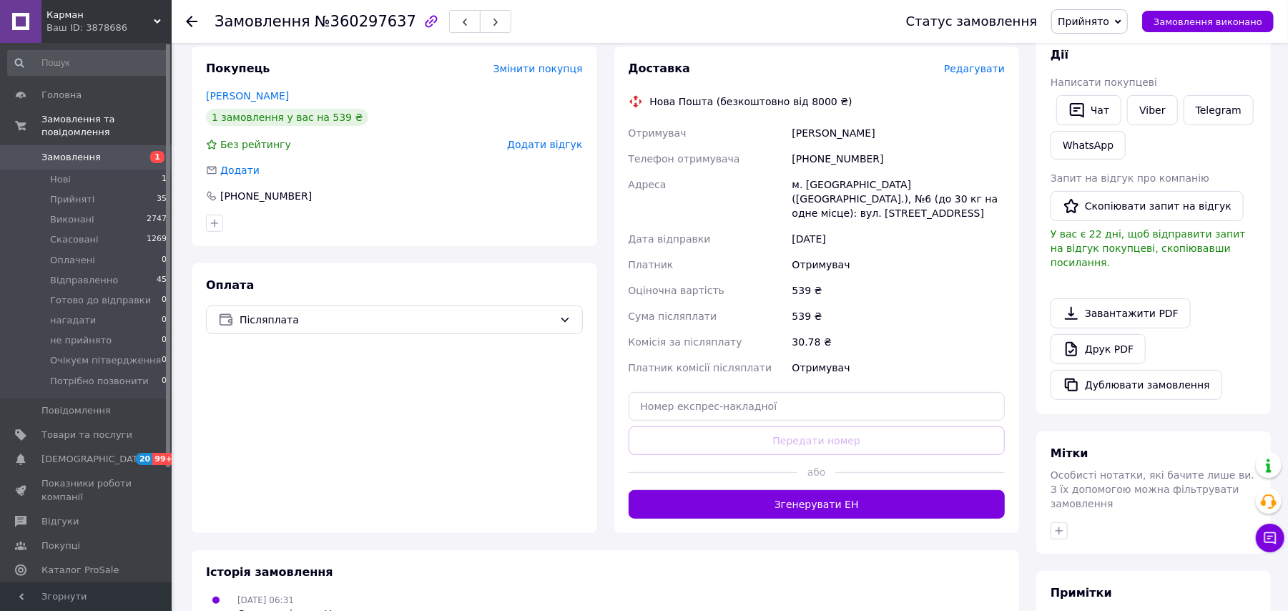
scroll to position [12, 0]
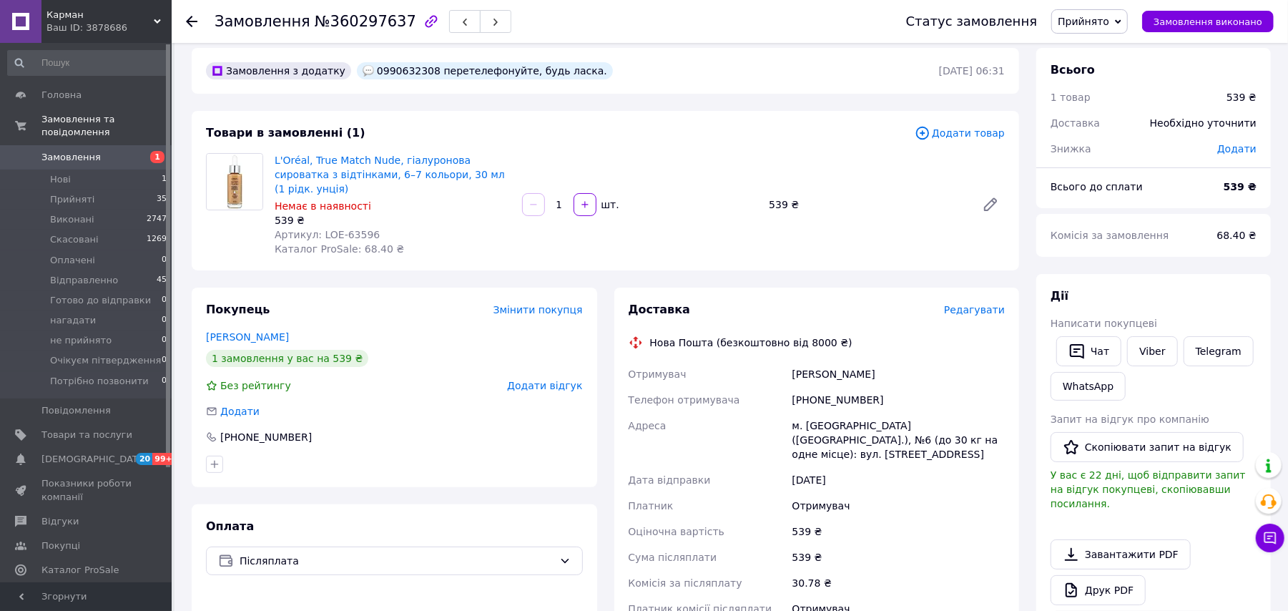
click at [187, 24] on icon at bounding box center [191, 21] width 11 height 11
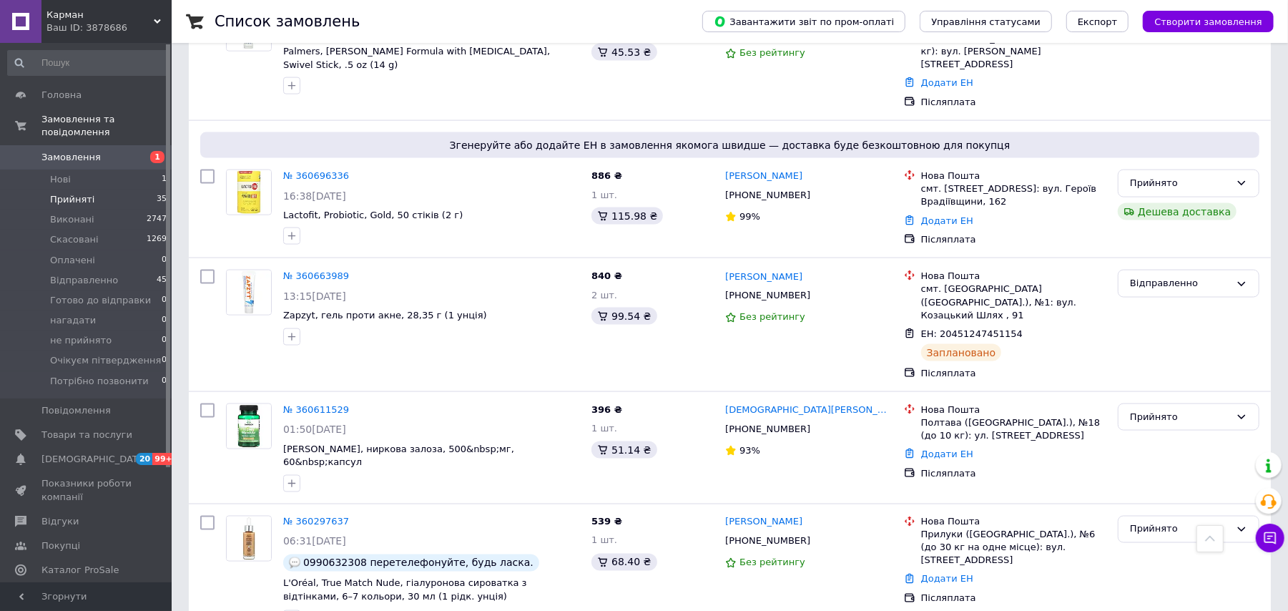
scroll to position [1578, 0]
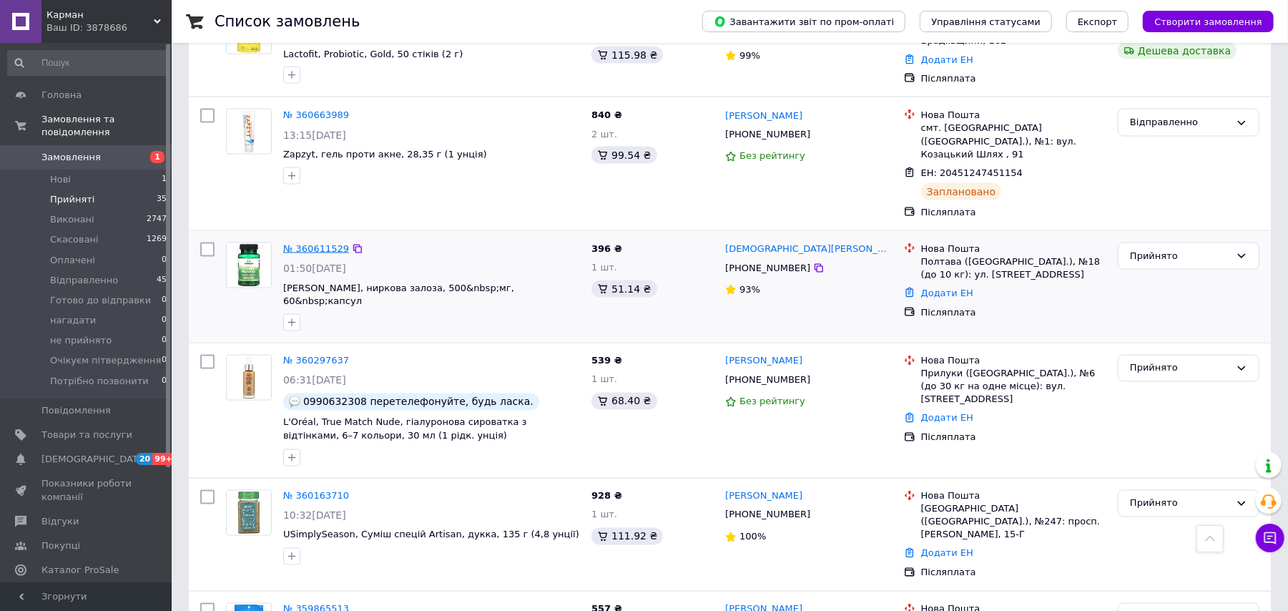
click at [319, 243] on link "№ 360611529" at bounding box center [316, 248] width 66 height 11
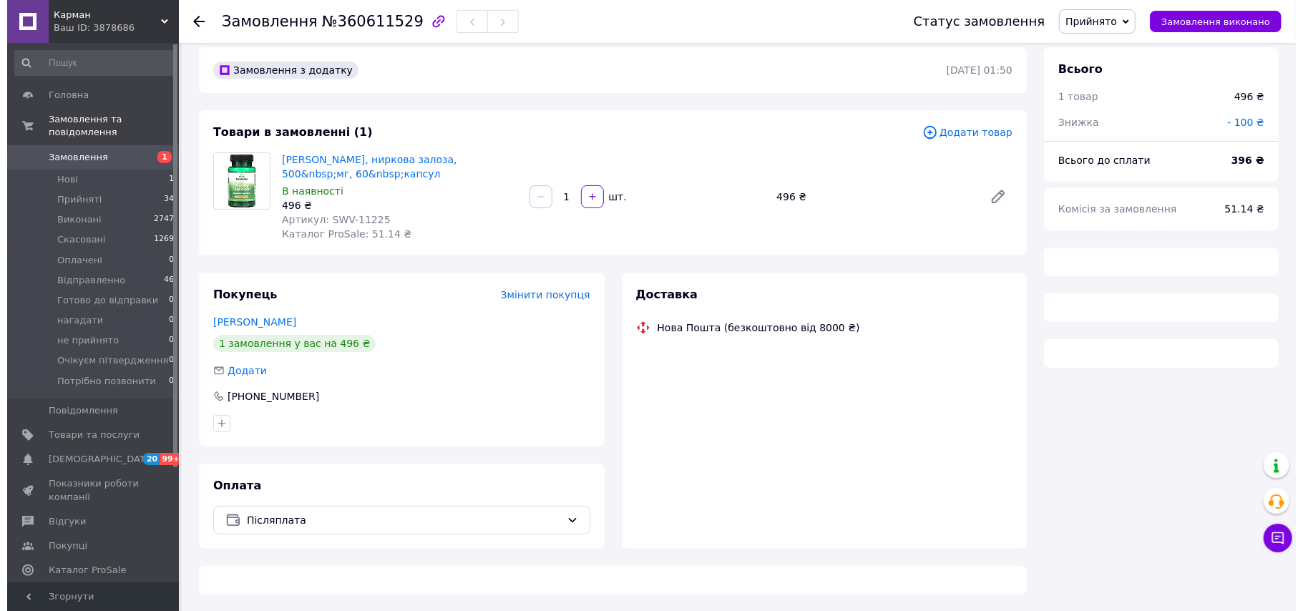
scroll to position [404, 0]
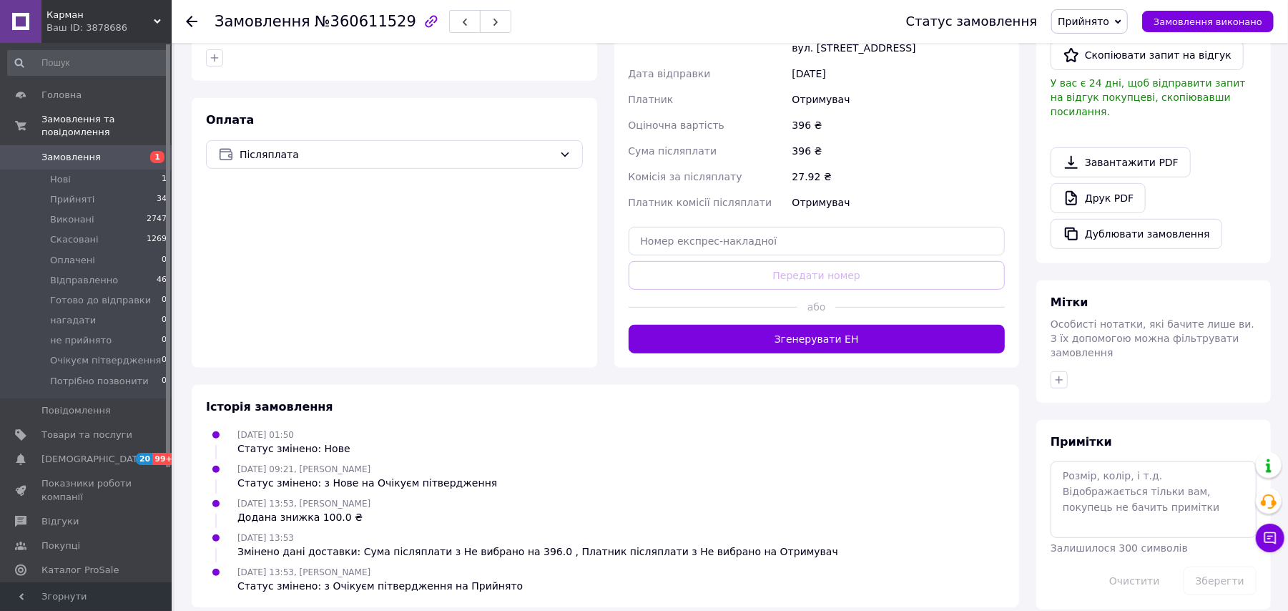
click at [863, 309] on div at bounding box center [921, 307] width 170 height 35
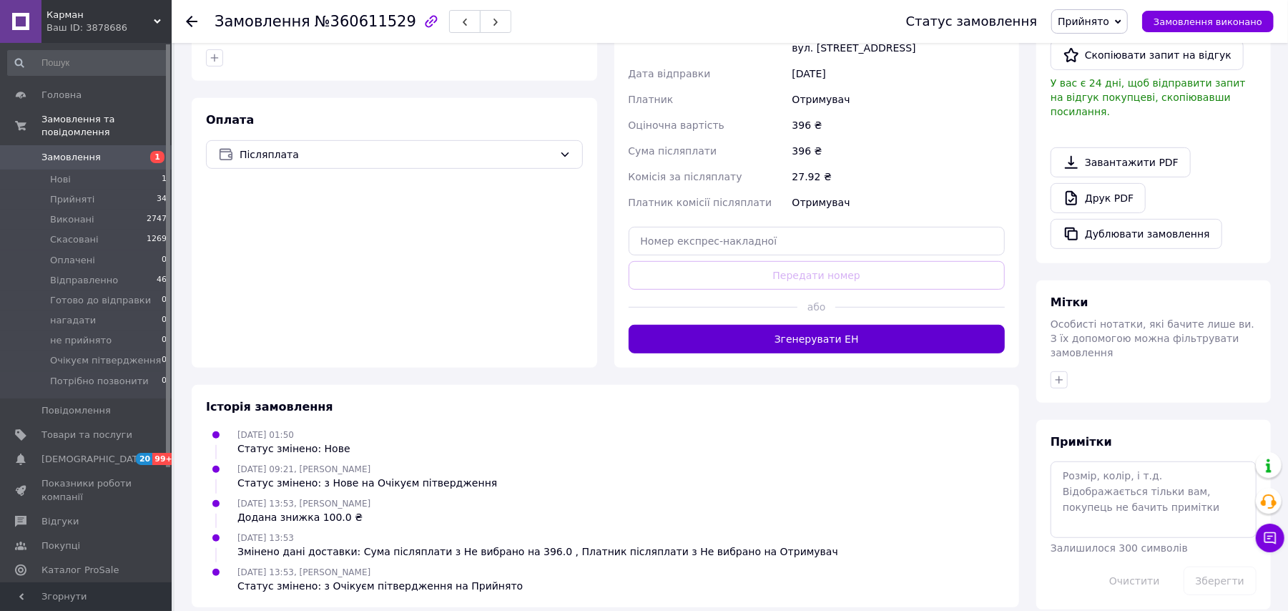
click at [861, 325] on button "Згенерувати ЕН" at bounding box center [817, 339] width 377 height 29
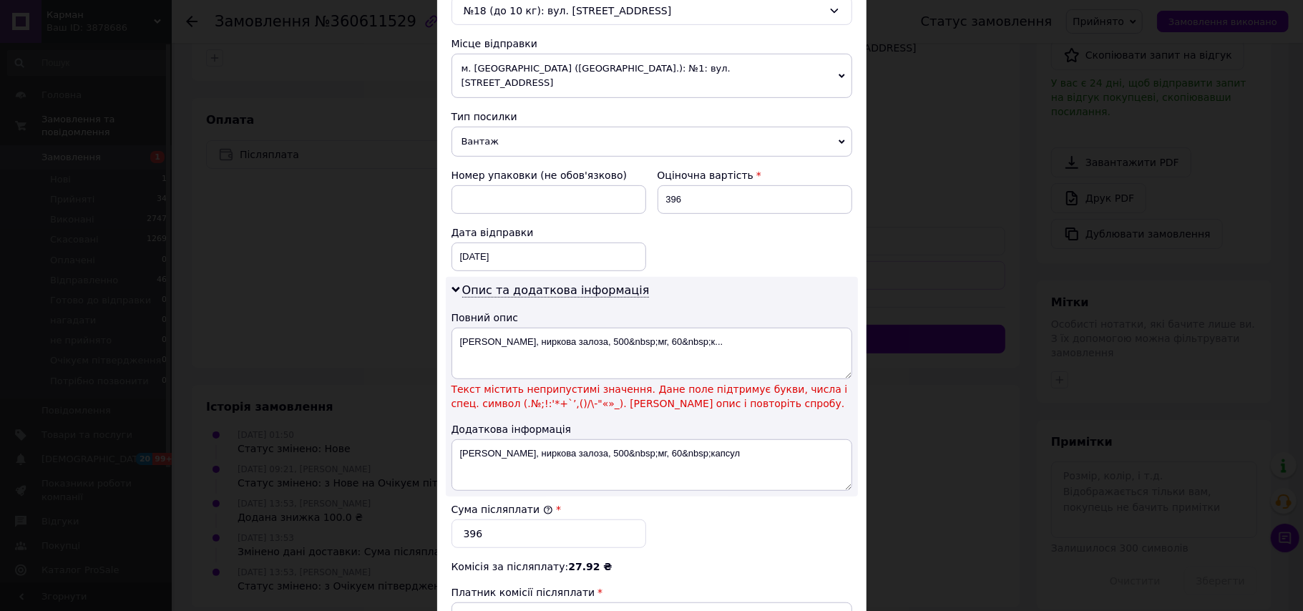
scroll to position [476, 0]
click at [596, 330] on textarea "Swanson, ниркова залоза, 500&nbsp;мг, 60&nbsp;к..." at bounding box center [651, 352] width 401 height 52
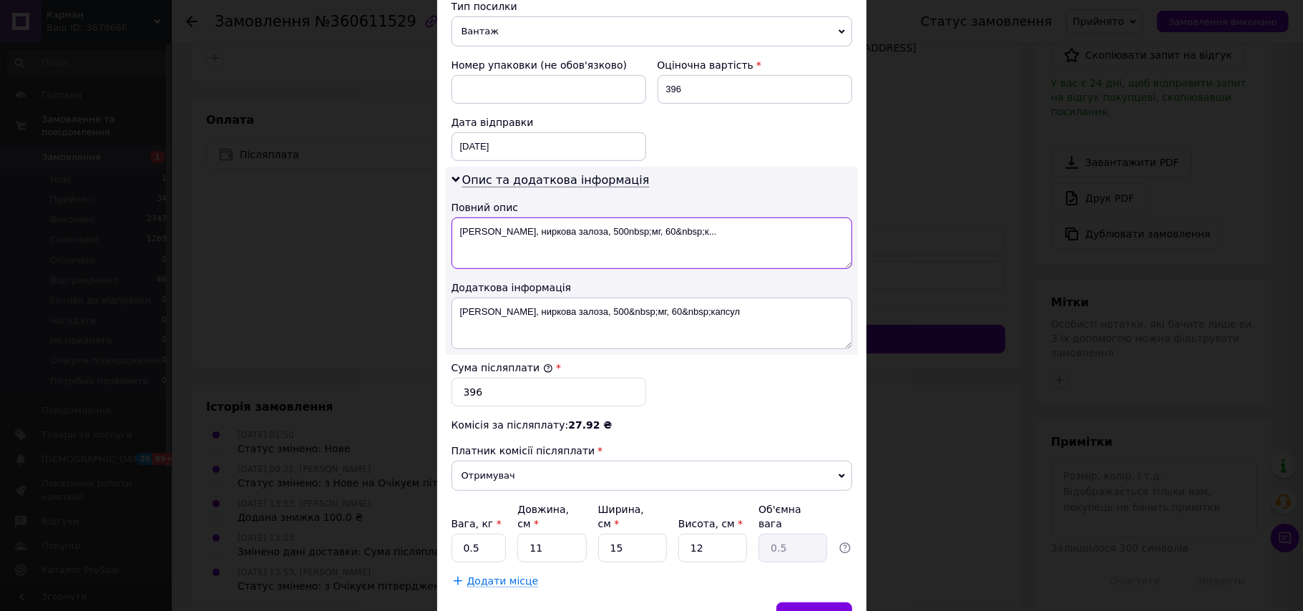
scroll to position [648, 0]
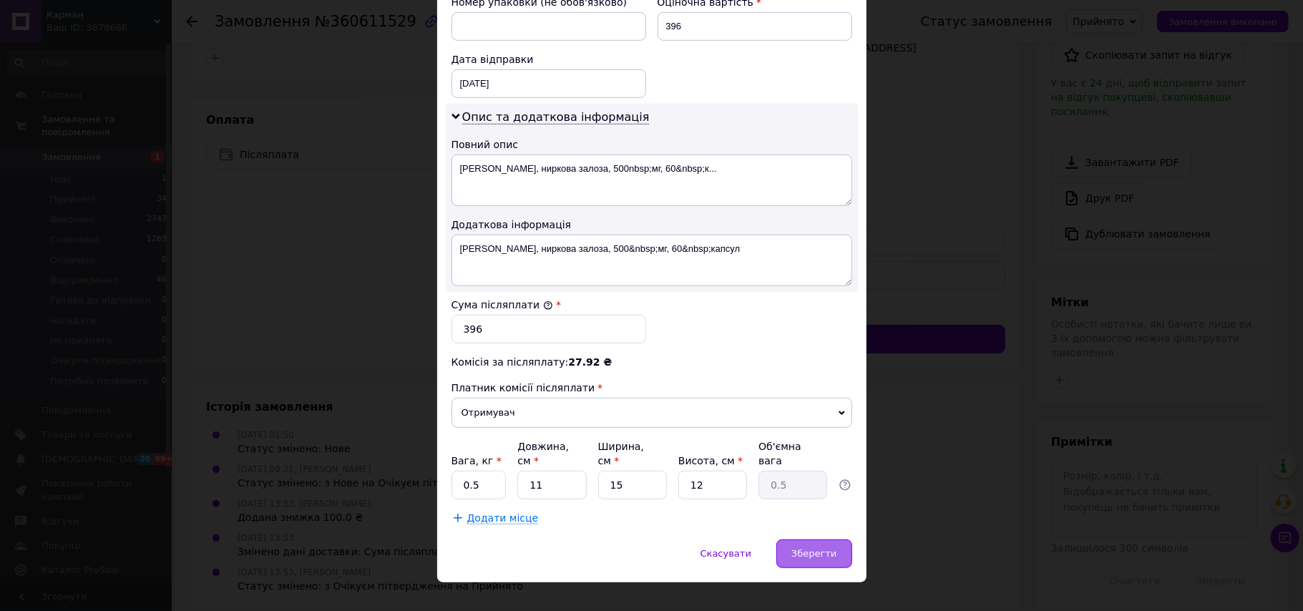
click at [831, 548] on span "Зберегти" at bounding box center [813, 553] width 45 height 11
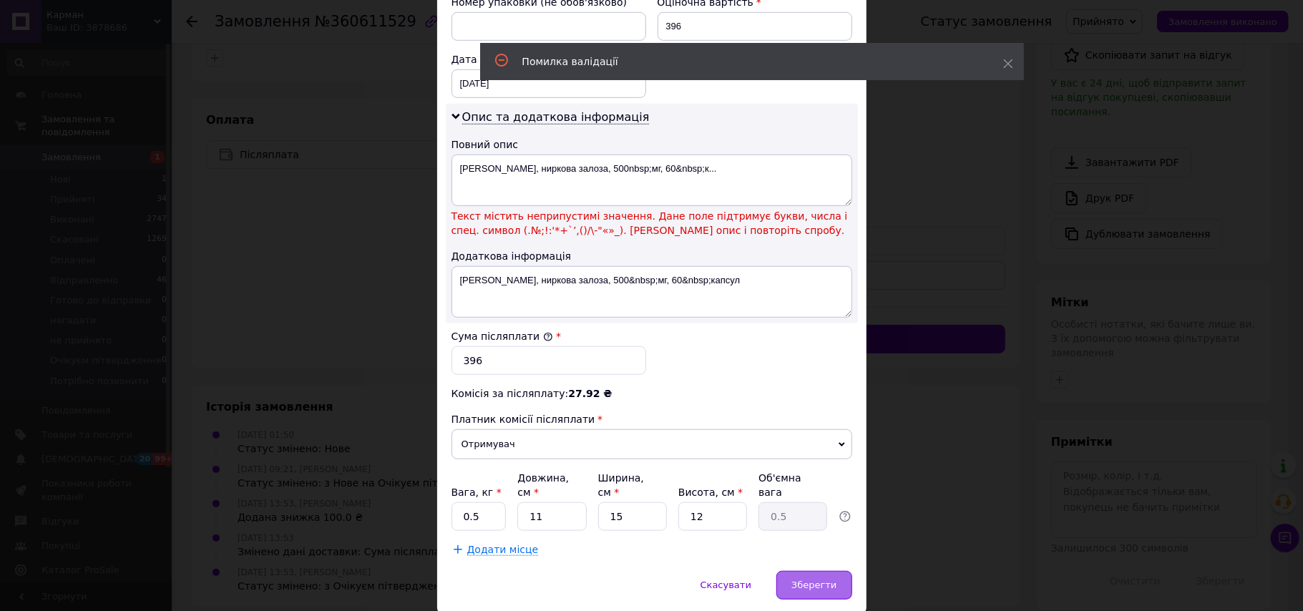
click at [823, 571] on div "Зберегти" at bounding box center [813, 585] width 75 height 29
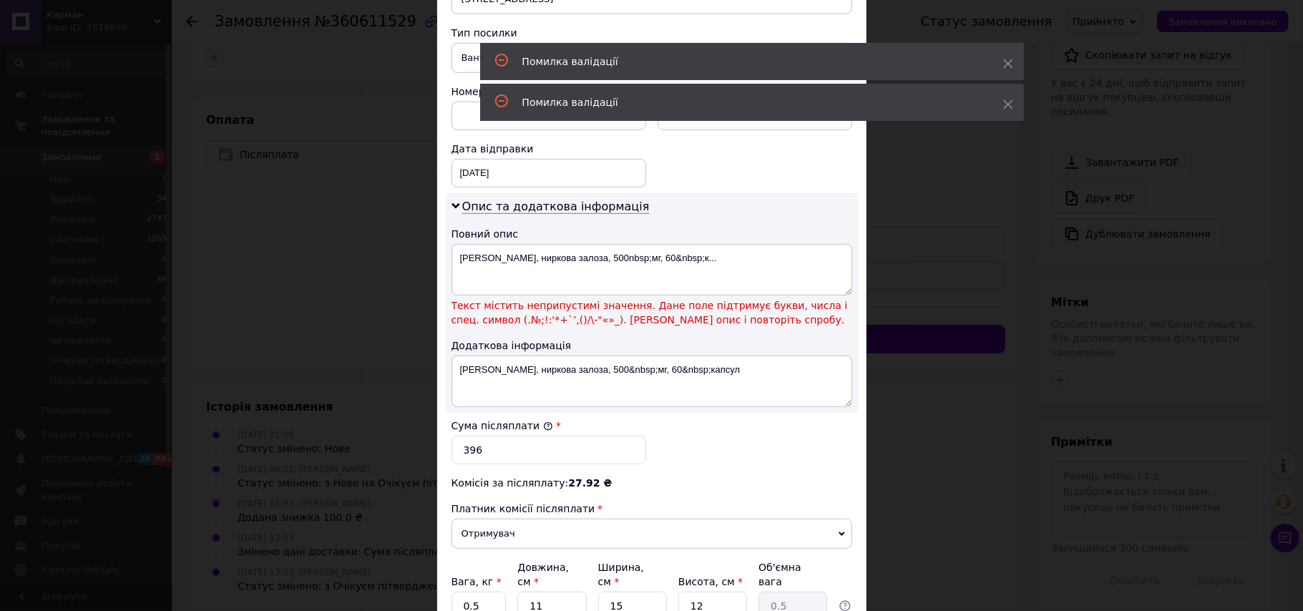
scroll to position [458, 0]
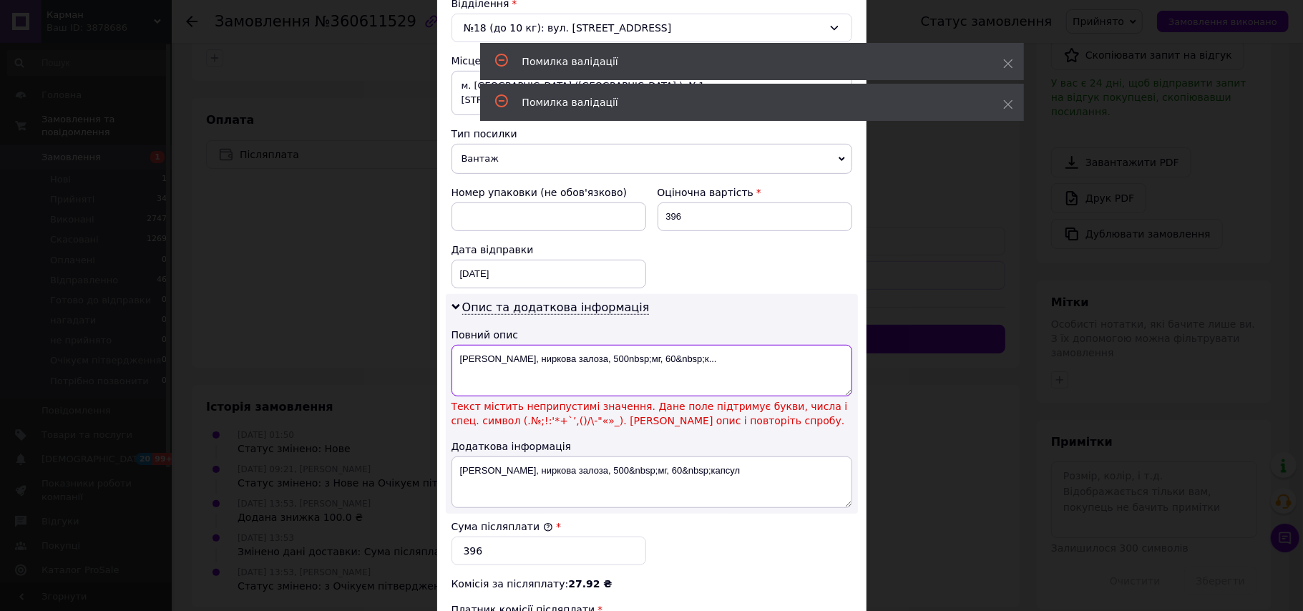
drag, startPoint x: 667, startPoint y: 350, endPoint x: 571, endPoint y: 338, distance: 96.5
click at [571, 345] on textarea "Swanson, ниркова залоза, 500nbsp;мг, 60&nbsp;к..." at bounding box center [651, 371] width 401 height 52
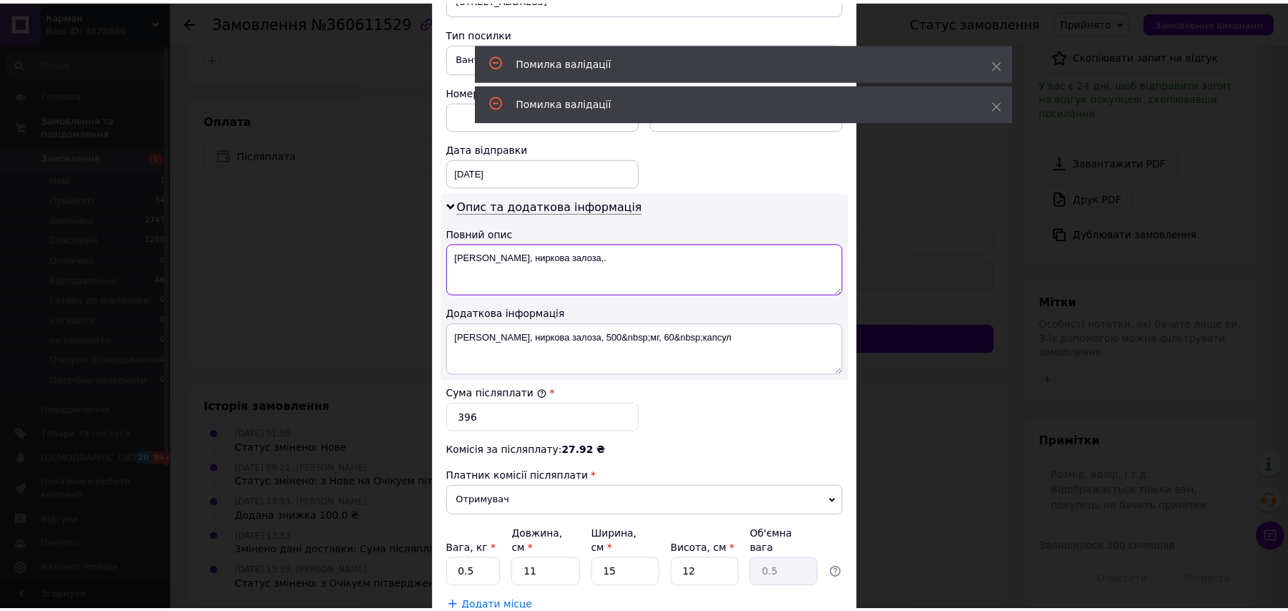
scroll to position [648, 0]
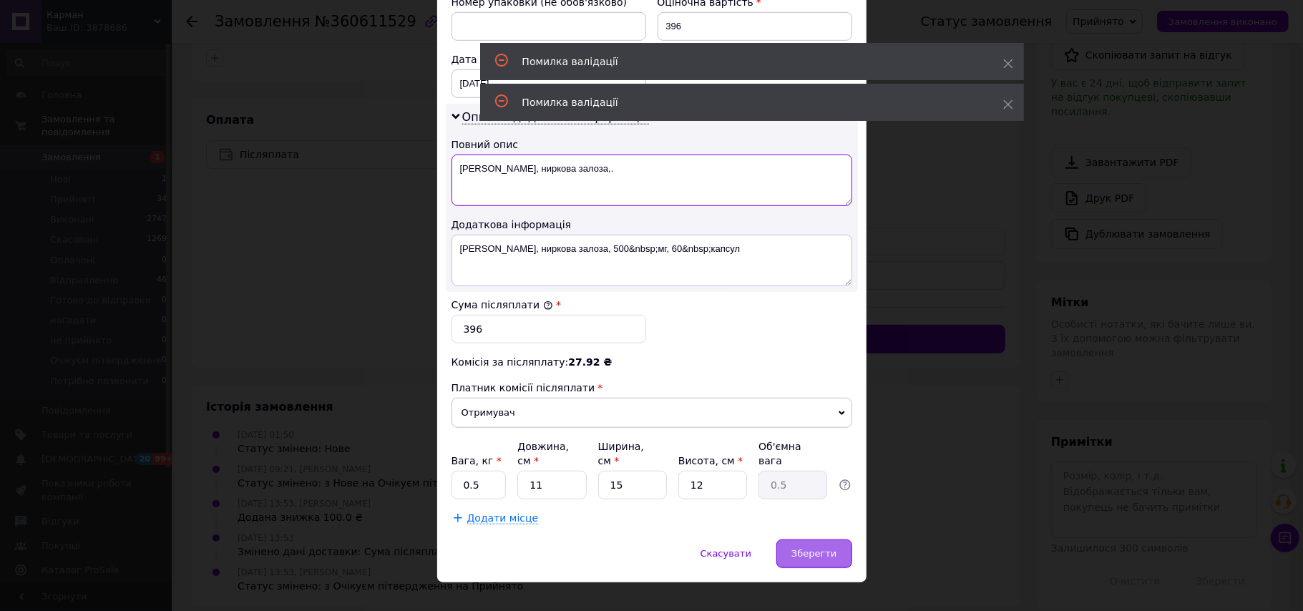
type textarea "Swanson, ниркова залоза,."
click at [811, 548] on span "Зберегти" at bounding box center [813, 553] width 45 height 11
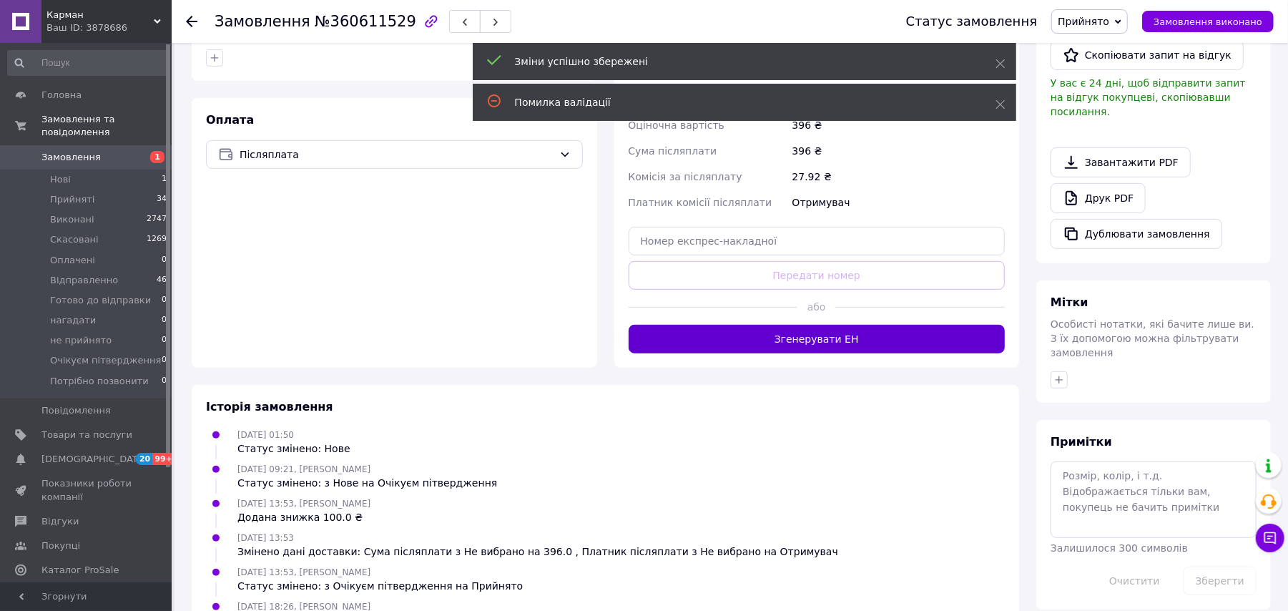
click at [870, 325] on button "Згенерувати ЕН" at bounding box center [817, 339] width 377 height 29
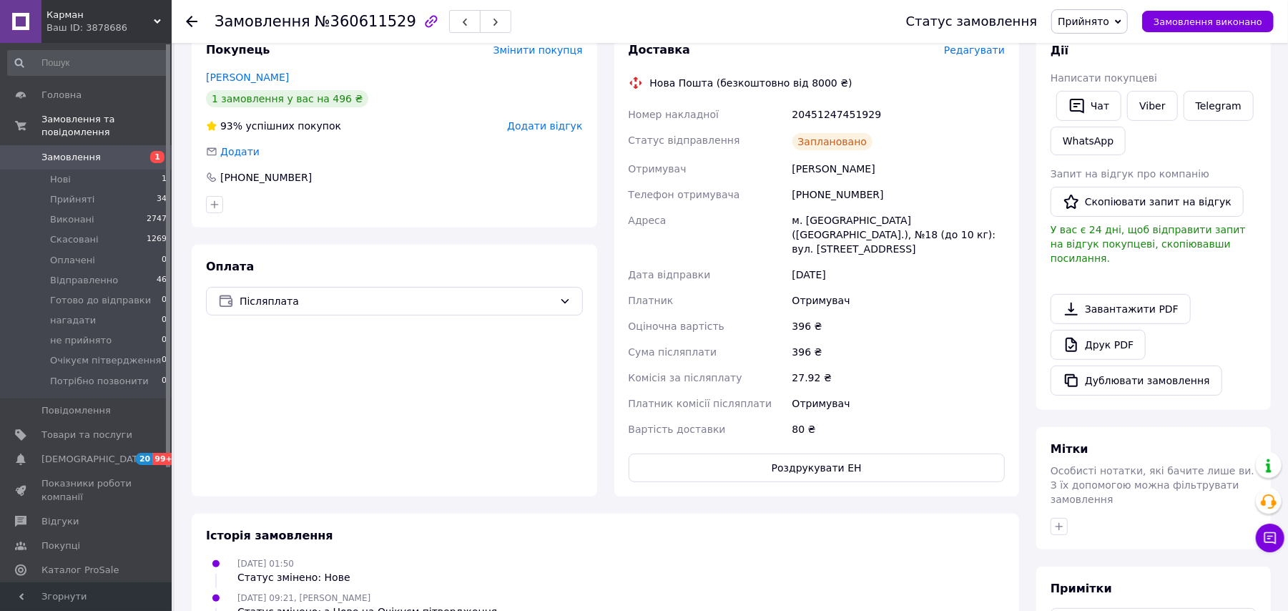
scroll to position [118, 0]
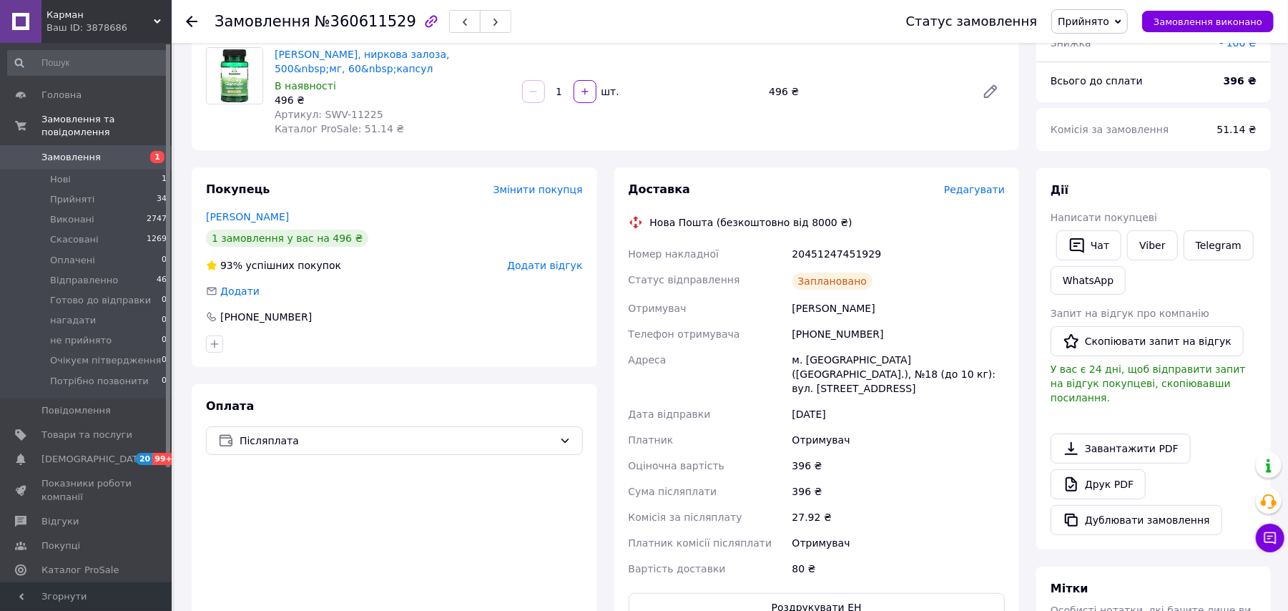
click at [1100, 9] on span "Прийнято" at bounding box center [1090, 21] width 77 height 24
click at [1099, 120] on li "Відправленно" at bounding box center [1114, 114] width 125 height 21
click at [195, 19] on icon at bounding box center [191, 21] width 11 height 11
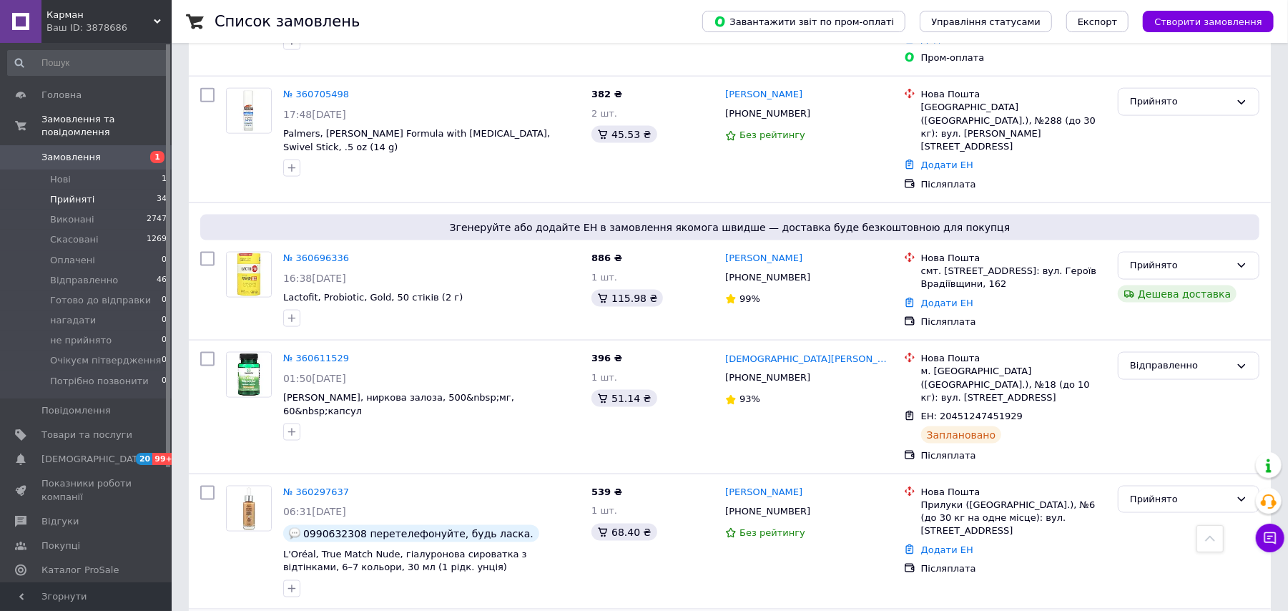
scroll to position [1477, 0]
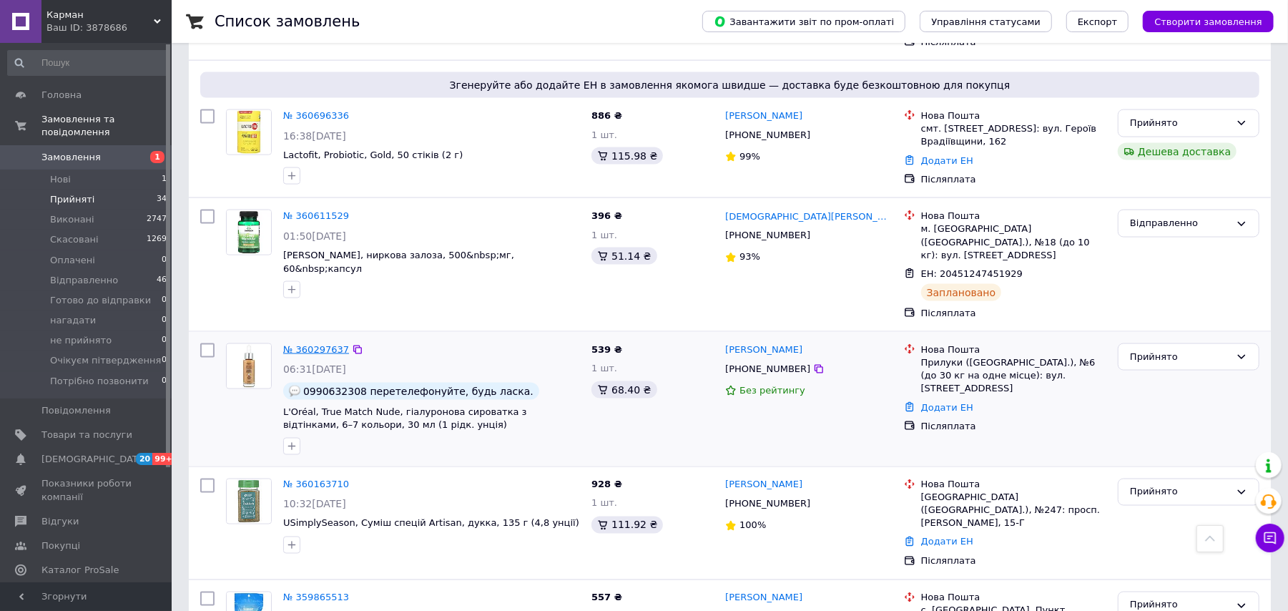
click at [335, 344] on link "№ 360297637" at bounding box center [316, 349] width 66 height 11
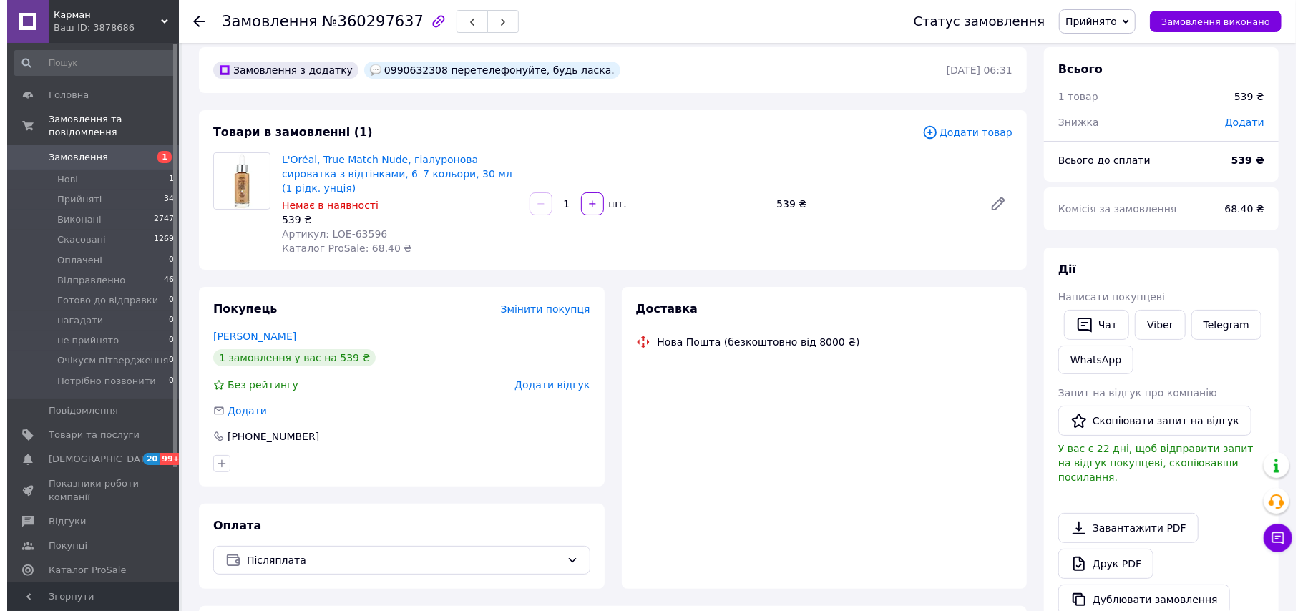
scroll to position [393, 0]
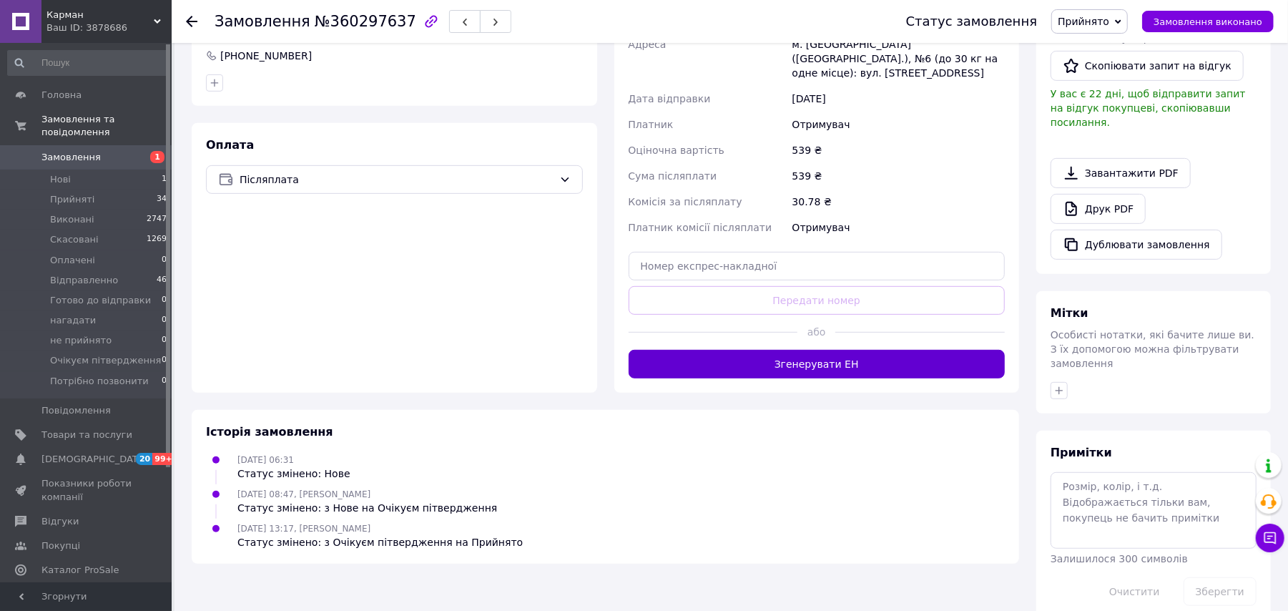
click at [824, 350] on button "Згенерувати ЕН" at bounding box center [817, 364] width 377 height 29
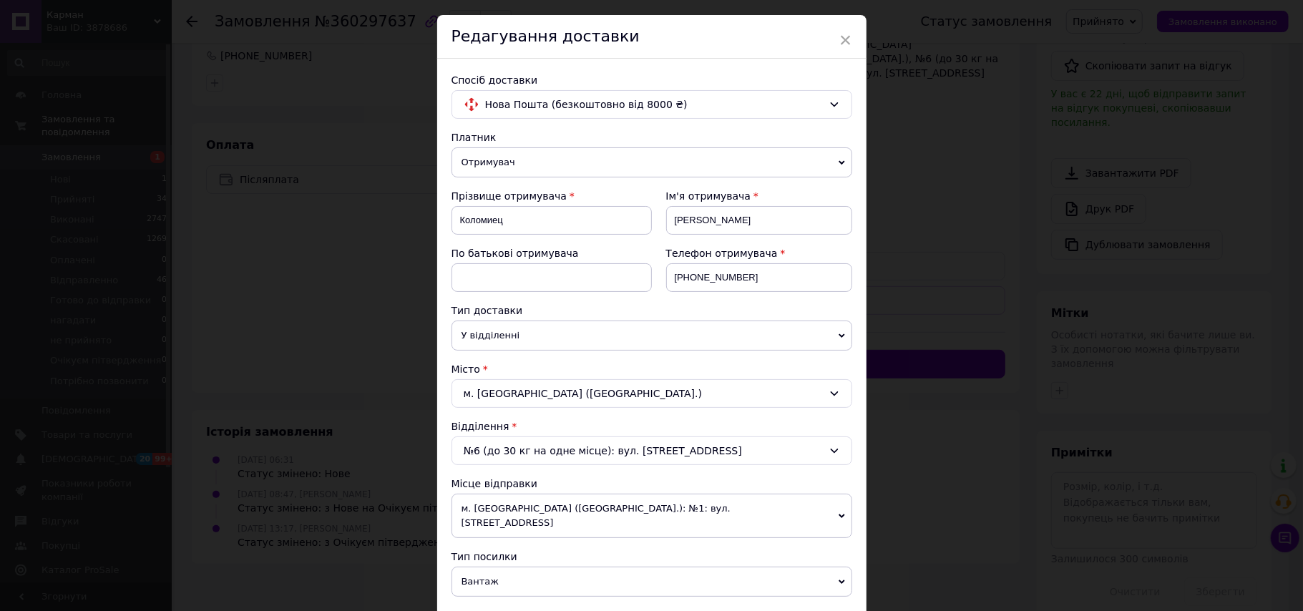
scroll to position [572, 0]
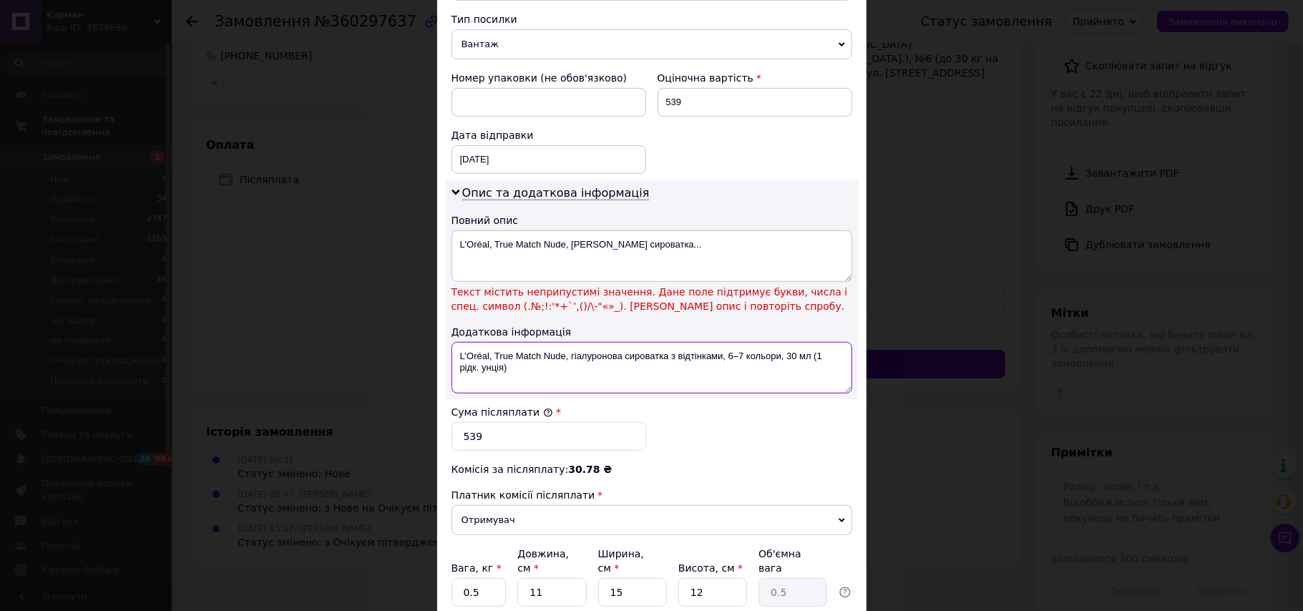
click at [476, 346] on textarea "L'Oréal, True Match Nude, гіалуронова сироватка з відтінками, 6–7 кольори, 30 м…" at bounding box center [651, 368] width 401 height 52
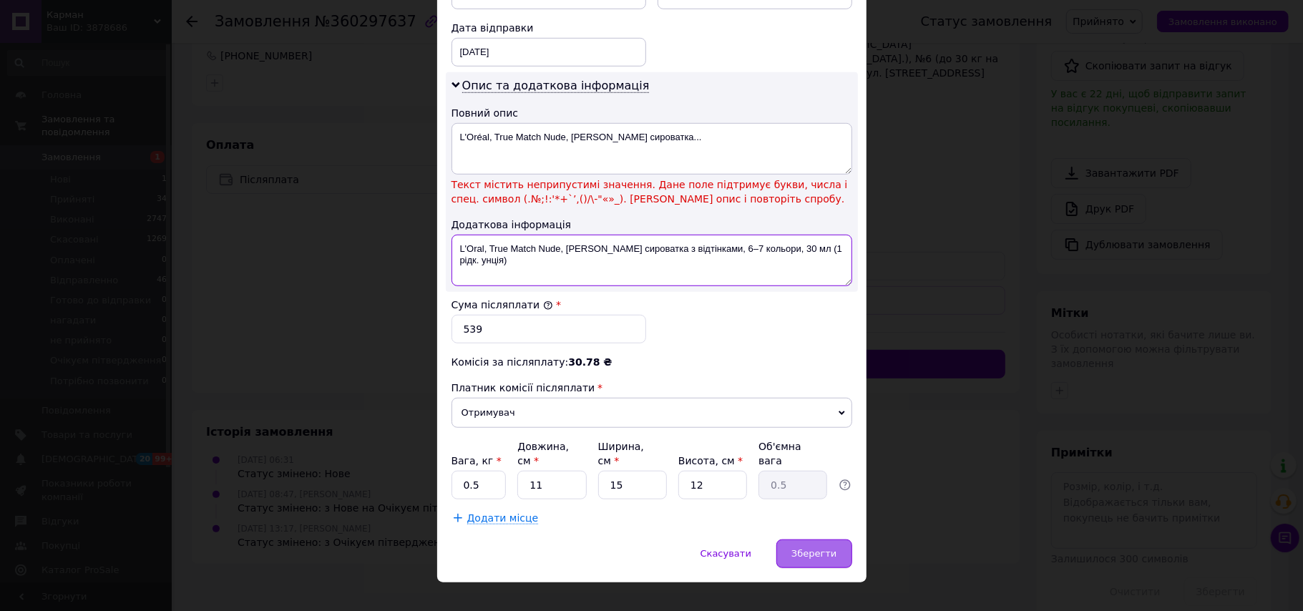
type textarea "L'Oral, True Match Nude, гіалуронова сироватка з відтінками, 6–7 кольори, 30 мл…"
click at [824, 539] on div "Зберегти" at bounding box center [813, 553] width 75 height 29
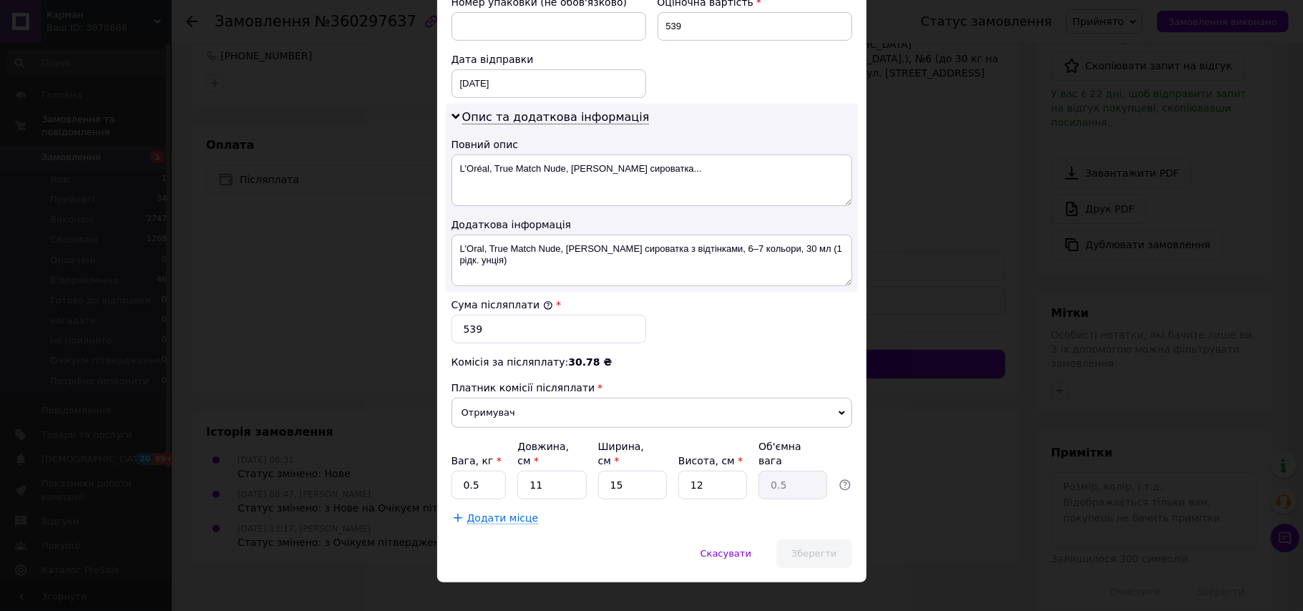
scroll to position [680, 0]
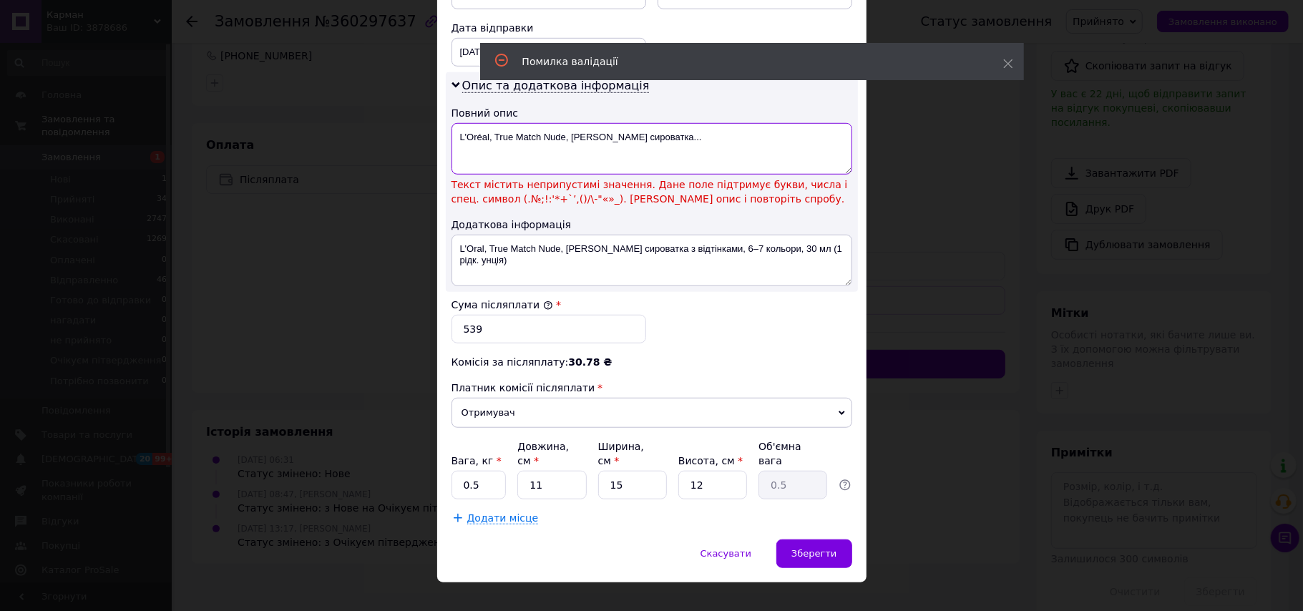
click at [479, 123] on textarea "L'Oréal, True Match Nude, гіалуронова сироватка..." at bounding box center [651, 149] width 401 height 52
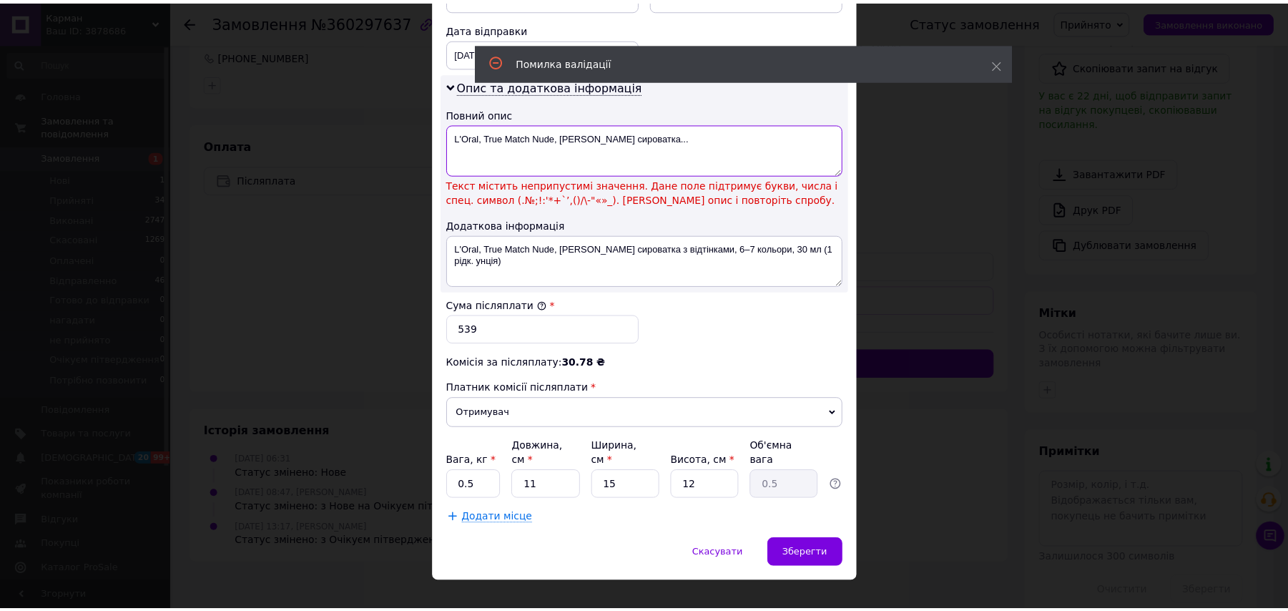
scroll to position [648, 0]
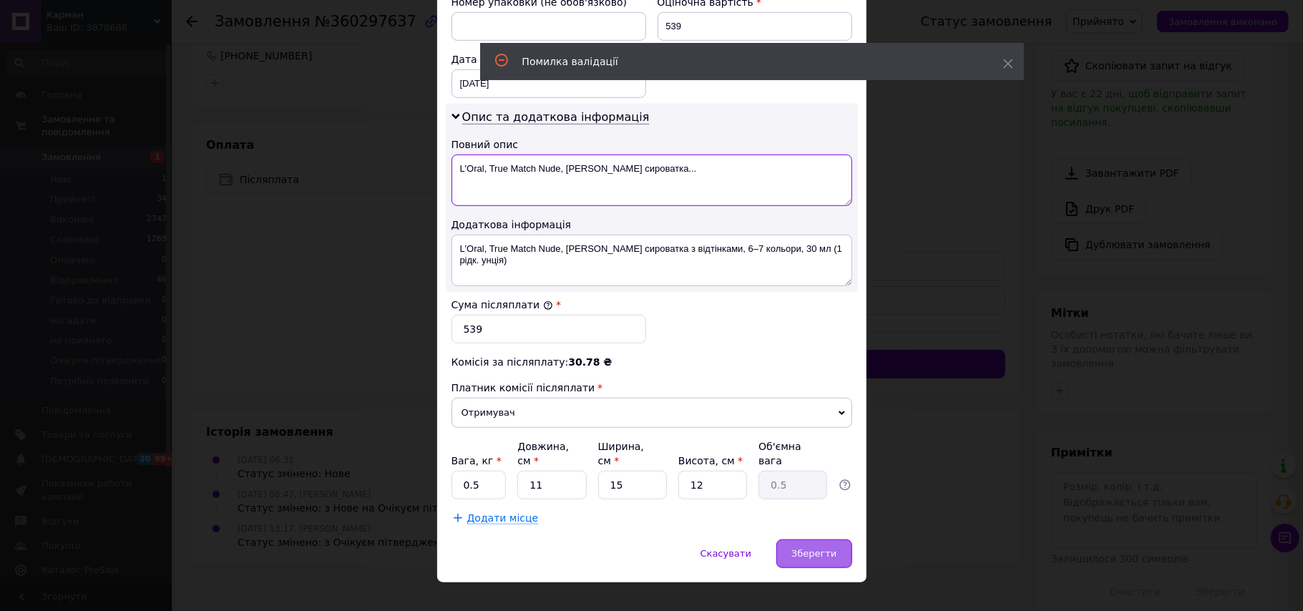
type textarea "L'Oral, True Match Nude, гіалуронова сироватка..."
click at [816, 539] on div "Зберегти" at bounding box center [813, 553] width 75 height 29
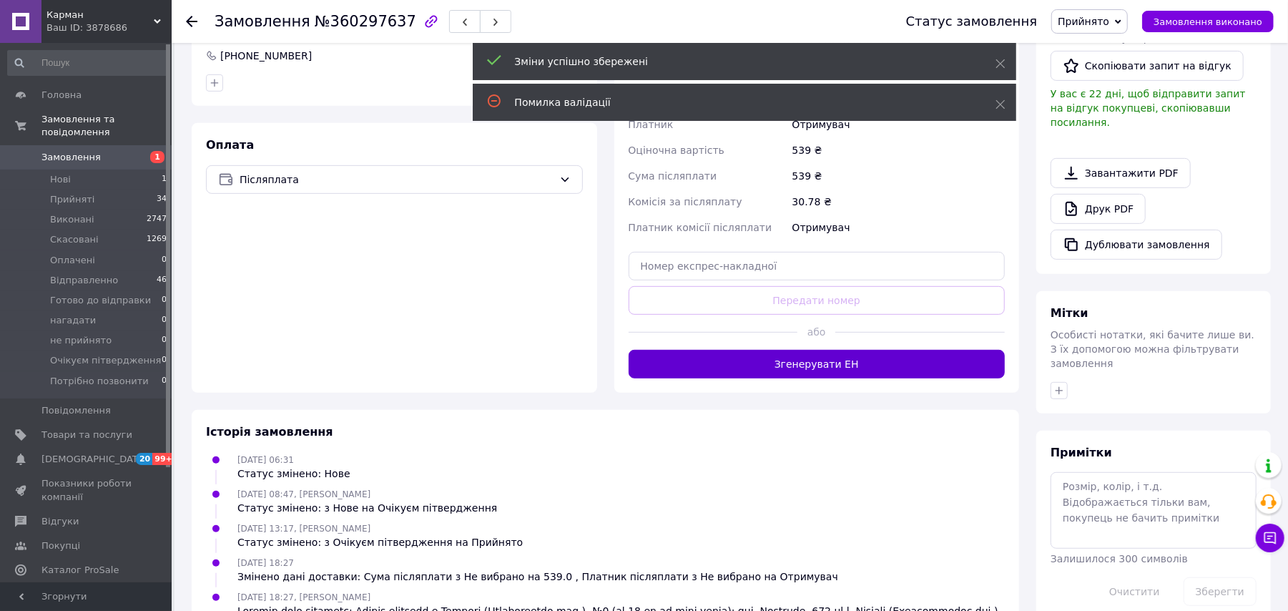
click at [884, 350] on button "Згенерувати ЕН" at bounding box center [817, 364] width 377 height 29
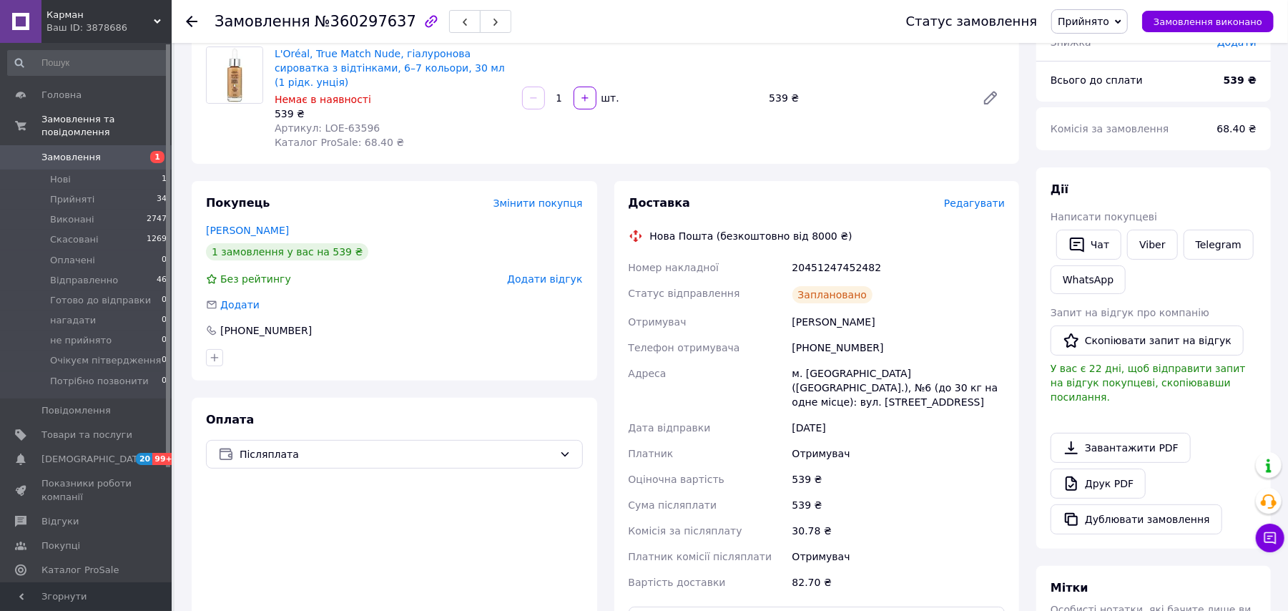
scroll to position [107, 0]
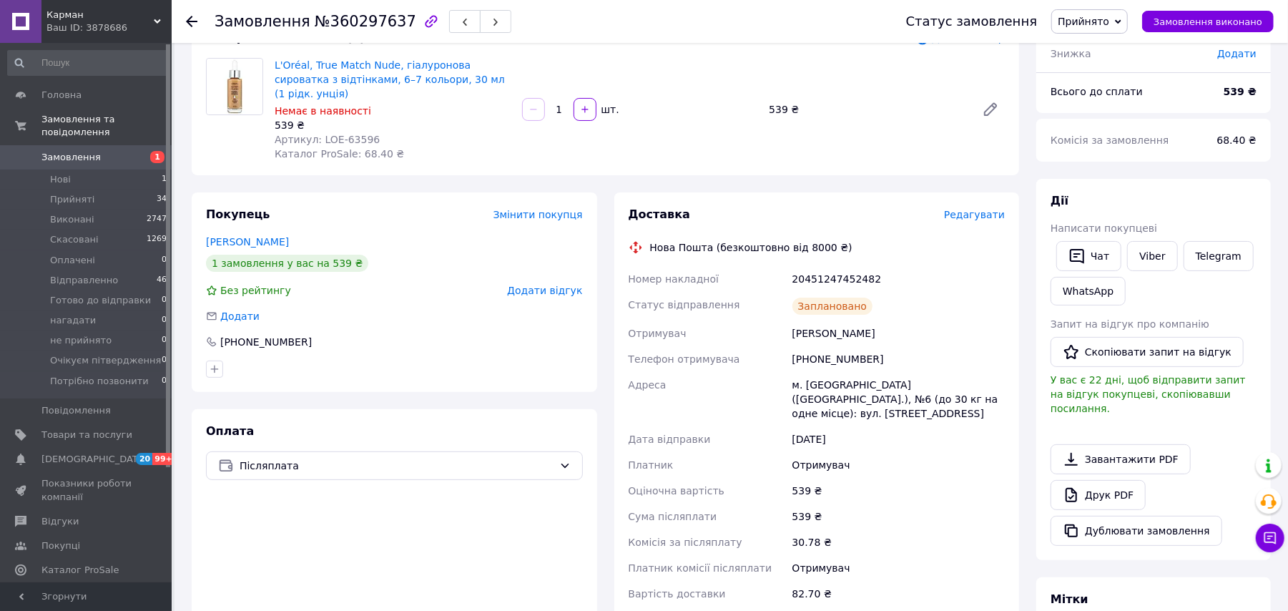
click at [1142, 16] on div "Статус замовлення Прийнято Виконано Скасовано Оплачено Відправленно Готово до в…" at bounding box center [1083, 21] width 382 height 24
click at [1128, 17] on span "Прийнято" at bounding box center [1090, 21] width 77 height 24
click at [1116, 114] on li "Відправленно" at bounding box center [1114, 114] width 125 height 21
click at [192, 18] on icon at bounding box center [191, 21] width 11 height 11
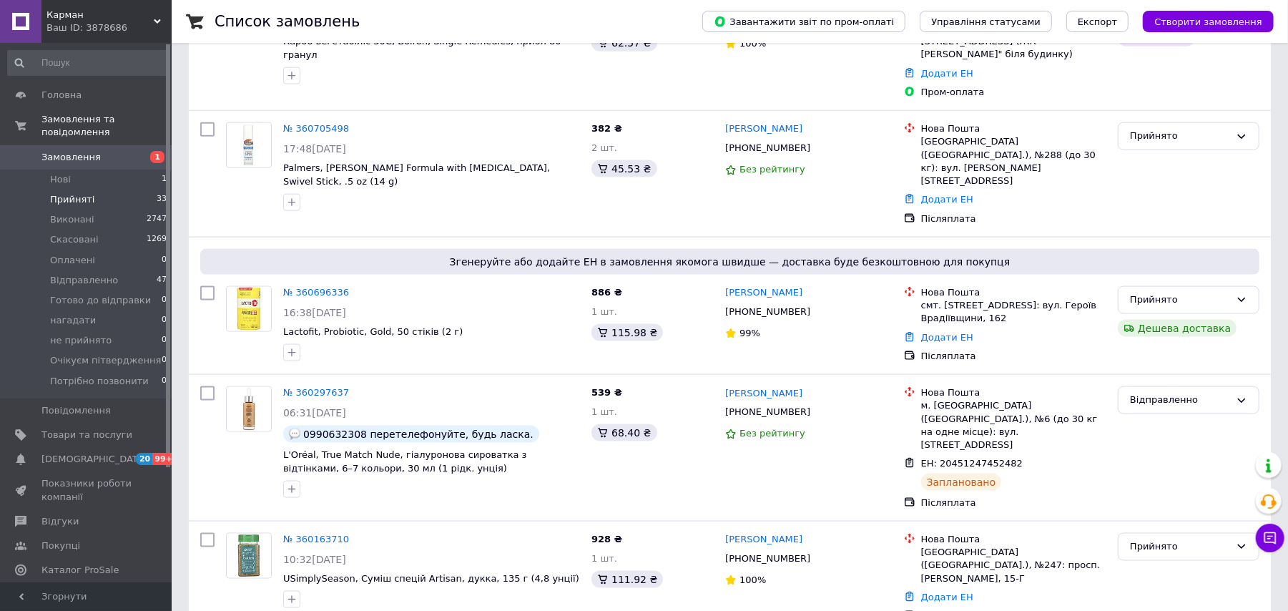
scroll to position [1357, 0]
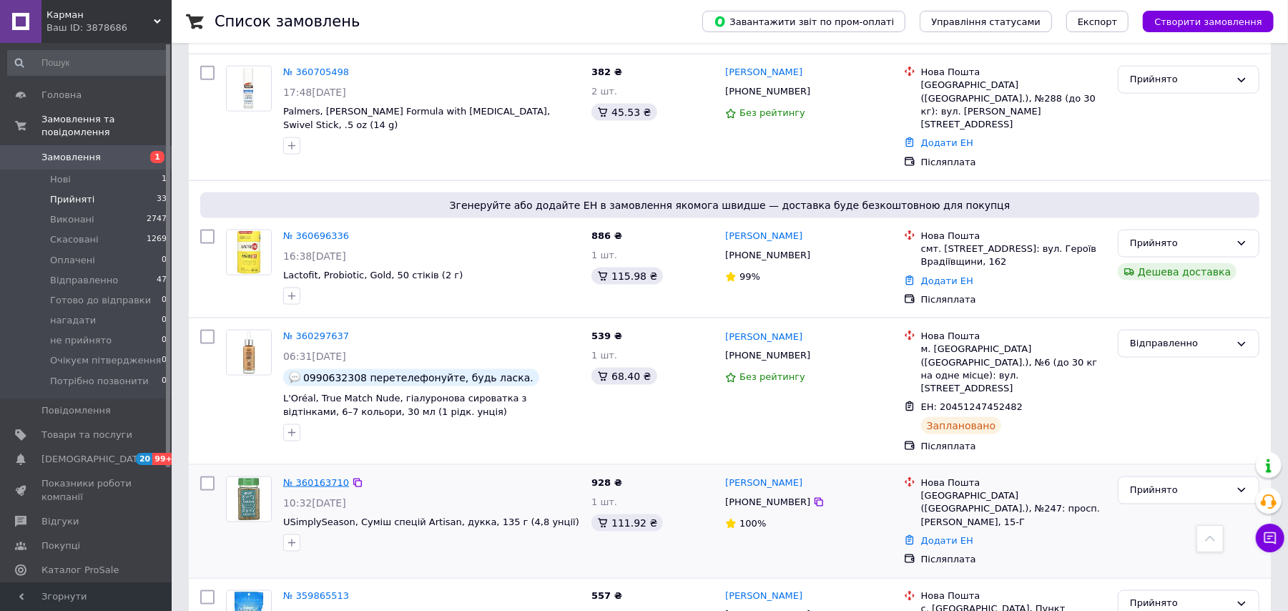
click at [326, 477] on link "№ 360163710" at bounding box center [316, 482] width 66 height 11
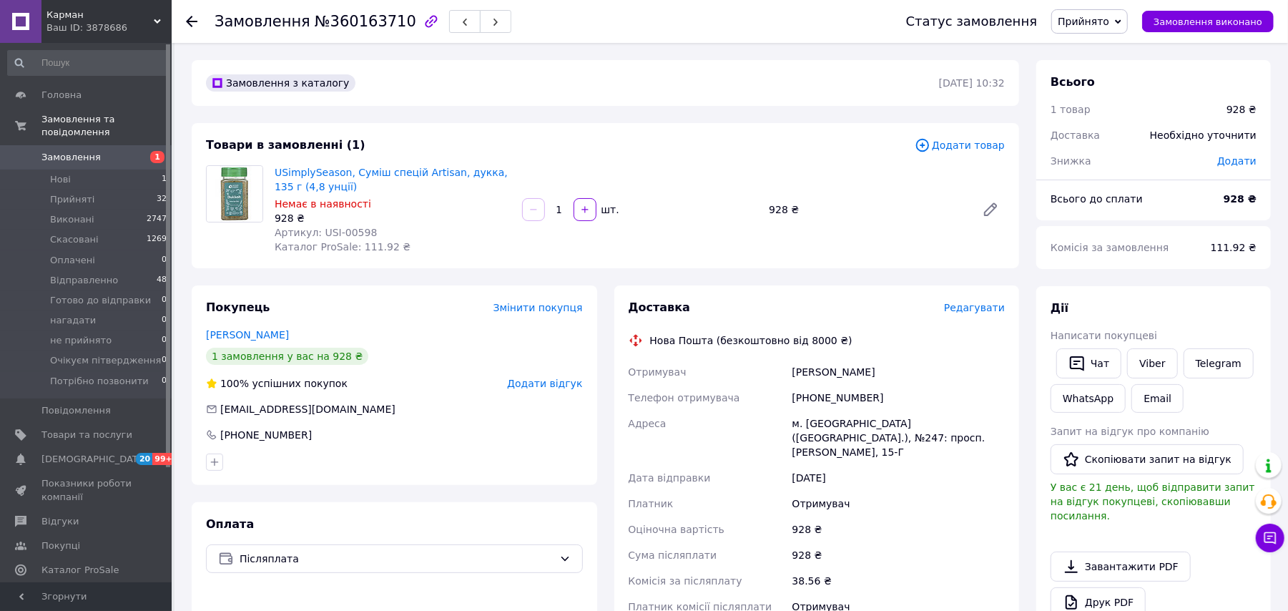
click at [193, 18] on icon at bounding box center [191, 21] width 11 height 11
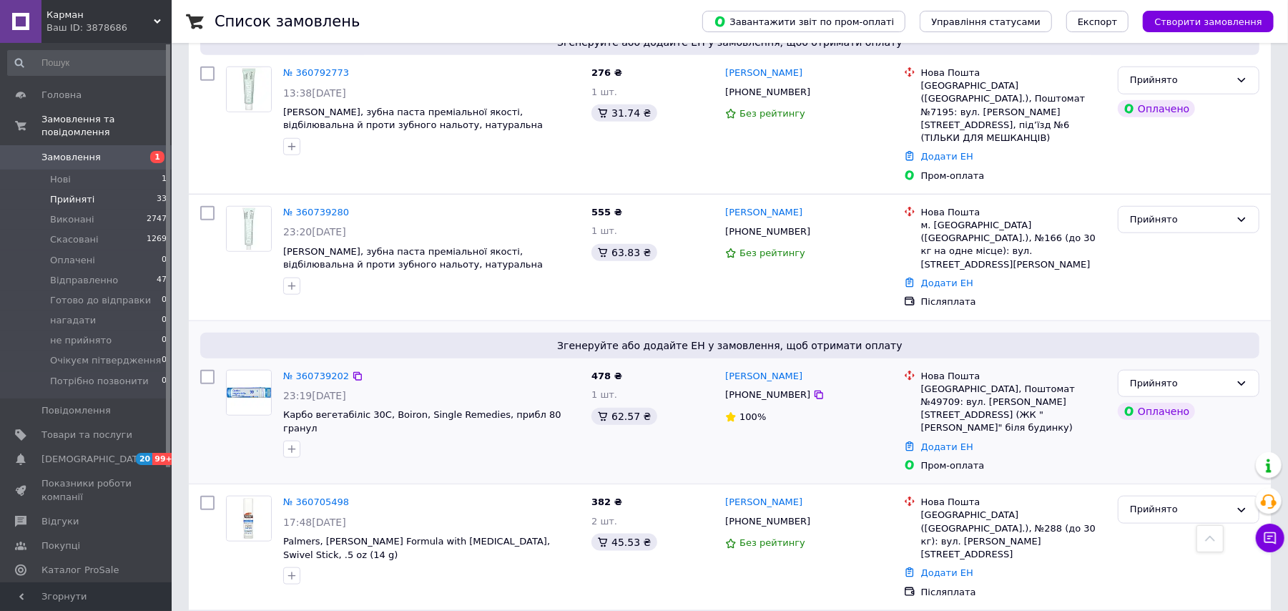
scroll to position [880, 0]
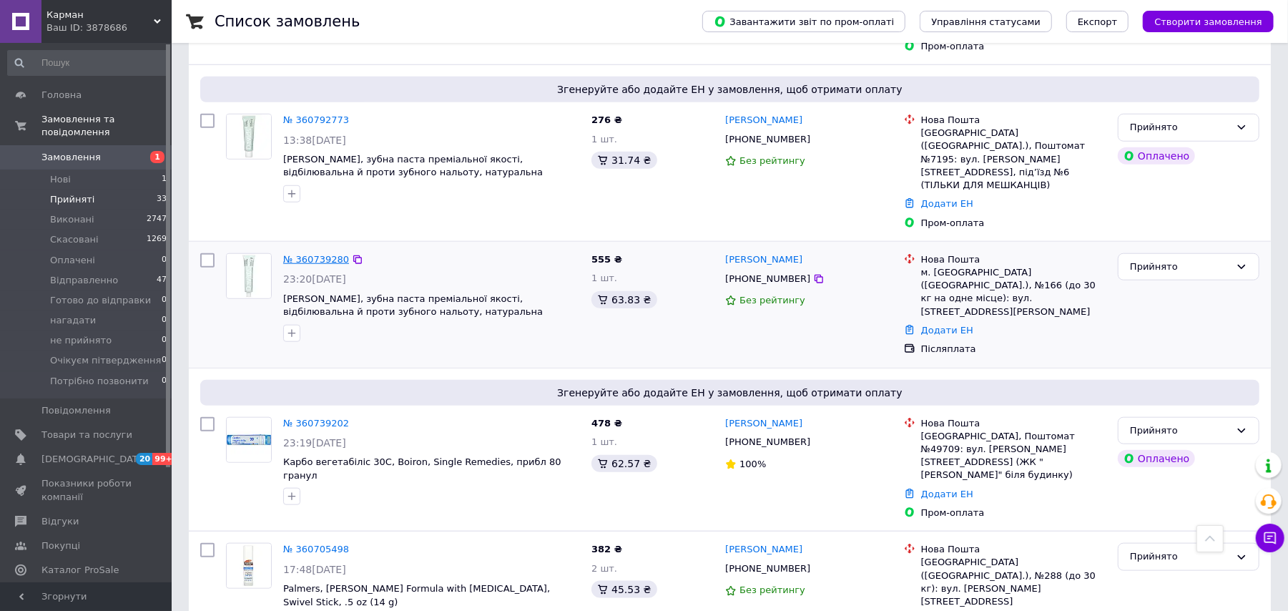
click at [319, 254] on link "№ 360739280" at bounding box center [316, 259] width 66 height 11
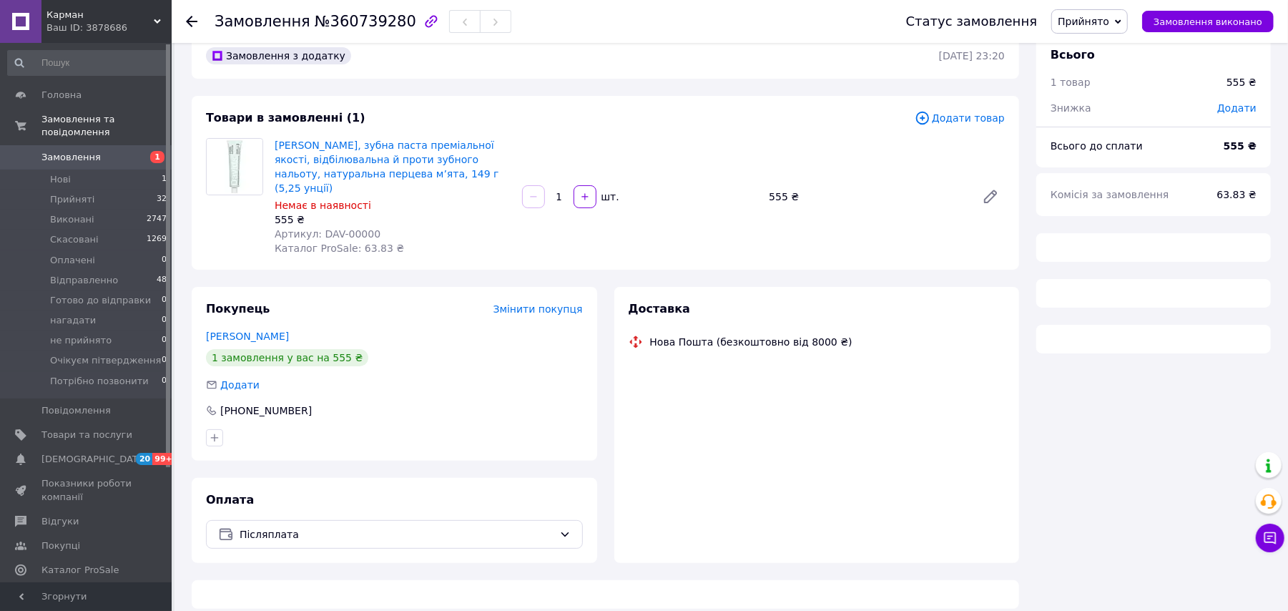
scroll to position [393, 0]
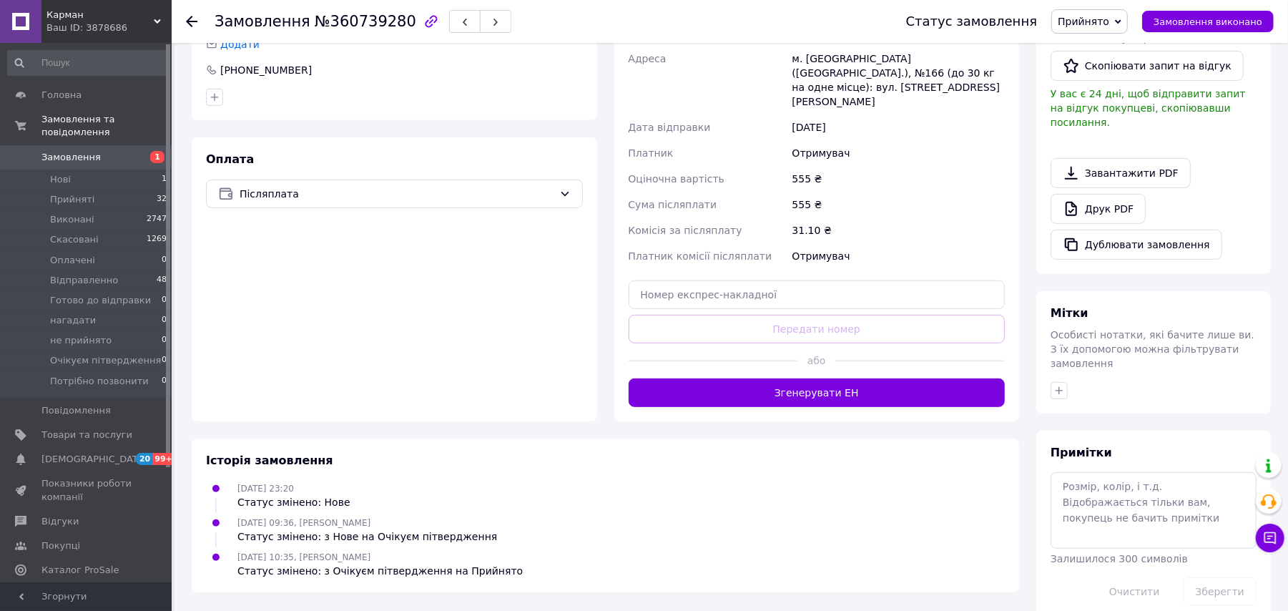
click at [94, 20] on span "Карман" at bounding box center [99, 15] width 107 height 13
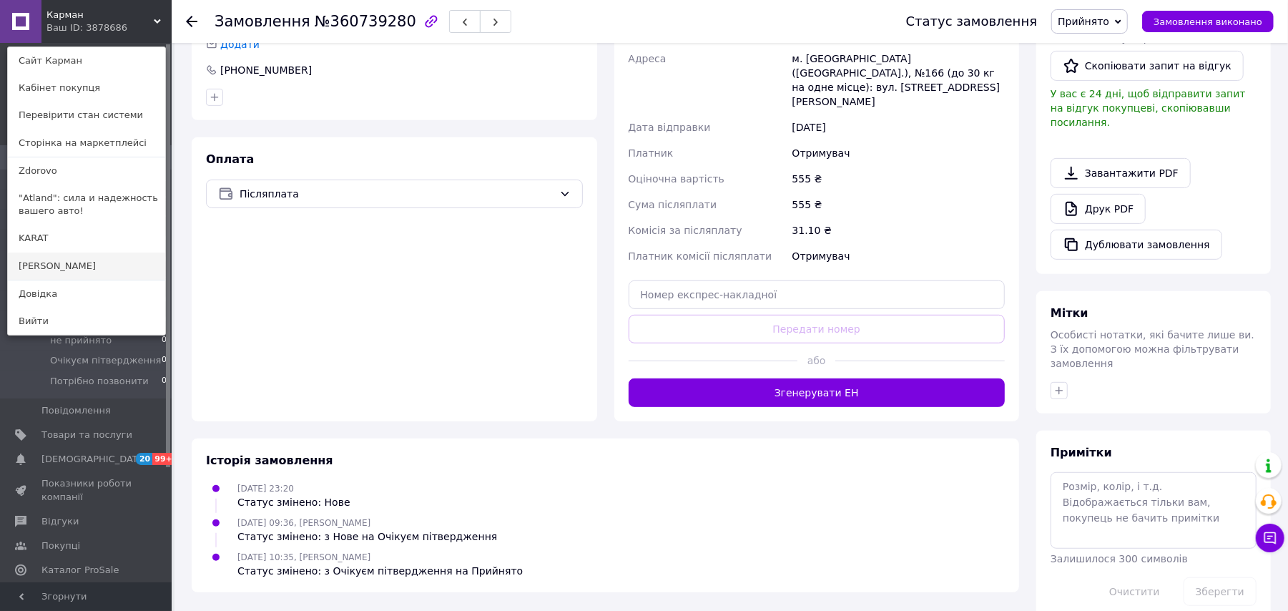
click at [69, 265] on link "[PERSON_NAME]" at bounding box center [86, 266] width 157 height 27
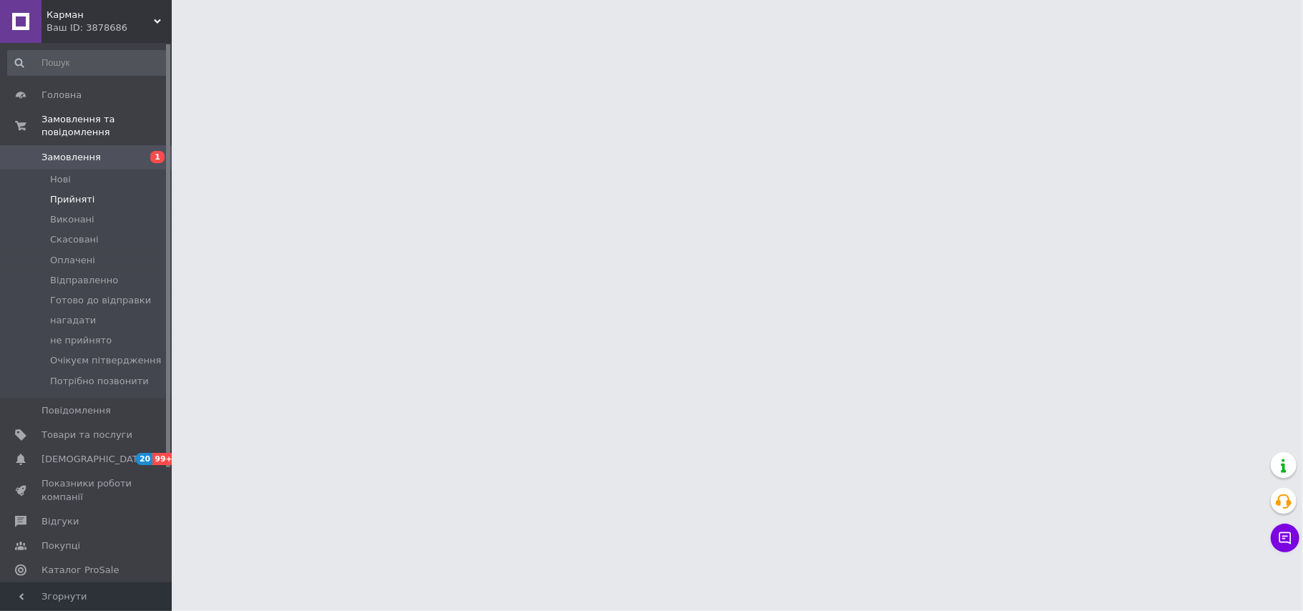
click at [96, 190] on li "Прийняті" at bounding box center [87, 200] width 175 height 20
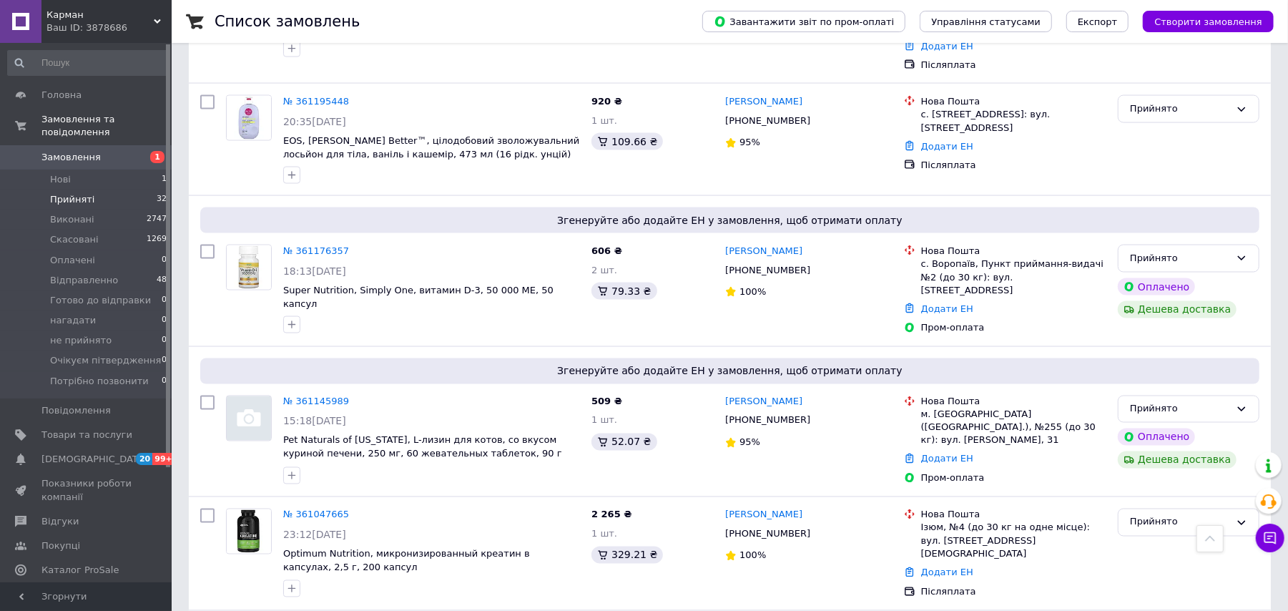
scroll to position [2339, 0]
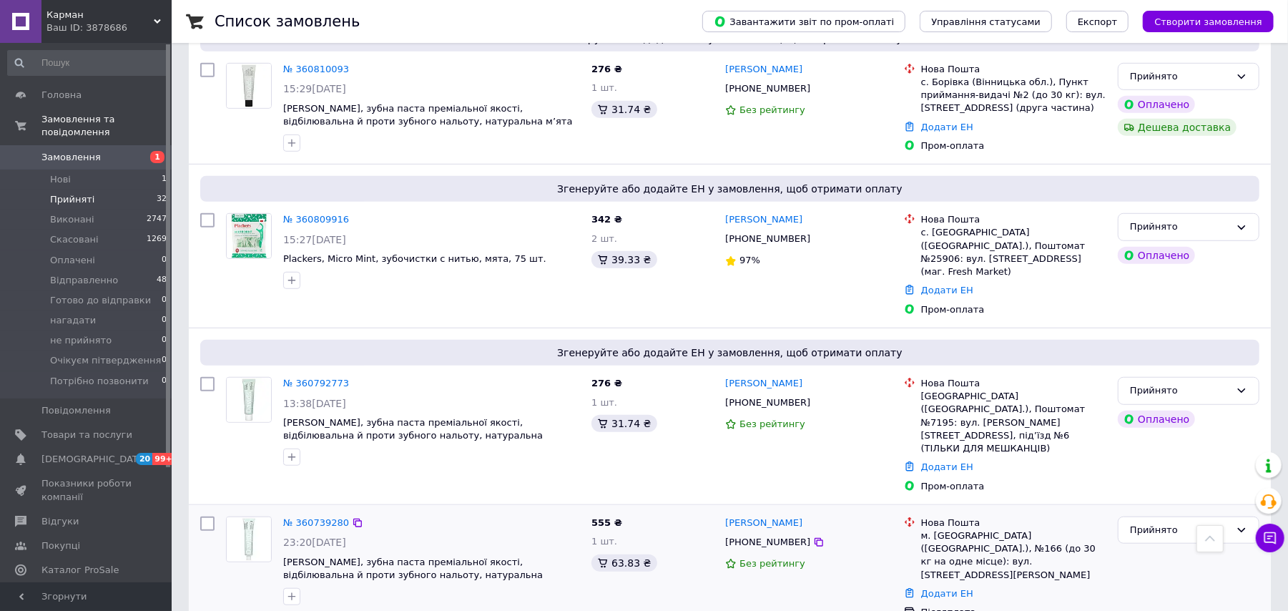
scroll to position [650, 0]
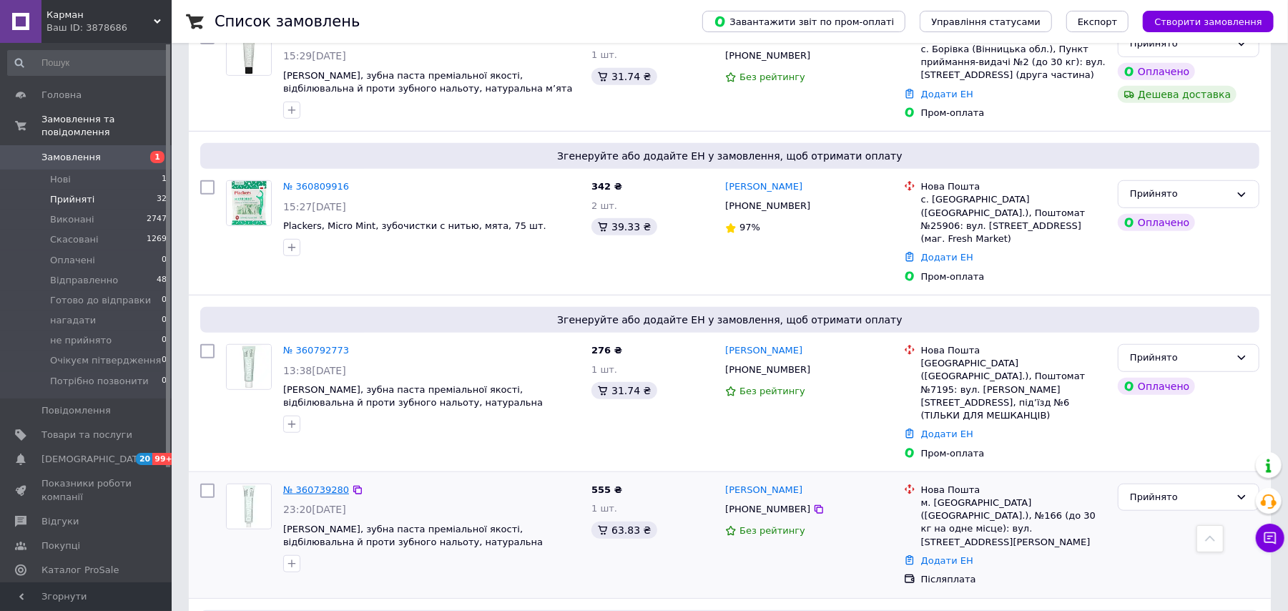
click at [320, 484] on link "№ 360739280" at bounding box center [316, 489] width 66 height 11
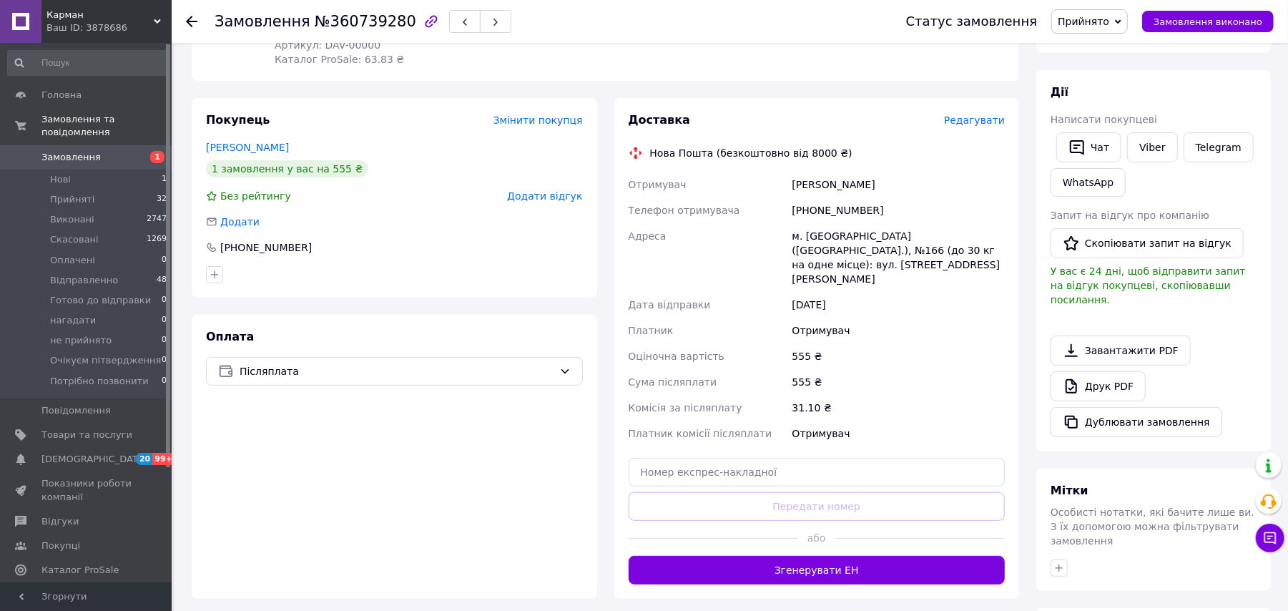
scroll to position [218, 0]
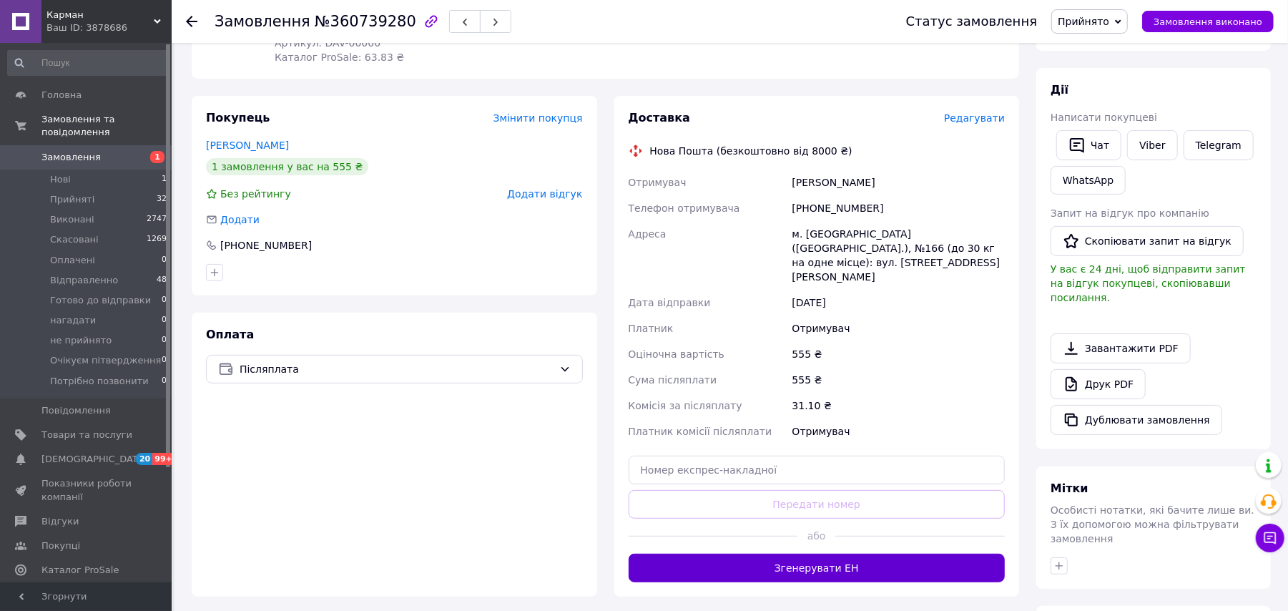
click at [818, 554] on button "Згенерувати ЕН" at bounding box center [817, 568] width 377 height 29
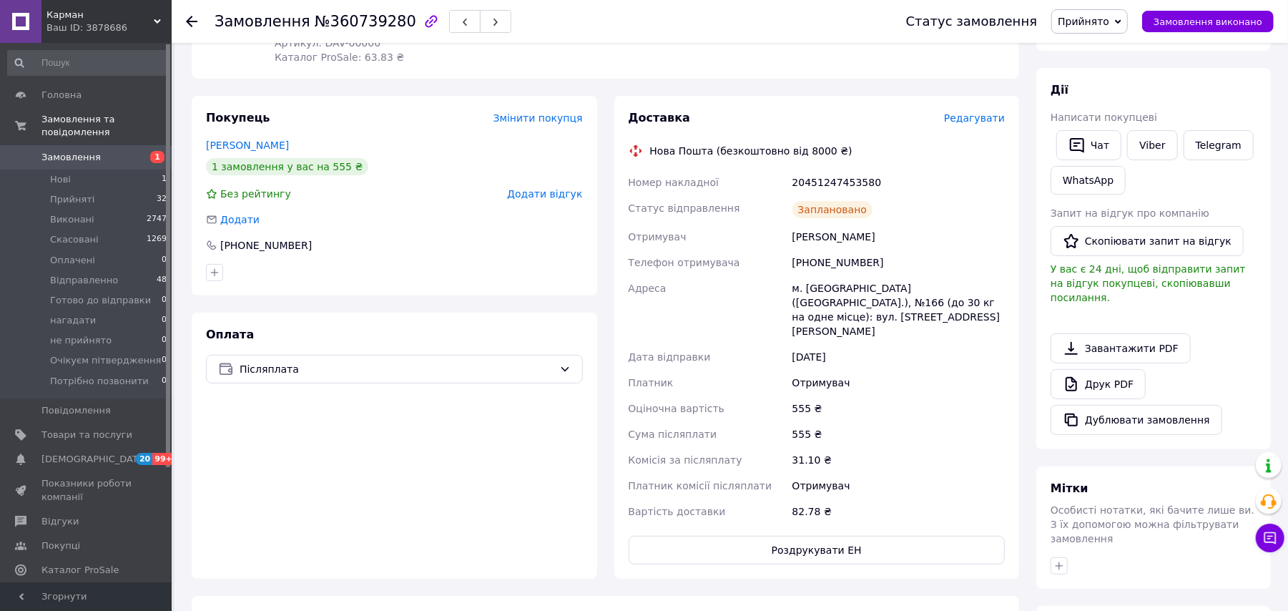
scroll to position [123, 0]
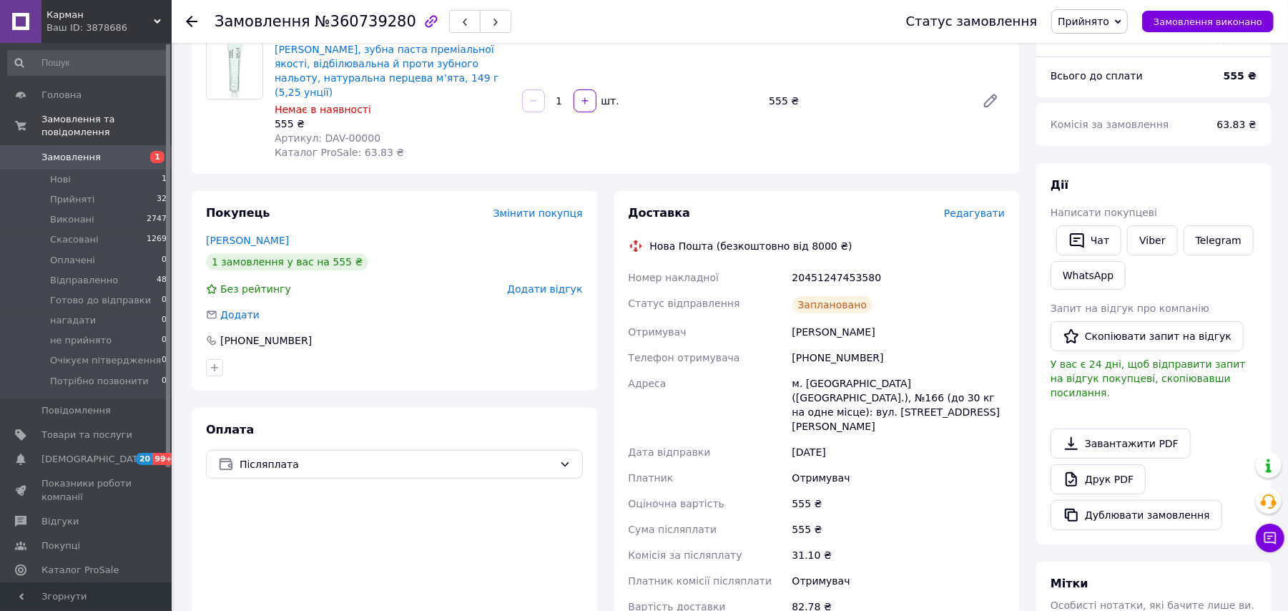
click at [1108, 16] on span "Прийнято" at bounding box center [1084, 21] width 52 height 11
click at [1117, 112] on li "Відправленно" at bounding box center [1114, 114] width 125 height 21
click at [193, 24] on icon at bounding box center [191, 21] width 11 height 11
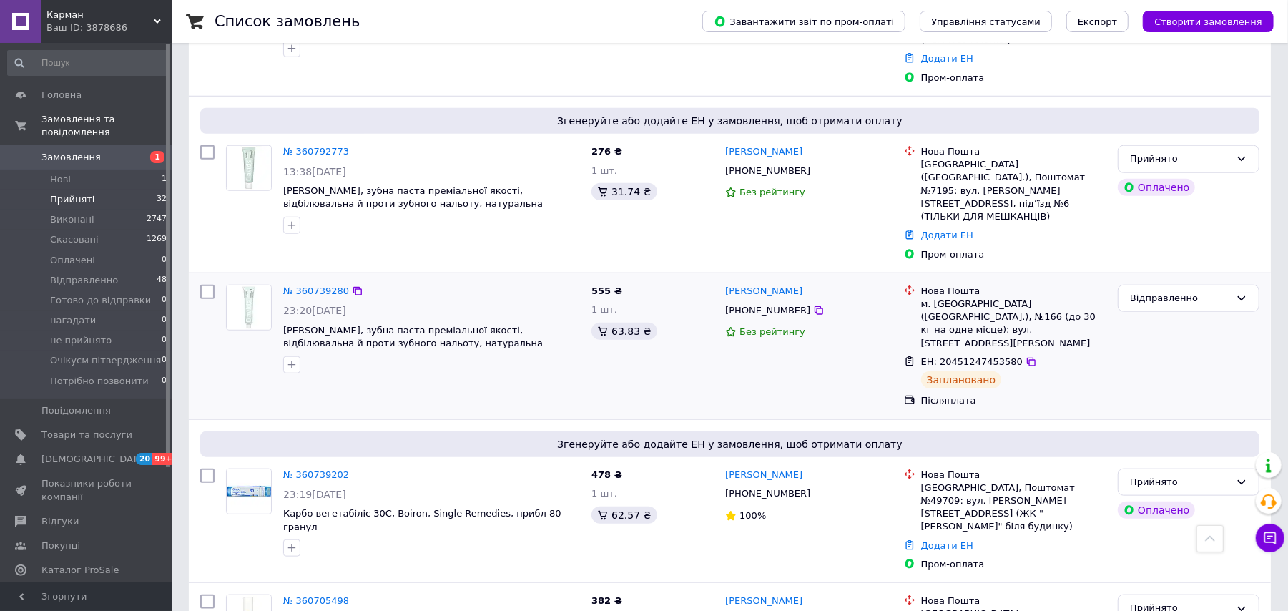
scroll to position [753, 0]
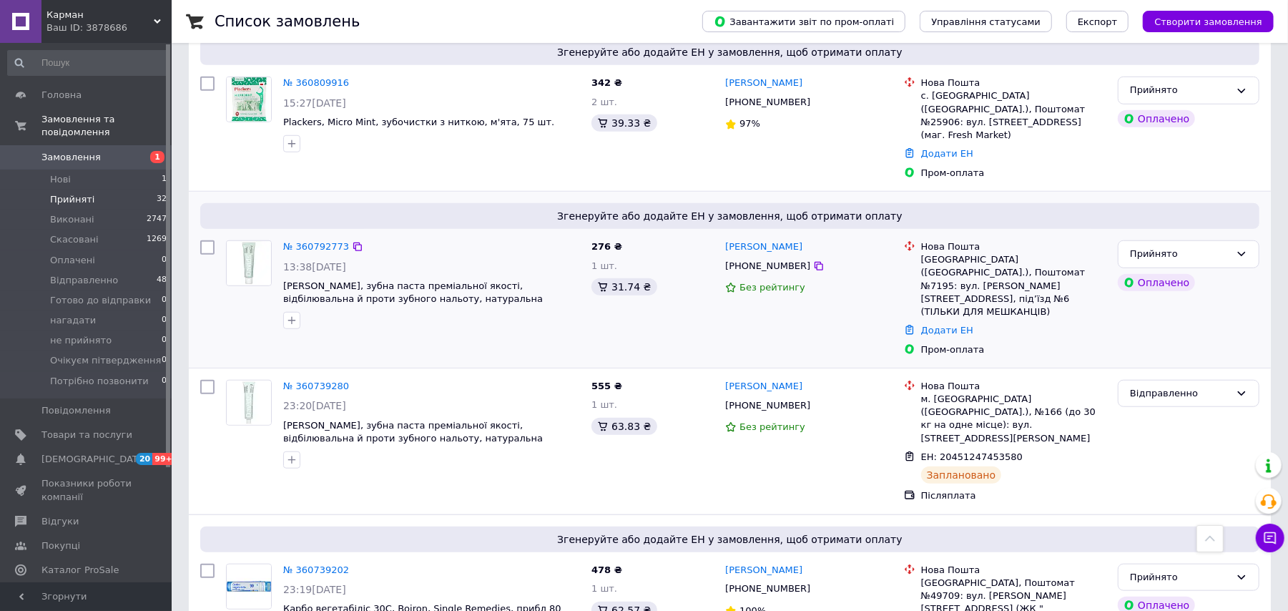
click at [315, 239] on div "№ 360792773" at bounding box center [316, 247] width 69 height 16
click at [333, 241] on link "№ 360792773" at bounding box center [316, 246] width 66 height 11
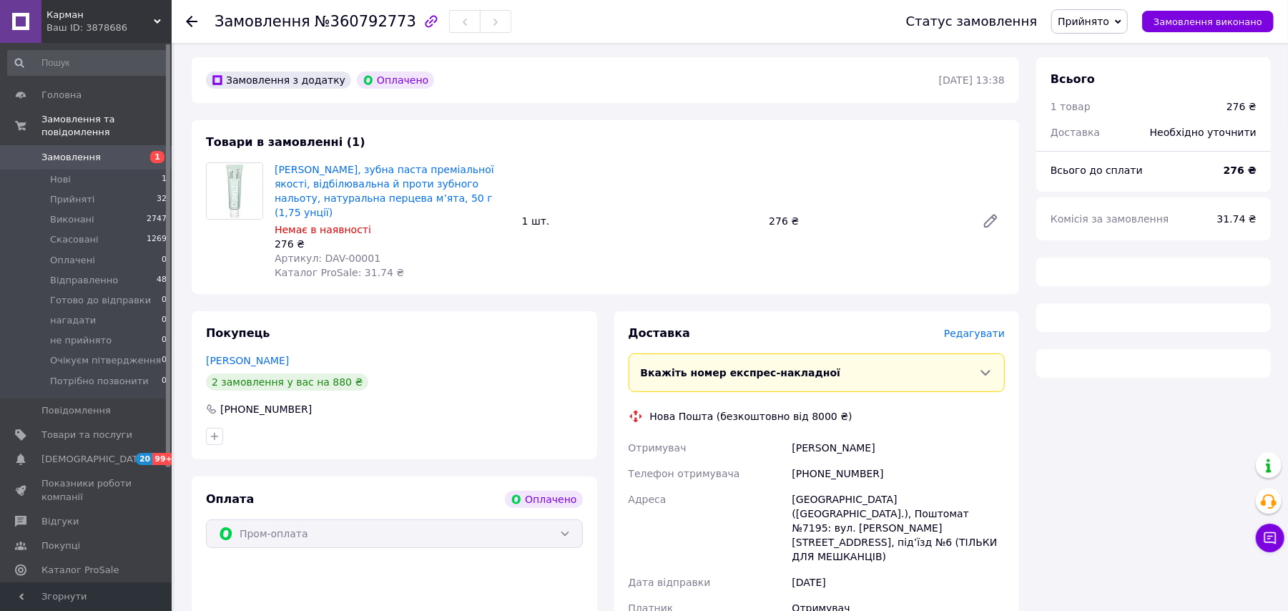
scroll to position [454, 0]
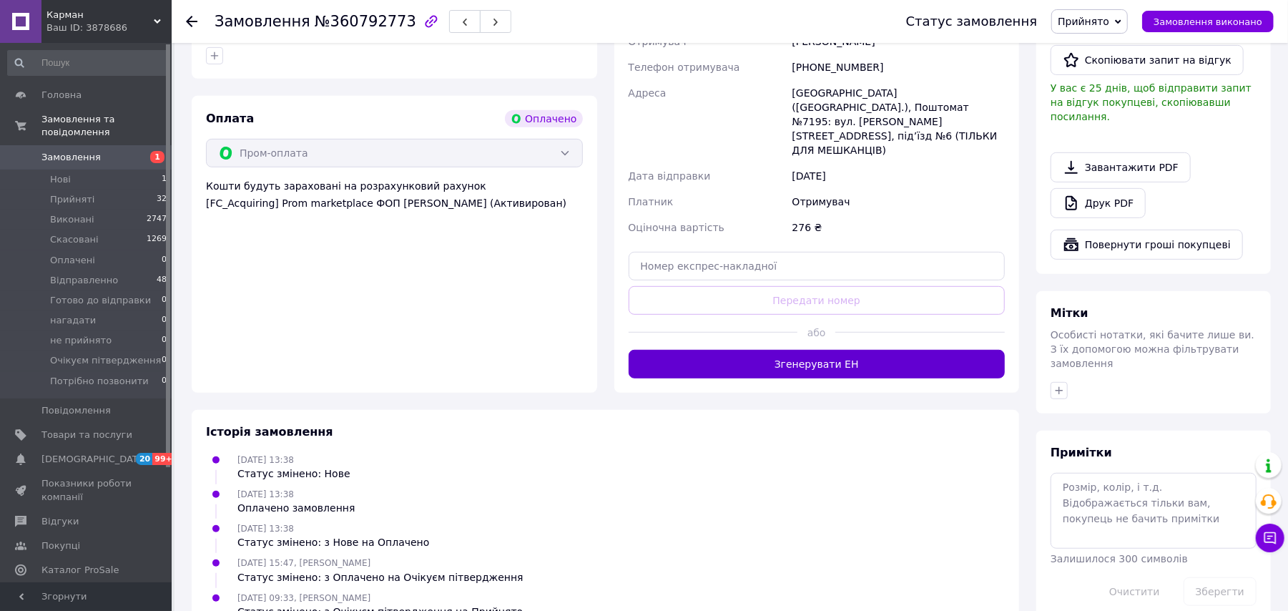
click at [843, 350] on button "Згенерувати ЕН" at bounding box center [817, 364] width 377 height 29
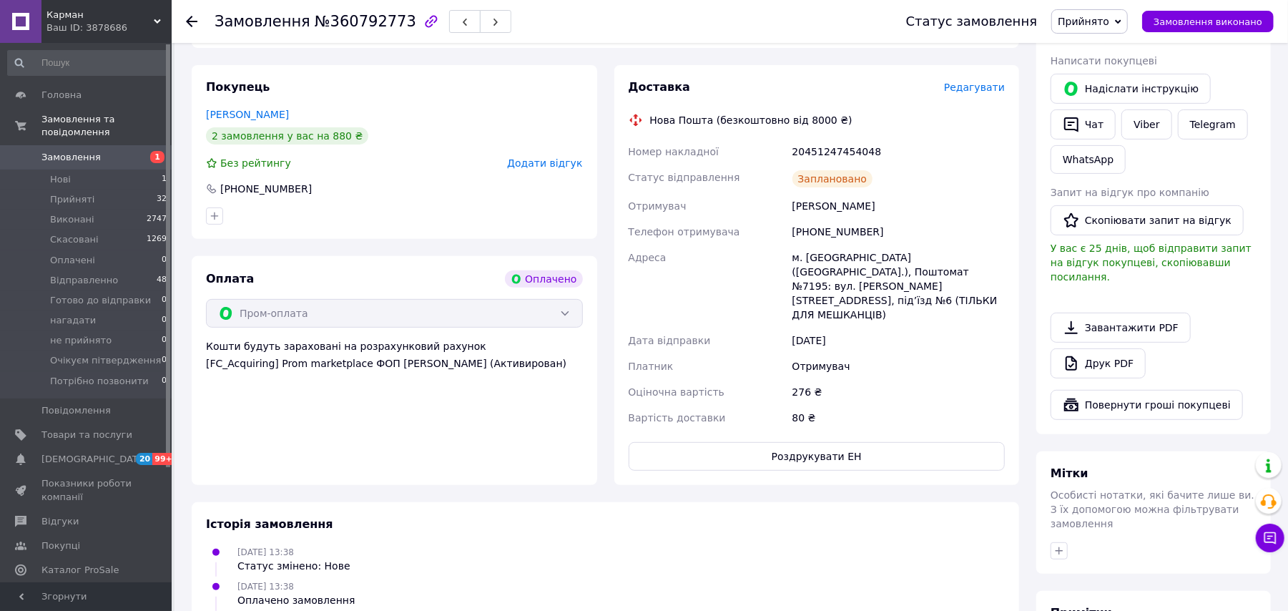
scroll to position [263, 0]
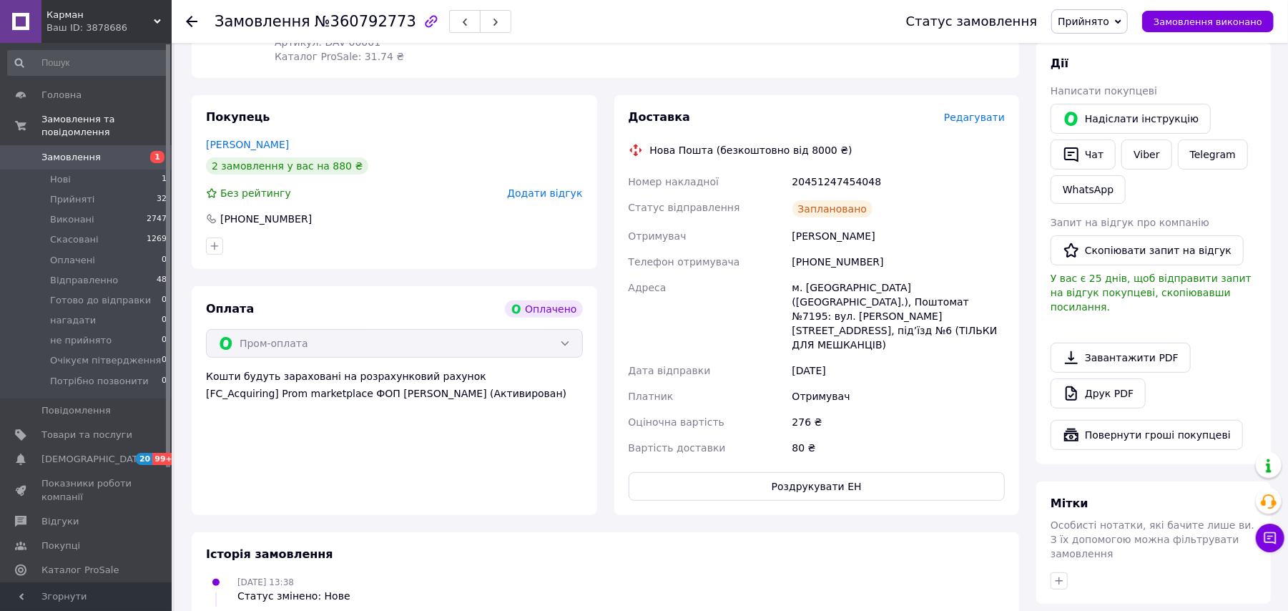
click at [1102, 17] on span "Прийнято" at bounding box center [1084, 21] width 52 height 11
click at [1109, 114] on li "Відправленно" at bounding box center [1114, 114] width 125 height 21
drag, startPoint x: 198, startPoint y: 6, endPoint x: 193, endPoint y: 14, distance: 9.9
click at [196, 9] on div at bounding box center [200, 21] width 29 height 43
click at [192, 16] on use at bounding box center [191, 21] width 11 height 11
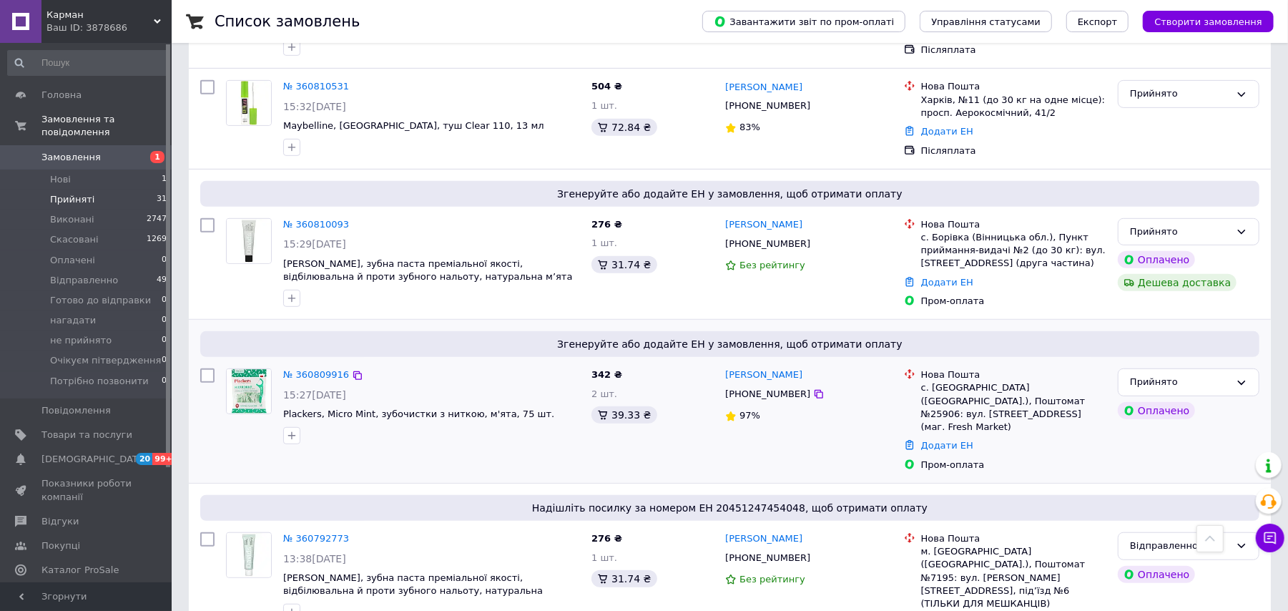
scroll to position [366, 0]
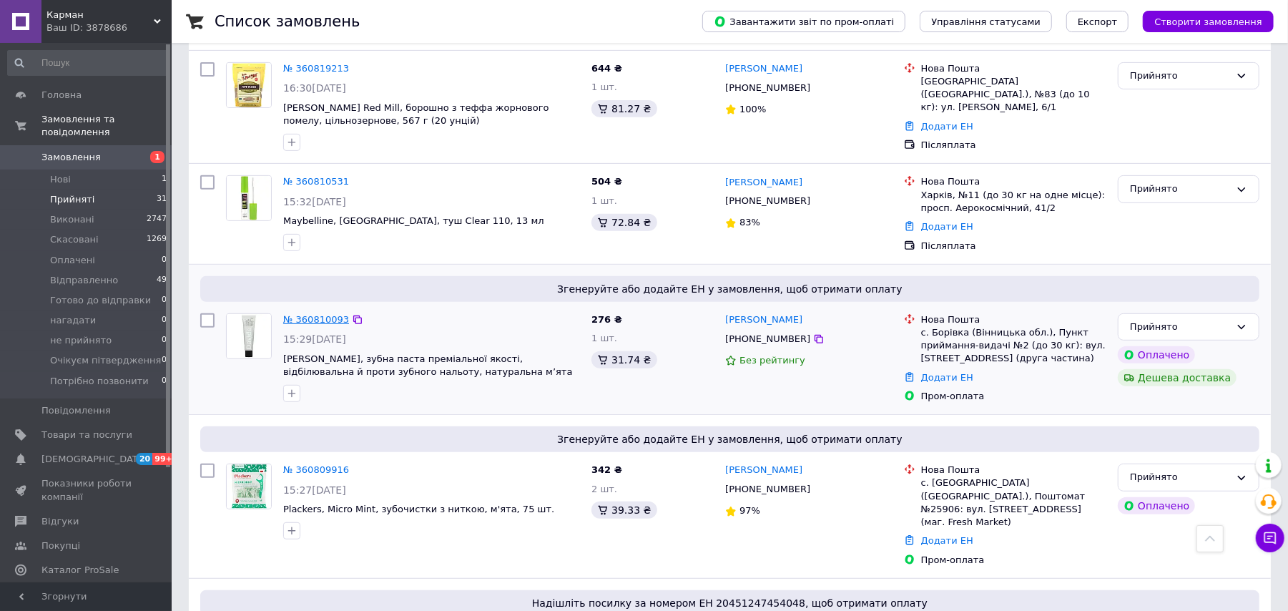
click at [324, 314] on link "№ 360810093" at bounding box center [316, 319] width 66 height 11
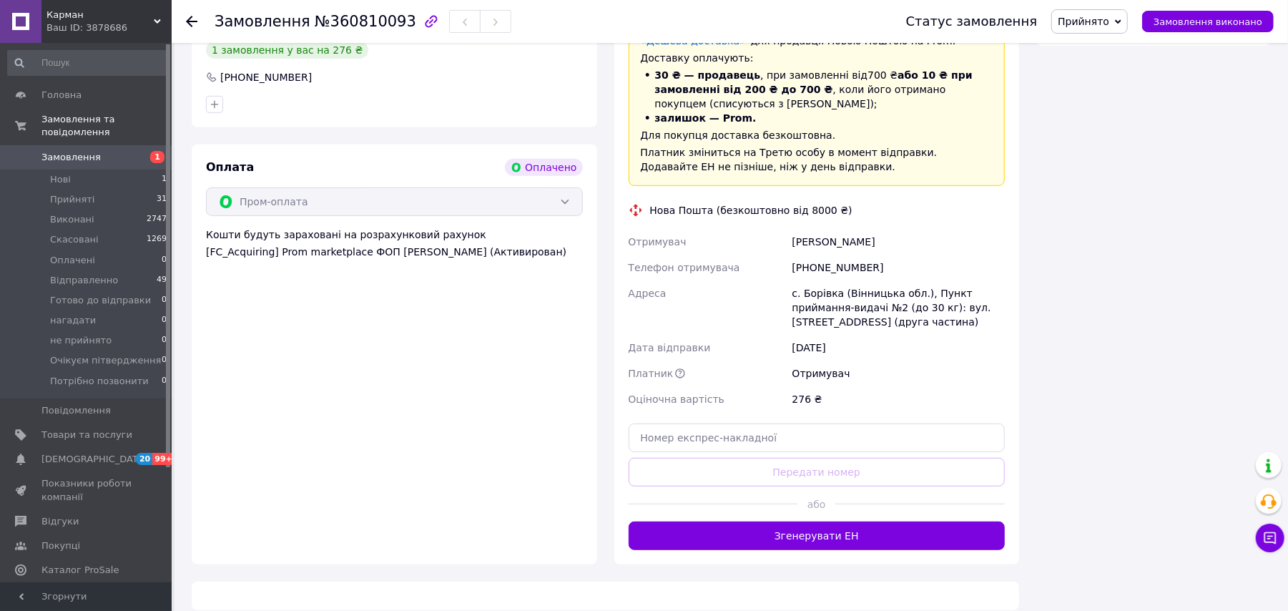
scroll to position [383, 0]
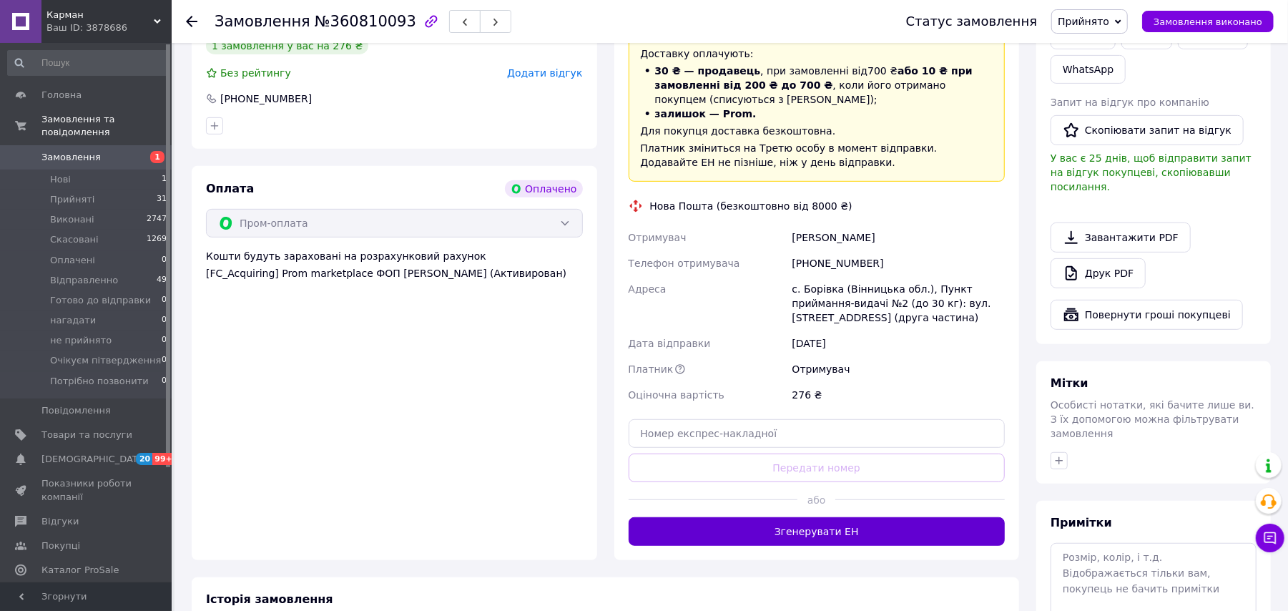
click at [846, 524] on button "Згенерувати ЕН" at bounding box center [817, 531] width 377 height 29
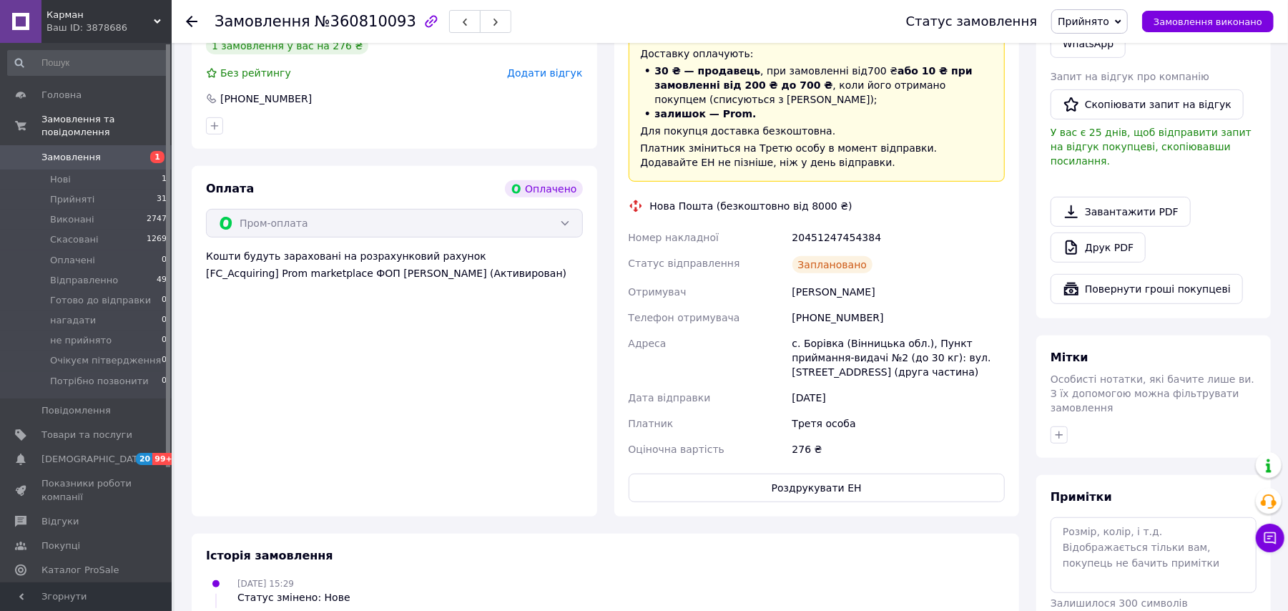
click at [1106, 12] on span "Прийнято" at bounding box center [1090, 21] width 77 height 24
click at [1112, 115] on li "Відправленно" at bounding box center [1114, 114] width 125 height 21
click at [184, 19] on div "Замовлення №360810093 Статус замовлення Відправленно Прийнято Виконано Скасован…" at bounding box center [730, 21] width 1117 height 43
click at [187, 21] on use at bounding box center [191, 21] width 11 height 11
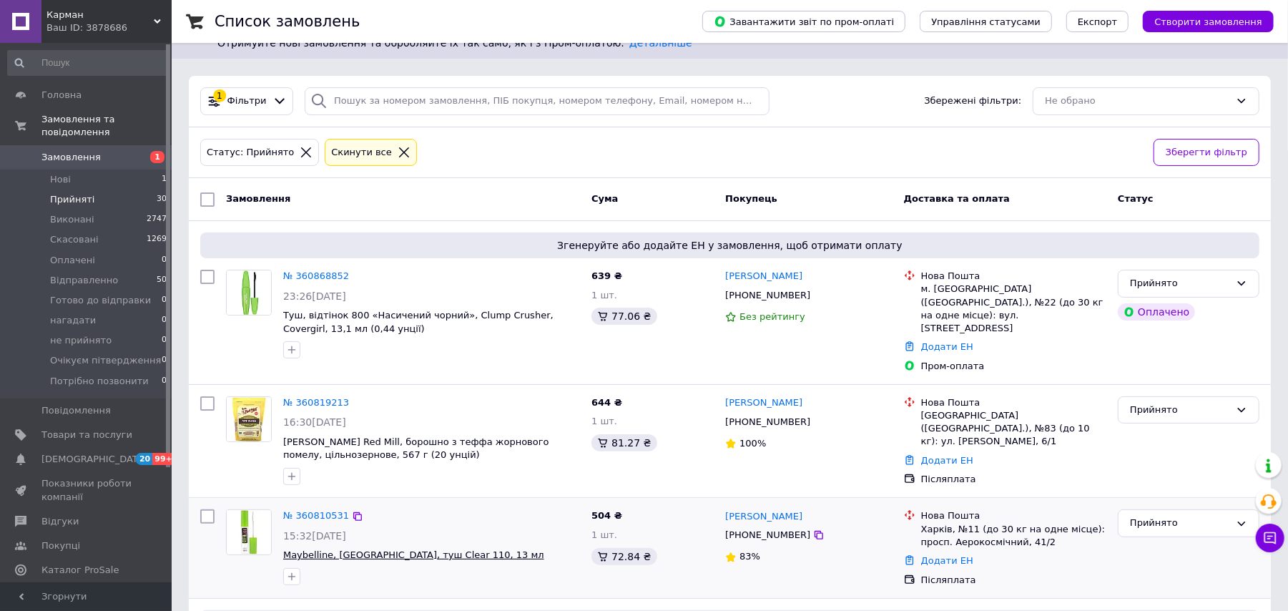
scroll to position [24, 0]
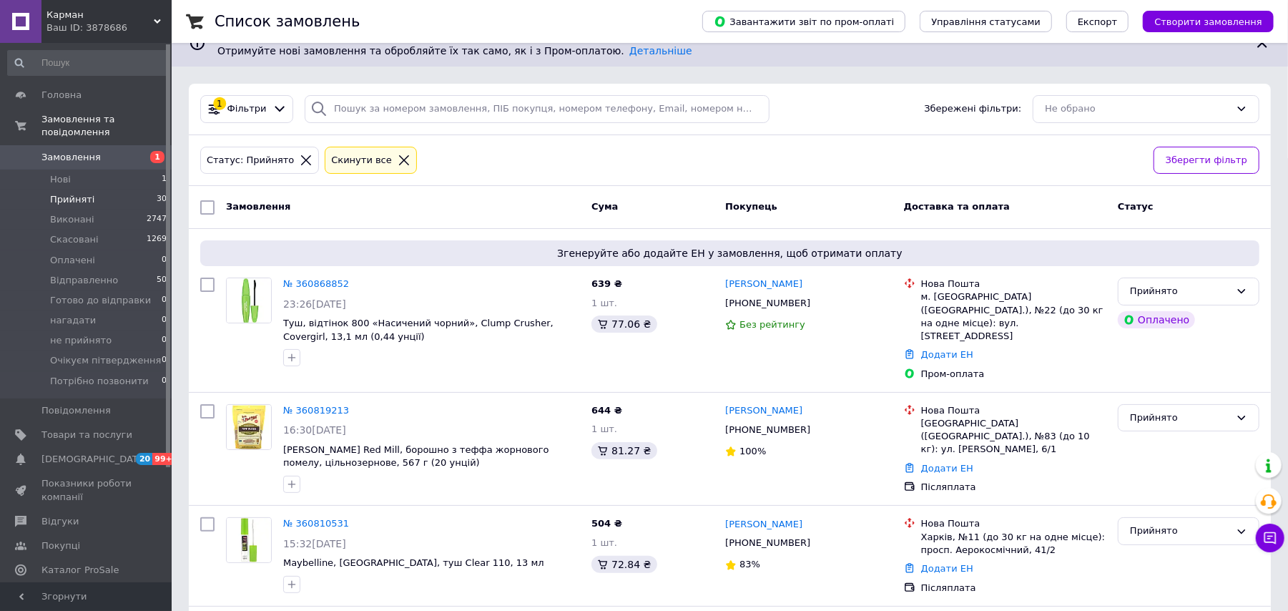
click at [121, 20] on span "Карман" at bounding box center [99, 15] width 107 height 13
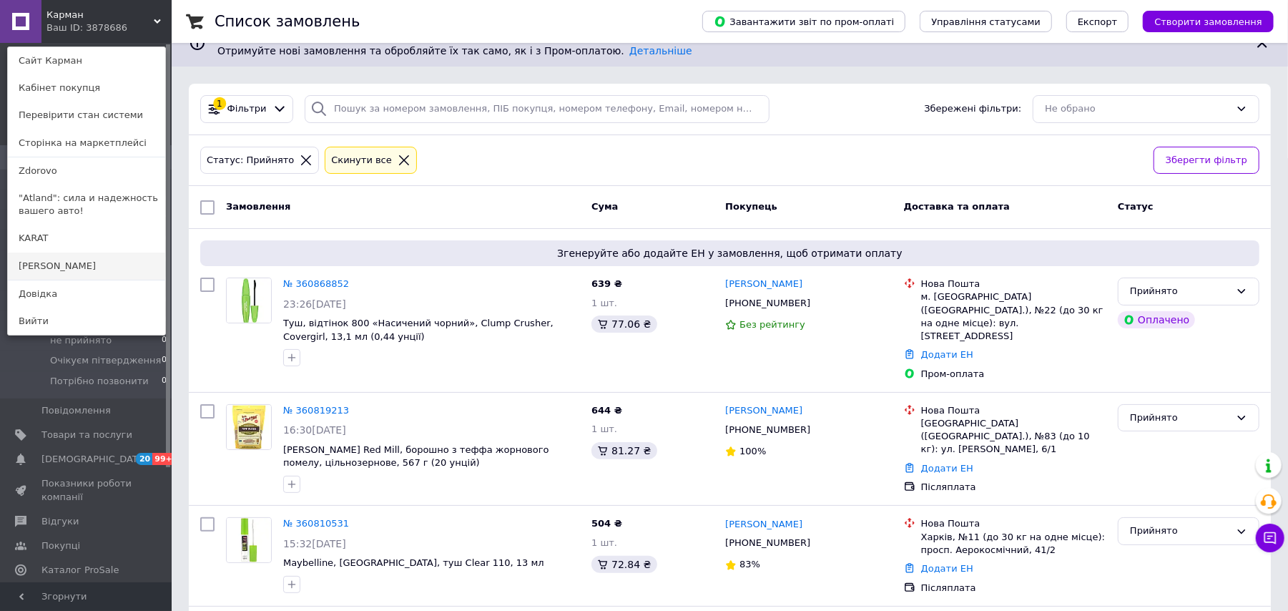
click at [69, 260] on link "[PERSON_NAME]" at bounding box center [86, 266] width 157 height 27
